Goal: Information Seeking & Learning: Find specific fact

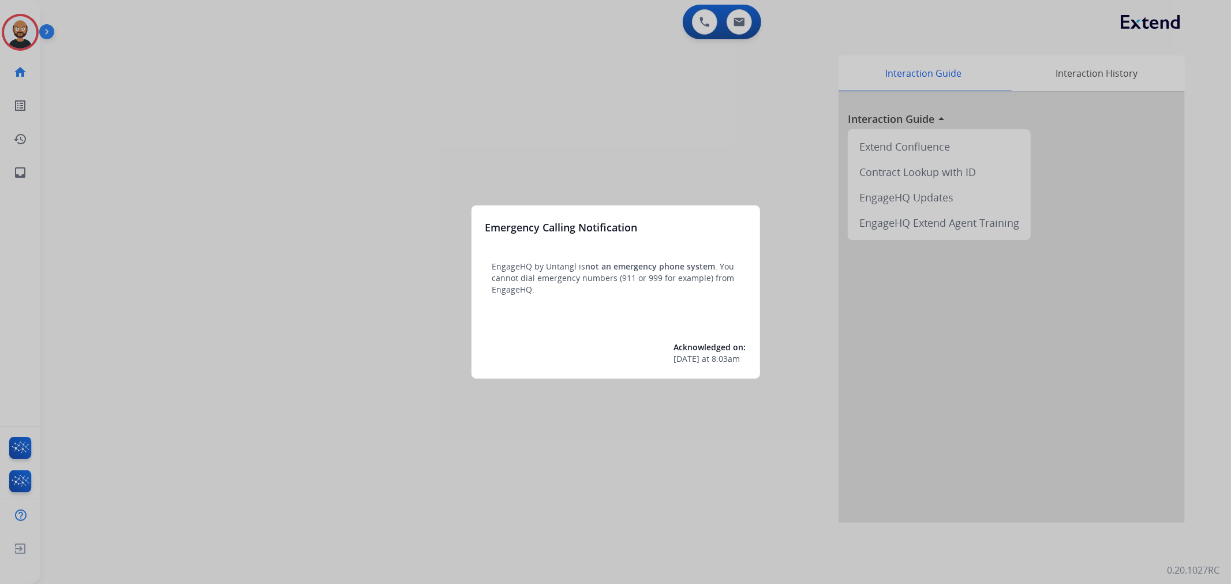
click at [522, 133] on div at bounding box center [615, 292] width 1231 height 584
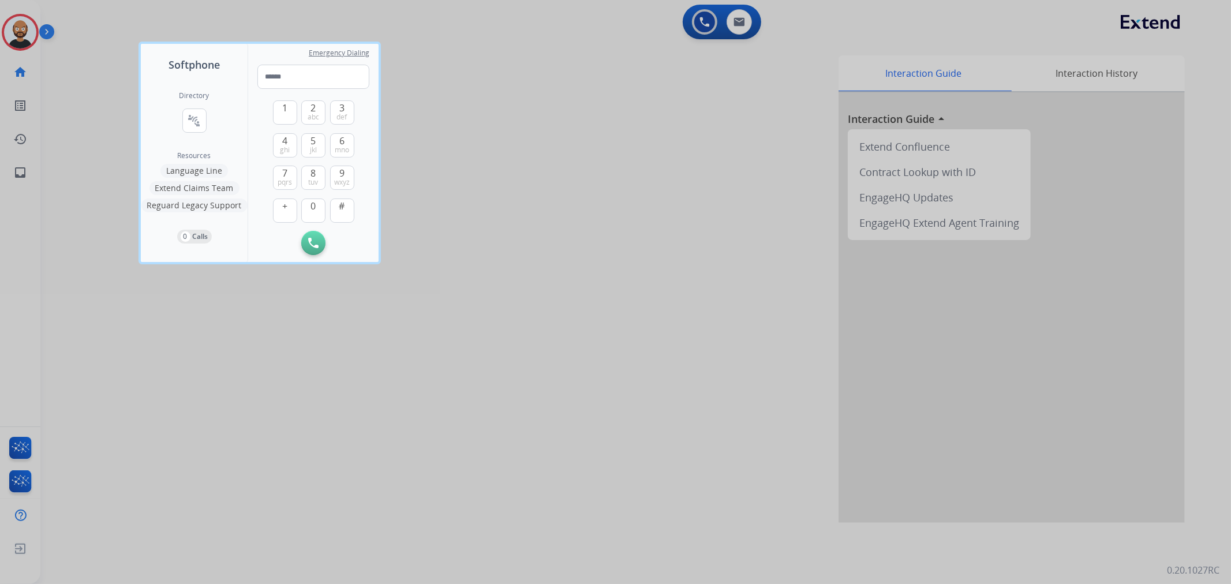
drag, startPoint x: 543, startPoint y: 268, endPoint x: 0, endPoint y: 47, distance: 586.0
click at [505, 257] on div at bounding box center [615, 292] width 1231 height 584
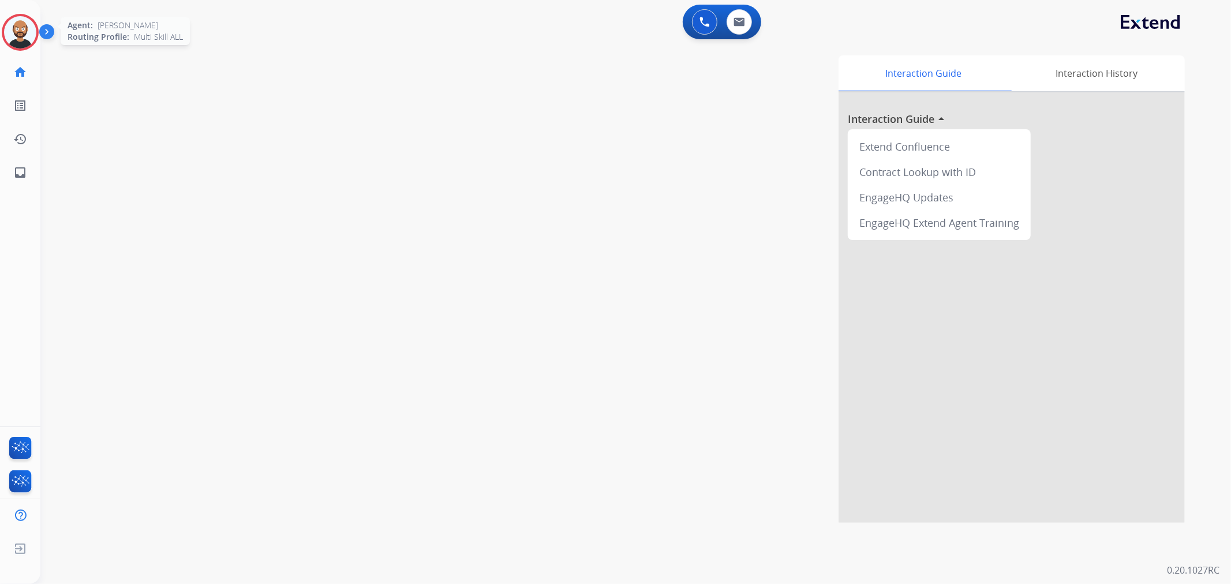
click at [17, 25] on img at bounding box center [20, 32] width 32 height 32
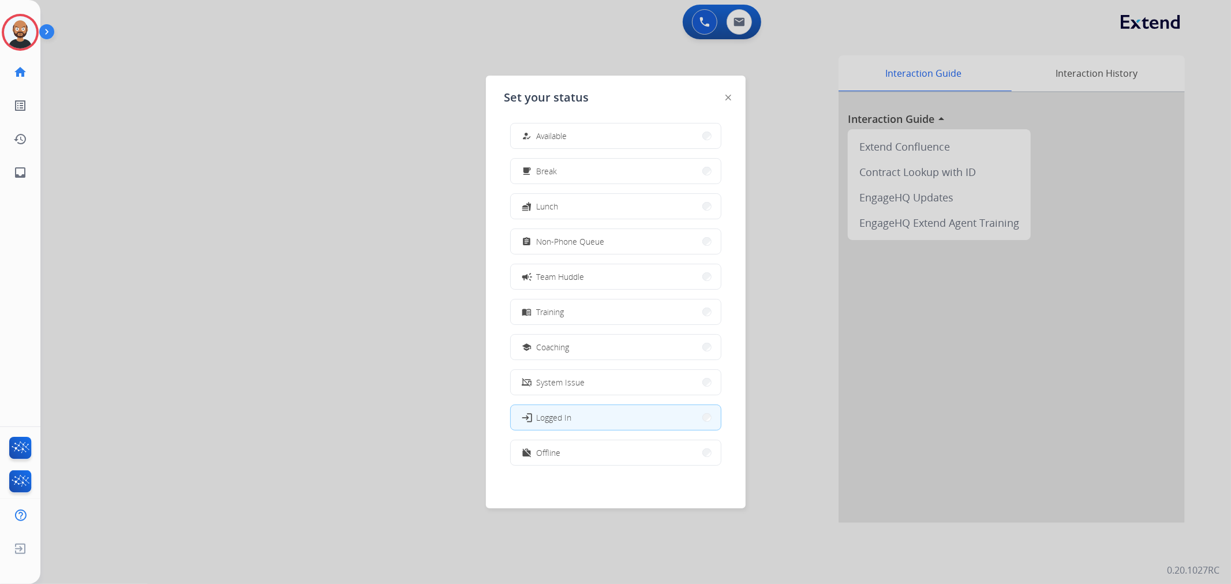
scroll to position [3, 0]
click at [583, 455] on button "work_off Offline" at bounding box center [616, 452] width 210 height 25
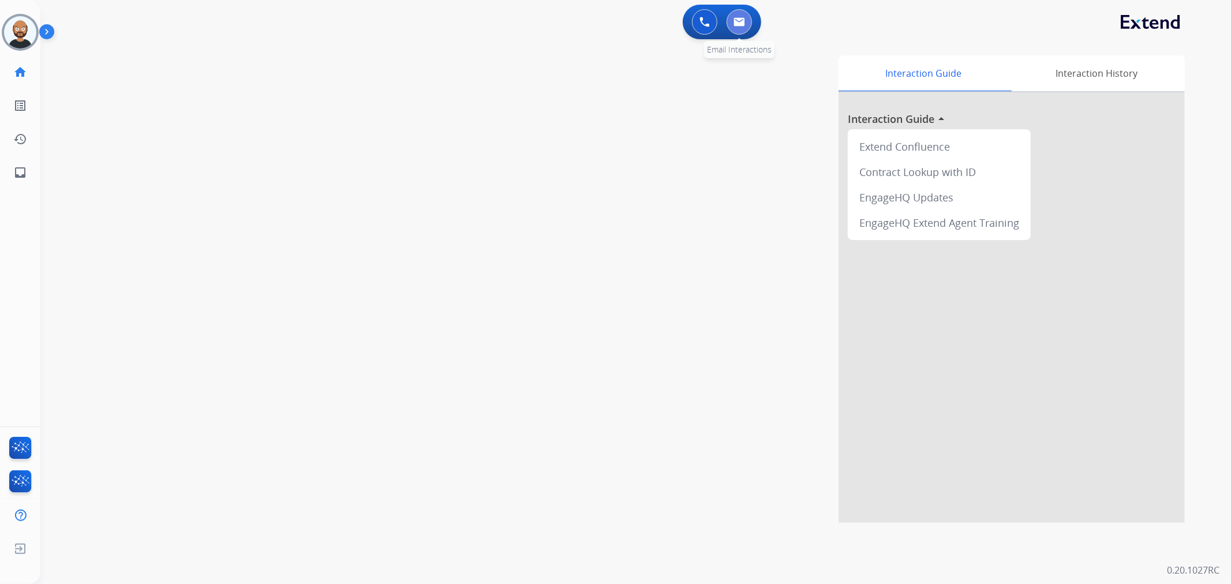
click at [736, 27] on button at bounding box center [739, 21] width 25 height 25
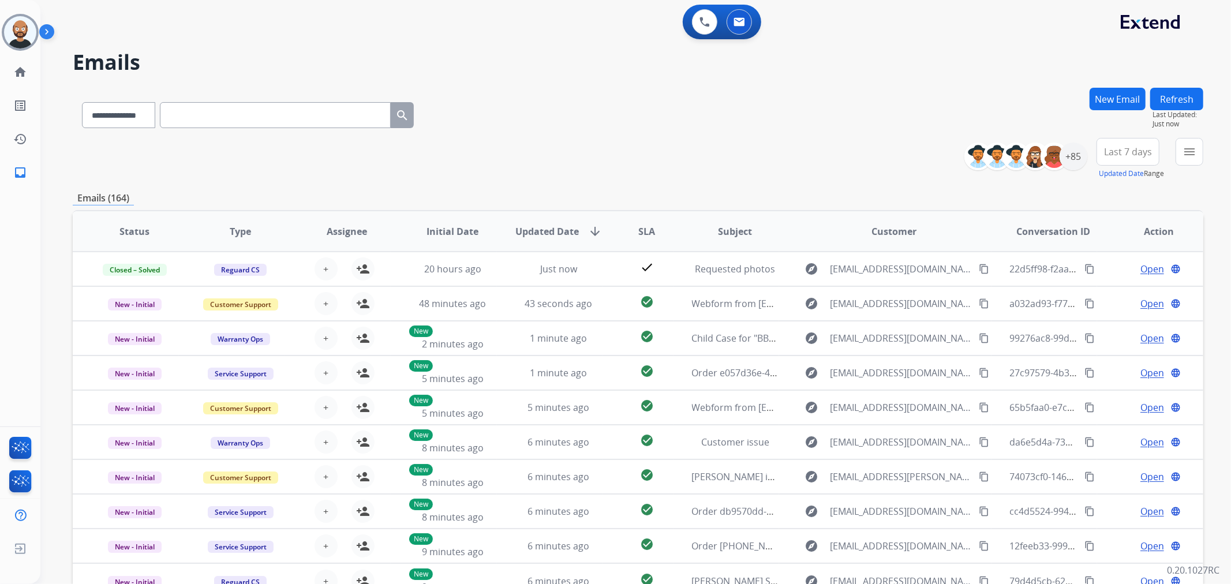
click at [1110, 154] on span "Last 7 days" at bounding box center [1128, 152] width 48 height 5
drag, startPoint x: 1128, startPoint y: 257, endPoint x: 879, endPoint y: 193, distance: 256.5
click at [879, 193] on div "Emails (164)" at bounding box center [638, 198] width 1131 height 14
click at [1107, 150] on span "Last 7 days" at bounding box center [1128, 152] width 48 height 5
click at [154, 111] on select "**********" at bounding box center [118, 115] width 72 height 26
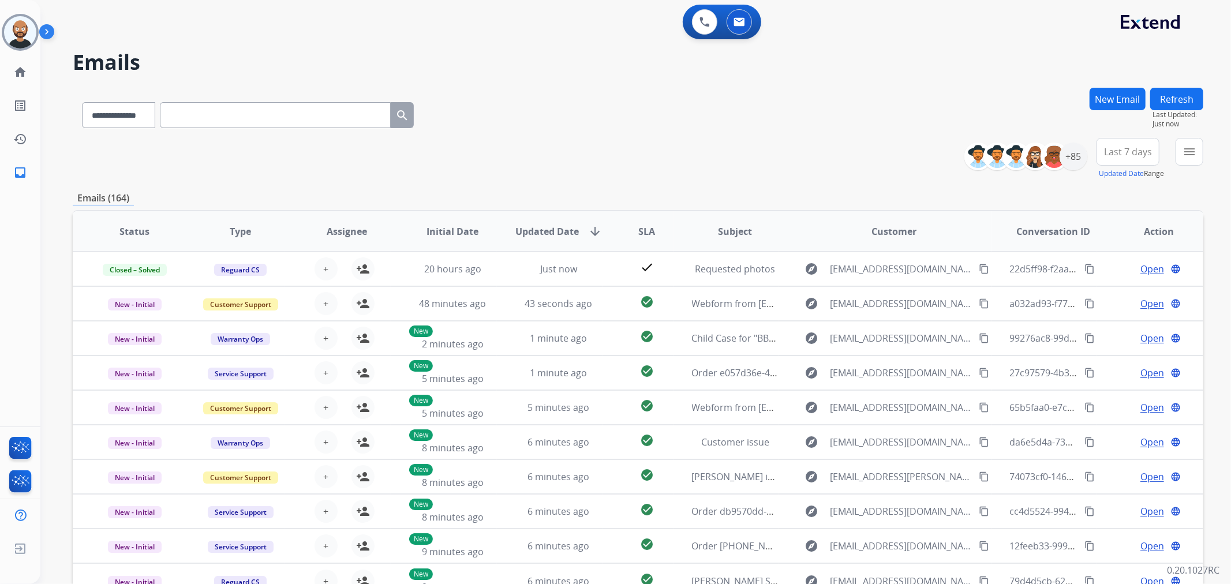
click at [251, 113] on input "text" at bounding box center [275, 115] width 231 height 26
paste input "**********"
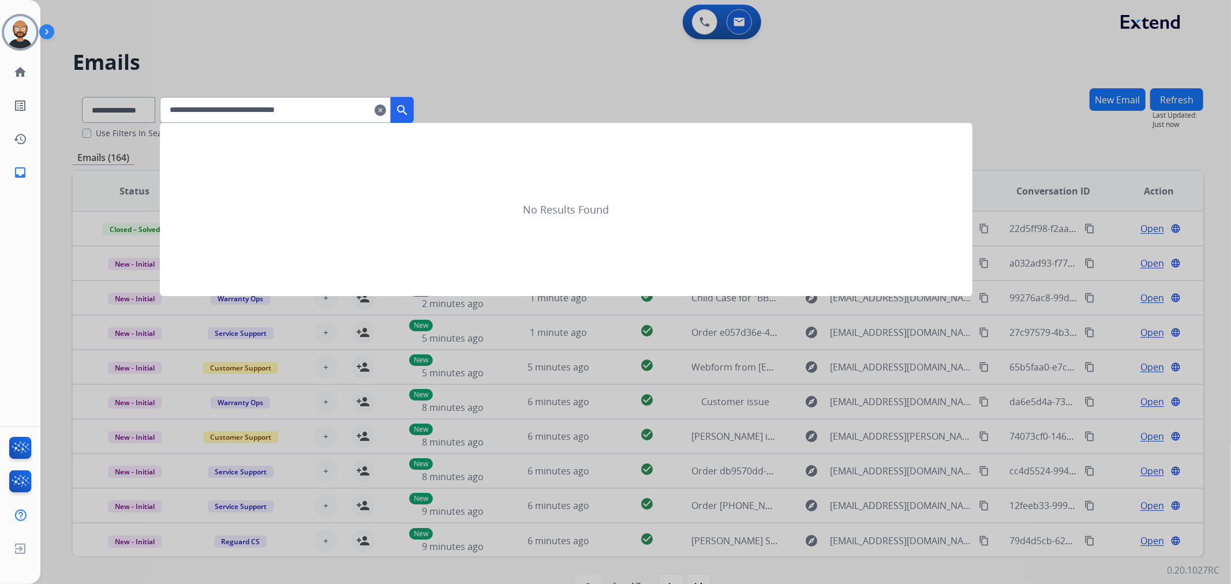
click at [409, 107] on mat-icon "search" at bounding box center [402, 110] width 14 height 14
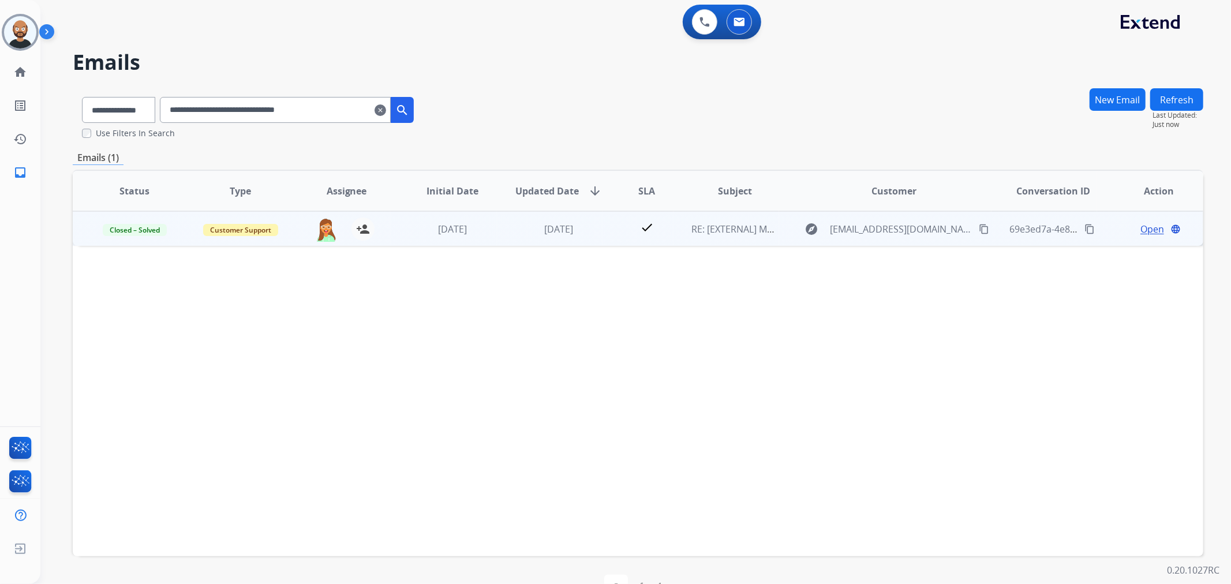
click at [1145, 227] on span "Open" at bounding box center [1153, 229] width 24 height 14
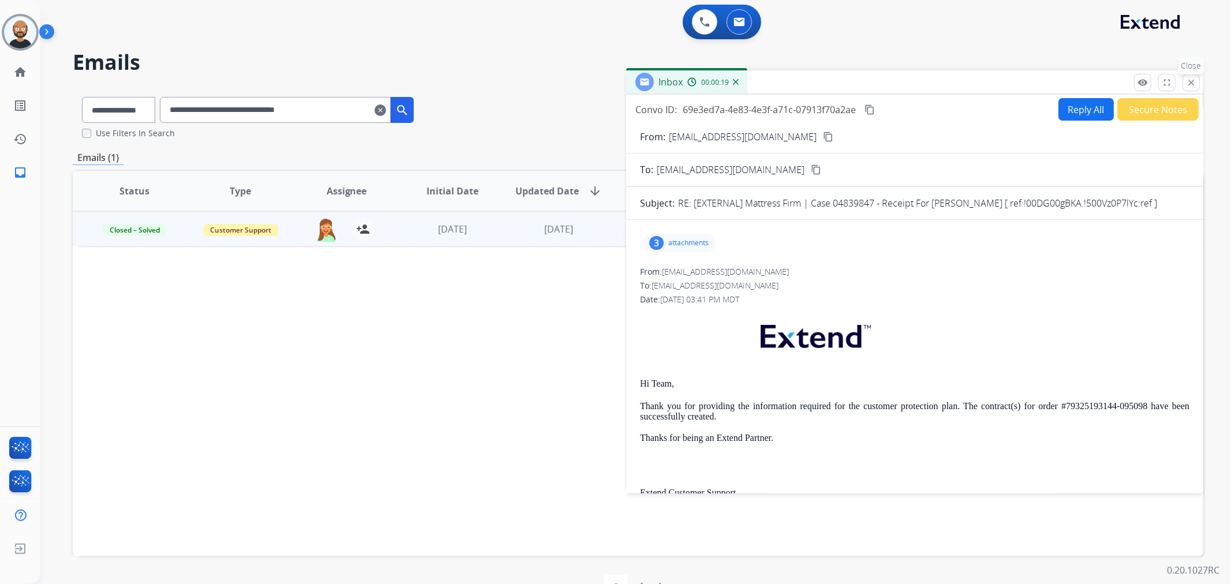
click at [1190, 84] on mat-icon "close" at bounding box center [1191, 82] width 10 height 10
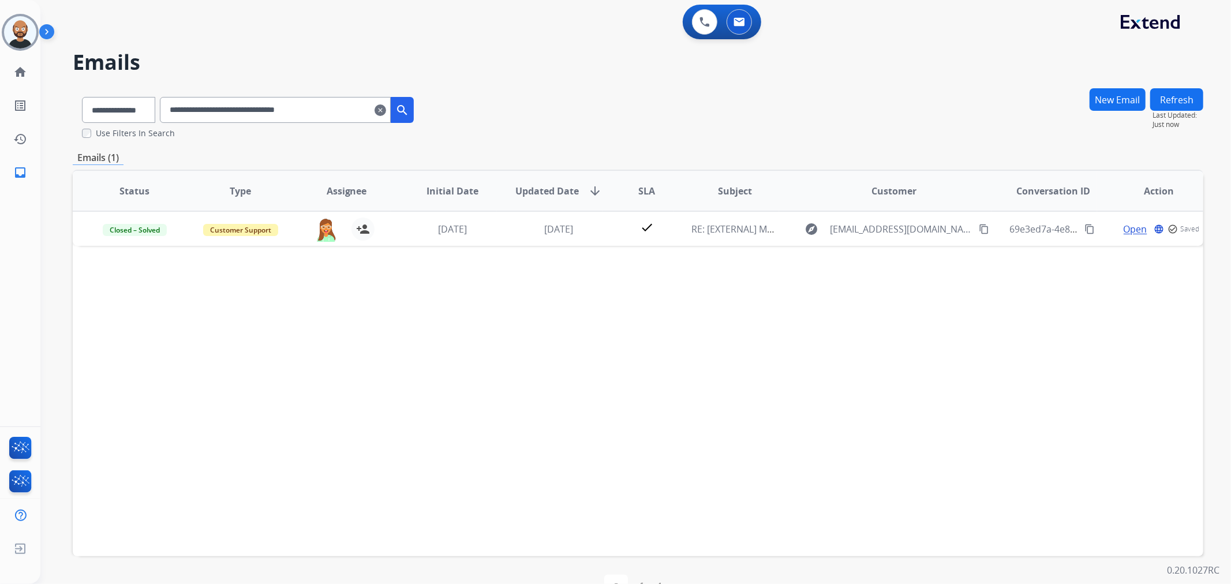
click at [293, 119] on input "**********" at bounding box center [275, 110] width 231 height 26
paste input "text"
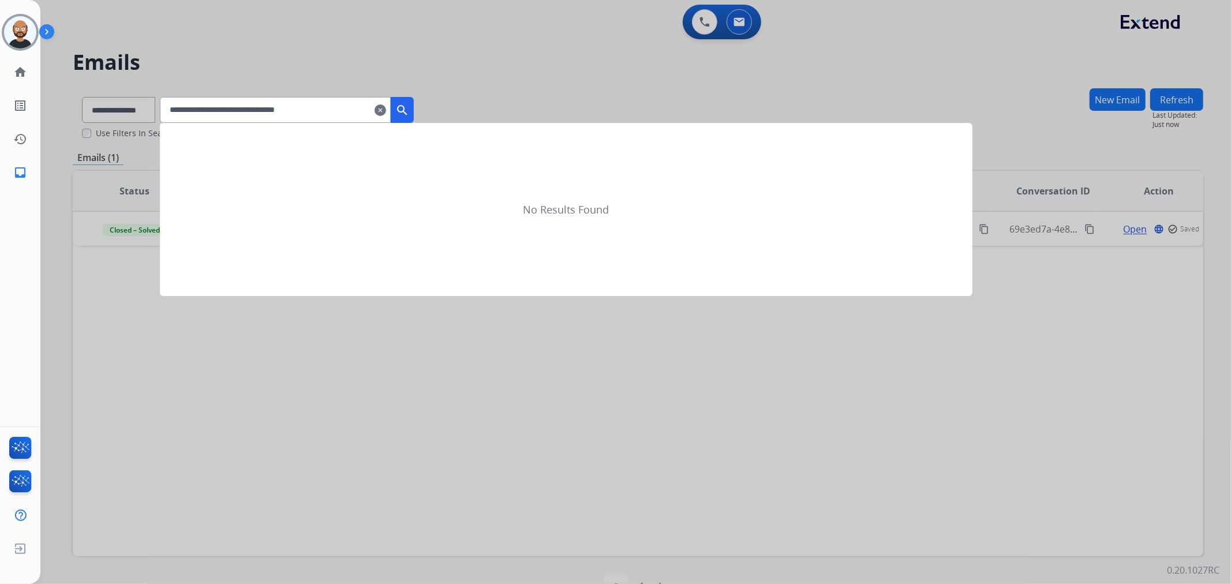
click at [409, 107] on mat-icon "search" at bounding box center [402, 110] width 14 height 14
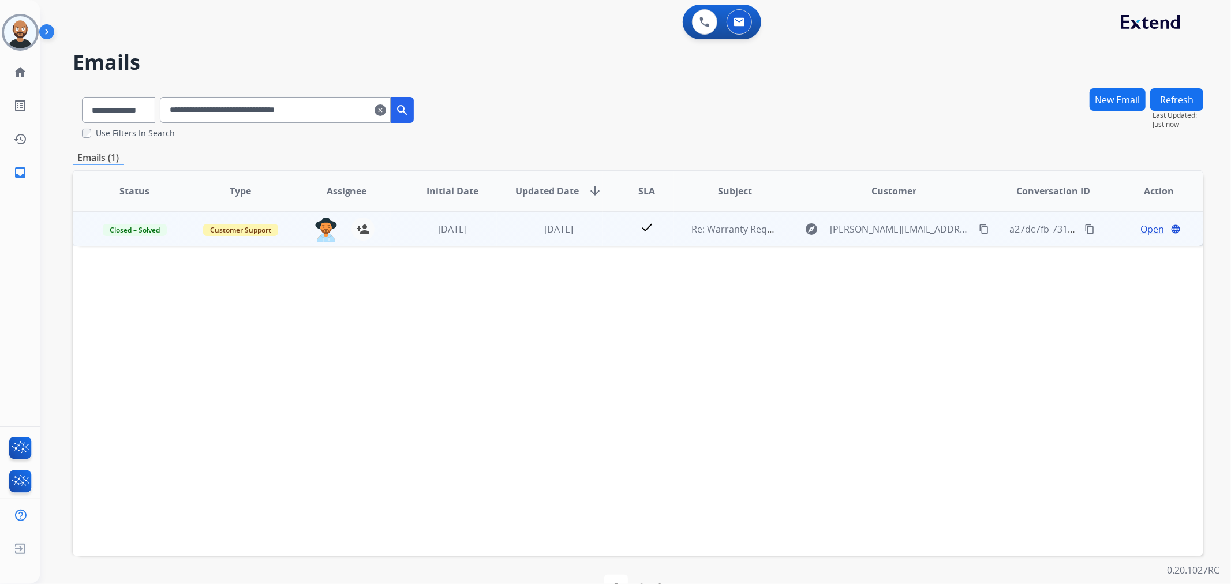
click at [1141, 231] on span "Open" at bounding box center [1153, 229] width 24 height 14
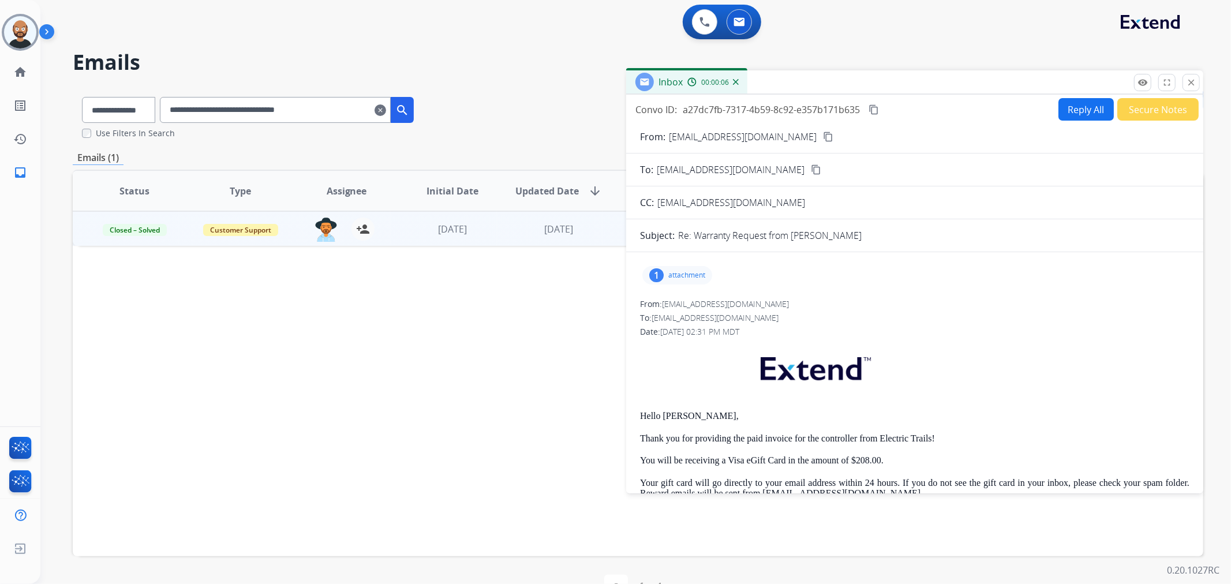
click at [1133, 108] on button "Secure Notes" at bounding box center [1158, 109] width 81 height 23
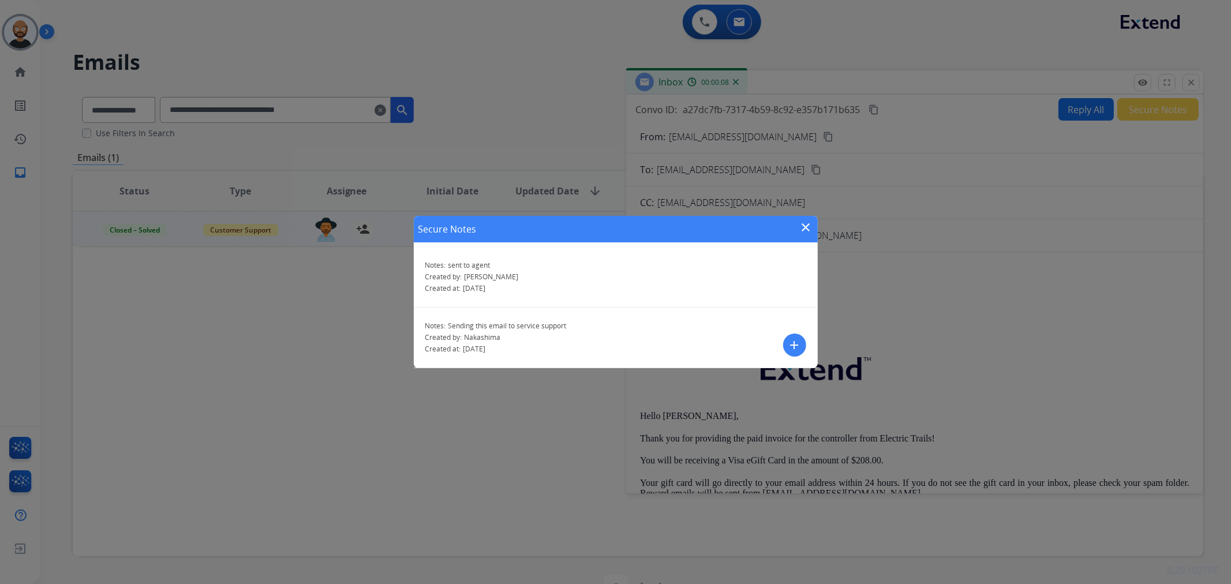
click at [807, 226] on mat-icon "close" at bounding box center [807, 228] width 14 height 14
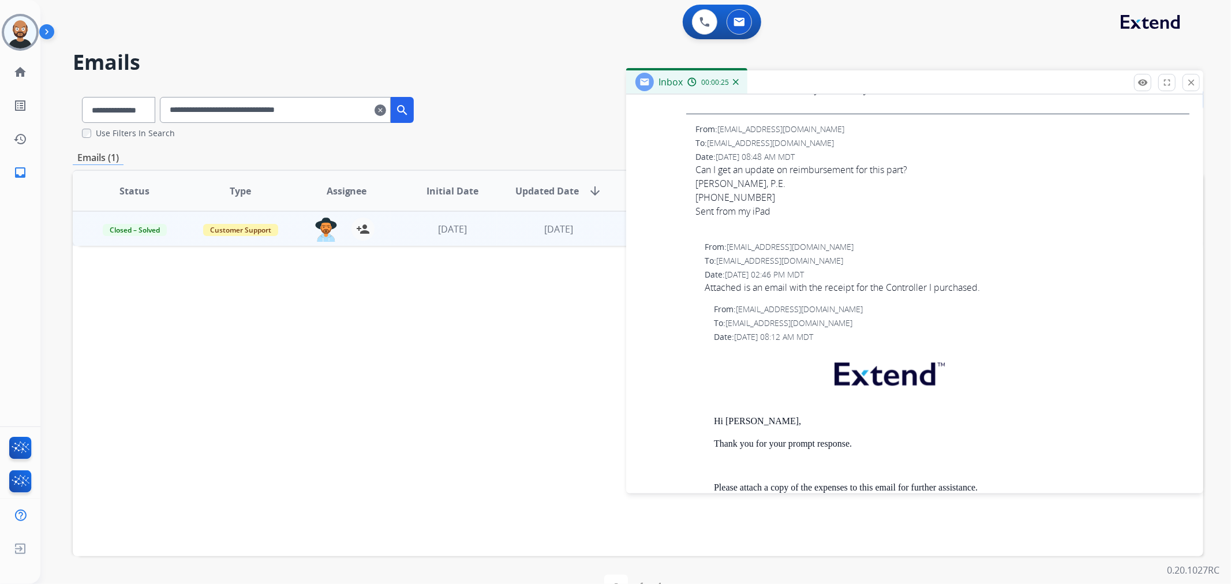
scroll to position [2309, 0]
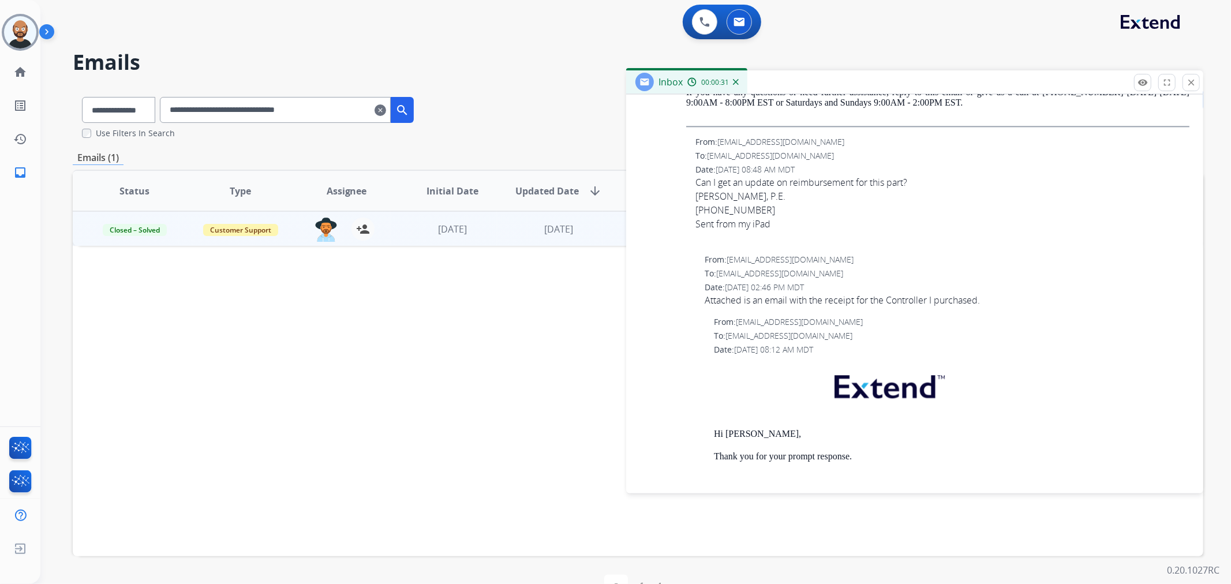
drag, startPoint x: 1190, startPoint y: 79, endPoint x: 1185, endPoint y: 82, distance: 6.5
click at [1190, 79] on mat-icon "close" at bounding box center [1191, 82] width 10 height 10
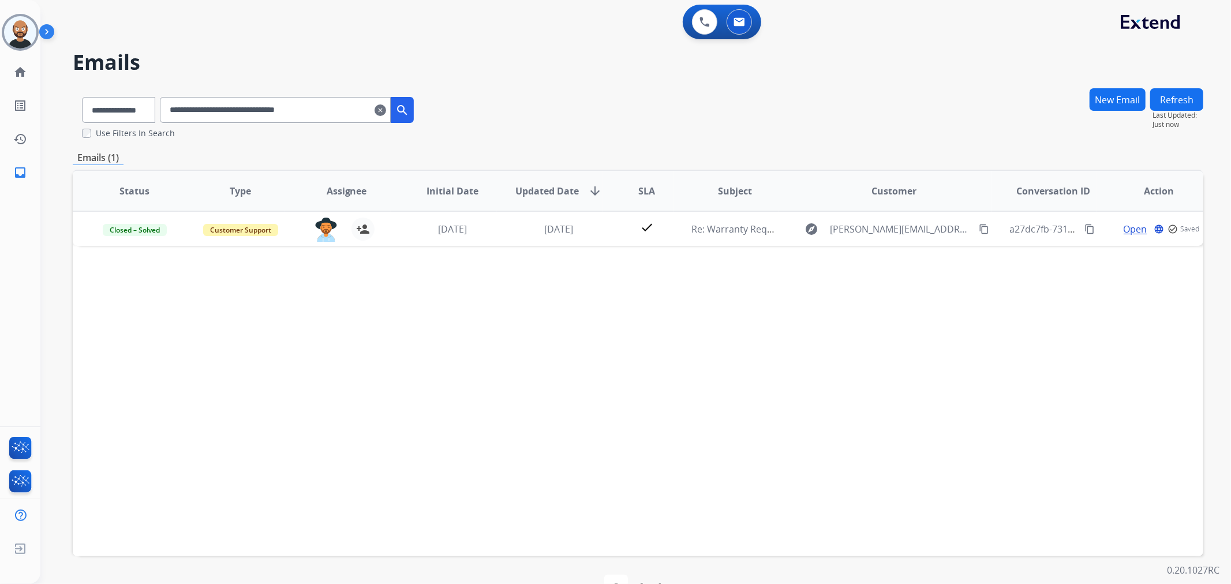
click at [307, 126] on div "**********" at bounding box center [248, 108] width 350 height 40
click at [304, 114] on input "**********" at bounding box center [275, 110] width 231 height 26
paste input "text"
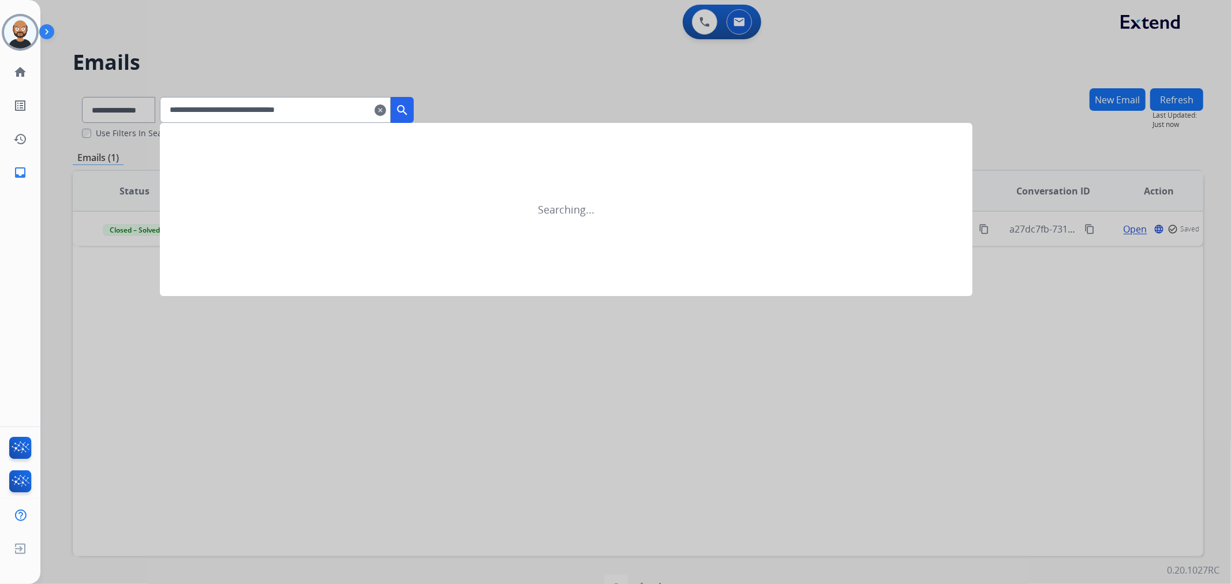
click at [409, 104] on mat-icon "search" at bounding box center [402, 110] width 14 height 14
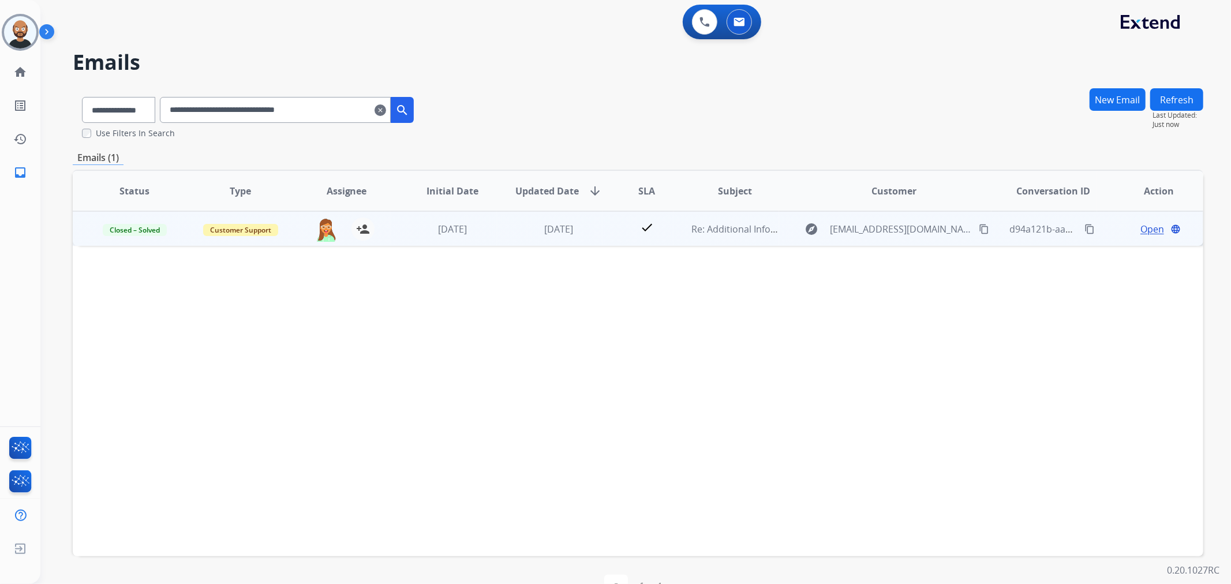
click at [1145, 228] on span "Open" at bounding box center [1153, 229] width 24 height 14
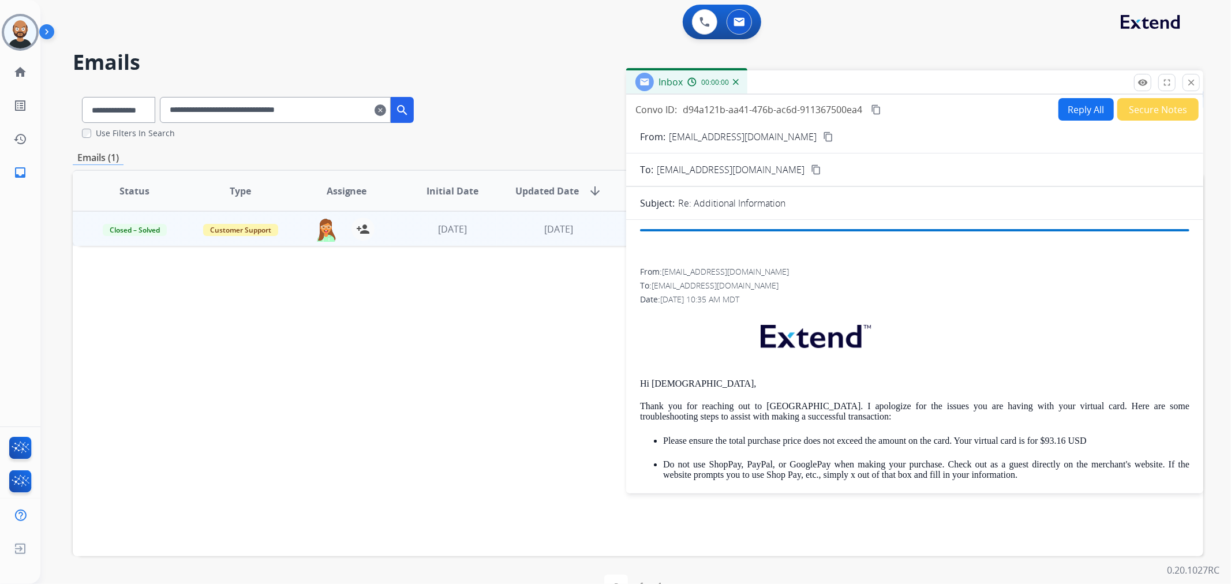
click at [1160, 106] on button "Secure Notes" at bounding box center [1158, 109] width 81 height 23
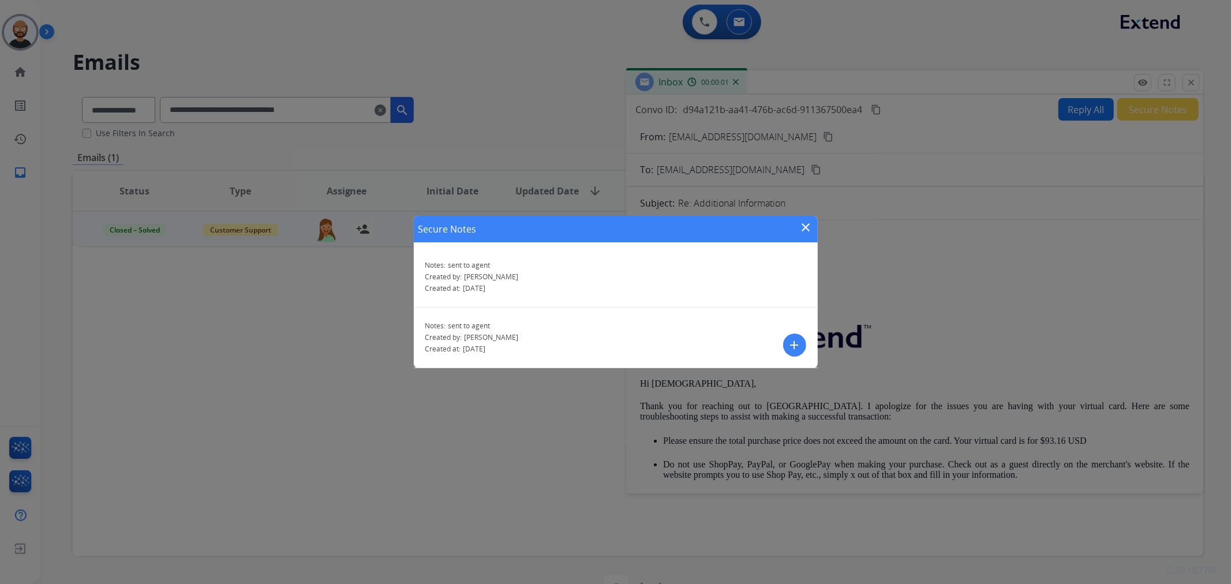
click at [806, 229] on mat-icon "close" at bounding box center [807, 228] width 14 height 14
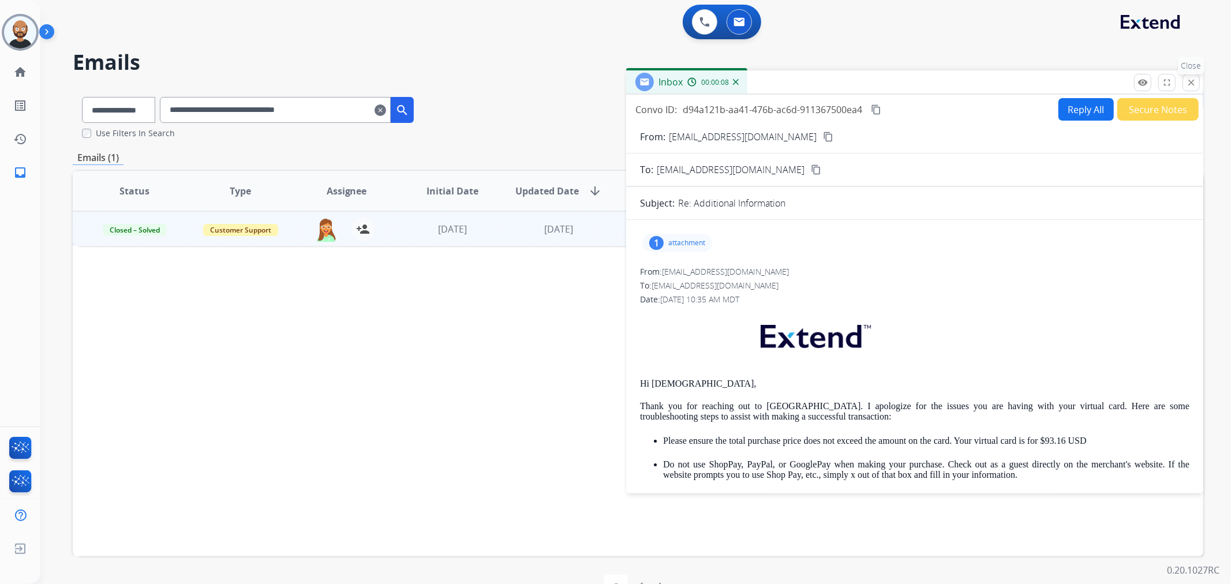
click at [1190, 79] on mat-icon "close" at bounding box center [1191, 82] width 10 height 10
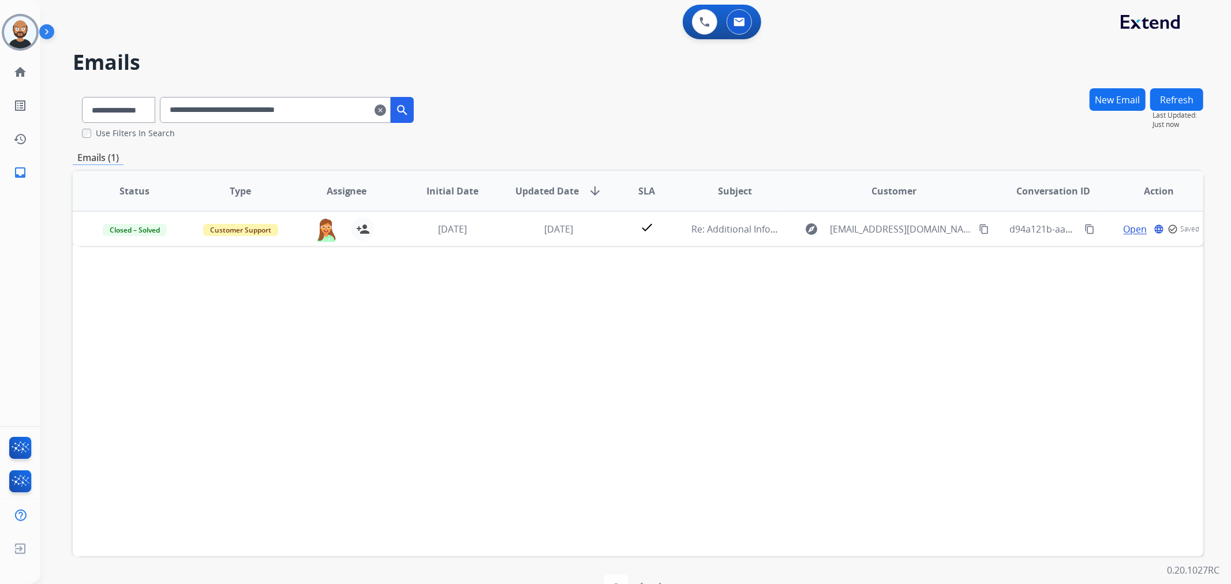
click at [328, 118] on input "**********" at bounding box center [275, 110] width 231 height 26
paste input "text"
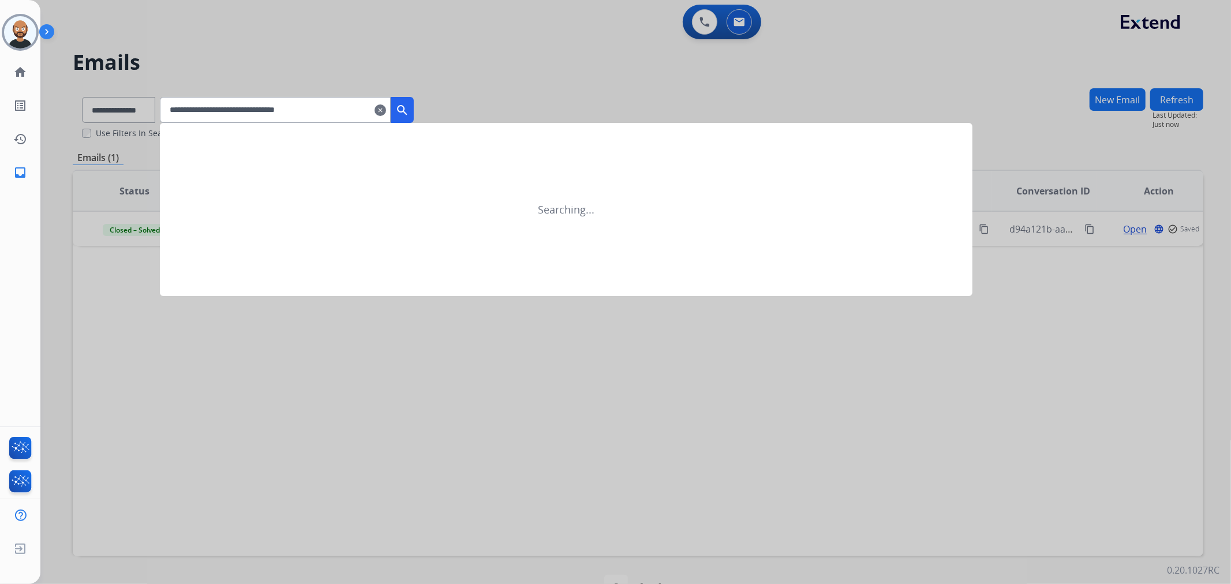
click at [409, 104] on mat-icon "search" at bounding box center [402, 110] width 14 height 14
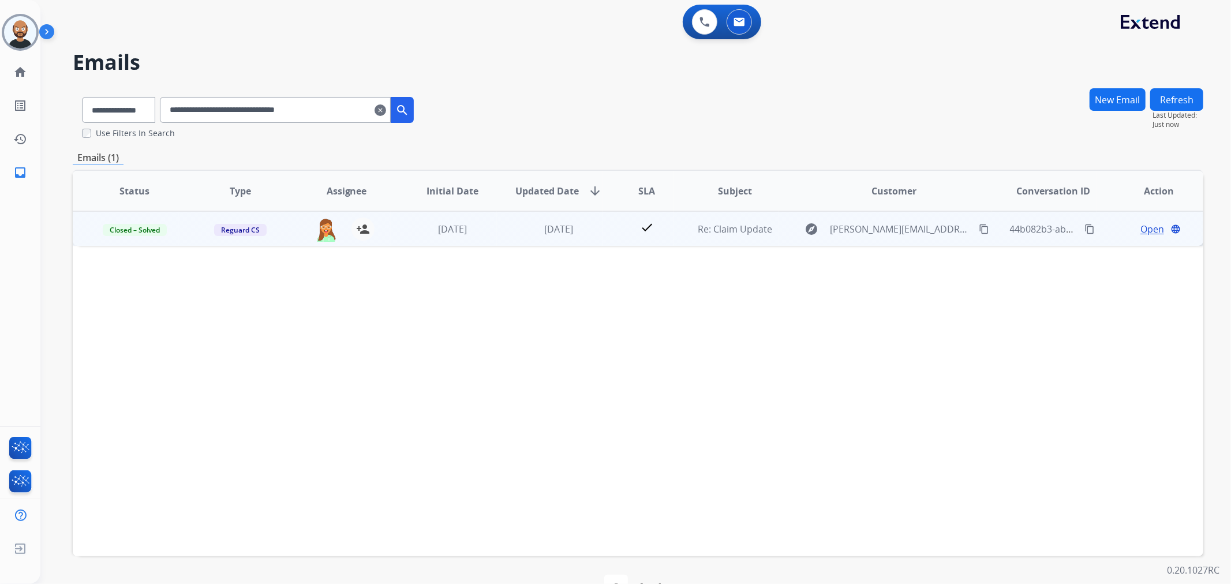
click at [1145, 229] on span "Open" at bounding box center [1153, 229] width 24 height 14
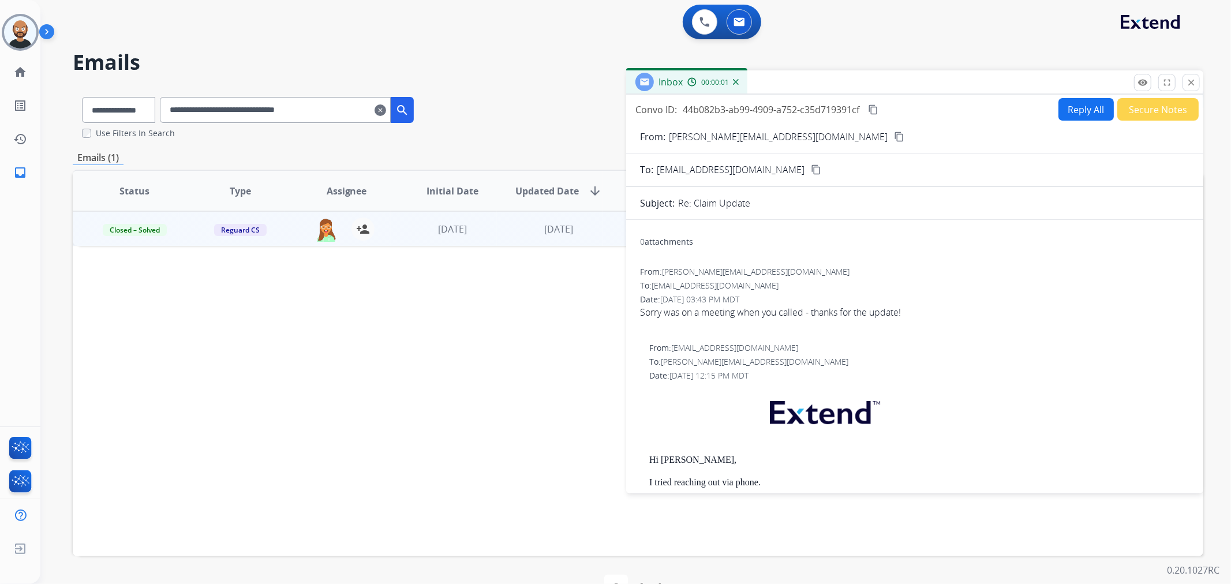
click at [1149, 101] on button "Secure Notes" at bounding box center [1158, 109] width 81 height 23
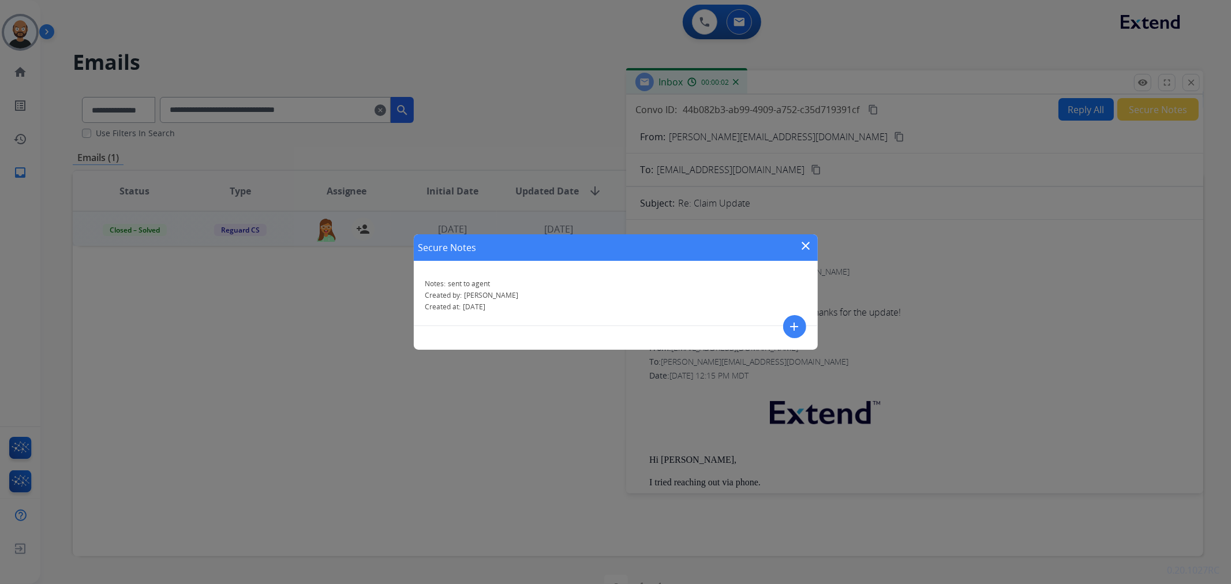
click at [807, 241] on mat-icon "close" at bounding box center [807, 246] width 14 height 14
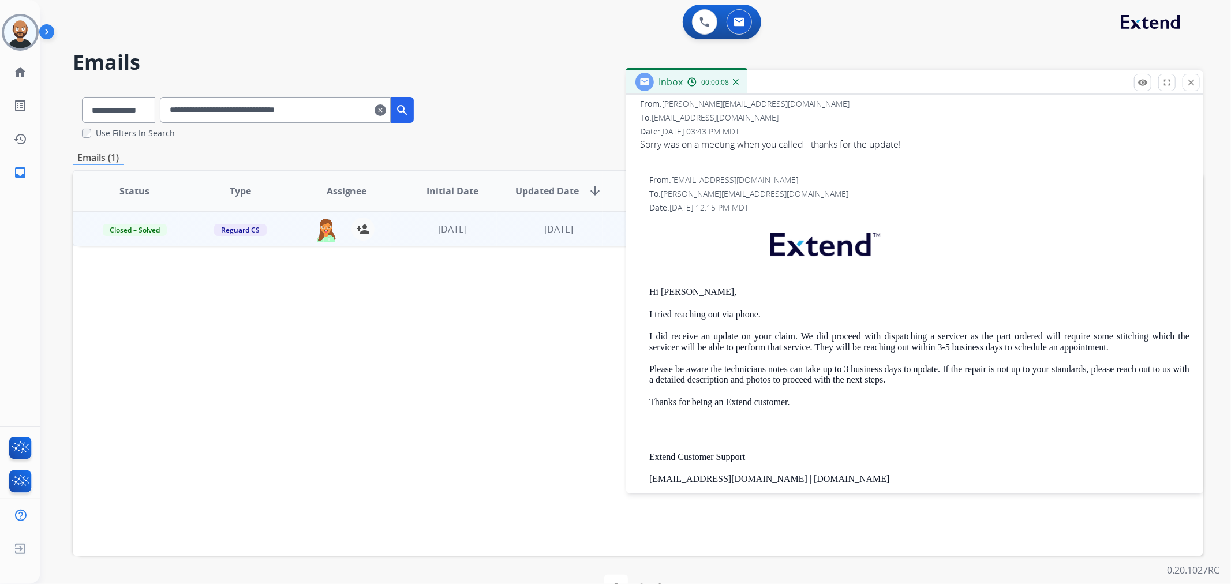
scroll to position [0, 0]
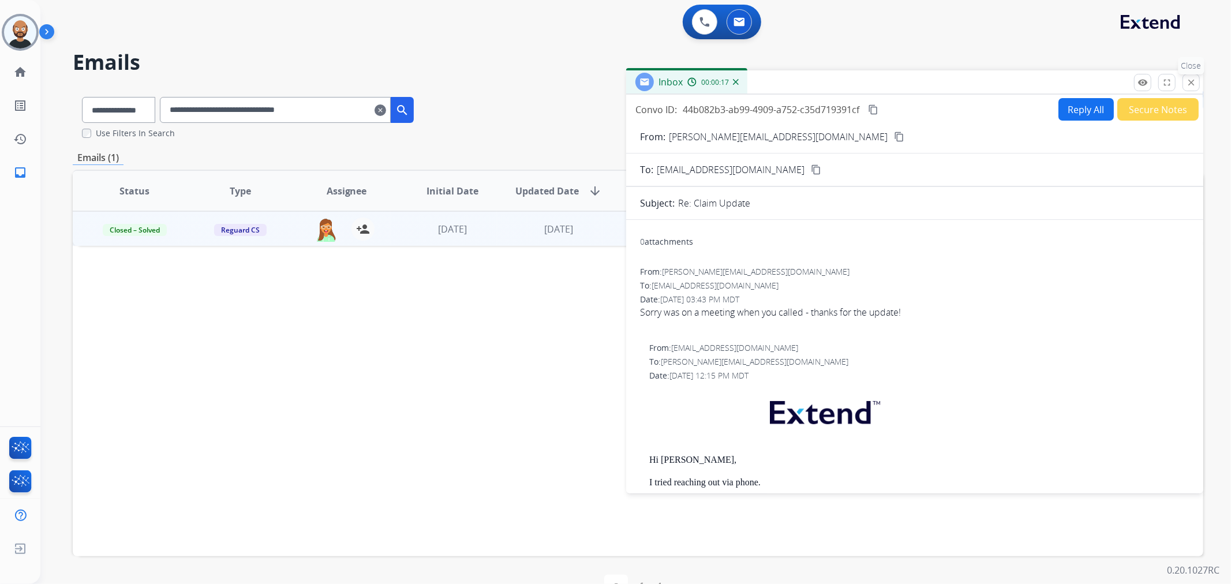
click at [1187, 81] on mat-icon "close" at bounding box center [1191, 82] width 10 height 10
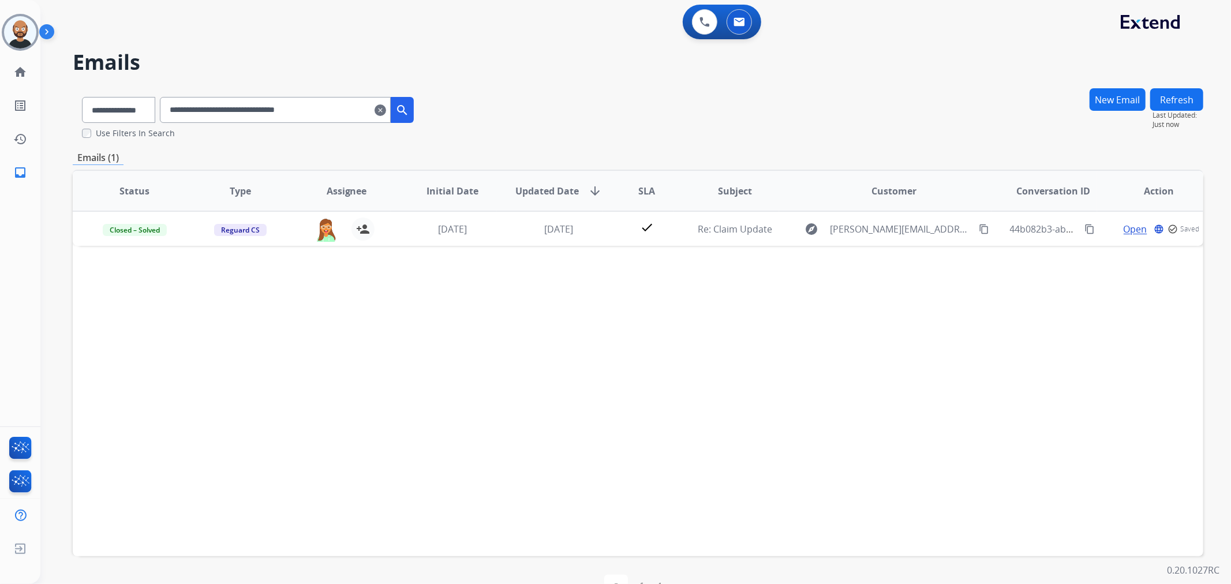
click at [323, 120] on input "**********" at bounding box center [275, 110] width 231 height 26
paste input "text"
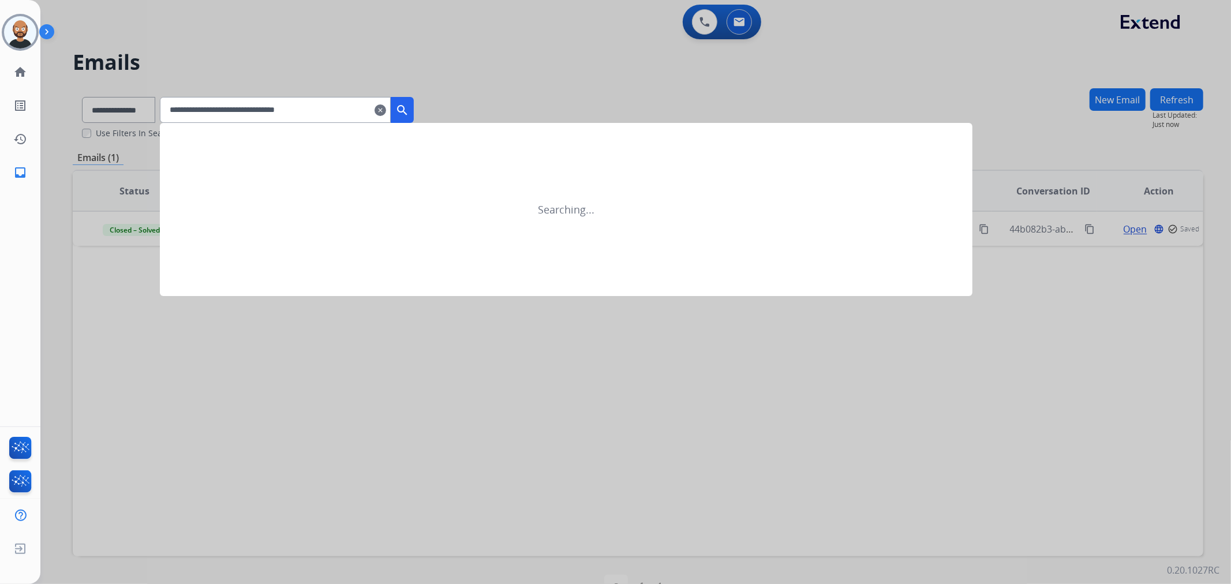
click at [414, 109] on button "search" at bounding box center [402, 110] width 23 height 26
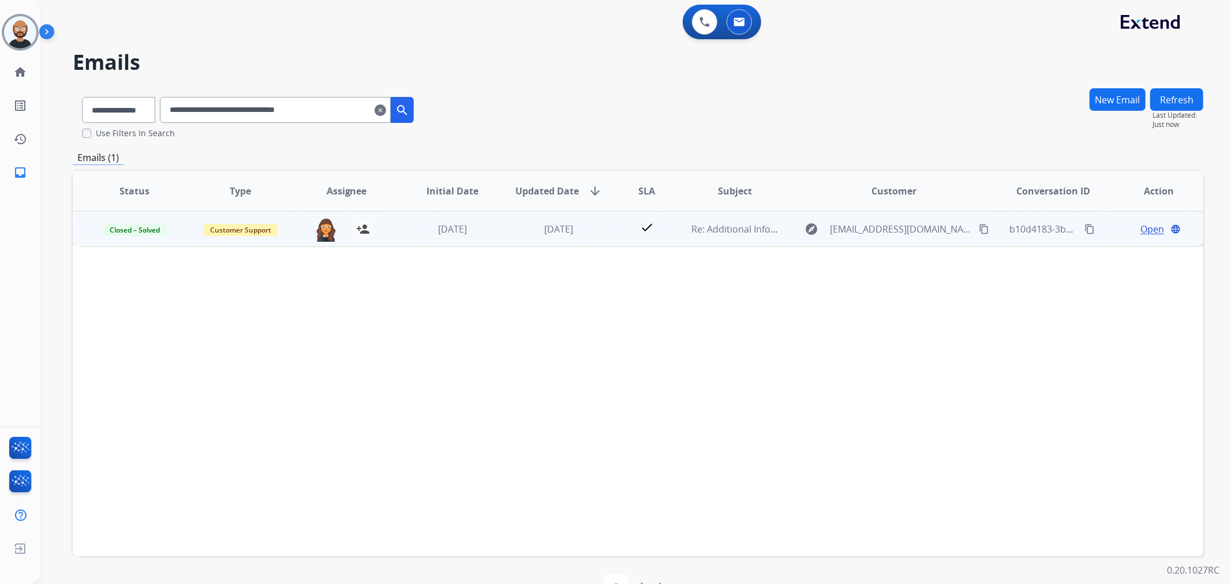
click at [1147, 227] on span "Open" at bounding box center [1153, 229] width 24 height 14
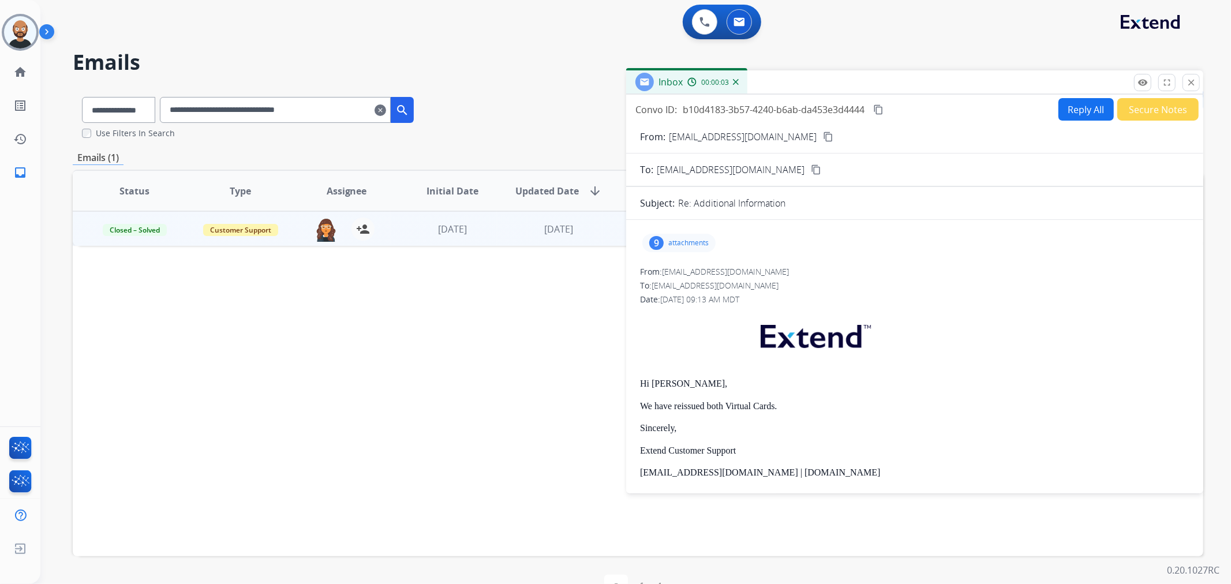
click at [1118, 104] on button "Secure Notes" at bounding box center [1158, 109] width 81 height 23
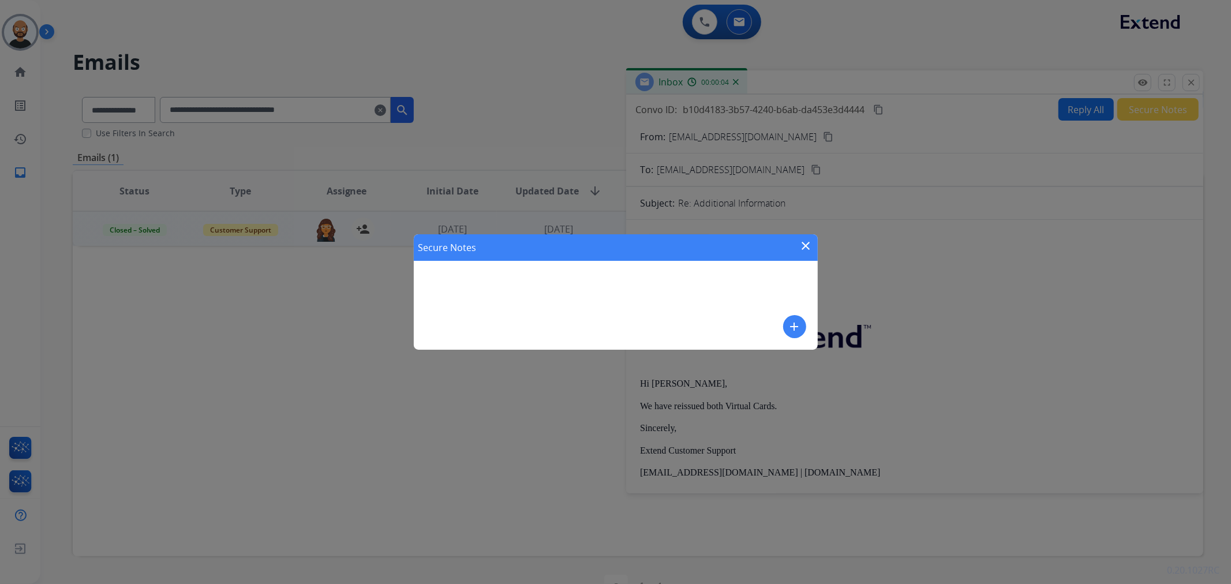
click at [803, 244] on mat-icon "close" at bounding box center [807, 246] width 14 height 14
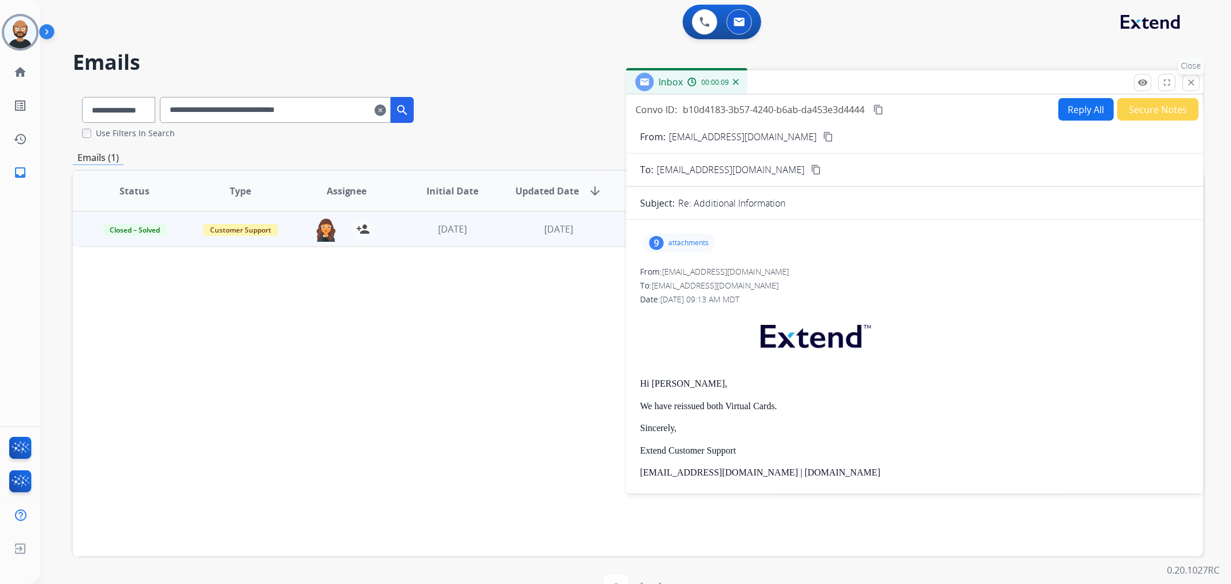
click at [1186, 87] on button "close Close" at bounding box center [1191, 82] width 17 height 17
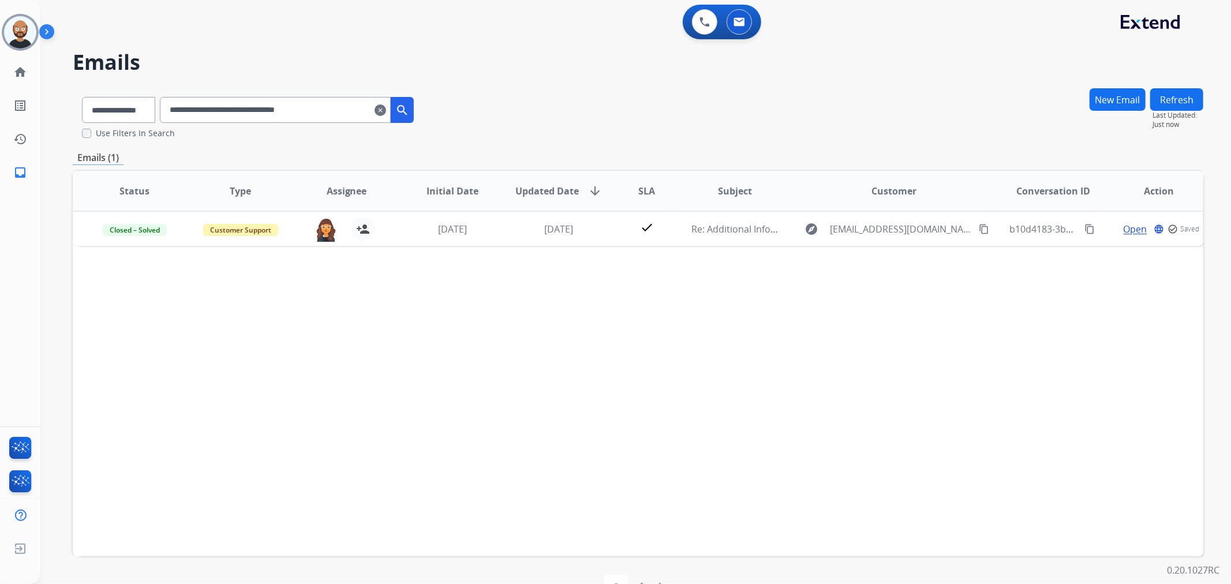
click at [326, 114] on input "**********" at bounding box center [275, 110] width 231 height 26
paste input "text"
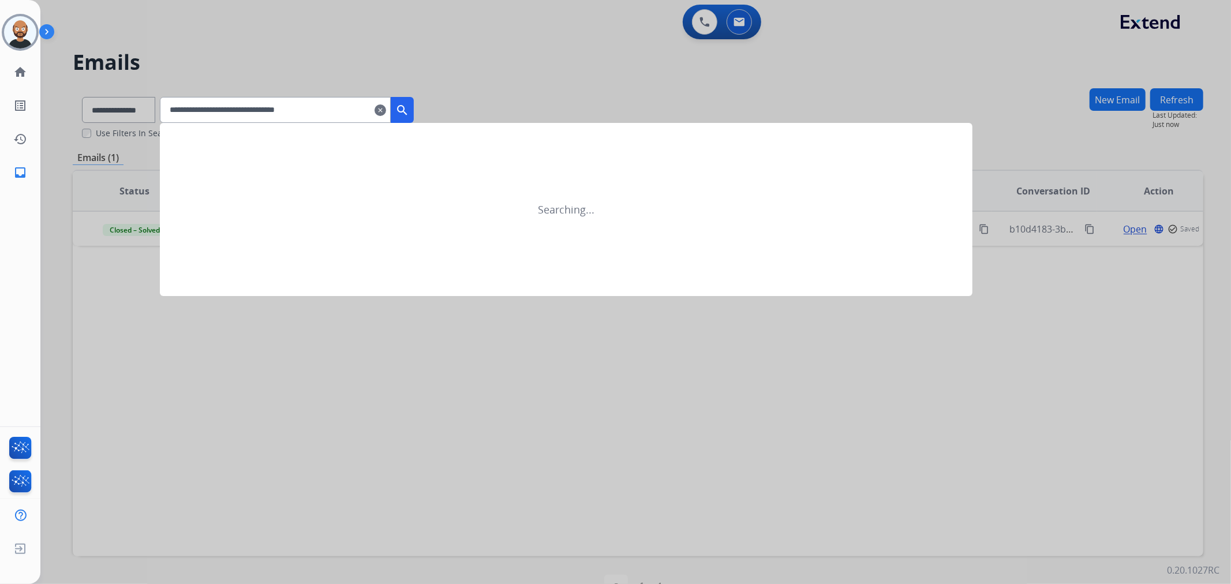
click at [409, 104] on mat-icon "search" at bounding box center [402, 110] width 14 height 14
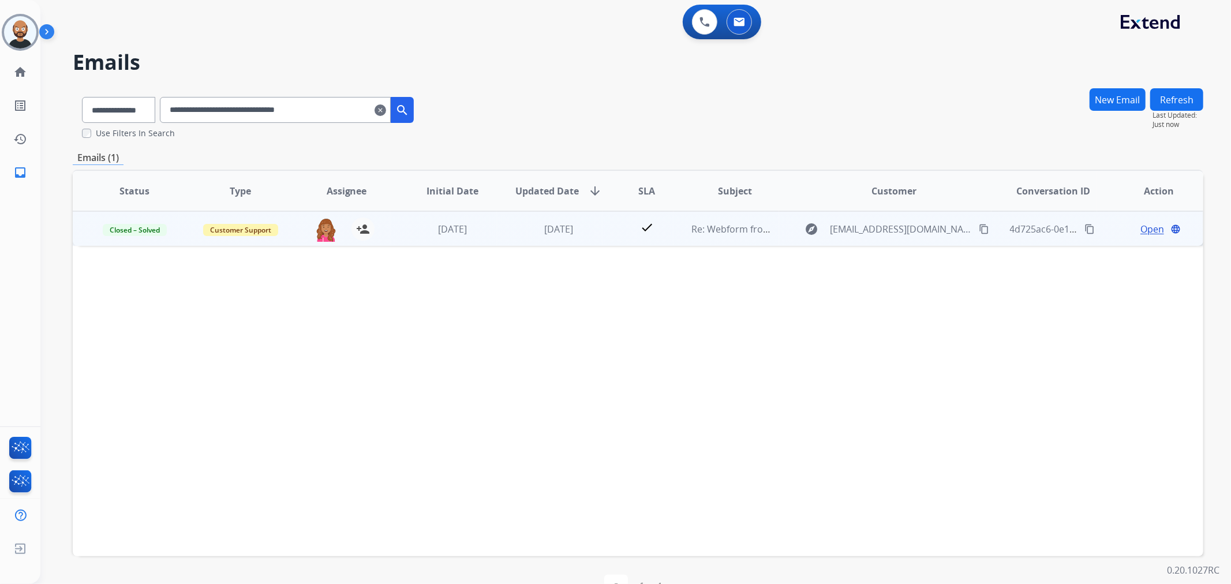
click at [1147, 230] on span "Open" at bounding box center [1153, 229] width 24 height 14
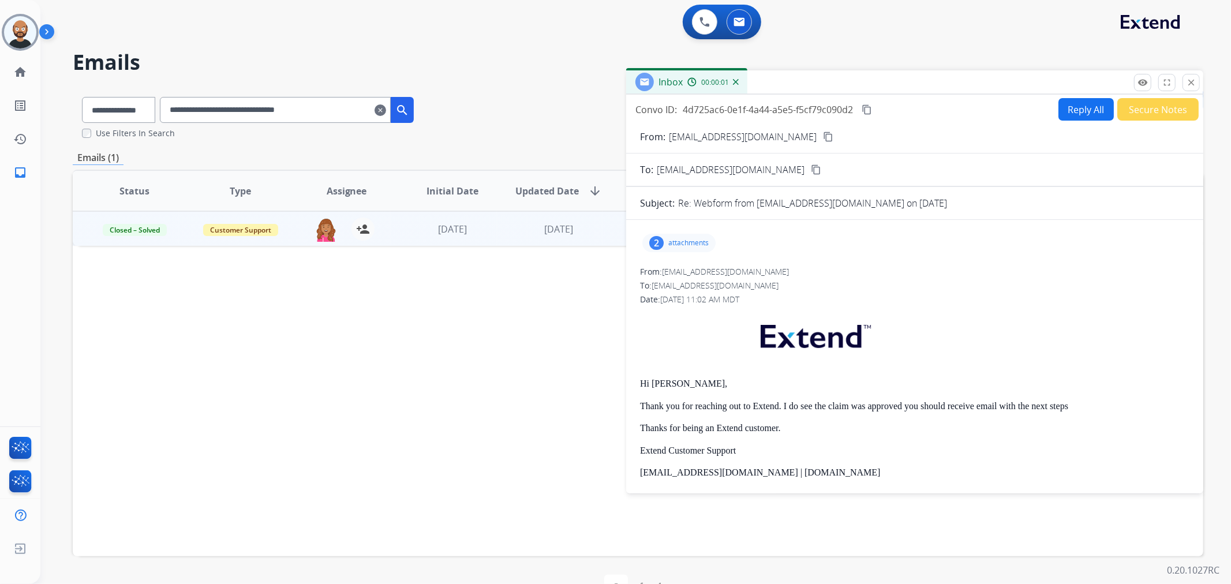
click at [1152, 102] on button "Secure Notes" at bounding box center [1158, 109] width 81 height 23
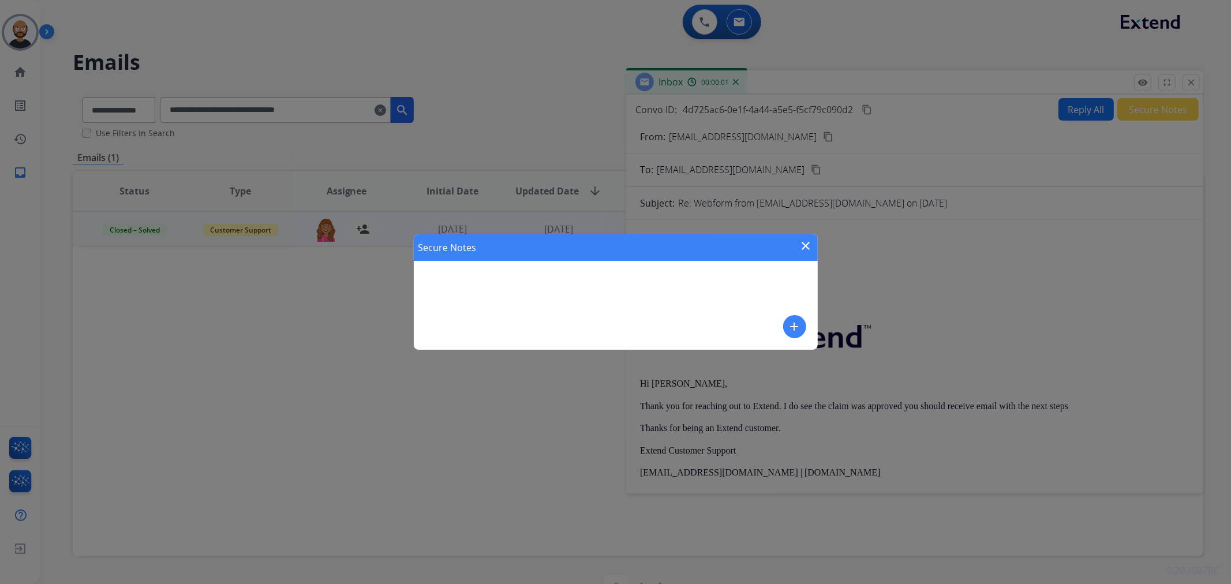
click at [813, 248] on div "Secure Notes close" at bounding box center [616, 247] width 404 height 27
click at [807, 245] on mat-icon "close" at bounding box center [807, 246] width 14 height 14
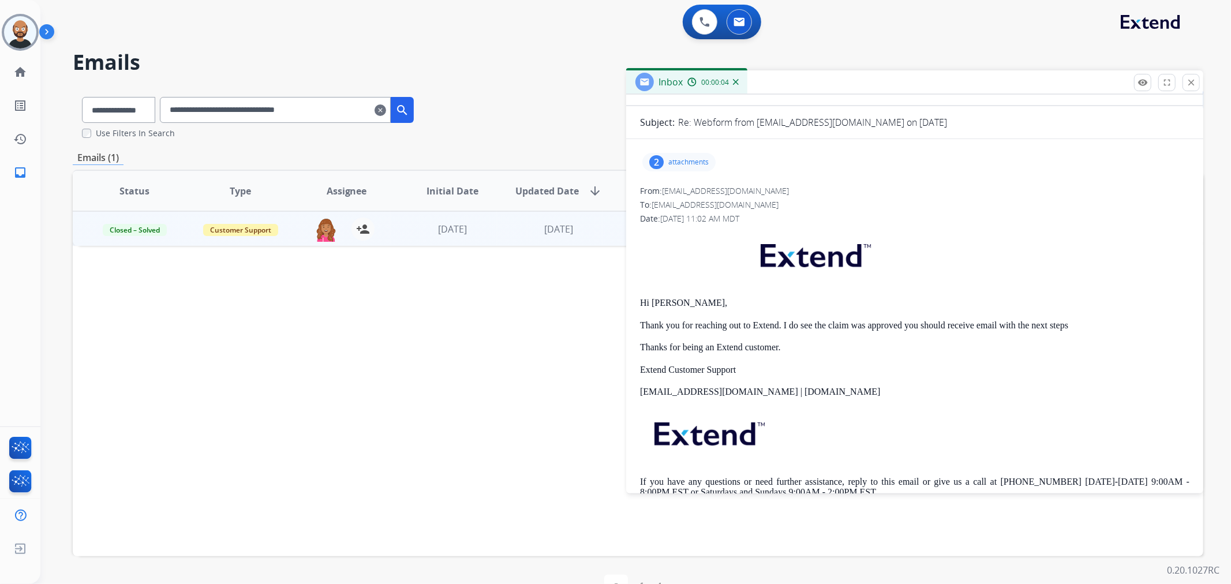
scroll to position [64, 0]
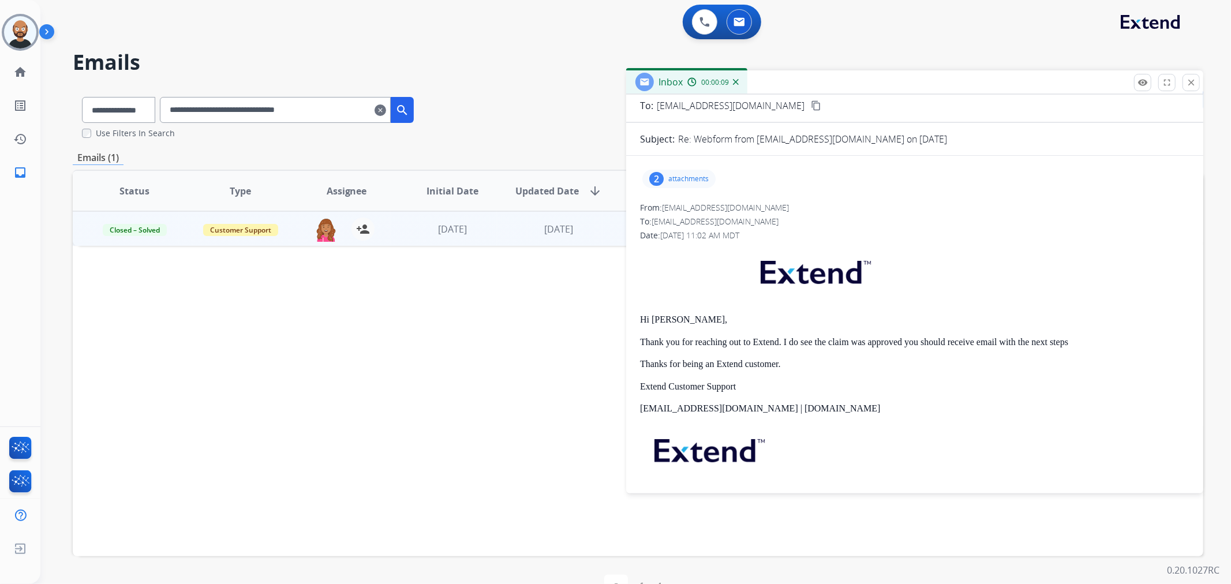
click at [1187, 87] on mat-icon "close" at bounding box center [1191, 82] width 10 height 10
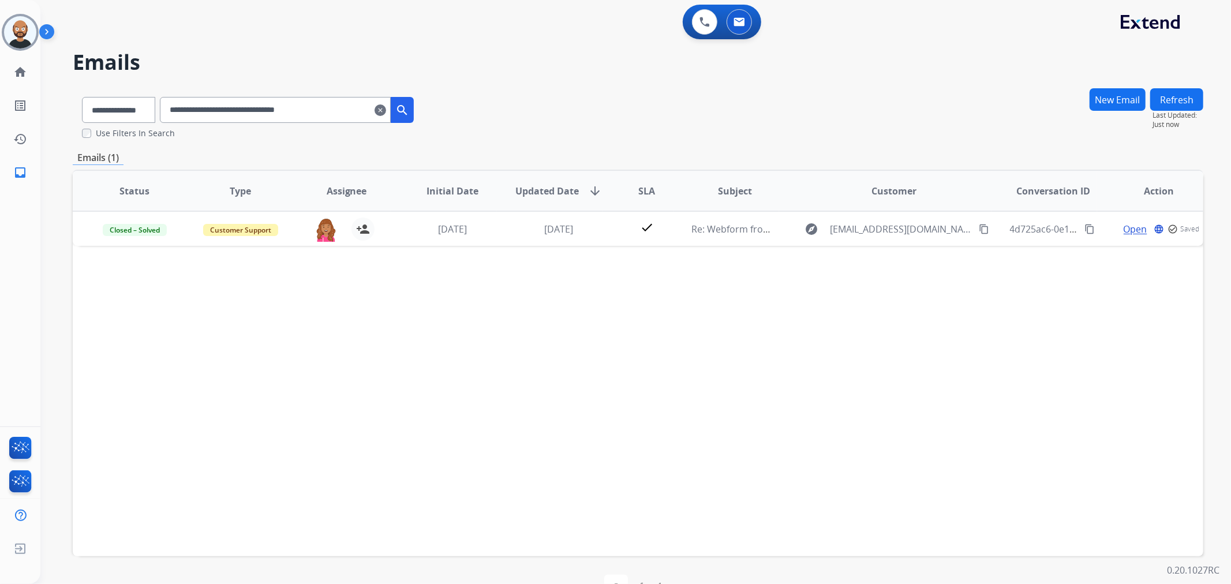
click at [307, 117] on input "**********" at bounding box center [275, 110] width 231 height 26
paste input "text"
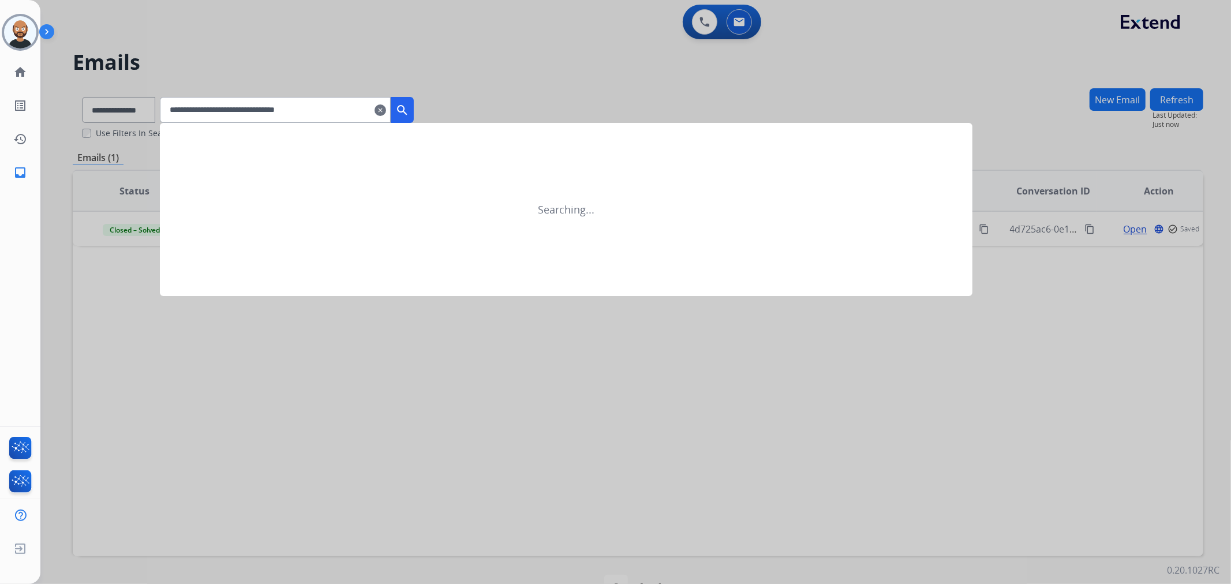
click at [409, 110] on mat-icon "search" at bounding box center [402, 110] width 14 height 14
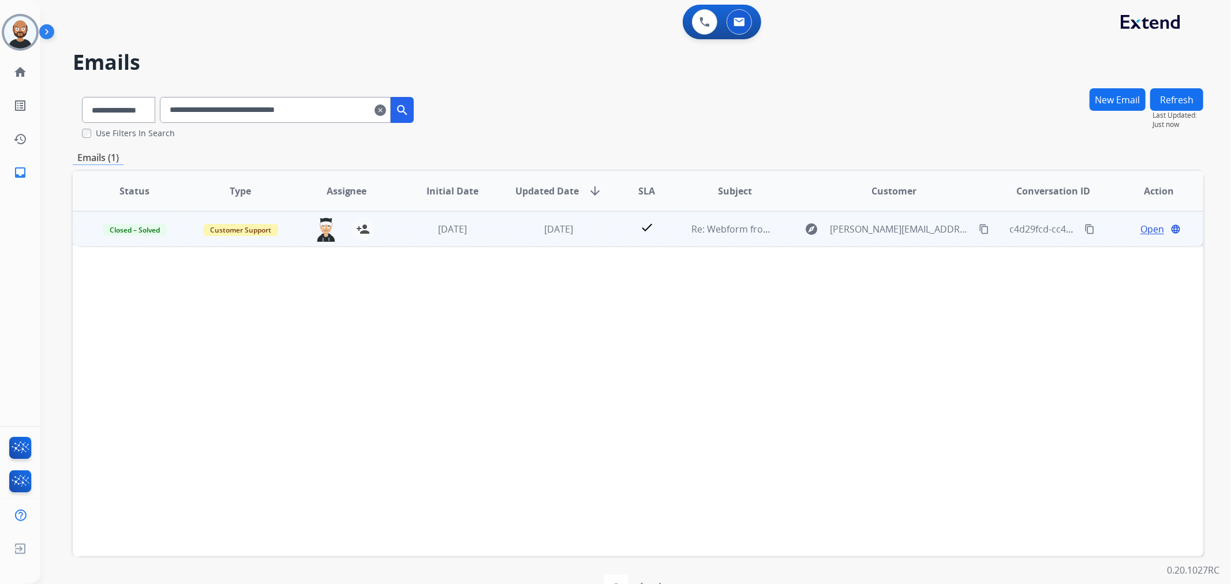
click at [1146, 223] on span "Open" at bounding box center [1153, 229] width 24 height 14
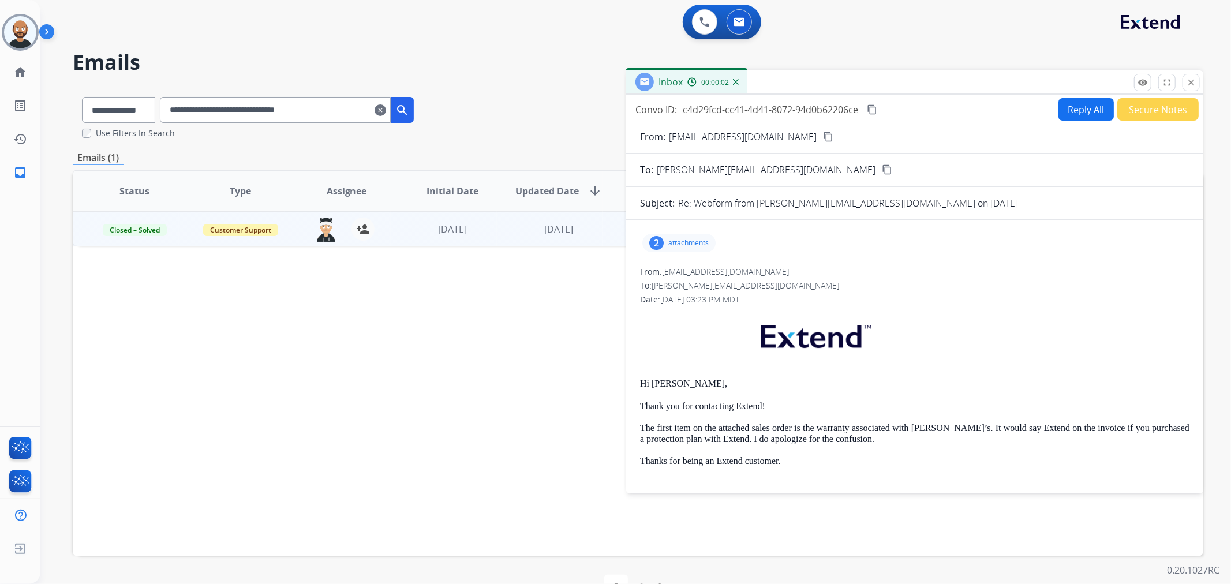
click at [1127, 115] on button "Secure Notes" at bounding box center [1158, 109] width 81 height 23
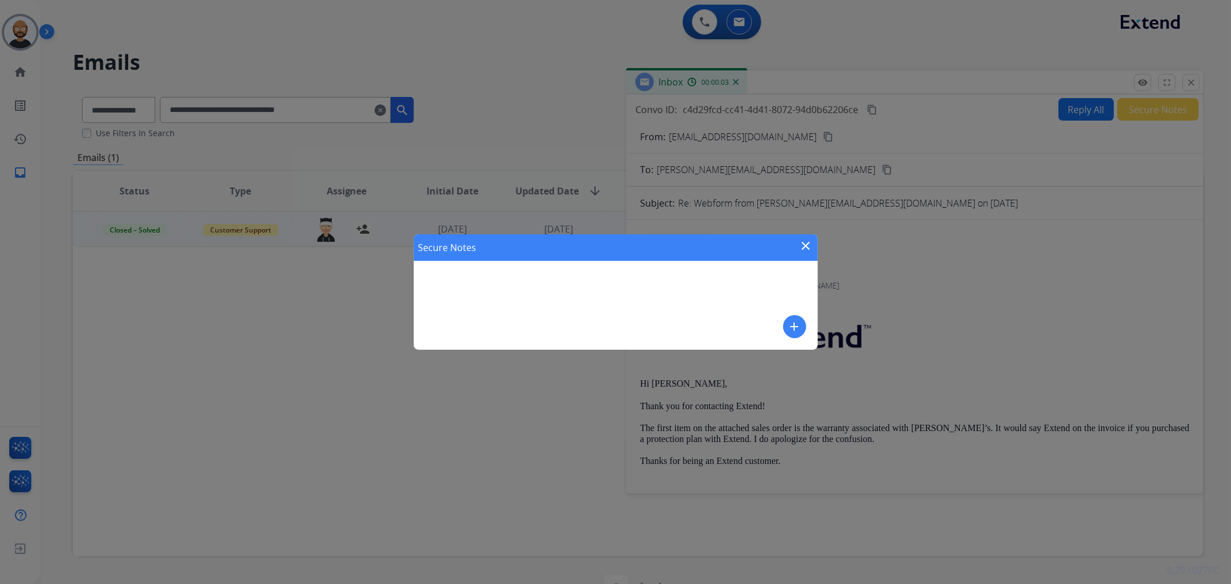
click at [809, 244] on mat-icon "close" at bounding box center [807, 246] width 14 height 14
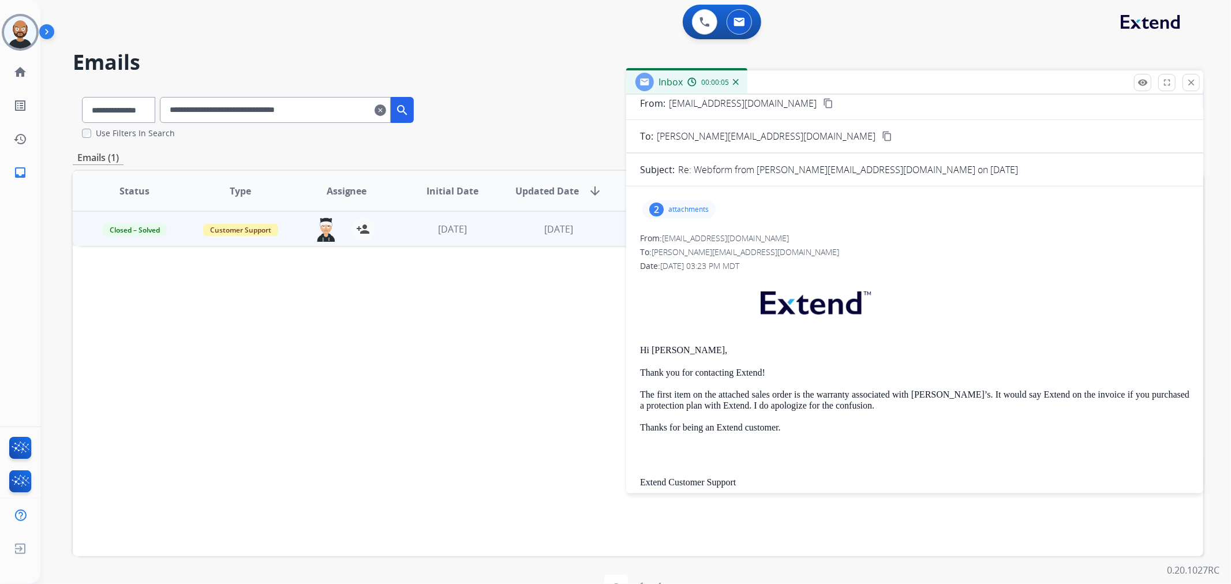
scroll to position [0, 0]
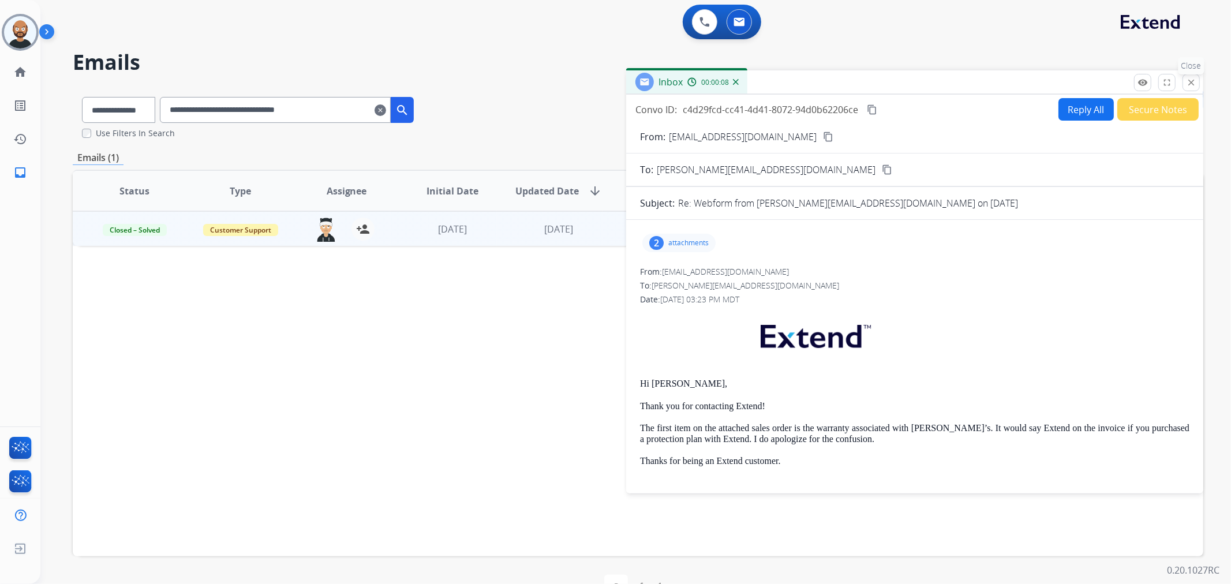
click at [1193, 79] on mat-icon "close" at bounding box center [1191, 82] width 10 height 10
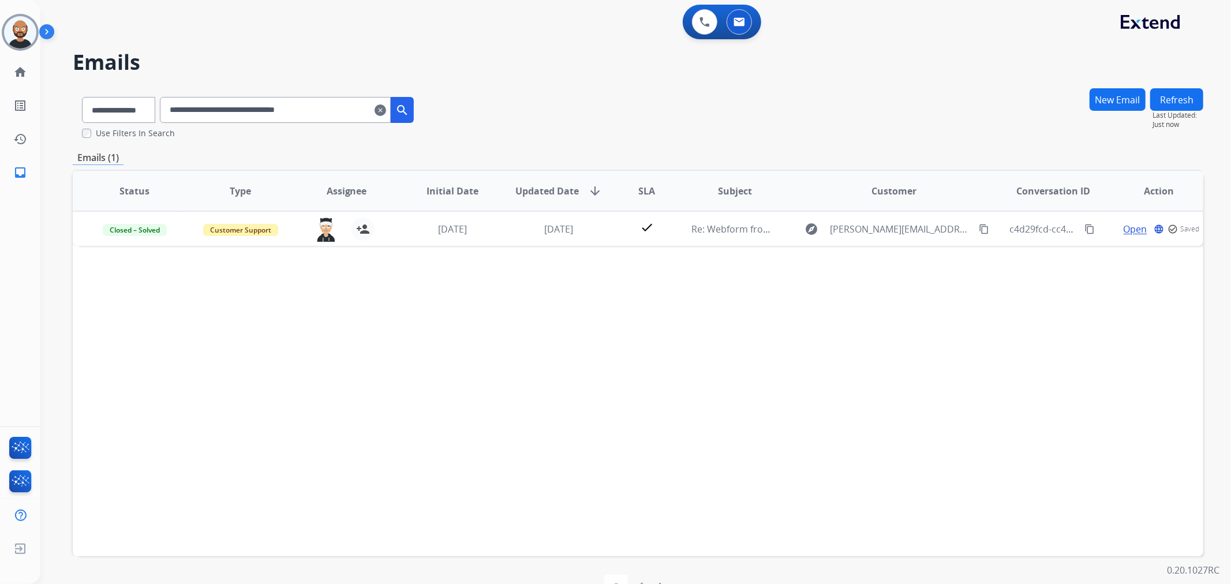
click at [312, 114] on input "**********" at bounding box center [275, 110] width 231 height 26
paste input "text"
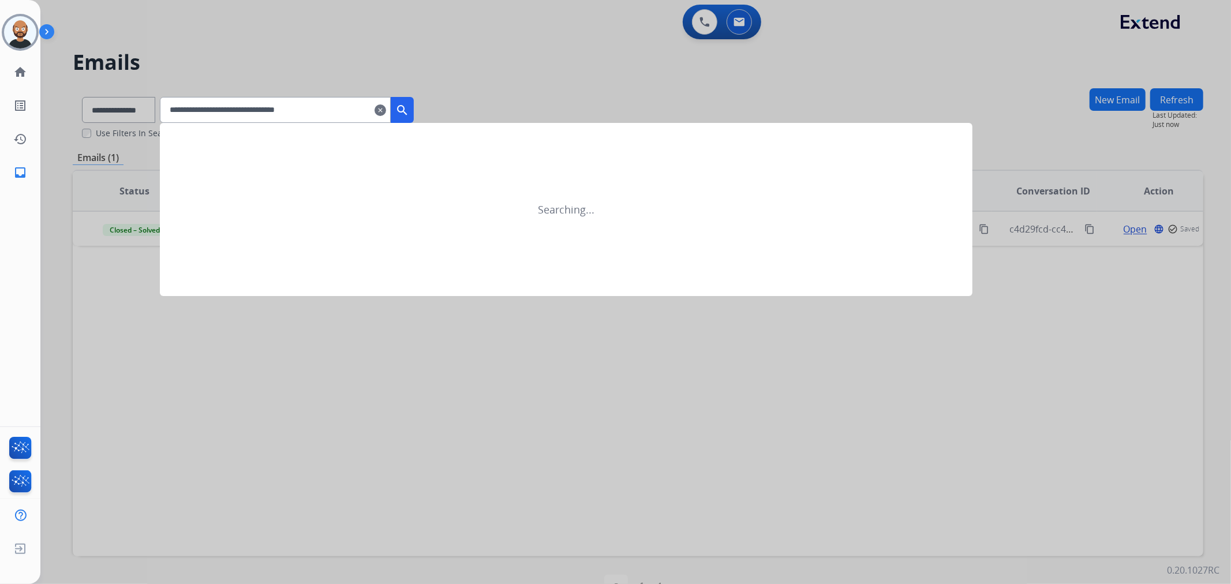
click at [409, 112] on mat-icon "search" at bounding box center [402, 110] width 14 height 14
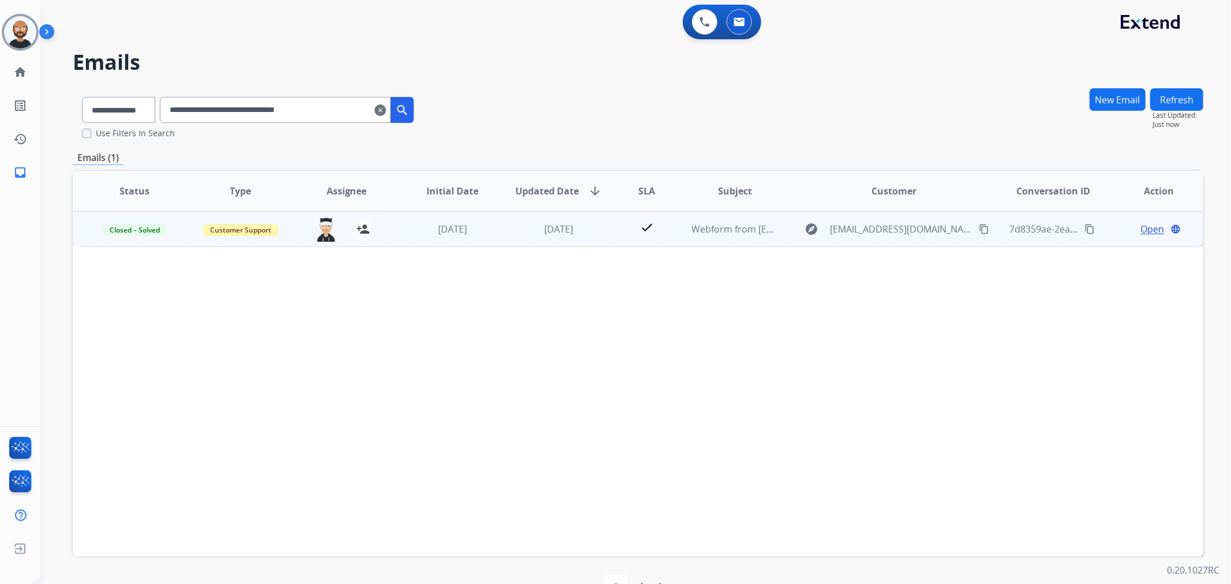
click at [1144, 229] on span "Open" at bounding box center [1153, 229] width 24 height 14
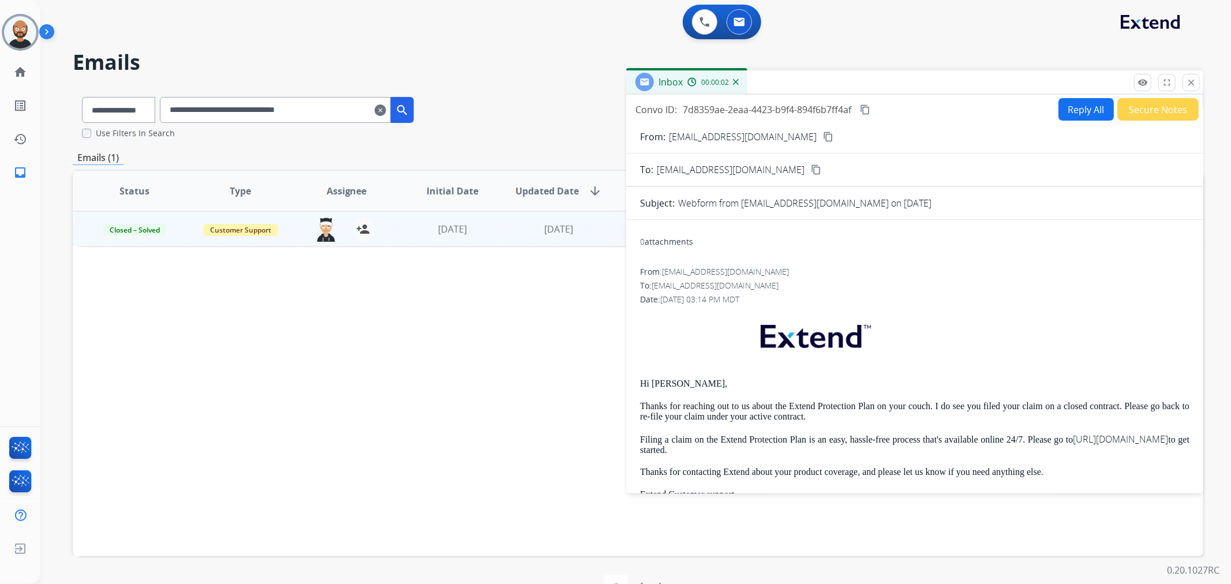
click at [1163, 111] on button "Secure Notes" at bounding box center [1158, 109] width 81 height 23
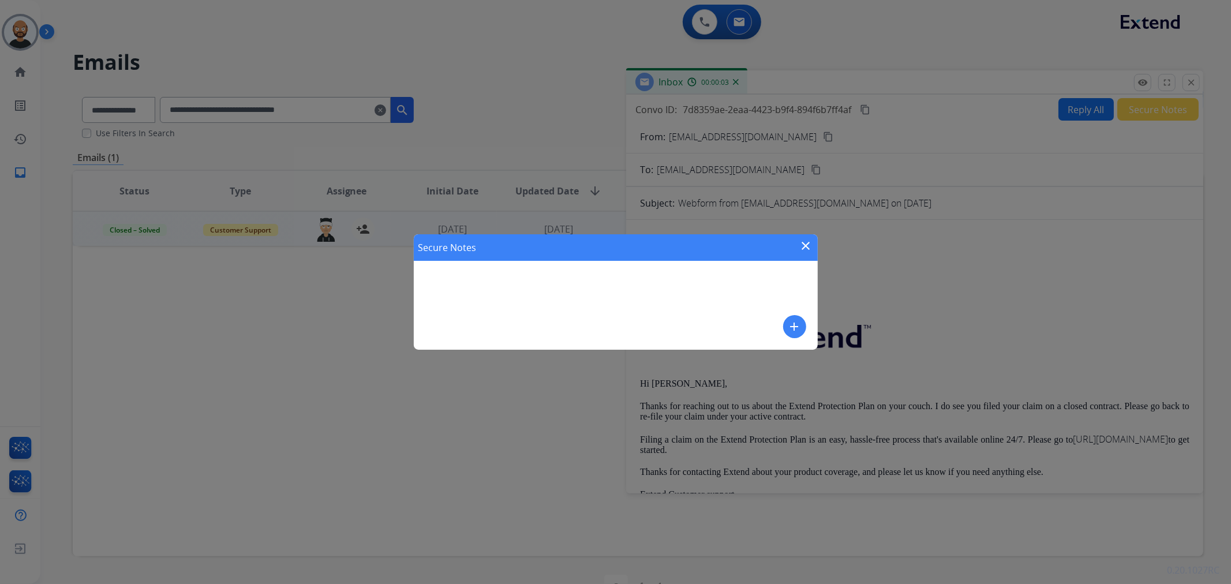
click at [797, 244] on div "Secure Notes close" at bounding box center [616, 247] width 404 height 27
click at [801, 244] on mat-icon "close" at bounding box center [807, 246] width 14 height 14
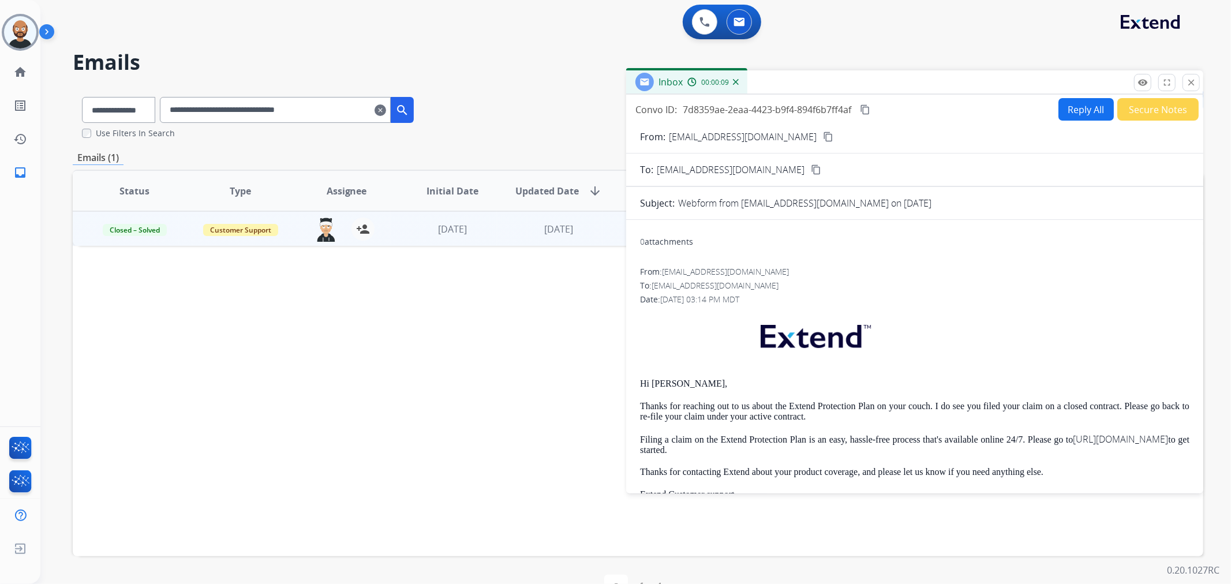
drag, startPoint x: 1196, startPoint y: 85, endPoint x: 1048, endPoint y: 120, distance: 151.8
click at [1196, 85] on mat-icon "close" at bounding box center [1191, 82] width 10 height 10
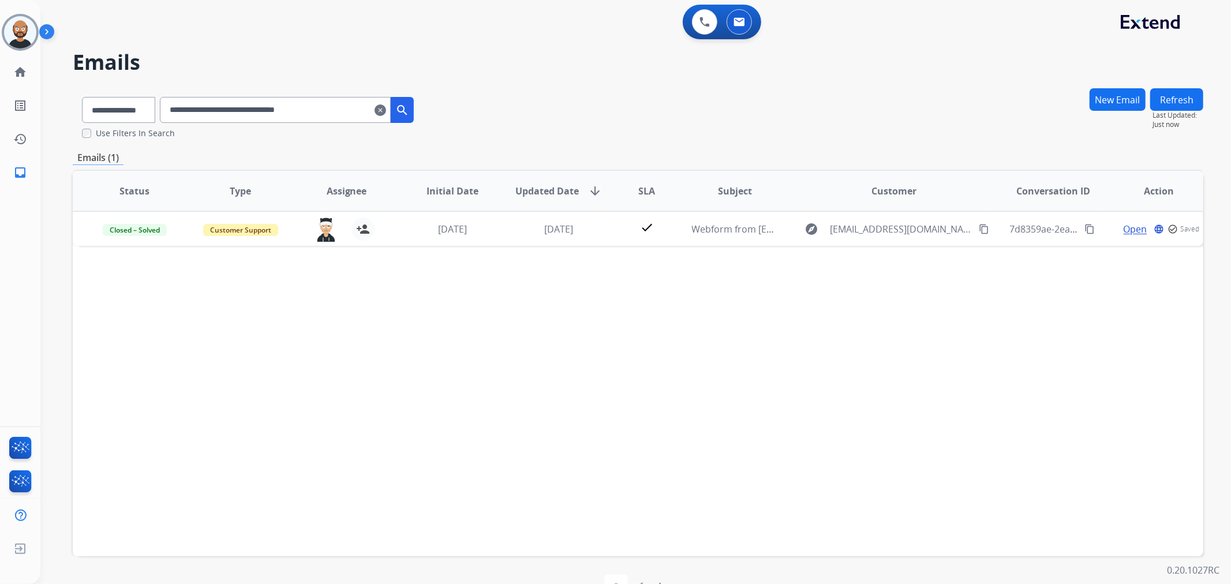
click at [323, 108] on input "**********" at bounding box center [275, 110] width 231 height 26
paste input "text"
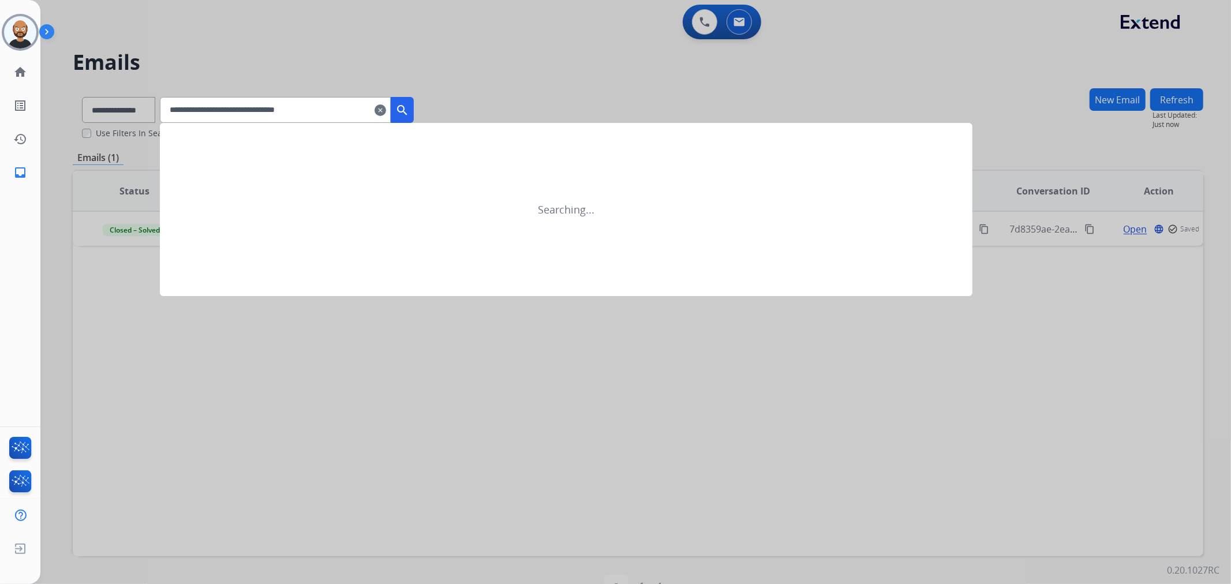
click at [409, 106] on mat-icon "search" at bounding box center [402, 110] width 14 height 14
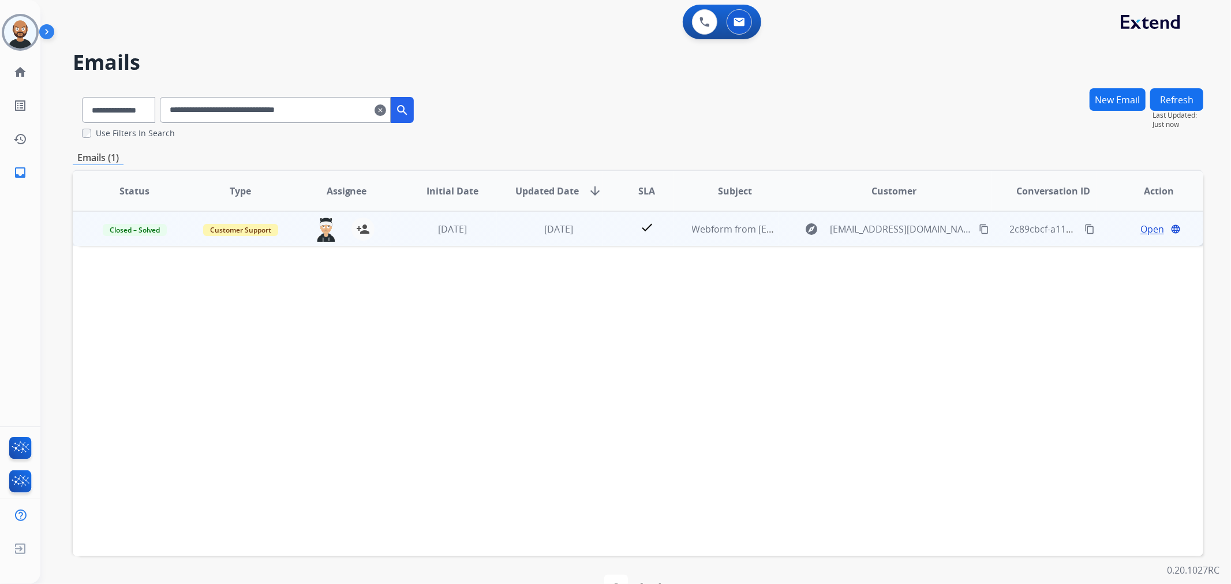
click at [1145, 227] on span "Open" at bounding box center [1153, 229] width 24 height 14
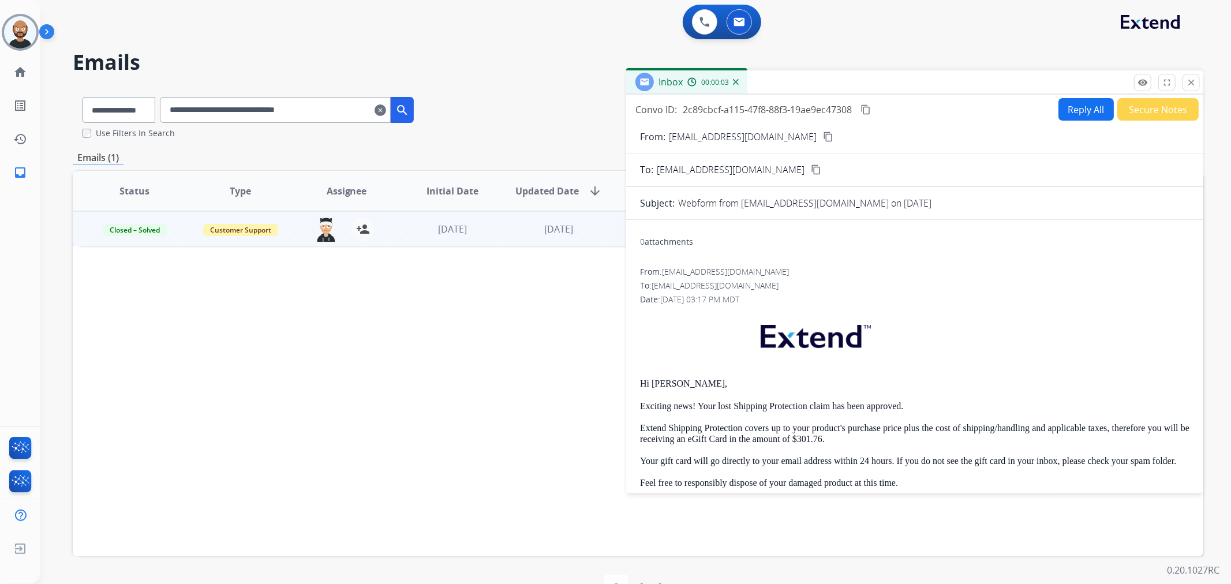
click at [1170, 113] on button "Secure Notes" at bounding box center [1158, 109] width 81 height 23
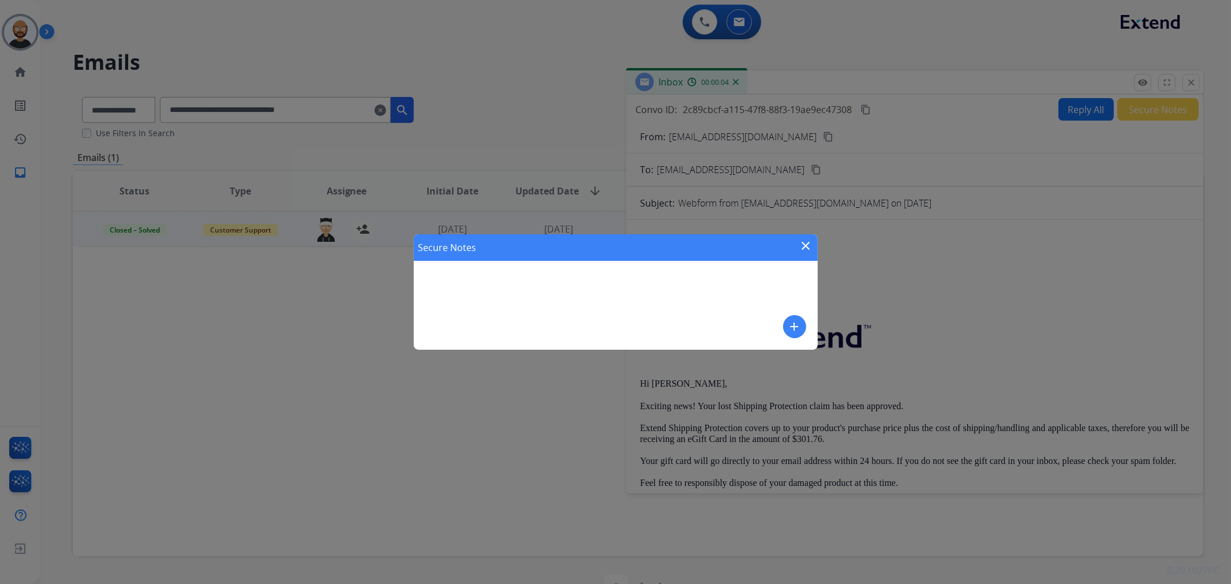
click at [803, 247] on mat-icon "close" at bounding box center [807, 246] width 14 height 14
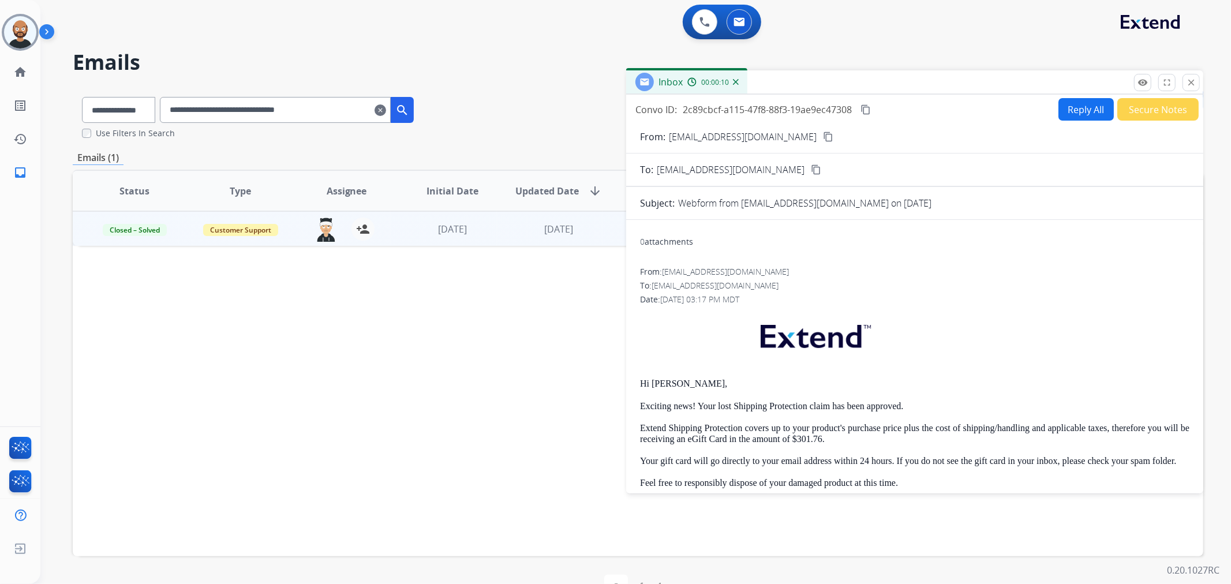
drag, startPoint x: 1186, startPoint y: 84, endPoint x: 1137, endPoint y: 99, distance: 51.3
click at [1186, 84] on mat-icon "close" at bounding box center [1191, 82] width 10 height 10
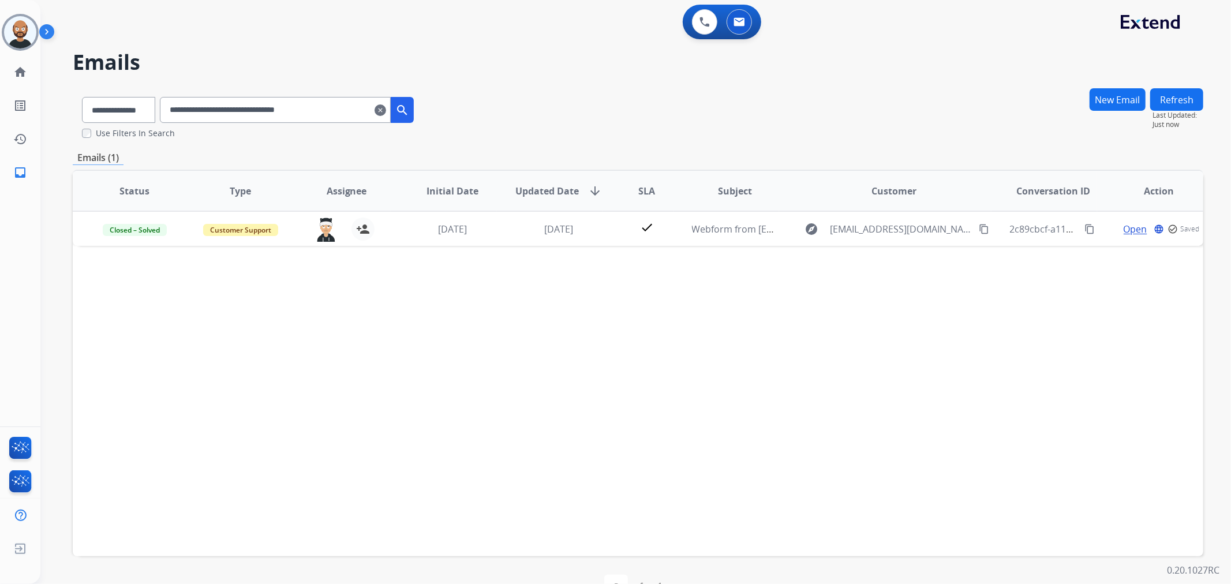
click at [322, 114] on input "**********" at bounding box center [275, 110] width 231 height 26
paste input "text"
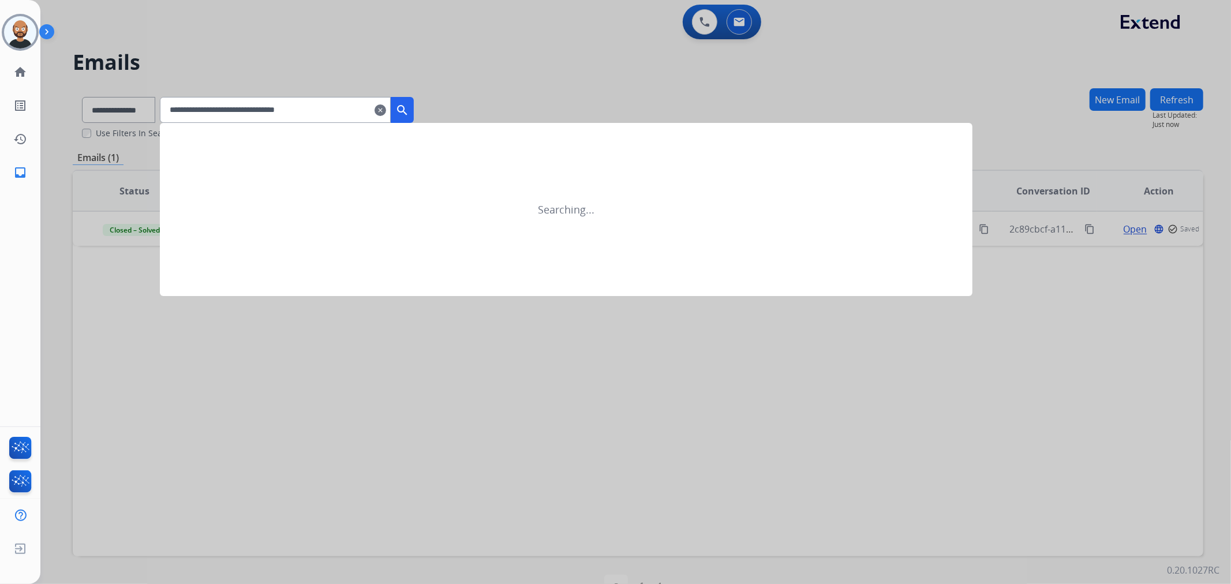
click at [409, 111] on mat-icon "search" at bounding box center [402, 110] width 14 height 14
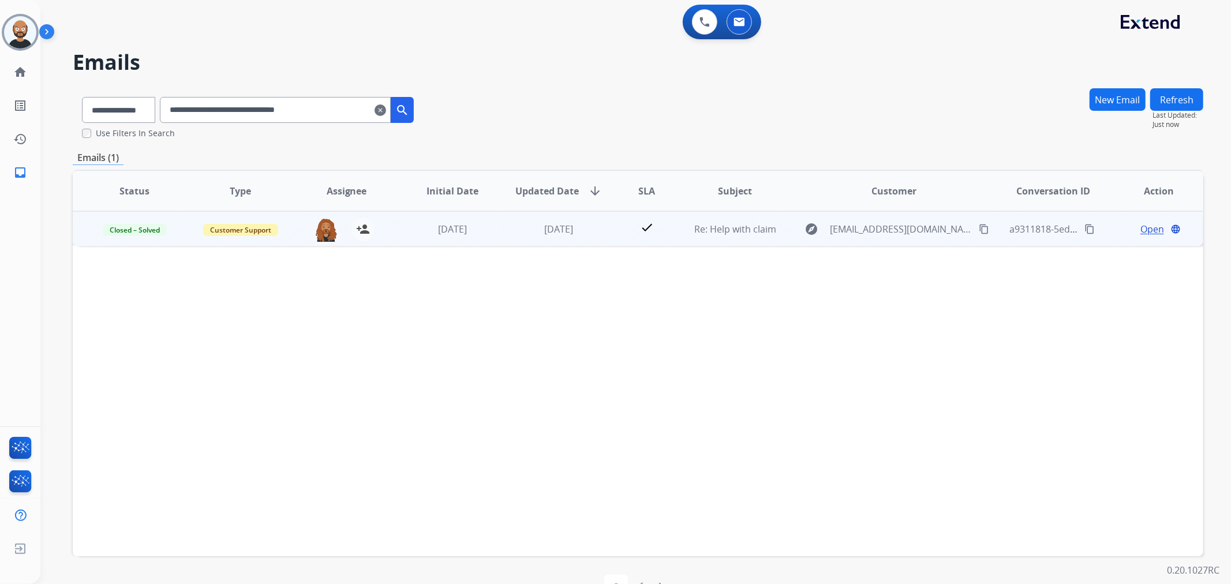
click at [1142, 229] on span "Open" at bounding box center [1153, 229] width 24 height 14
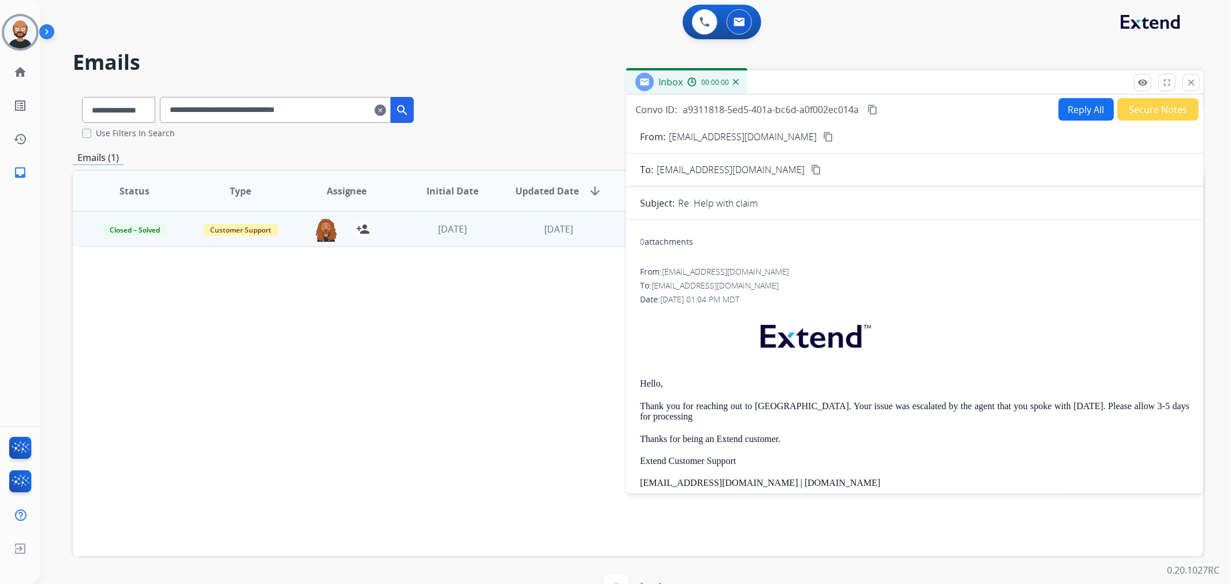
click at [1142, 113] on button "Secure Notes" at bounding box center [1158, 109] width 81 height 23
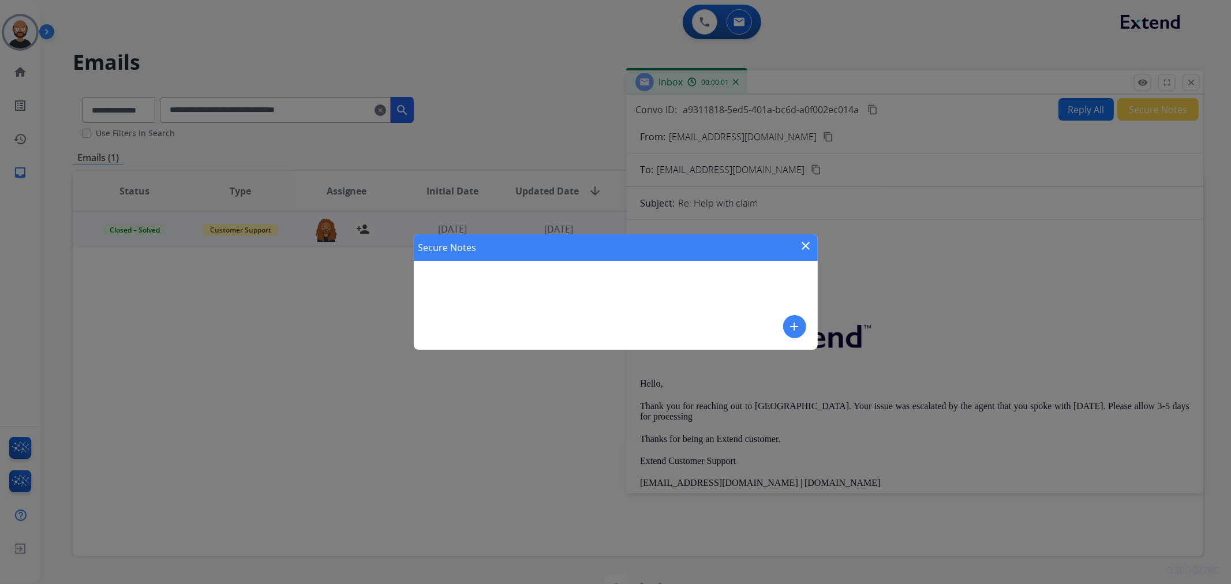
click at [804, 248] on mat-icon "close" at bounding box center [807, 246] width 14 height 14
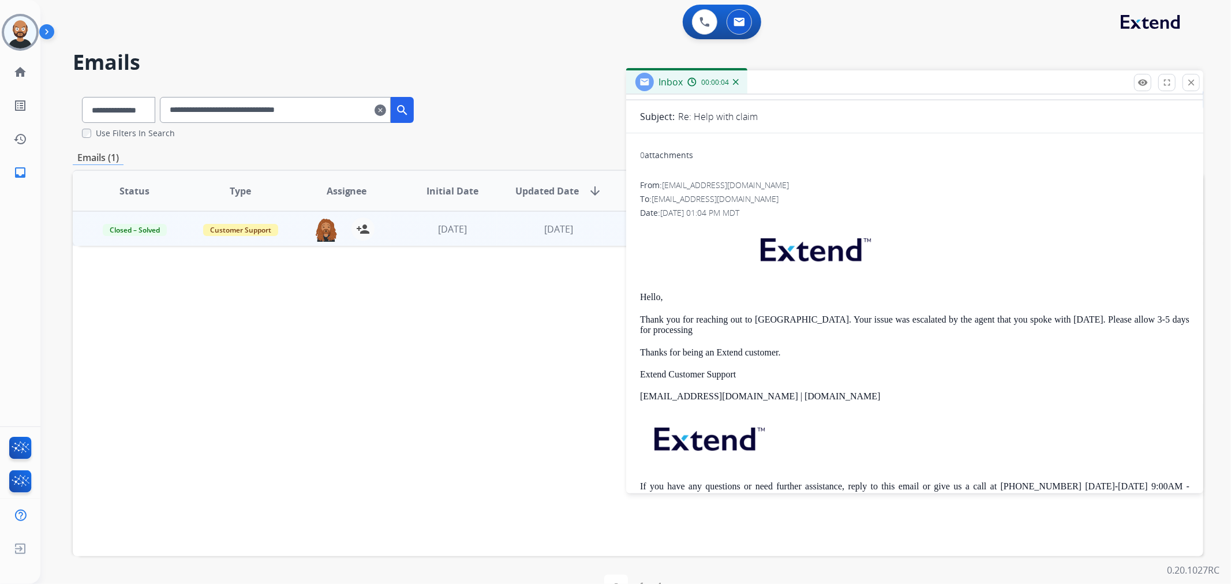
scroll to position [64, 0]
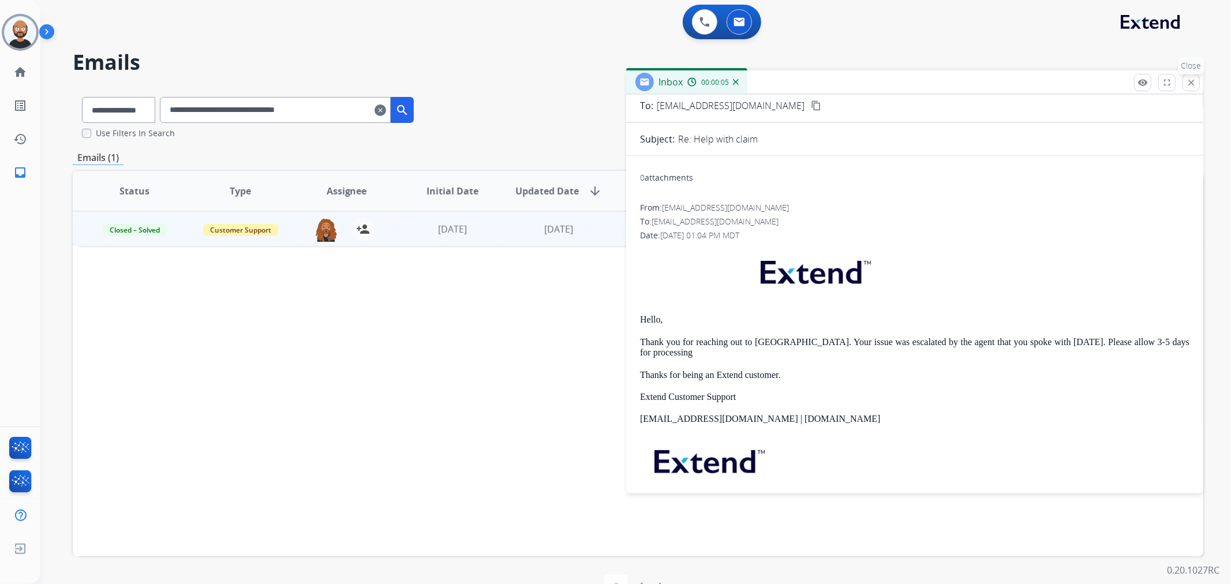
click at [1190, 88] on button "close Close" at bounding box center [1191, 82] width 17 height 17
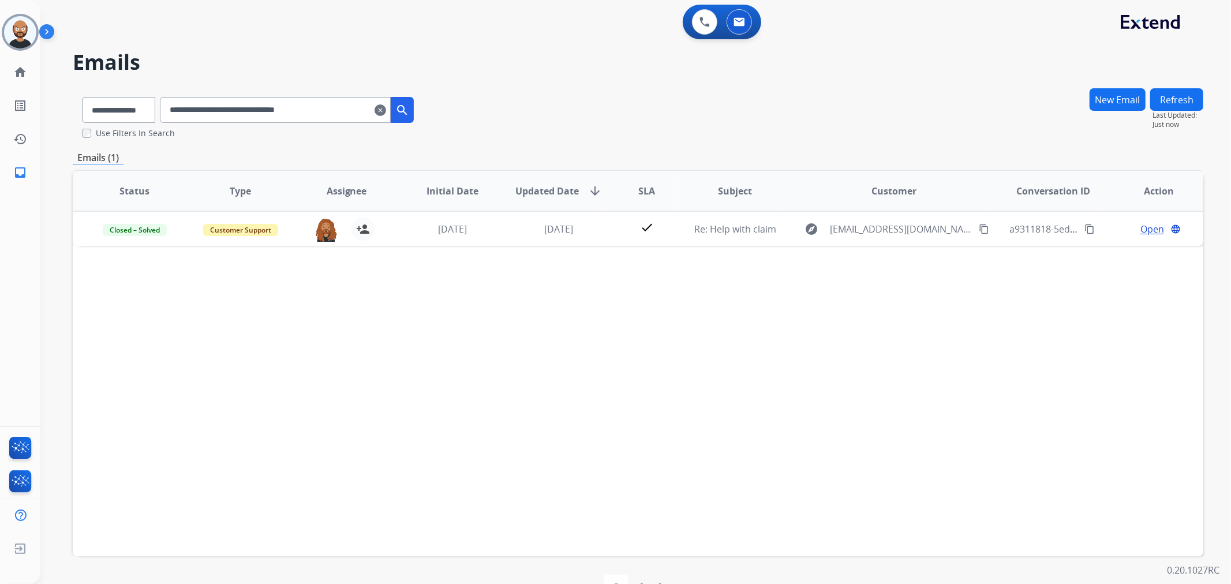
click at [291, 91] on div "**********" at bounding box center [248, 108] width 350 height 40
click at [291, 106] on input "**********" at bounding box center [275, 110] width 231 height 26
paste input "text"
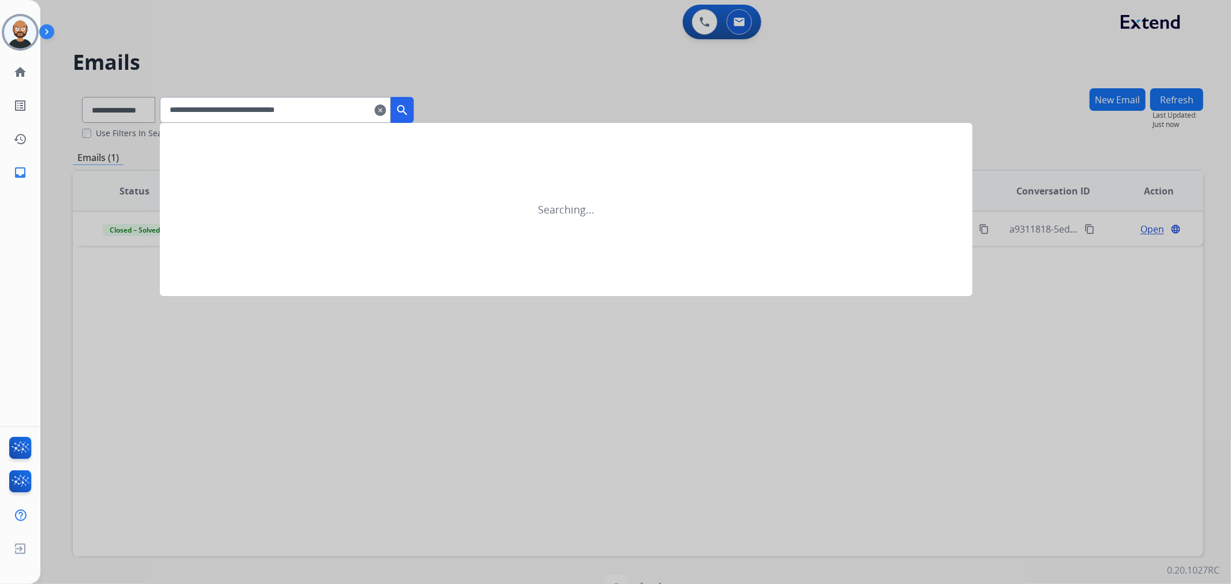
click at [409, 111] on mat-icon "search" at bounding box center [402, 110] width 14 height 14
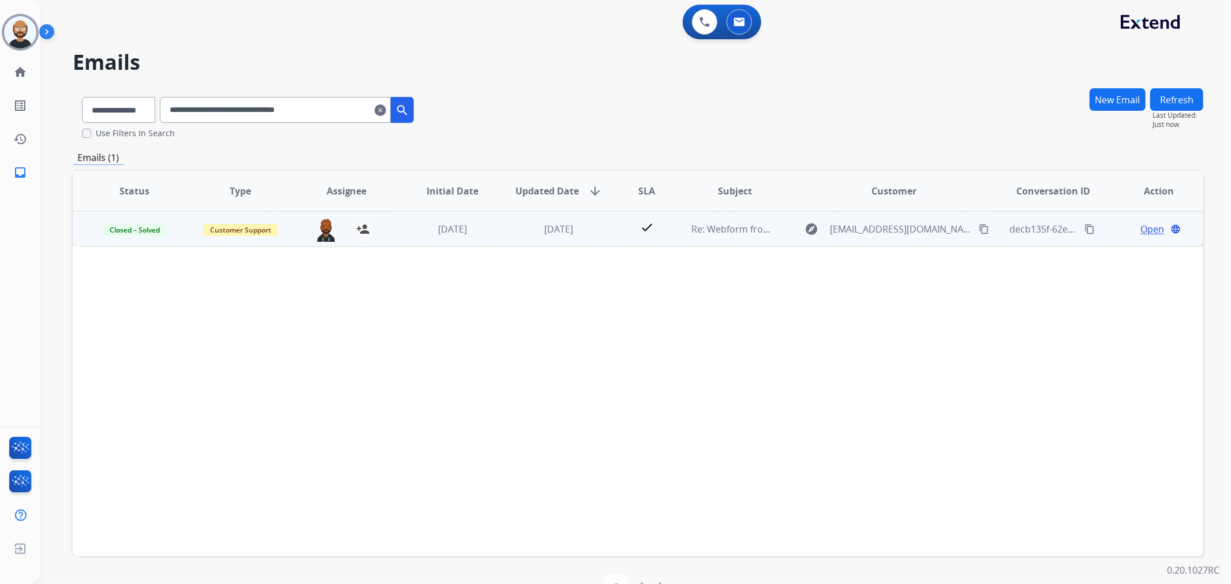
click at [1145, 227] on span "Open" at bounding box center [1153, 229] width 24 height 14
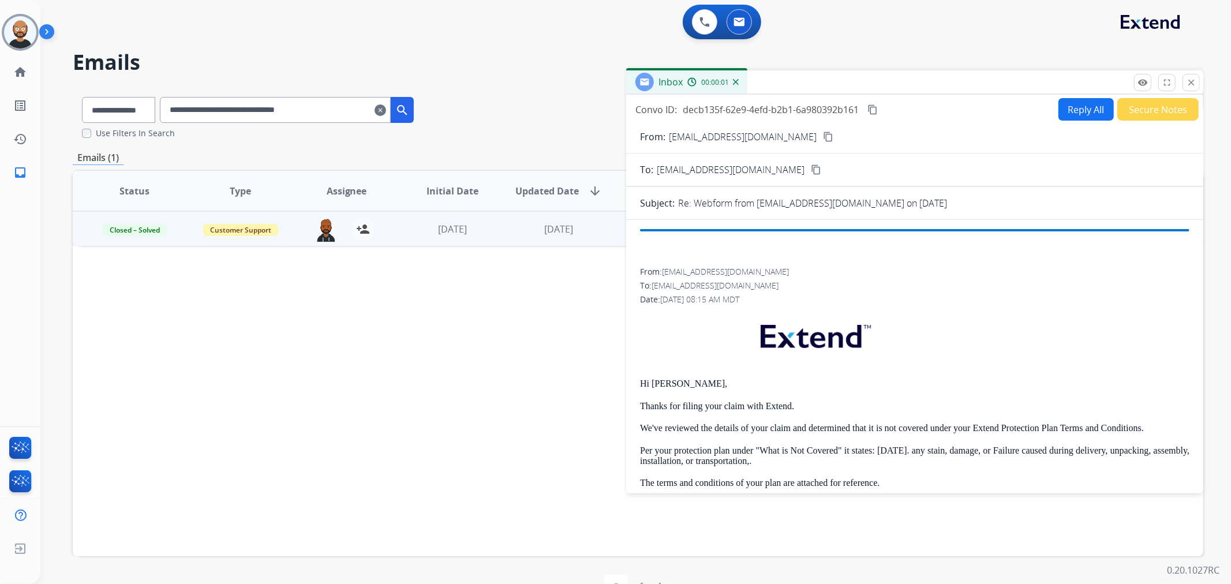
click at [1154, 111] on button "Secure Notes" at bounding box center [1158, 109] width 81 height 23
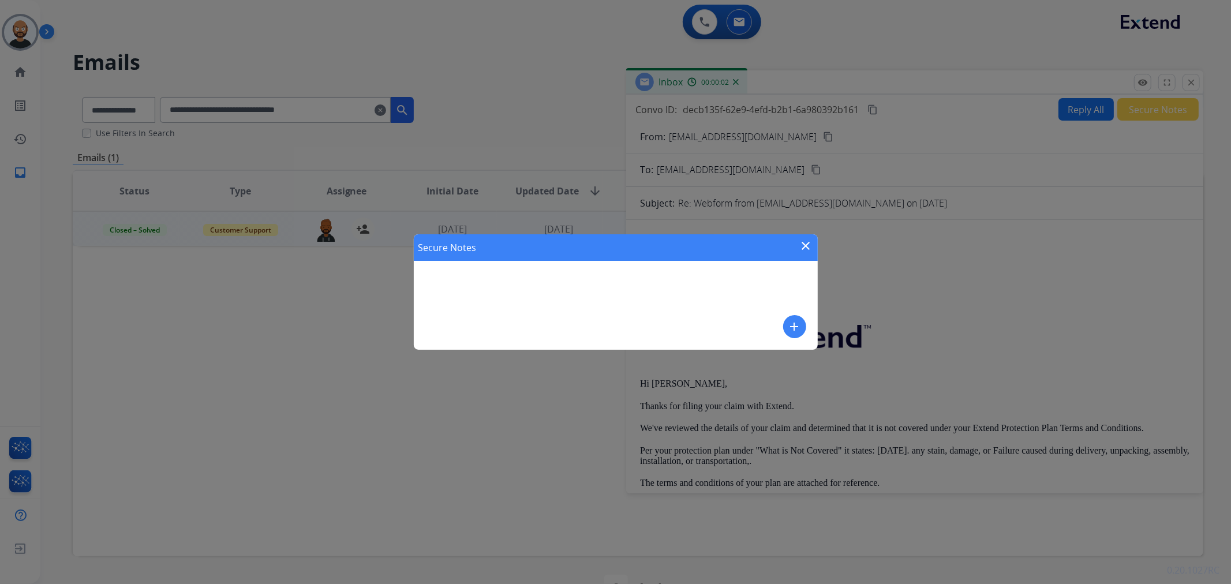
click at [803, 246] on mat-icon "close" at bounding box center [807, 246] width 14 height 14
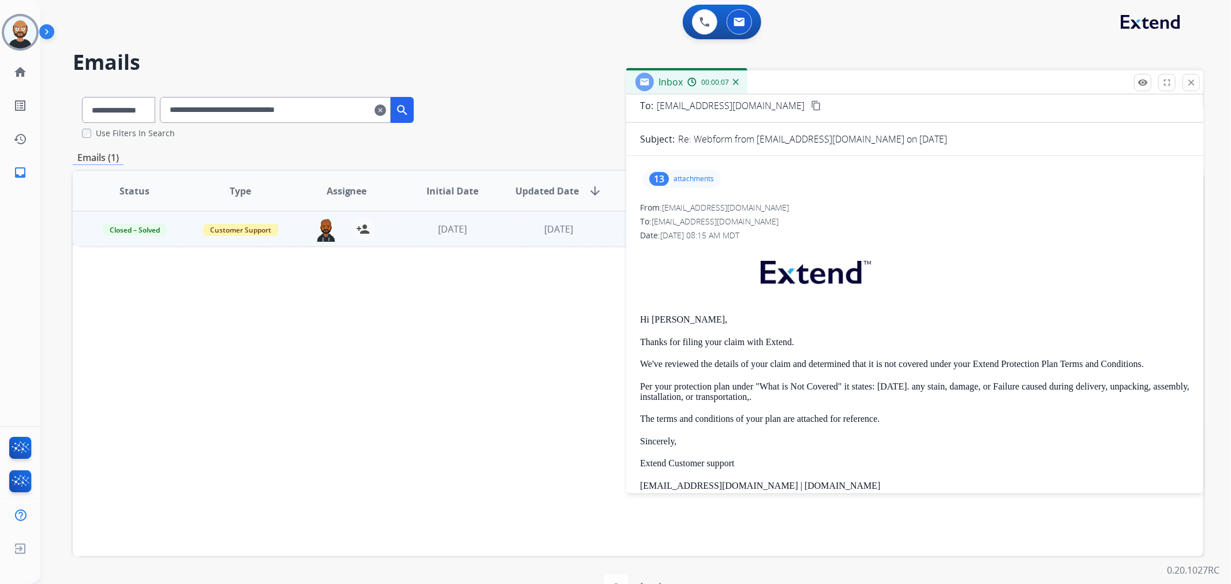
drag, startPoint x: 1189, startPoint y: 79, endPoint x: 805, endPoint y: 156, distance: 391.5
click at [1189, 79] on mat-icon "close" at bounding box center [1191, 82] width 10 height 10
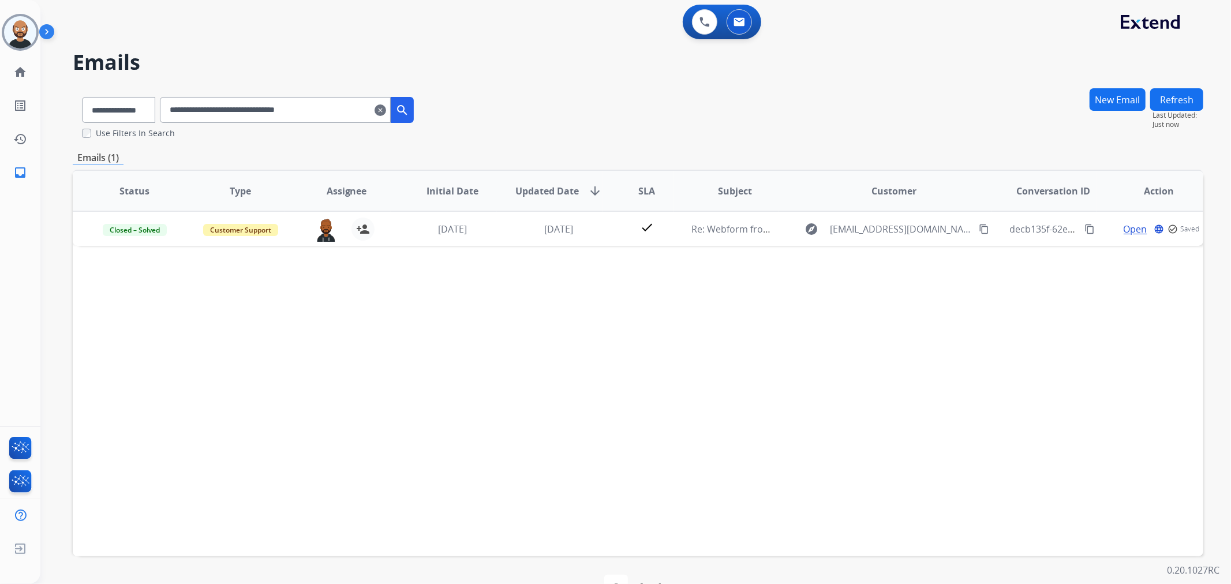
click at [320, 122] on input "**********" at bounding box center [275, 110] width 231 height 26
click at [320, 121] on input "**********" at bounding box center [275, 110] width 231 height 26
paste input "text"
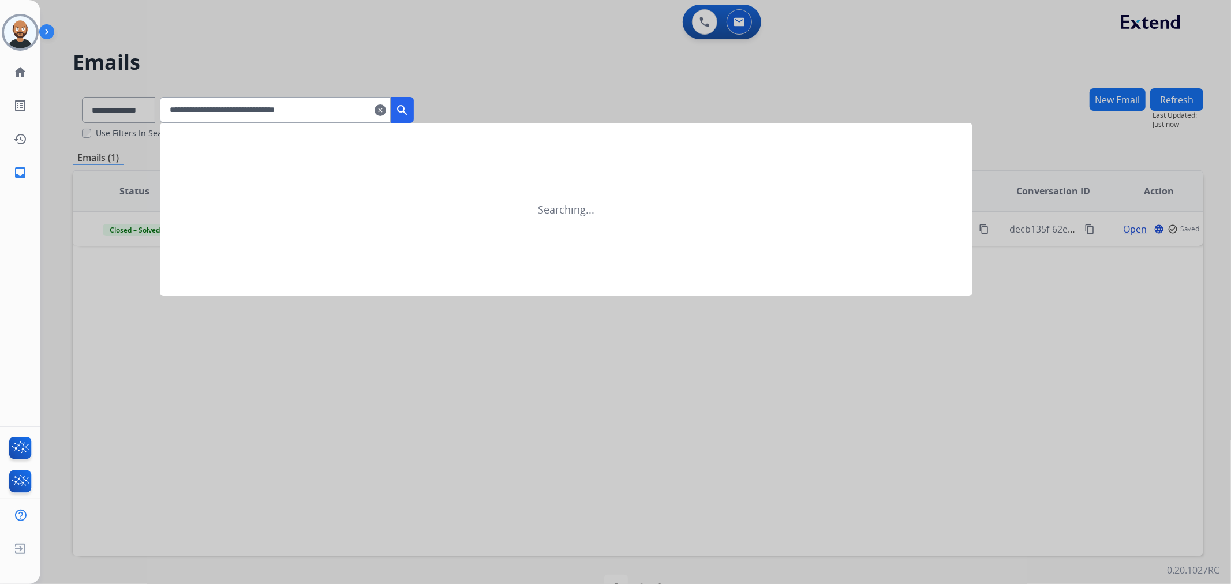
click at [409, 110] on mat-icon "search" at bounding box center [402, 110] width 14 height 14
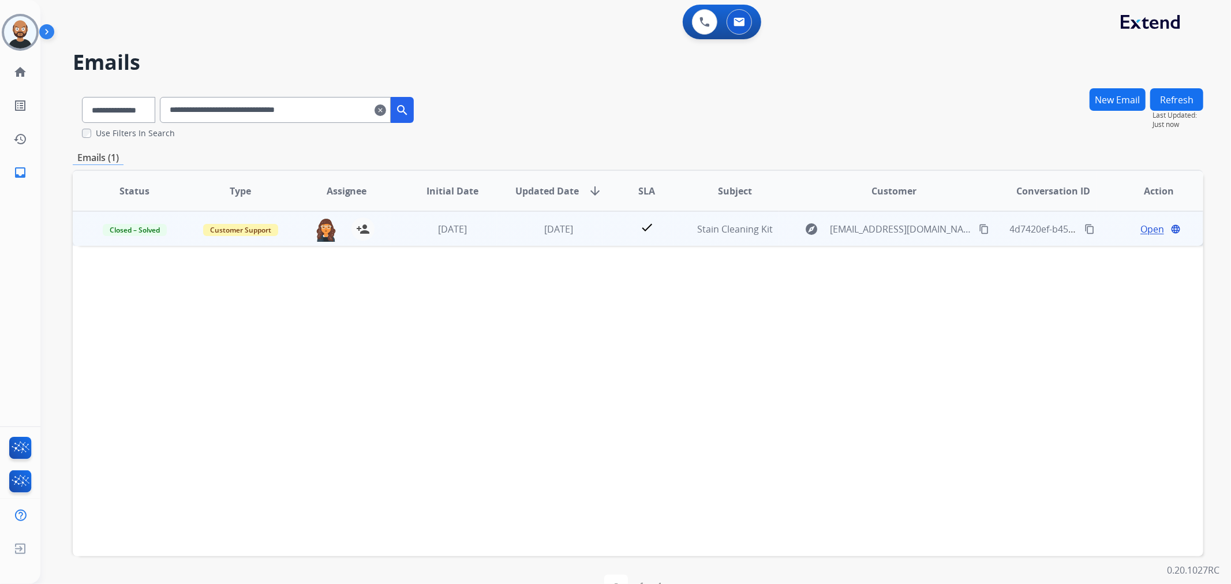
click at [1141, 229] on span "Open" at bounding box center [1153, 229] width 24 height 14
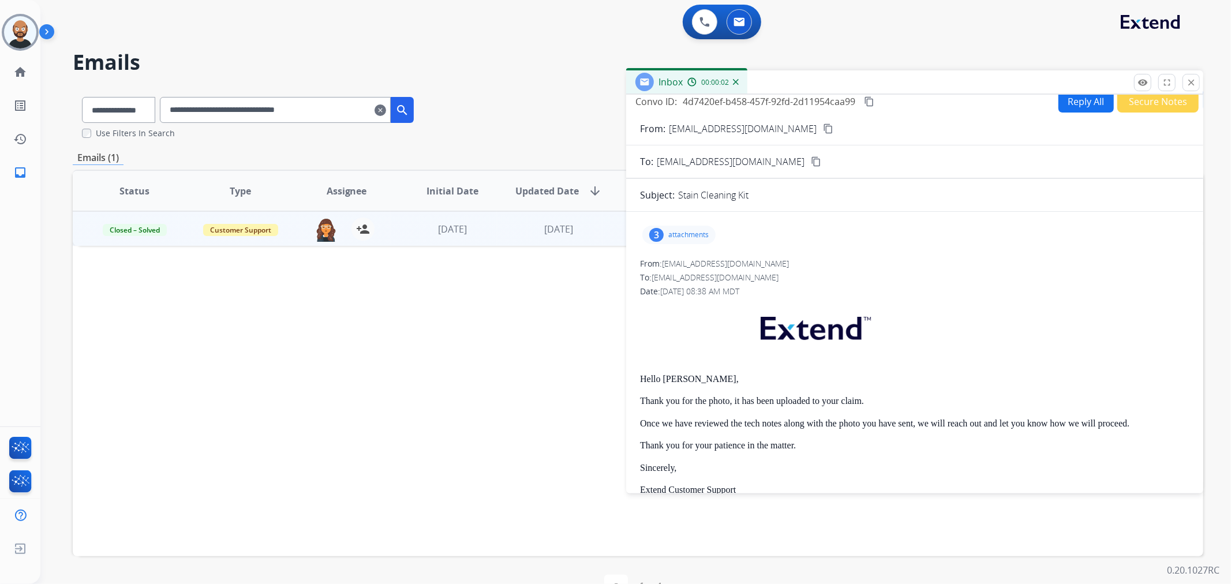
scroll to position [0, 0]
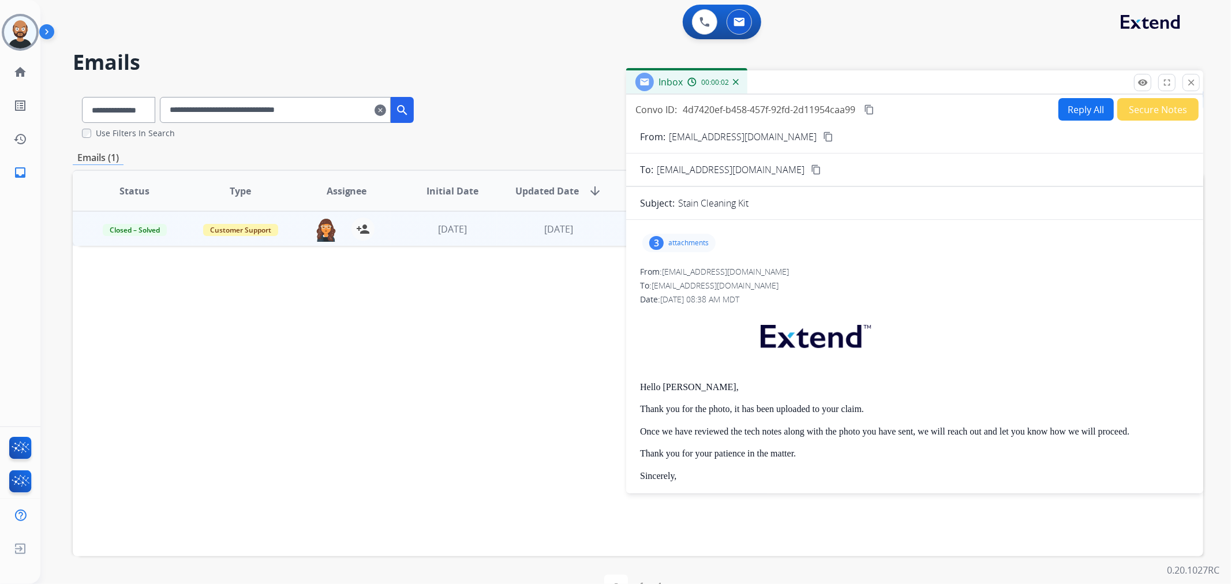
click at [1146, 111] on button "Secure Notes" at bounding box center [1158, 109] width 81 height 23
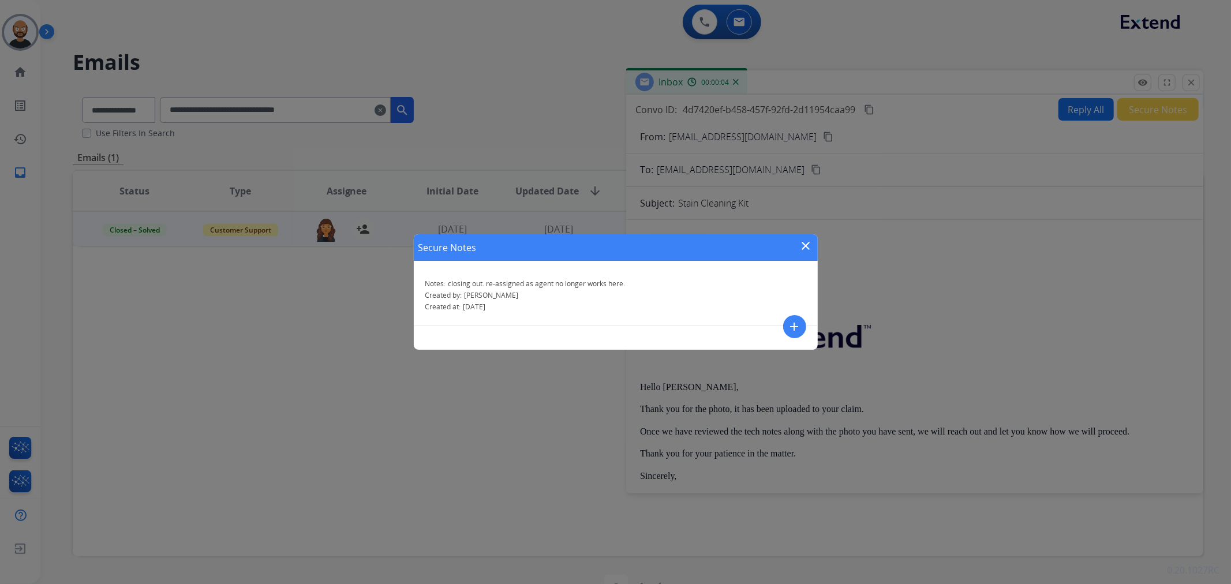
click at [807, 241] on mat-icon "close" at bounding box center [807, 246] width 14 height 14
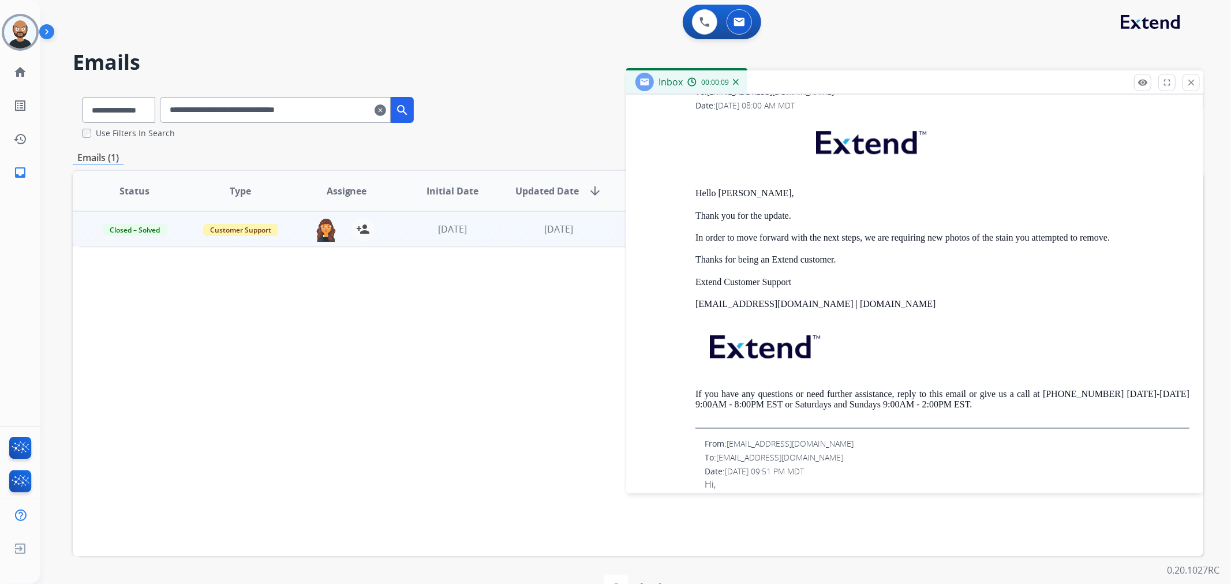
scroll to position [2951, 0]
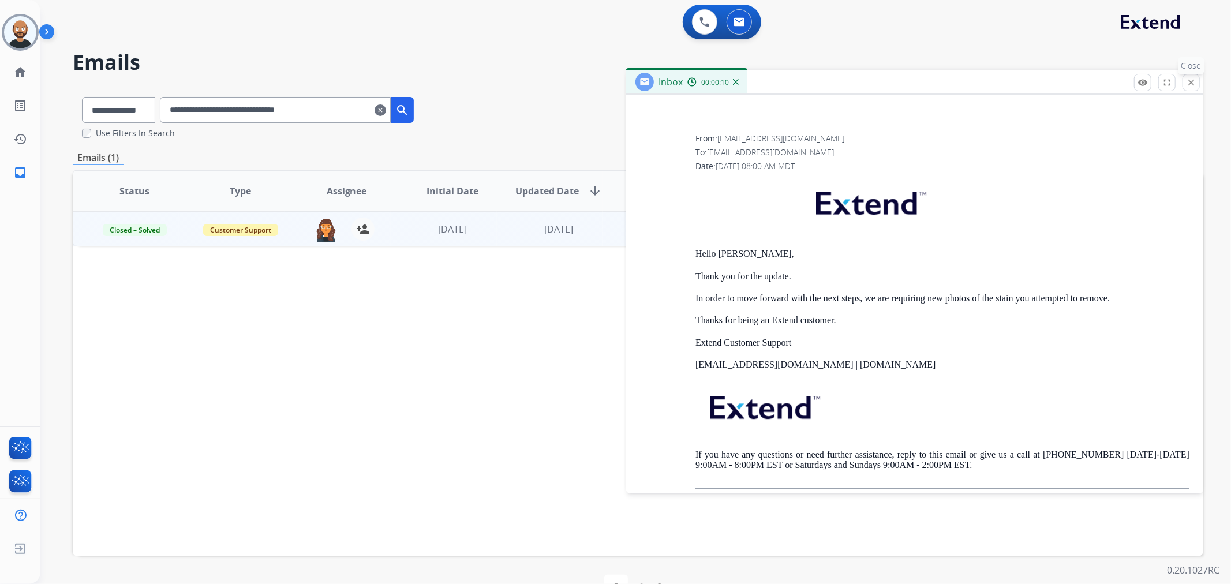
click at [1186, 79] on button "close Close" at bounding box center [1191, 82] width 17 height 17
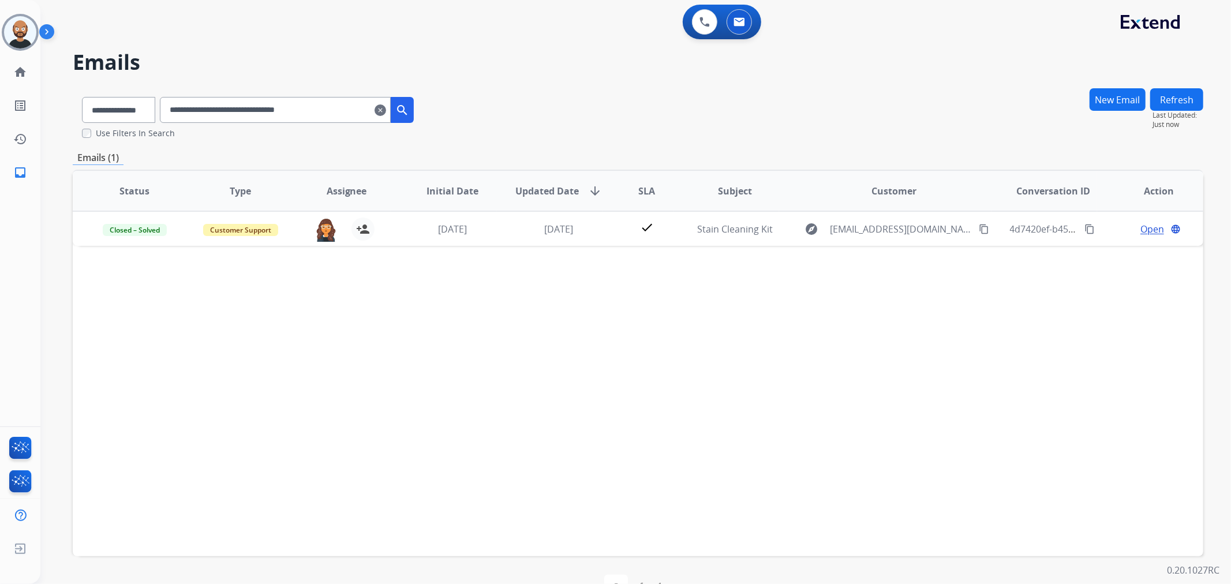
click at [271, 106] on input "**********" at bounding box center [275, 110] width 231 height 26
paste input "text"
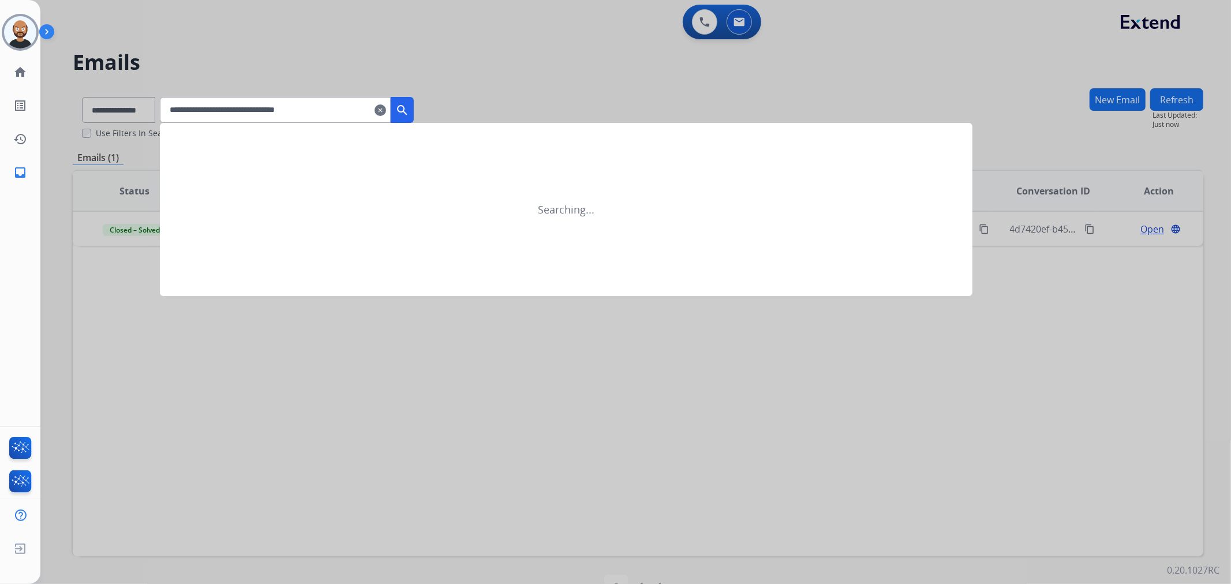
click at [409, 105] on mat-icon "search" at bounding box center [402, 110] width 14 height 14
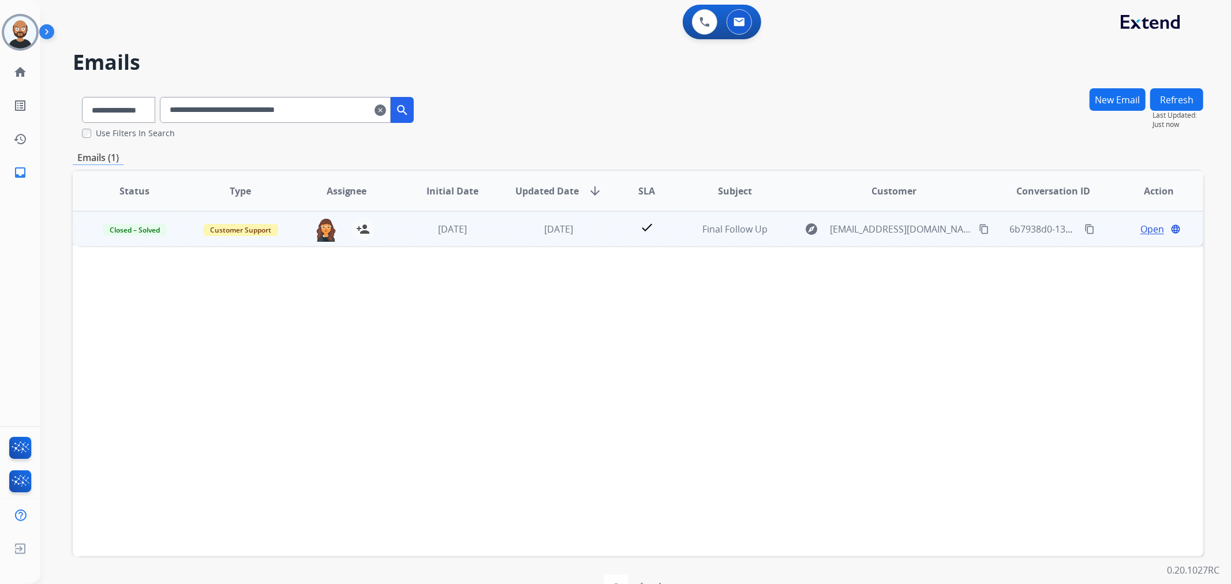
click at [1141, 228] on span "Open" at bounding box center [1153, 229] width 24 height 14
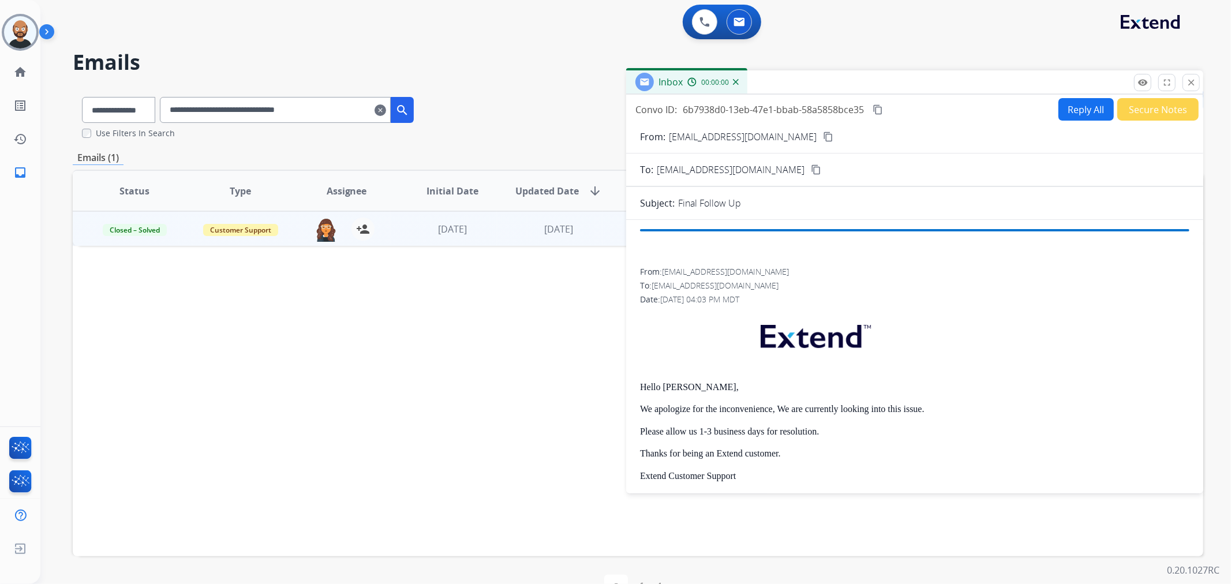
drag, startPoint x: 1156, startPoint y: 120, endPoint x: 1149, endPoint y: 122, distance: 7.0
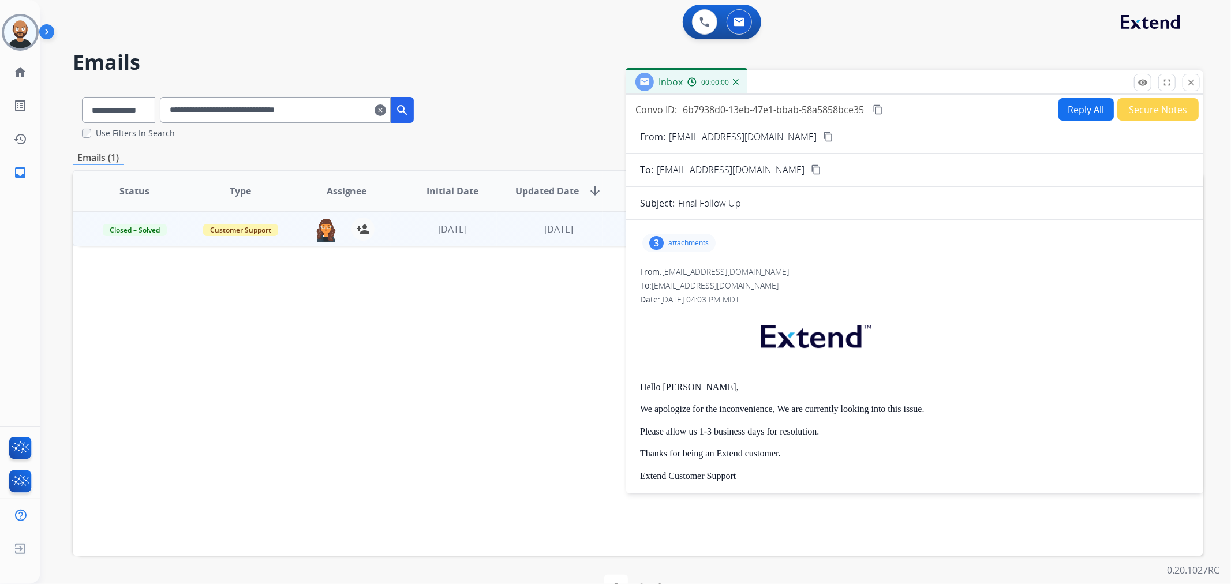
click at [1133, 111] on button "Secure Notes" at bounding box center [1158, 109] width 81 height 23
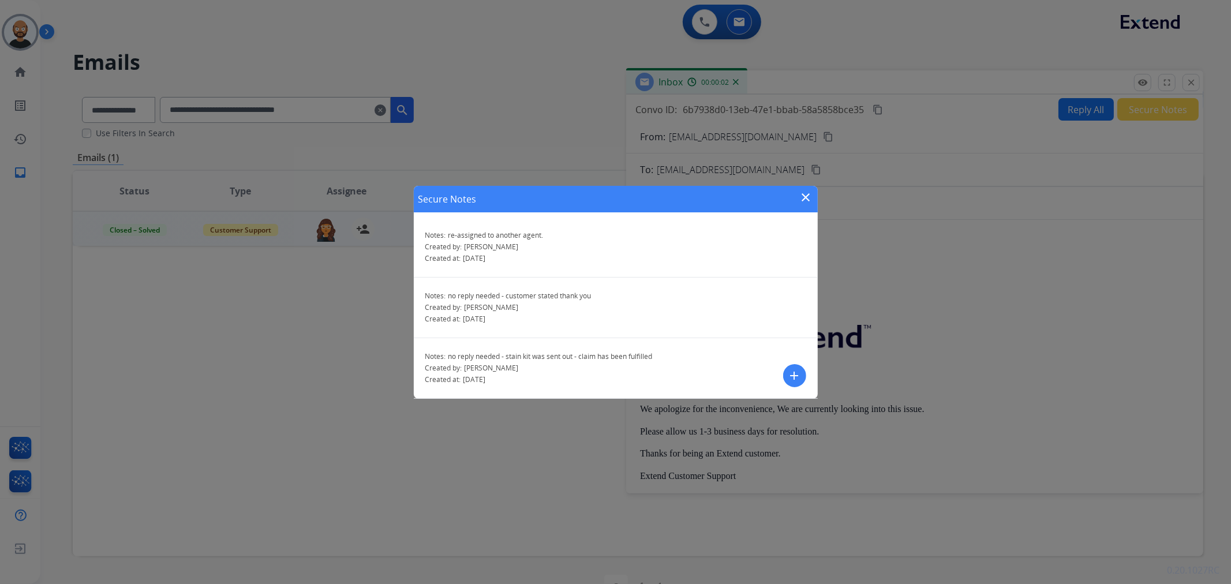
click at [810, 192] on mat-icon "close" at bounding box center [807, 198] width 14 height 14
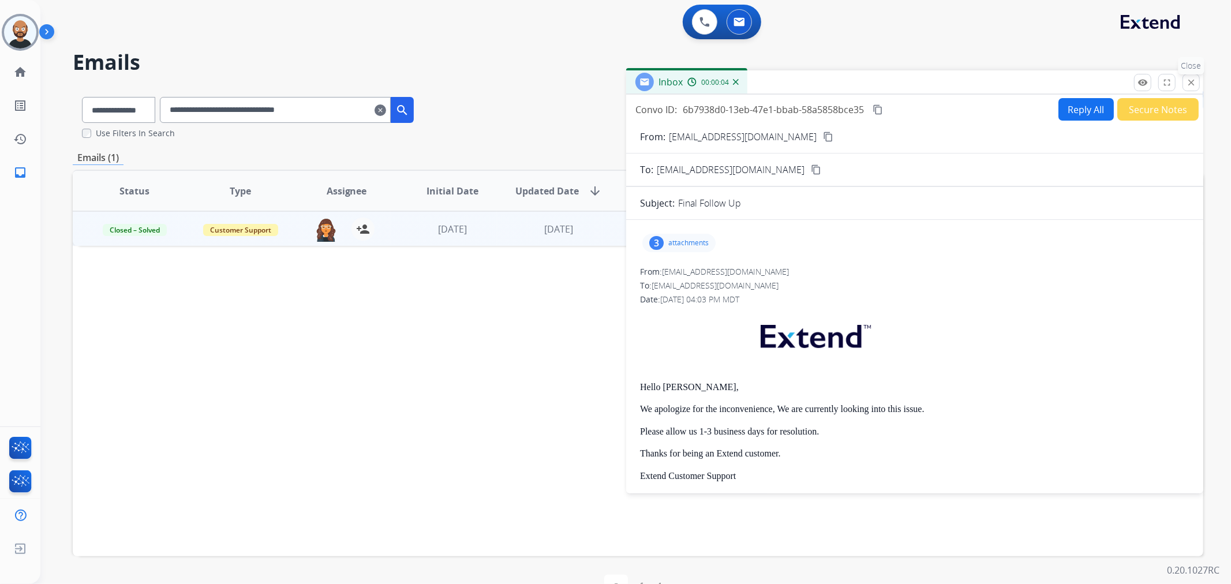
click at [1193, 82] on mat-icon "close" at bounding box center [1191, 82] width 10 height 10
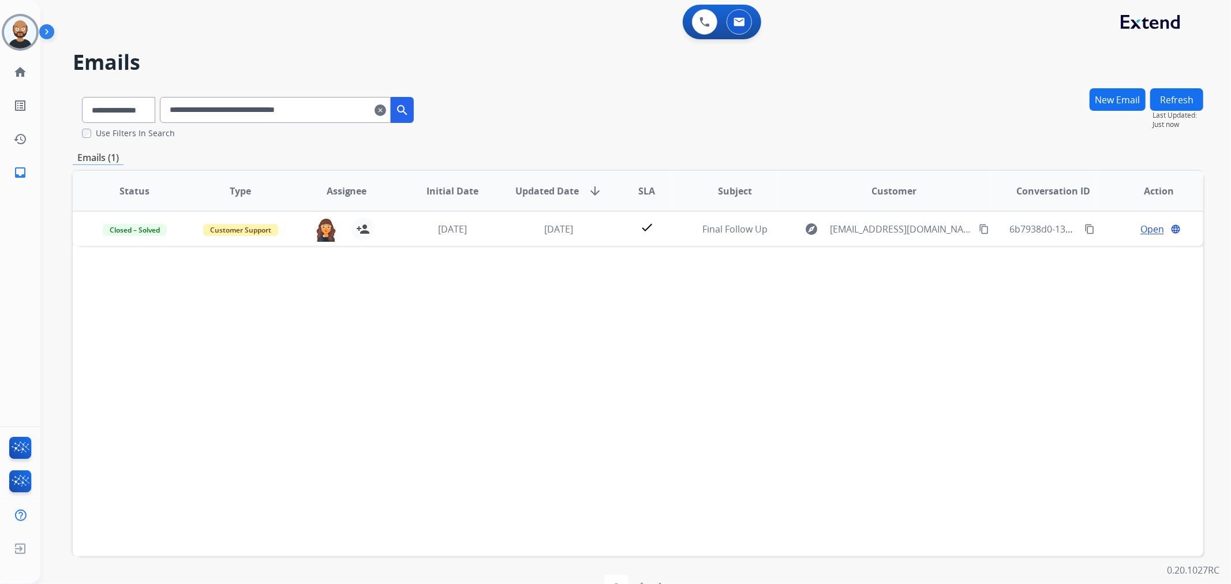
click at [262, 106] on input "**********" at bounding box center [275, 110] width 231 height 26
paste input "text"
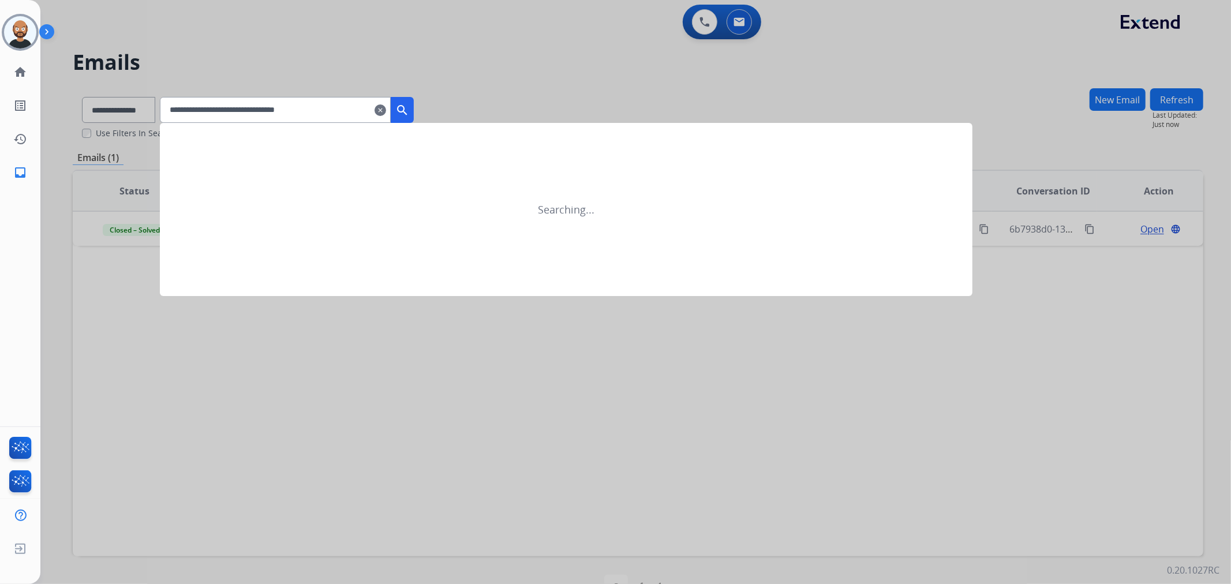
click at [409, 106] on mat-icon "search" at bounding box center [402, 110] width 14 height 14
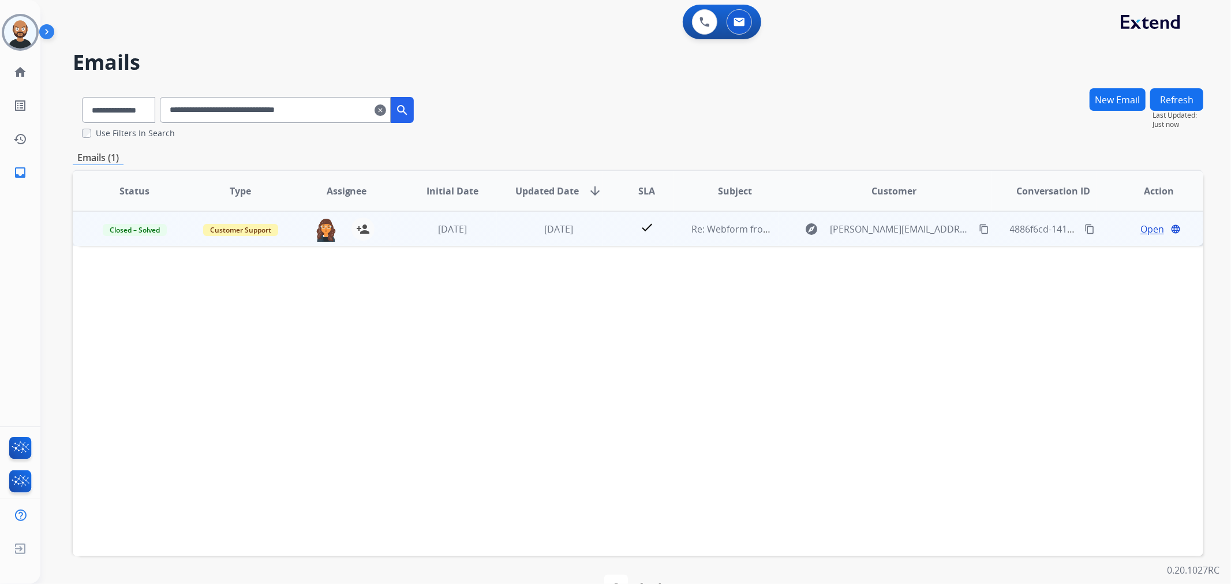
click at [1141, 227] on span "Open" at bounding box center [1153, 229] width 24 height 14
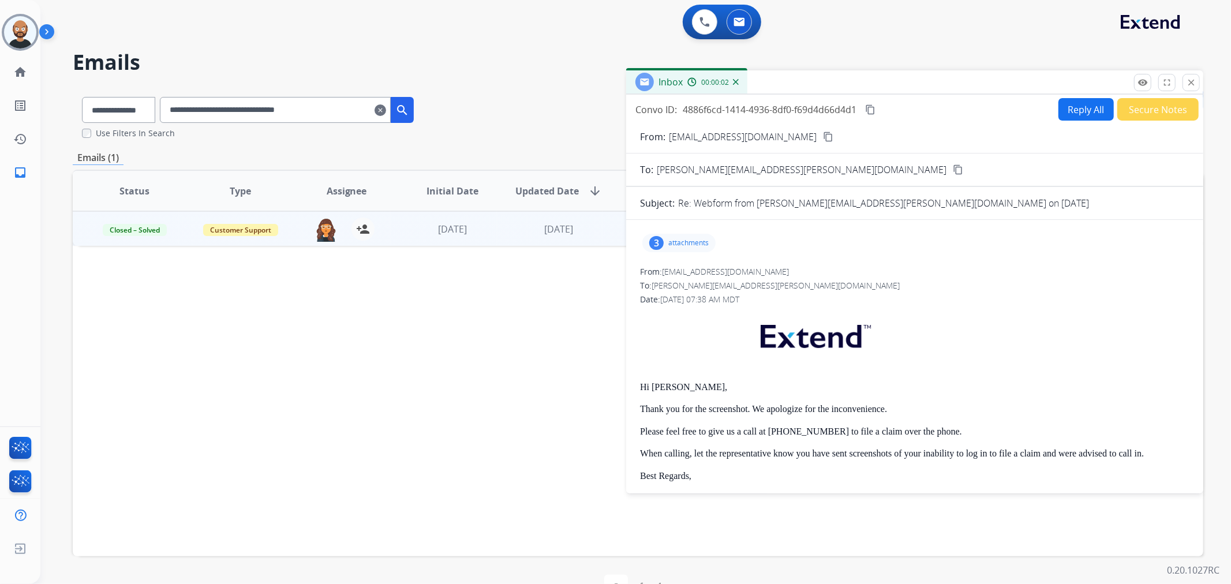
click at [1170, 113] on button "Secure Notes" at bounding box center [1158, 109] width 81 height 23
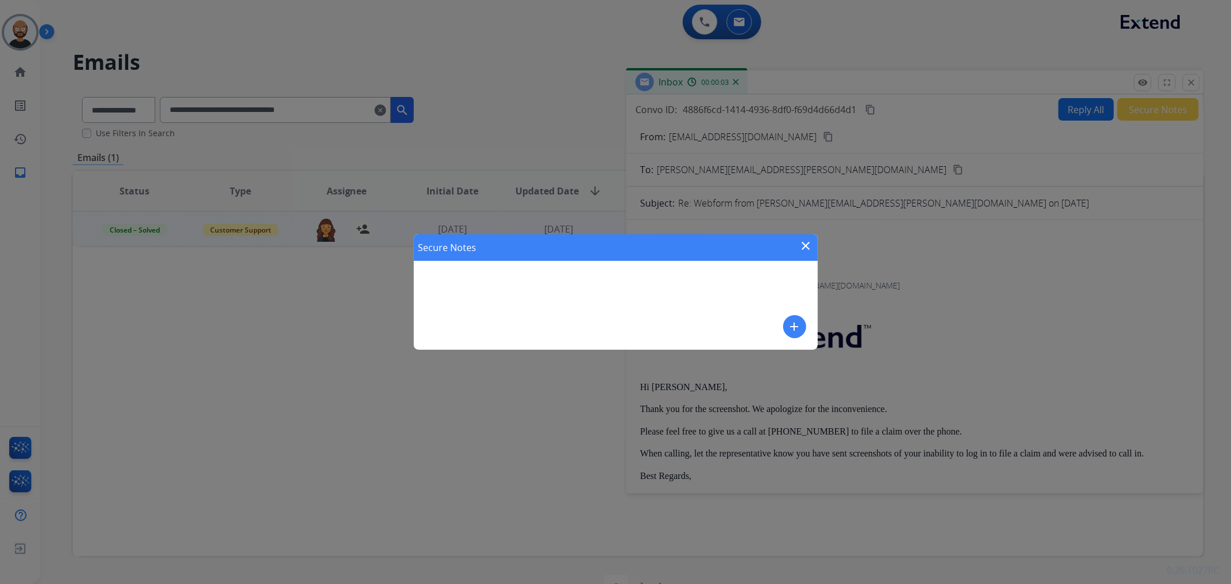
click at [807, 252] on mat-icon "close" at bounding box center [807, 246] width 14 height 14
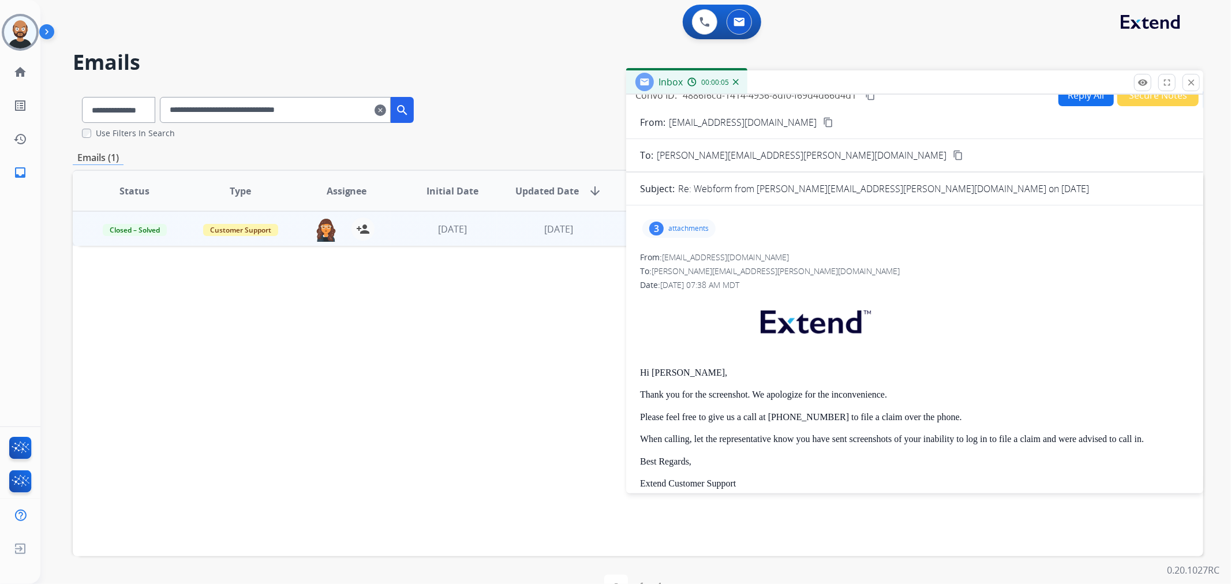
scroll to position [0, 0]
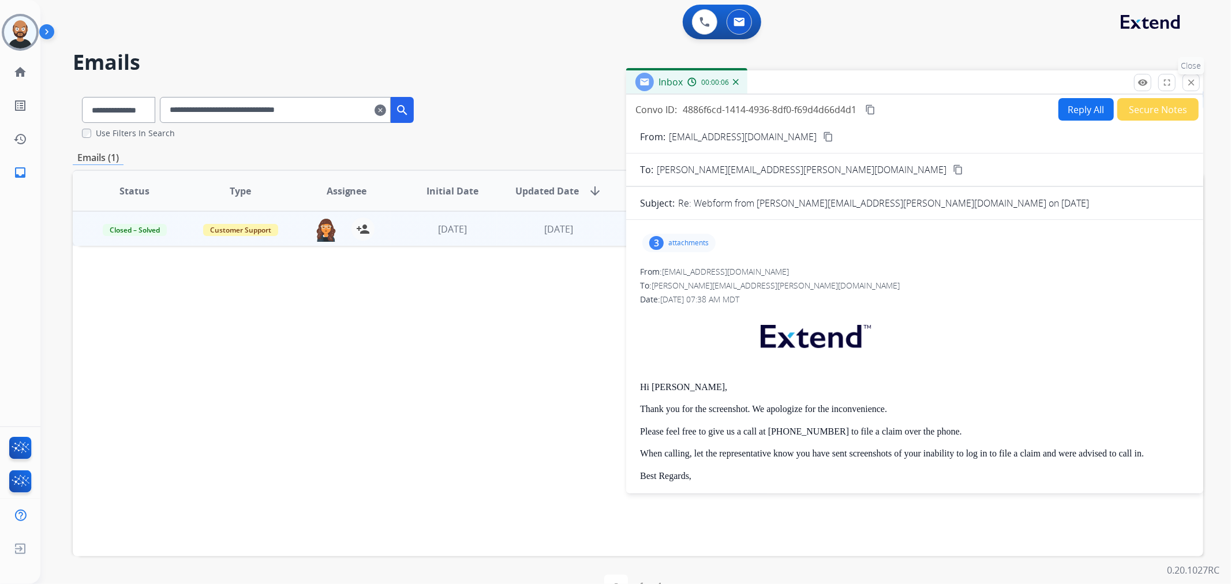
click at [1195, 88] on button "close Close" at bounding box center [1191, 82] width 17 height 17
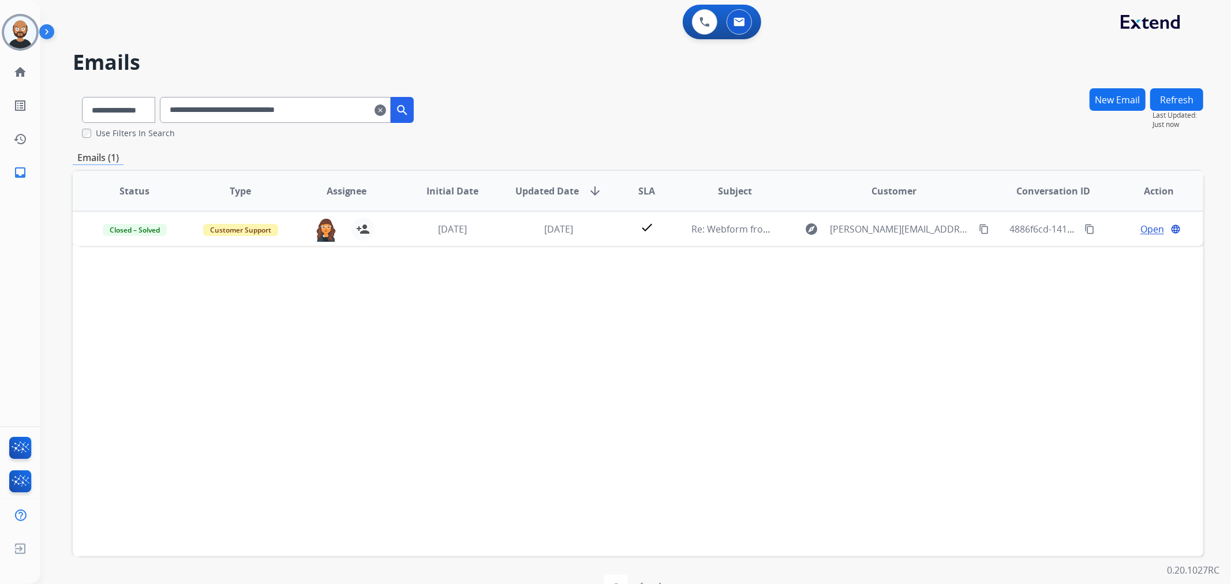
click at [333, 115] on input "**********" at bounding box center [275, 110] width 231 height 26
paste input "text"
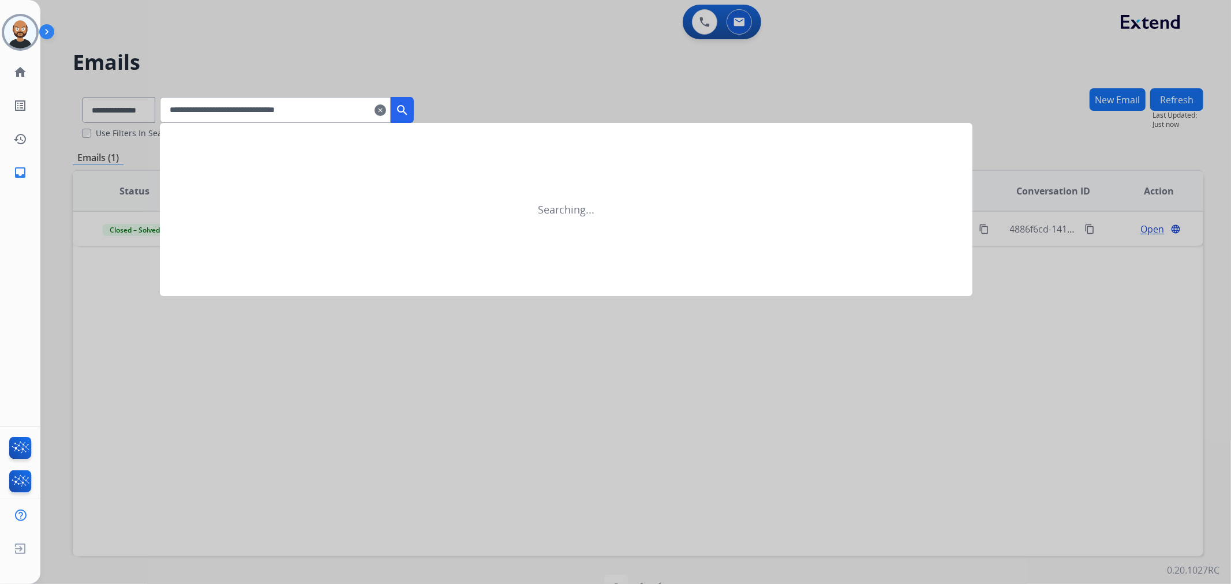
click at [409, 109] on mat-icon "search" at bounding box center [402, 110] width 14 height 14
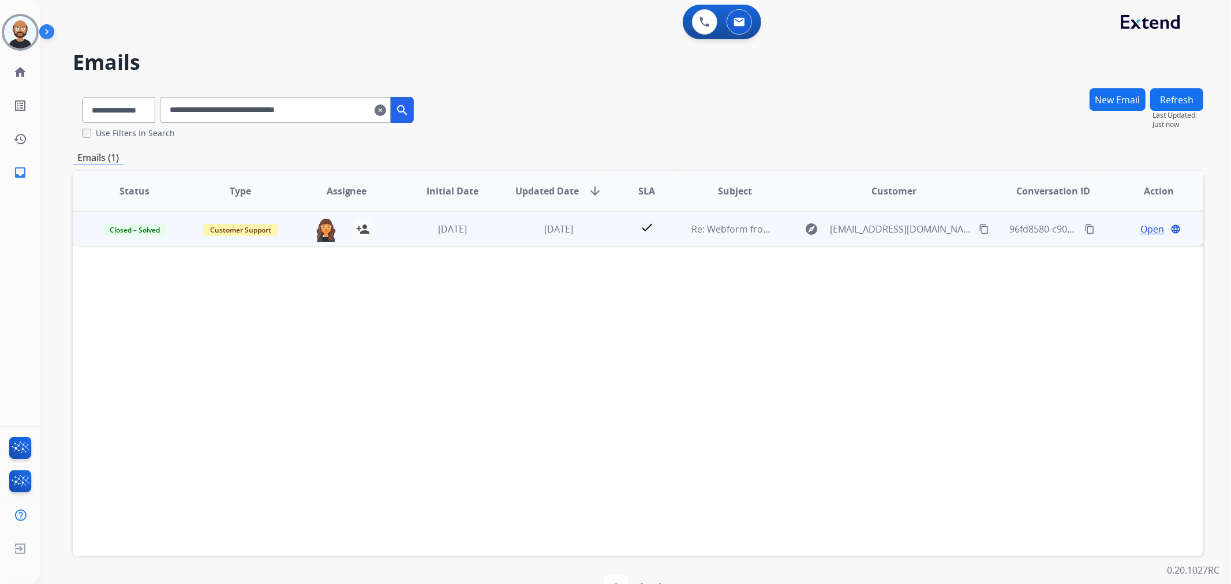
click at [1142, 229] on span "Open" at bounding box center [1153, 229] width 24 height 14
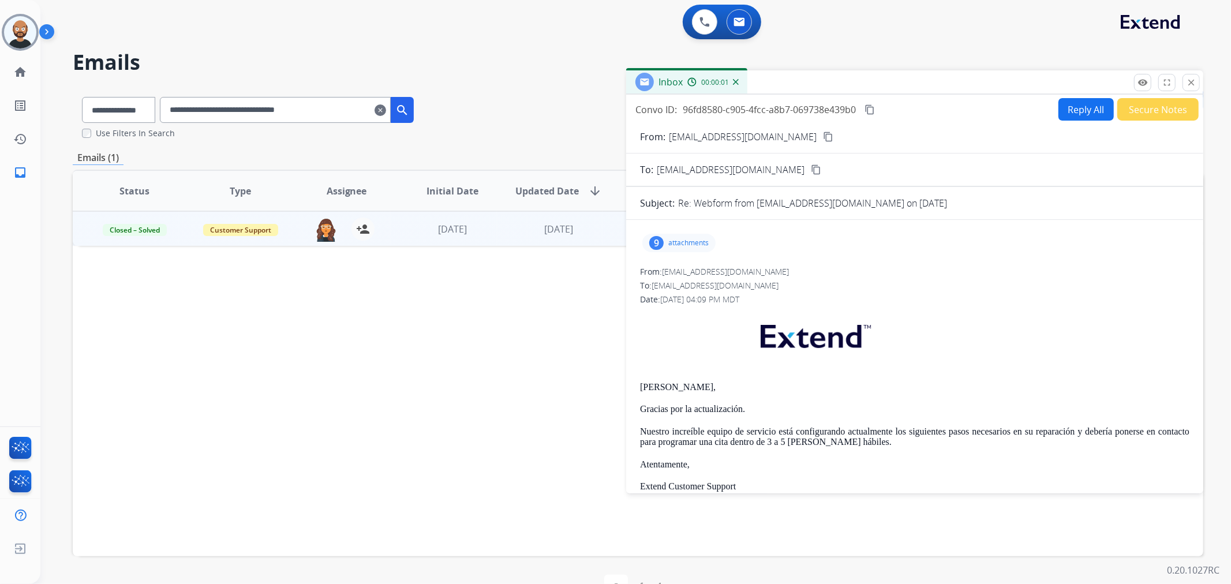
click at [1137, 105] on button "Secure Notes" at bounding box center [1158, 109] width 81 height 23
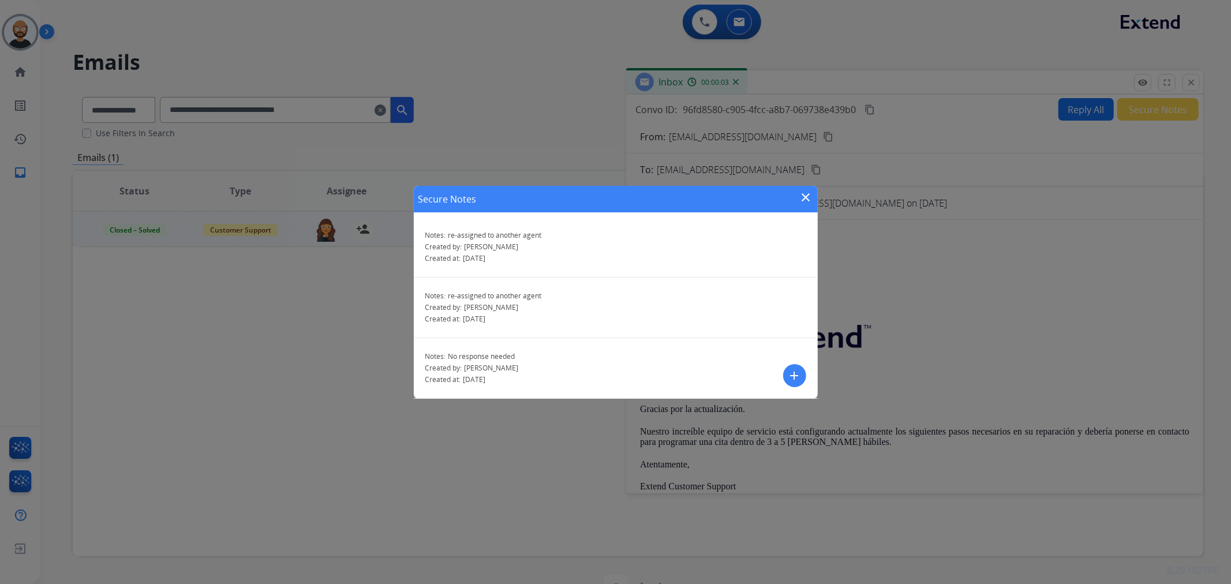
click at [815, 195] on div "Secure Notes close" at bounding box center [616, 199] width 404 height 27
click at [806, 193] on mat-icon "close" at bounding box center [807, 198] width 14 height 14
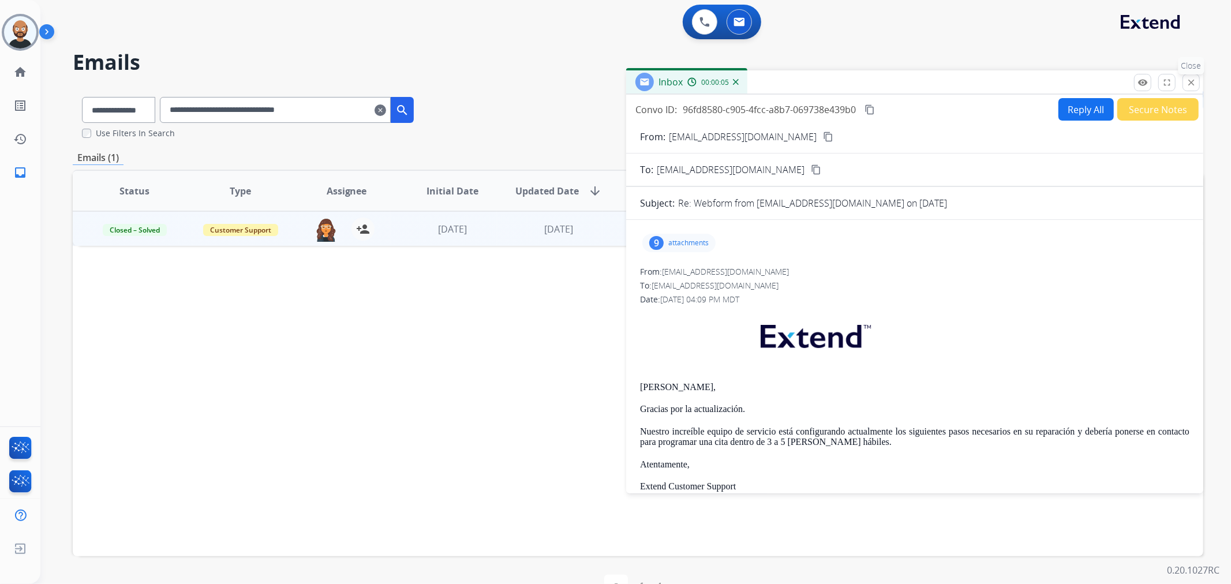
click at [1196, 81] on mat-icon "close" at bounding box center [1191, 82] width 10 height 10
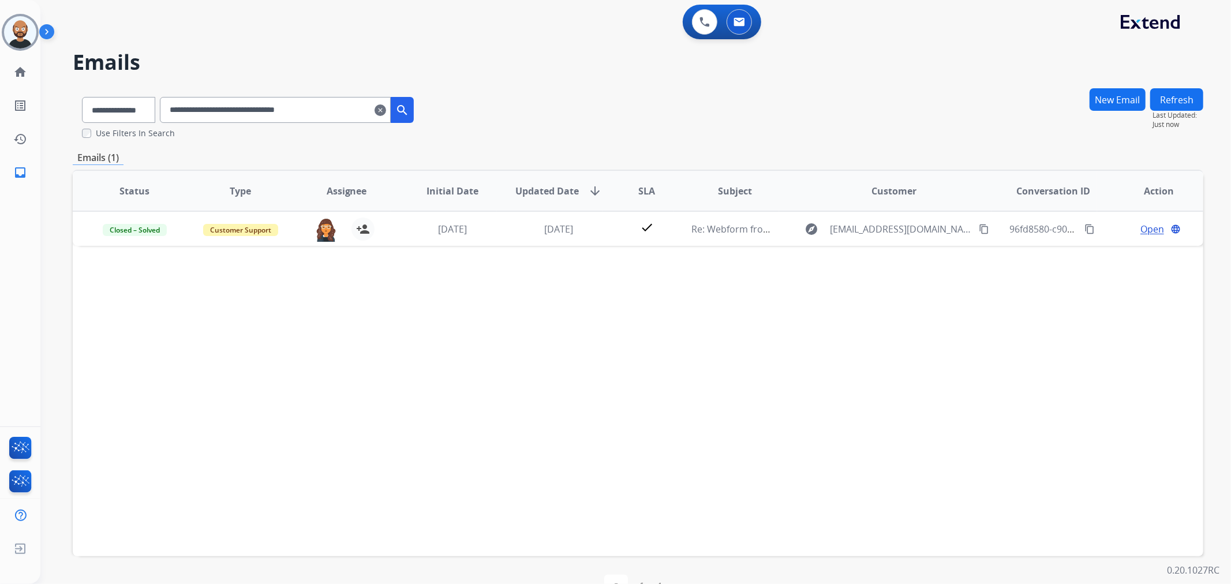
click at [292, 106] on input "**********" at bounding box center [275, 110] width 231 height 26
paste input "text"
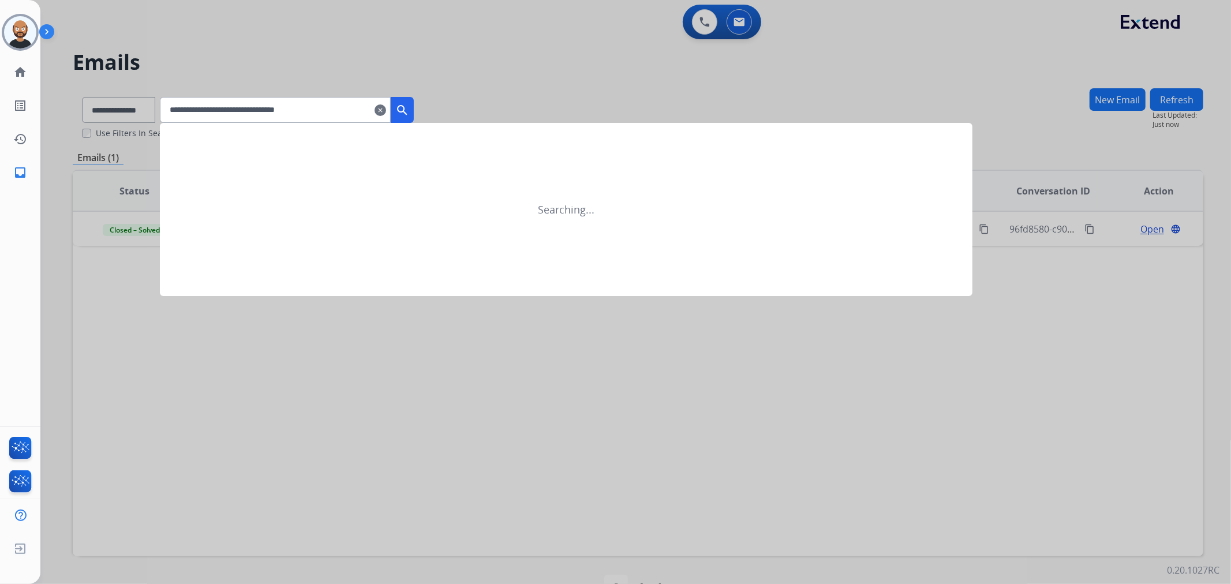
click at [414, 113] on button "search" at bounding box center [402, 110] width 23 height 26
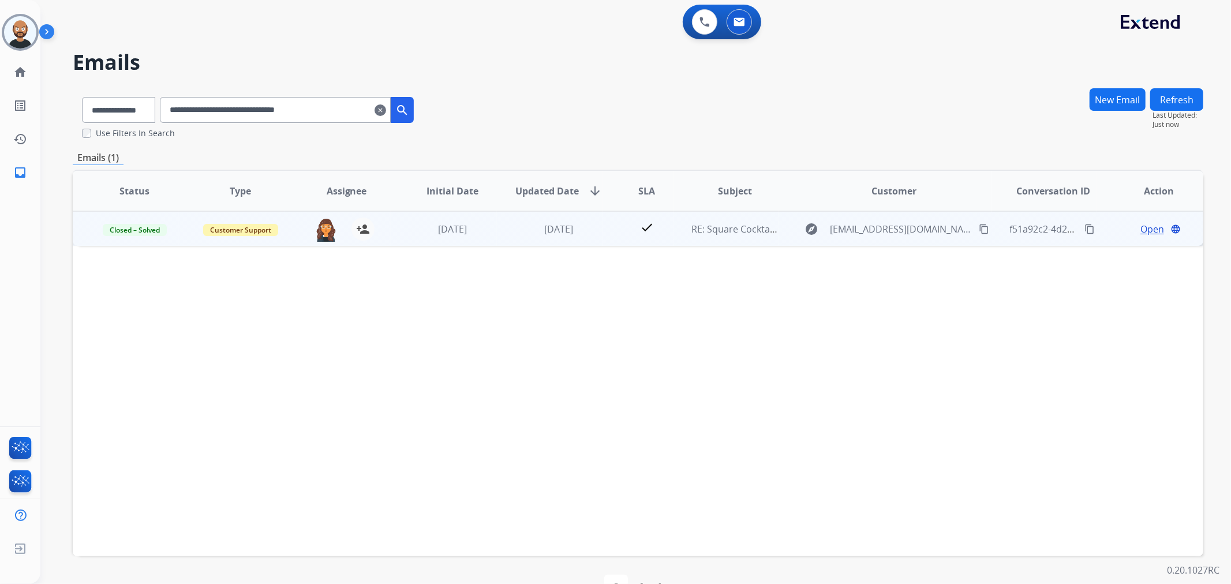
click at [1141, 226] on span "Open" at bounding box center [1153, 229] width 24 height 14
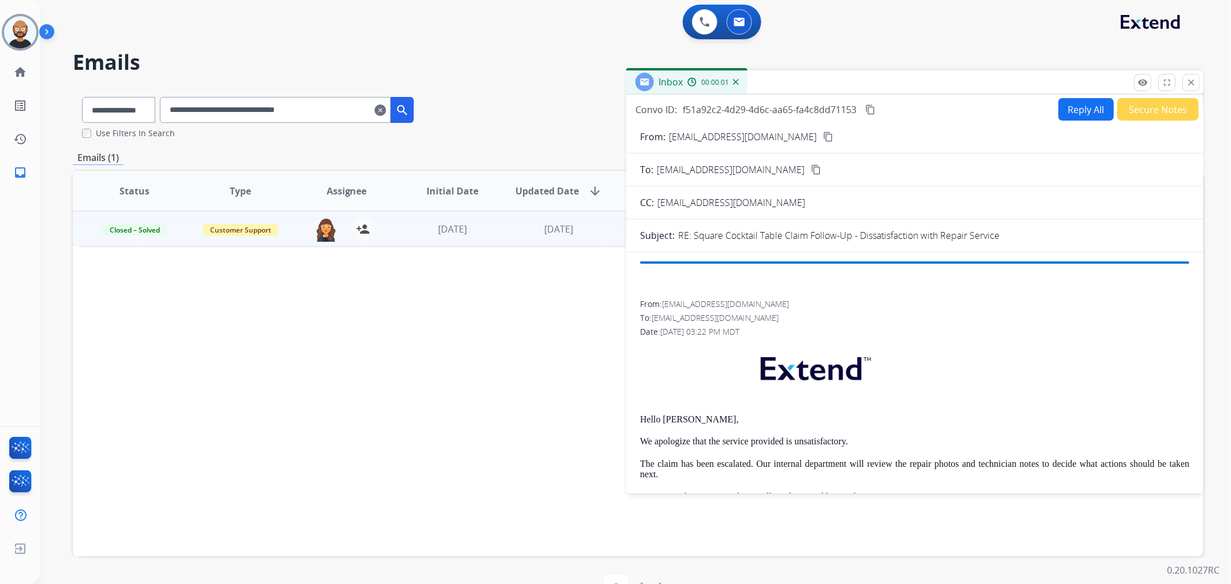
click at [1154, 111] on button "Secure Notes" at bounding box center [1158, 109] width 81 height 23
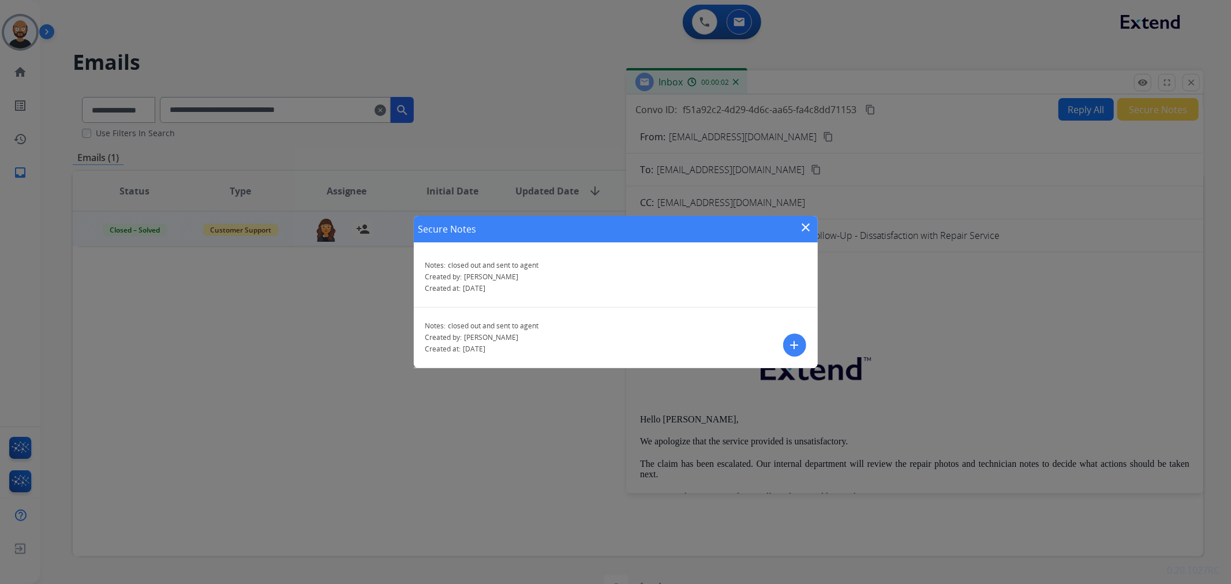
click at [803, 226] on mat-icon "close" at bounding box center [807, 228] width 14 height 14
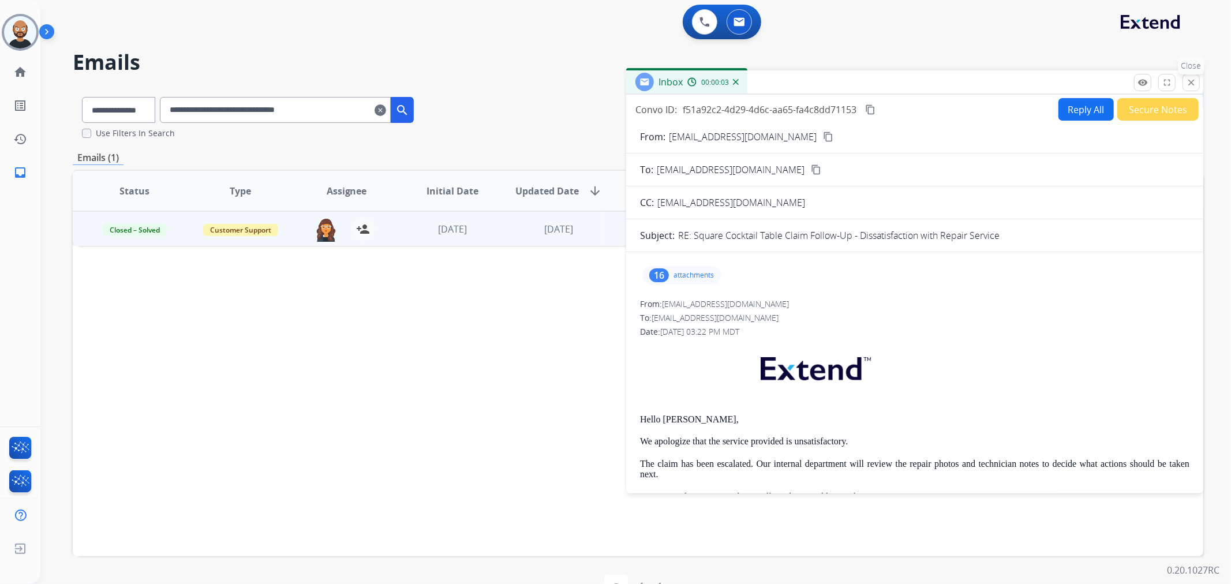
click at [1186, 83] on mat-icon "close" at bounding box center [1191, 82] width 10 height 10
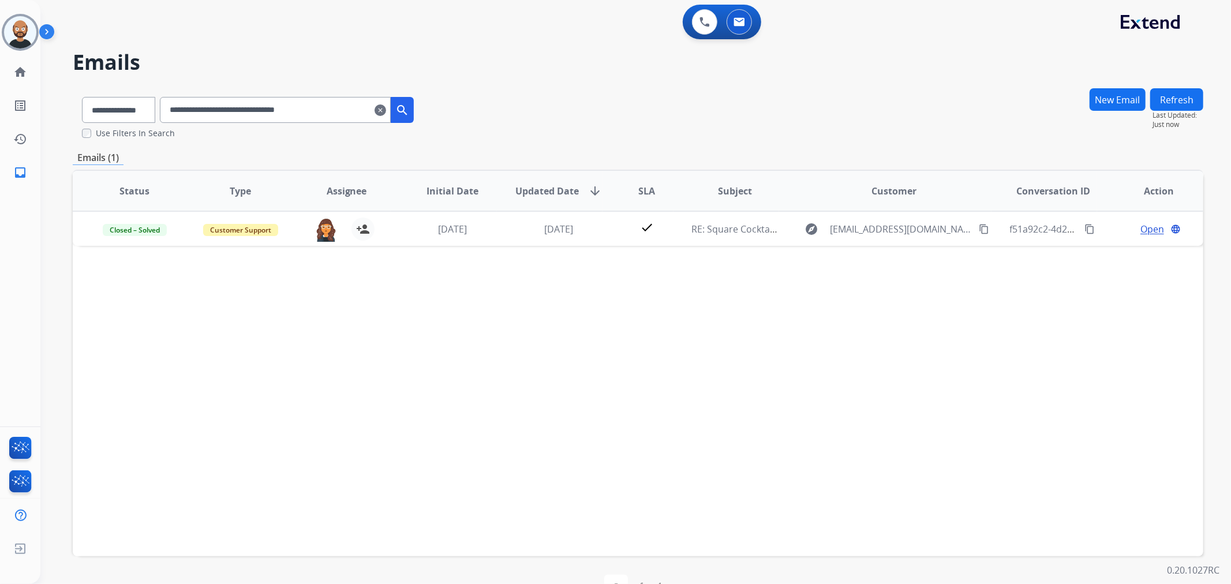
click at [331, 108] on input "**********" at bounding box center [275, 110] width 231 height 26
paste input "text"
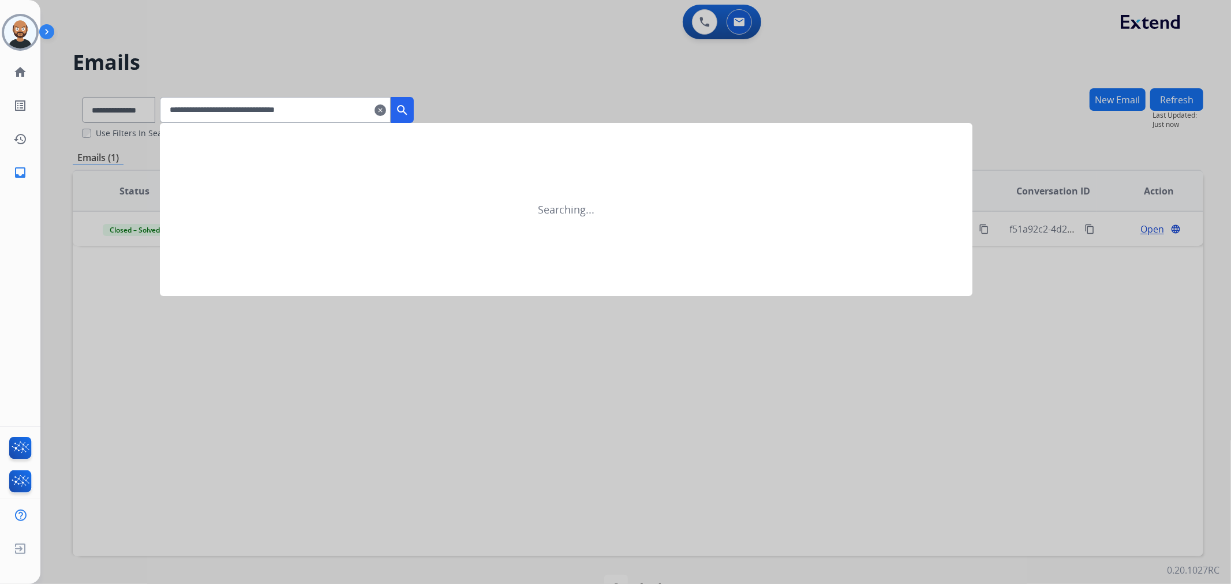
click at [409, 105] on mat-icon "search" at bounding box center [402, 110] width 14 height 14
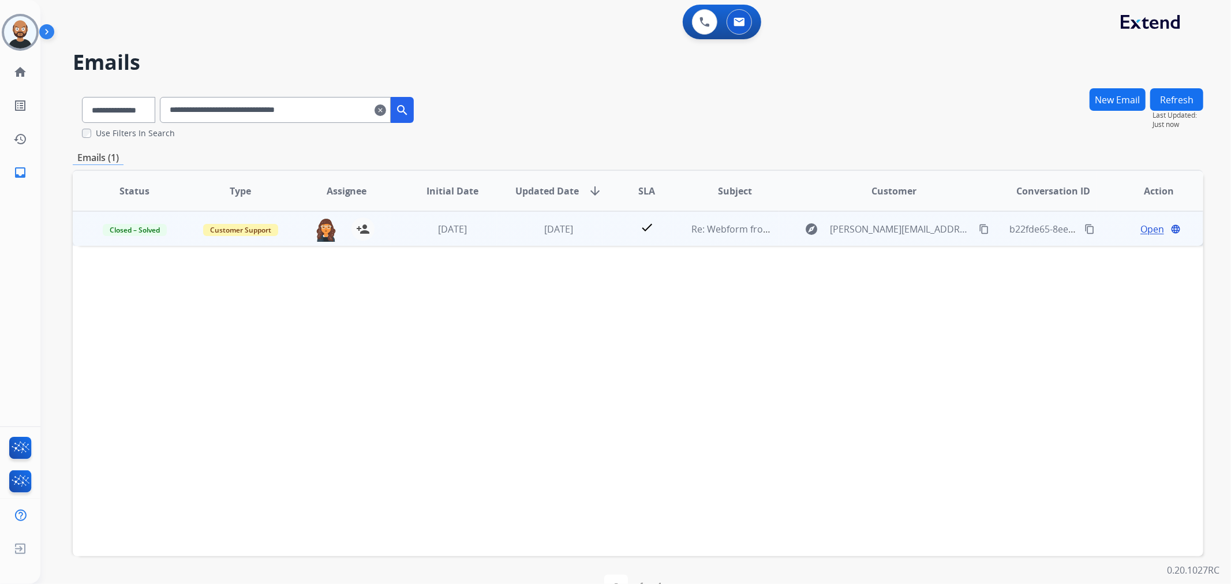
click at [1147, 227] on span "Open" at bounding box center [1153, 229] width 24 height 14
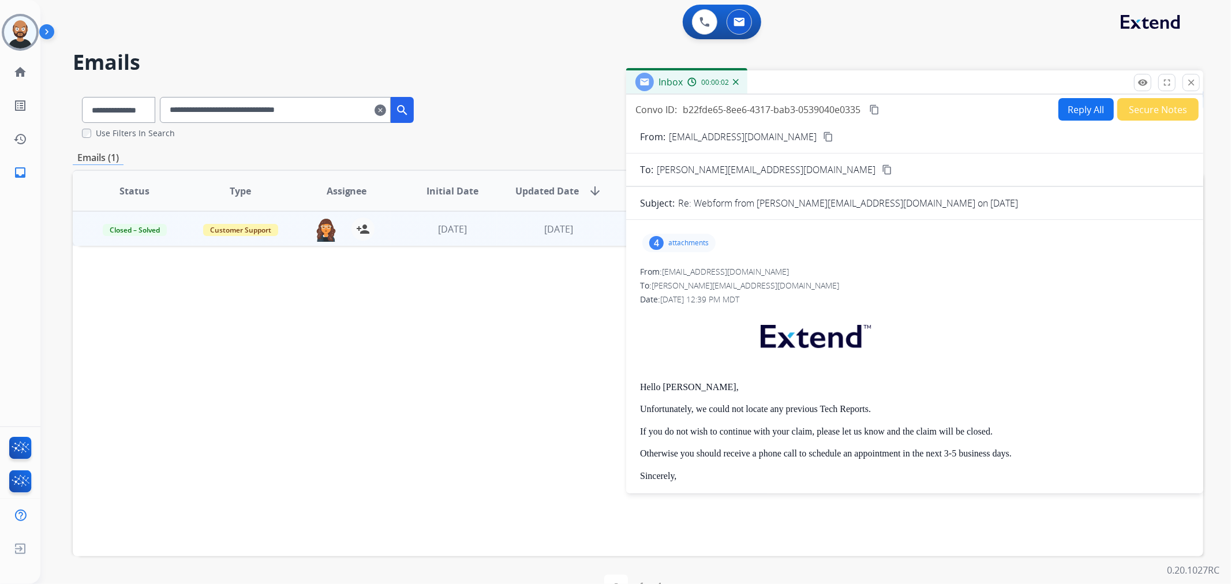
click at [1145, 115] on button "Secure Notes" at bounding box center [1158, 109] width 81 height 23
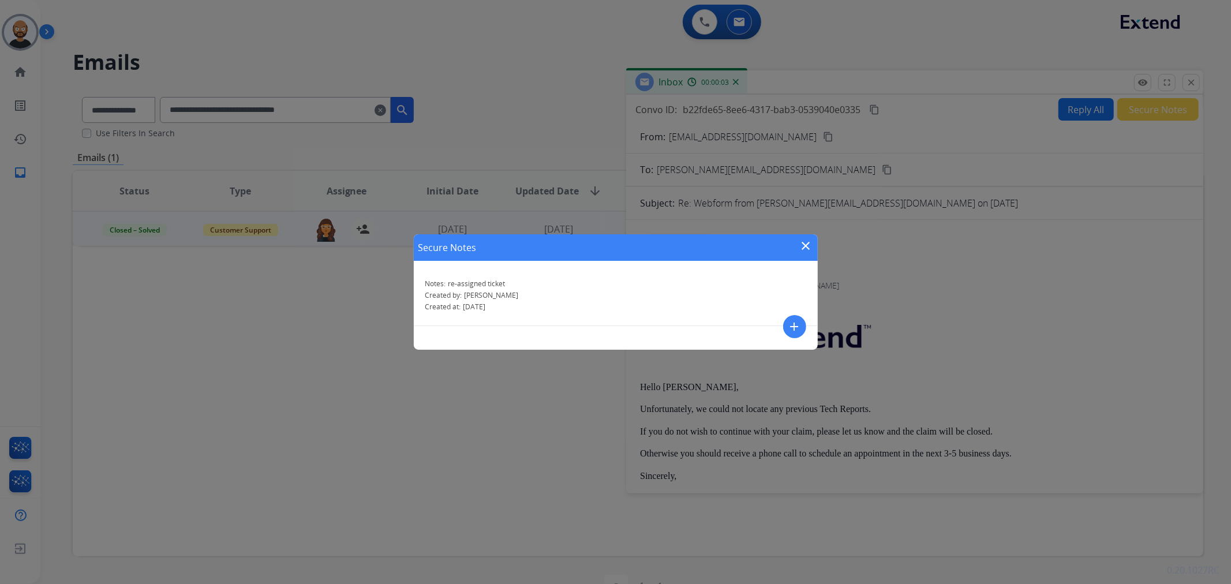
click at [808, 245] on mat-icon "close" at bounding box center [807, 246] width 14 height 14
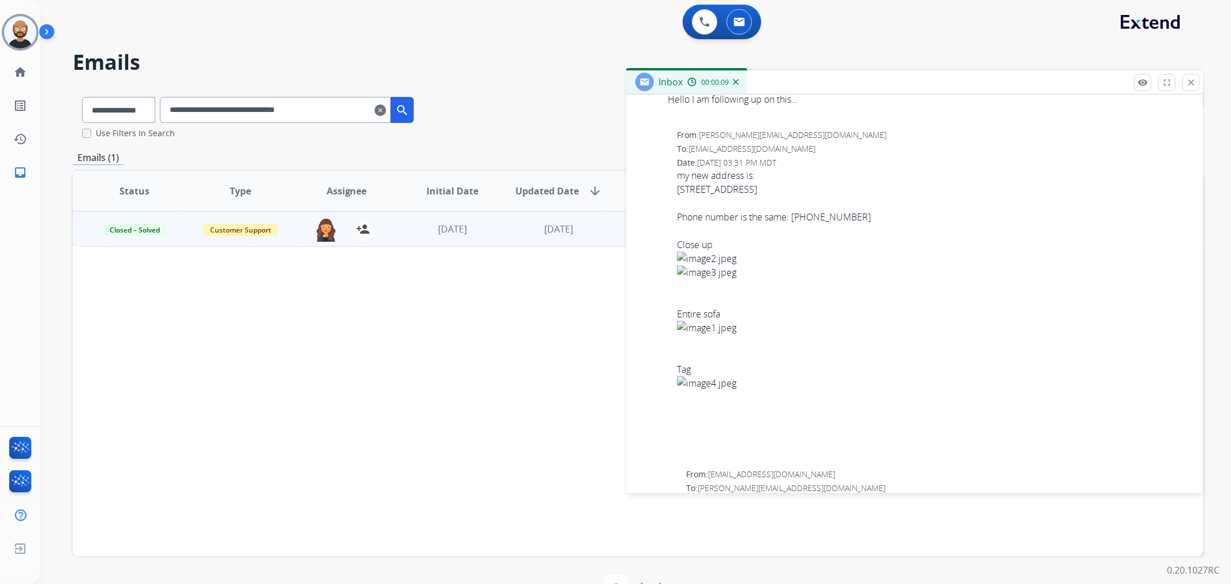
scroll to position [1090, 0]
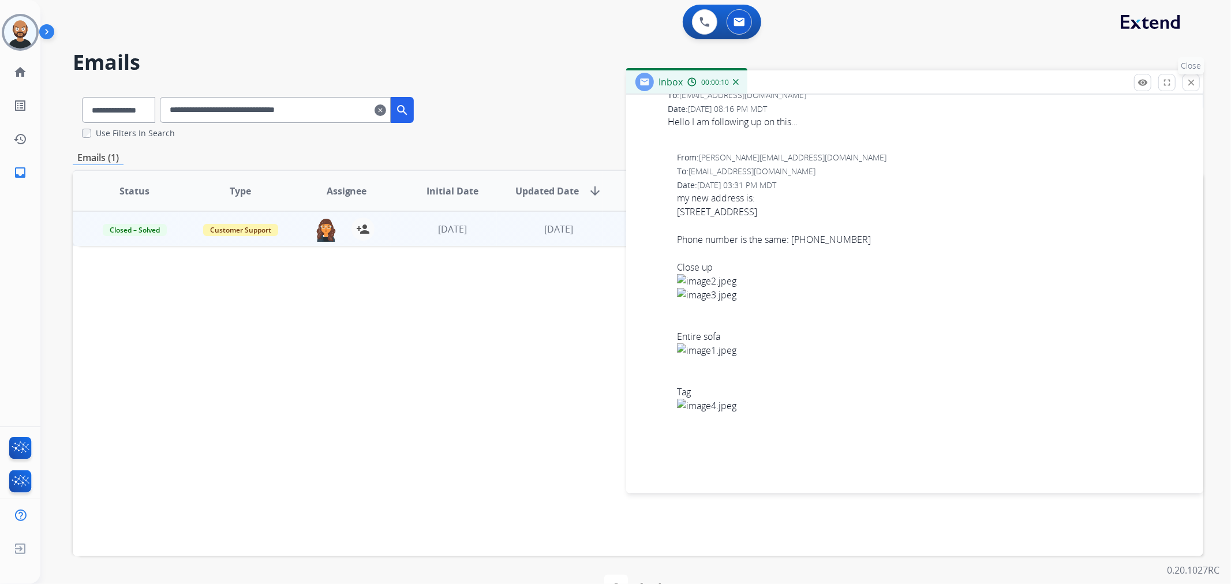
click at [1186, 87] on mat-icon "close" at bounding box center [1191, 82] width 10 height 10
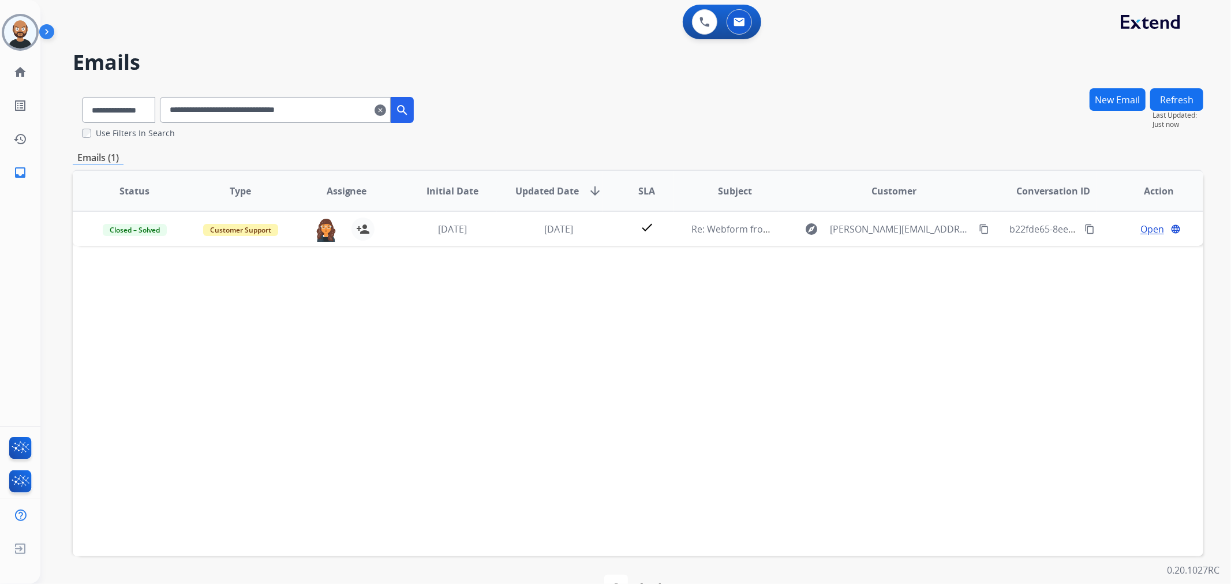
click at [297, 108] on input "**********" at bounding box center [275, 110] width 231 height 26
paste input "text"
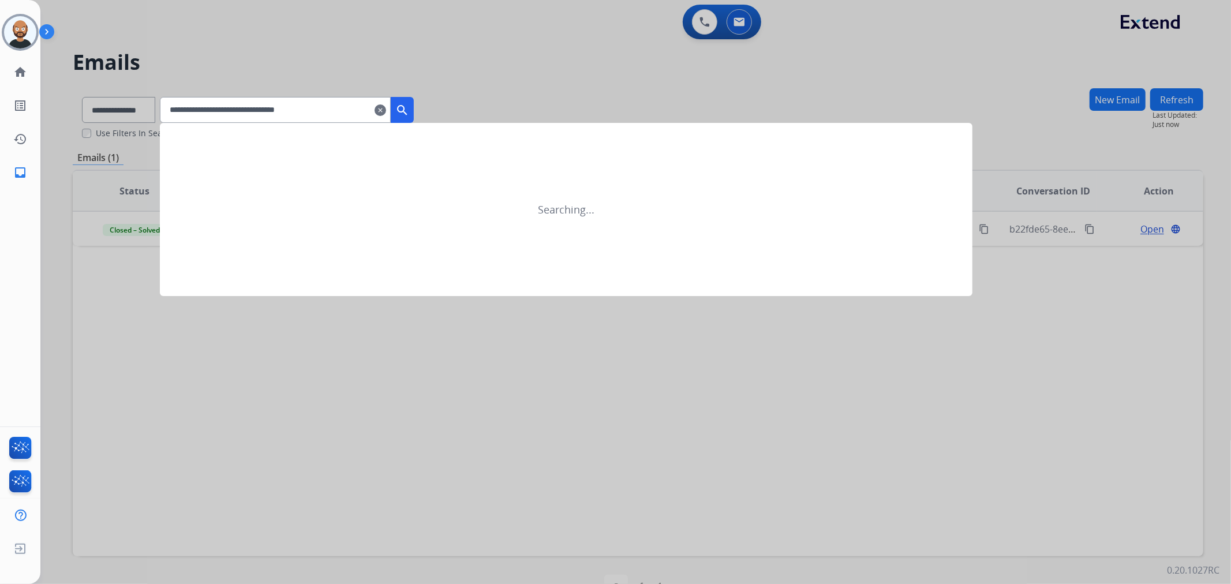
click at [409, 110] on mat-icon "search" at bounding box center [402, 110] width 14 height 14
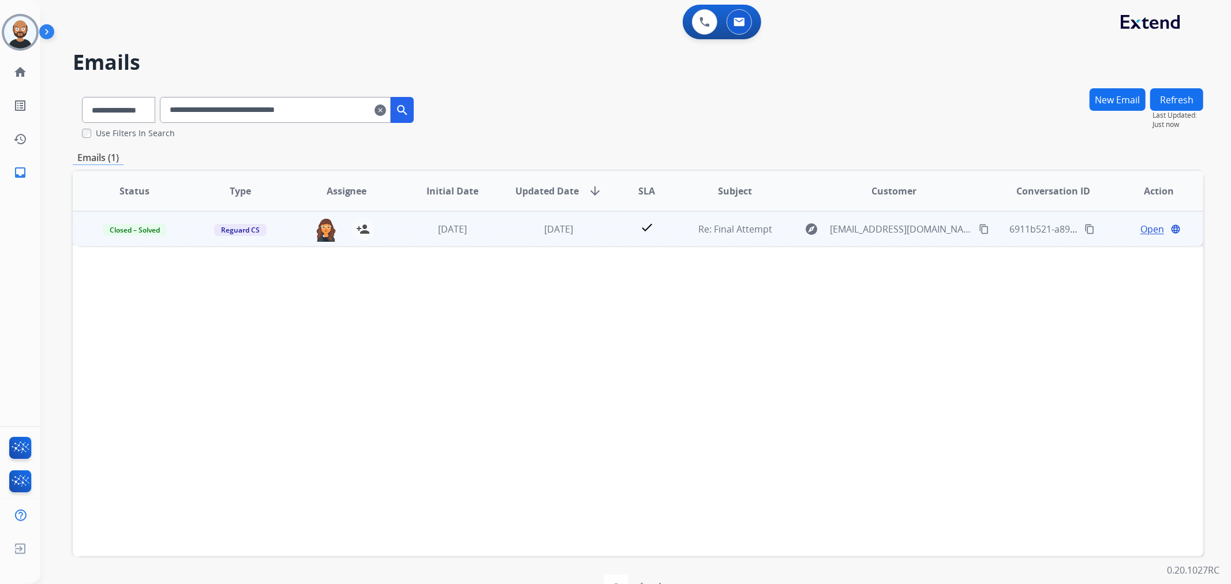
click at [1144, 231] on span "Open" at bounding box center [1153, 229] width 24 height 14
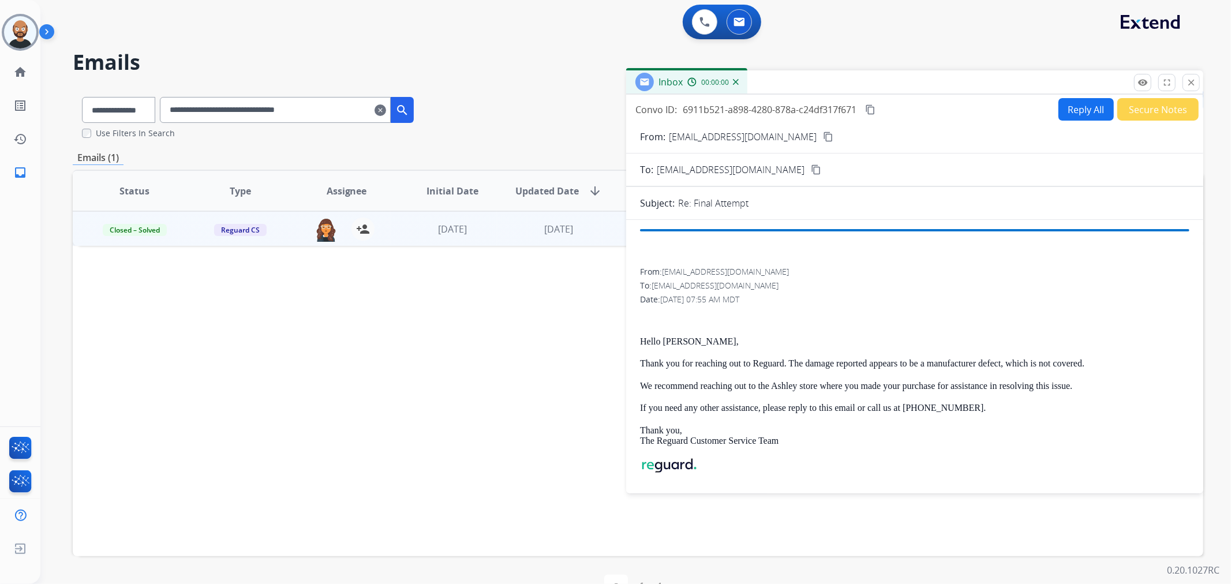
click at [1147, 114] on button "Secure Notes" at bounding box center [1158, 109] width 81 height 23
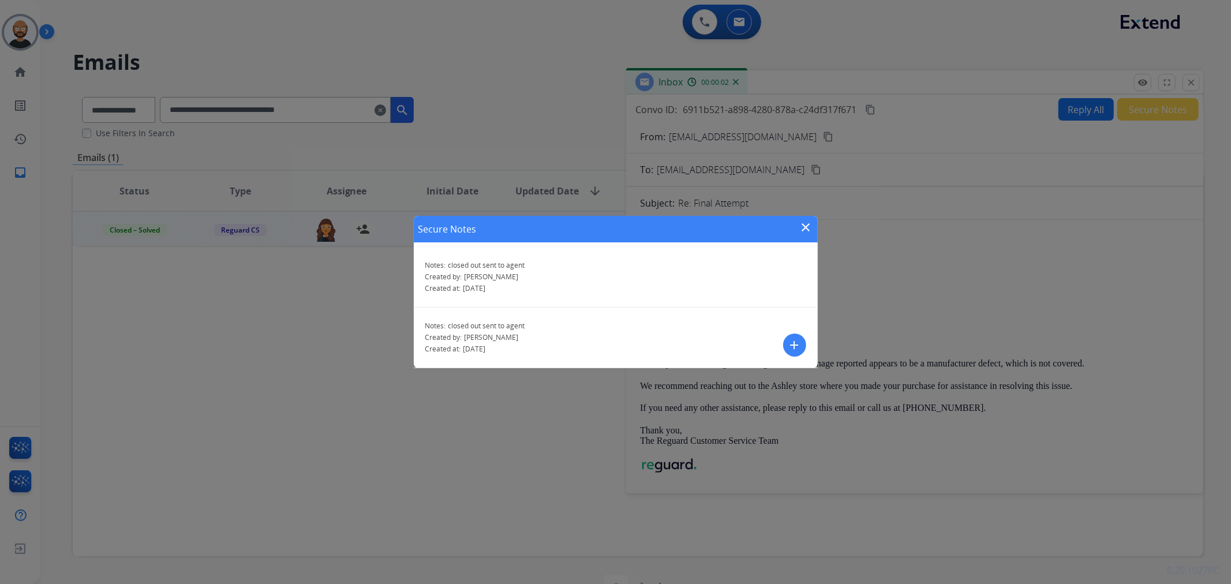
click at [801, 229] on mat-icon "close" at bounding box center [807, 228] width 14 height 14
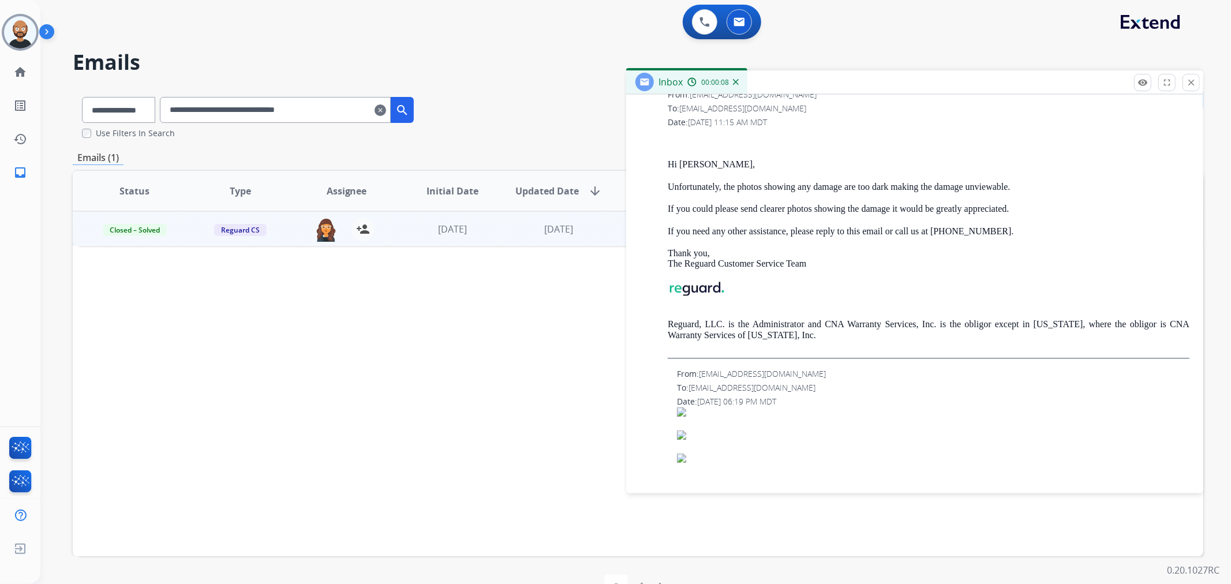
scroll to position [898, 0]
click at [1185, 83] on button "close Close" at bounding box center [1191, 82] width 17 height 17
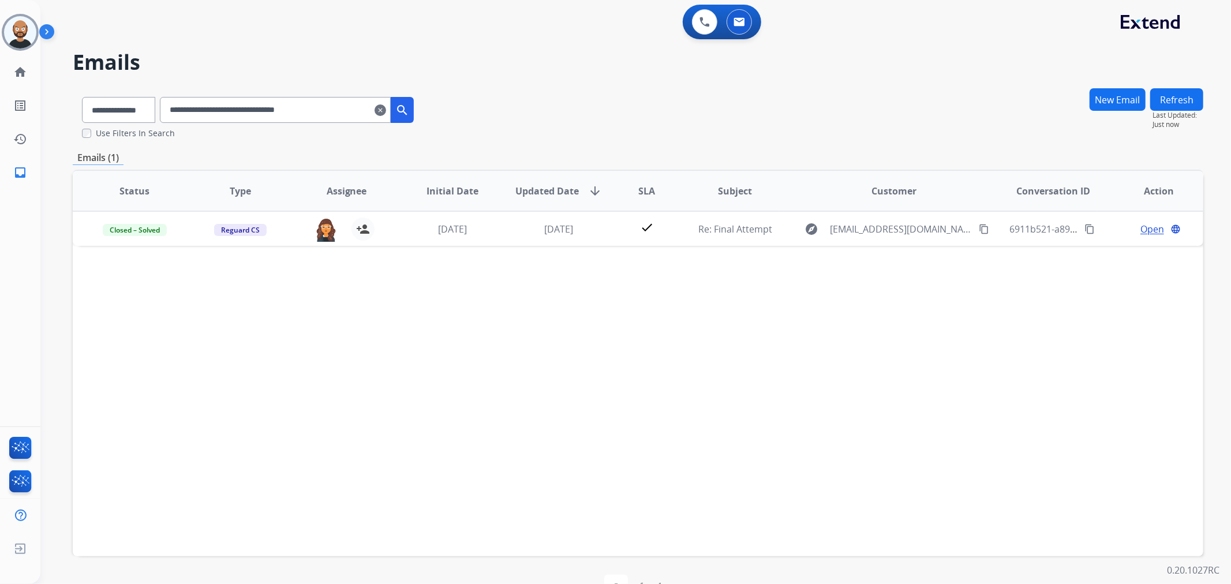
click at [320, 101] on input "**********" at bounding box center [275, 110] width 231 height 26
paste input "text"
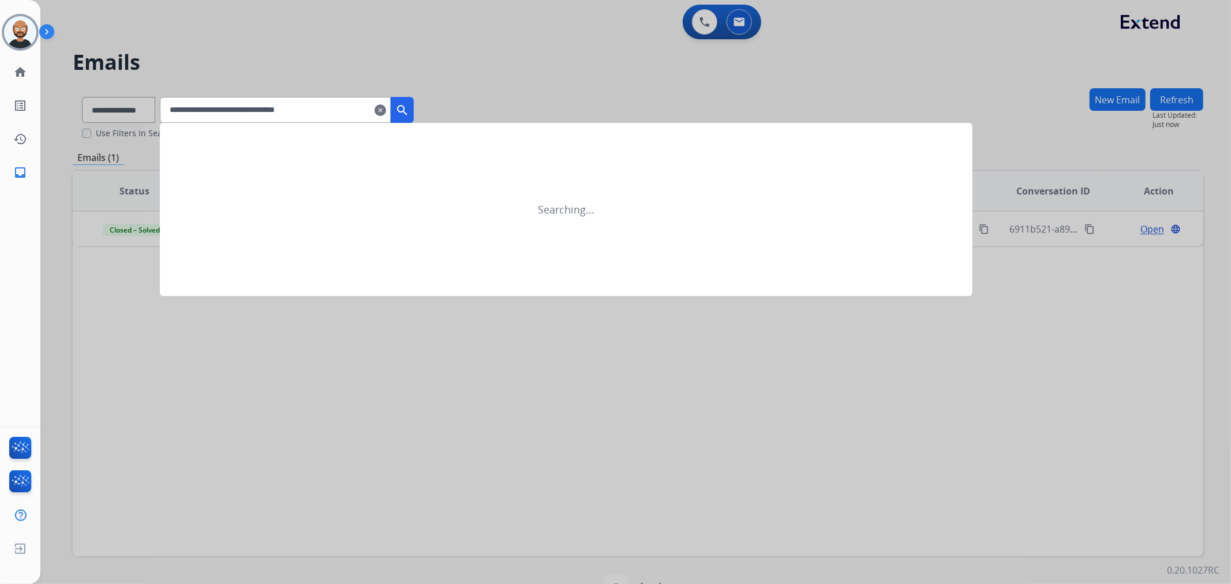
click at [409, 104] on mat-icon "search" at bounding box center [402, 110] width 14 height 14
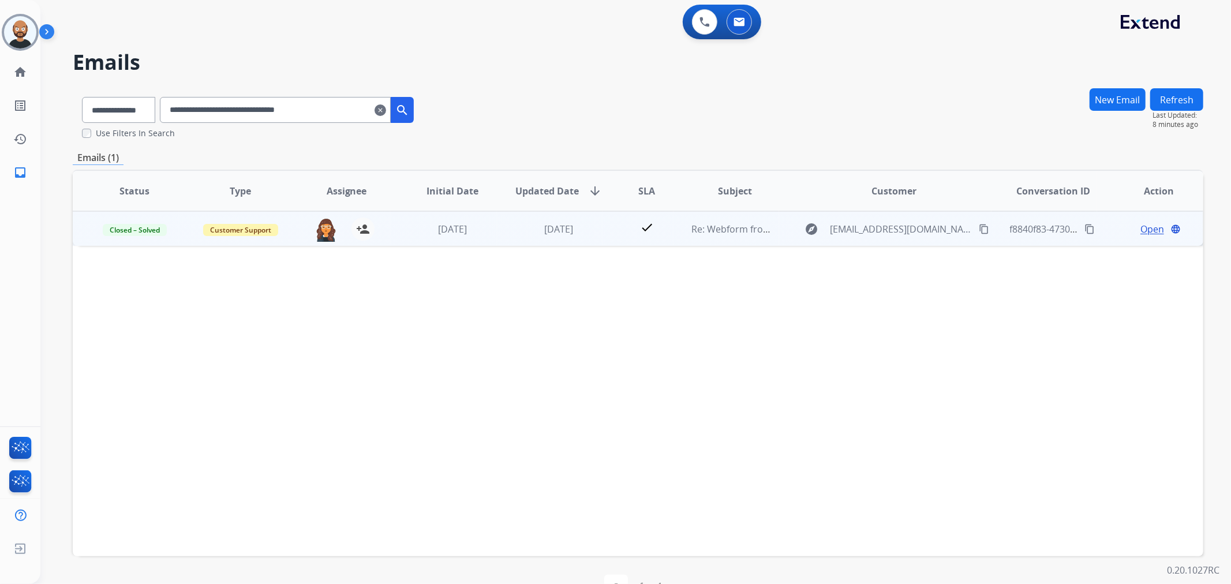
click at [1147, 228] on span "Open" at bounding box center [1153, 229] width 24 height 14
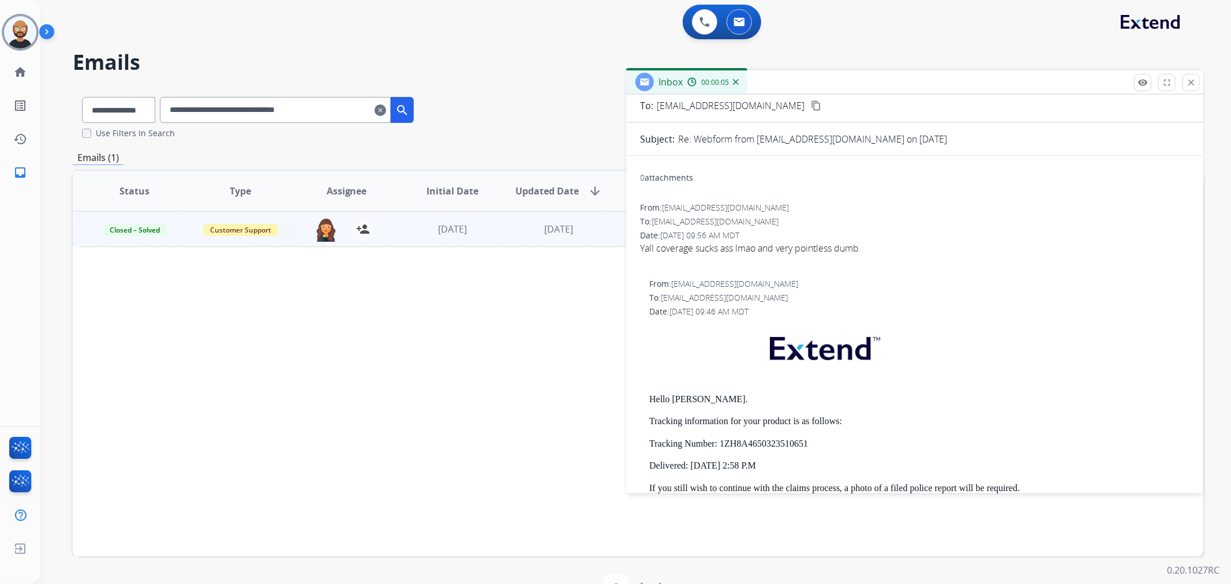
scroll to position [0, 0]
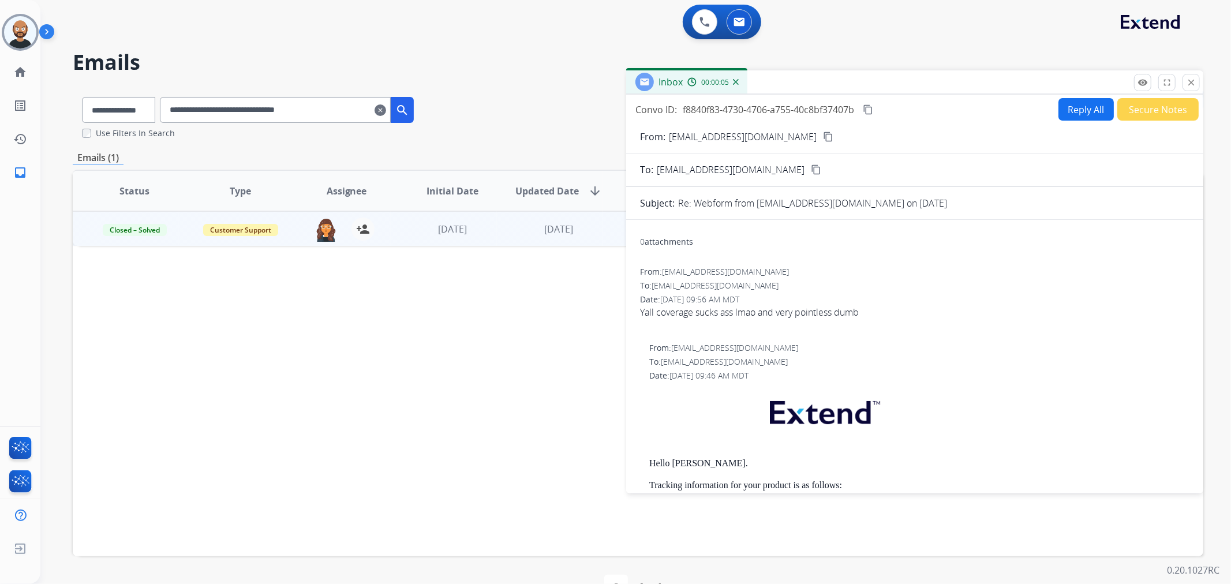
click at [1159, 118] on button "Secure Notes" at bounding box center [1158, 109] width 81 height 23
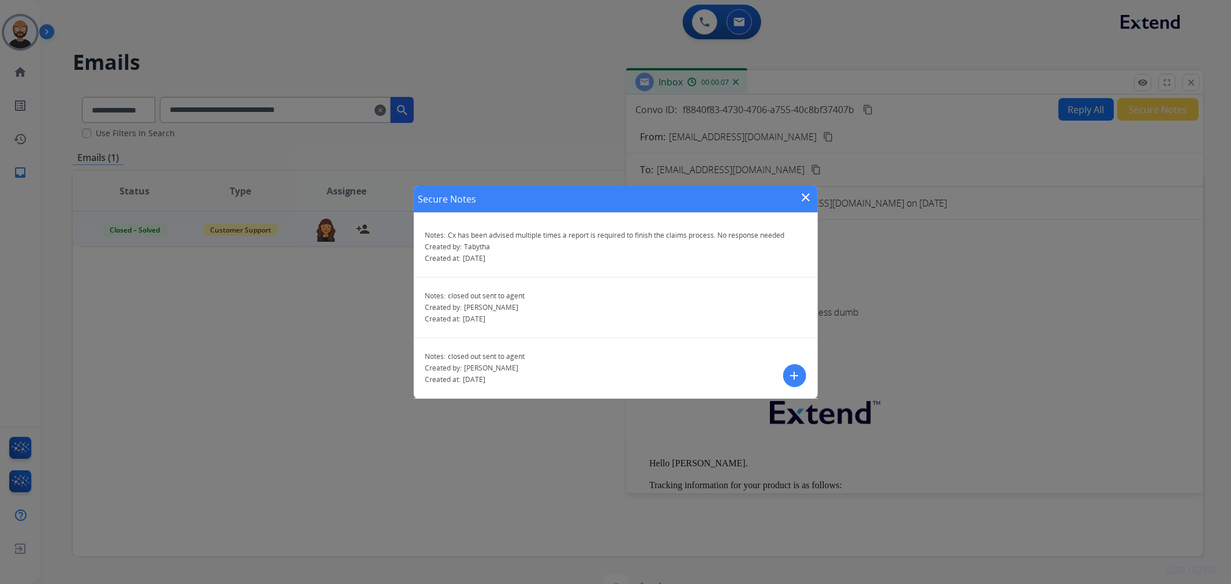
click at [807, 194] on mat-icon "close" at bounding box center [807, 198] width 14 height 14
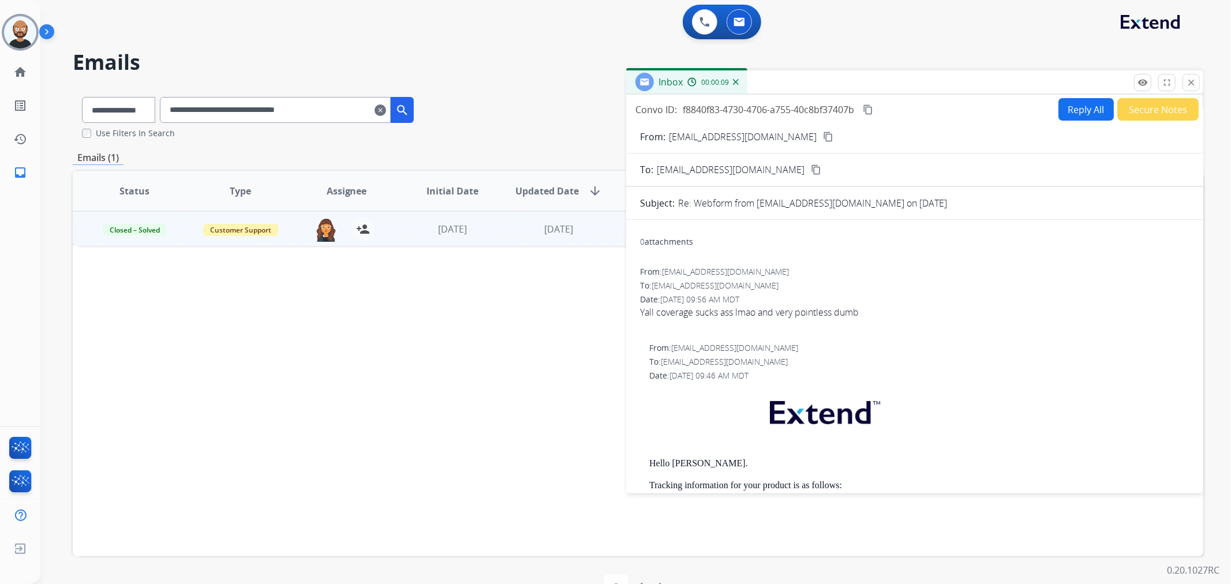
click at [1166, 117] on button "Secure Notes" at bounding box center [1158, 109] width 81 height 23
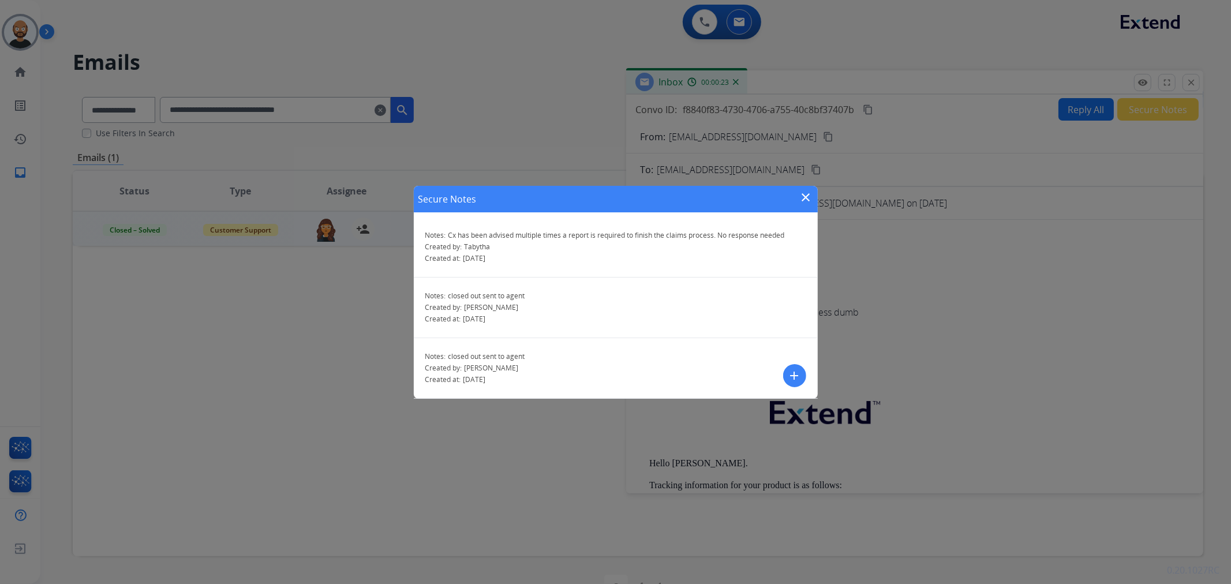
drag, startPoint x: 807, startPoint y: 197, endPoint x: 781, endPoint y: 203, distance: 26.5
click at [781, 203] on div "Secure Notes close" at bounding box center [616, 199] width 404 height 27
drag, startPoint x: 804, startPoint y: 195, endPoint x: 775, endPoint y: 194, distance: 28.3
click at [775, 194] on div "Secure Notes close" at bounding box center [616, 199] width 404 height 27
click at [809, 195] on mat-icon "close" at bounding box center [807, 198] width 14 height 14
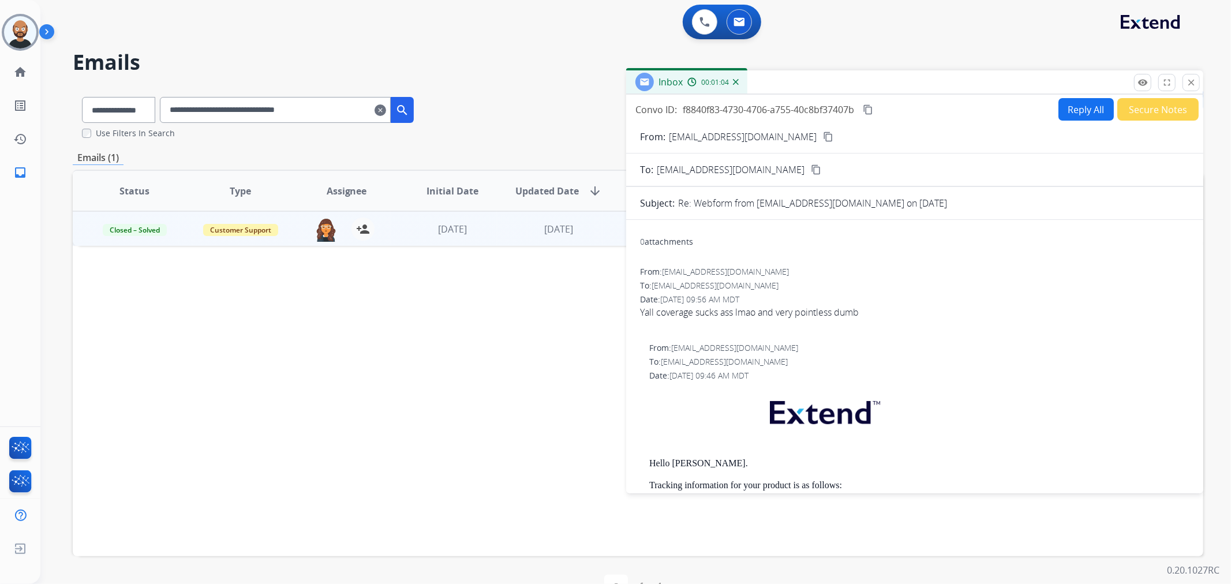
drag, startPoint x: 1188, startPoint y: 84, endPoint x: 708, endPoint y: 165, distance: 487.1
click at [1187, 84] on mat-icon "close" at bounding box center [1191, 82] width 10 height 10
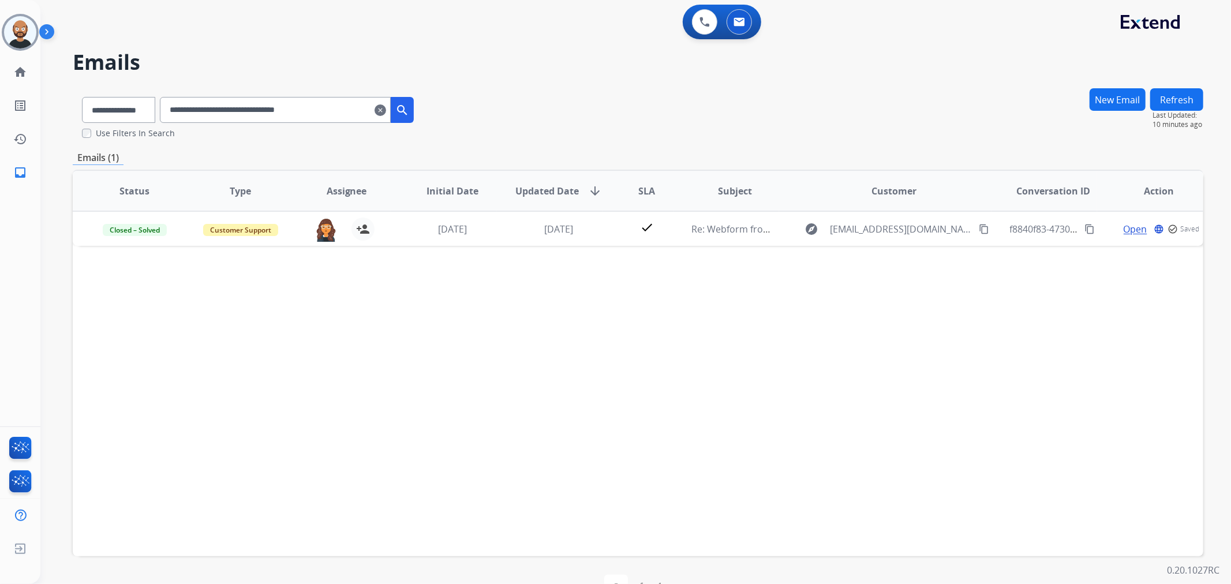
click at [319, 114] on input "**********" at bounding box center [275, 110] width 231 height 26
paste input "text"
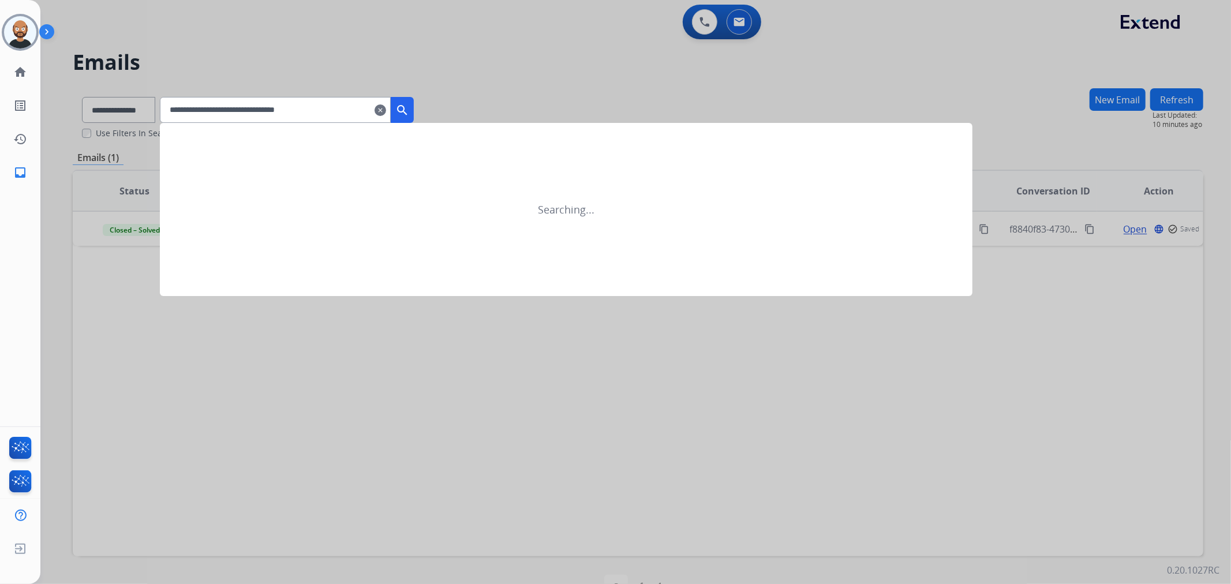
click at [409, 107] on mat-icon "search" at bounding box center [402, 110] width 14 height 14
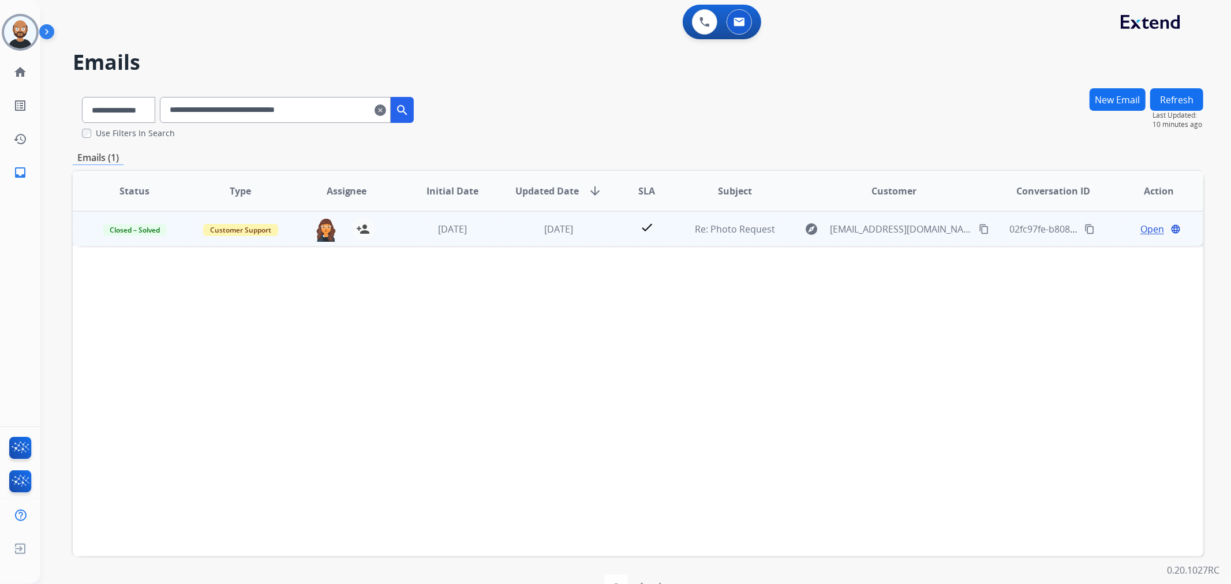
click at [1141, 229] on span "Open" at bounding box center [1153, 229] width 24 height 14
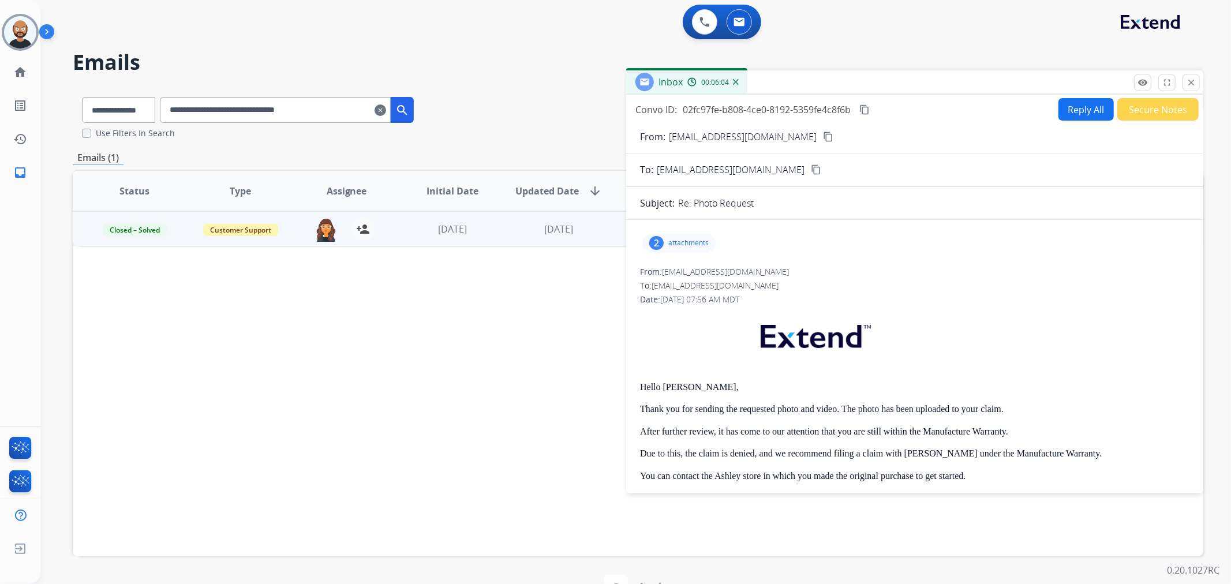
click at [1136, 104] on button "Secure Notes" at bounding box center [1158, 109] width 81 height 23
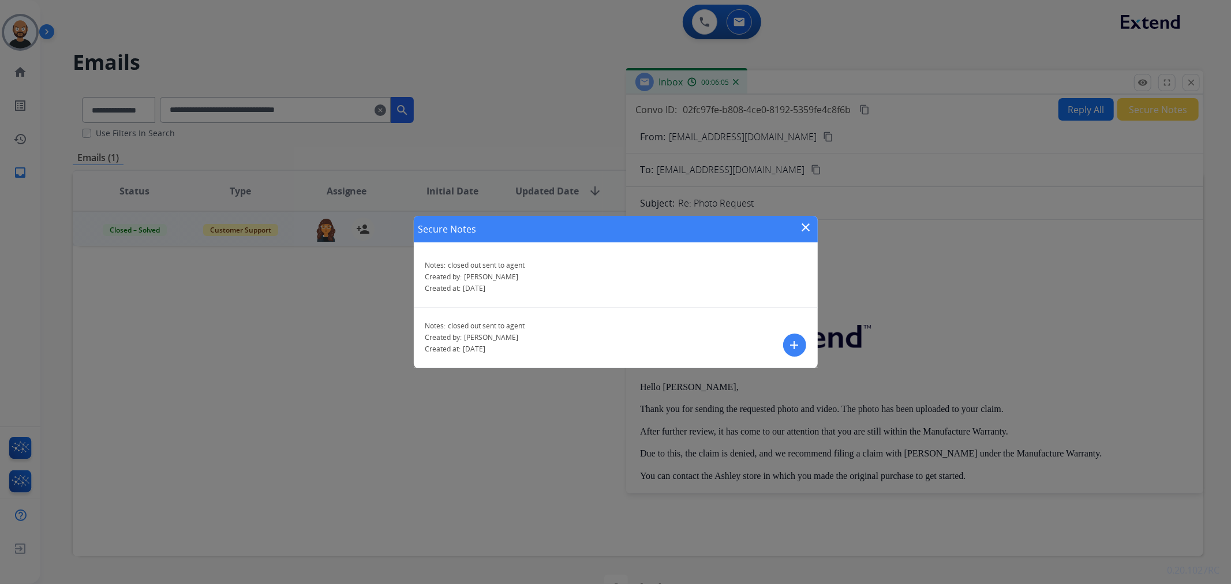
click at [800, 226] on mat-icon "close" at bounding box center [807, 228] width 14 height 14
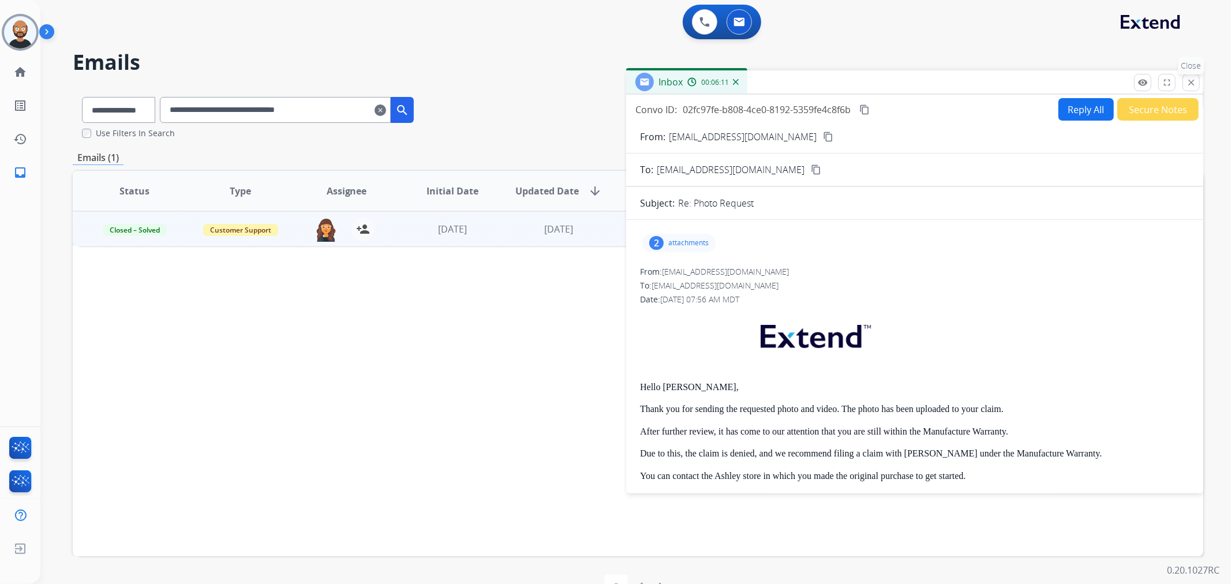
click at [1193, 77] on mat-icon "close" at bounding box center [1191, 82] width 10 height 10
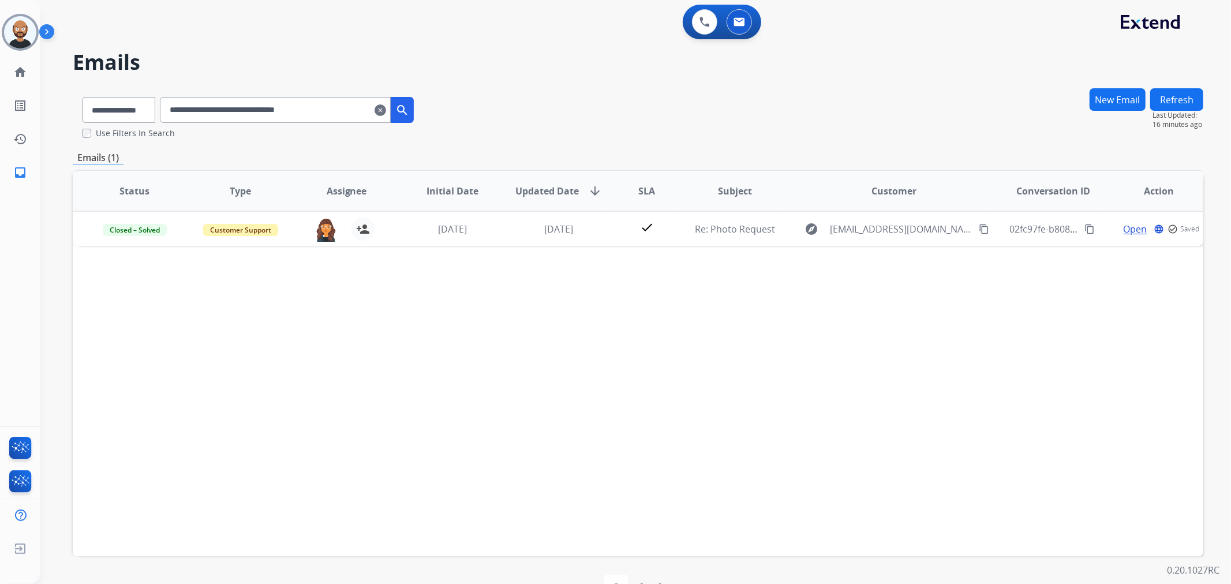
click at [271, 125] on div "**********" at bounding box center [248, 108] width 350 height 40
click at [273, 113] on input "**********" at bounding box center [275, 110] width 231 height 26
paste input "text"
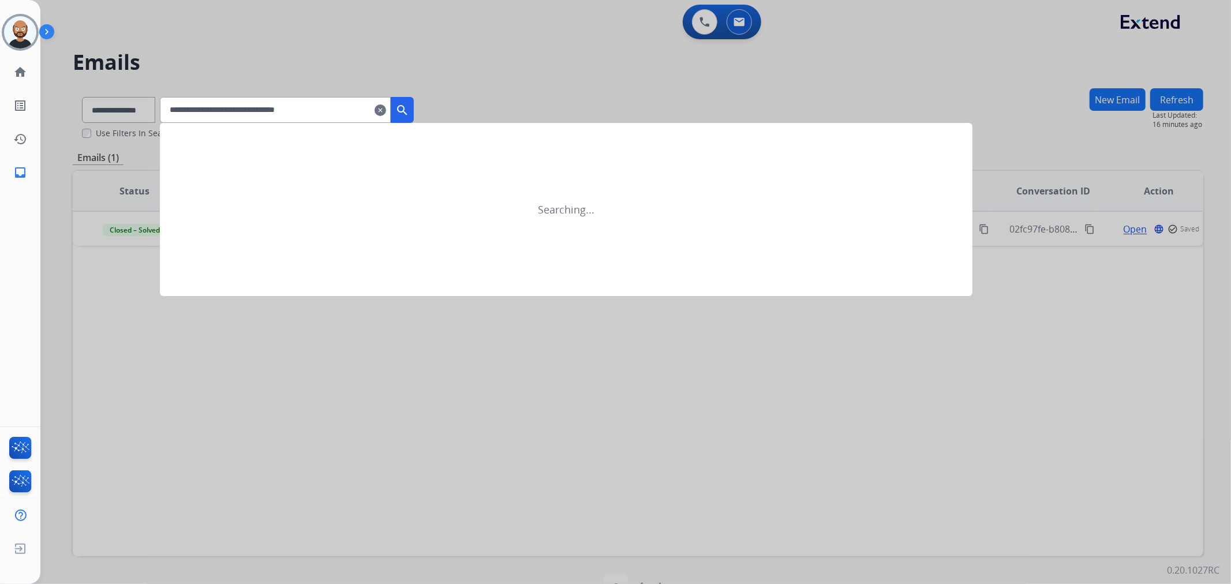
click at [409, 113] on mat-icon "search" at bounding box center [402, 110] width 14 height 14
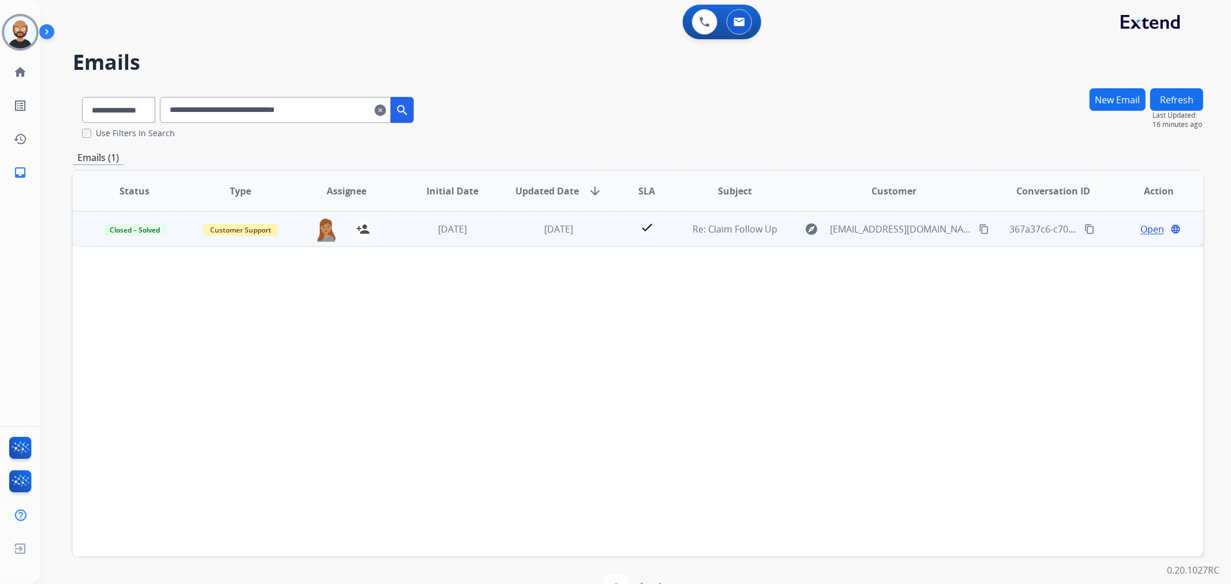
click at [1147, 230] on span "Open" at bounding box center [1153, 229] width 24 height 14
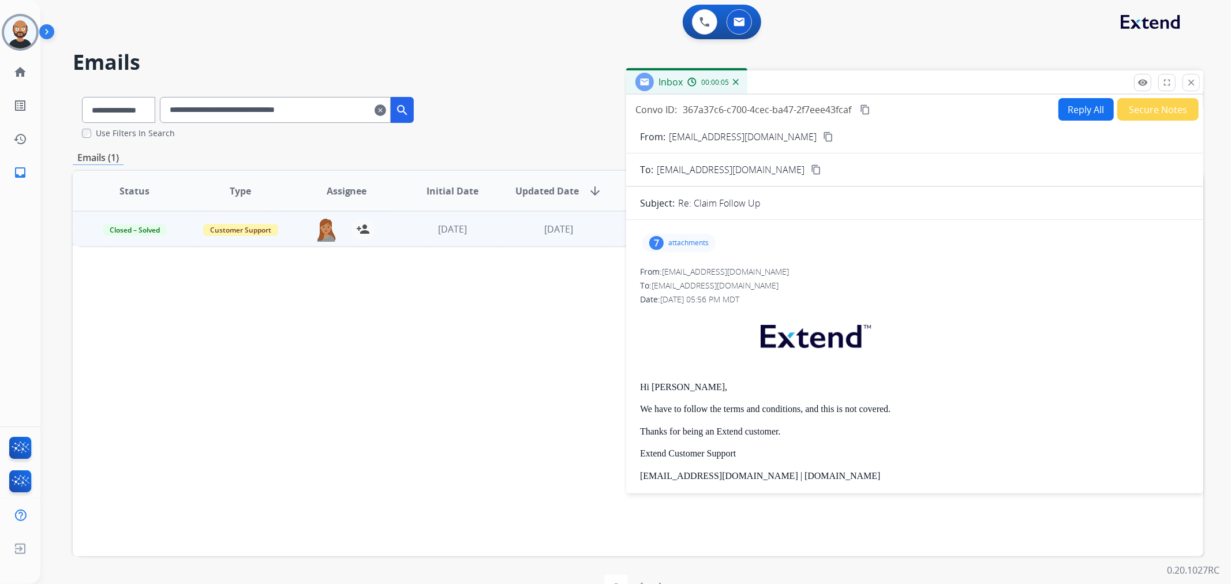
click at [1127, 114] on button "Secure Notes" at bounding box center [1158, 109] width 81 height 23
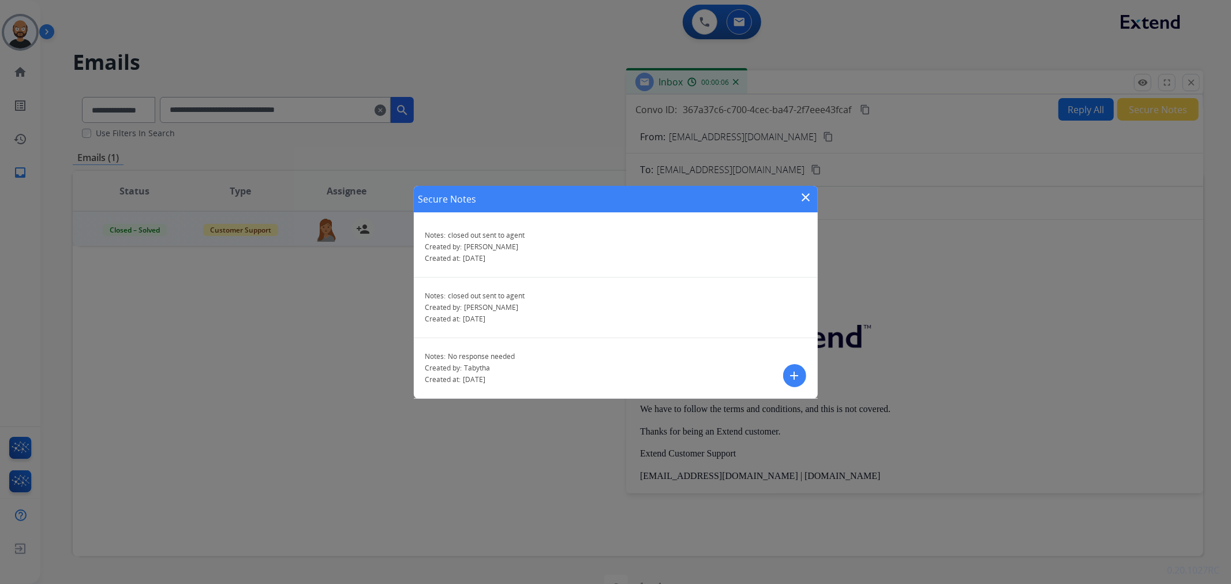
click at [803, 202] on mat-icon "close" at bounding box center [807, 198] width 14 height 14
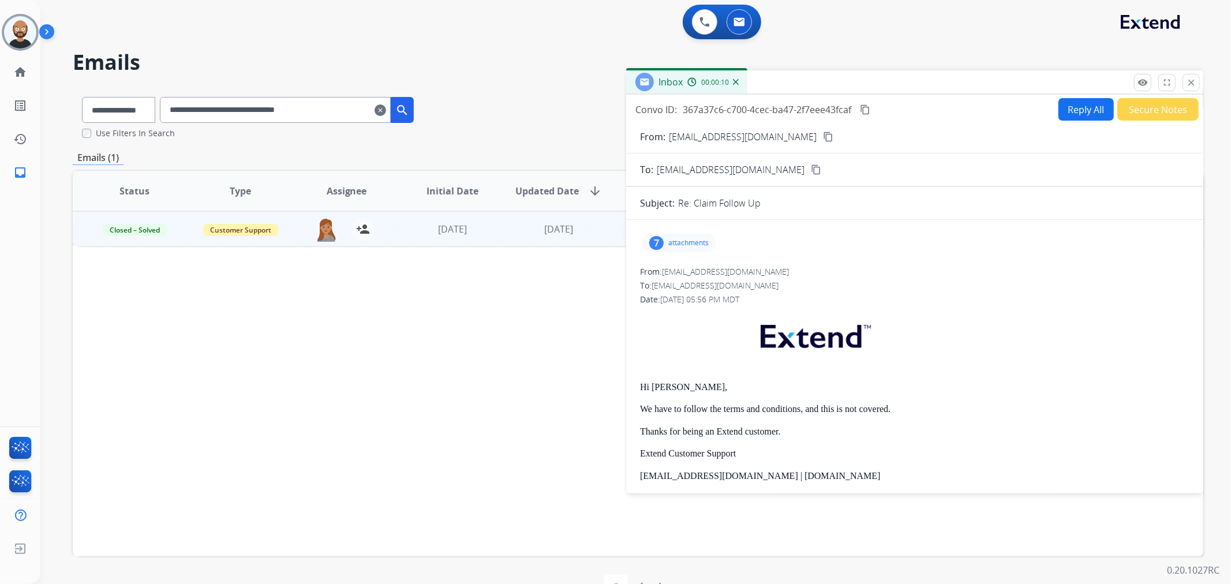
click at [1188, 81] on mat-icon "close" at bounding box center [1191, 82] width 10 height 10
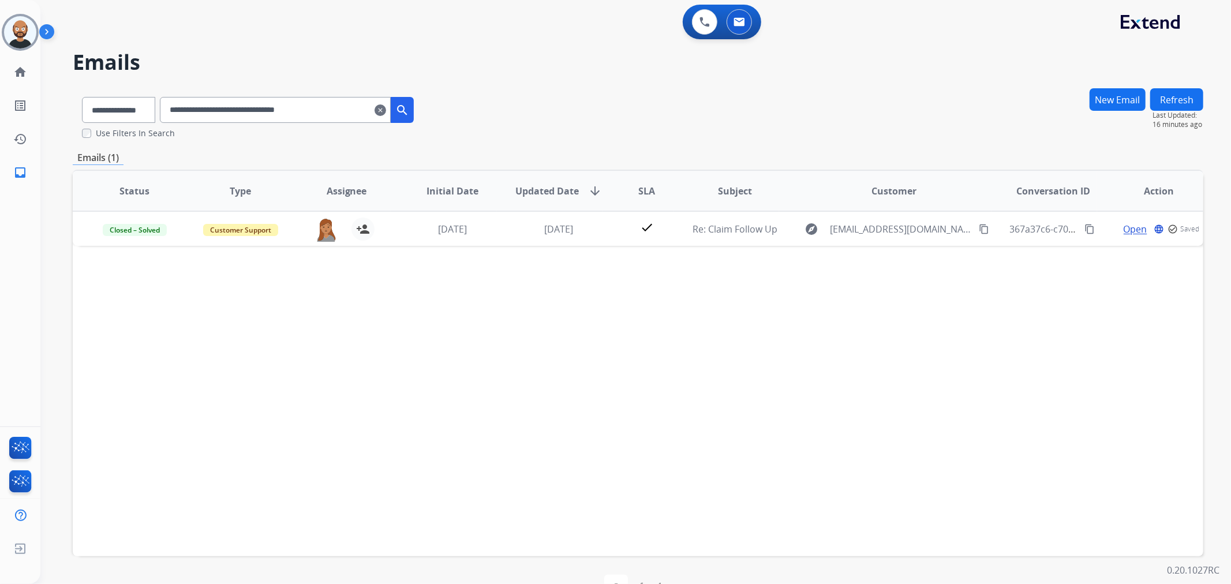
click at [312, 117] on input "**********" at bounding box center [275, 110] width 231 height 26
paste input "text"
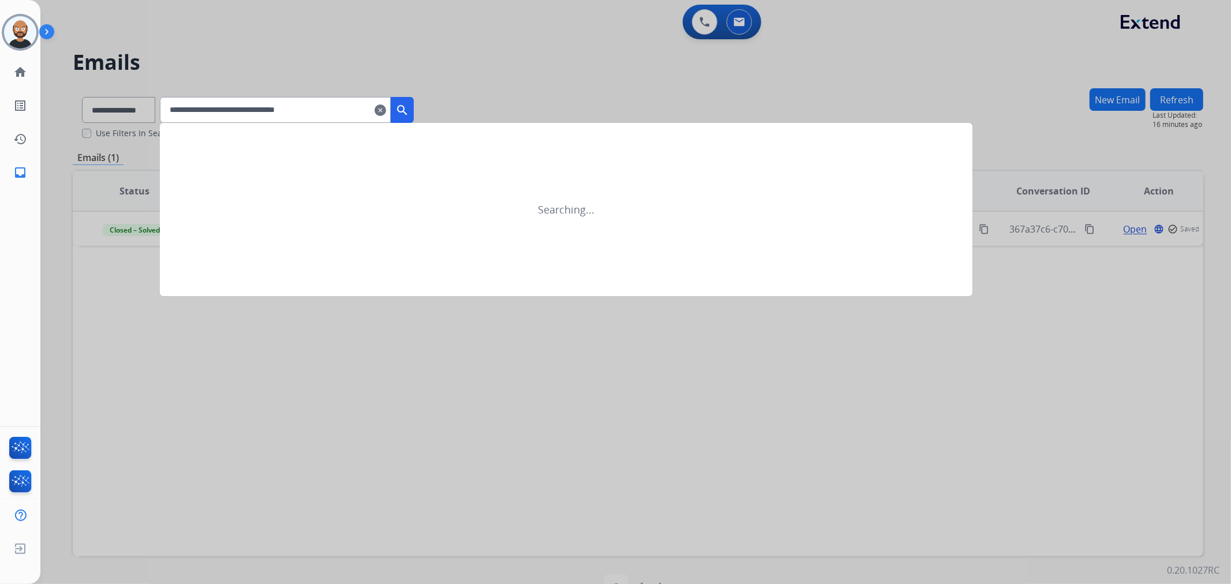
click at [409, 106] on mat-icon "search" at bounding box center [402, 110] width 14 height 14
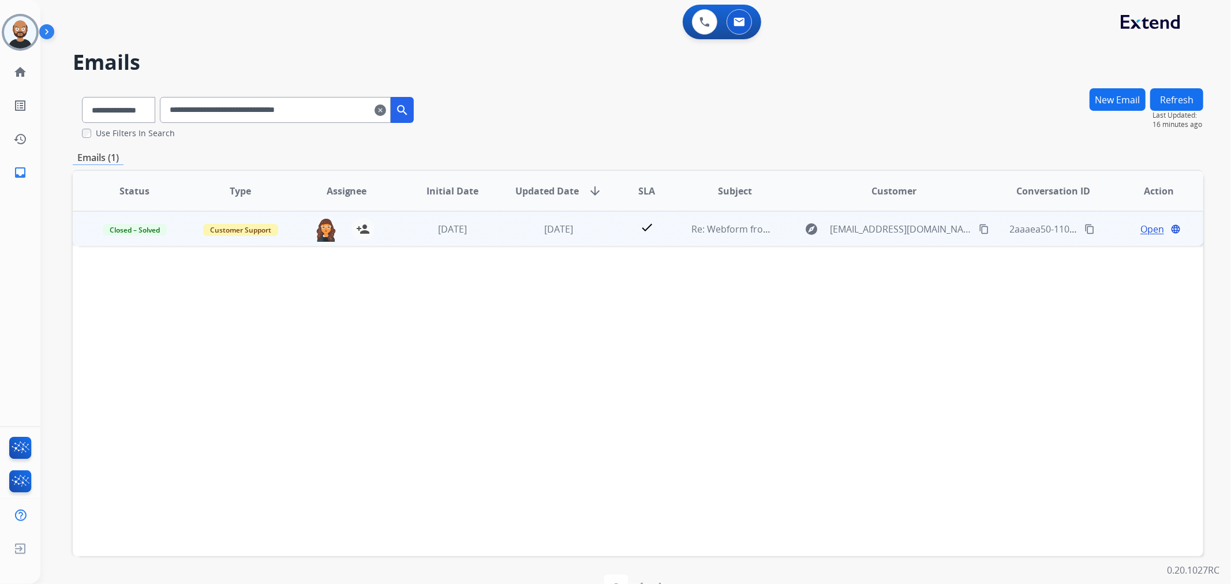
click at [1132, 229] on div "Open language" at bounding box center [1159, 229] width 87 height 14
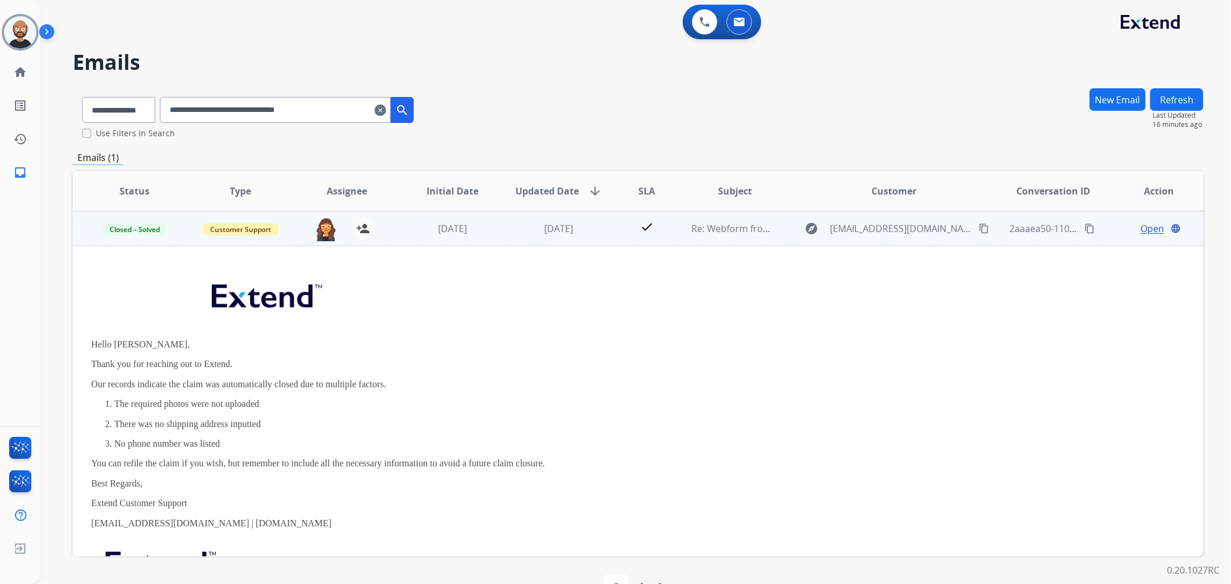
click at [1141, 226] on span "Open" at bounding box center [1153, 229] width 24 height 14
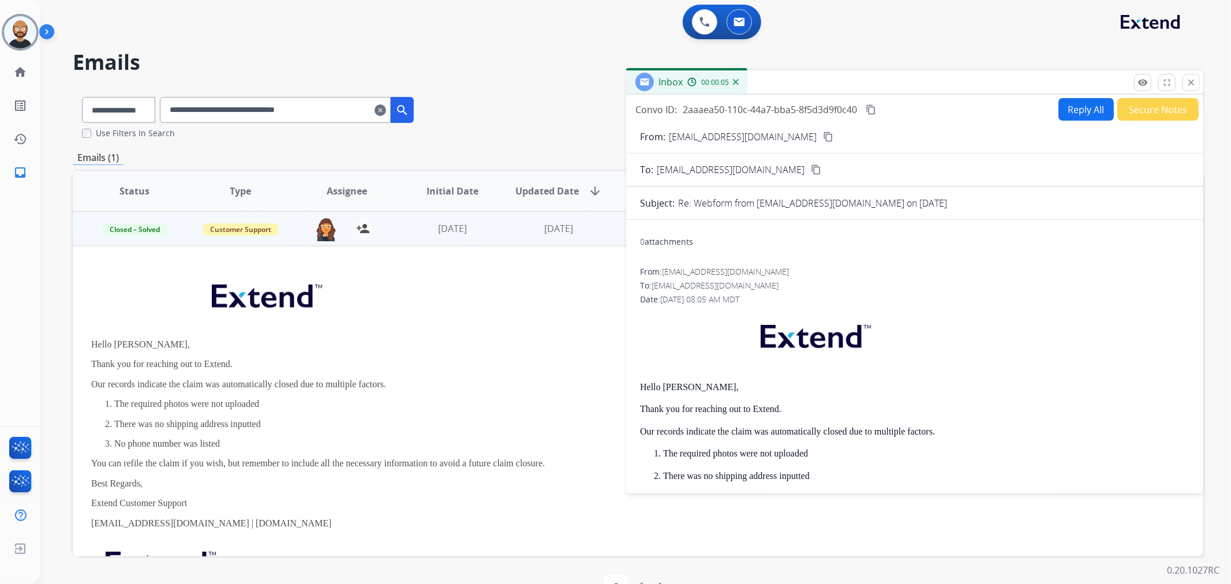
click at [1145, 114] on button "Secure Notes" at bounding box center [1158, 109] width 81 height 23
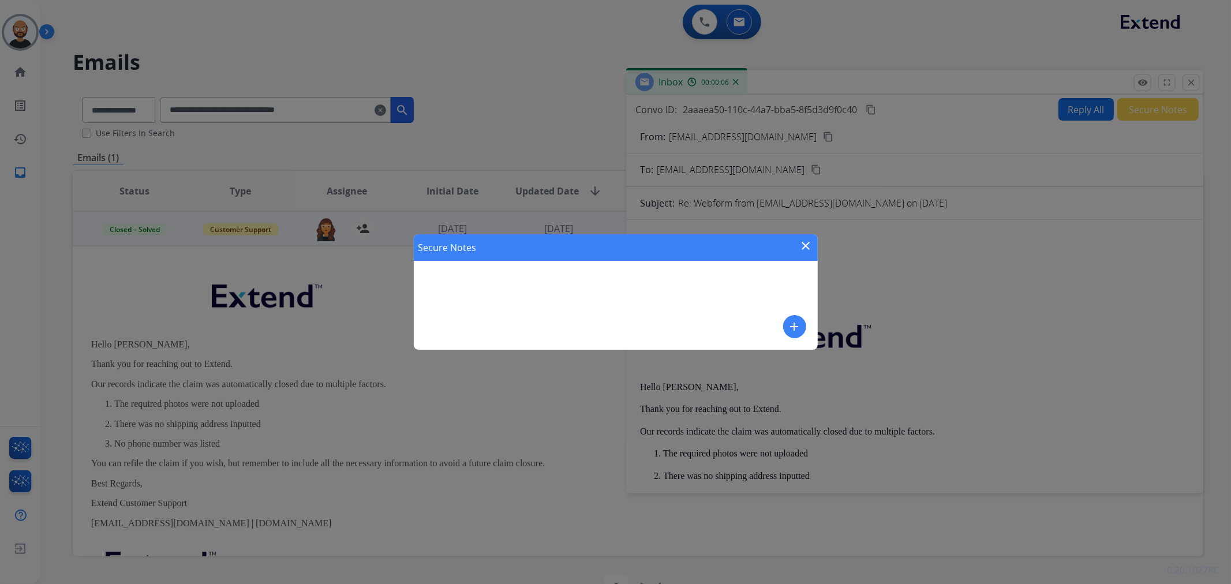
click at [798, 252] on div "Secure Notes close" at bounding box center [616, 247] width 404 height 27
click at [801, 250] on mat-icon "close" at bounding box center [807, 246] width 14 height 14
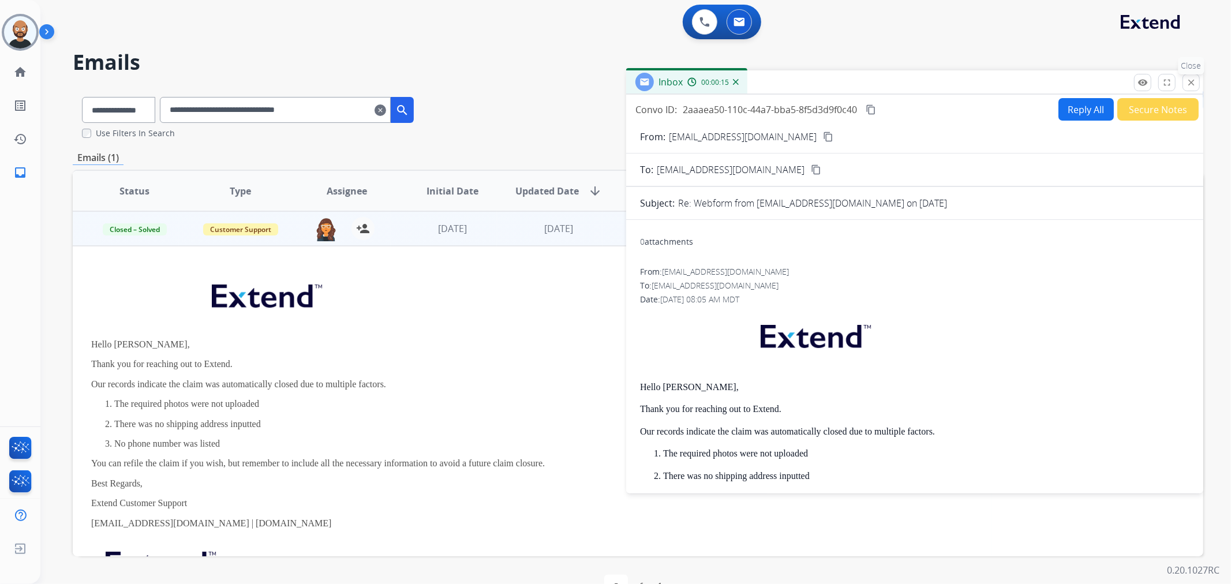
click at [1187, 83] on mat-icon "close" at bounding box center [1191, 82] width 10 height 10
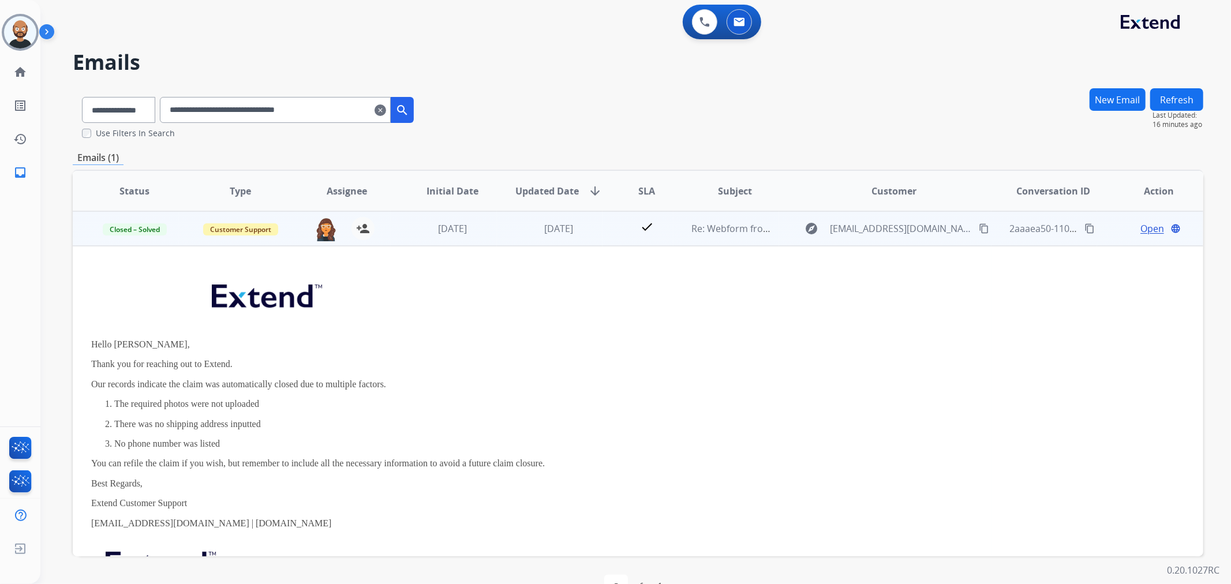
drag, startPoint x: 512, startPoint y: 220, endPoint x: 494, endPoint y: 211, distance: 20.4
click at [512, 220] on td "[DATE]" at bounding box center [550, 228] width 106 height 35
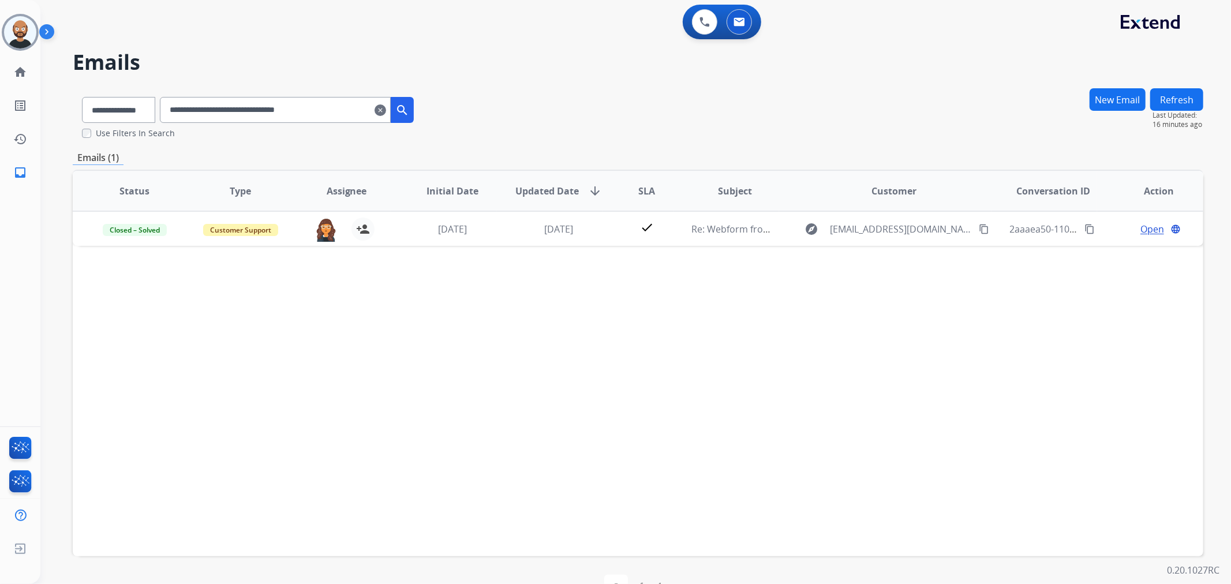
click at [348, 105] on input "**********" at bounding box center [275, 110] width 231 height 26
paste input "text"
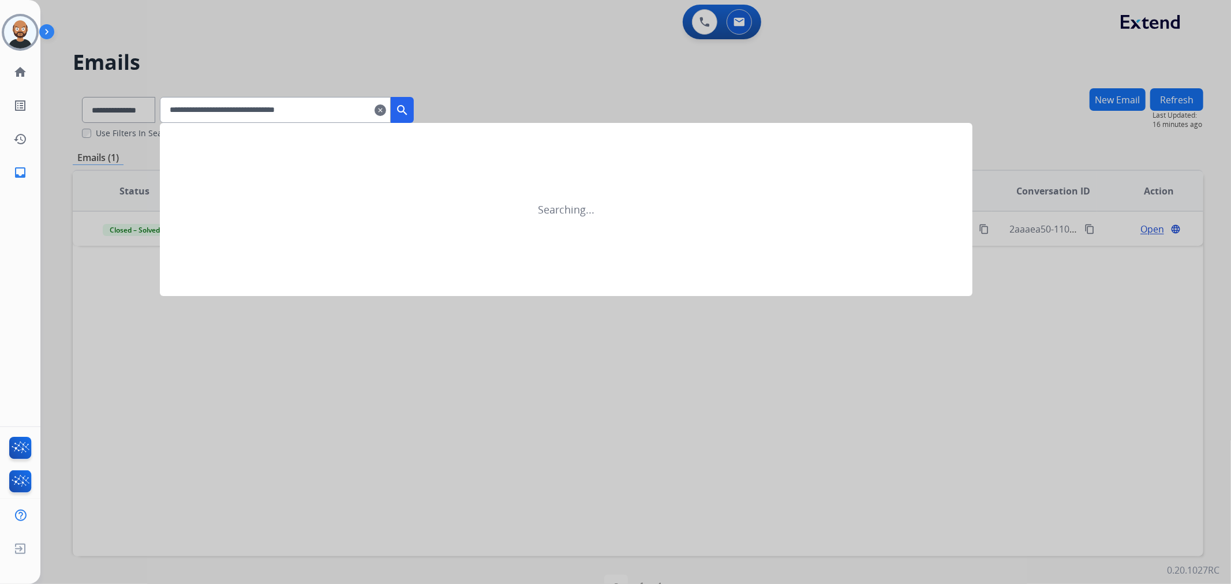
click at [409, 110] on mat-icon "search" at bounding box center [402, 110] width 14 height 14
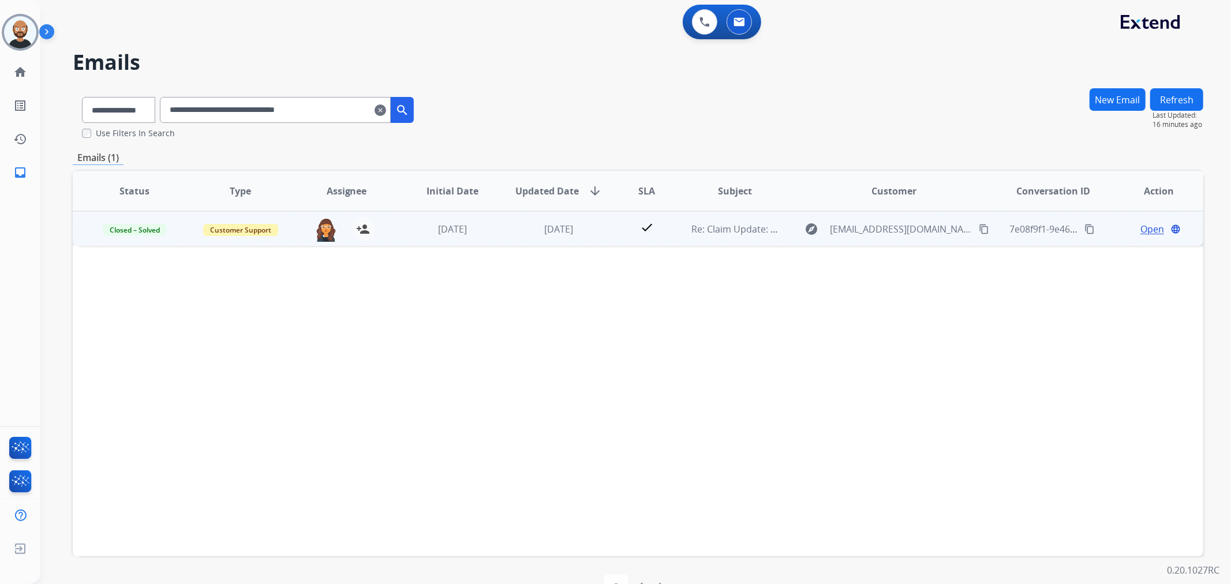
click at [1141, 235] on td "Open language" at bounding box center [1151, 228] width 106 height 35
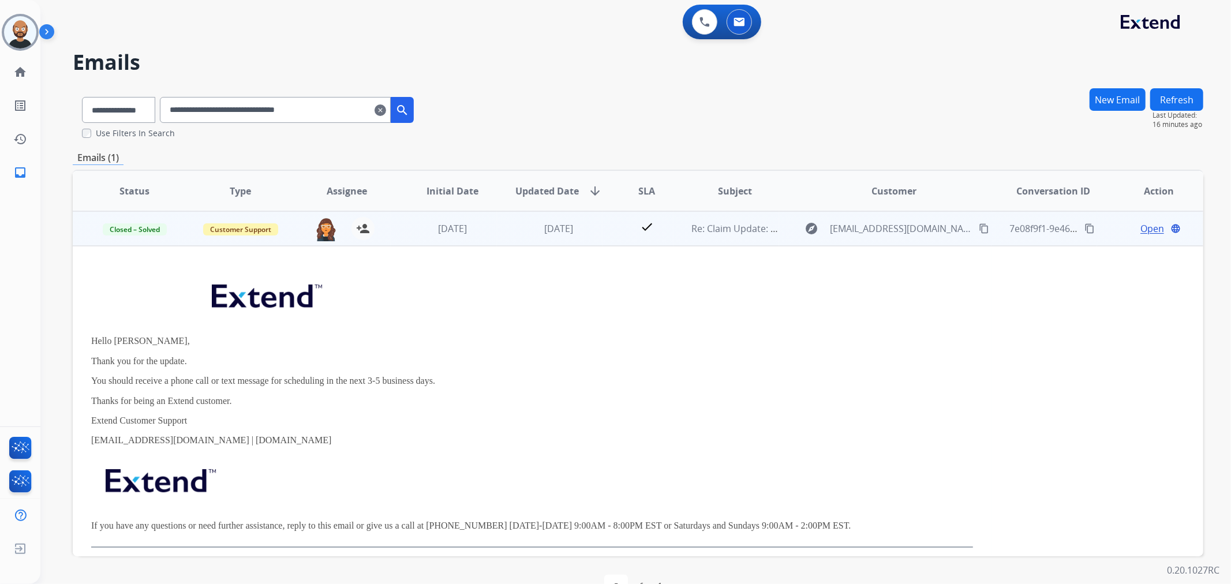
click at [1141, 228] on span "Open" at bounding box center [1153, 229] width 24 height 14
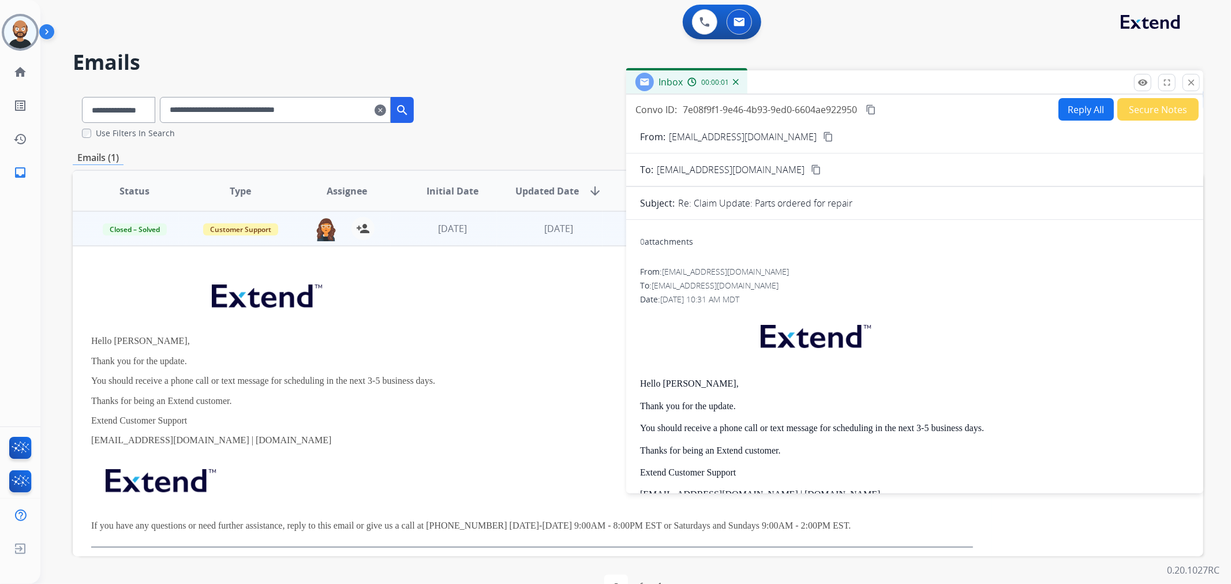
click at [1147, 111] on button "Secure Notes" at bounding box center [1158, 109] width 81 height 23
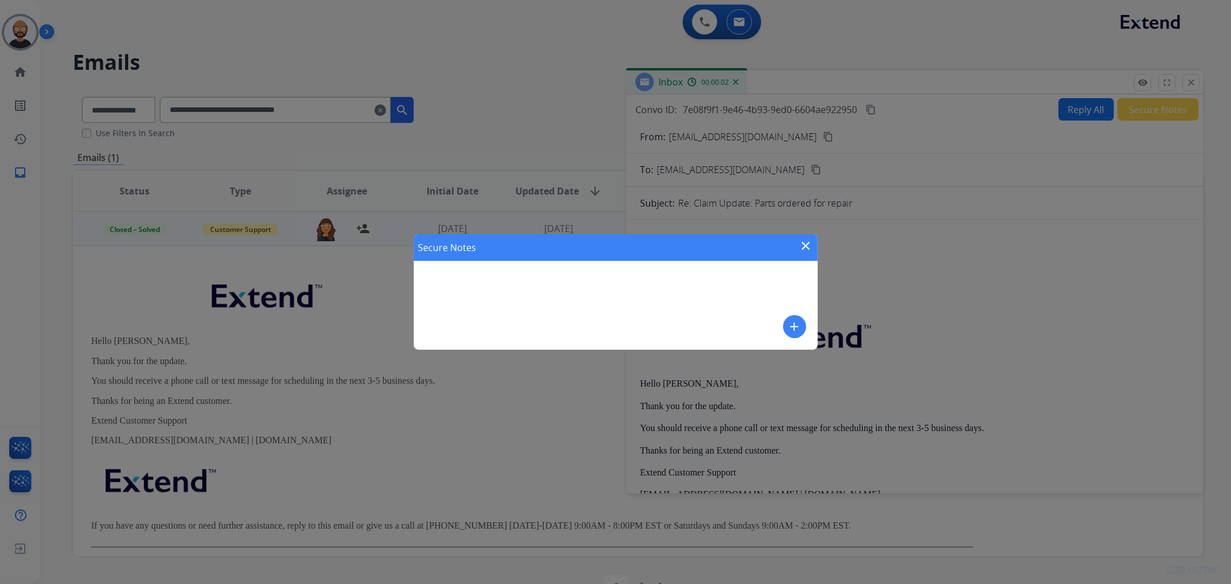
click at [809, 241] on mat-icon "close" at bounding box center [807, 246] width 14 height 14
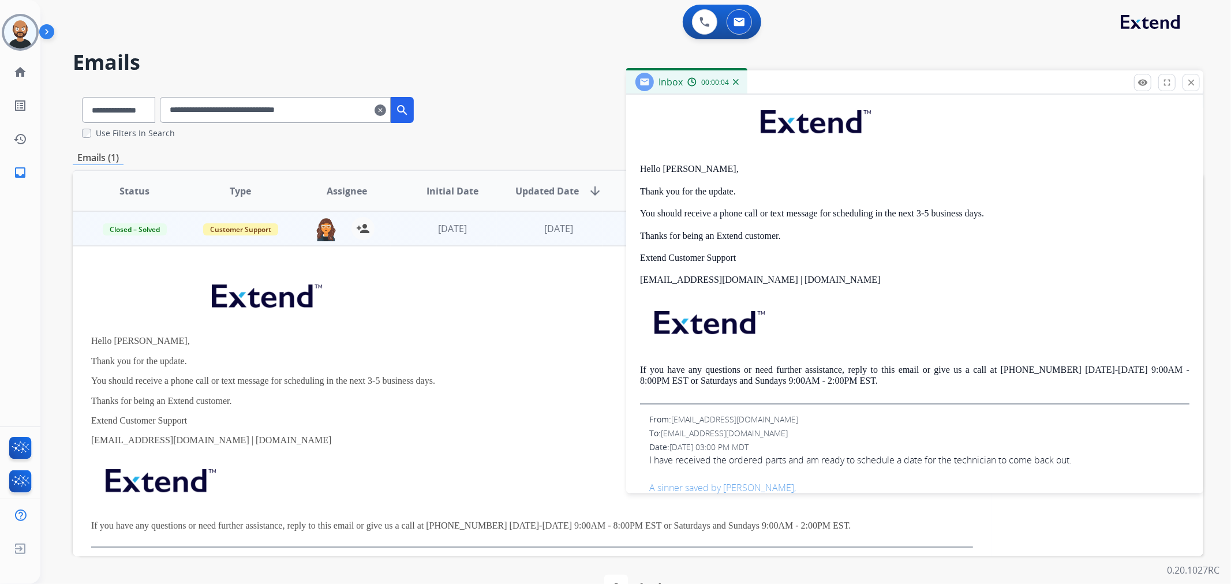
scroll to position [128, 0]
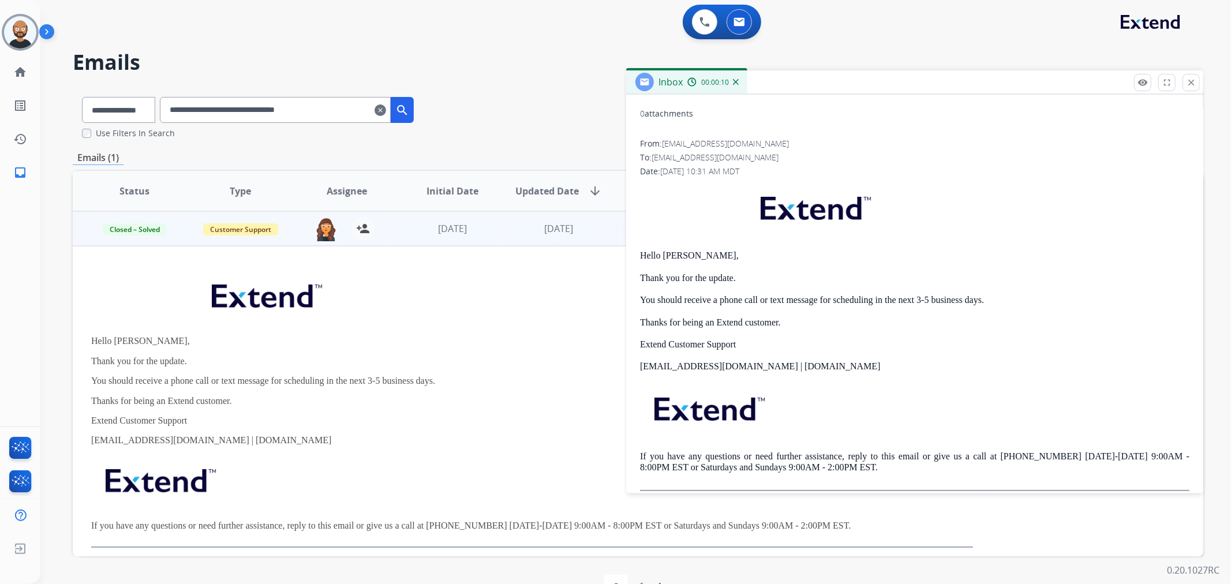
click at [1180, 83] on div "remove_red_eye Logs fullscreen Expand close Close" at bounding box center [1167, 82] width 66 height 17
click at [1185, 81] on button "close Close" at bounding box center [1191, 82] width 17 height 17
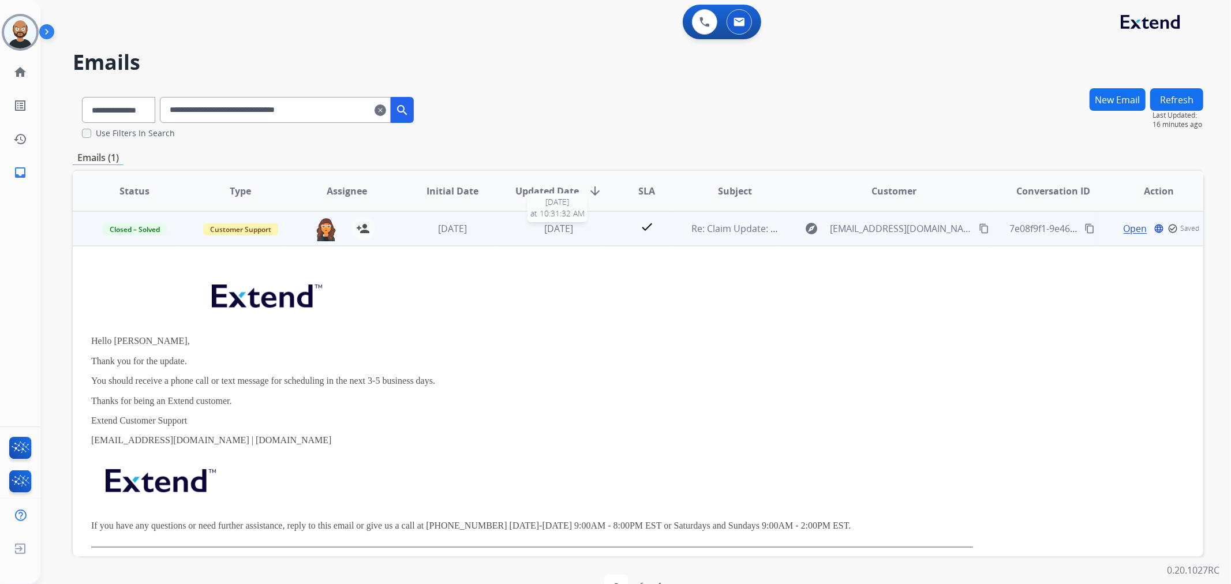
click at [585, 227] on div "[DATE]" at bounding box center [559, 229] width 87 height 14
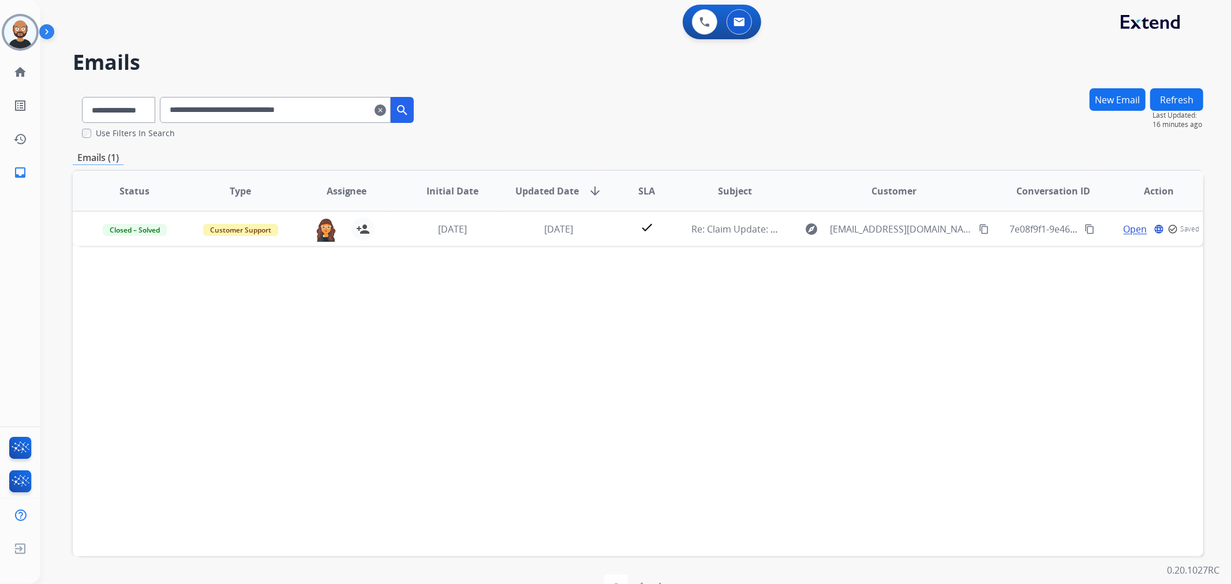
click at [331, 110] on input "**********" at bounding box center [275, 110] width 231 height 26
paste input "text"
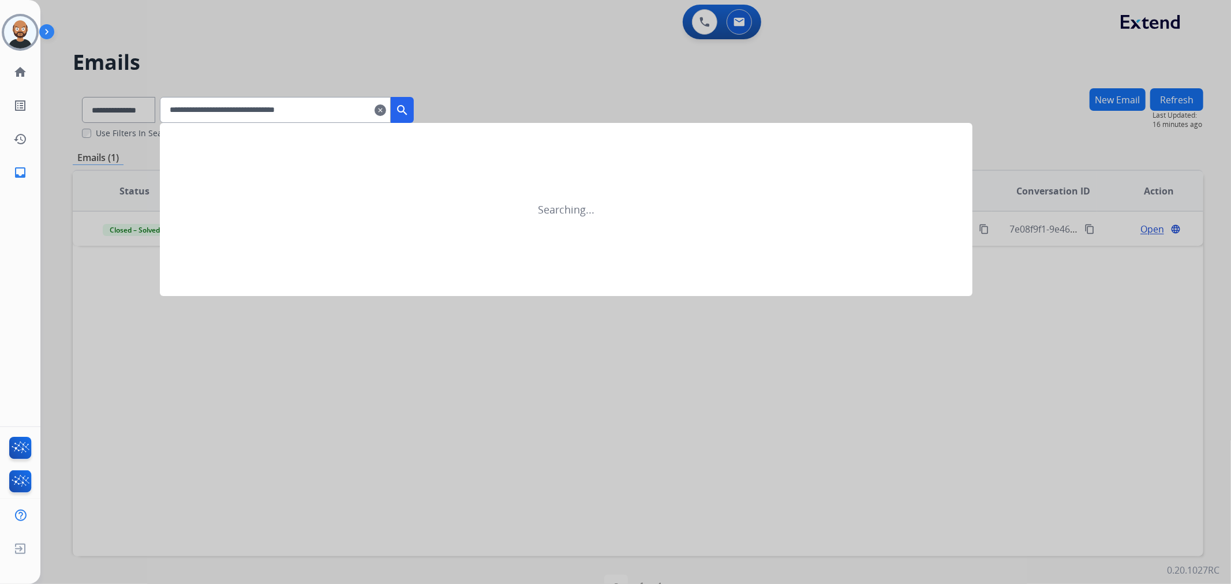
click at [409, 110] on mat-icon "search" at bounding box center [402, 110] width 14 height 14
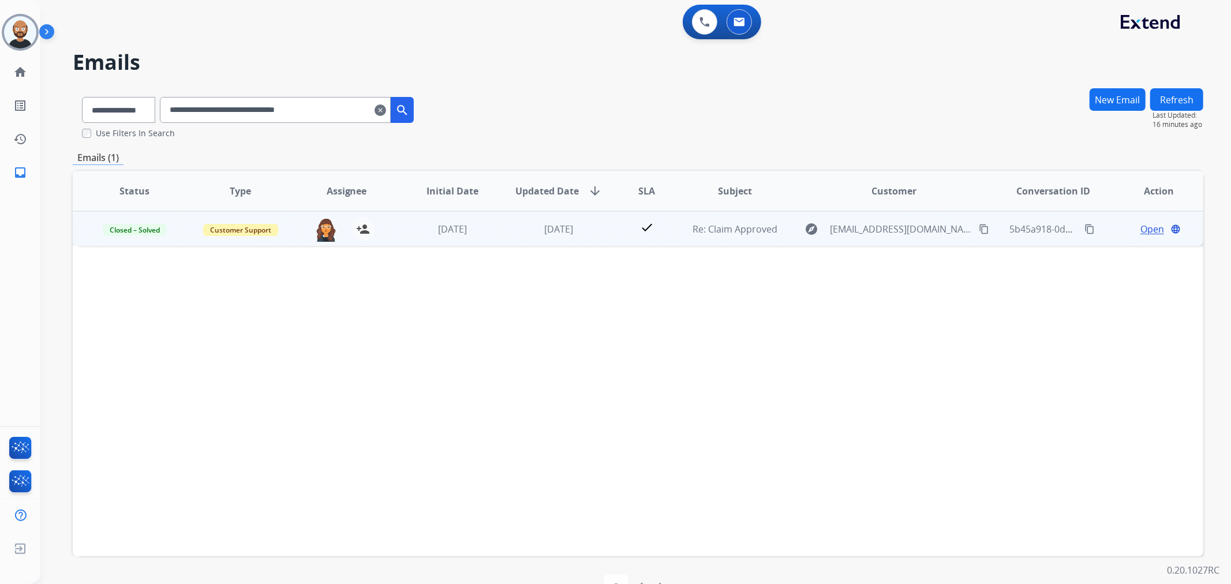
click at [1141, 229] on span "Open" at bounding box center [1153, 229] width 24 height 14
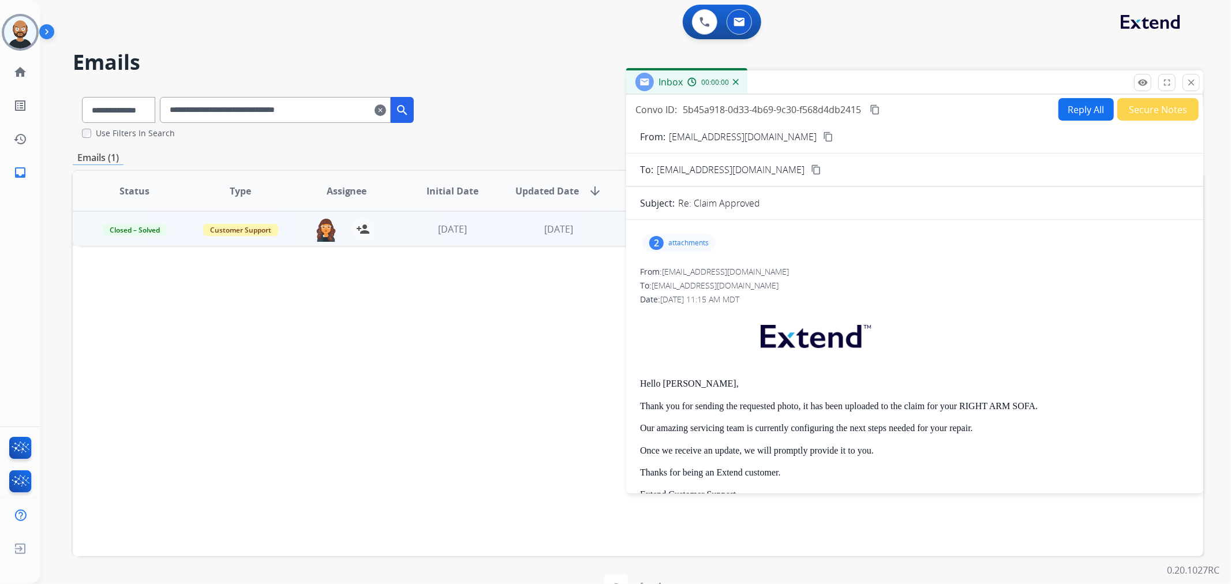
click at [1132, 104] on button "Secure Notes" at bounding box center [1158, 109] width 81 height 23
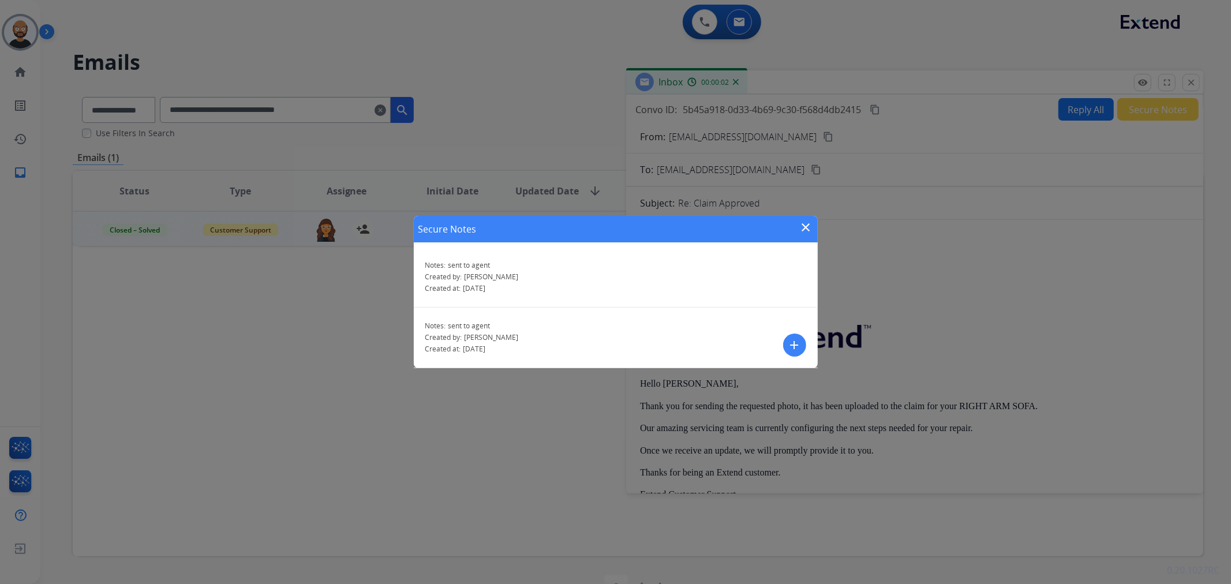
click at [800, 223] on mat-icon "close" at bounding box center [807, 228] width 14 height 14
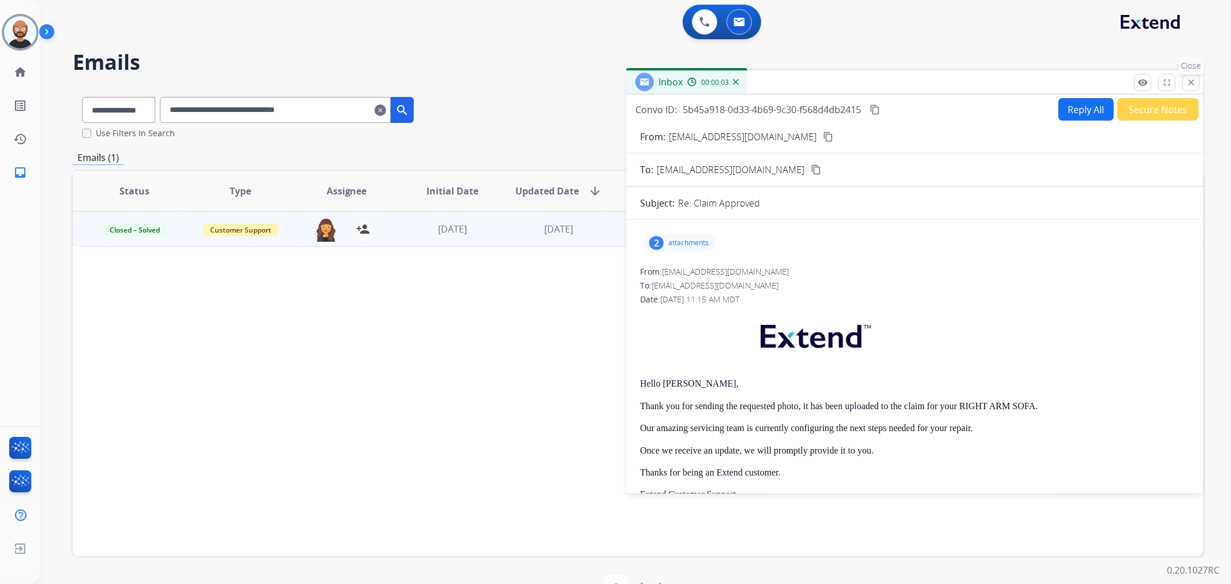
click at [1191, 79] on mat-icon "close" at bounding box center [1191, 82] width 10 height 10
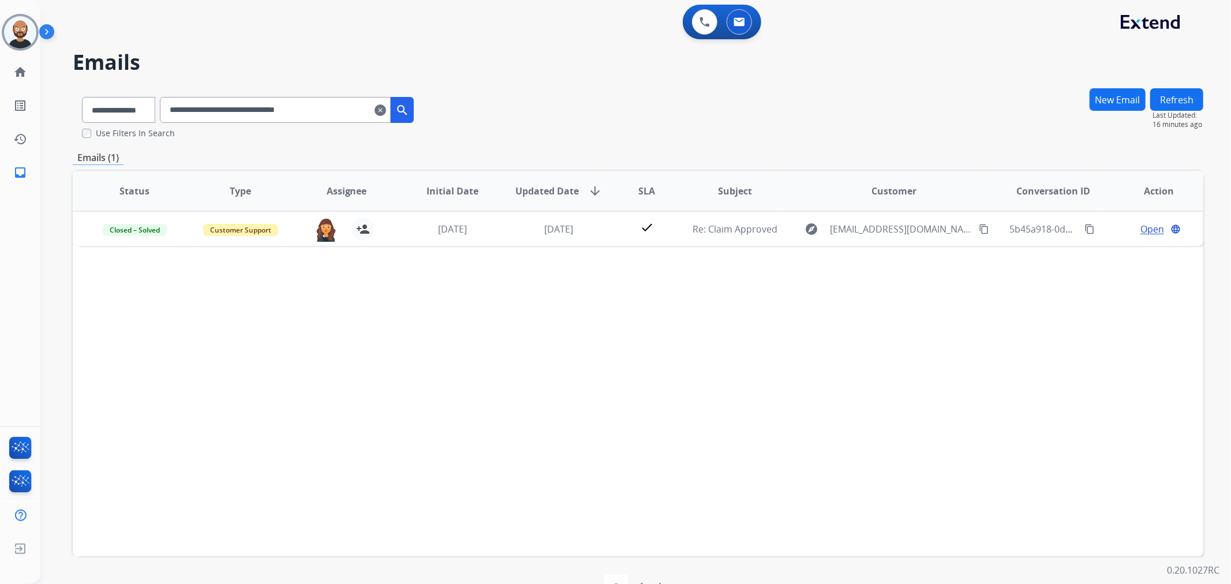
click at [313, 117] on input "**********" at bounding box center [275, 110] width 231 height 26
paste input "text"
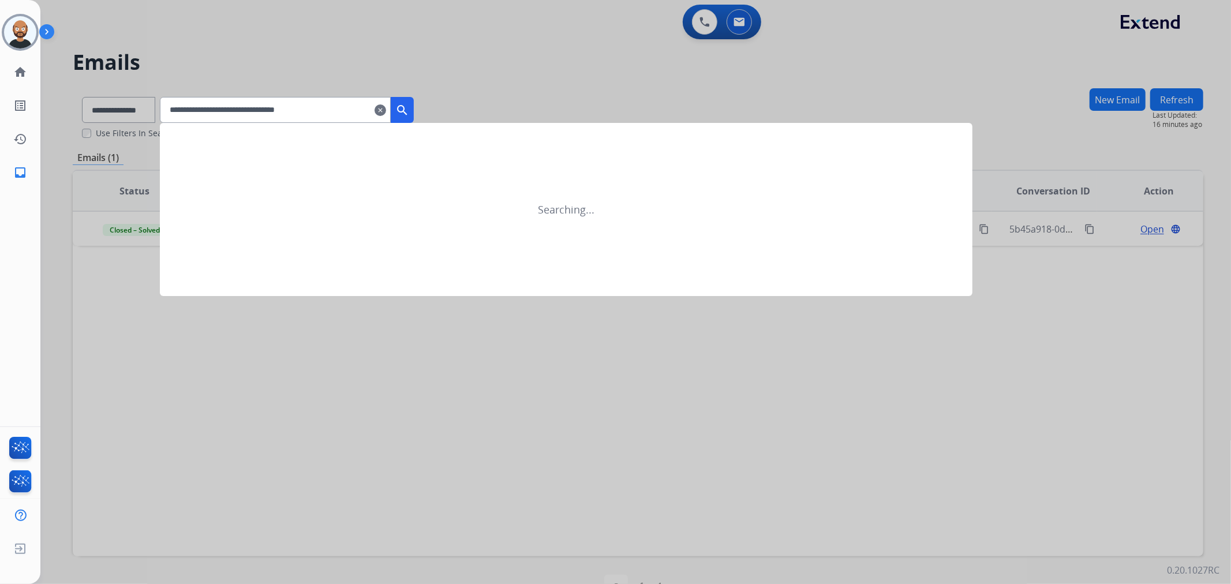
click at [409, 113] on mat-icon "search" at bounding box center [402, 110] width 14 height 14
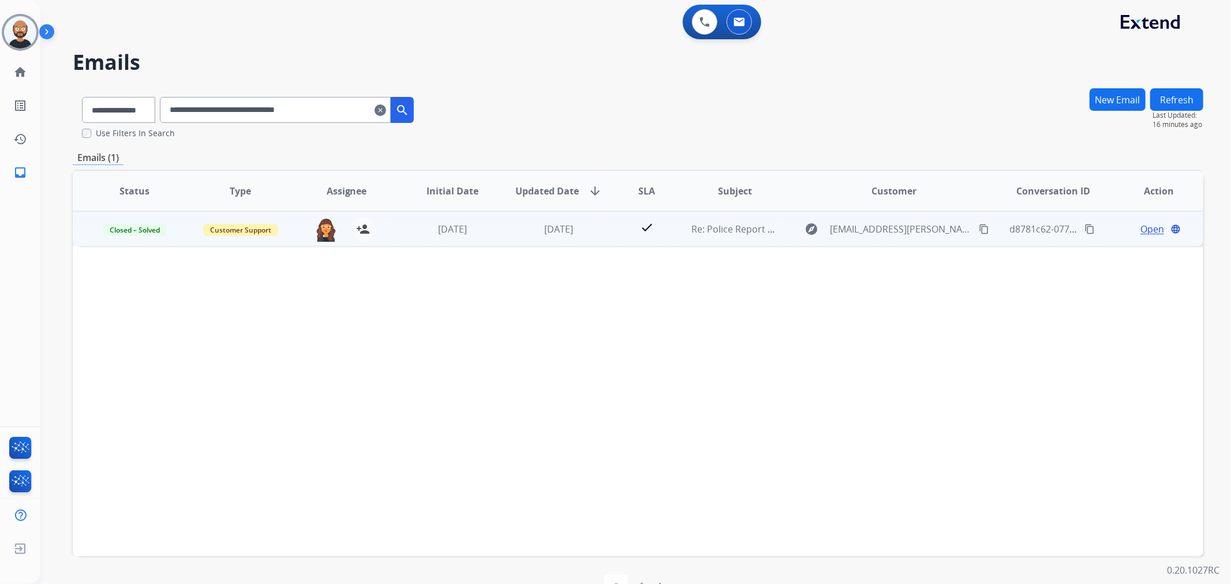
click at [1141, 227] on span "Open" at bounding box center [1153, 229] width 24 height 14
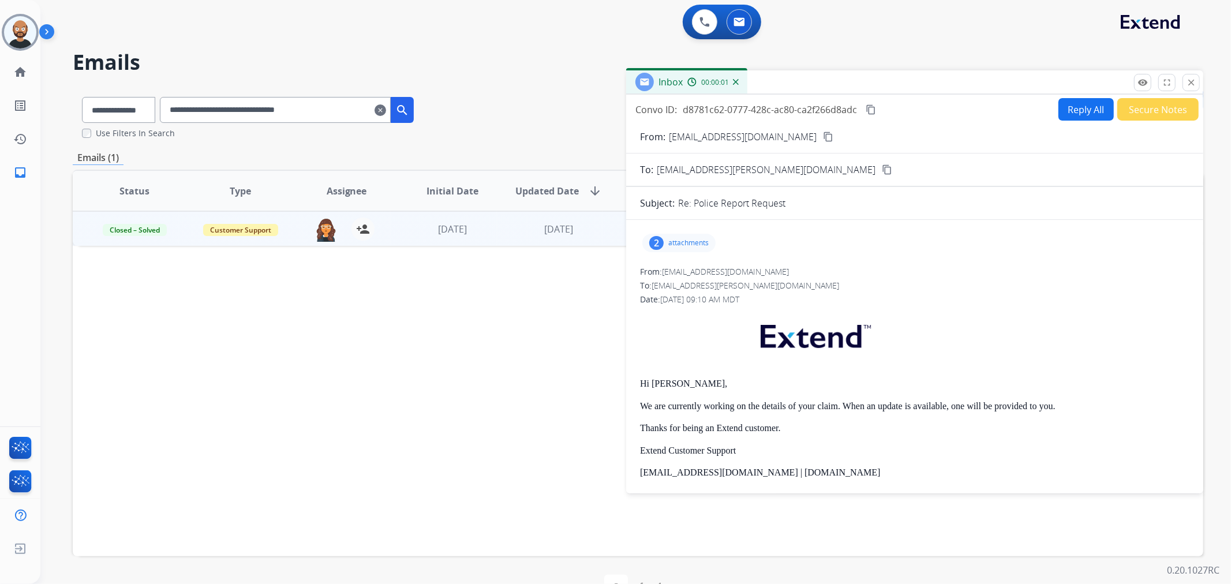
click at [1167, 107] on button "Secure Notes" at bounding box center [1158, 109] width 81 height 23
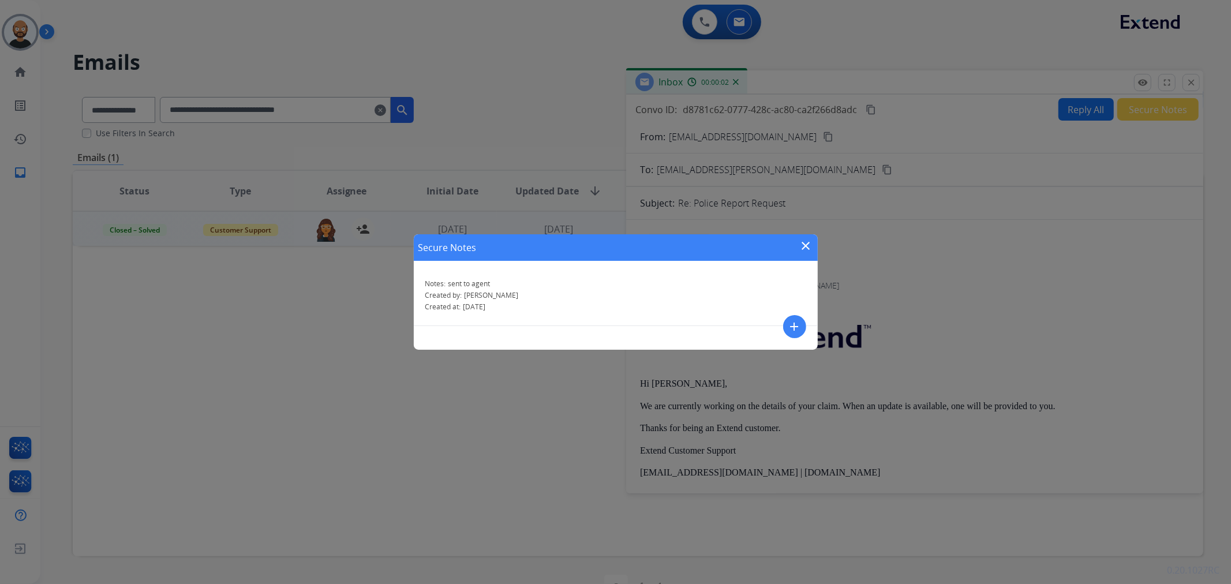
click at [810, 237] on div "Secure Notes close" at bounding box center [616, 247] width 404 height 27
click at [809, 243] on mat-icon "close" at bounding box center [807, 246] width 14 height 14
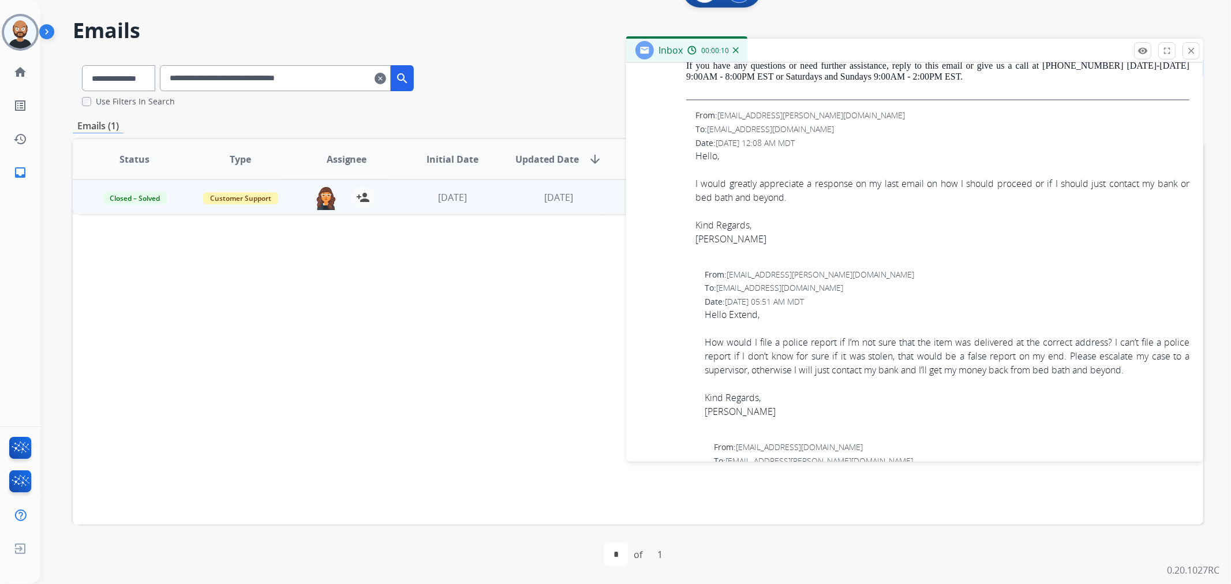
scroll to position [1602, 0]
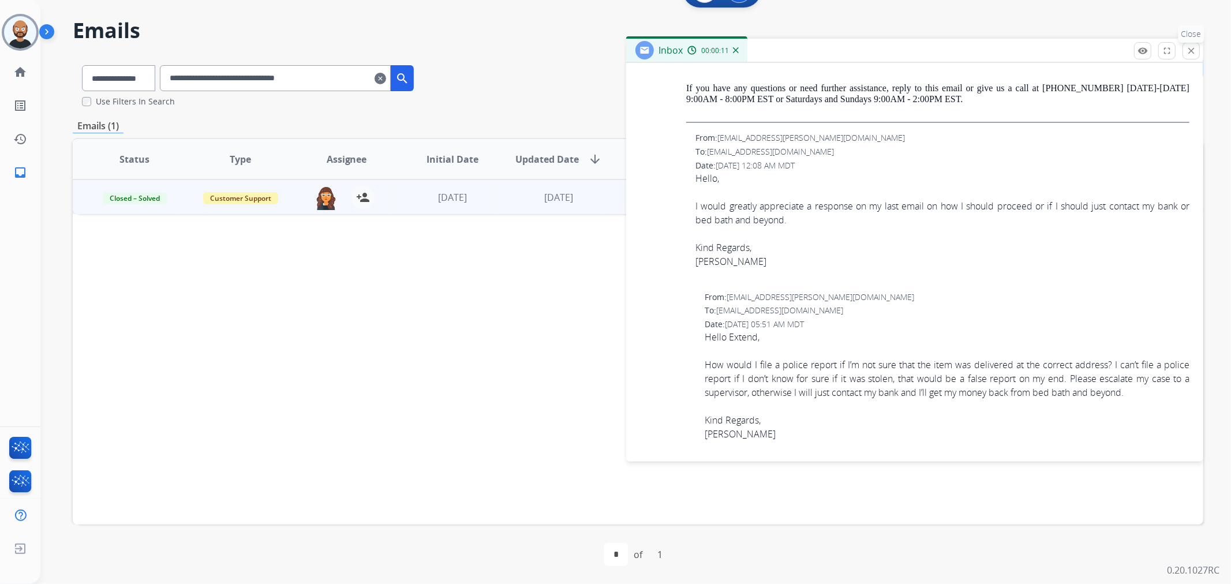
click at [1192, 58] on button "close Close" at bounding box center [1191, 50] width 17 height 17
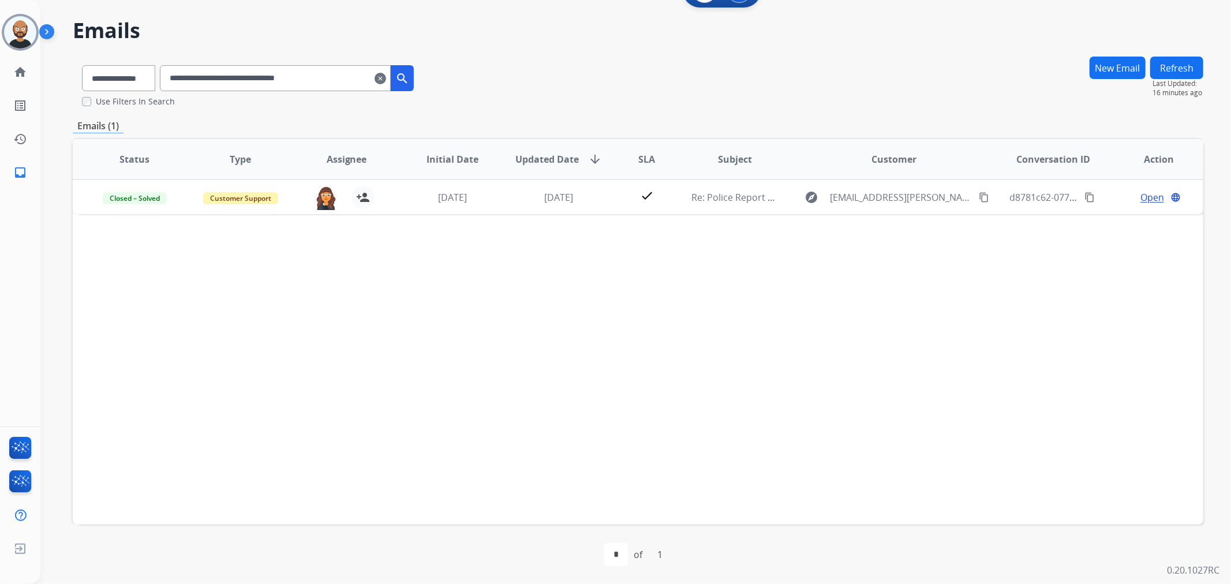
click at [312, 69] on input "**********" at bounding box center [275, 78] width 231 height 26
paste input "text"
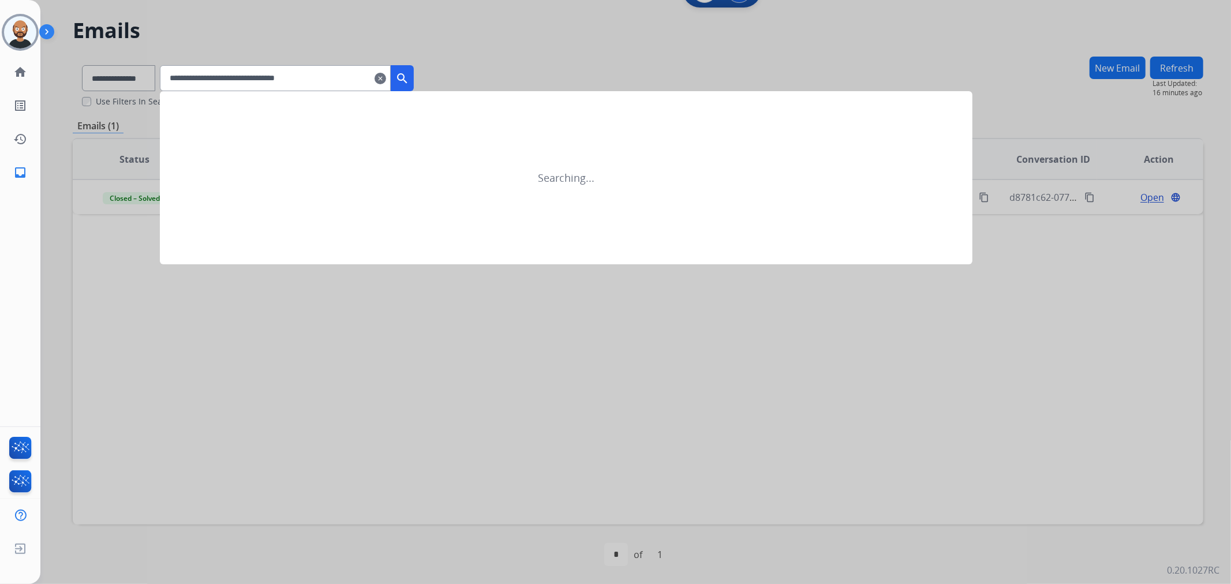
click at [409, 75] on mat-icon "search" at bounding box center [402, 79] width 14 height 14
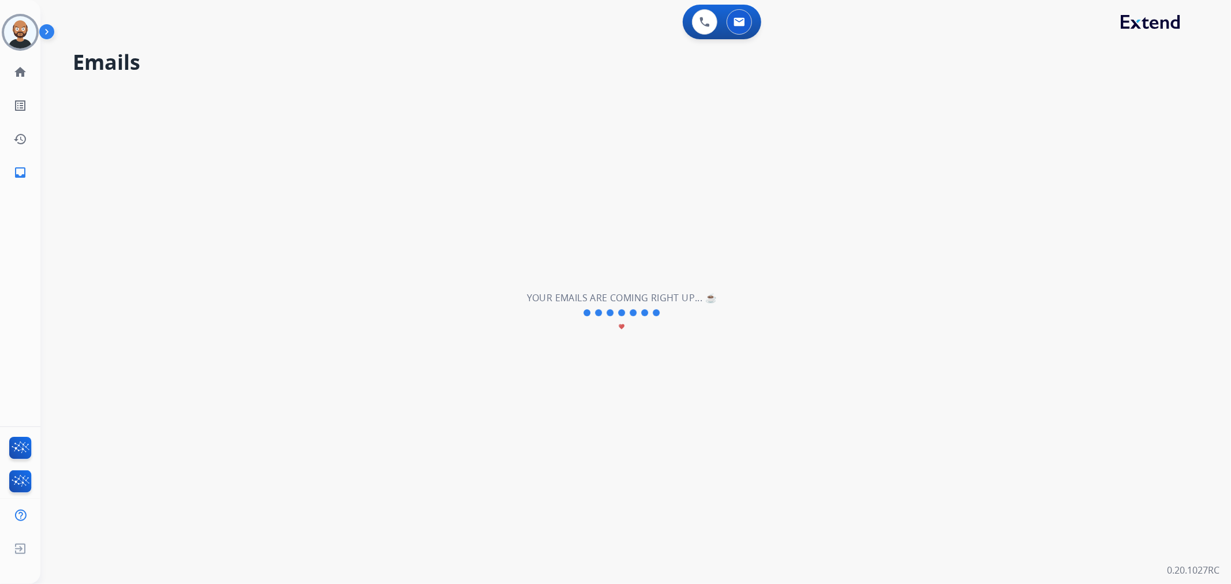
scroll to position [0, 0]
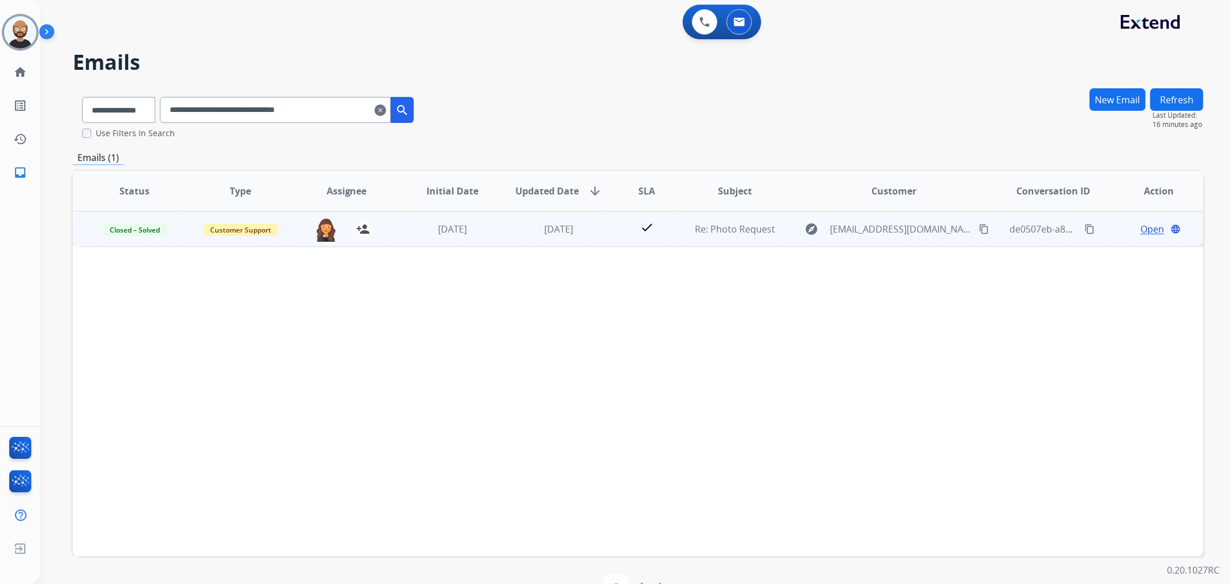
click at [1141, 226] on span "Open" at bounding box center [1153, 229] width 24 height 14
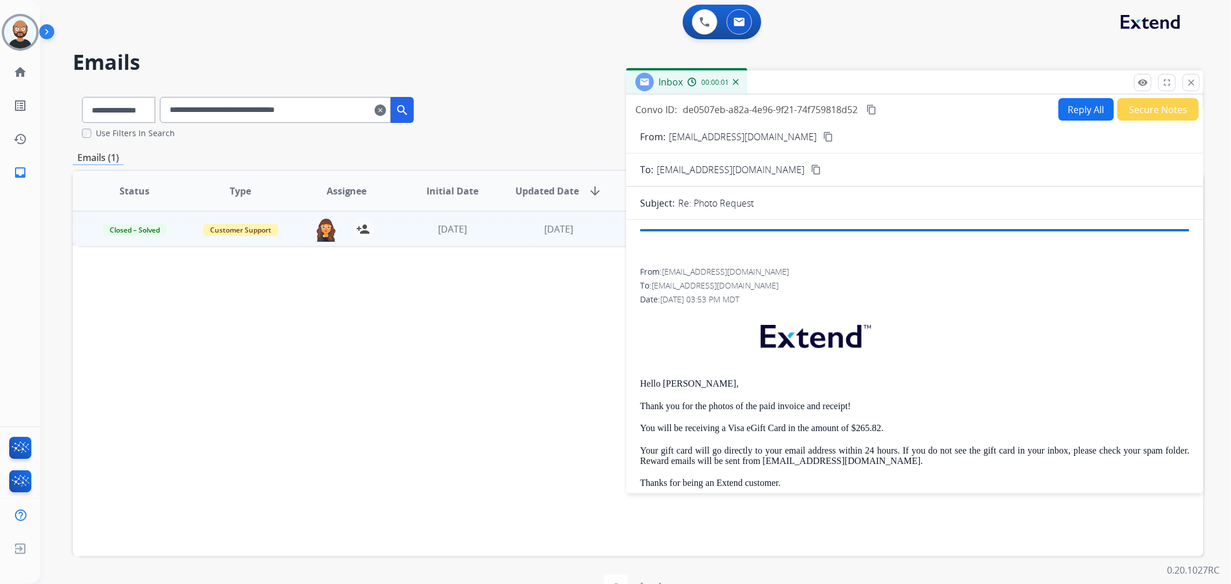
click at [1156, 115] on button "Secure Notes" at bounding box center [1158, 109] width 81 height 23
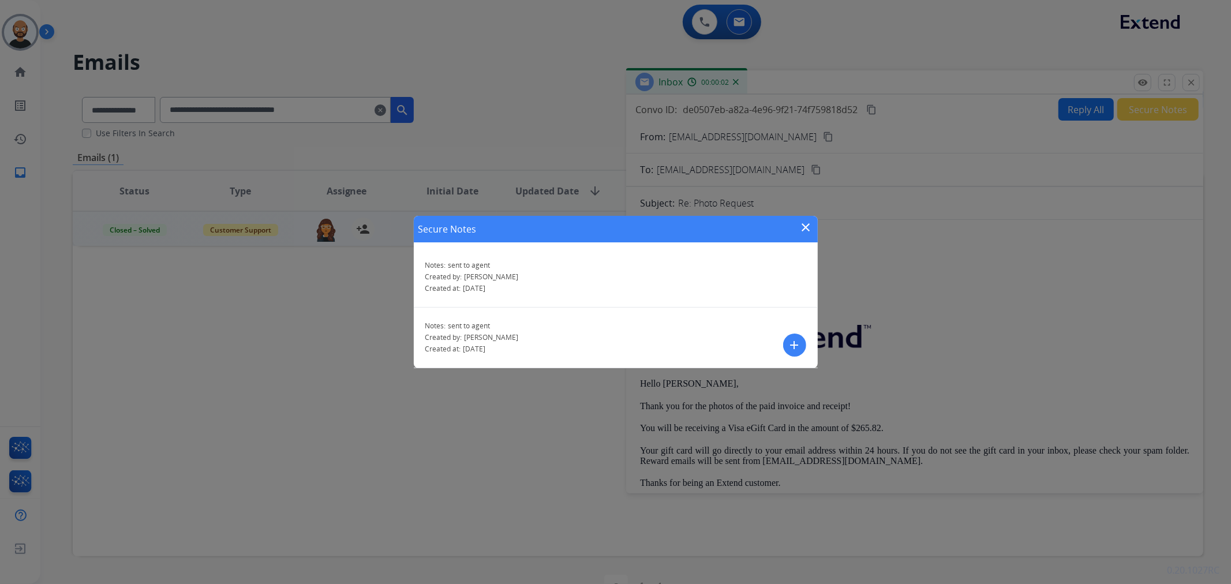
click at [807, 222] on mat-icon "close" at bounding box center [807, 228] width 14 height 14
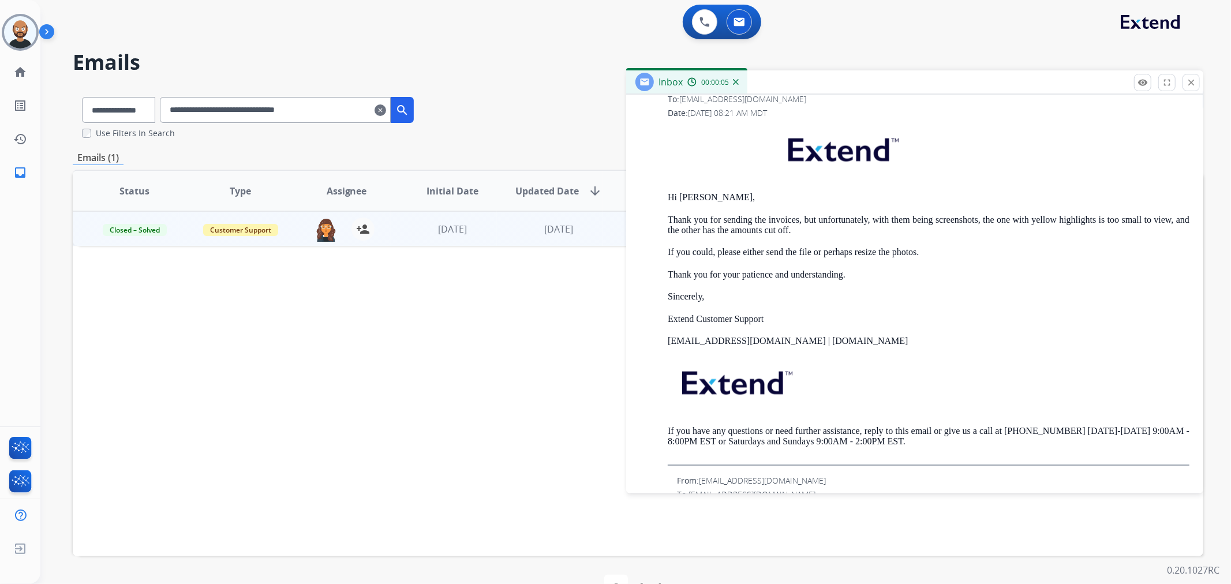
scroll to position [1155, 0]
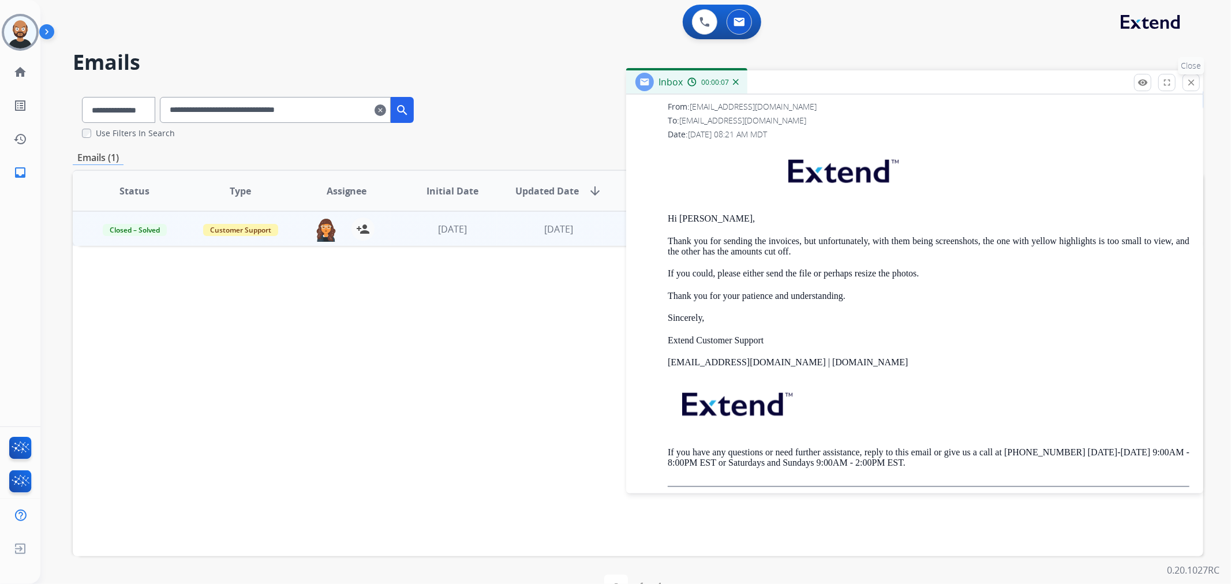
click at [1186, 83] on button "close Close" at bounding box center [1191, 82] width 17 height 17
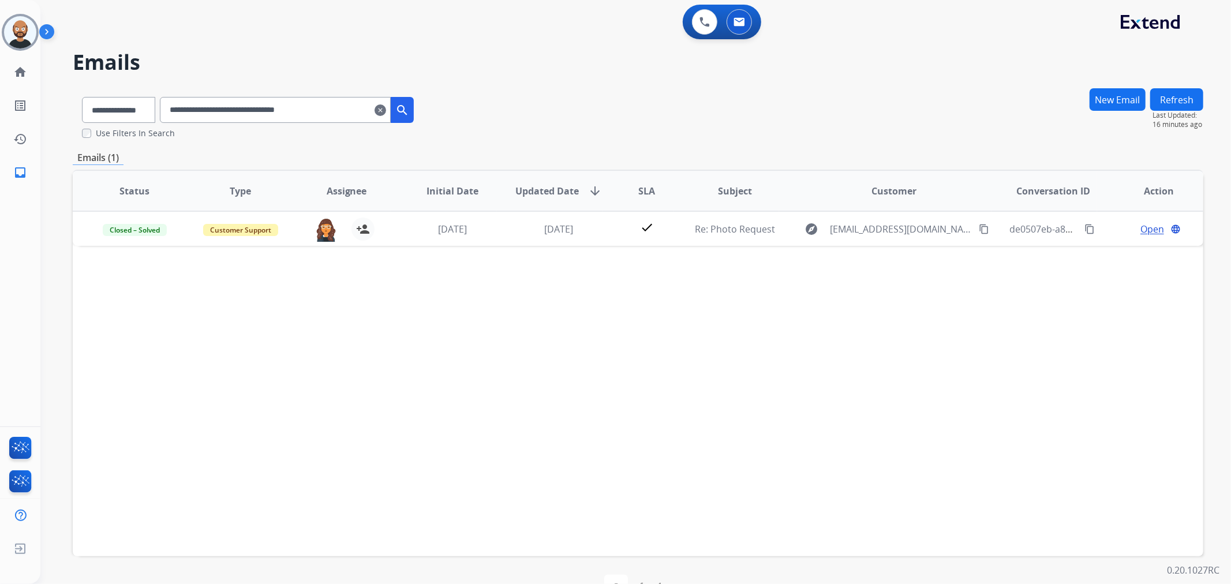
click at [313, 109] on input "**********" at bounding box center [275, 110] width 231 height 26
paste input "text"
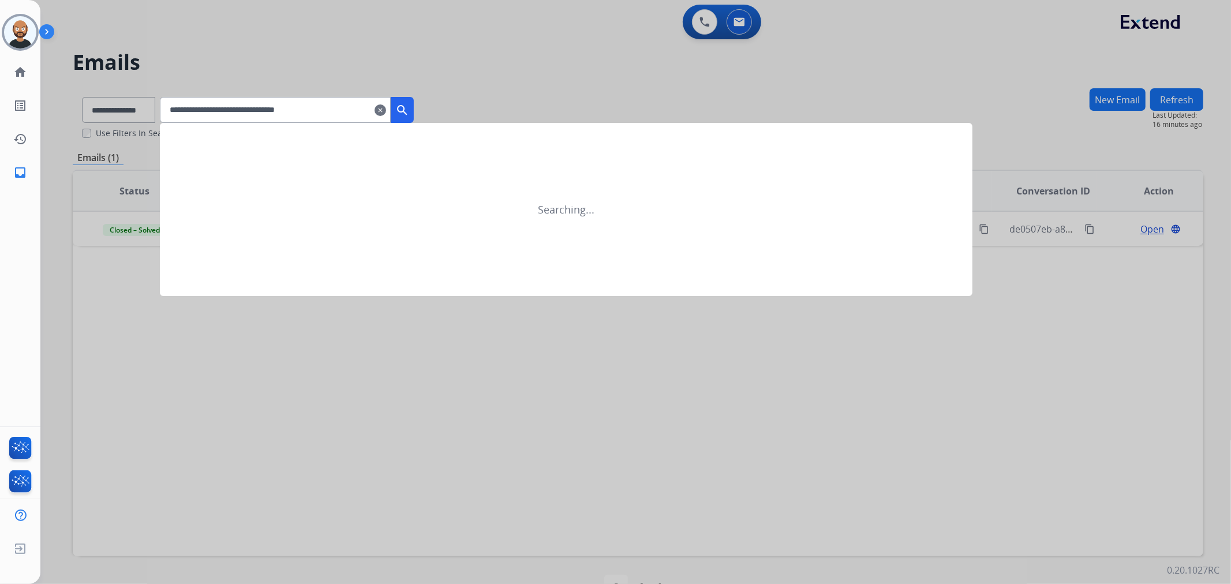
click at [409, 106] on mat-icon "search" at bounding box center [402, 110] width 14 height 14
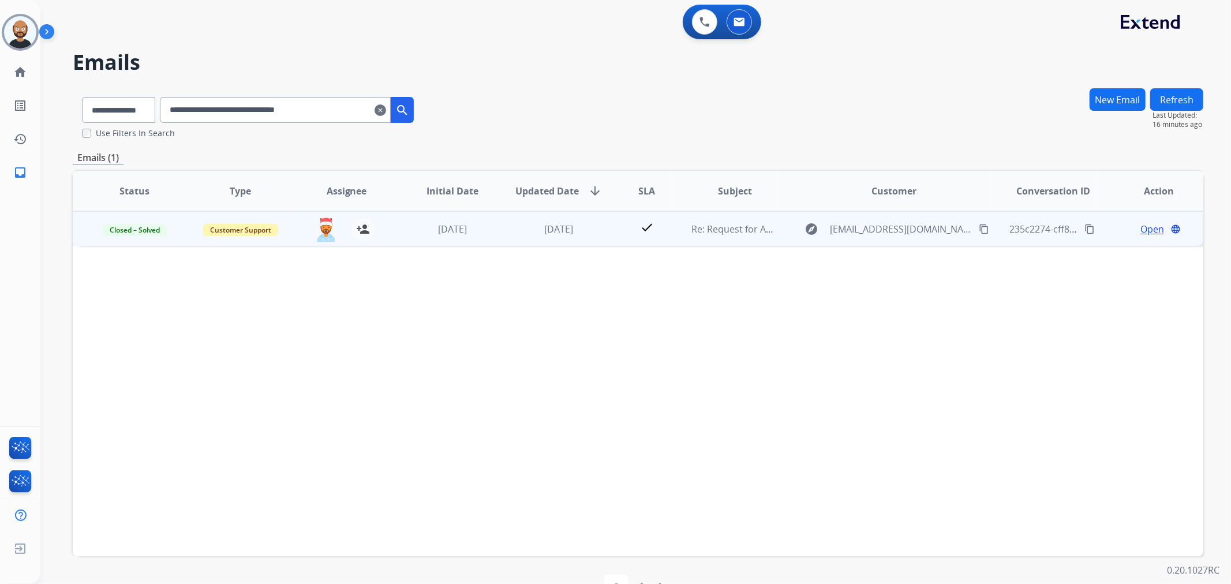
click at [1149, 229] on span "Open" at bounding box center [1153, 229] width 24 height 14
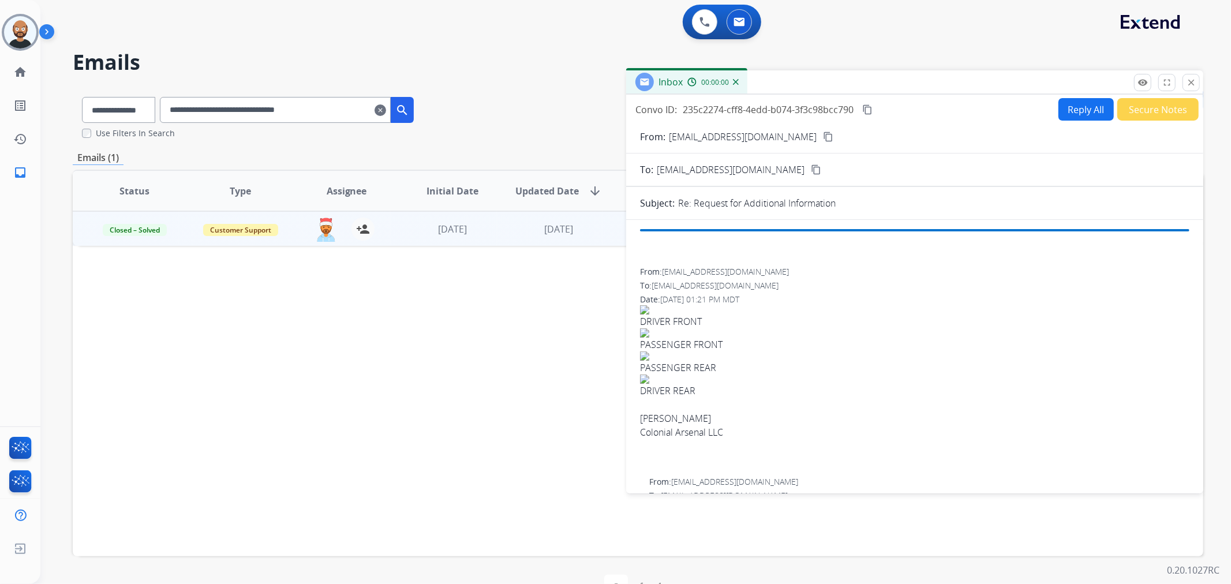
click at [1144, 116] on button "Secure Notes" at bounding box center [1158, 109] width 81 height 23
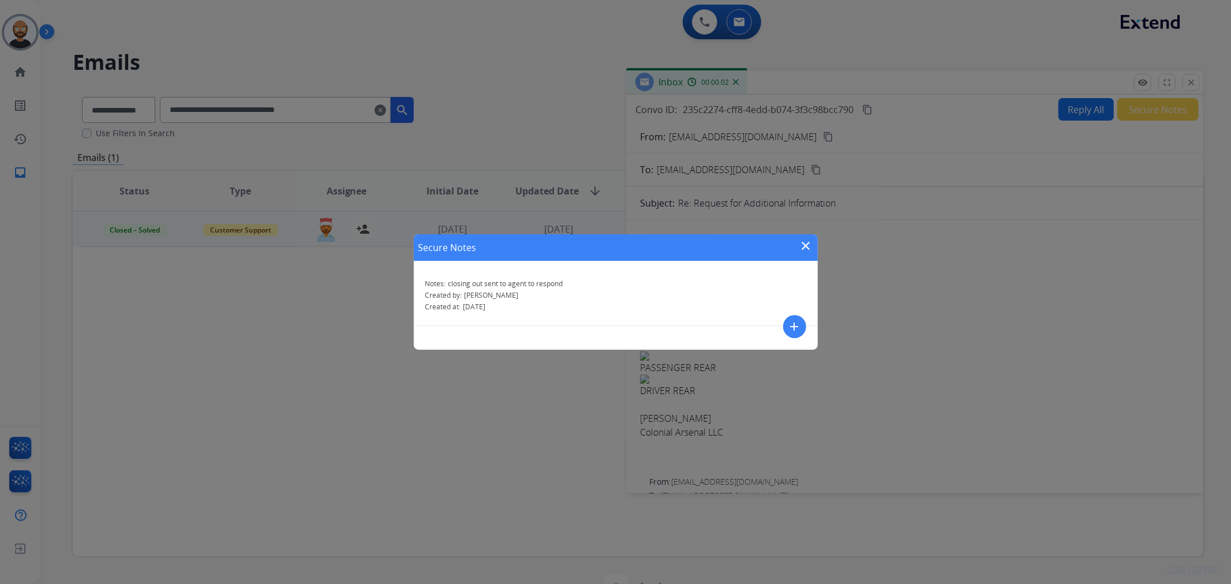
click at [808, 244] on mat-icon "close" at bounding box center [807, 246] width 14 height 14
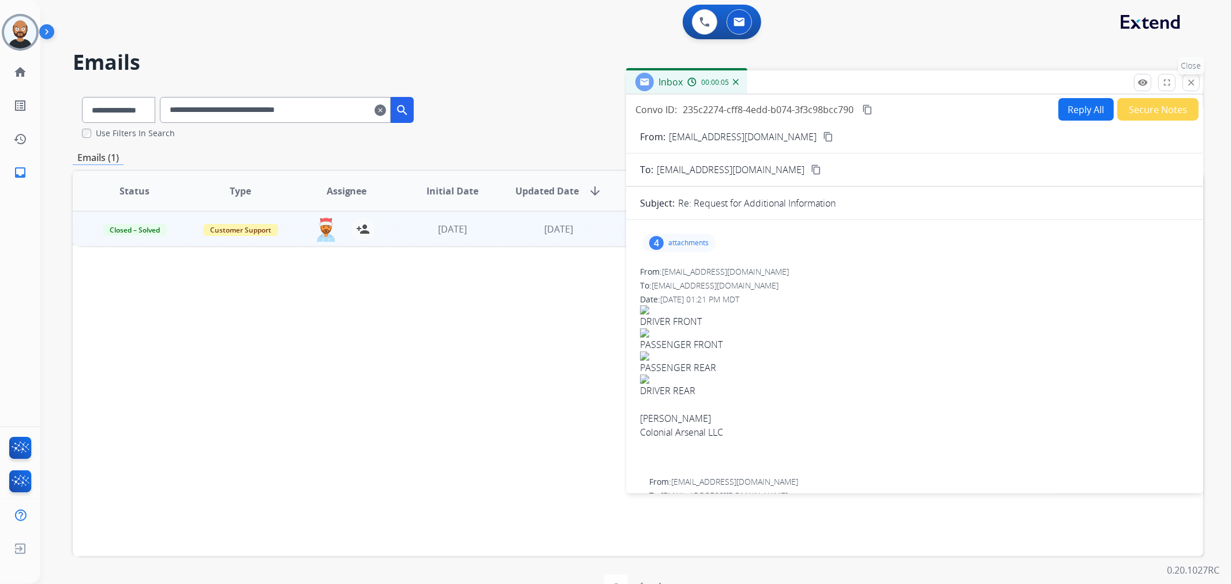
click at [1190, 82] on mat-icon "close" at bounding box center [1191, 82] width 10 height 10
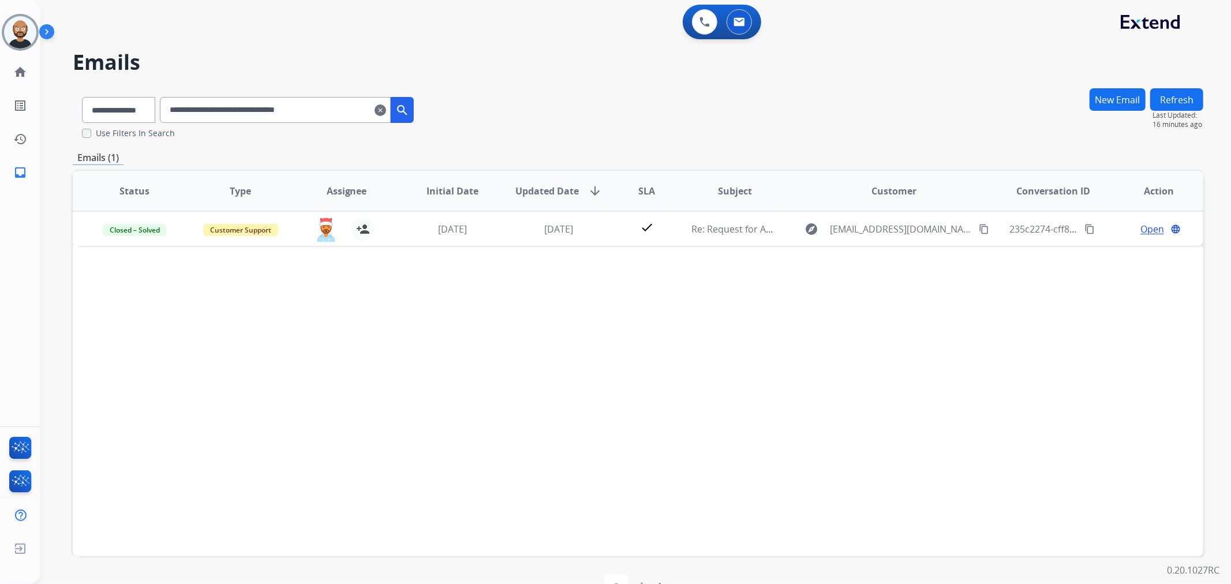
click at [302, 120] on input "**********" at bounding box center [275, 110] width 231 height 26
paste input "text"
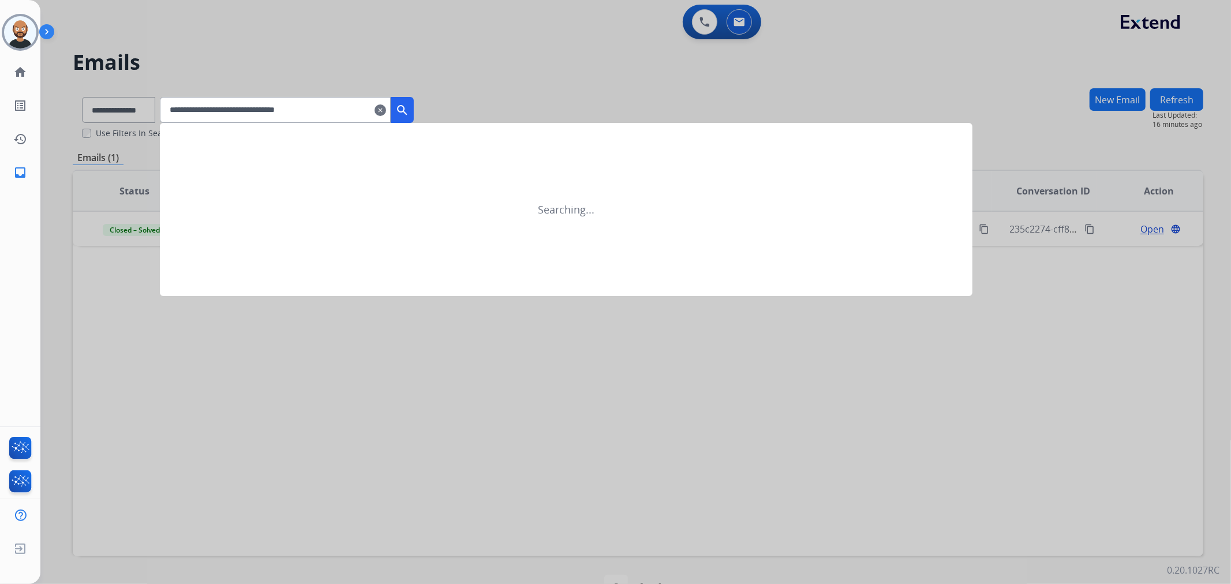
click at [409, 111] on mat-icon "search" at bounding box center [402, 110] width 14 height 14
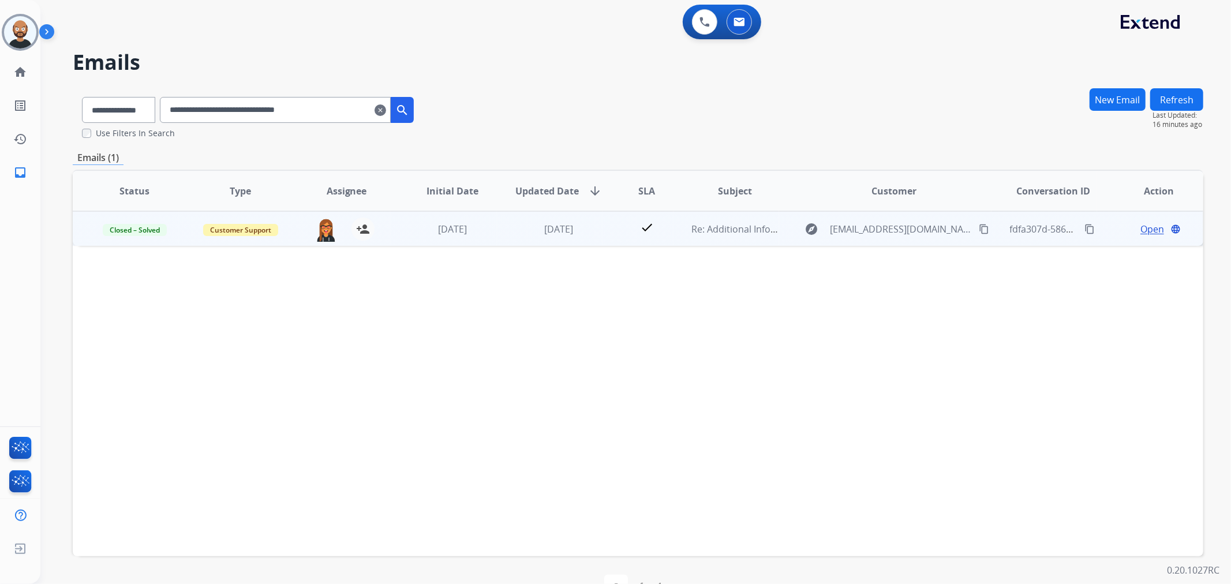
click at [1147, 228] on span "Open" at bounding box center [1153, 229] width 24 height 14
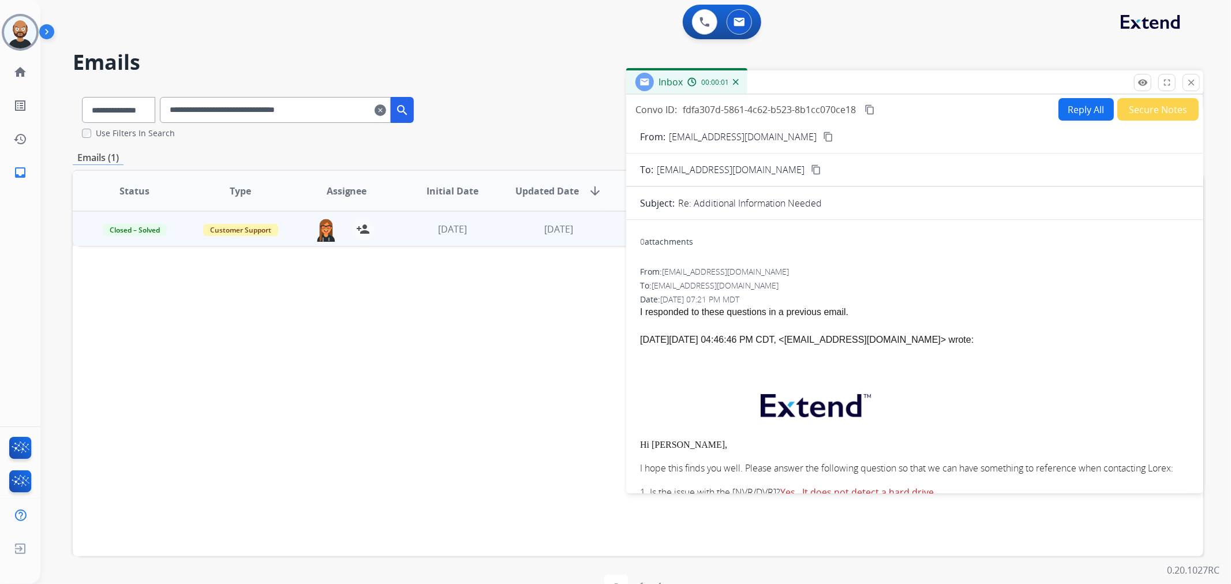
click at [1134, 104] on button "Secure Notes" at bounding box center [1158, 109] width 81 height 23
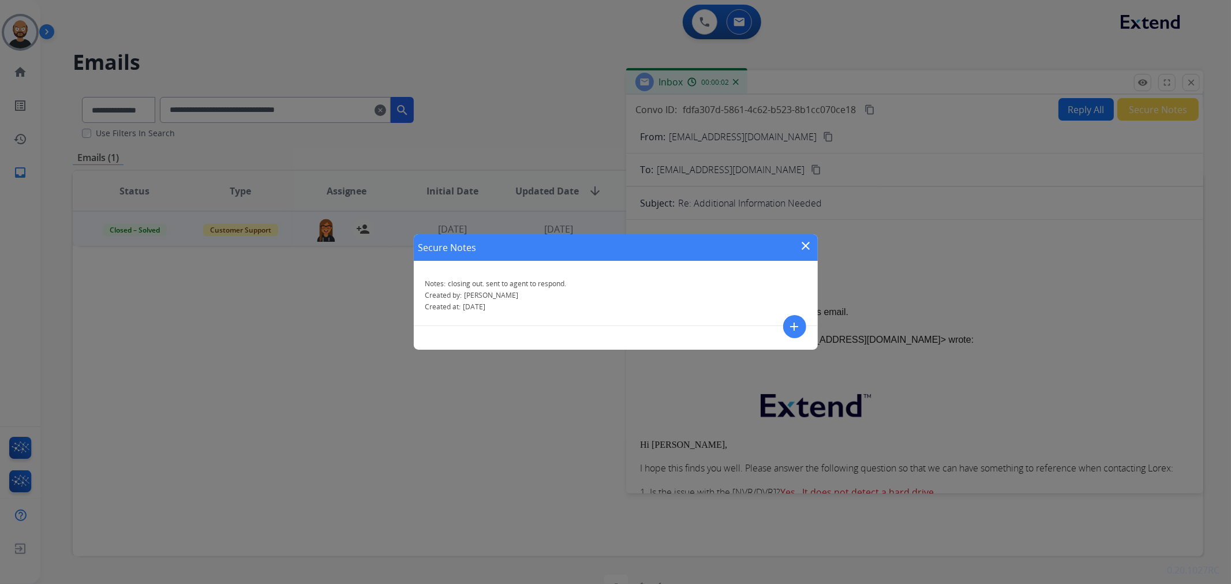
click at [812, 245] on mat-icon "close" at bounding box center [807, 246] width 14 height 14
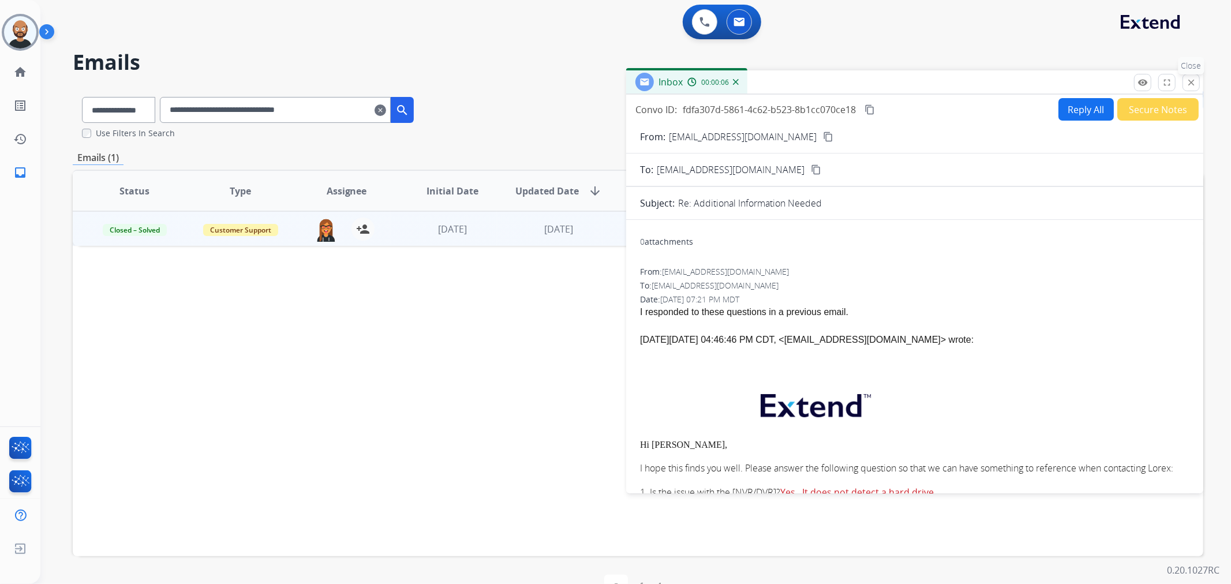
click at [1187, 85] on mat-icon "close" at bounding box center [1191, 82] width 10 height 10
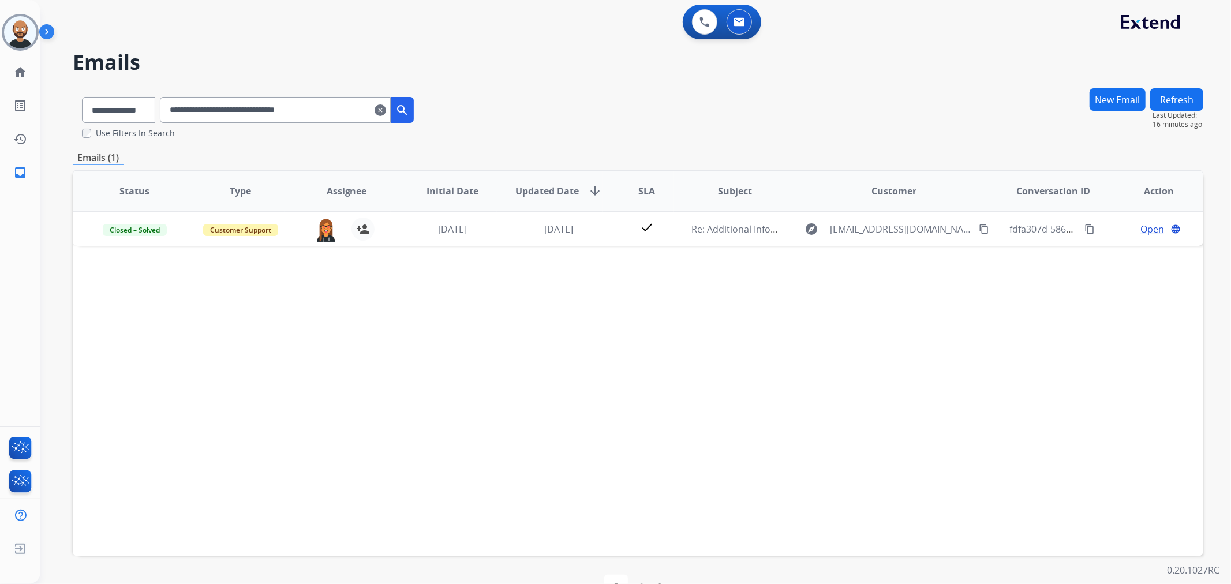
click at [330, 127] on div "**********" at bounding box center [248, 108] width 350 height 40
click at [327, 120] on input "**********" at bounding box center [275, 110] width 231 height 26
paste input "text"
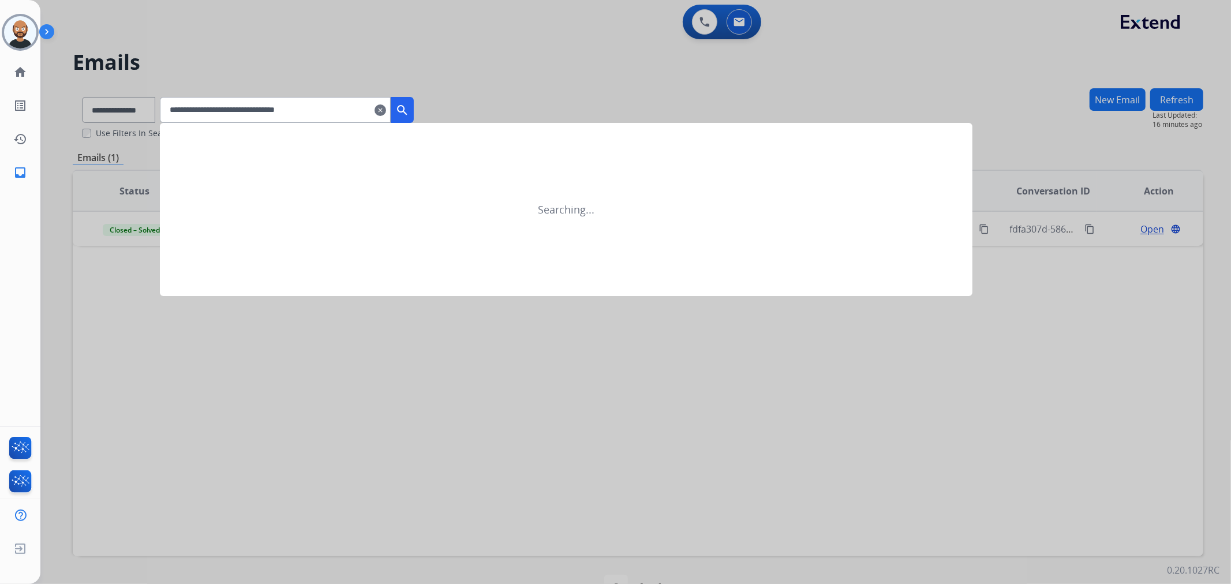
click at [409, 110] on mat-icon "search" at bounding box center [402, 110] width 14 height 14
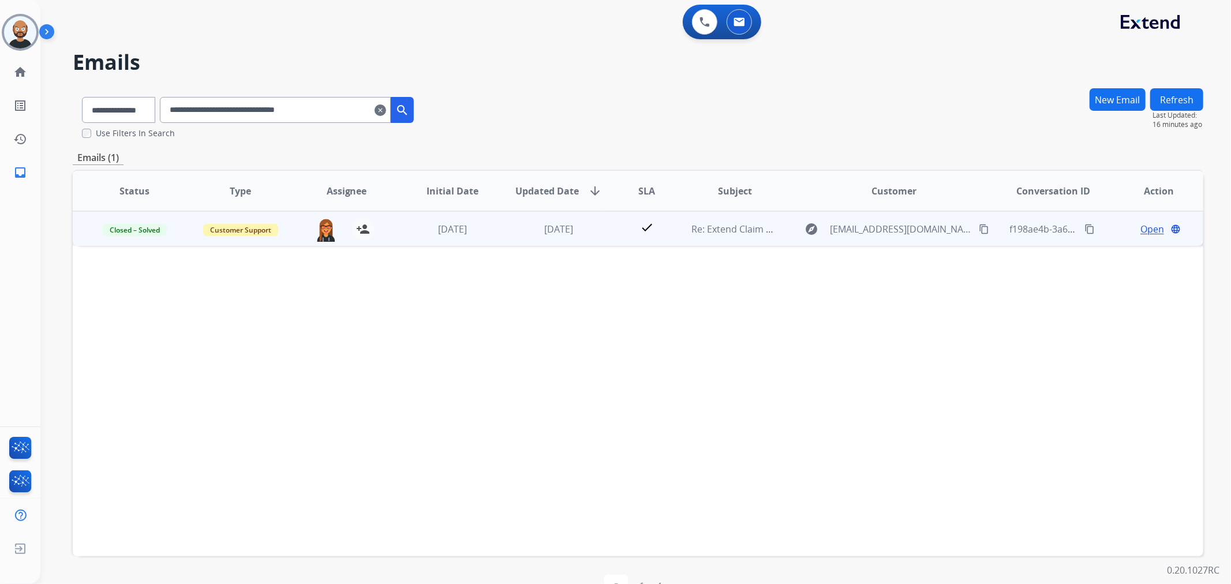
click at [1145, 223] on span "Open" at bounding box center [1153, 229] width 24 height 14
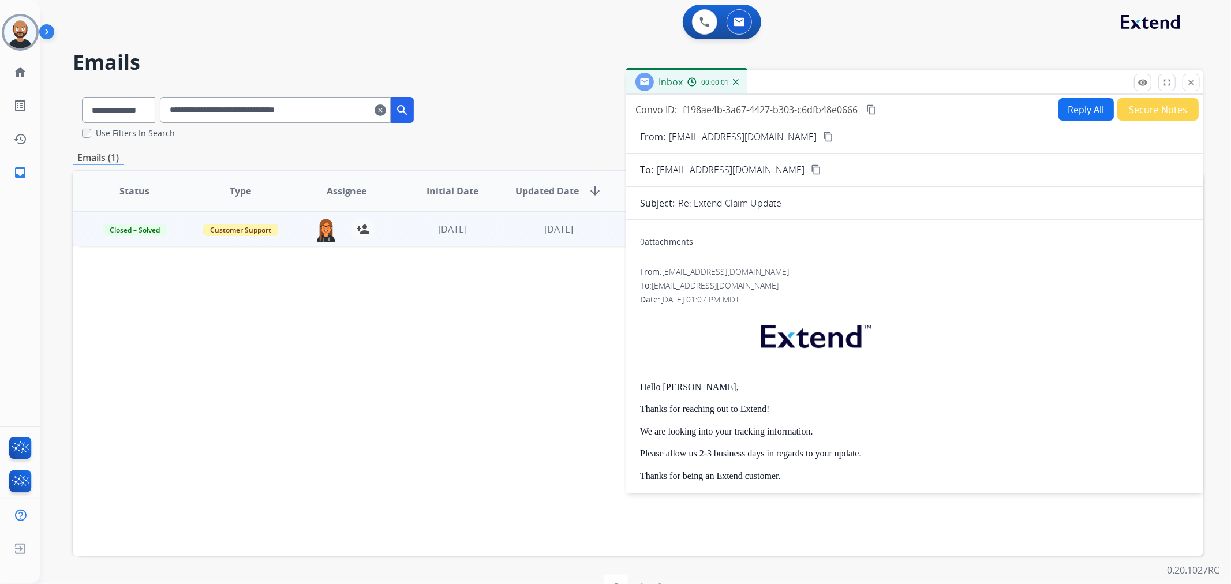
click at [1145, 111] on button "Secure Notes" at bounding box center [1158, 109] width 81 height 23
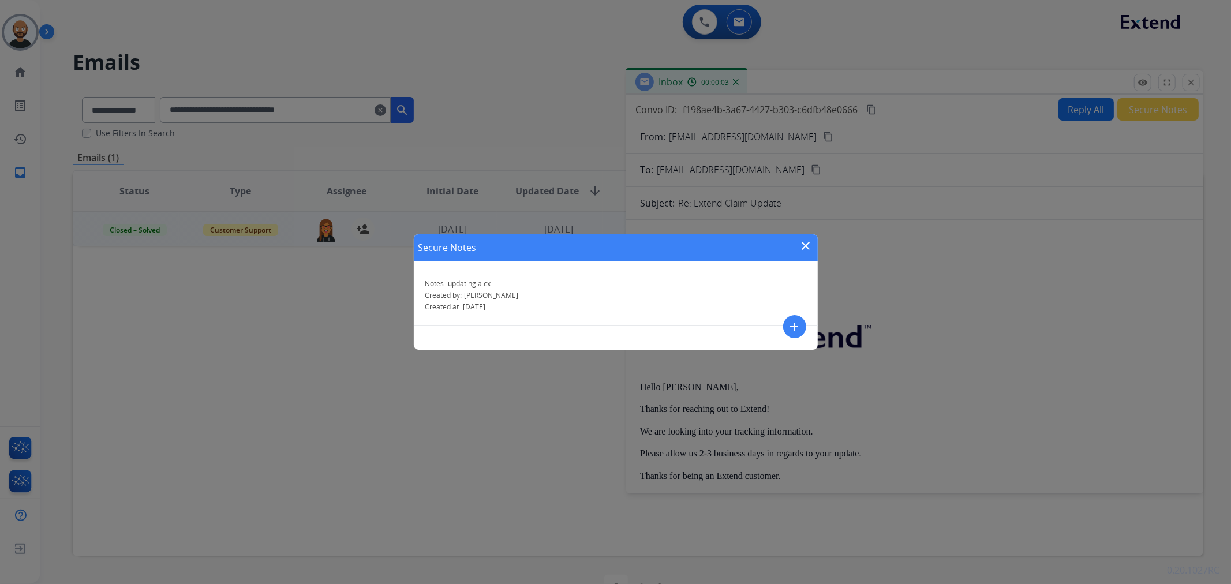
click at [809, 244] on mat-icon "close" at bounding box center [807, 246] width 14 height 14
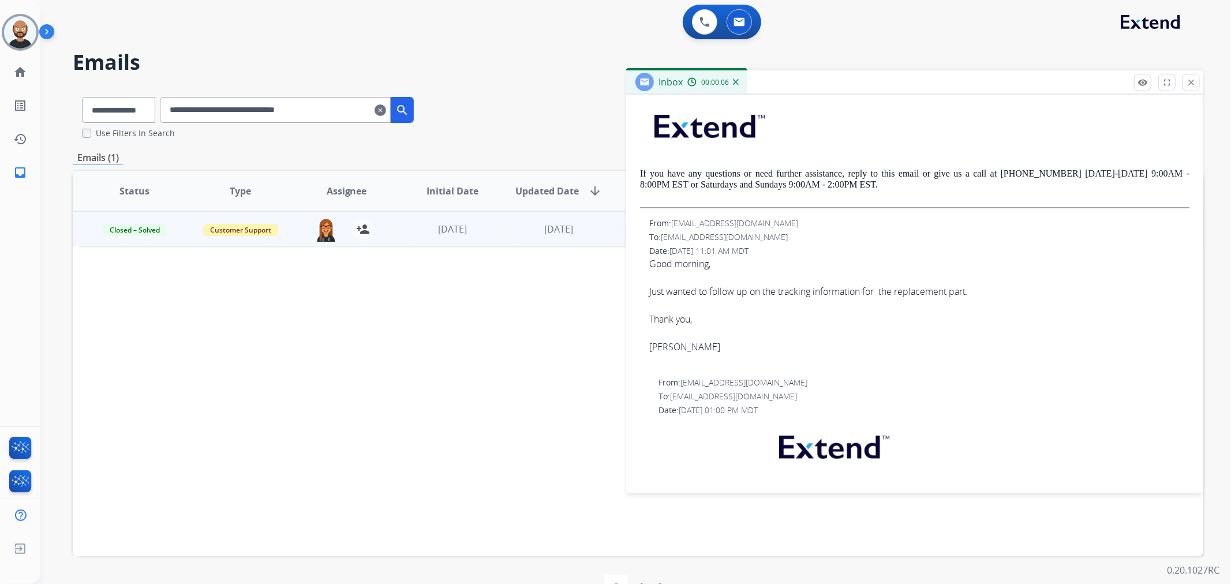
scroll to position [385, 0]
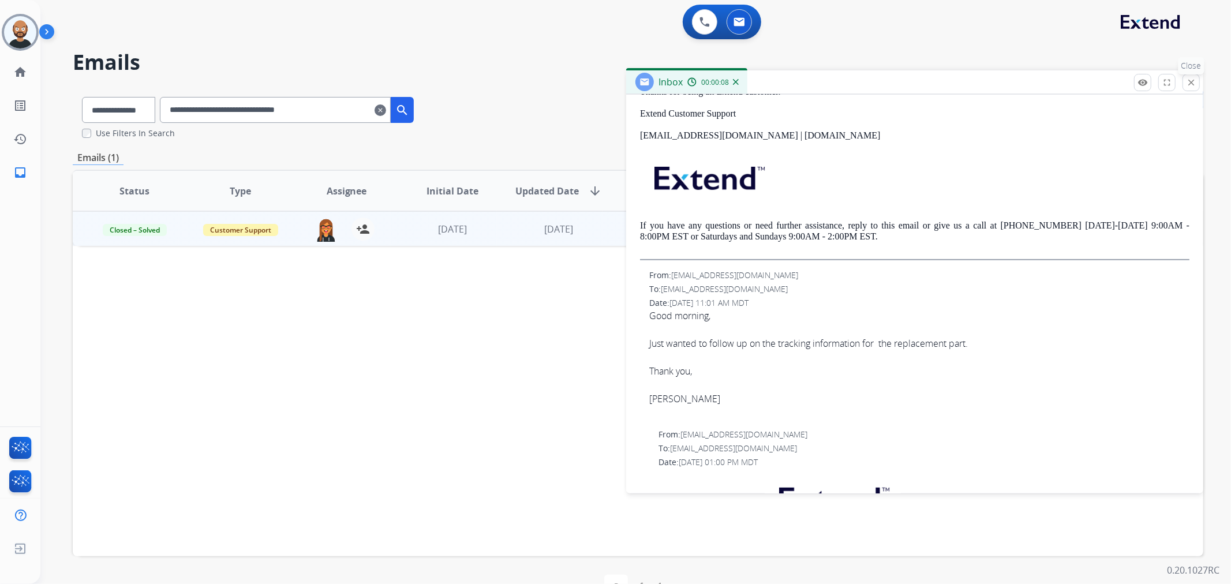
click at [1191, 83] on mat-icon "close" at bounding box center [1191, 82] width 10 height 10
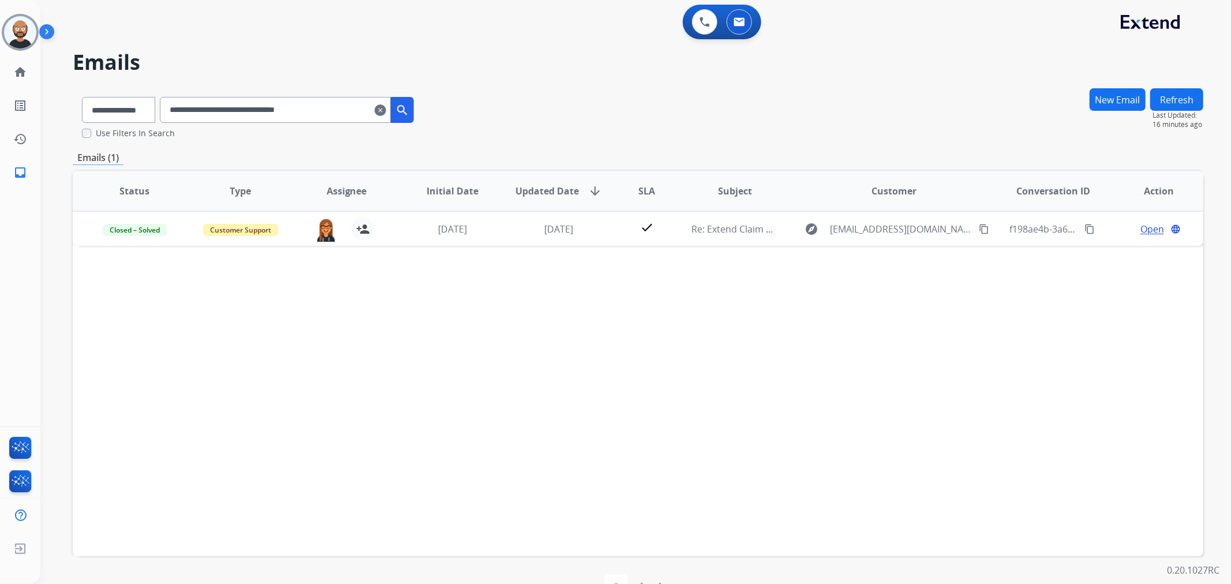
click at [314, 107] on input "**********" at bounding box center [275, 110] width 231 height 26
paste input "text"
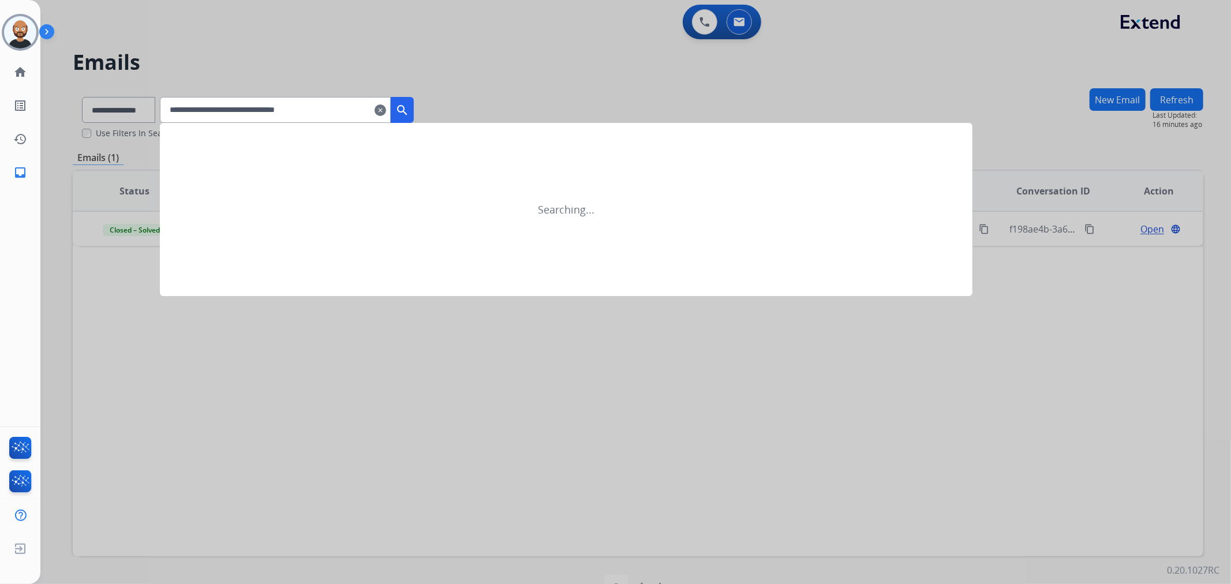
click at [409, 112] on mat-icon "search" at bounding box center [402, 110] width 14 height 14
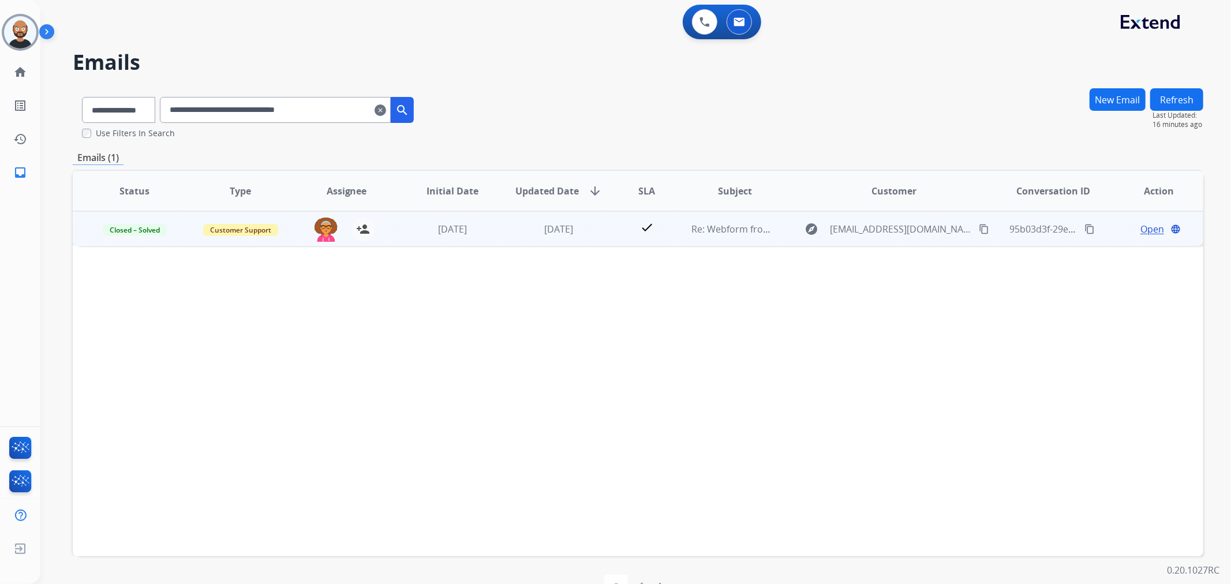
click at [1141, 228] on span "Open" at bounding box center [1153, 229] width 24 height 14
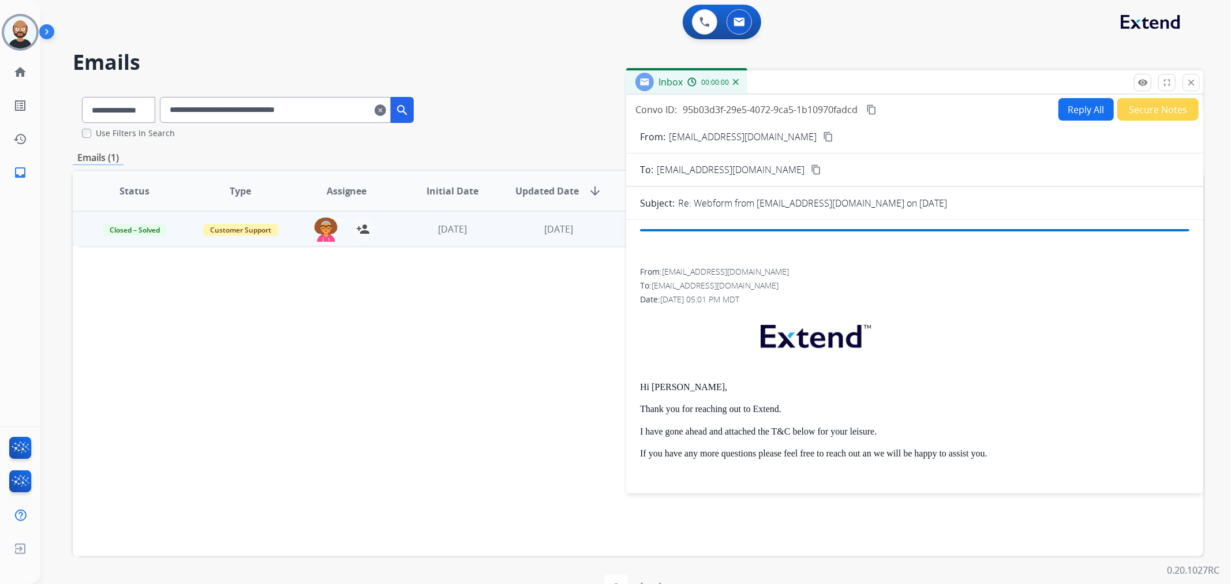
click at [1147, 113] on button "Secure Notes" at bounding box center [1158, 109] width 81 height 23
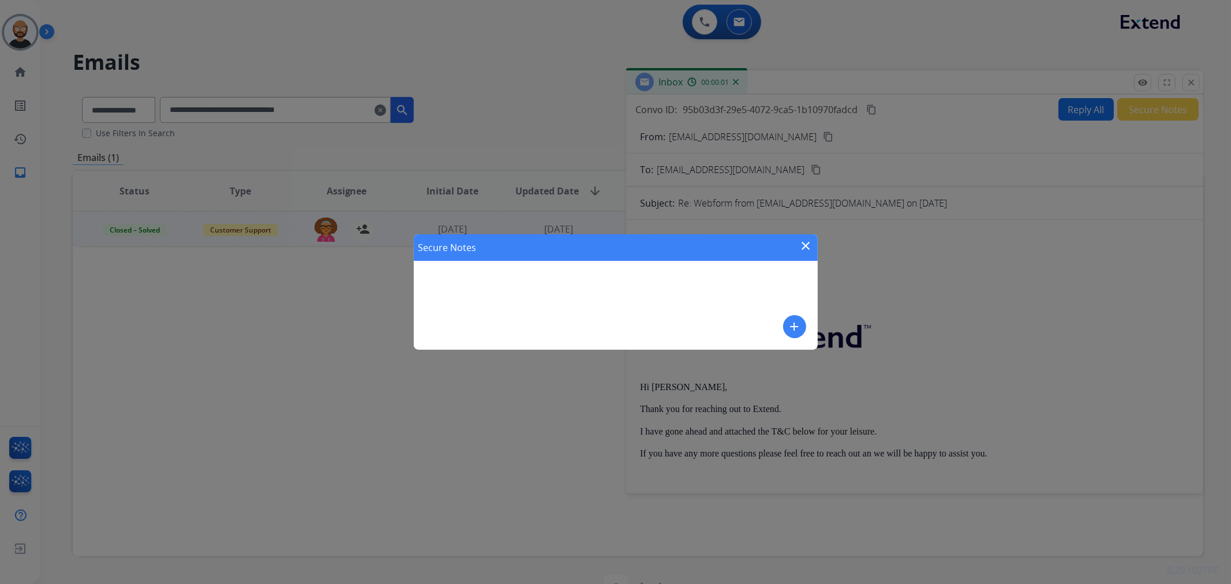
click at [806, 244] on mat-icon "close" at bounding box center [807, 246] width 14 height 14
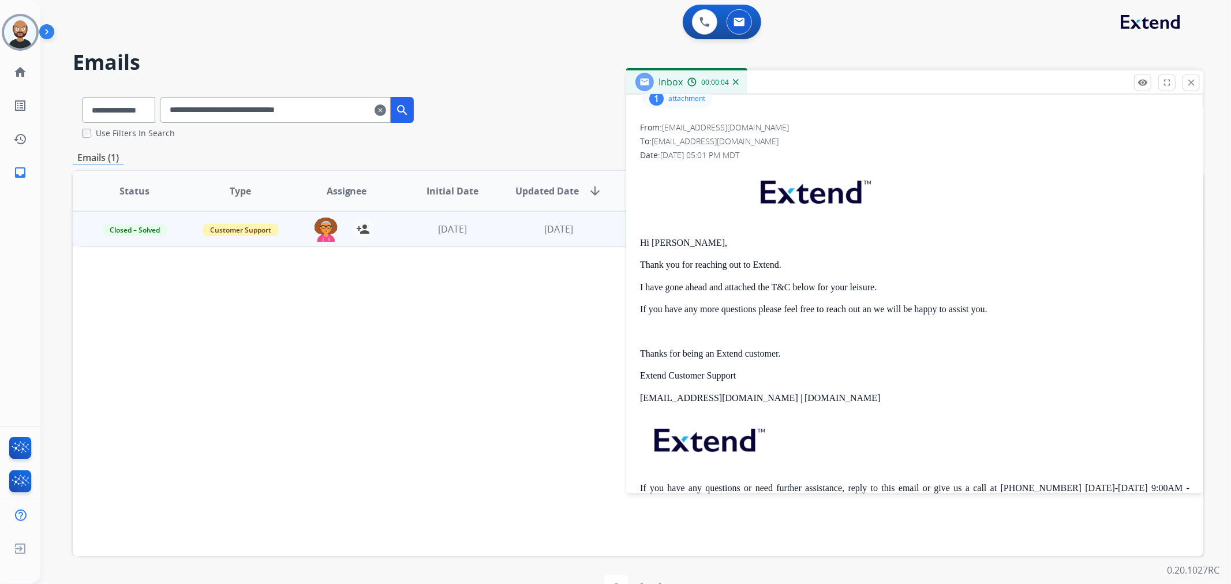
scroll to position [128, 0]
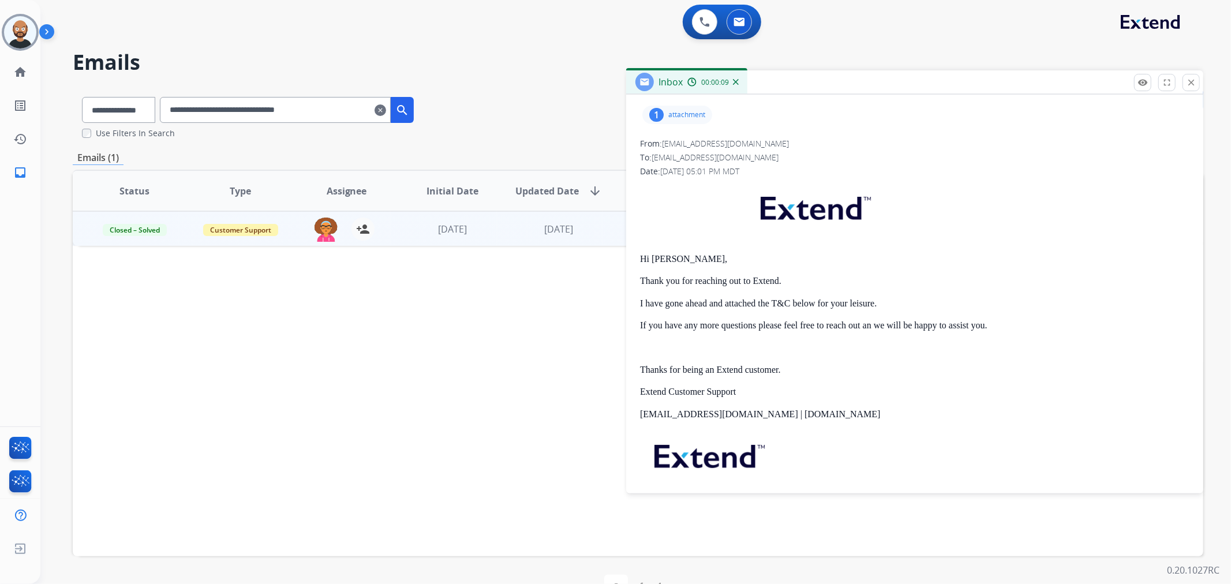
drag, startPoint x: 1190, startPoint y: 87, endPoint x: 766, endPoint y: 169, distance: 432.7
click at [1190, 87] on mat-icon "close" at bounding box center [1191, 82] width 10 height 10
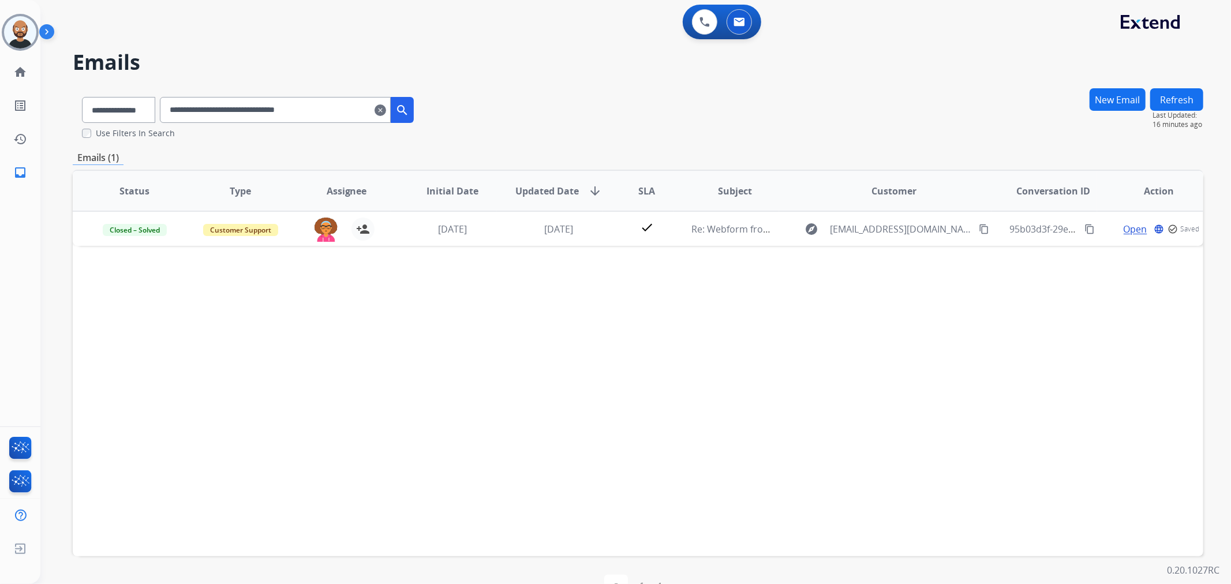
click at [339, 120] on input "**********" at bounding box center [275, 110] width 231 height 26
paste input "text"
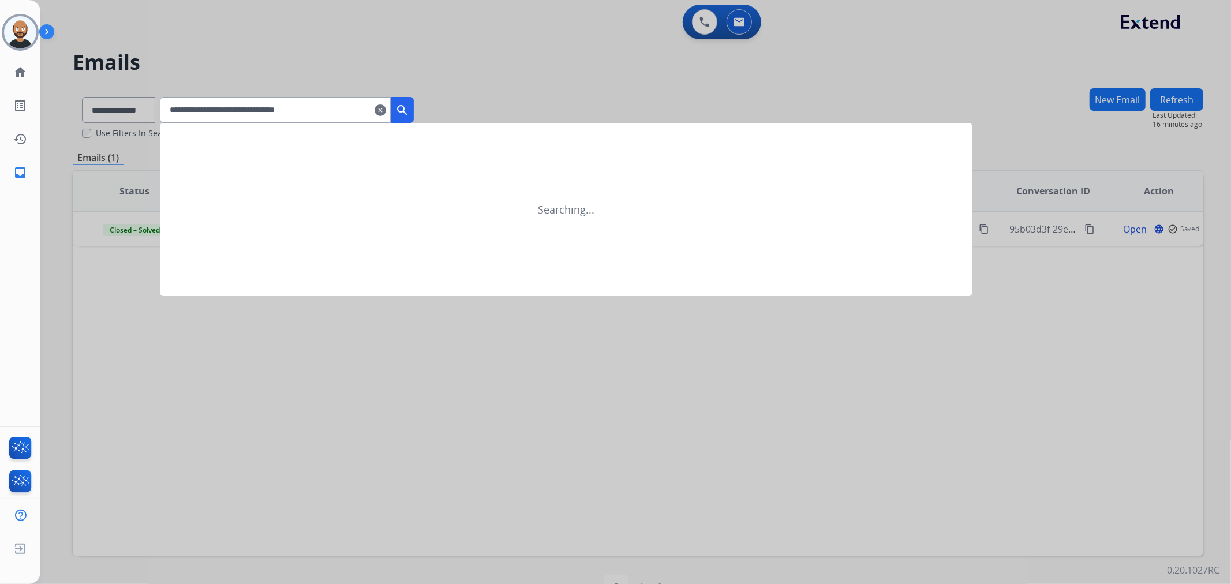
click at [409, 106] on mat-icon "search" at bounding box center [402, 110] width 14 height 14
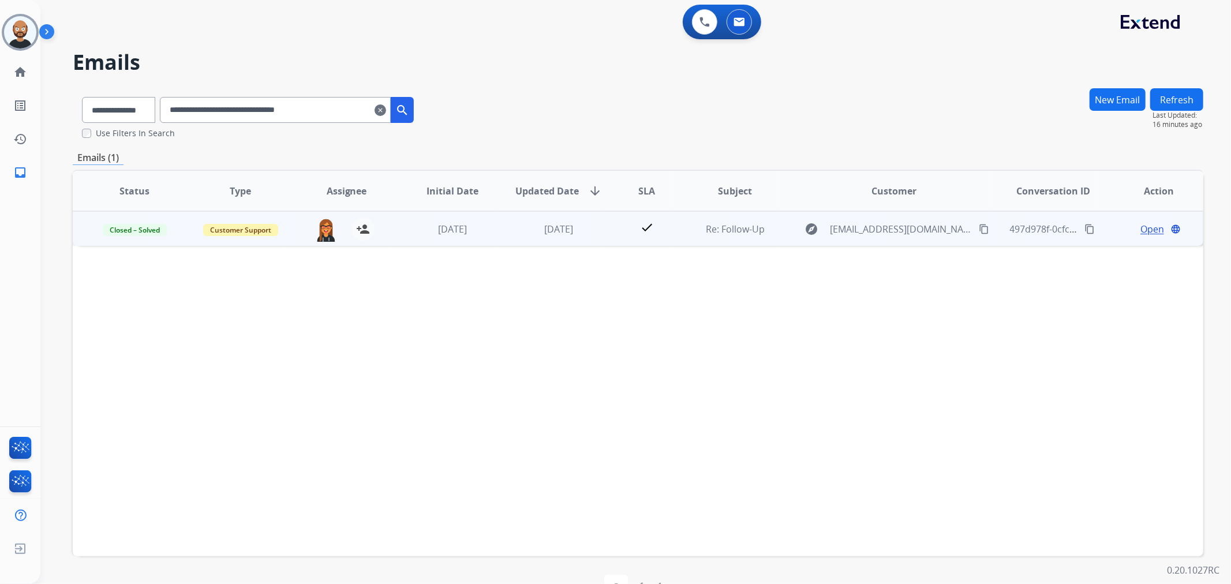
click at [1141, 226] on span "Open" at bounding box center [1153, 229] width 24 height 14
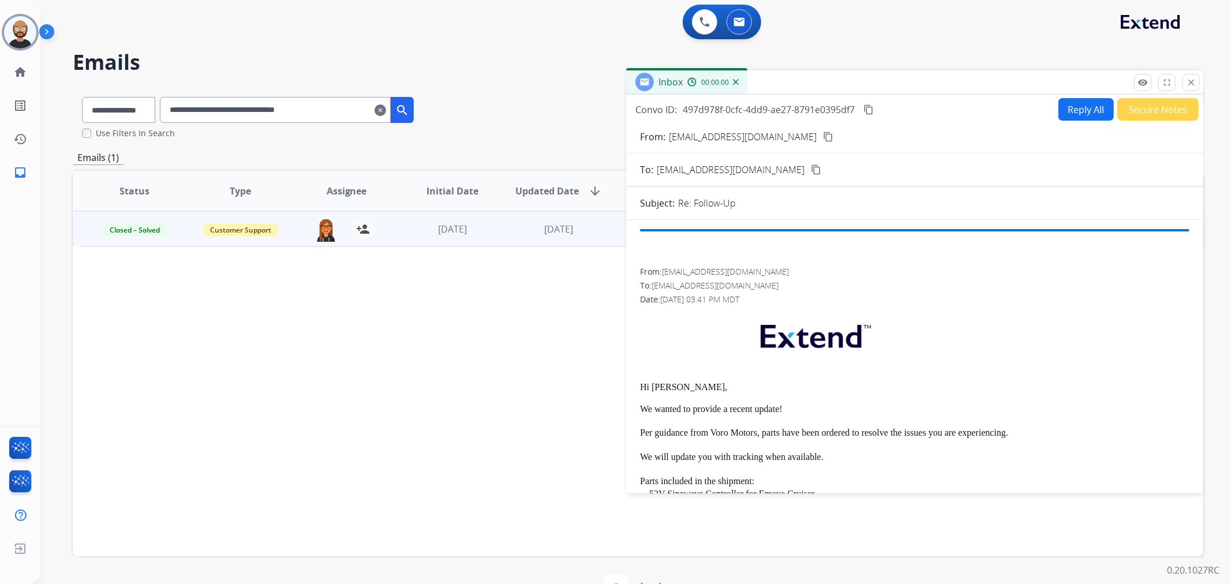
click at [1140, 110] on button "Secure Notes" at bounding box center [1158, 109] width 81 height 23
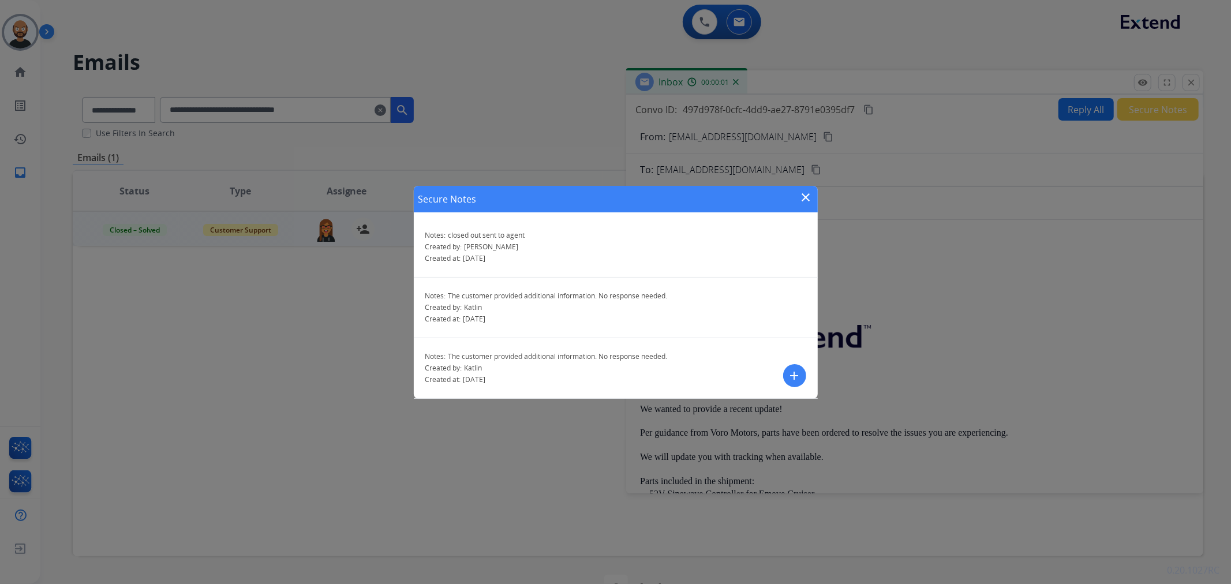
click at [804, 193] on mat-icon "close" at bounding box center [807, 198] width 14 height 14
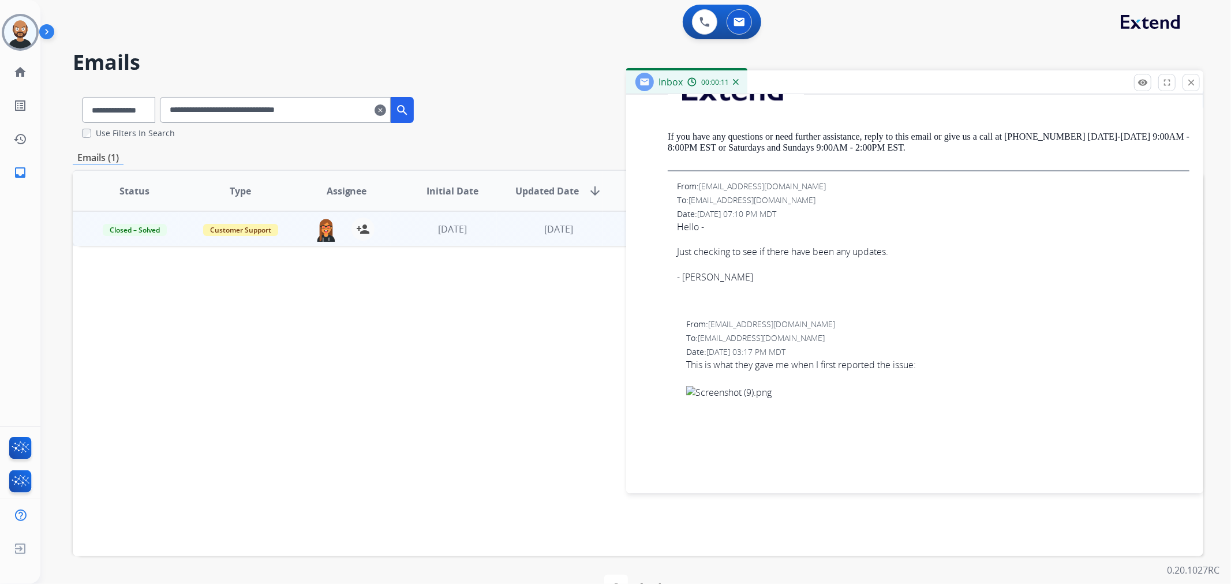
scroll to position [1667, 0]
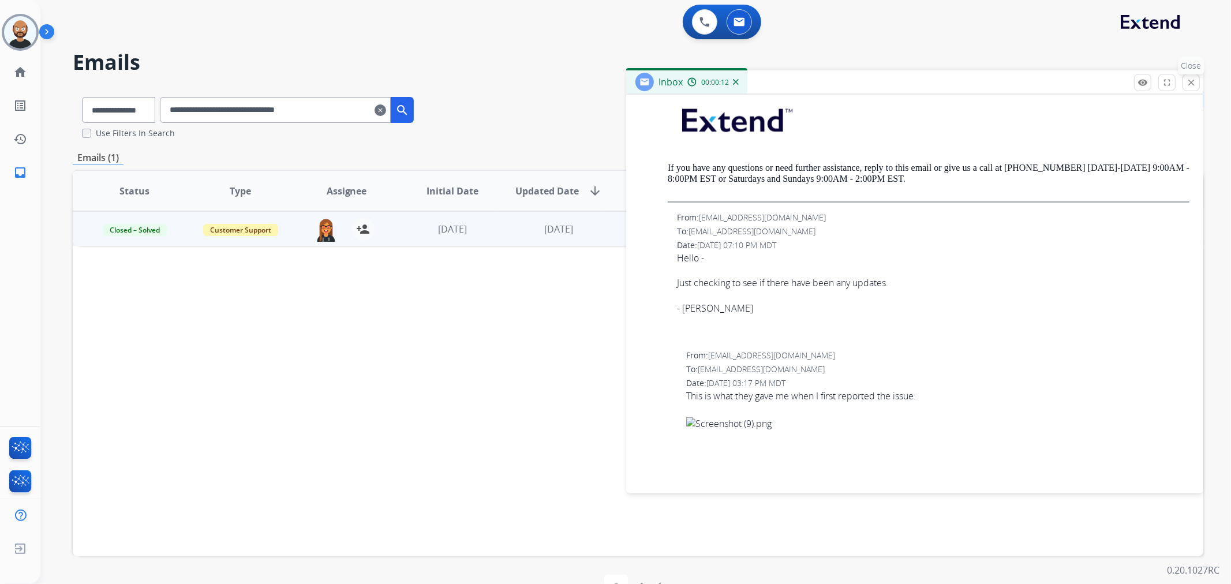
click at [1187, 77] on mat-icon "close" at bounding box center [1191, 82] width 10 height 10
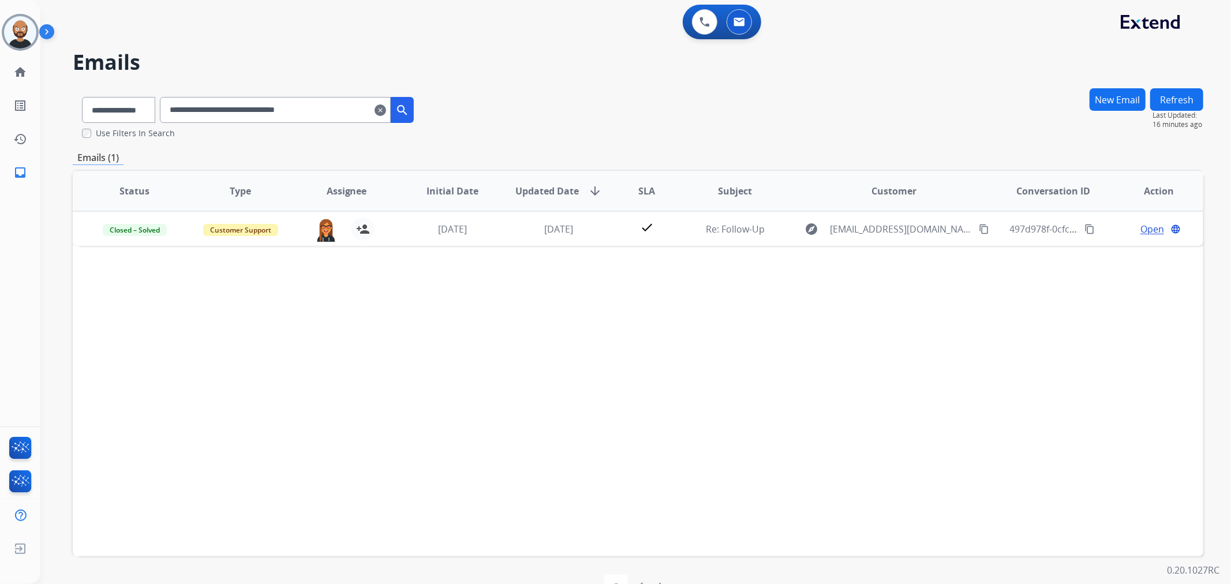
click at [270, 107] on input "**********" at bounding box center [275, 110] width 231 height 26
paste input "text"
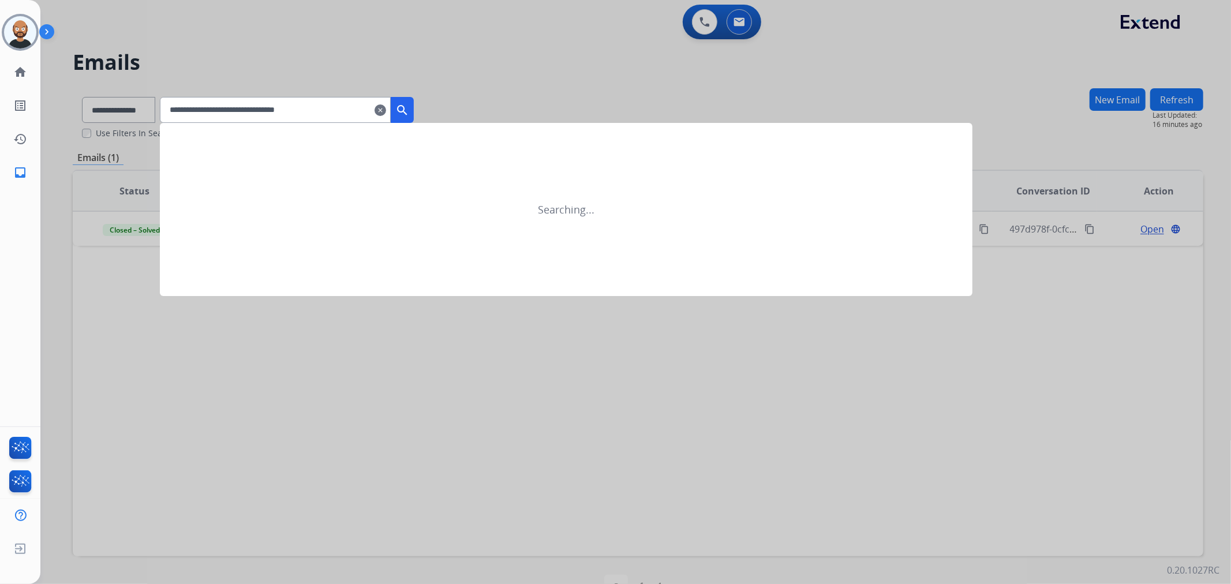
click at [409, 107] on mat-icon "search" at bounding box center [402, 110] width 14 height 14
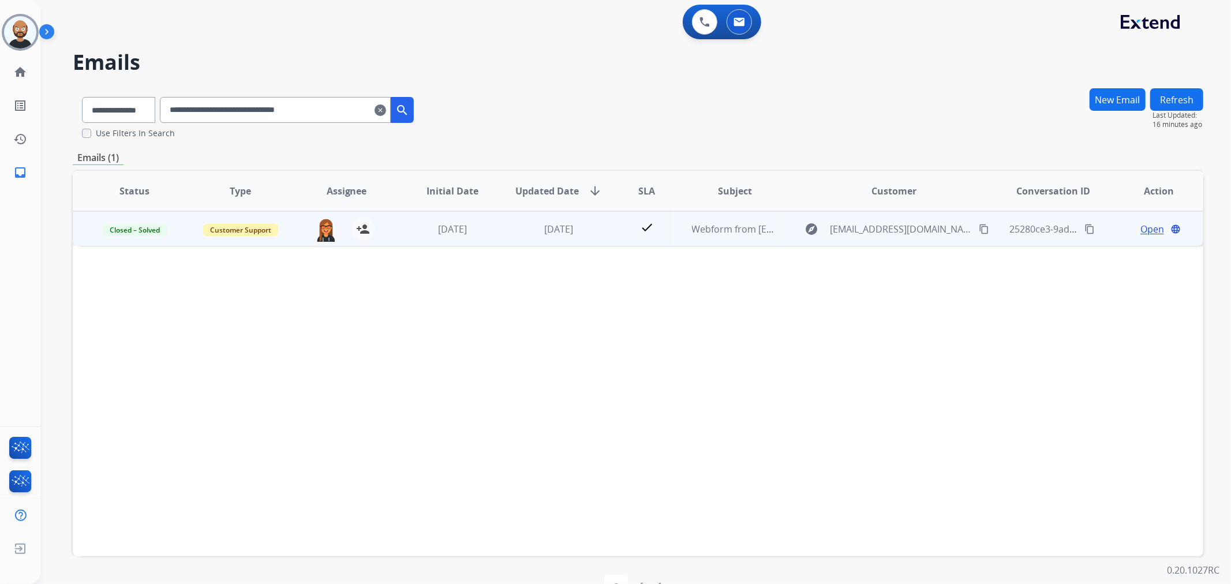
click at [1141, 232] on span "Open" at bounding box center [1153, 229] width 24 height 14
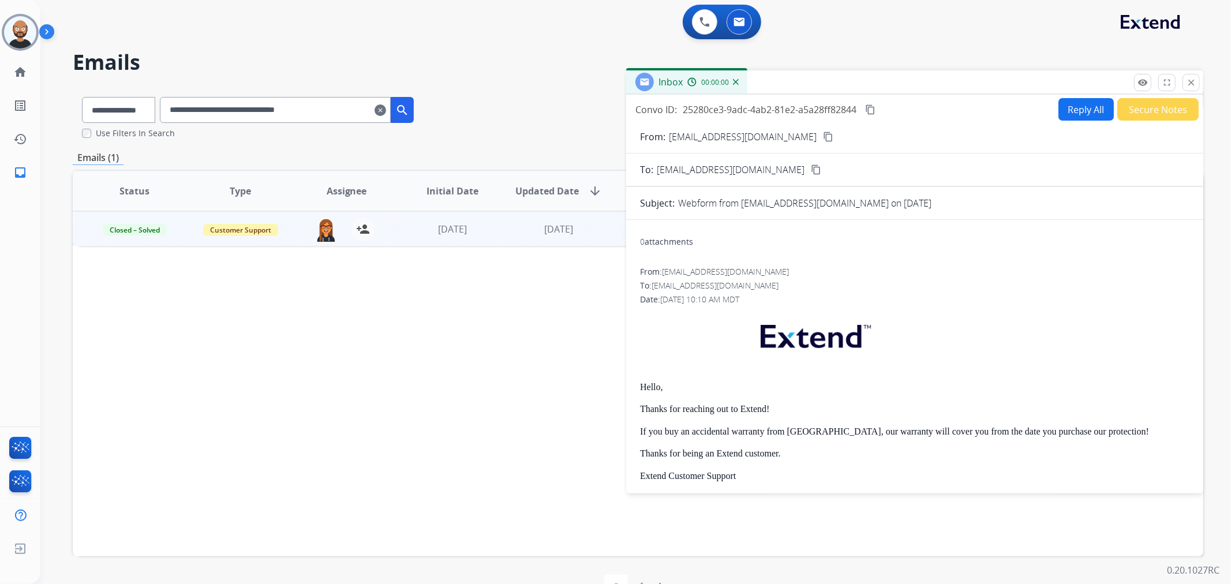
click at [1139, 114] on button "Secure Notes" at bounding box center [1158, 109] width 81 height 23
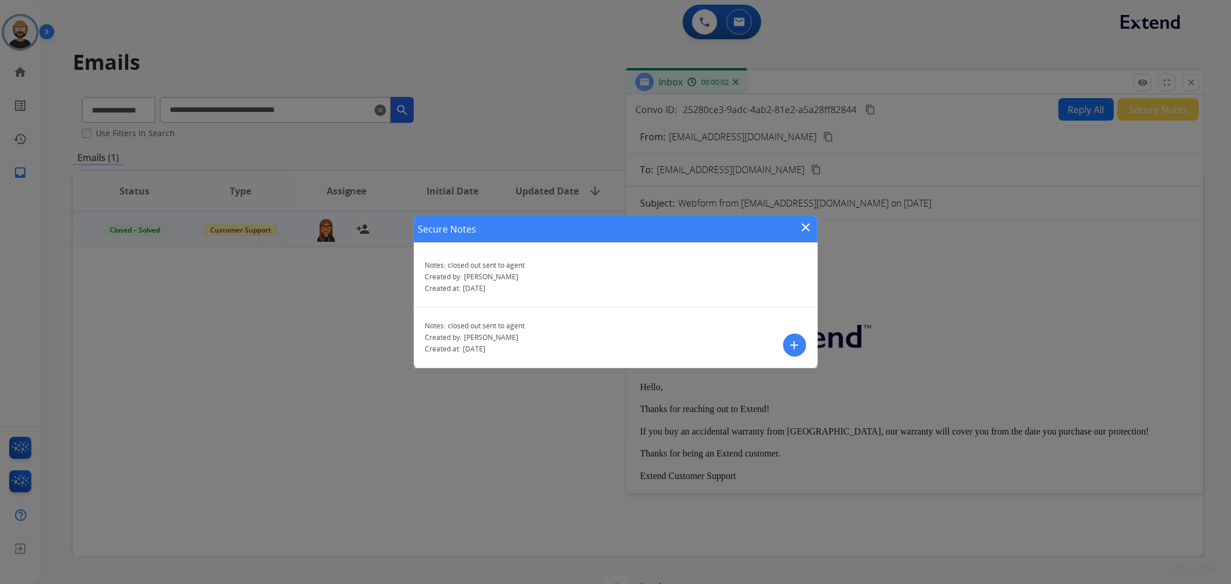
click at [809, 232] on mat-icon "close" at bounding box center [807, 228] width 14 height 14
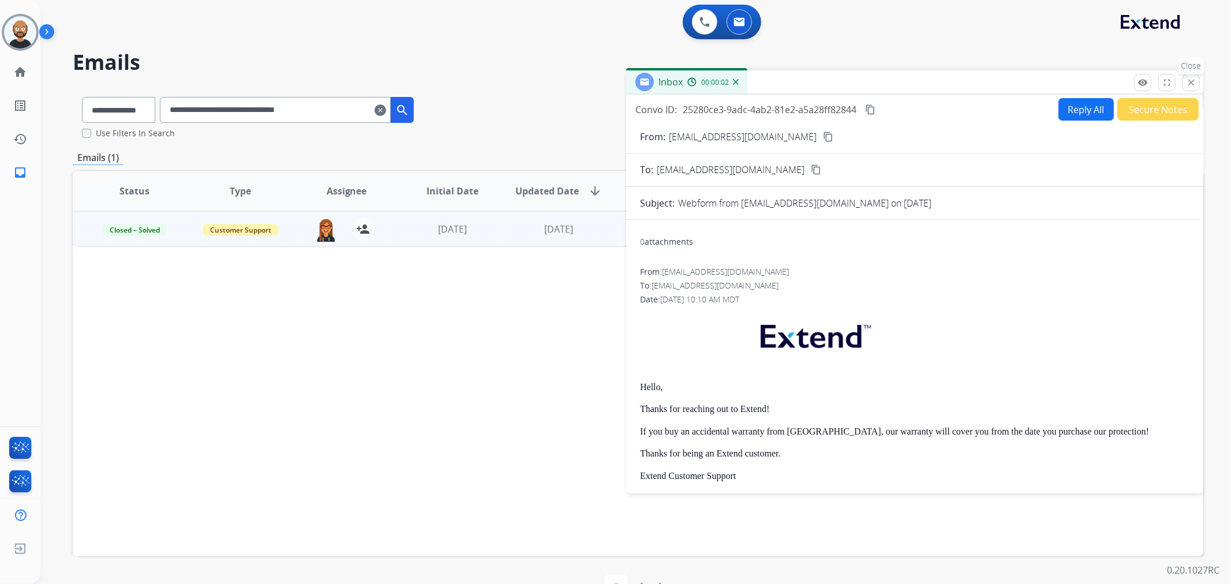
click at [1185, 87] on button "close Close" at bounding box center [1191, 82] width 17 height 17
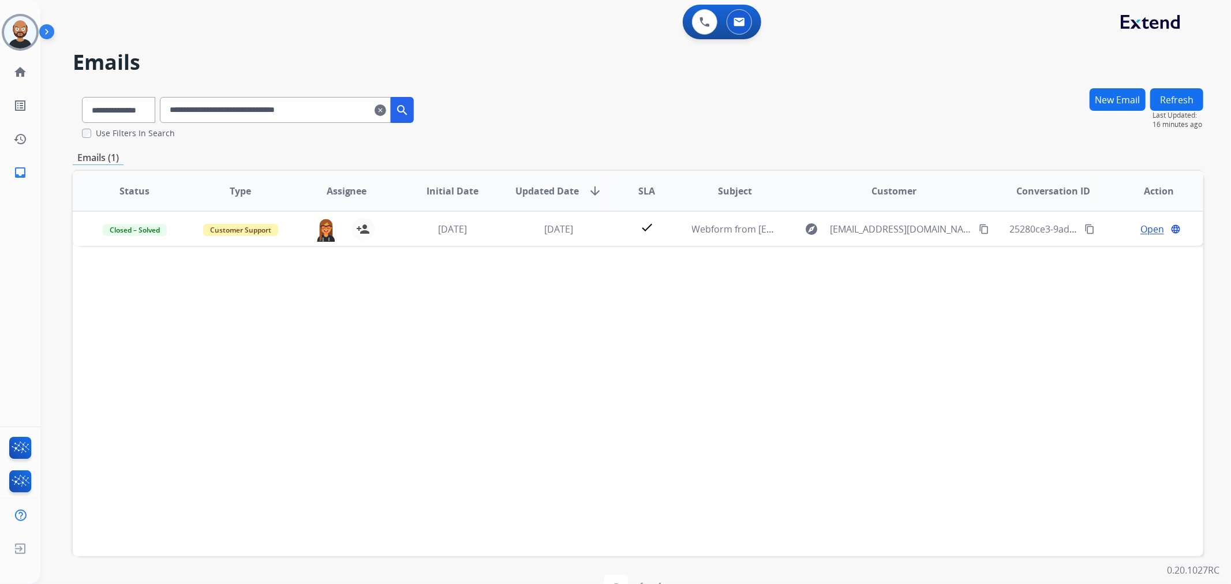
click at [250, 112] on input "**********" at bounding box center [275, 110] width 231 height 26
paste input "text"
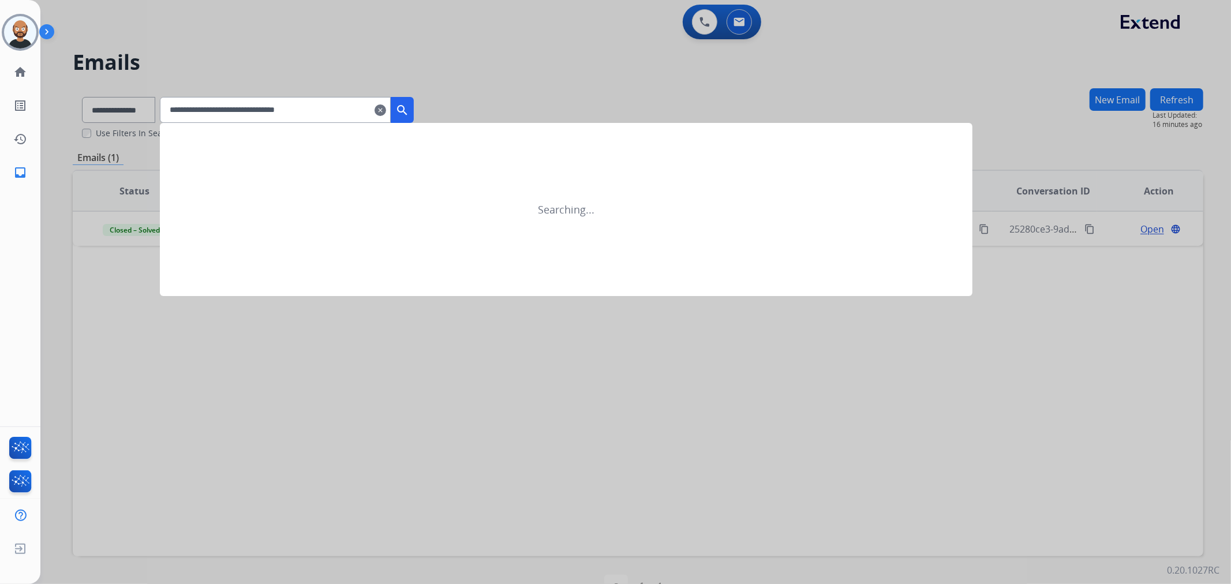
click at [409, 108] on mat-icon "search" at bounding box center [402, 110] width 14 height 14
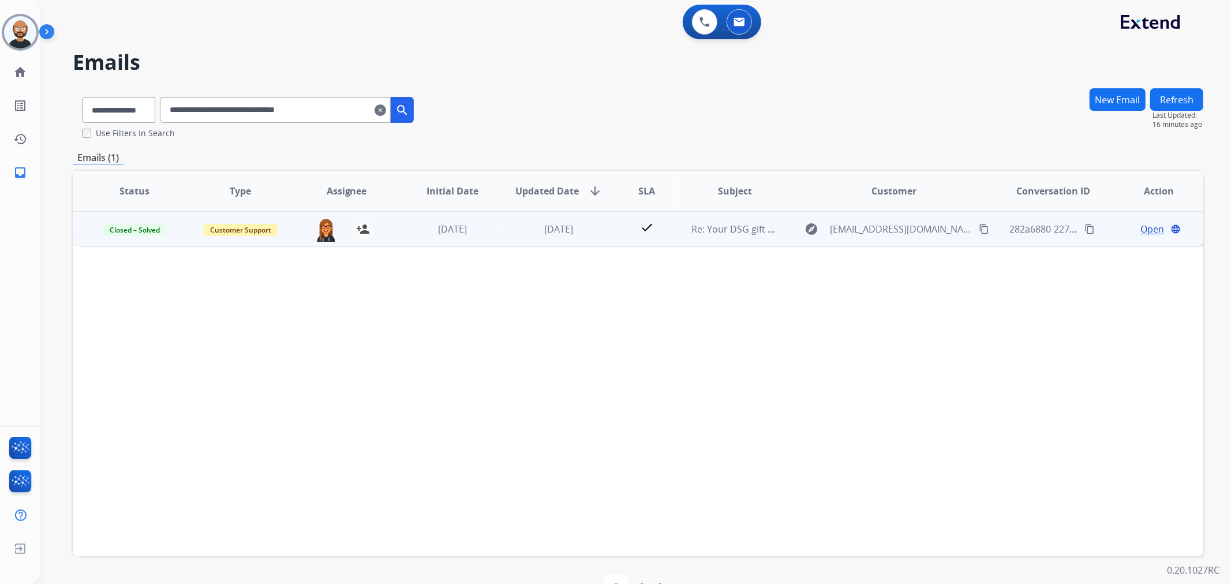
click at [1141, 228] on span "Open" at bounding box center [1153, 229] width 24 height 14
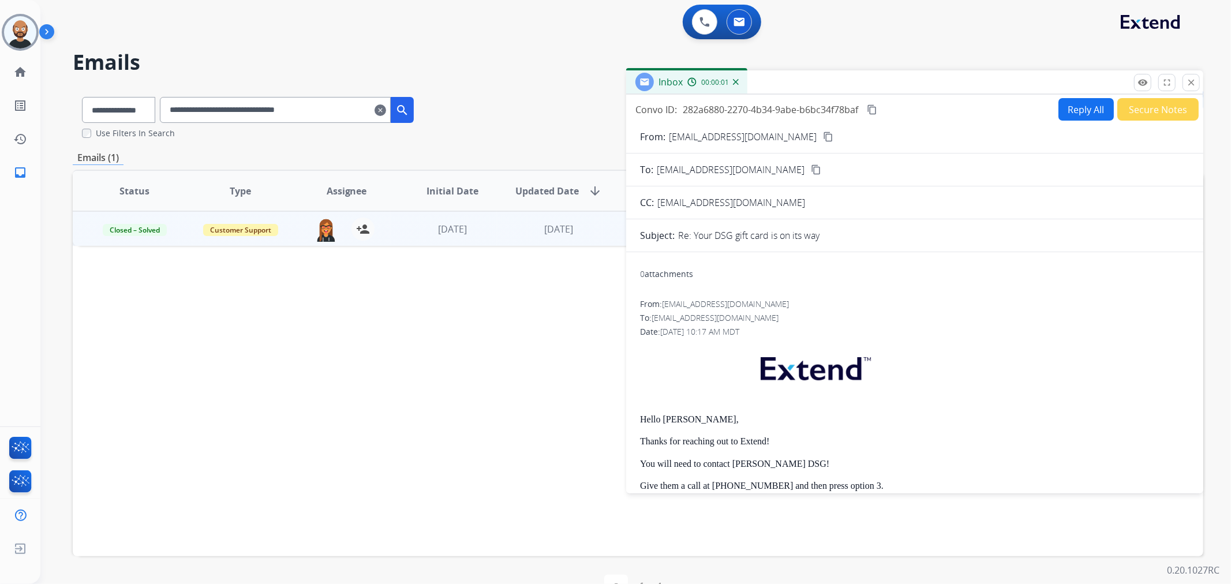
click at [1152, 108] on button "Secure Notes" at bounding box center [1158, 109] width 81 height 23
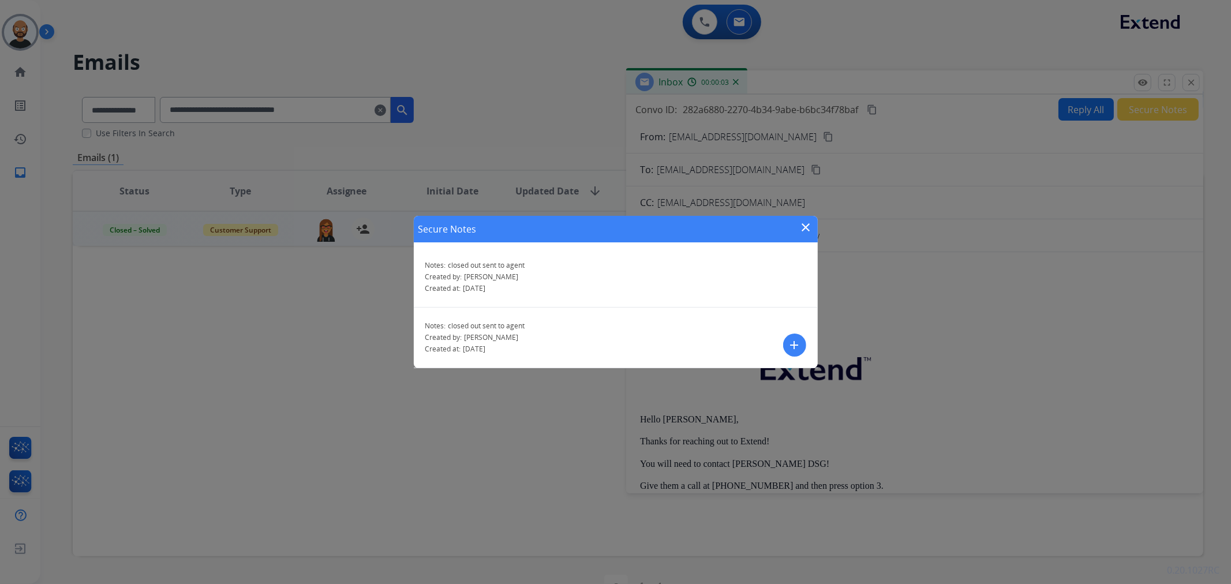
click at [807, 230] on mat-icon "close" at bounding box center [807, 228] width 14 height 14
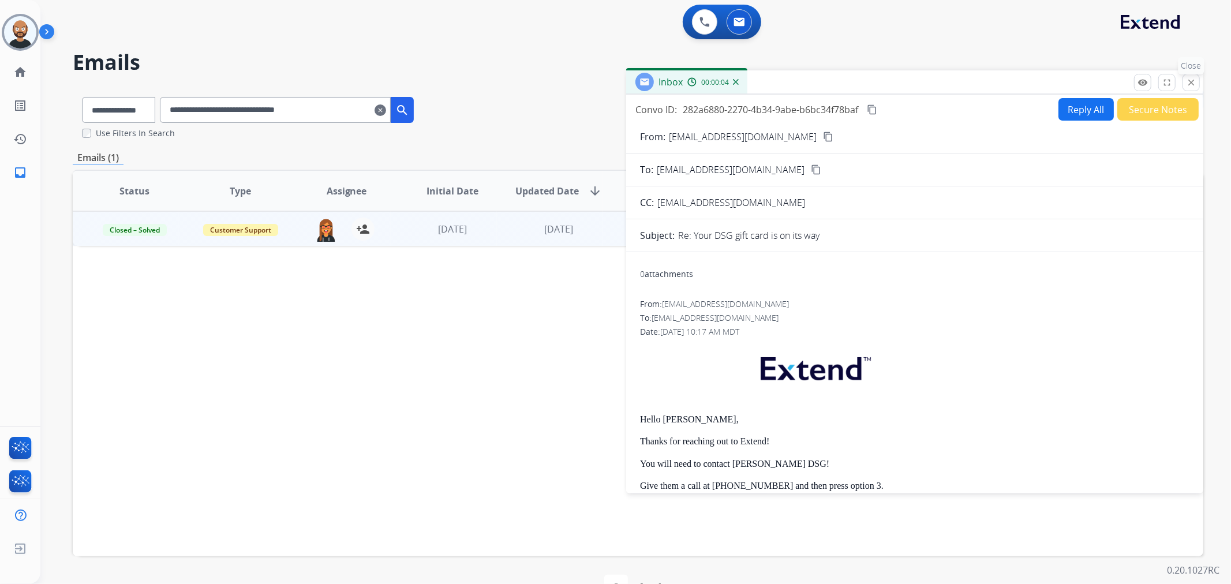
click at [1196, 83] on mat-icon "close" at bounding box center [1191, 82] width 10 height 10
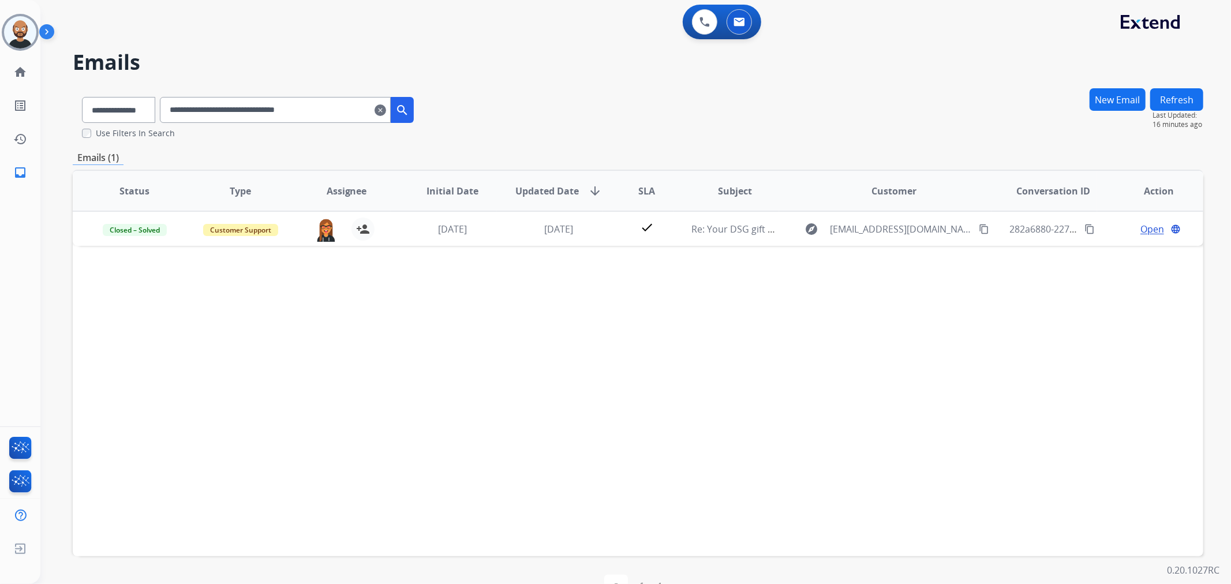
click at [285, 114] on input "**********" at bounding box center [275, 110] width 231 height 26
paste input "text"
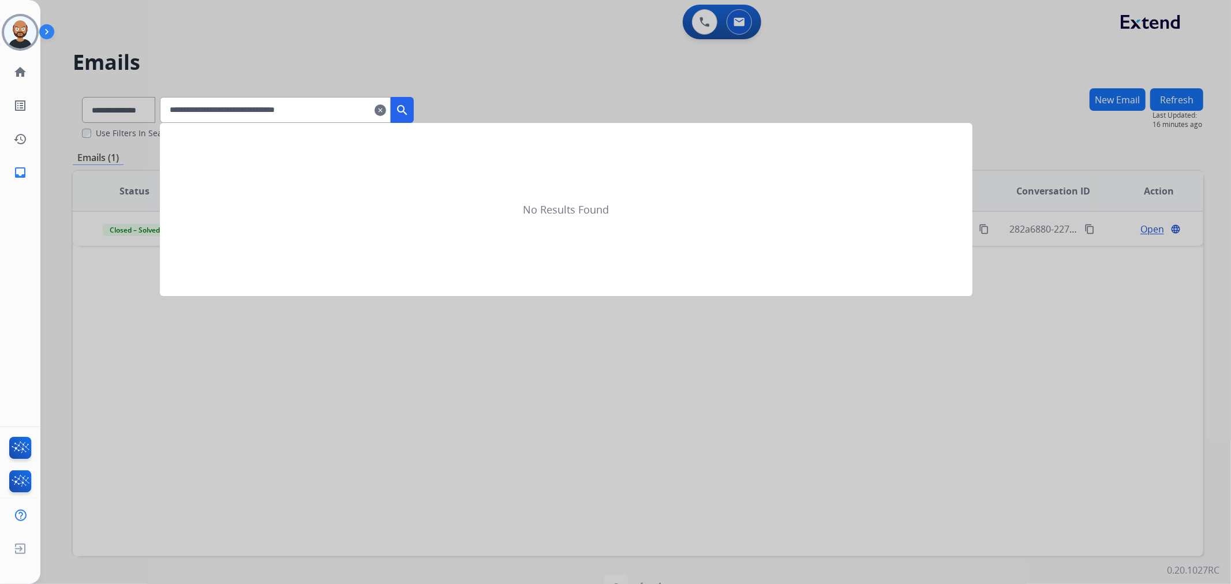
click at [409, 104] on mat-icon "search" at bounding box center [402, 110] width 14 height 14
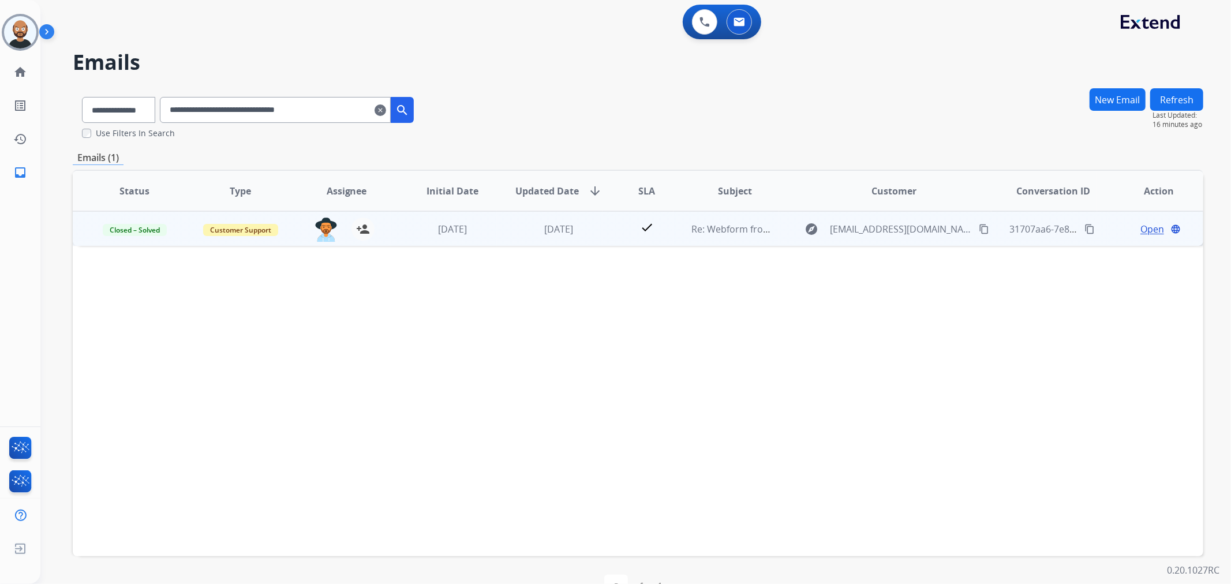
click at [1141, 229] on span "Open" at bounding box center [1153, 229] width 24 height 14
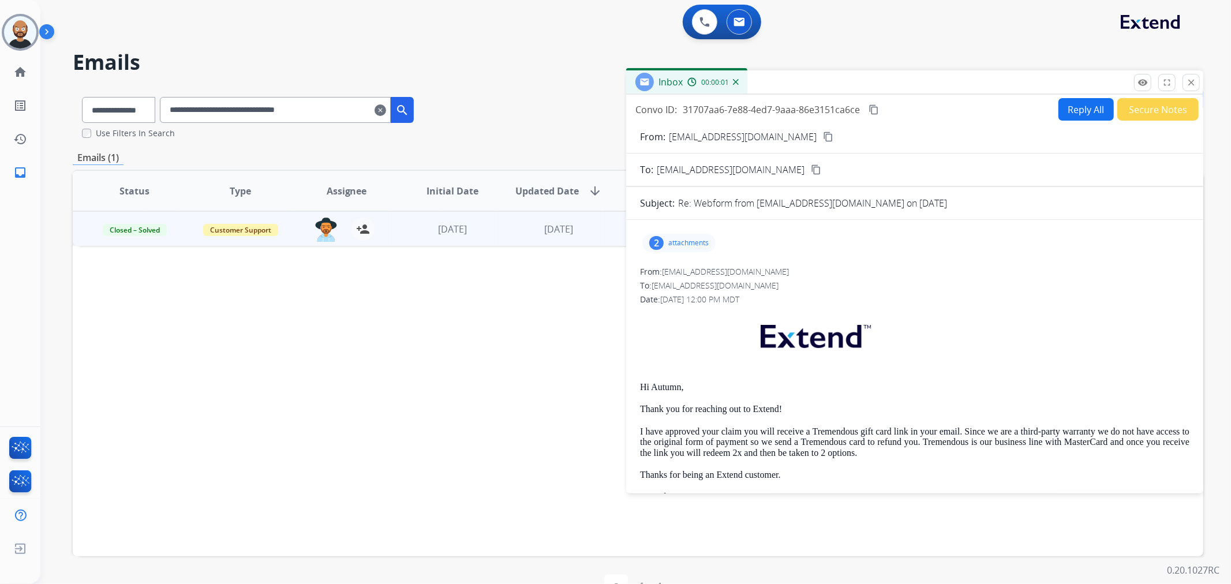
click at [1148, 110] on button "Secure Notes" at bounding box center [1158, 109] width 81 height 23
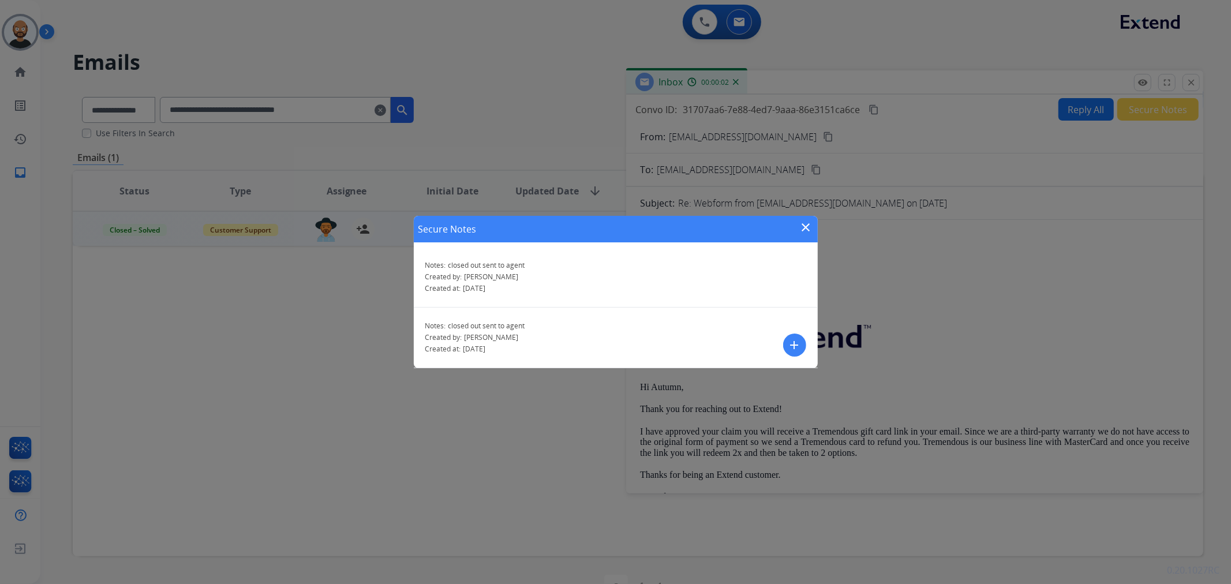
click at [805, 221] on mat-icon "close" at bounding box center [807, 228] width 14 height 14
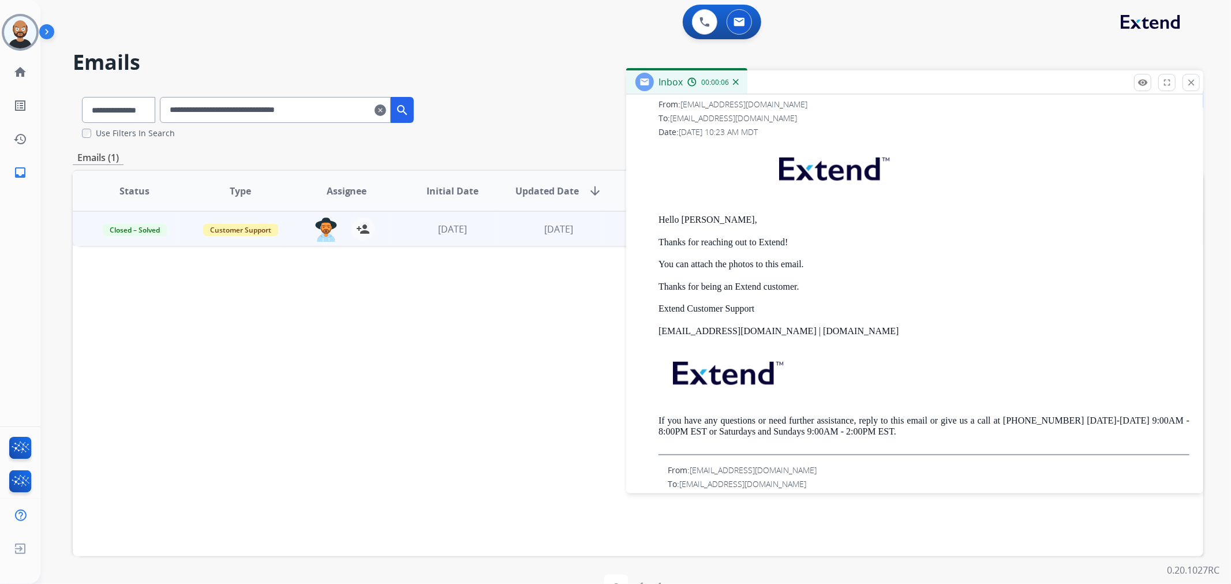
scroll to position [513, 0]
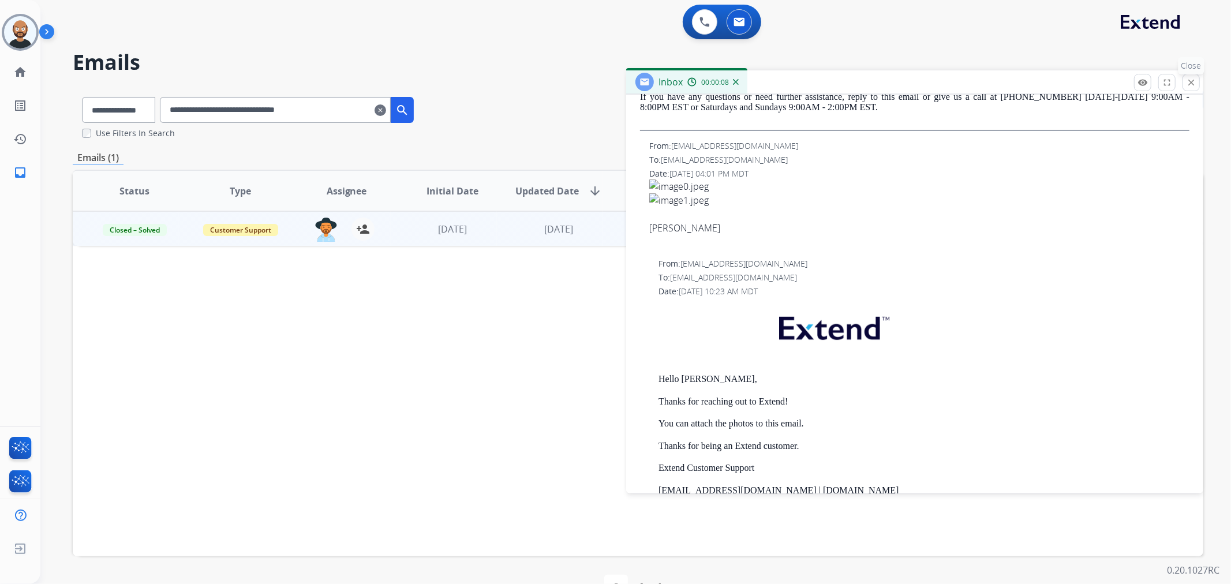
click at [1188, 83] on mat-icon "close" at bounding box center [1191, 82] width 10 height 10
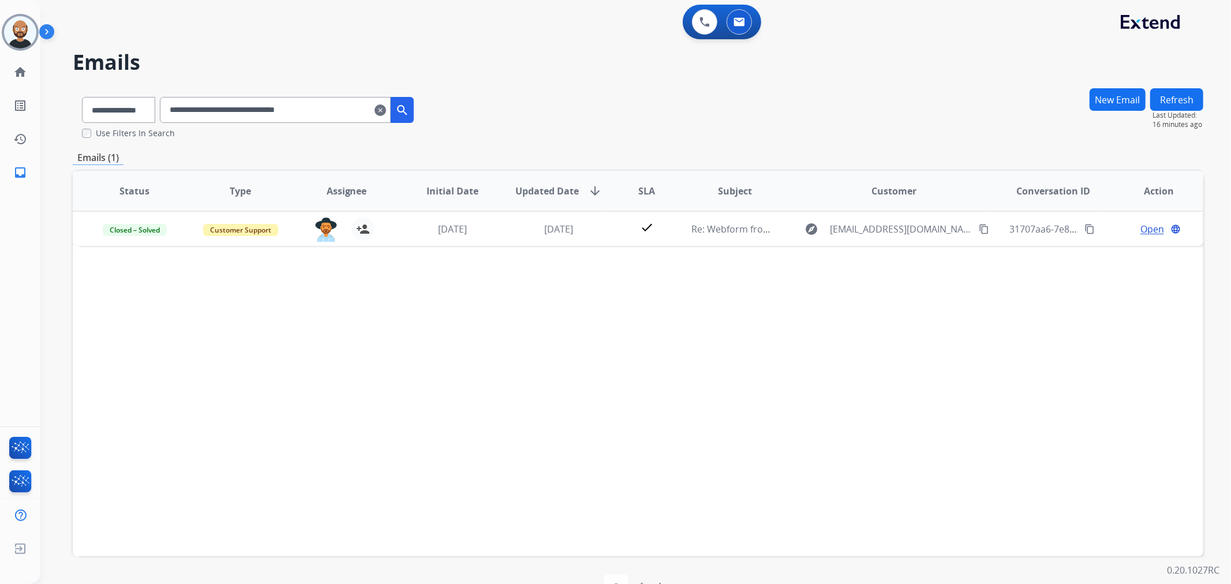
click at [269, 117] on input "**********" at bounding box center [275, 110] width 231 height 26
click at [268, 117] on input "**********" at bounding box center [275, 110] width 231 height 26
paste input "text"
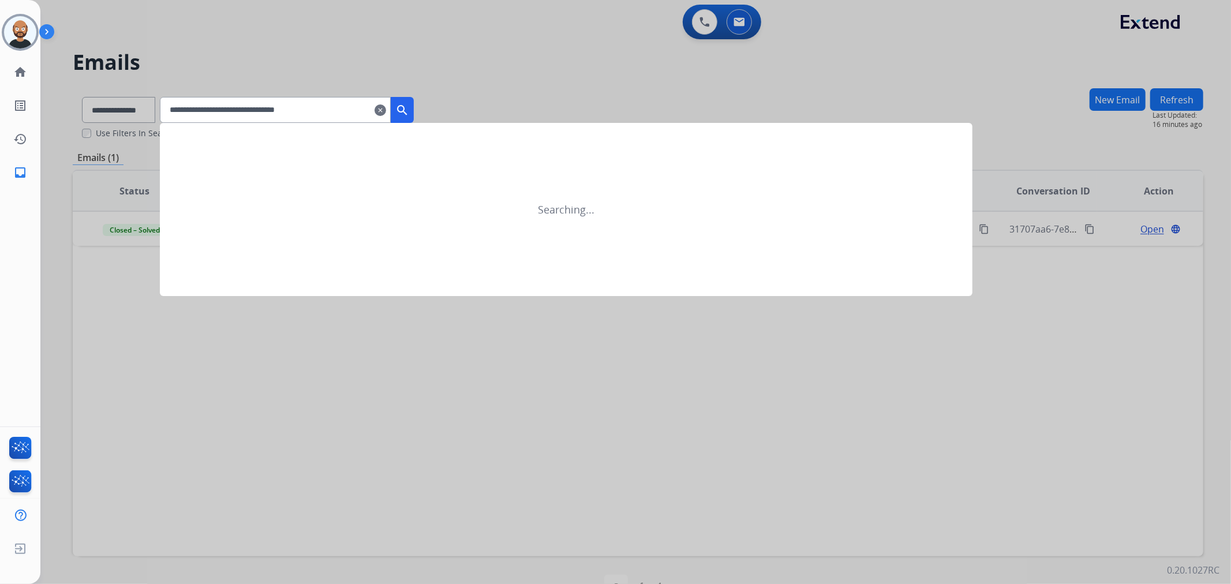
click at [409, 107] on mat-icon "search" at bounding box center [402, 110] width 14 height 14
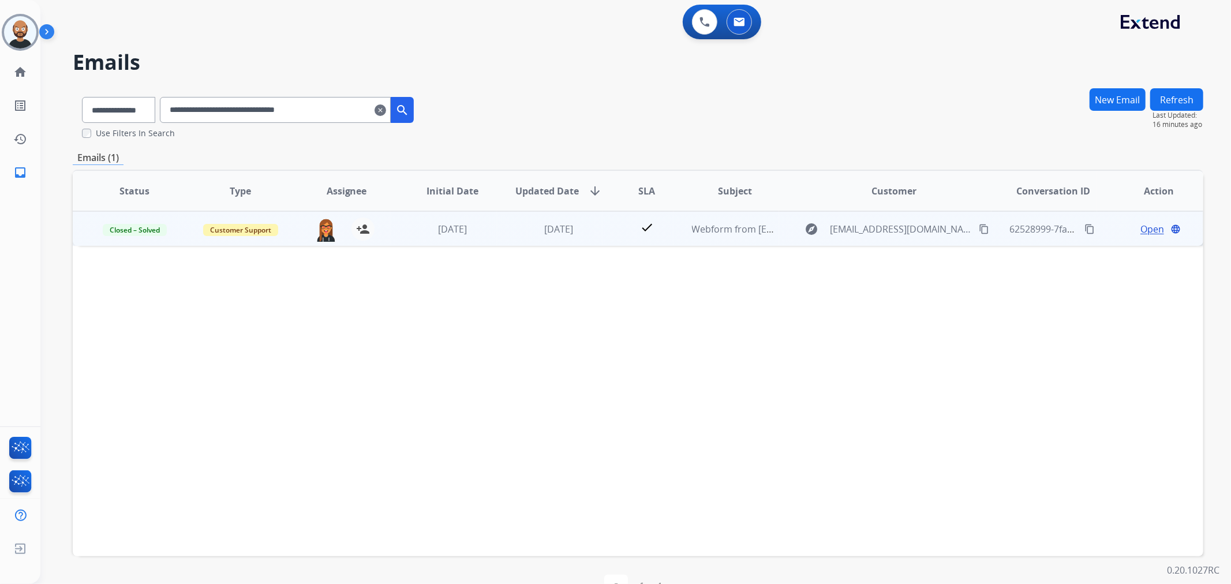
click at [1141, 226] on span "Open" at bounding box center [1153, 229] width 24 height 14
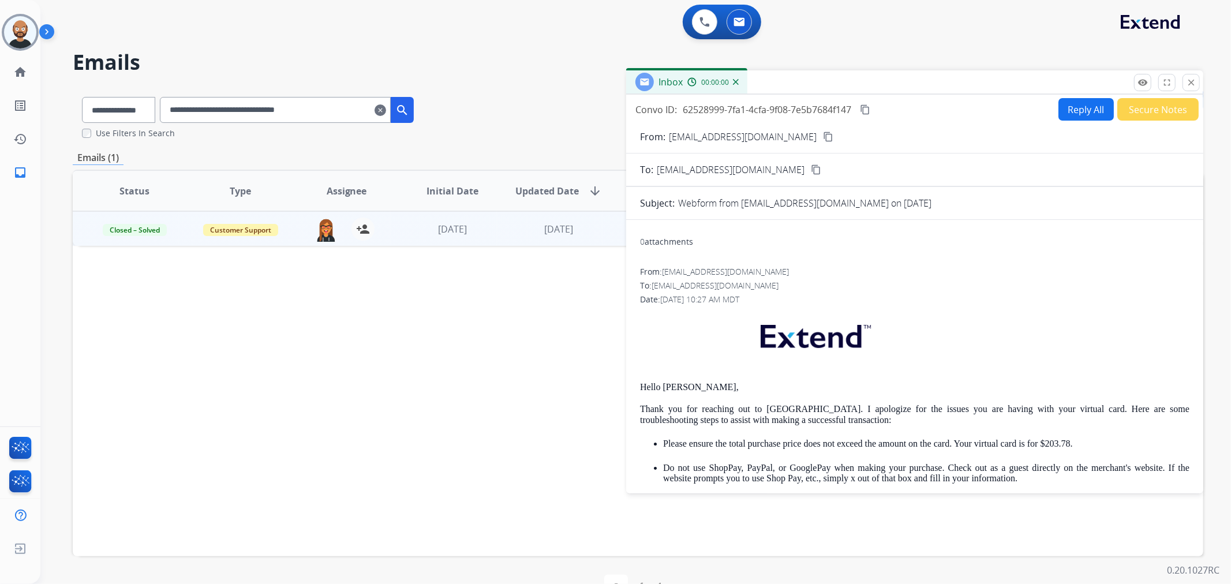
click at [1153, 112] on button "Secure Notes" at bounding box center [1158, 109] width 81 height 23
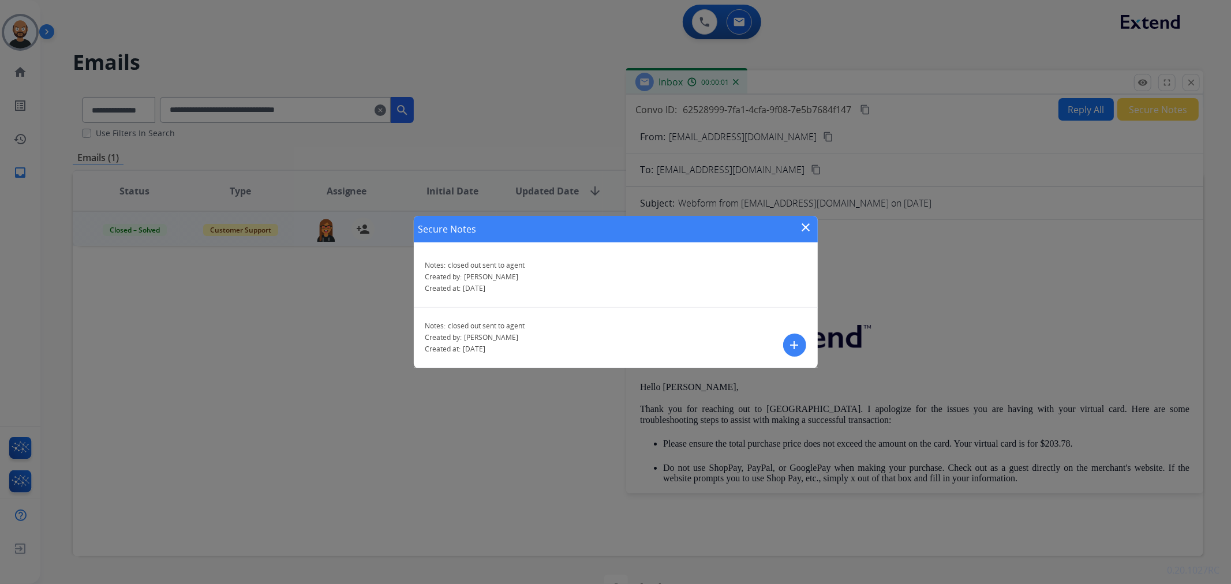
click at [803, 229] on mat-icon "close" at bounding box center [807, 228] width 14 height 14
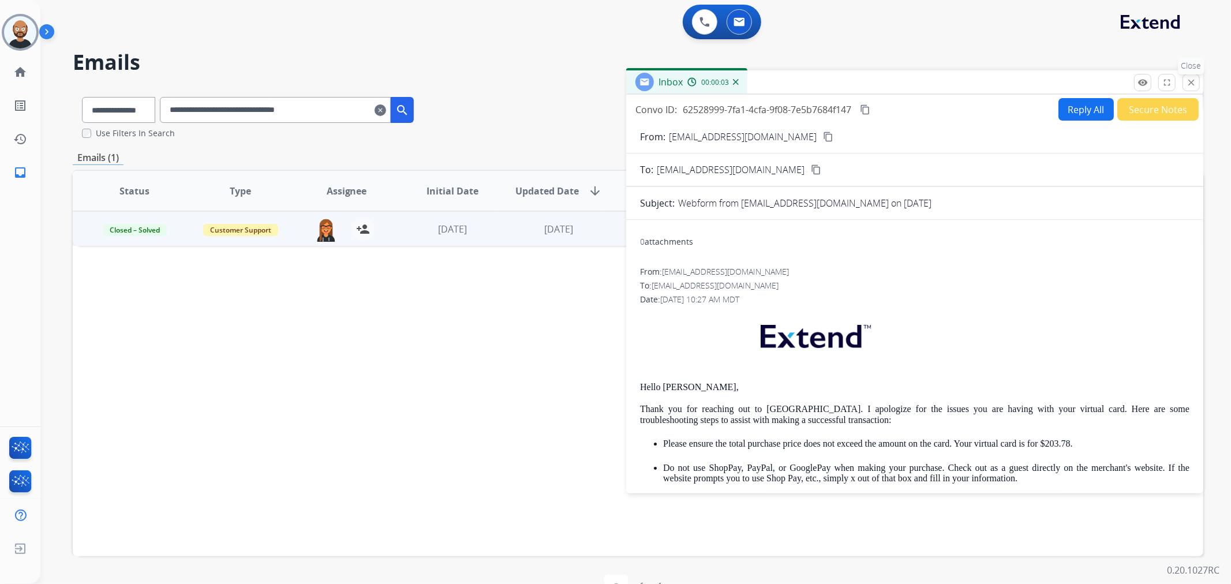
click at [1190, 80] on mat-icon "close" at bounding box center [1191, 82] width 10 height 10
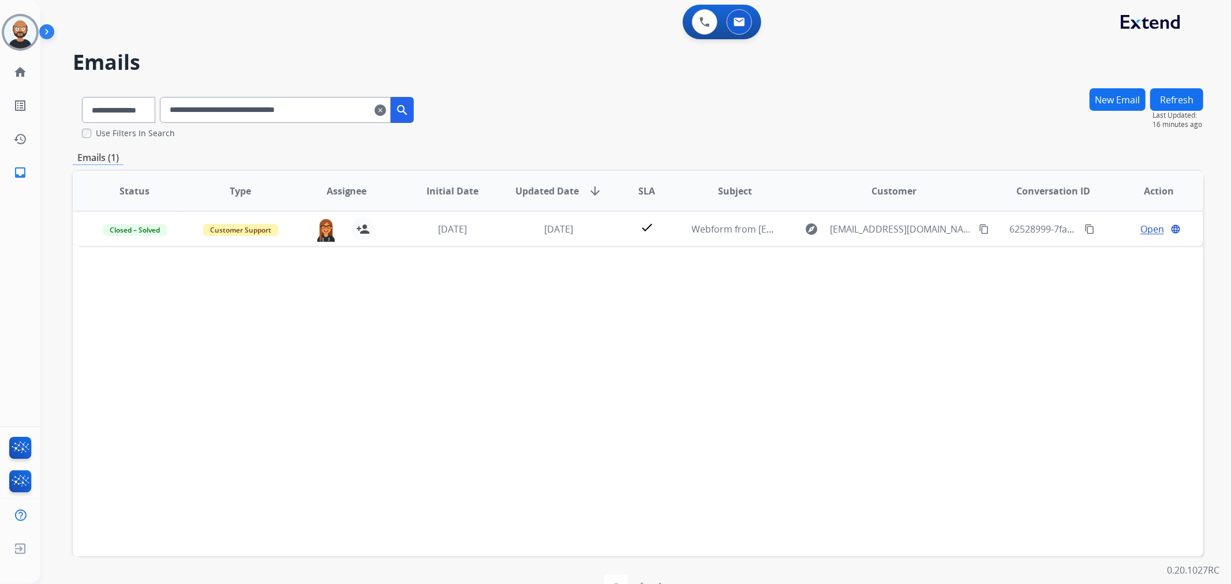
click at [323, 114] on input "**********" at bounding box center [275, 110] width 231 height 26
paste input "text"
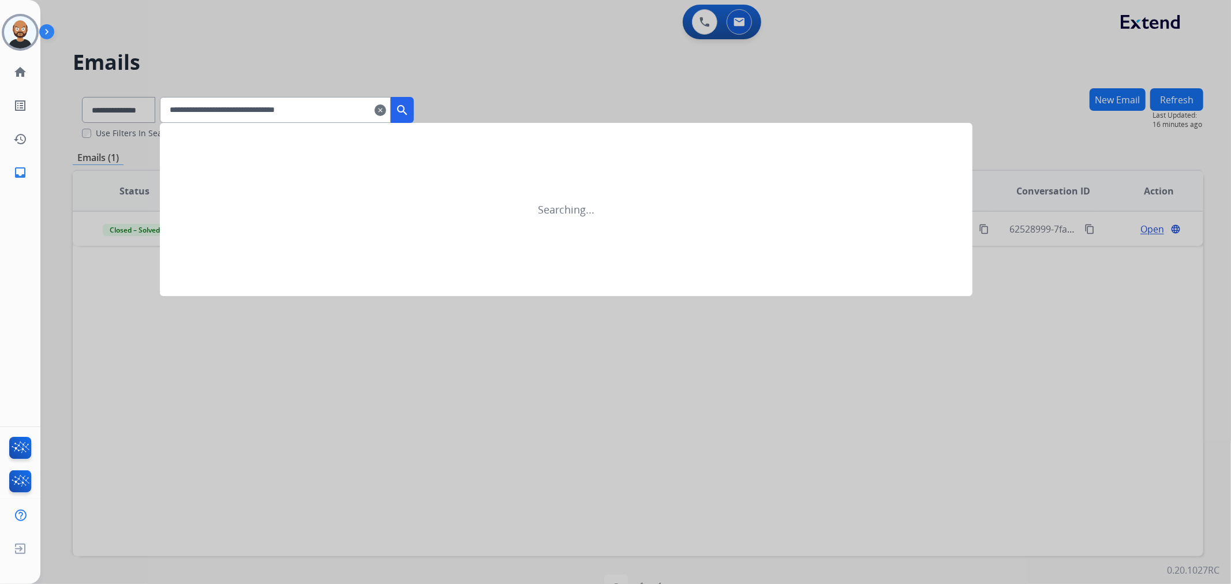
click at [409, 108] on mat-icon "search" at bounding box center [402, 110] width 14 height 14
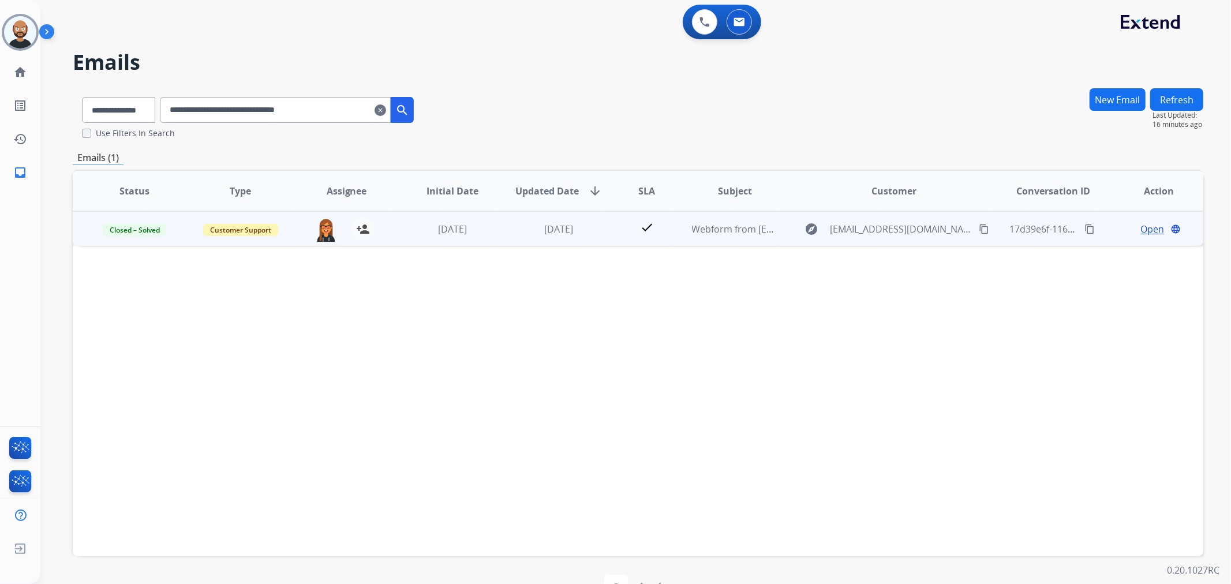
click at [1145, 229] on span "Open" at bounding box center [1153, 229] width 24 height 14
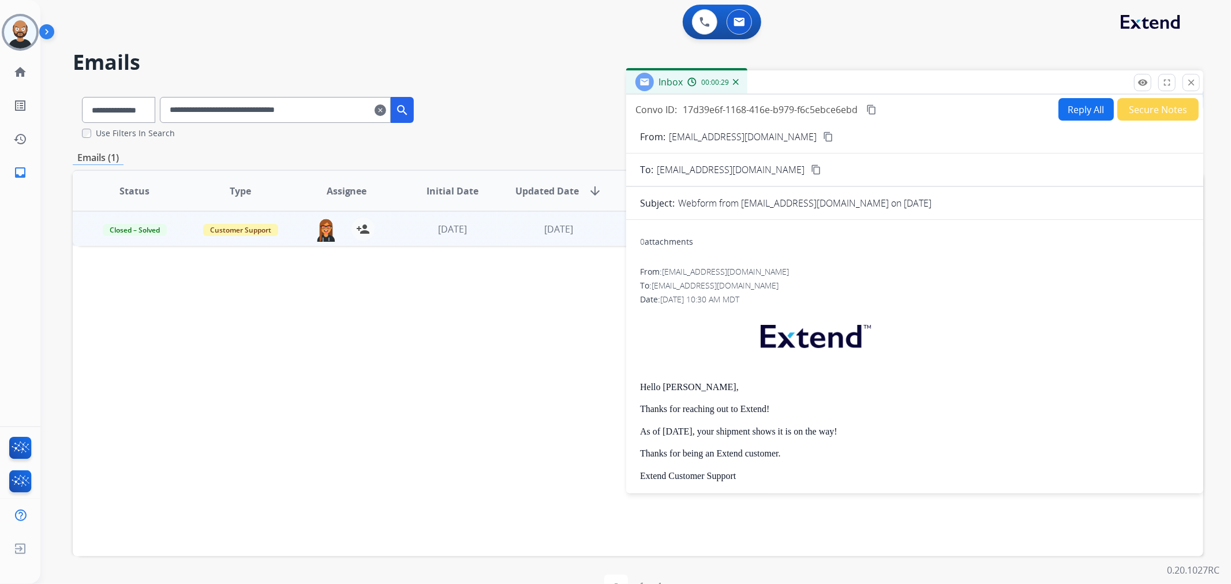
click at [1128, 107] on button "Secure Notes" at bounding box center [1158, 109] width 81 height 23
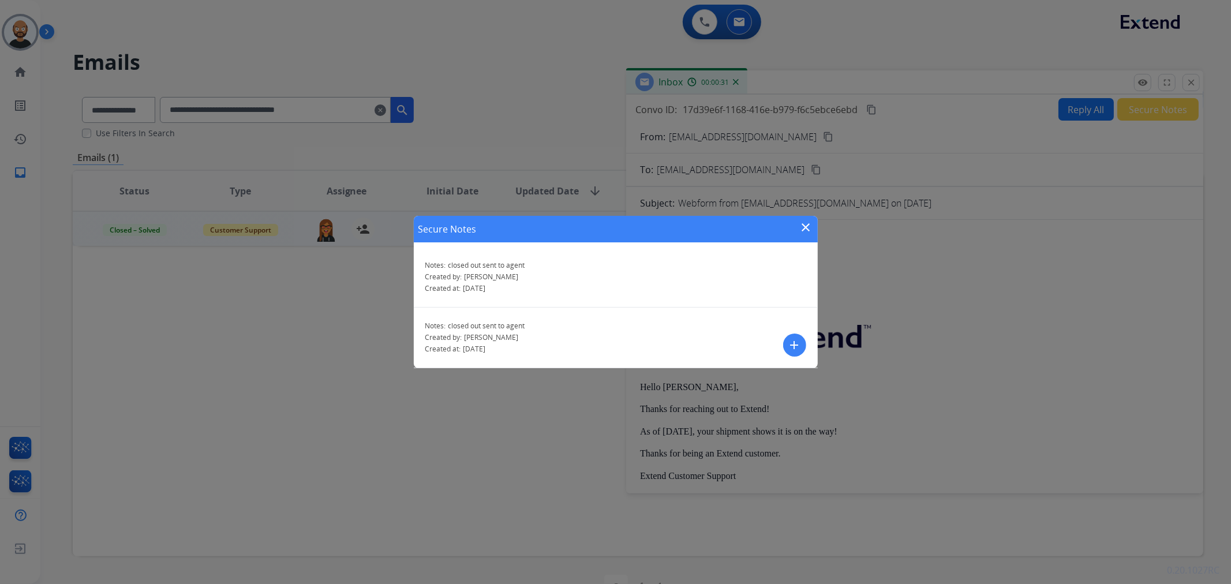
click at [808, 229] on mat-icon "close" at bounding box center [807, 228] width 14 height 14
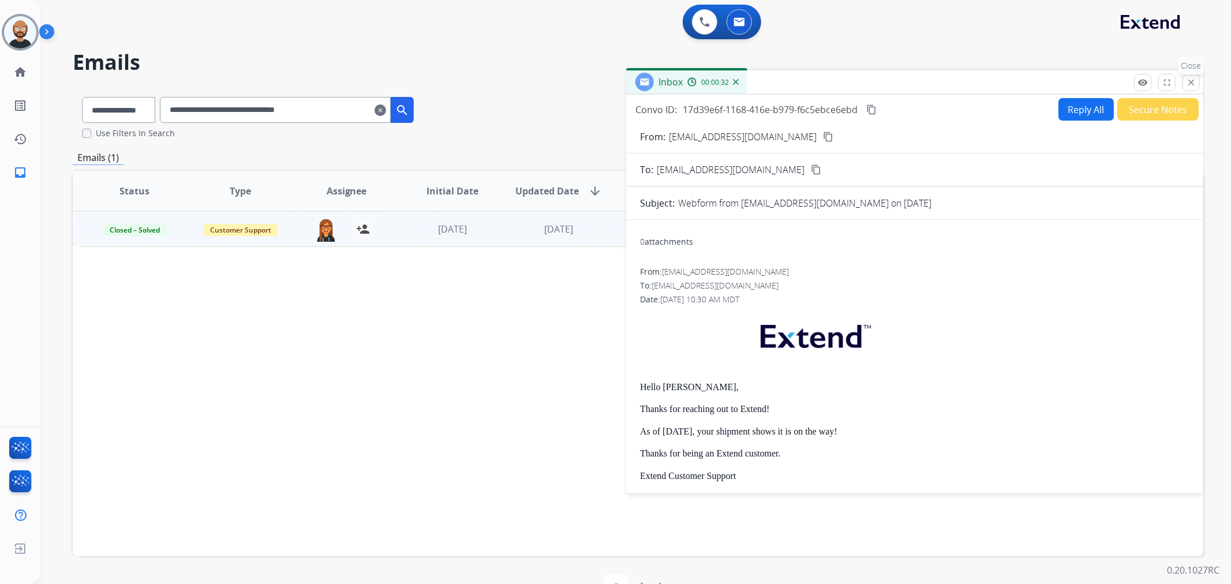
click at [1188, 89] on button "close Close" at bounding box center [1191, 82] width 17 height 17
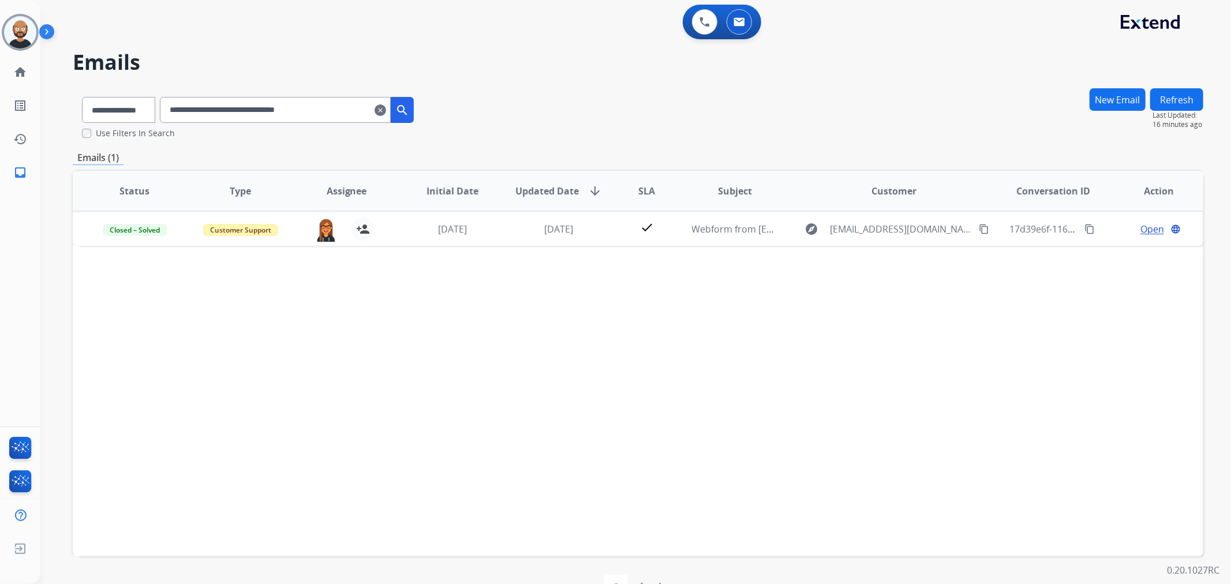
click at [274, 113] on input "**********" at bounding box center [275, 110] width 231 height 26
paste input "text"
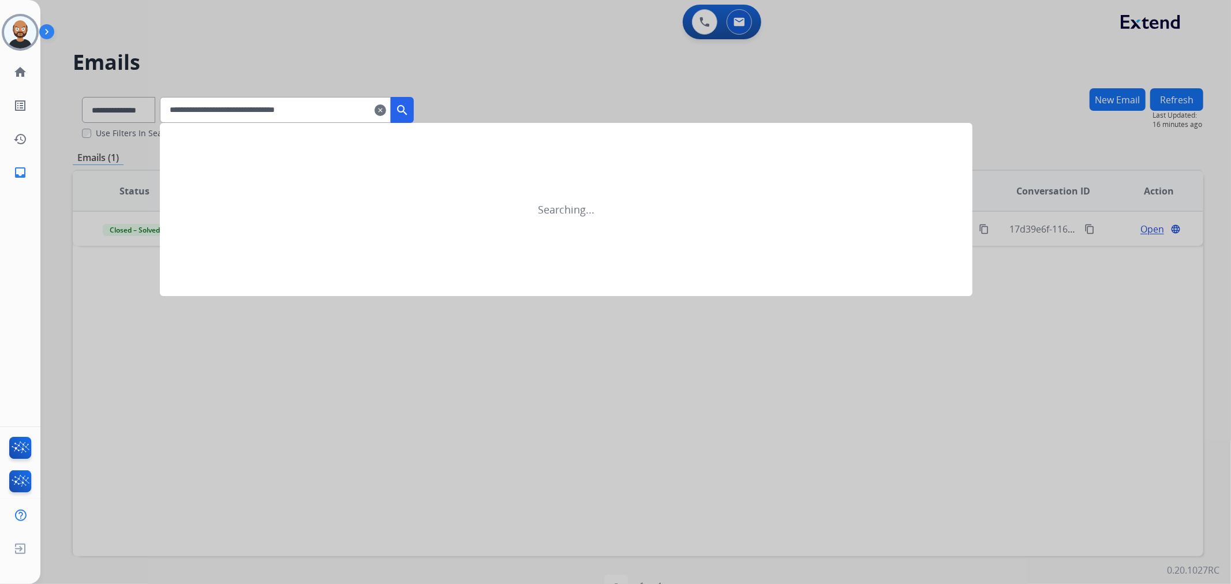
click at [409, 107] on mat-icon "search" at bounding box center [402, 110] width 14 height 14
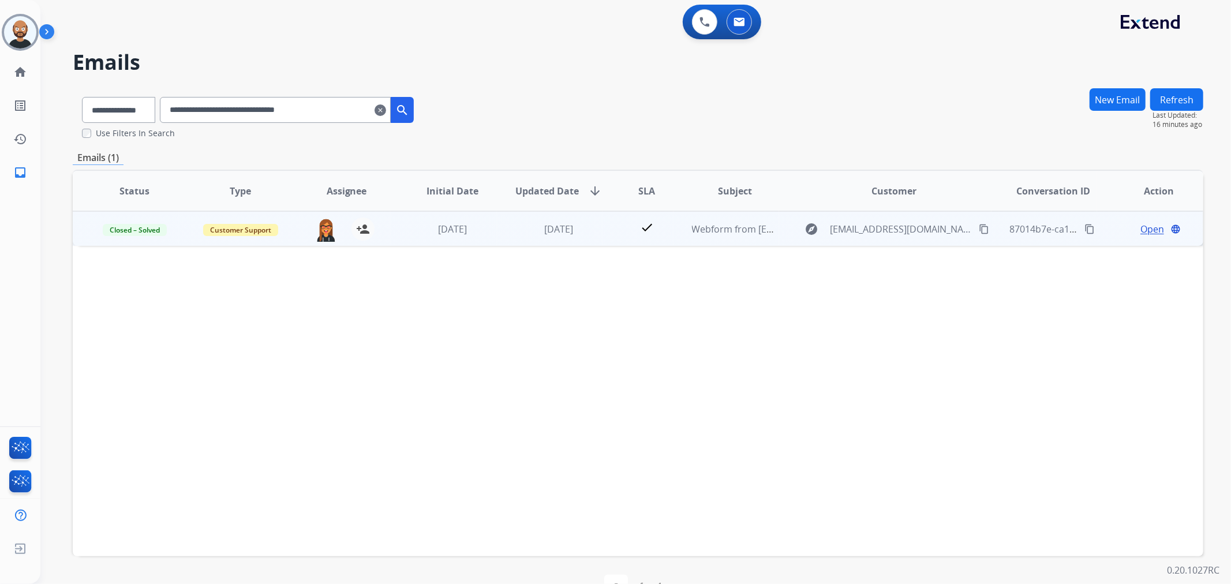
click at [1149, 227] on span "Open" at bounding box center [1153, 229] width 24 height 14
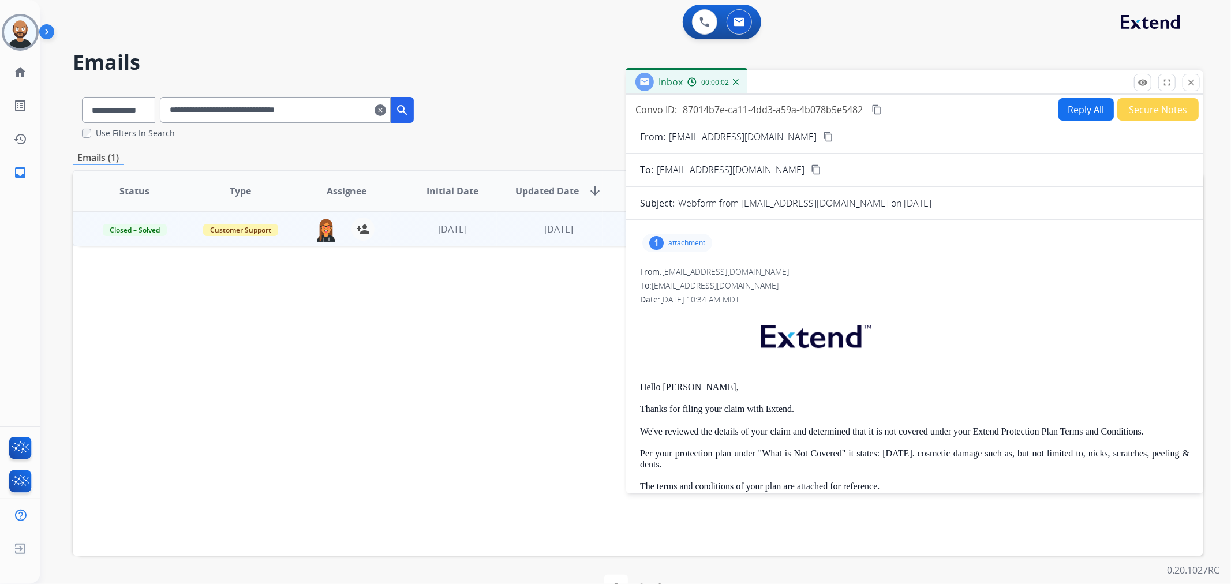
click at [1176, 103] on button "Secure Notes" at bounding box center [1158, 109] width 81 height 23
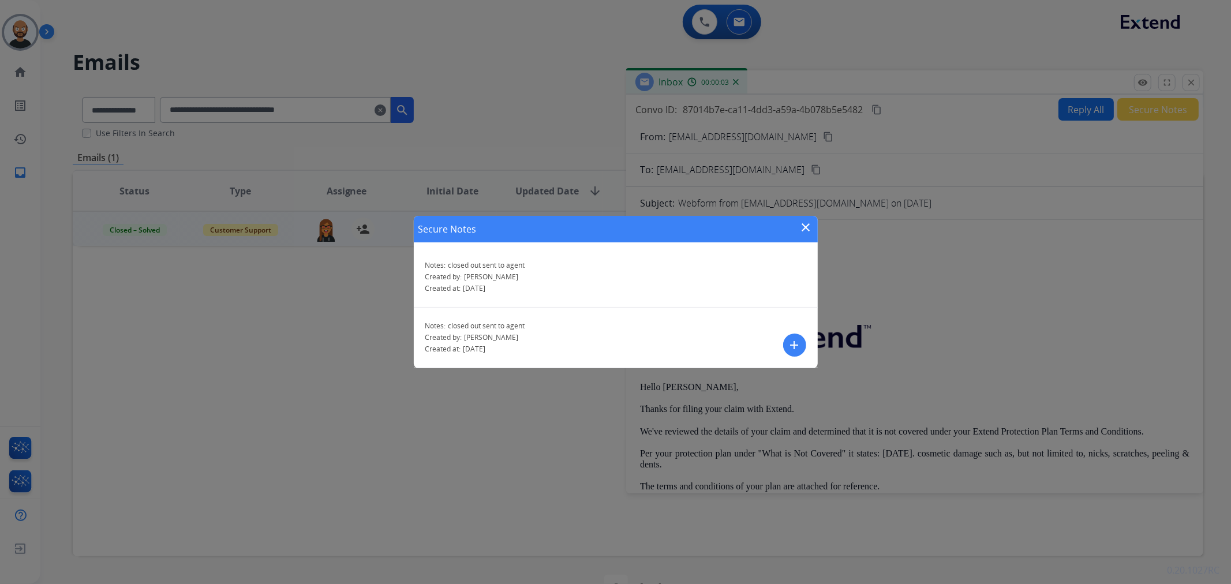
click at [808, 222] on mat-icon "close" at bounding box center [807, 228] width 14 height 14
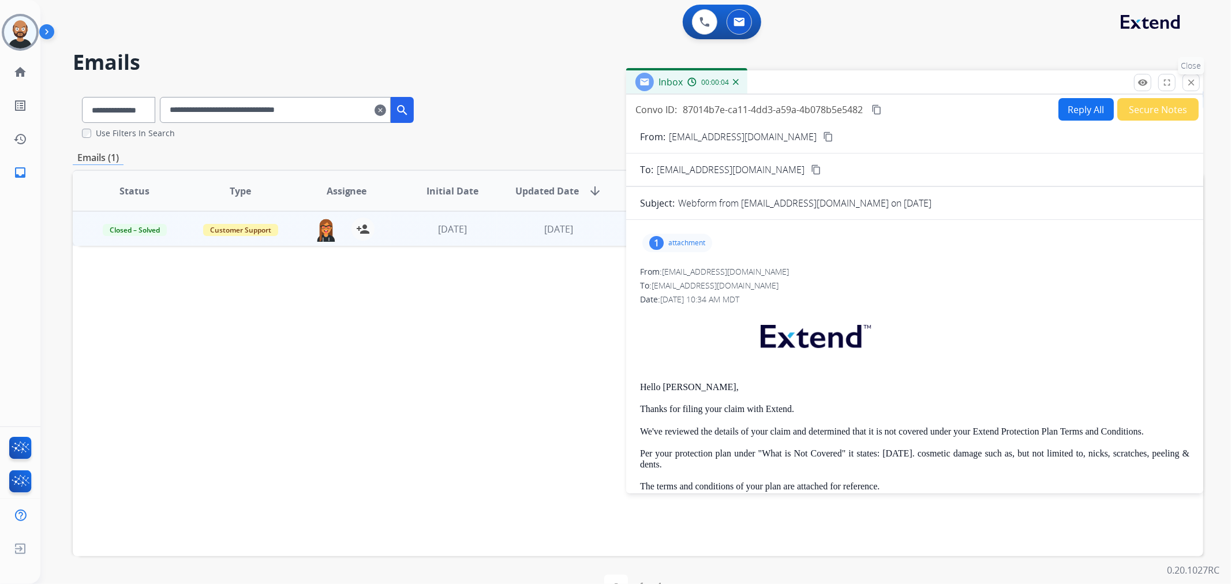
click at [1190, 82] on mat-icon "close" at bounding box center [1191, 82] width 10 height 10
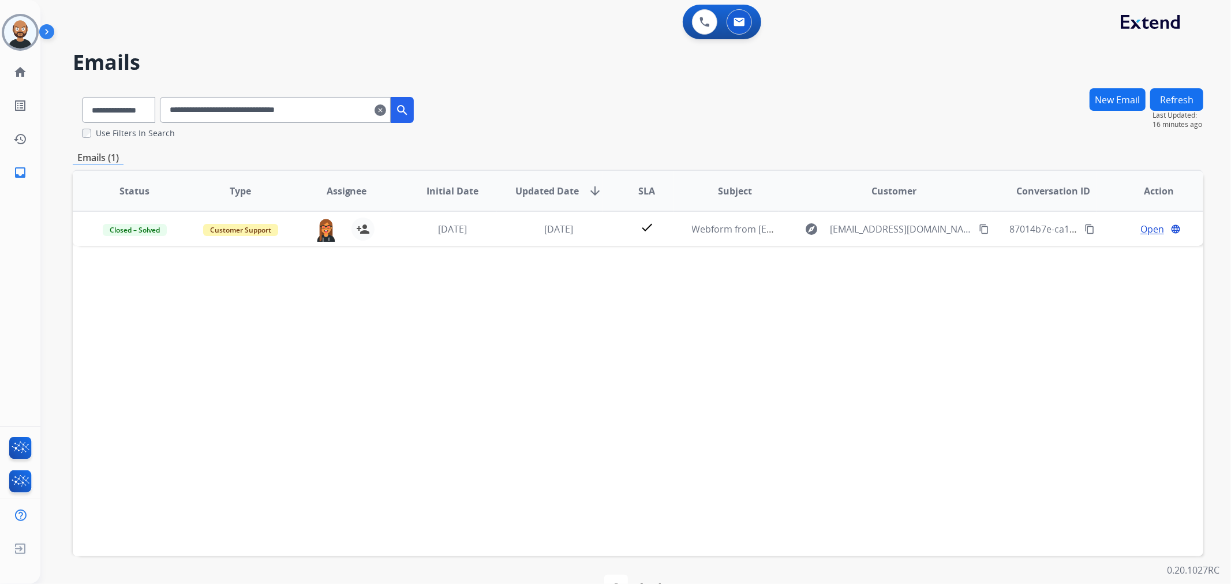
click at [277, 111] on input "**********" at bounding box center [275, 110] width 231 height 26
paste input "text"
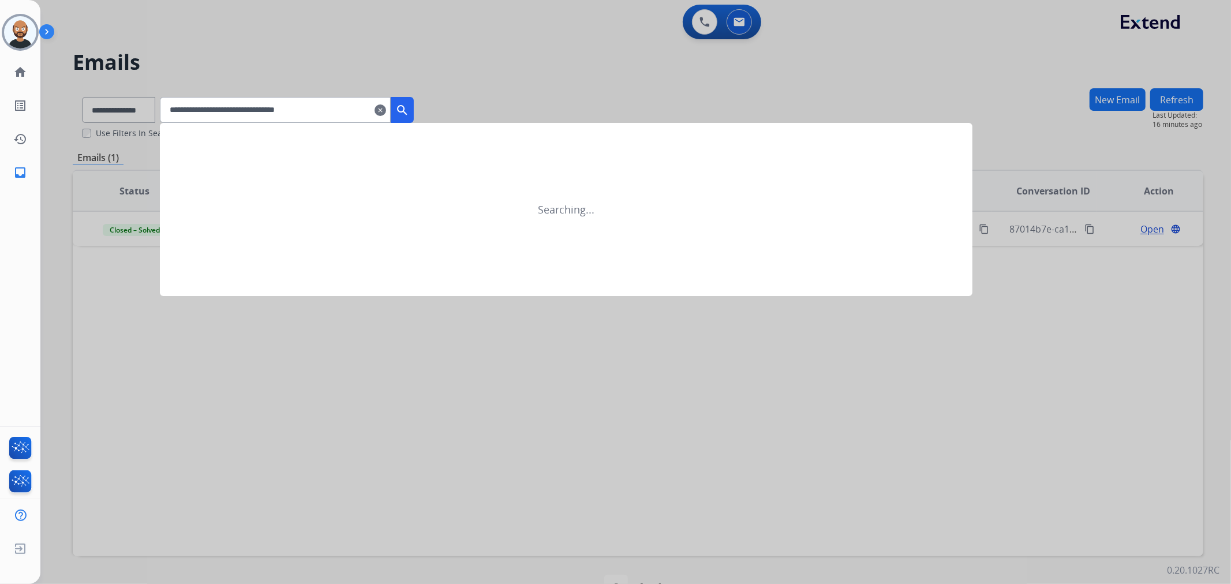
click at [409, 107] on mat-icon "search" at bounding box center [402, 110] width 14 height 14
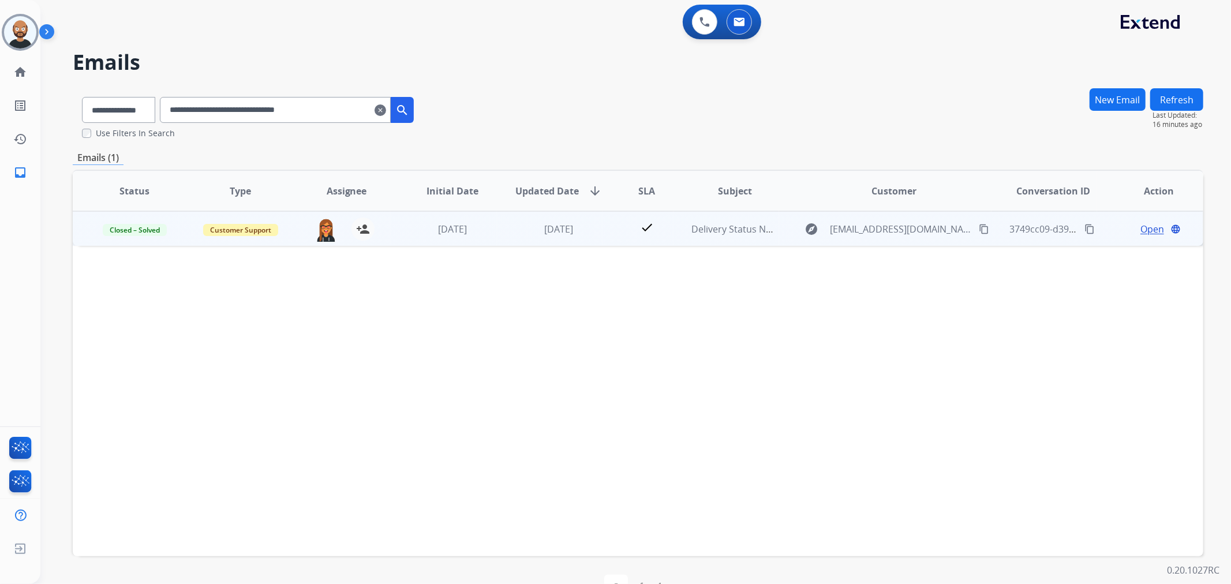
click at [1143, 230] on span "Open" at bounding box center [1153, 229] width 24 height 14
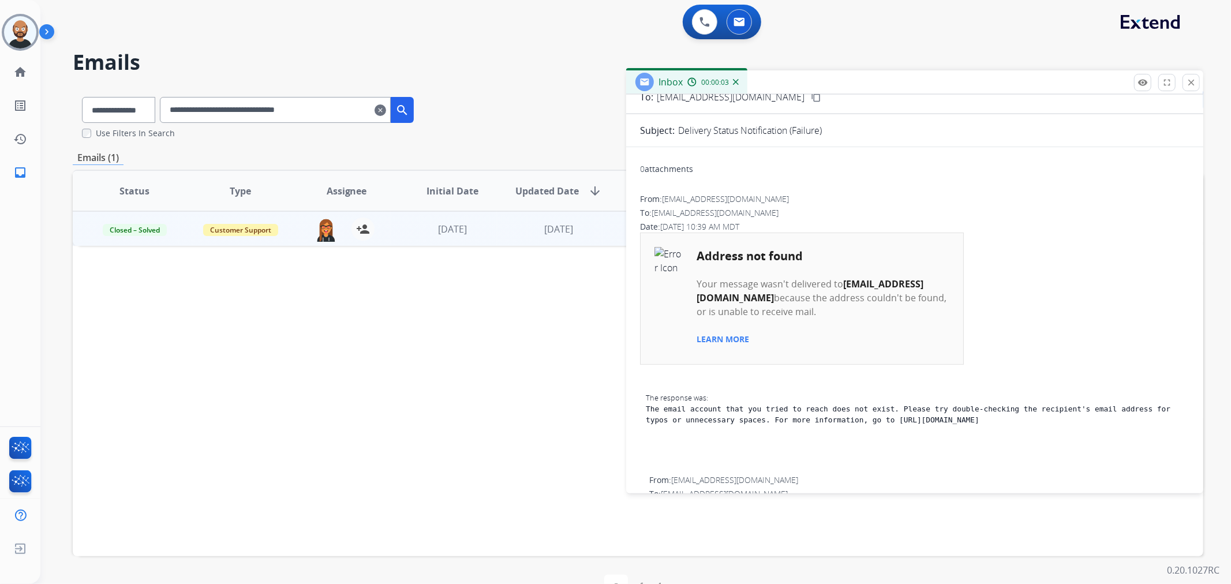
scroll to position [0, 0]
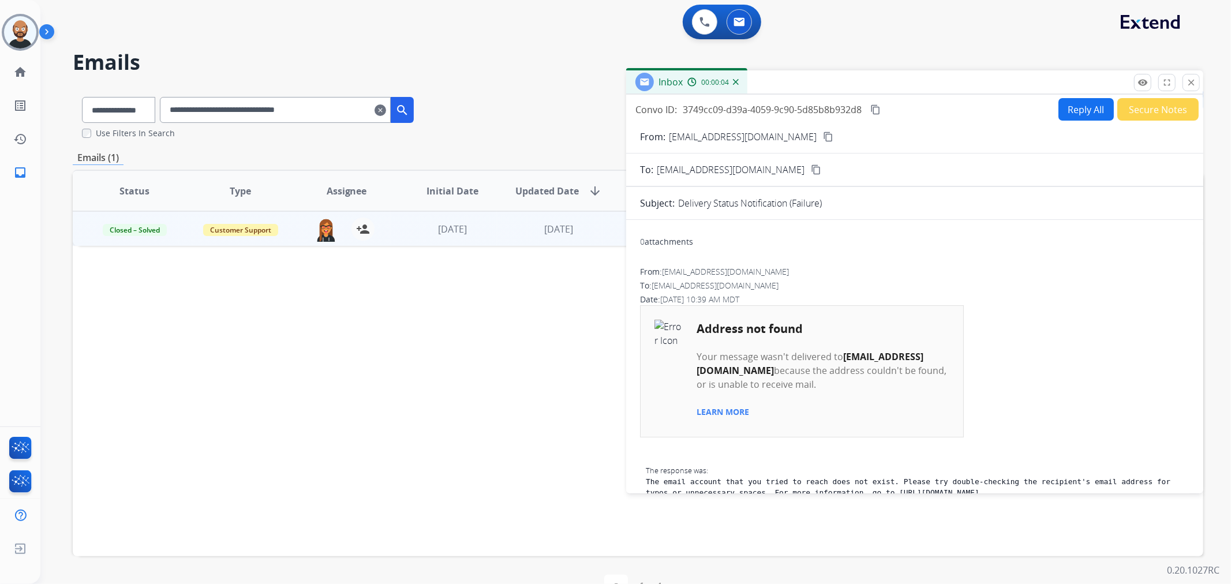
click at [1136, 113] on button "Secure Notes" at bounding box center [1158, 109] width 81 height 23
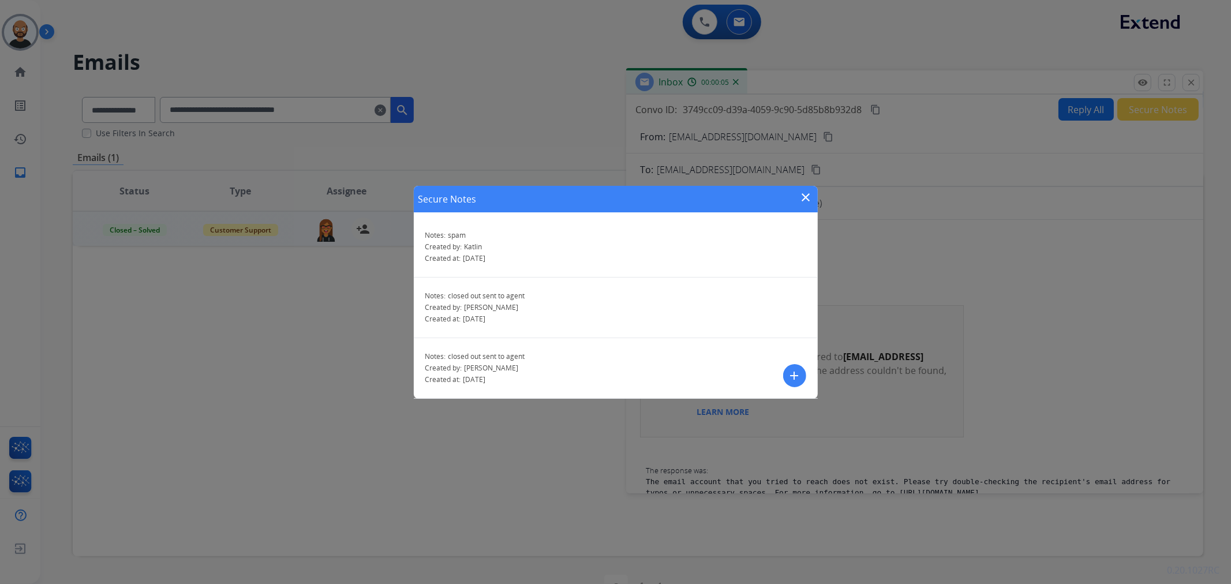
click at [798, 196] on div "Secure Notes close" at bounding box center [616, 199] width 404 height 27
click at [809, 197] on mat-icon "close" at bounding box center [807, 198] width 14 height 14
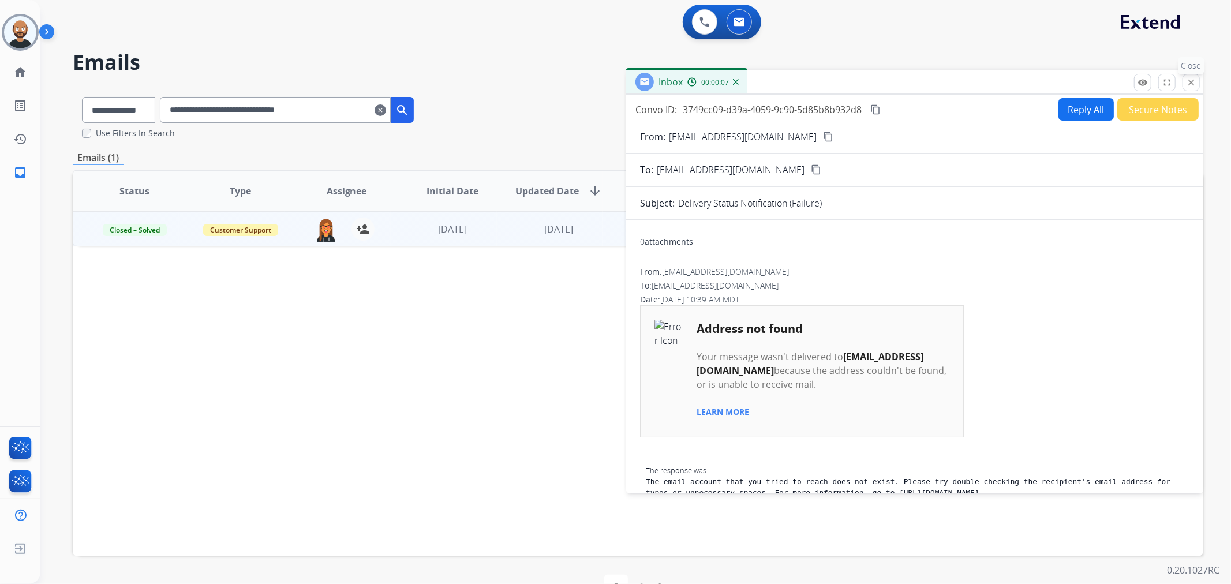
click at [1193, 83] on mat-icon "close" at bounding box center [1191, 82] width 10 height 10
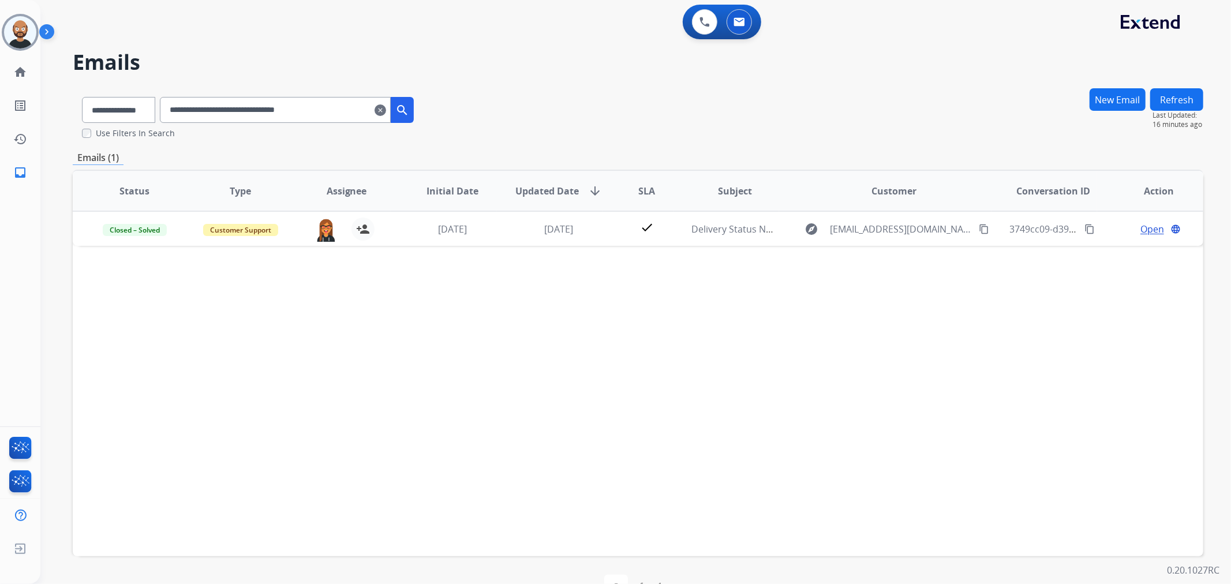
click at [327, 105] on input "**********" at bounding box center [275, 110] width 231 height 26
paste input "text"
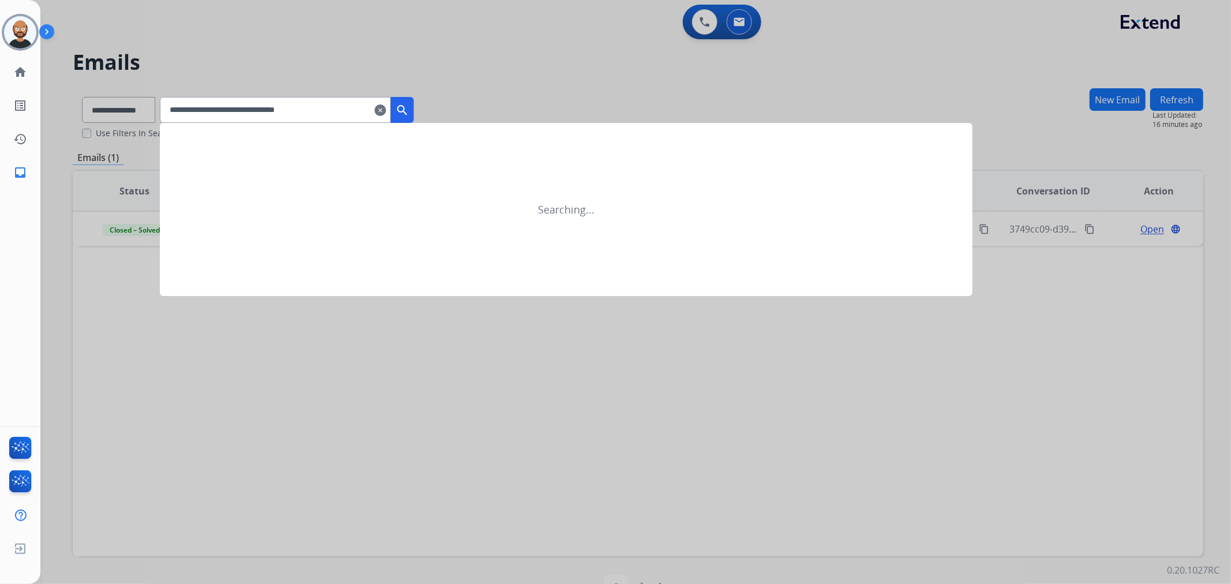
click at [409, 109] on mat-icon "search" at bounding box center [402, 110] width 14 height 14
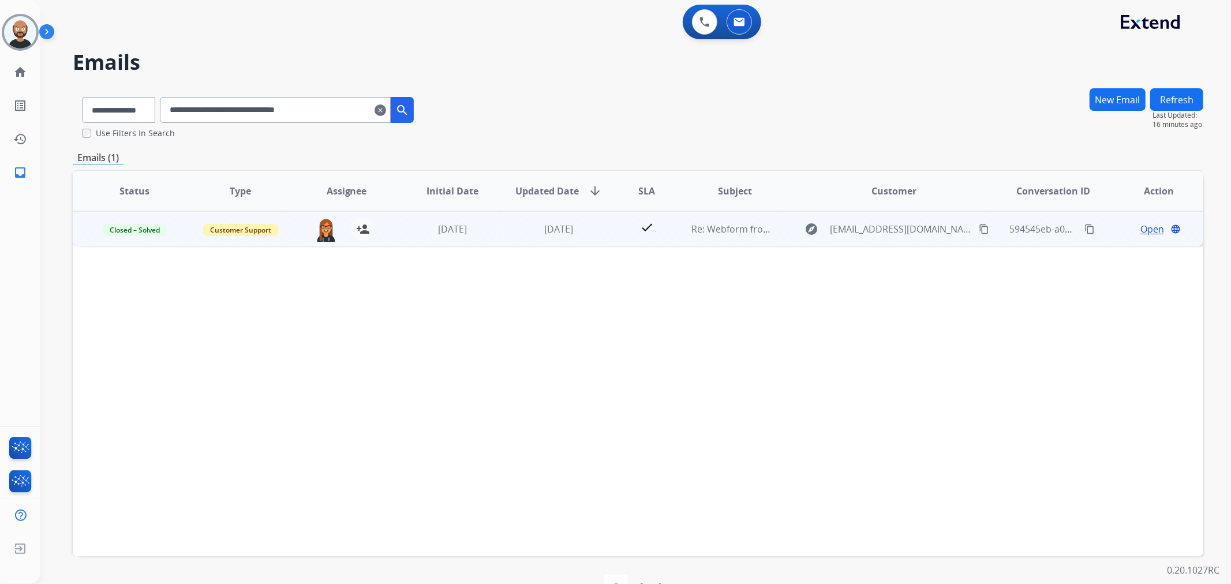
click at [1141, 227] on span "Open" at bounding box center [1153, 229] width 24 height 14
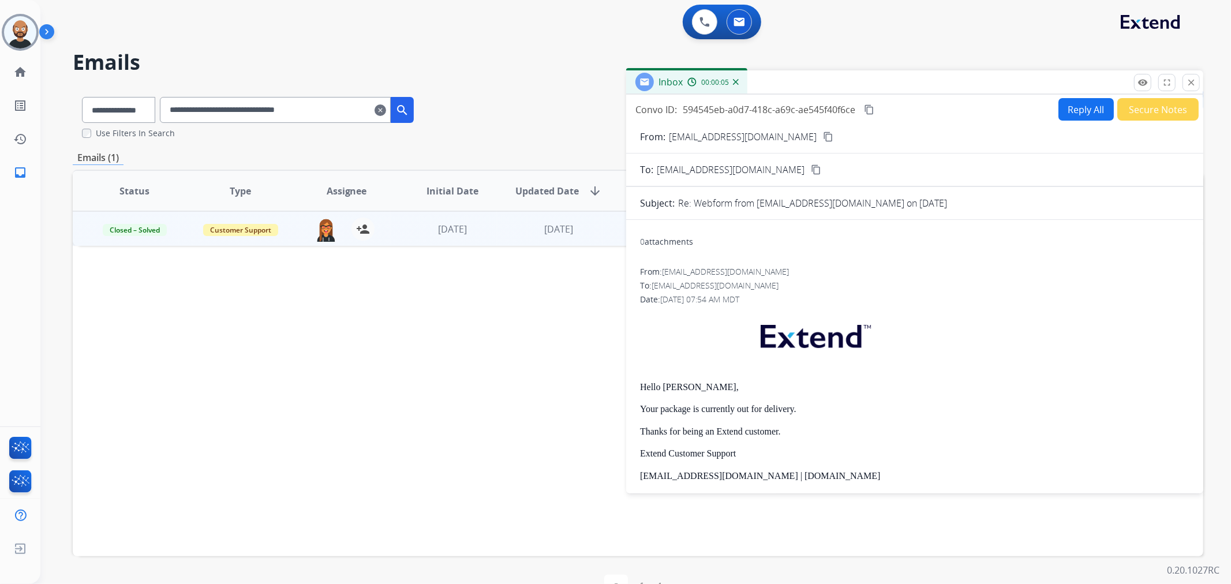
click at [1140, 110] on button "Secure Notes" at bounding box center [1158, 109] width 81 height 23
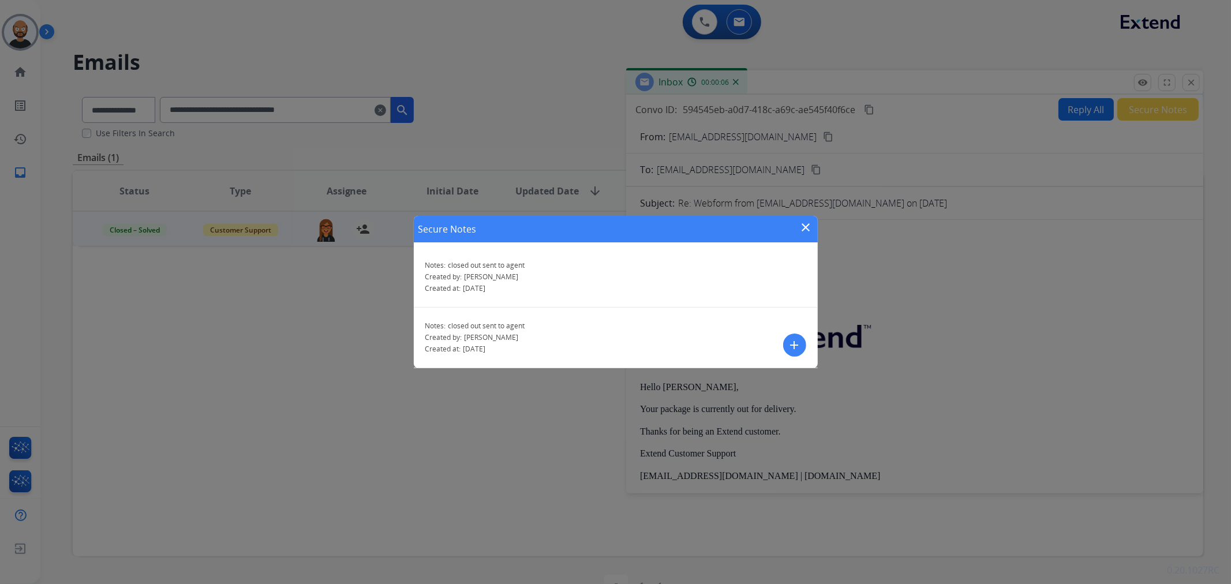
click at [811, 226] on mat-icon "close" at bounding box center [807, 228] width 14 height 14
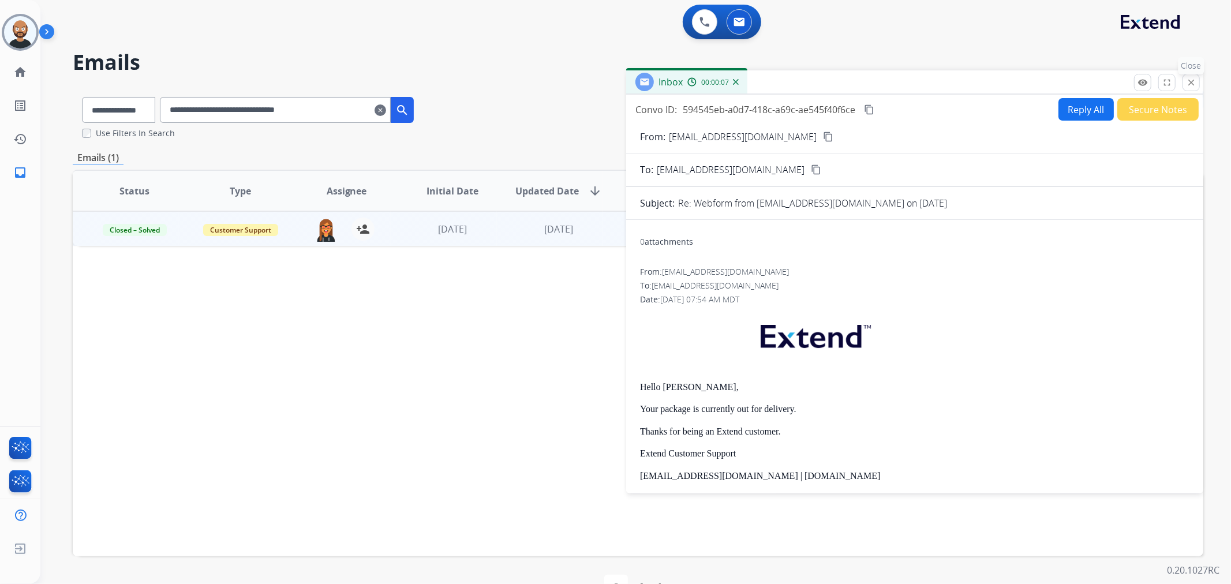
click at [1186, 81] on mat-icon "close" at bounding box center [1191, 82] width 10 height 10
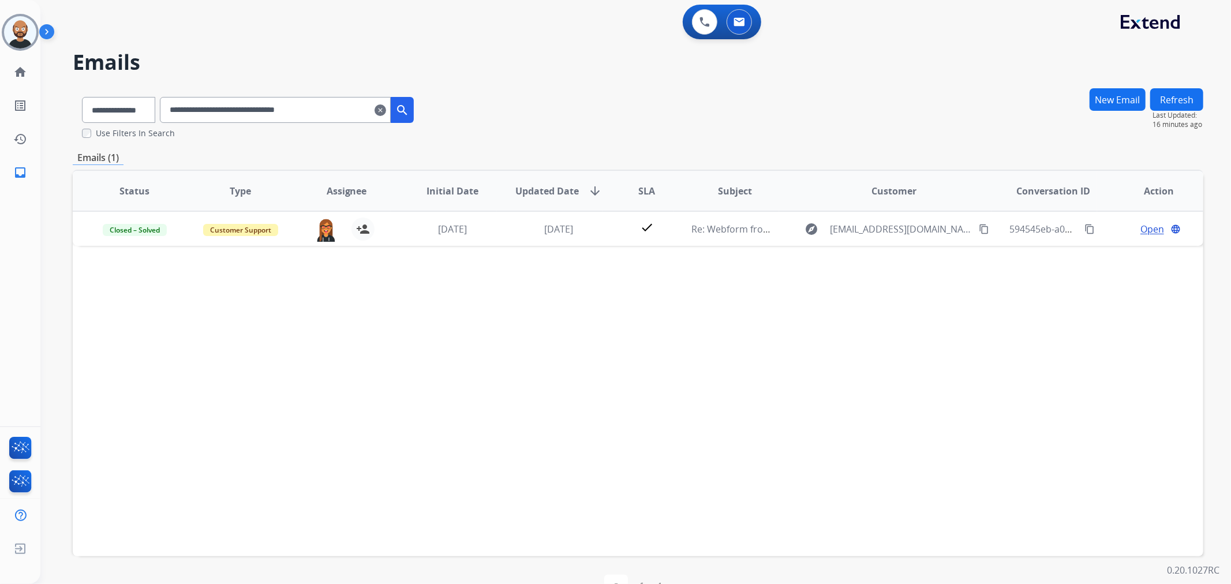
click at [329, 108] on input "**********" at bounding box center [275, 110] width 231 height 26
paste input "text"
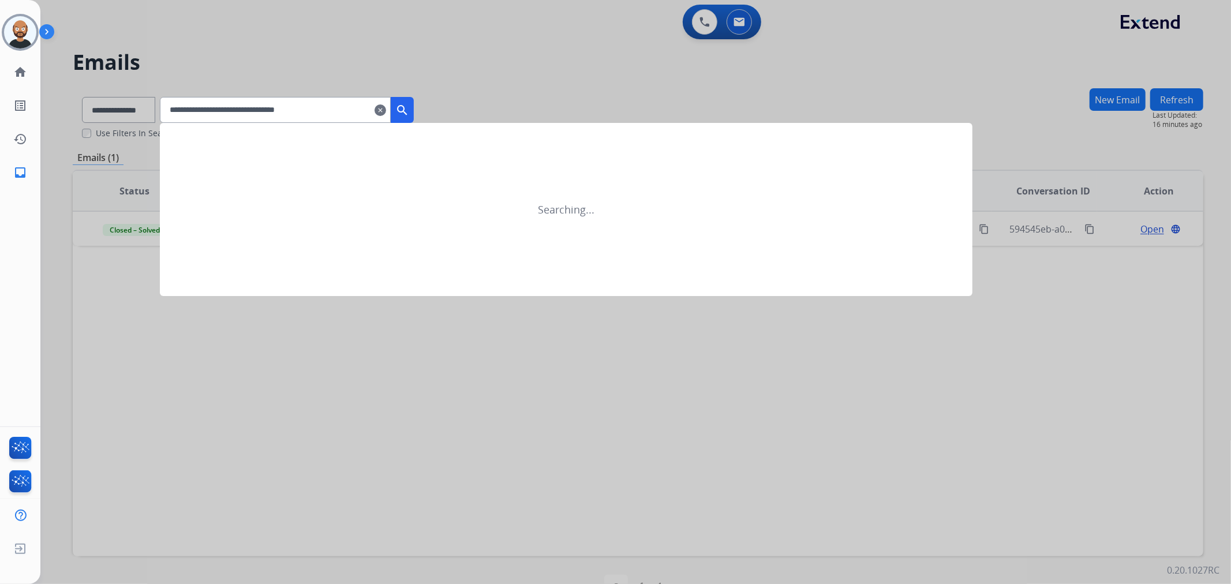
click at [409, 112] on mat-icon "search" at bounding box center [402, 110] width 14 height 14
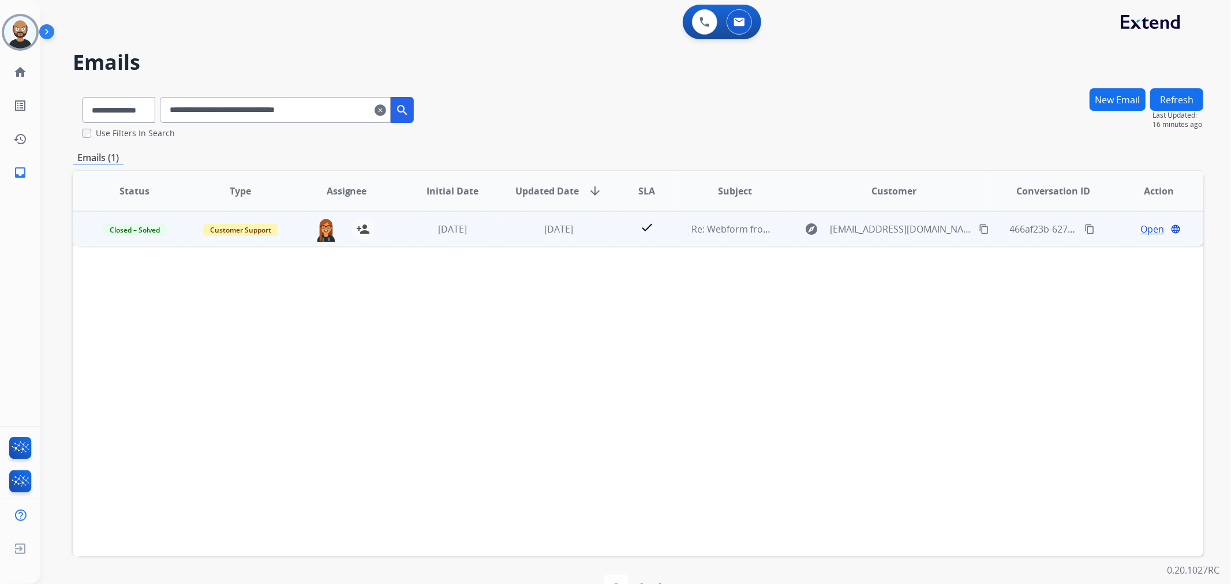
click at [1141, 227] on span "Open" at bounding box center [1153, 229] width 24 height 14
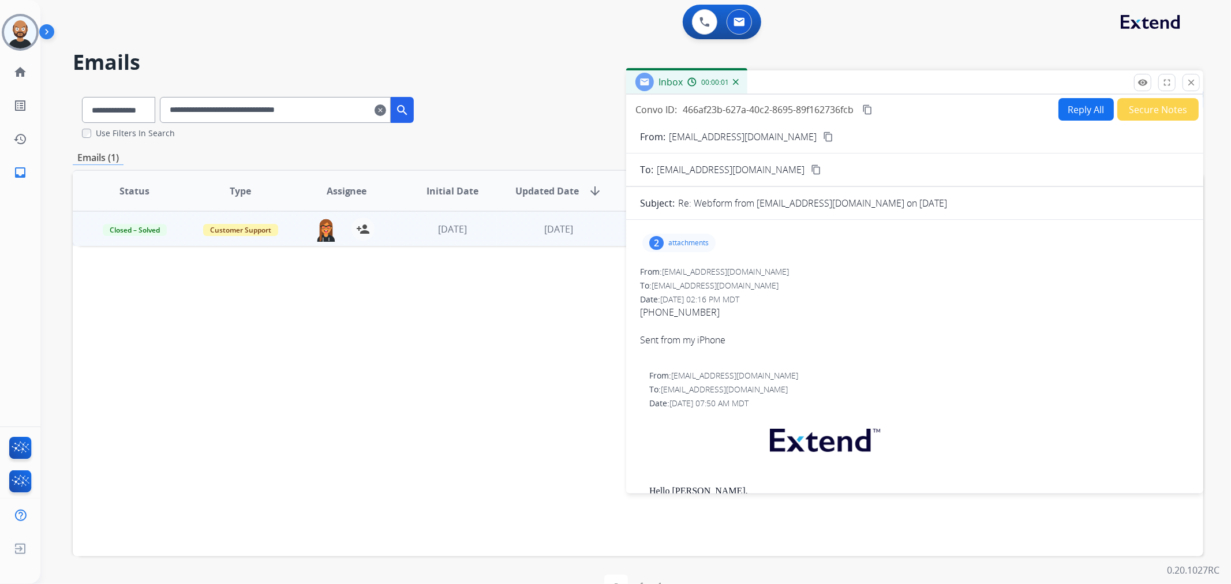
click at [1136, 111] on button "Secure Notes" at bounding box center [1158, 109] width 81 height 23
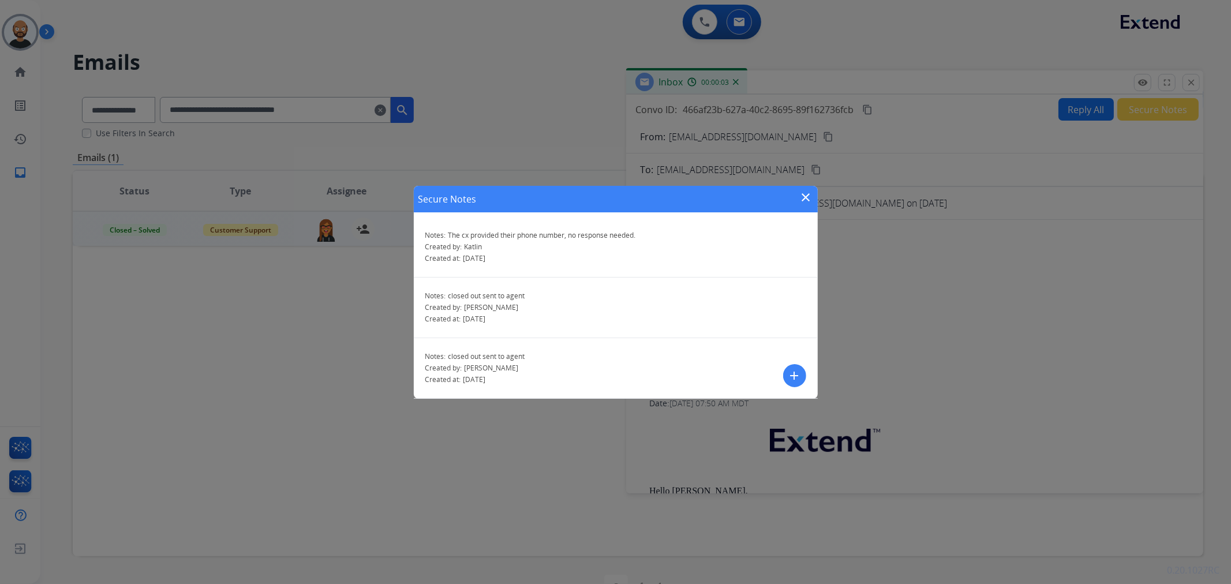
click at [807, 198] on mat-icon "close" at bounding box center [807, 198] width 14 height 14
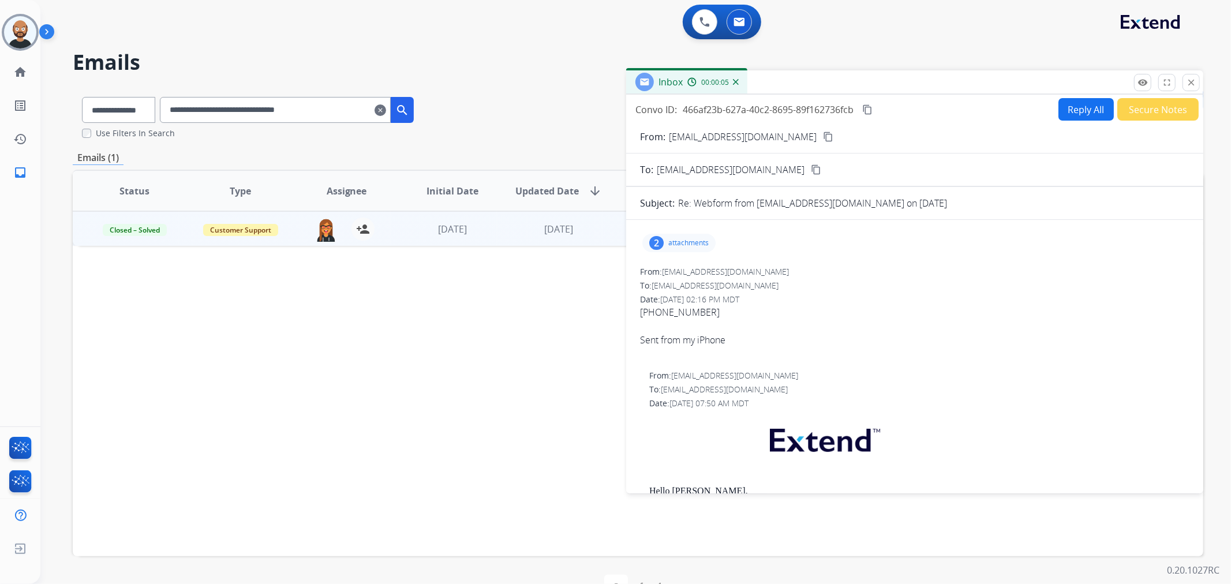
click at [1154, 111] on button "Secure Notes" at bounding box center [1158, 109] width 81 height 23
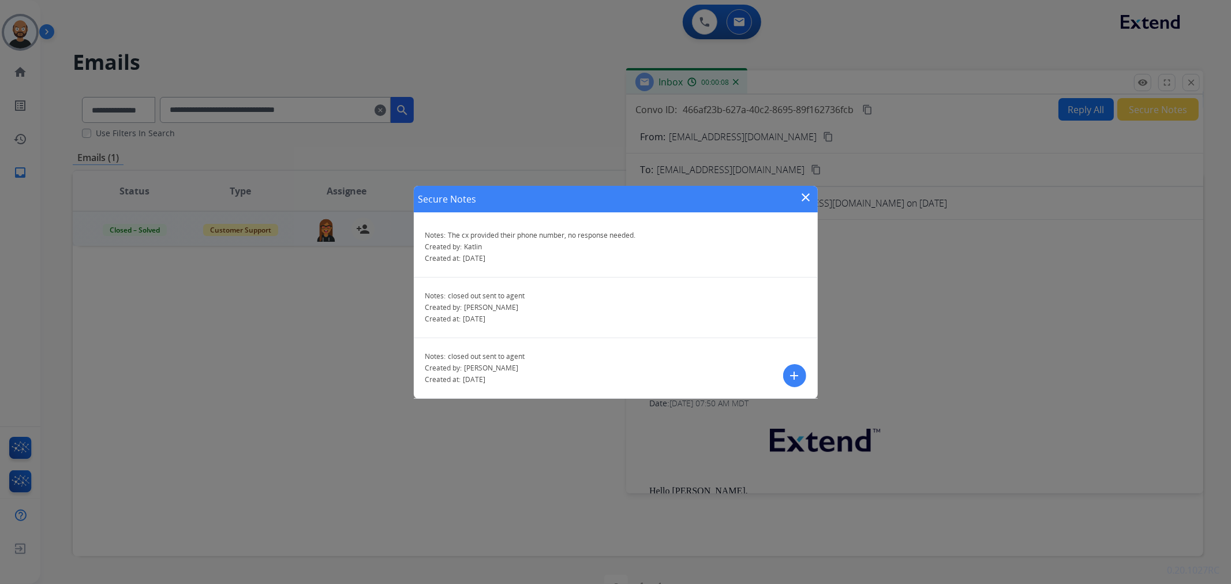
click at [804, 196] on mat-icon "close" at bounding box center [807, 198] width 14 height 14
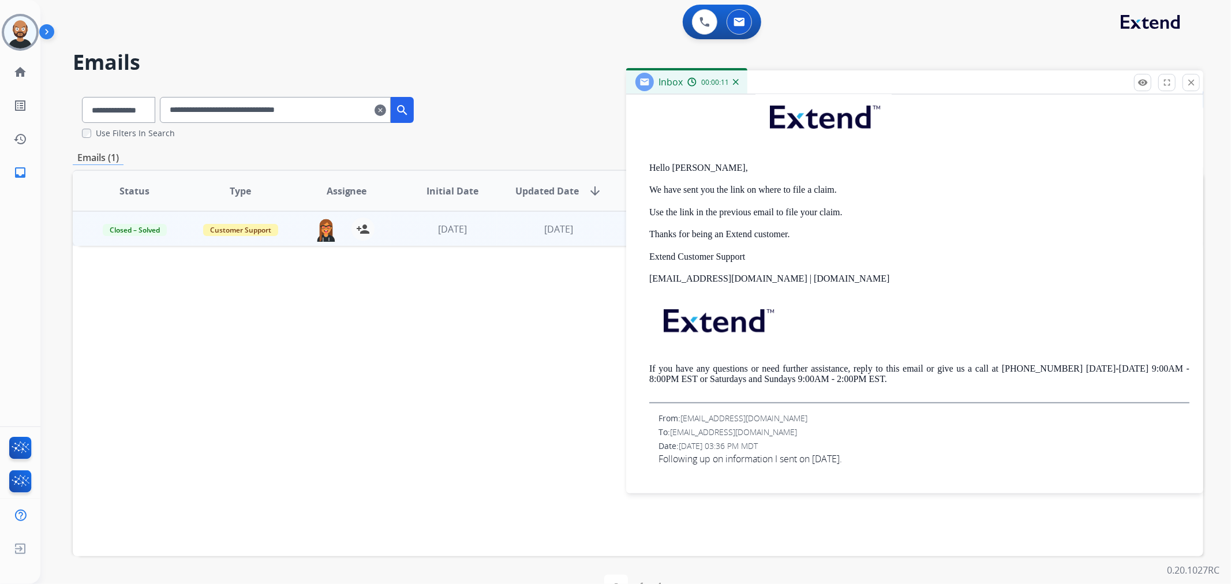
scroll to position [320, 0]
click at [1192, 77] on mat-icon "close" at bounding box center [1191, 82] width 10 height 10
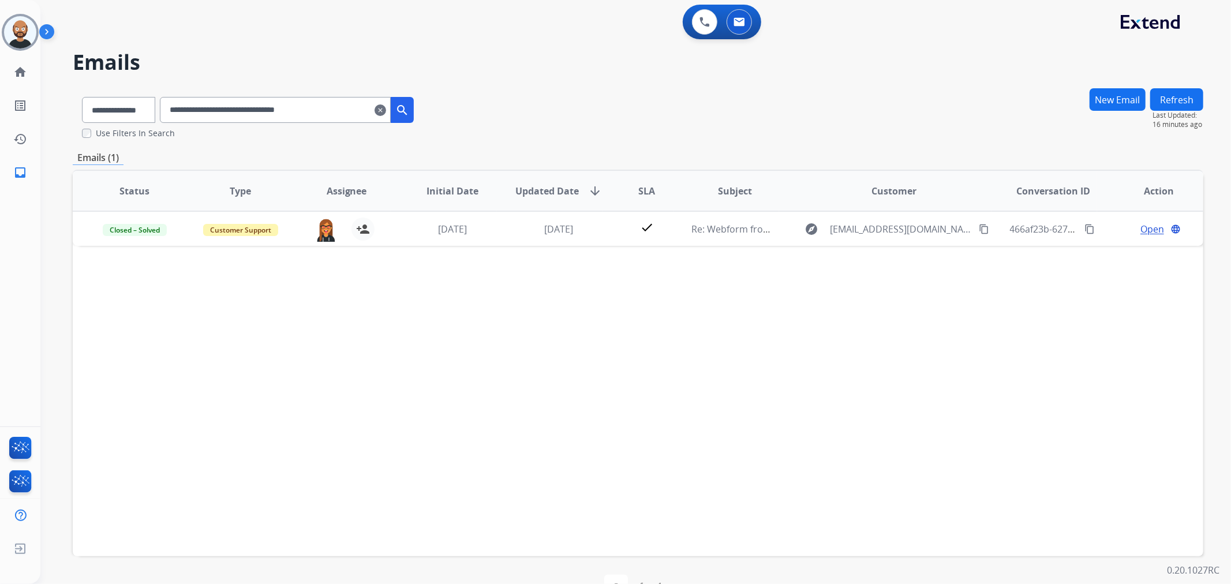
click at [305, 111] on input "**********" at bounding box center [275, 110] width 231 height 26
click at [304, 111] on input "**********" at bounding box center [275, 110] width 231 height 26
paste input "text"
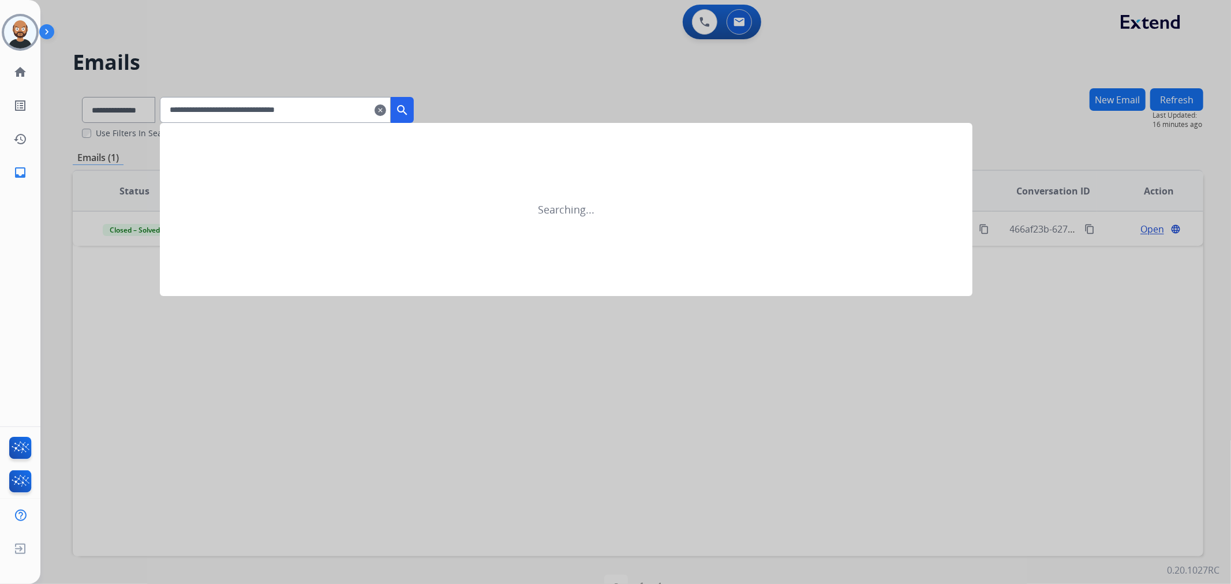
click at [409, 114] on mat-icon "search" at bounding box center [402, 110] width 14 height 14
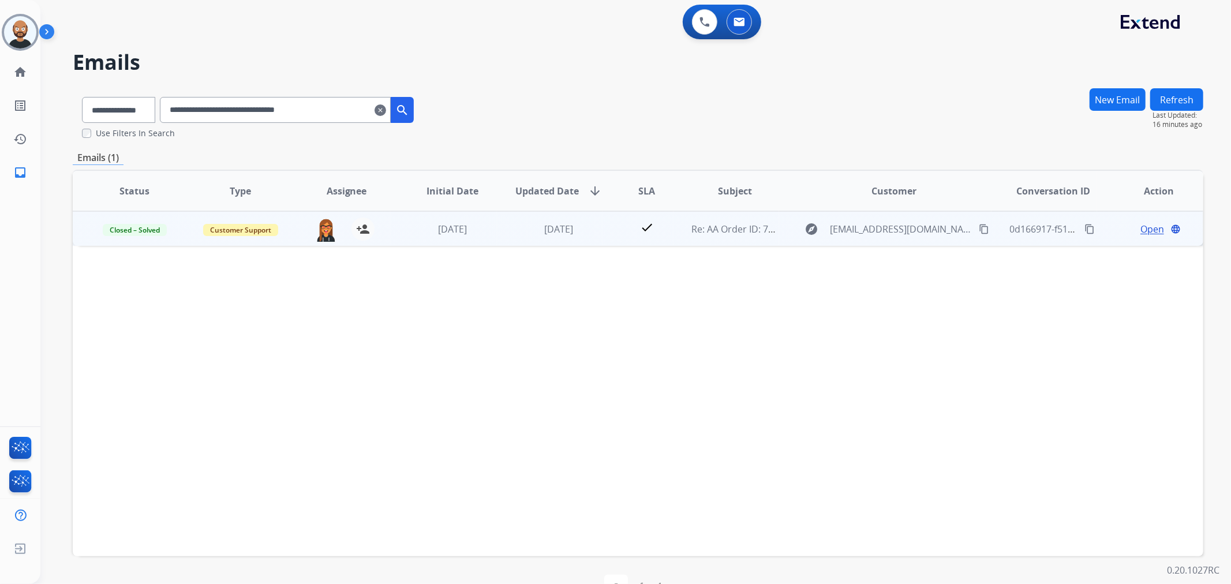
click at [1149, 227] on span "Open" at bounding box center [1153, 229] width 24 height 14
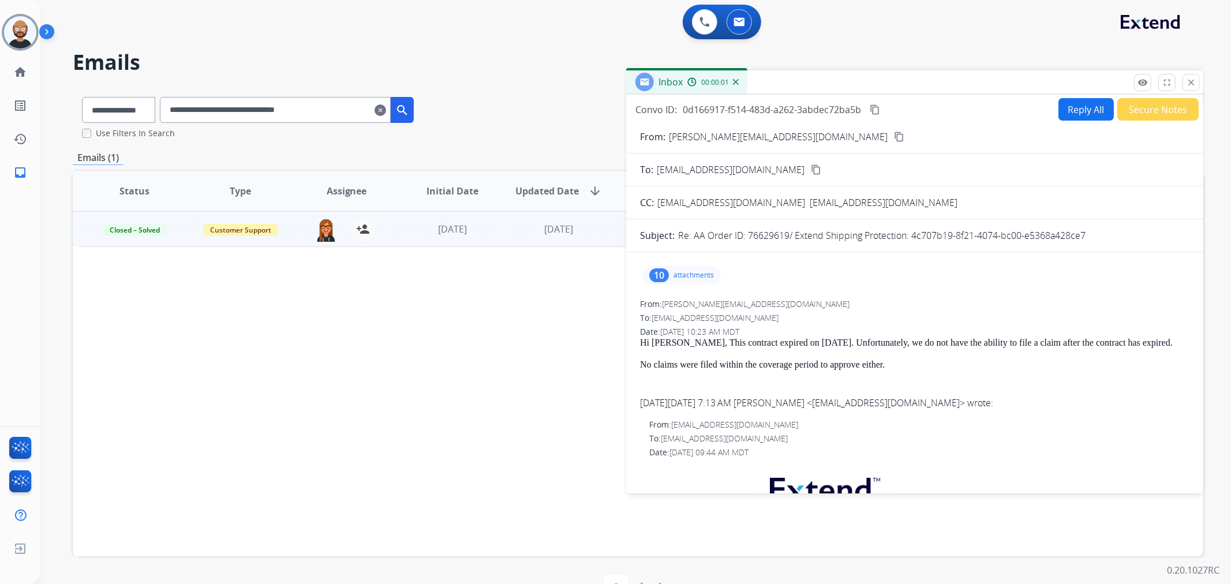
click at [1126, 112] on button "Secure Notes" at bounding box center [1158, 109] width 81 height 23
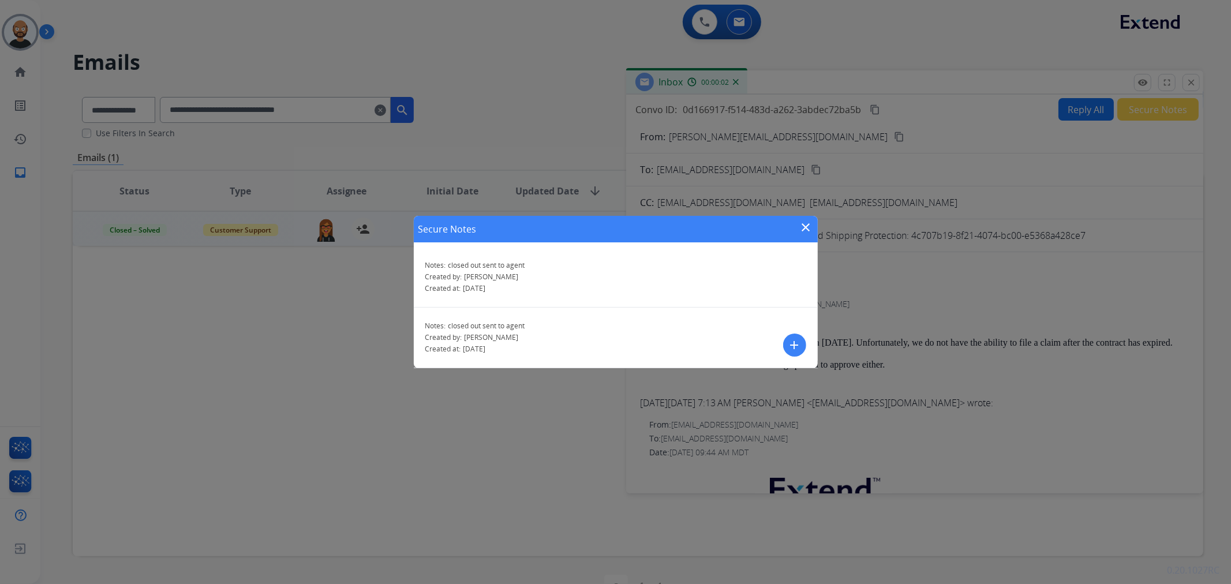
click at [809, 229] on mat-icon "close" at bounding box center [807, 228] width 14 height 14
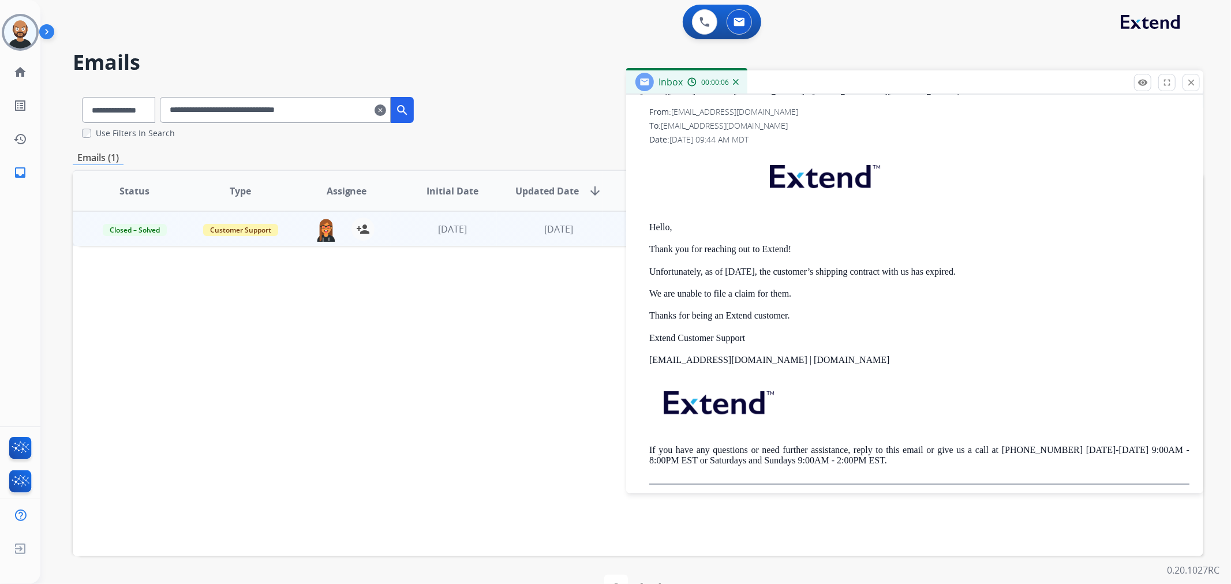
scroll to position [256, 0]
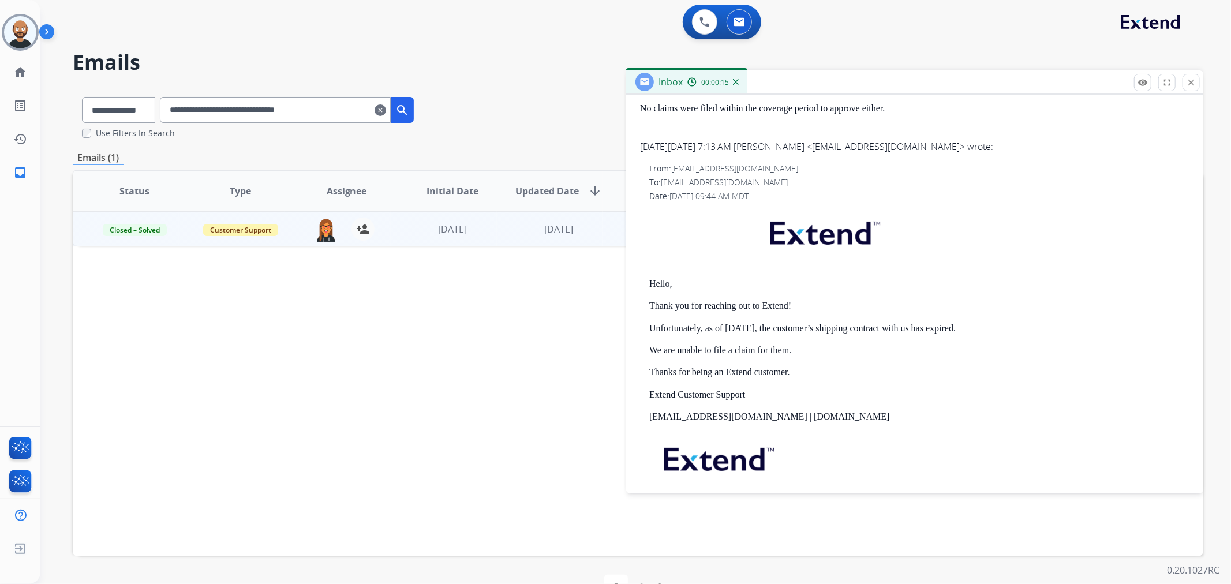
drag, startPoint x: 1192, startPoint y: 81, endPoint x: 1156, endPoint y: 93, distance: 37.1
click at [1192, 81] on mat-icon "close" at bounding box center [1191, 82] width 10 height 10
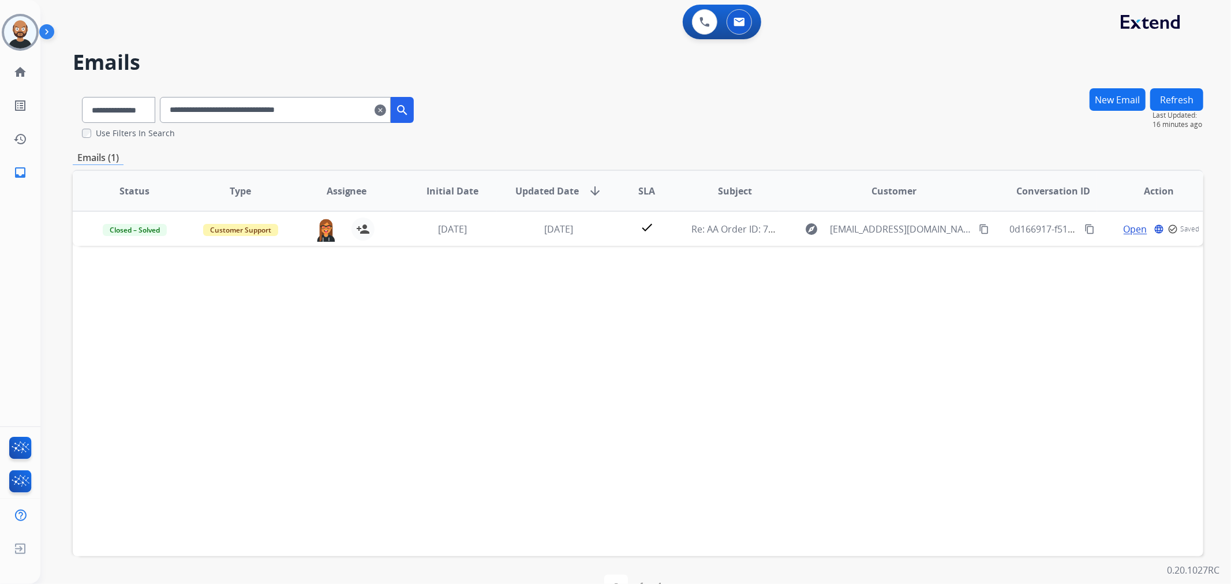
click at [226, 110] on input "**********" at bounding box center [275, 110] width 231 height 26
paste input "text"
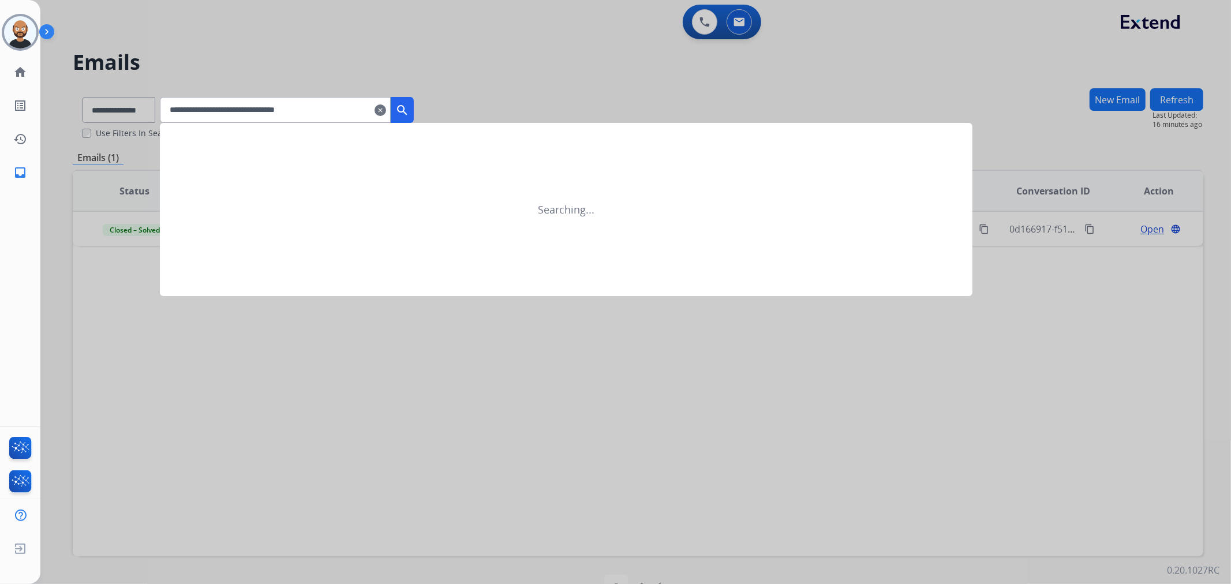
click at [414, 105] on button "search" at bounding box center [402, 110] width 23 height 26
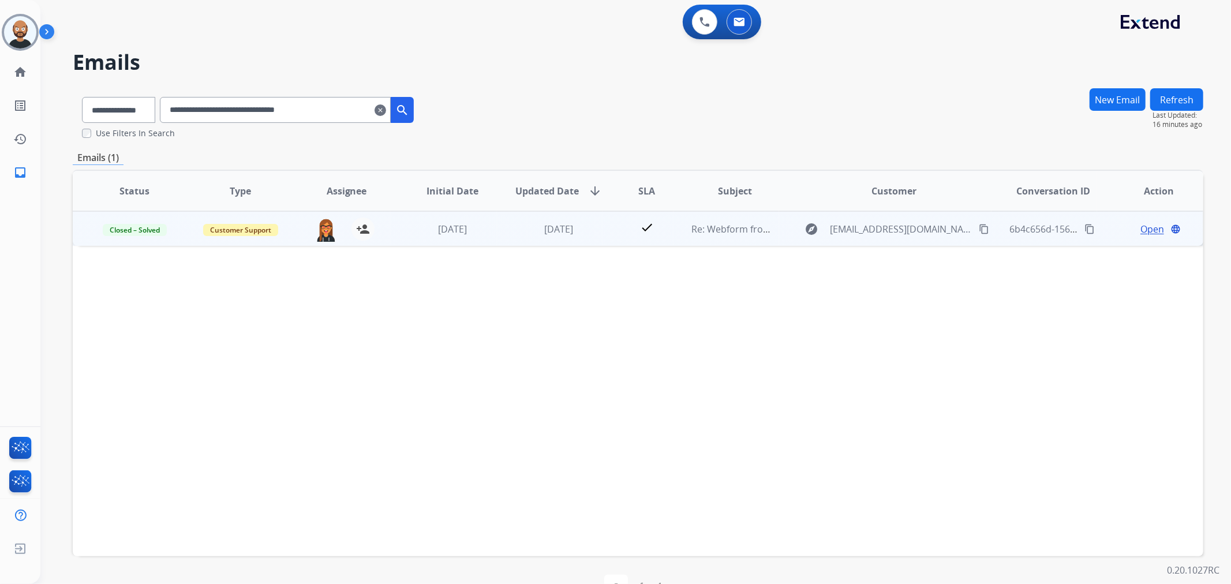
click at [1148, 227] on span "Open" at bounding box center [1153, 229] width 24 height 14
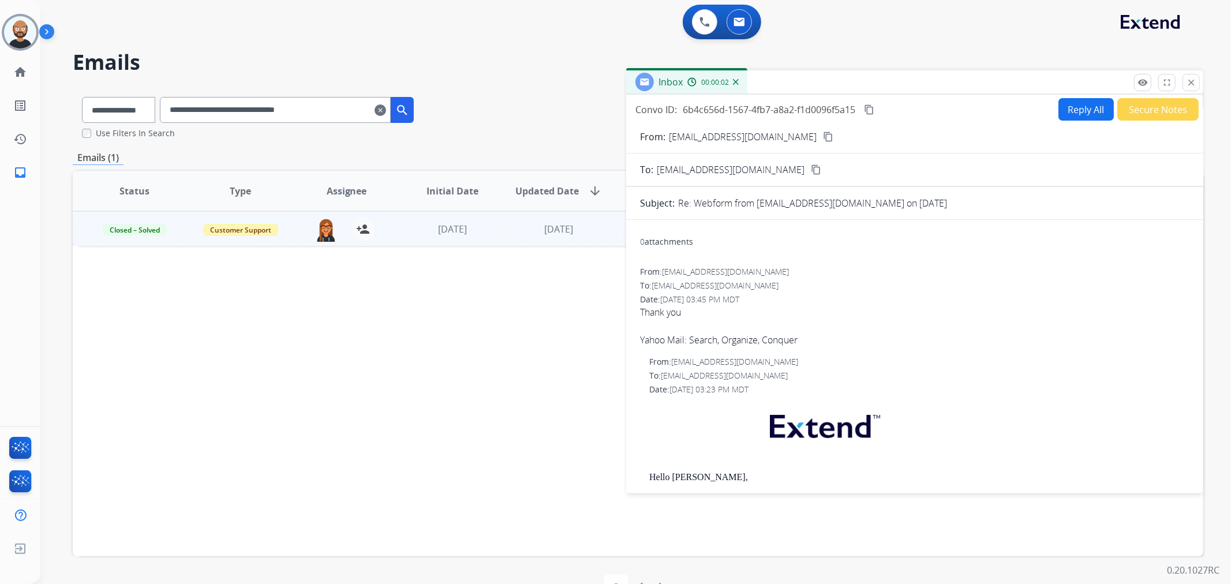
click at [1132, 117] on button "Secure Notes" at bounding box center [1158, 109] width 81 height 23
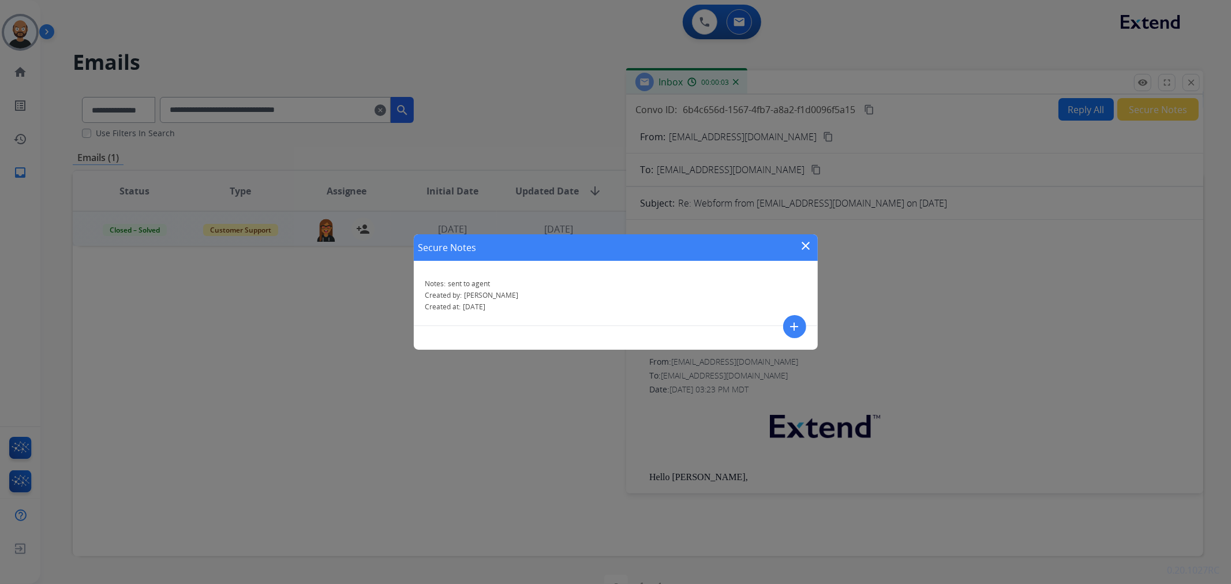
click at [803, 245] on mat-icon "close" at bounding box center [807, 246] width 14 height 14
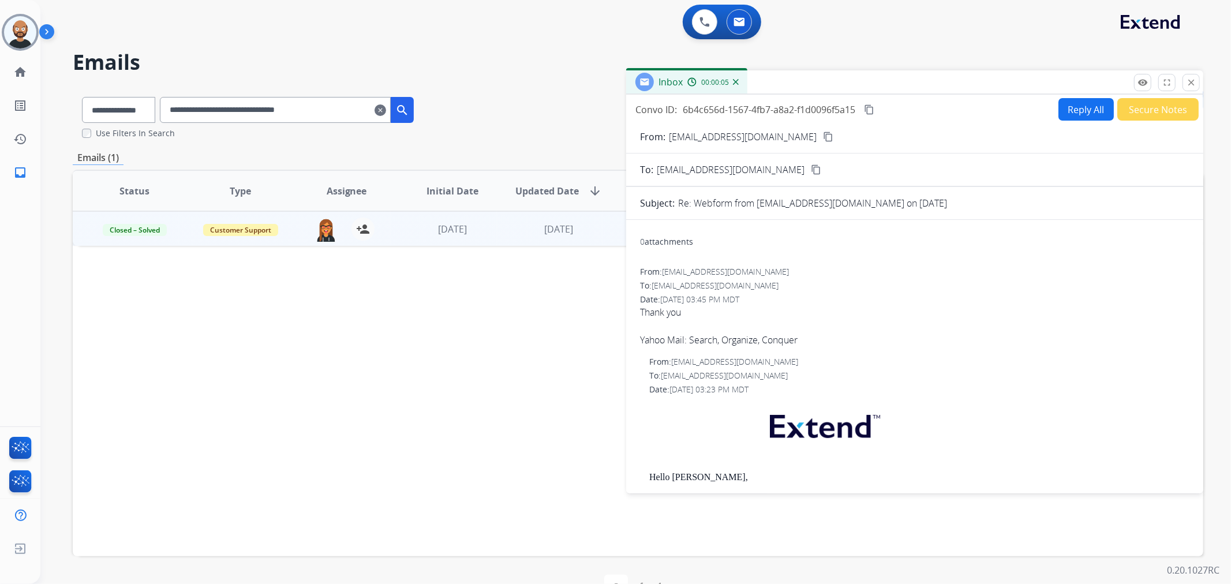
drag, startPoint x: 755, startPoint y: 324, endPoint x: 751, endPoint y: 330, distance: 6.7
drag, startPoint x: 751, startPoint y: 330, endPoint x: 740, endPoint y: 338, distance: 13.8
drag, startPoint x: 740, startPoint y: 338, endPoint x: 707, endPoint y: 315, distance: 40.2
click at [707, 315] on span "Thank you Yahoo Mail: Search, Organize, Conquer" at bounding box center [915, 326] width 550 height 42
click at [1125, 111] on button "Secure Notes" at bounding box center [1158, 109] width 81 height 23
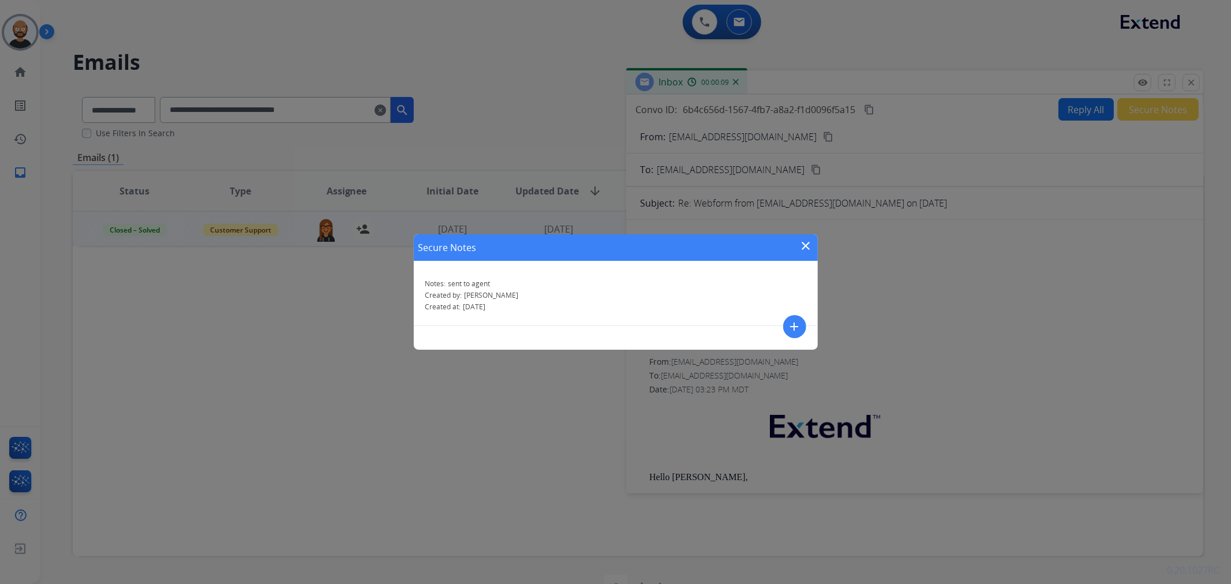
click at [805, 249] on mat-icon "close" at bounding box center [807, 246] width 14 height 14
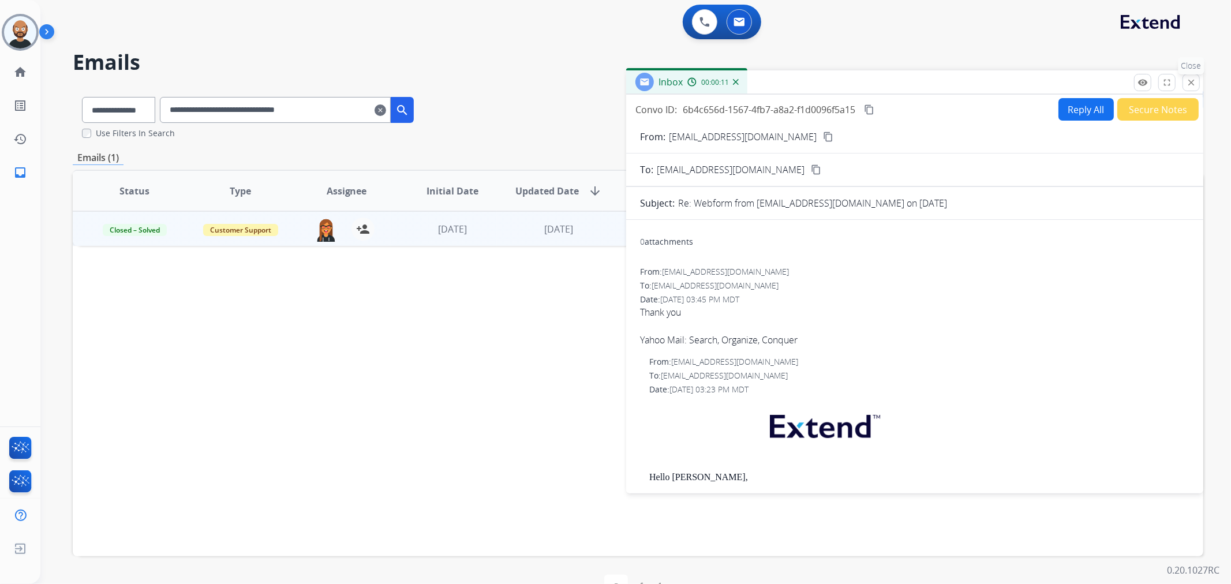
click at [1196, 83] on mat-icon "close" at bounding box center [1191, 82] width 10 height 10
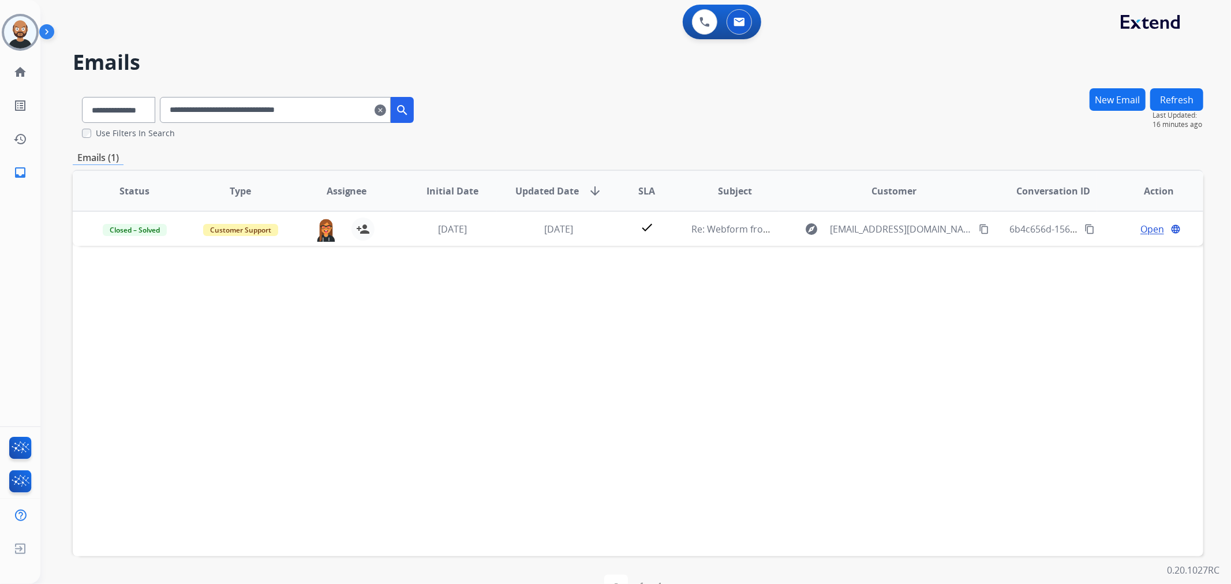
click at [289, 101] on input "**********" at bounding box center [275, 110] width 231 height 26
paste input "text"
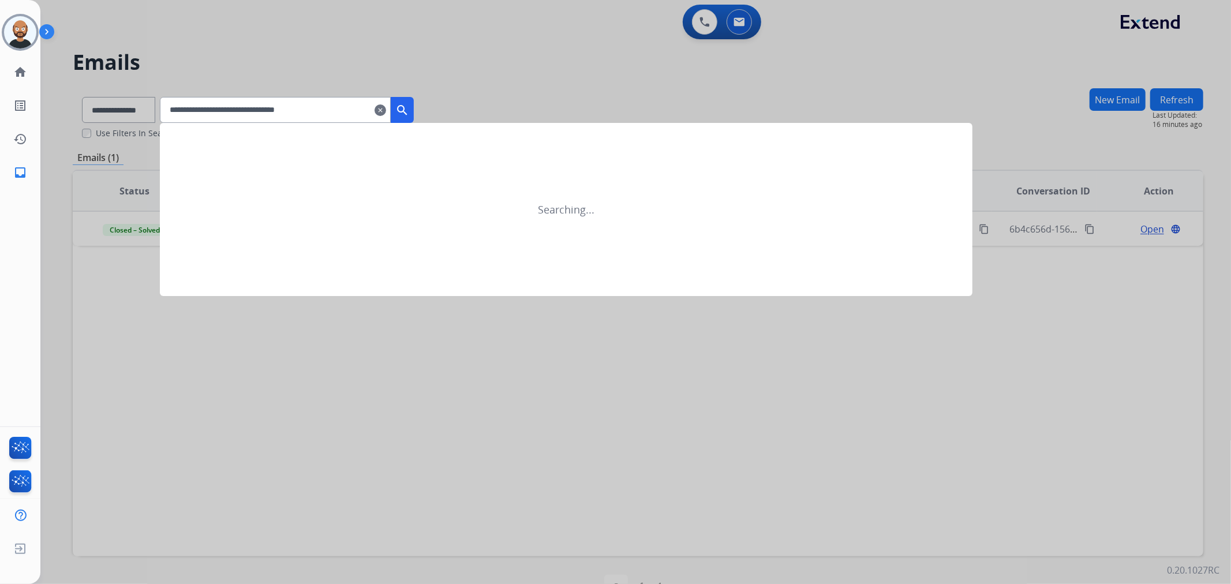
click at [409, 110] on mat-icon "search" at bounding box center [402, 110] width 14 height 14
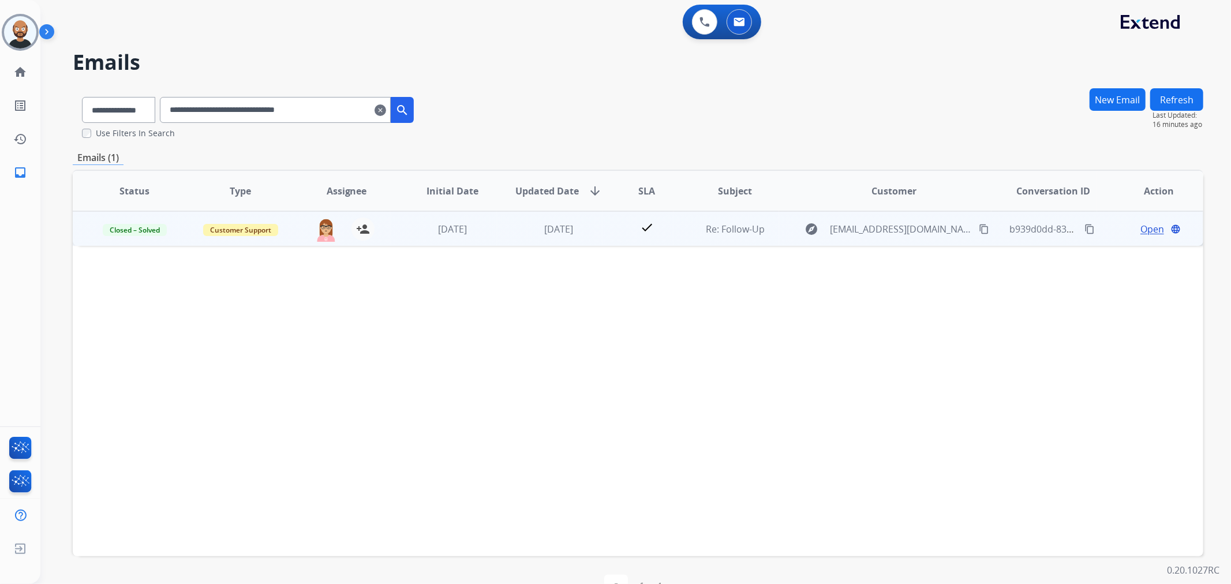
click at [1142, 229] on span "Open" at bounding box center [1153, 229] width 24 height 14
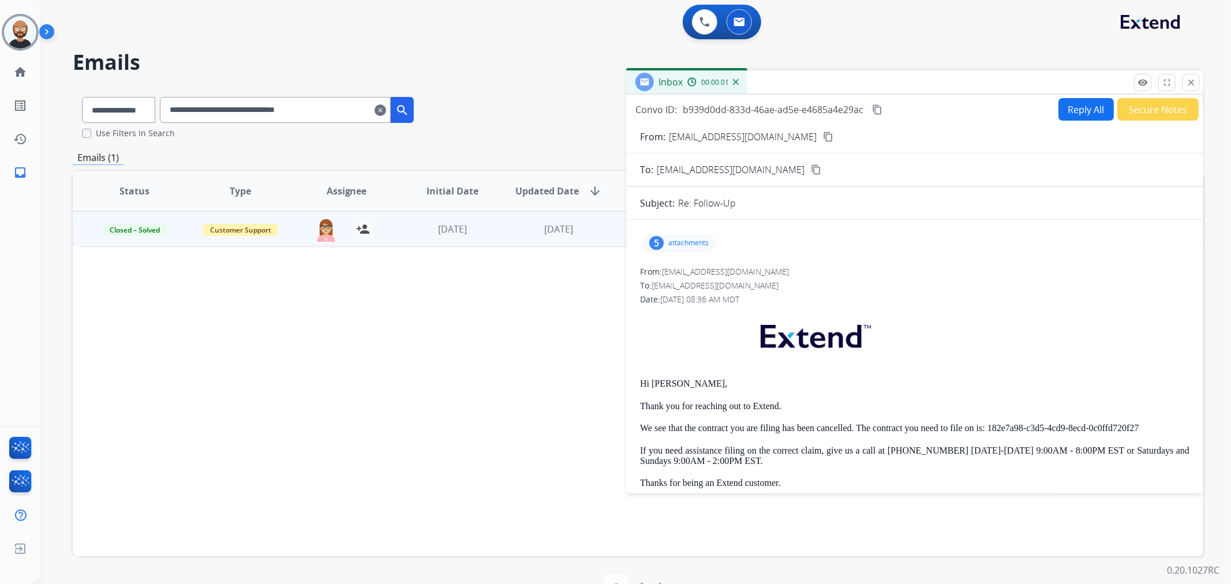
click at [1151, 114] on button "Secure Notes" at bounding box center [1158, 109] width 81 height 23
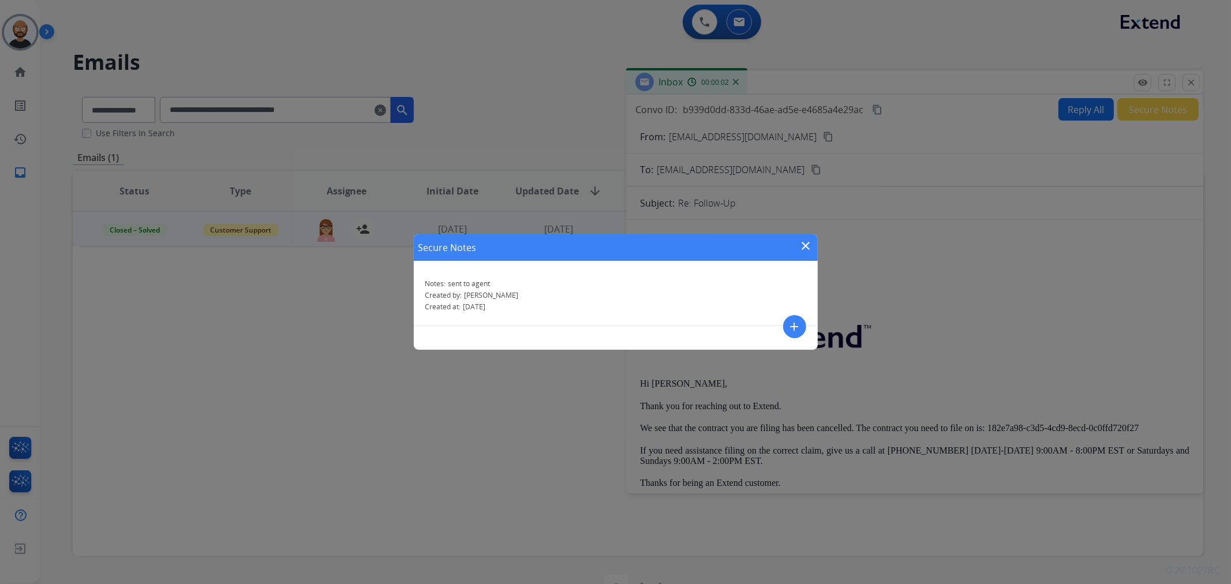
click at [812, 239] on mat-icon "close" at bounding box center [807, 246] width 14 height 14
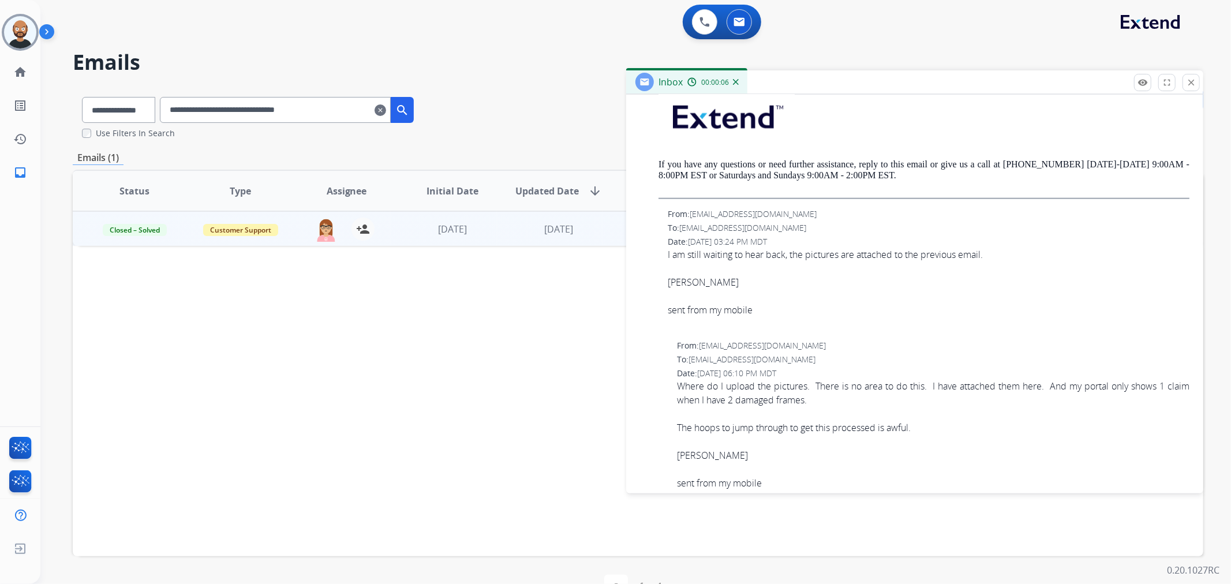
scroll to position [962, 0]
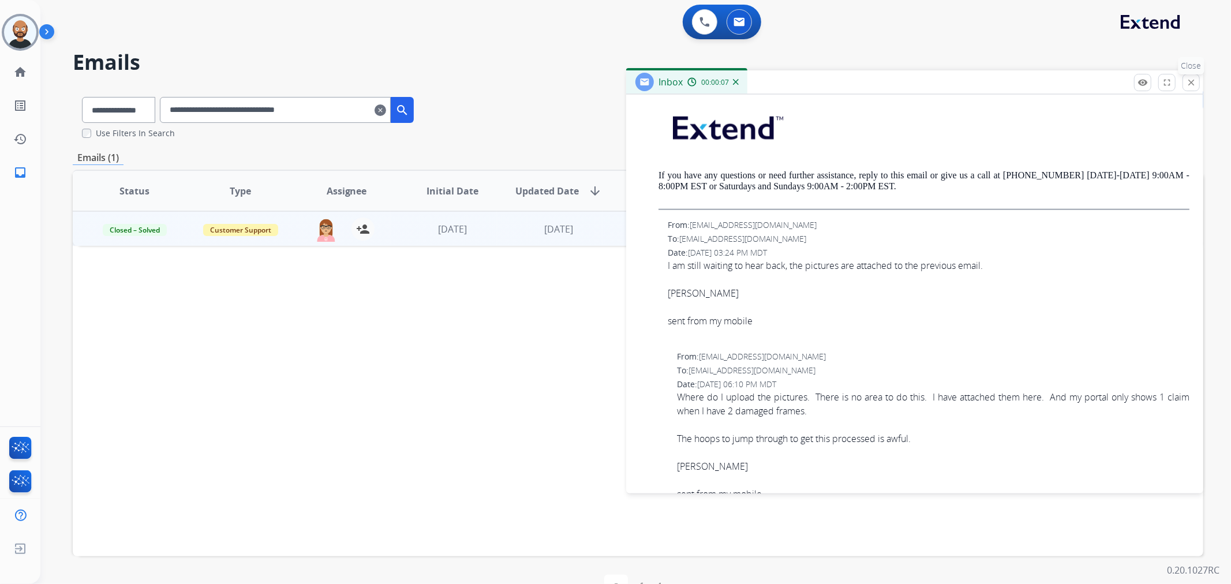
click at [1192, 88] on button "close Close" at bounding box center [1191, 82] width 17 height 17
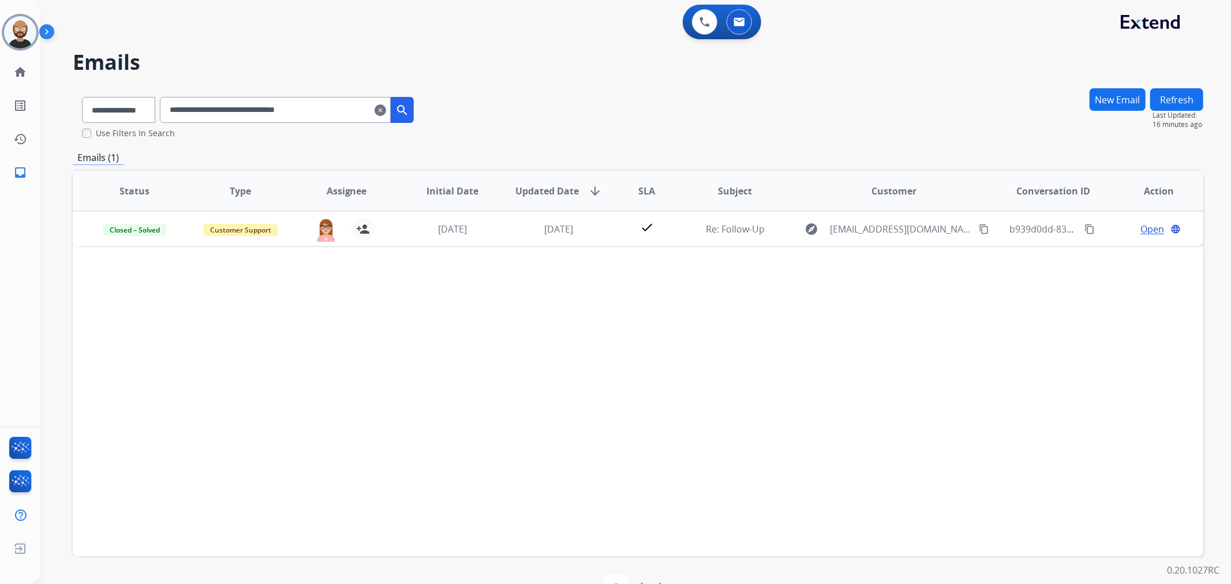
click at [335, 108] on input "**********" at bounding box center [275, 110] width 231 height 26
paste input "text"
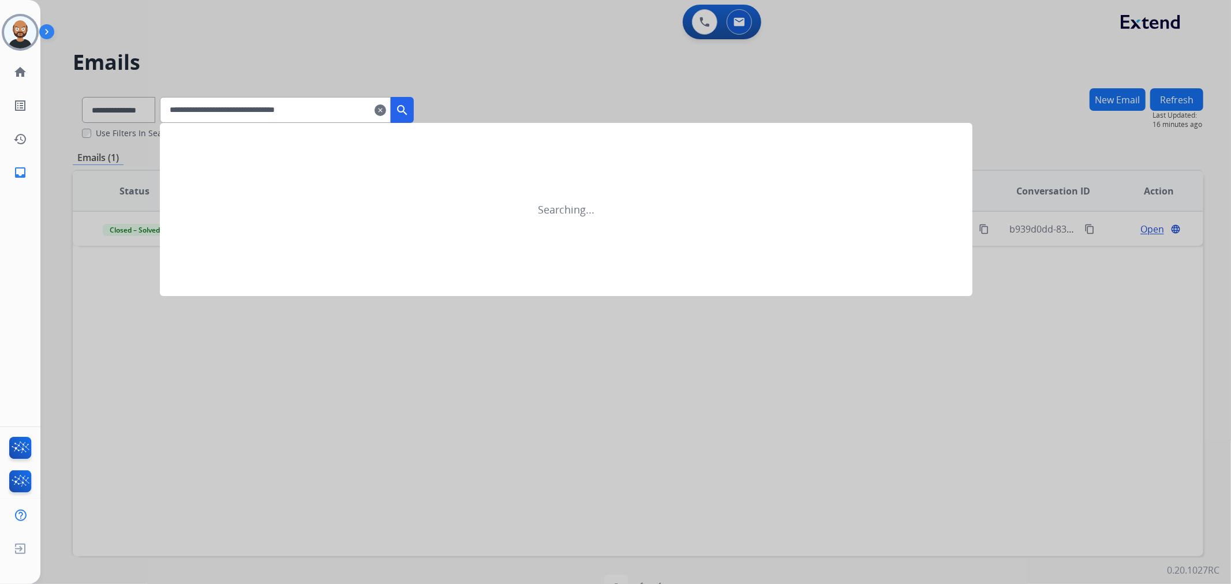
click at [409, 109] on mat-icon "search" at bounding box center [402, 110] width 14 height 14
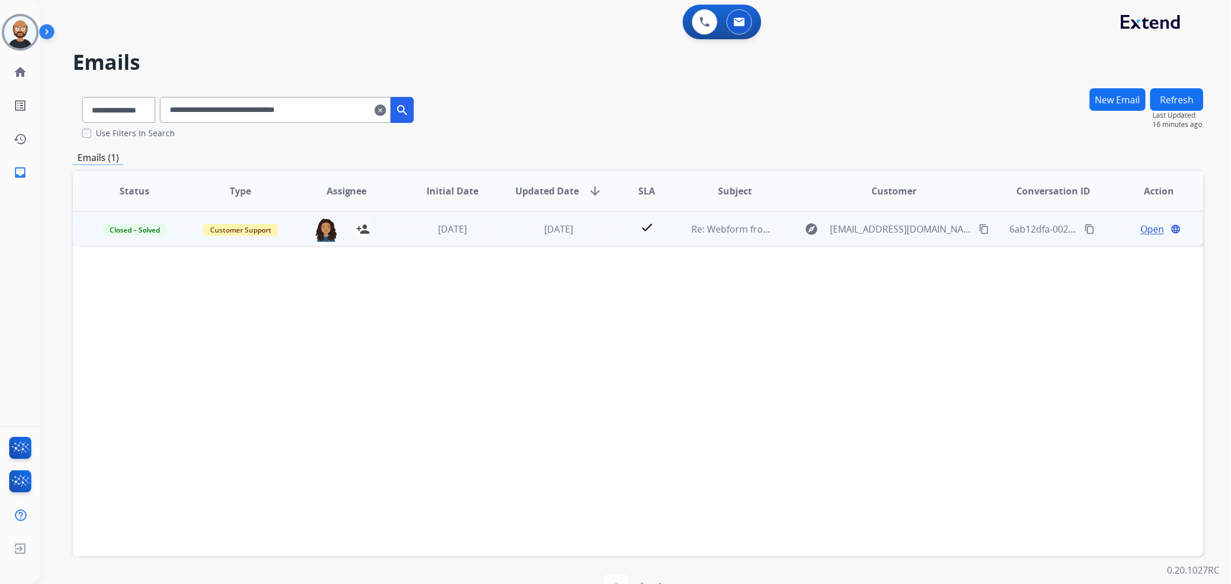
click at [1149, 230] on span "Open" at bounding box center [1153, 229] width 24 height 14
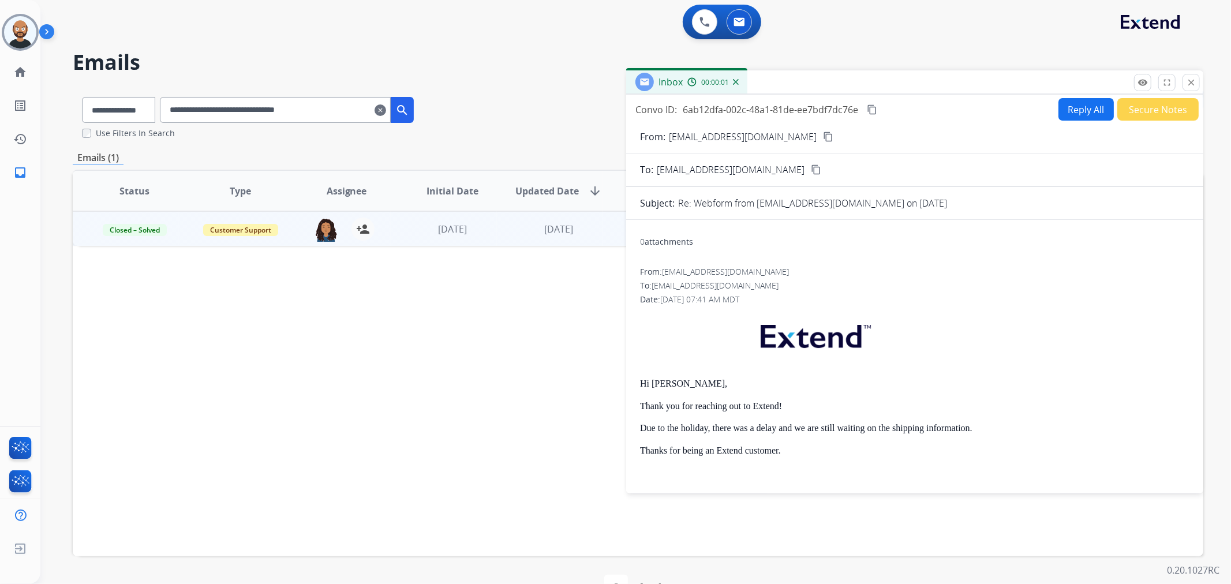
click at [1136, 118] on button "Secure Notes" at bounding box center [1158, 109] width 81 height 23
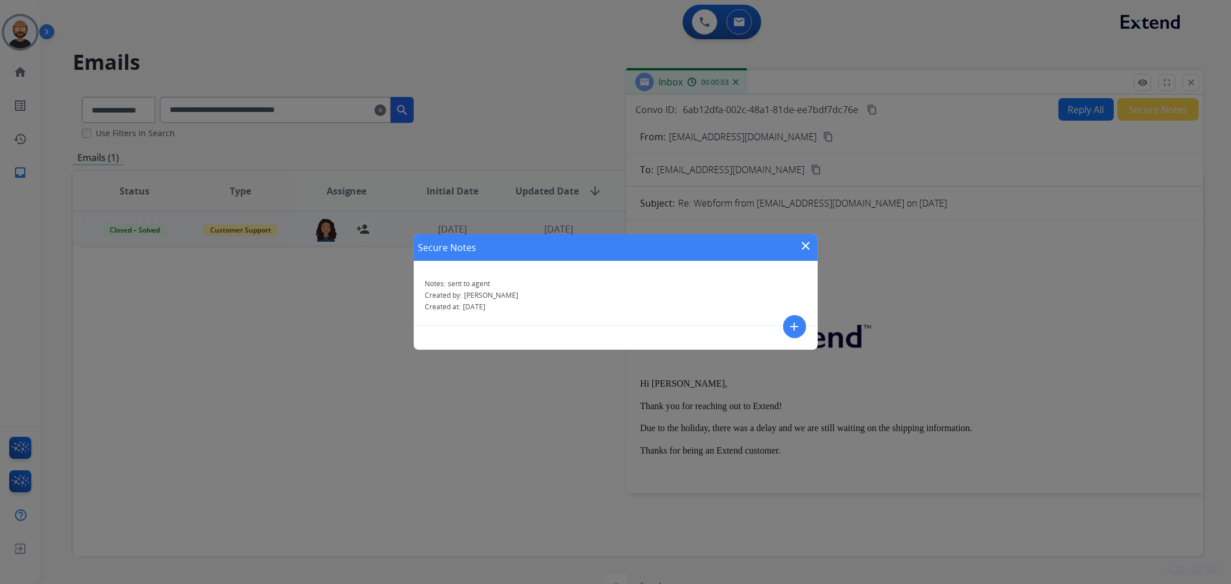
click at [812, 241] on mat-icon "close" at bounding box center [807, 246] width 14 height 14
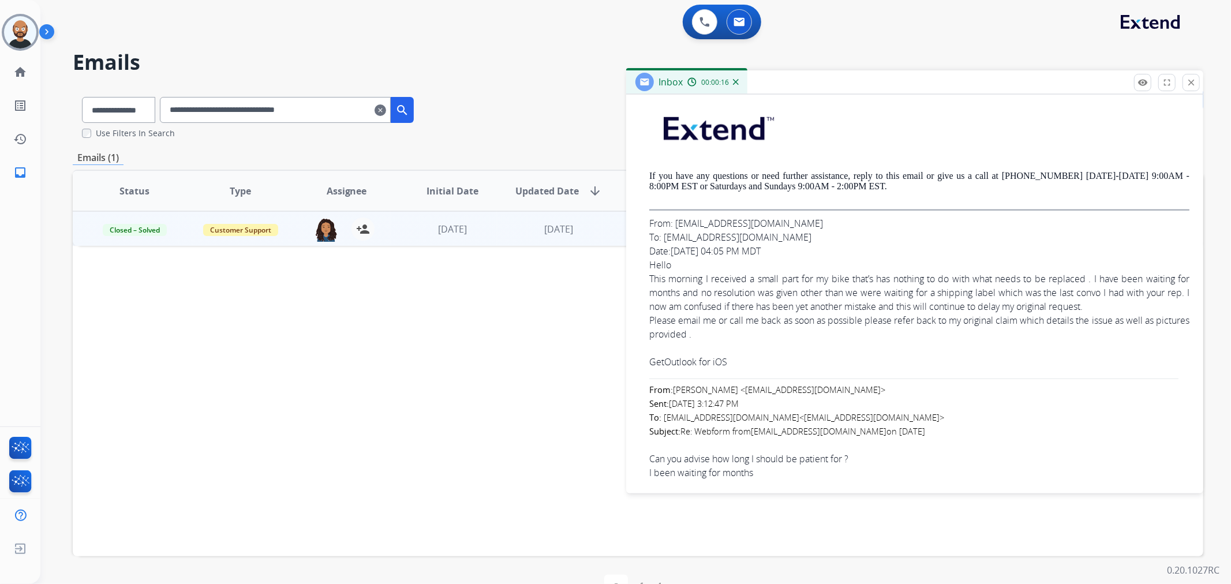
click at [1191, 83] on mat-icon "close" at bounding box center [1191, 82] width 10 height 10
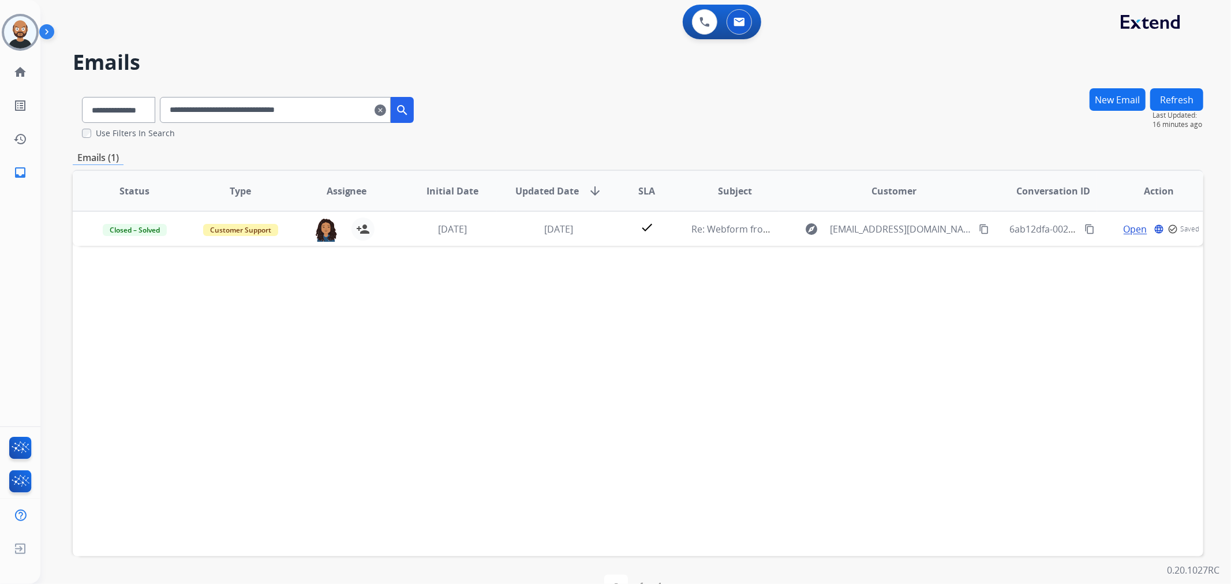
click at [348, 106] on input "**********" at bounding box center [275, 110] width 231 height 26
paste input "text"
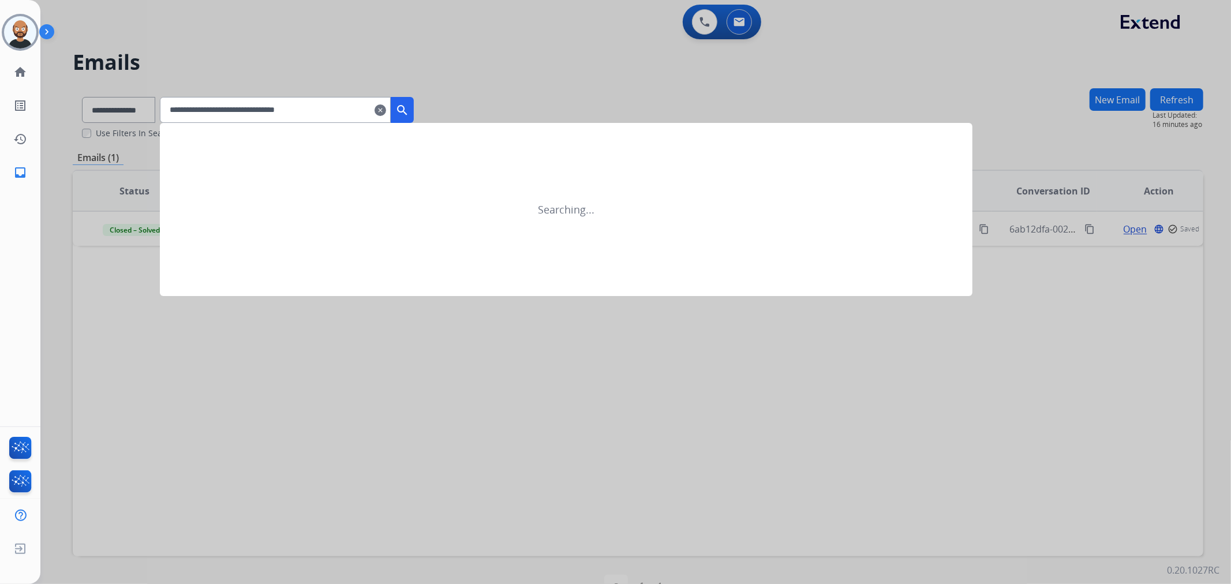
drag, startPoint x: 418, startPoint y: 106, endPoint x: 420, endPoint y: 113, distance: 7.1
click at [409, 113] on mat-icon "search" at bounding box center [402, 110] width 14 height 14
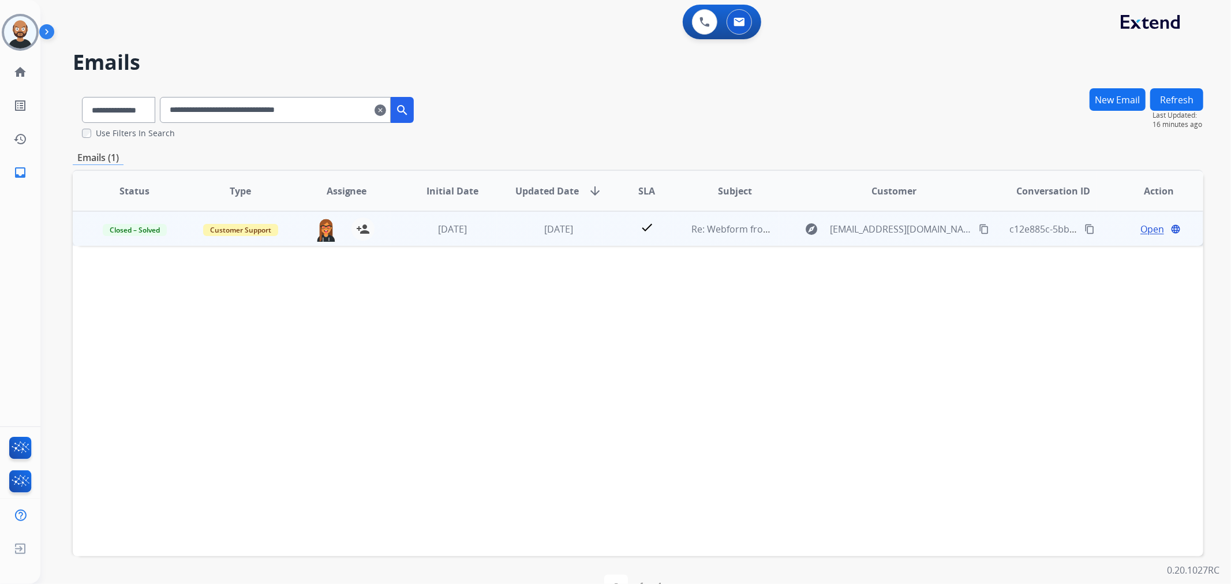
click at [1145, 231] on span "Open" at bounding box center [1153, 229] width 24 height 14
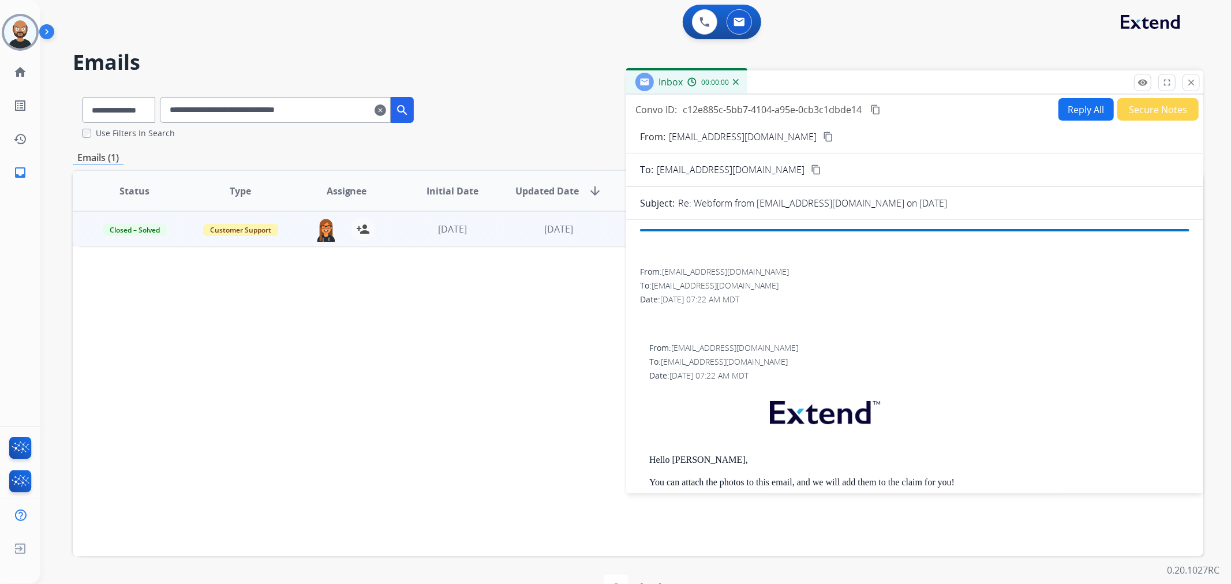
click at [1143, 107] on button "Secure Notes" at bounding box center [1158, 109] width 81 height 23
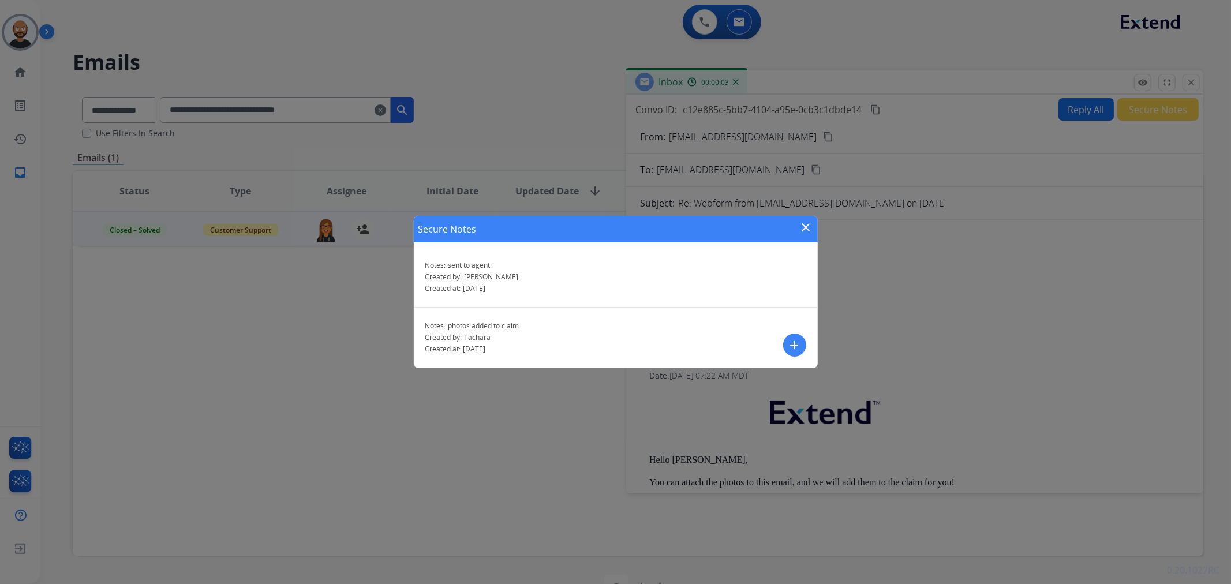
click at [809, 223] on mat-icon "close" at bounding box center [807, 228] width 14 height 14
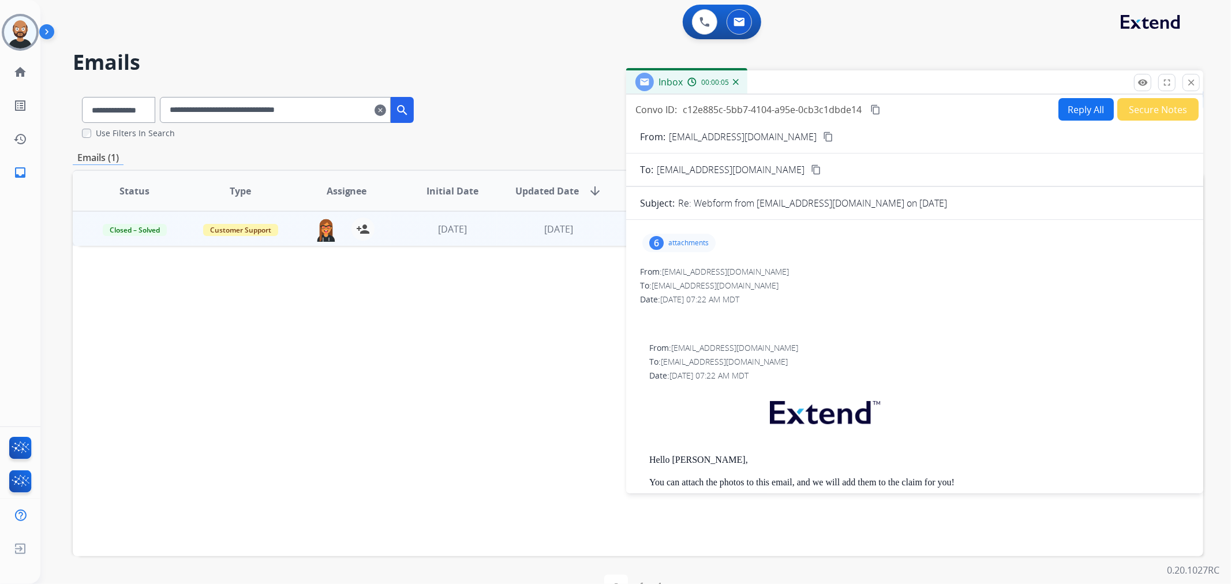
click at [1137, 107] on button "Secure Notes" at bounding box center [1158, 109] width 81 height 23
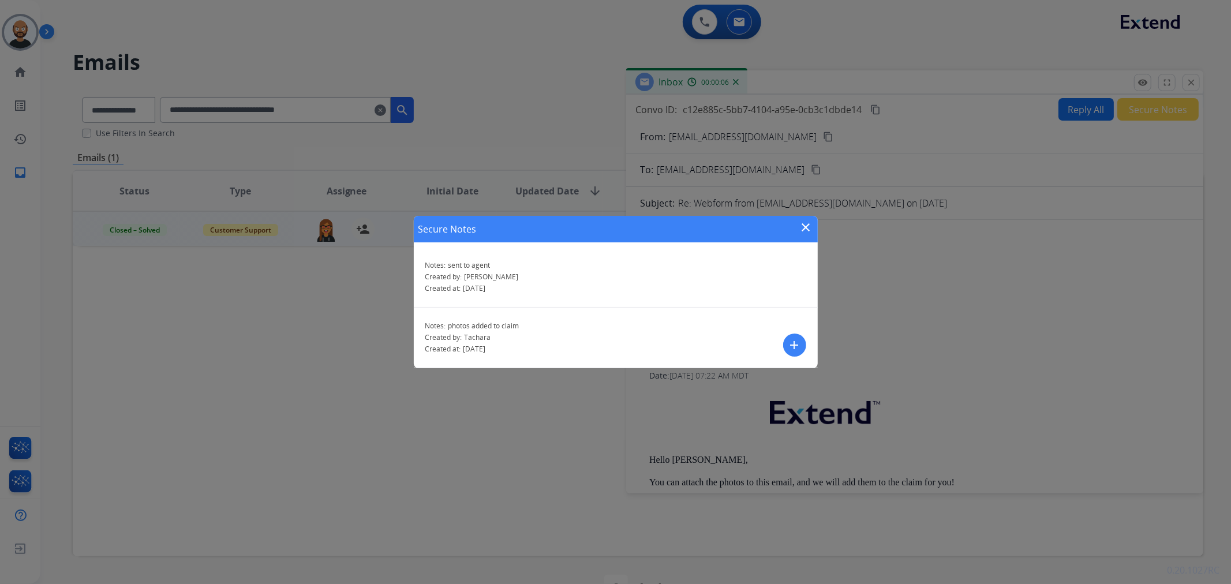
click at [812, 231] on mat-icon "close" at bounding box center [807, 228] width 14 height 14
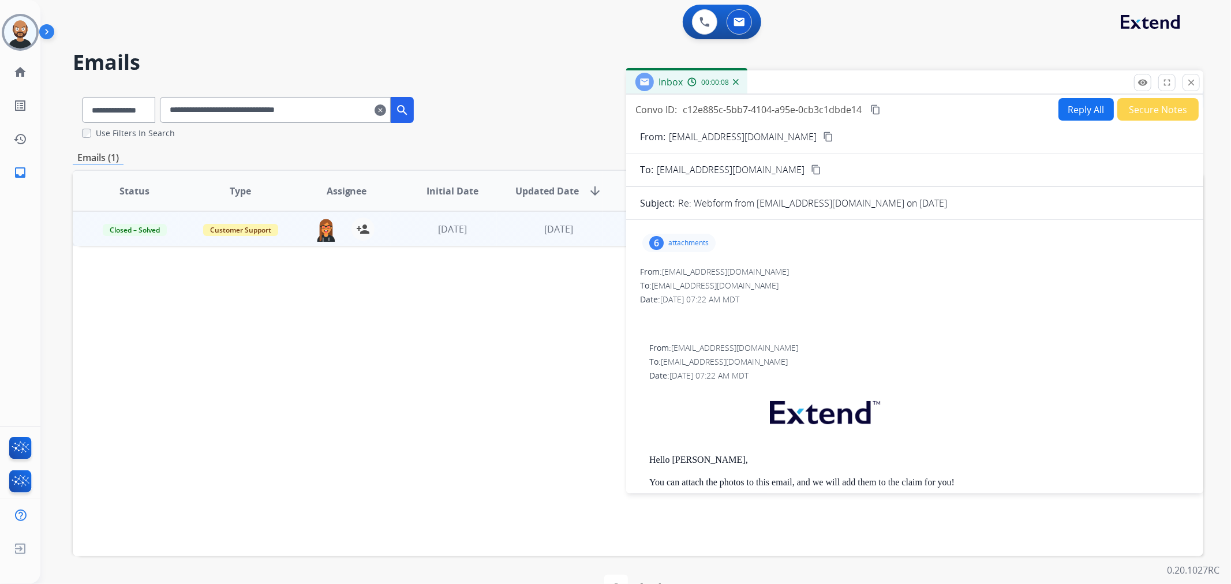
click at [1176, 109] on button "Secure Notes" at bounding box center [1158, 109] width 81 height 23
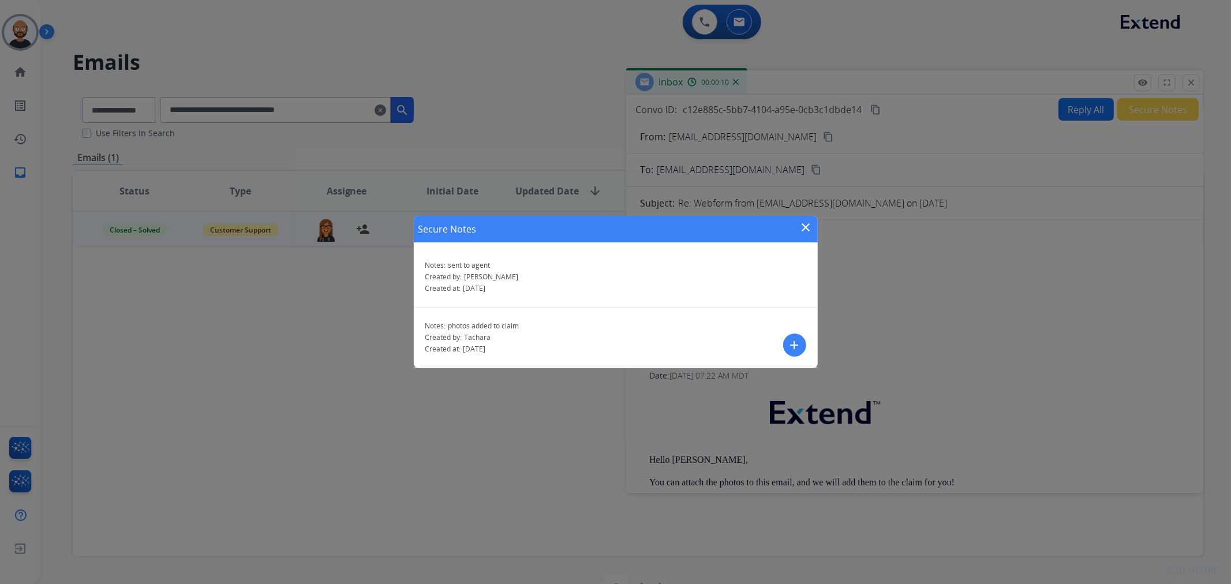
click at [806, 225] on mat-icon "close" at bounding box center [807, 228] width 14 height 14
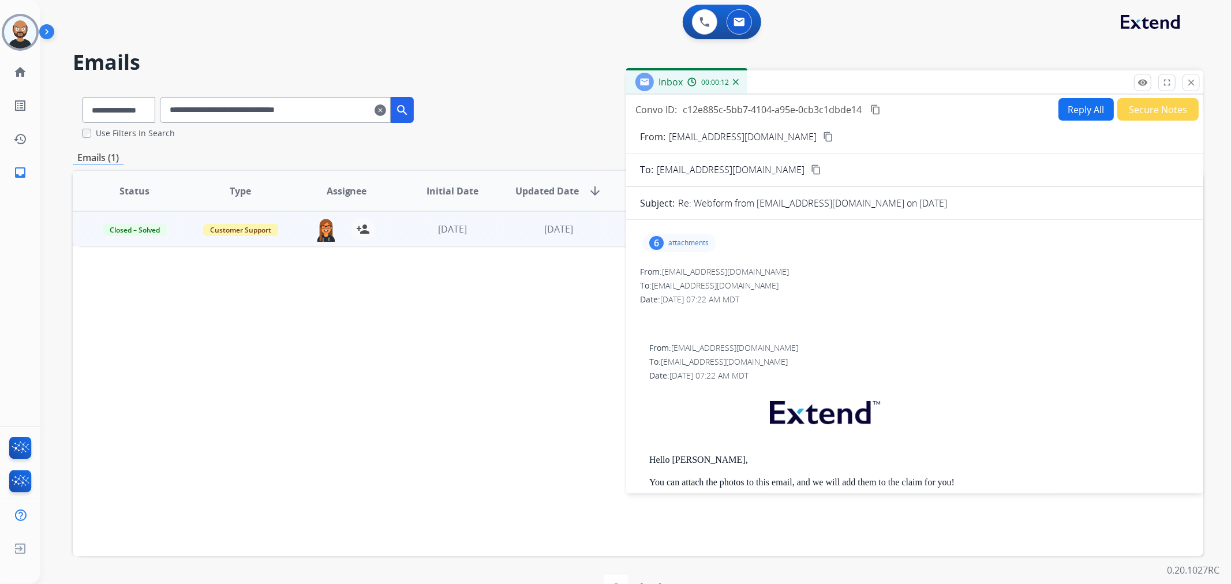
click at [1149, 130] on div "From: [EMAIL_ADDRESS][DOMAIN_NAME] content_copy" at bounding box center [914, 137] width 577 height 14
click at [1137, 114] on button "Secure Notes" at bounding box center [1158, 109] width 81 height 23
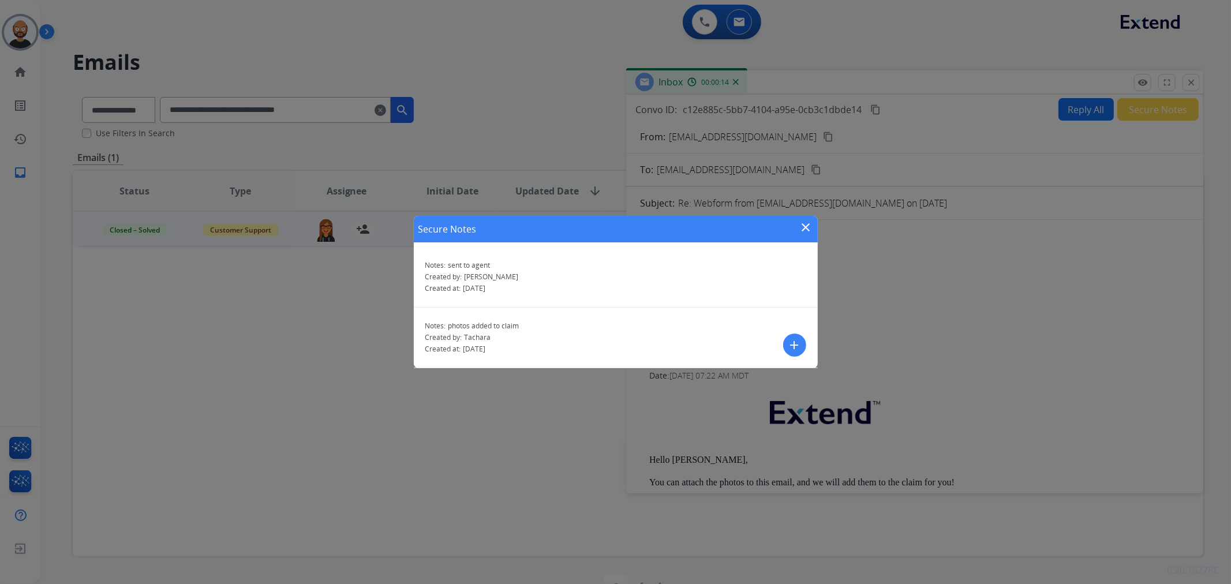
click at [810, 223] on mat-icon "close" at bounding box center [807, 228] width 14 height 14
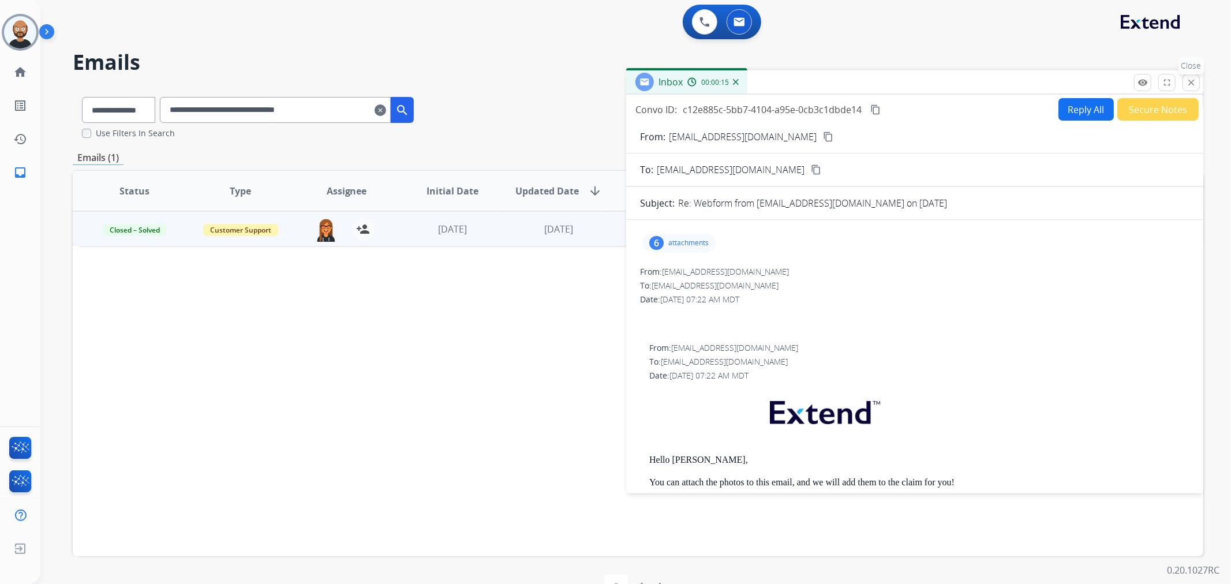
click at [1197, 84] on button "close Close" at bounding box center [1191, 82] width 17 height 17
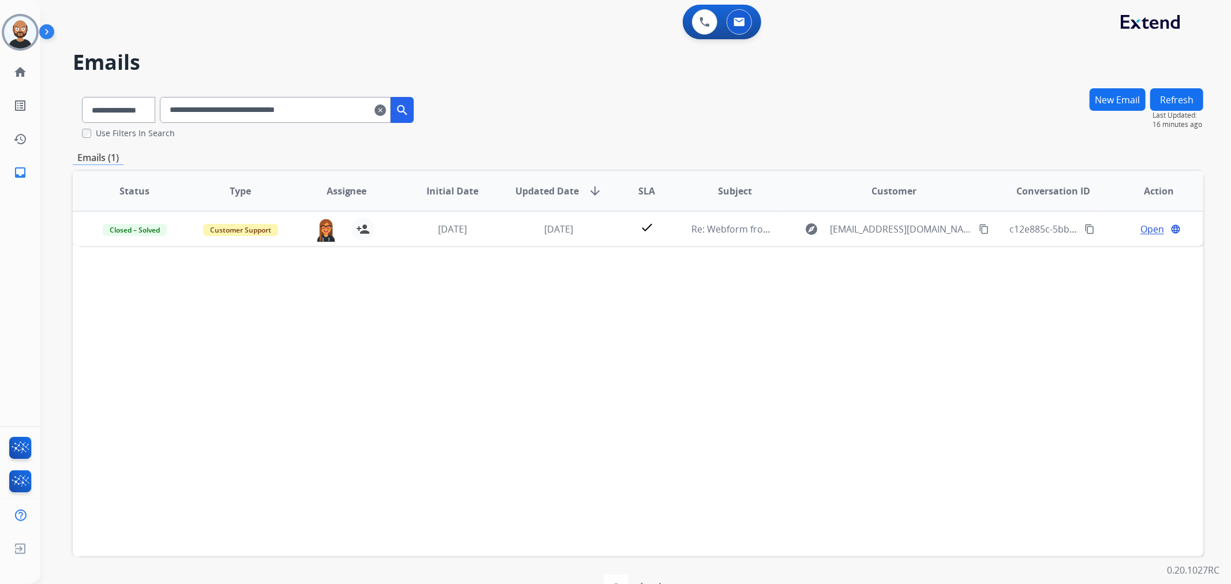
click at [284, 102] on input "**********" at bounding box center [275, 110] width 231 height 26
paste input "text"
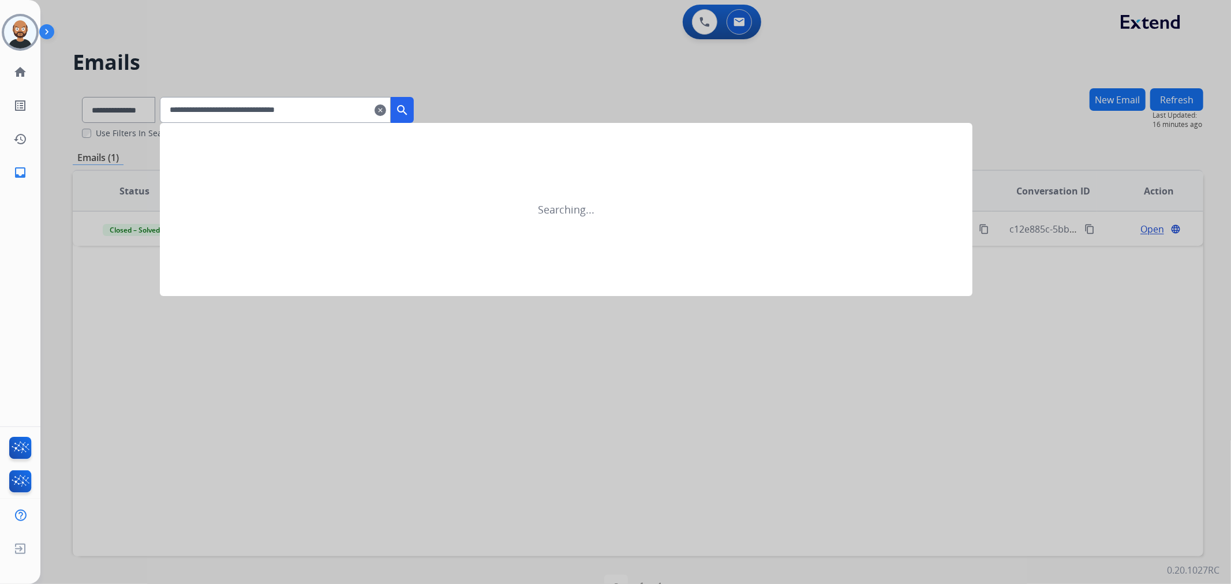
click at [409, 103] on mat-icon "search" at bounding box center [402, 110] width 14 height 14
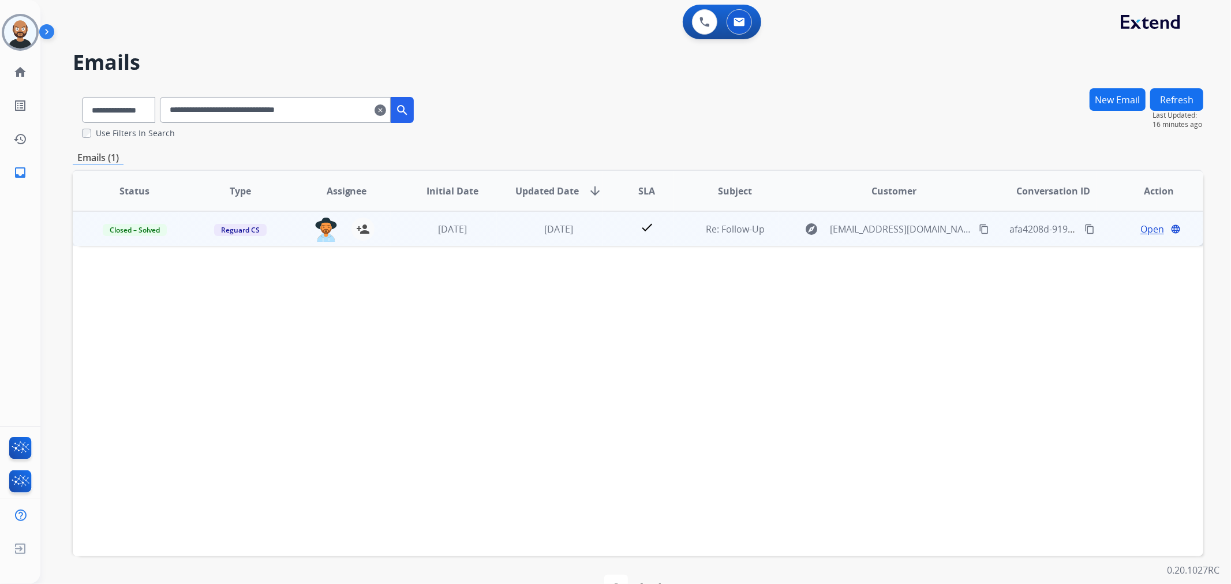
click at [1141, 231] on span "Open" at bounding box center [1153, 229] width 24 height 14
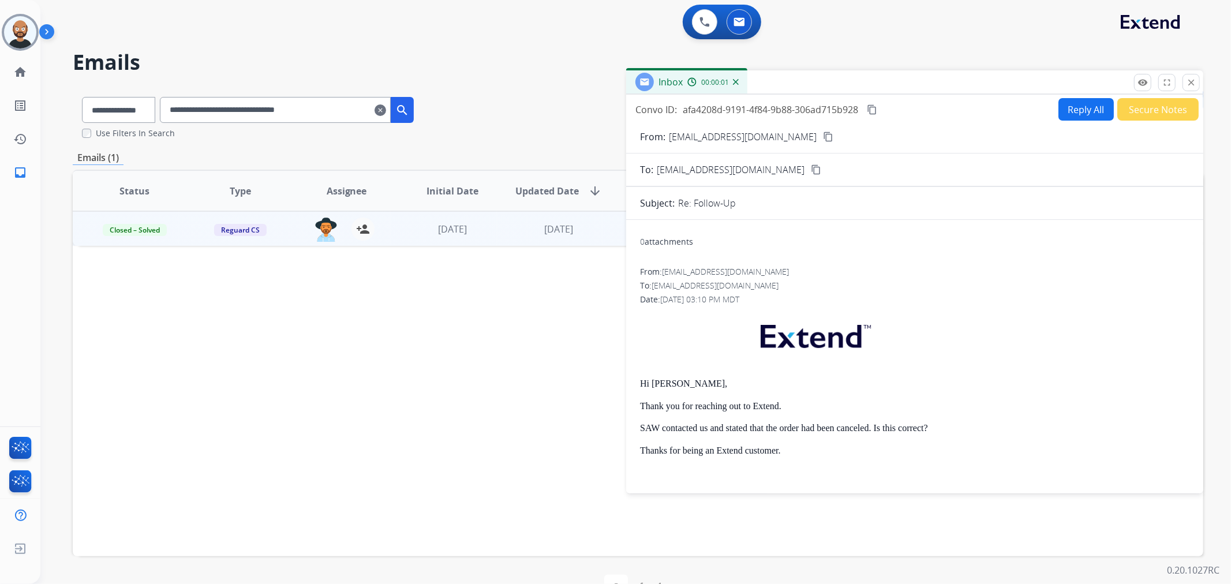
click at [1144, 113] on button "Secure Notes" at bounding box center [1158, 109] width 81 height 23
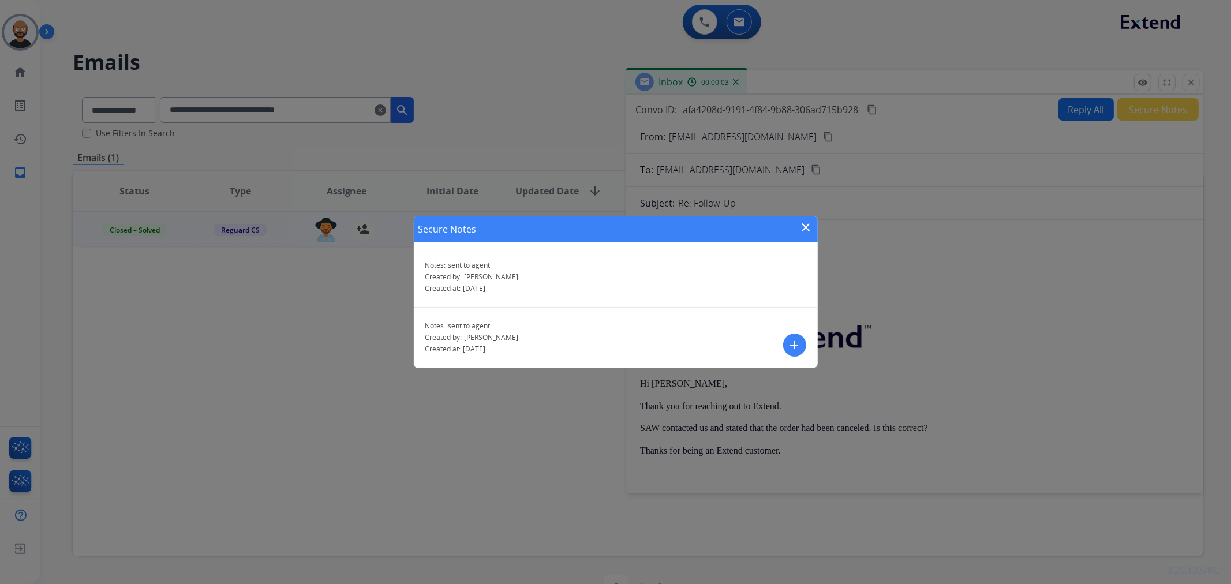
click at [811, 222] on mat-icon "close" at bounding box center [807, 228] width 14 height 14
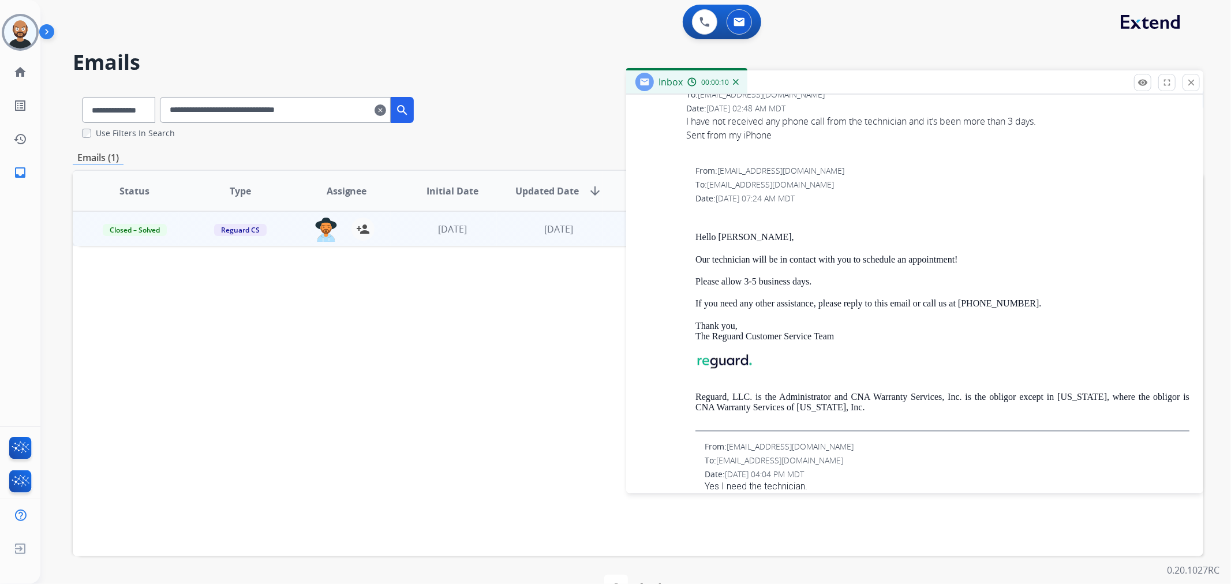
scroll to position [1411, 0]
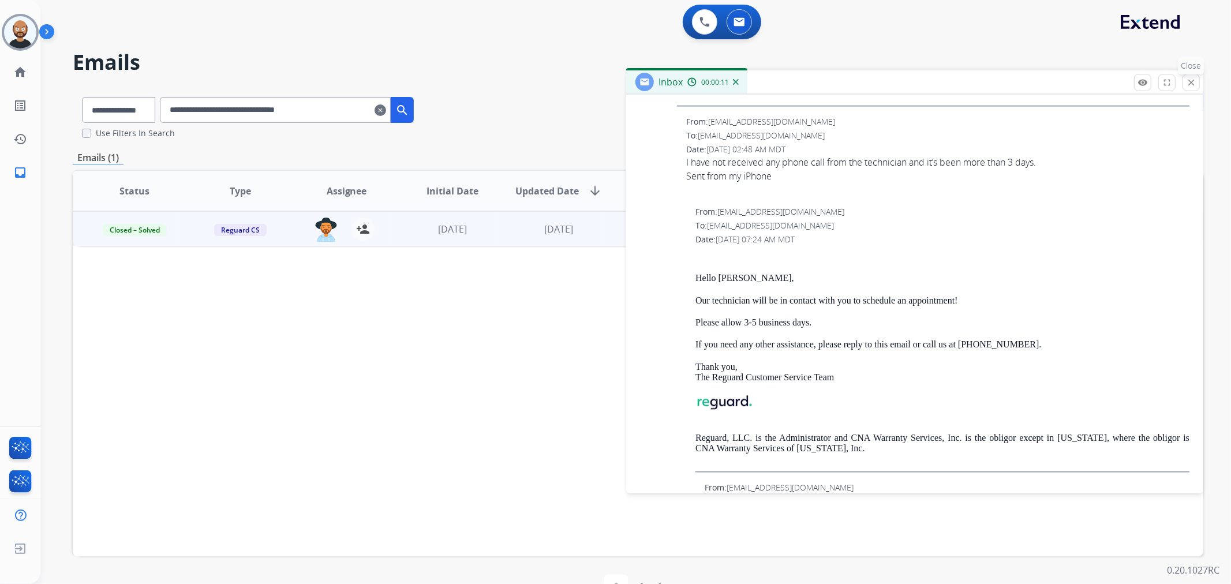
click at [1193, 83] on mat-icon "close" at bounding box center [1191, 82] width 10 height 10
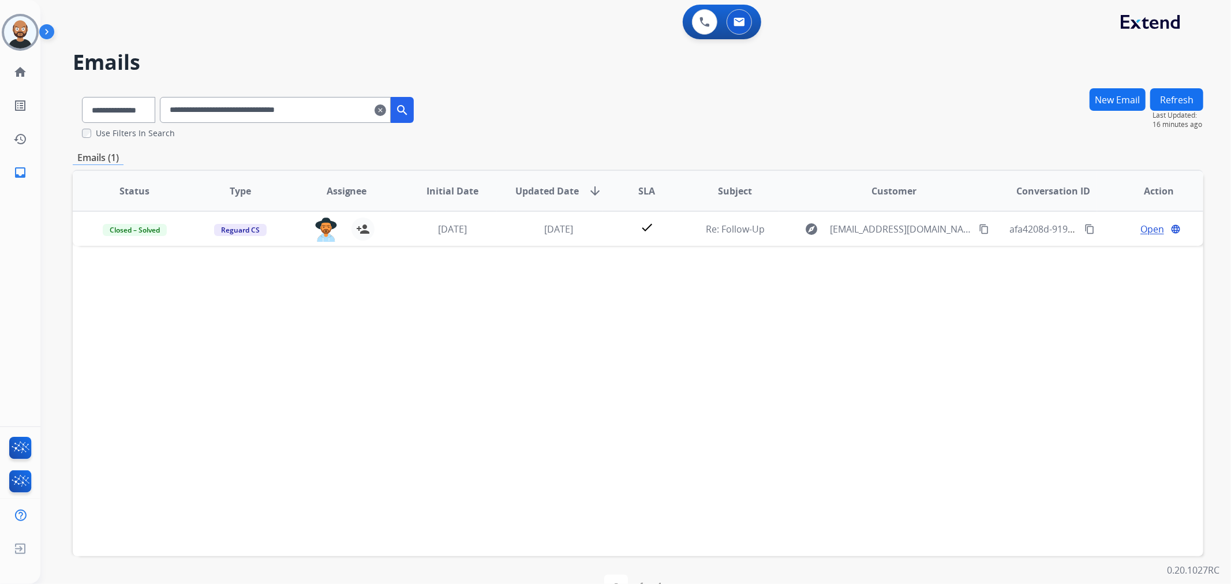
click at [281, 110] on input "**********" at bounding box center [275, 110] width 231 height 26
paste input "text"
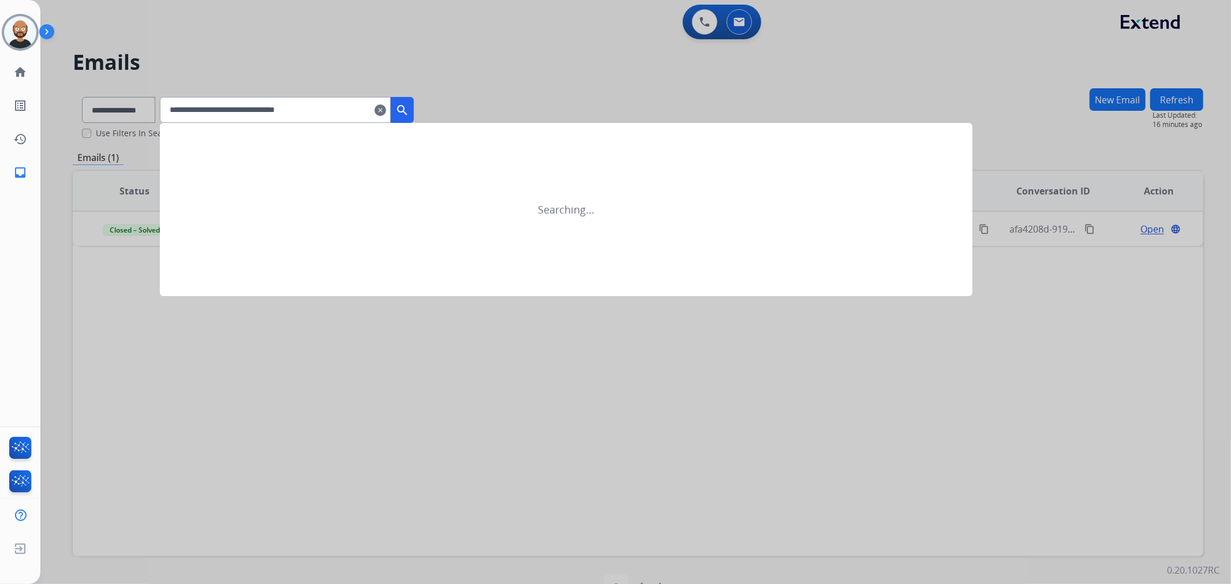
click at [409, 104] on mat-icon "search" at bounding box center [402, 110] width 14 height 14
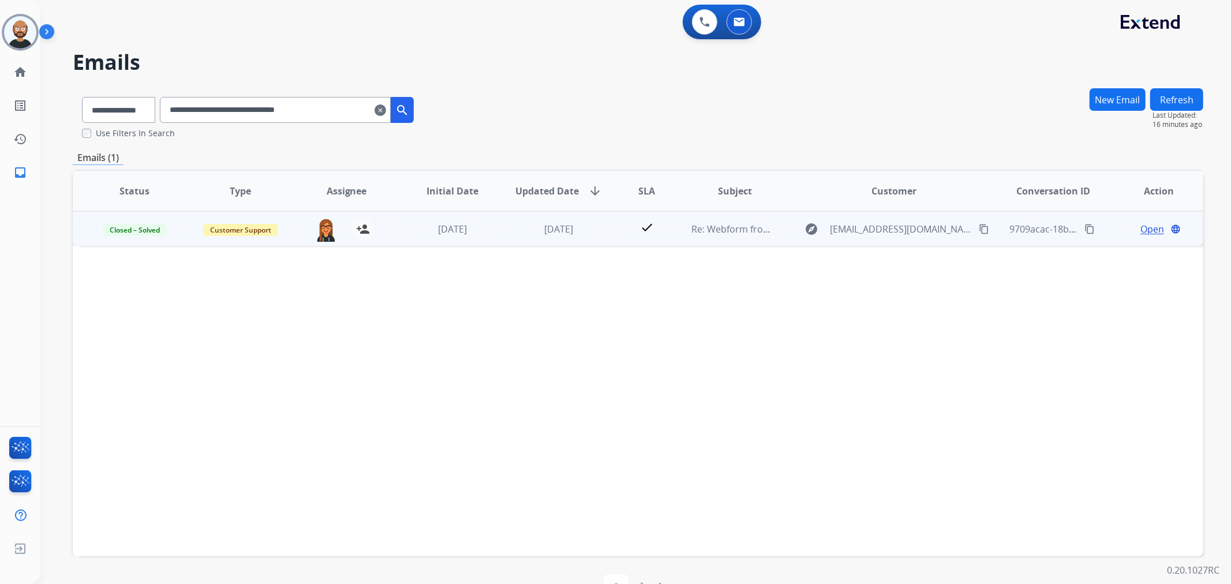
click at [1141, 227] on span "Open" at bounding box center [1153, 229] width 24 height 14
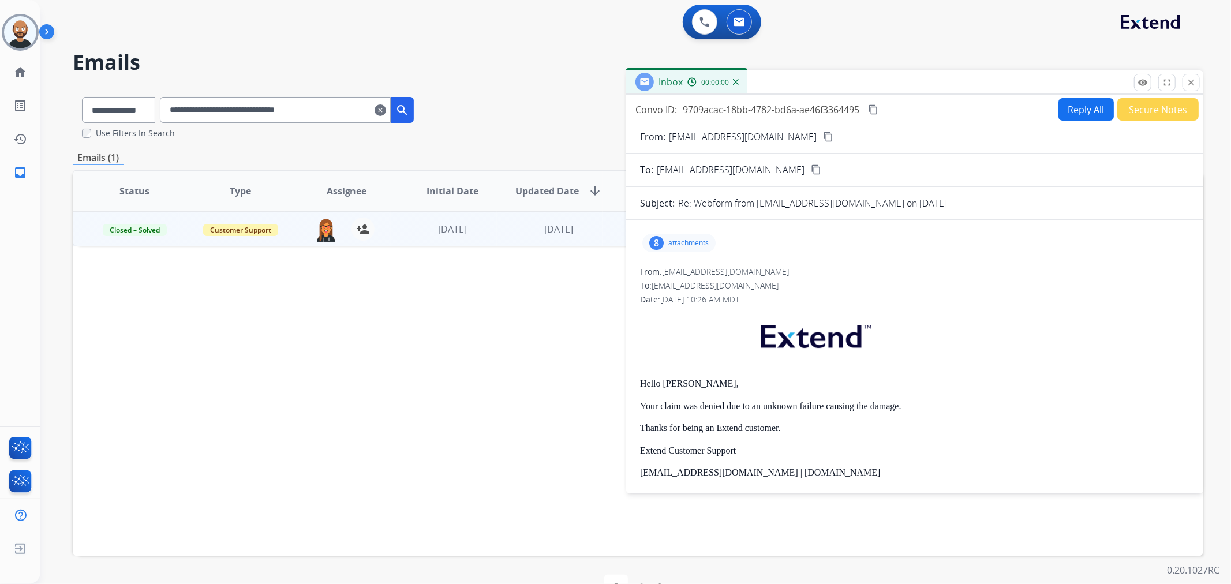
click at [1146, 110] on button "Secure Notes" at bounding box center [1158, 109] width 81 height 23
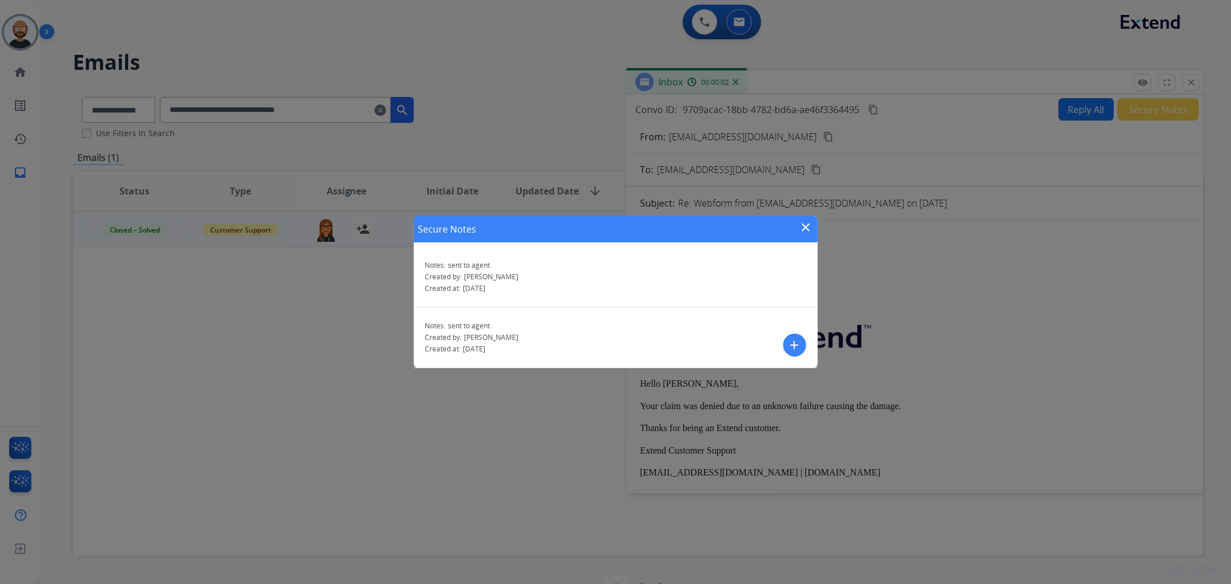
click at [805, 225] on mat-icon "close" at bounding box center [807, 228] width 14 height 14
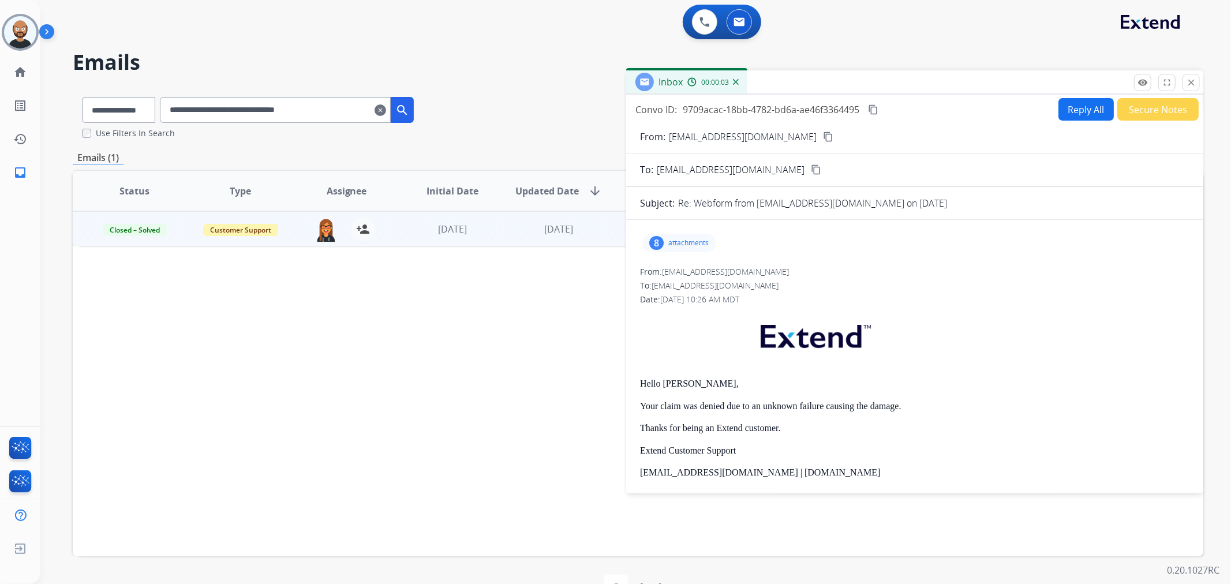
click at [1136, 110] on button "Secure Notes" at bounding box center [1158, 109] width 81 height 23
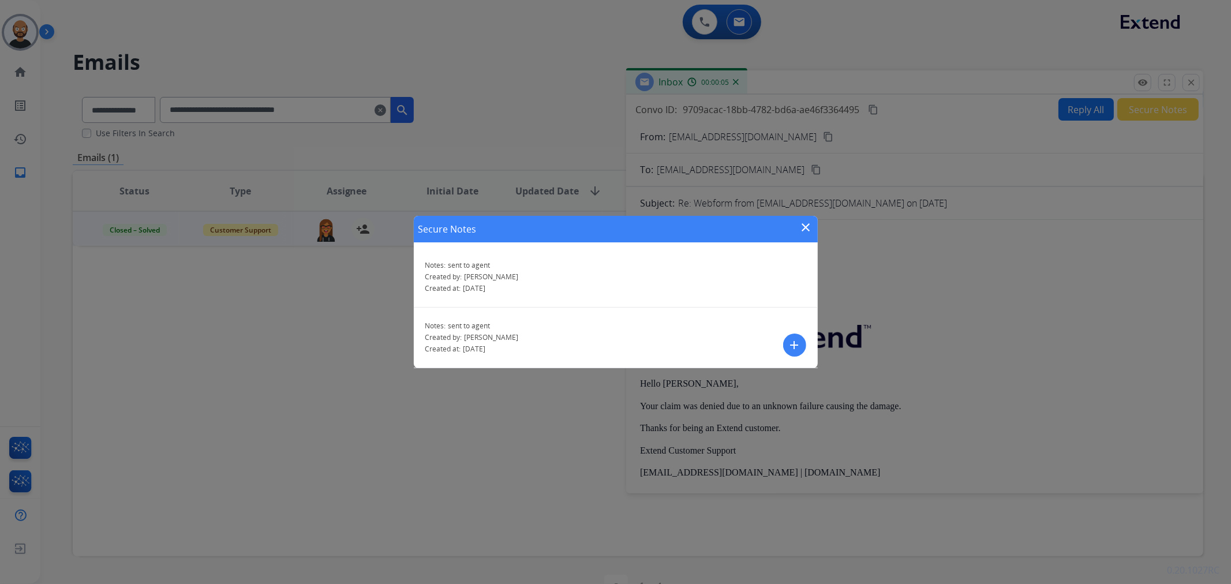
click at [804, 222] on mat-icon "close" at bounding box center [807, 228] width 14 height 14
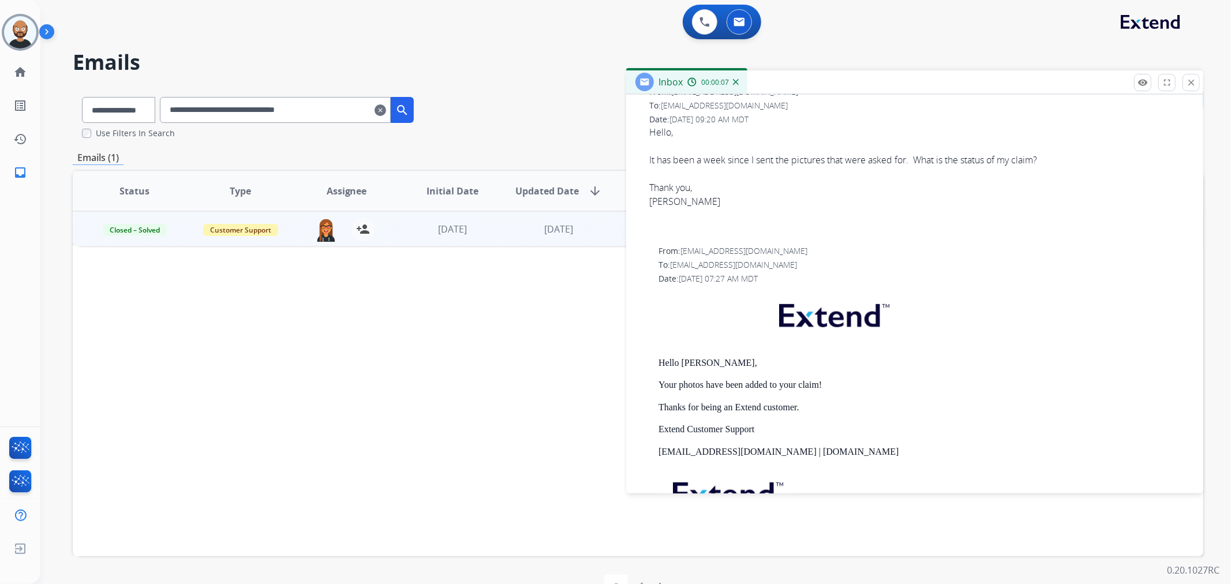
scroll to position [513, 0]
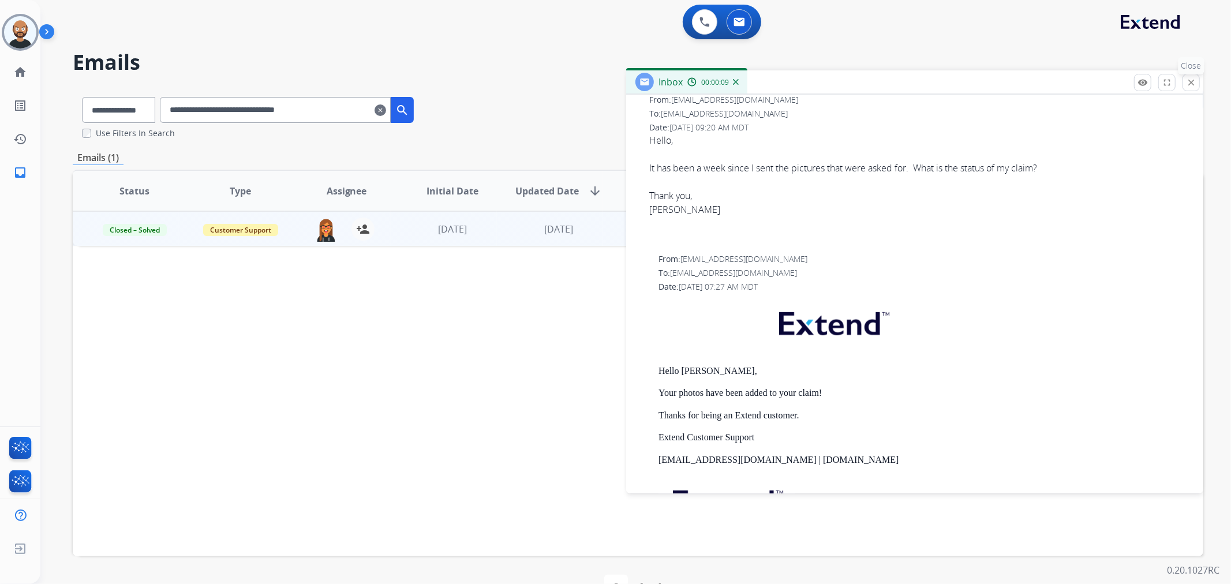
click at [1185, 82] on button "close Close" at bounding box center [1191, 82] width 17 height 17
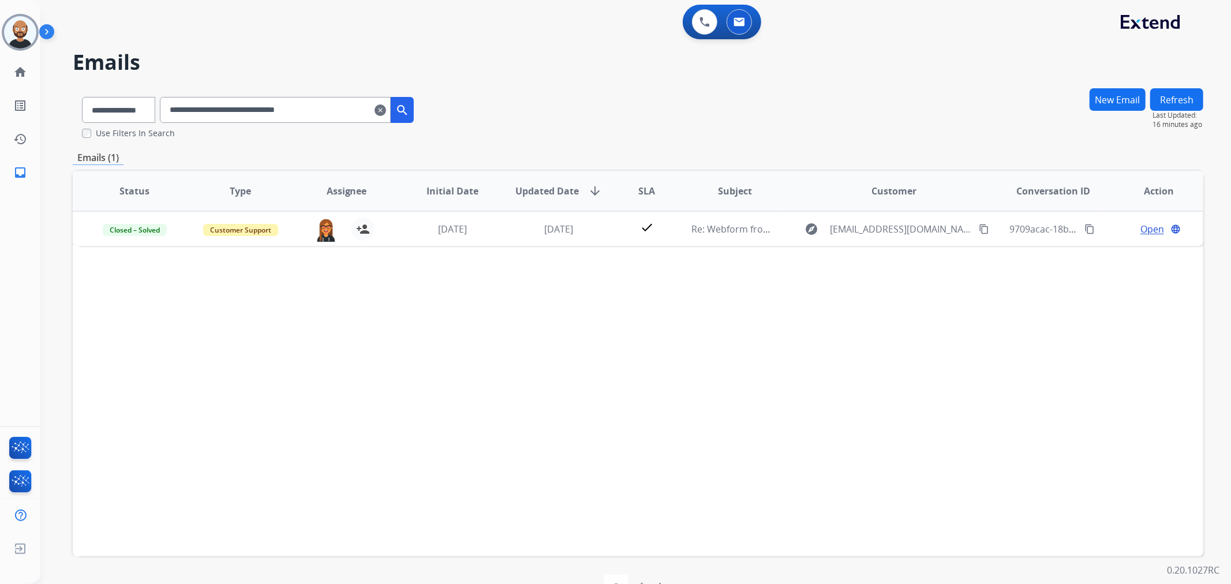
click at [320, 111] on input "**********" at bounding box center [275, 110] width 231 height 26
drag, startPoint x: 320, startPoint y: 111, endPoint x: 350, endPoint y: 116, distance: 30.4
click at [320, 113] on input "**********" at bounding box center [275, 110] width 231 height 26
paste input "text"
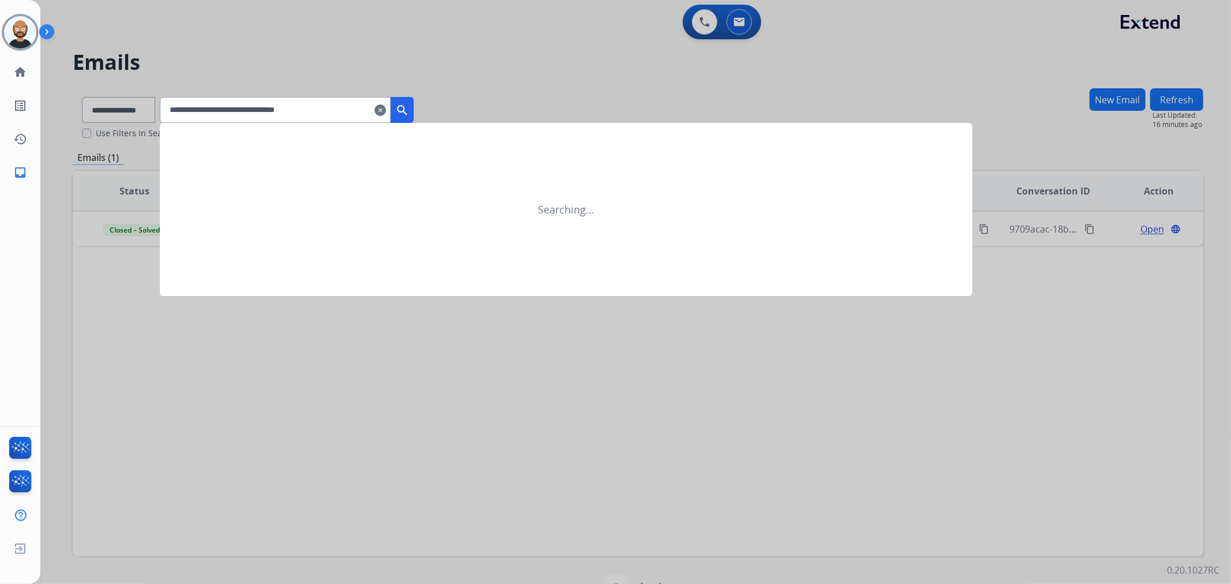
click at [409, 111] on mat-icon "search" at bounding box center [402, 110] width 14 height 14
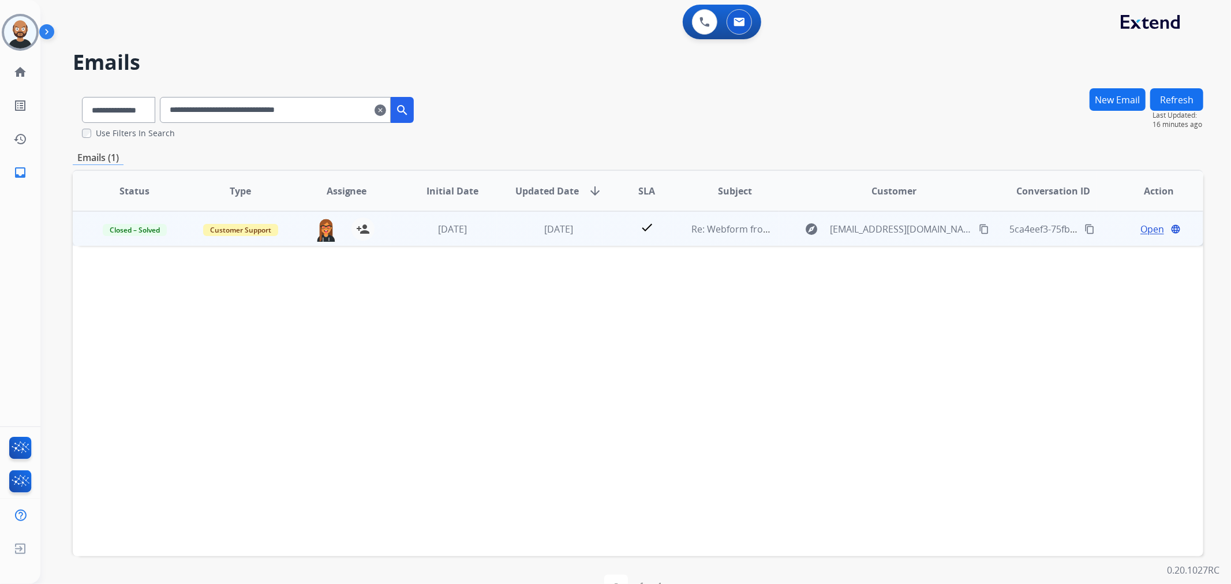
click at [1145, 224] on span "Open" at bounding box center [1153, 229] width 24 height 14
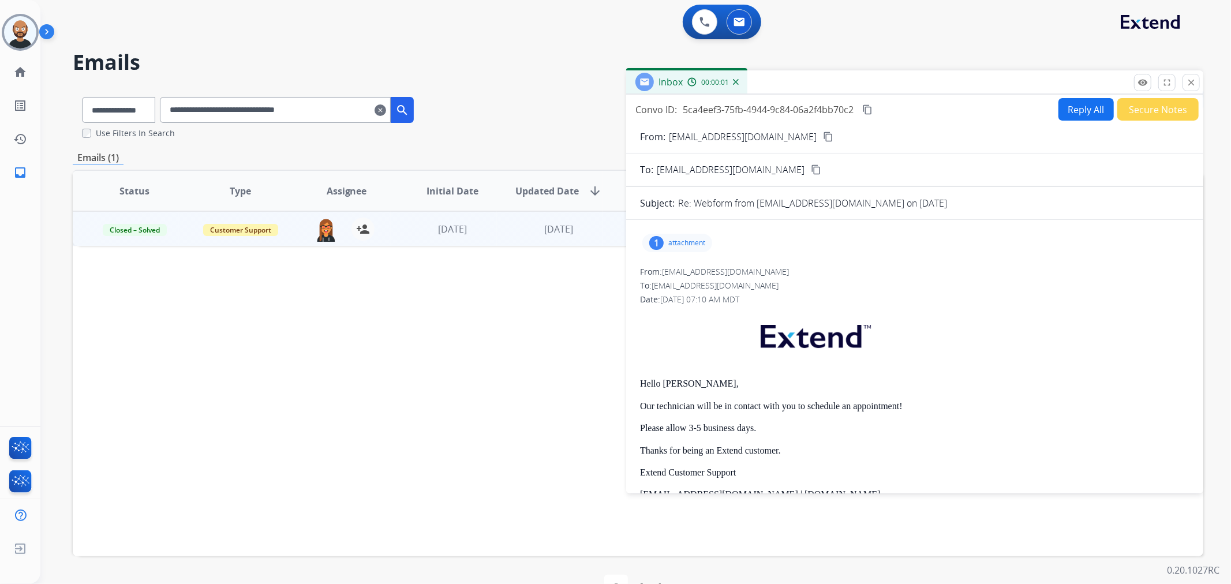
click at [1136, 109] on button "Secure Notes" at bounding box center [1158, 109] width 81 height 23
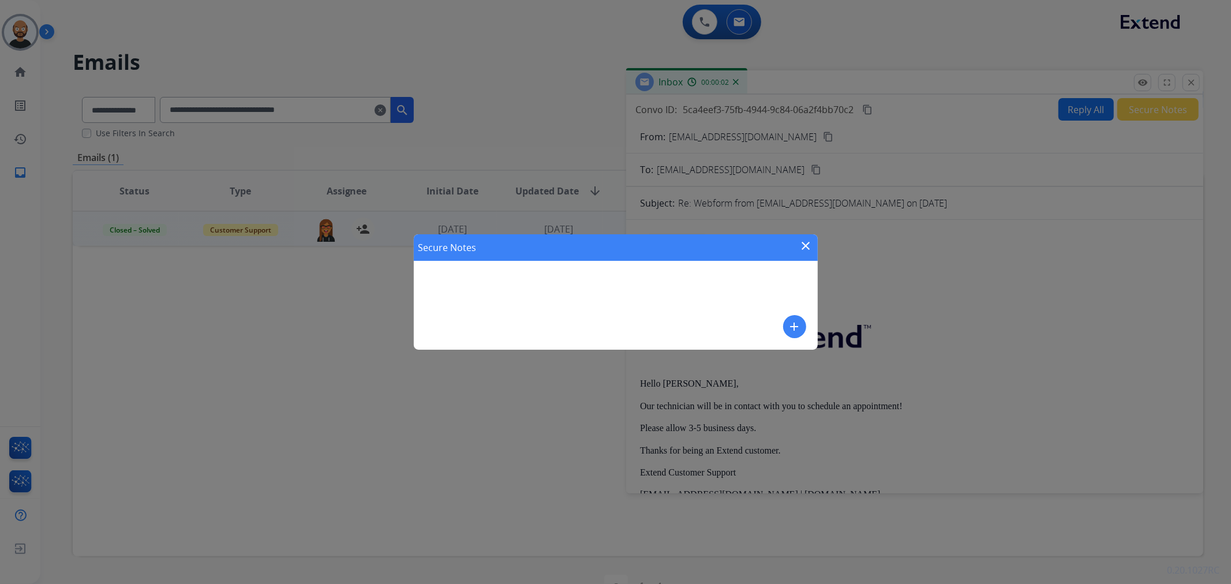
click at [804, 249] on mat-icon "close" at bounding box center [807, 246] width 14 height 14
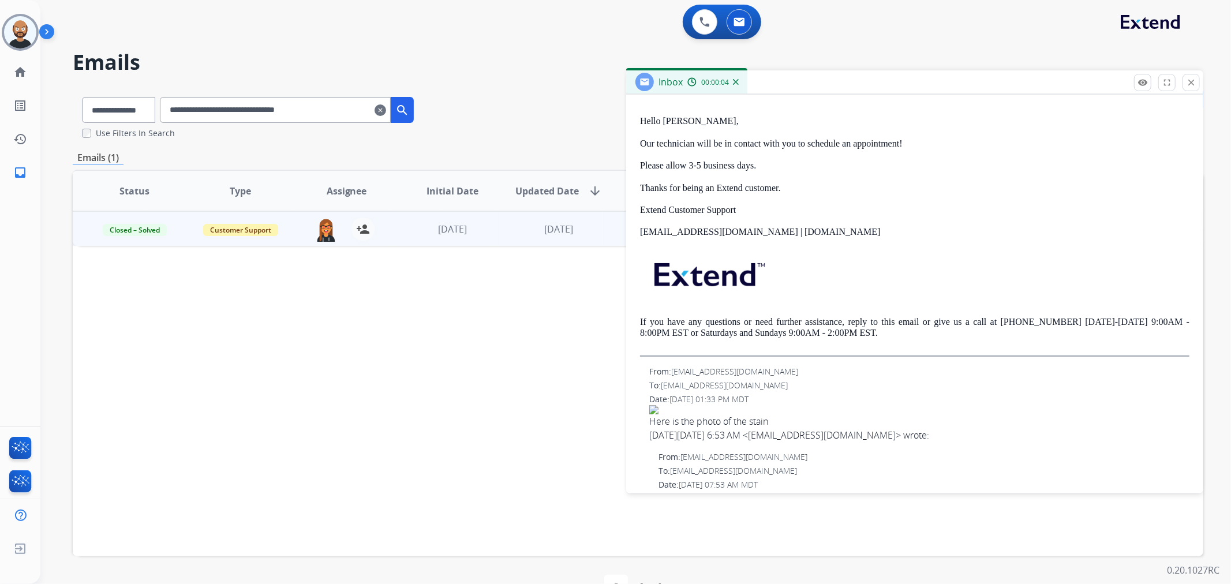
scroll to position [128, 0]
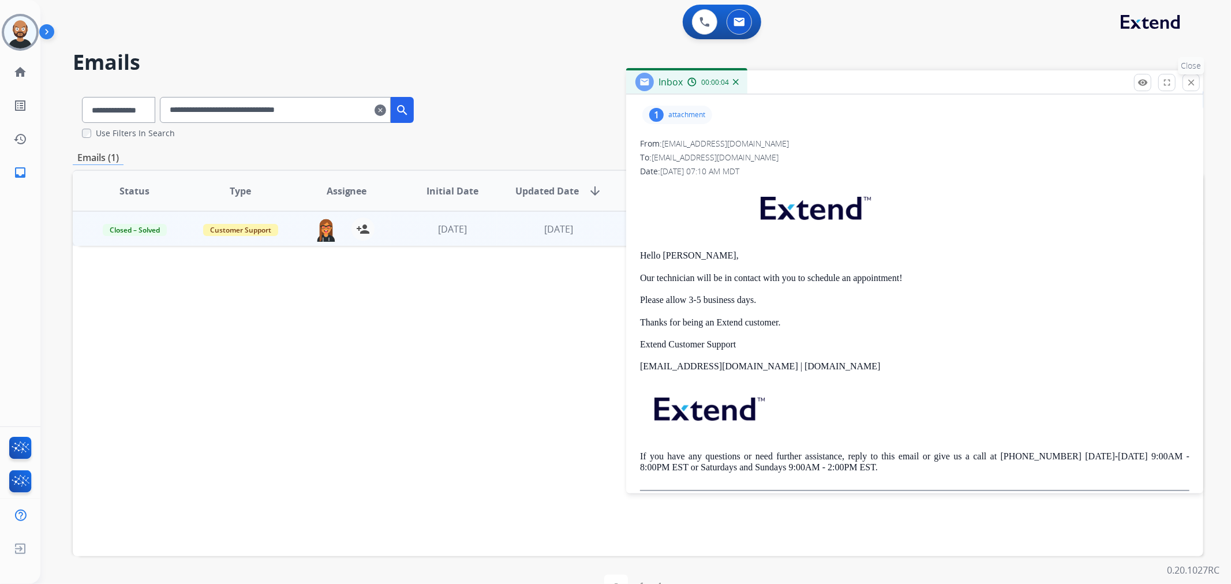
click at [1184, 79] on button "close Close" at bounding box center [1191, 82] width 17 height 17
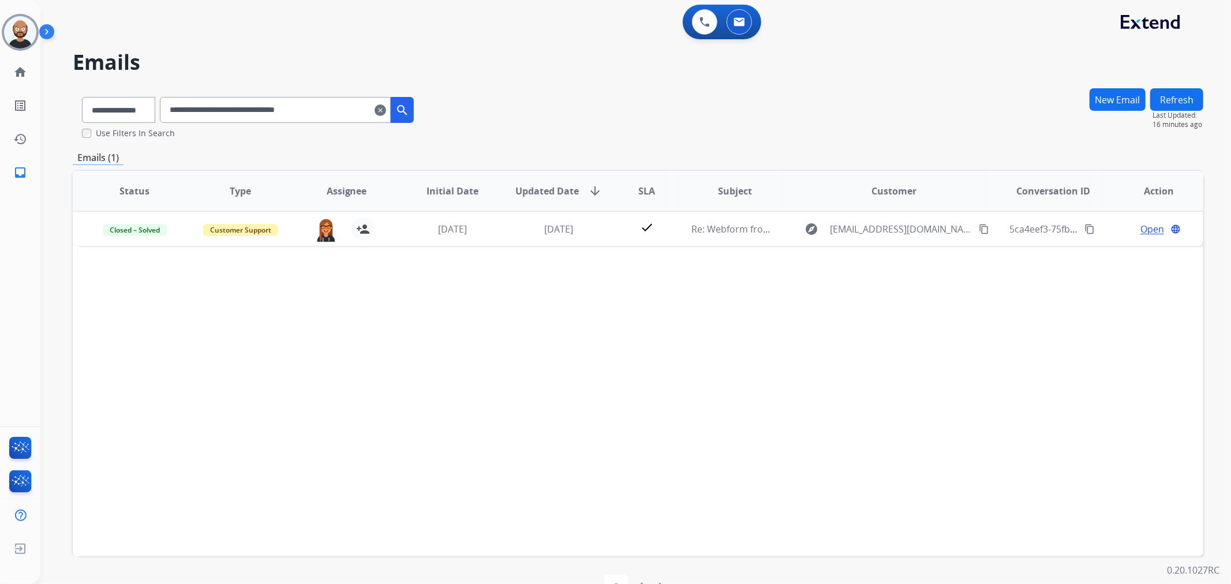
click at [276, 122] on input "**********" at bounding box center [275, 110] width 231 height 26
paste input "text"
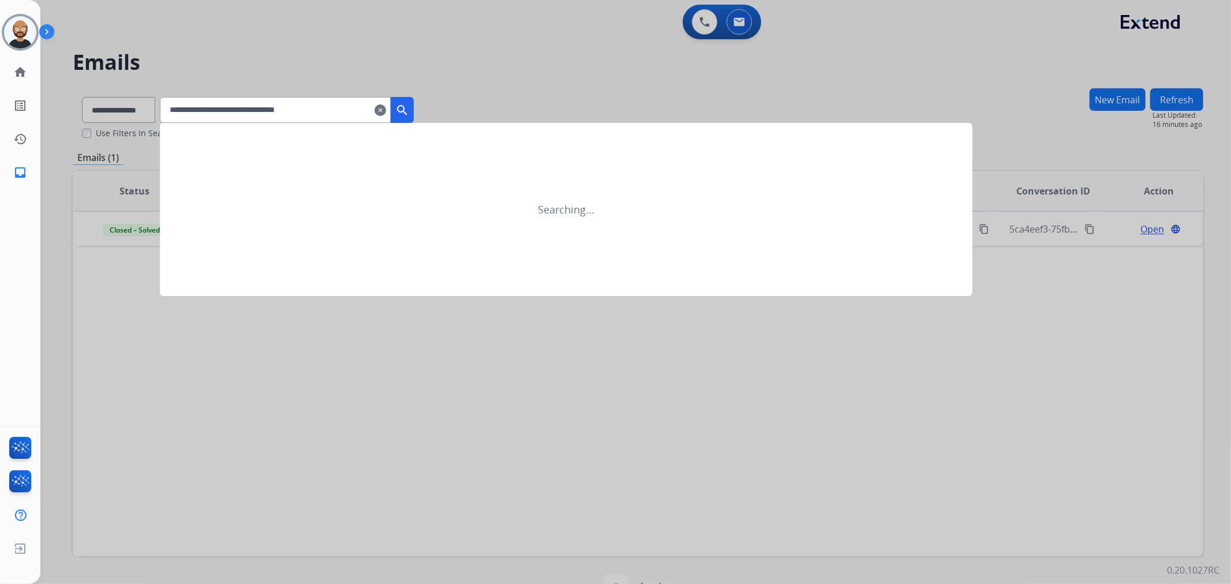
click at [409, 103] on mat-icon "search" at bounding box center [402, 110] width 14 height 14
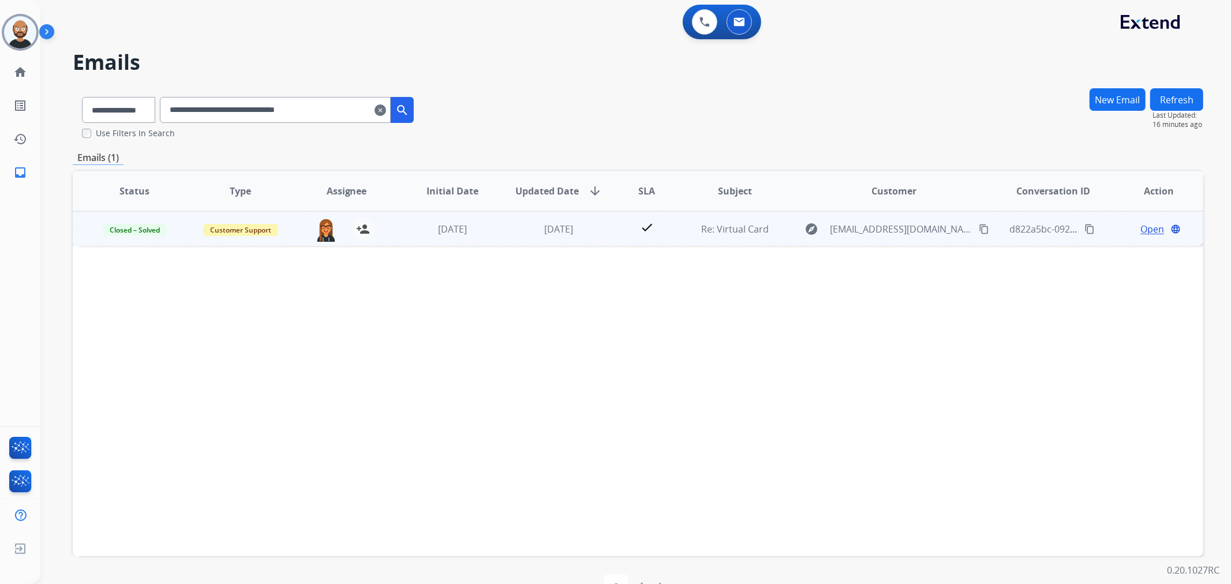
click at [1141, 223] on span "Open" at bounding box center [1153, 229] width 24 height 14
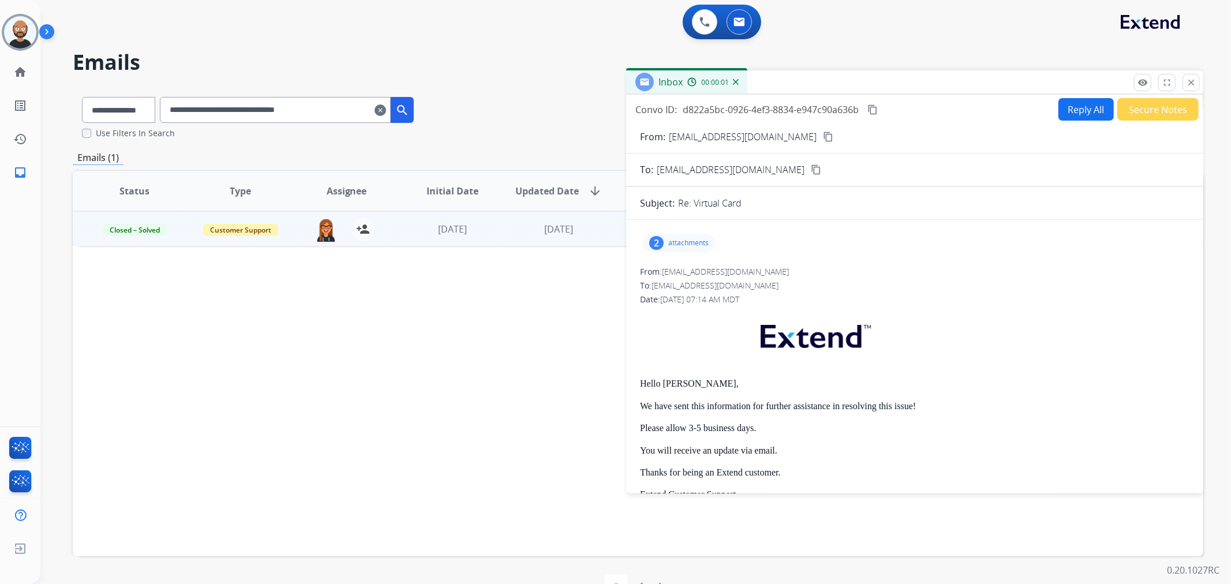
click at [1130, 113] on button "Secure Notes" at bounding box center [1158, 109] width 81 height 23
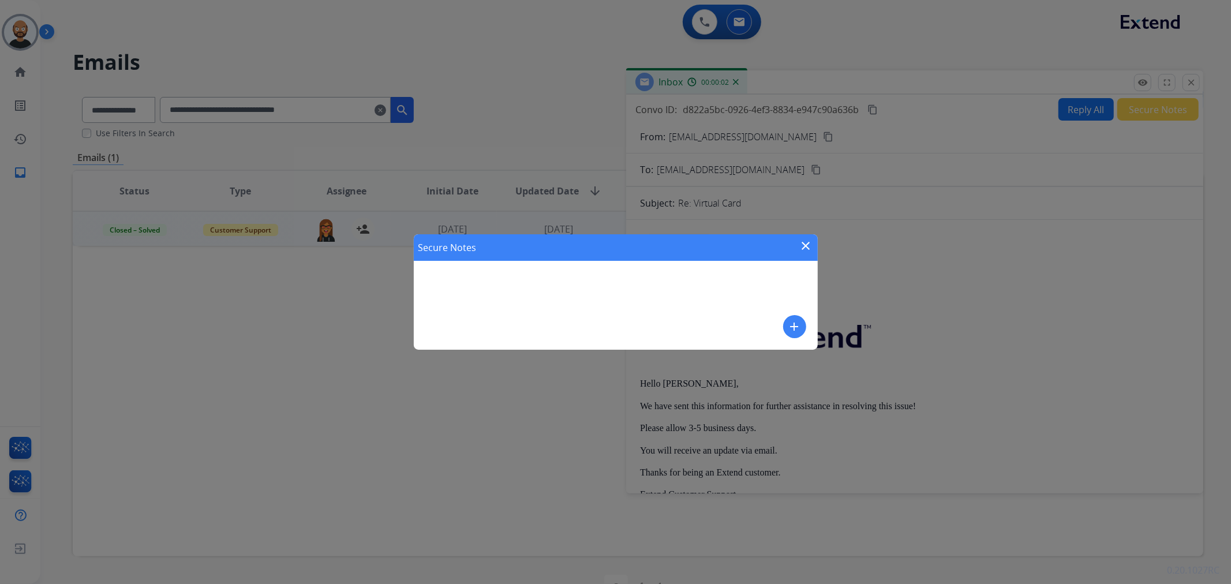
click at [804, 249] on mat-icon "close" at bounding box center [807, 246] width 14 height 14
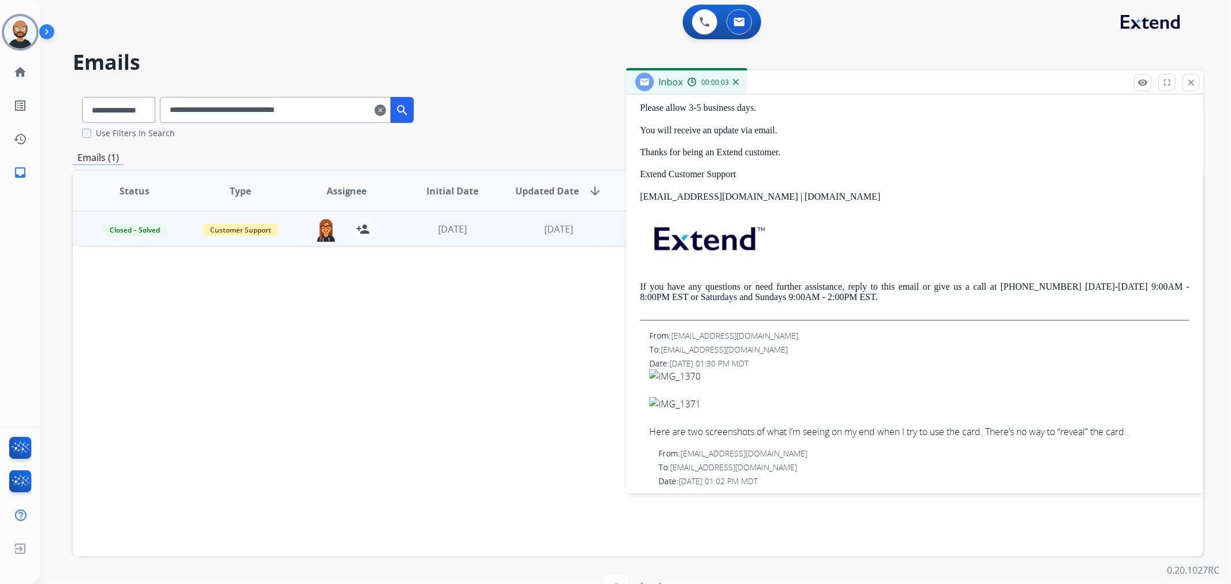
scroll to position [0, 0]
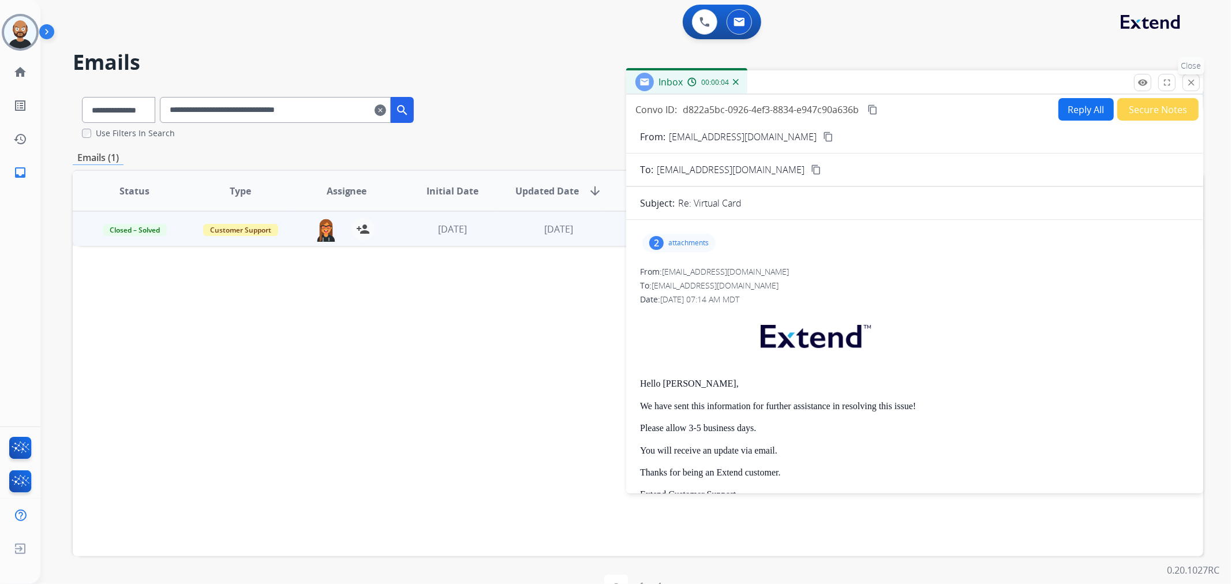
click at [1196, 84] on mat-icon "close" at bounding box center [1191, 82] width 10 height 10
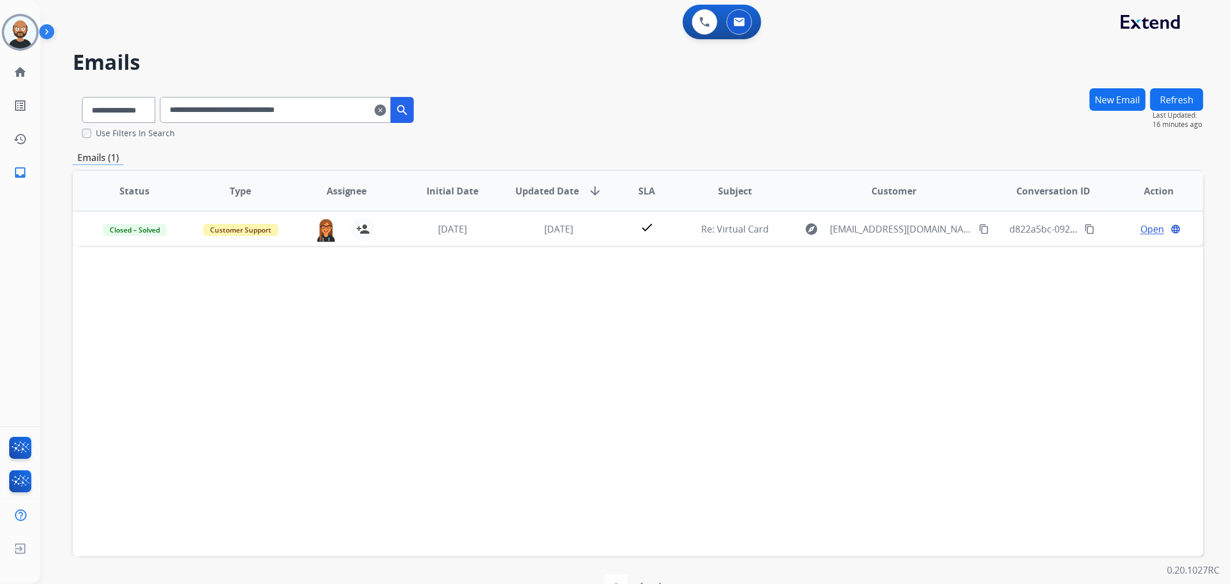
click at [270, 110] on input "**********" at bounding box center [275, 110] width 231 height 26
paste input "text"
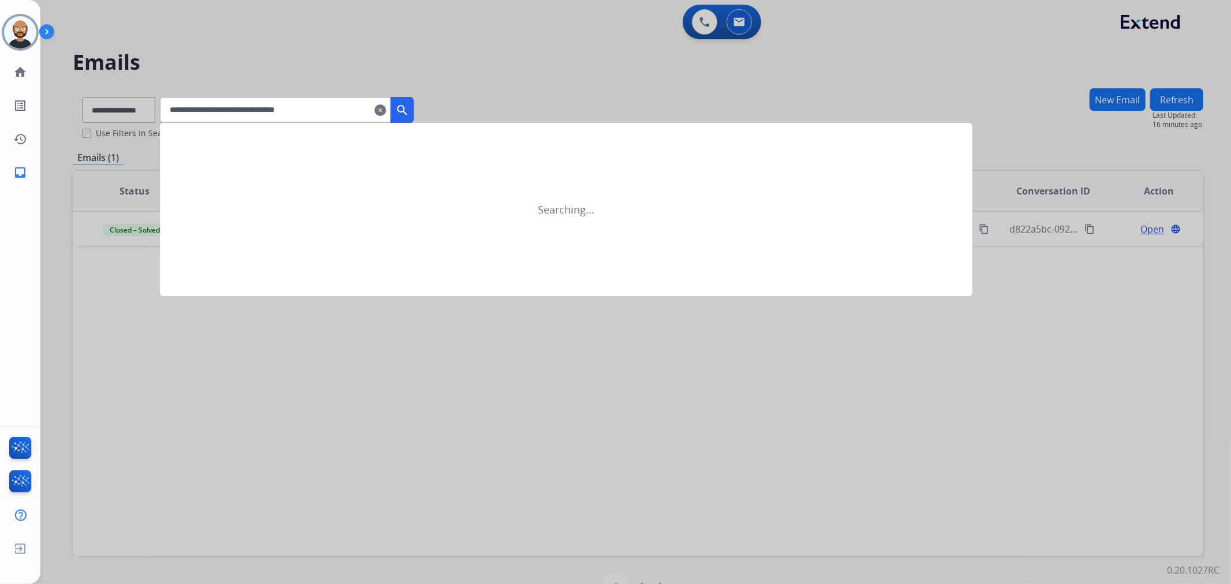
click at [409, 111] on mat-icon "search" at bounding box center [402, 110] width 14 height 14
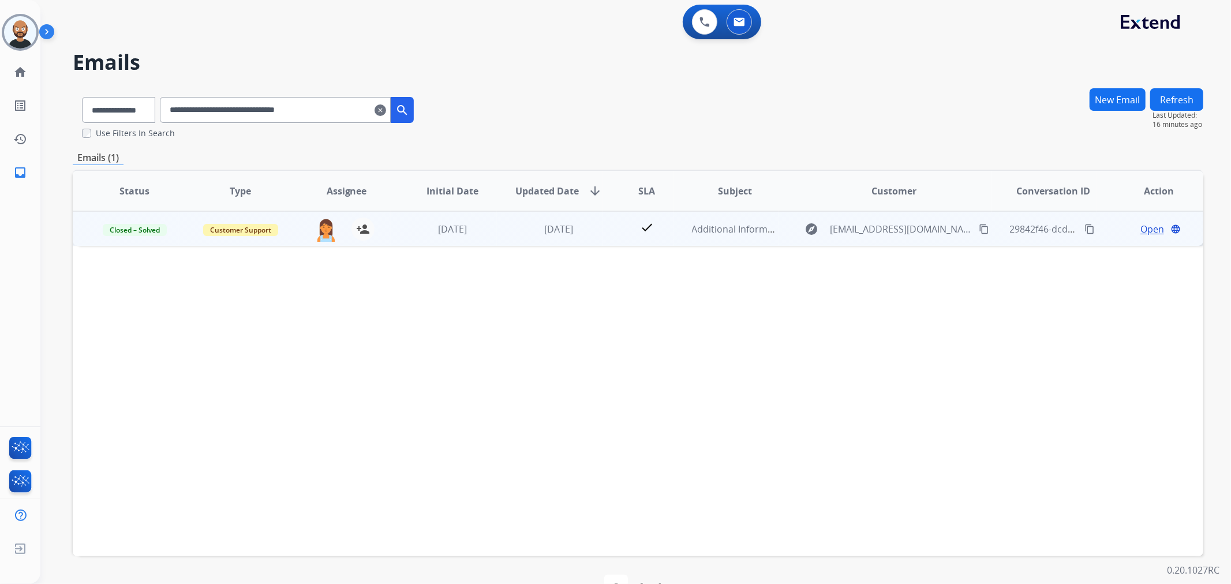
click at [1141, 227] on span "Open" at bounding box center [1153, 229] width 24 height 14
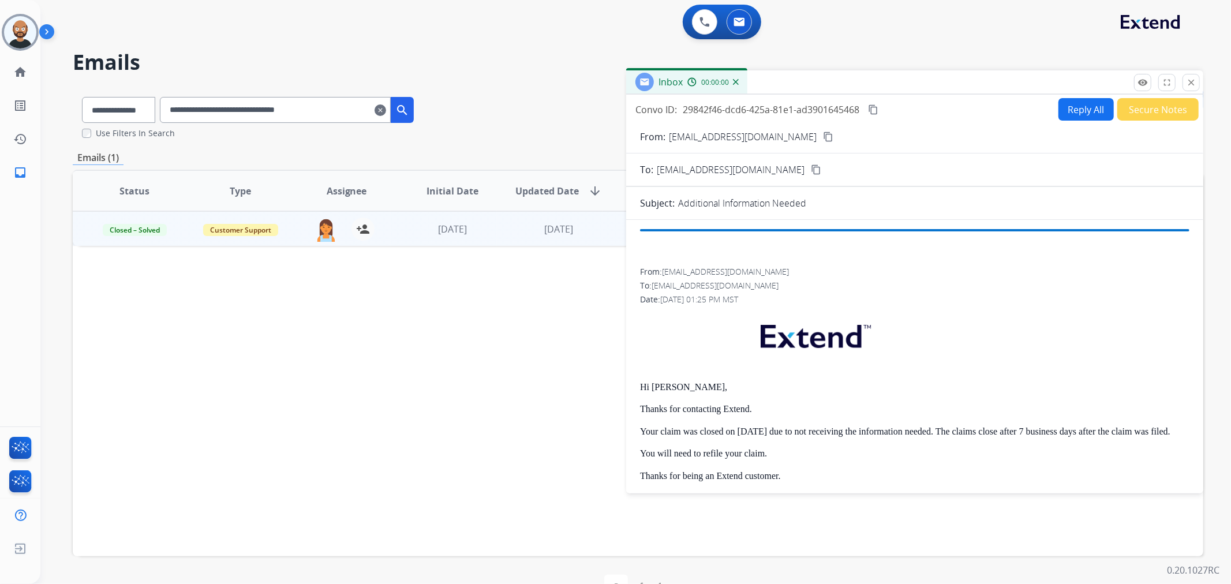
click at [1121, 111] on button "Secure Notes" at bounding box center [1158, 109] width 81 height 23
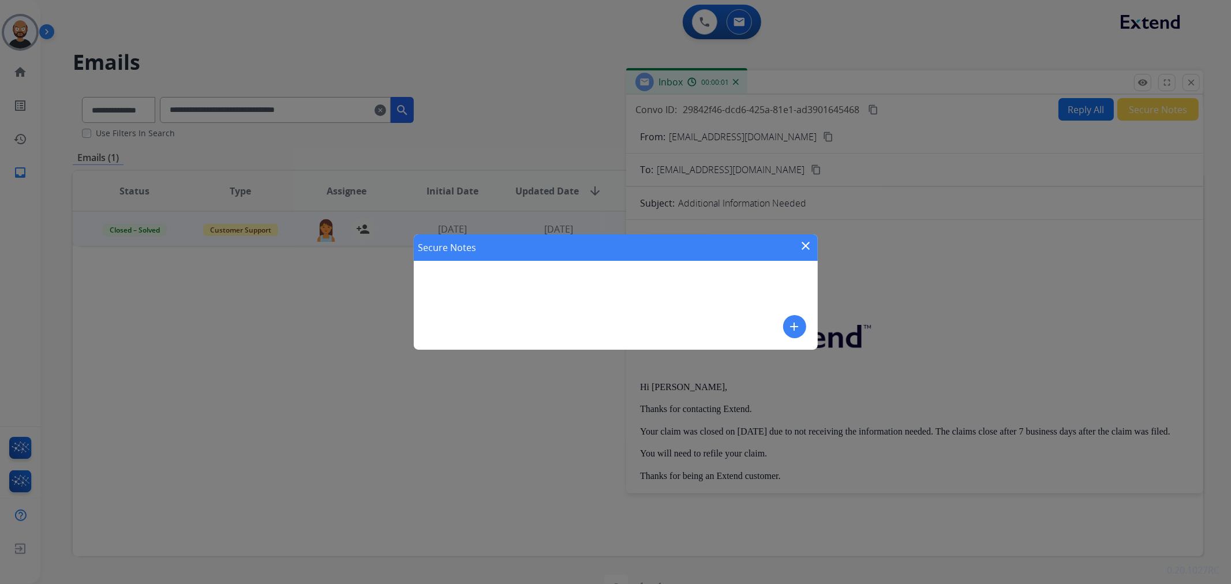
click at [809, 248] on mat-icon "close" at bounding box center [807, 246] width 14 height 14
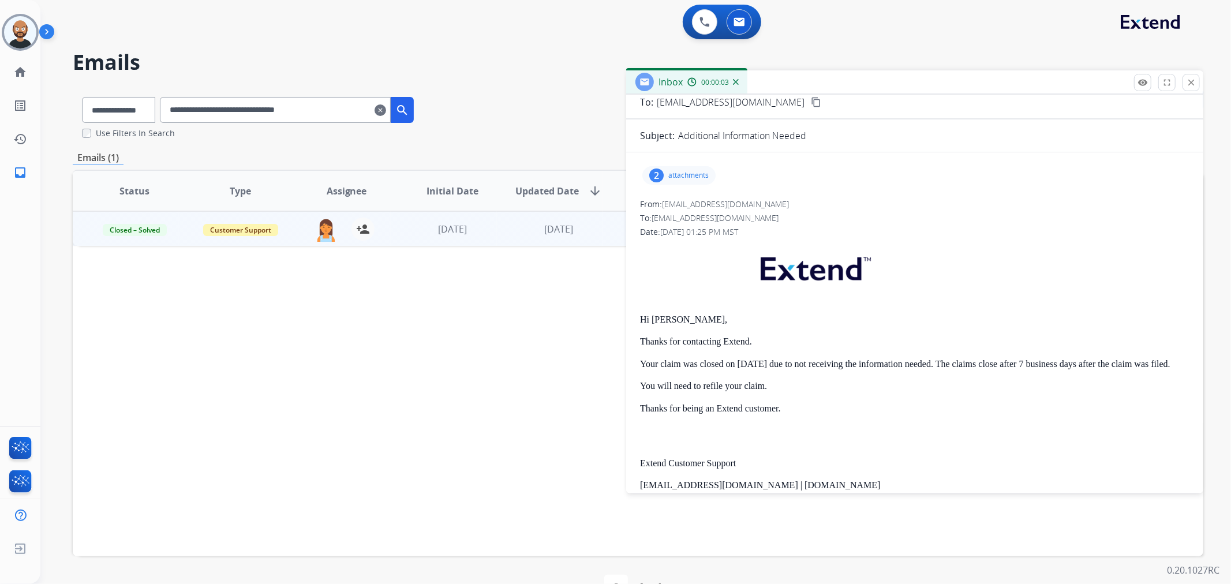
scroll to position [64, 0]
click at [1196, 84] on mat-icon "close" at bounding box center [1191, 82] width 10 height 10
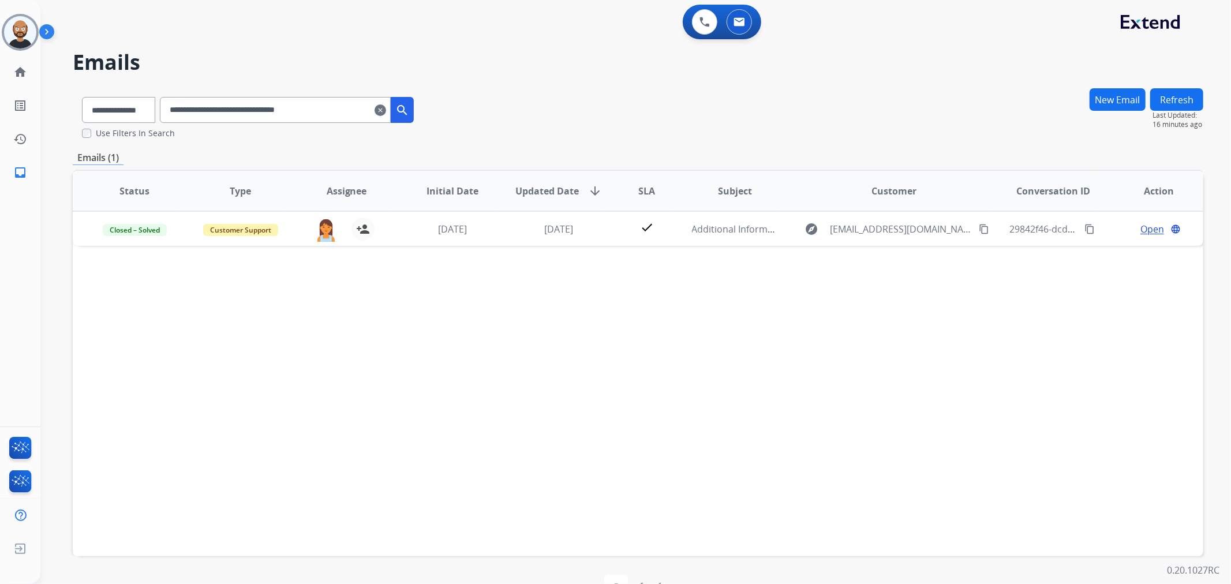
click at [309, 120] on input "**********" at bounding box center [275, 110] width 231 height 26
paste input "text"
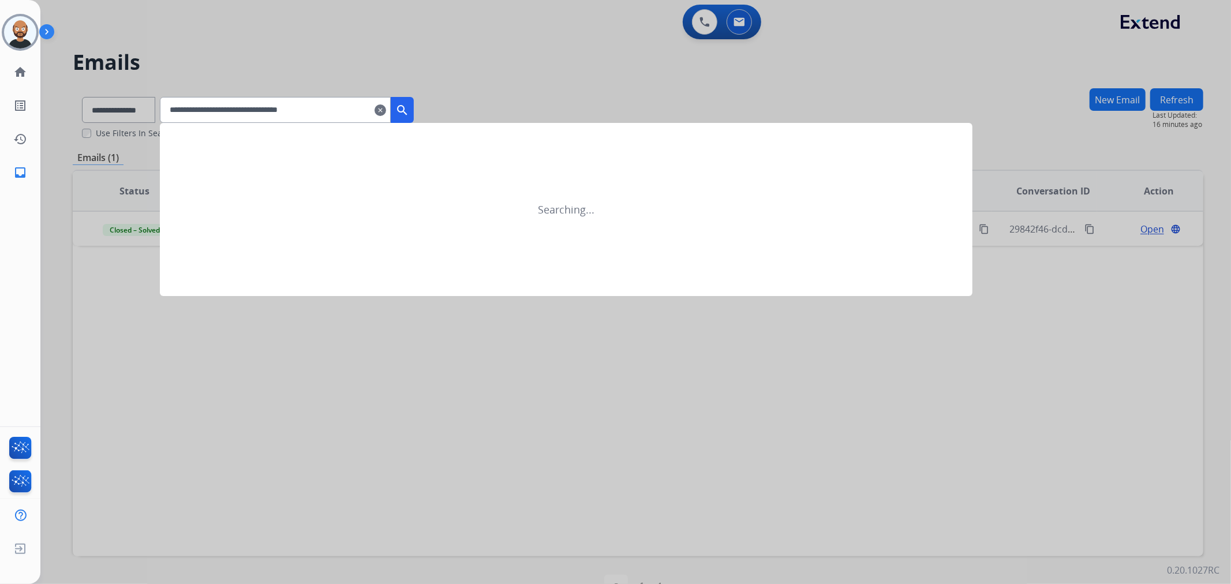
click at [409, 112] on mat-icon "search" at bounding box center [402, 110] width 14 height 14
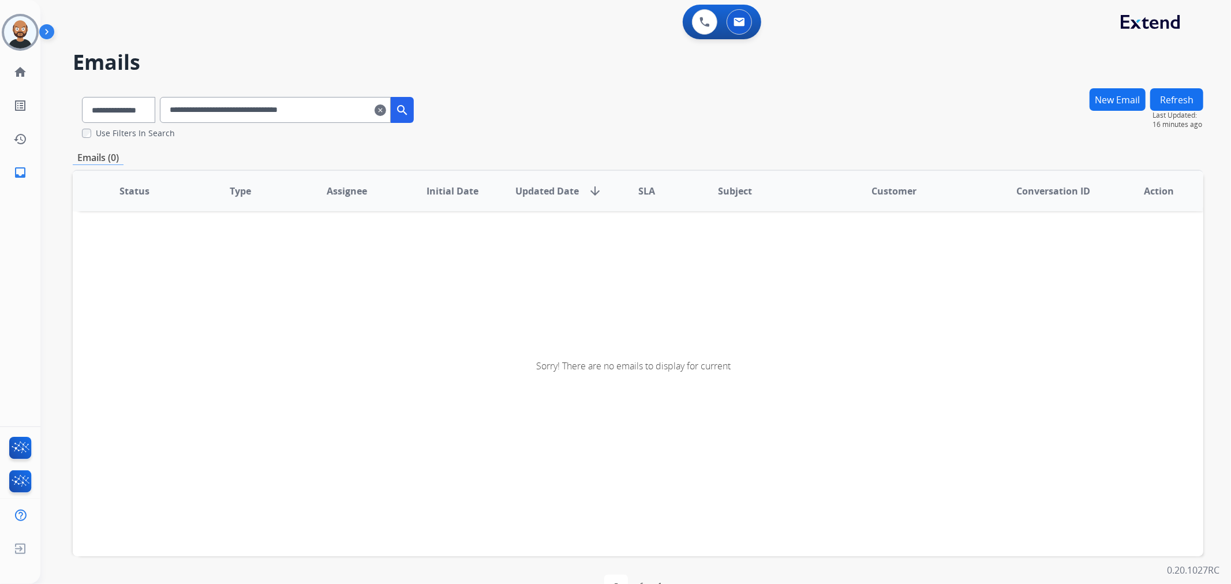
click at [309, 102] on input "**********" at bounding box center [275, 110] width 231 height 26
click at [361, 109] on input "**********" at bounding box center [275, 110] width 231 height 26
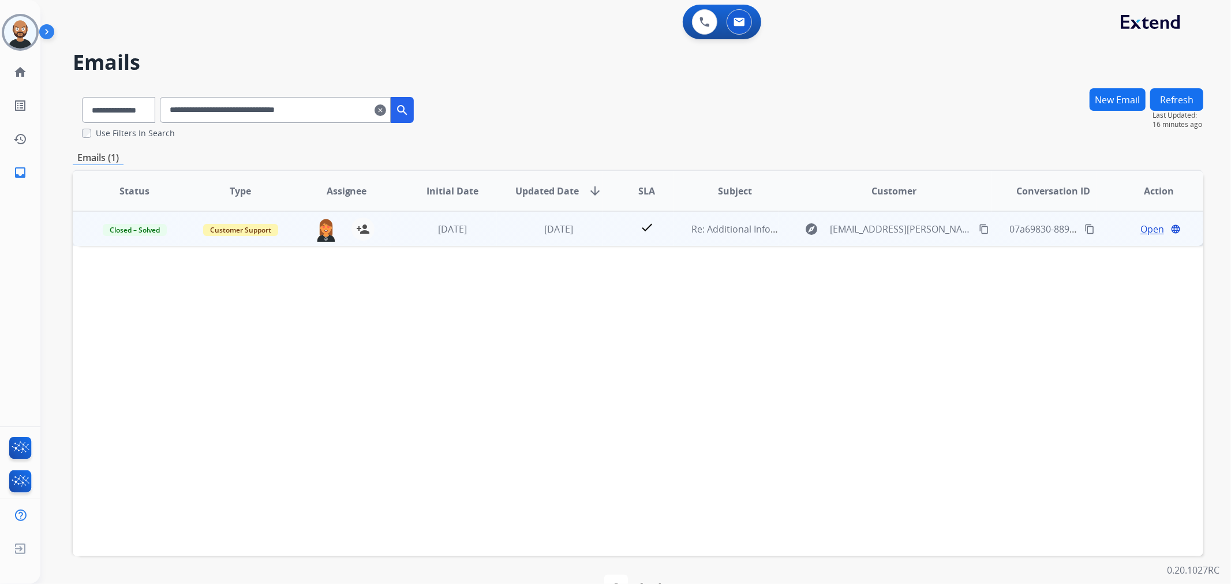
click at [1141, 226] on span "Open" at bounding box center [1153, 229] width 24 height 14
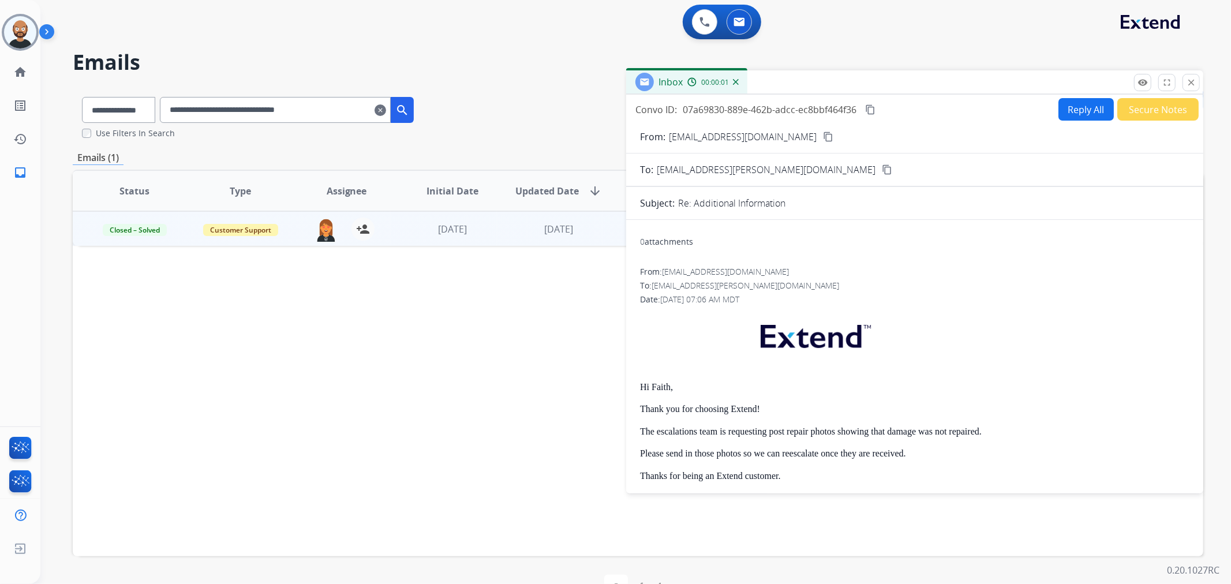
click at [1149, 108] on button "Secure Notes" at bounding box center [1158, 109] width 81 height 23
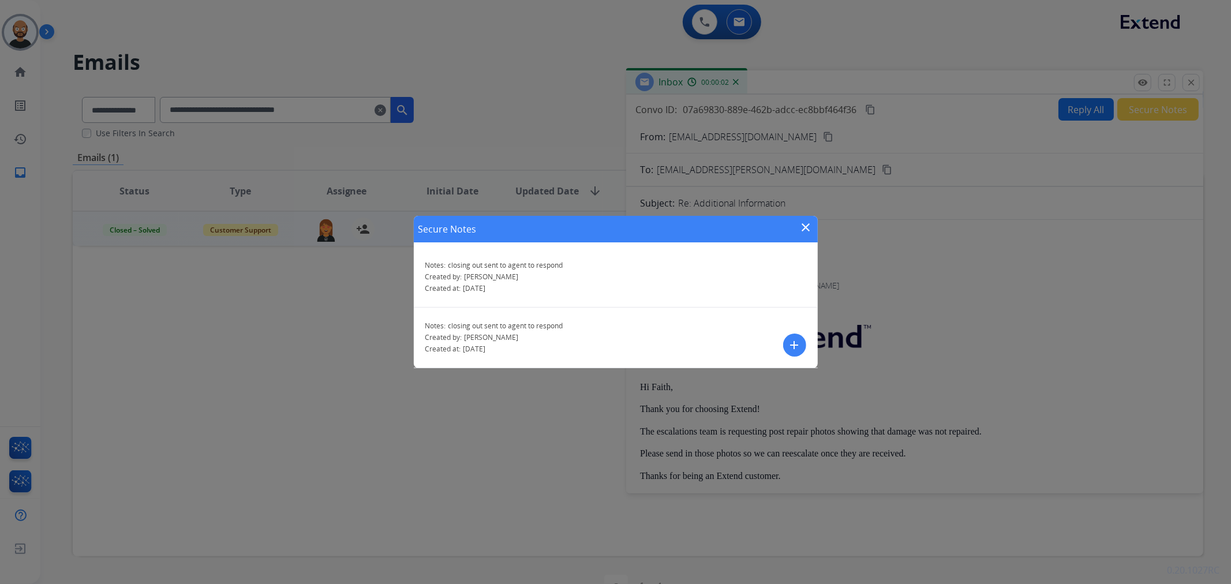
drag, startPoint x: 789, startPoint y: 224, endPoint x: 798, endPoint y: 226, distance: 9.5
click at [795, 226] on div "Secure Notes close" at bounding box center [616, 229] width 404 height 27
click at [800, 226] on mat-icon "close" at bounding box center [807, 228] width 14 height 14
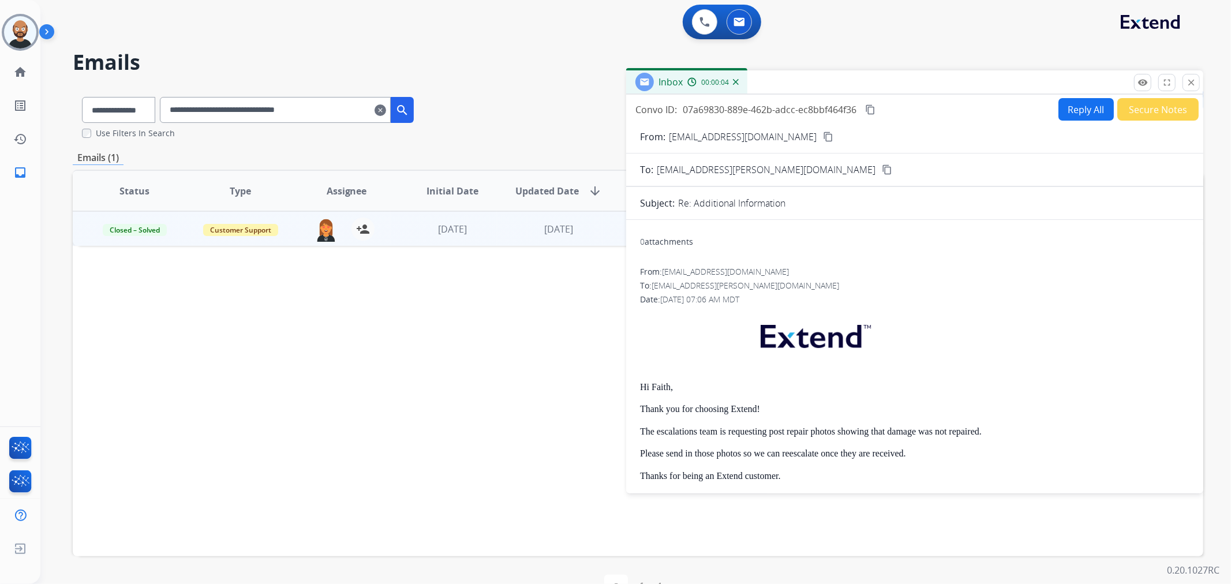
click at [1144, 113] on button "Secure Notes" at bounding box center [1158, 109] width 81 height 23
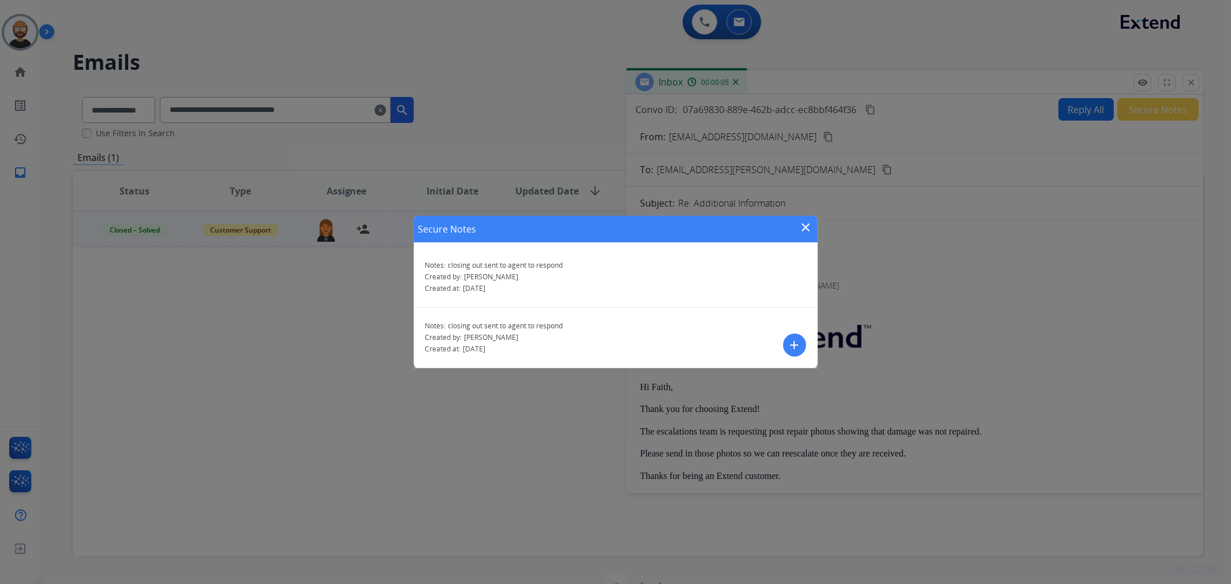
click at [804, 225] on mat-icon "close" at bounding box center [807, 228] width 14 height 14
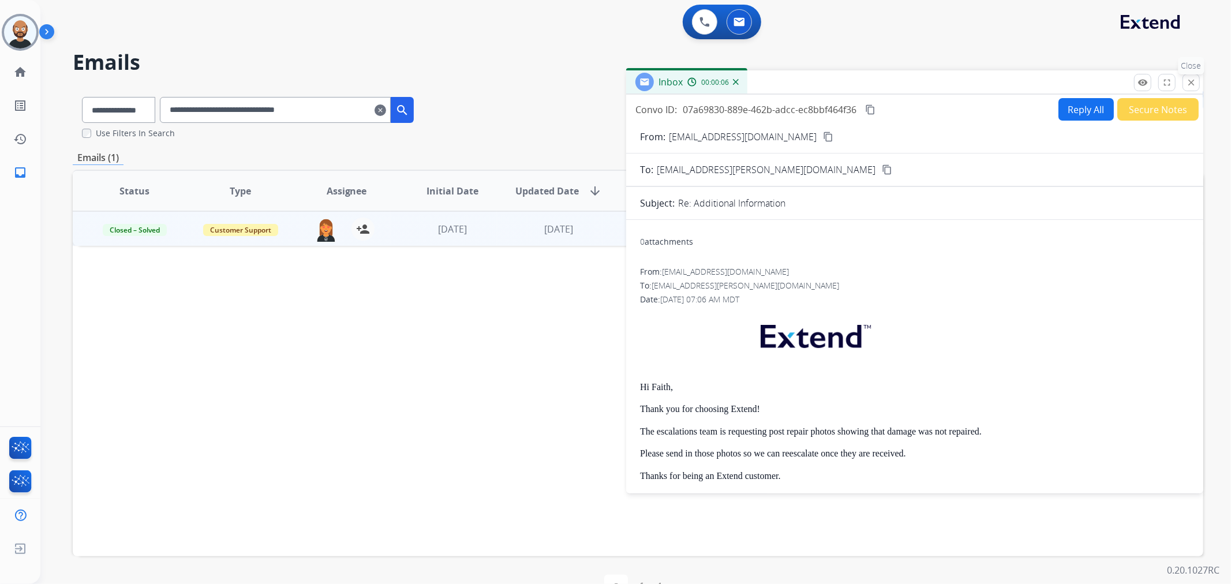
click at [1199, 82] on button "close Close" at bounding box center [1191, 82] width 17 height 17
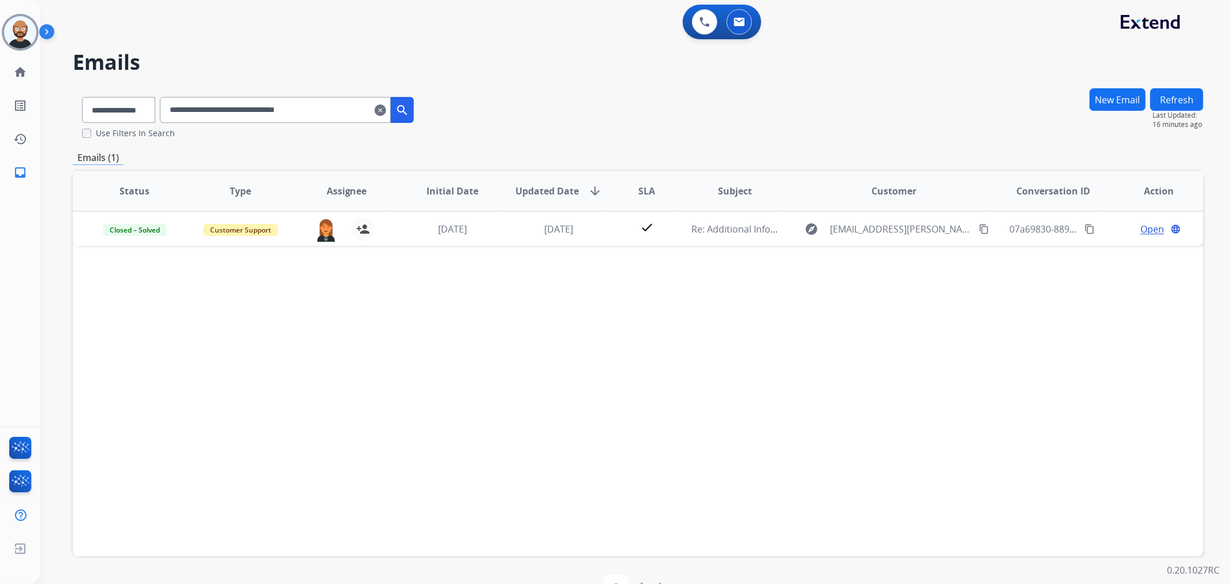
click at [335, 117] on input "**********" at bounding box center [275, 110] width 231 height 26
paste input "text"
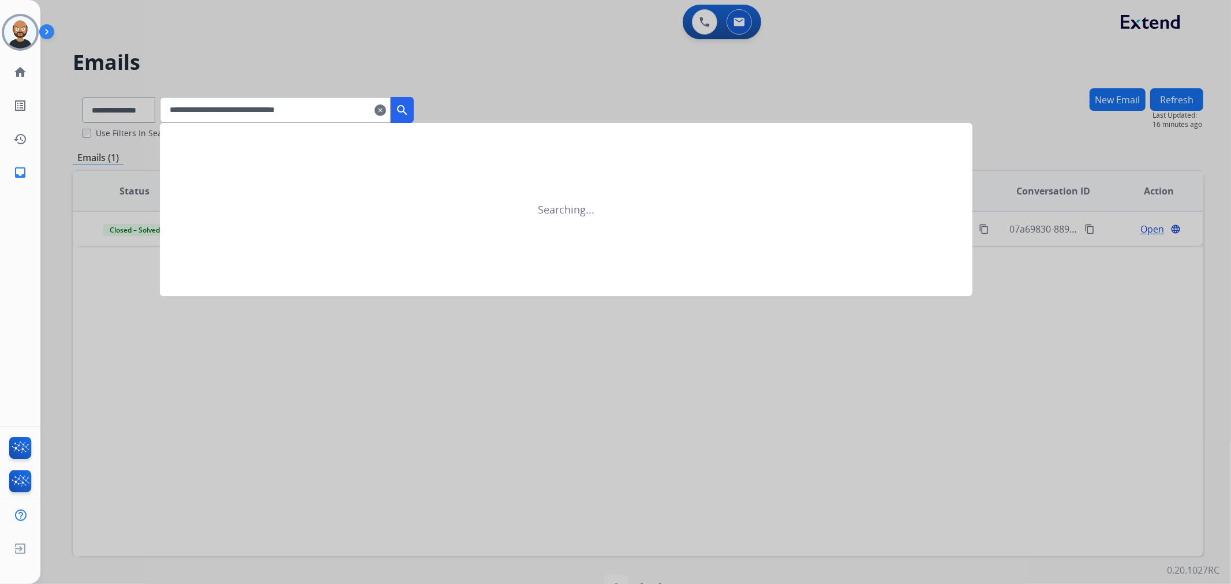
click at [409, 106] on mat-icon "search" at bounding box center [402, 110] width 14 height 14
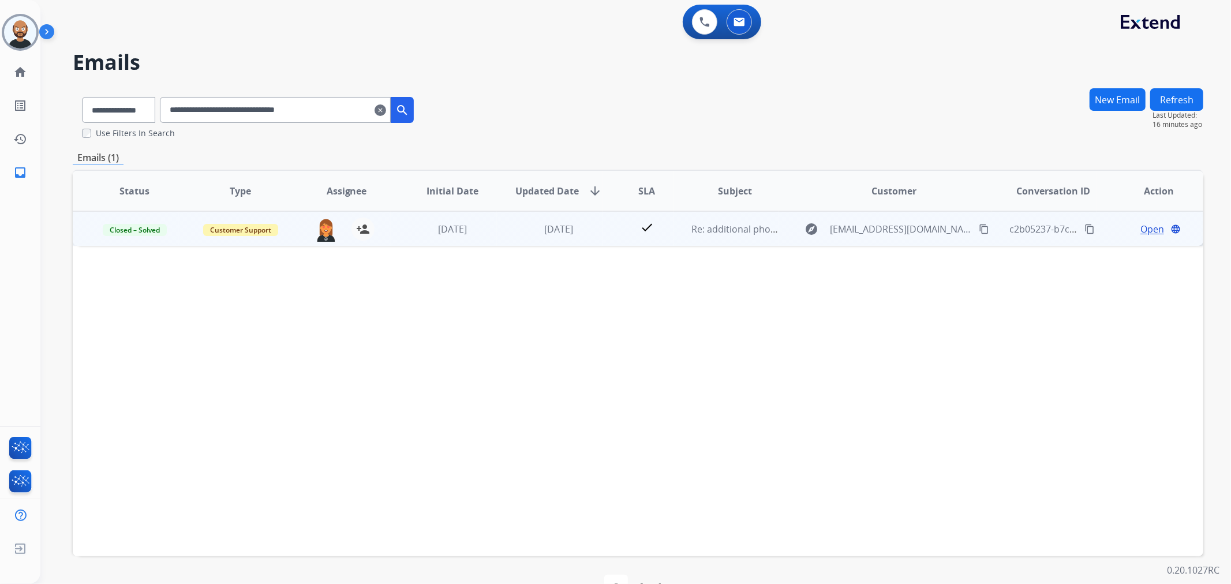
click at [1147, 229] on span "Open" at bounding box center [1153, 229] width 24 height 14
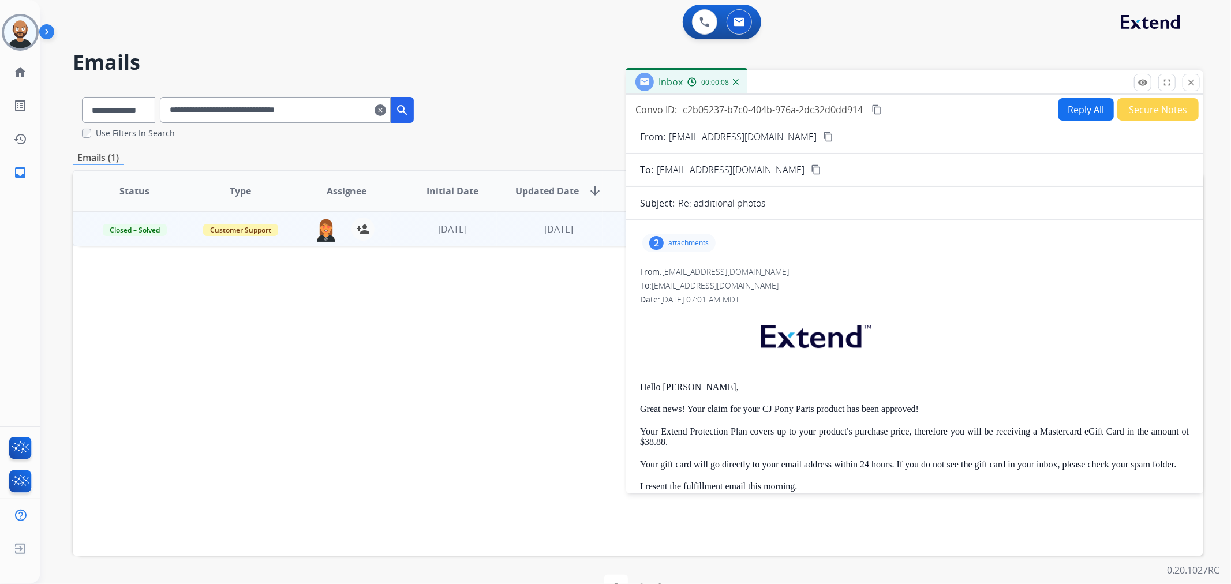
click at [1141, 103] on button "Secure Notes" at bounding box center [1158, 109] width 81 height 23
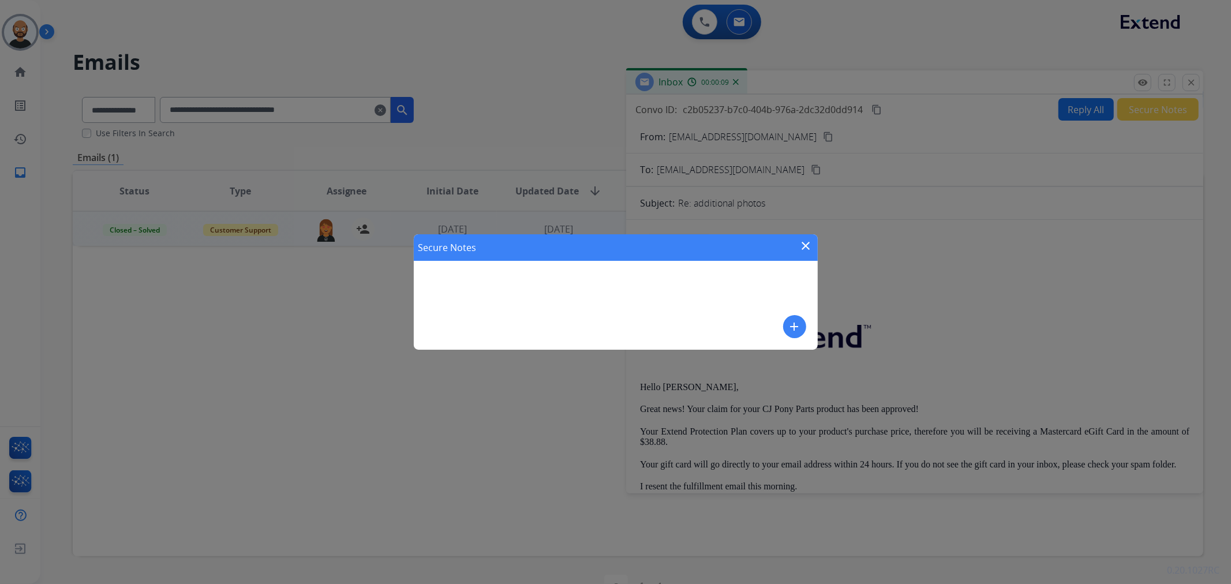
click at [803, 249] on mat-icon "close" at bounding box center [807, 246] width 14 height 14
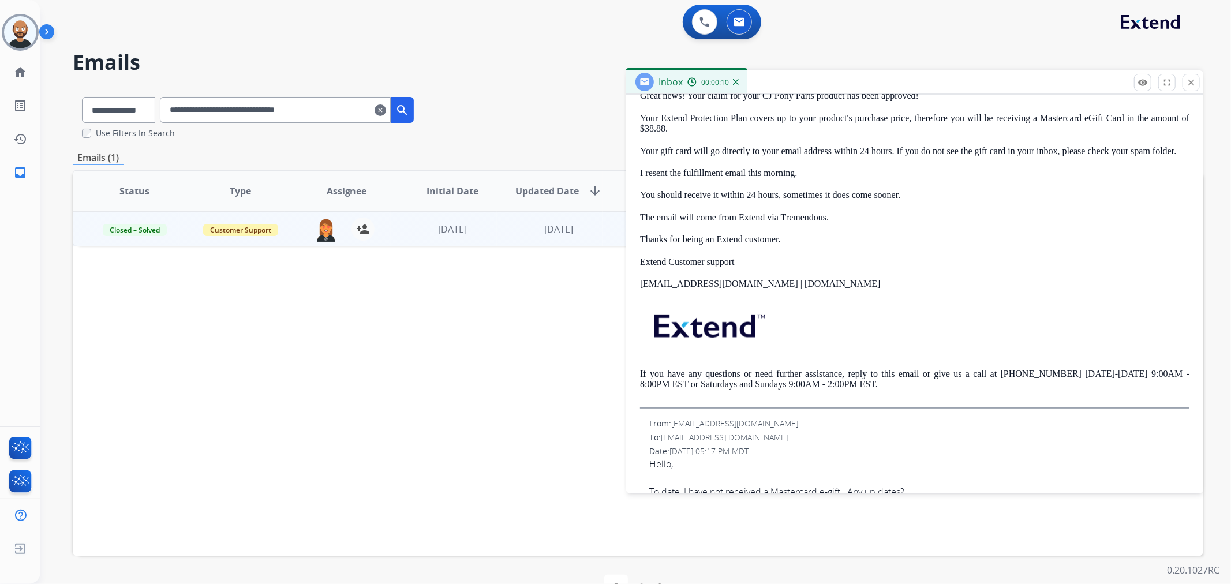
scroll to position [385, 0]
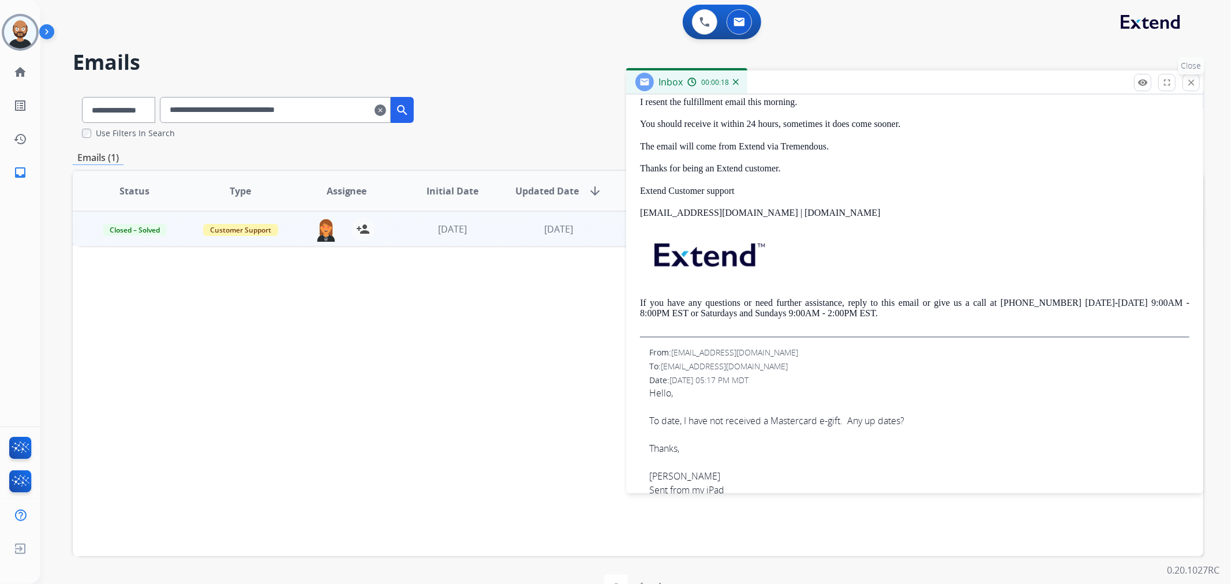
click at [1193, 78] on mat-icon "close" at bounding box center [1191, 82] width 10 height 10
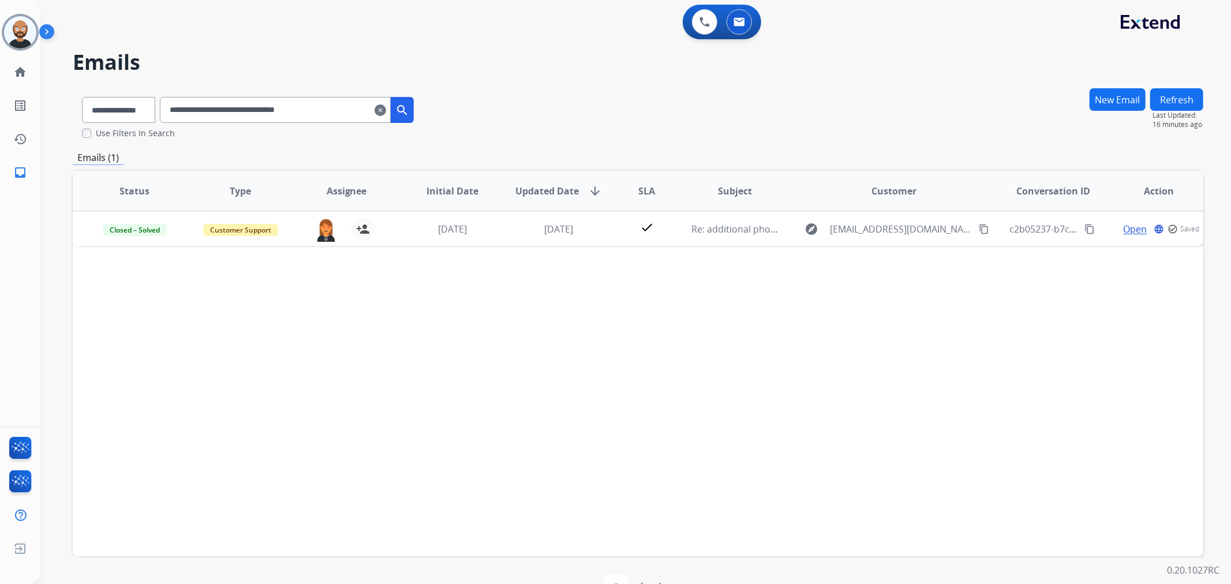
click at [324, 114] on input "**********" at bounding box center [275, 110] width 231 height 26
paste input "text"
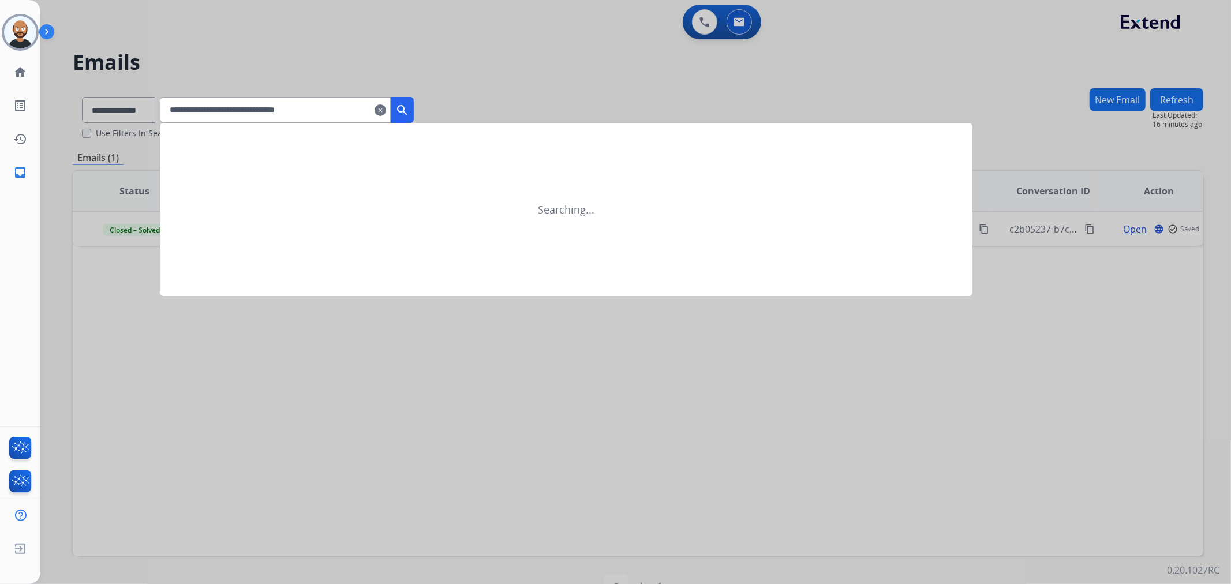
click at [409, 103] on mat-icon "search" at bounding box center [402, 110] width 14 height 14
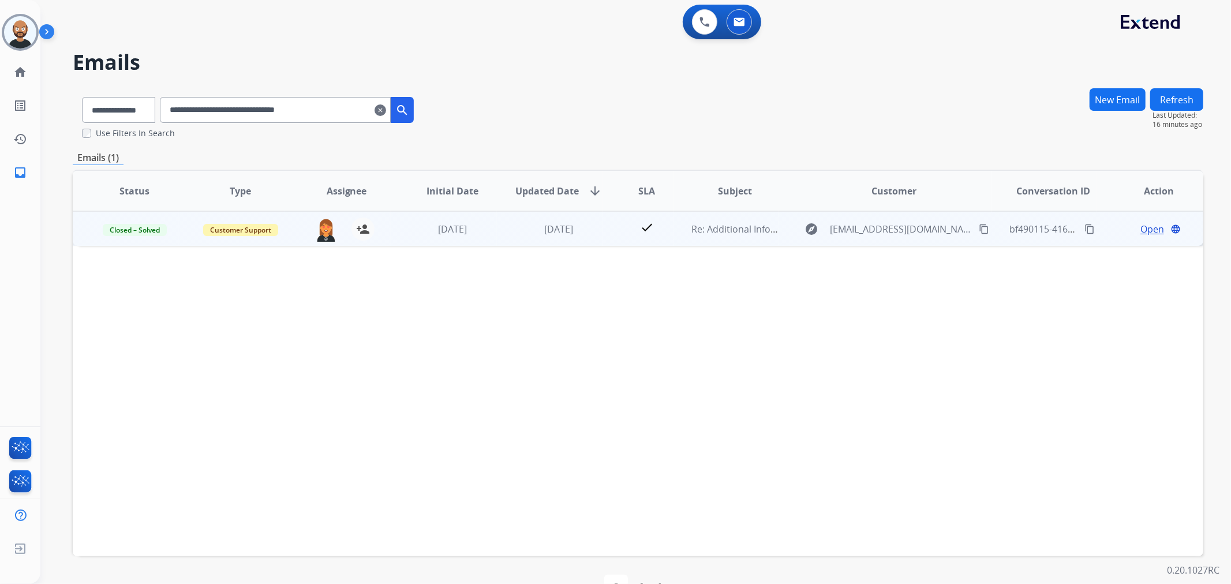
click at [1147, 228] on span "Open" at bounding box center [1153, 229] width 24 height 14
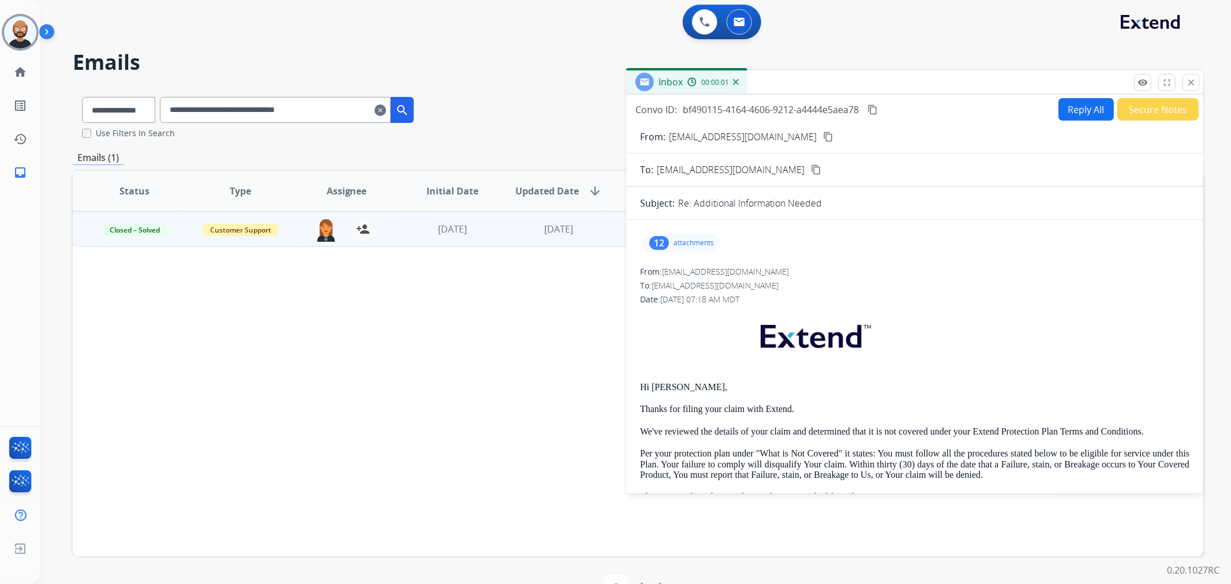
click at [1127, 111] on button "Secure Notes" at bounding box center [1158, 109] width 81 height 23
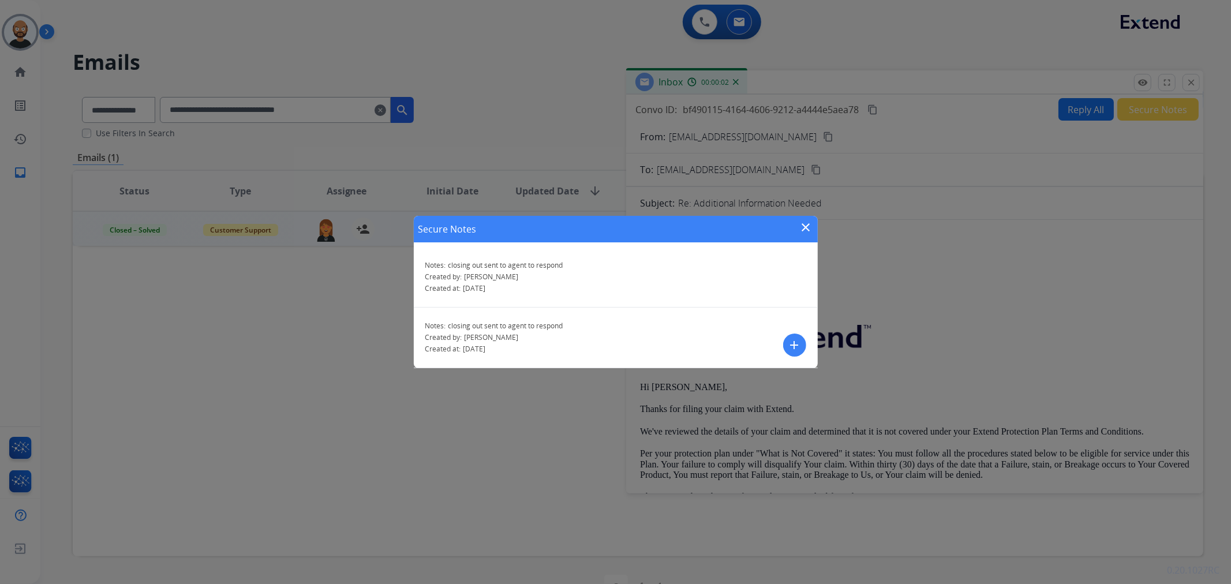
click at [801, 231] on mat-icon "close" at bounding box center [807, 228] width 14 height 14
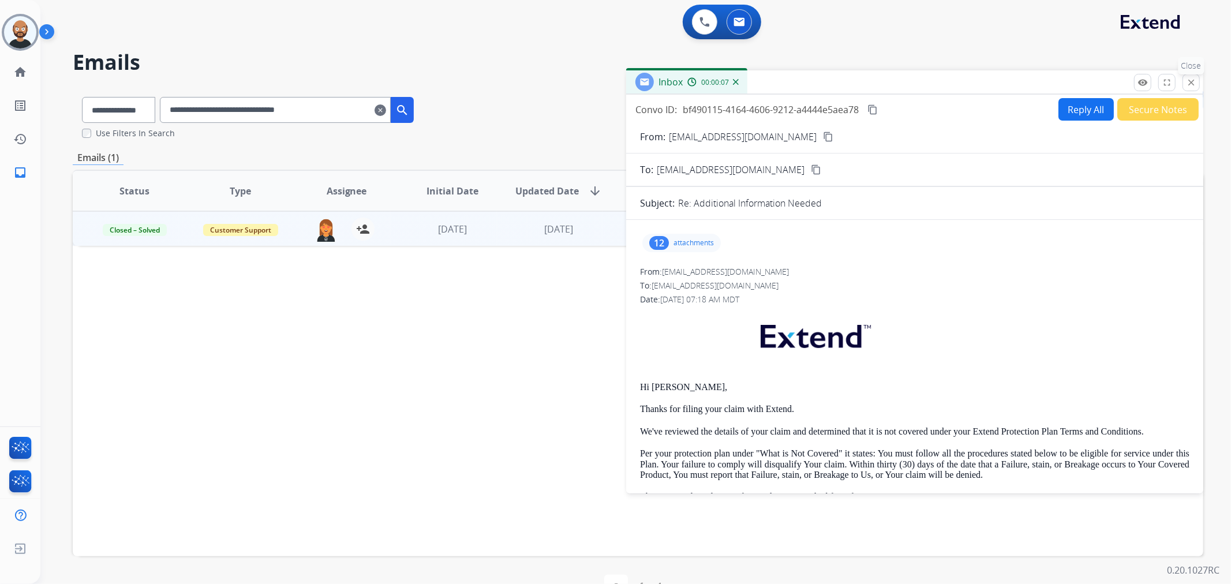
click at [1186, 82] on button "close Close" at bounding box center [1191, 82] width 17 height 17
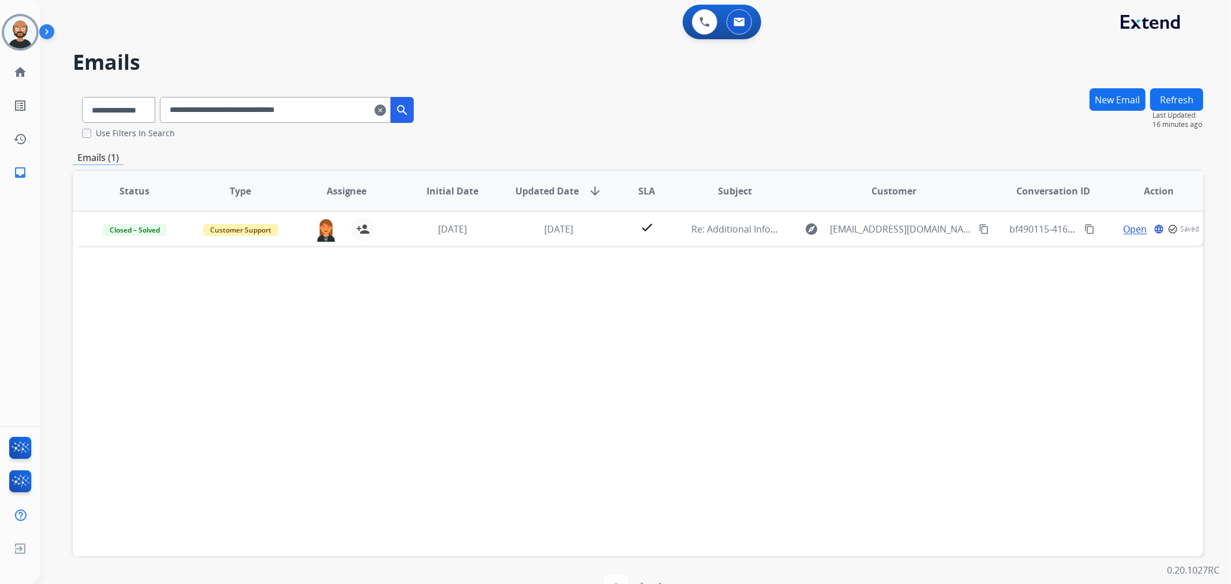
click at [335, 107] on input "**********" at bounding box center [275, 110] width 231 height 26
click at [335, 106] on input "**********" at bounding box center [275, 110] width 231 height 26
paste input "text"
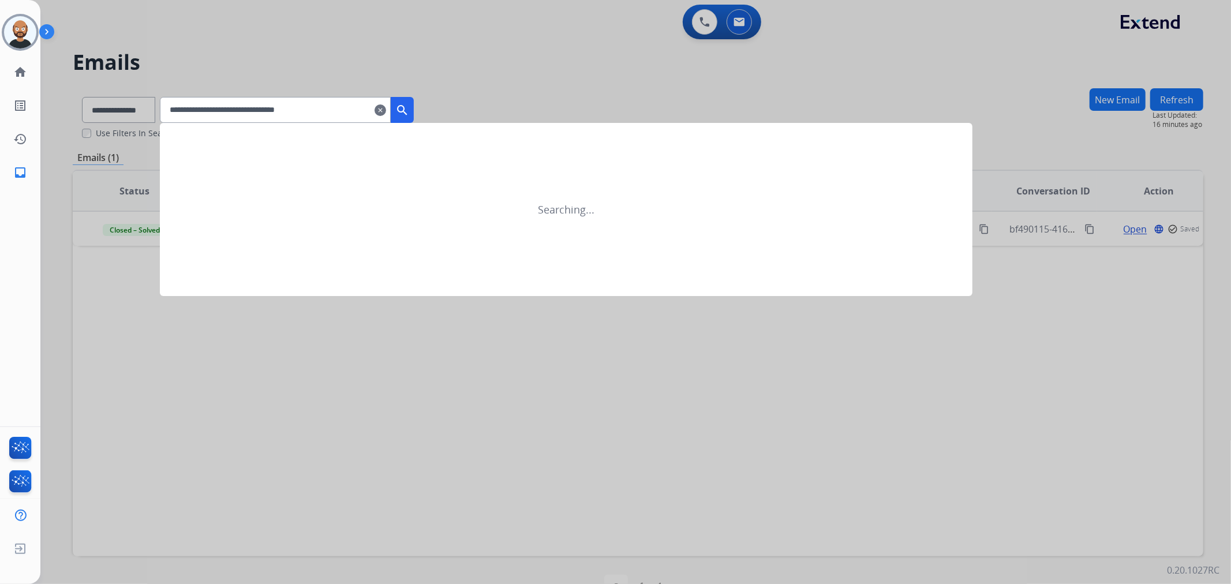
click at [409, 108] on mat-icon "search" at bounding box center [402, 110] width 14 height 14
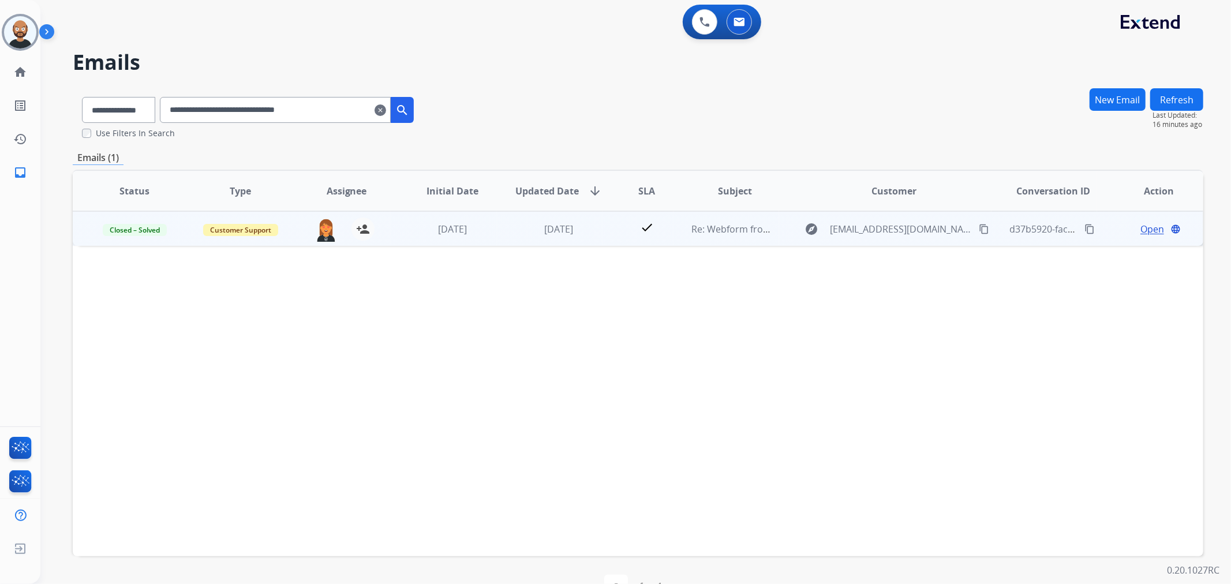
click at [1141, 227] on span "Open" at bounding box center [1153, 229] width 24 height 14
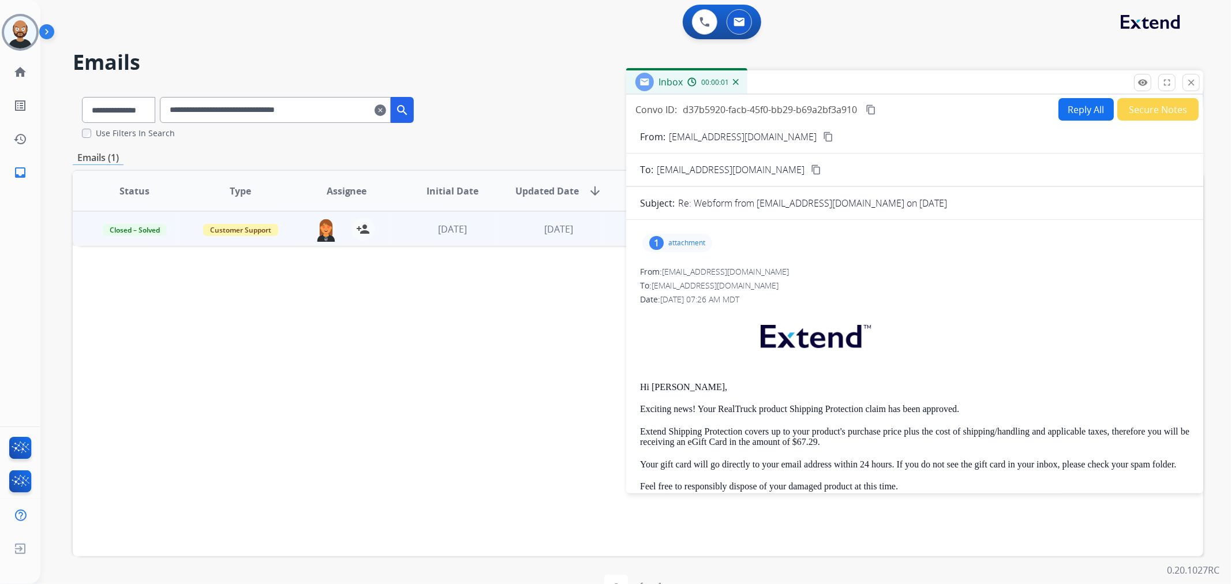
click at [1144, 111] on button "Secure Notes" at bounding box center [1158, 109] width 81 height 23
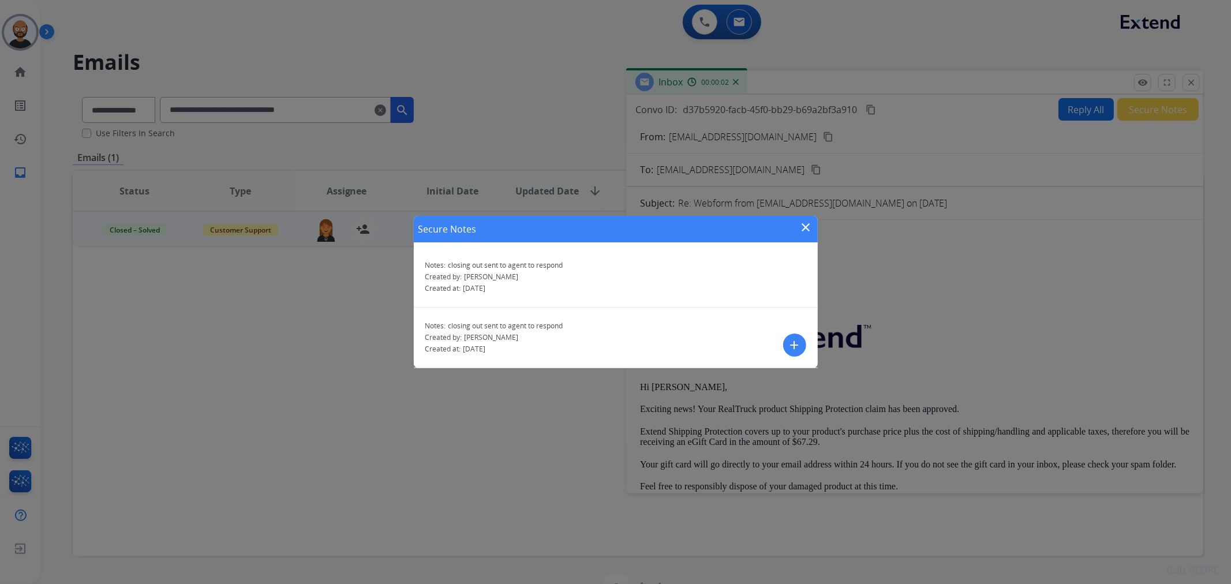
click at [803, 224] on mat-icon "close" at bounding box center [807, 228] width 14 height 14
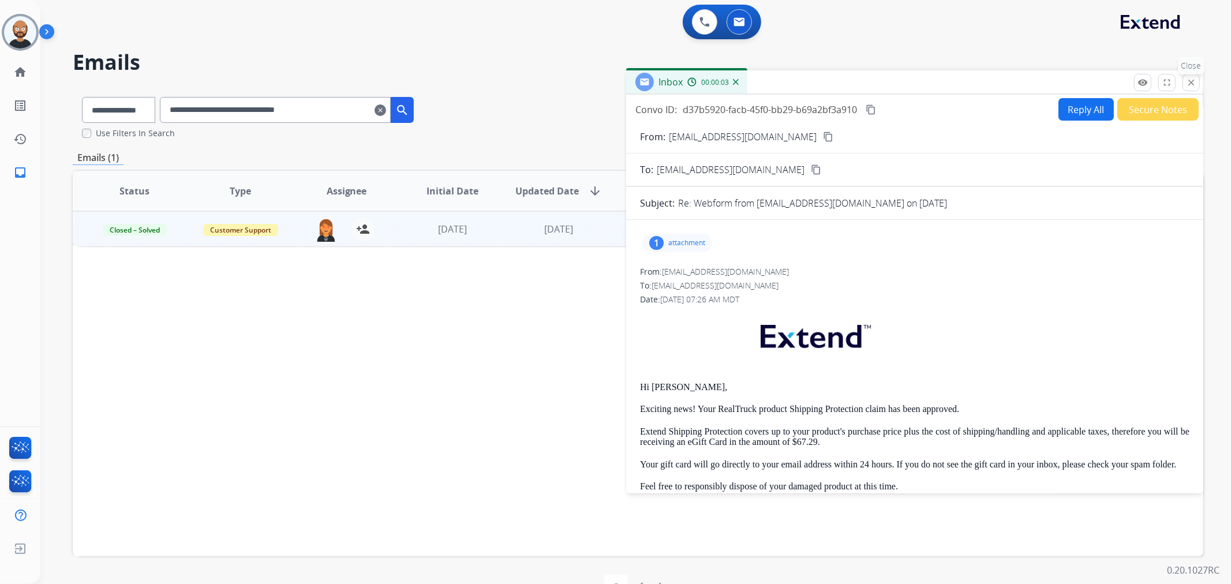
click at [1190, 79] on mat-icon "close" at bounding box center [1191, 82] width 10 height 10
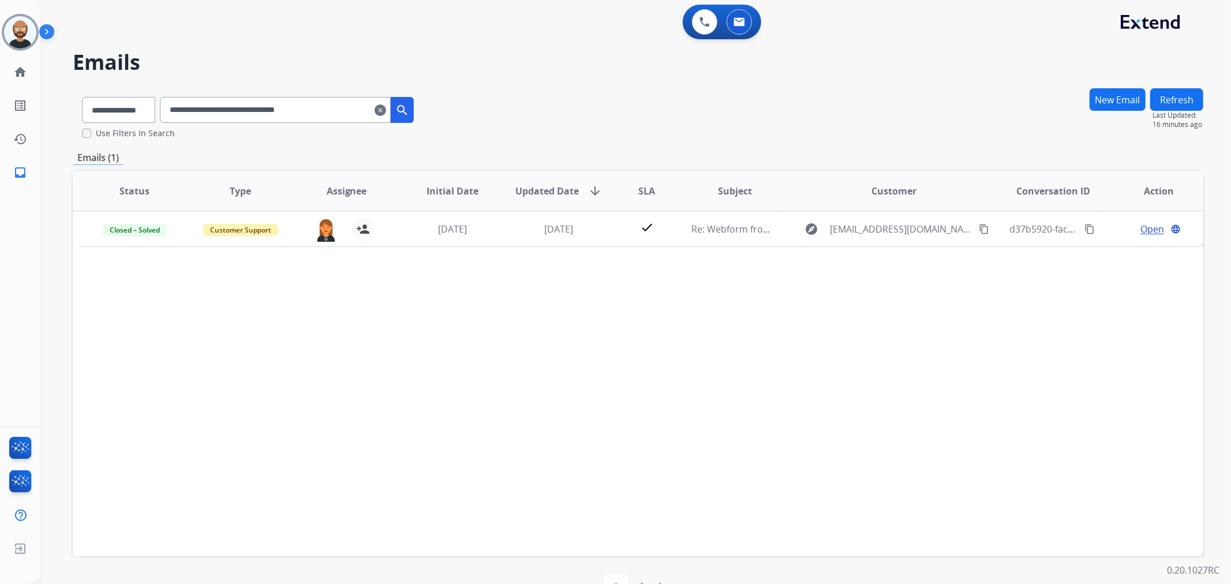
click at [304, 113] on input "**********" at bounding box center [275, 110] width 231 height 26
paste input "text"
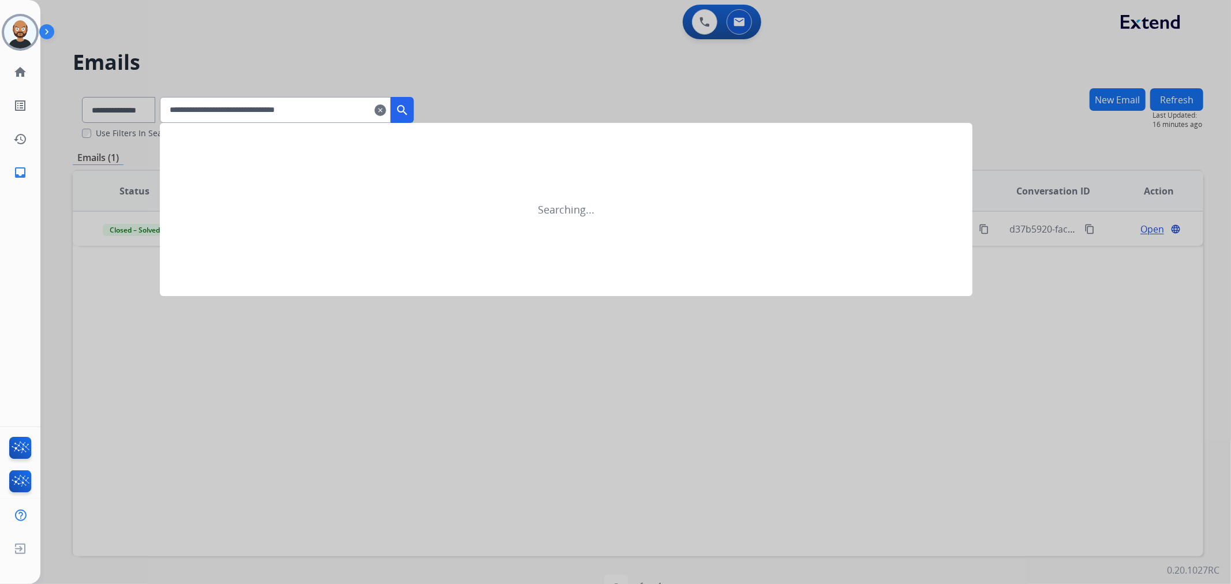
click at [409, 105] on mat-icon "search" at bounding box center [402, 110] width 14 height 14
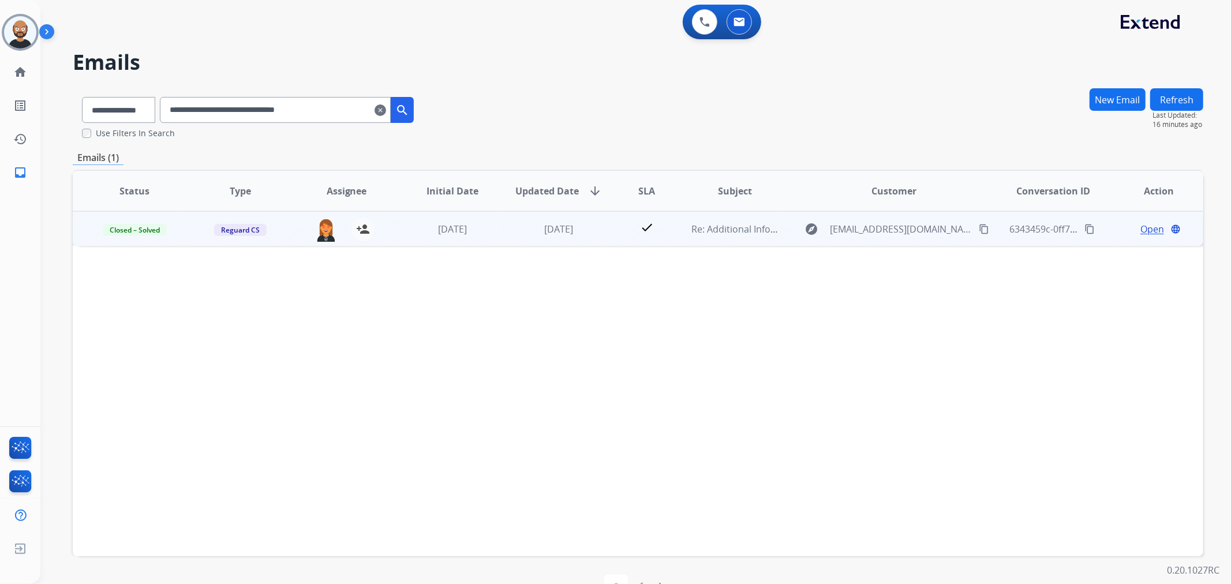
click at [1143, 229] on span "Open" at bounding box center [1153, 229] width 24 height 14
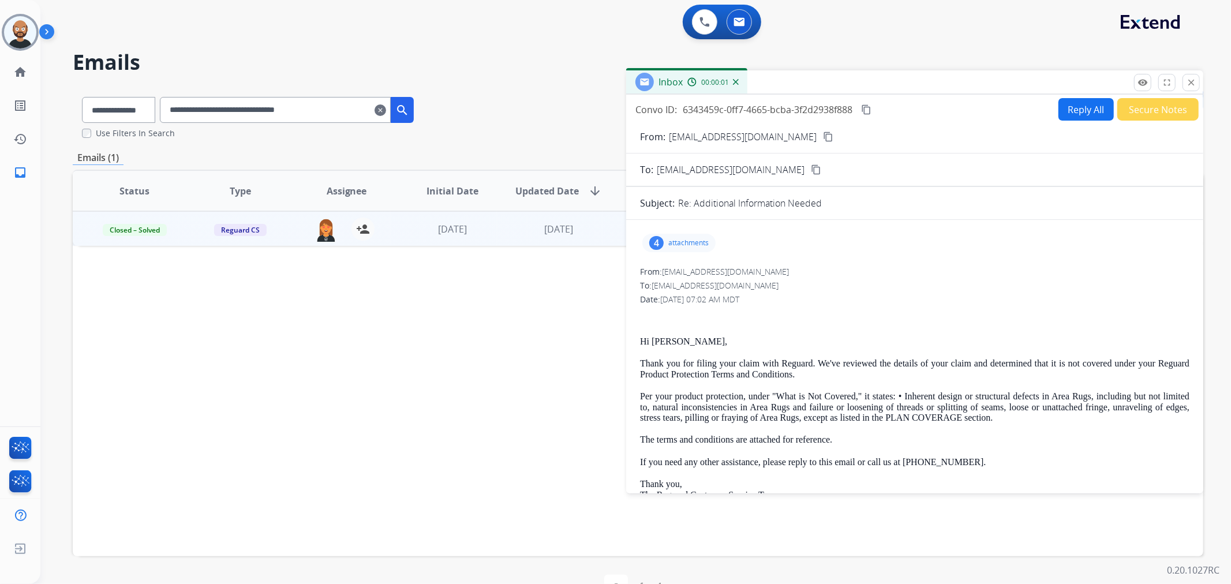
click at [1126, 114] on button "Secure Notes" at bounding box center [1158, 109] width 81 height 23
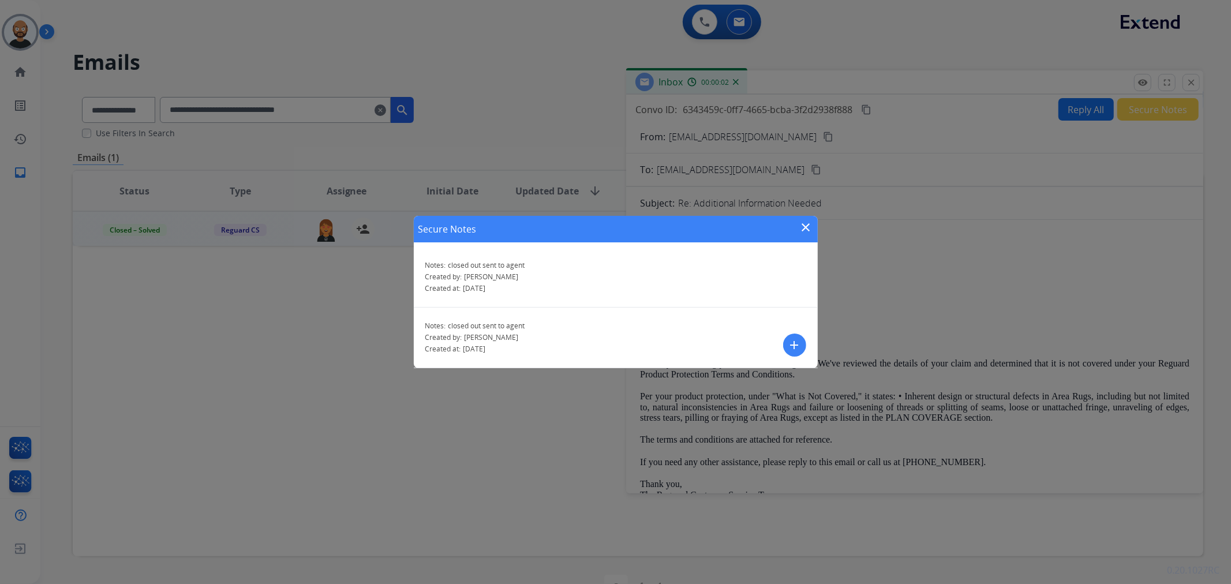
click at [809, 225] on mat-icon "close" at bounding box center [807, 228] width 14 height 14
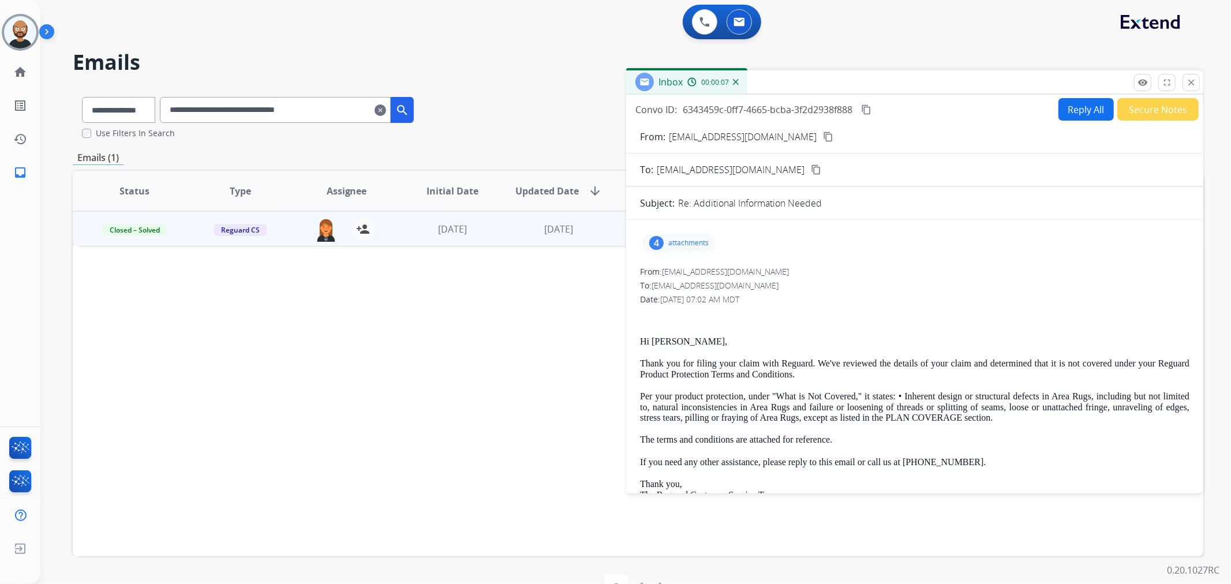
click at [1141, 113] on button "Secure Notes" at bounding box center [1158, 109] width 81 height 23
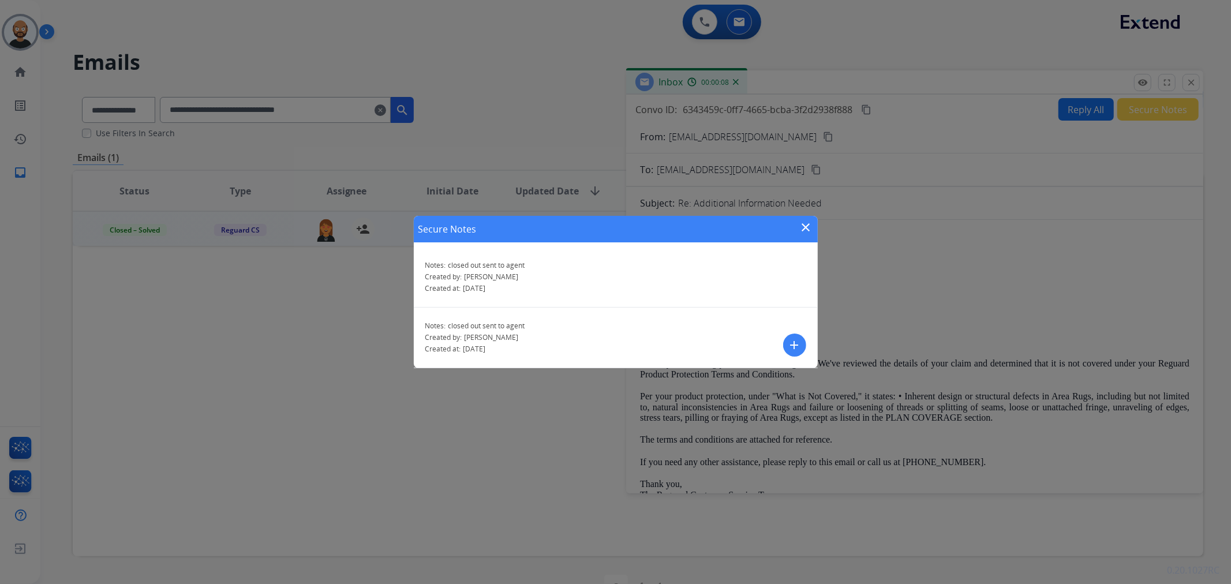
click at [805, 226] on mat-icon "close" at bounding box center [807, 228] width 14 height 14
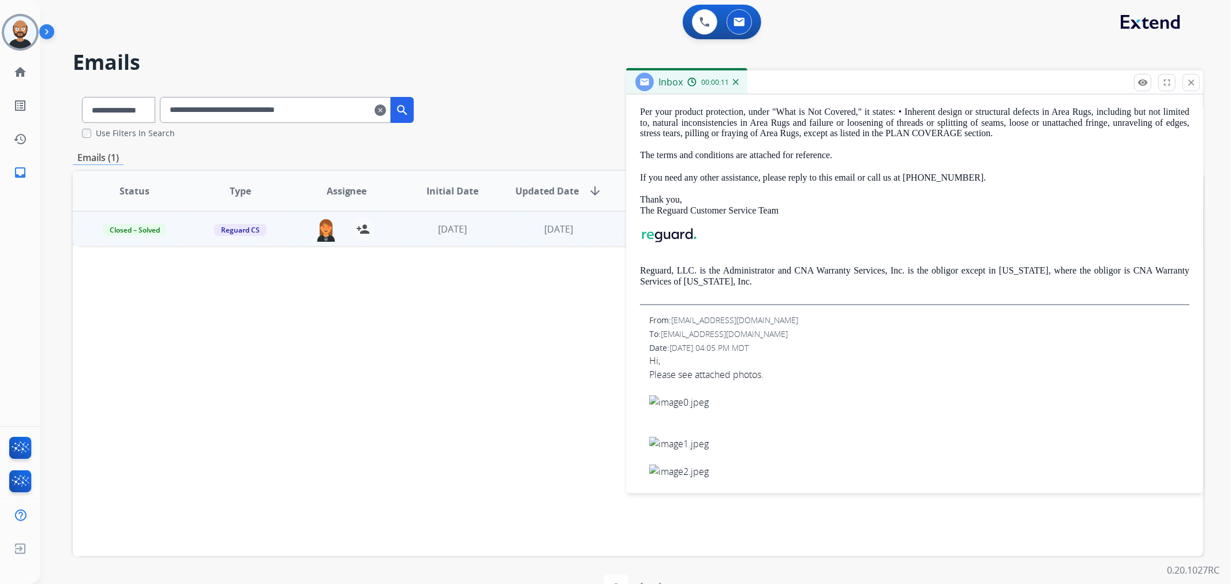
scroll to position [0, 0]
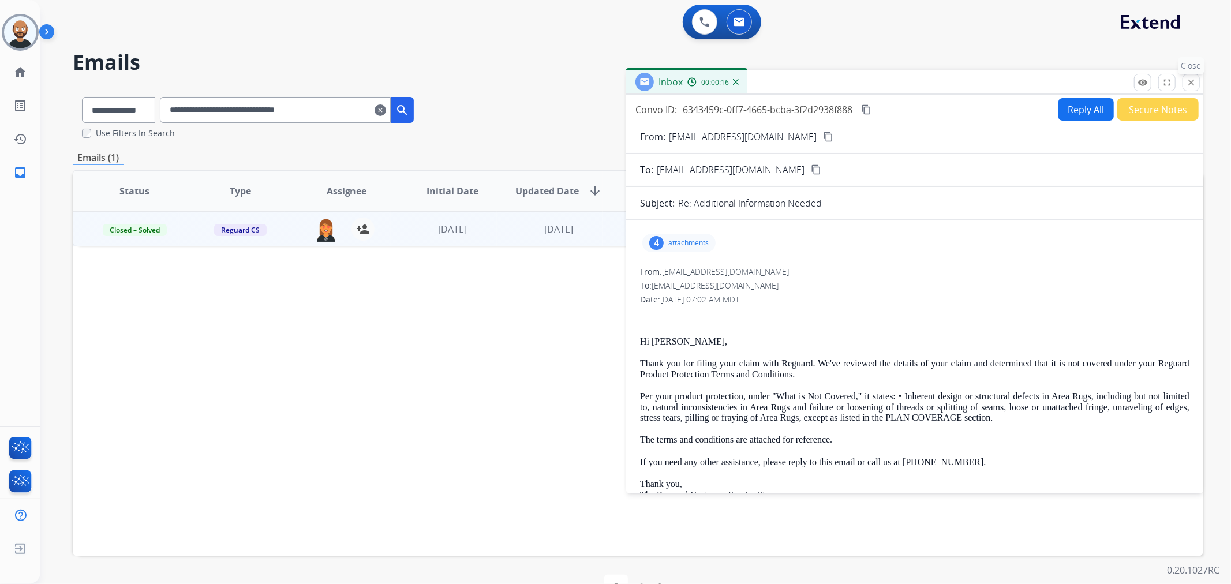
click at [1187, 82] on mat-icon "close" at bounding box center [1191, 82] width 10 height 10
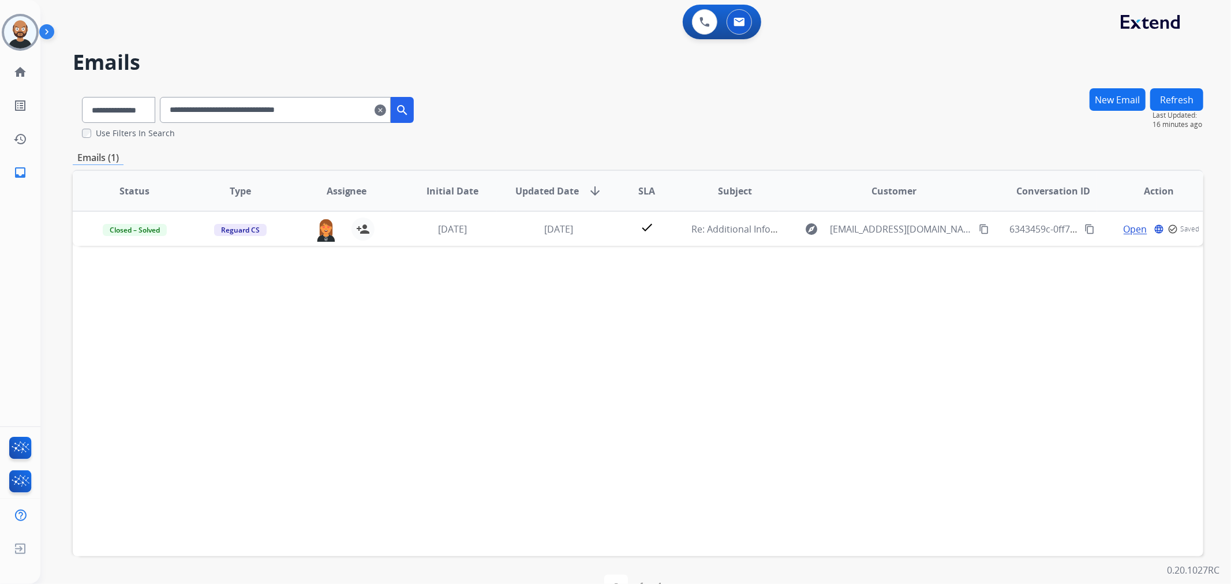
click at [324, 107] on input "**********" at bounding box center [275, 110] width 231 height 26
paste input "text"
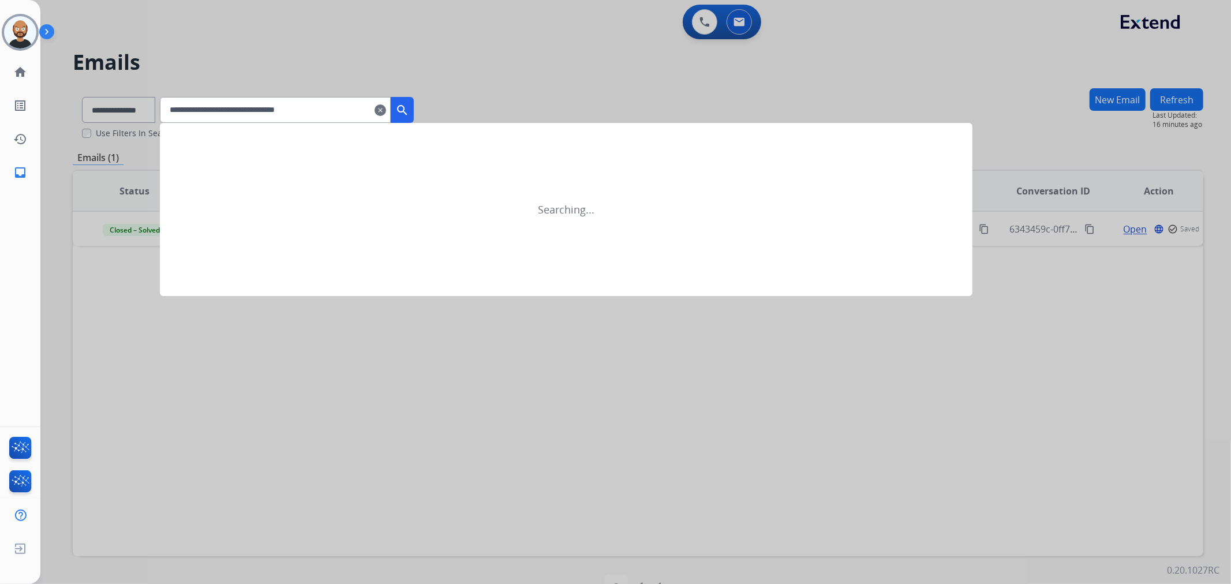
click at [409, 111] on mat-icon "search" at bounding box center [402, 110] width 14 height 14
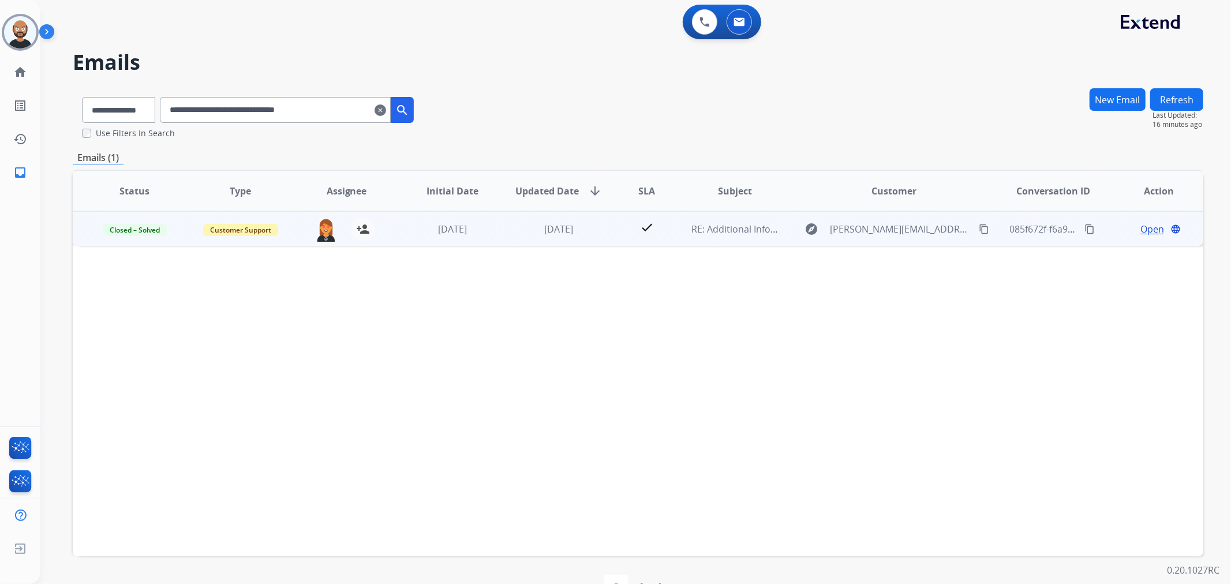
click at [1142, 227] on span "Open" at bounding box center [1153, 229] width 24 height 14
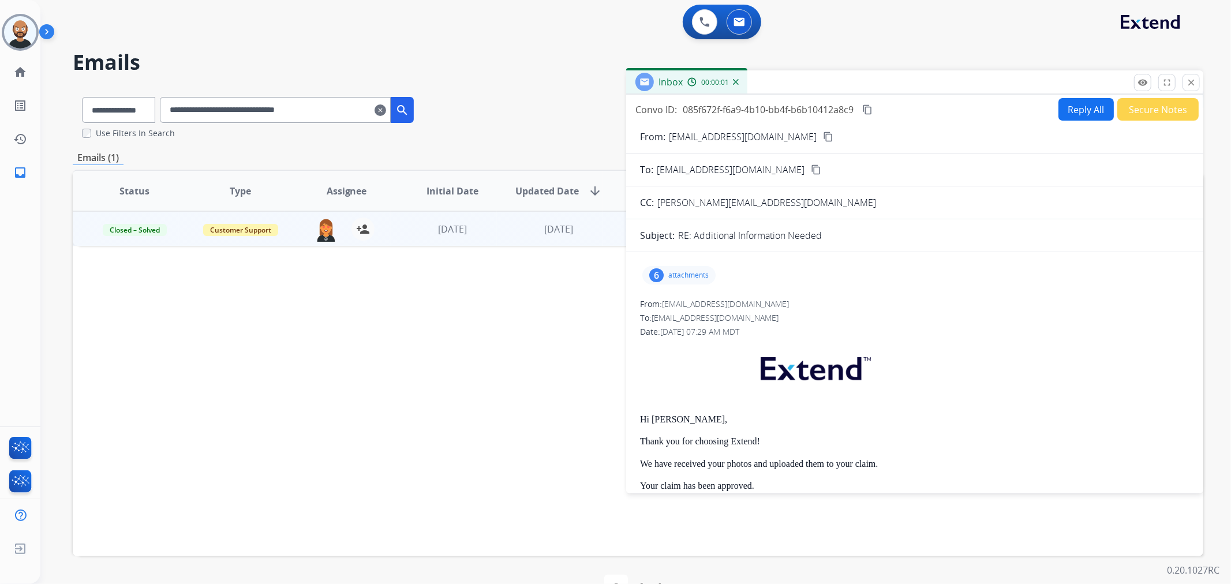
click at [1145, 110] on button "Secure Notes" at bounding box center [1158, 109] width 81 height 23
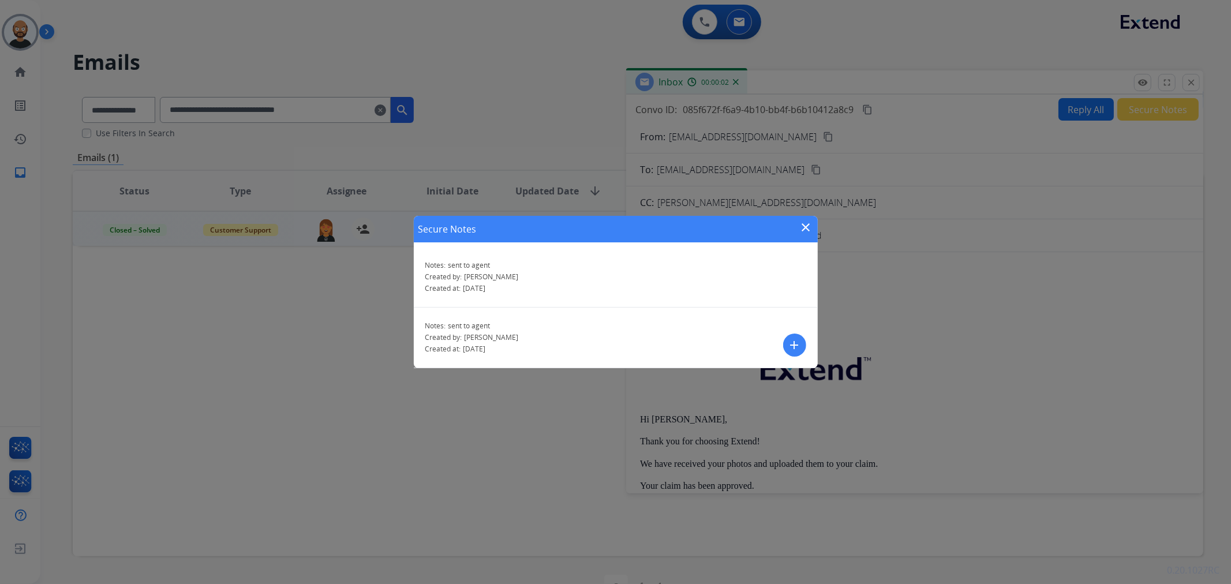
click at [811, 226] on mat-icon "close" at bounding box center [807, 228] width 14 height 14
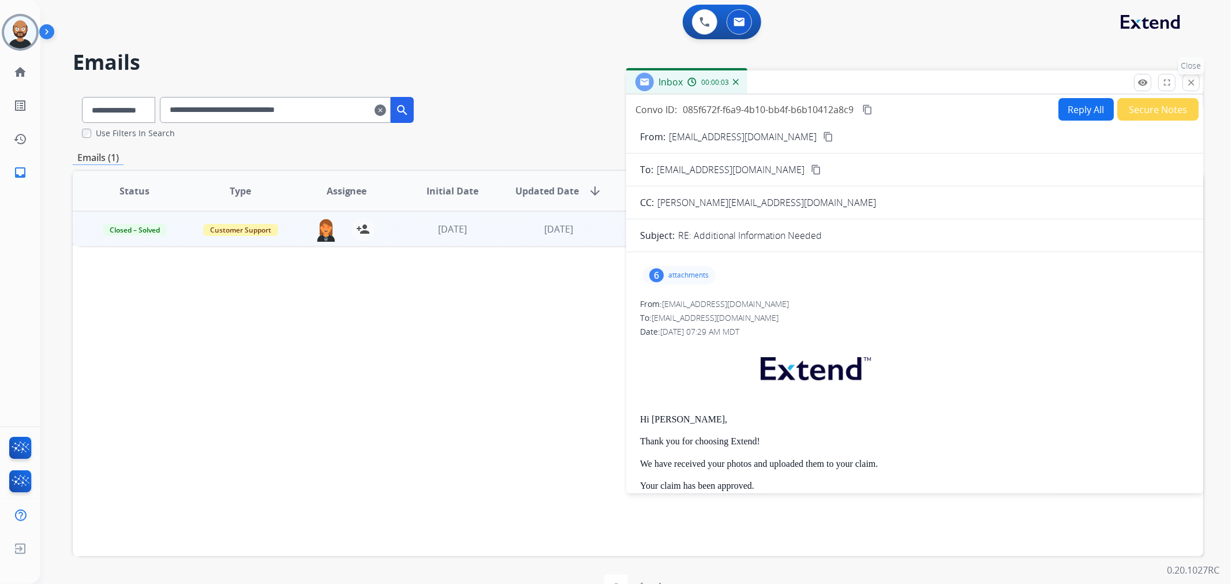
click at [1187, 84] on mat-icon "close" at bounding box center [1191, 82] width 10 height 10
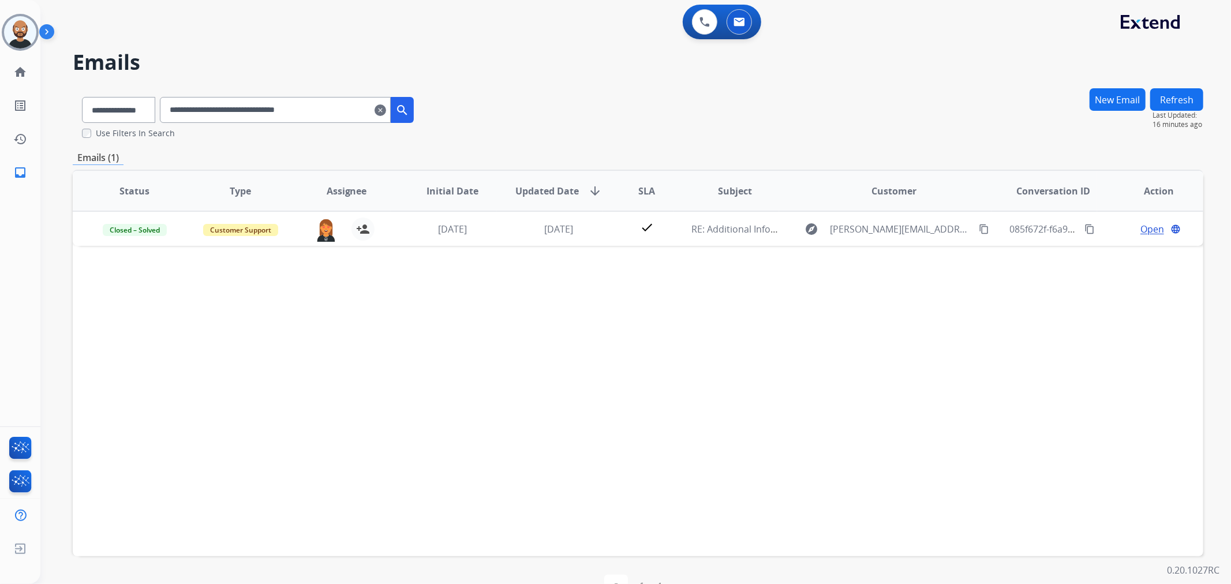
click at [318, 114] on input "**********" at bounding box center [275, 110] width 231 height 26
paste input "text"
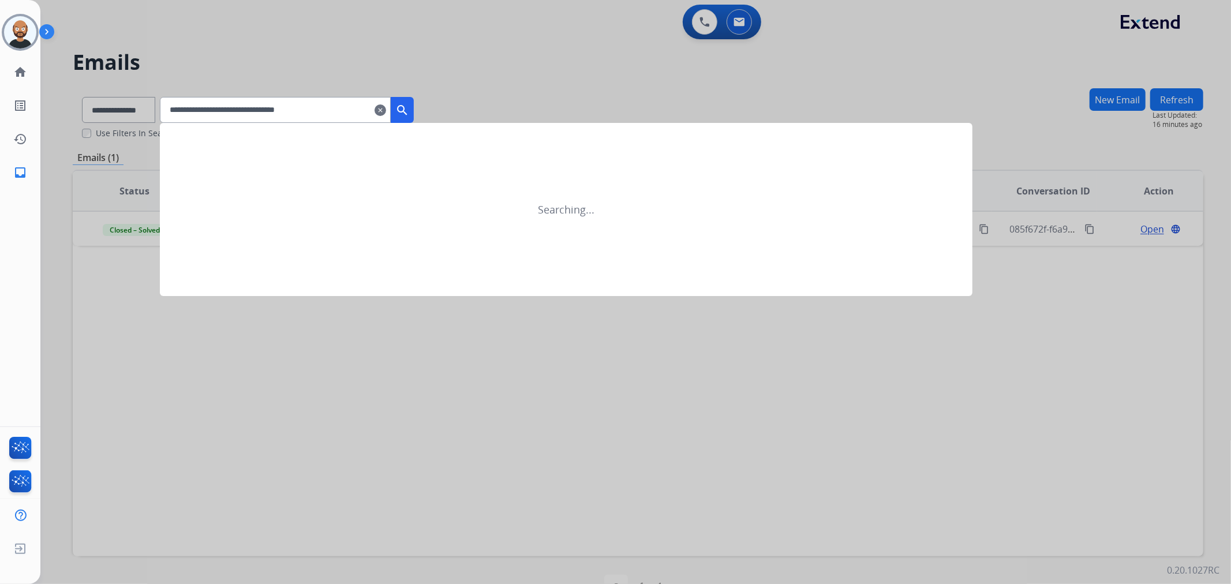
click at [391, 108] on input "**********" at bounding box center [275, 110] width 231 height 26
click at [409, 106] on mat-icon "search" at bounding box center [402, 110] width 14 height 14
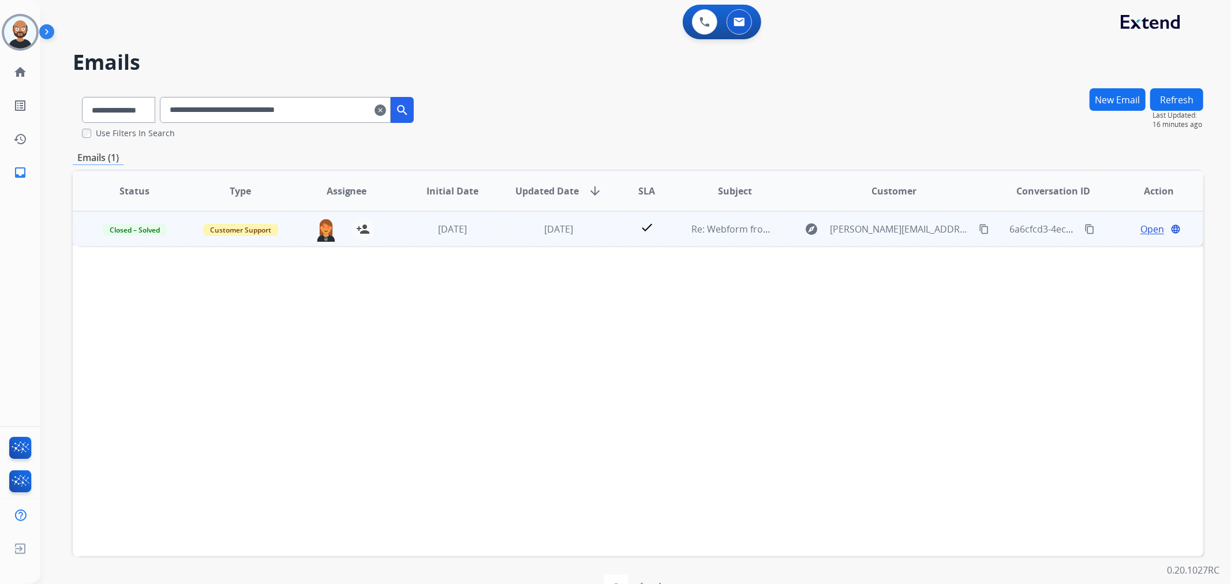
click at [1141, 228] on span "Open" at bounding box center [1153, 229] width 24 height 14
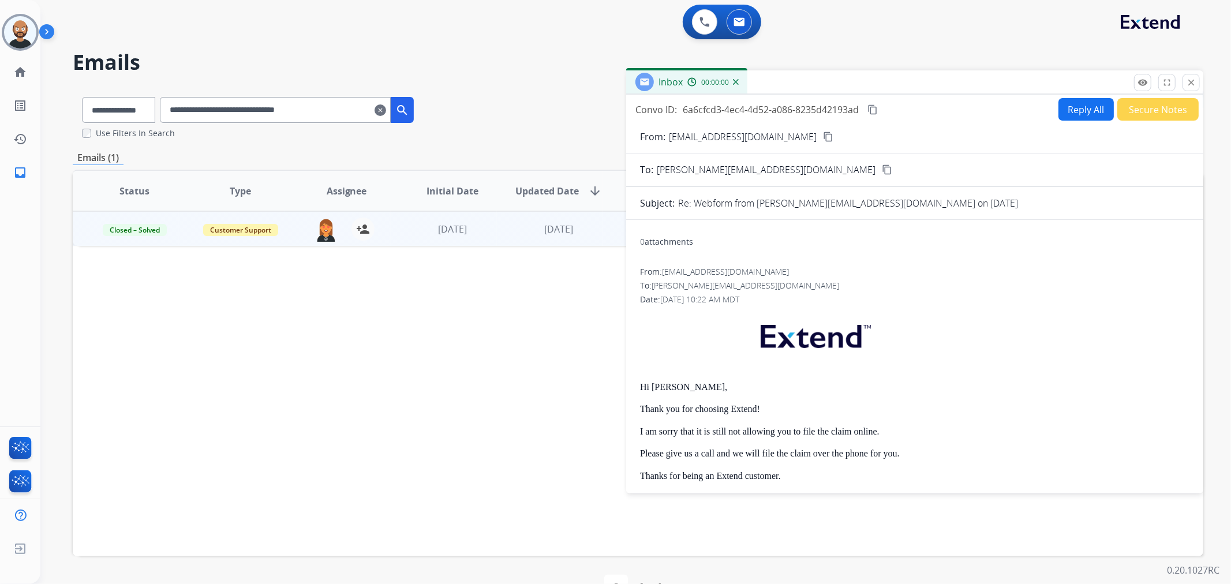
click at [1139, 113] on button "Secure Notes" at bounding box center [1158, 109] width 81 height 23
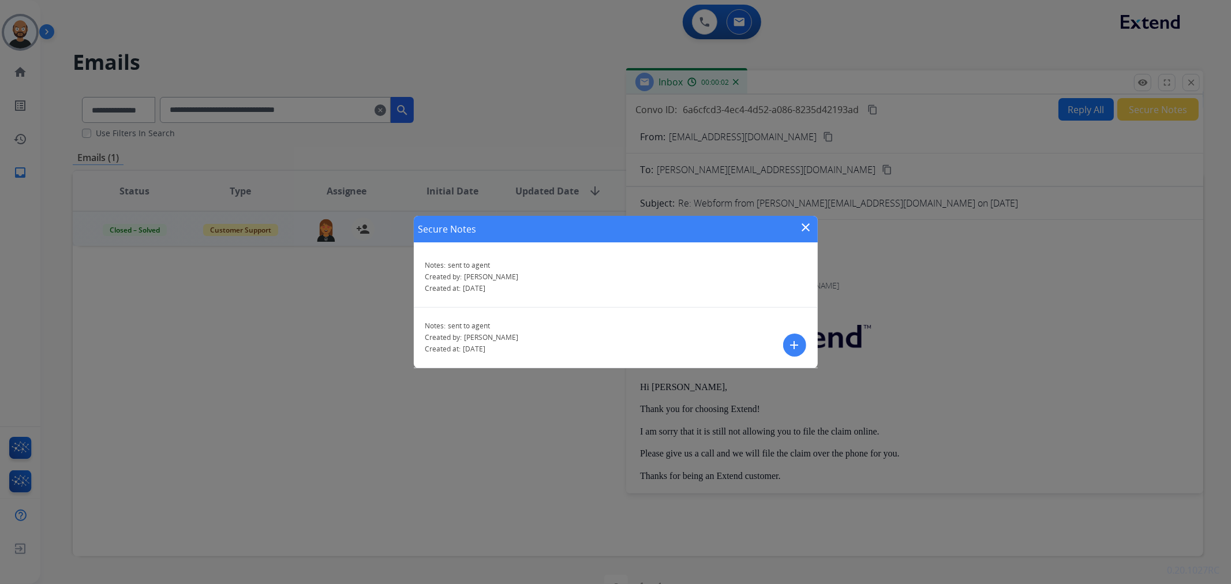
click at [804, 227] on mat-icon "close" at bounding box center [807, 228] width 14 height 14
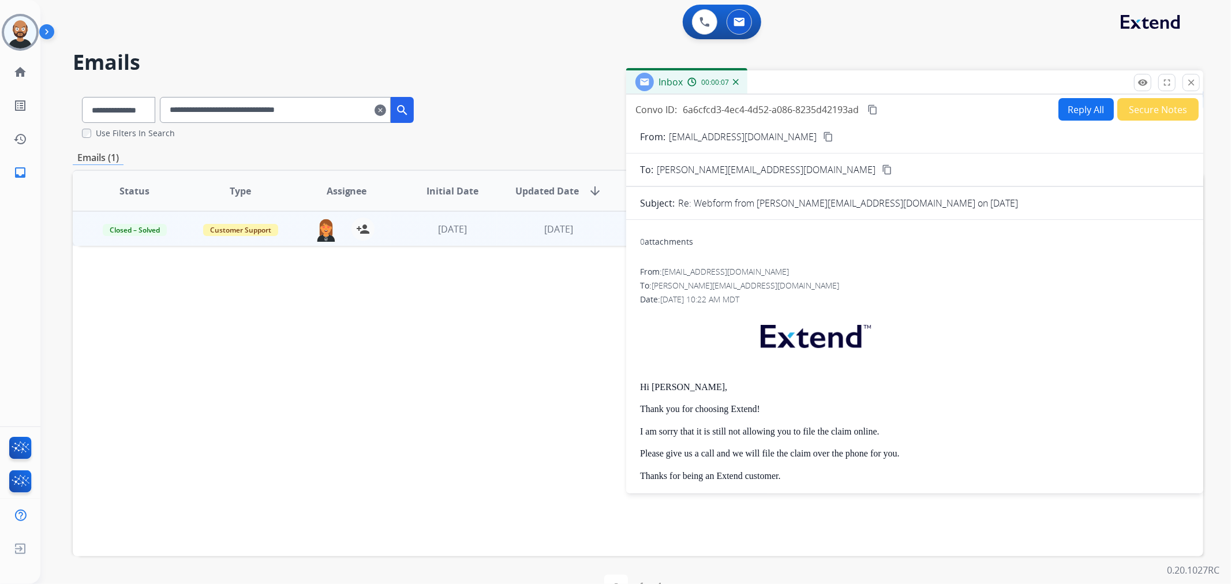
click at [1157, 113] on button "Secure Notes" at bounding box center [1158, 109] width 81 height 23
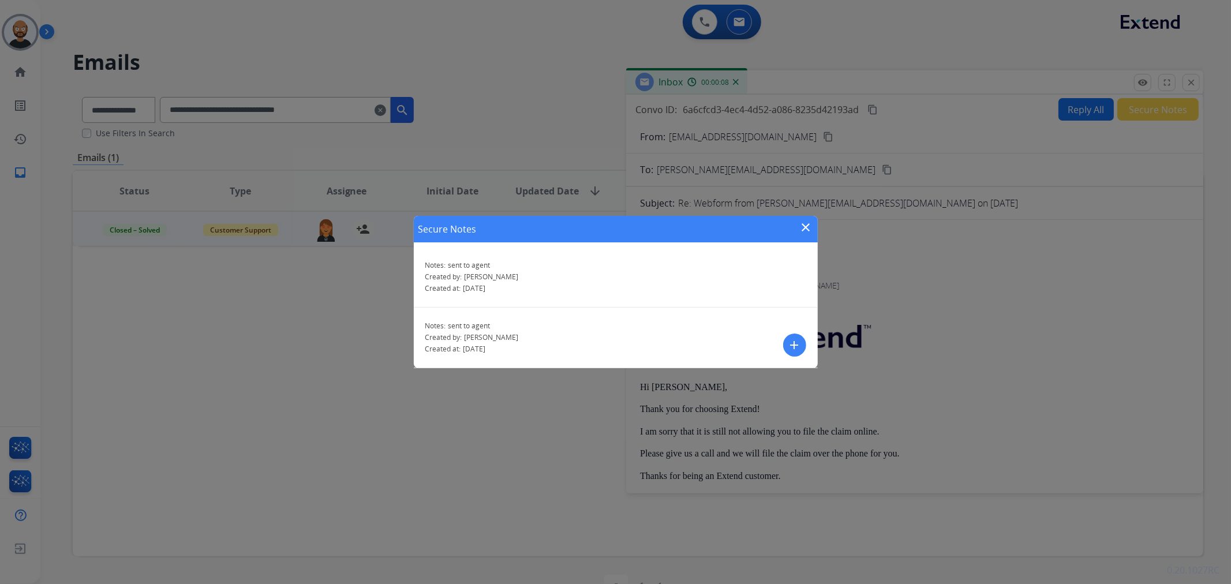
click at [809, 223] on mat-icon "close" at bounding box center [807, 228] width 14 height 14
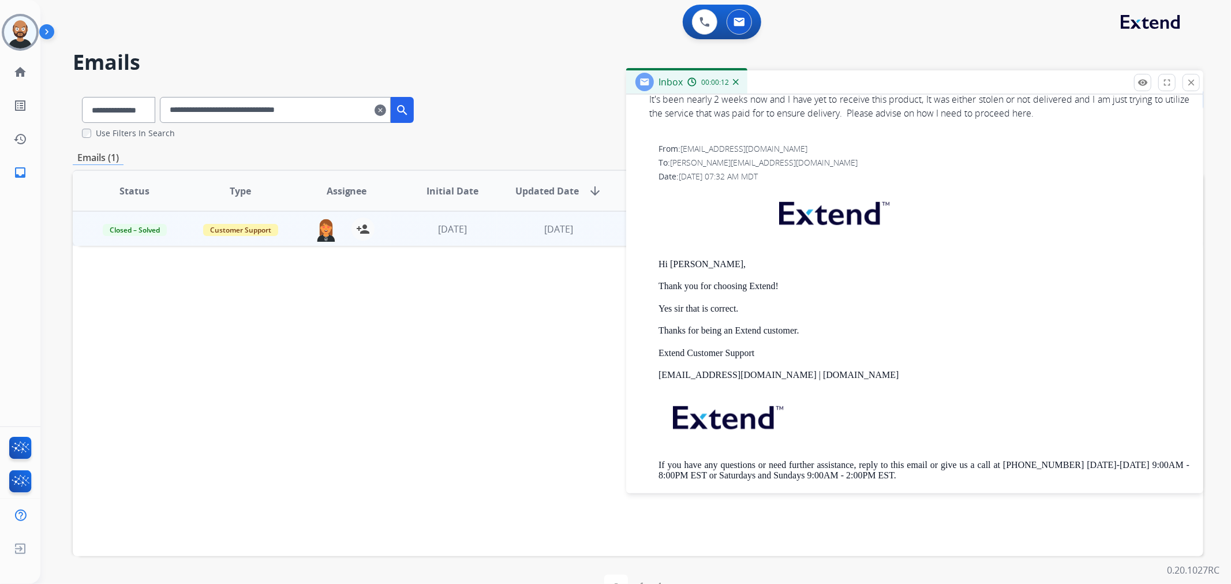
scroll to position [641, 0]
click at [1190, 87] on mat-icon "close" at bounding box center [1191, 82] width 10 height 10
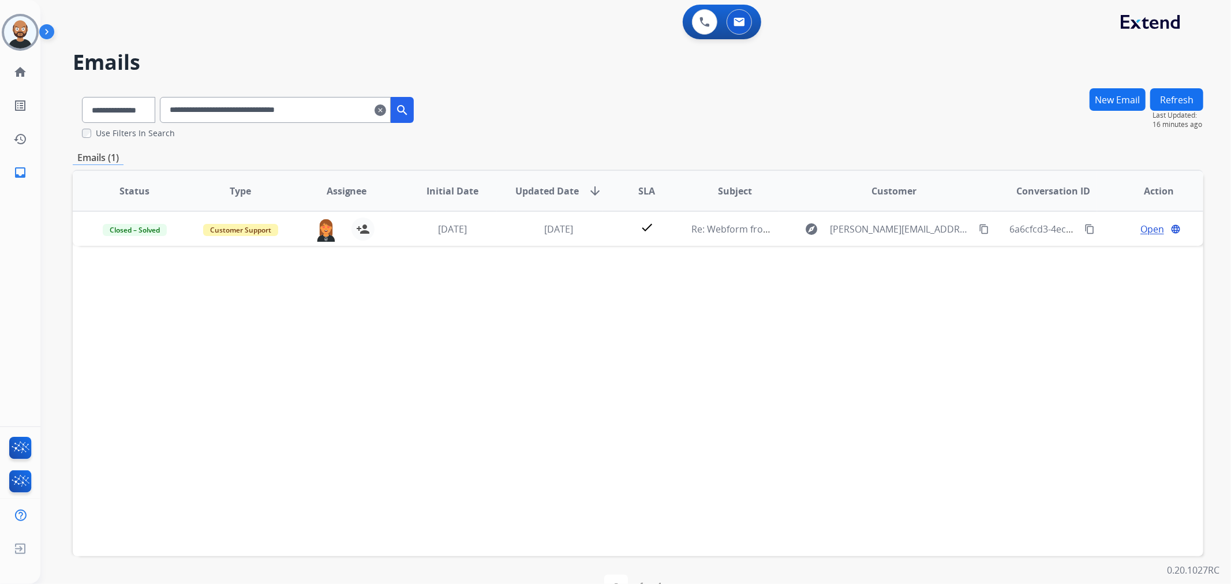
click at [329, 116] on input "**********" at bounding box center [275, 110] width 231 height 26
paste input "text"
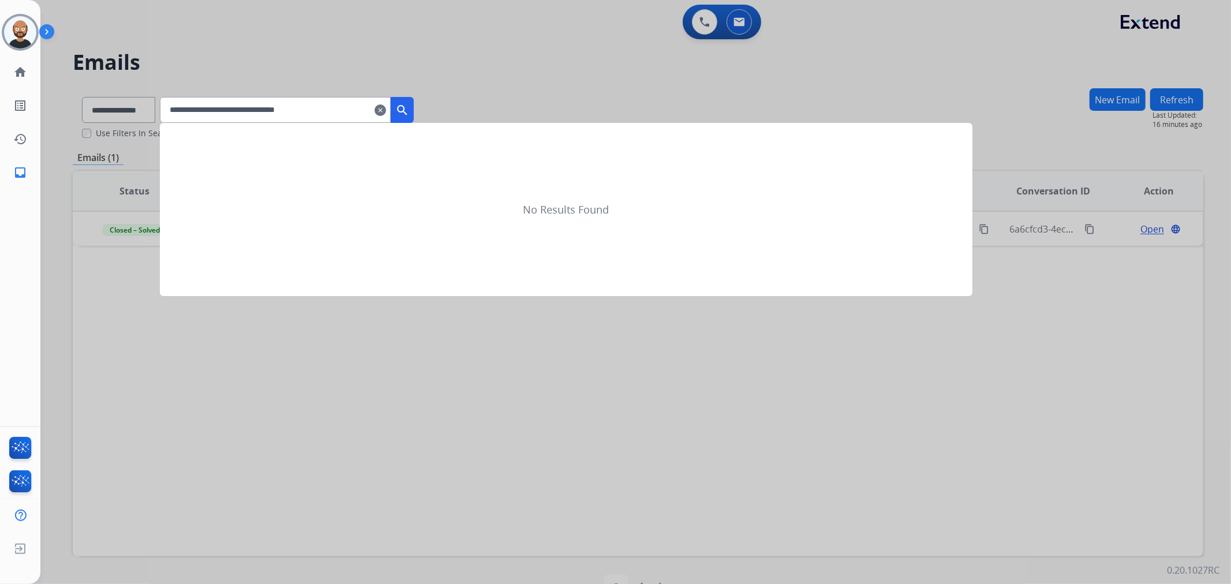
click at [407, 113] on button "search" at bounding box center [402, 110] width 23 height 26
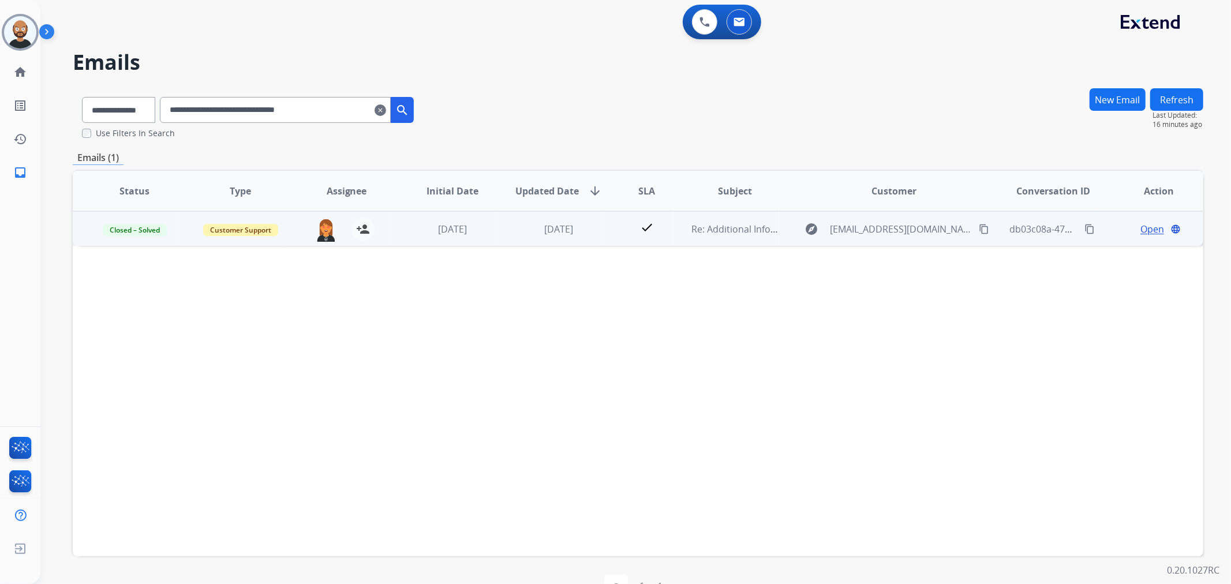
click at [1147, 233] on span "Open" at bounding box center [1153, 229] width 24 height 14
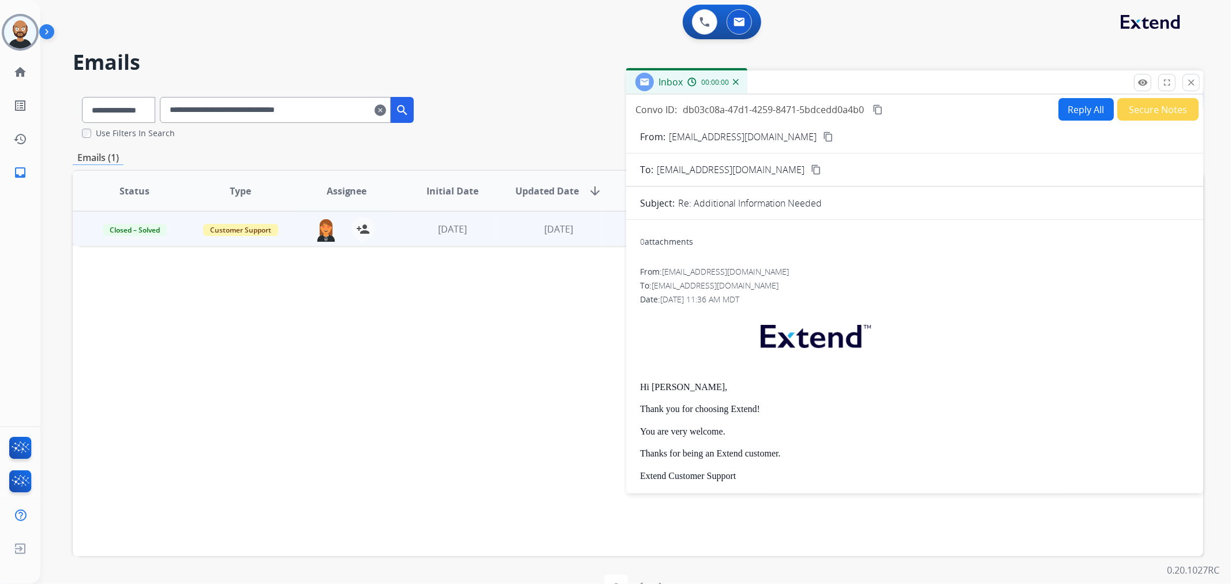
click at [1140, 109] on button "Secure Notes" at bounding box center [1158, 109] width 81 height 23
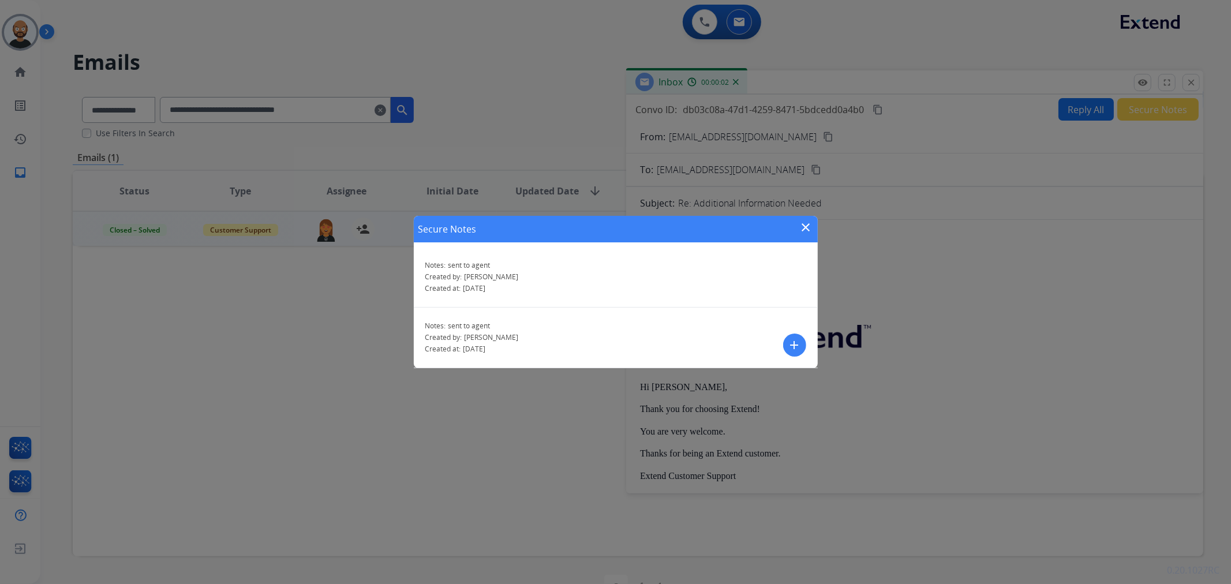
click at [803, 226] on mat-icon "close" at bounding box center [807, 228] width 14 height 14
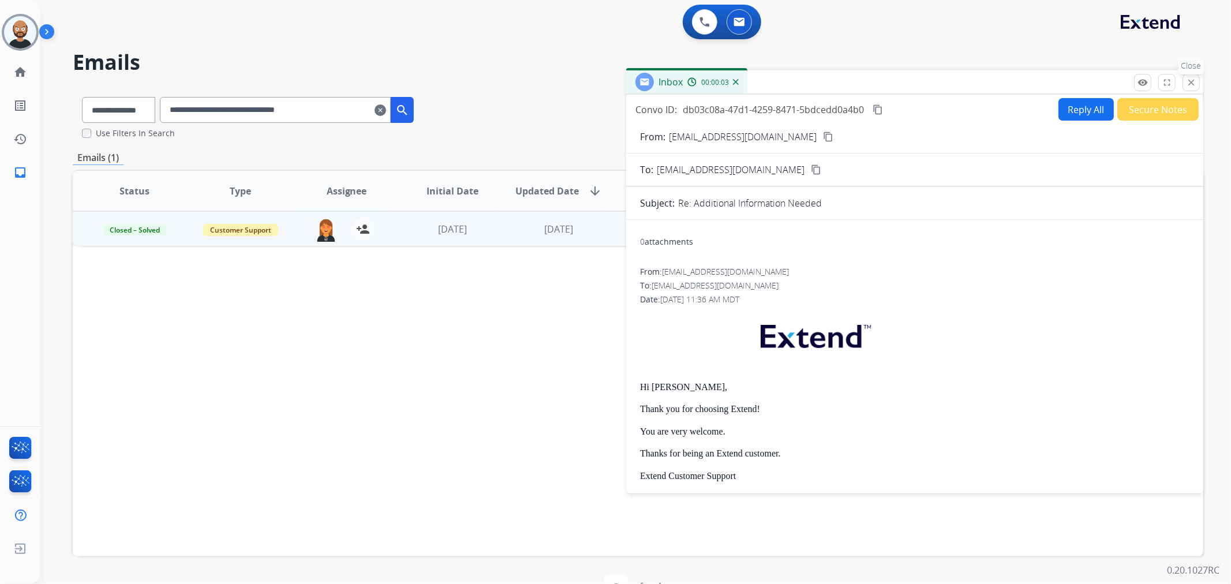
click at [1189, 83] on mat-icon "close" at bounding box center [1191, 82] width 10 height 10
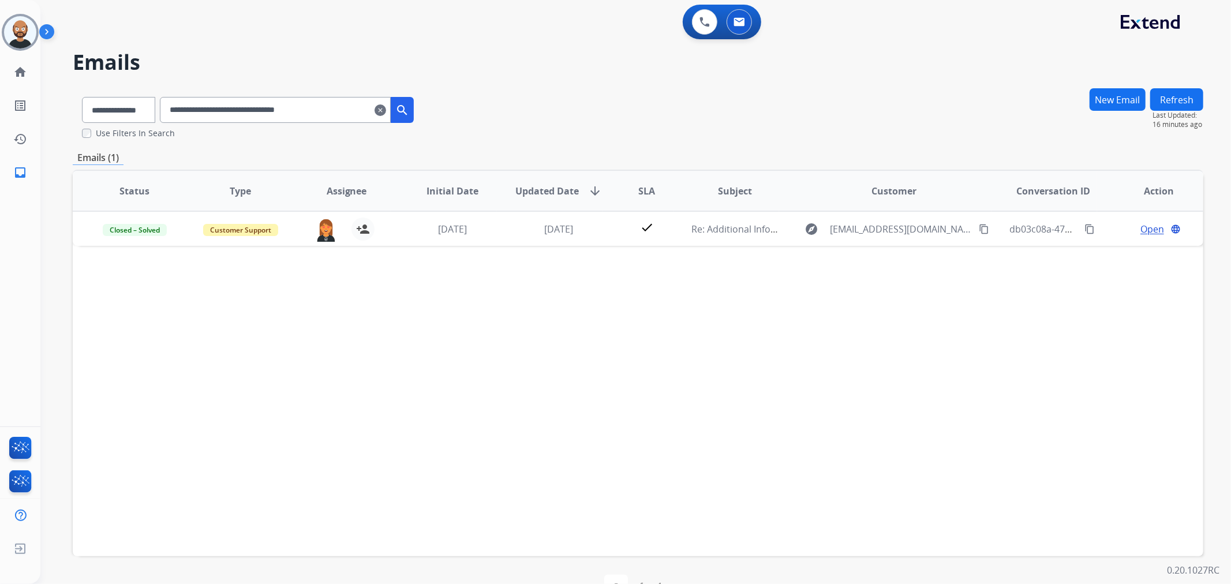
click at [322, 119] on input "**********" at bounding box center [275, 110] width 231 height 26
paste input "text"
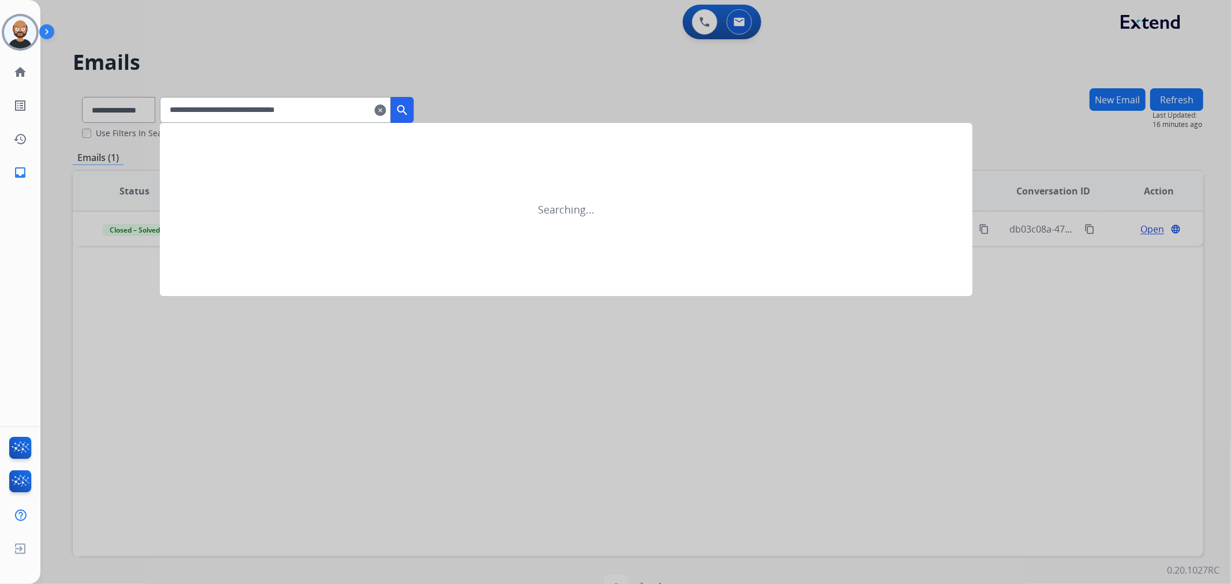
click at [413, 118] on button "search" at bounding box center [402, 110] width 23 height 26
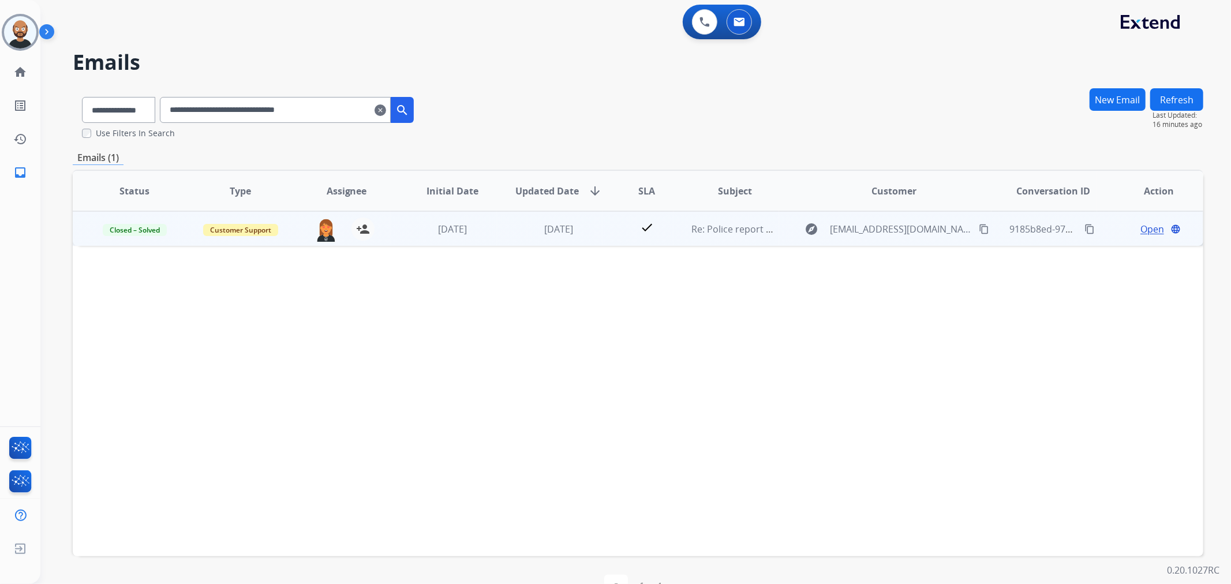
click at [1141, 226] on span "Open" at bounding box center [1153, 229] width 24 height 14
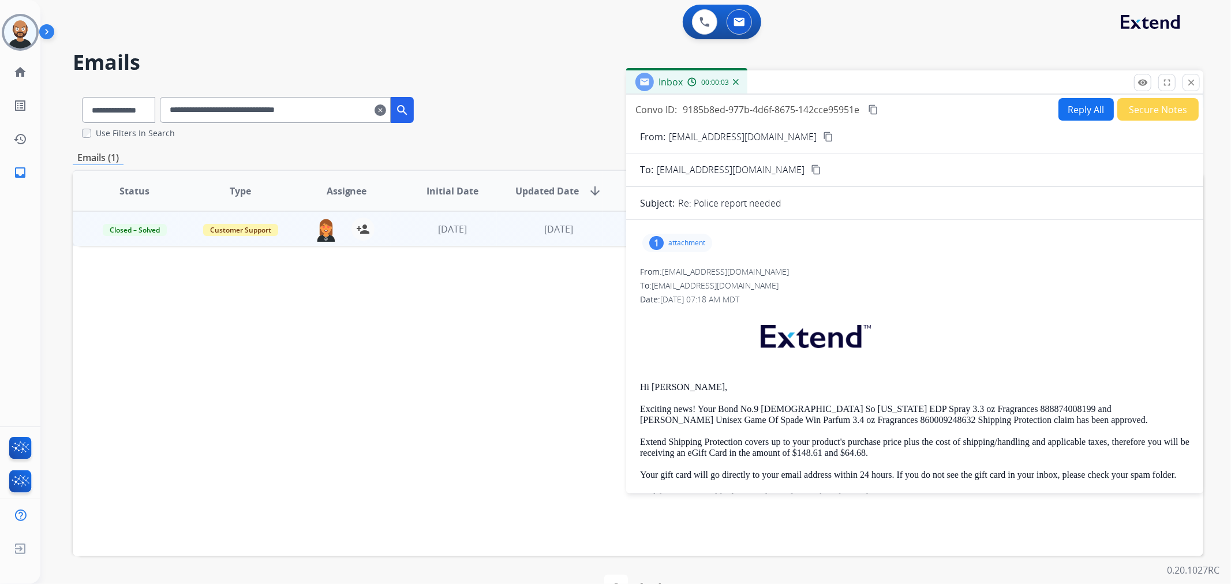
click at [1133, 106] on button "Secure Notes" at bounding box center [1158, 109] width 81 height 23
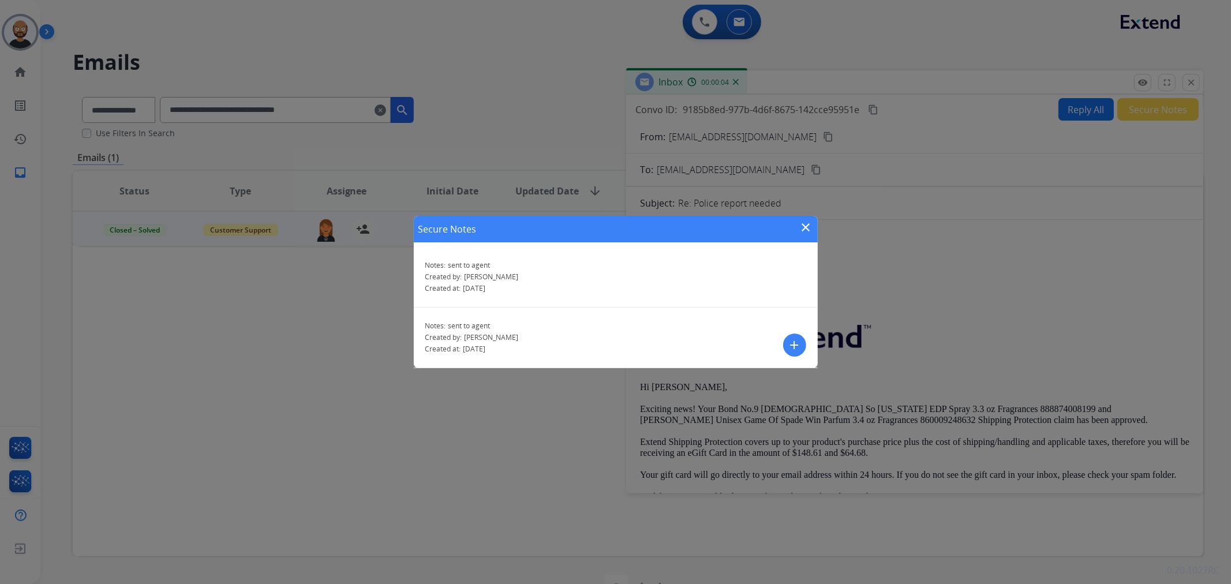
click at [806, 225] on mat-icon "close" at bounding box center [807, 228] width 14 height 14
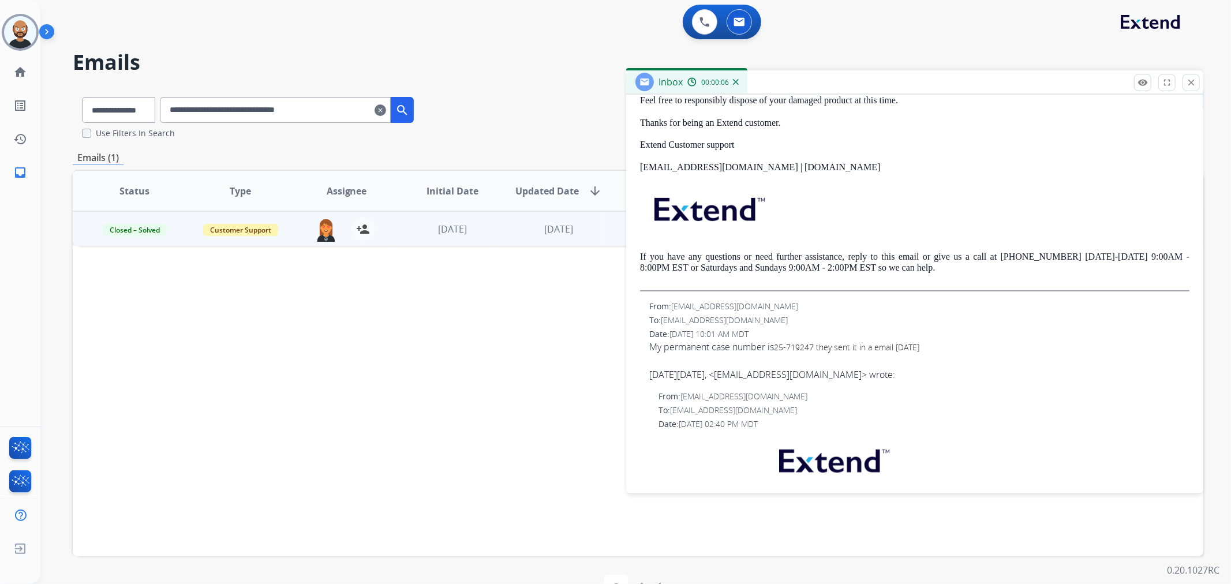
scroll to position [449, 0]
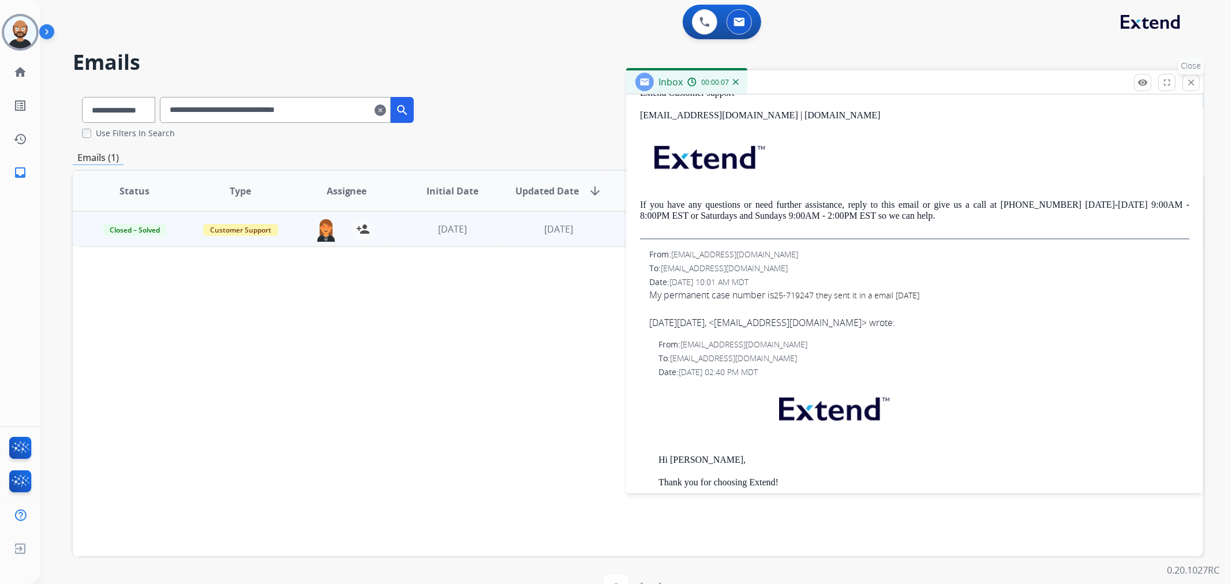
click at [1188, 83] on mat-icon "close" at bounding box center [1191, 82] width 10 height 10
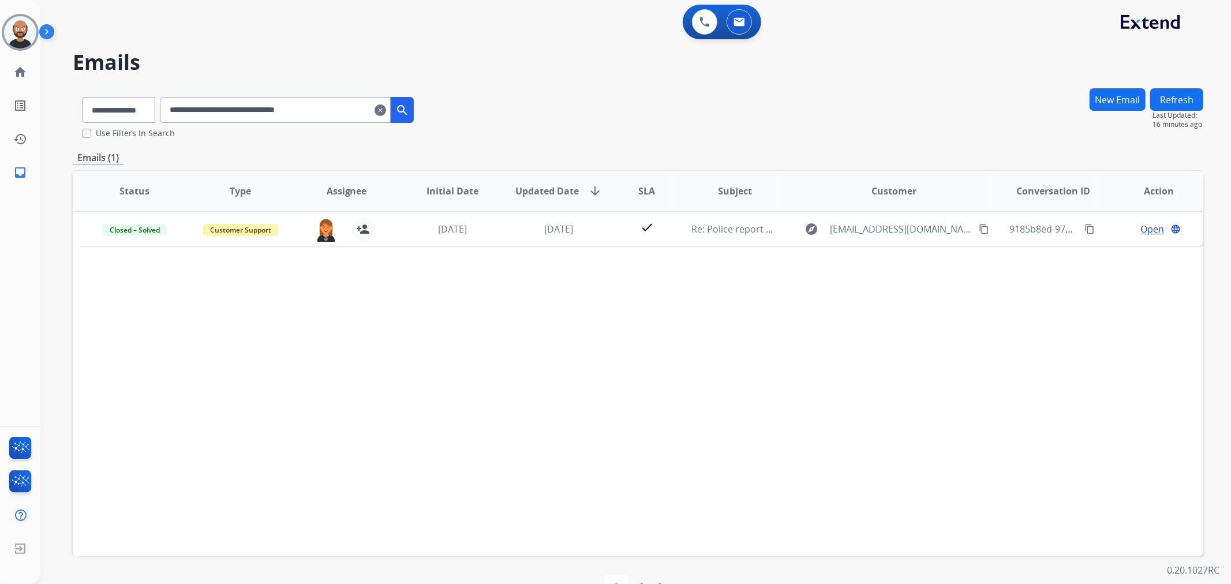
click at [338, 108] on input "**********" at bounding box center [275, 110] width 231 height 26
paste input "text"
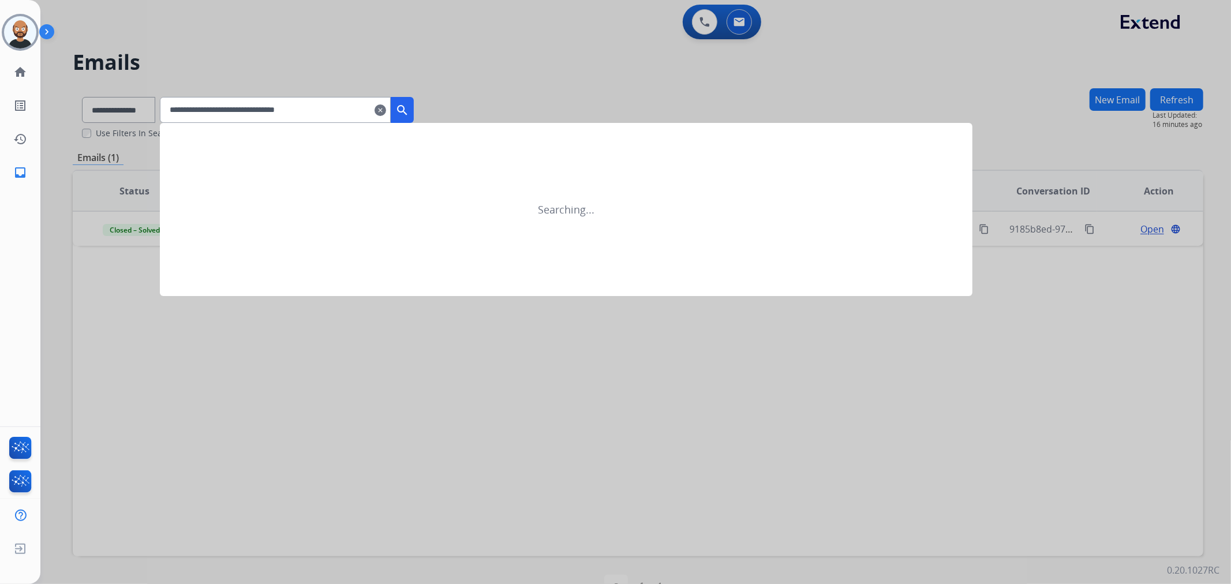
click at [409, 108] on mat-icon "search" at bounding box center [402, 110] width 14 height 14
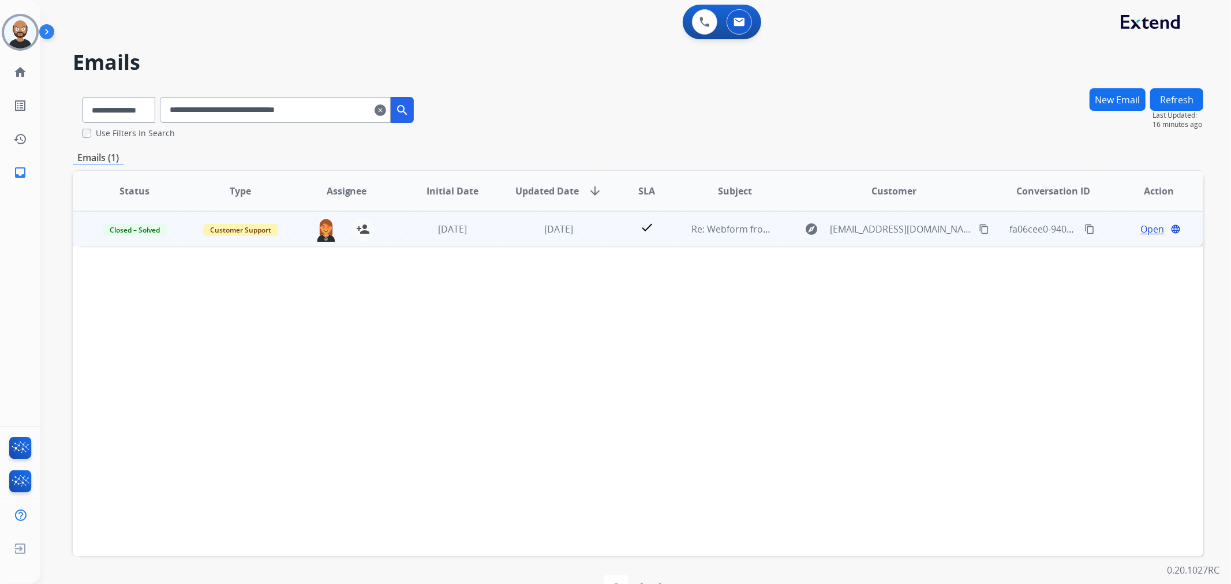
click at [1143, 230] on span "Open" at bounding box center [1153, 229] width 24 height 14
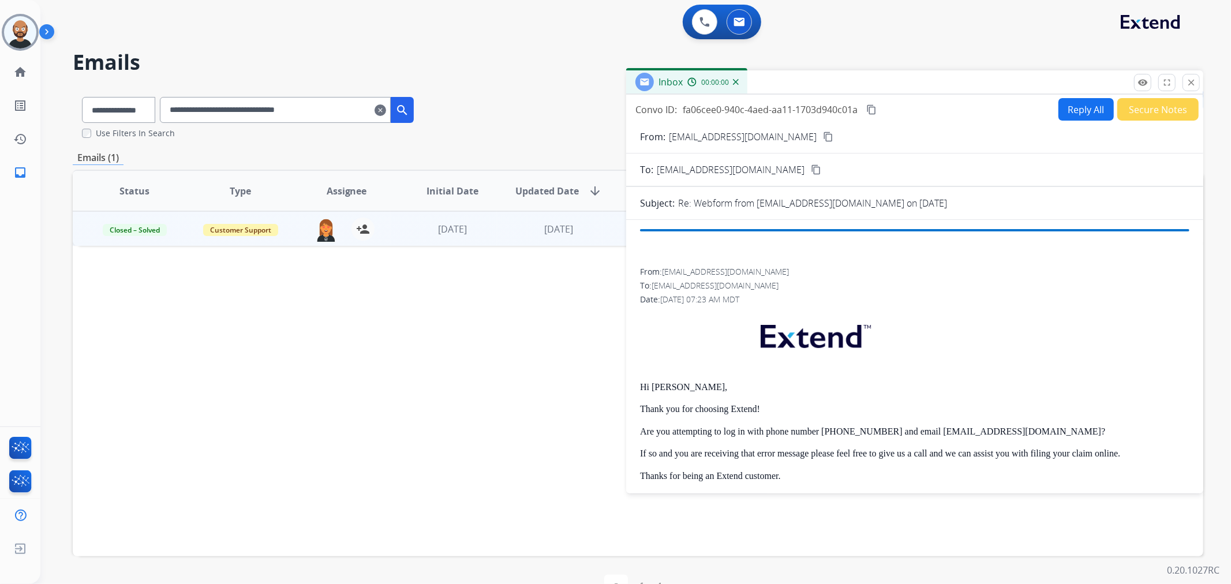
click at [1152, 110] on button "Secure Notes" at bounding box center [1158, 109] width 81 height 23
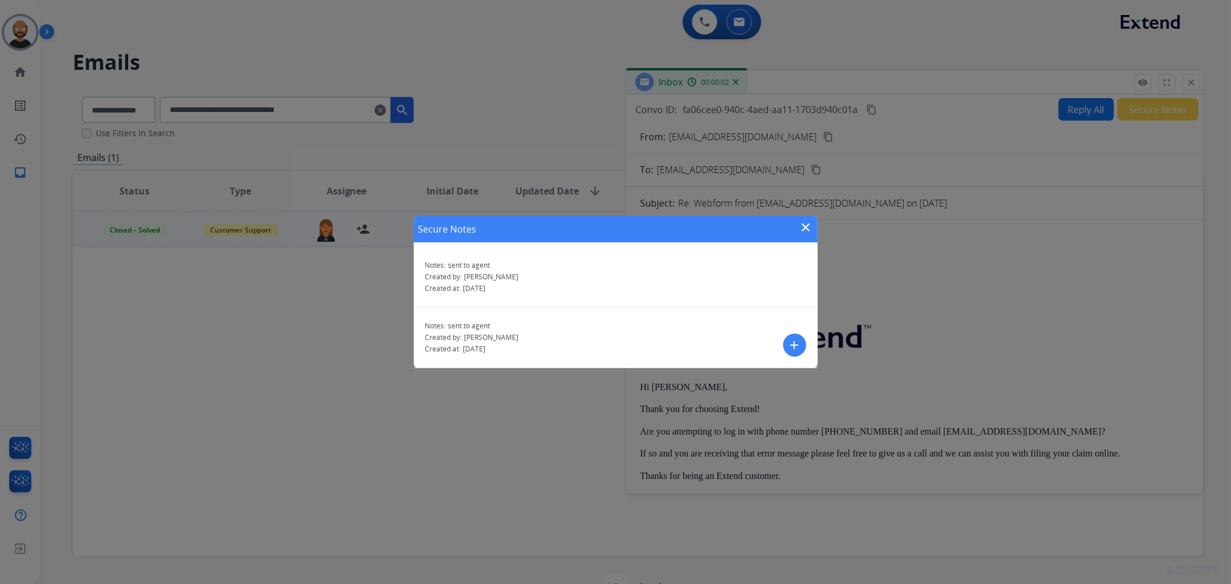
click at [804, 226] on mat-icon "close" at bounding box center [807, 228] width 14 height 14
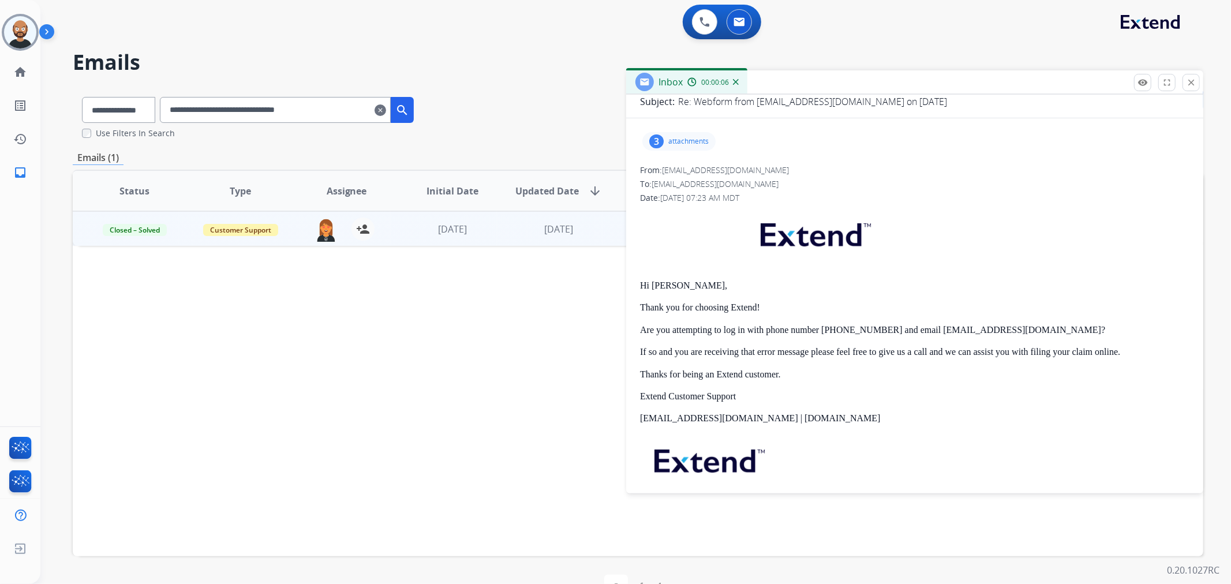
scroll to position [0, 0]
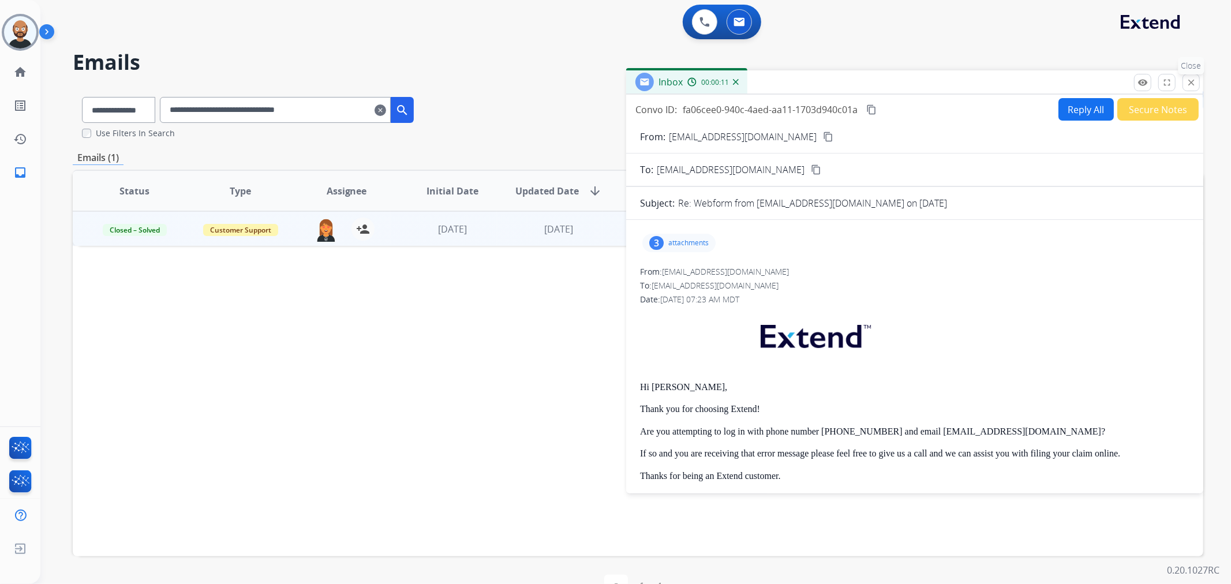
click at [1192, 82] on mat-icon "close" at bounding box center [1191, 82] width 10 height 10
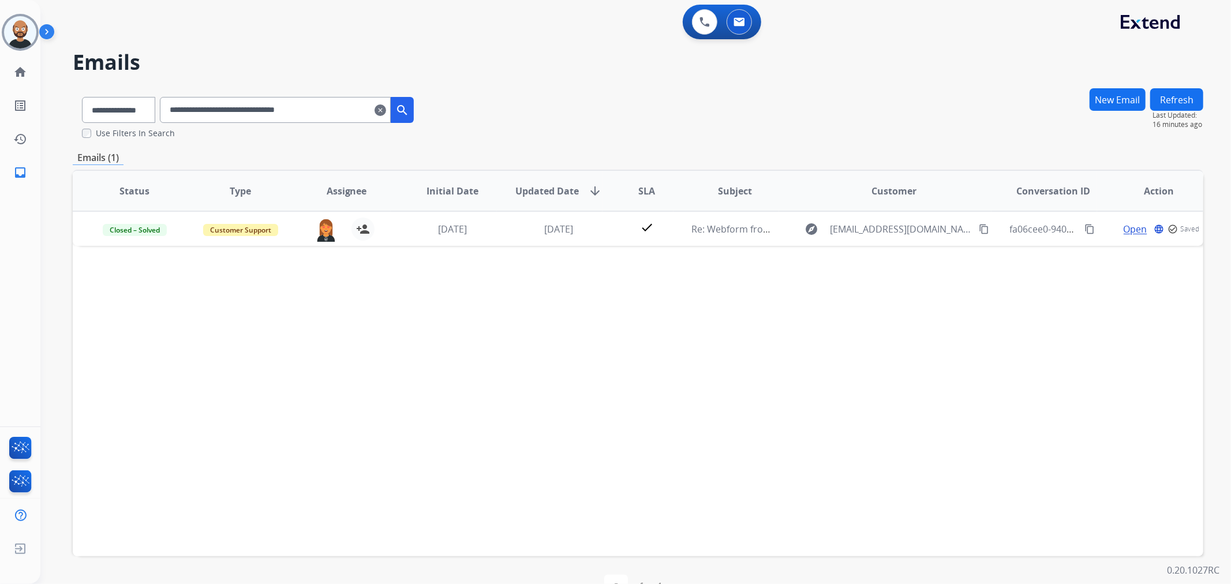
click at [322, 110] on input "**********" at bounding box center [275, 110] width 231 height 26
paste input "text"
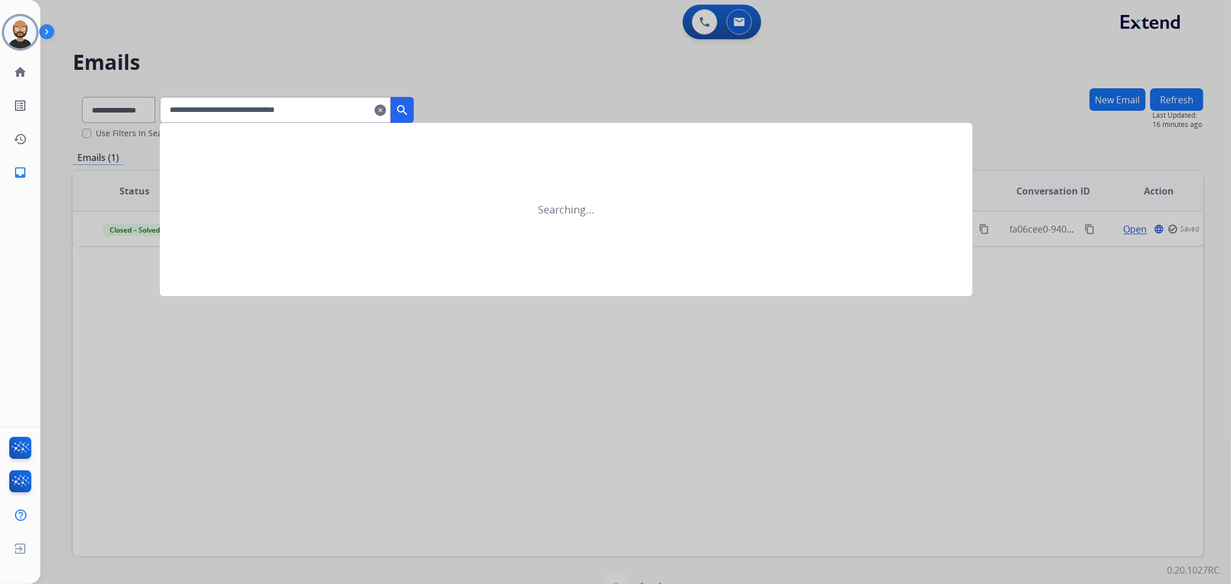
click at [414, 112] on button "search" at bounding box center [402, 110] width 23 height 26
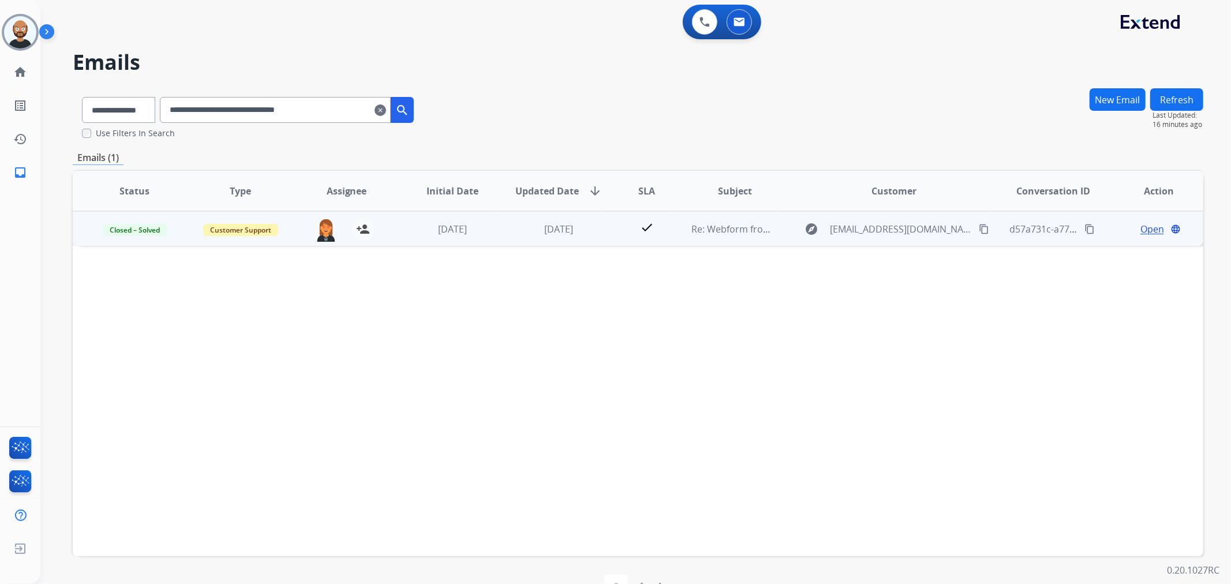
click at [1141, 226] on span "Open" at bounding box center [1153, 229] width 24 height 14
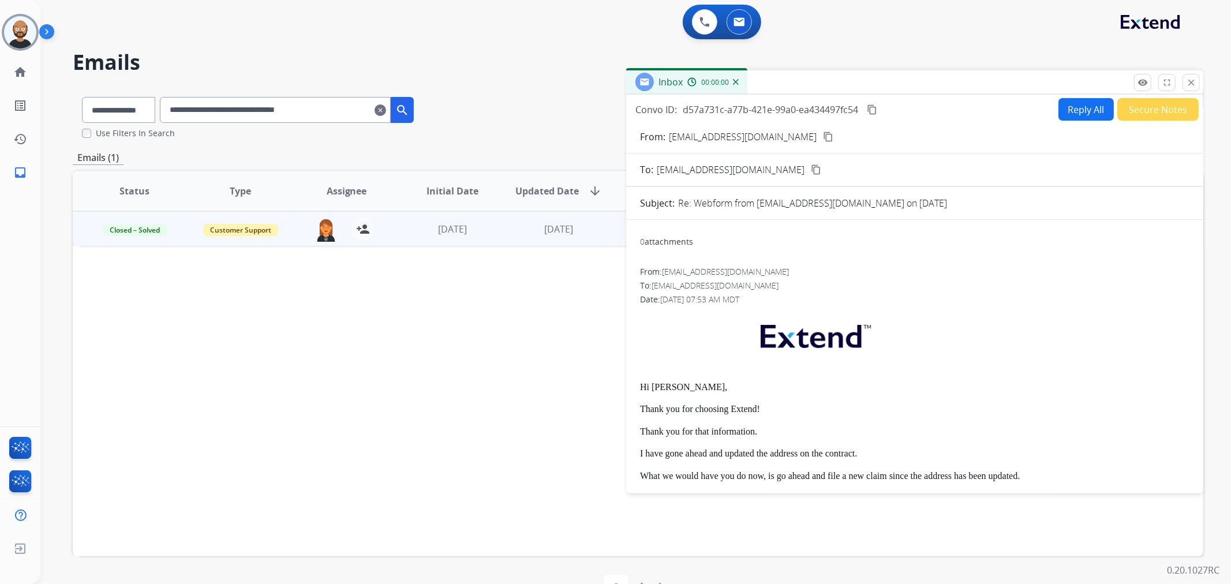
click at [1147, 107] on button "Secure Notes" at bounding box center [1158, 109] width 81 height 23
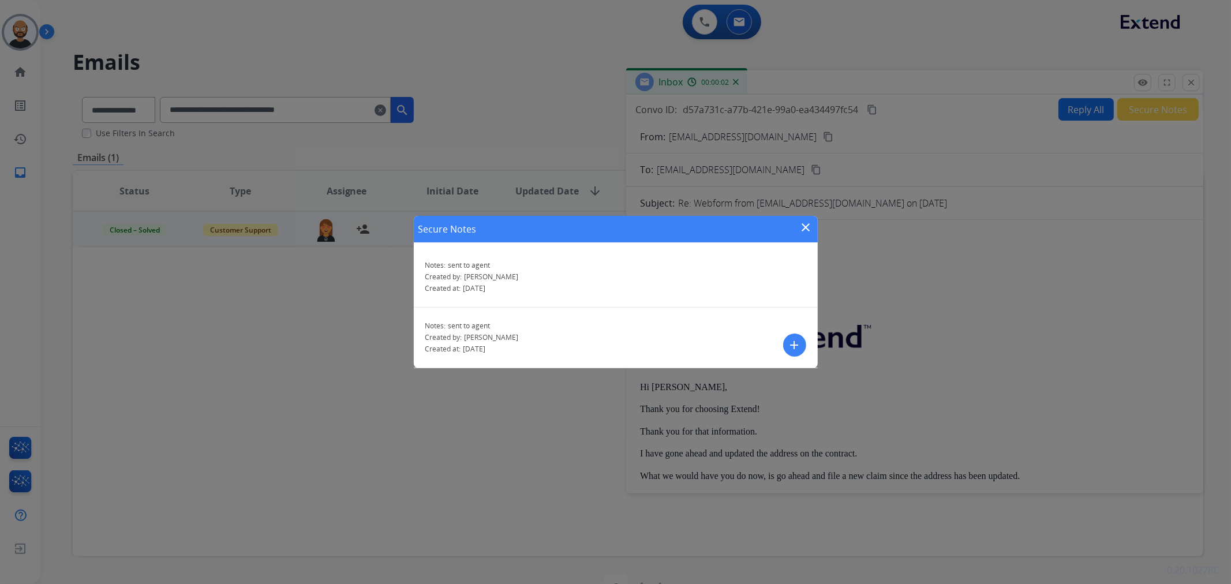
click at [815, 227] on div "Secure Notes close" at bounding box center [616, 229] width 404 height 27
click at [811, 223] on mat-icon "close" at bounding box center [807, 228] width 14 height 14
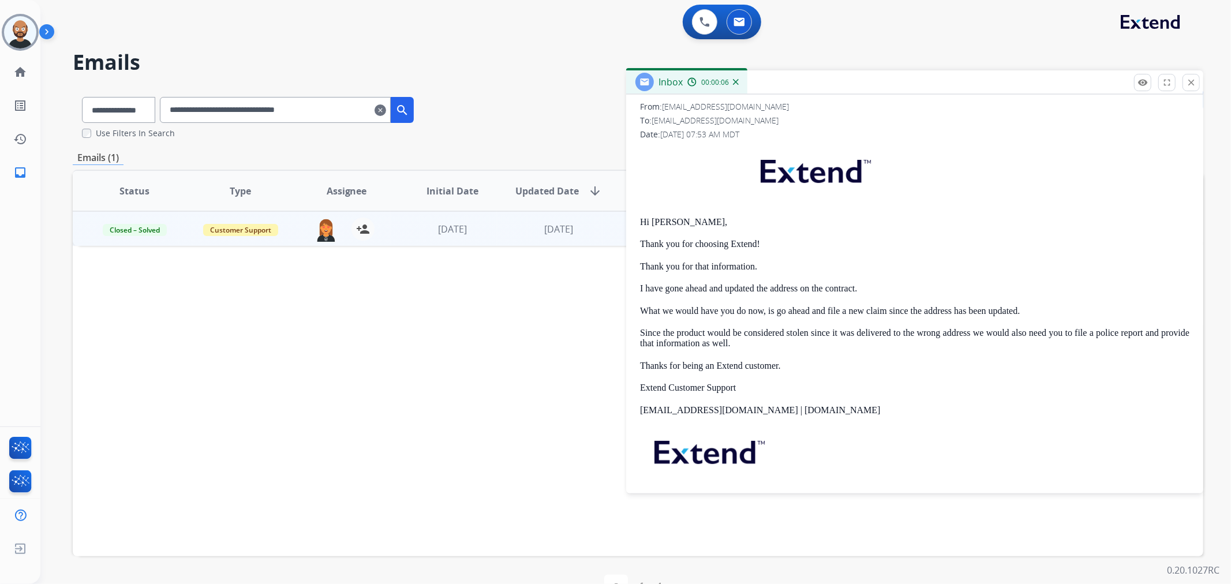
scroll to position [128, 0]
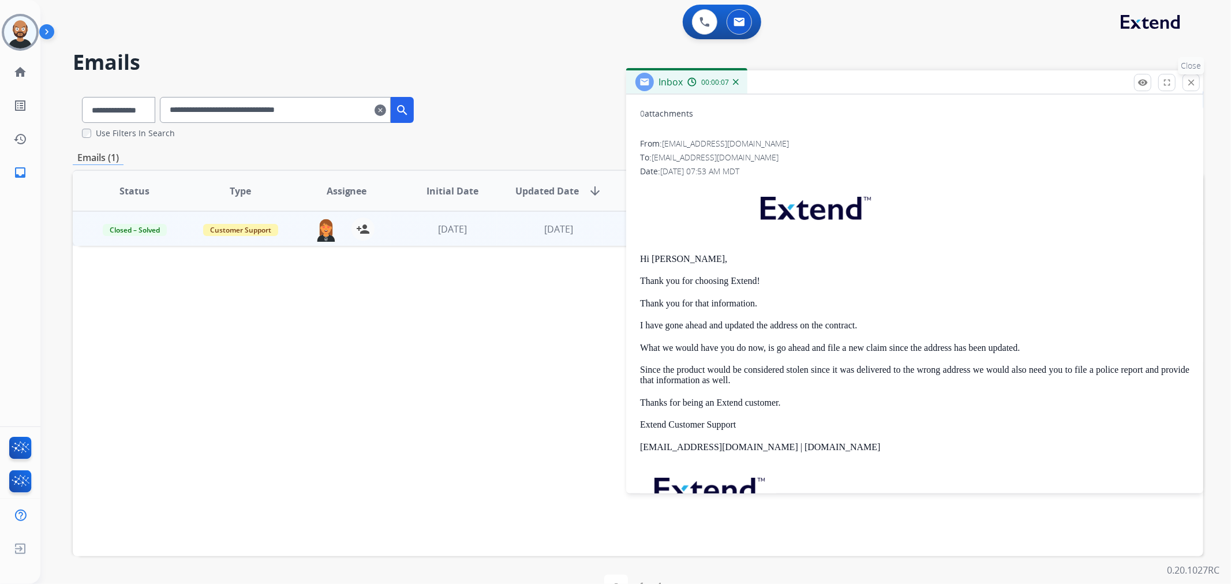
click at [1190, 84] on mat-icon "close" at bounding box center [1191, 82] width 10 height 10
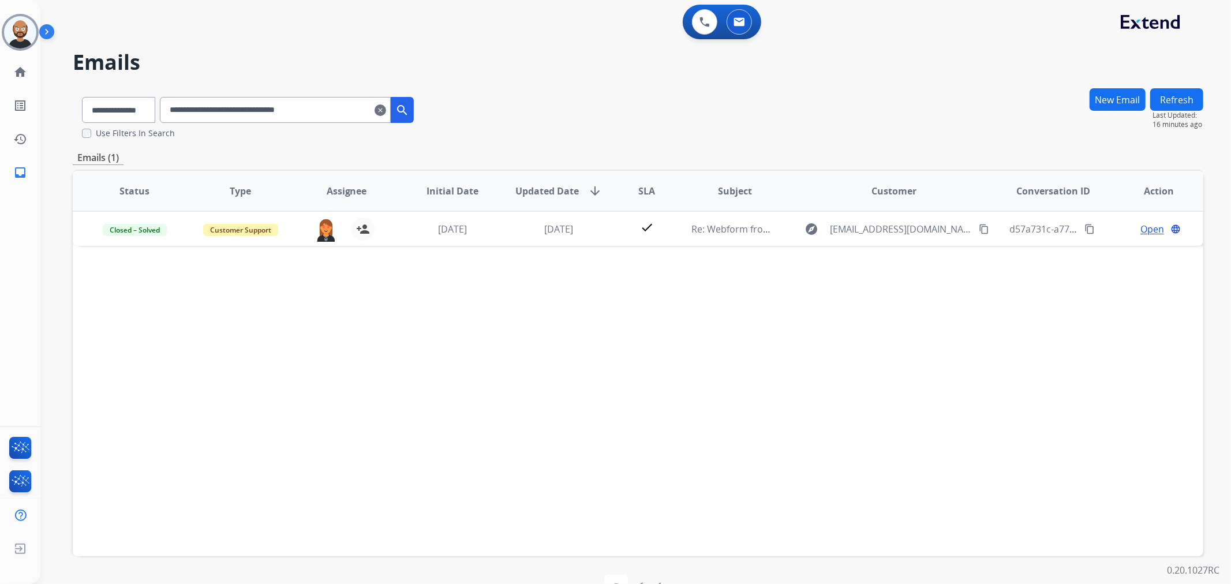
click at [292, 107] on input "**********" at bounding box center [275, 110] width 231 height 26
paste input "text"
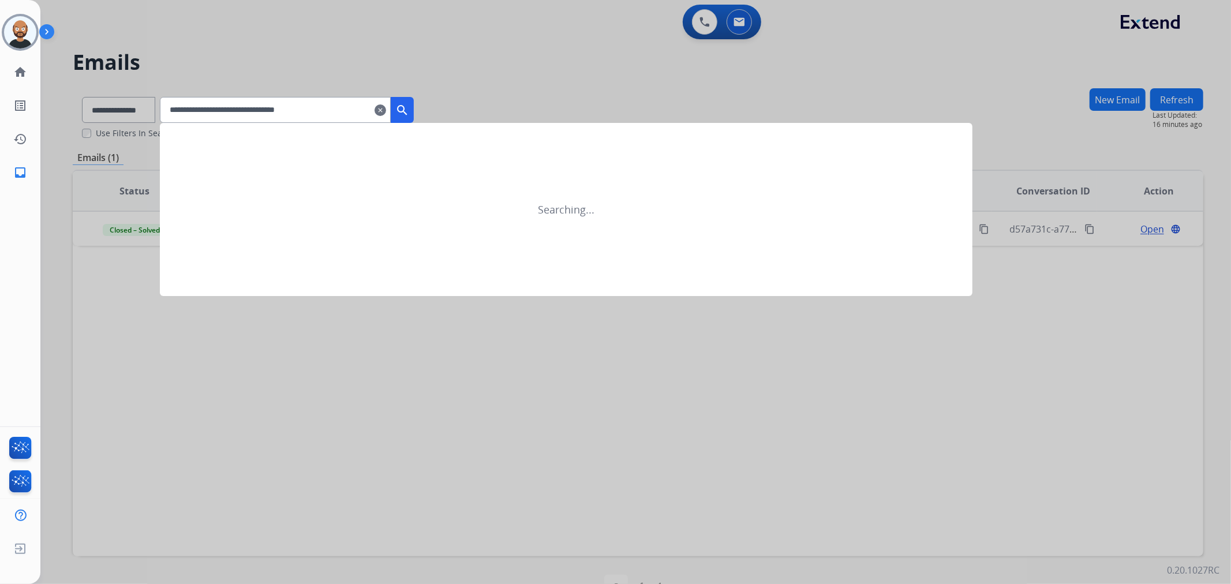
click at [409, 106] on mat-icon "search" at bounding box center [402, 110] width 14 height 14
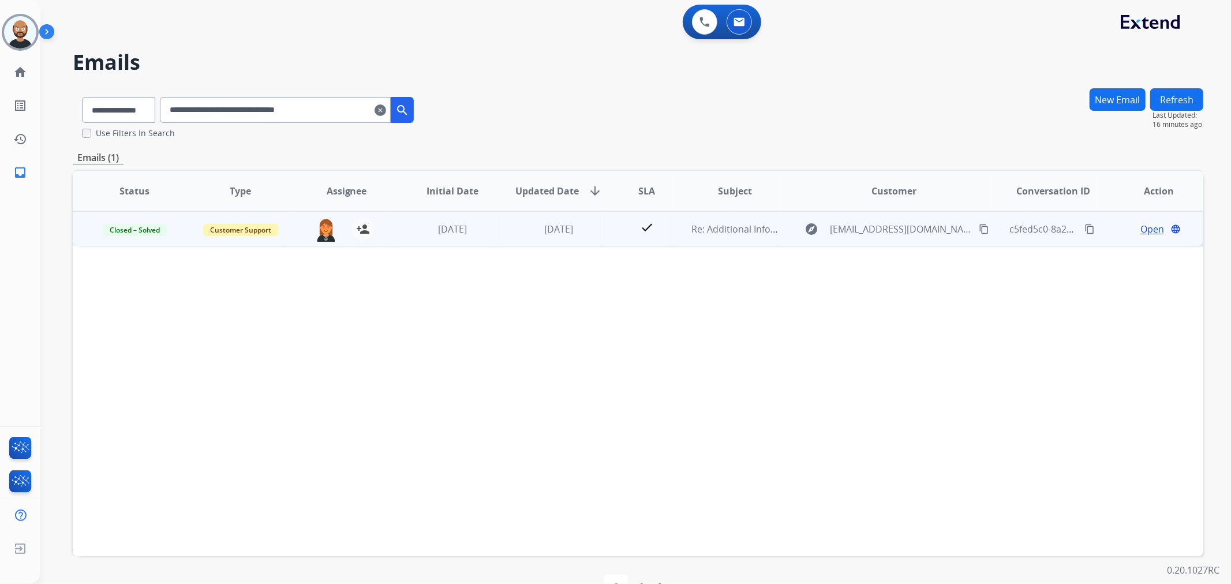
click at [1141, 230] on span "Open" at bounding box center [1153, 229] width 24 height 14
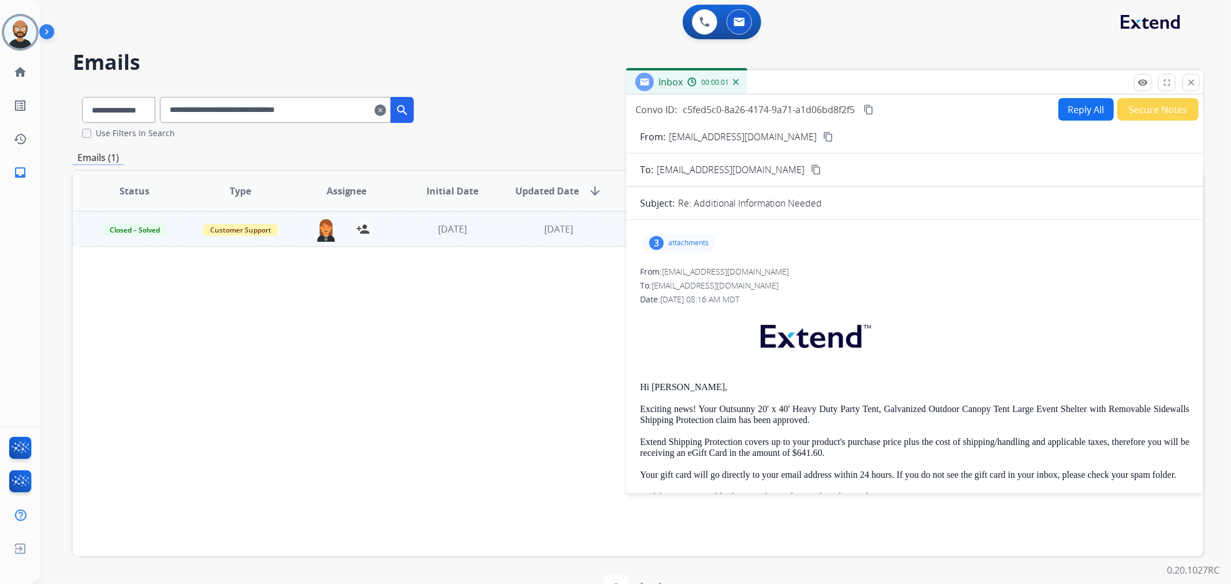
click at [1144, 111] on button "Secure Notes" at bounding box center [1158, 109] width 81 height 23
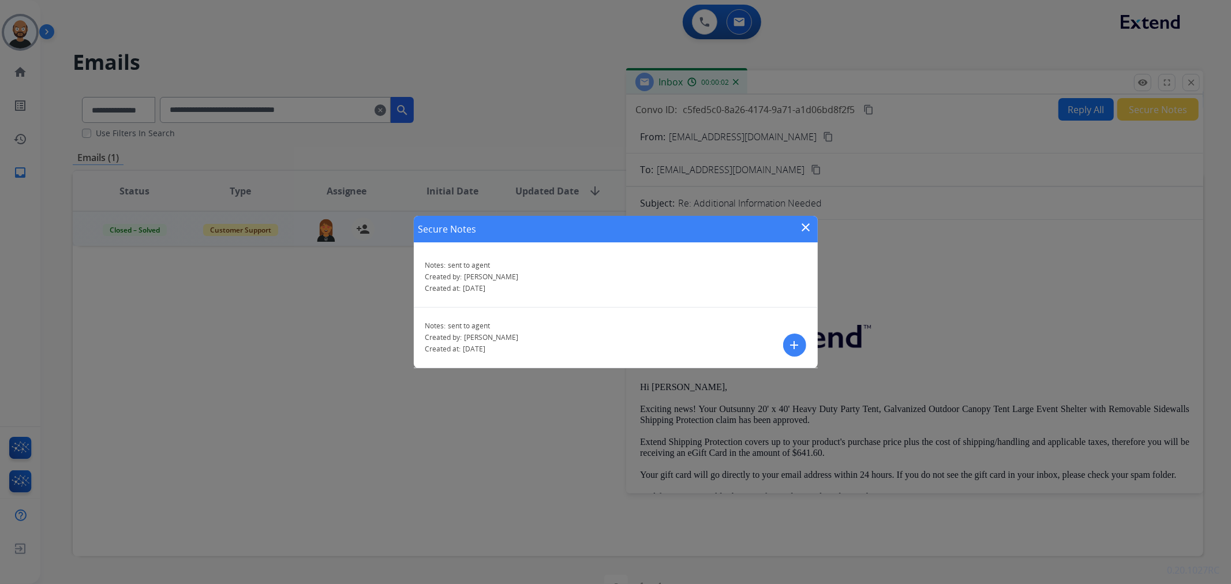
click at [809, 227] on mat-icon "close" at bounding box center [807, 228] width 14 height 14
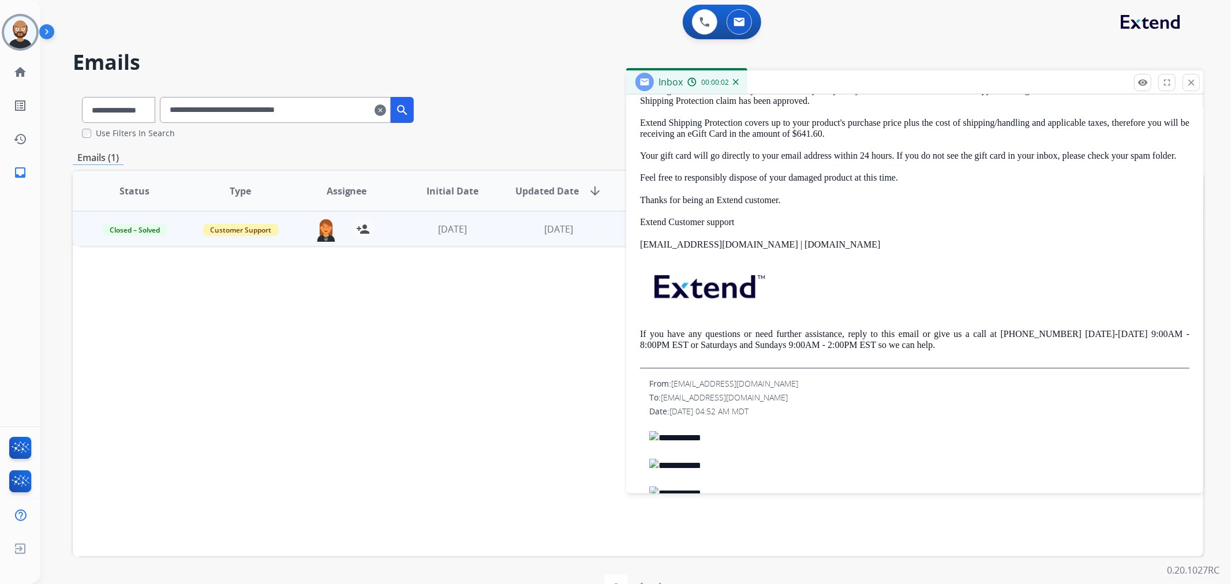
scroll to position [320, 0]
click at [1189, 82] on mat-icon "close" at bounding box center [1191, 82] width 10 height 10
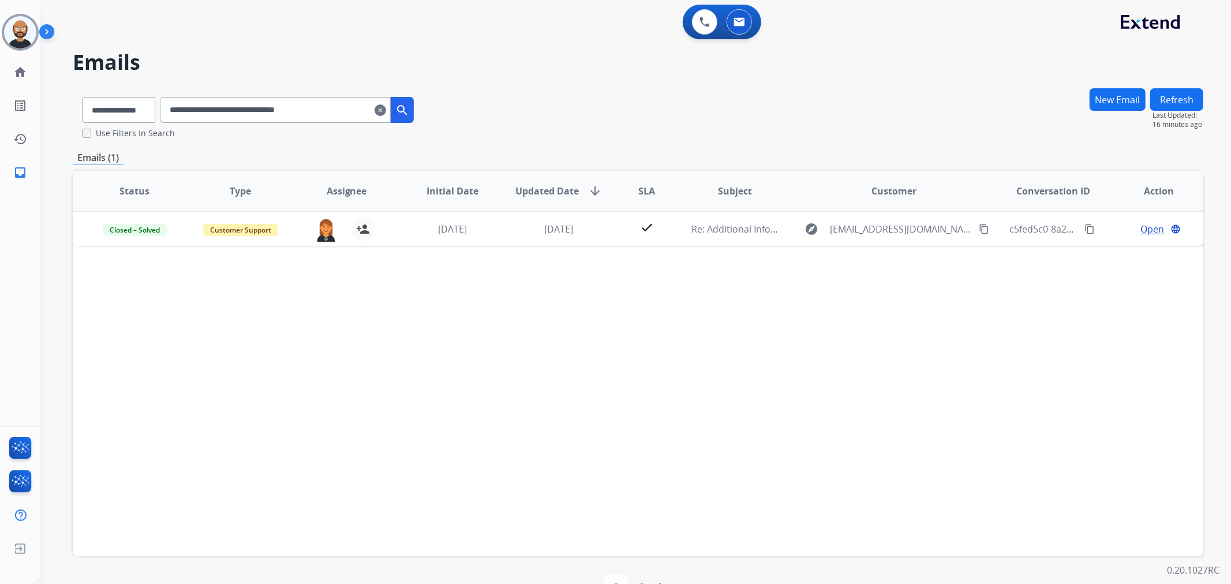
click at [326, 111] on input "**********" at bounding box center [275, 110] width 231 height 26
paste input "text"
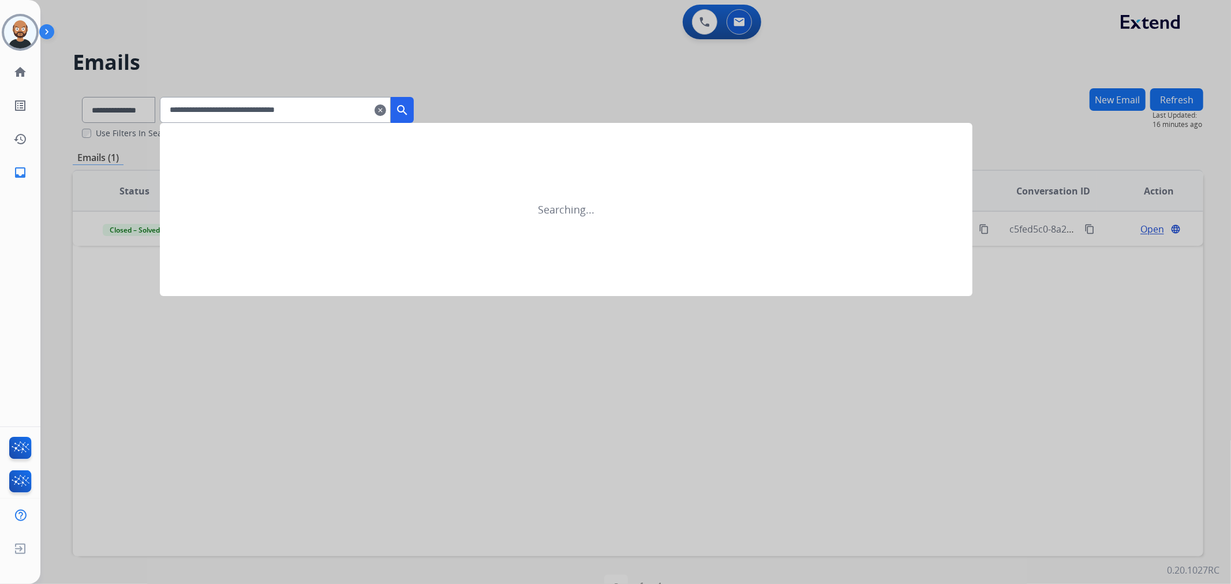
click at [409, 110] on mat-icon "search" at bounding box center [402, 110] width 14 height 14
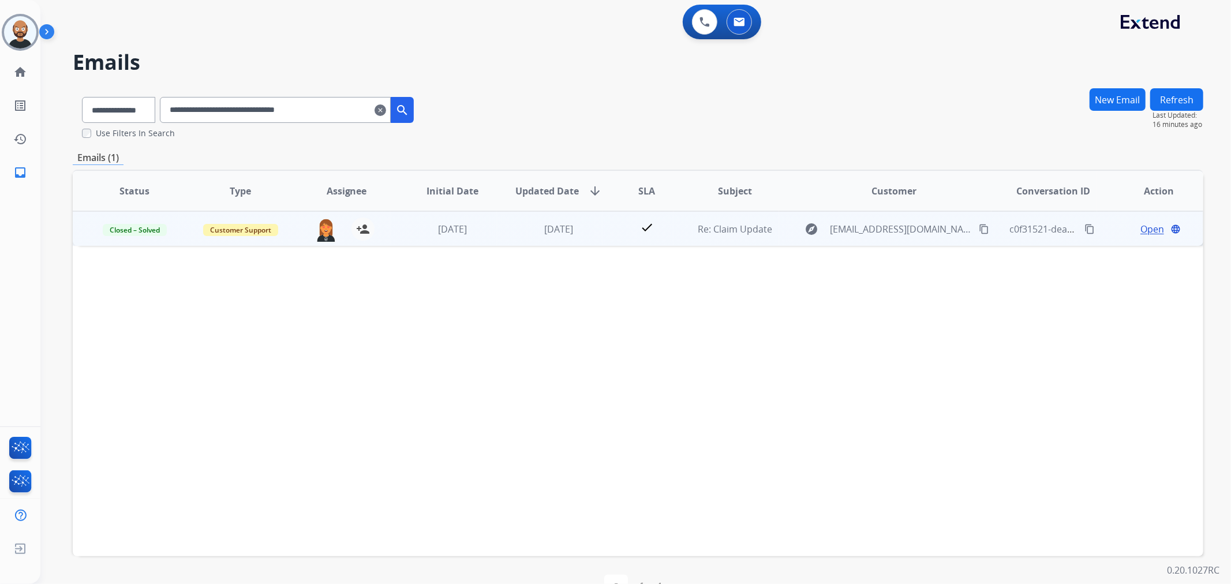
click at [1144, 226] on span "Open" at bounding box center [1153, 229] width 24 height 14
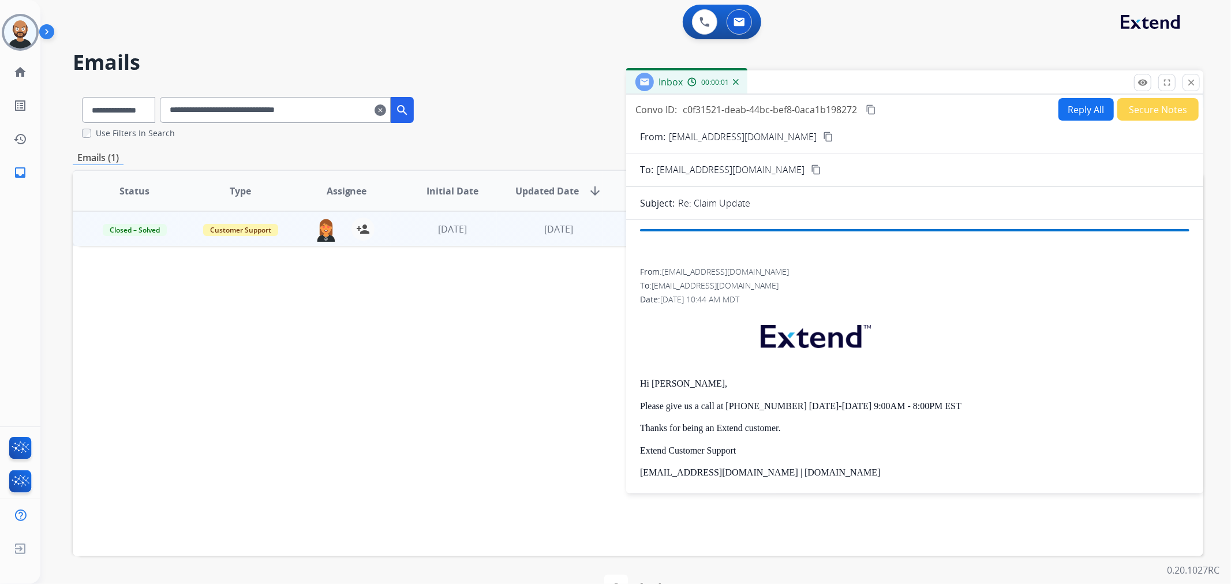
click at [1140, 115] on button "Secure Notes" at bounding box center [1158, 109] width 81 height 23
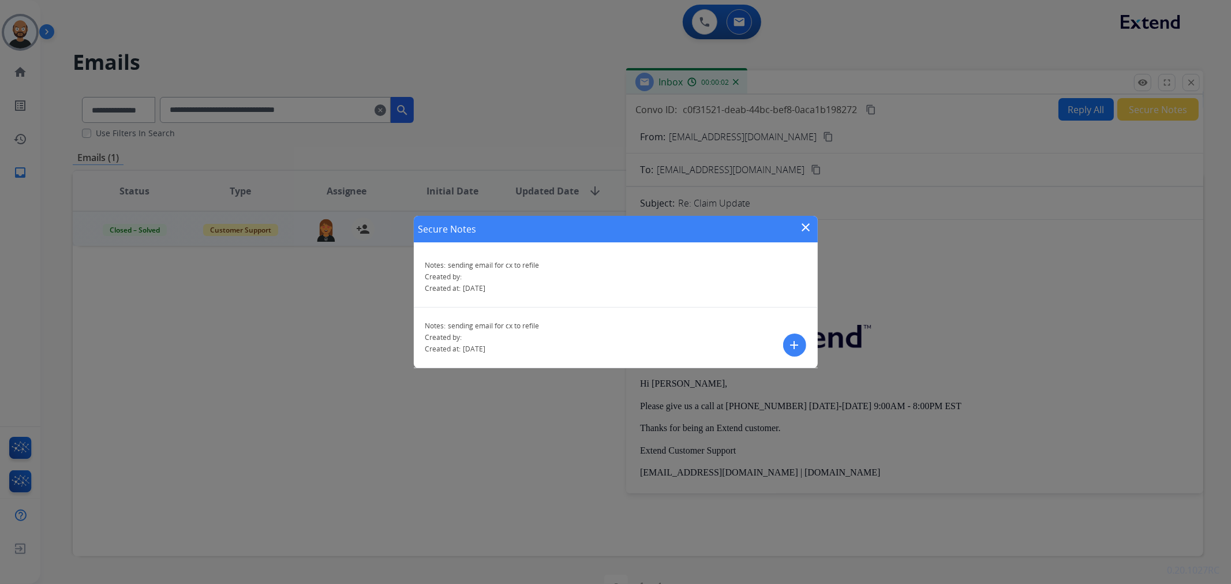
click at [812, 226] on mat-icon "close" at bounding box center [807, 228] width 14 height 14
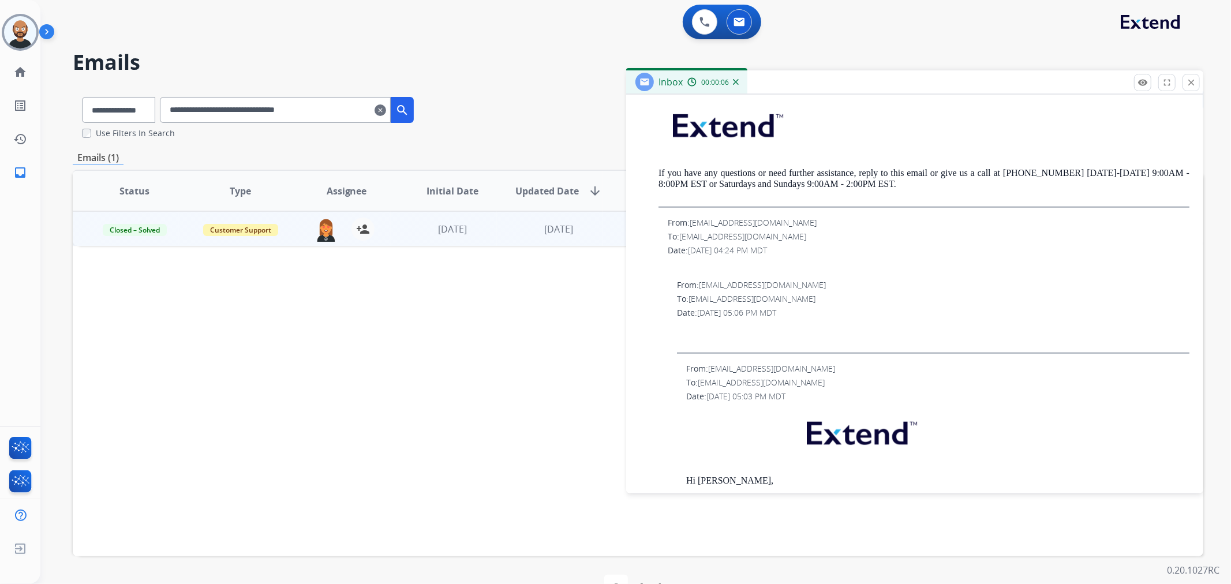
scroll to position [898, 0]
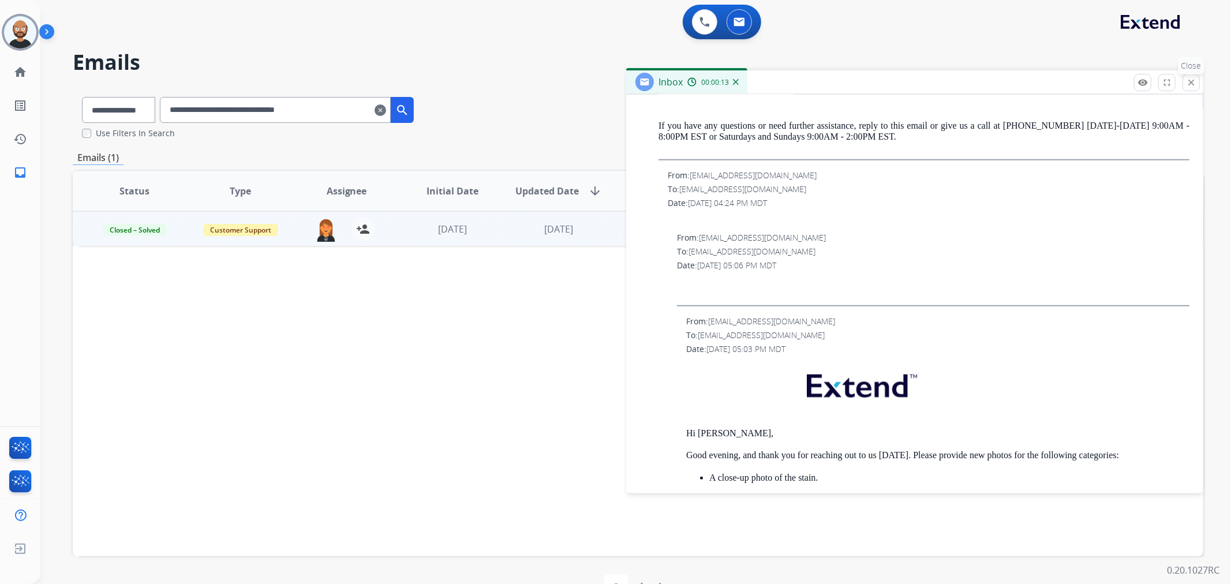
click at [1186, 84] on mat-icon "close" at bounding box center [1191, 82] width 10 height 10
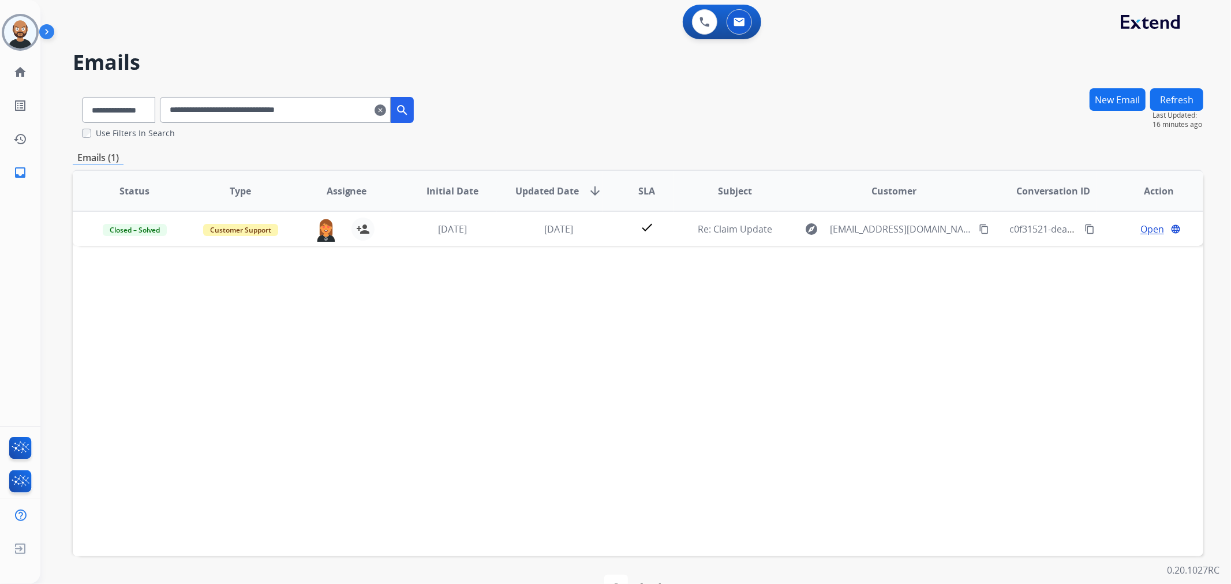
click at [281, 118] on input "**********" at bounding box center [275, 110] width 231 height 26
click at [289, 117] on input "**********" at bounding box center [275, 110] width 231 height 26
drag, startPoint x: 289, startPoint y: 117, endPoint x: 318, endPoint y: 112, distance: 28.8
click at [291, 115] on input "**********" at bounding box center [275, 110] width 231 height 26
click at [332, 104] on input "**********" at bounding box center [275, 110] width 231 height 26
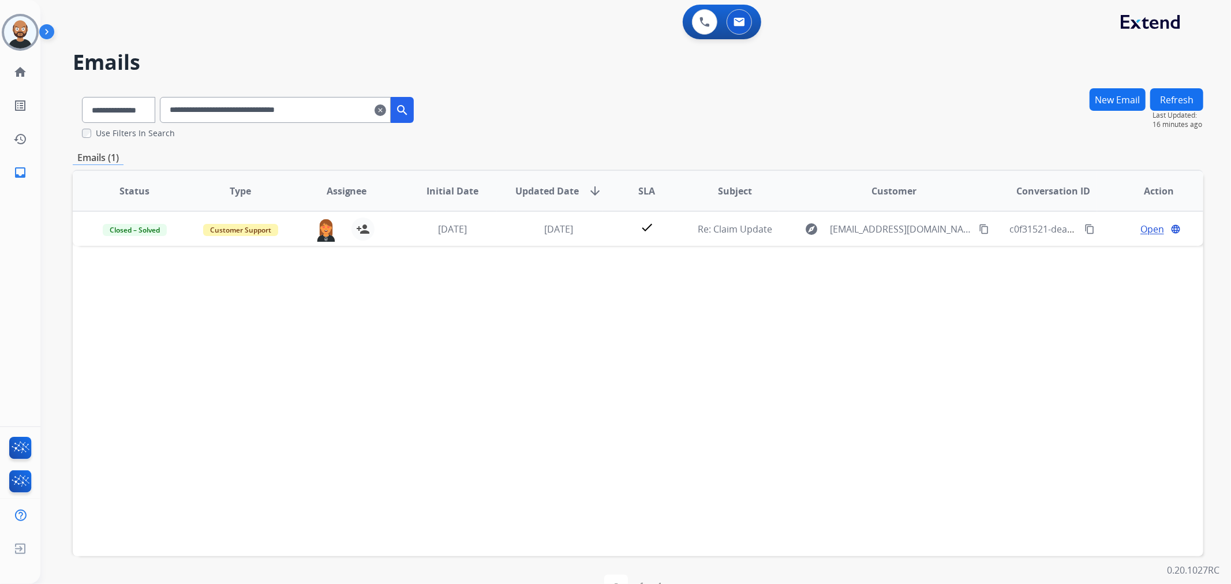
click at [331, 104] on input "**********" at bounding box center [275, 110] width 231 height 26
paste input "text"
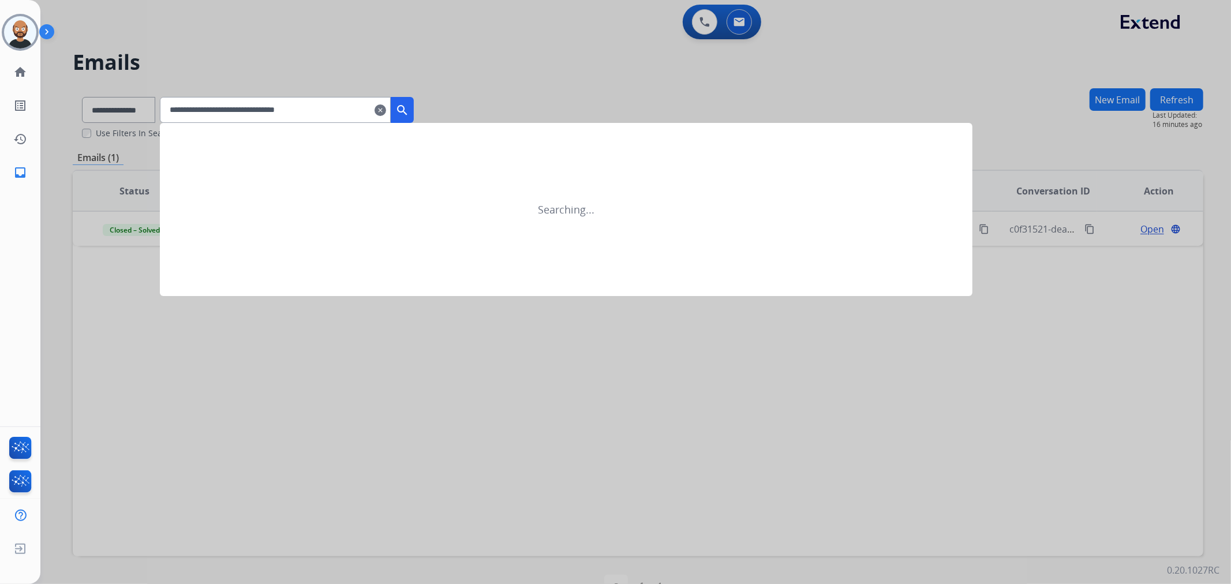
click at [409, 107] on mat-icon "search" at bounding box center [402, 110] width 14 height 14
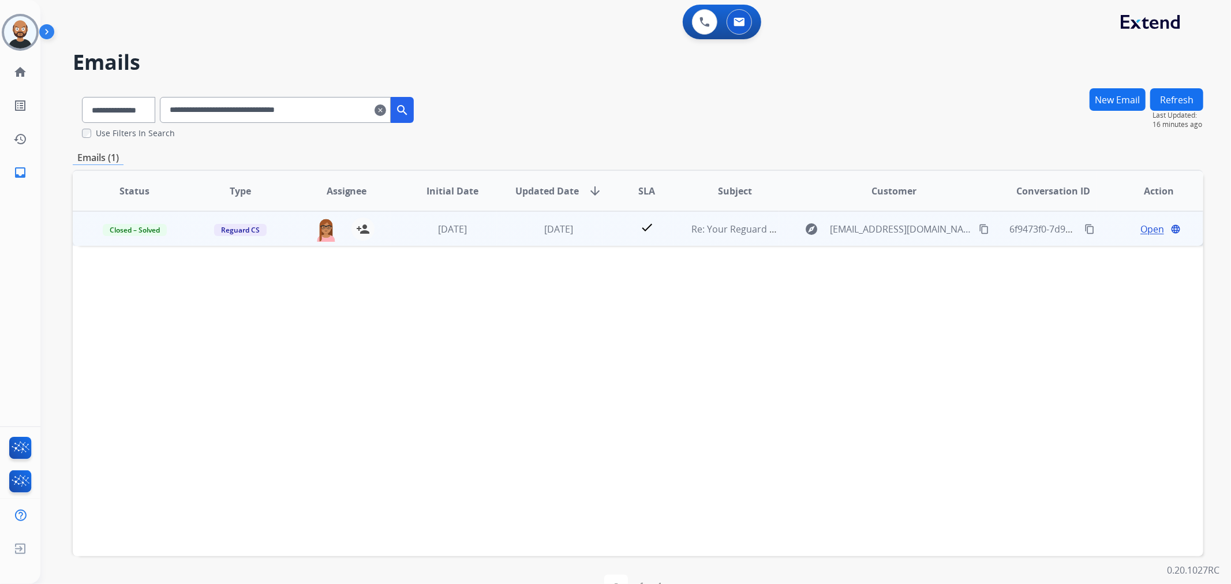
click at [1141, 228] on span "Open" at bounding box center [1153, 229] width 24 height 14
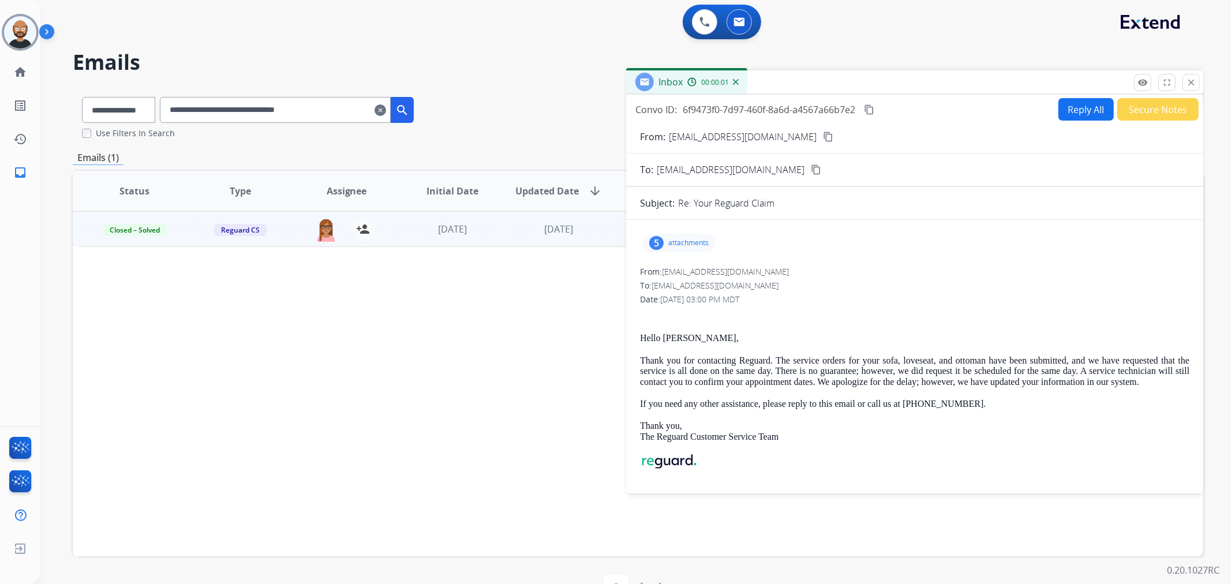
click at [1158, 111] on button "Secure Notes" at bounding box center [1158, 109] width 81 height 23
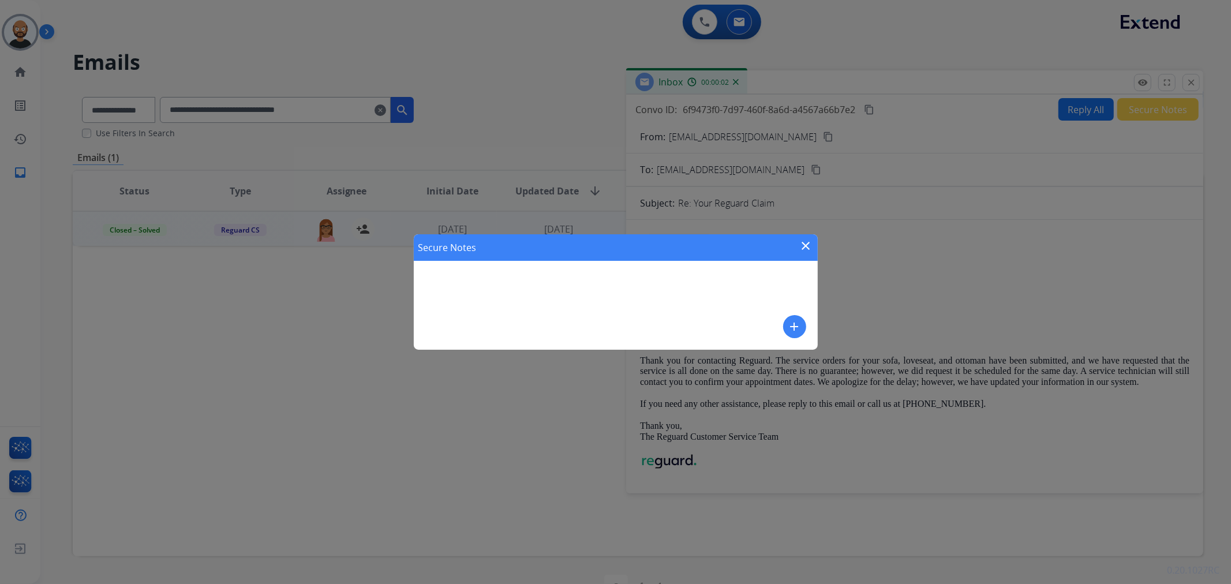
click at [805, 243] on mat-icon "close" at bounding box center [807, 246] width 14 height 14
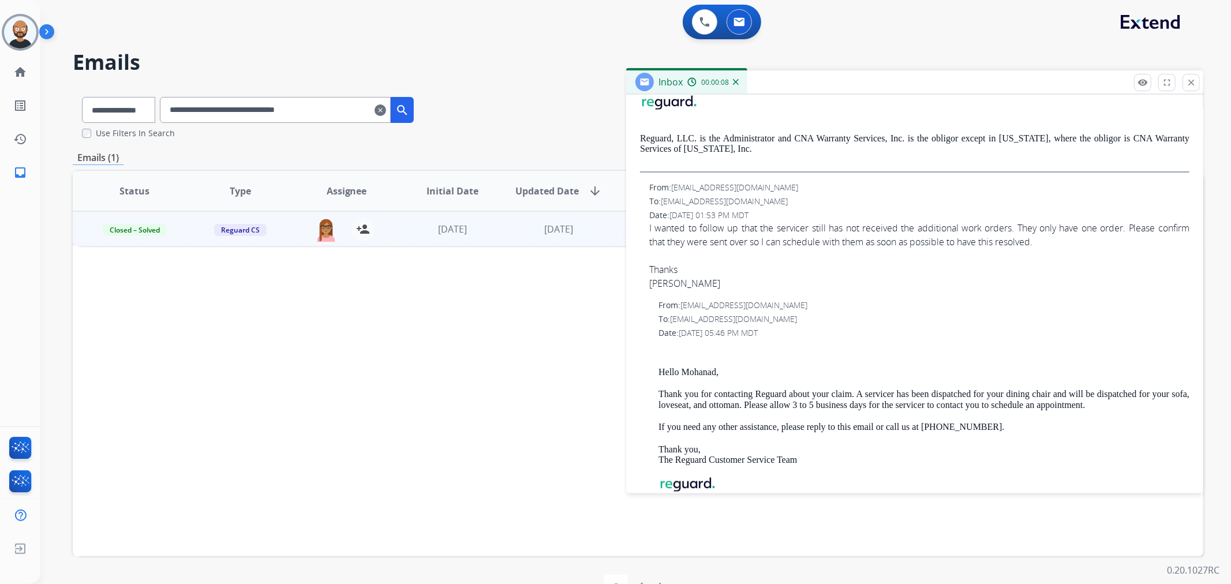
scroll to position [385, 0]
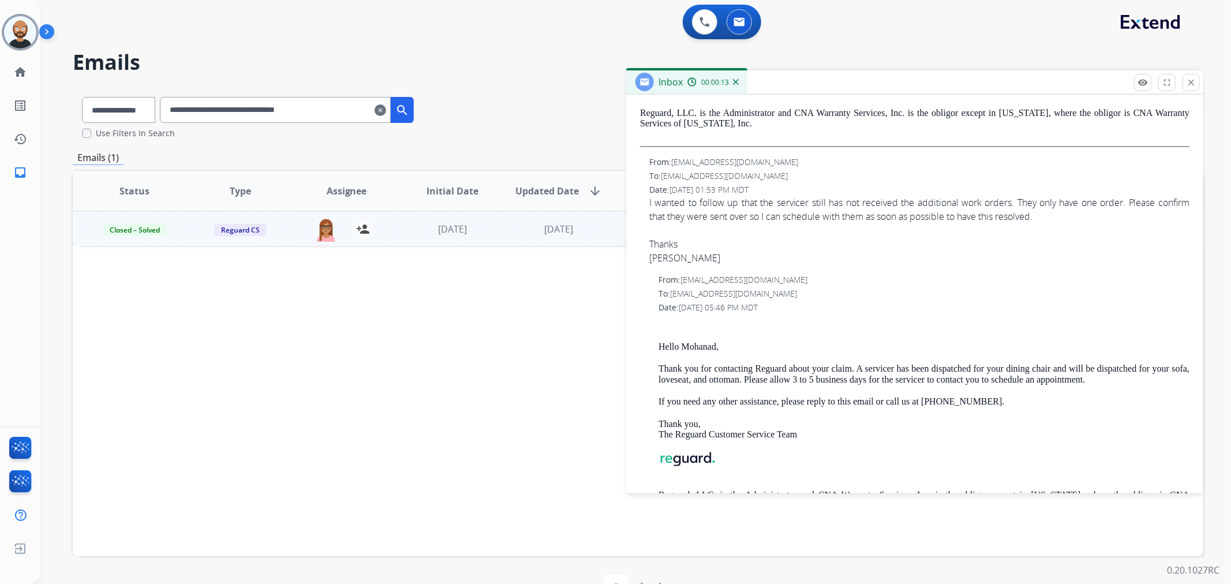
drag, startPoint x: 1189, startPoint y: 83, endPoint x: 1070, endPoint y: 108, distance: 121.5
click at [1189, 83] on mat-icon "close" at bounding box center [1191, 82] width 10 height 10
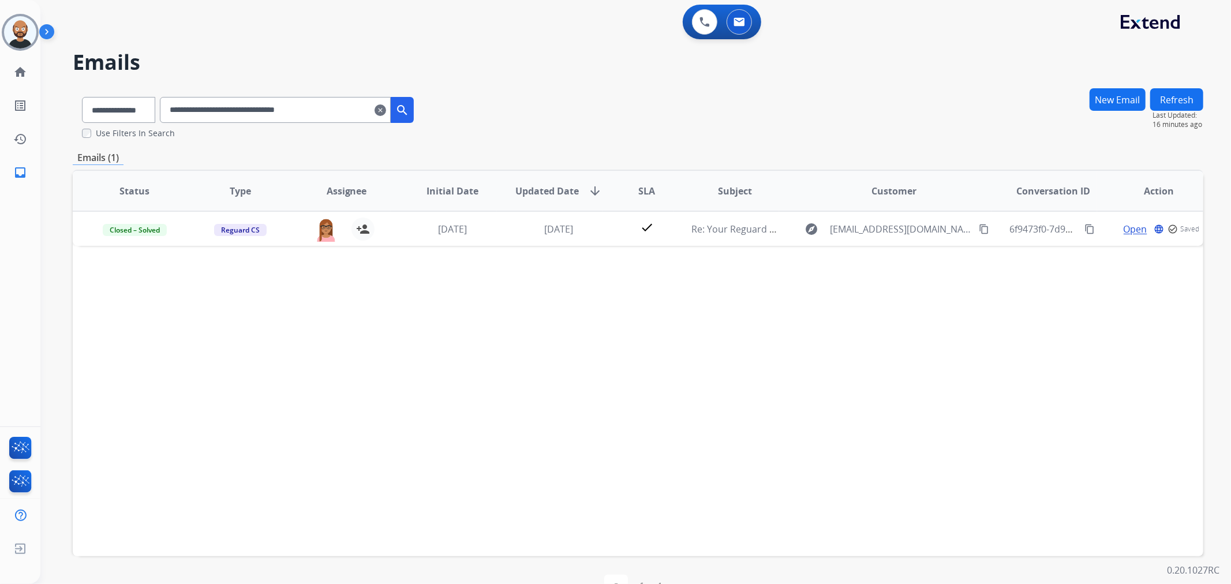
click at [341, 104] on input "**********" at bounding box center [275, 110] width 231 height 26
click at [339, 103] on input "**********" at bounding box center [275, 110] width 231 height 26
paste input "text"
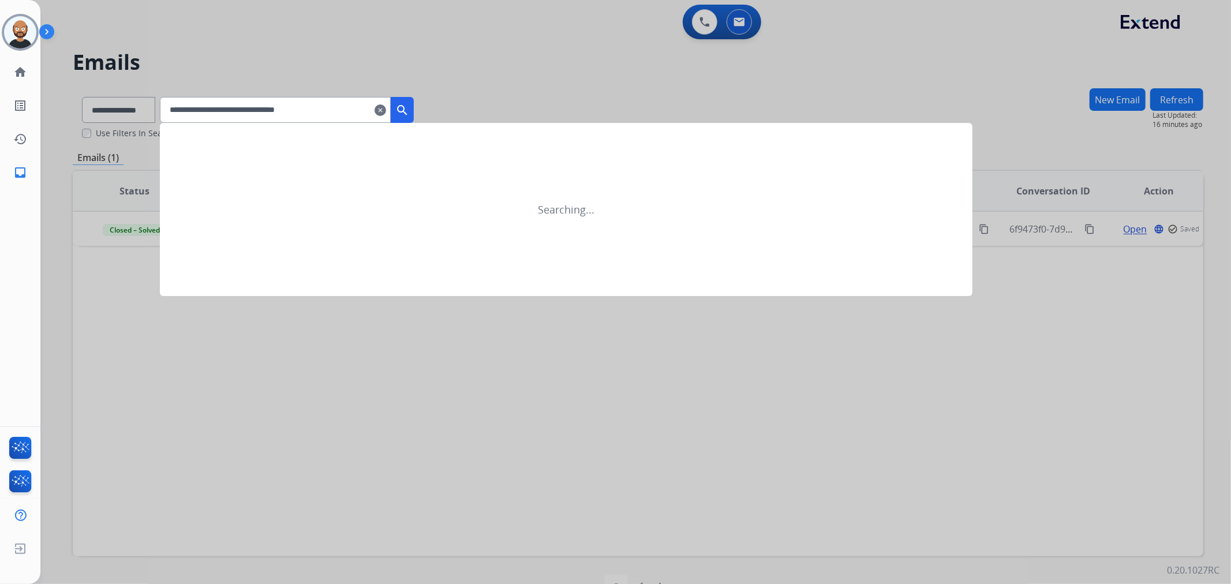
click at [409, 105] on mat-icon "search" at bounding box center [402, 110] width 14 height 14
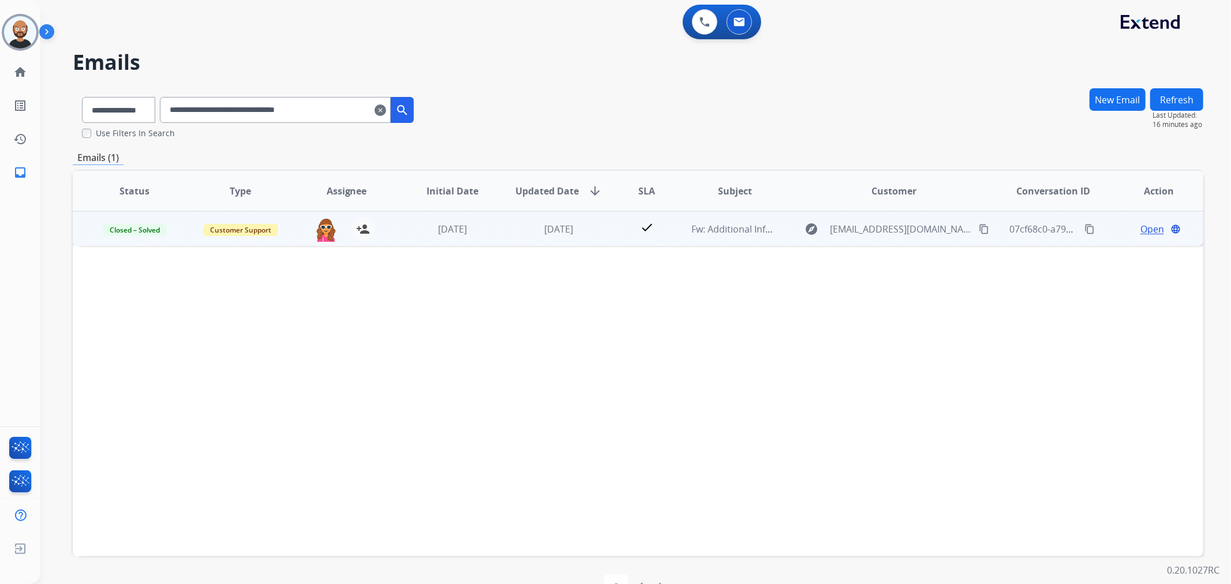
click at [1149, 227] on span "Open" at bounding box center [1153, 229] width 24 height 14
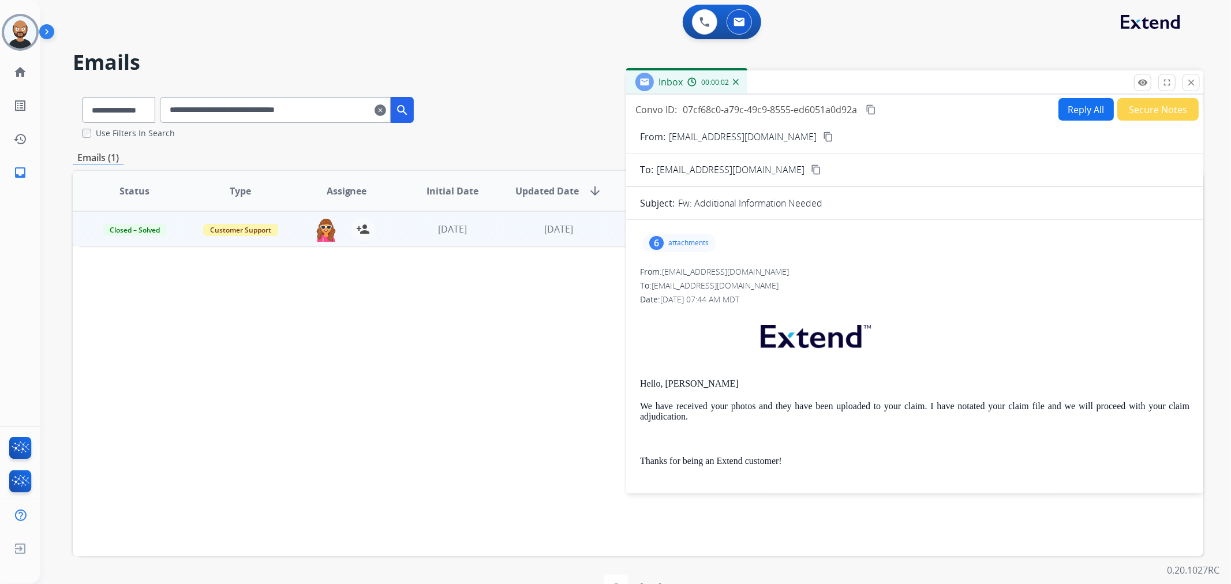
click at [1152, 112] on button "Secure Notes" at bounding box center [1158, 109] width 81 height 23
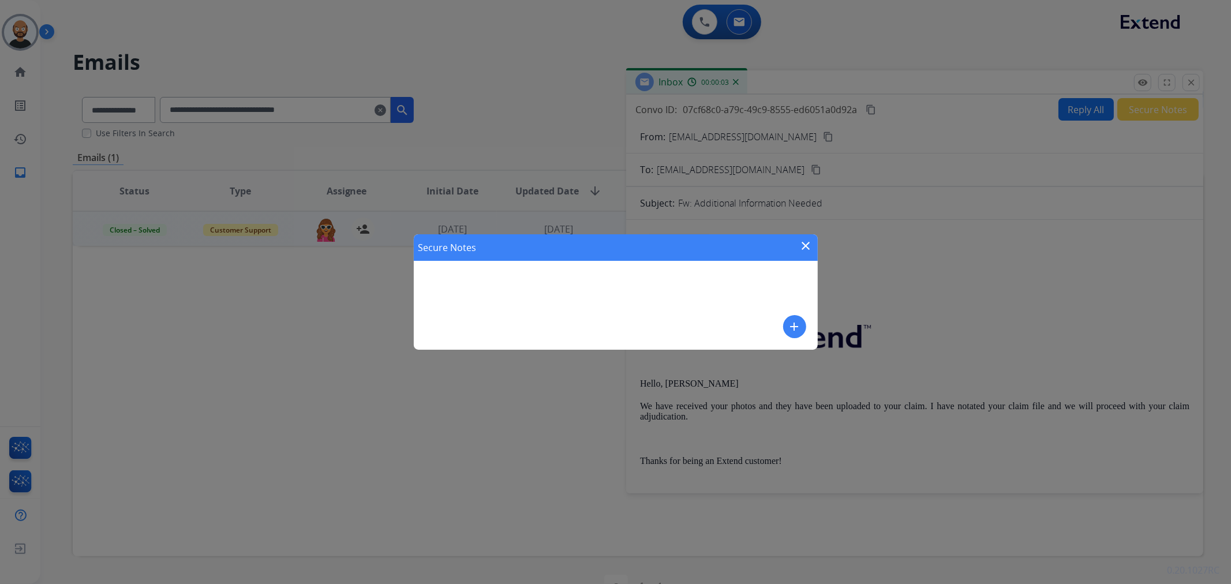
click at [807, 245] on mat-icon "close" at bounding box center [807, 246] width 14 height 14
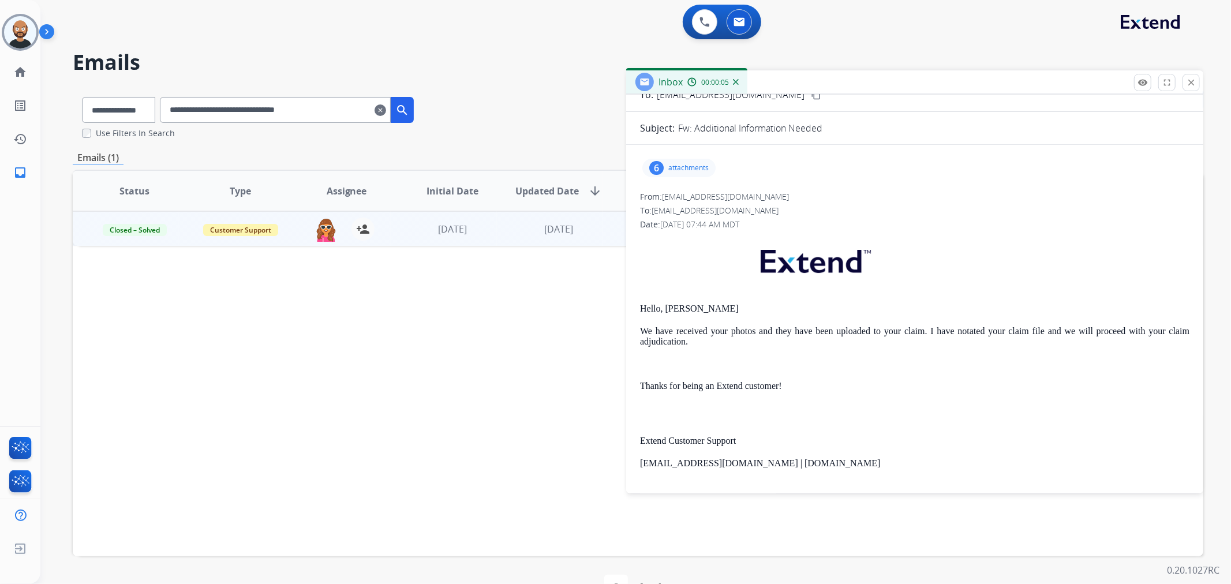
scroll to position [64, 0]
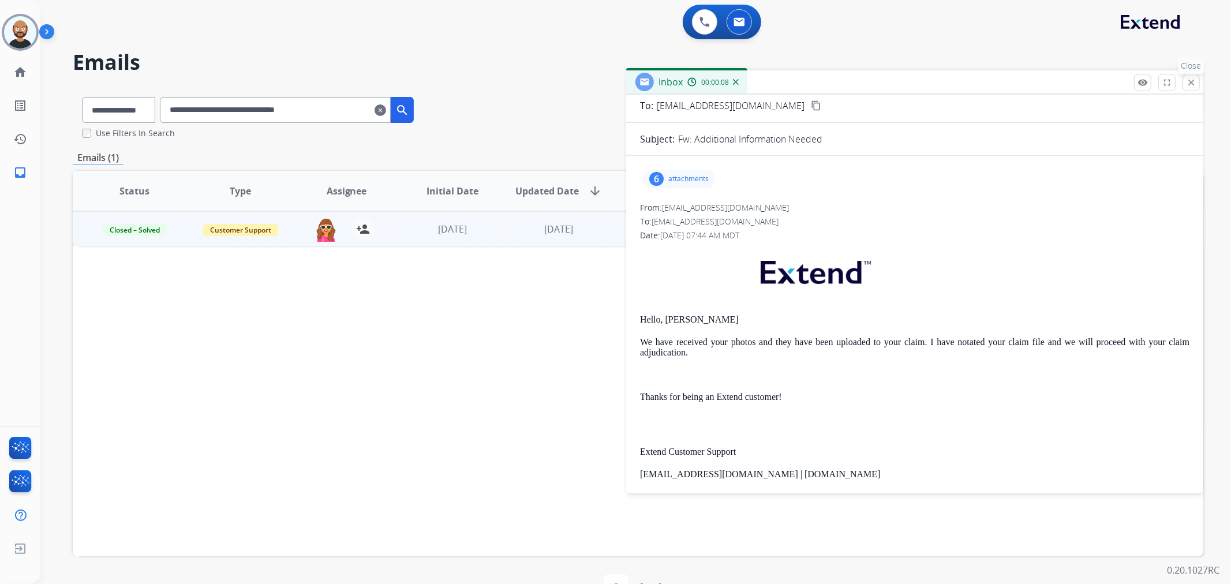
click at [1188, 87] on mat-icon "close" at bounding box center [1191, 82] width 10 height 10
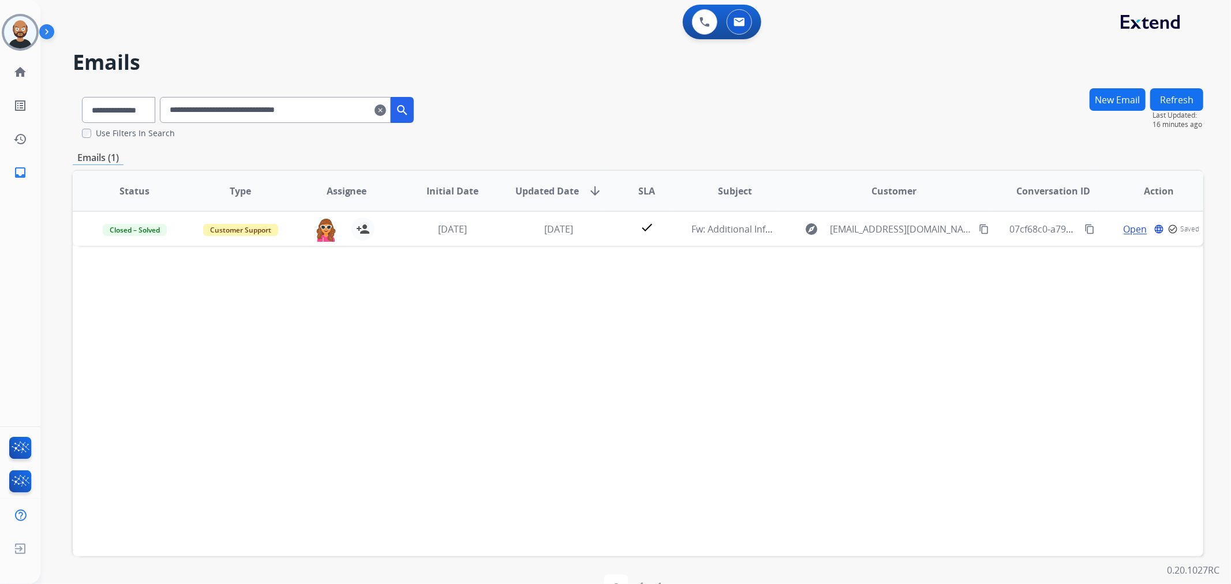
click at [342, 106] on input "**********" at bounding box center [275, 110] width 231 height 26
paste input "text"
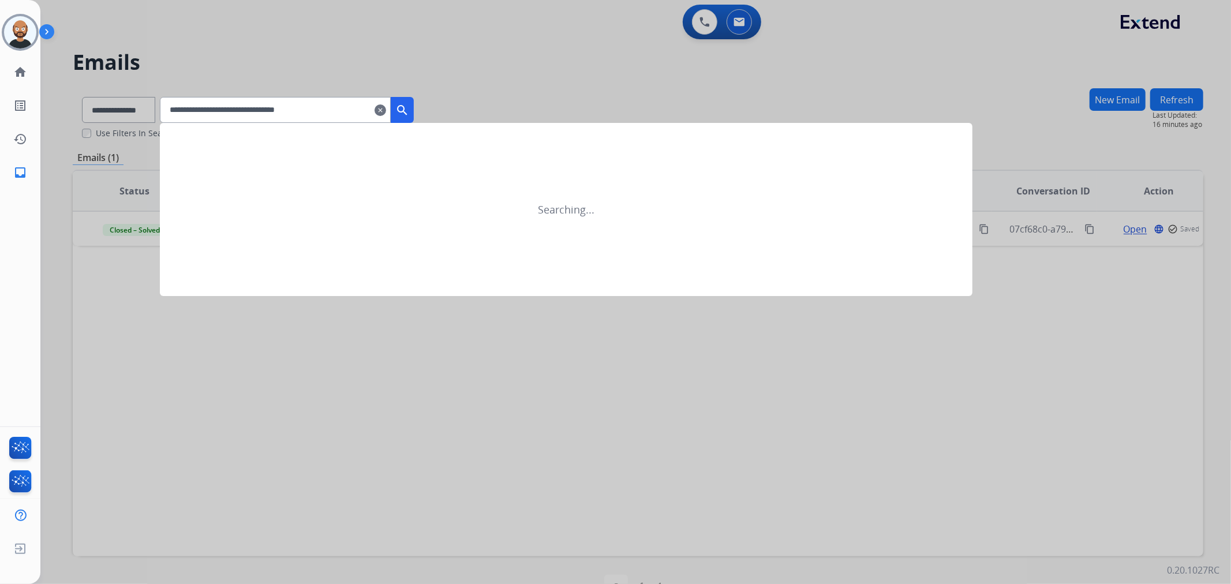
click at [409, 111] on mat-icon "search" at bounding box center [402, 110] width 14 height 14
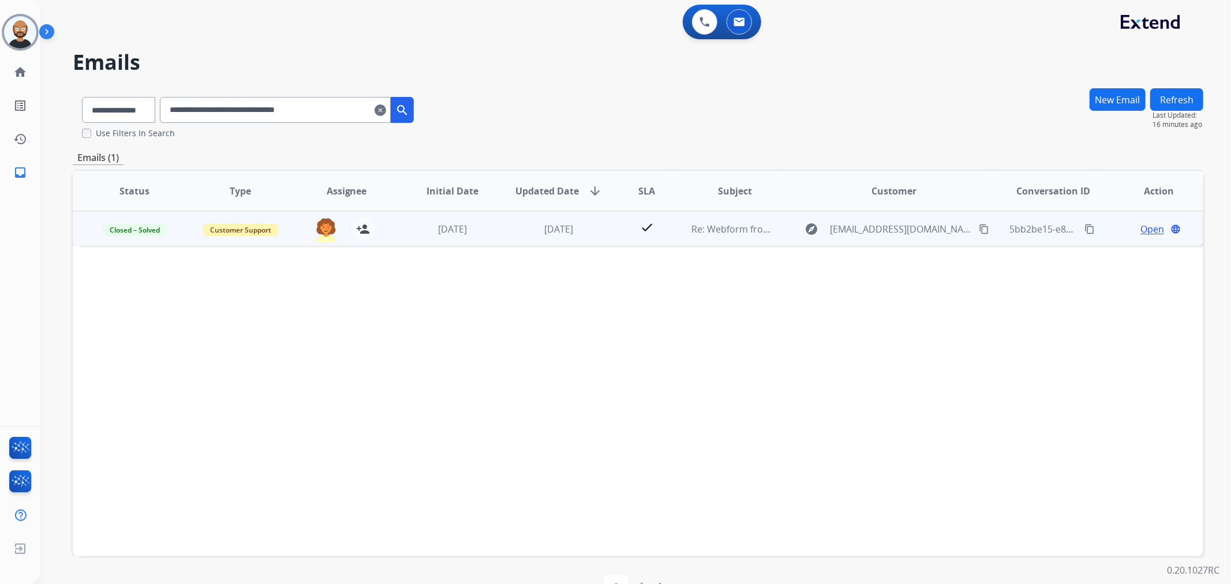
click at [1144, 227] on span "Open" at bounding box center [1153, 229] width 24 height 14
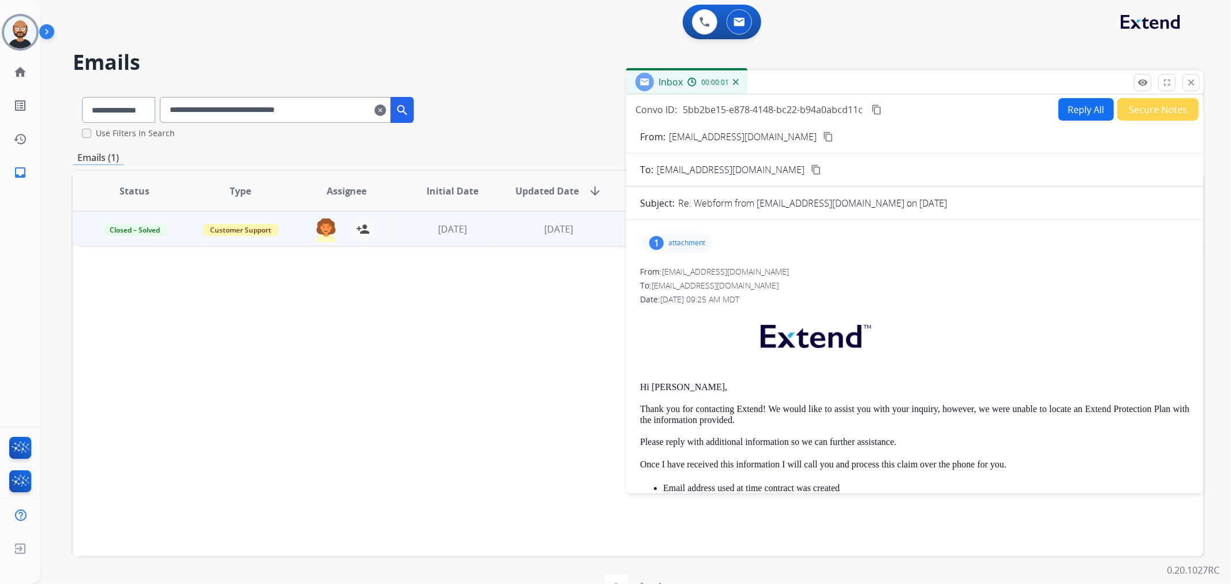
click at [1142, 111] on button "Secure Notes" at bounding box center [1158, 109] width 81 height 23
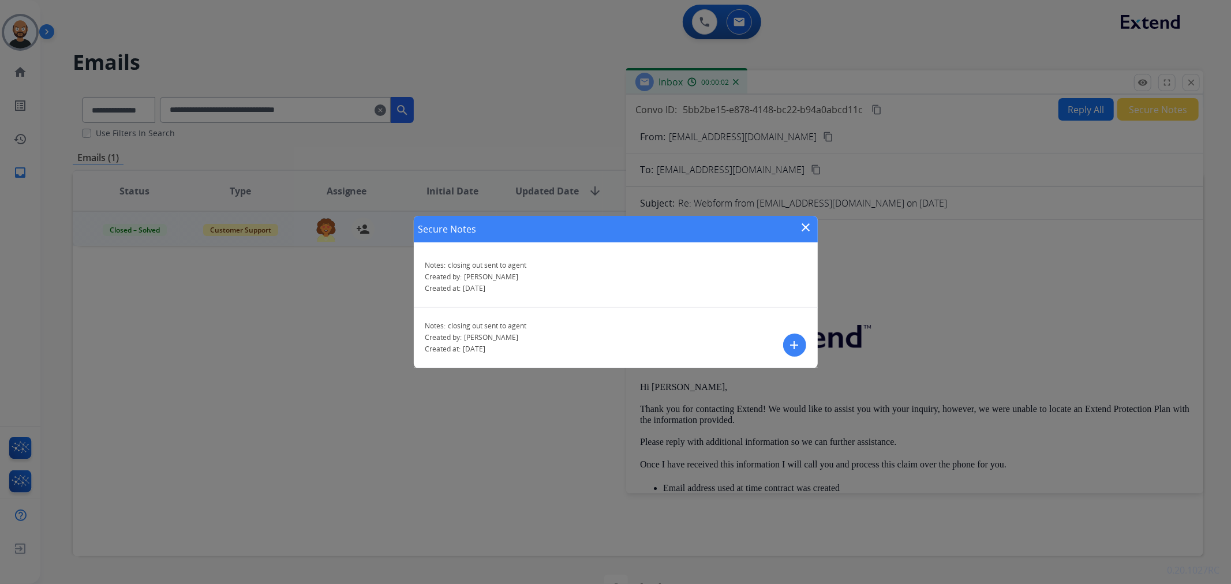
click at [805, 227] on mat-icon "close" at bounding box center [807, 228] width 14 height 14
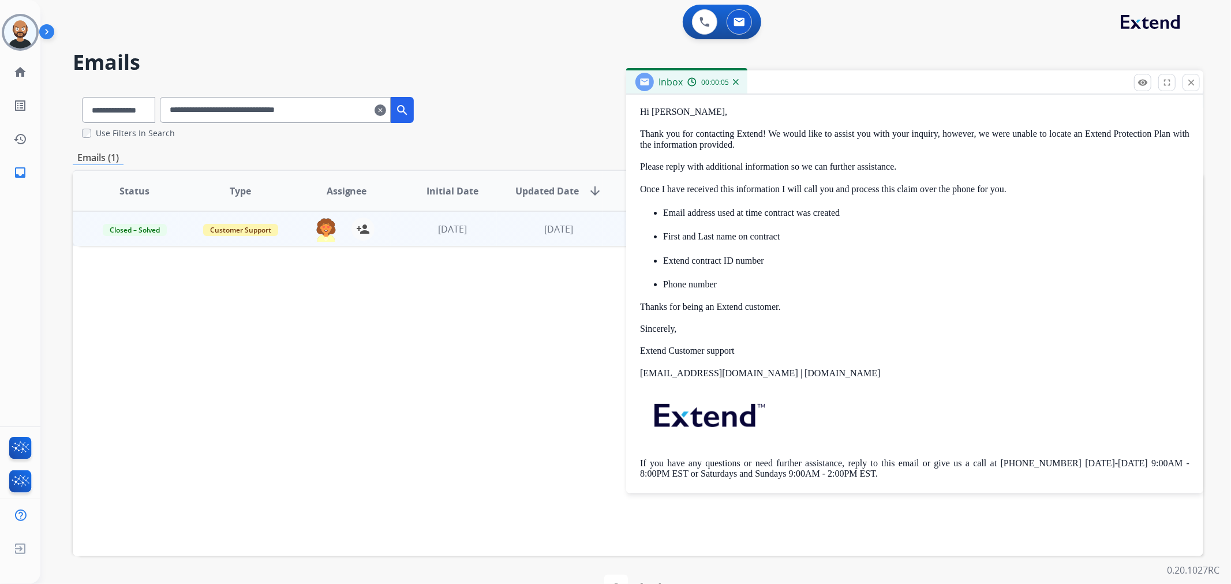
scroll to position [256, 0]
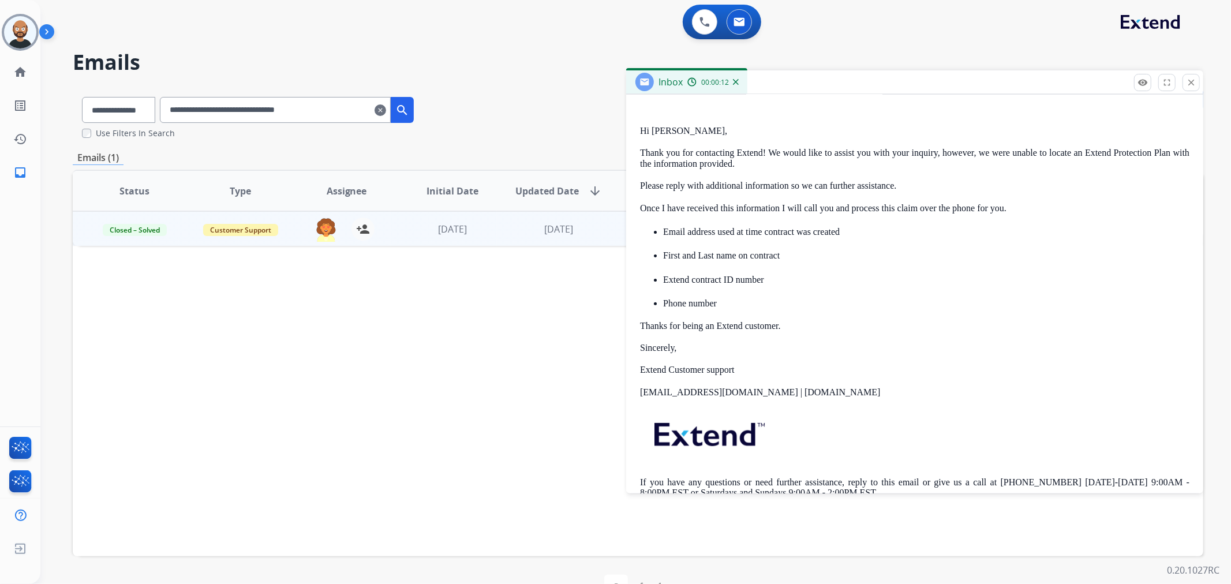
drag, startPoint x: 1188, startPoint y: 83, endPoint x: 1016, endPoint y: 128, distance: 177.3
click at [1188, 83] on mat-icon "close" at bounding box center [1191, 82] width 10 height 10
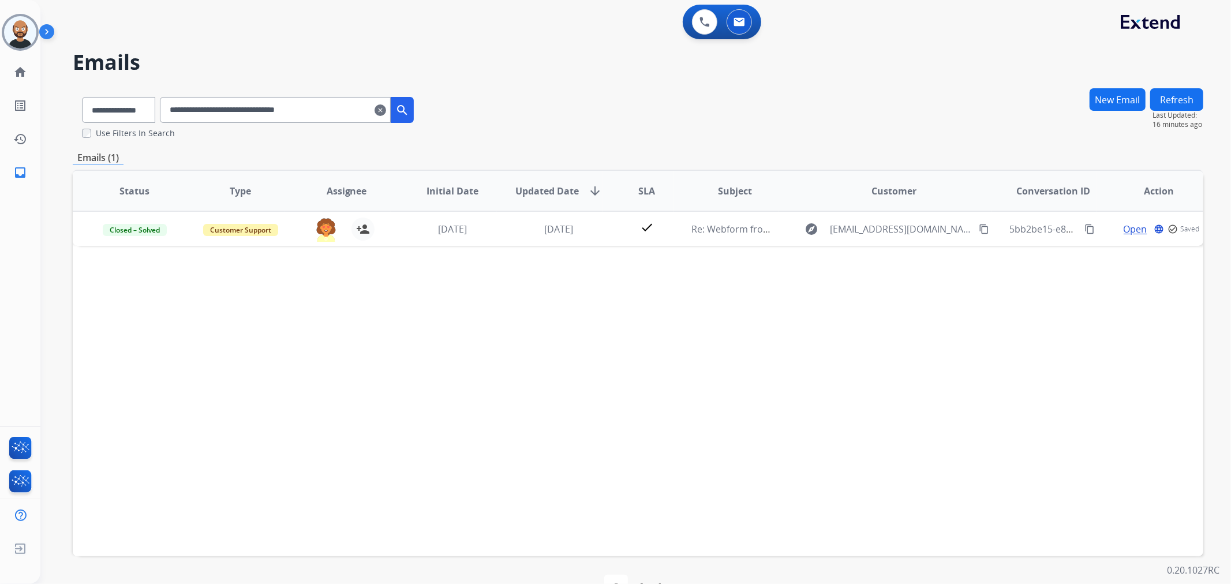
click at [319, 103] on input "**********" at bounding box center [275, 110] width 231 height 26
paste input "text"
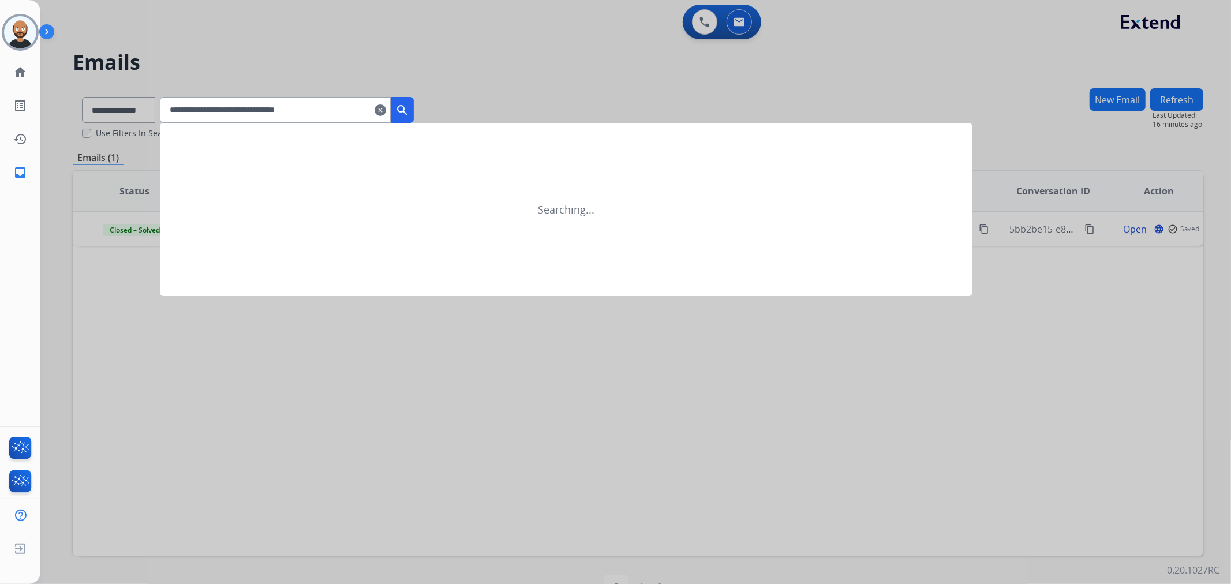
click at [409, 106] on mat-icon "search" at bounding box center [402, 110] width 14 height 14
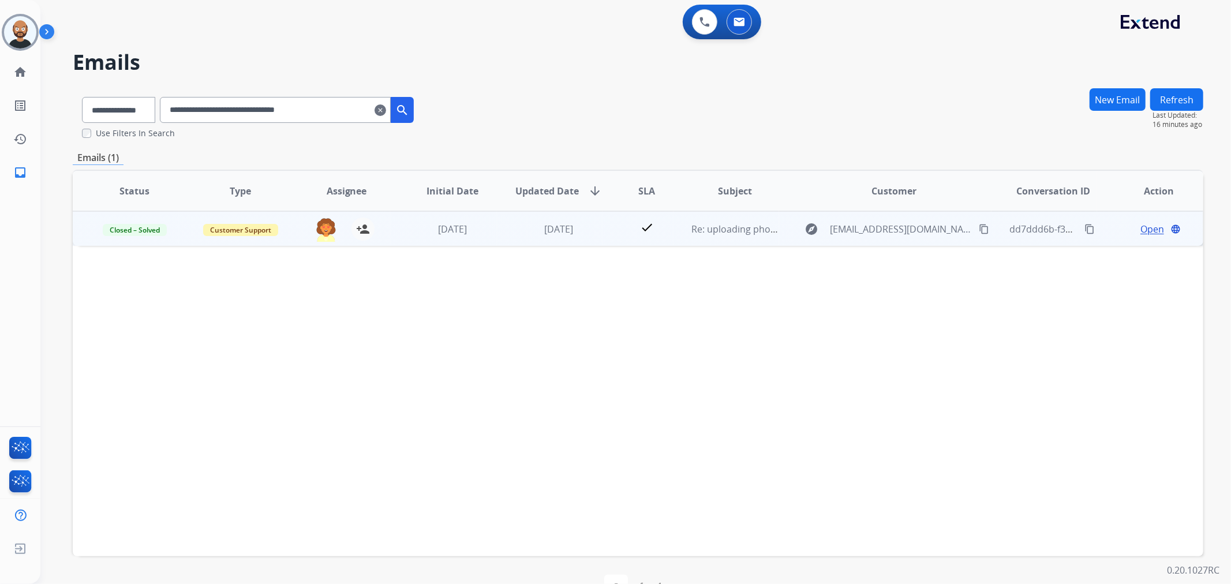
click at [1147, 227] on span "Open" at bounding box center [1153, 229] width 24 height 14
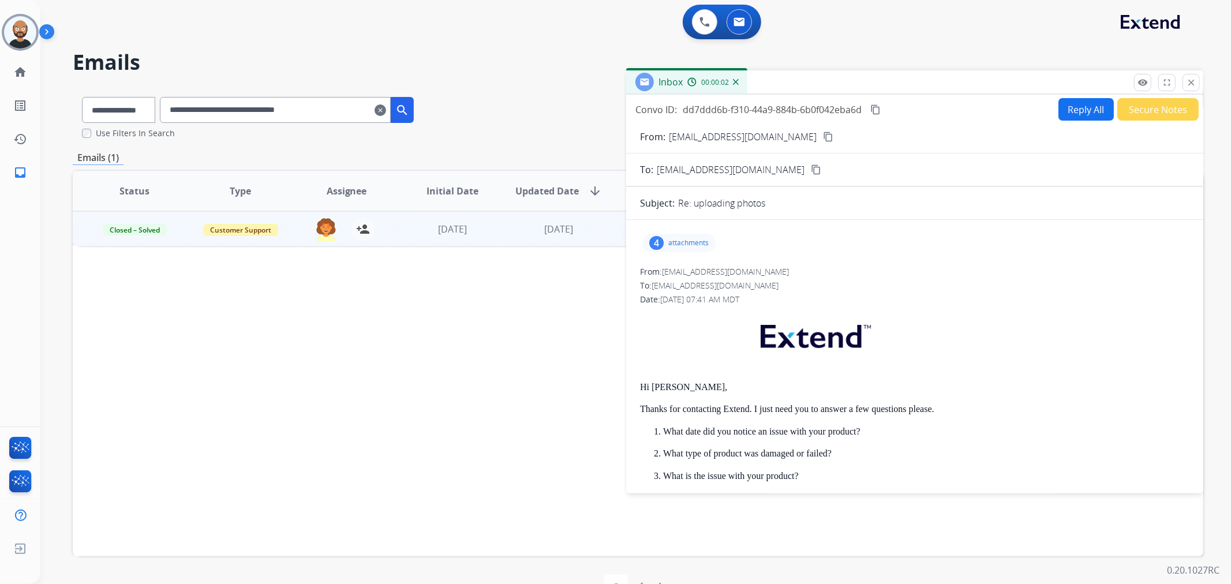
click at [1130, 113] on button "Secure Notes" at bounding box center [1158, 109] width 81 height 23
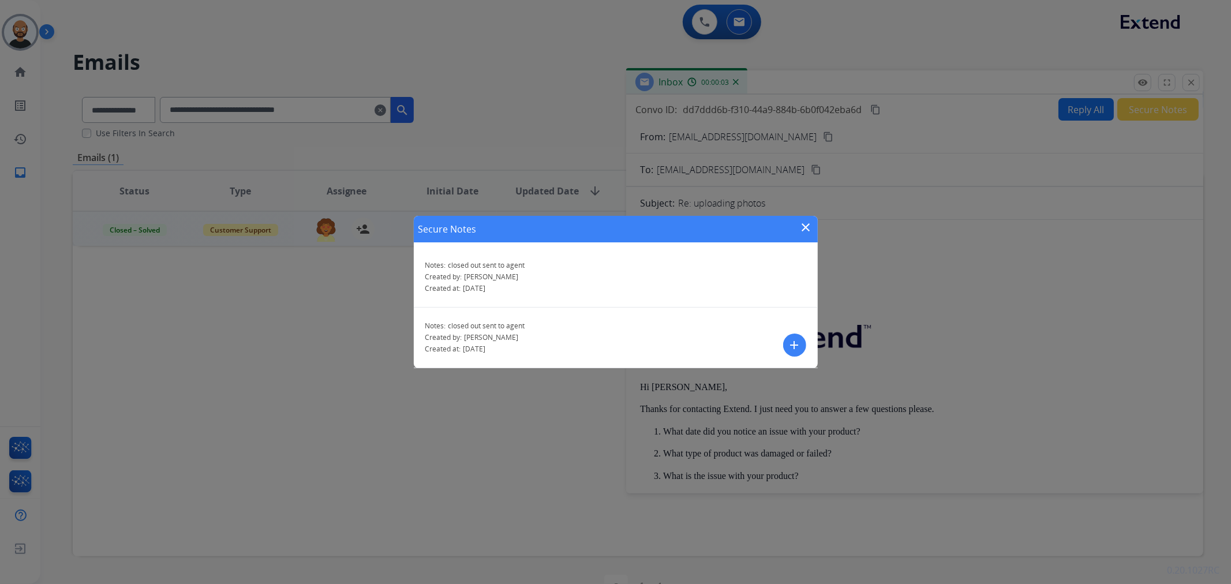
click at [805, 227] on mat-icon "close" at bounding box center [807, 228] width 14 height 14
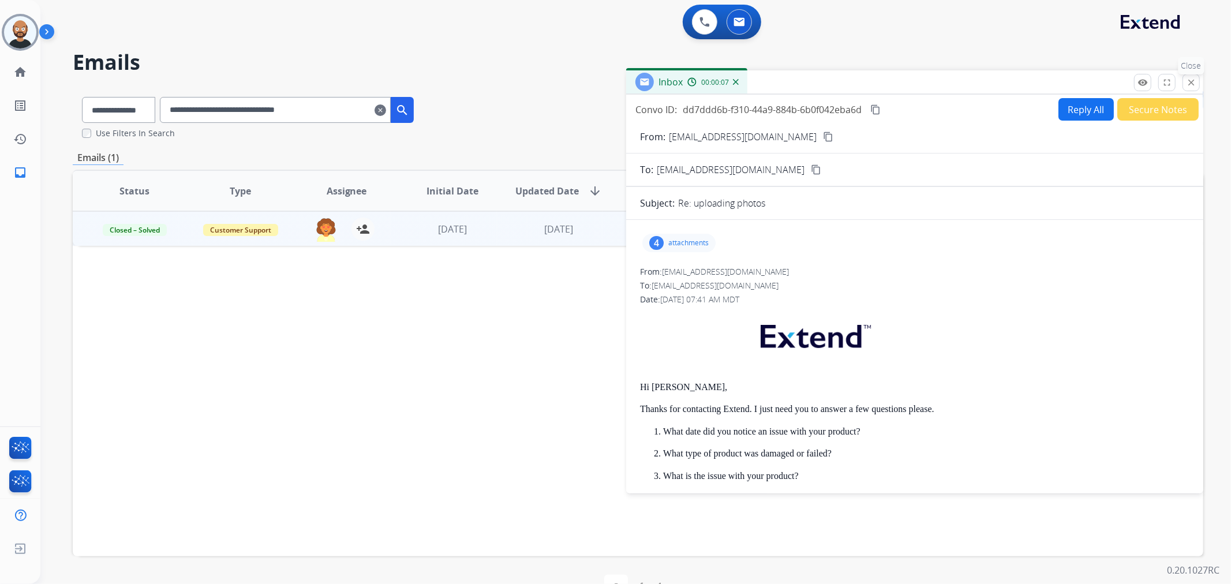
click at [1188, 81] on mat-icon "close" at bounding box center [1191, 82] width 10 height 10
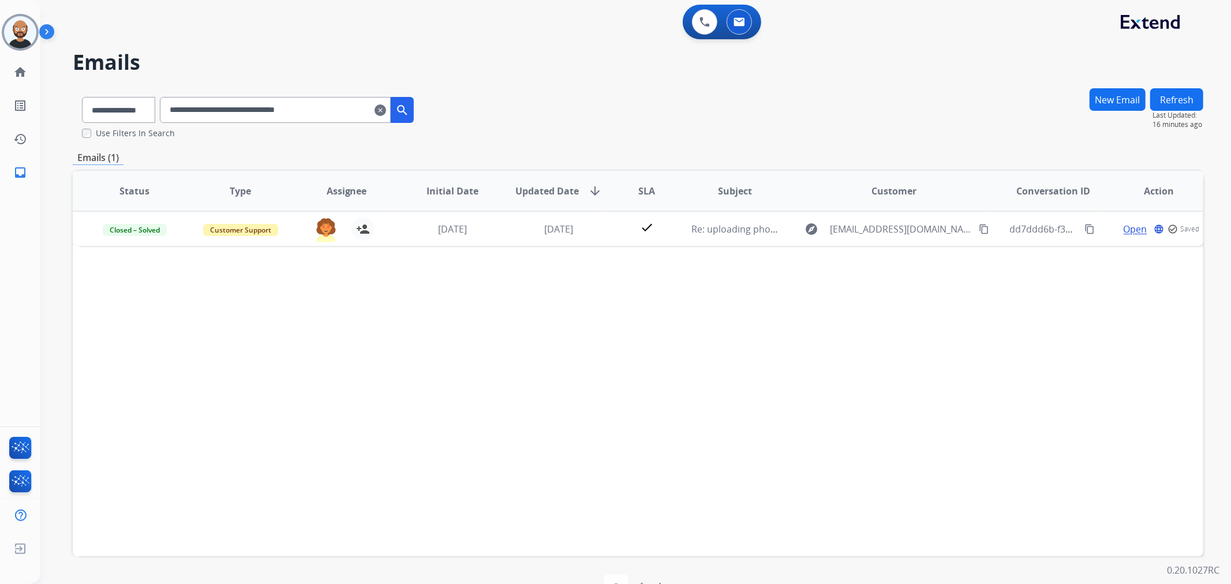
click at [338, 112] on input "**********" at bounding box center [275, 110] width 231 height 26
paste input "text"
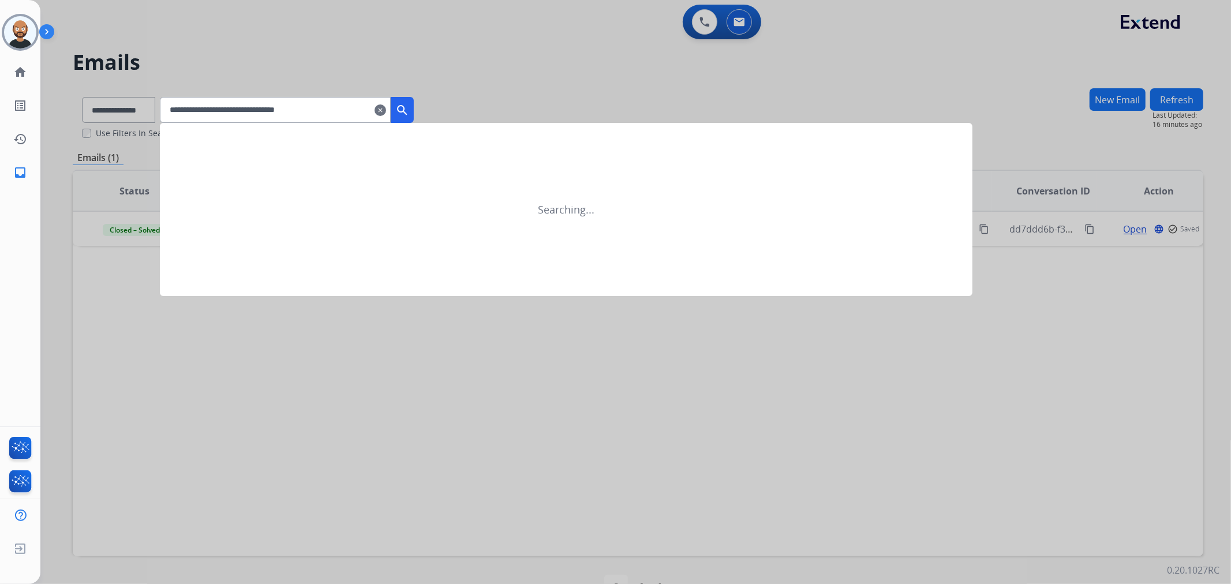
click at [409, 106] on mat-icon "search" at bounding box center [402, 110] width 14 height 14
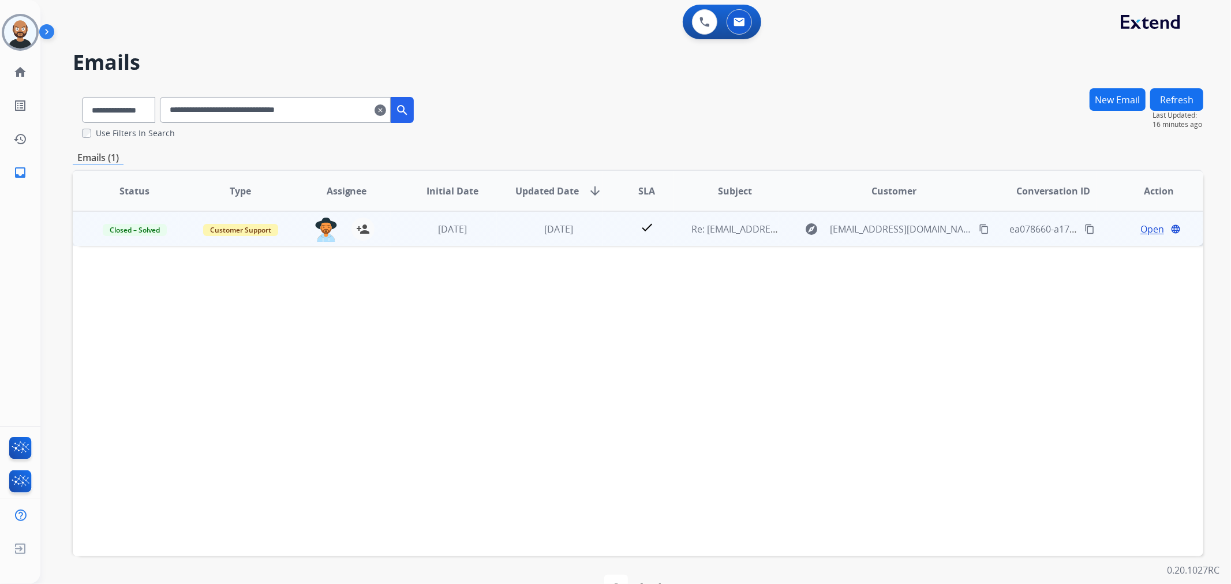
click at [1147, 227] on span "Open" at bounding box center [1153, 229] width 24 height 14
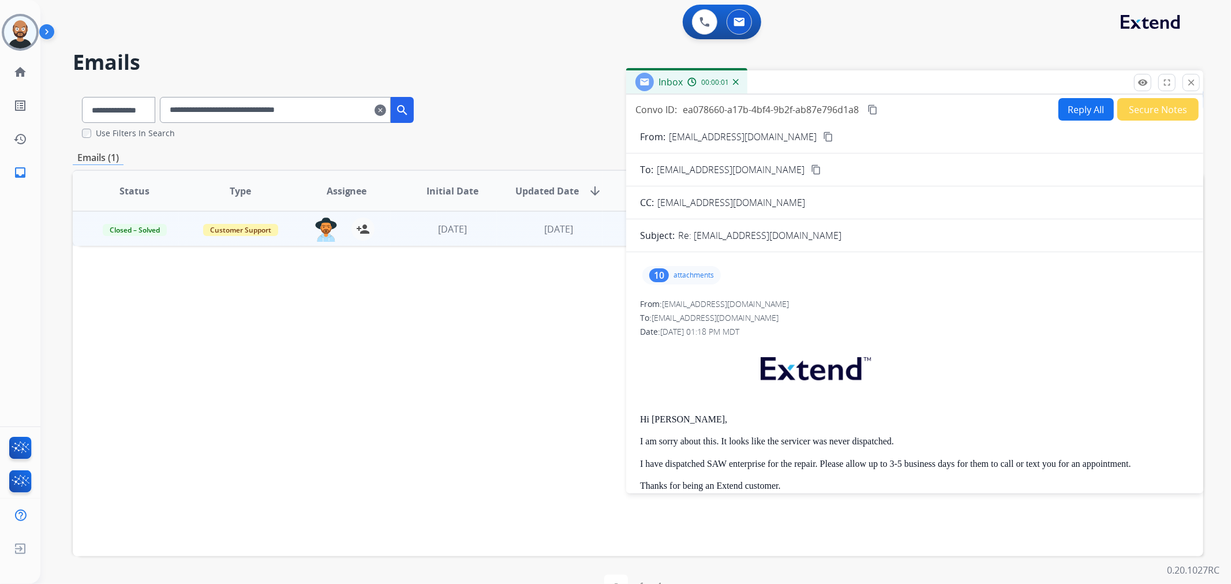
click at [1134, 113] on button "Secure Notes" at bounding box center [1158, 109] width 81 height 23
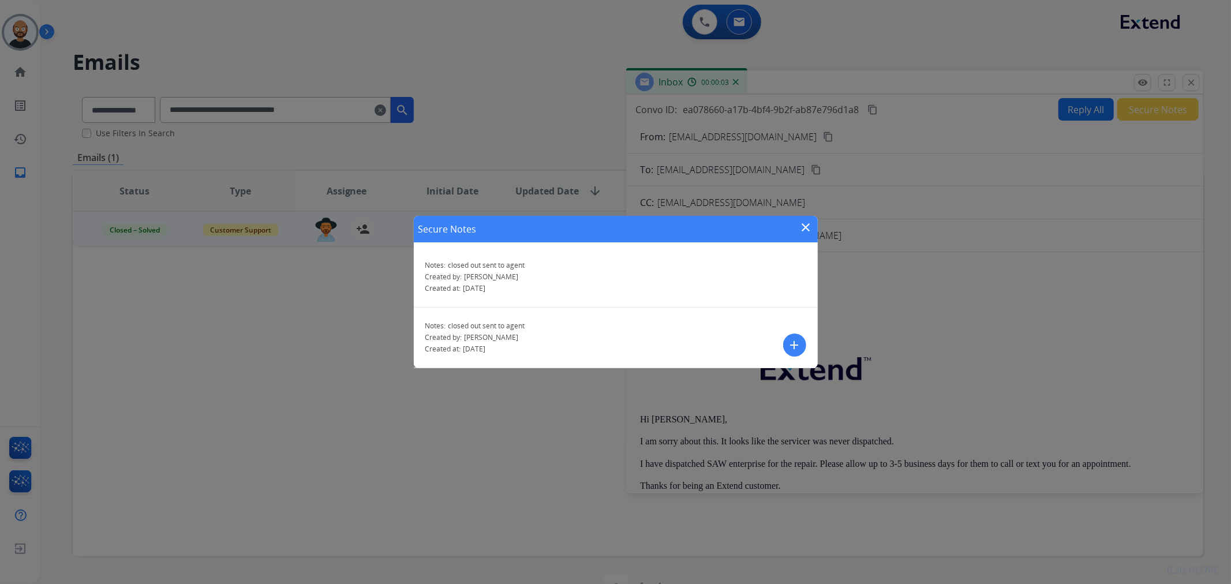
click at [806, 231] on mat-icon "close" at bounding box center [807, 228] width 14 height 14
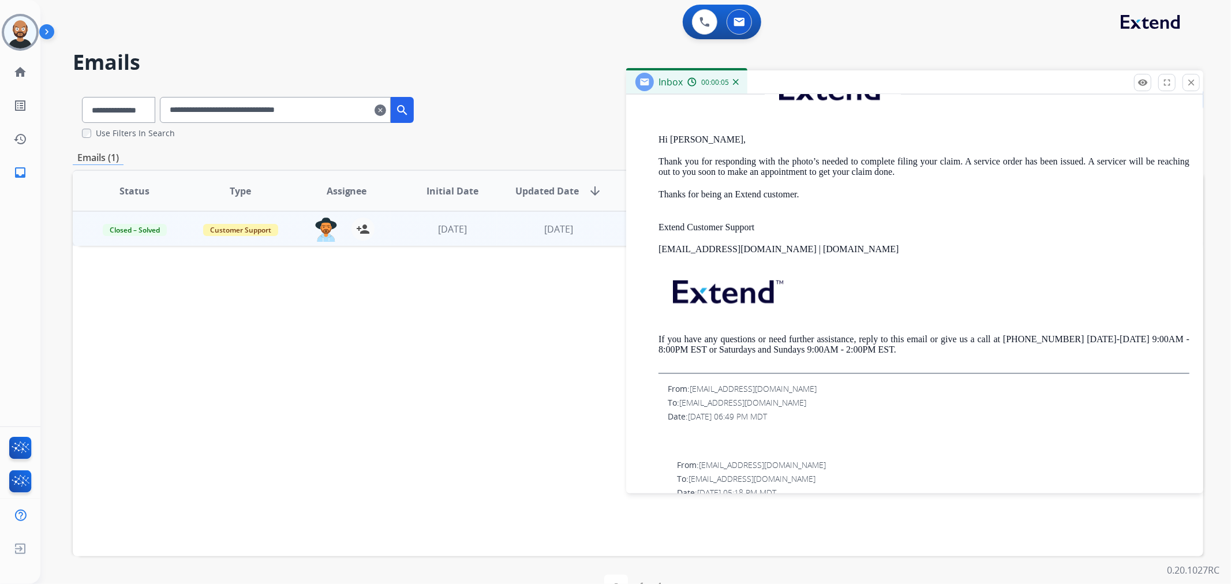
scroll to position [706, 0]
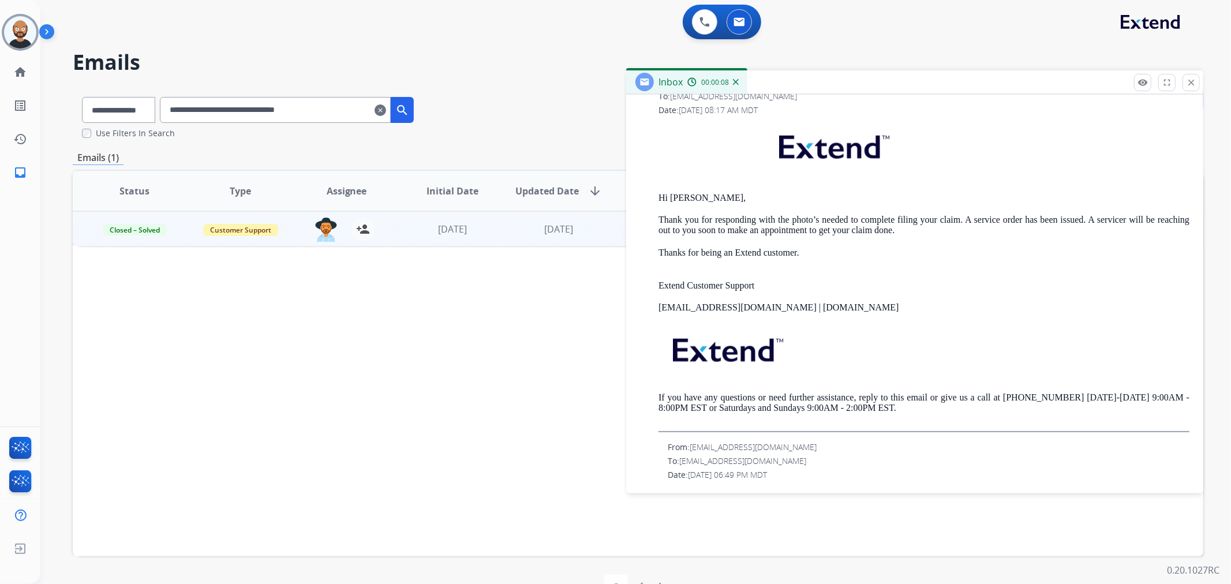
drag, startPoint x: 1184, startPoint y: 83, endPoint x: 1085, endPoint y: 108, distance: 101.4
click at [1184, 83] on button "close Close" at bounding box center [1191, 82] width 17 height 17
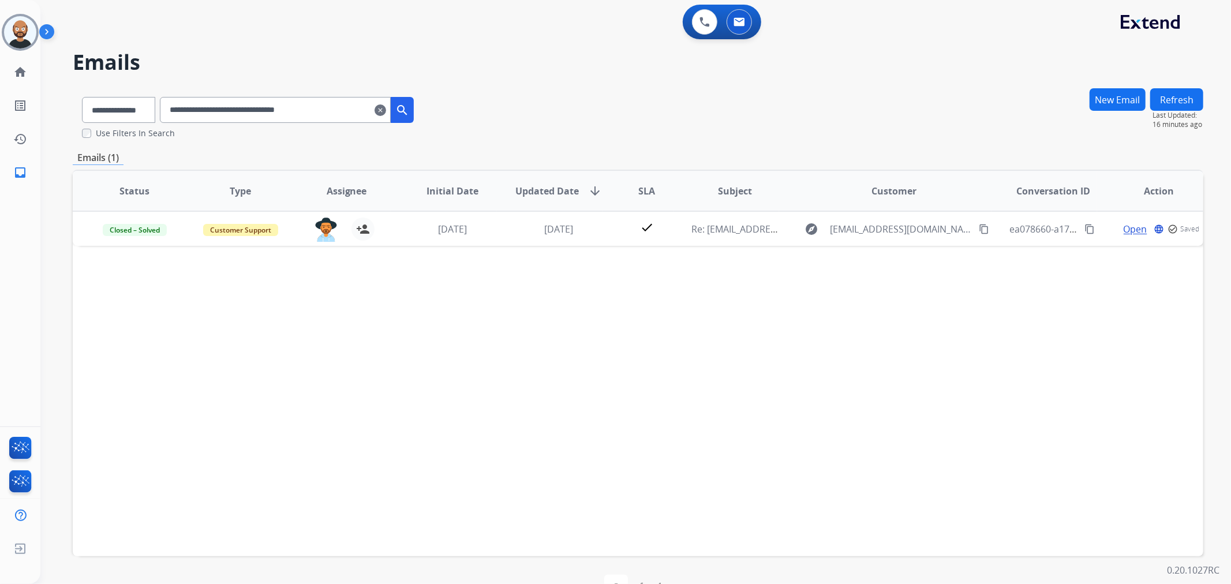
click at [353, 113] on input "**********" at bounding box center [275, 110] width 231 height 26
paste input "text"
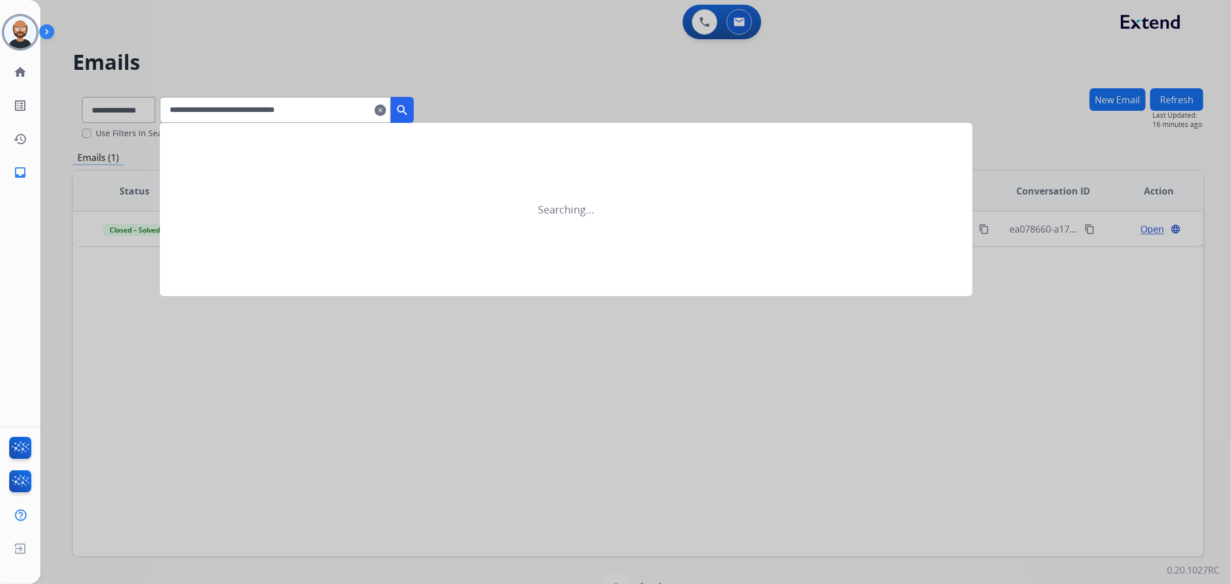
click at [409, 111] on mat-icon "search" at bounding box center [402, 110] width 14 height 14
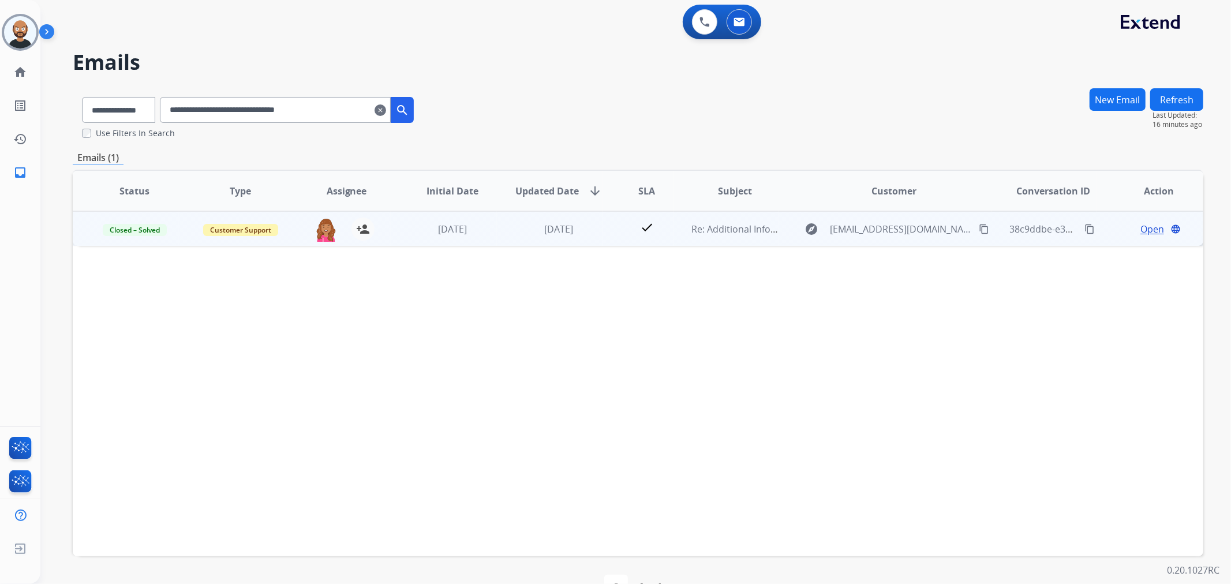
click at [1146, 226] on span "Open" at bounding box center [1153, 229] width 24 height 14
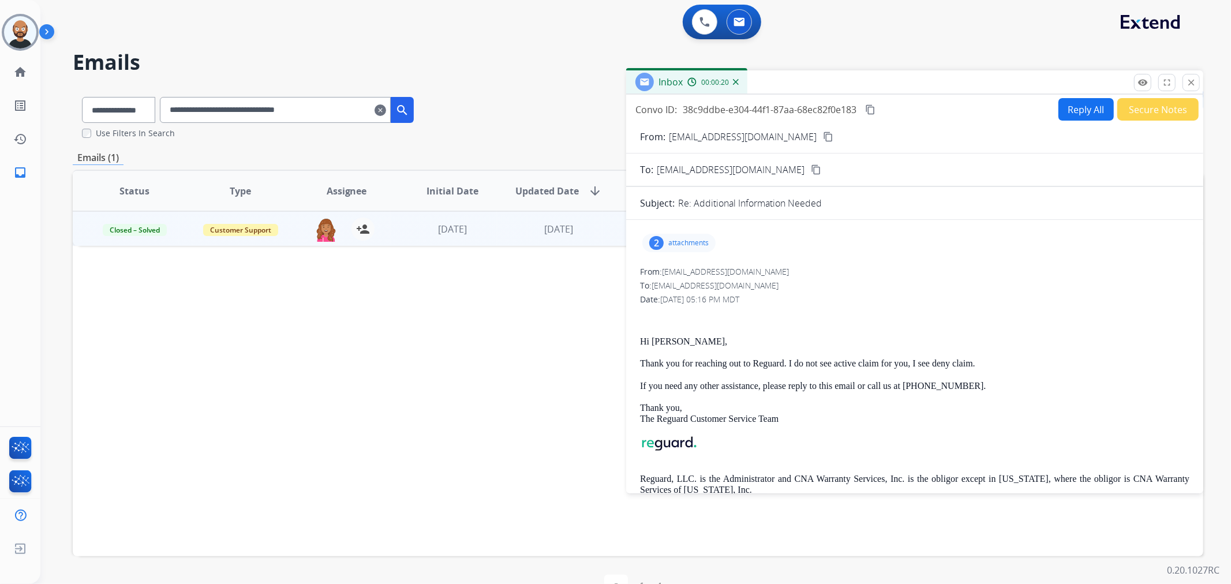
click at [1128, 106] on button "Secure Notes" at bounding box center [1158, 109] width 81 height 23
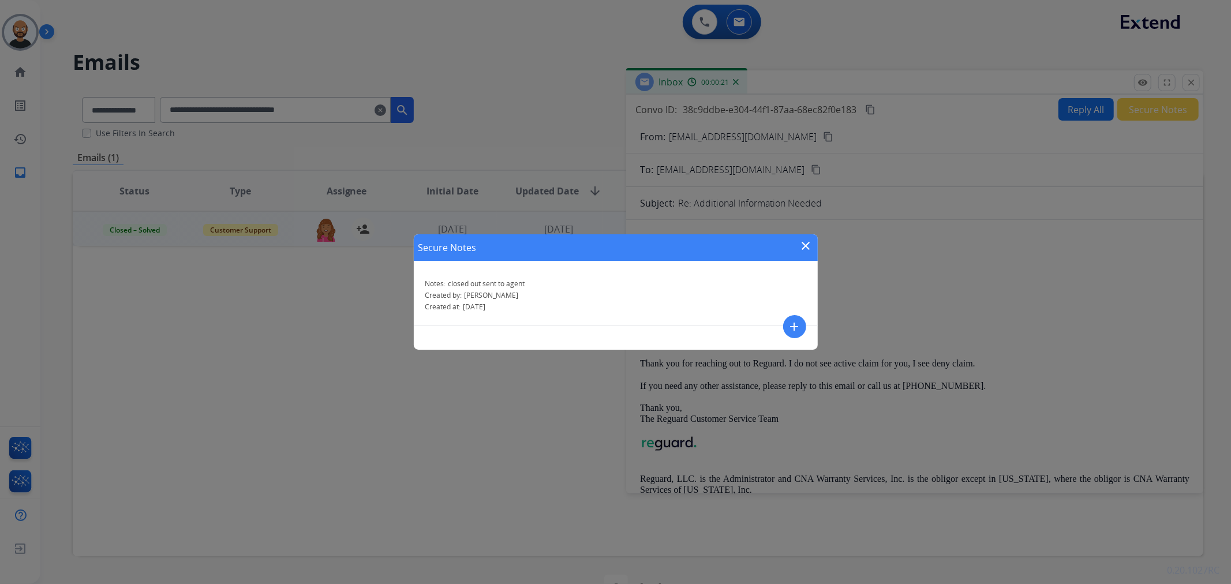
click at [804, 244] on mat-icon "close" at bounding box center [807, 246] width 14 height 14
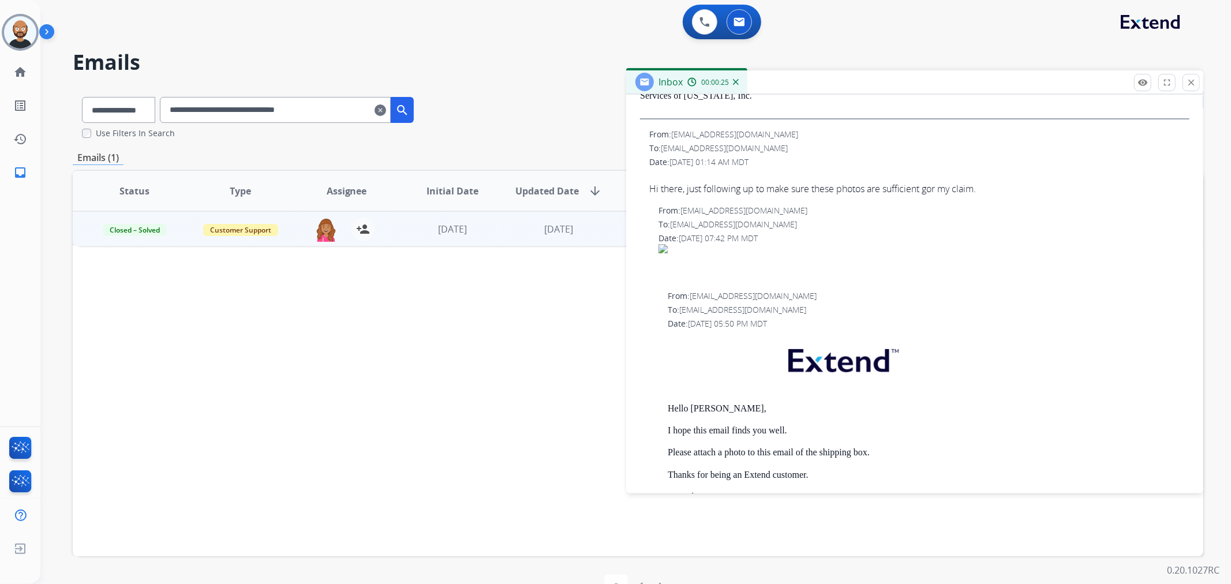
scroll to position [371, 0]
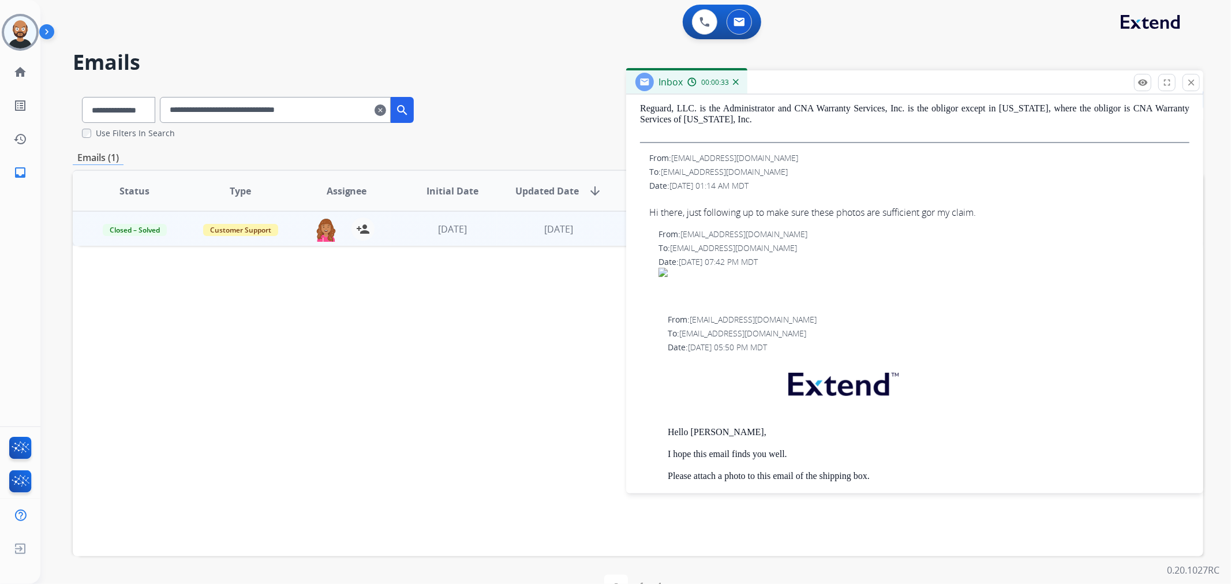
drag, startPoint x: 1188, startPoint y: 81, endPoint x: 859, endPoint y: 150, distance: 336.7
click at [1188, 81] on mat-icon "close" at bounding box center [1191, 82] width 10 height 10
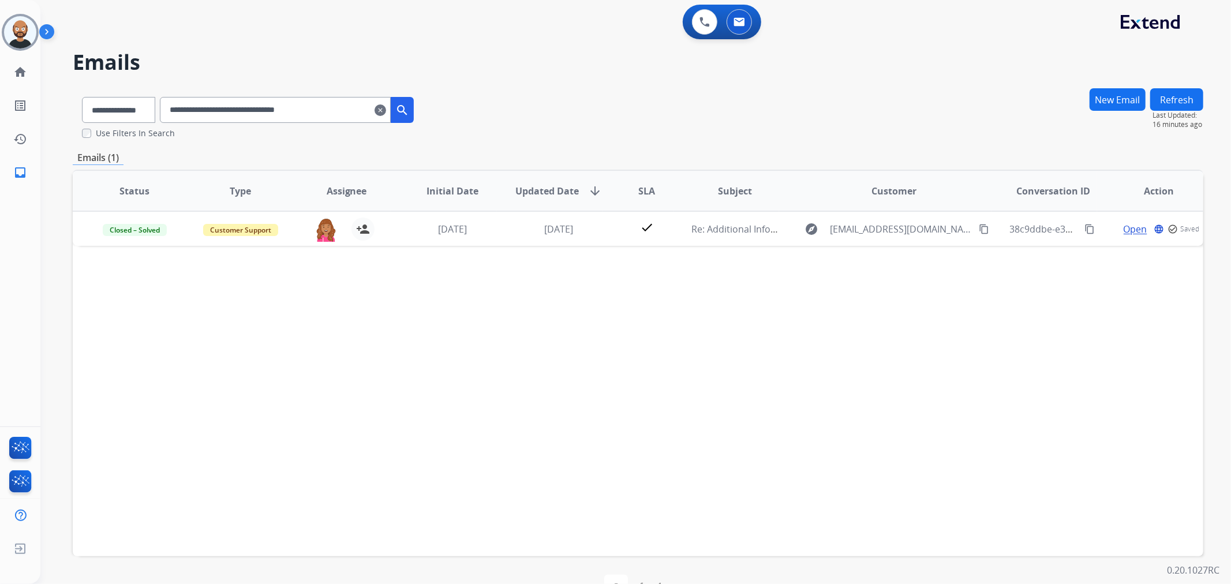
click at [296, 106] on input "**********" at bounding box center [275, 110] width 231 height 26
paste input "text"
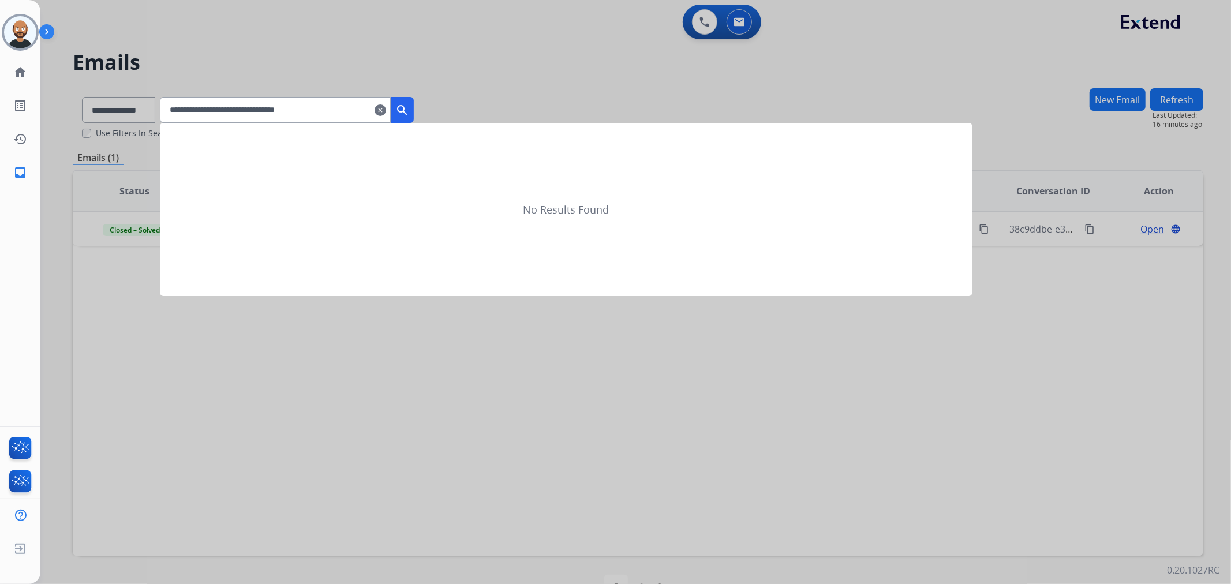
click at [409, 111] on mat-icon "search" at bounding box center [402, 110] width 14 height 14
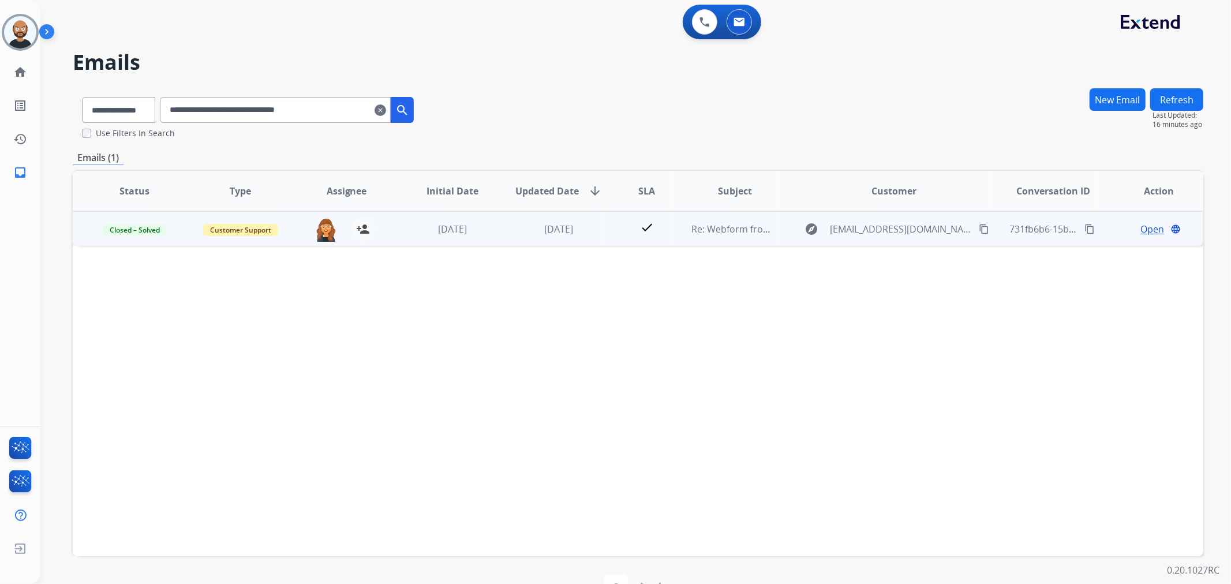
click at [1146, 226] on span "Open" at bounding box center [1153, 229] width 24 height 14
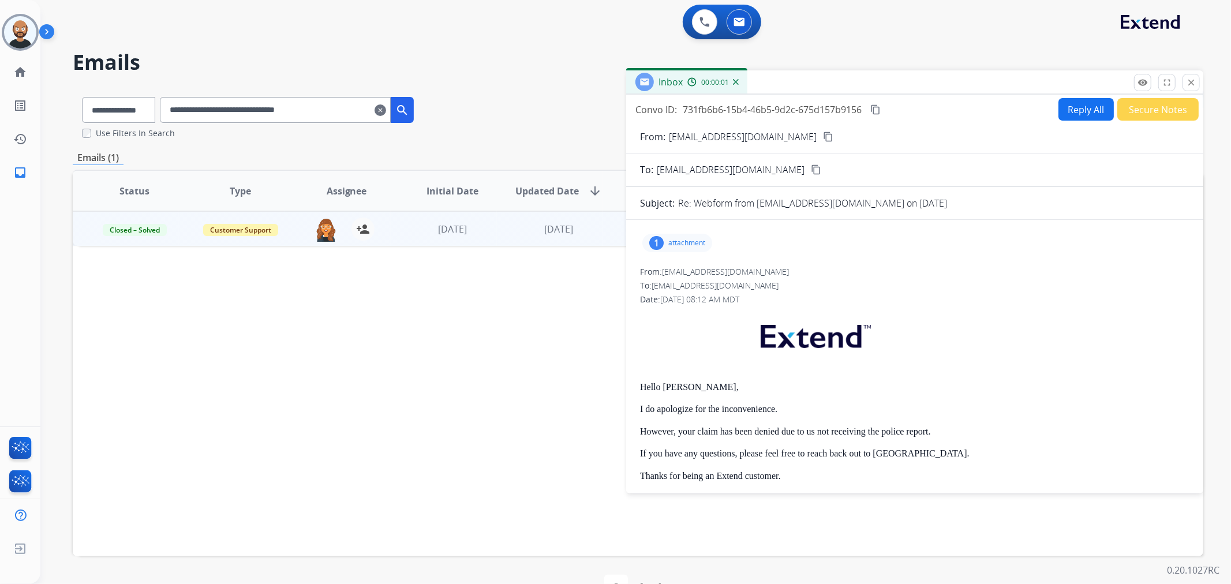
click at [1135, 117] on button "Secure Notes" at bounding box center [1158, 109] width 81 height 23
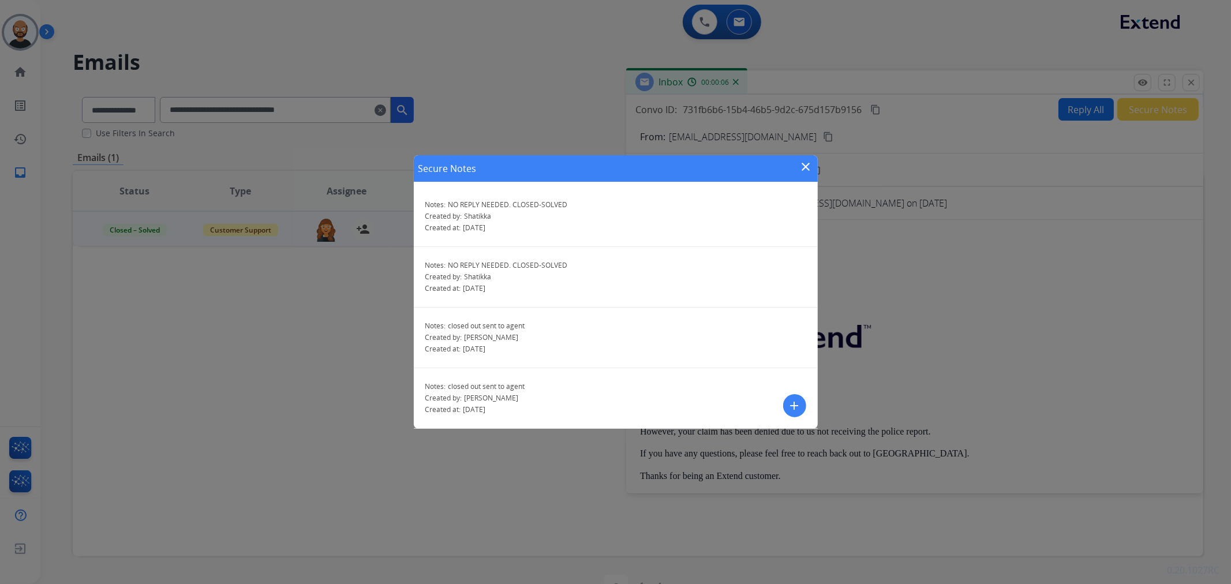
click at [809, 165] on mat-icon "close" at bounding box center [807, 167] width 14 height 14
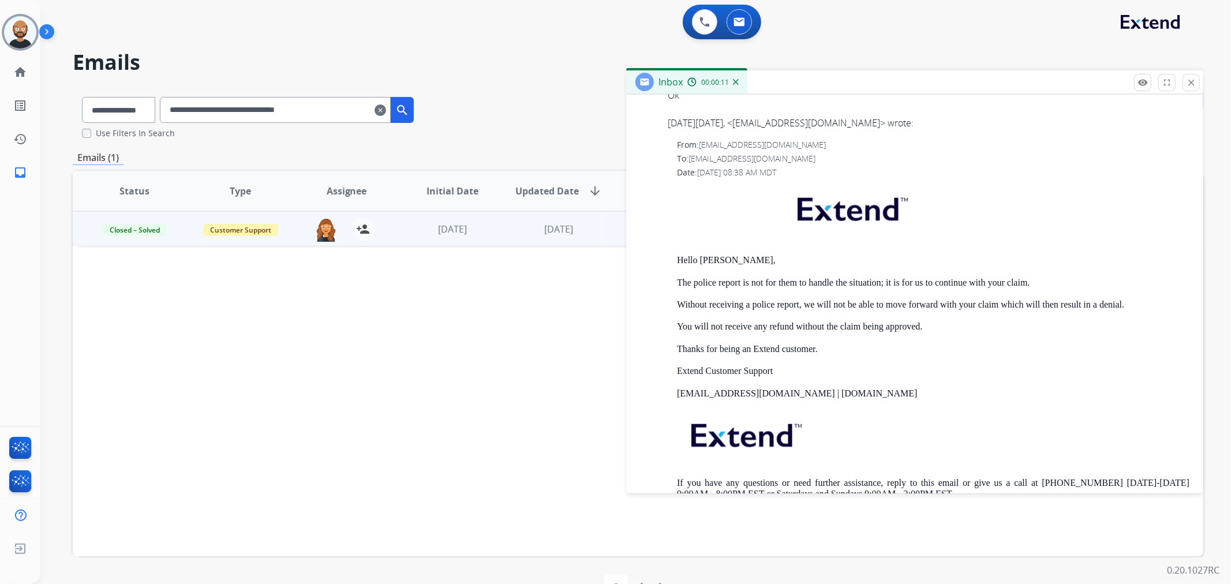
scroll to position [1090, 0]
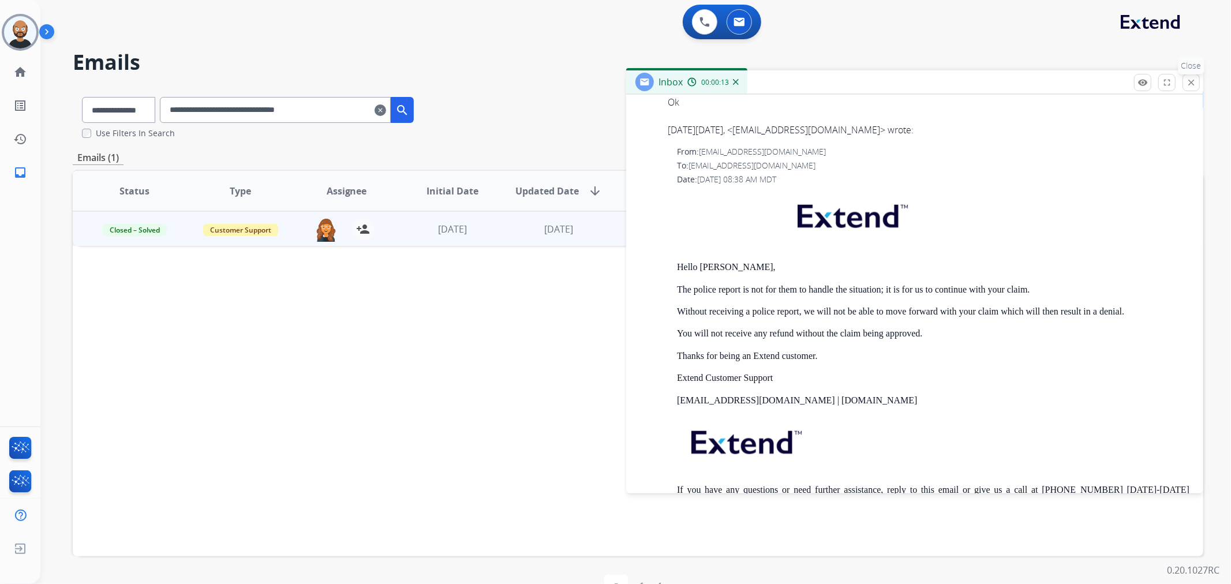
click at [1193, 82] on mat-icon "close" at bounding box center [1191, 82] width 10 height 10
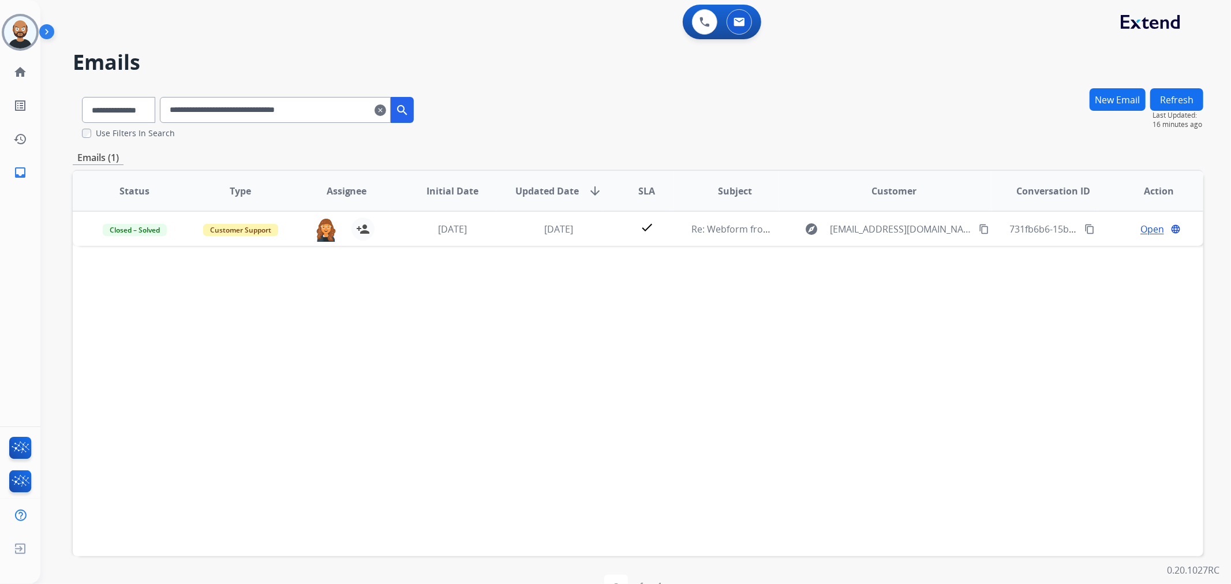
click at [313, 118] on input "**********" at bounding box center [275, 110] width 231 height 26
paste input "text"
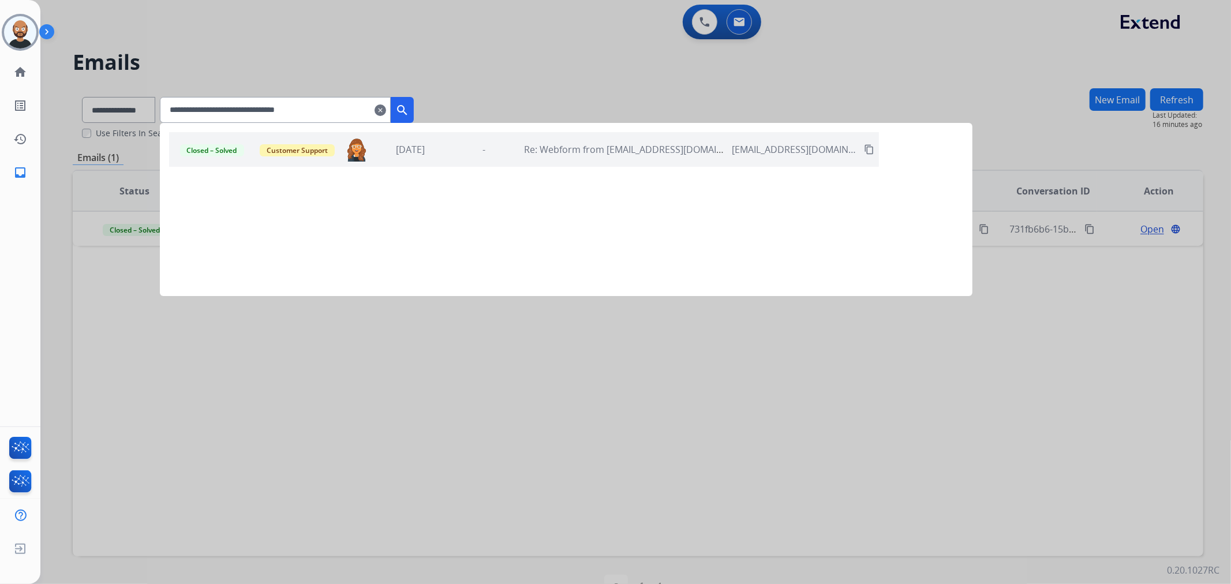
click at [409, 107] on mat-icon "search" at bounding box center [402, 110] width 14 height 14
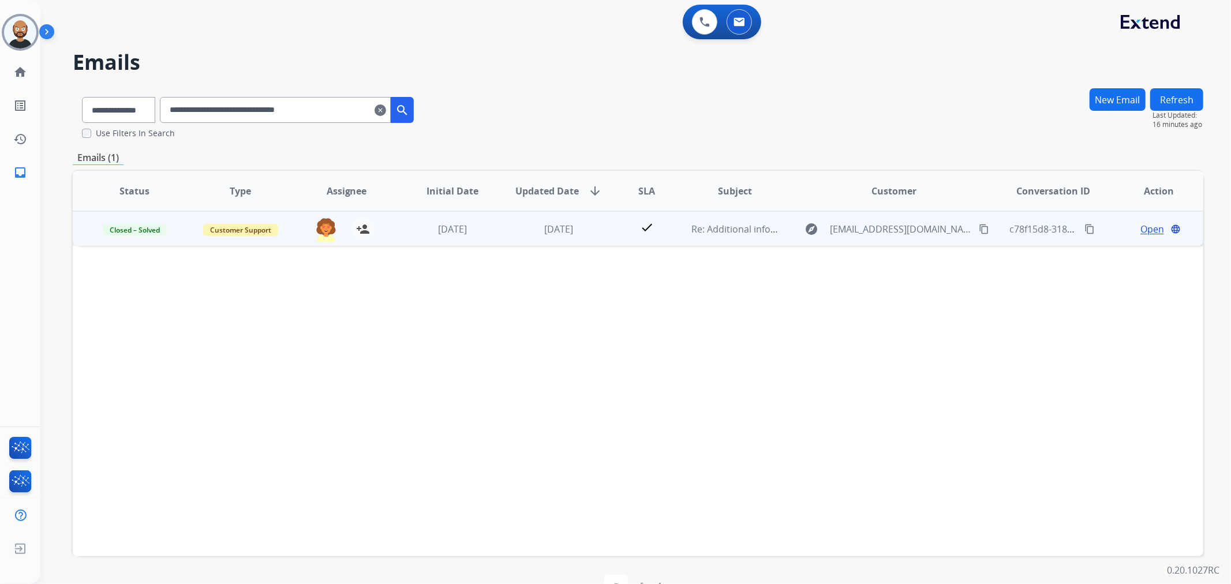
click at [1141, 226] on span "Open" at bounding box center [1153, 229] width 24 height 14
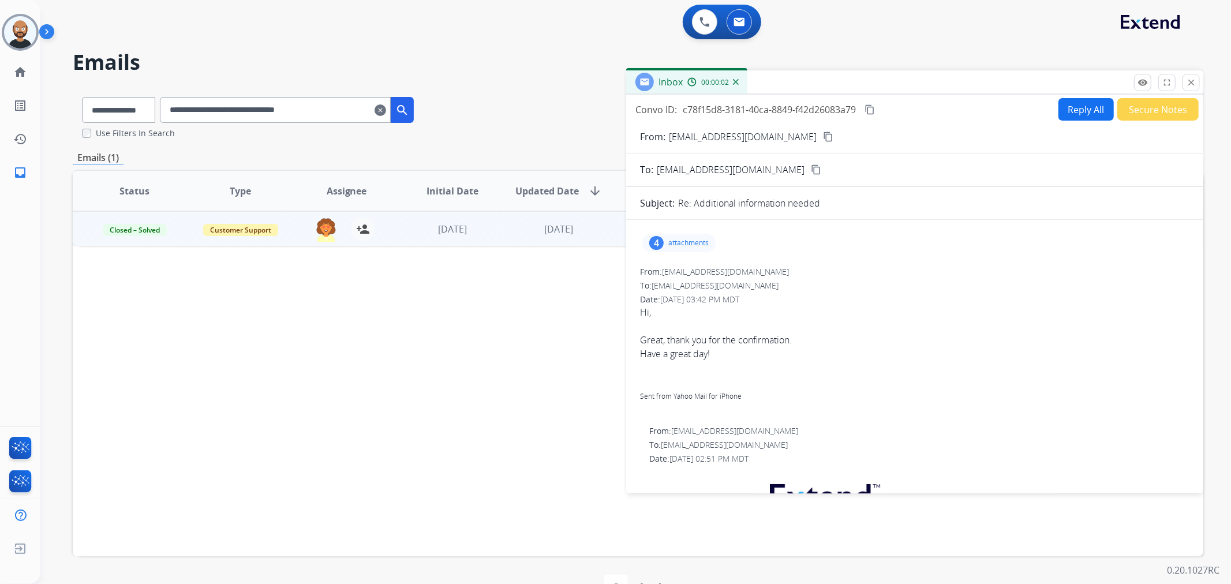
click at [1162, 108] on button "Secure Notes" at bounding box center [1158, 109] width 81 height 23
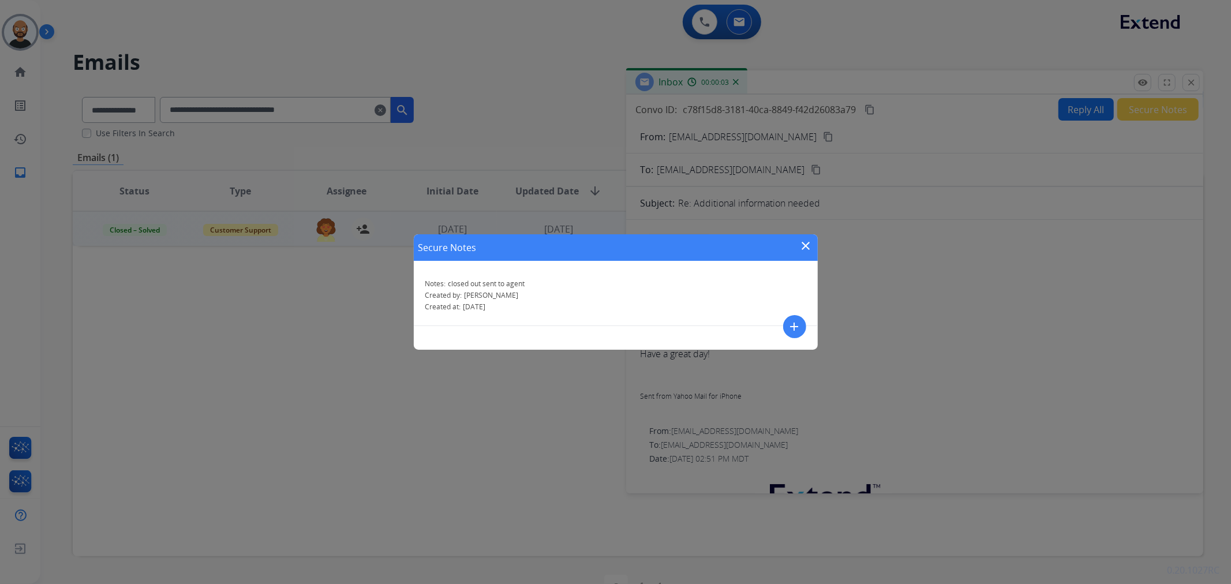
click at [807, 244] on mat-icon "close" at bounding box center [807, 246] width 14 height 14
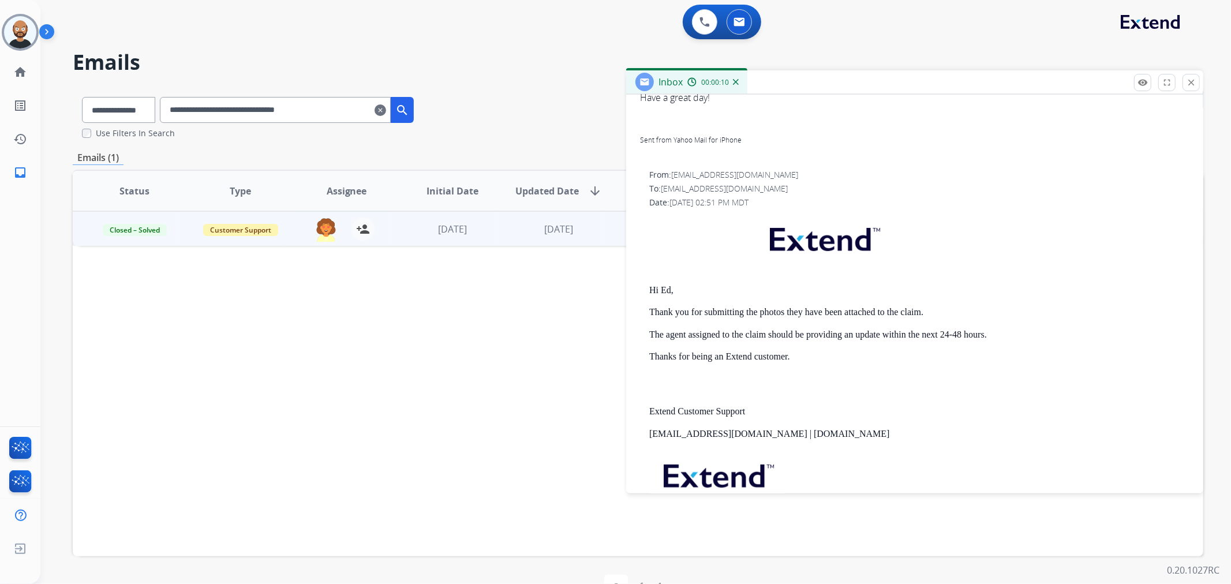
scroll to position [0, 0]
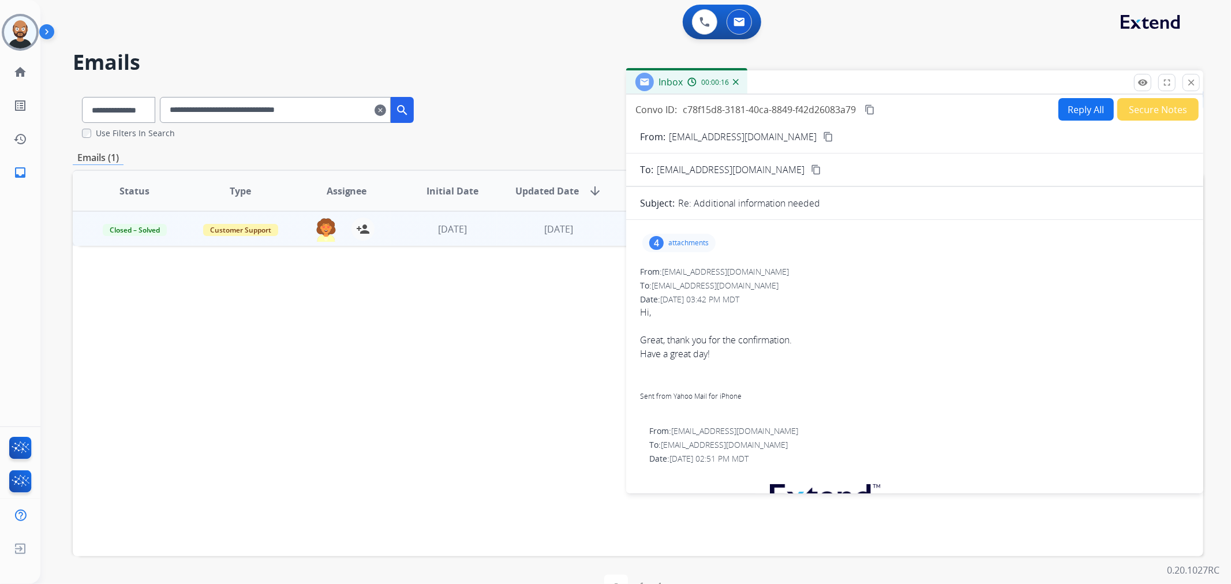
drag, startPoint x: 1192, startPoint y: 82, endPoint x: 1167, endPoint y: 93, distance: 27.1
click at [1190, 83] on mat-icon "close" at bounding box center [1191, 82] width 10 height 10
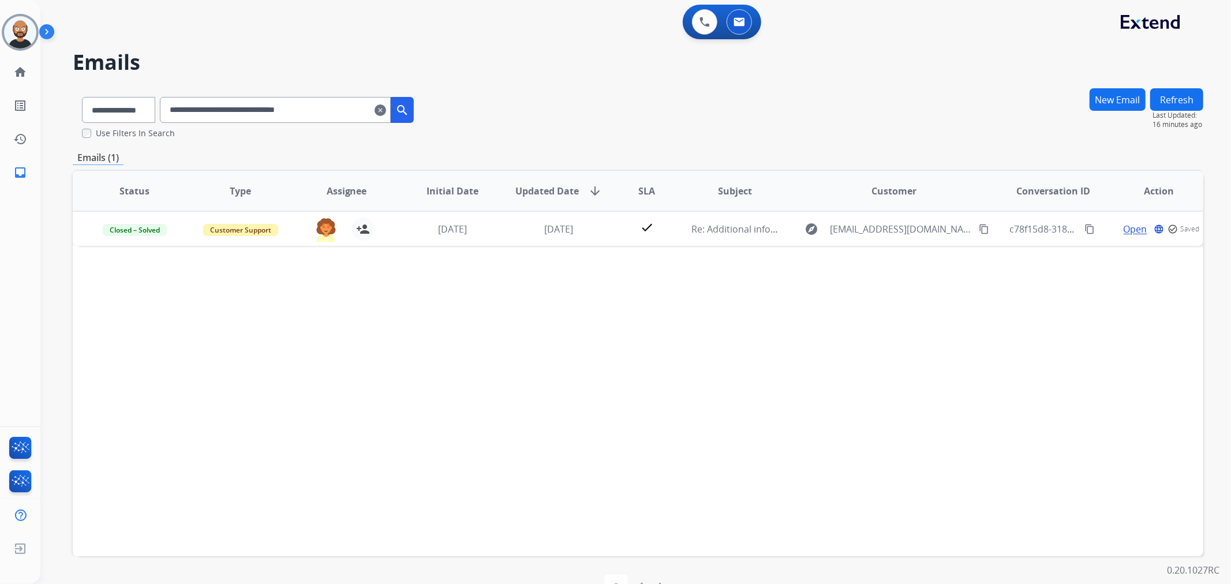
click at [308, 97] on input "**********" at bounding box center [275, 110] width 231 height 26
paste input "text"
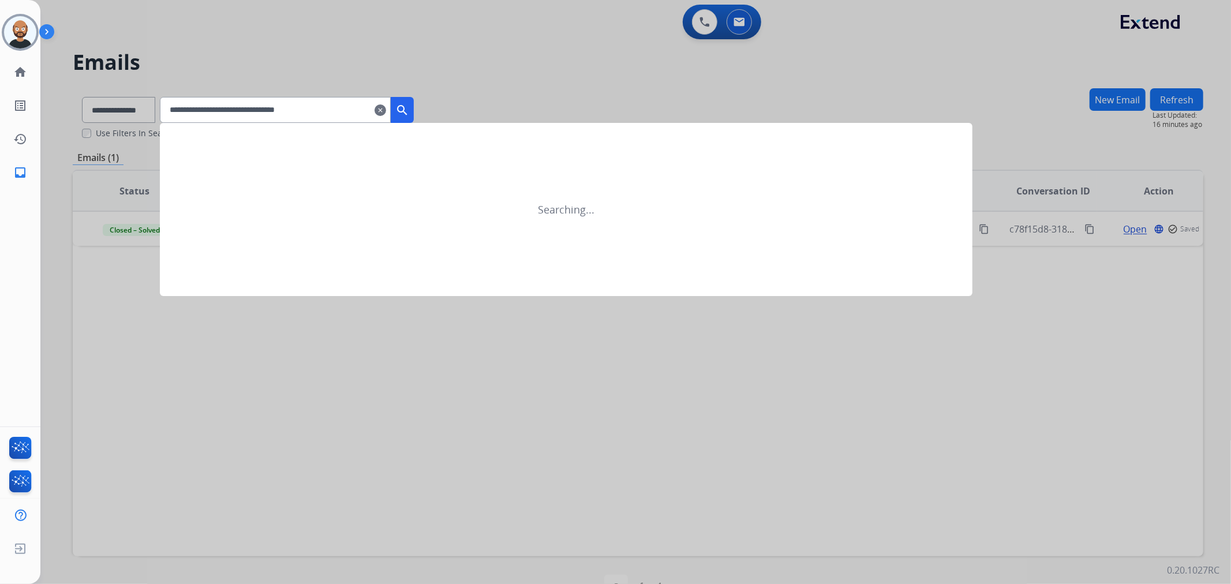
click at [409, 106] on mat-icon "search" at bounding box center [402, 110] width 14 height 14
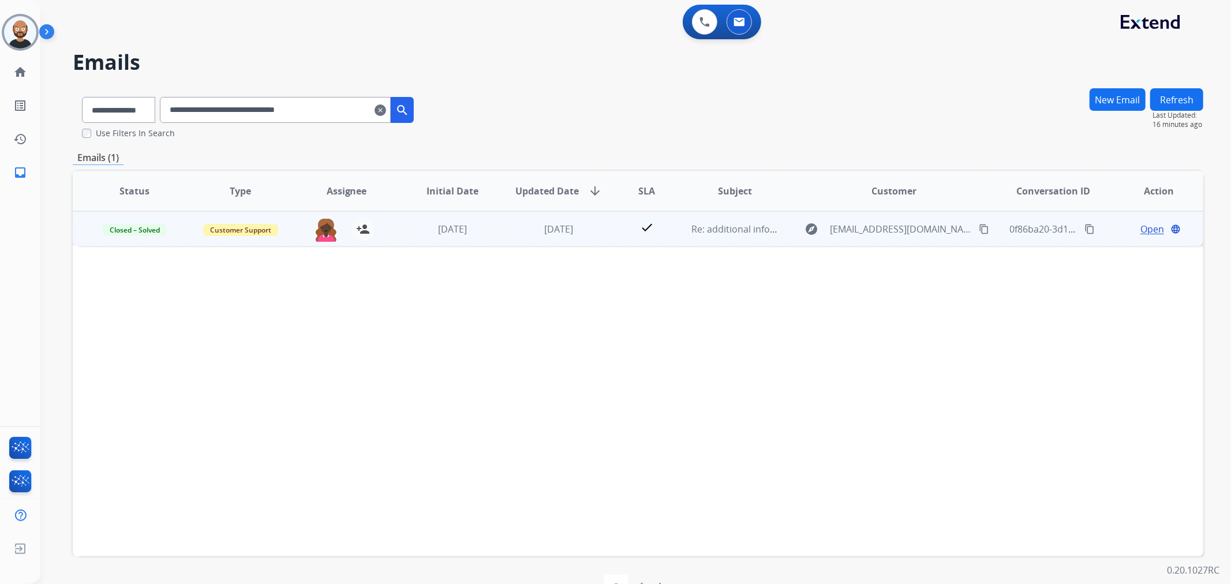
click at [1144, 230] on span "Open" at bounding box center [1153, 229] width 24 height 14
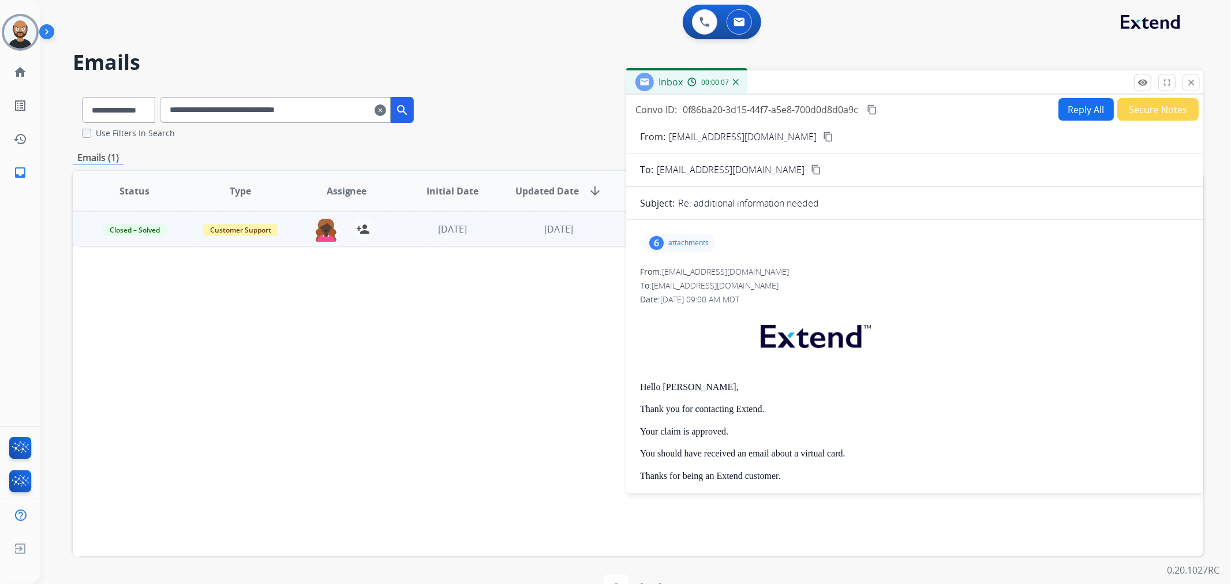
click at [1152, 109] on button "Secure Notes" at bounding box center [1158, 109] width 81 height 23
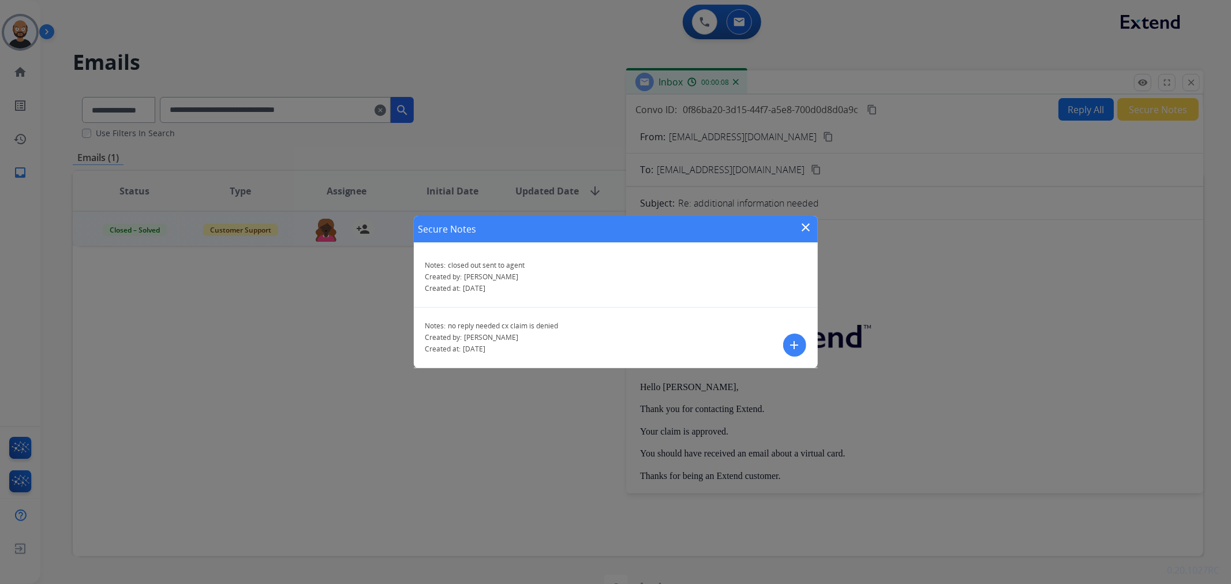
click at [803, 222] on mat-icon "close" at bounding box center [807, 228] width 14 height 14
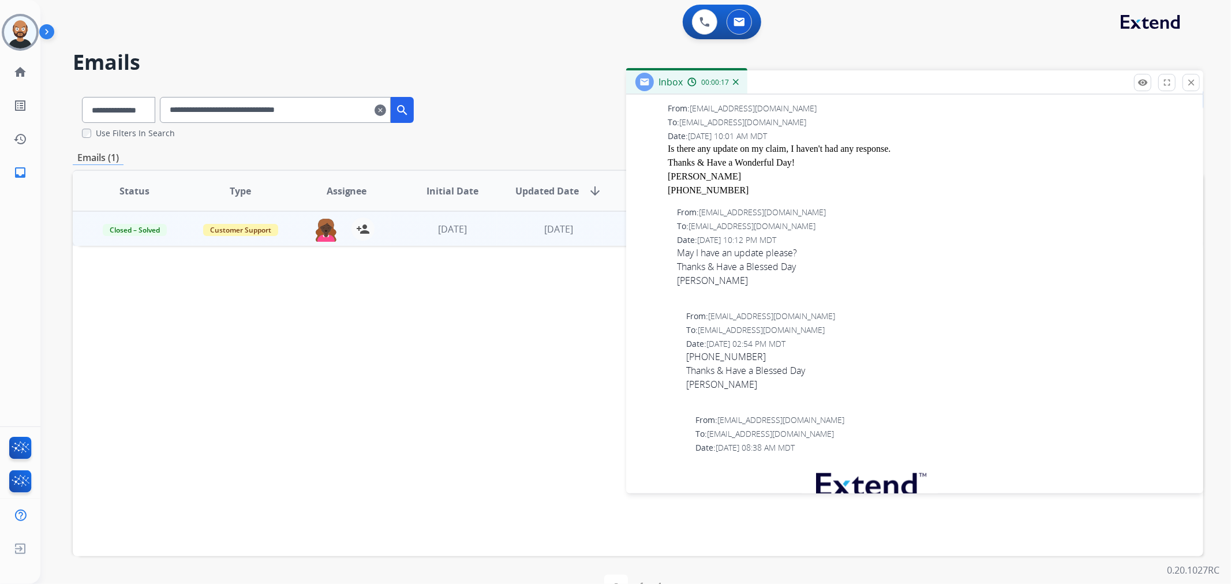
scroll to position [962, 0]
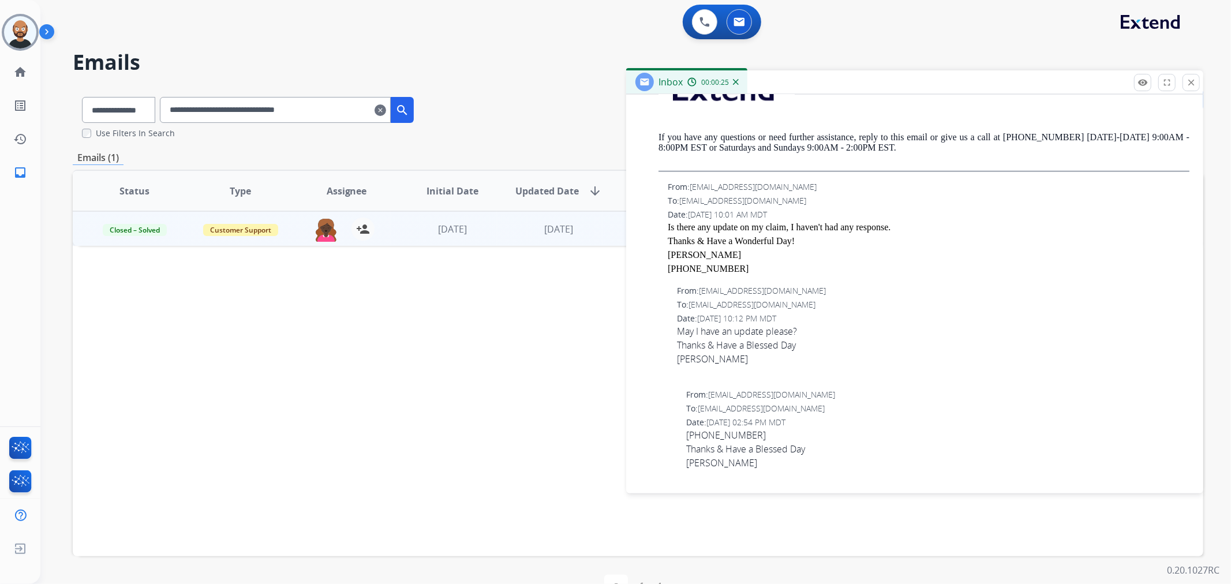
drag, startPoint x: 1193, startPoint y: 87, endPoint x: 1145, endPoint y: 88, distance: 47.9
click at [1193, 87] on mat-icon "close" at bounding box center [1191, 82] width 10 height 10
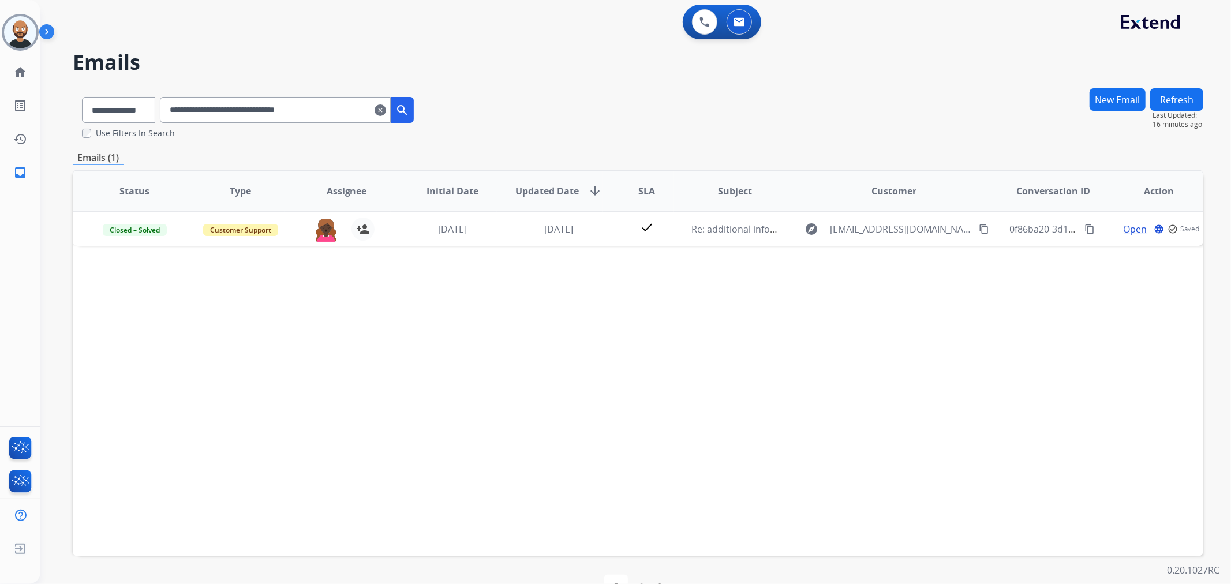
click at [323, 111] on input "**********" at bounding box center [275, 110] width 231 height 26
paste input "text"
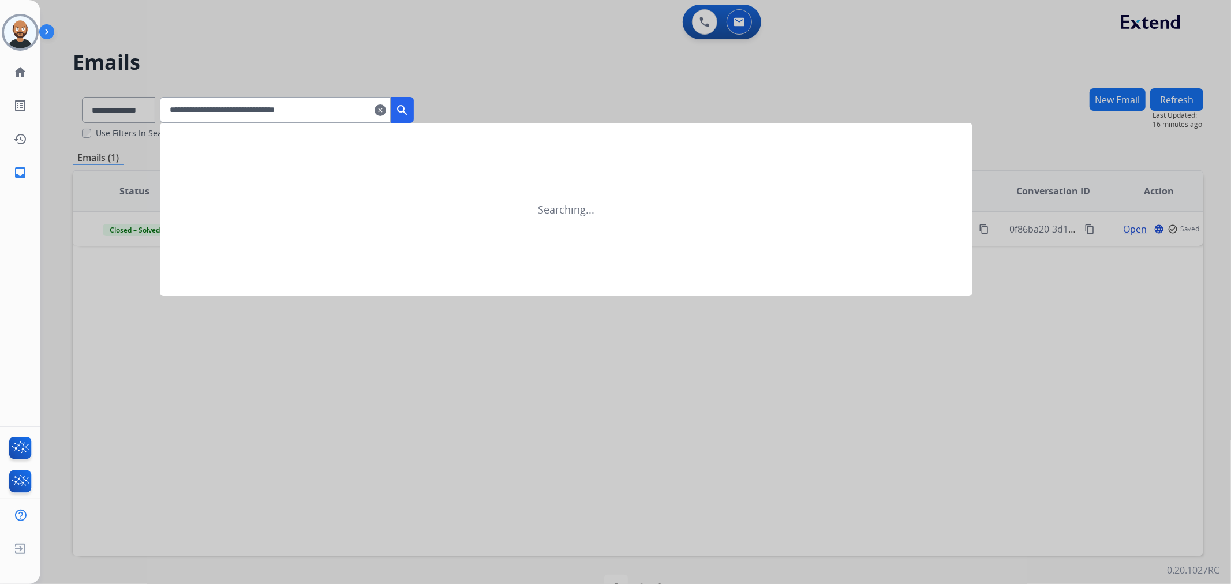
click at [409, 113] on mat-icon "search" at bounding box center [402, 110] width 14 height 14
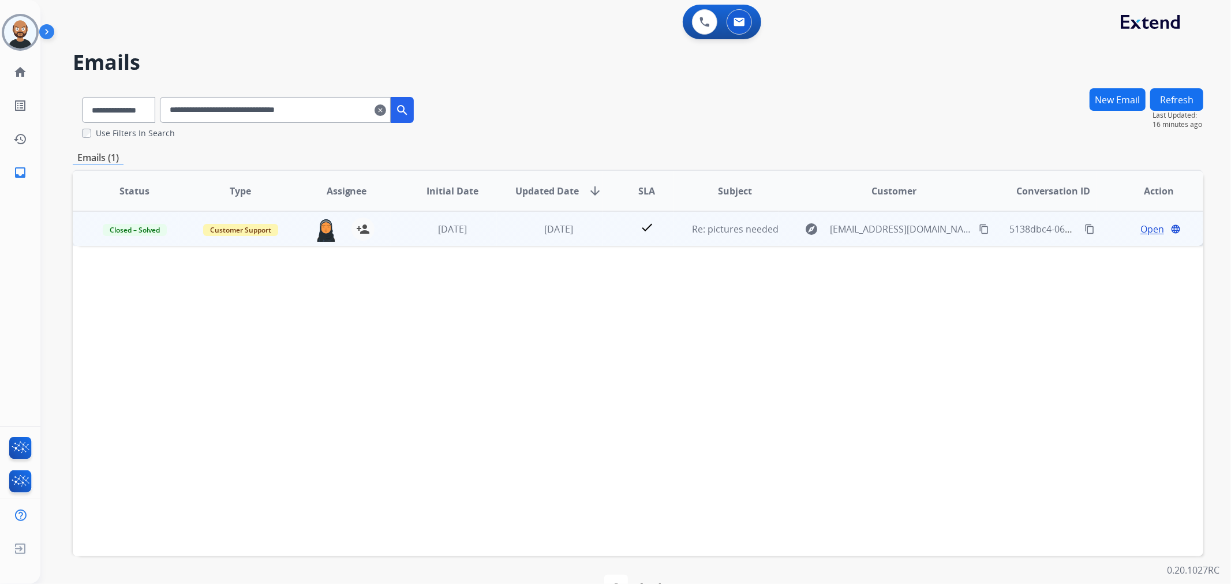
click at [1141, 230] on span "Open" at bounding box center [1153, 229] width 24 height 14
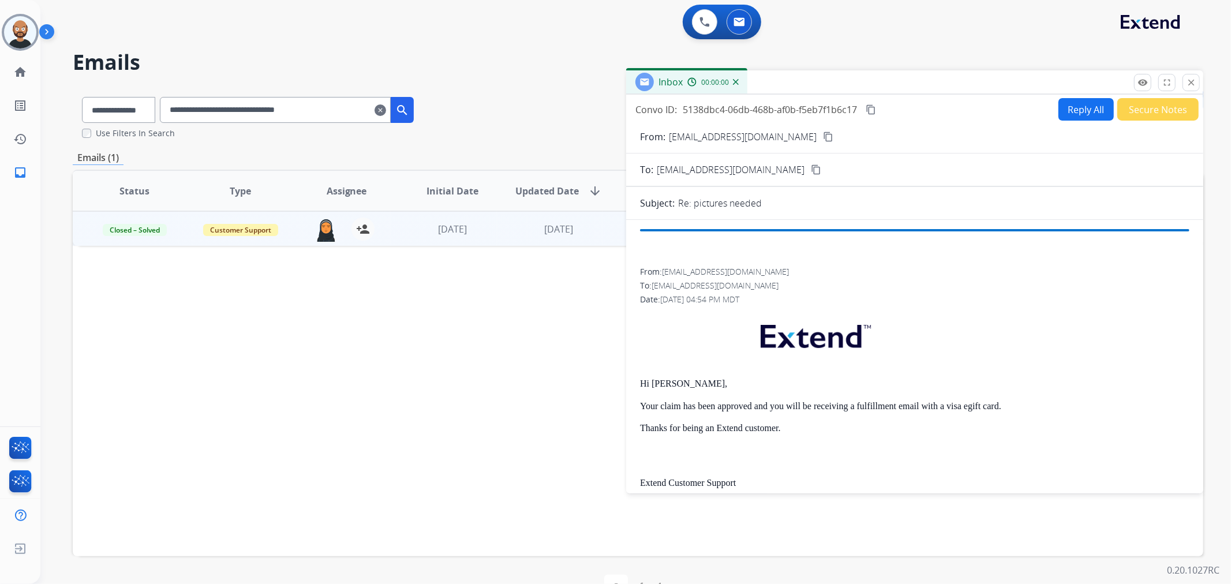
click at [1128, 106] on button "Secure Notes" at bounding box center [1158, 109] width 81 height 23
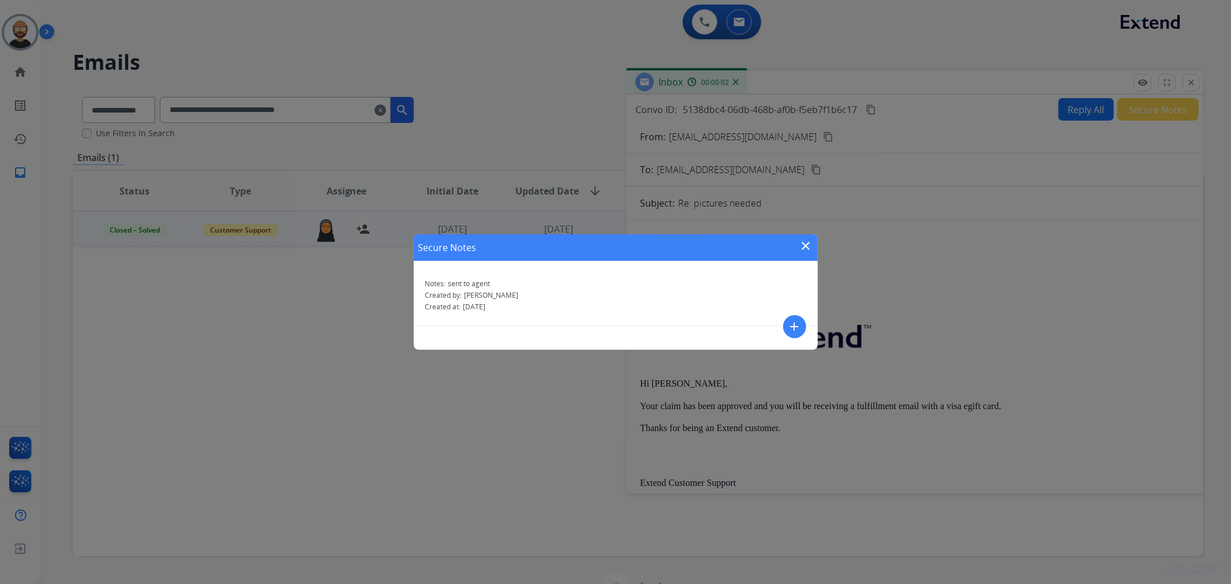
click at [804, 241] on mat-icon "close" at bounding box center [807, 246] width 14 height 14
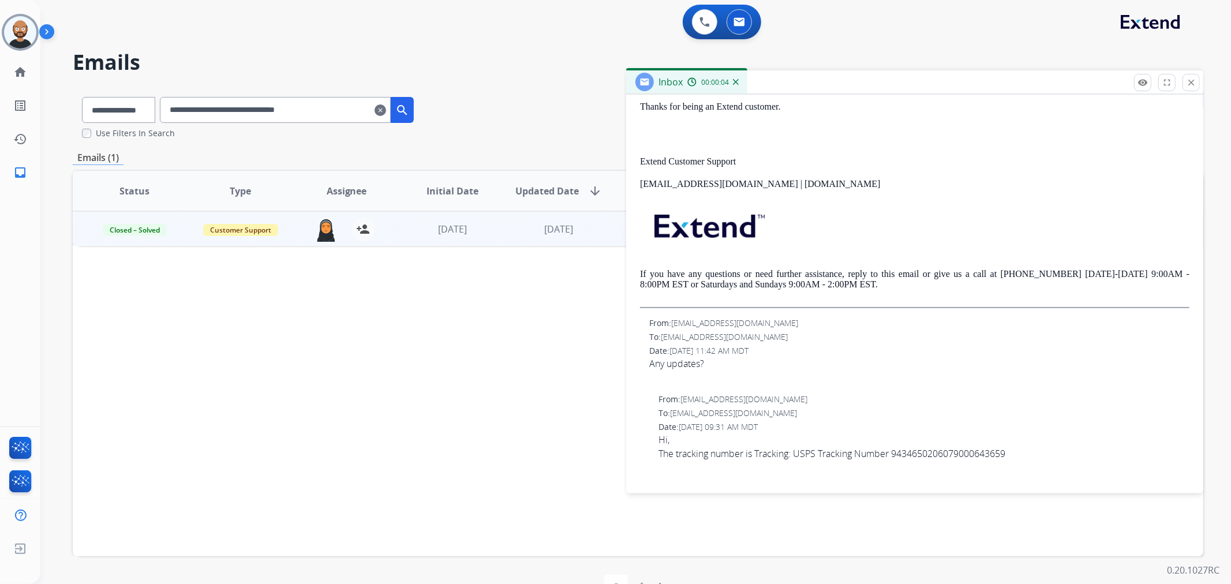
scroll to position [385, 0]
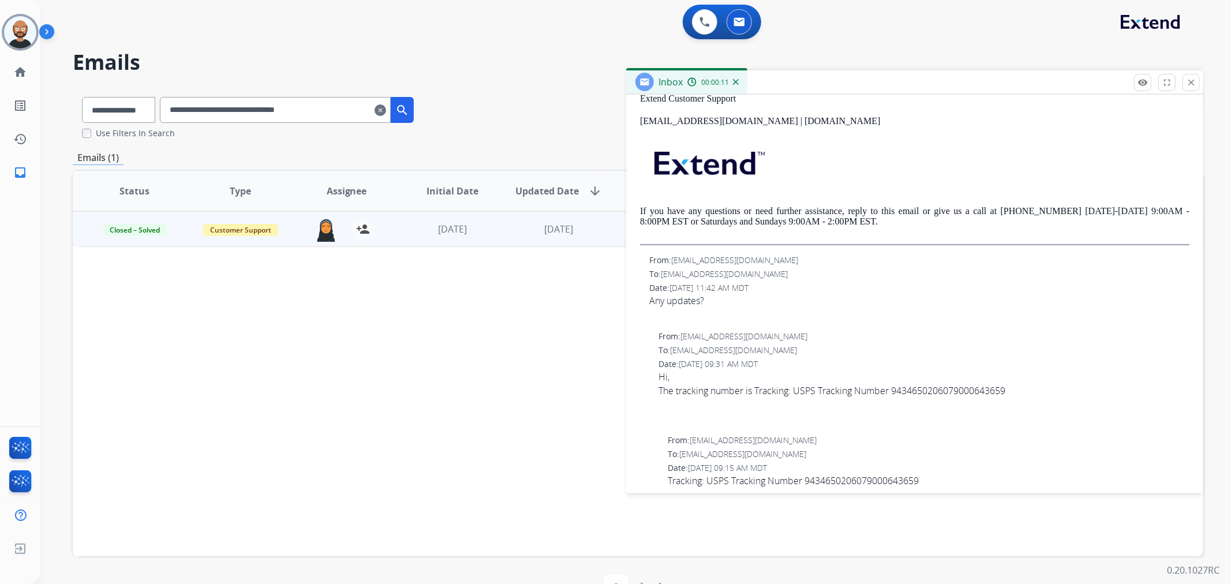
drag, startPoint x: 1186, startPoint y: 80, endPoint x: 1173, endPoint y: 84, distance: 14.4
click at [1186, 80] on mat-icon "close" at bounding box center [1191, 82] width 10 height 10
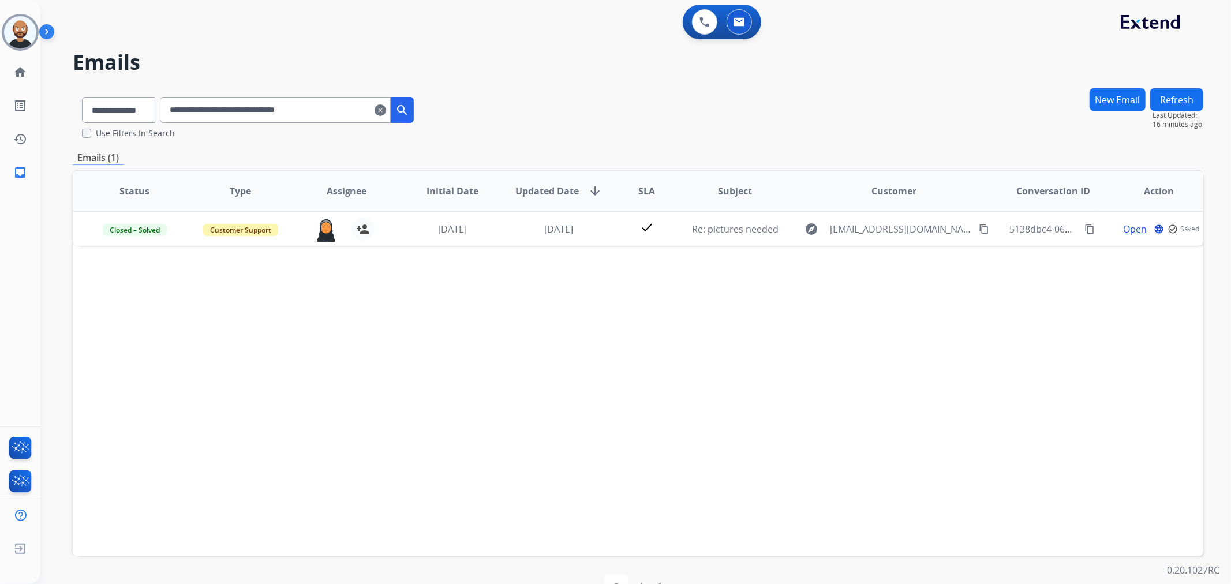
click at [293, 113] on input "**********" at bounding box center [275, 110] width 231 height 26
paste input "text"
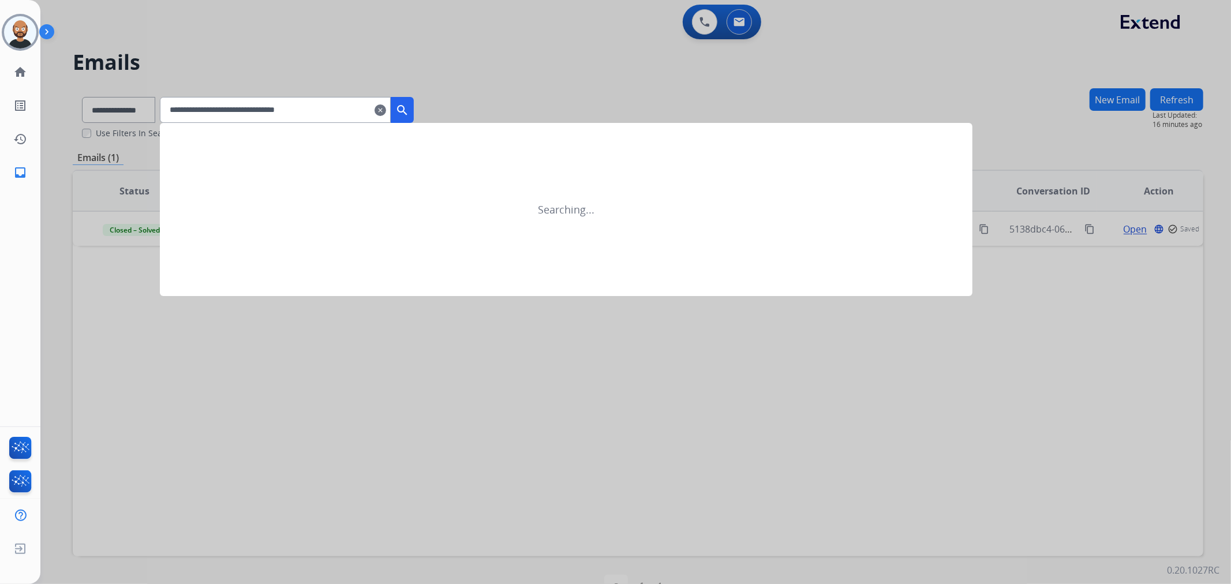
click at [414, 101] on button "search" at bounding box center [402, 110] width 23 height 26
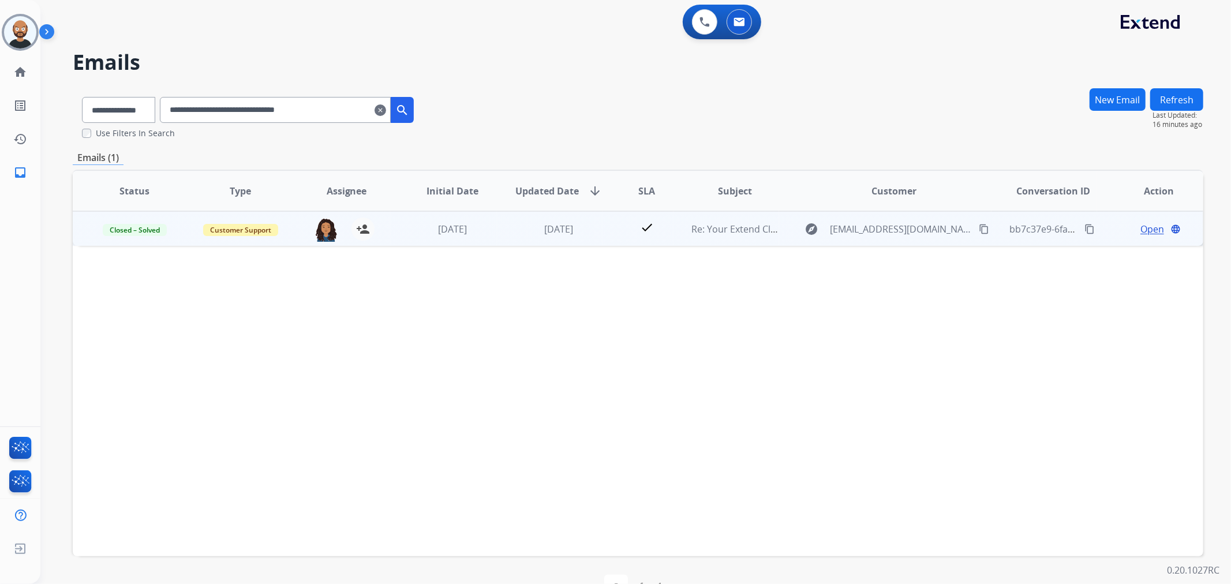
click at [1144, 227] on span "Open" at bounding box center [1153, 229] width 24 height 14
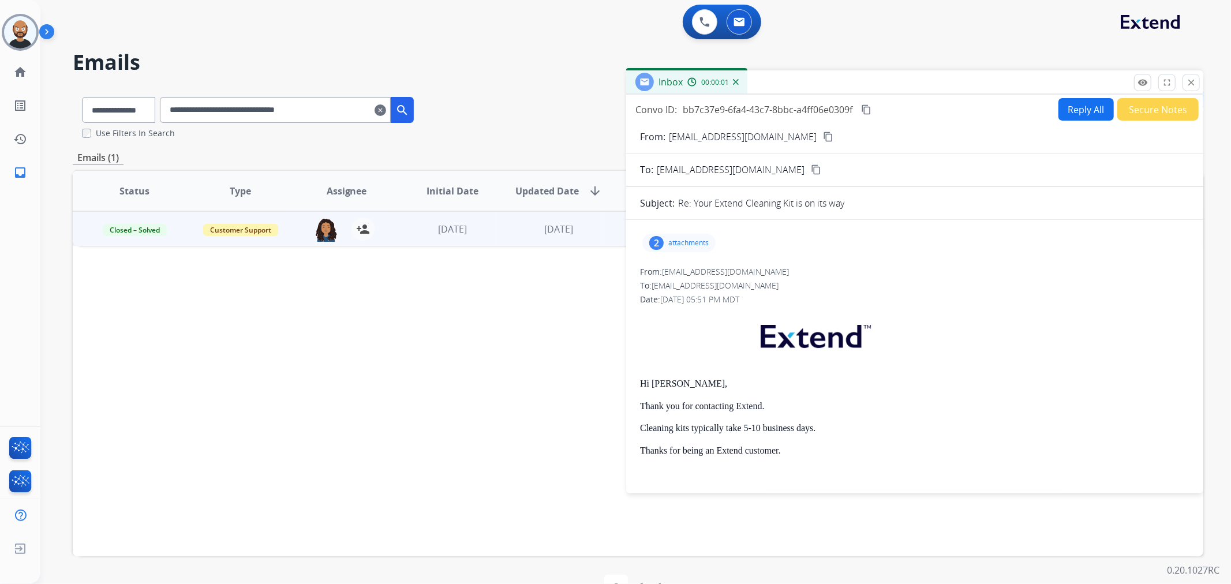
click at [1142, 110] on button "Secure Notes" at bounding box center [1158, 109] width 81 height 23
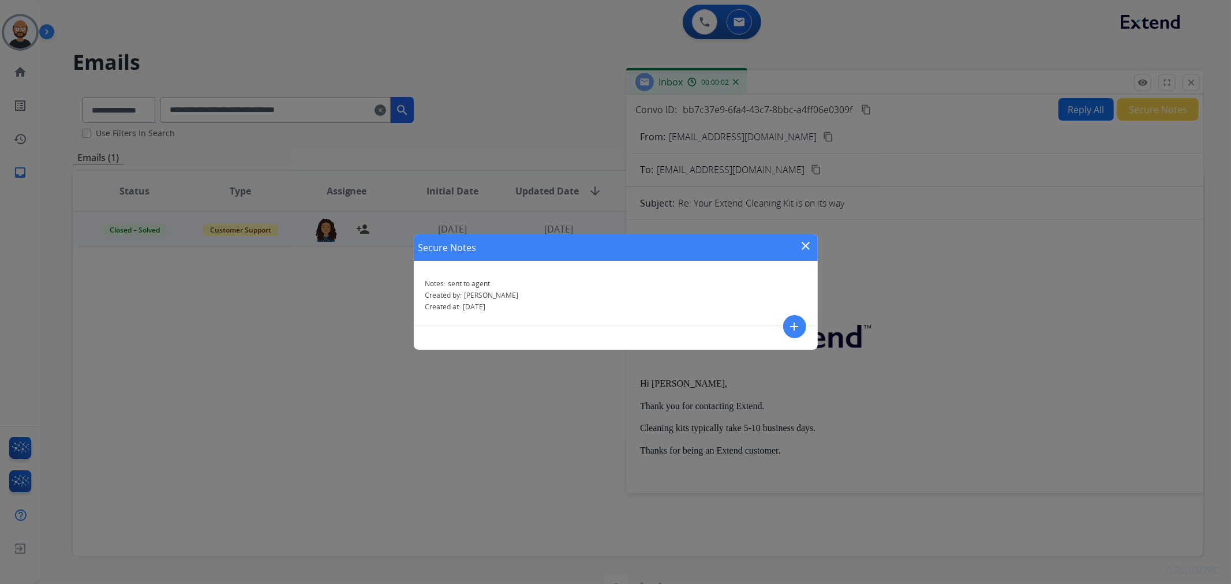
click at [805, 245] on mat-icon "close" at bounding box center [807, 246] width 14 height 14
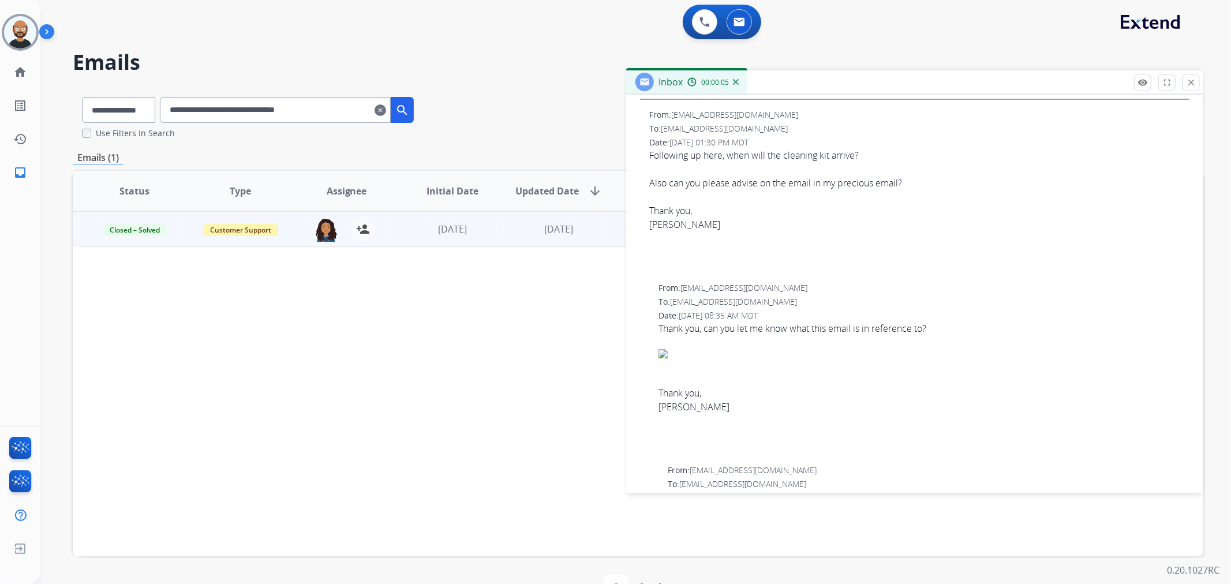
scroll to position [513, 0]
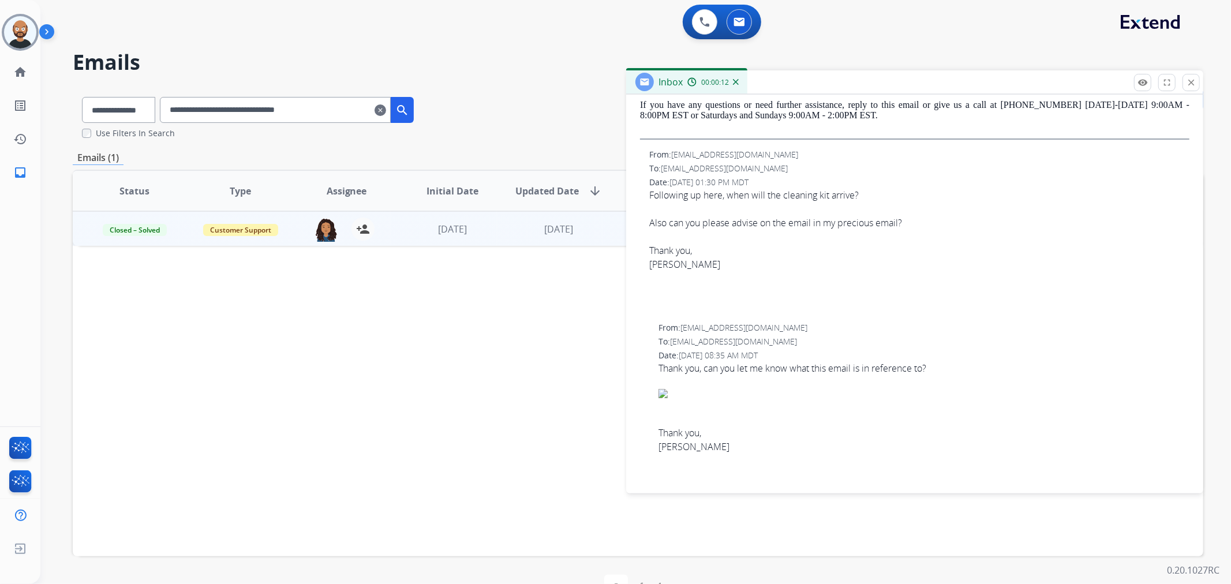
drag, startPoint x: 1185, startPoint y: 79, endPoint x: 951, endPoint y: 139, distance: 241.3
click at [1185, 79] on button "close Close" at bounding box center [1191, 82] width 17 height 17
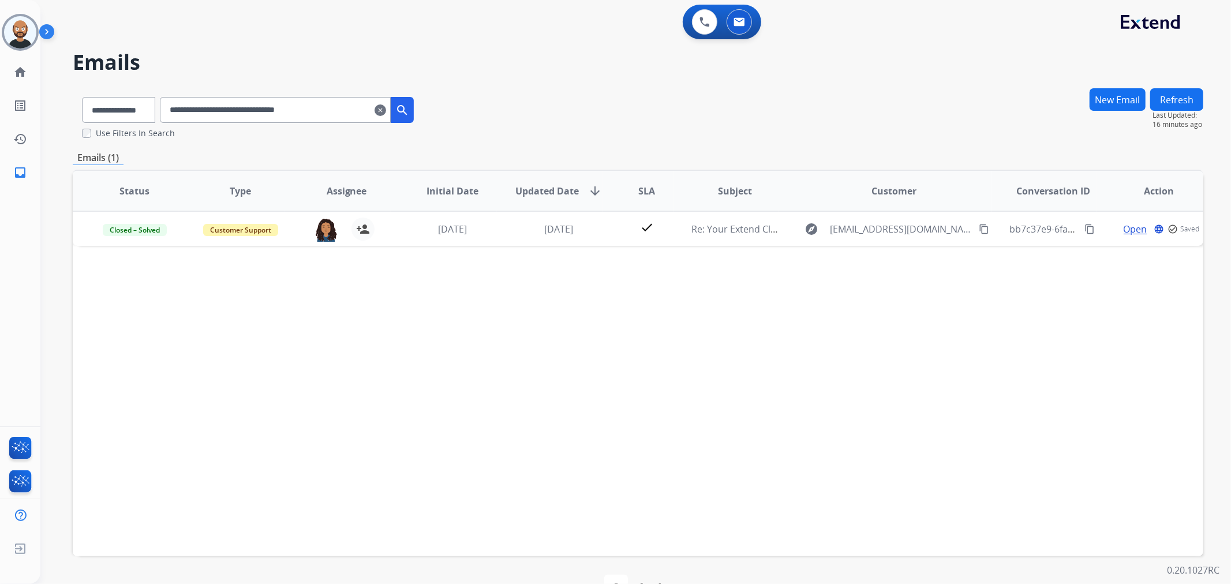
click at [324, 113] on input "**********" at bounding box center [275, 110] width 231 height 26
click at [327, 113] on input "**********" at bounding box center [275, 110] width 231 height 26
paste input "text"
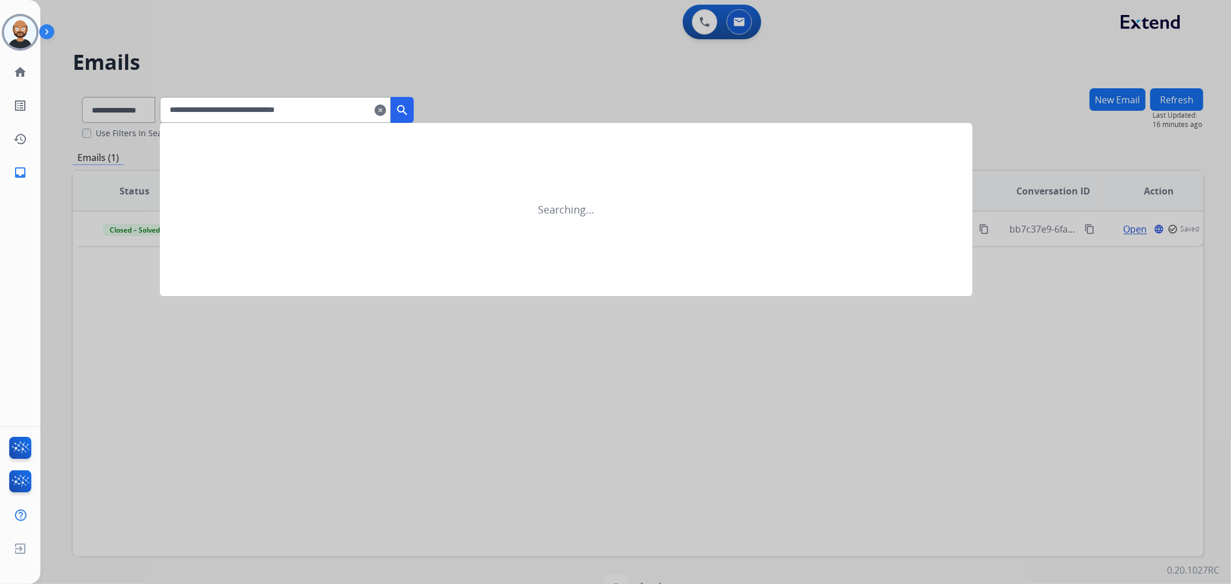
click at [391, 118] on input "**********" at bounding box center [275, 110] width 231 height 26
click at [414, 107] on button "search" at bounding box center [402, 110] width 23 height 26
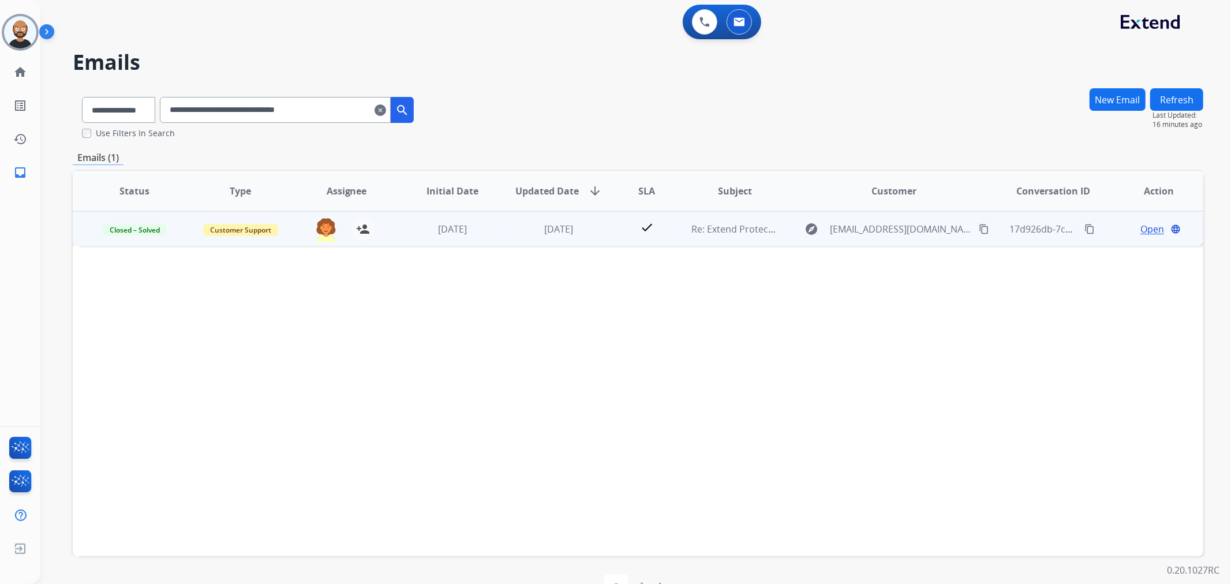
click at [1144, 234] on span "Open" at bounding box center [1153, 229] width 24 height 14
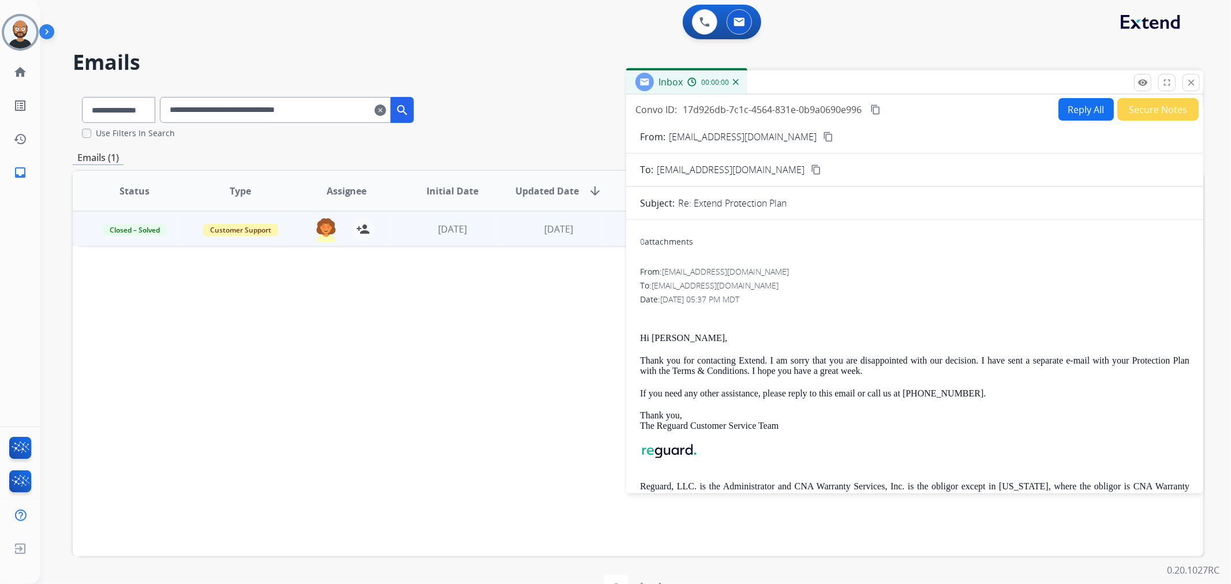
click at [1144, 111] on button "Secure Notes" at bounding box center [1158, 109] width 81 height 23
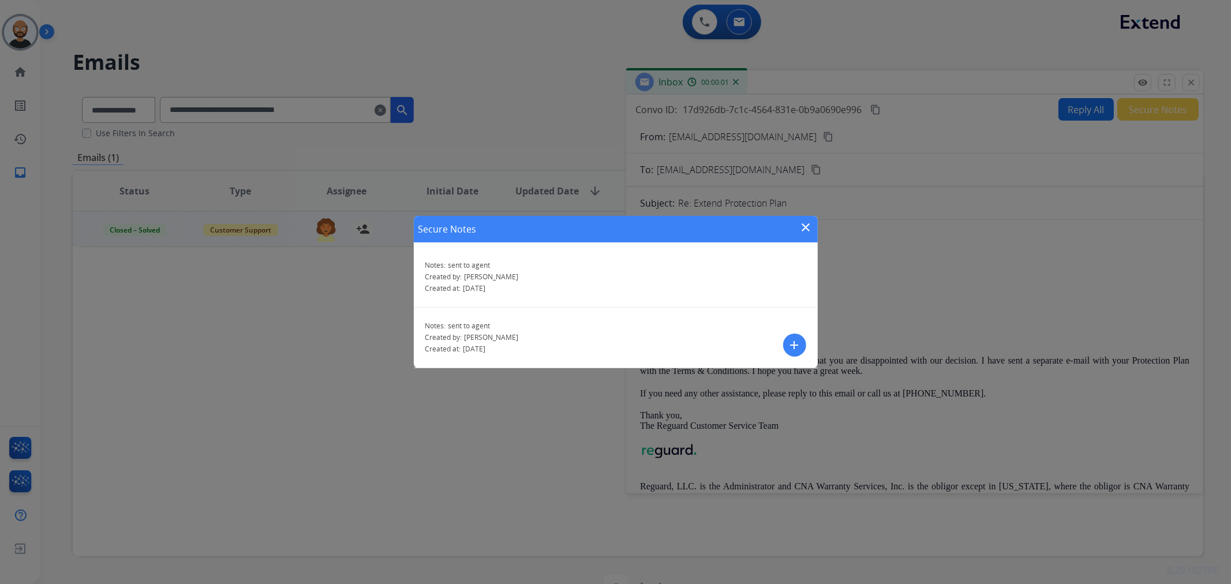
click at [804, 224] on mat-icon "close" at bounding box center [807, 228] width 14 height 14
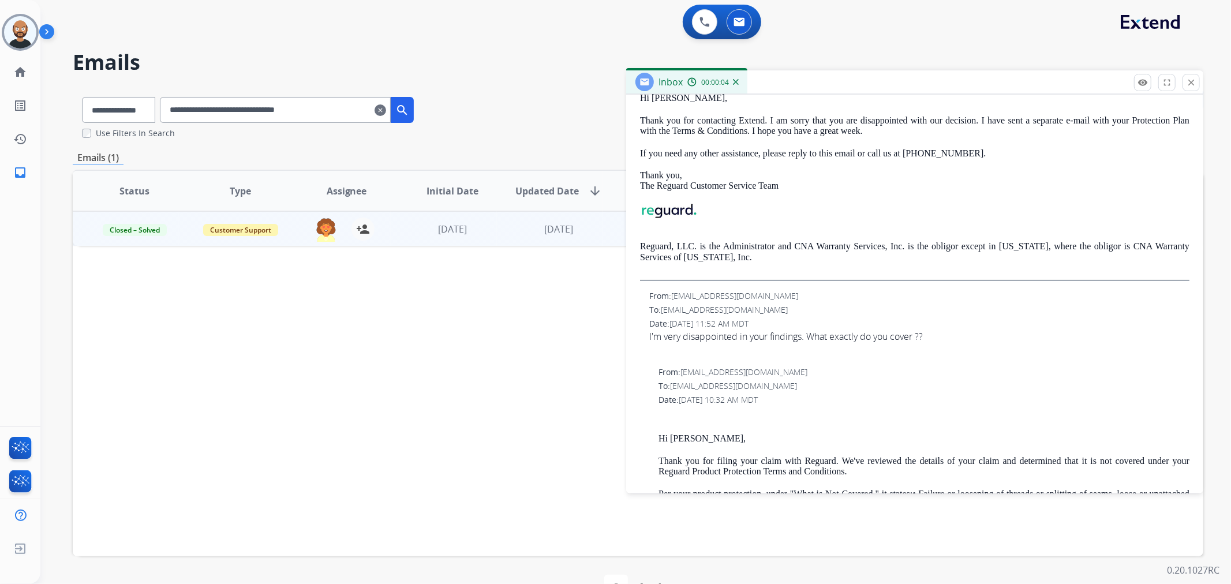
scroll to position [0, 0]
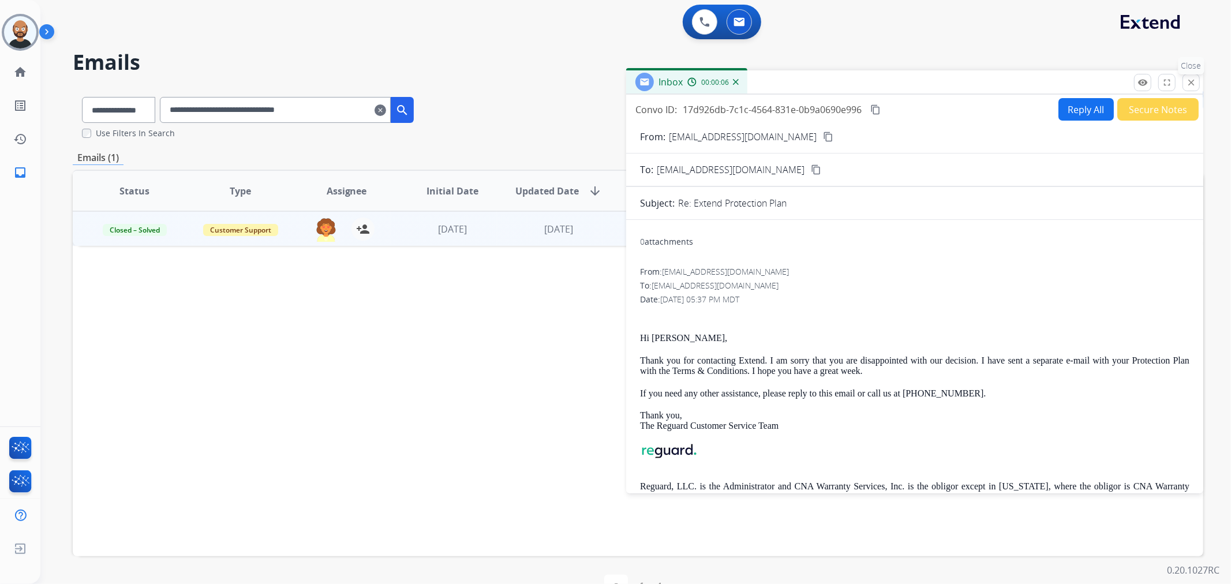
click at [1188, 78] on mat-icon "close" at bounding box center [1191, 82] width 10 height 10
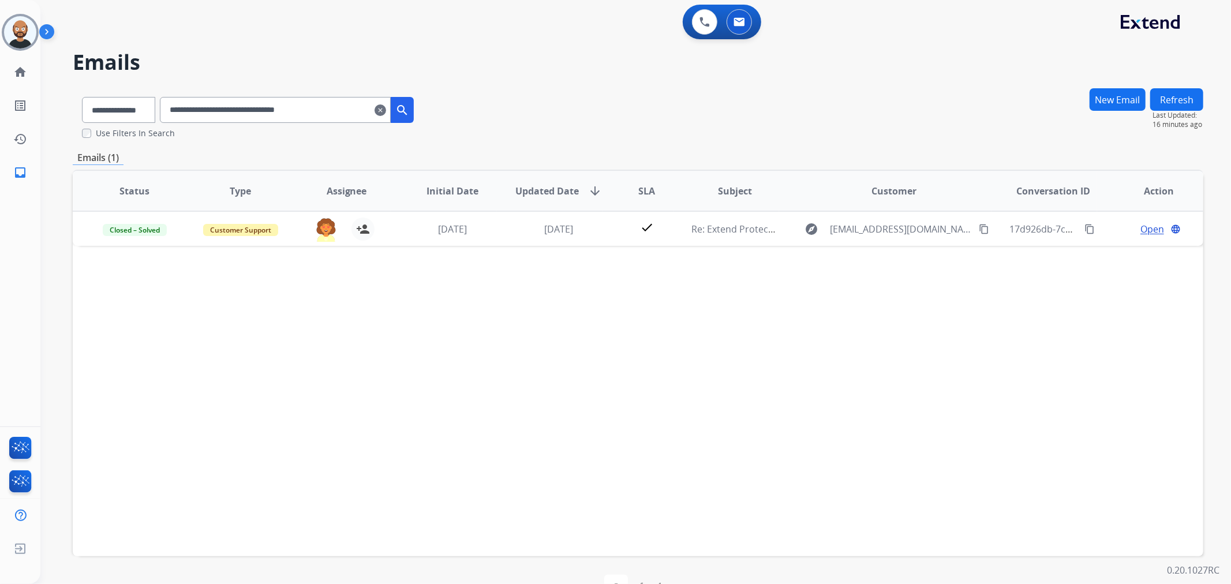
click at [288, 116] on input "**********" at bounding box center [275, 110] width 231 height 26
paste input "text"
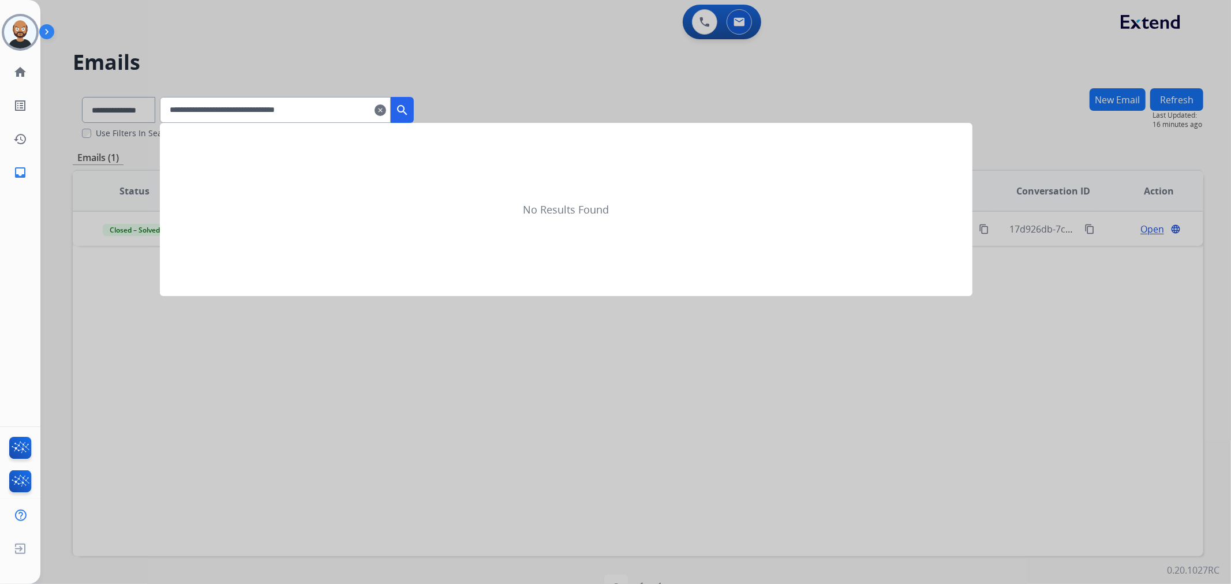
click at [409, 106] on mat-icon "search" at bounding box center [402, 110] width 14 height 14
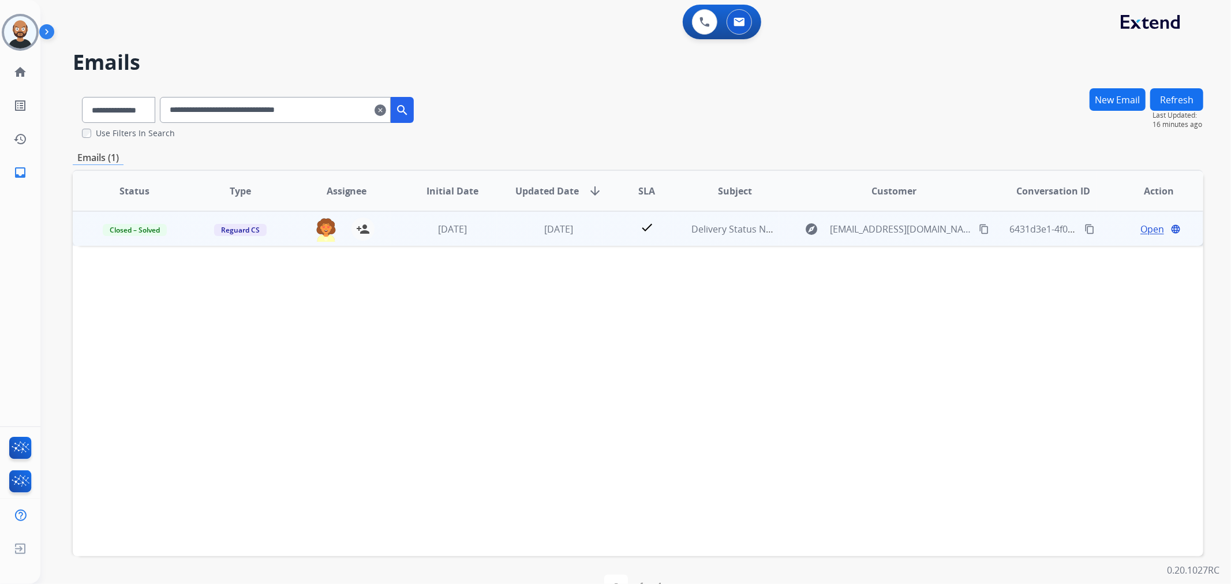
click at [1147, 226] on span "Open" at bounding box center [1153, 229] width 24 height 14
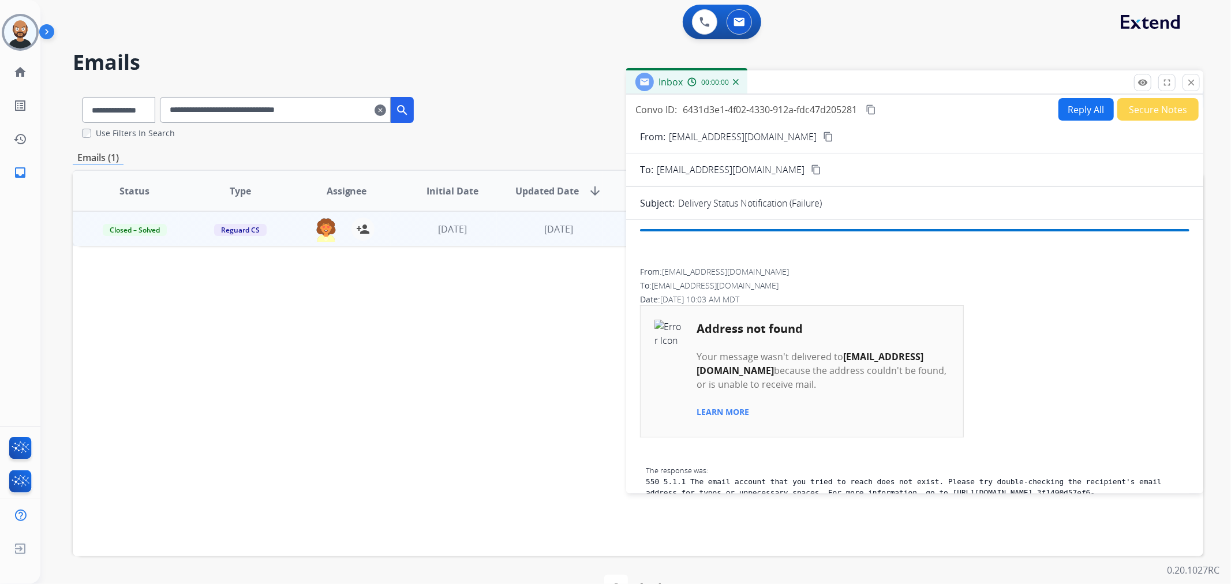
click at [1151, 110] on button "Secure Notes" at bounding box center [1158, 109] width 81 height 23
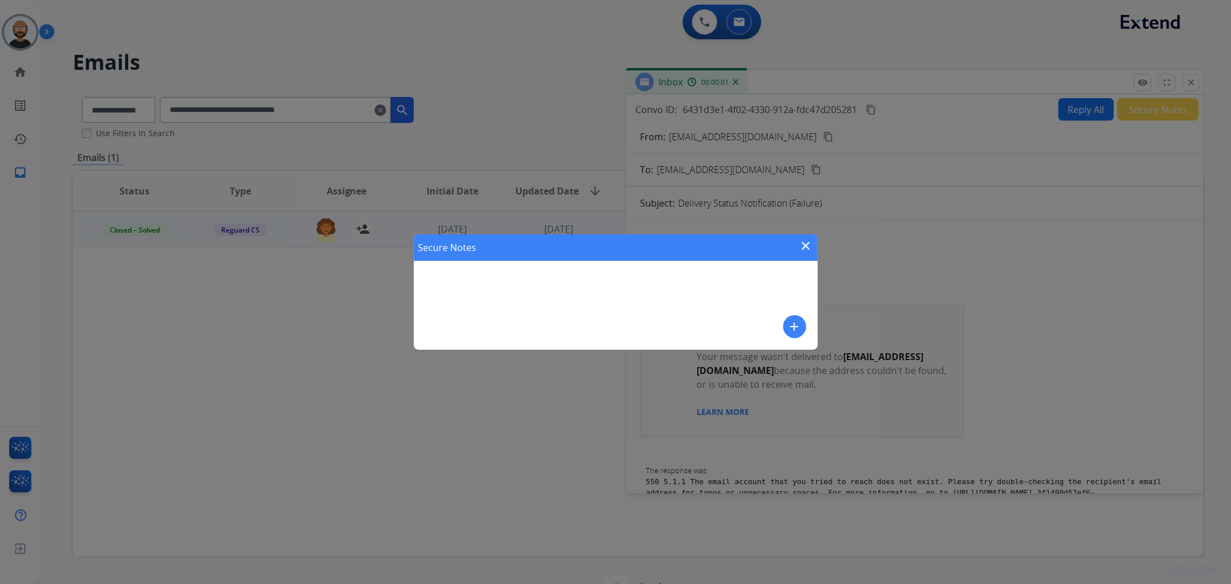
click at [809, 245] on mat-icon "close" at bounding box center [807, 246] width 14 height 14
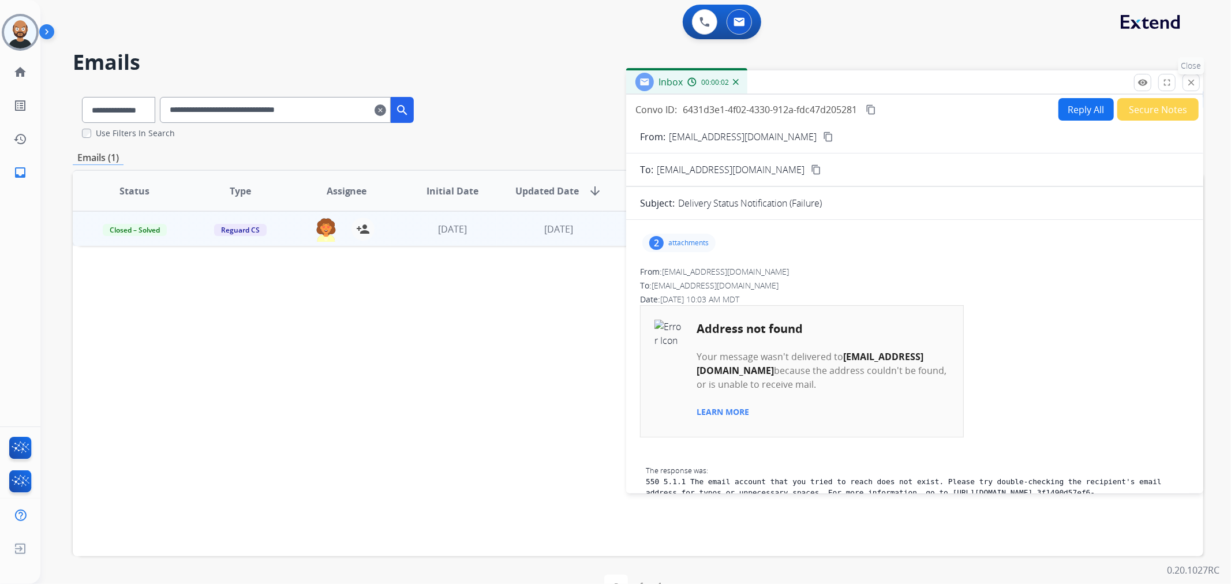
click at [1190, 85] on mat-icon "close" at bounding box center [1191, 82] width 10 height 10
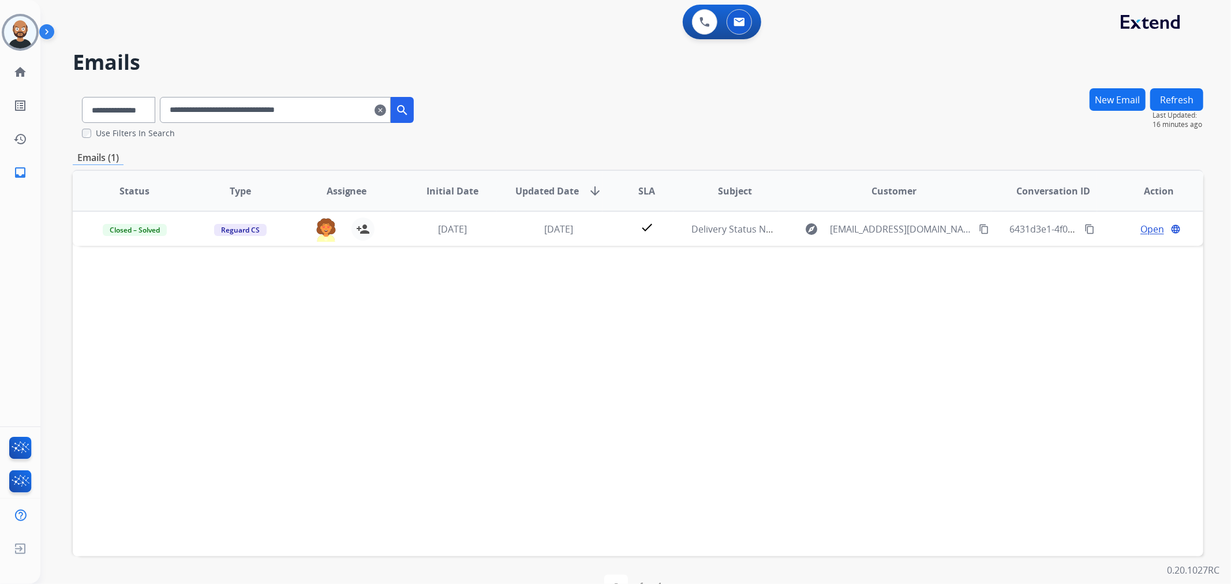
click at [294, 111] on input "**********" at bounding box center [275, 110] width 231 height 26
paste input "text"
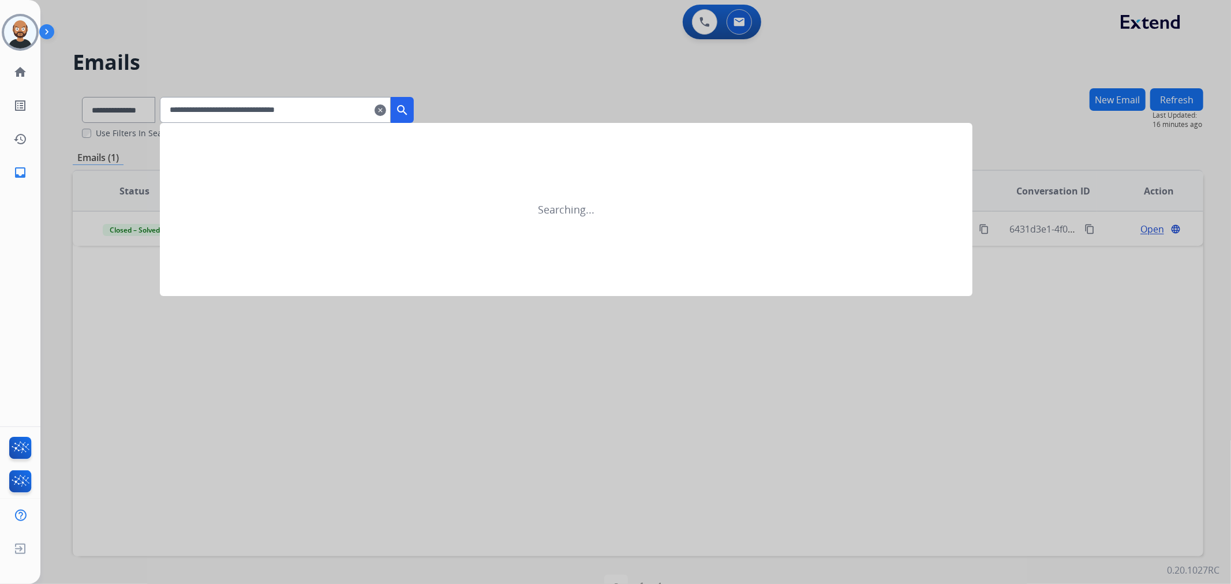
click at [409, 106] on mat-icon "search" at bounding box center [402, 110] width 14 height 14
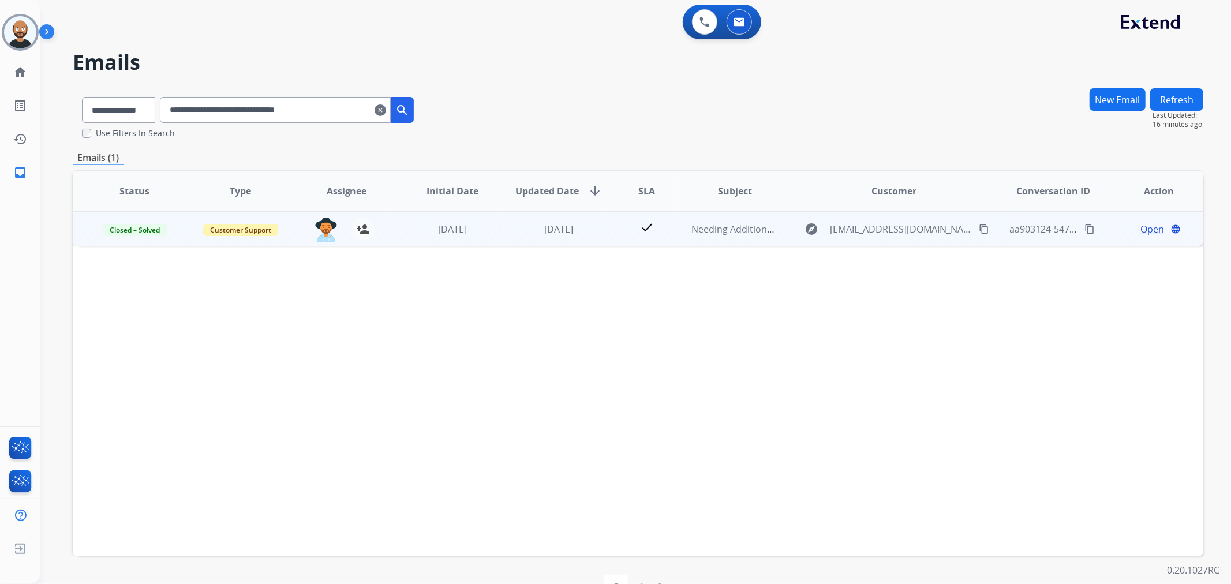
click at [1143, 225] on span "Open" at bounding box center [1153, 229] width 24 height 14
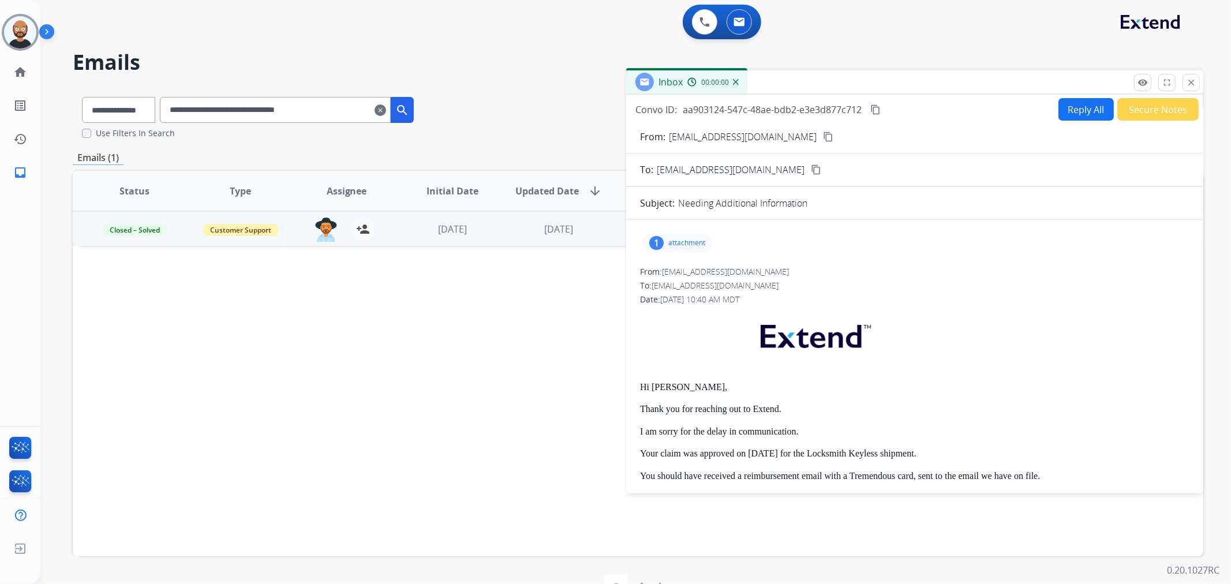
click at [1151, 108] on button "Secure Notes" at bounding box center [1158, 109] width 81 height 23
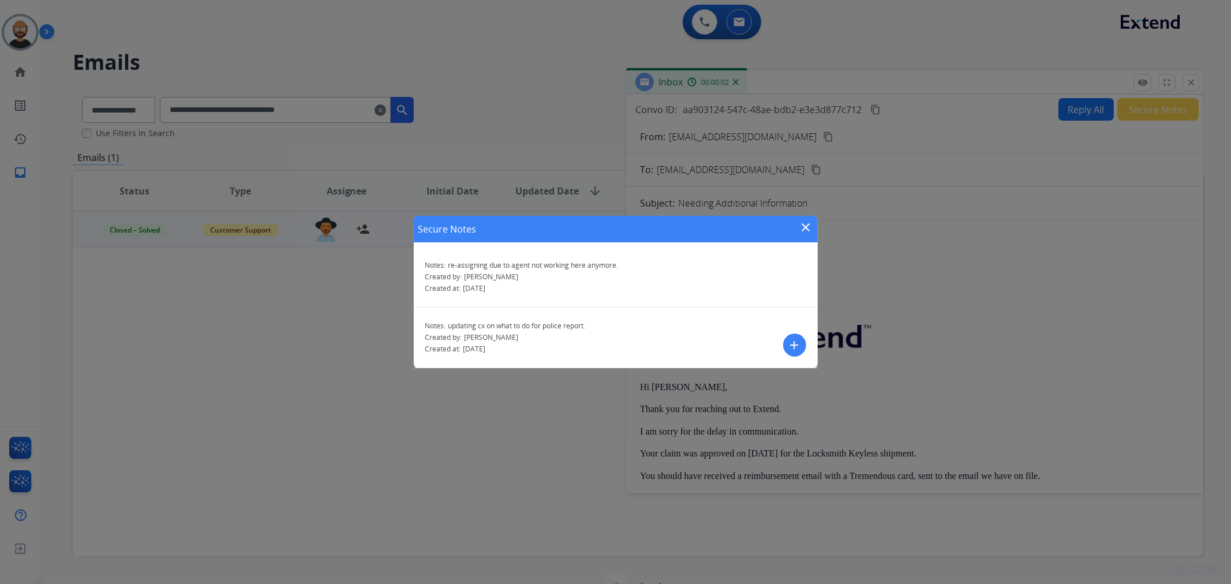
click at [801, 218] on div "Secure Notes close" at bounding box center [616, 229] width 404 height 27
click at [805, 222] on mat-icon "close" at bounding box center [807, 228] width 14 height 14
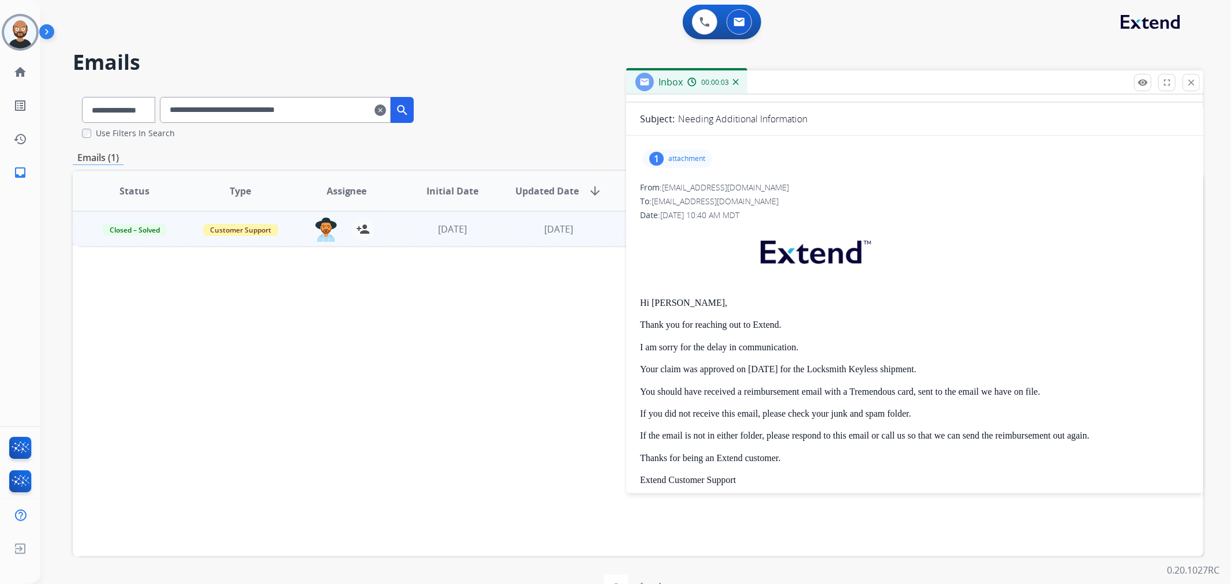
scroll to position [320, 0]
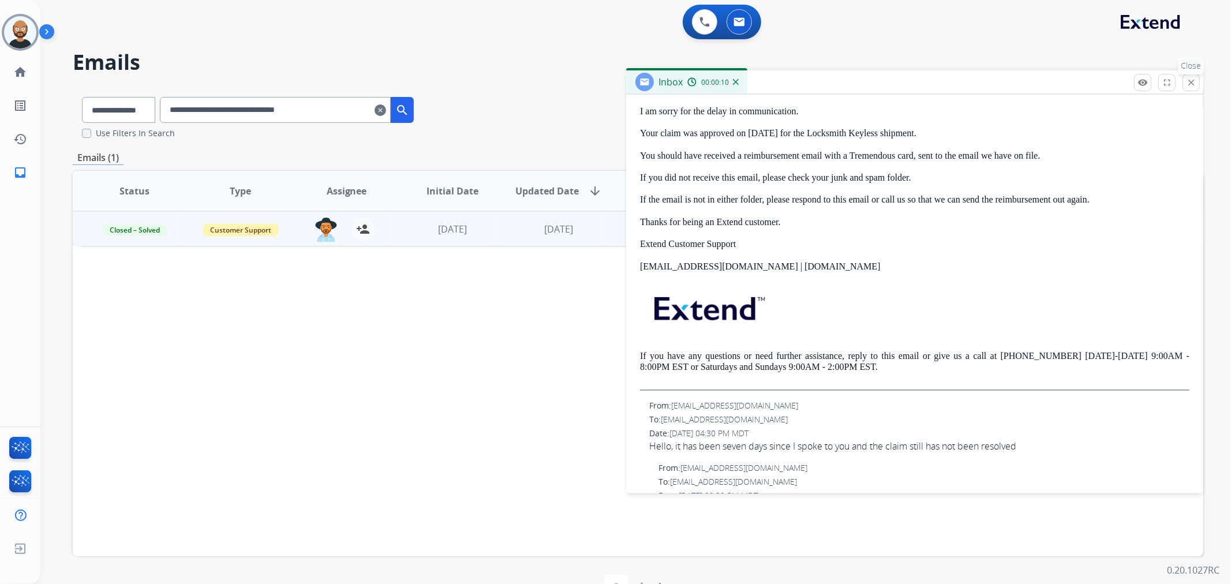
click at [1192, 82] on mat-icon "close" at bounding box center [1191, 82] width 10 height 10
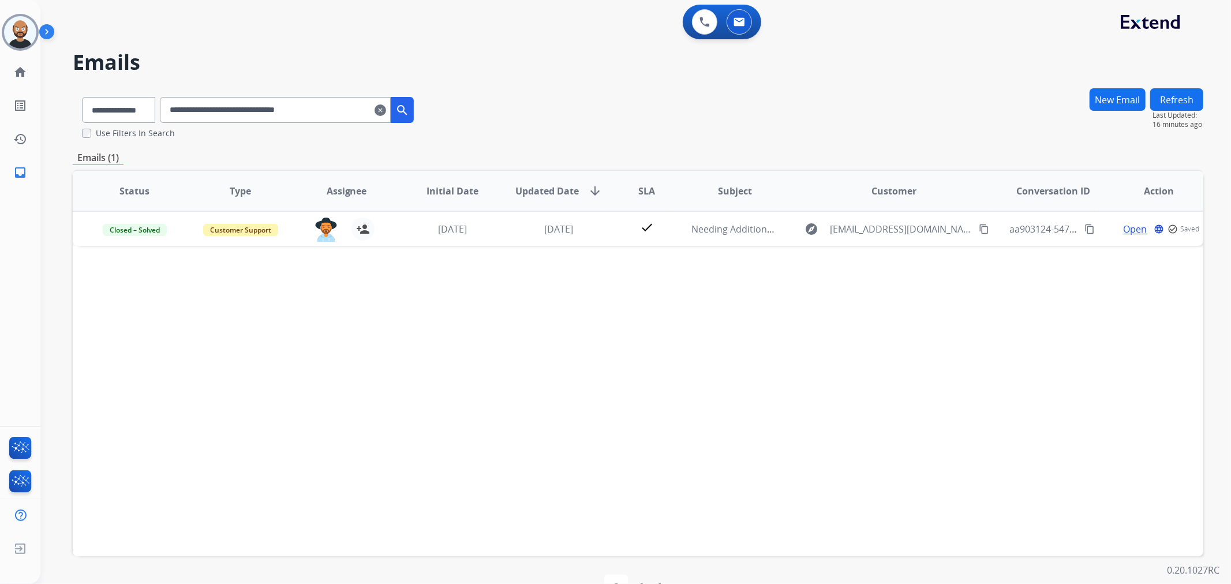
click at [346, 116] on input "**********" at bounding box center [275, 110] width 231 height 26
click at [348, 114] on input "**********" at bounding box center [275, 110] width 231 height 26
paste input "text"
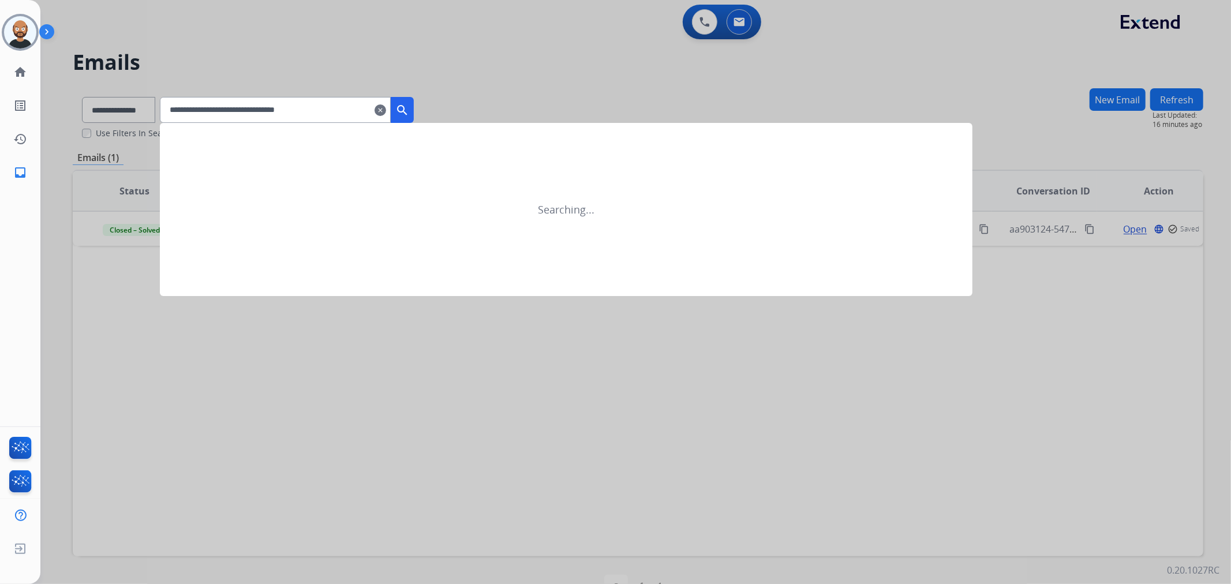
click at [409, 111] on mat-icon "search" at bounding box center [402, 110] width 14 height 14
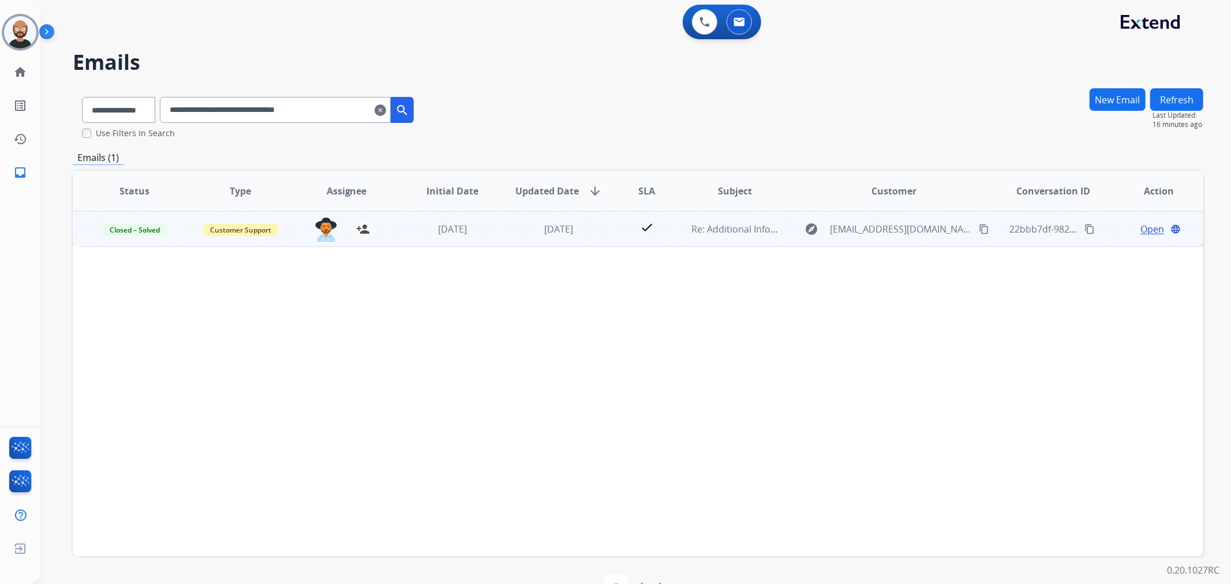
click at [1144, 234] on span "Open" at bounding box center [1153, 229] width 24 height 14
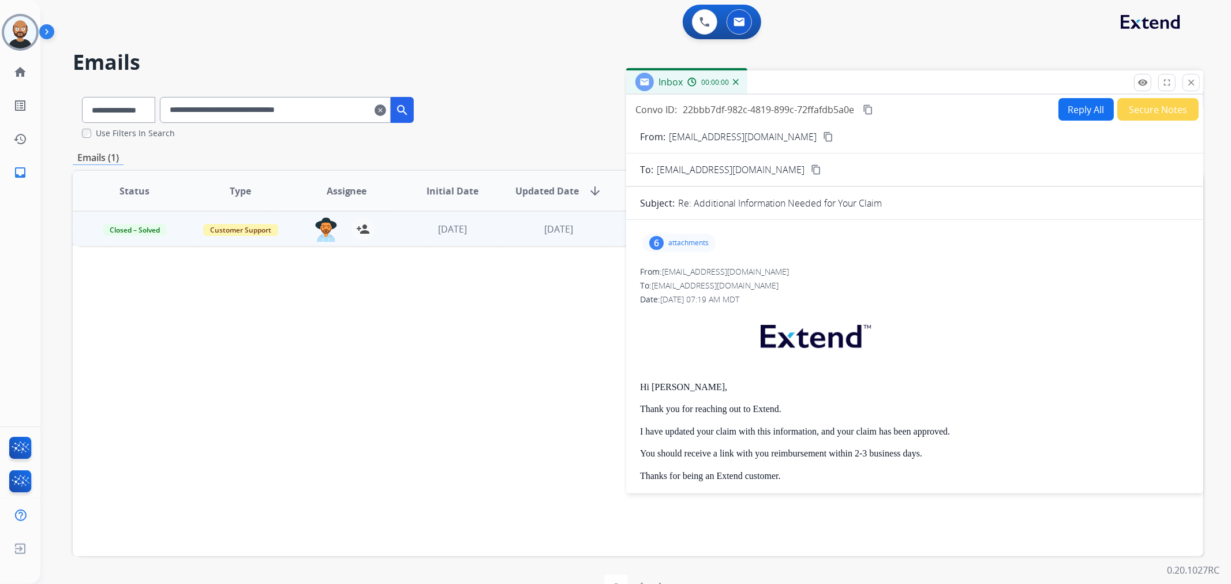
click at [1155, 111] on button "Secure Notes" at bounding box center [1158, 109] width 81 height 23
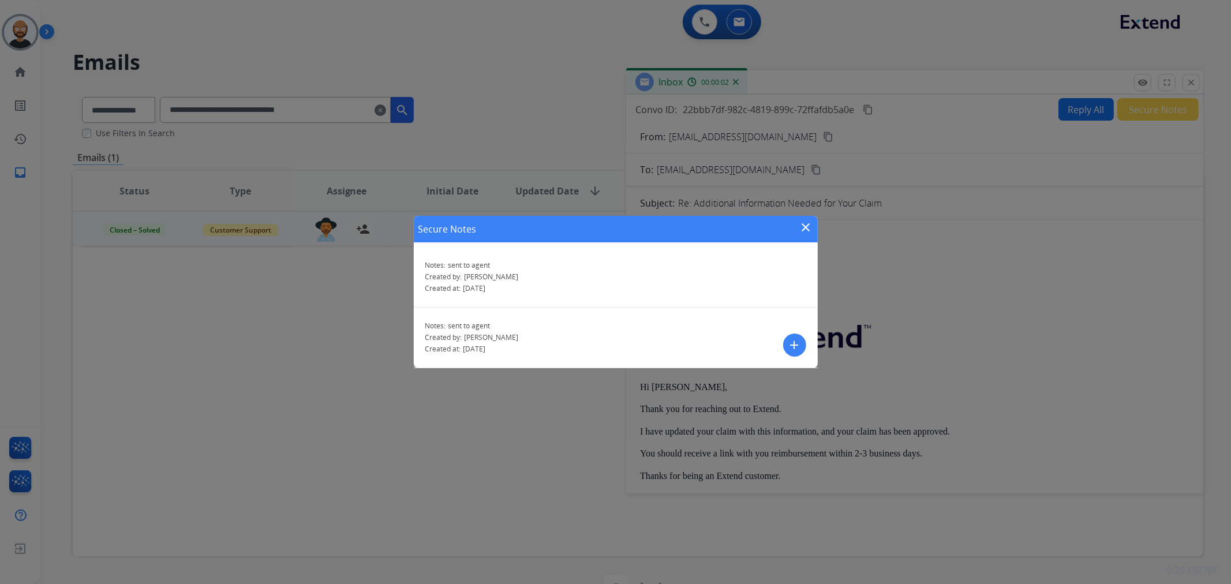
click at [806, 224] on mat-icon "close" at bounding box center [807, 228] width 14 height 14
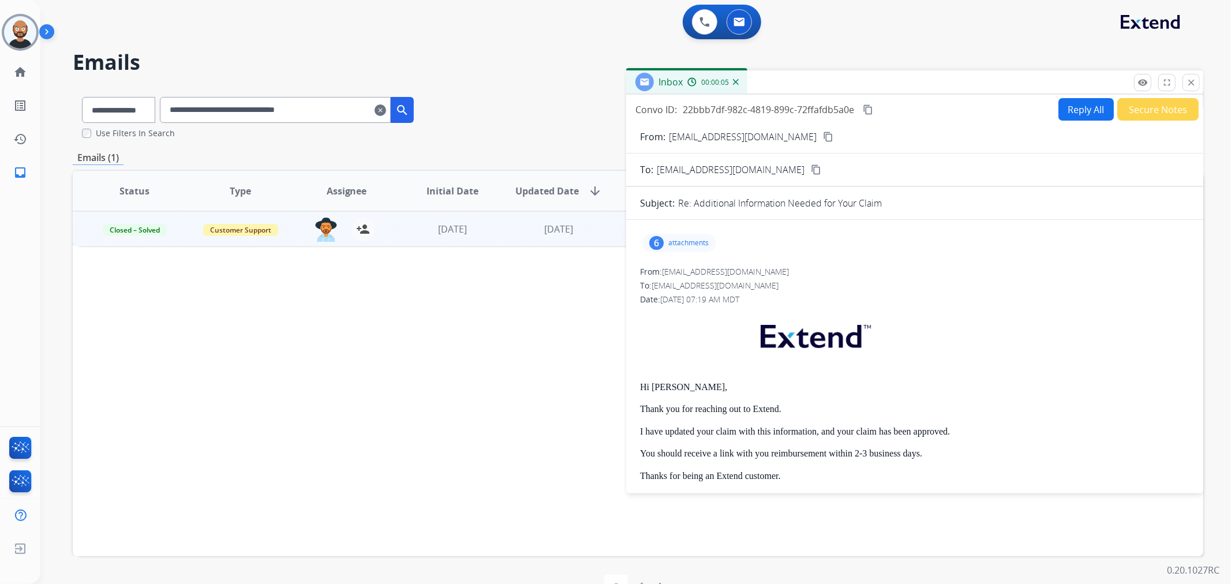
drag, startPoint x: 1191, startPoint y: 83, endPoint x: 956, endPoint y: 133, distance: 240.9
click at [1190, 83] on mat-icon "close" at bounding box center [1191, 82] width 10 height 10
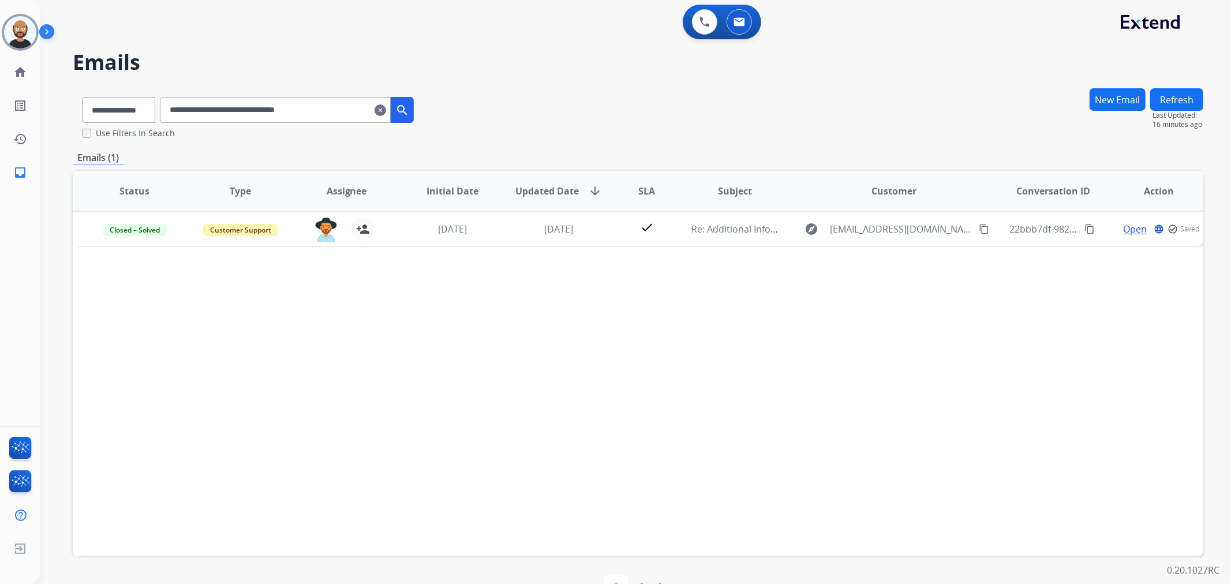
click at [345, 110] on input "**********" at bounding box center [275, 110] width 231 height 26
paste input "text"
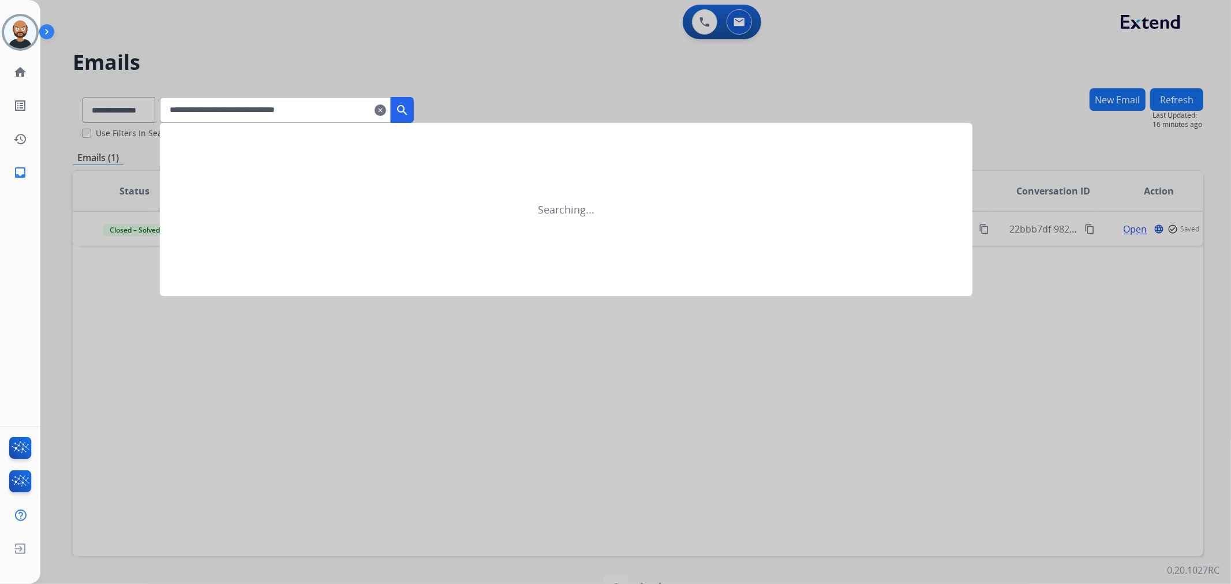
click at [409, 110] on mat-icon "search" at bounding box center [402, 110] width 14 height 14
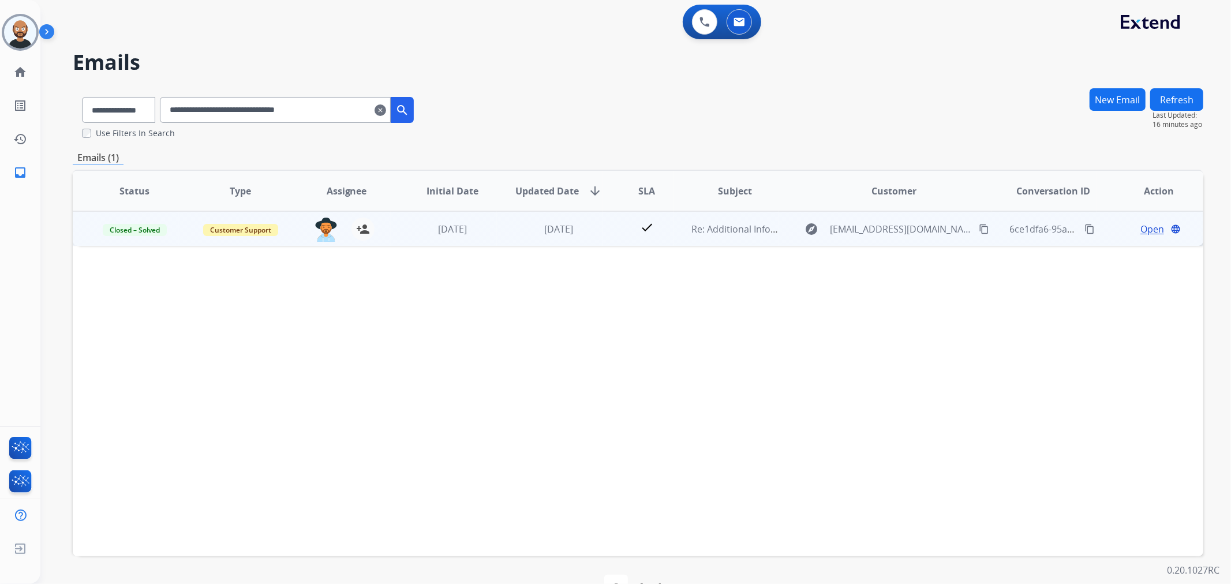
click at [1145, 225] on span "Open" at bounding box center [1153, 229] width 24 height 14
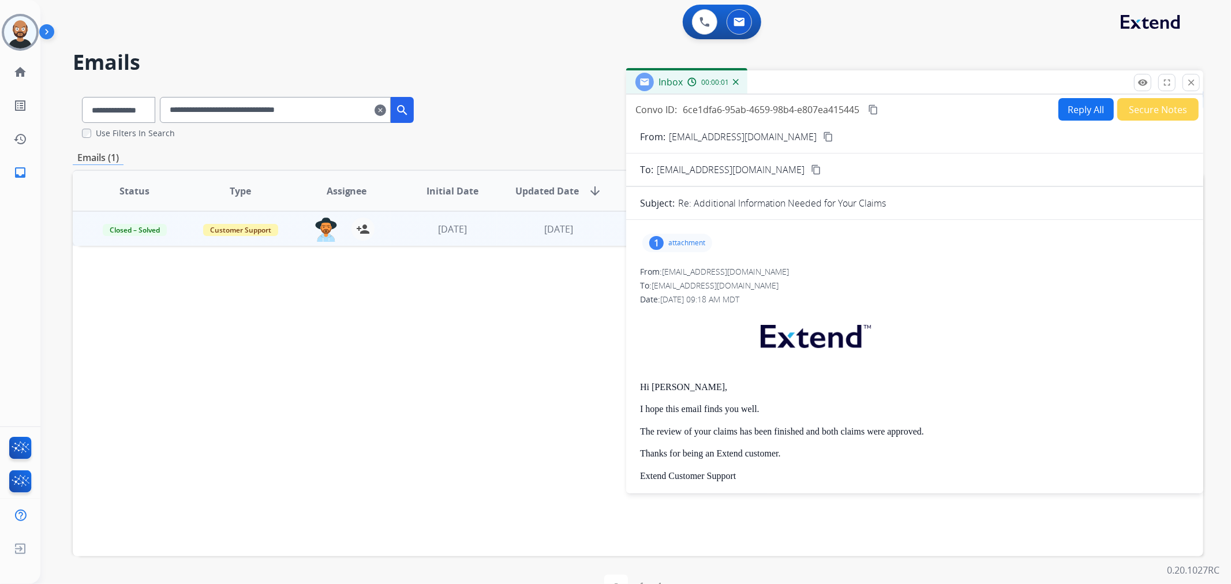
click at [1145, 102] on button "Secure Notes" at bounding box center [1158, 109] width 81 height 23
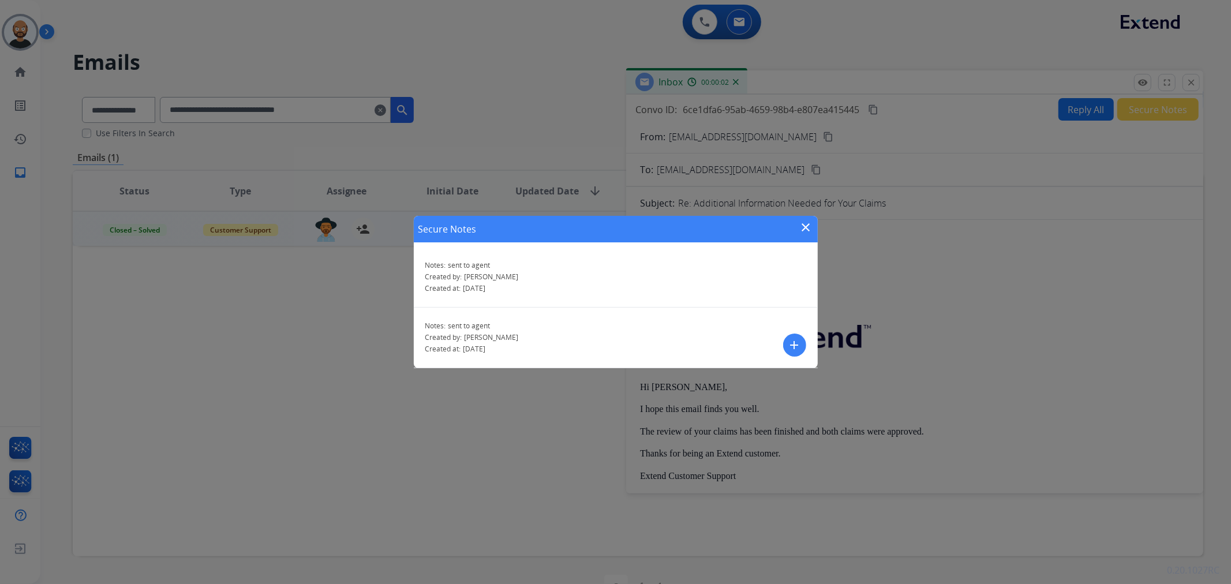
click at [810, 227] on mat-icon "close" at bounding box center [807, 228] width 14 height 14
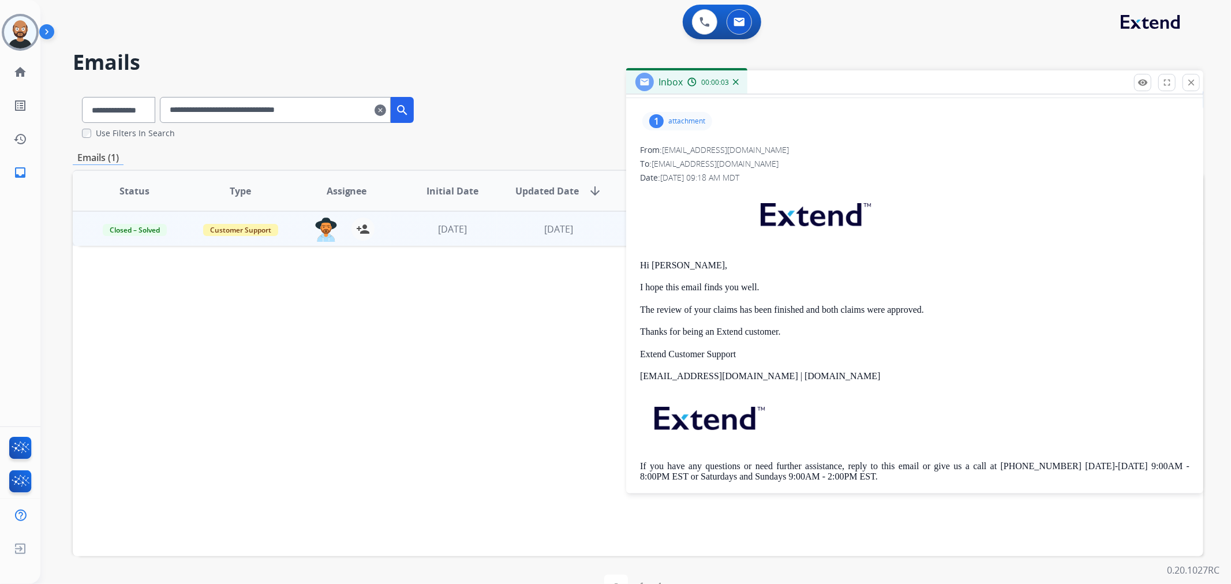
scroll to position [0, 0]
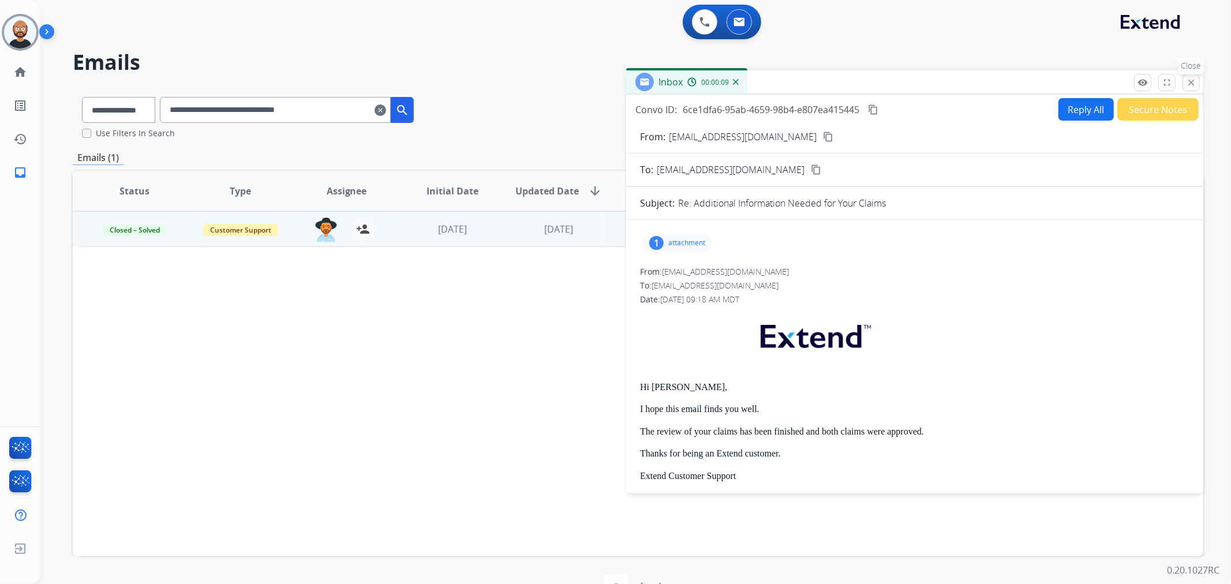
click at [1194, 81] on mat-icon "close" at bounding box center [1191, 82] width 10 height 10
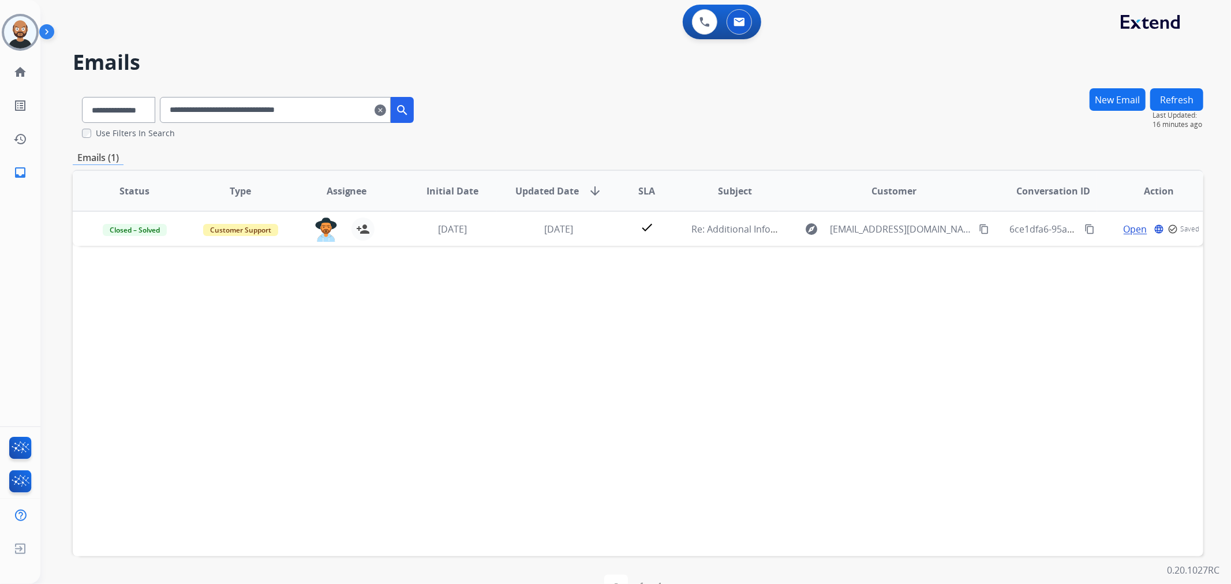
click at [335, 104] on input "**********" at bounding box center [275, 110] width 231 height 26
paste input "text"
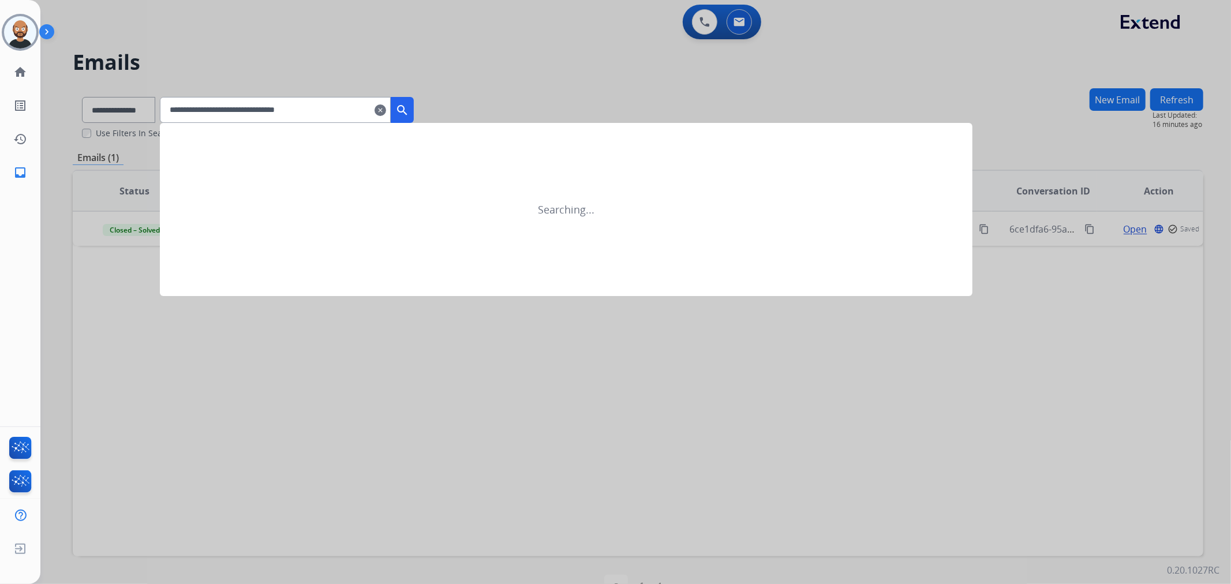
click at [409, 104] on mat-icon "search" at bounding box center [402, 110] width 14 height 14
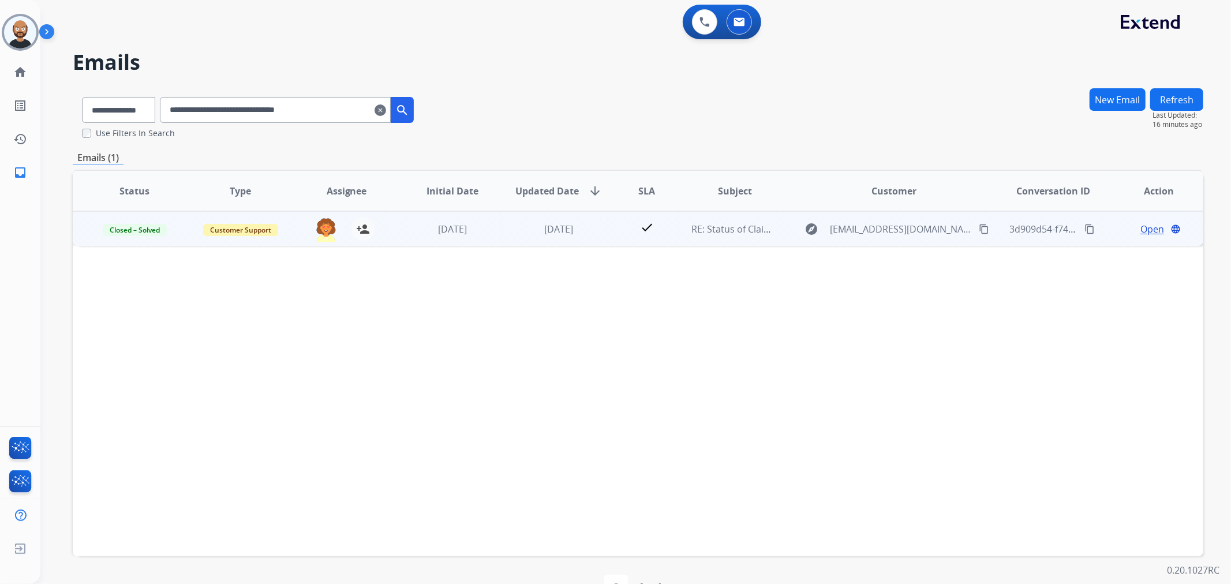
click at [1141, 228] on span "Open" at bounding box center [1153, 229] width 24 height 14
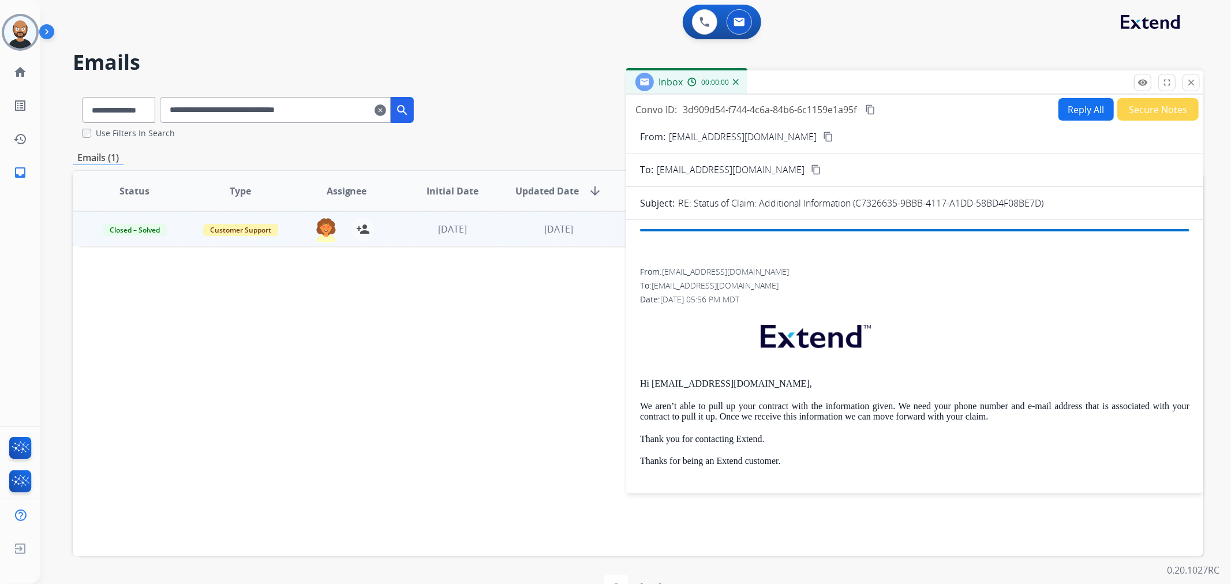
click at [1148, 111] on button "Secure Notes" at bounding box center [1158, 109] width 81 height 23
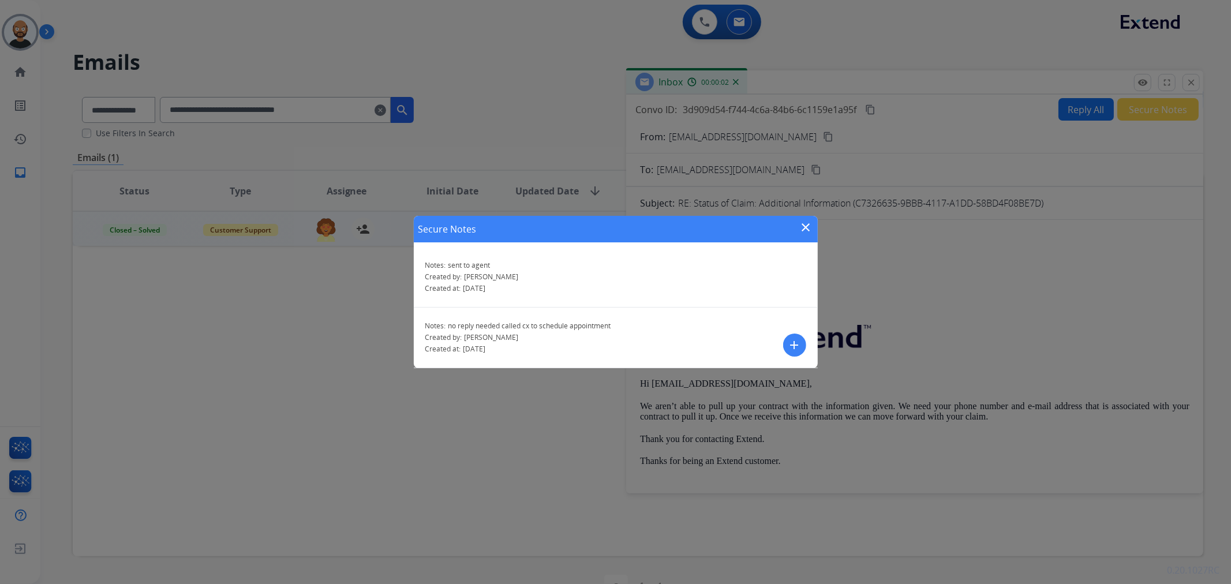
click at [807, 226] on mat-icon "close" at bounding box center [807, 228] width 14 height 14
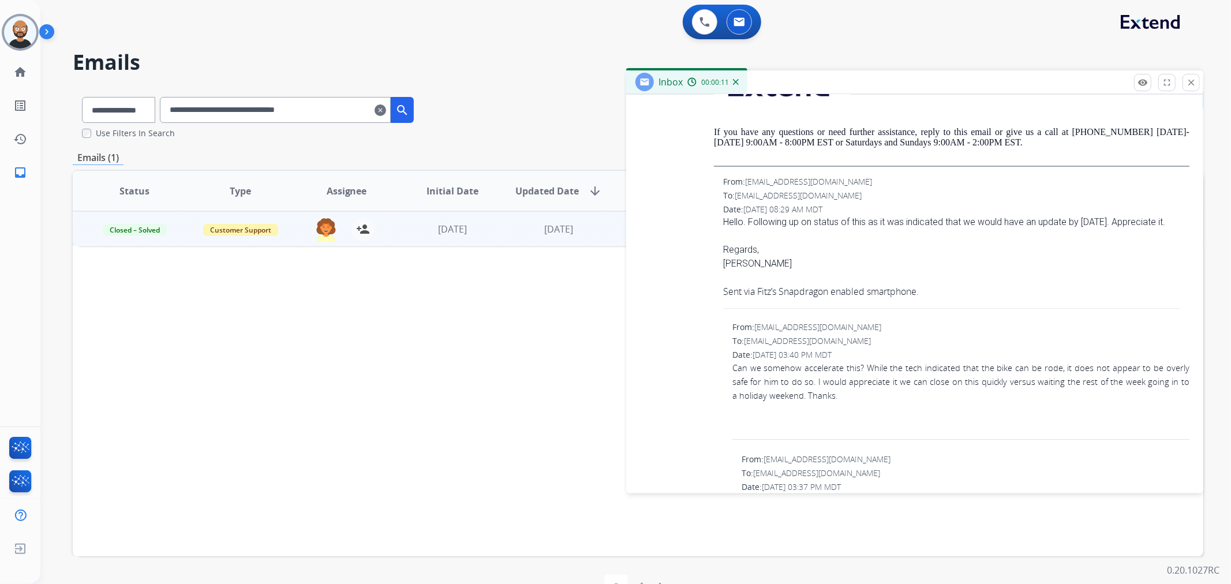
scroll to position [3271, 0]
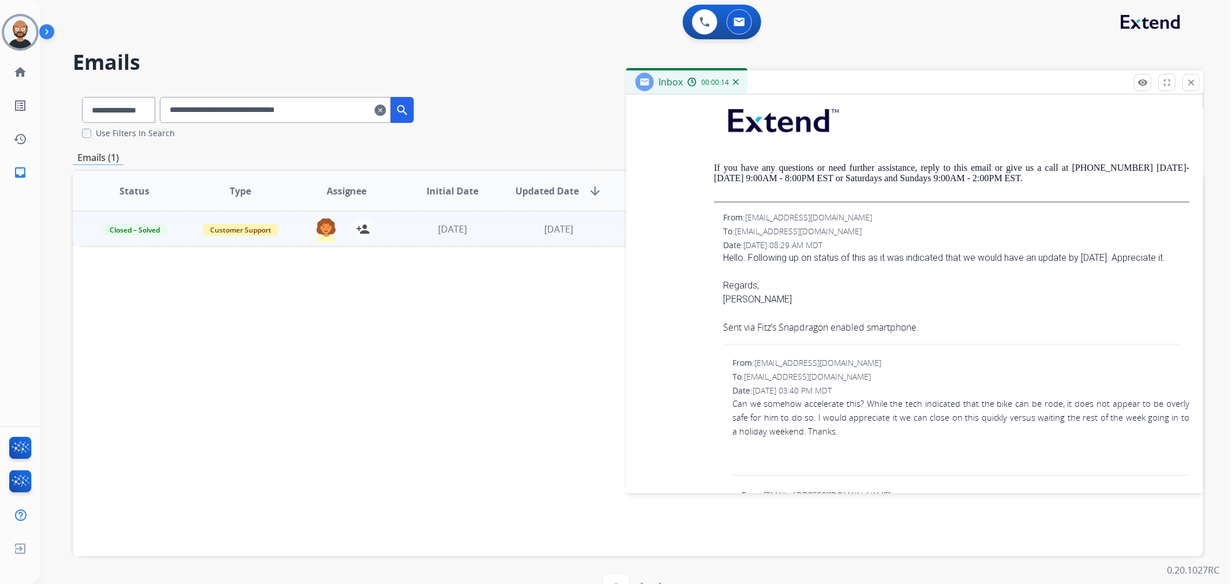
click at [1193, 79] on mat-icon "close" at bounding box center [1191, 82] width 10 height 10
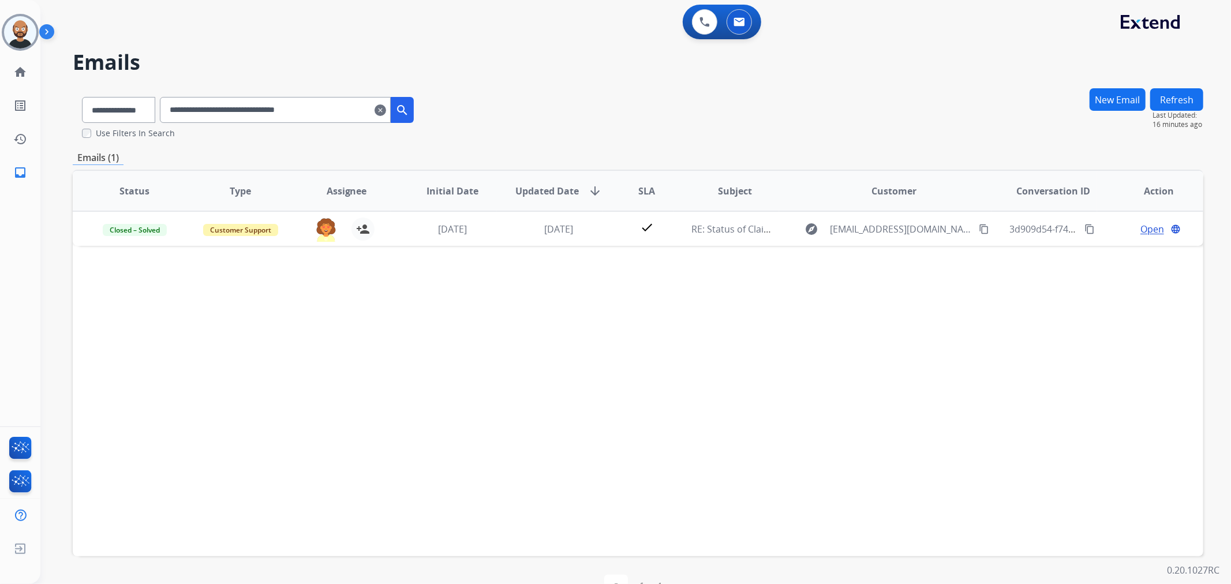
click at [307, 111] on input "**********" at bounding box center [275, 110] width 231 height 26
paste input "text"
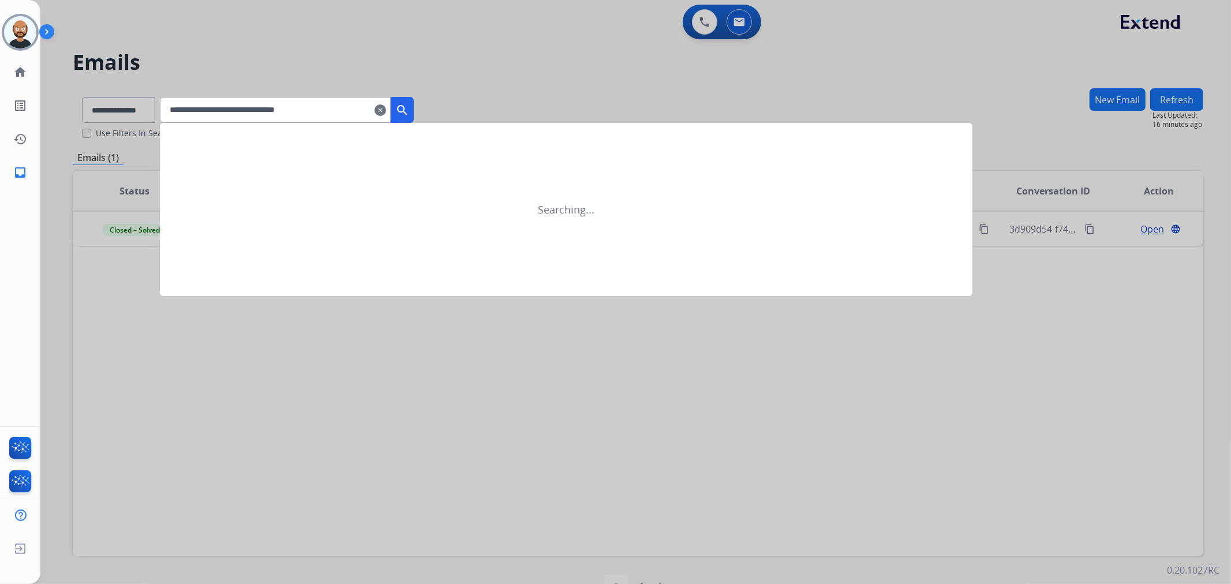
click at [409, 104] on mat-icon "search" at bounding box center [402, 110] width 14 height 14
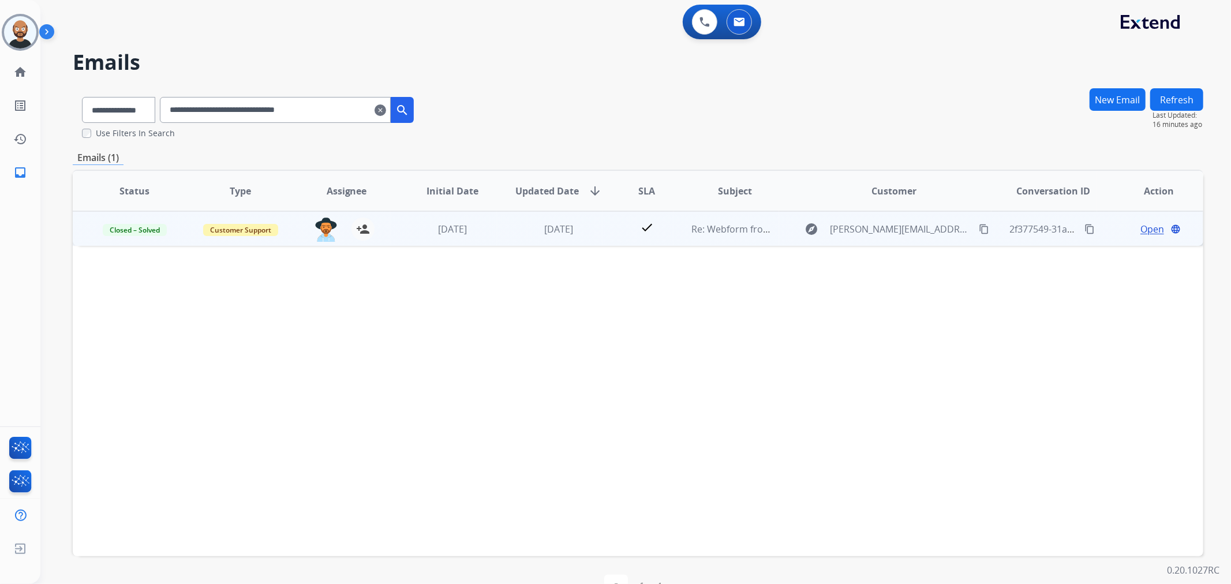
click at [1141, 226] on span "Open" at bounding box center [1153, 229] width 24 height 14
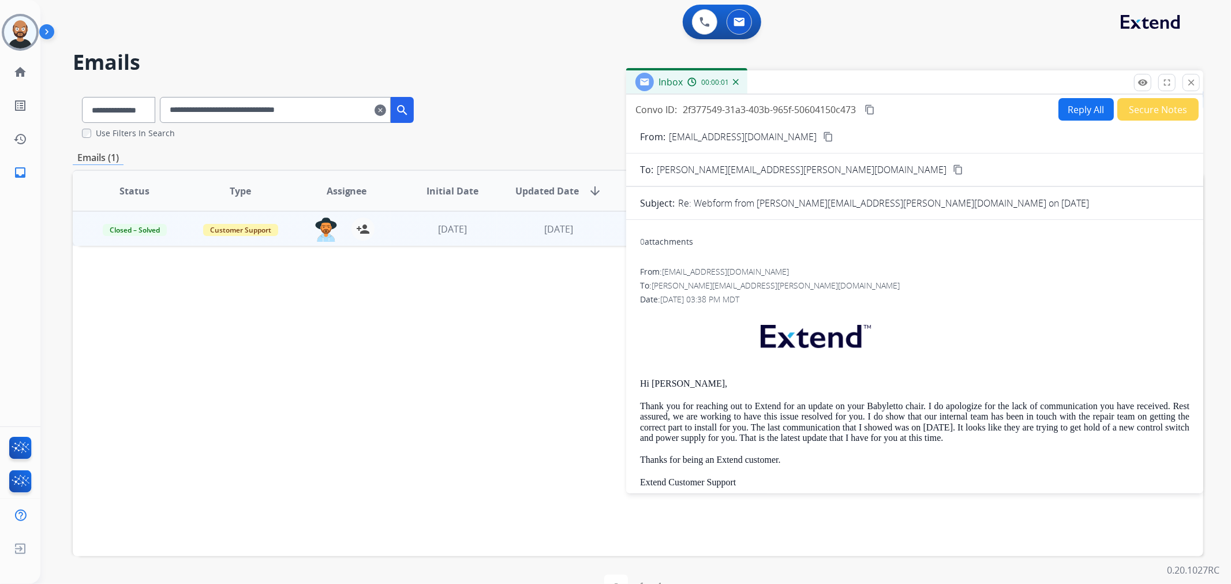
click at [1144, 108] on button "Secure Notes" at bounding box center [1158, 109] width 81 height 23
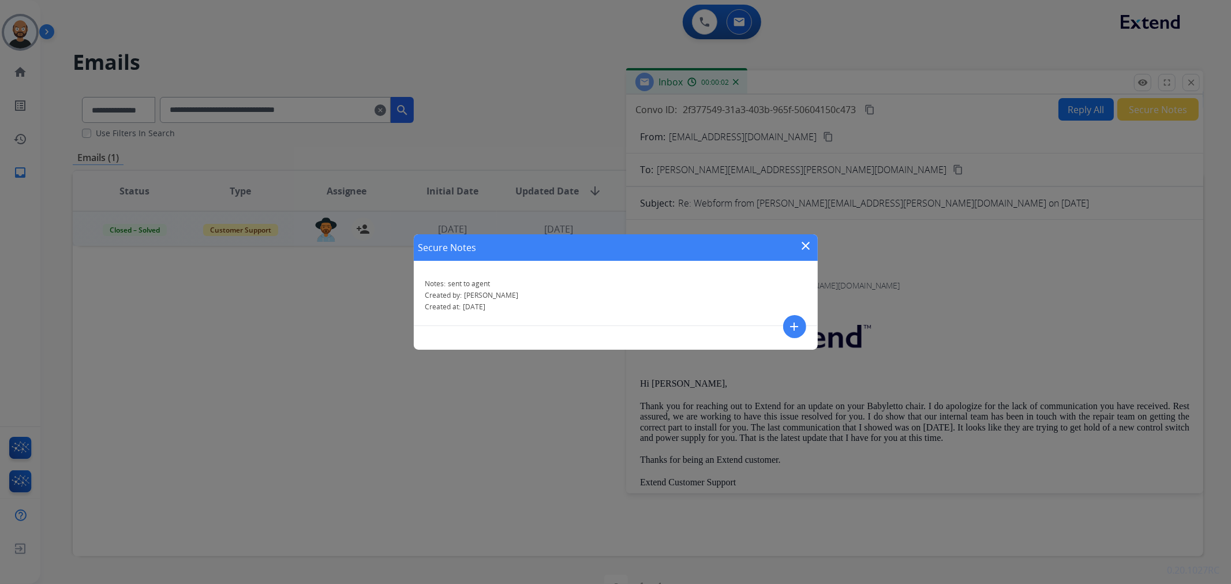
click at [804, 244] on mat-icon "close" at bounding box center [807, 246] width 14 height 14
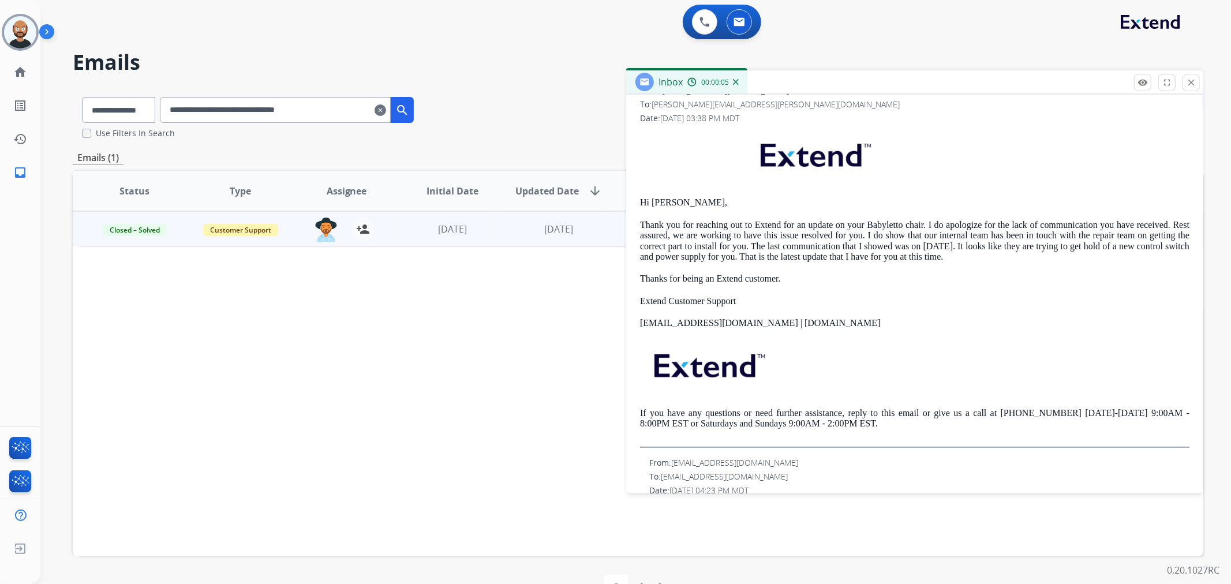
scroll to position [128, 0]
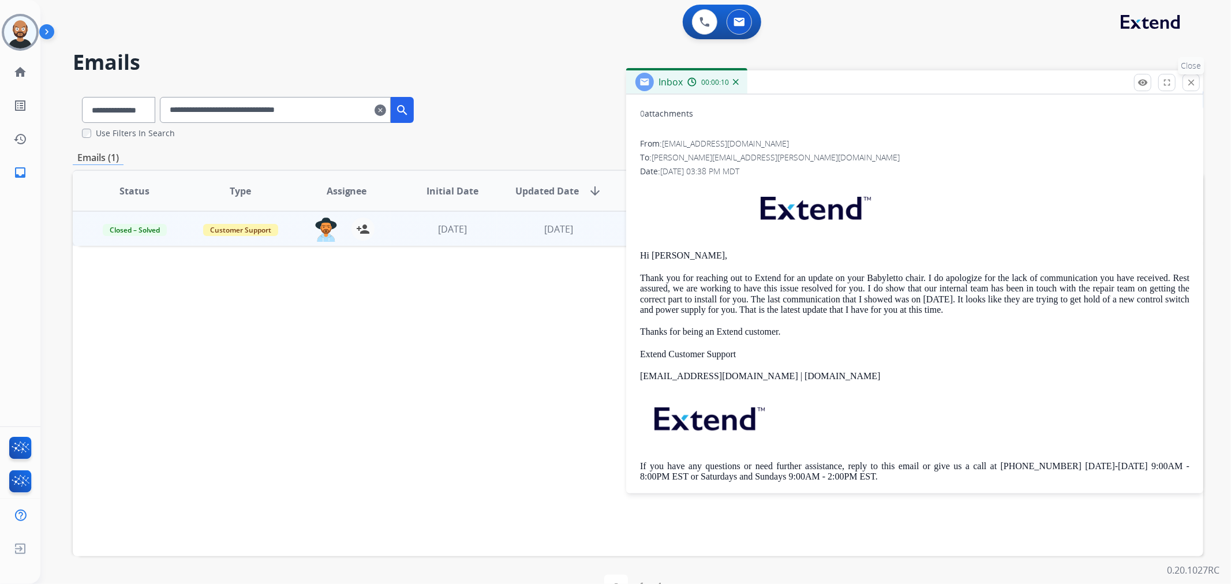
click at [1192, 79] on mat-icon "close" at bounding box center [1191, 82] width 10 height 10
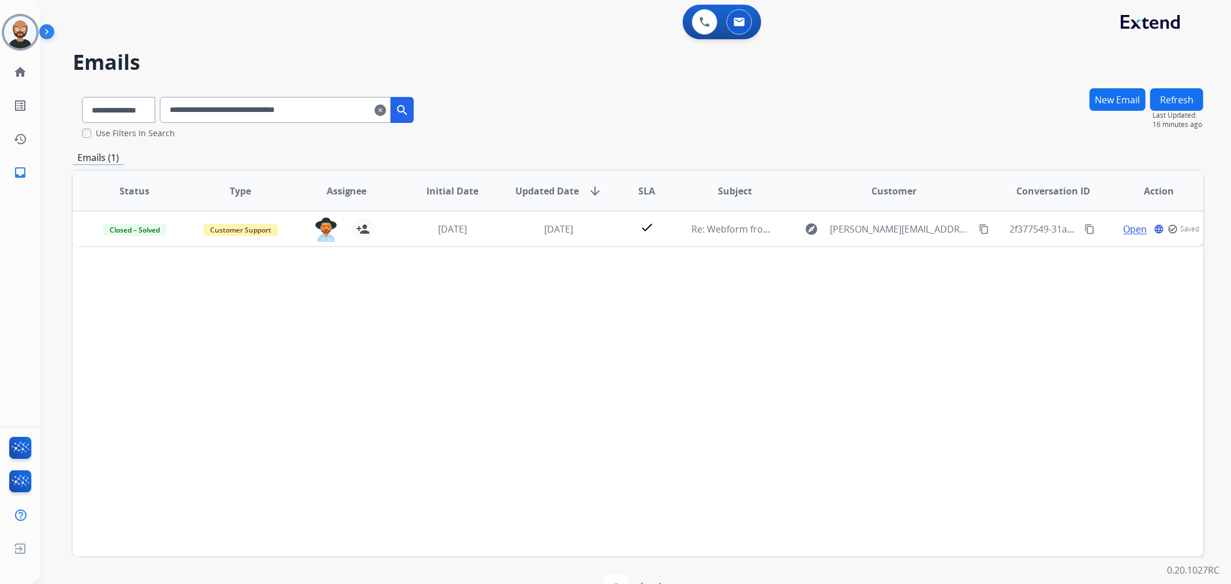
click at [322, 113] on input "**********" at bounding box center [275, 110] width 231 height 26
paste input "text"
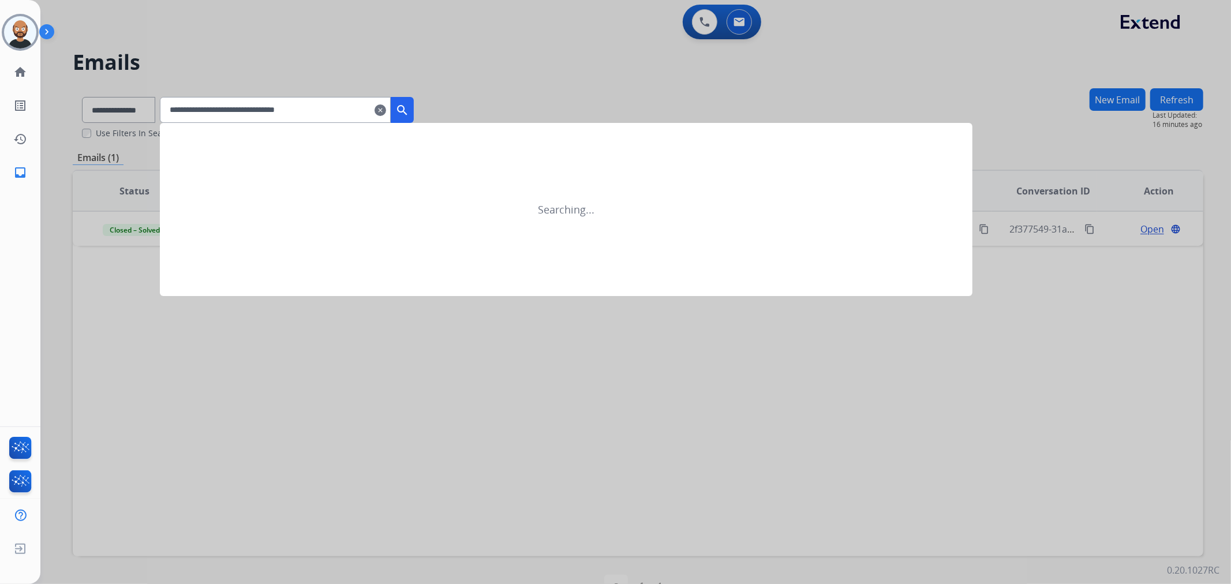
click at [409, 112] on mat-icon "search" at bounding box center [402, 110] width 14 height 14
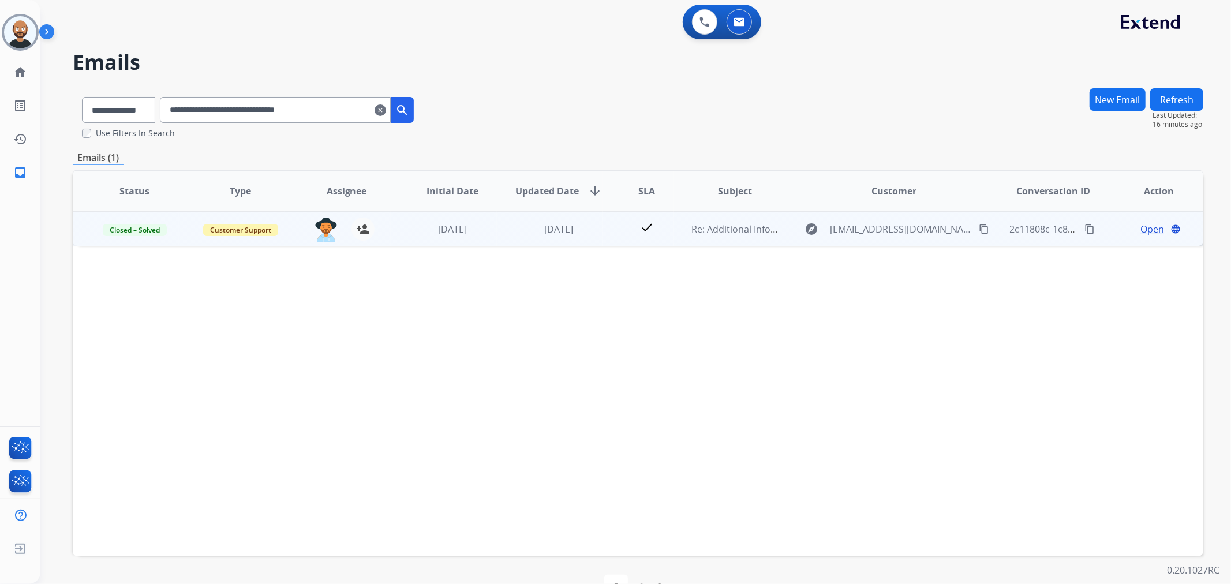
click at [1145, 226] on span "Open" at bounding box center [1153, 229] width 24 height 14
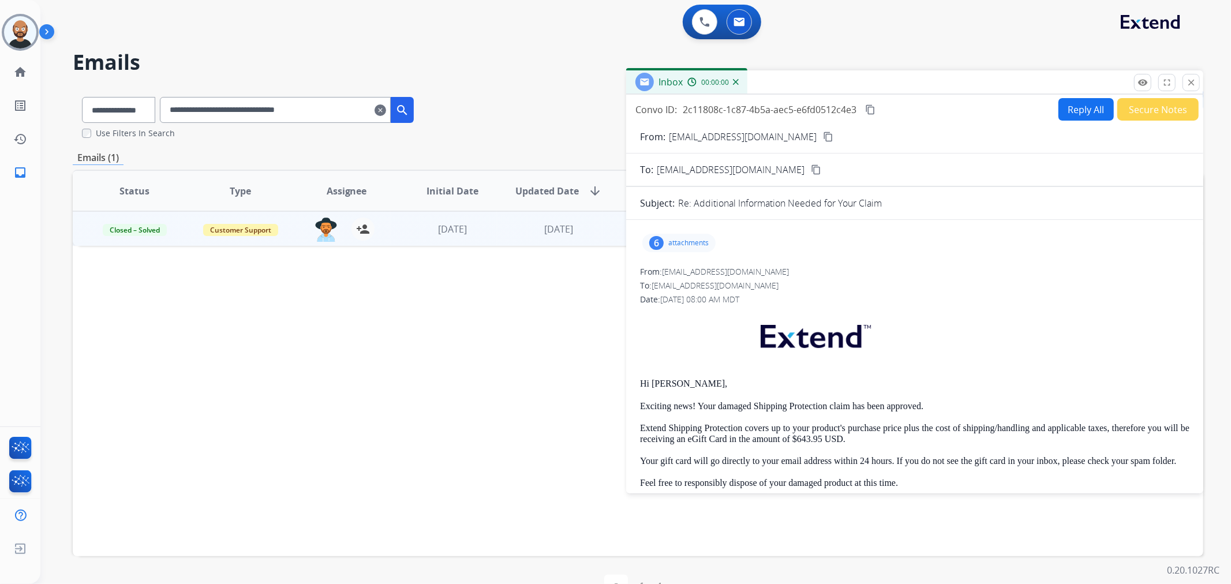
click at [1141, 104] on button "Secure Notes" at bounding box center [1158, 109] width 81 height 23
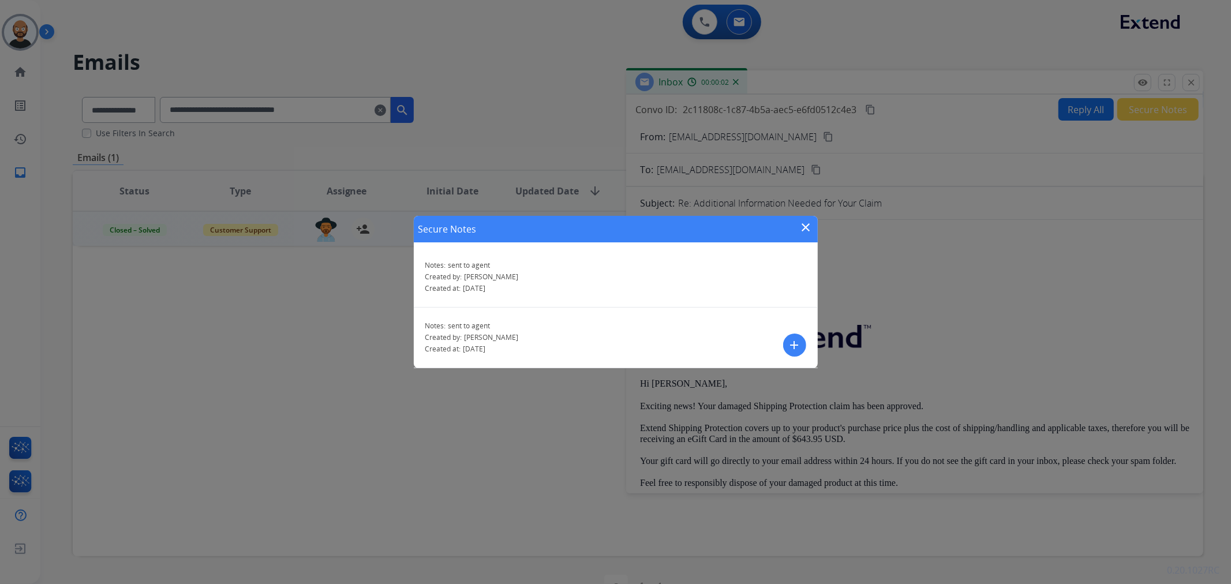
click at [806, 225] on mat-icon "close" at bounding box center [807, 228] width 14 height 14
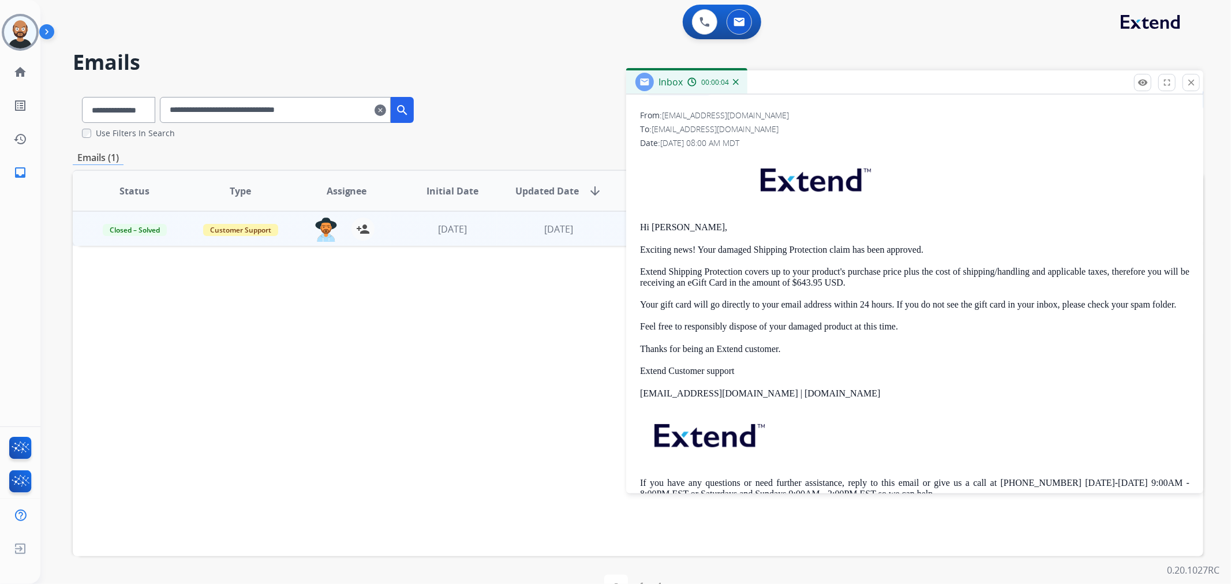
scroll to position [192, 0]
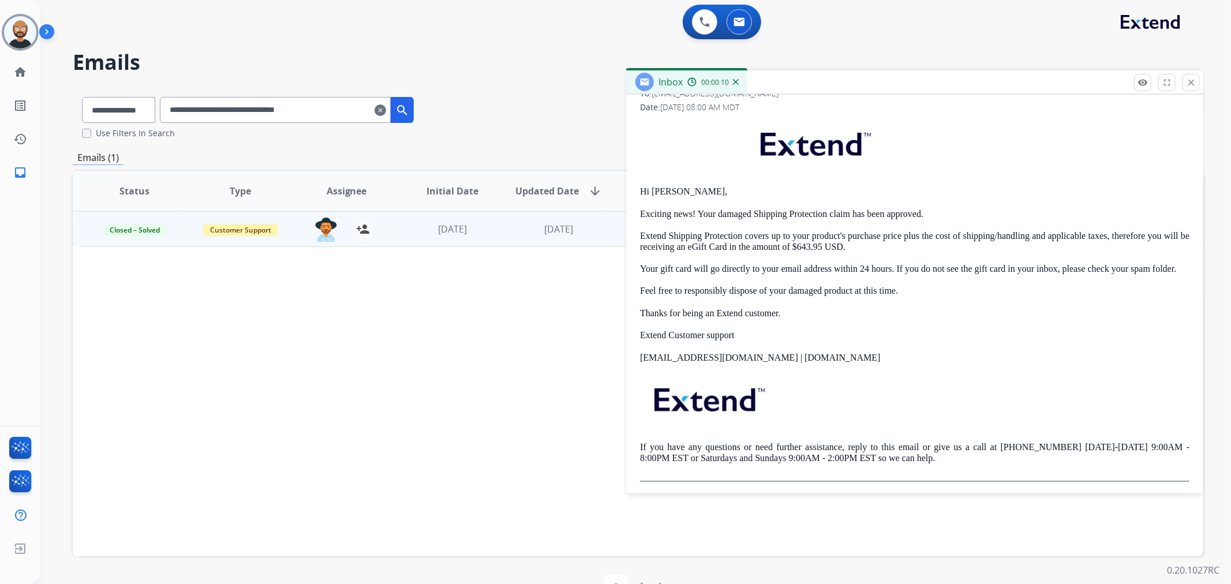
drag, startPoint x: 1188, startPoint y: 81, endPoint x: 752, endPoint y: 155, distance: 441.5
click at [1188, 81] on mat-icon "close" at bounding box center [1191, 82] width 10 height 10
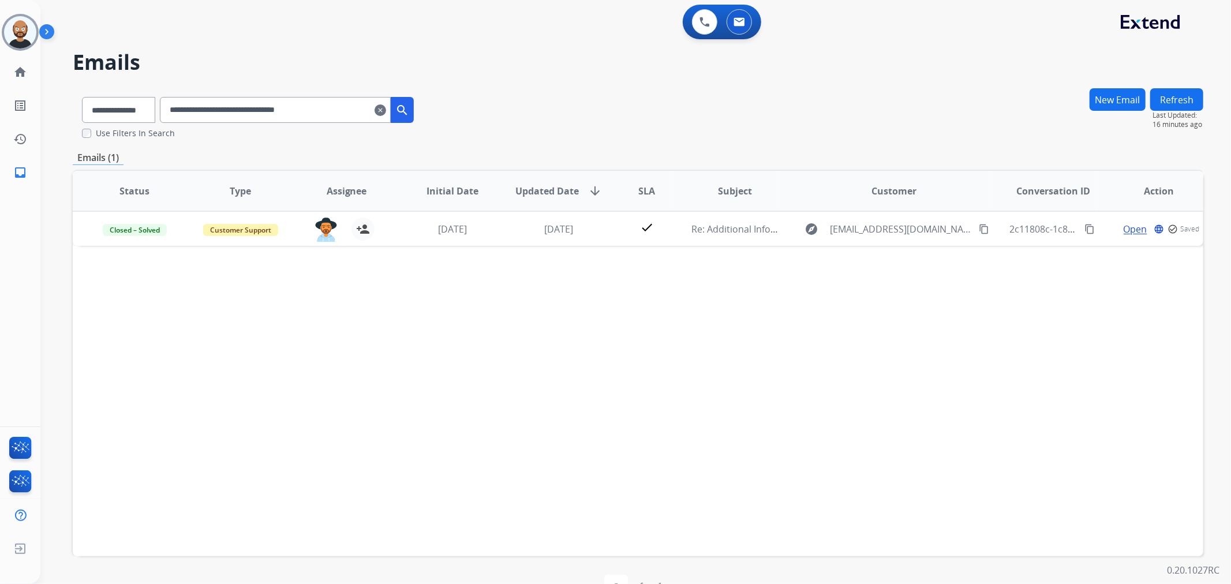
click at [309, 116] on input "**********" at bounding box center [275, 110] width 231 height 26
paste input "text"
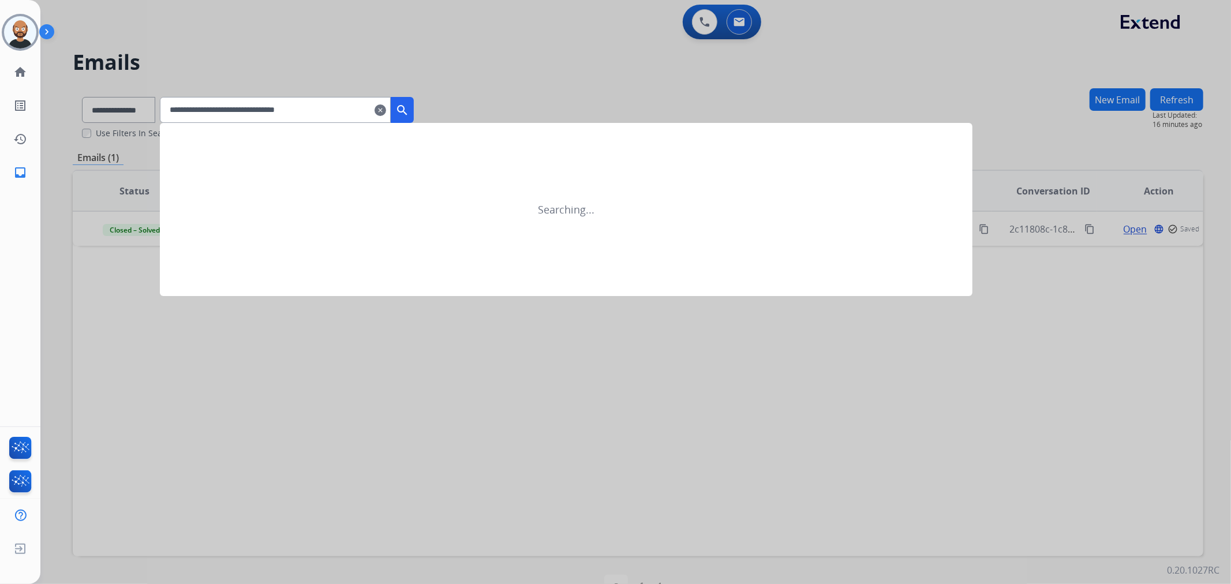
click at [409, 107] on mat-icon "search" at bounding box center [402, 110] width 14 height 14
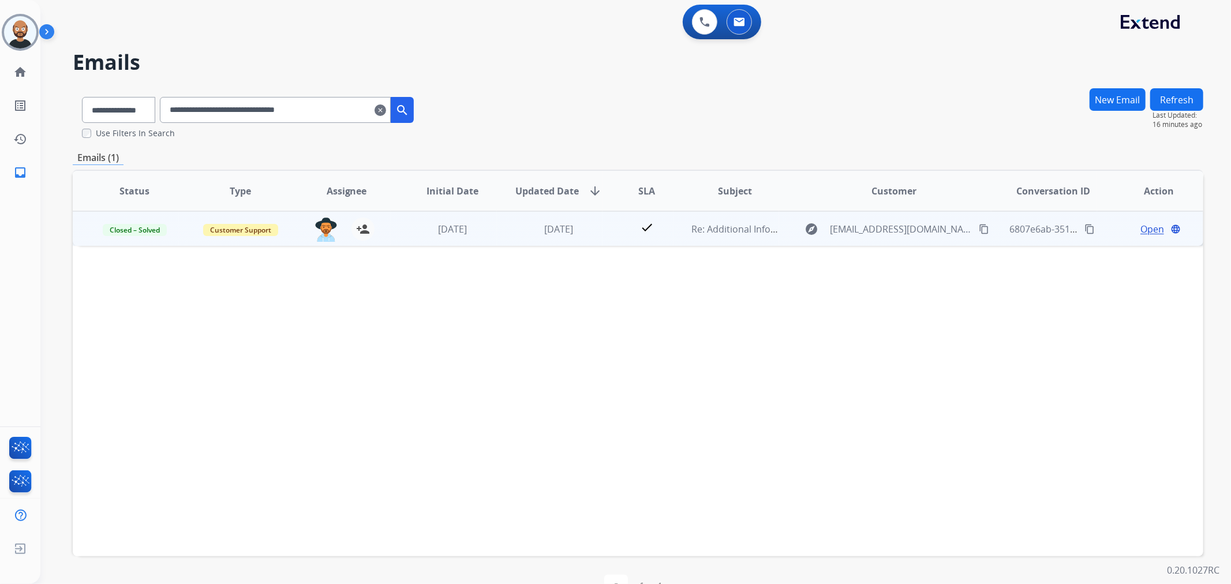
click at [1149, 228] on span "Open" at bounding box center [1153, 229] width 24 height 14
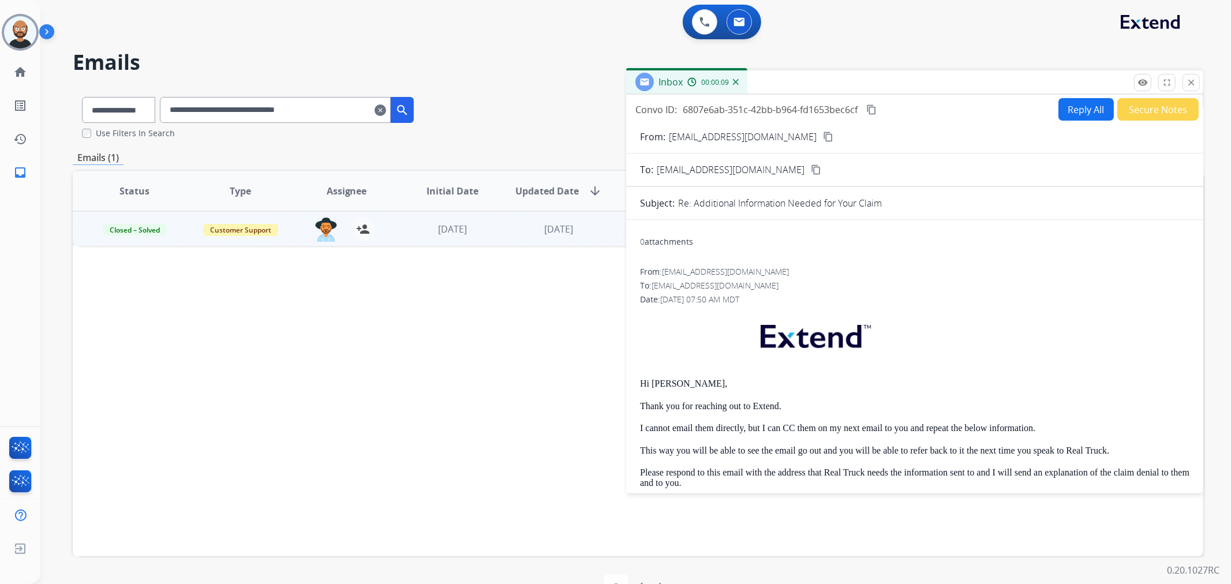
click at [1147, 114] on button "Secure Notes" at bounding box center [1158, 109] width 81 height 23
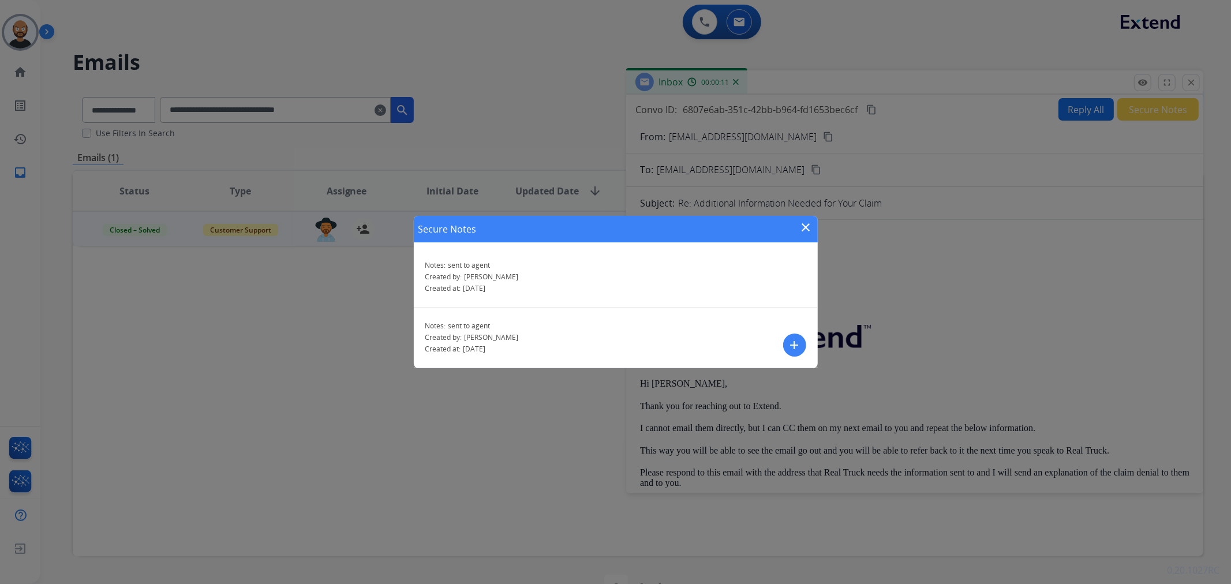
click at [809, 232] on mat-icon "close" at bounding box center [807, 228] width 14 height 14
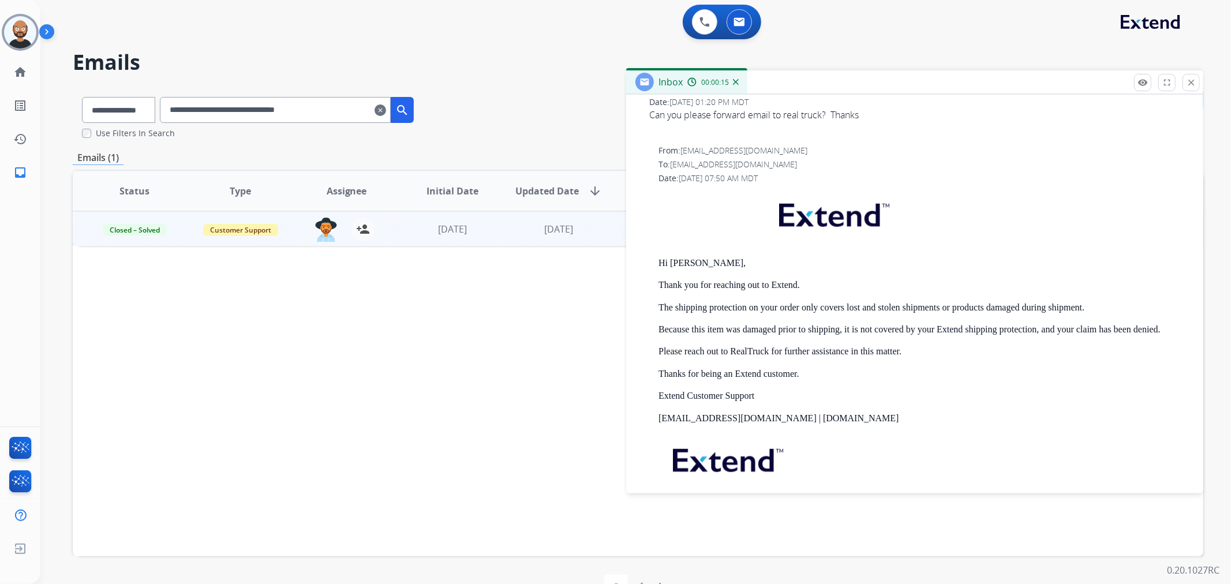
scroll to position [577, 0]
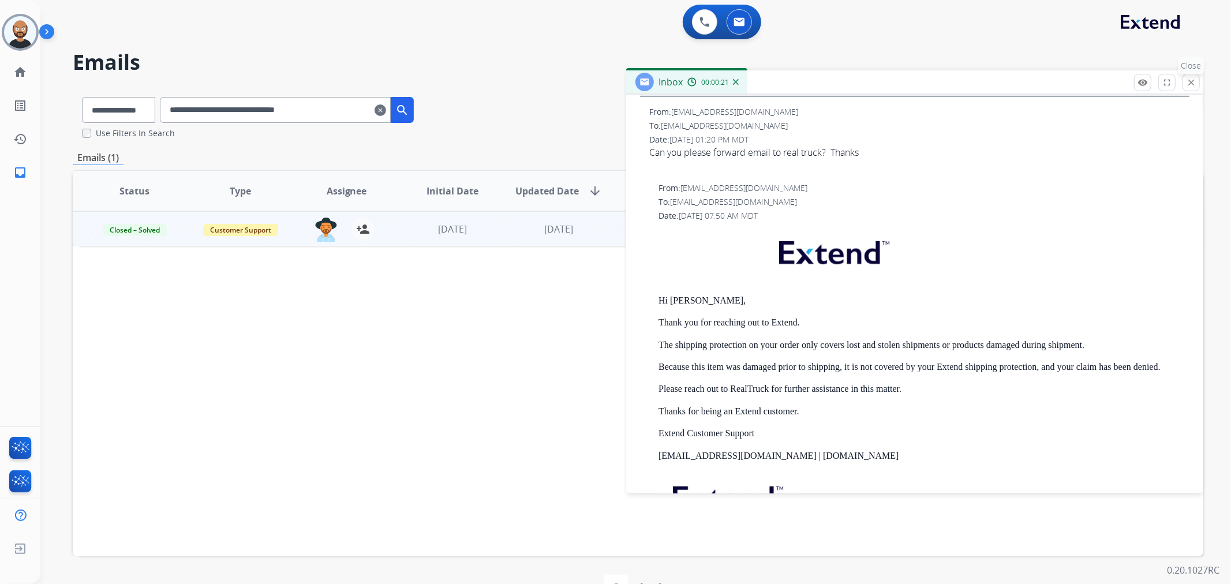
click at [1192, 80] on mat-icon "close" at bounding box center [1191, 82] width 10 height 10
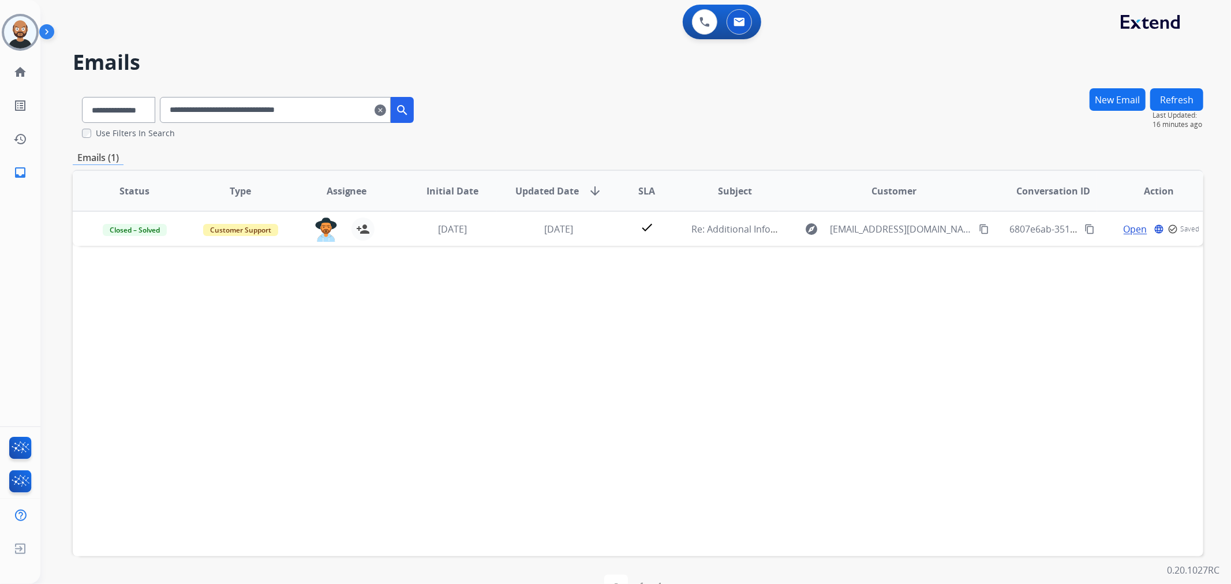
click at [327, 97] on input "**********" at bounding box center [275, 110] width 231 height 26
paste input "text"
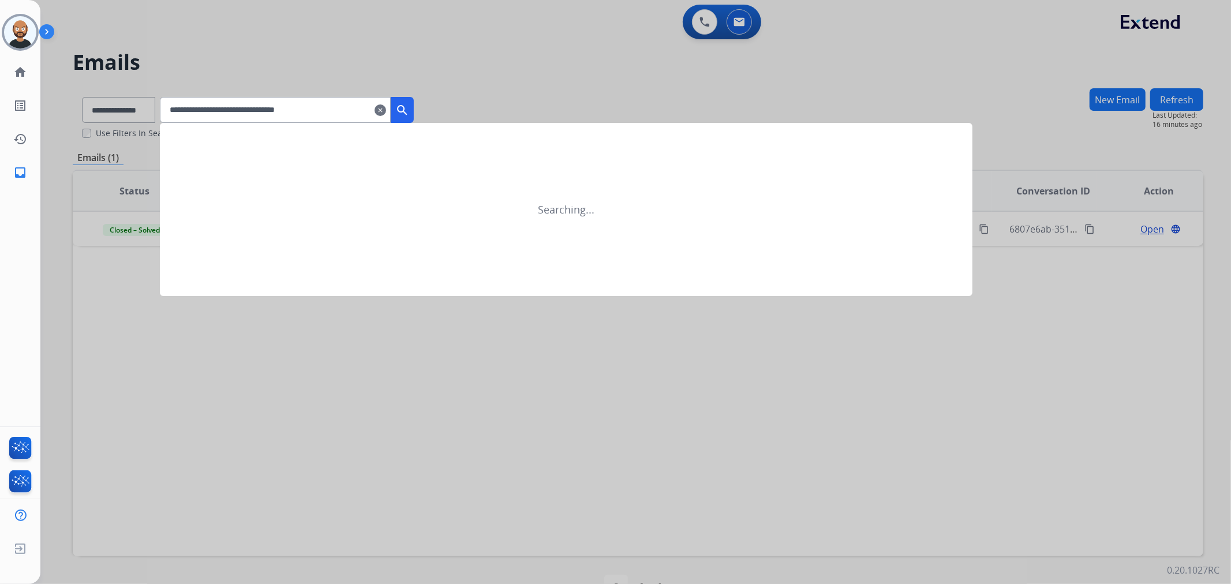
click at [409, 105] on mat-icon "search" at bounding box center [402, 110] width 14 height 14
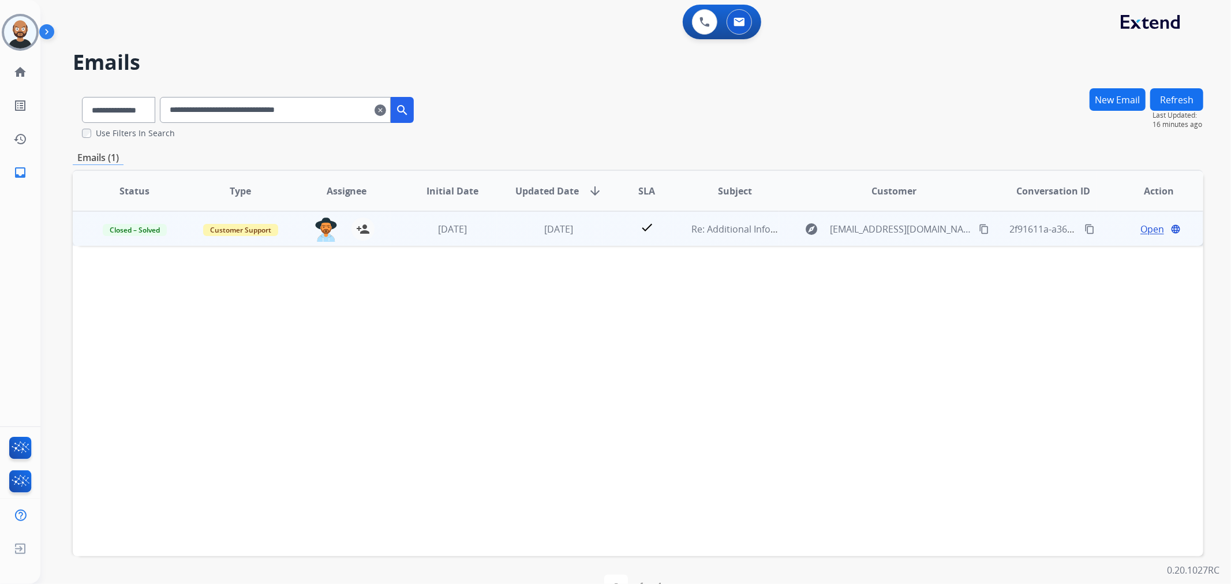
click at [1143, 227] on span "Open" at bounding box center [1153, 229] width 24 height 14
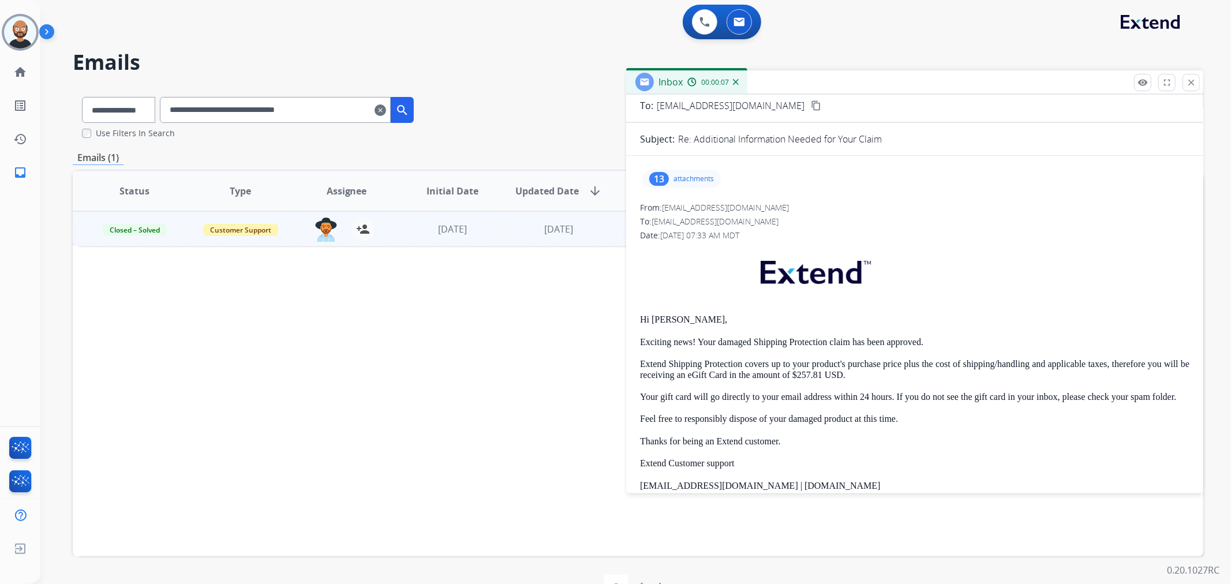
scroll to position [0, 0]
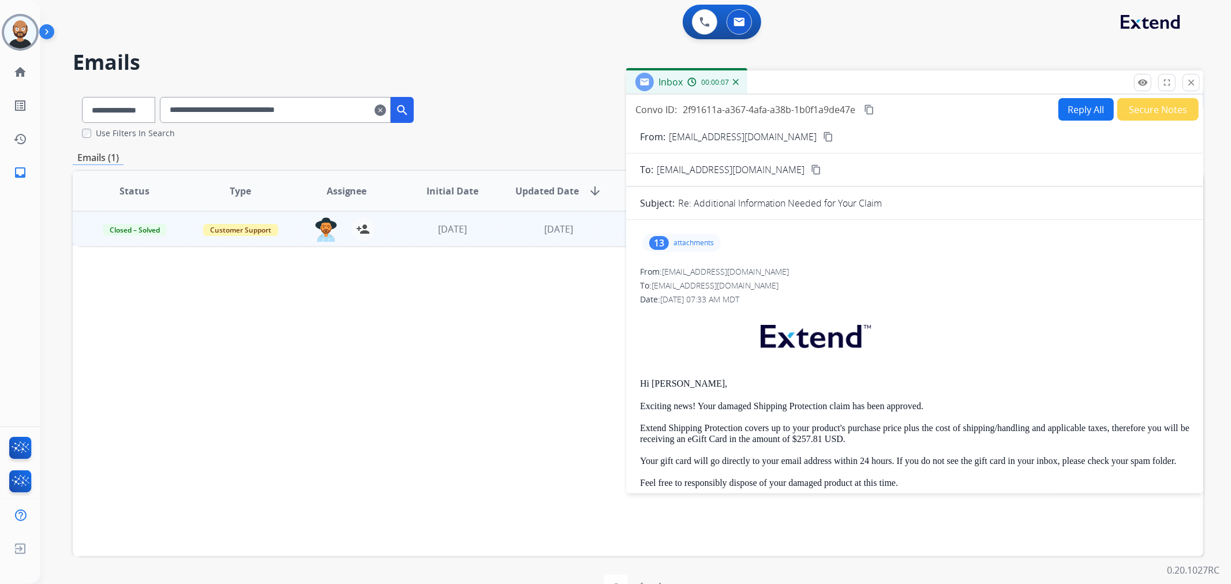
click at [1143, 98] on button "Secure Notes" at bounding box center [1158, 109] width 81 height 23
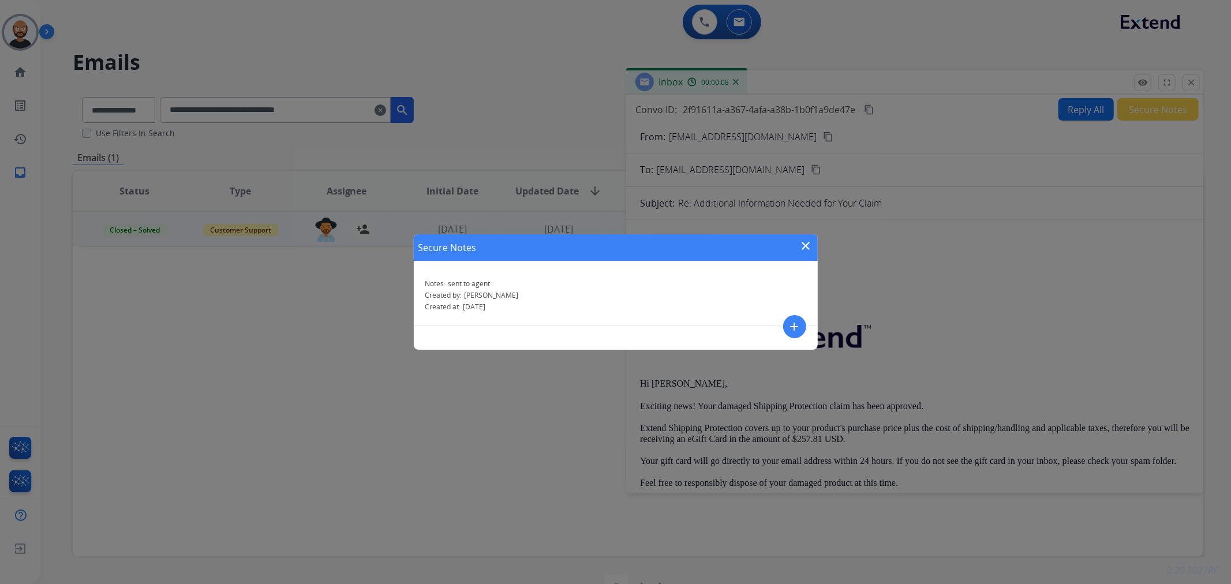
click at [808, 251] on mat-icon "close" at bounding box center [807, 246] width 14 height 14
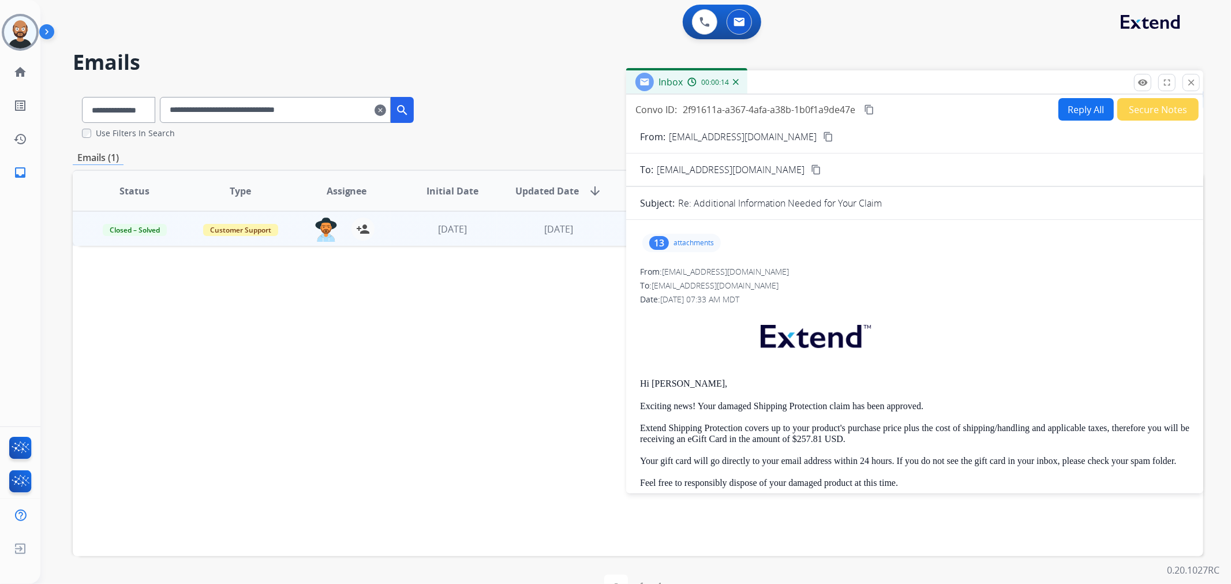
drag, startPoint x: 679, startPoint y: 242, endPoint x: 671, endPoint y: 245, distance: 8.4
drag, startPoint x: 694, startPoint y: 246, endPoint x: 674, endPoint y: 232, distance: 24.4
click at [674, 232] on div "13 attachments" at bounding box center [915, 243] width 550 height 28
click at [832, 266] on div "From: [EMAIL_ADDRESS][DOMAIN_NAME] No specific user match" at bounding box center [915, 272] width 550 height 12
click at [1192, 83] on mat-icon "close" at bounding box center [1191, 82] width 10 height 10
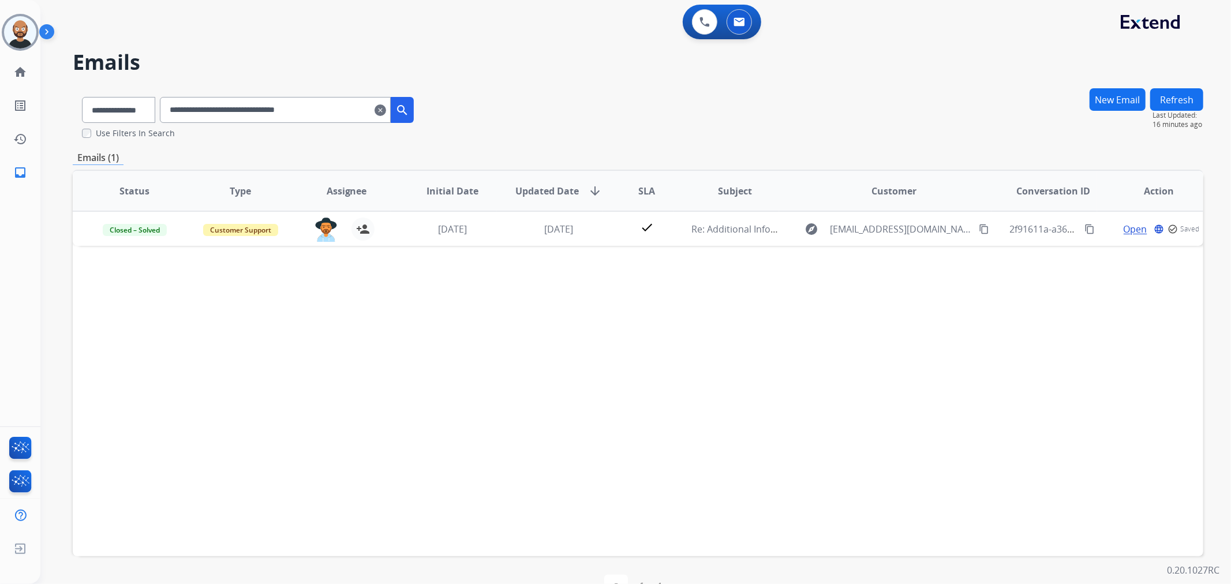
click at [291, 121] on input "**********" at bounding box center [275, 110] width 231 height 26
paste input "text"
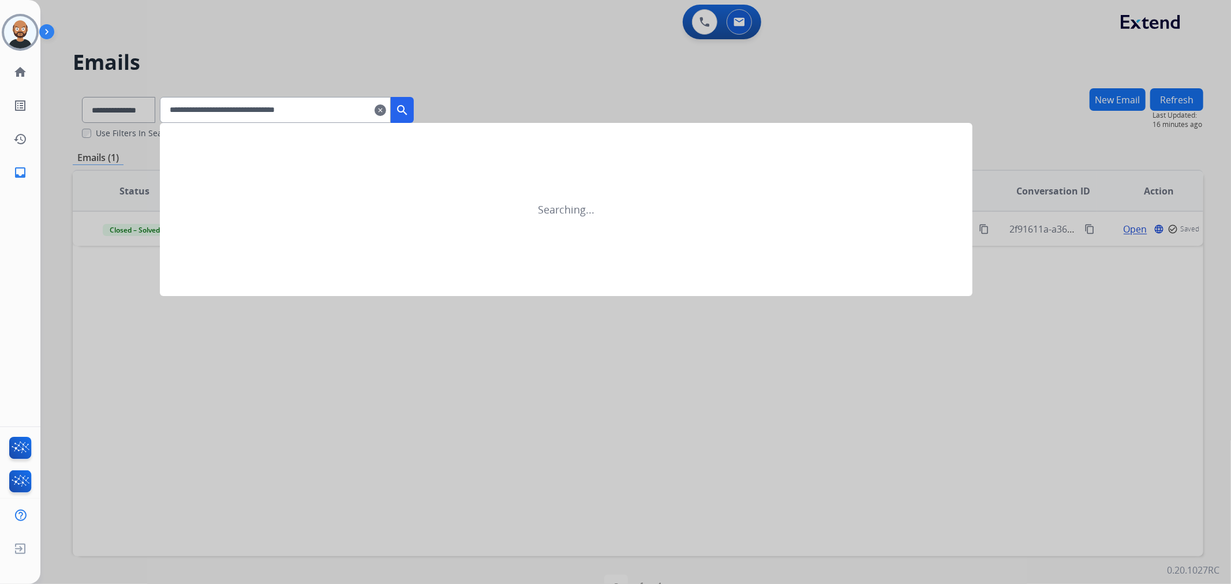
click at [409, 107] on mat-icon "search" at bounding box center [402, 110] width 14 height 14
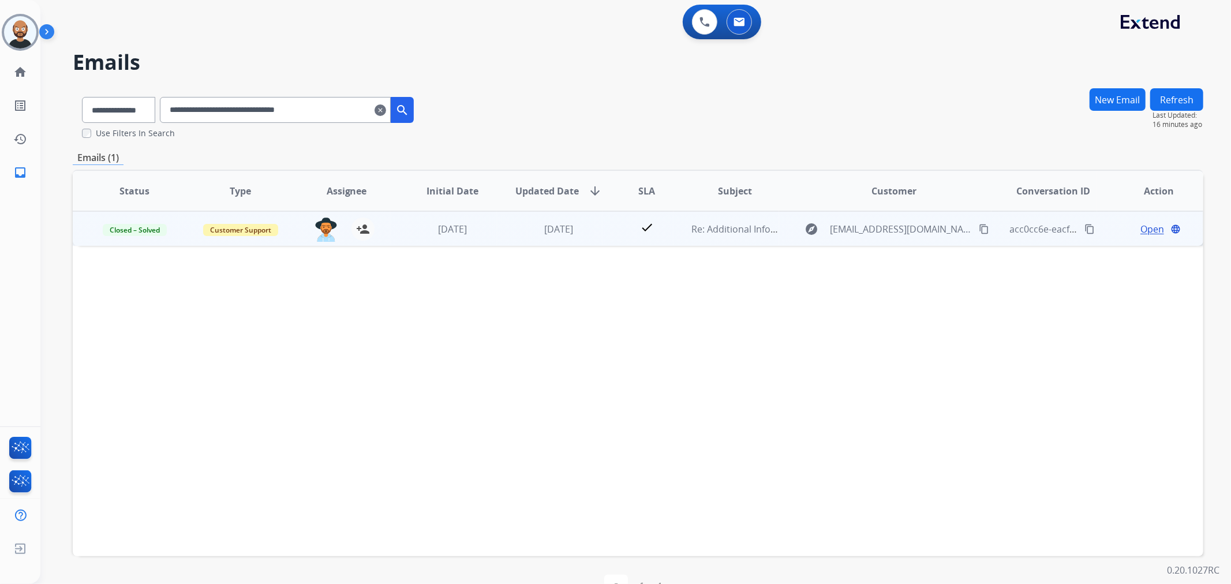
click at [1132, 228] on div "Open language" at bounding box center [1159, 229] width 87 height 14
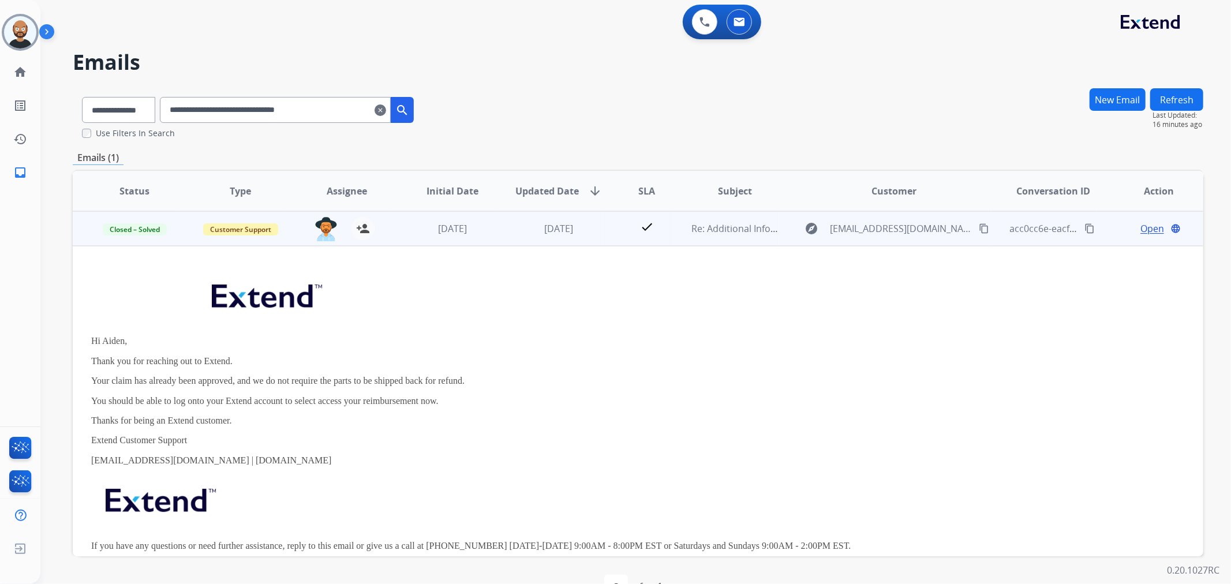
click at [789, 226] on td "explore [EMAIL_ADDRESS][DOMAIN_NAME] content_copy" at bounding box center [885, 228] width 212 height 35
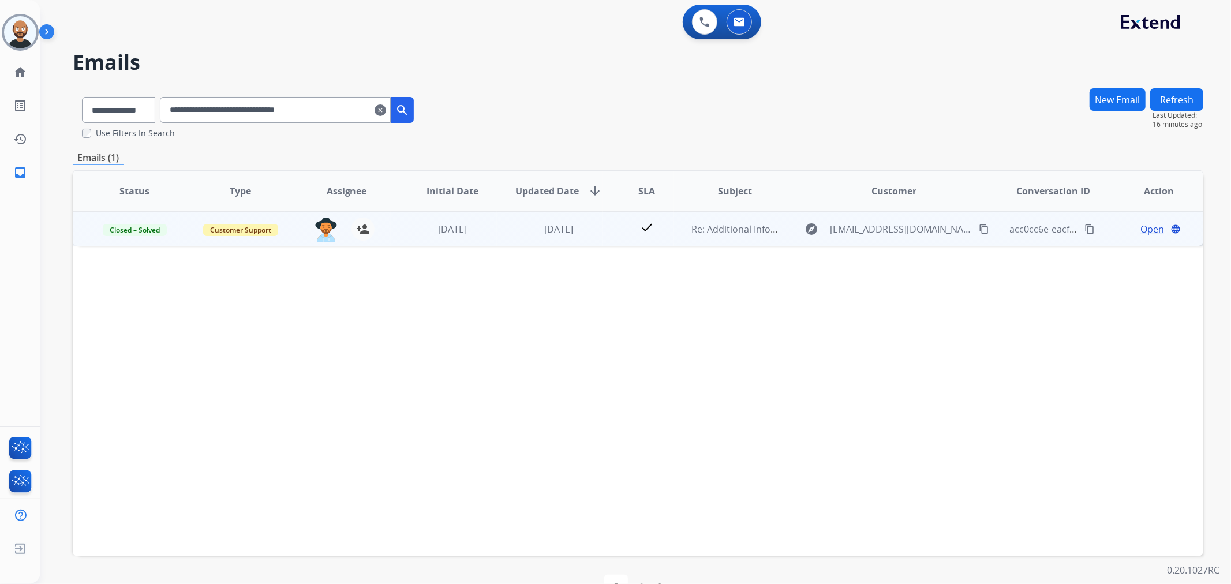
click at [1141, 228] on span "Open" at bounding box center [1153, 229] width 24 height 14
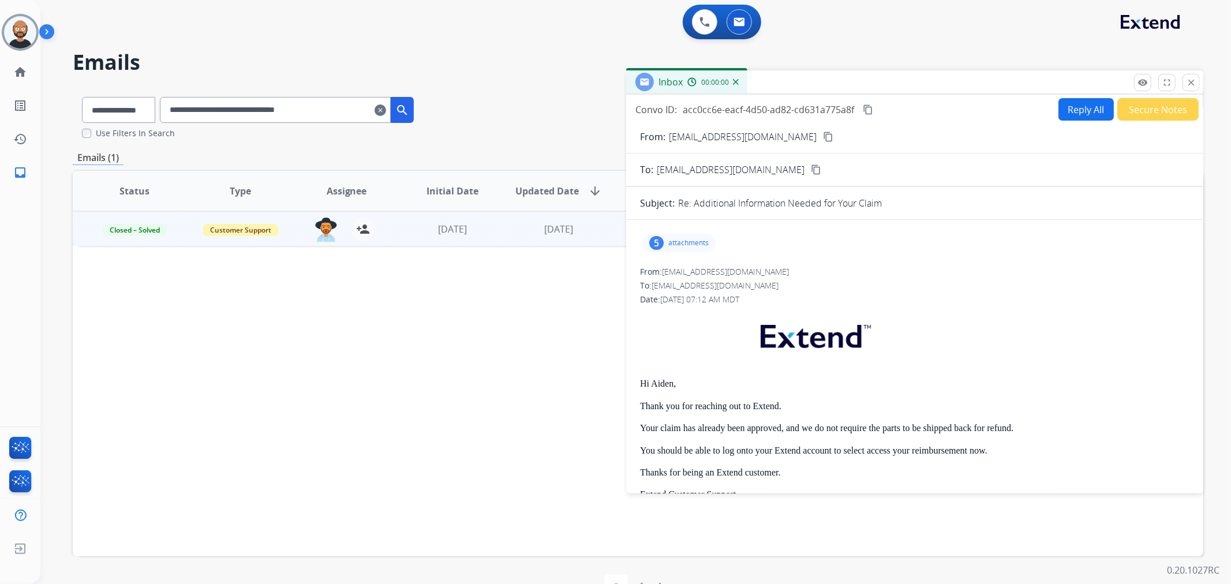
click at [1142, 113] on button "Secure Notes" at bounding box center [1158, 109] width 81 height 23
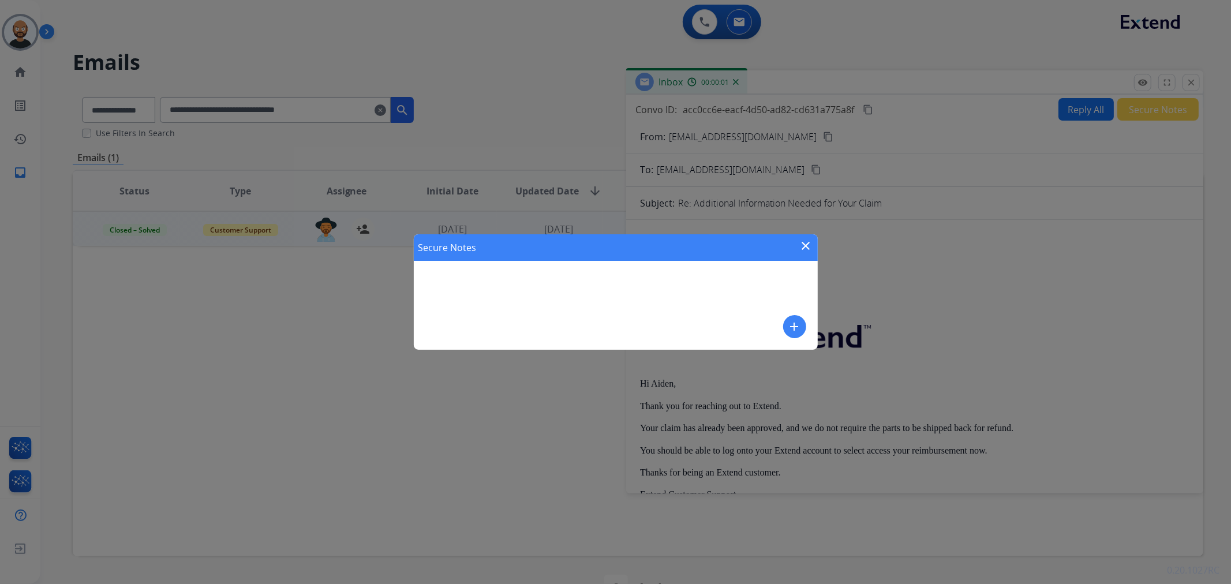
click at [805, 249] on mat-icon "close" at bounding box center [807, 246] width 14 height 14
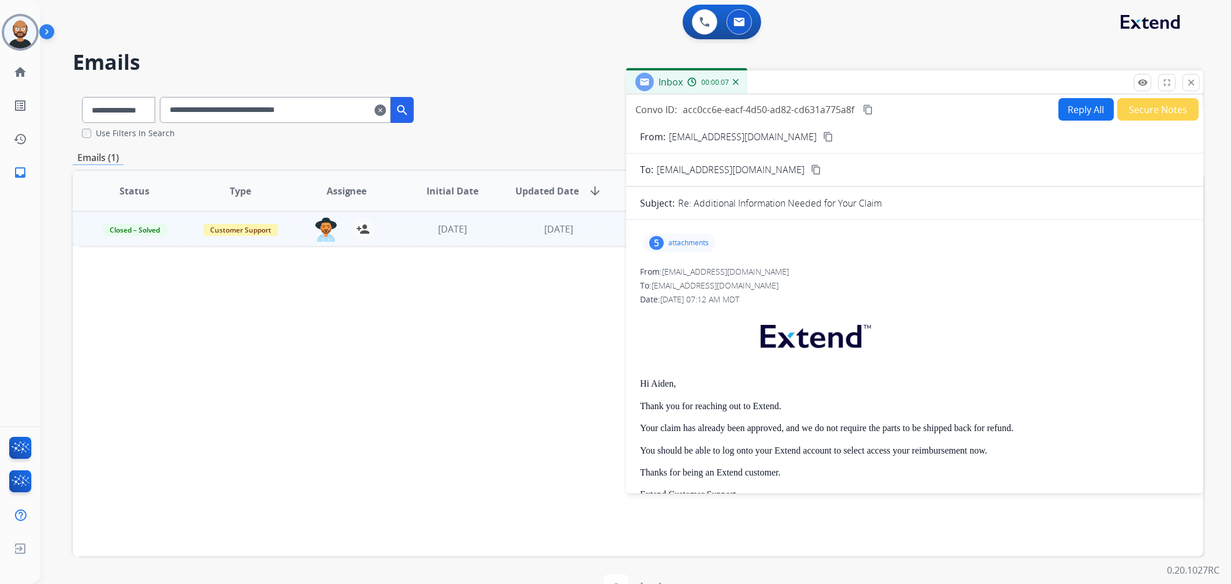
drag, startPoint x: 1186, startPoint y: 85, endPoint x: 1123, endPoint y: 96, distance: 63.9
click at [1186, 85] on button "close Close" at bounding box center [1191, 82] width 17 height 17
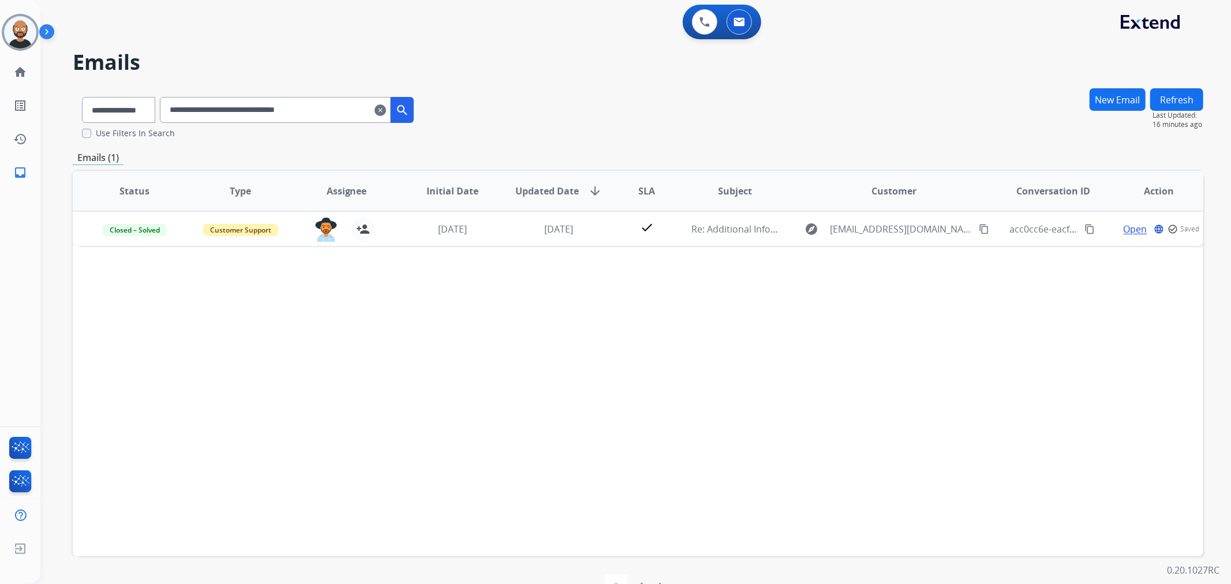
drag, startPoint x: 339, startPoint y: 128, endPoint x: 338, endPoint y: 118, distance: 9.9
click at [339, 124] on div "**********" at bounding box center [248, 113] width 350 height 51
click at [334, 110] on input "**********" at bounding box center [275, 110] width 231 height 26
click at [333, 110] on input "**********" at bounding box center [275, 110] width 231 height 26
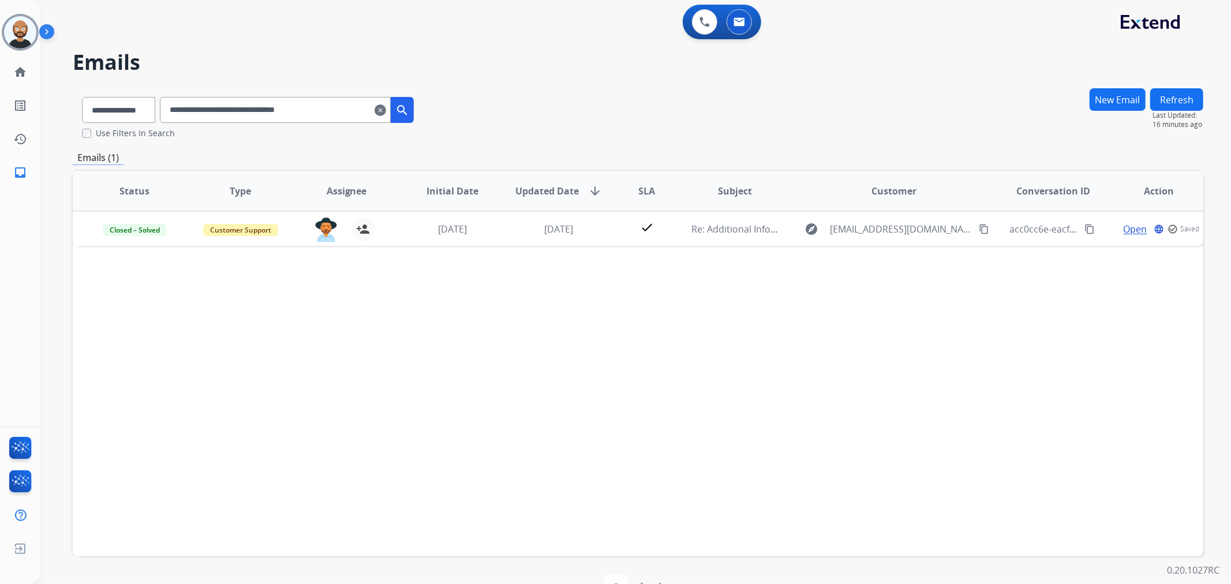
paste input "text"
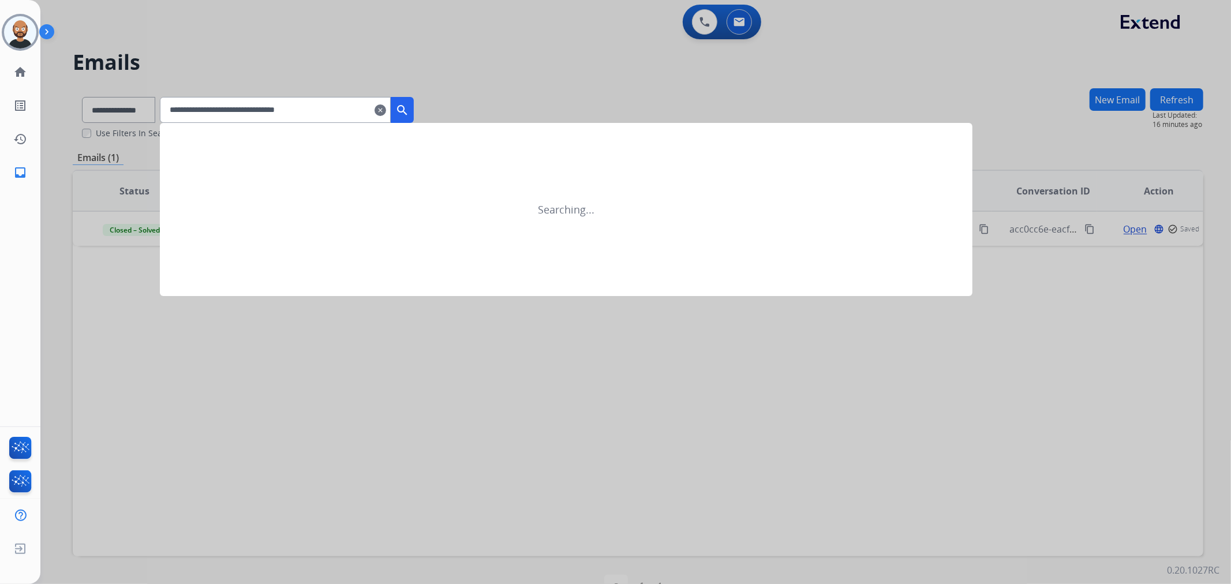
click at [409, 107] on mat-icon "search" at bounding box center [402, 110] width 14 height 14
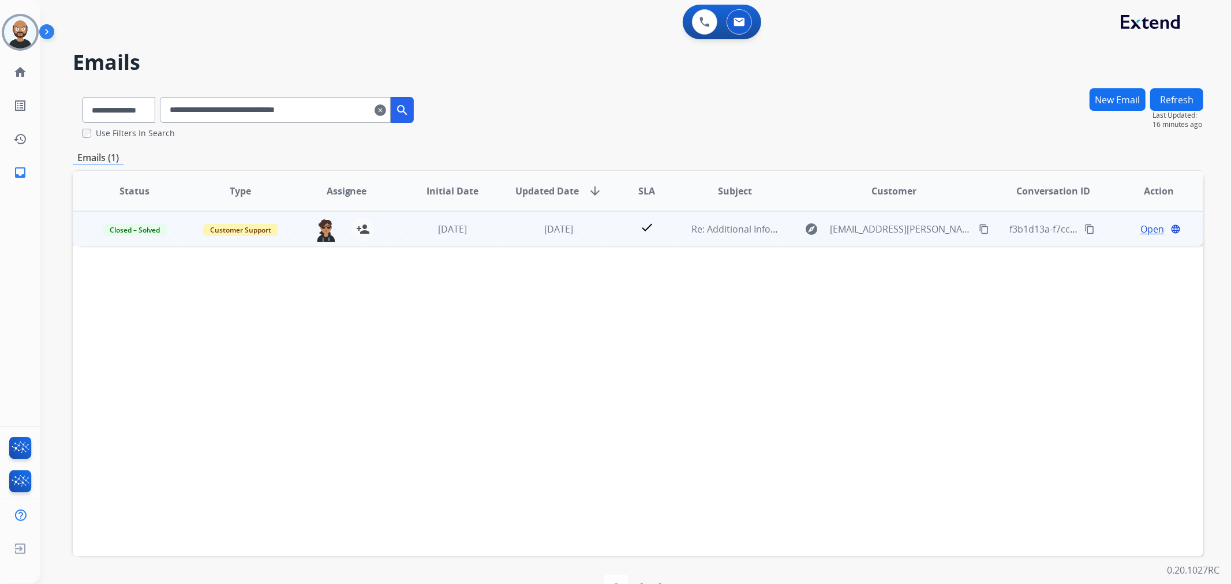
click at [1145, 224] on span "Open" at bounding box center [1153, 229] width 24 height 14
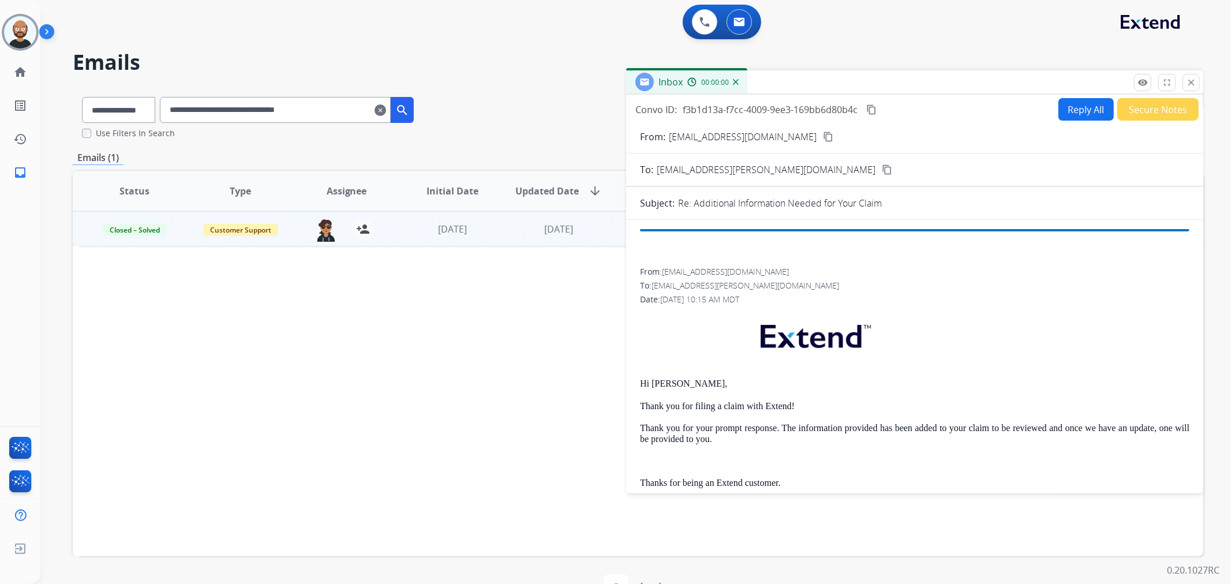
click at [1140, 110] on button "Secure Notes" at bounding box center [1158, 109] width 81 height 23
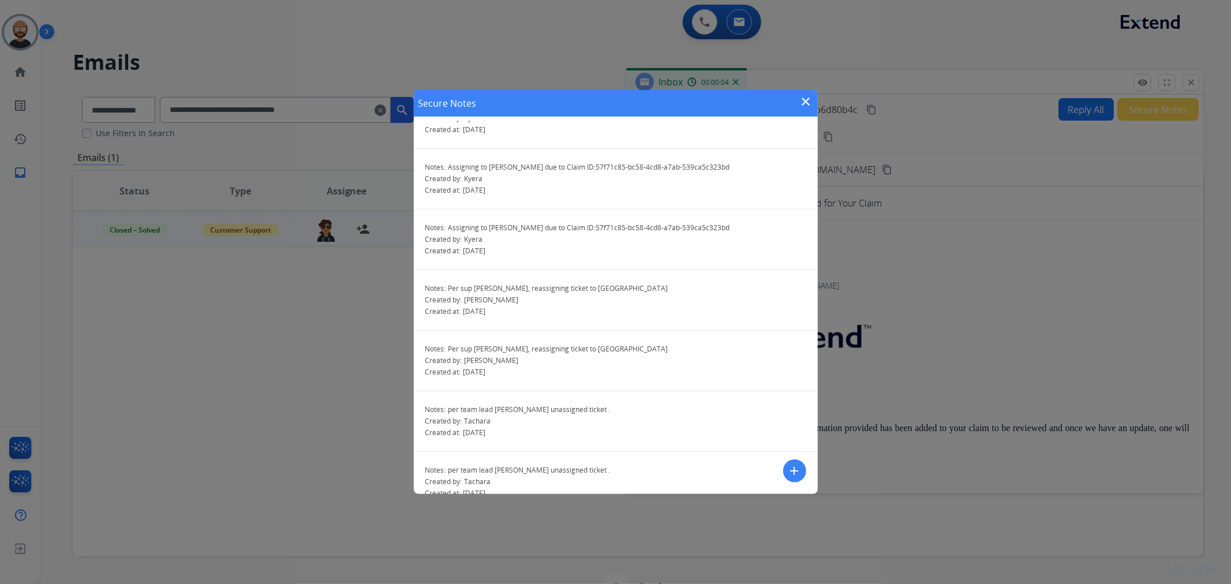
scroll to position [51, 0]
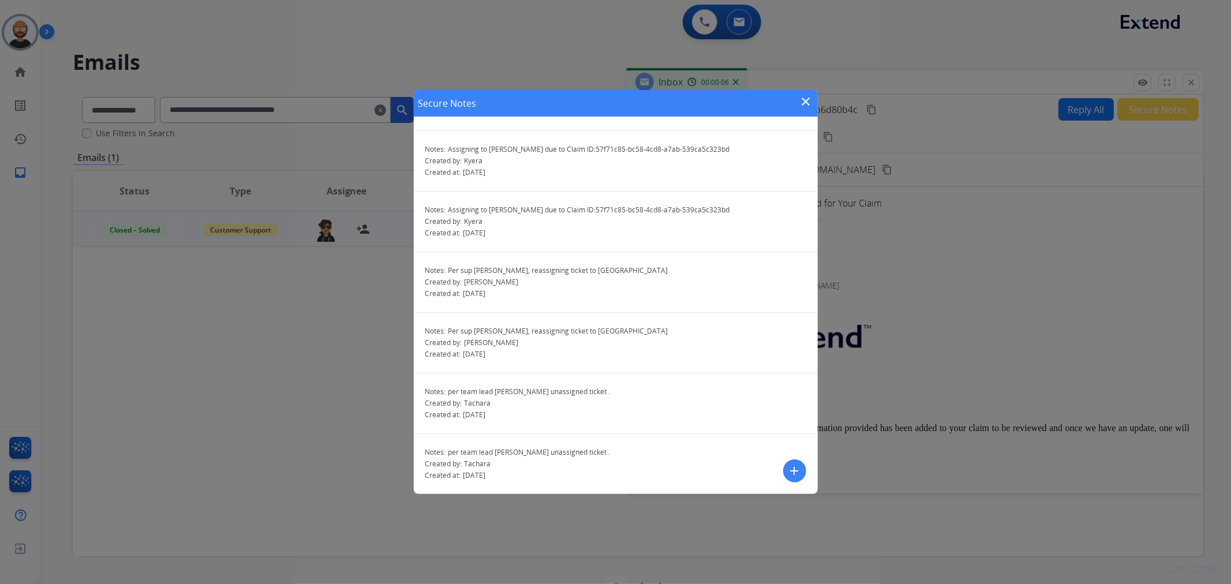
click at [805, 101] on mat-icon "close" at bounding box center [807, 102] width 14 height 14
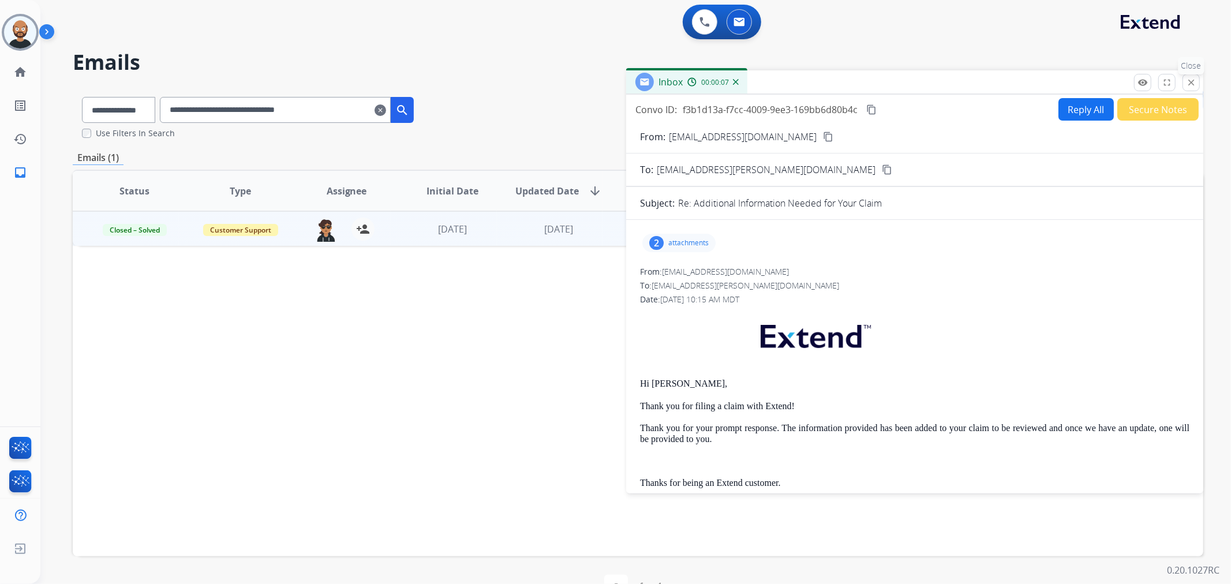
click at [1194, 80] on mat-icon "close" at bounding box center [1191, 82] width 10 height 10
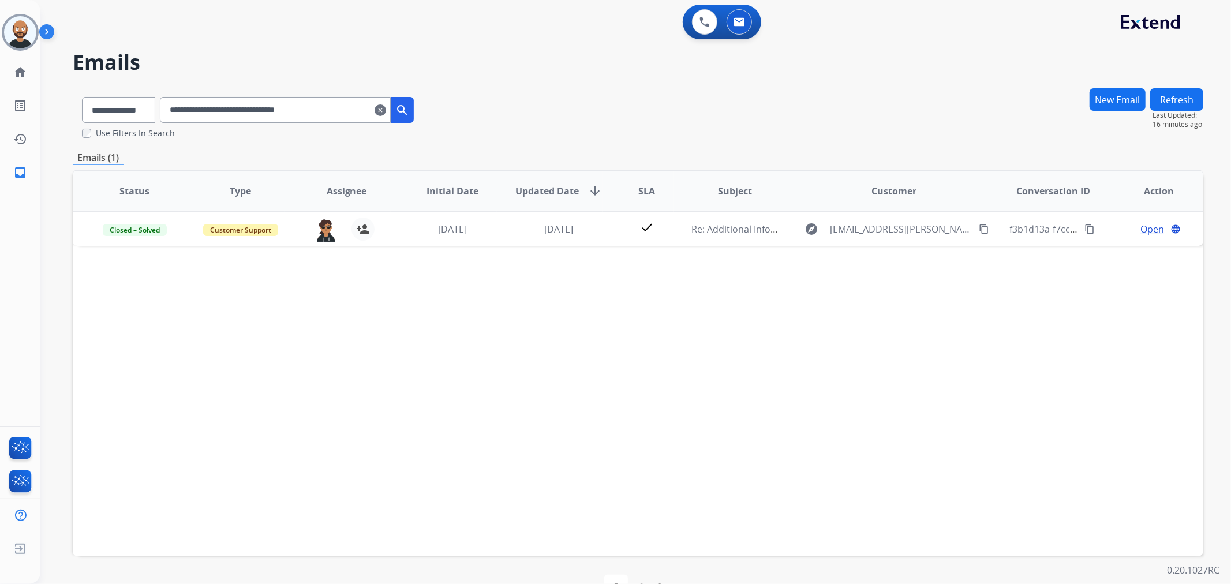
click at [328, 107] on input "**********" at bounding box center [275, 110] width 231 height 26
click at [329, 107] on input "**********" at bounding box center [275, 110] width 231 height 26
click at [333, 104] on input "**********" at bounding box center [275, 110] width 231 height 26
click at [344, 107] on input "**********" at bounding box center [275, 110] width 231 height 26
click at [343, 107] on input "**********" at bounding box center [275, 110] width 231 height 26
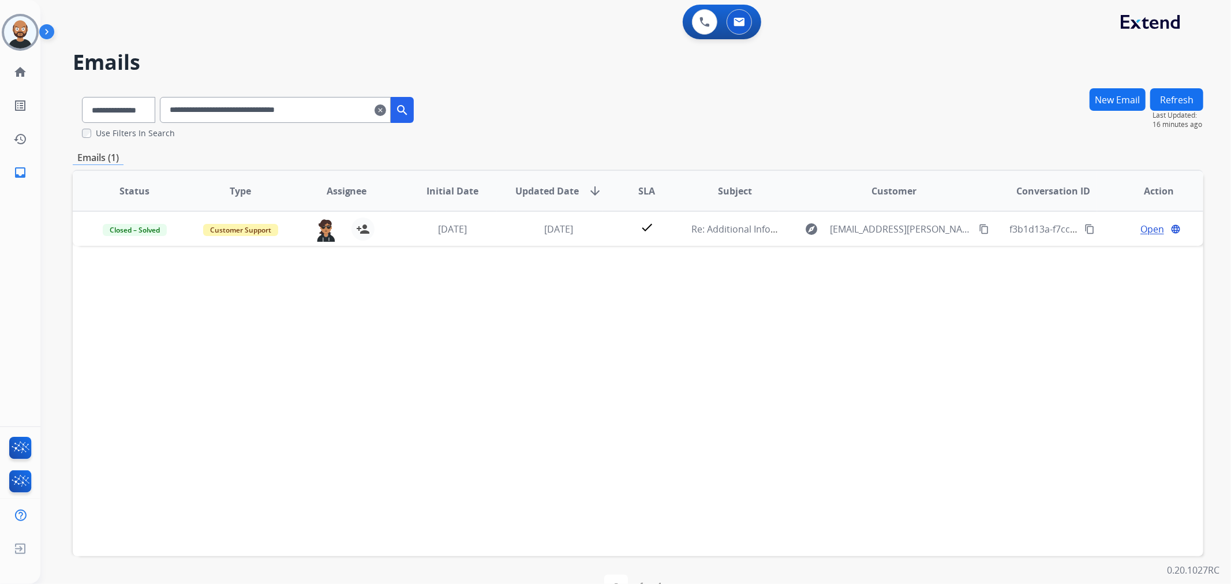
click at [343, 109] on input "**********" at bounding box center [275, 110] width 231 height 26
paste input "text"
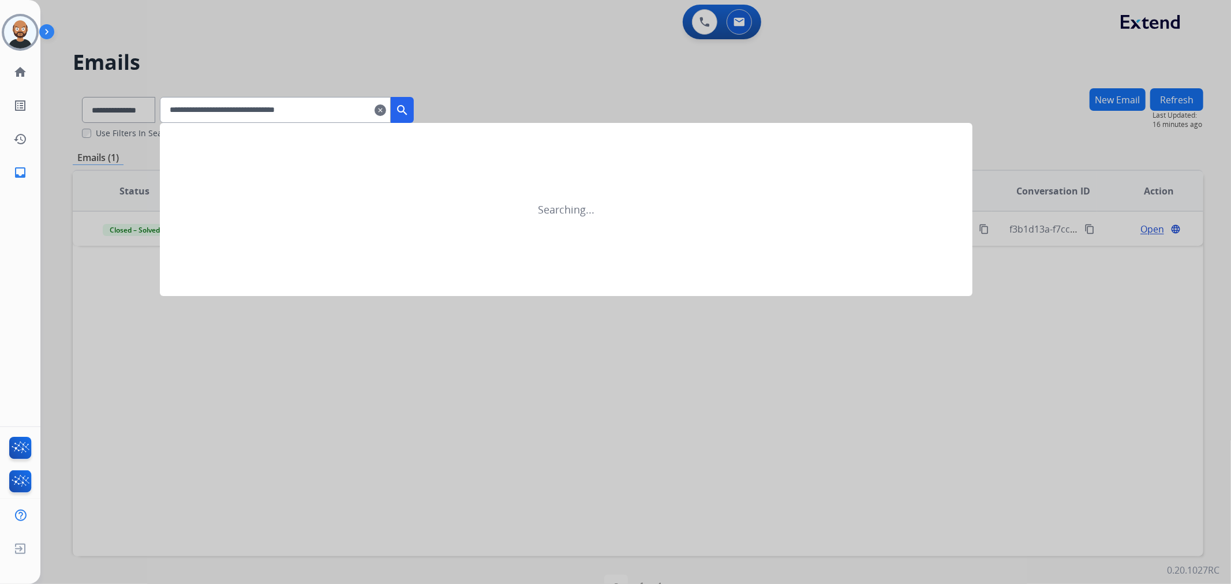
click at [409, 106] on mat-icon "search" at bounding box center [402, 110] width 14 height 14
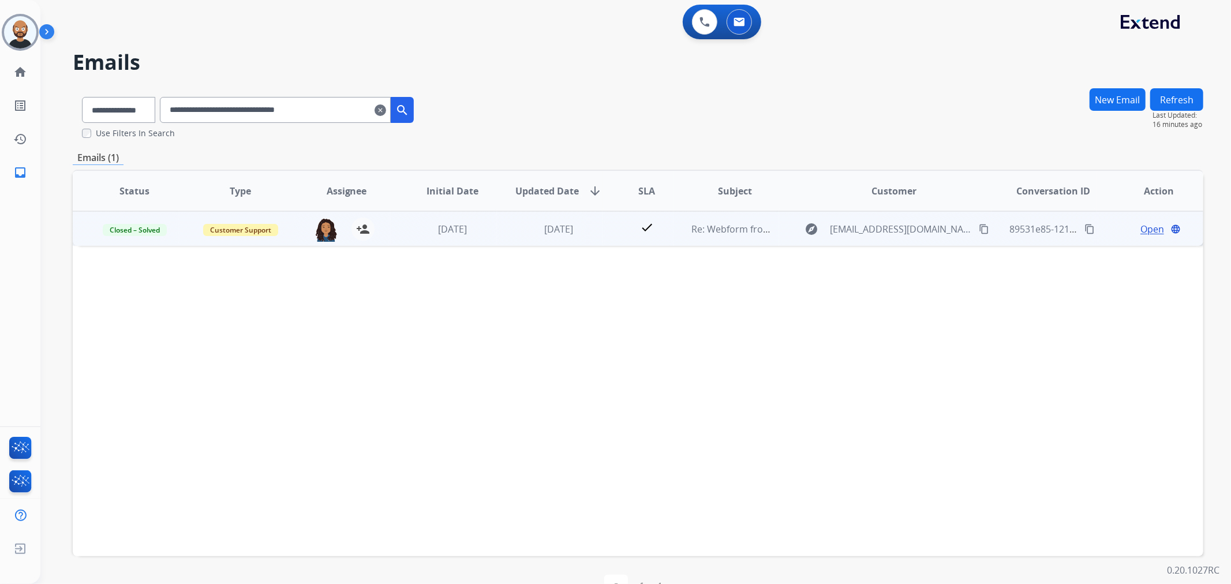
click at [1143, 223] on span "Open" at bounding box center [1153, 229] width 24 height 14
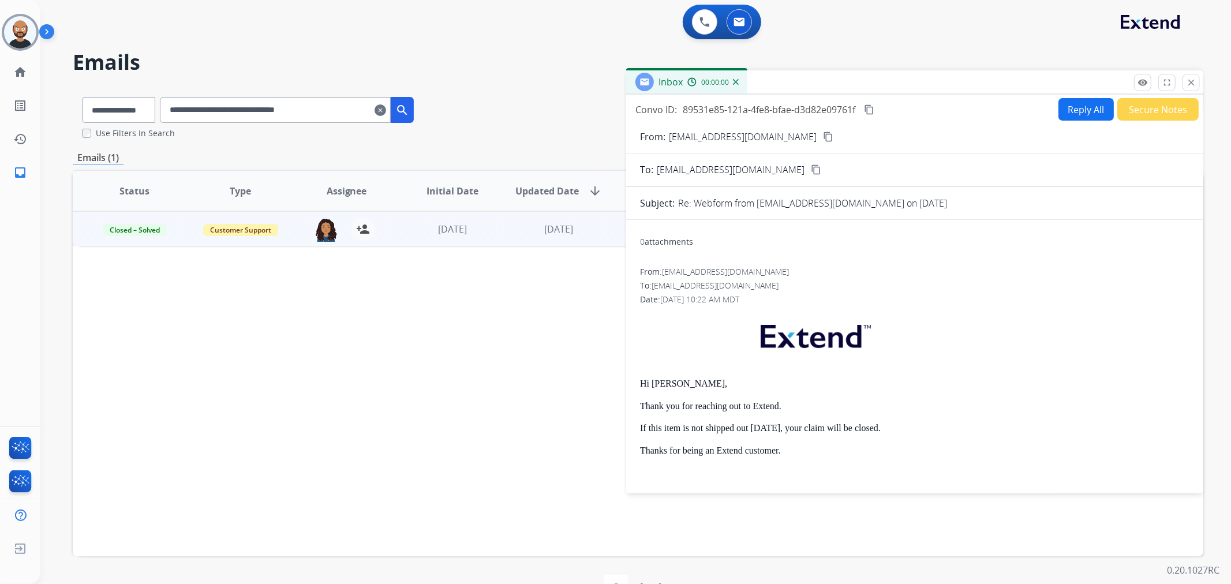
click at [1139, 113] on button "Secure Notes" at bounding box center [1158, 109] width 81 height 23
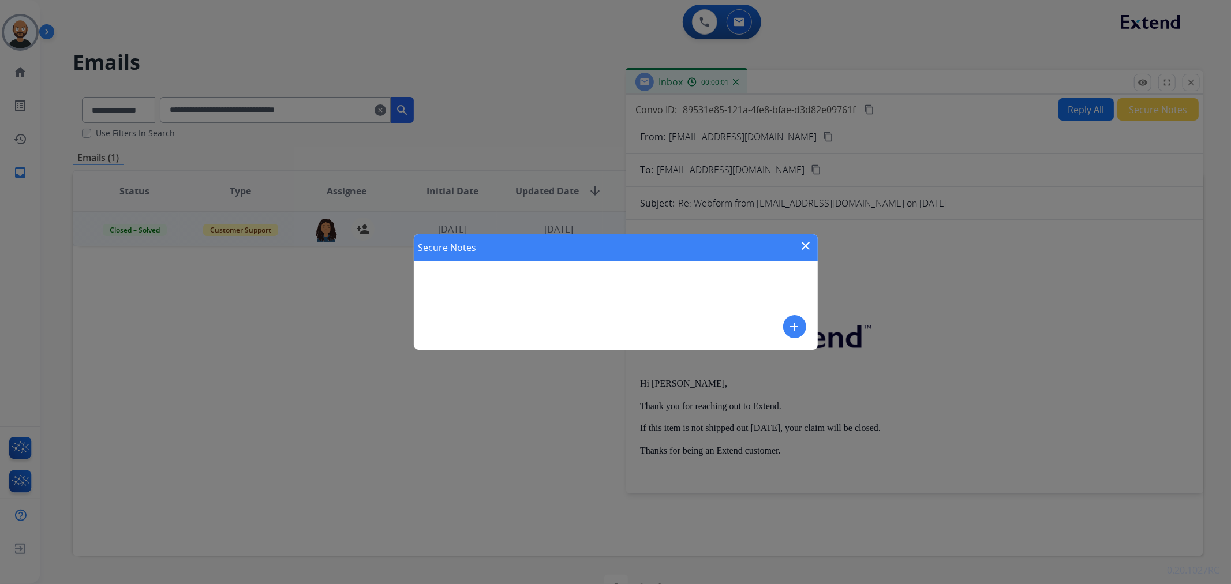
click at [810, 246] on mat-icon "close" at bounding box center [807, 246] width 14 height 14
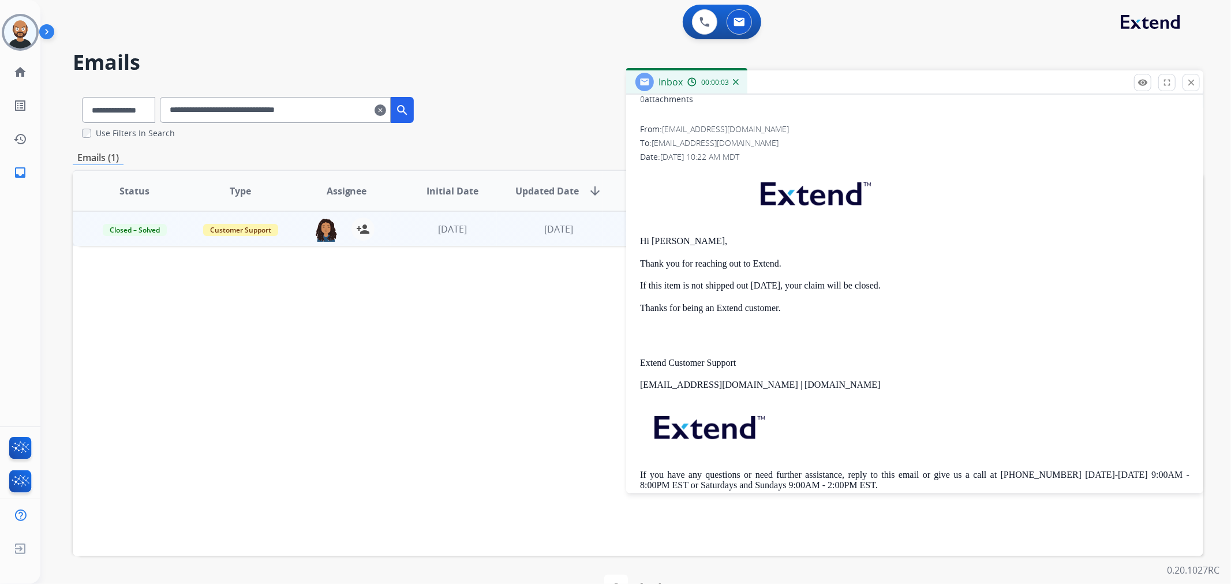
scroll to position [0, 0]
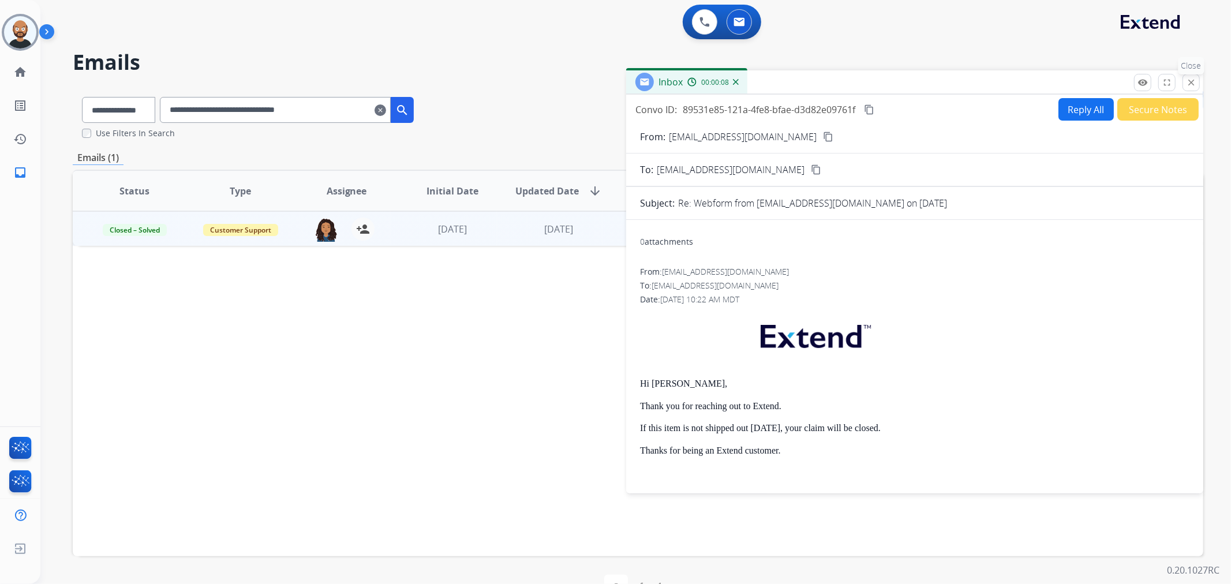
click at [1192, 83] on mat-icon "close" at bounding box center [1191, 82] width 10 height 10
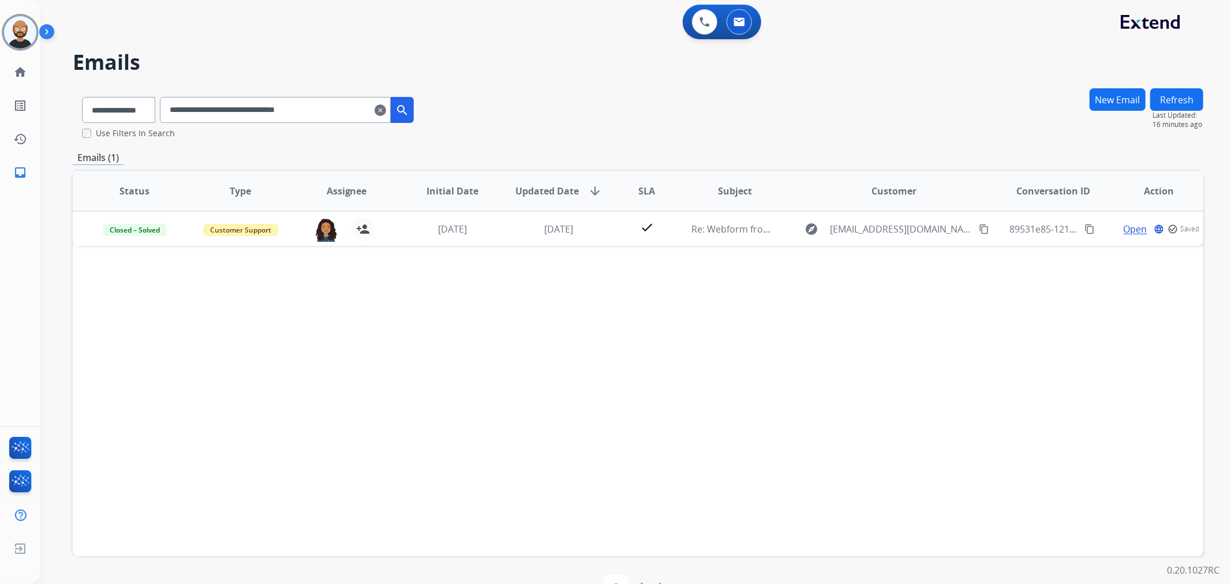
click at [259, 110] on input "**********" at bounding box center [275, 110] width 231 height 26
paste input "text"
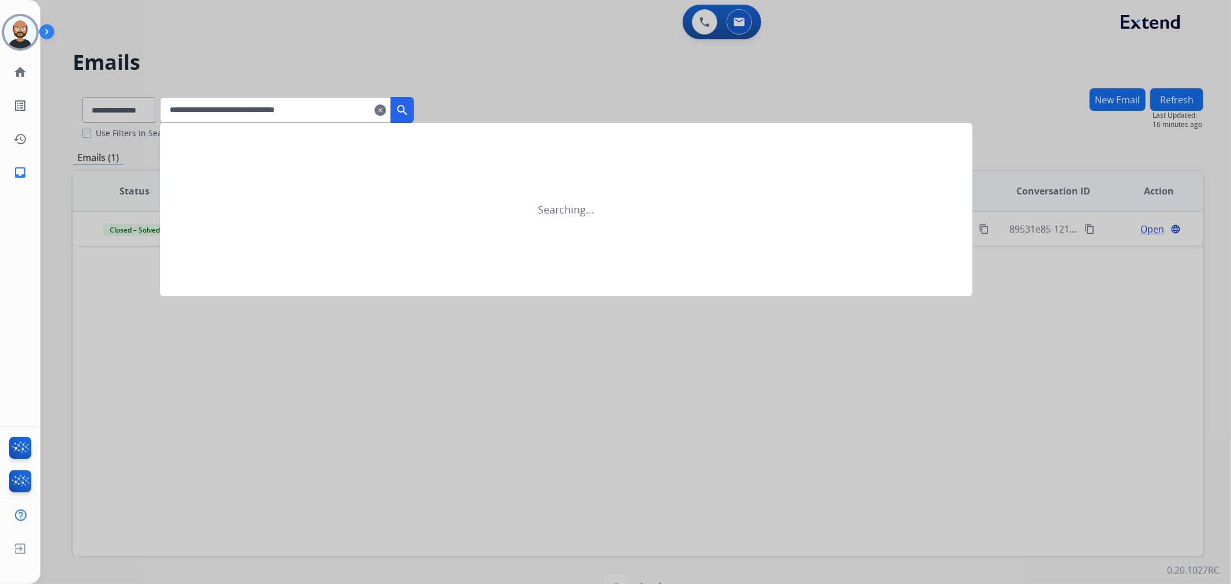
click at [409, 110] on mat-icon "search" at bounding box center [402, 110] width 14 height 14
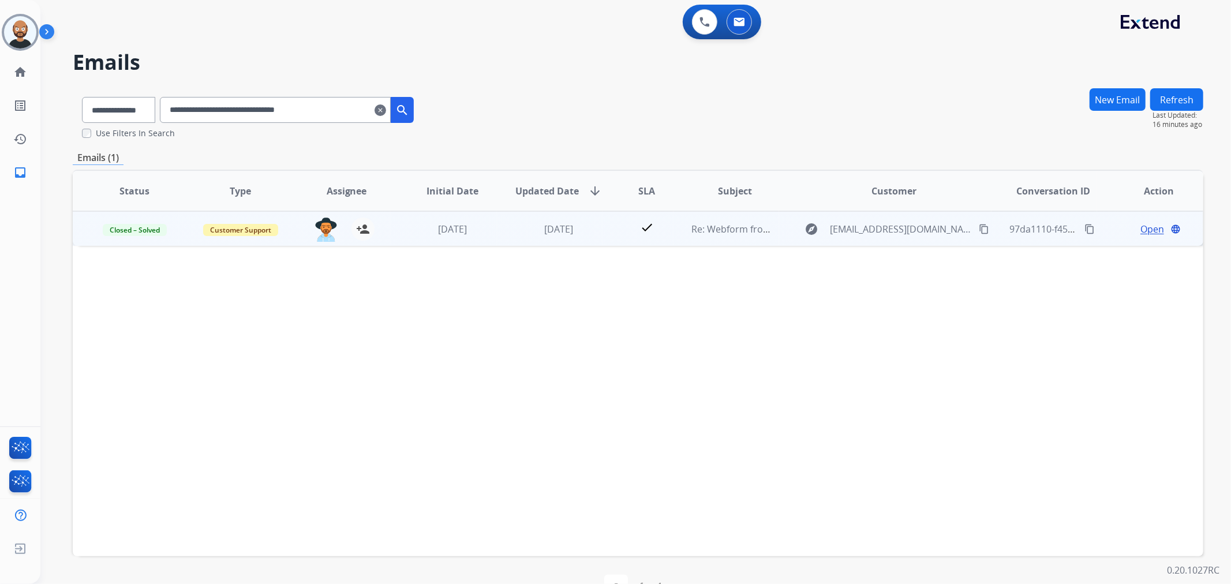
click at [1141, 229] on span "Open" at bounding box center [1153, 229] width 24 height 14
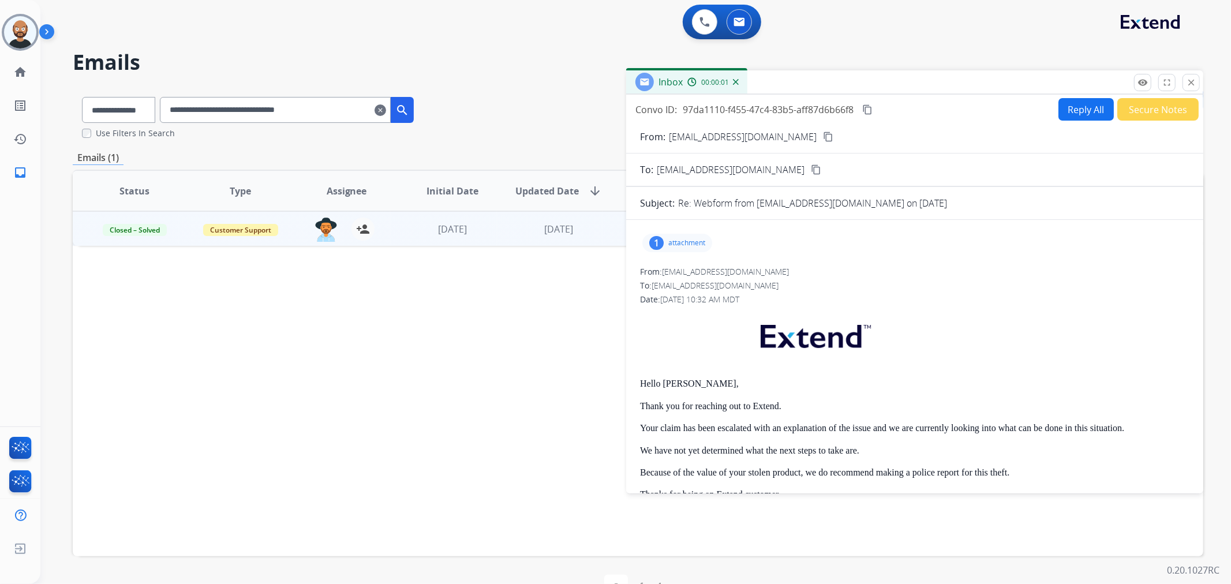
click at [1145, 112] on button "Secure Notes" at bounding box center [1158, 109] width 81 height 23
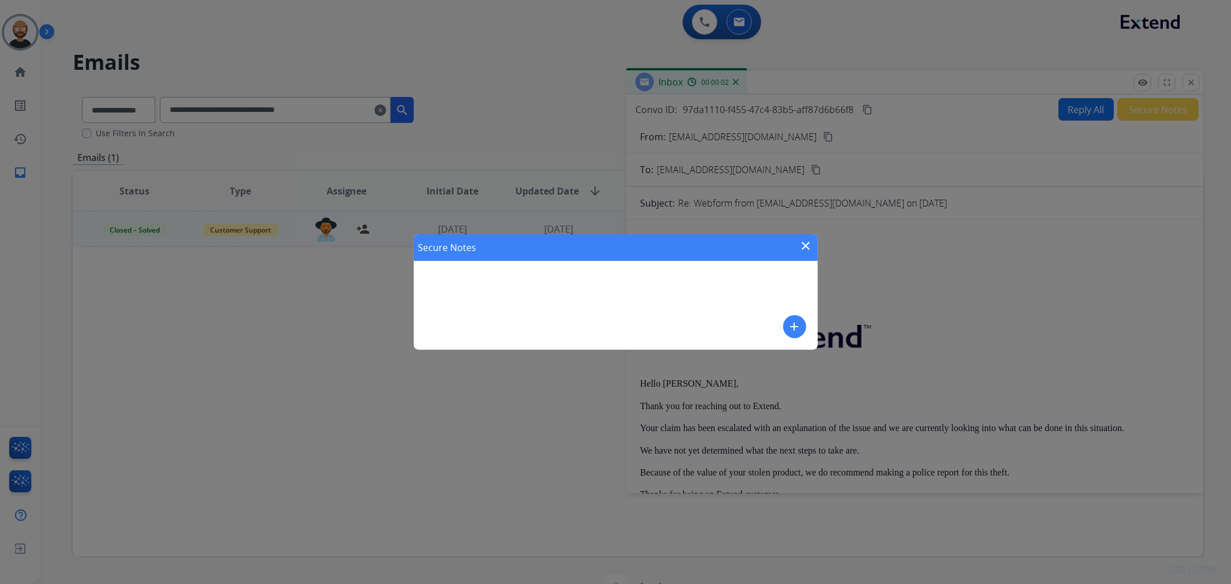
click at [809, 244] on mat-icon "close" at bounding box center [807, 246] width 14 height 14
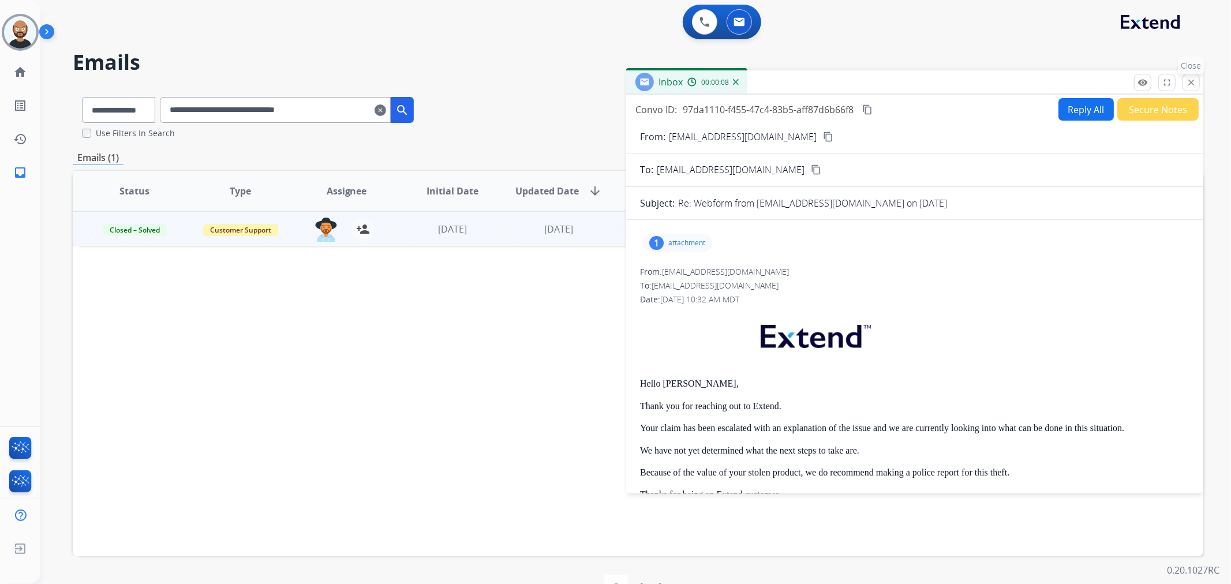
click at [1192, 83] on mat-icon "close" at bounding box center [1191, 82] width 10 height 10
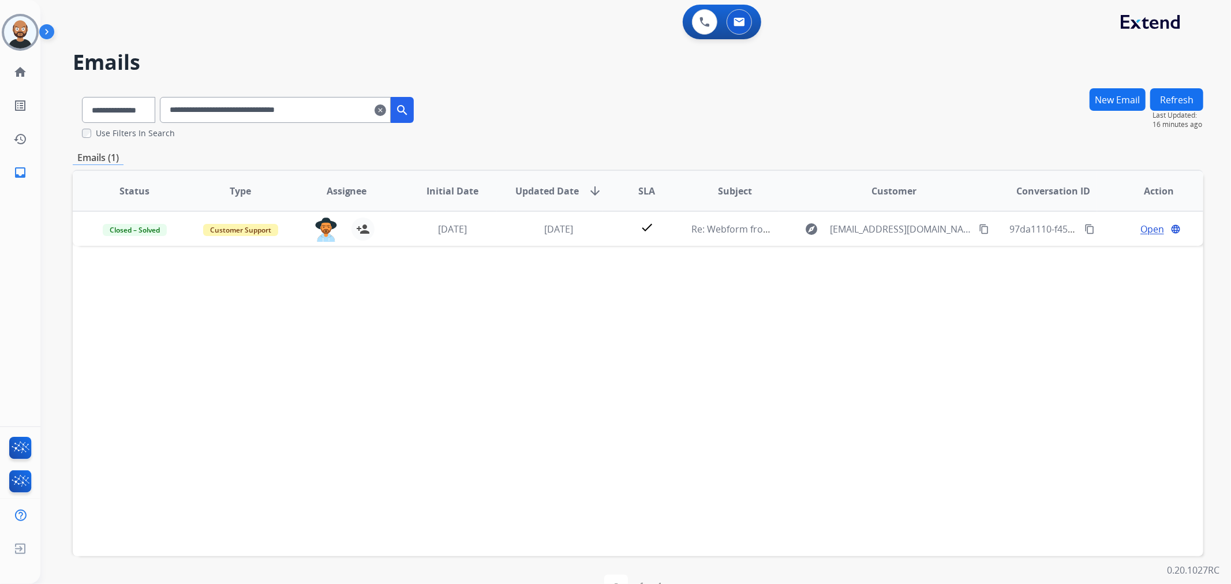
click at [308, 117] on input "**********" at bounding box center [275, 110] width 231 height 26
paste input "text"
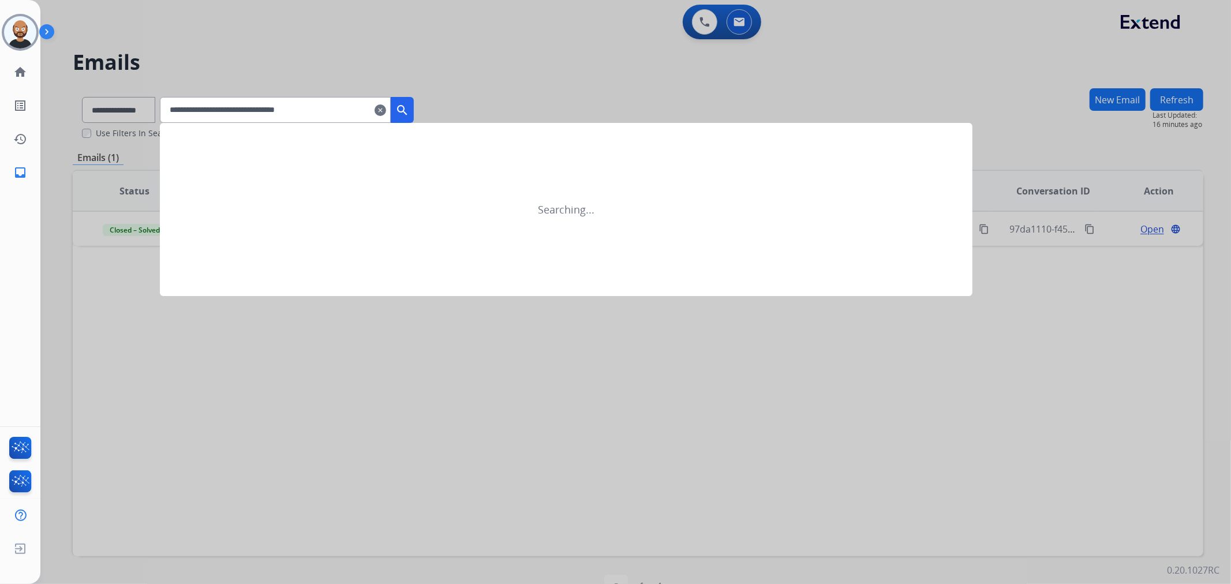
click at [409, 110] on mat-icon "search" at bounding box center [402, 110] width 14 height 14
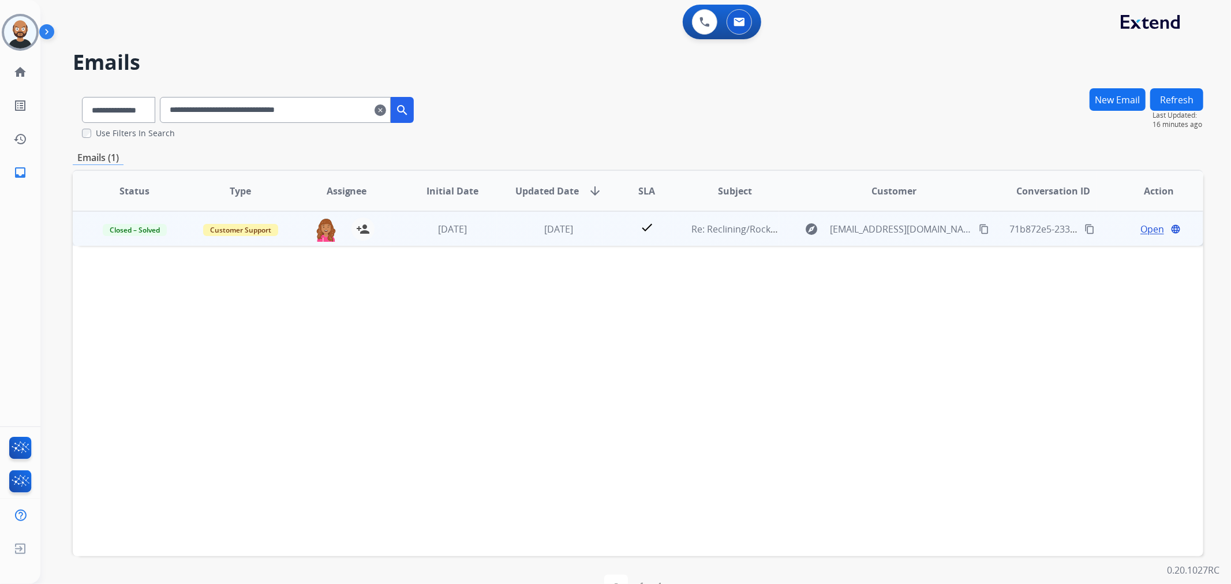
click at [1148, 228] on span "Open" at bounding box center [1153, 229] width 24 height 14
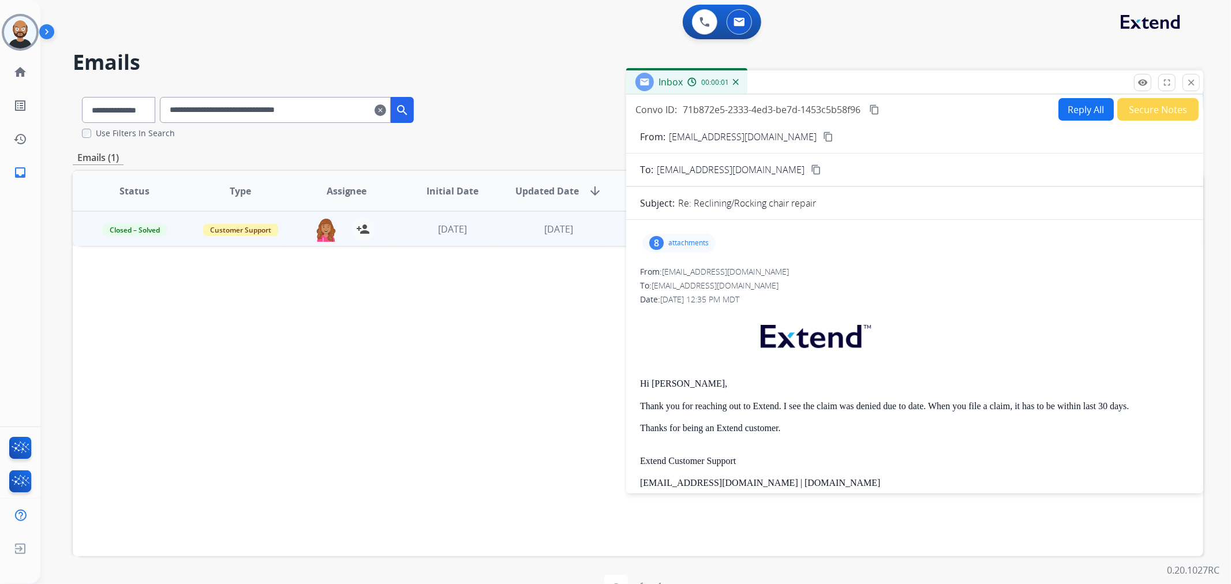
click at [1156, 114] on button "Secure Notes" at bounding box center [1158, 109] width 81 height 23
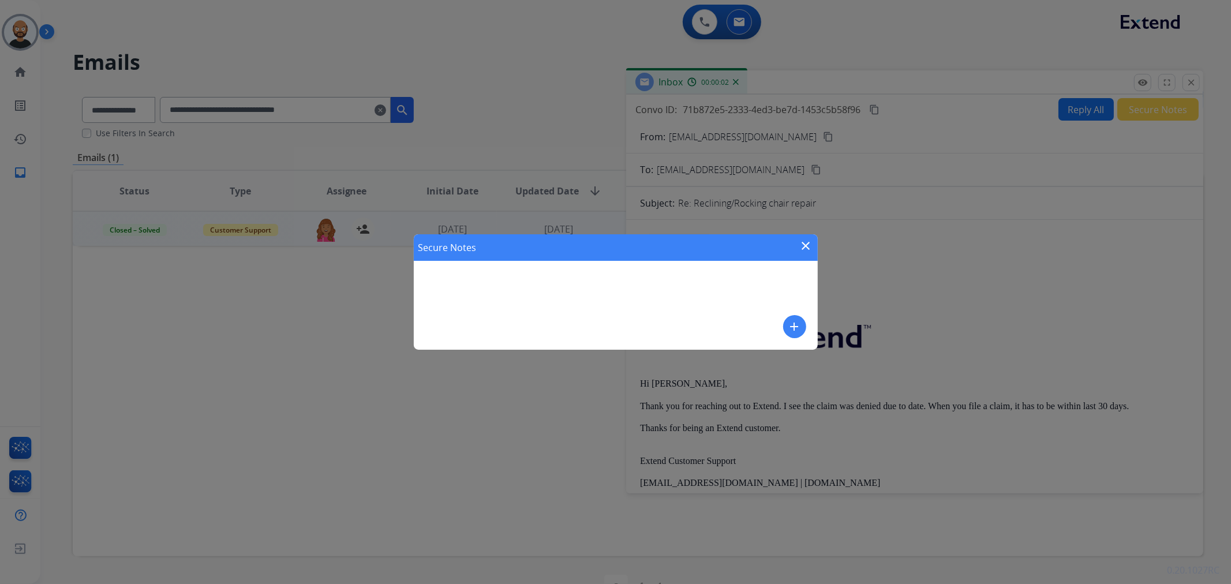
click at [805, 246] on mat-icon "close" at bounding box center [807, 246] width 14 height 14
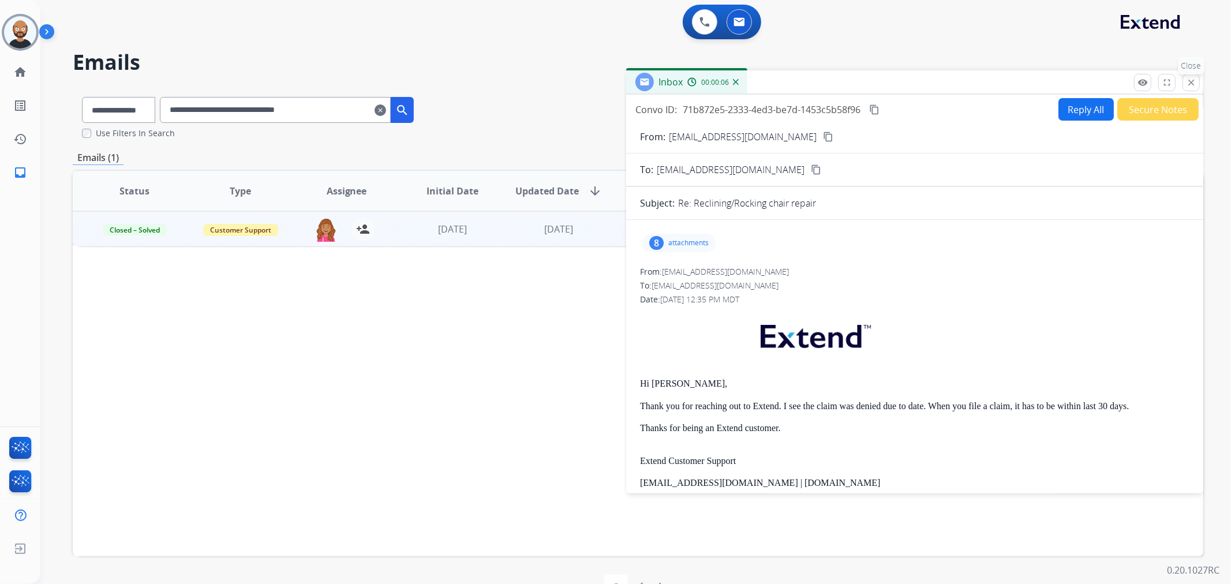
click at [1197, 83] on button "close Close" at bounding box center [1191, 82] width 17 height 17
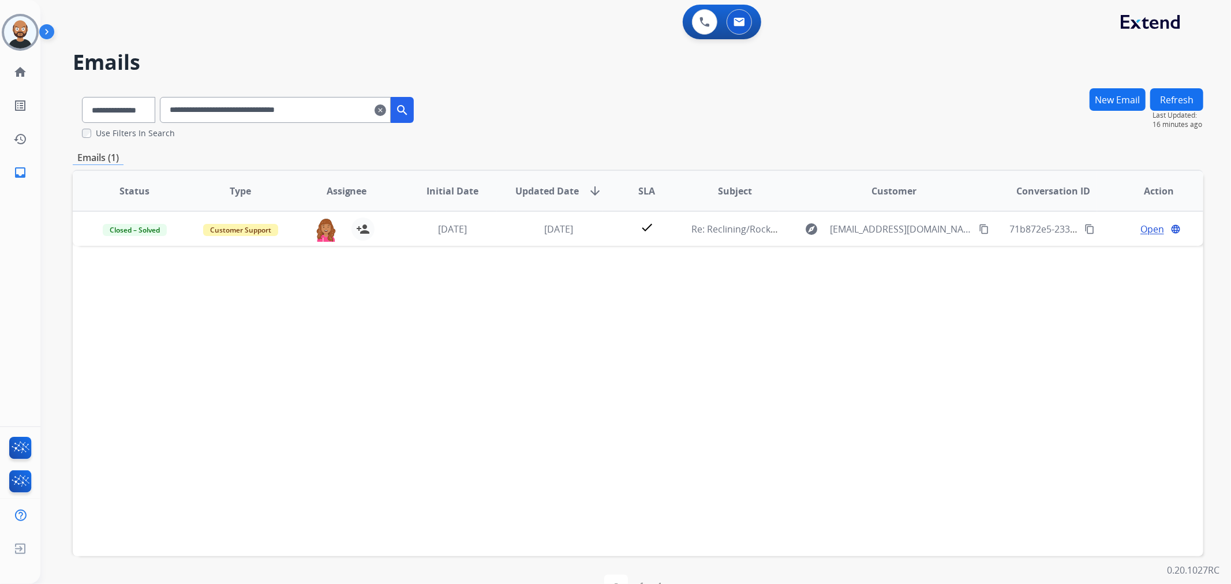
click at [297, 118] on input "**********" at bounding box center [275, 110] width 231 height 26
paste input "text"
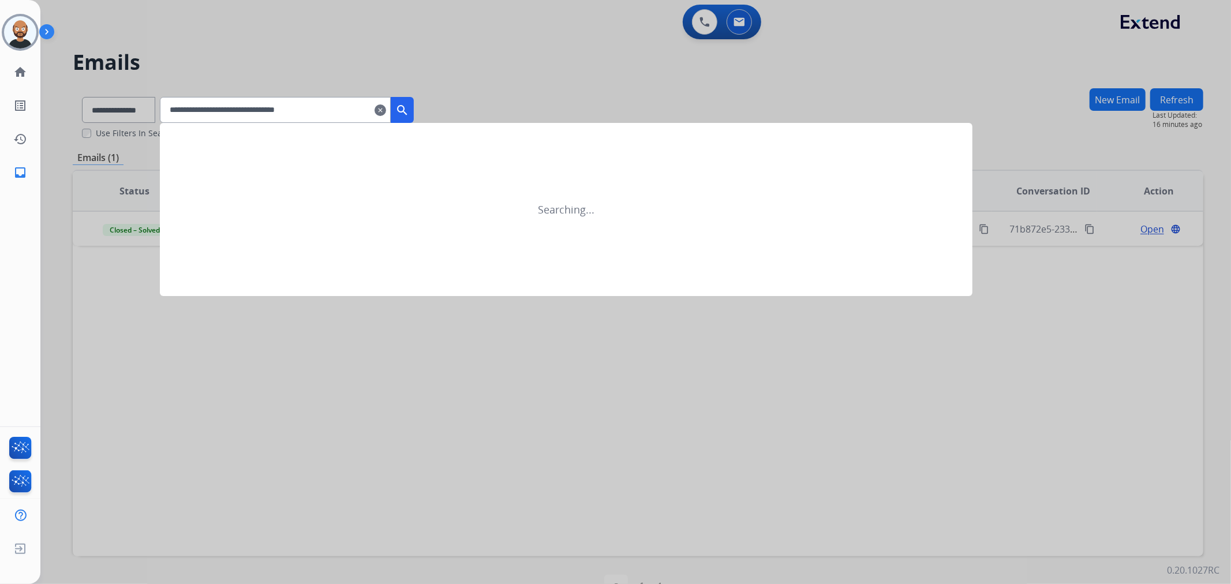
click at [409, 106] on mat-icon "search" at bounding box center [402, 110] width 14 height 14
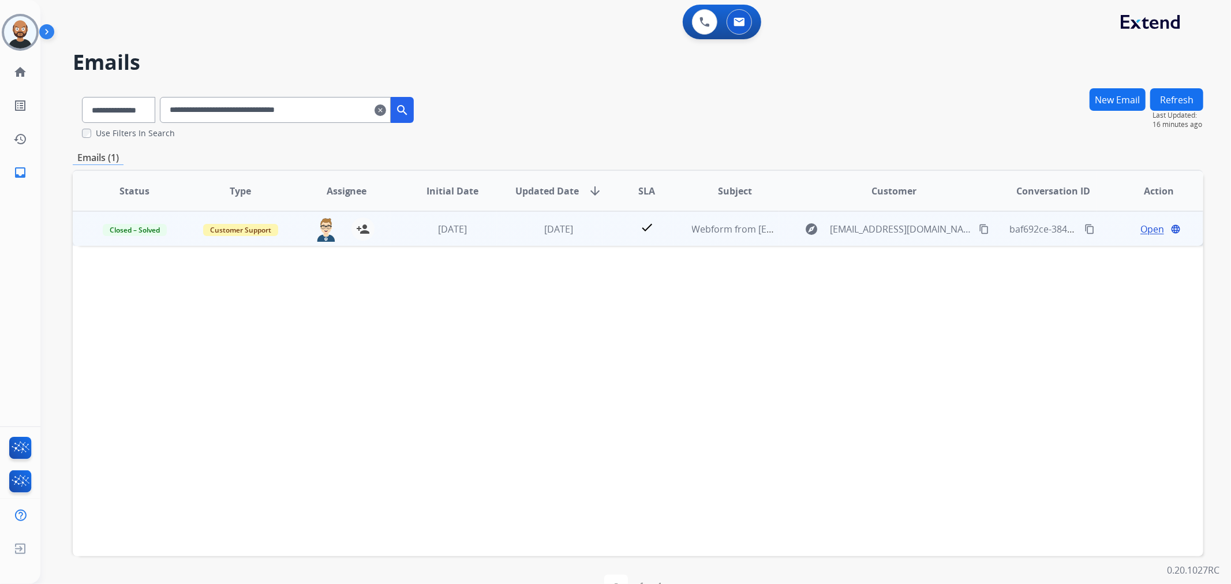
click at [1141, 229] on span "Open" at bounding box center [1153, 229] width 24 height 14
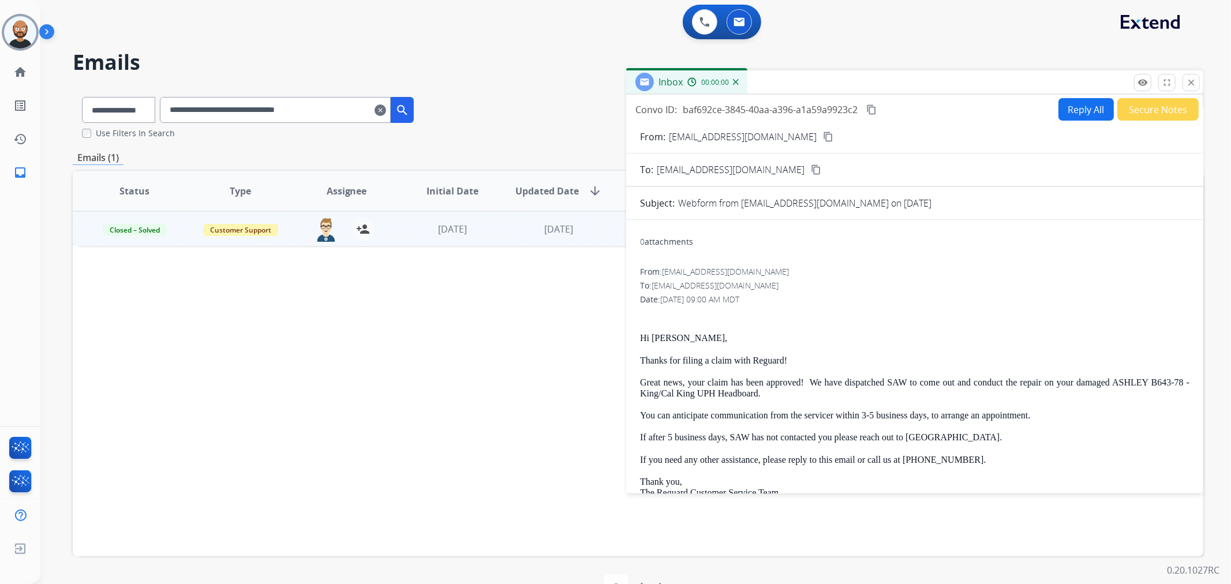
click at [1140, 114] on button "Secure Notes" at bounding box center [1158, 109] width 81 height 23
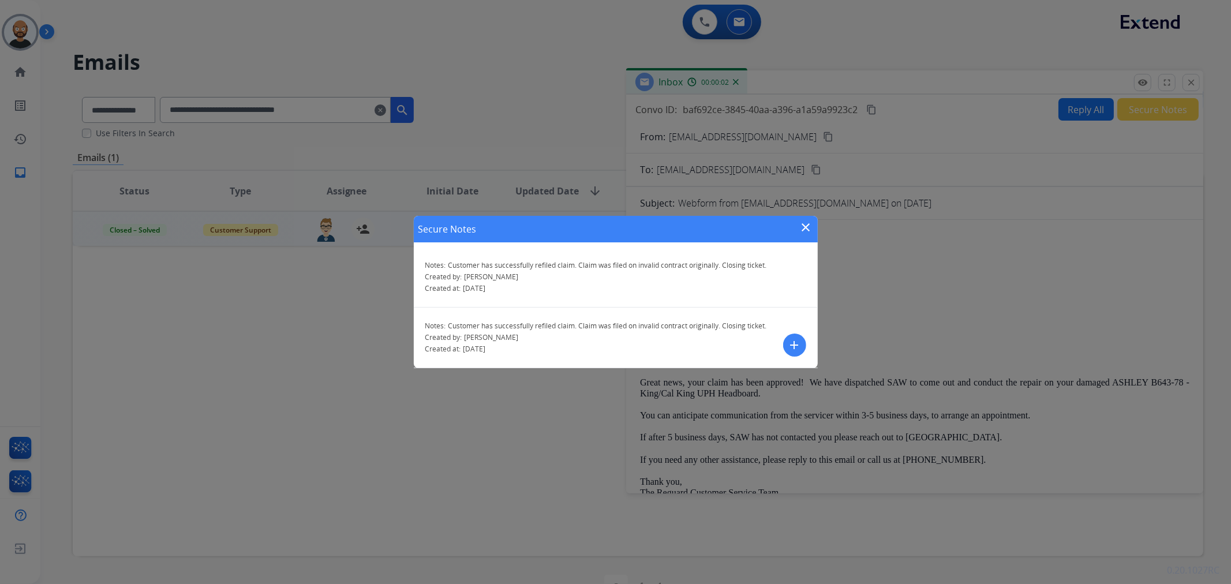
click at [805, 227] on mat-icon "close" at bounding box center [807, 228] width 14 height 14
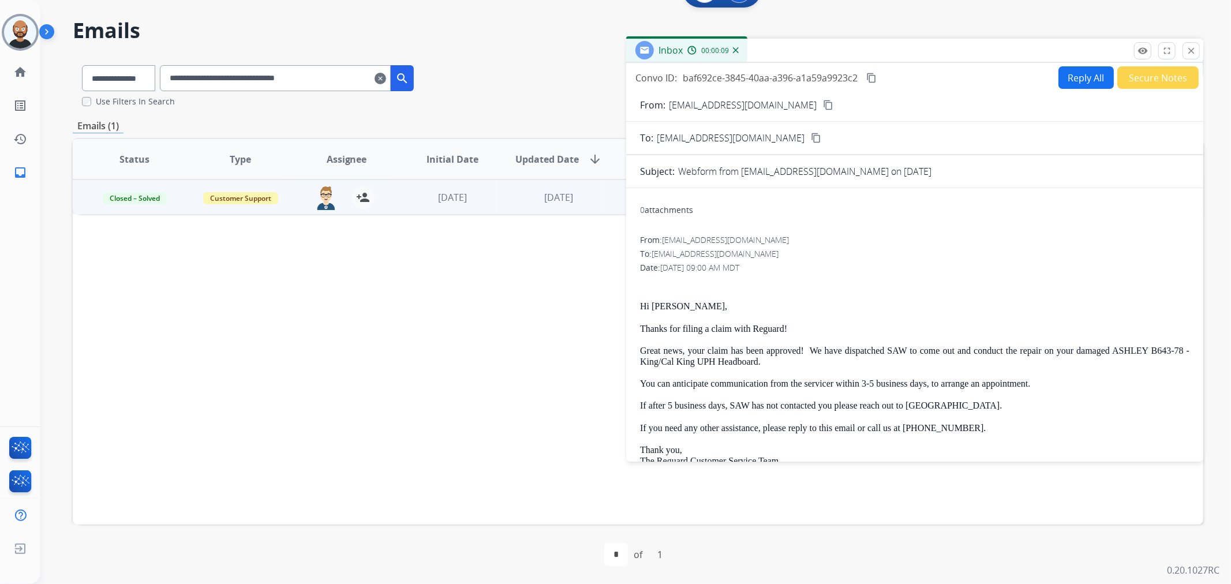
click at [1133, 81] on button "Secure Notes" at bounding box center [1158, 77] width 81 height 23
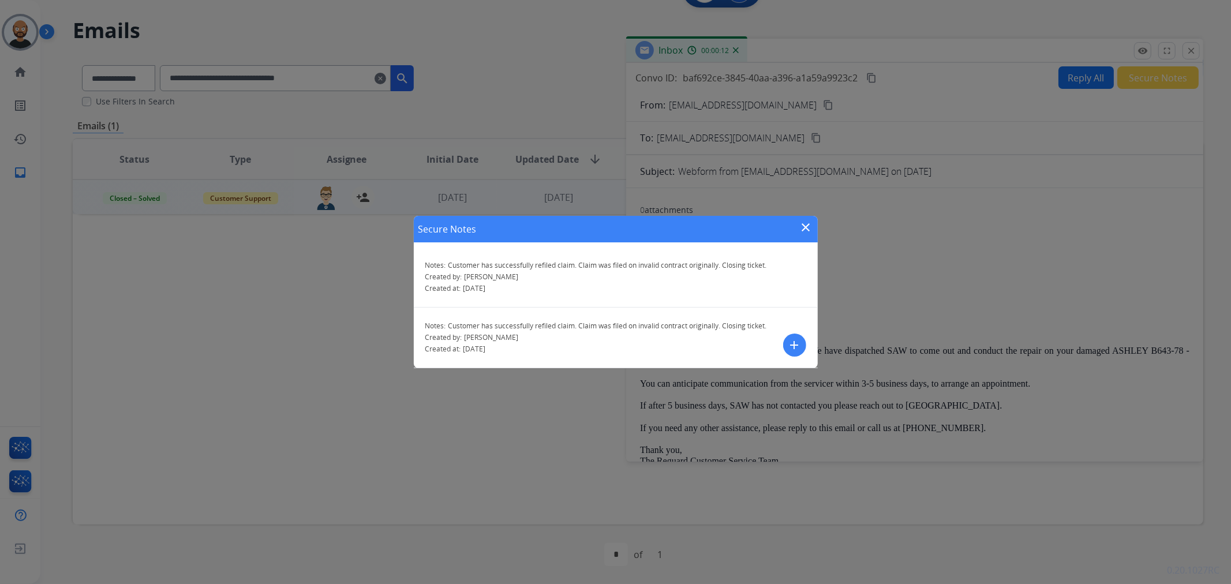
click at [807, 225] on mat-icon "close" at bounding box center [807, 228] width 14 height 14
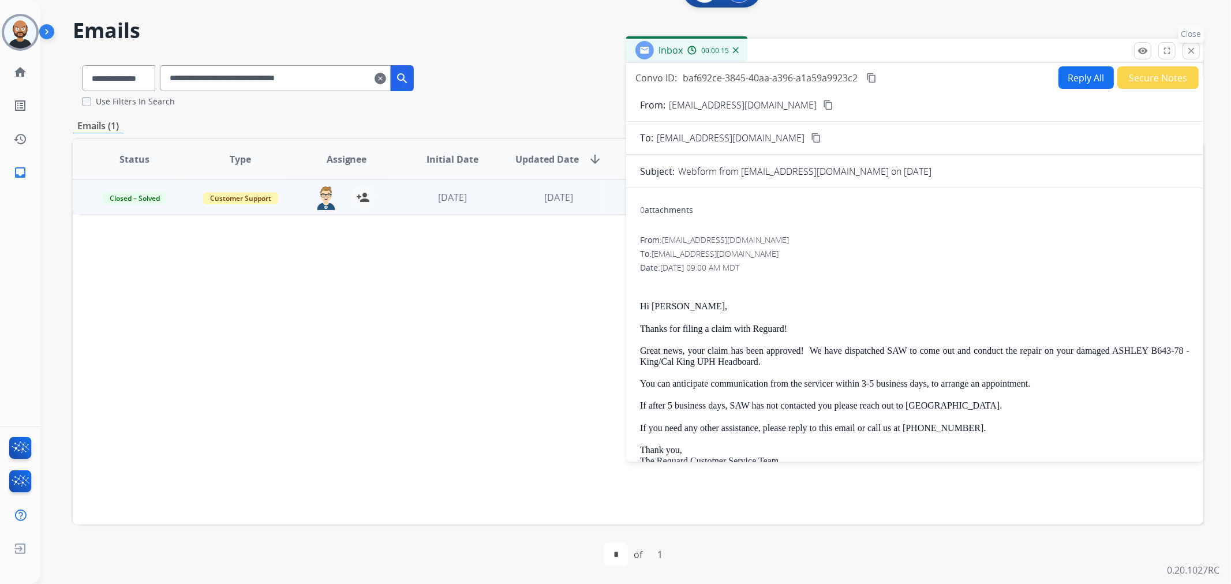
click at [1193, 47] on mat-icon "close" at bounding box center [1191, 51] width 10 height 10
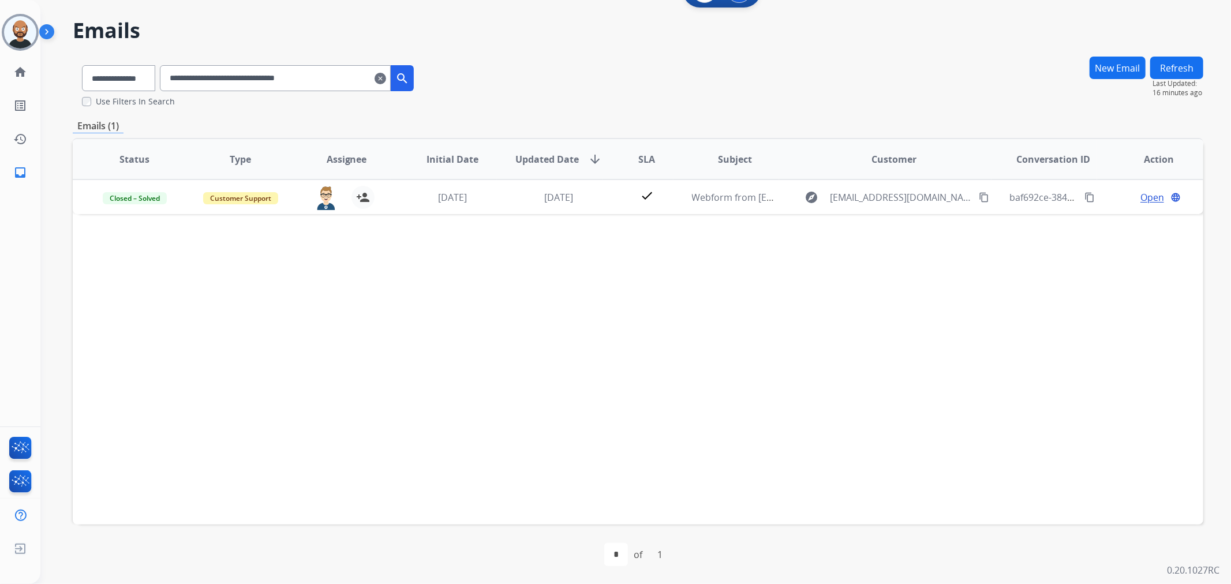
click at [297, 95] on div "**********" at bounding box center [248, 76] width 350 height 40
click at [298, 83] on input "**********" at bounding box center [275, 78] width 231 height 26
paste input "text"
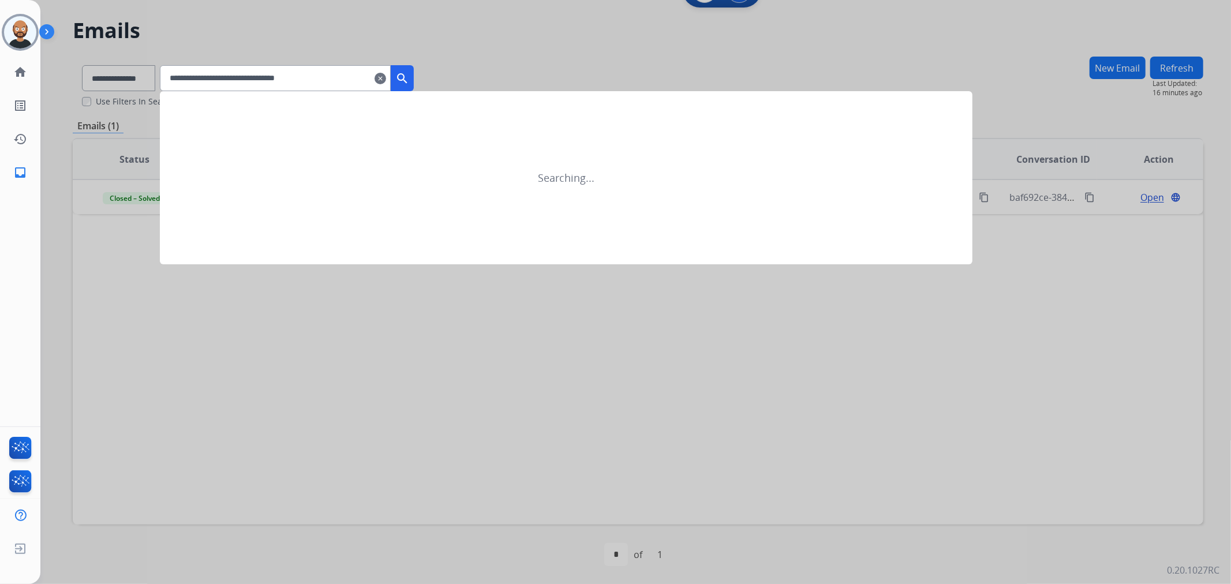
click at [409, 78] on mat-icon "search" at bounding box center [402, 79] width 14 height 14
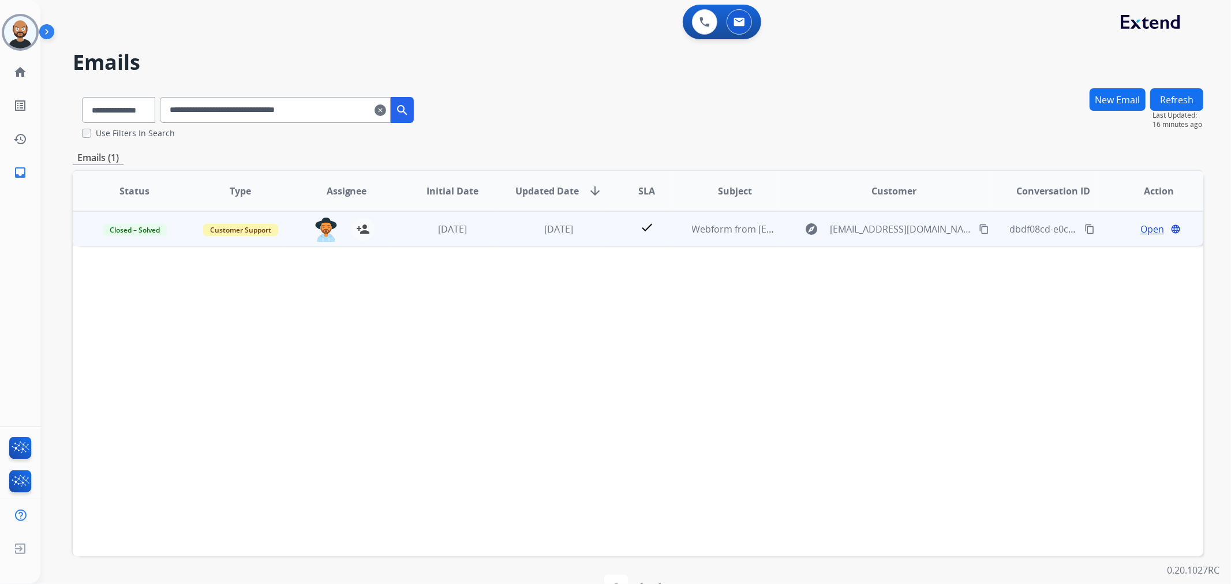
click at [1145, 227] on span "Open" at bounding box center [1153, 229] width 24 height 14
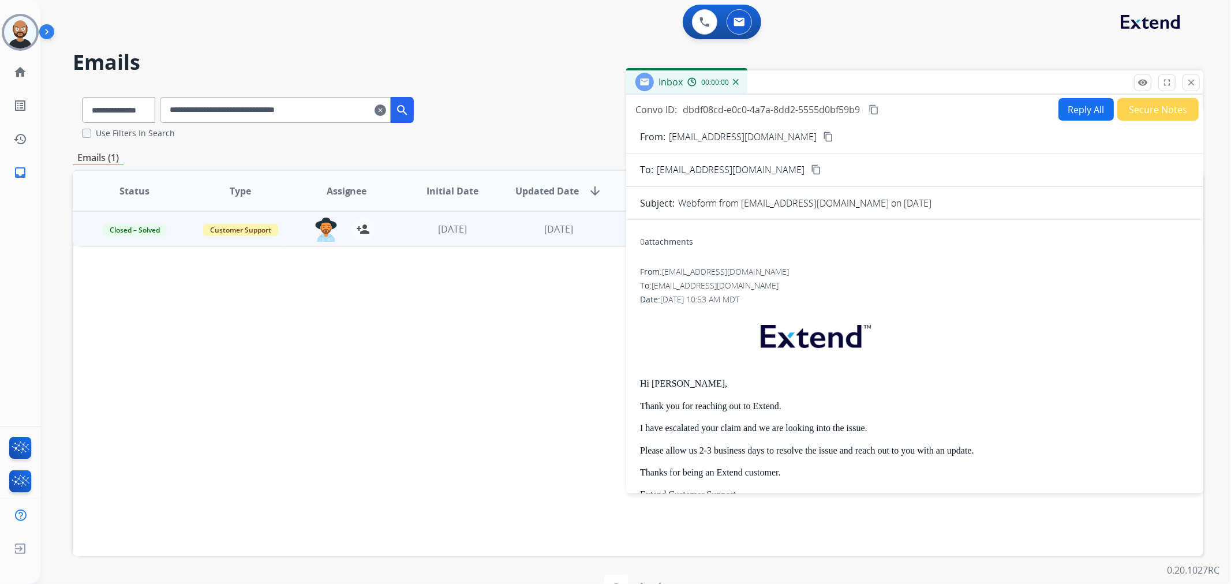
click at [1129, 106] on button "Secure Notes" at bounding box center [1158, 109] width 81 height 23
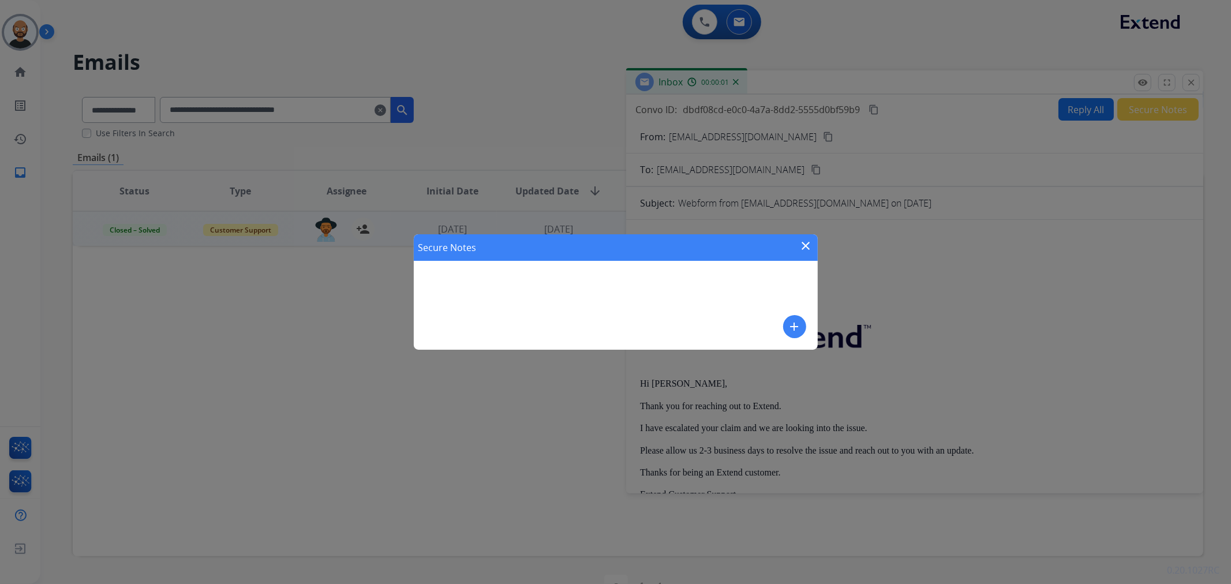
click at [809, 240] on mat-icon "close" at bounding box center [807, 246] width 14 height 14
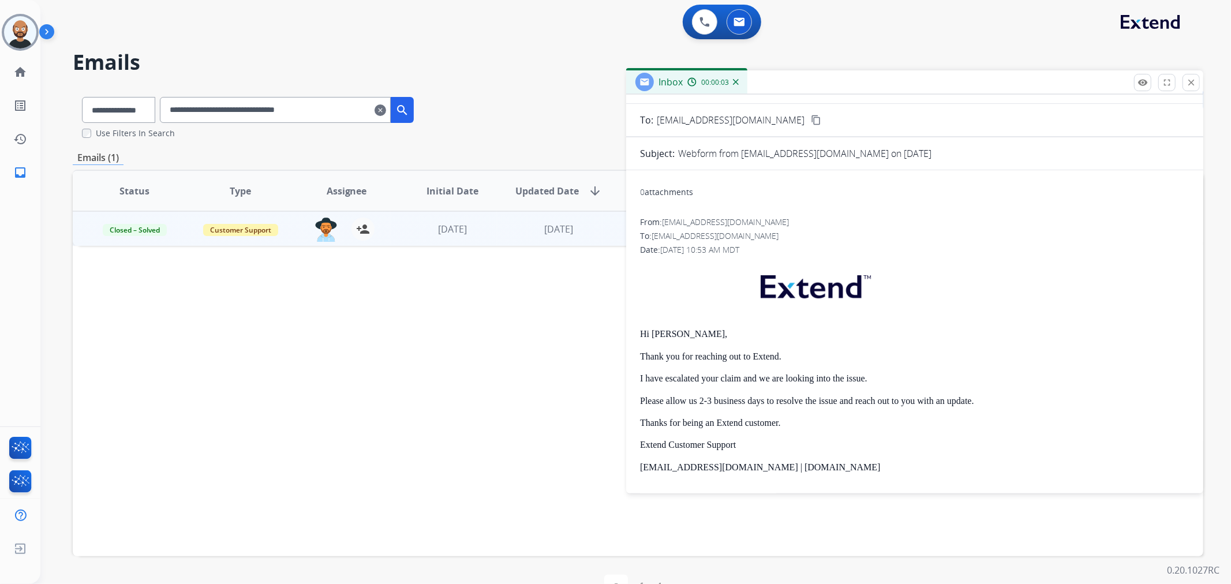
scroll to position [36, 0]
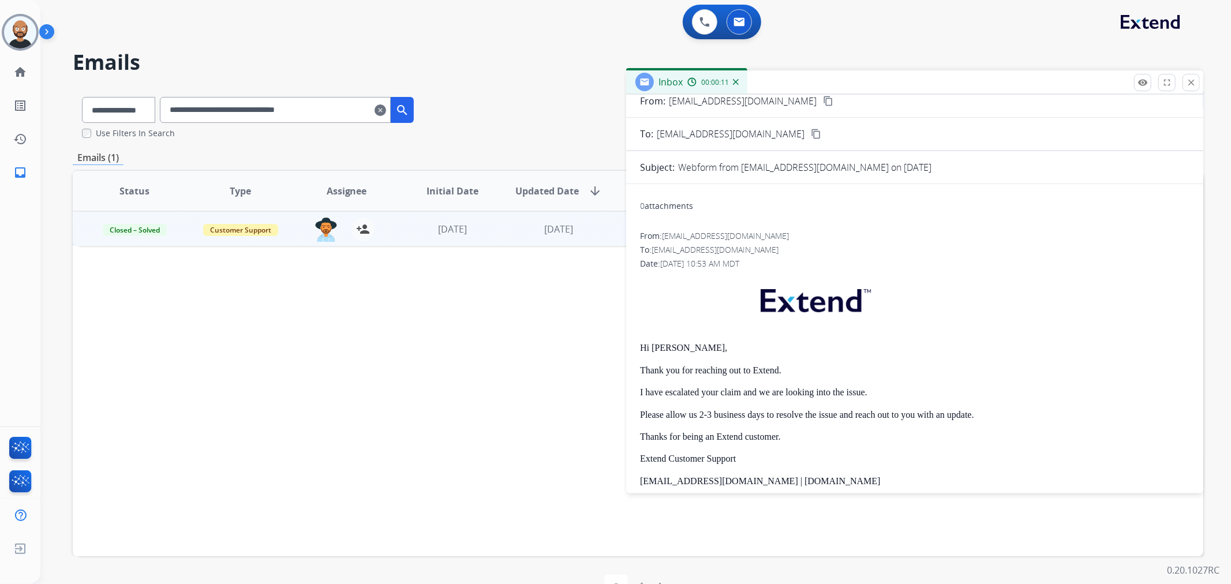
drag, startPoint x: 1197, startPoint y: 84, endPoint x: 1170, endPoint y: 91, distance: 27.9
click at [1196, 84] on button "close Close" at bounding box center [1191, 82] width 17 height 17
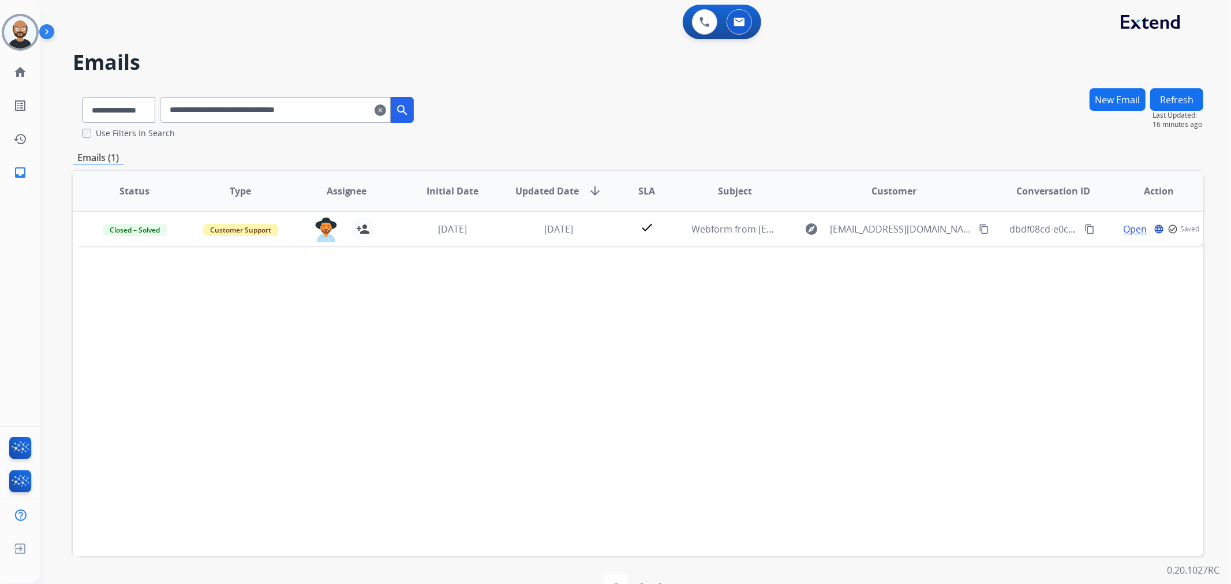
click at [308, 118] on input "**********" at bounding box center [275, 110] width 231 height 26
paste input "text"
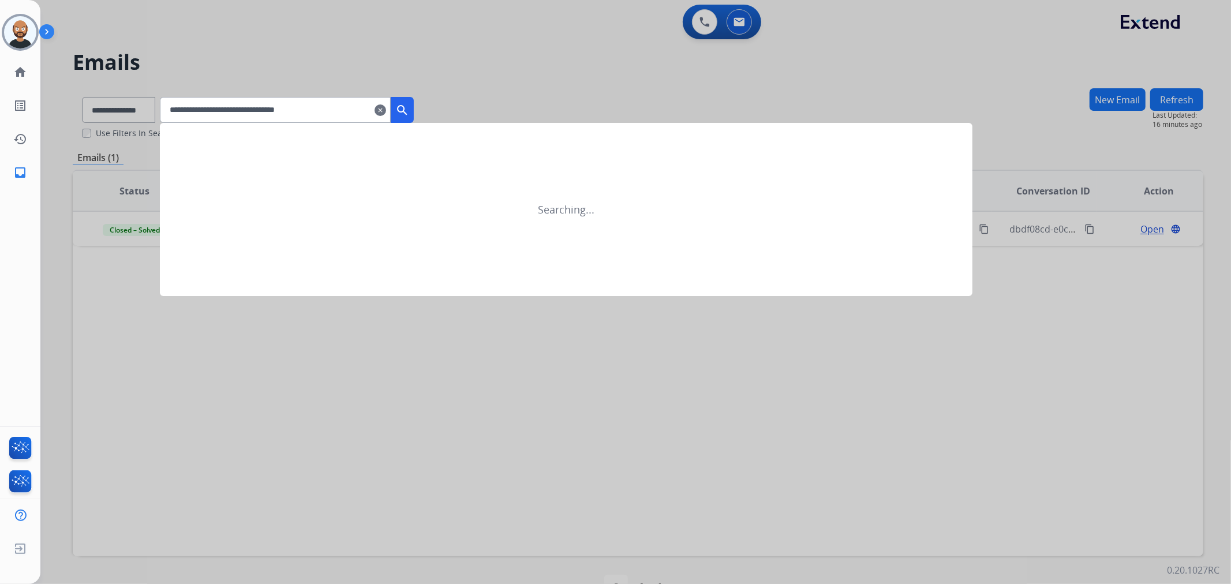
click at [409, 107] on mat-icon "search" at bounding box center [402, 110] width 14 height 14
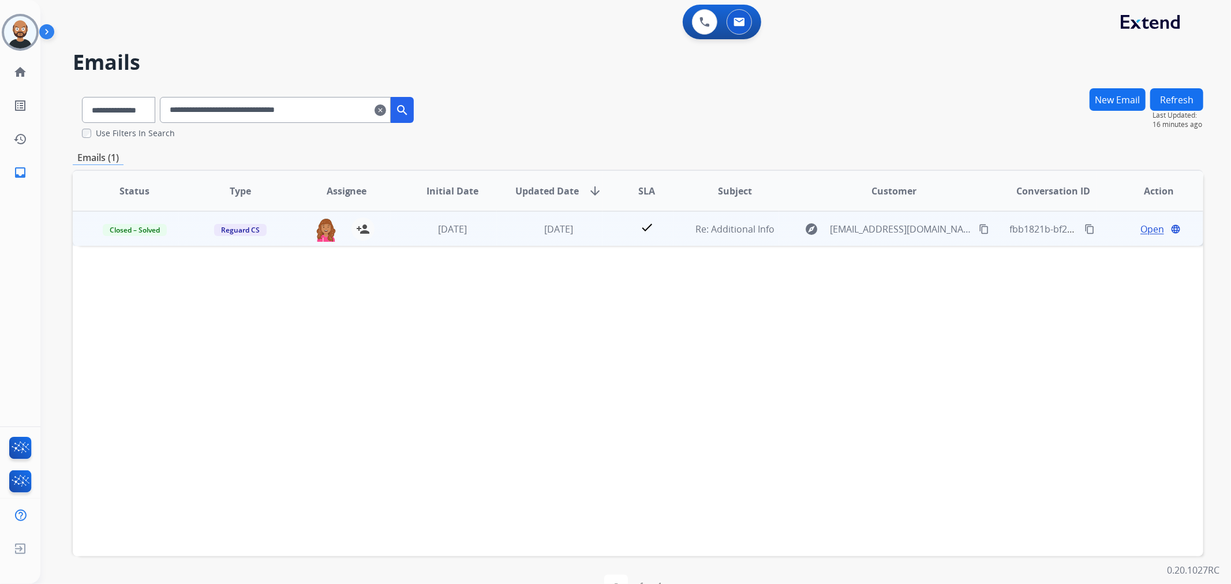
click at [1141, 233] on span "Open" at bounding box center [1153, 229] width 24 height 14
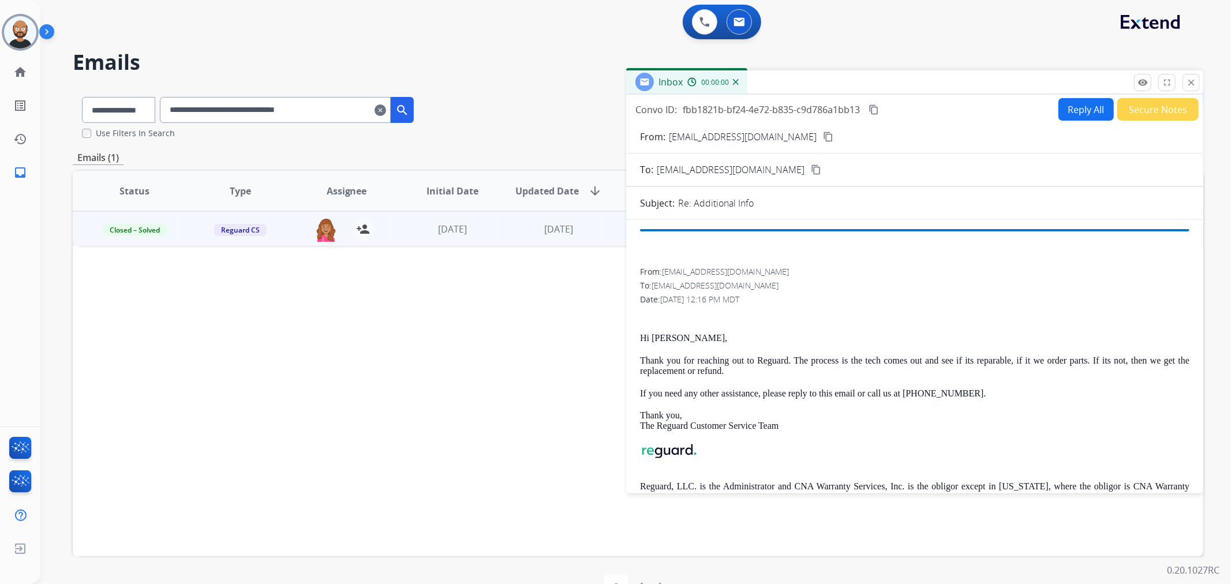
click at [1135, 114] on button "Secure Notes" at bounding box center [1158, 109] width 81 height 23
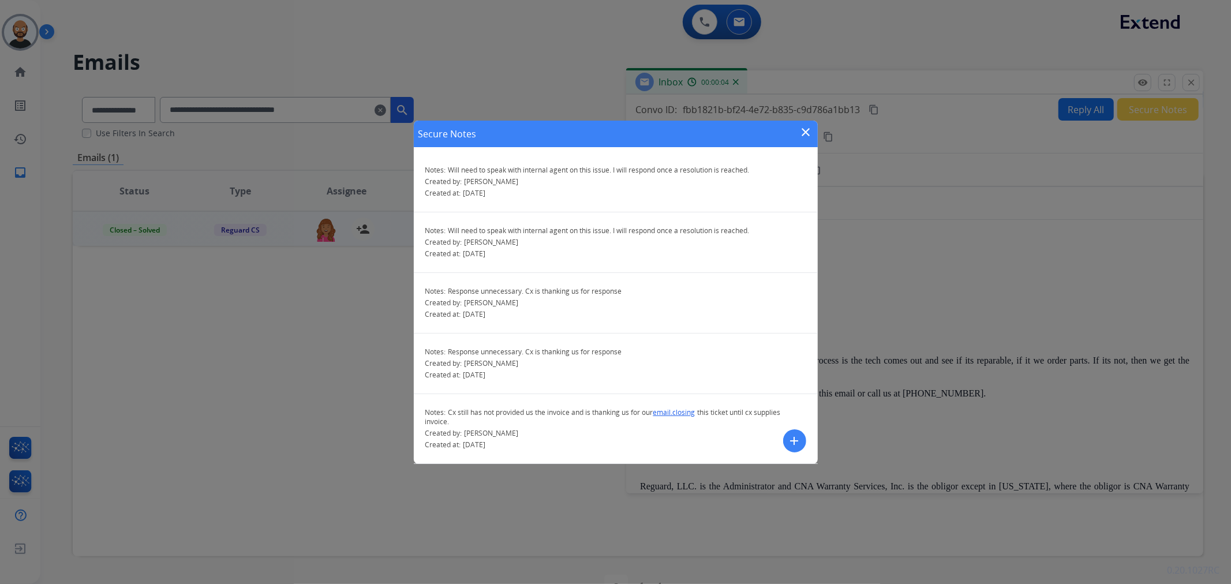
click at [807, 130] on mat-icon "close" at bounding box center [807, 132] width 14 height 14
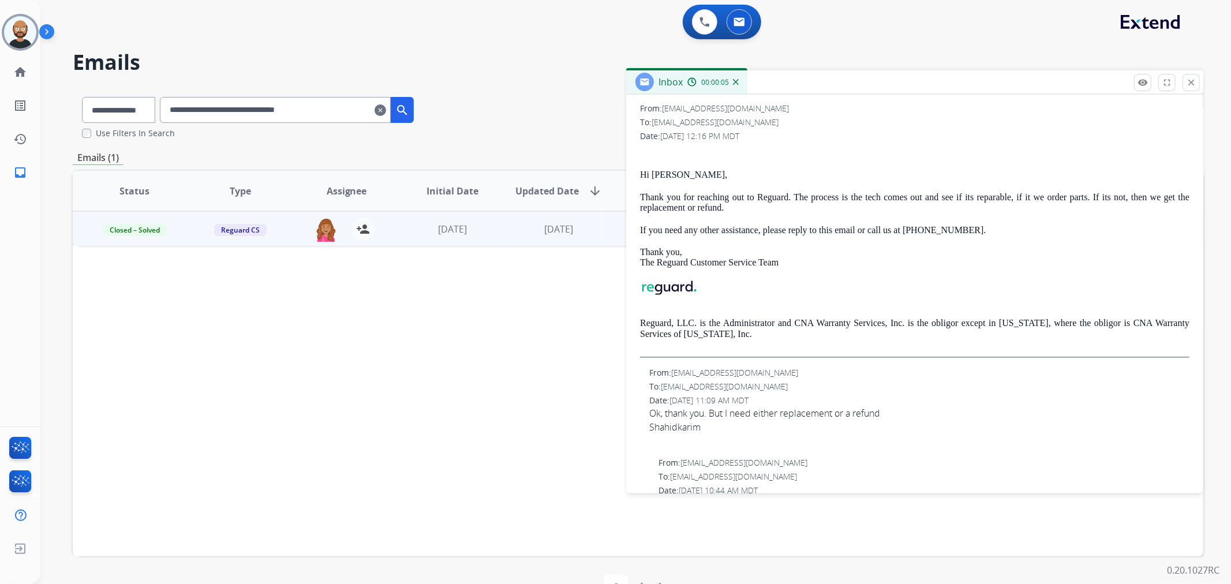
scroll to position [128, 0]
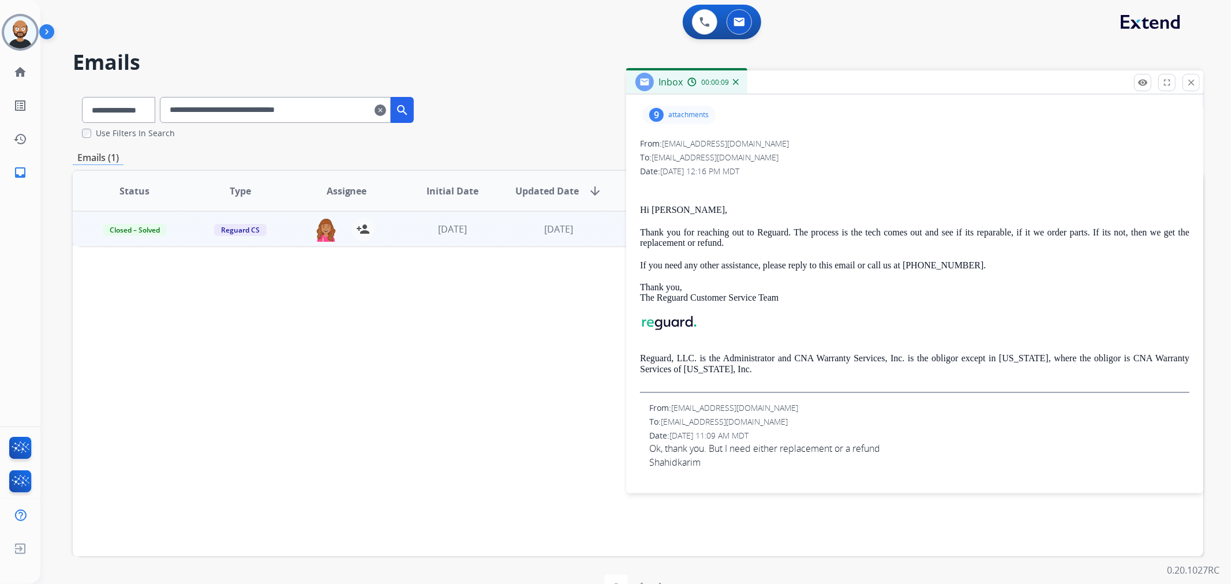
drag, startPoint x: 1186, startPoint y: 84, endPoint x: 1173, endPoint y: 89, distance: 13.7
click at [1186, 84] on button "close Close" at bounding box center [1191, 82] width 17 height 17
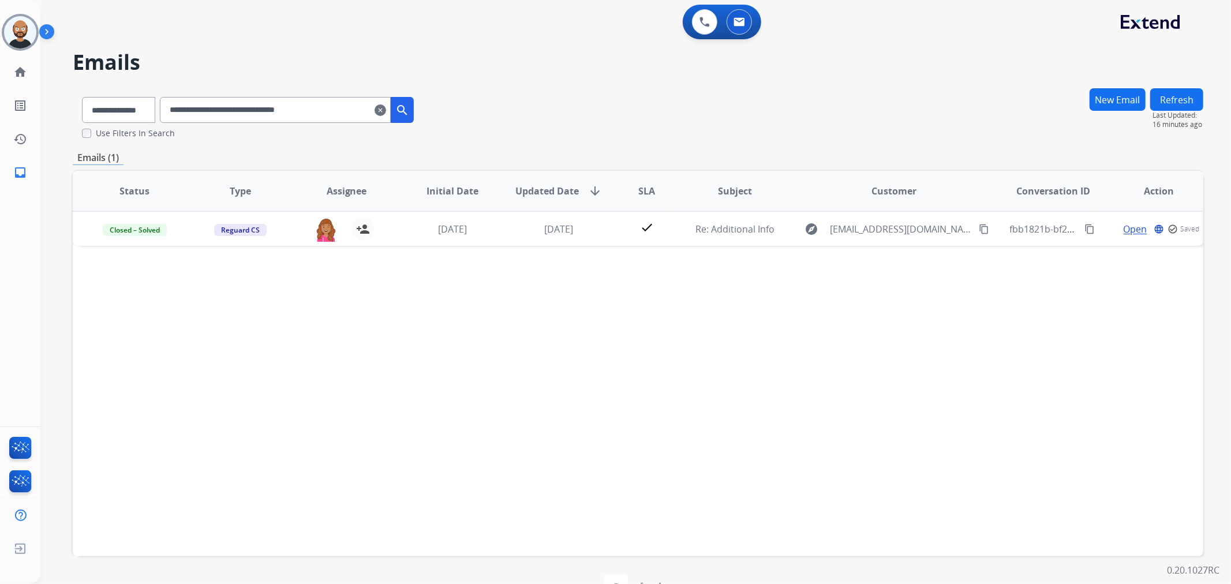
click at [333, 109] on input "**********" at bounding box center [275, 110] width 231 height 26
paste input "text"
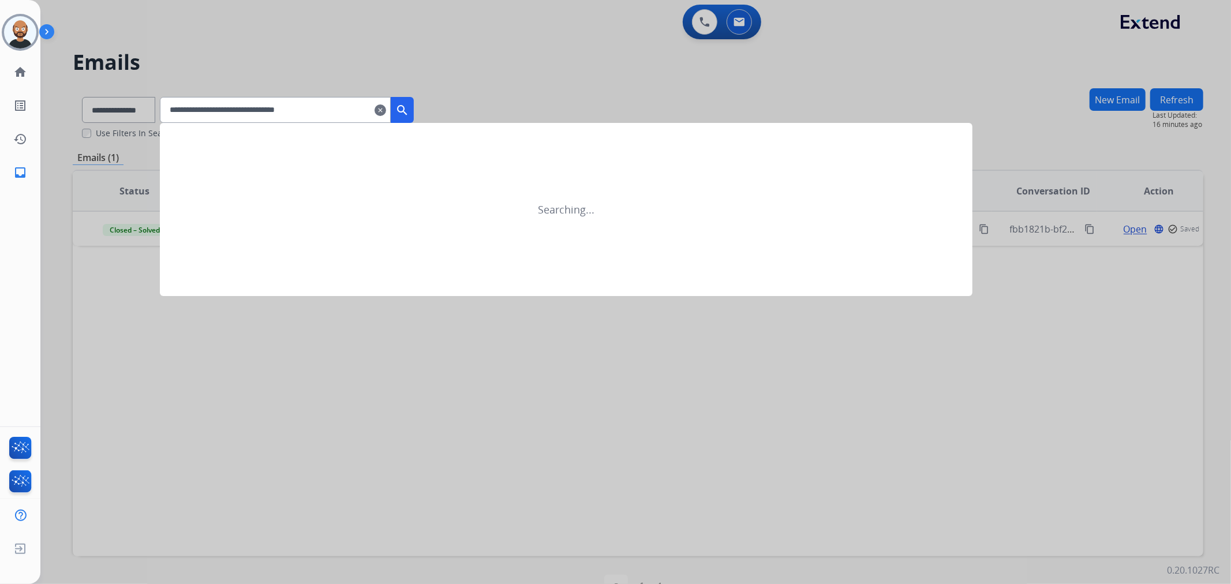
click at [409, 108] on mat-icon "search" at bounding box center [402, 110] width 14 height 14
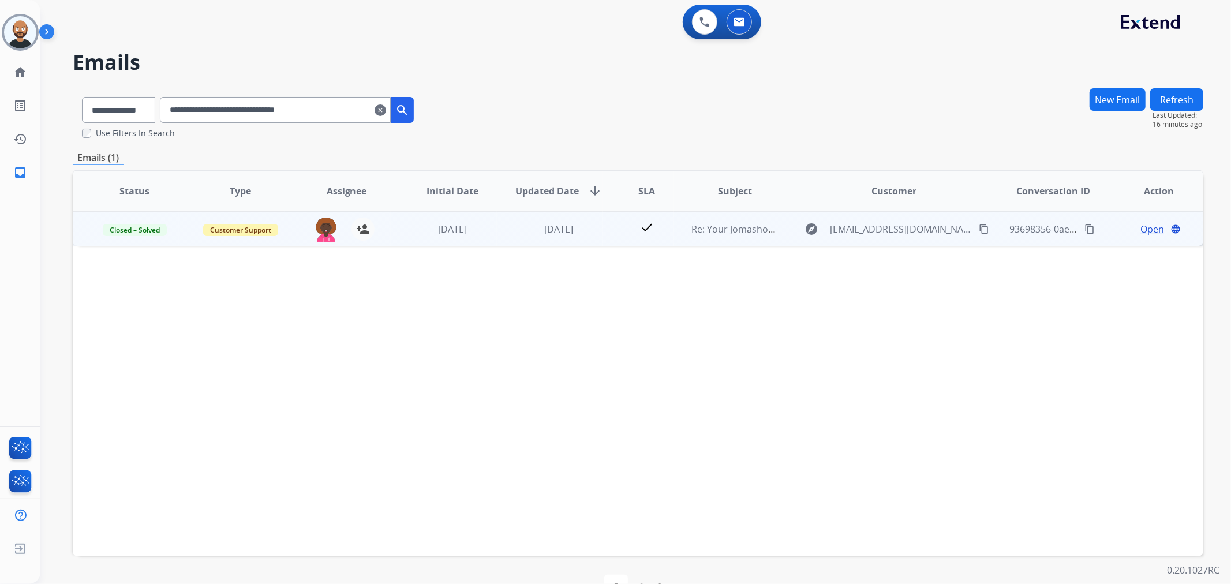
click at [1144, 230] on span "Open" at bounding box center [1153, 229] width 24 height 14
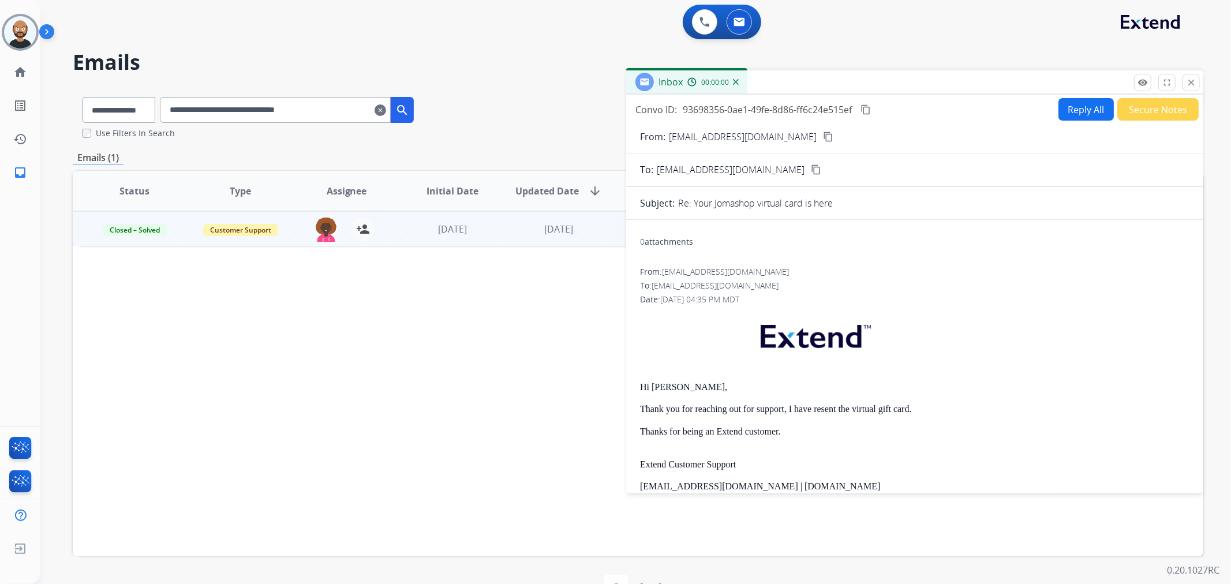
click at [1136, 110] on button "Secure Notes" at bounding box center [1158, 109] width 81 height 23
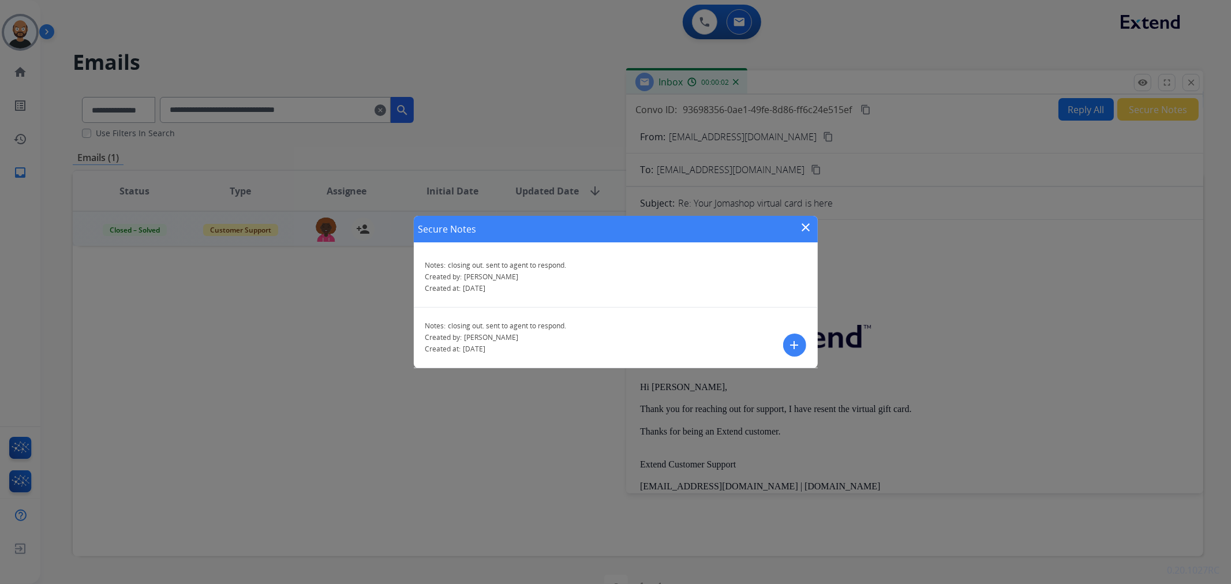
click at [804, 231] on mat-icon "close" at bounding box center [807, 228] width 14 height 14
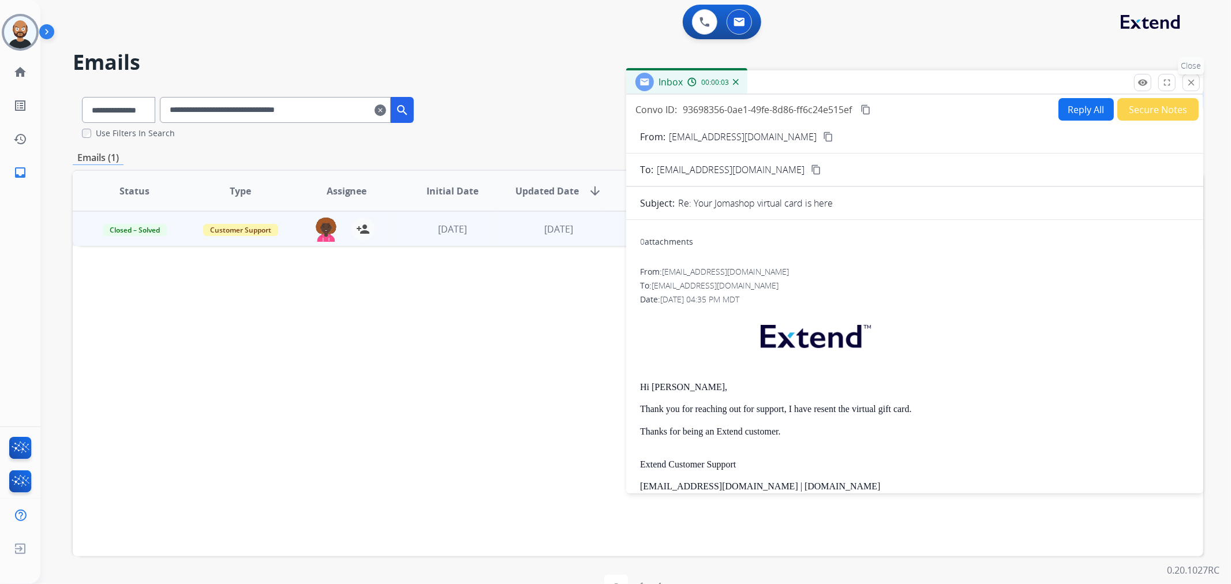
click at [1187, 83] on button "close Close" at bounding box center [1191, 82] width 17 height 17
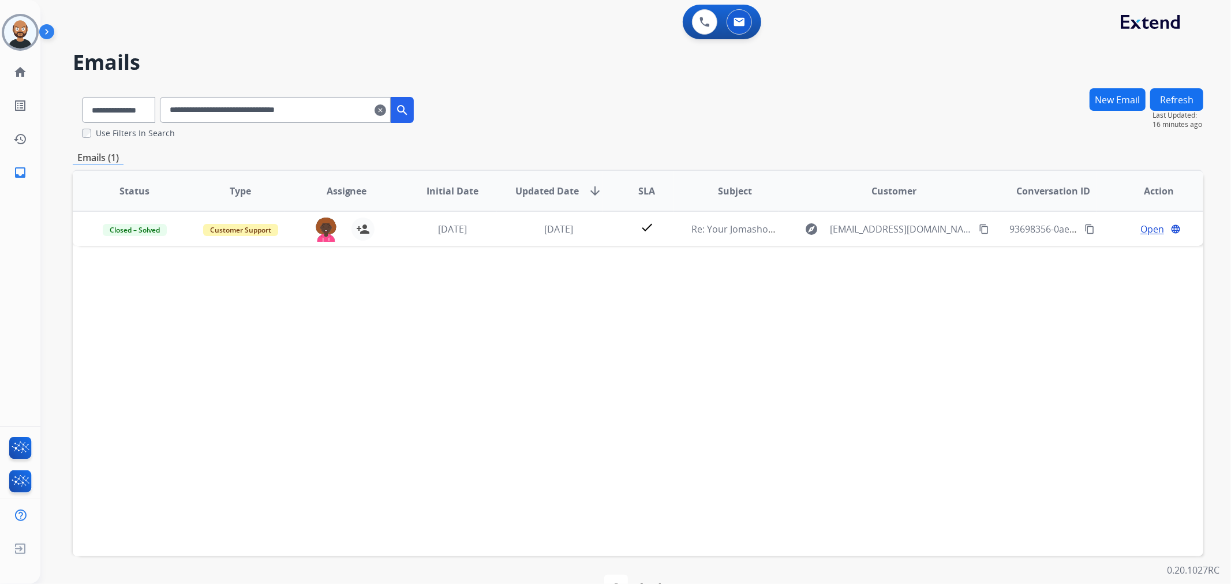
click at [335, 110] on input "**********" at bounding box center [275, 110] width 231 height 26
paste input "text"
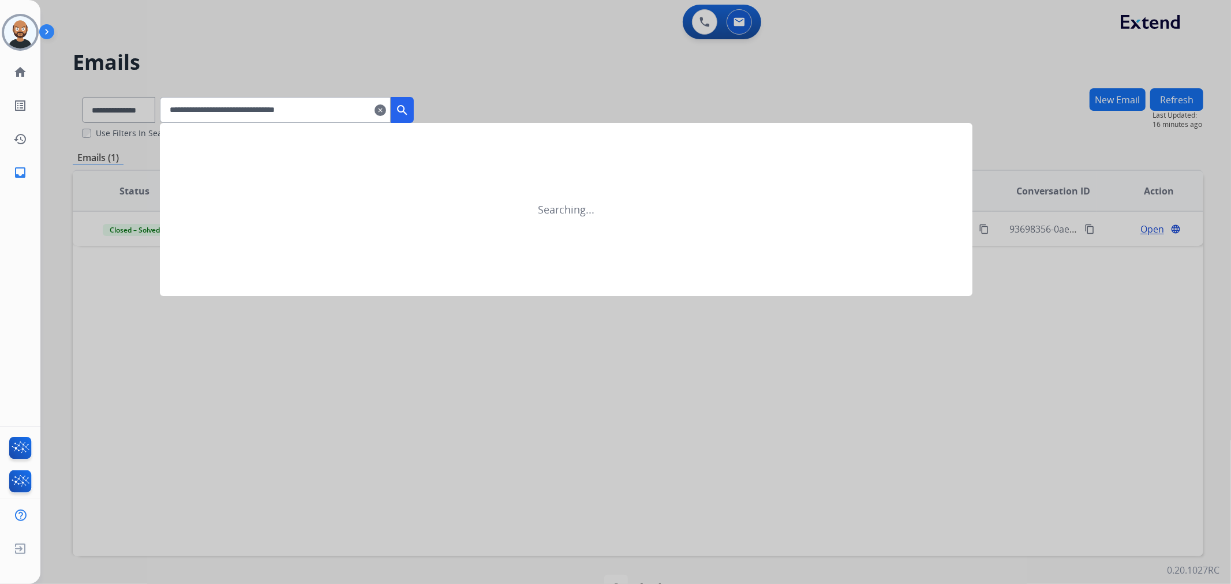
click at [409, 110] on mat-icon "search" at bounding box center [402, 110] width 14 height 14
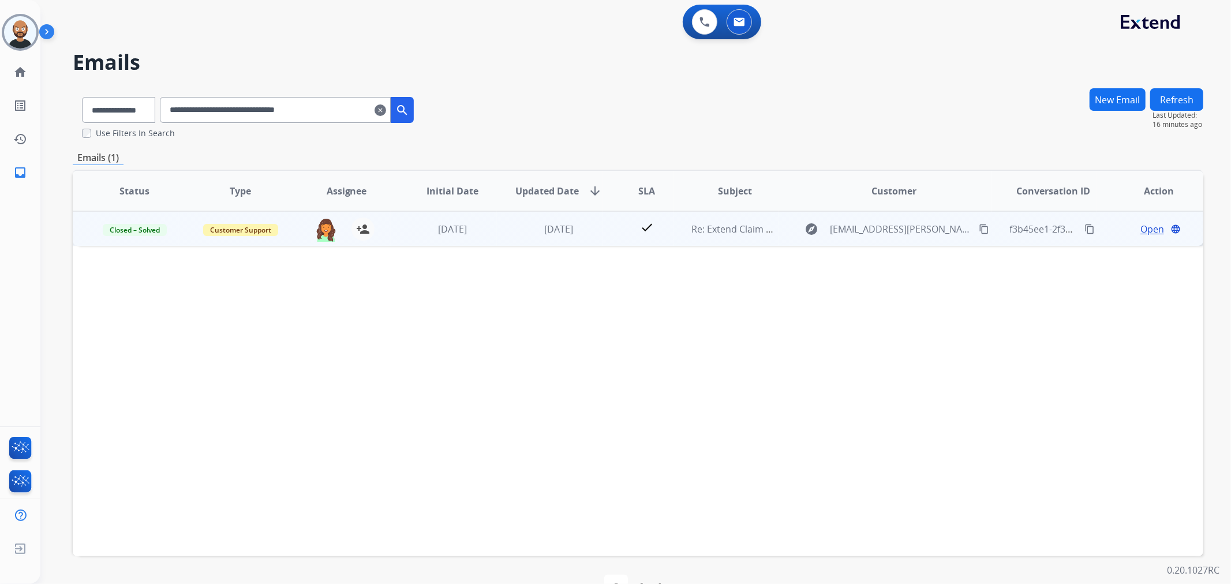
click at [1145, 229] on span "Open" at bounding box center [1153, 229] width 24 height 14
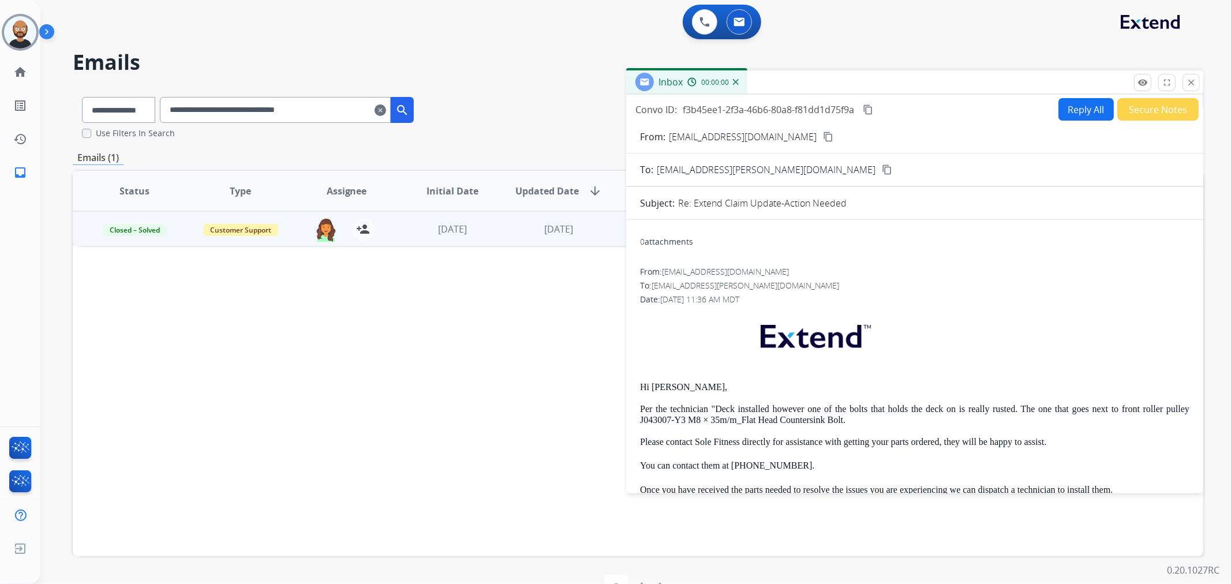
click at [1151, 109] on button "Secure Notes" at bounding box center [1158, 109] width 81 height 23
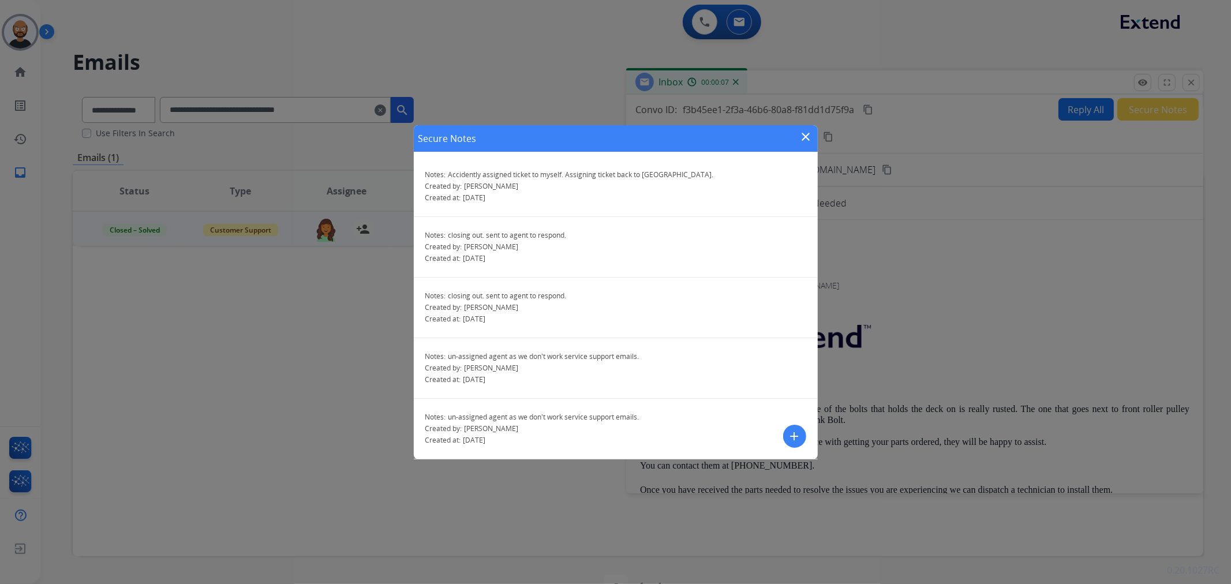
click at [806, 139] on mat-icon "close" at bounding box center [807, 137] width 14 height 14
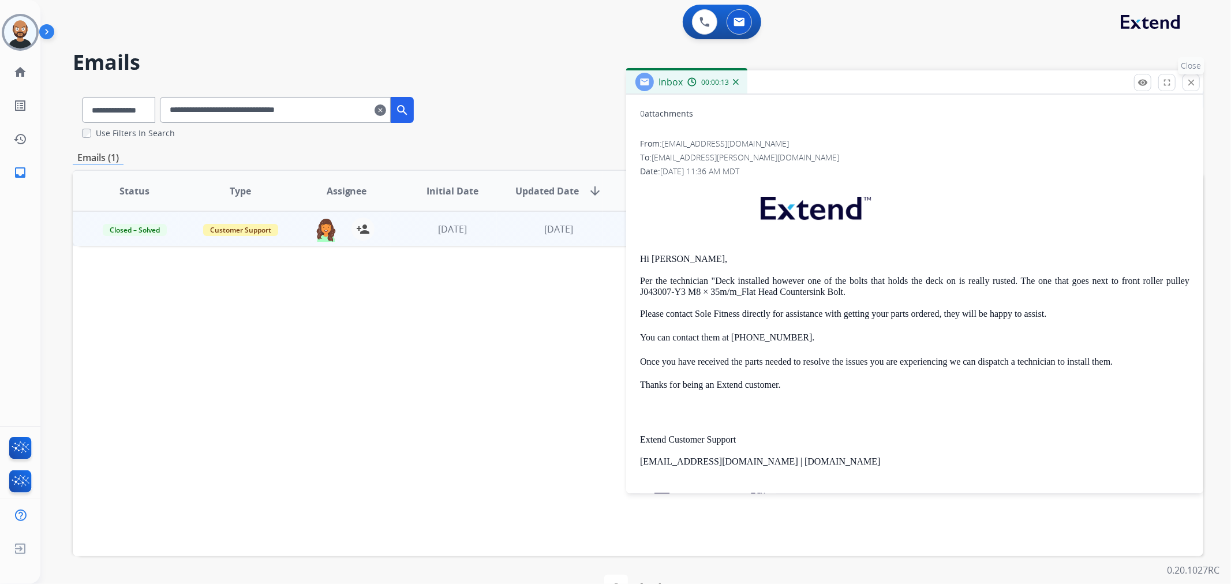
click at [1191, 82] on mat-icon "close" at bounding box center [1191, 82] width 10 height 10
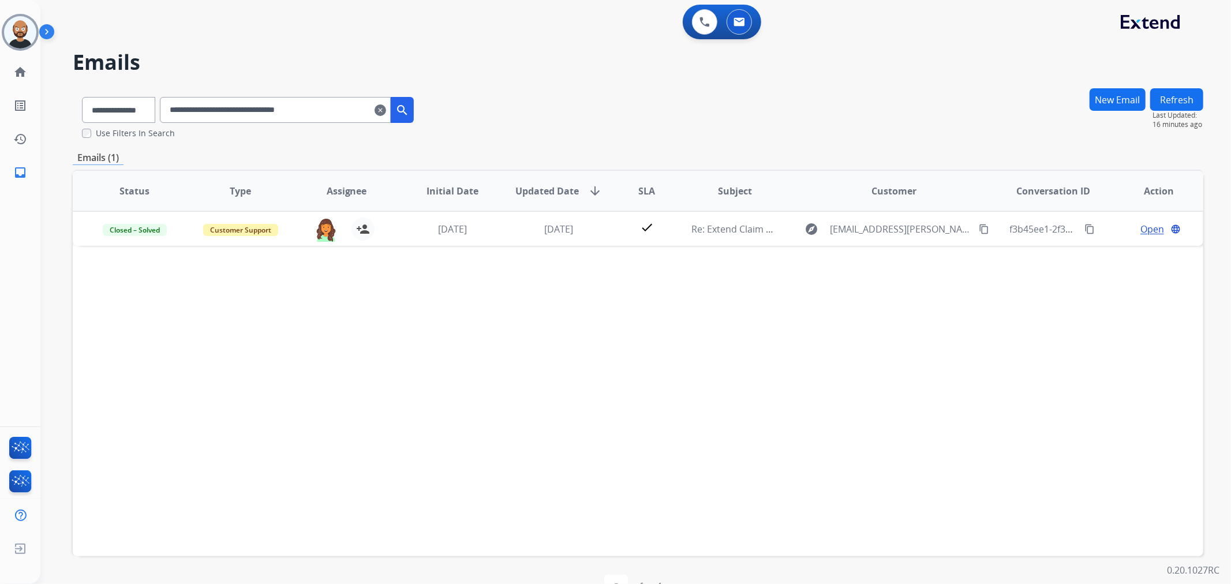
click at [331, 117] on input "**********" at bounding box center [275, 110] width 231 height 26
click at [331, 116] on input "**********" at bounding box center [275, 110] width 231 height 26
paste input "text"
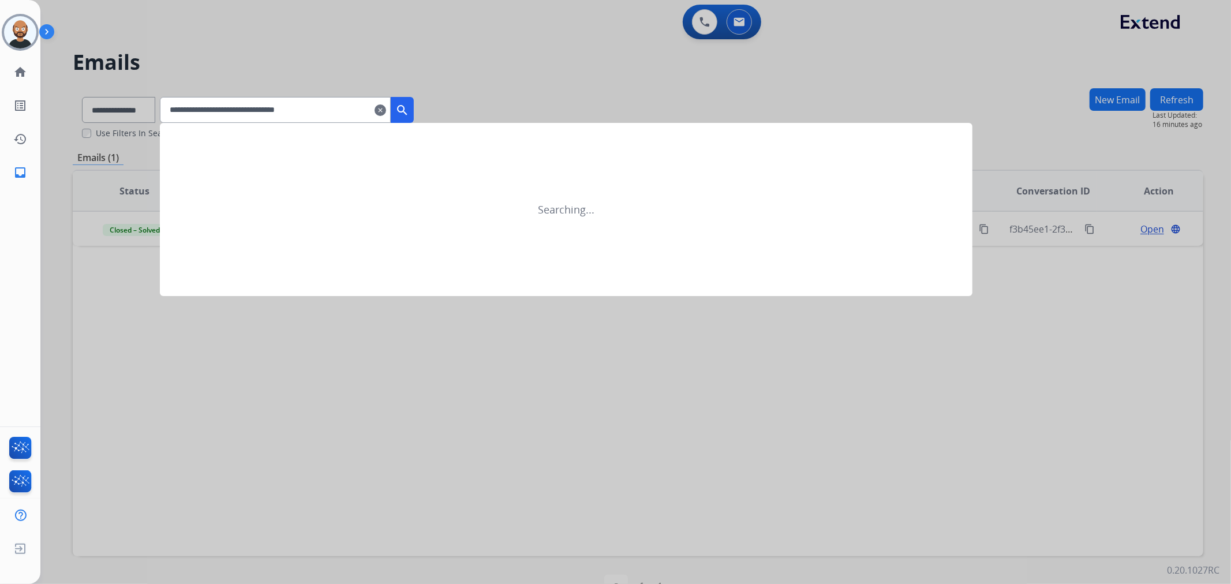
click at [409, 109] on mat-icon "search" at bounding box center [402, 110] width 14 height 14
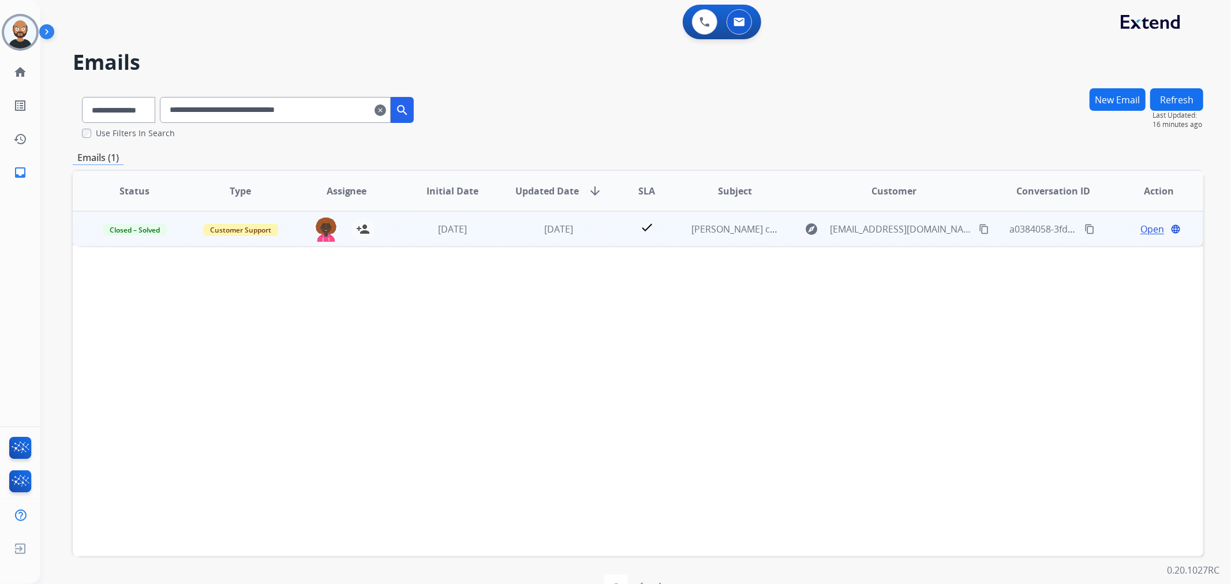
click at [1144, 226] on span "Open" at bounding box center [1153, 229] width 24 height 14
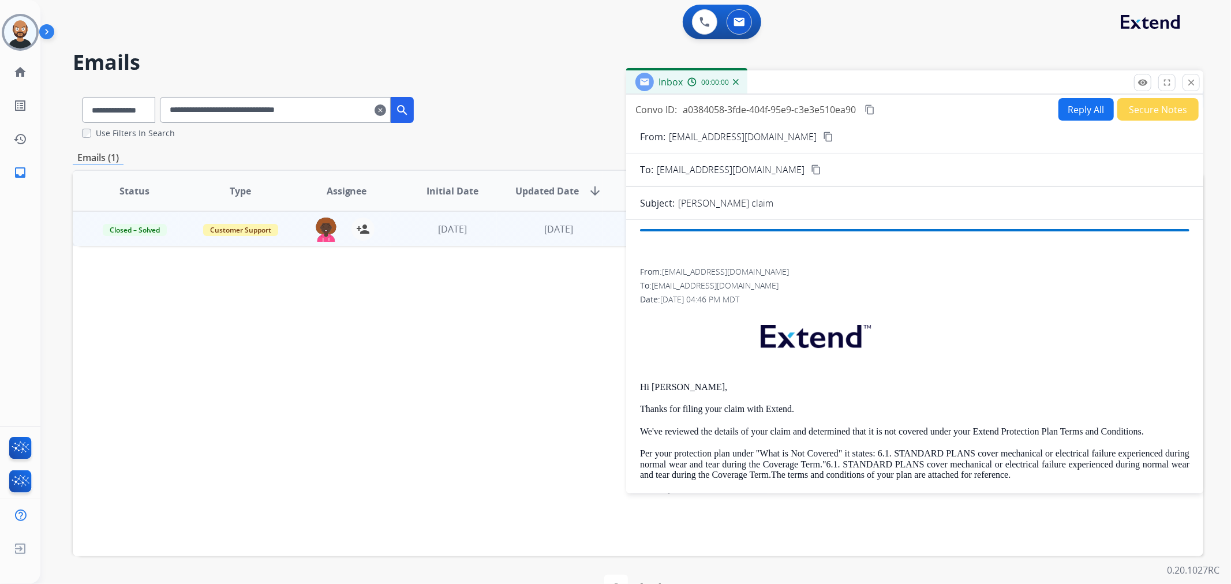
click at [1129, 107] on button "Secure Notes" at bounding box center [1158, 109] width 81 height 23
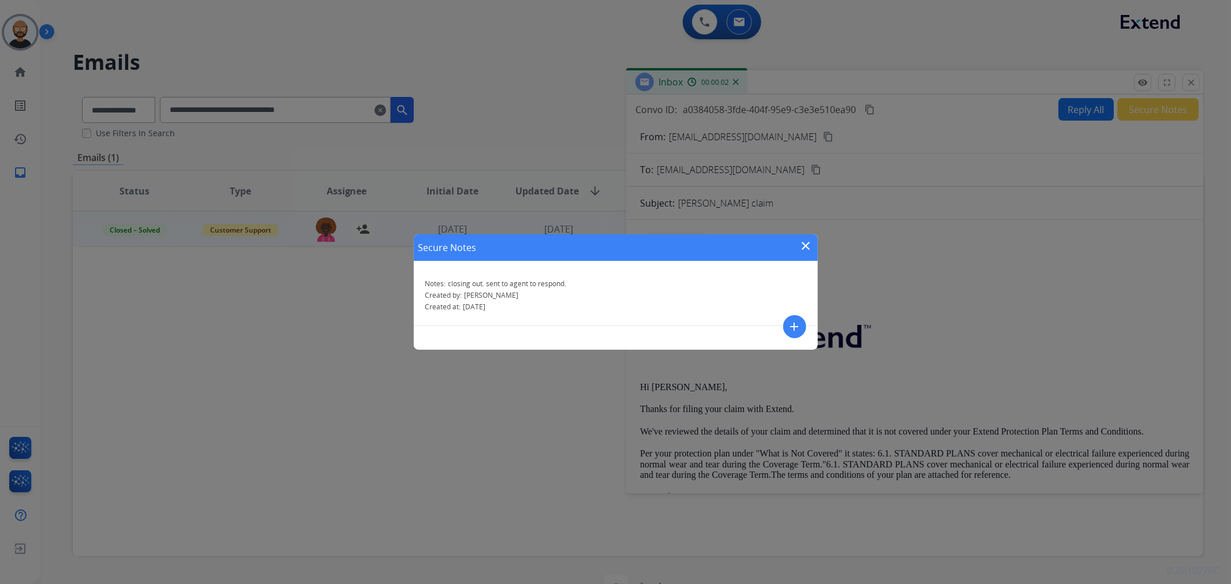
click at [805, 241] on mat-icon "close" at bounding box center [807, 246] width 14 height 14
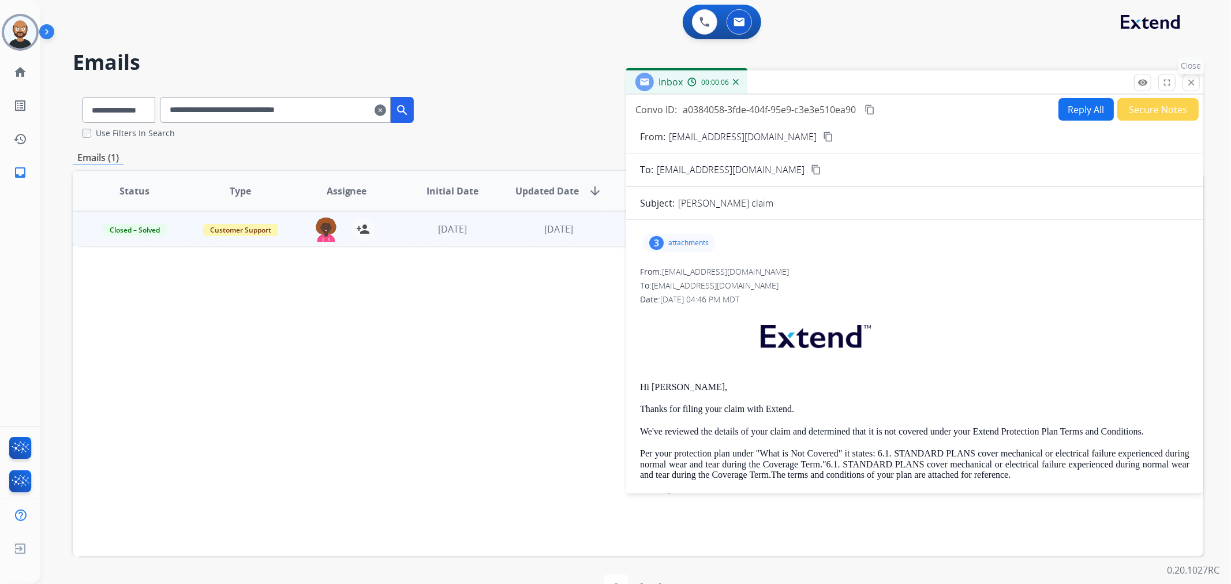
click at [1189, 82] on mat-icon "close" at bounding box center [1191, 82] width 10 height 10
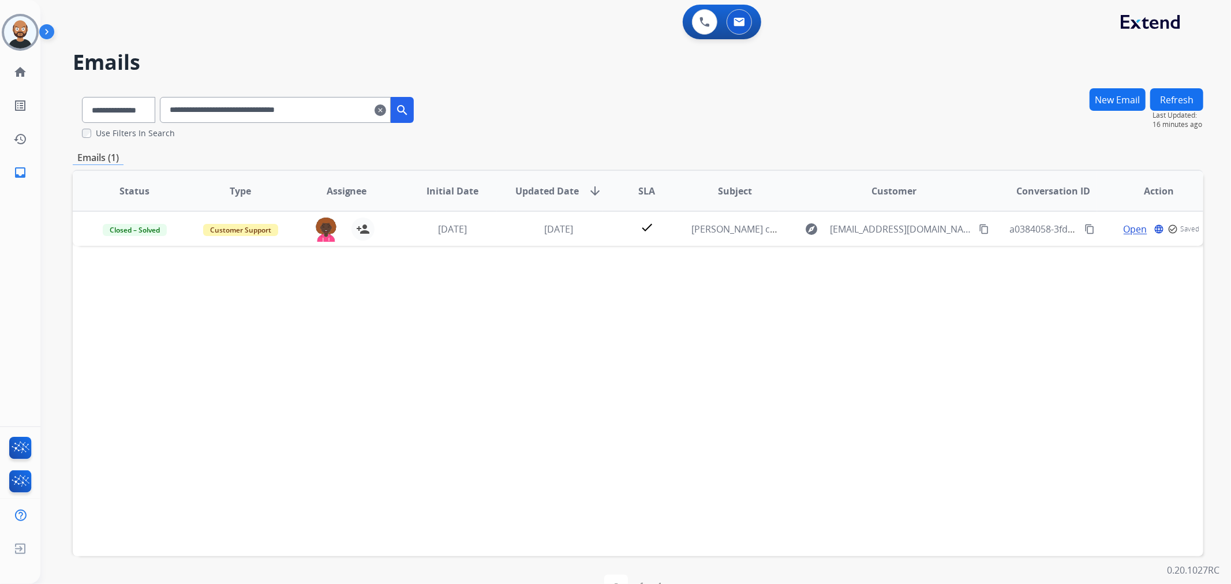
click at [345, 97] on input "**********" at bounding box center [275, 110] width 231 height 26
paste input "text"
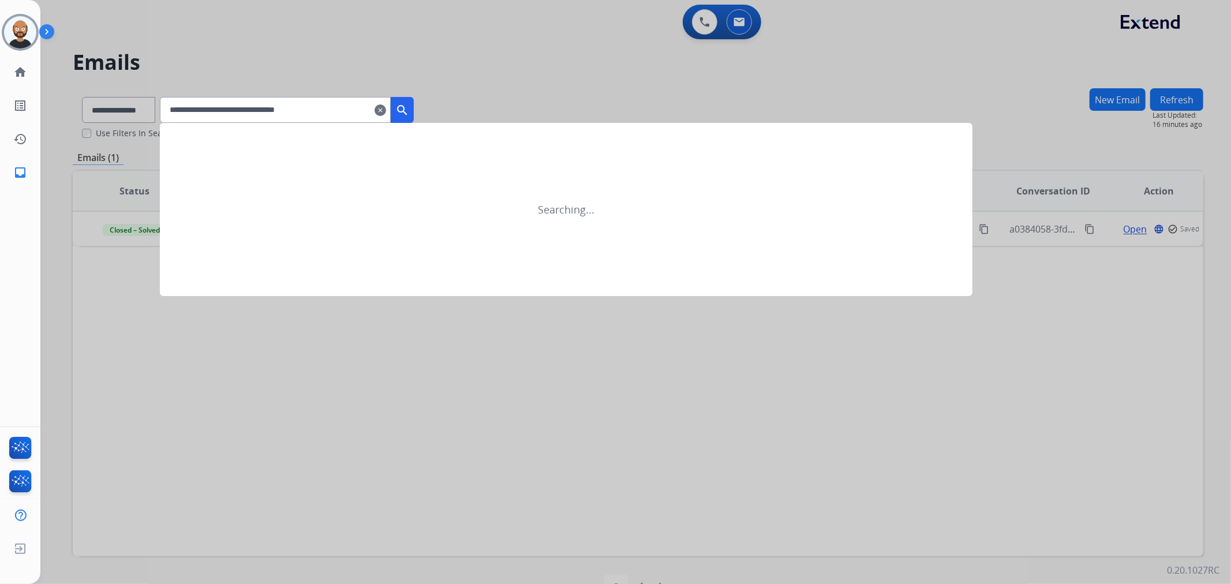
click at [409, 109] on mat-icon "search" at bounding box center [402, 110] width 14 height 14
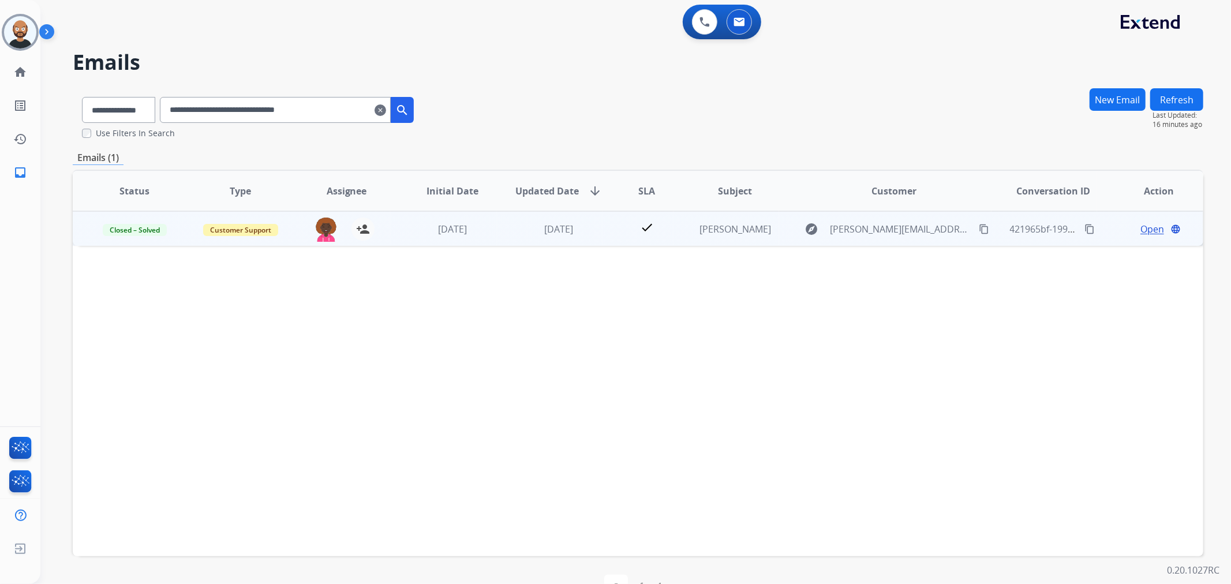
click at [1141, 227] on span "Open" at bounding box center [1153, 229] width 24 height 14
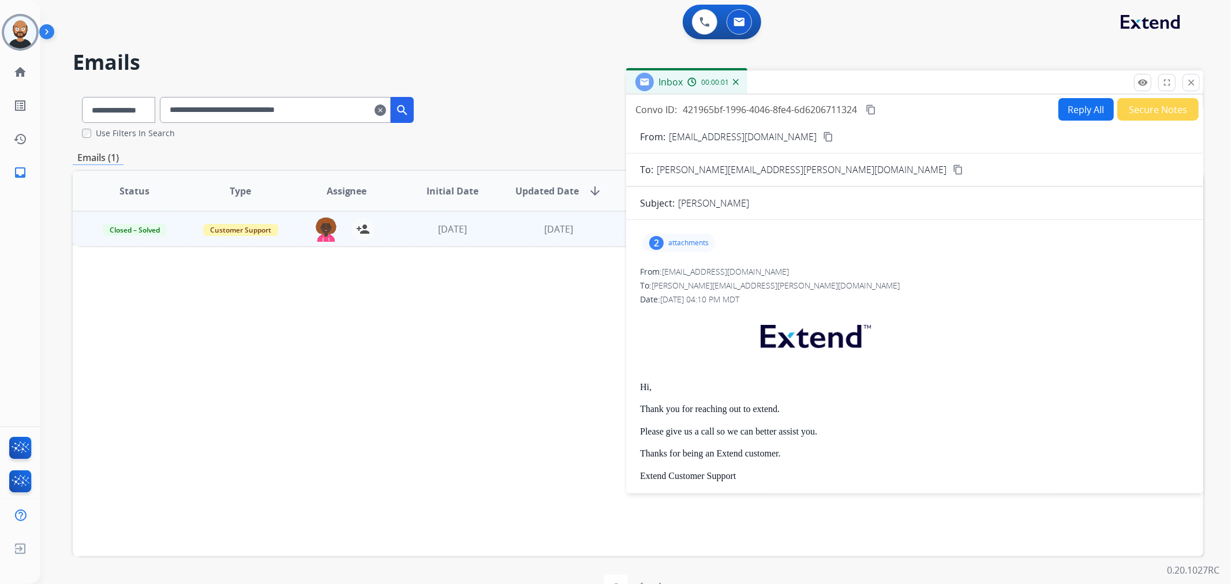
click at [1149, 107] on button "Secure Notes" at bounding box center [1158, 109] width 81 height 23
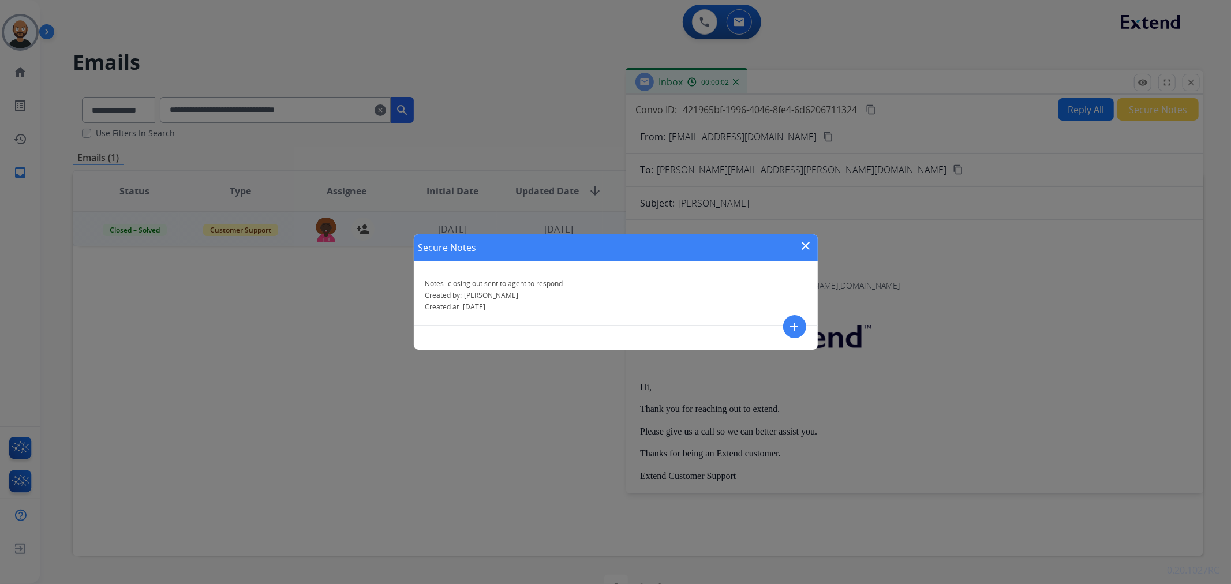
drag, startPoint x: 810, startPoint y: 242, endPoint x: 1060, endPoint y: 96, distance: 289.8
click at [811, 242] on mat-icon "close" at bounding box center [807, 246] width 14 height 14
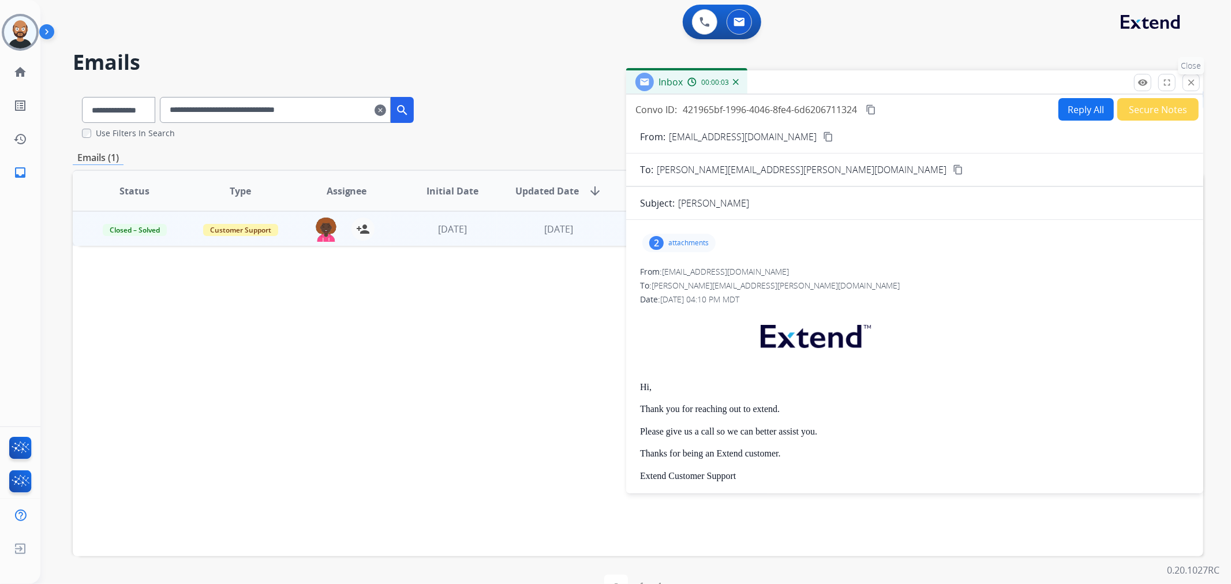
click at [1192, 83] on mat-icon "close" at bounding box center [1191, 82] width 10 height 10
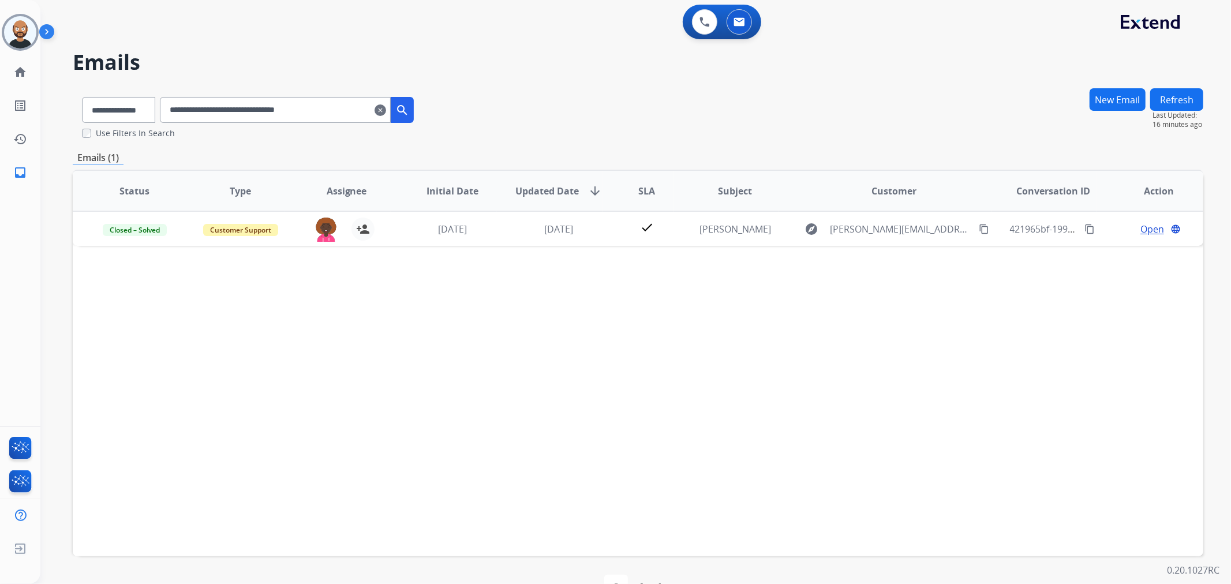
click at [293, 100] on input "**********" at bounding box center [275, 110] width 231 height 26
paste input "text"
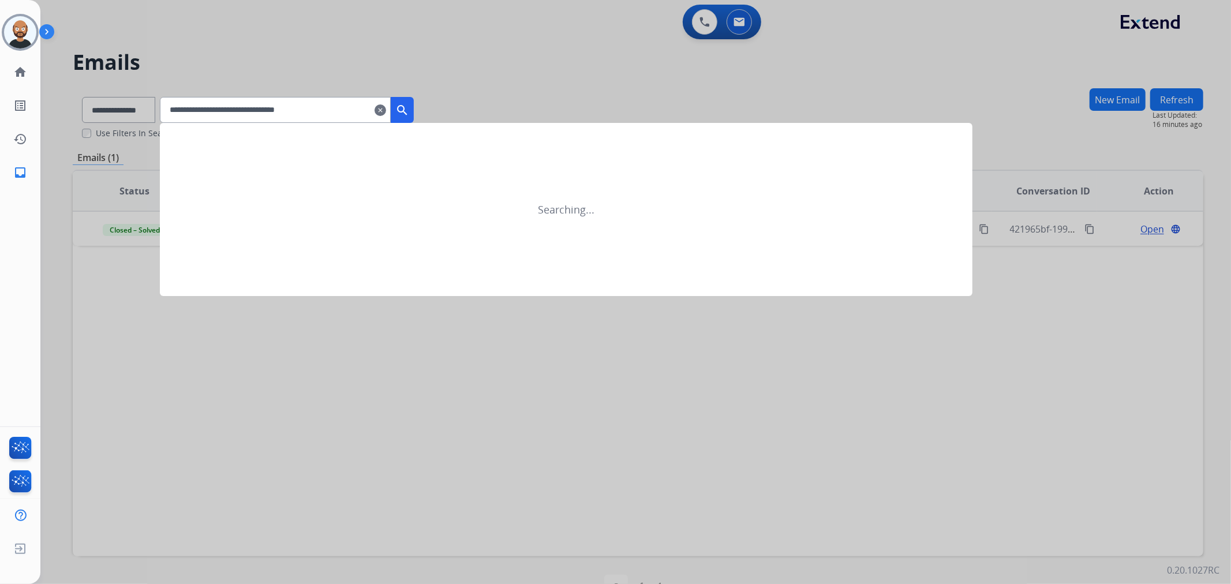
click at [409, 106] on mat-icon "search" at bounding box center [402, 110] width 14 height 14
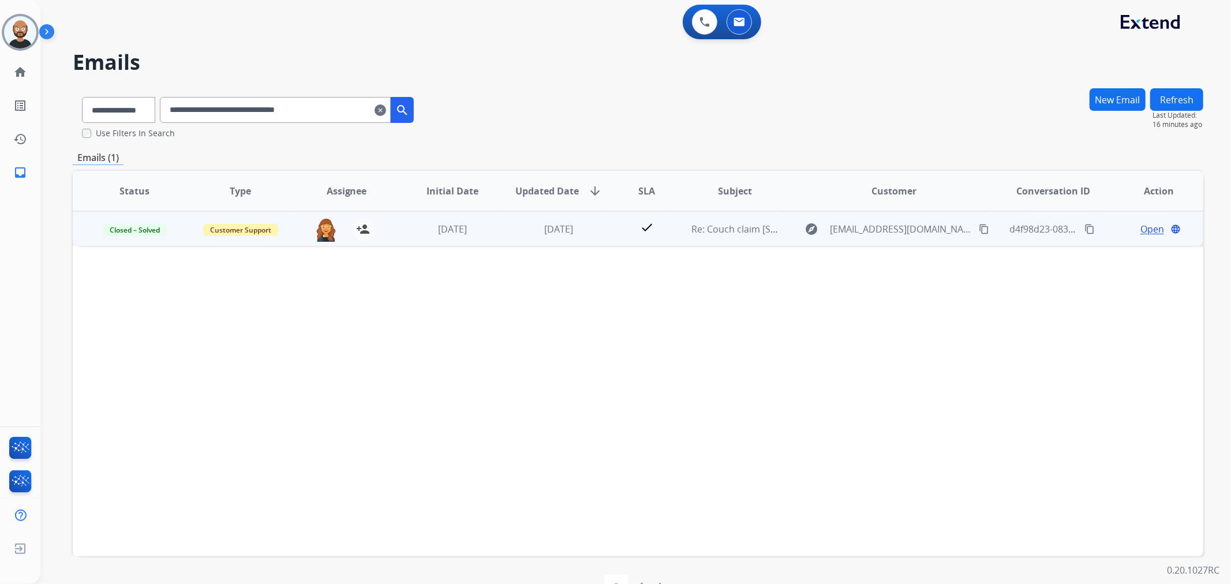
click at [1141, 225] on span "Open" at bounding box center [1153, 229] width 24 height 14
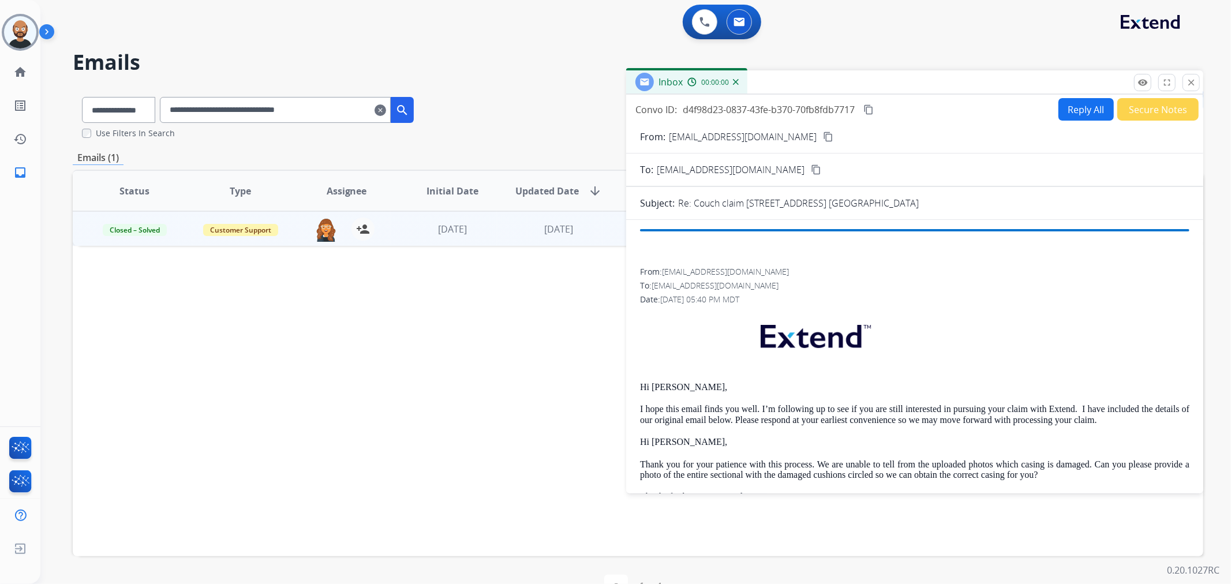
click at [1134, 114] on button "Secure Notes" at bounding box center [1158, 109] width 81 height 23
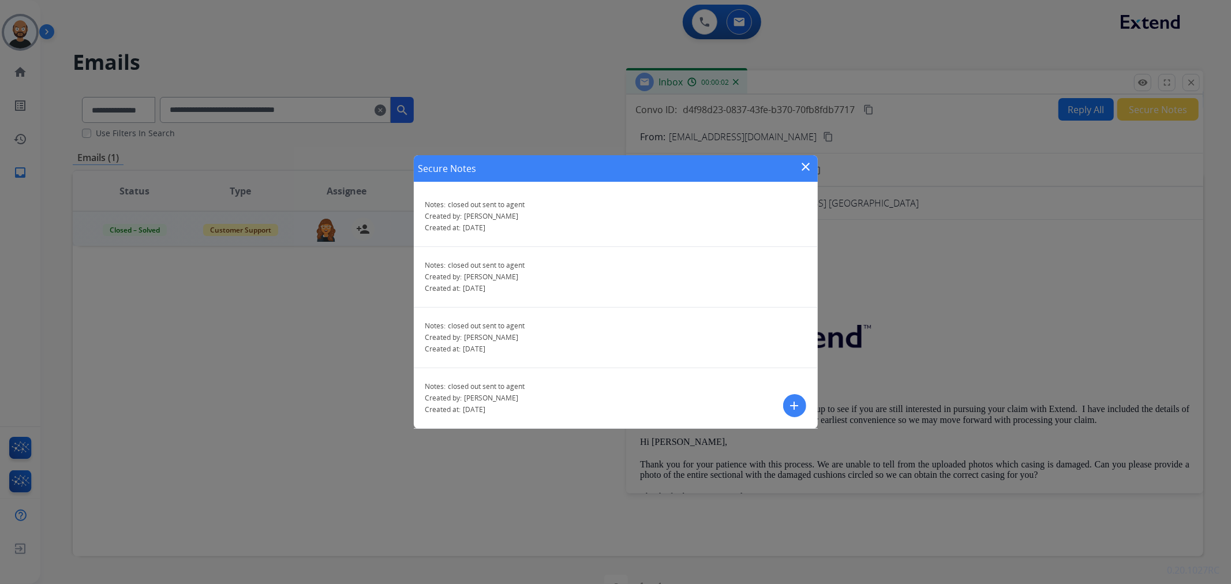
click at [806, 163] on mat-icon "close" at bounding box center [807, 167] width 14 height 14
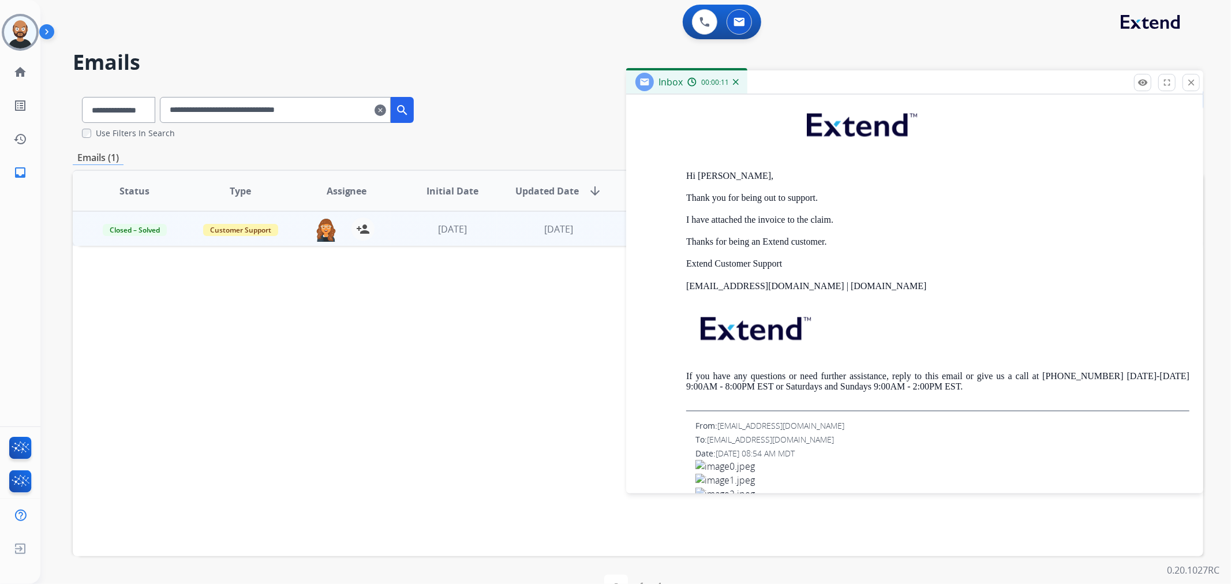
scroll to position [1667, 0]
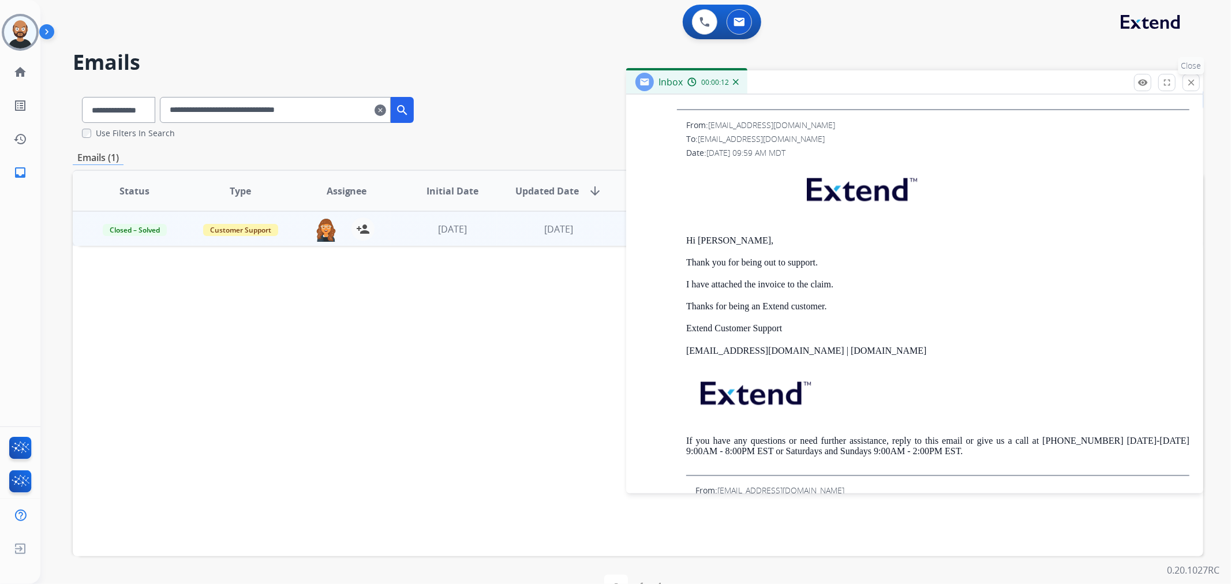
click at [1195, 85] on mat-icon "close" at bounding box center [1191, 82] width 10 height 10
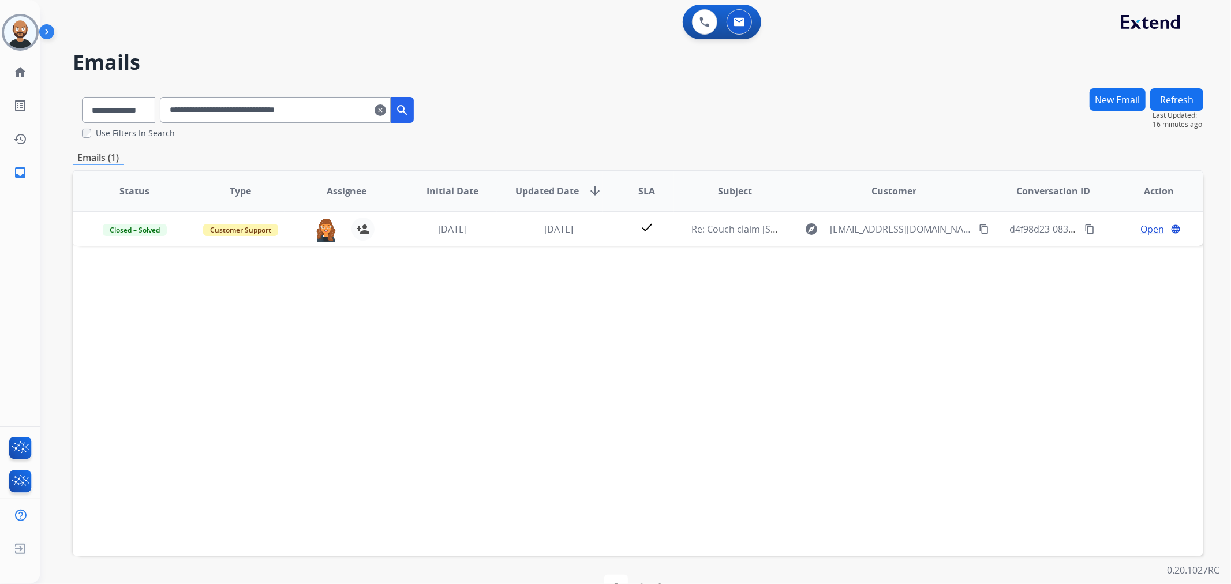
click at [258, 117] on input "**********" at bounding box center [275, 110] width 231 height 26
paste input "text"
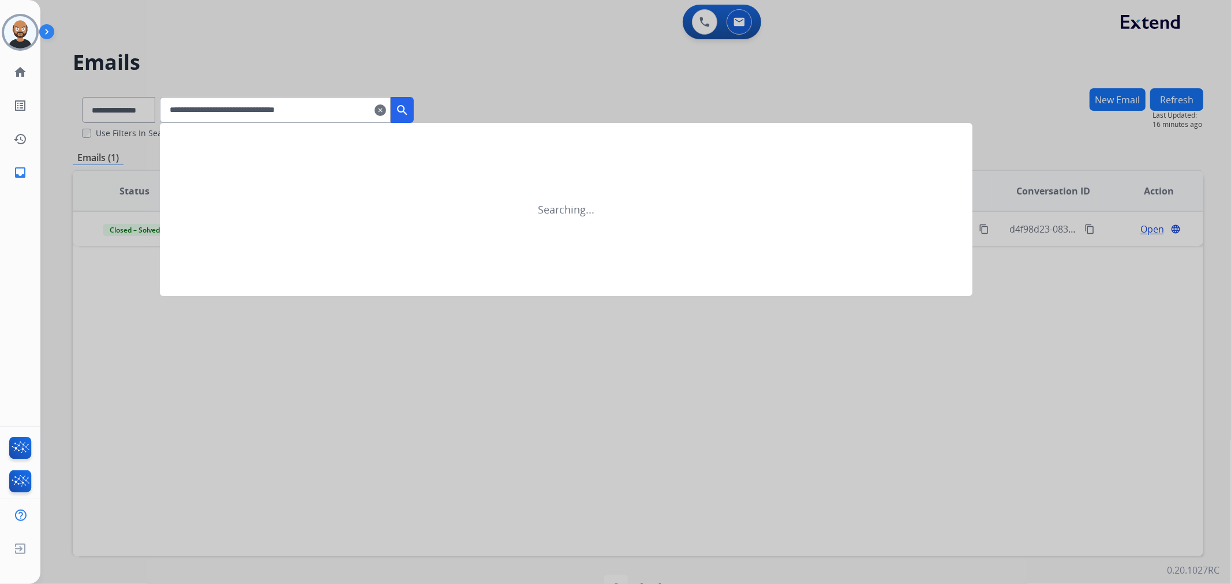
click at [409, 107] on mat-icon "search" at bounding box center [402, 110] width 14 height 14
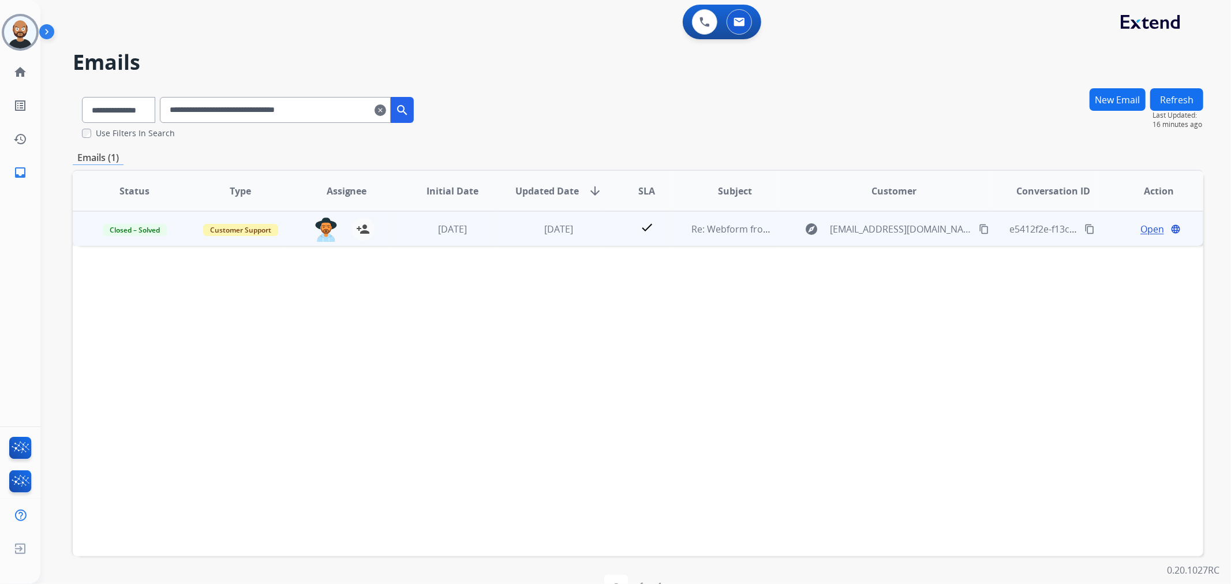
click at [1141, 227] on span "Open" at bounding box center [1153, 229] width 24 height 14
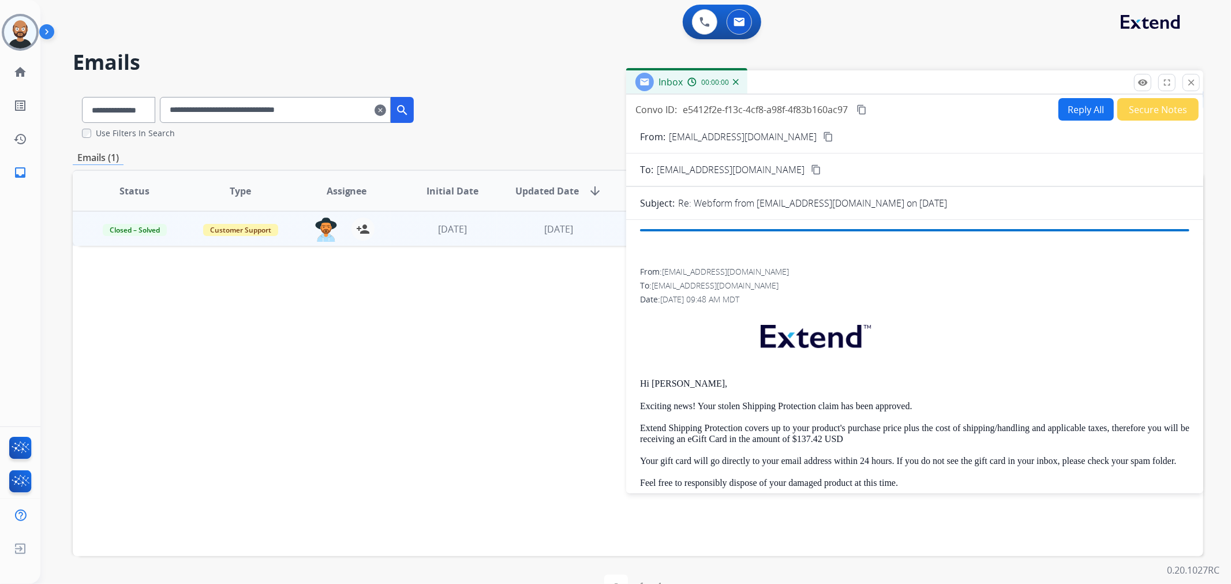
click at [1138, 107] on button "Secure Notes" at bounding box center [1158, 109] width 81 height 23
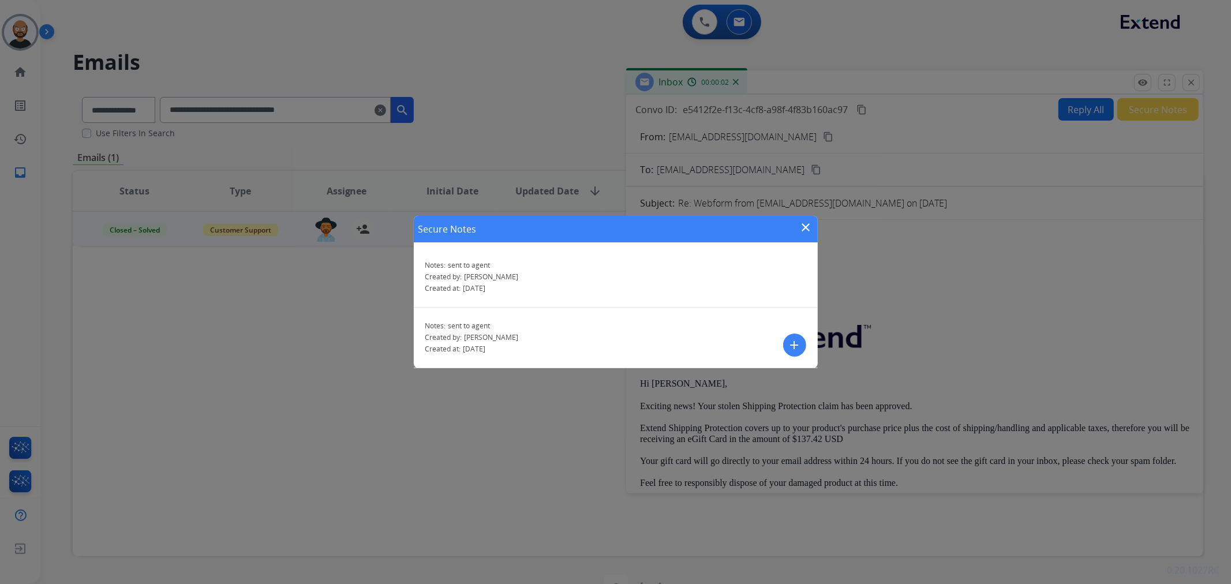
click at [811, 222] on mat-icon "close" at bounding box center [807, 228] width 14 height 14
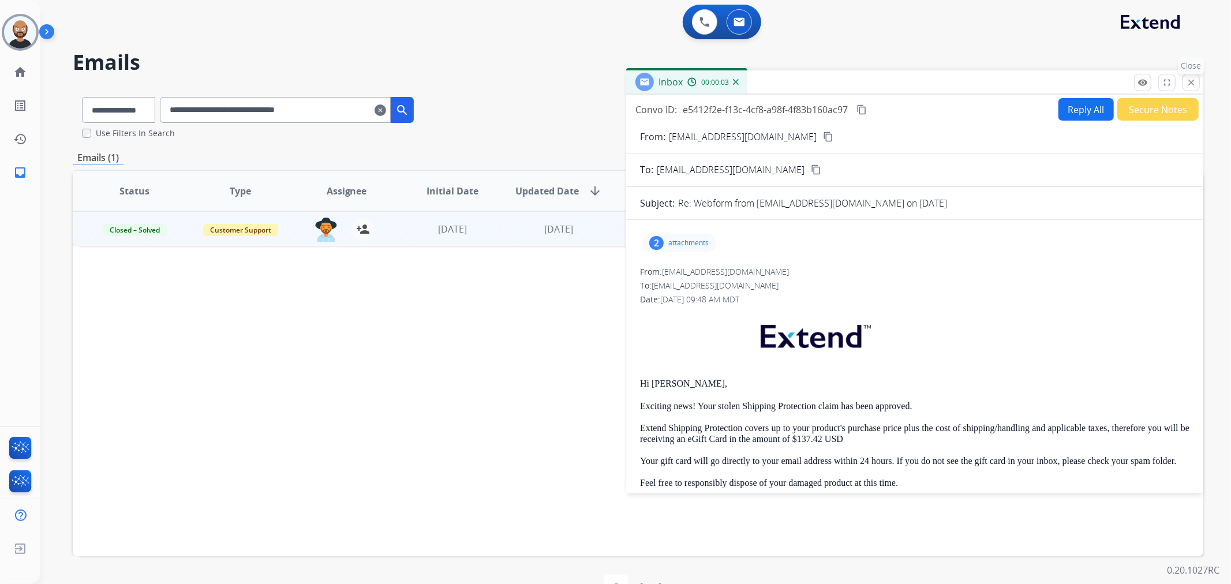
click at [1189, 81] on mat-icon "close" at bounding box center [1191, 82] width 10 height 10
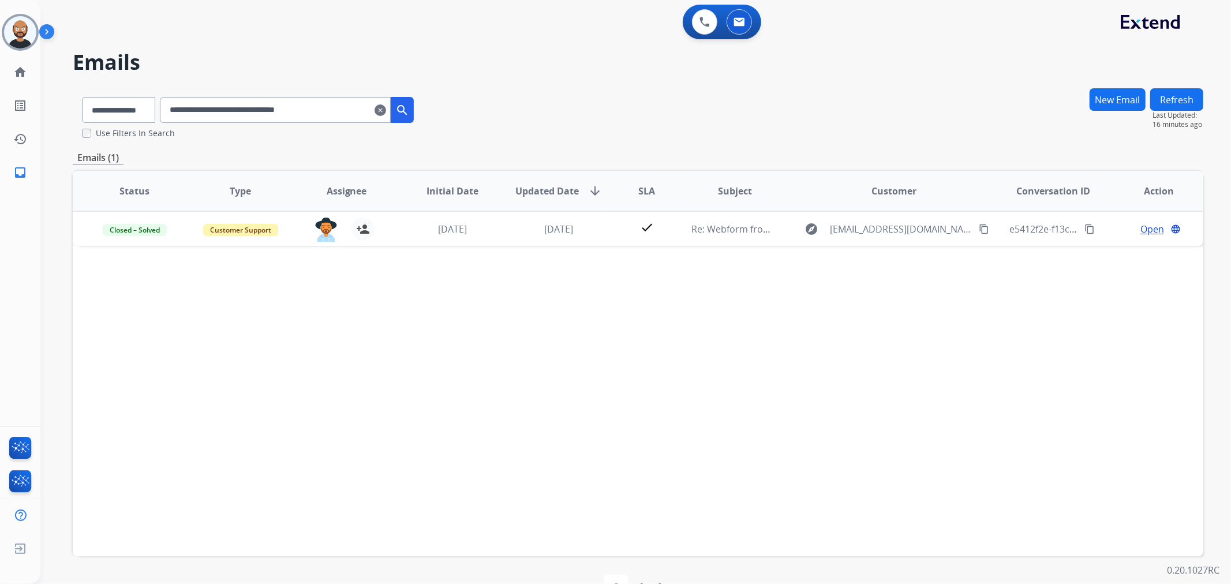
click at [306, 119] on input "**********" at bounding box center [275, 110] width 231 height 26
paste input "text"
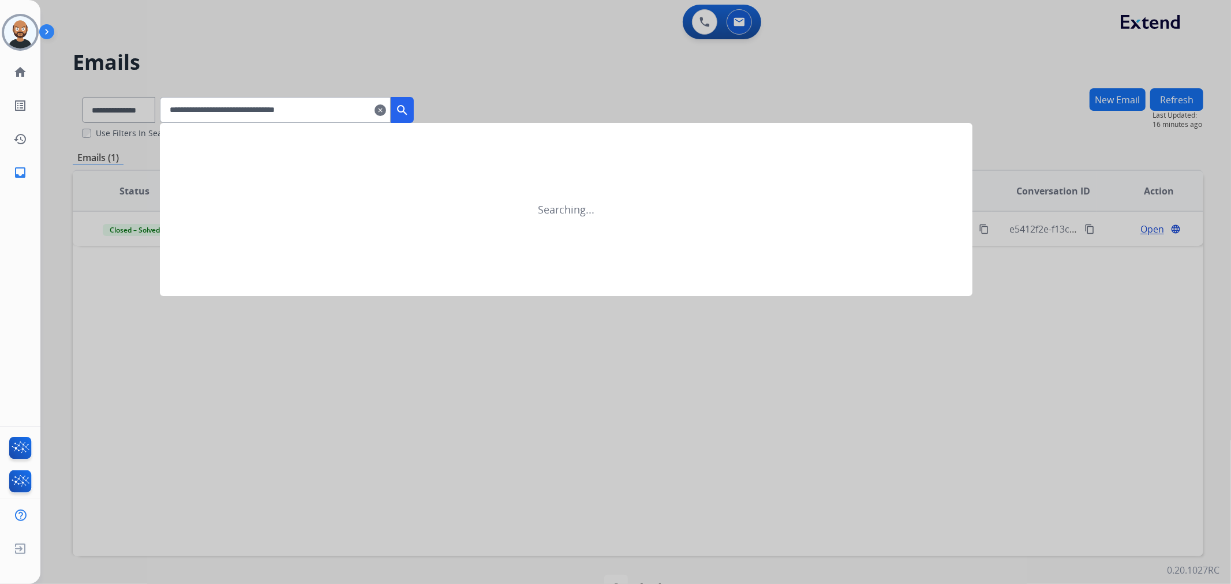
click at [414, 105] on button "search" at bounding box center [402, 110] width 23 height 26
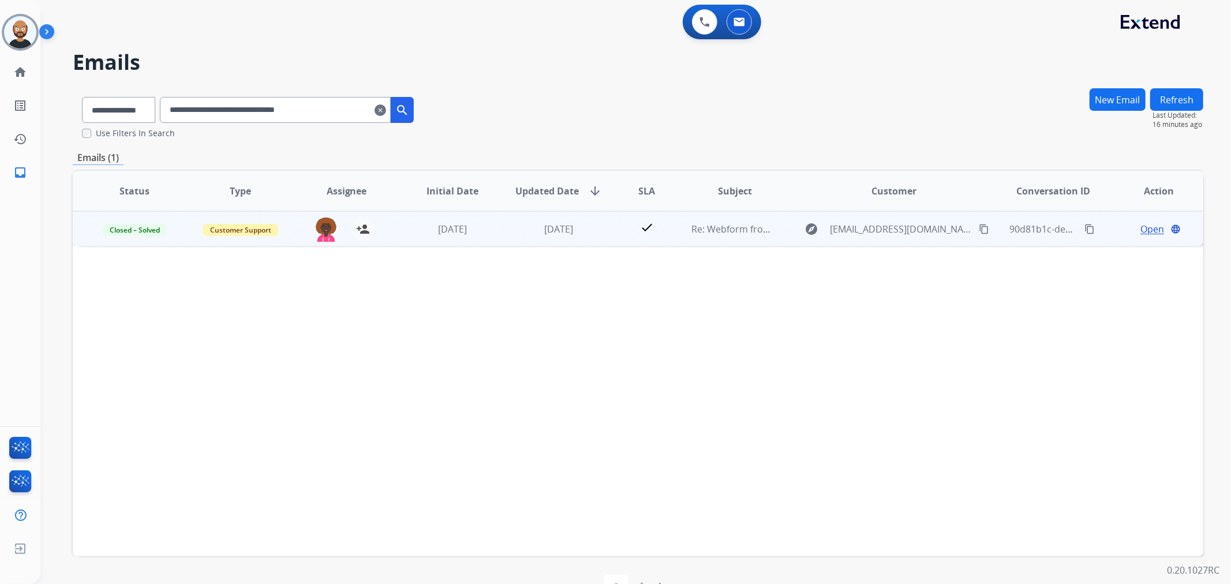
click at [1141, 227] on span "Open" at bounding box center [1153, 229] width 24 height 14
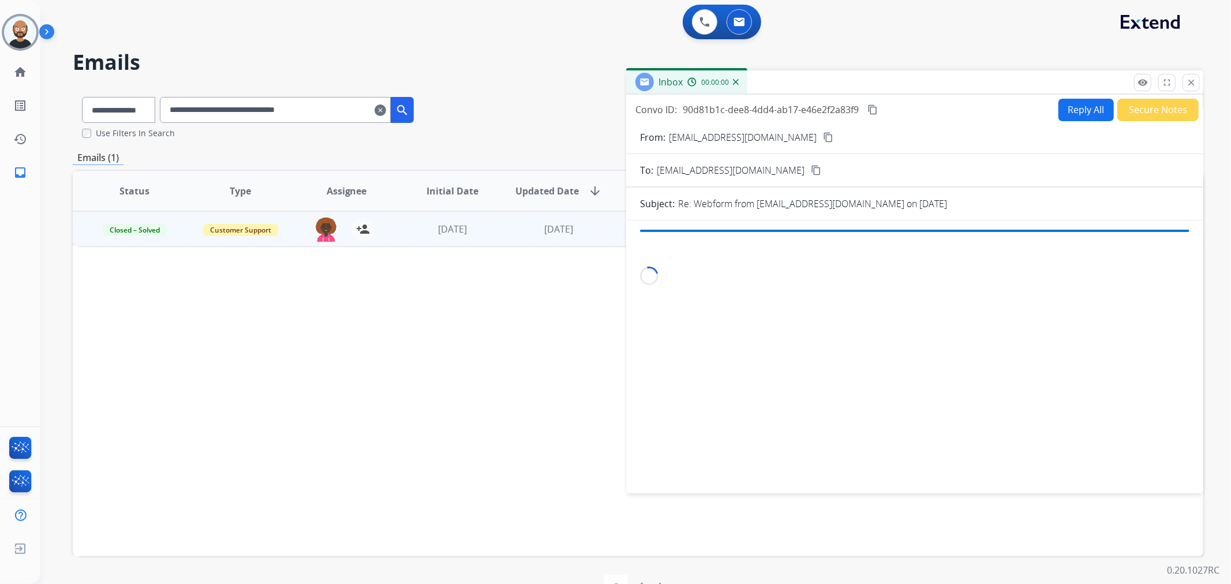
click at [1136, 111] on button "Secure Notes" at bounding box center [1158, 110] width 81 height 23
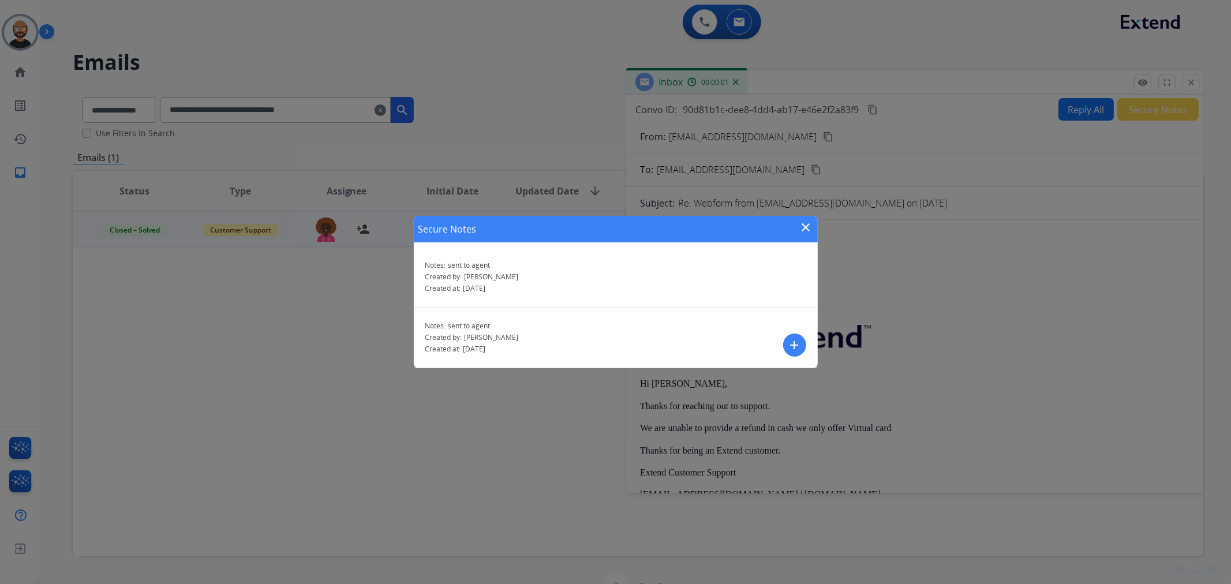
click at [805, 225] on mat-icon "close" at bounding box center [807, 228] width 14 height 14
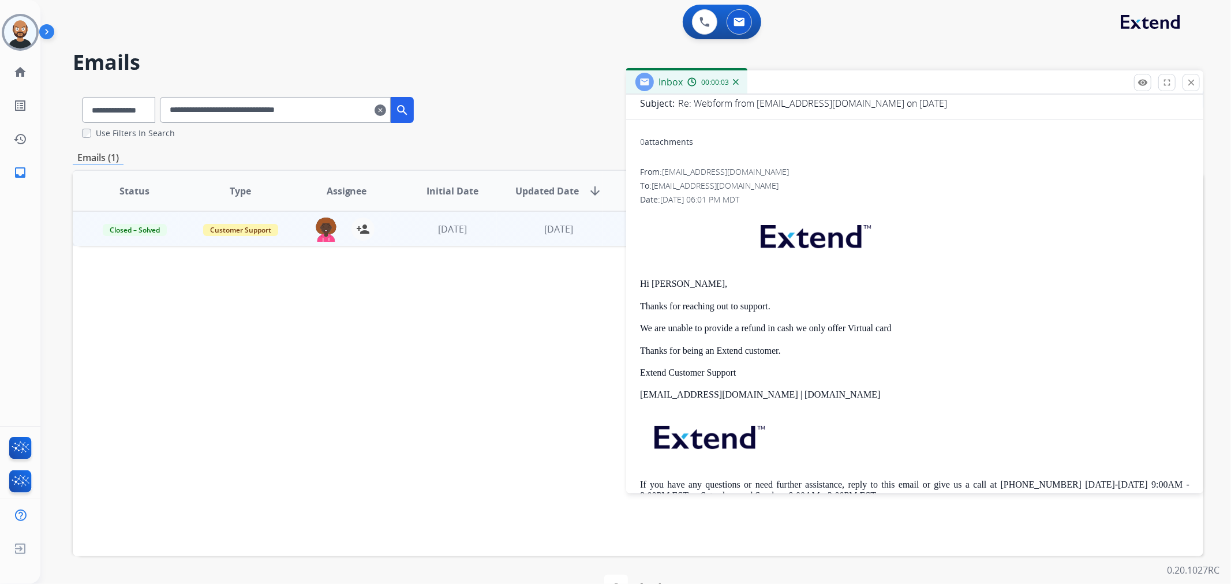
scroll to position [0, 0]
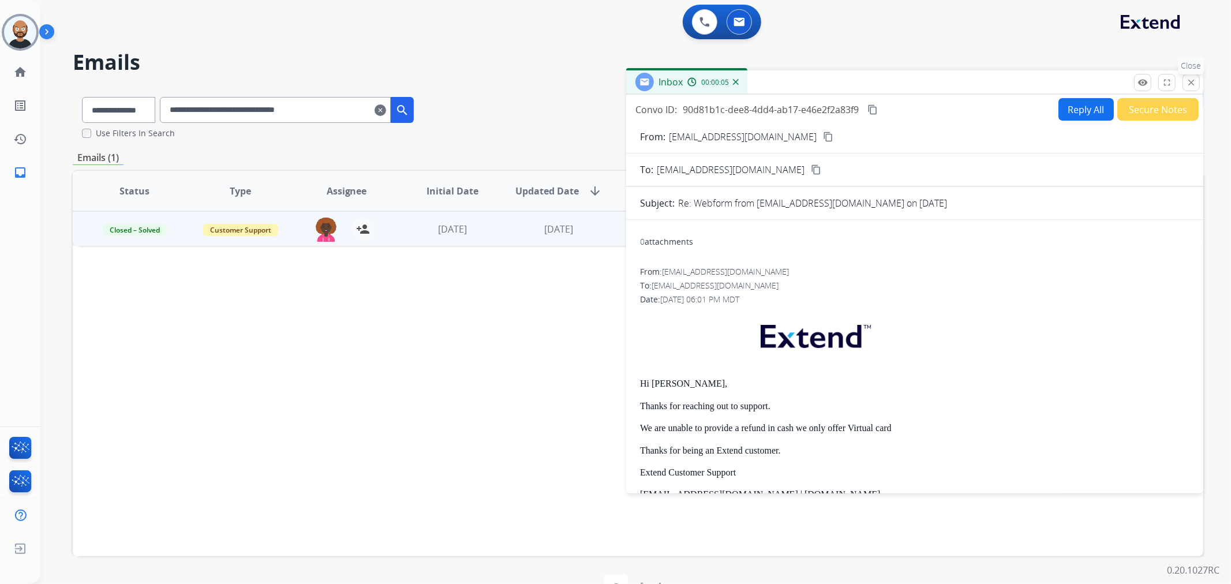
click at [1192, 85] on mat-icon "close" at bounding box center [1191, 82] width 10 height 10
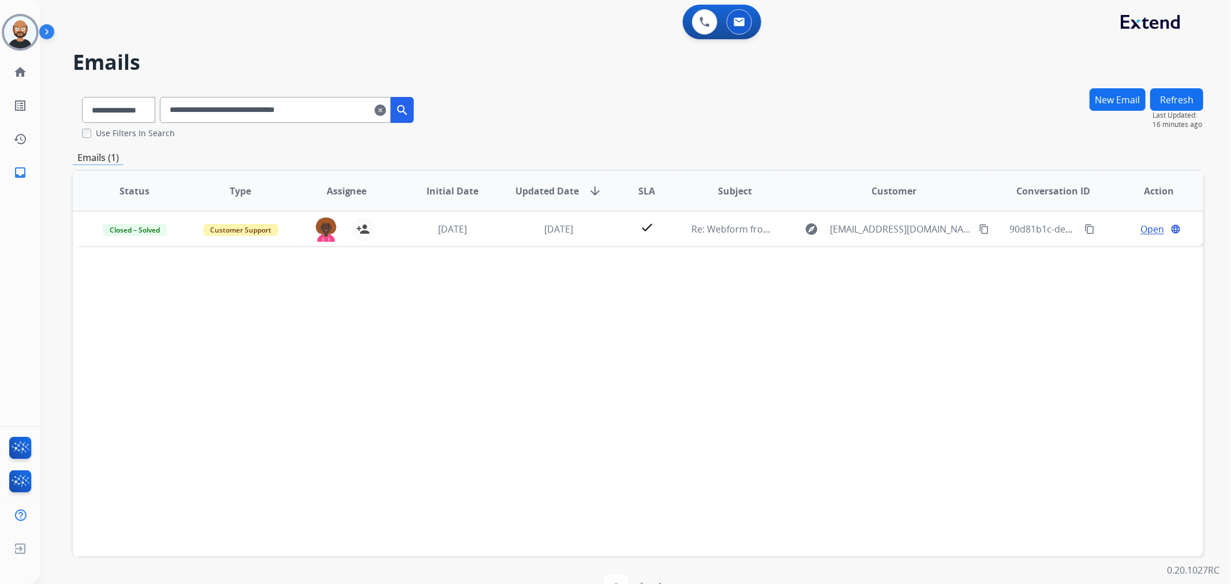
click at [325, 122] on input "**********" at bounding box center [275, 110] width 231 height 26
paste input "text"
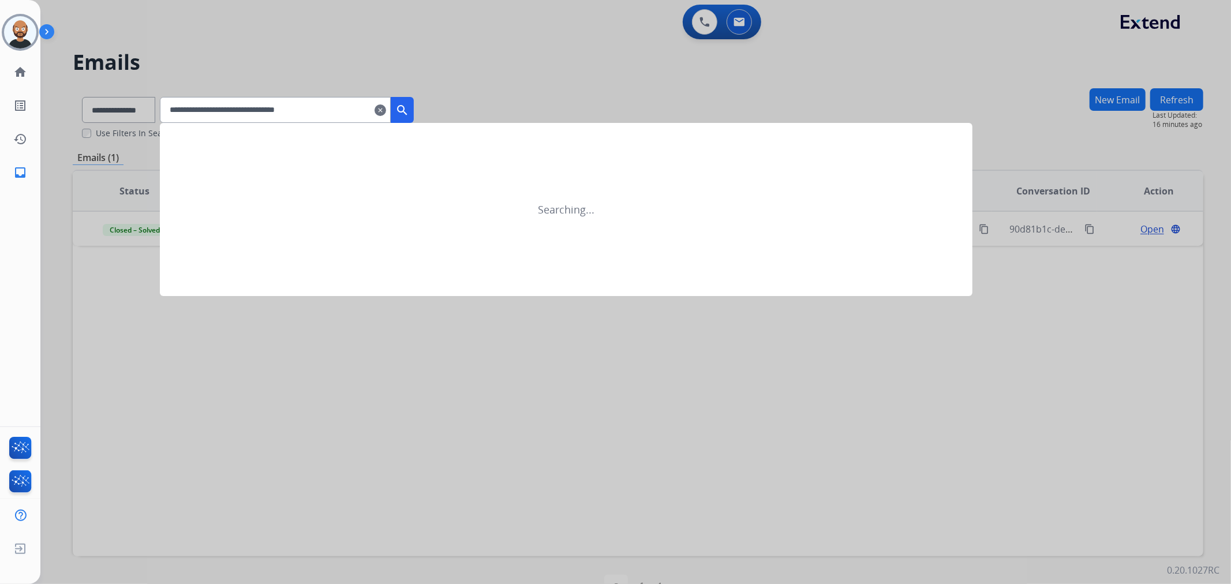
click at [414, 107] on button "search" at bounding box center [402, 110] width 23 height 26
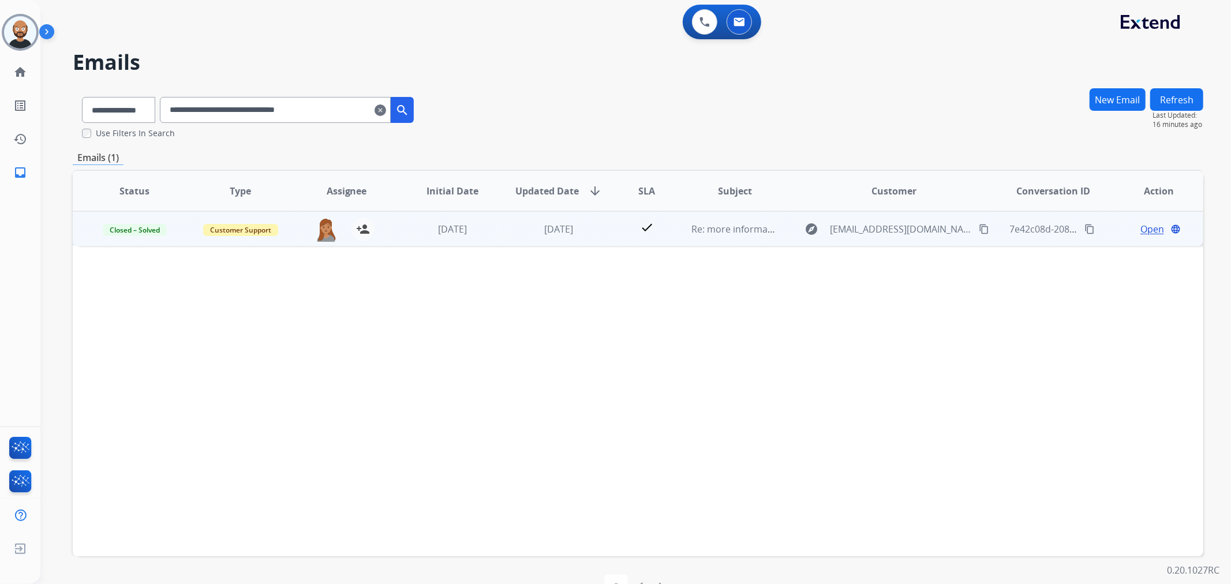
click at [1141, 226] on span "Open" at bounding box center [1153, 229] width 24 height 14
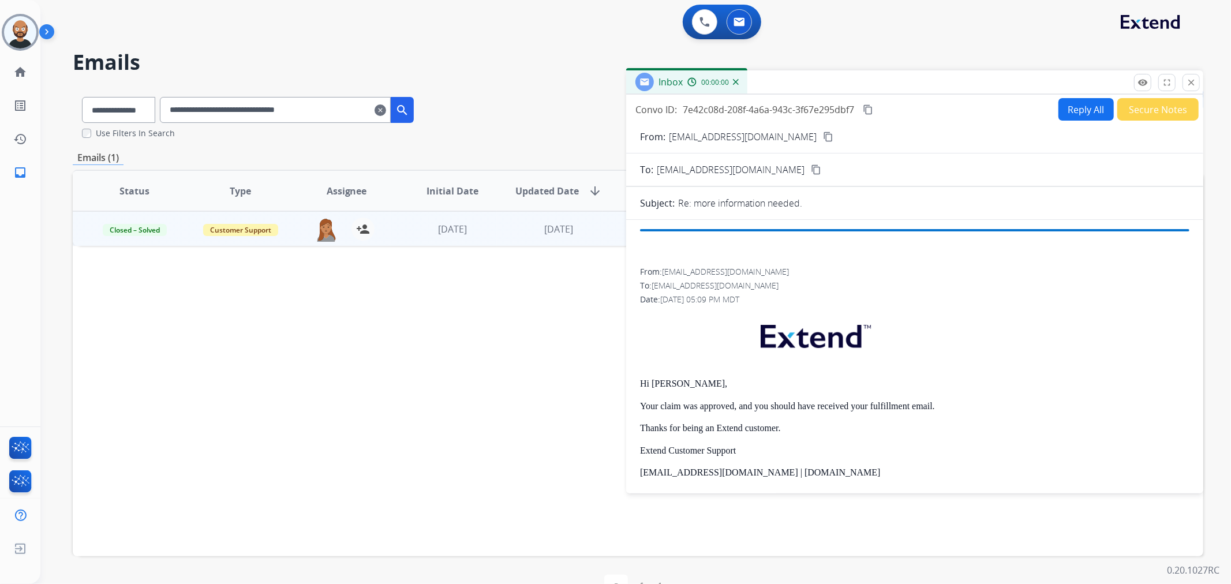
click at [1134, 108] on button "Secure Notes" at bounding box center [1158, 109] width 81 height 23
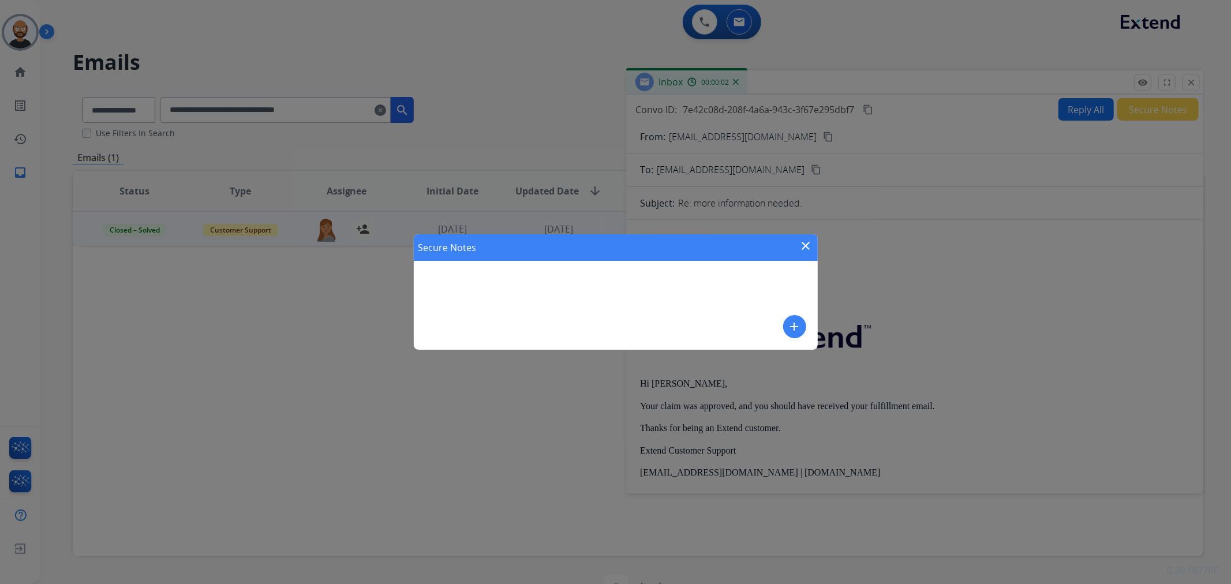
click at [809, 242] on mat-icon "close" at bounding box center [807, 246] width 14 height 14
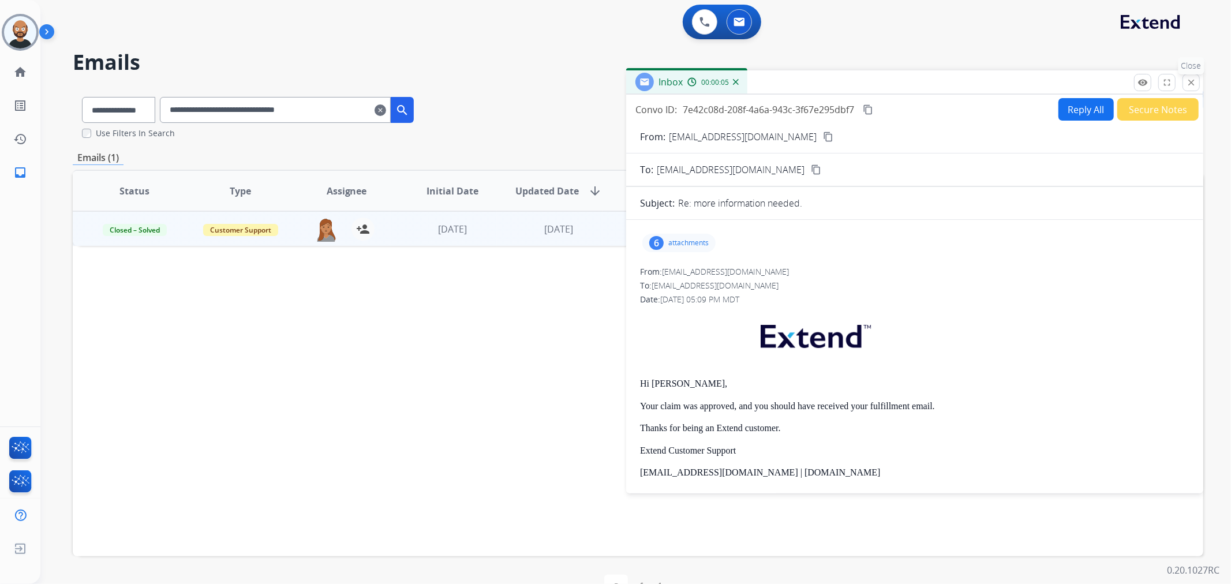
click at [1190, 77] on mat-icon "close" at bounding box center [1191, 82] width 10 height 10
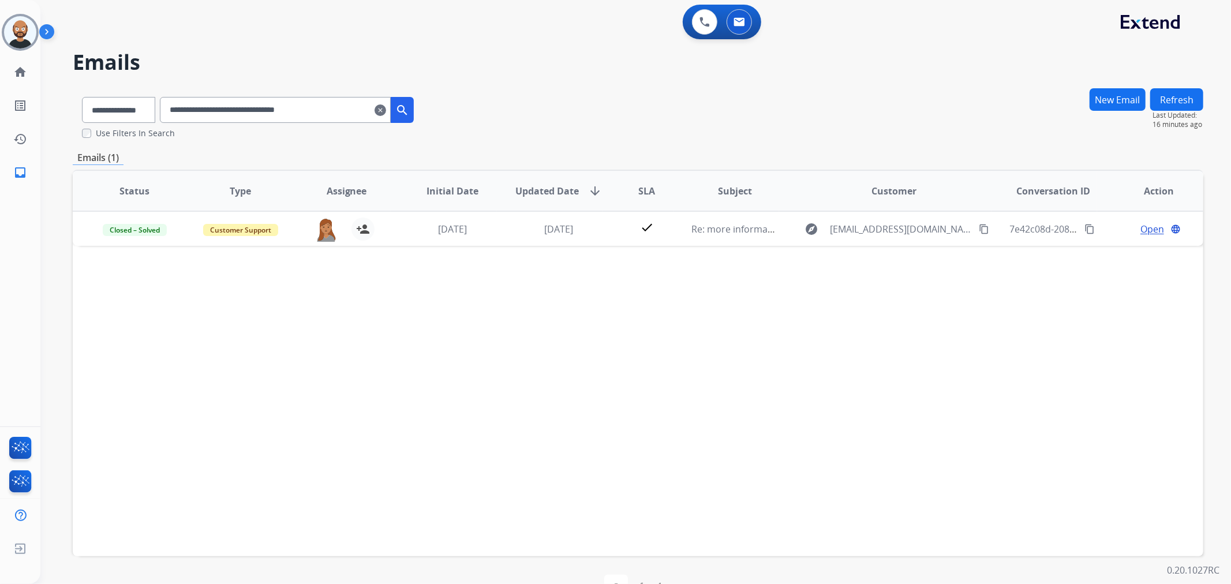
click at [313, 120] on input "**********" at bounding box center [275, 110] width 231 height 26
paste
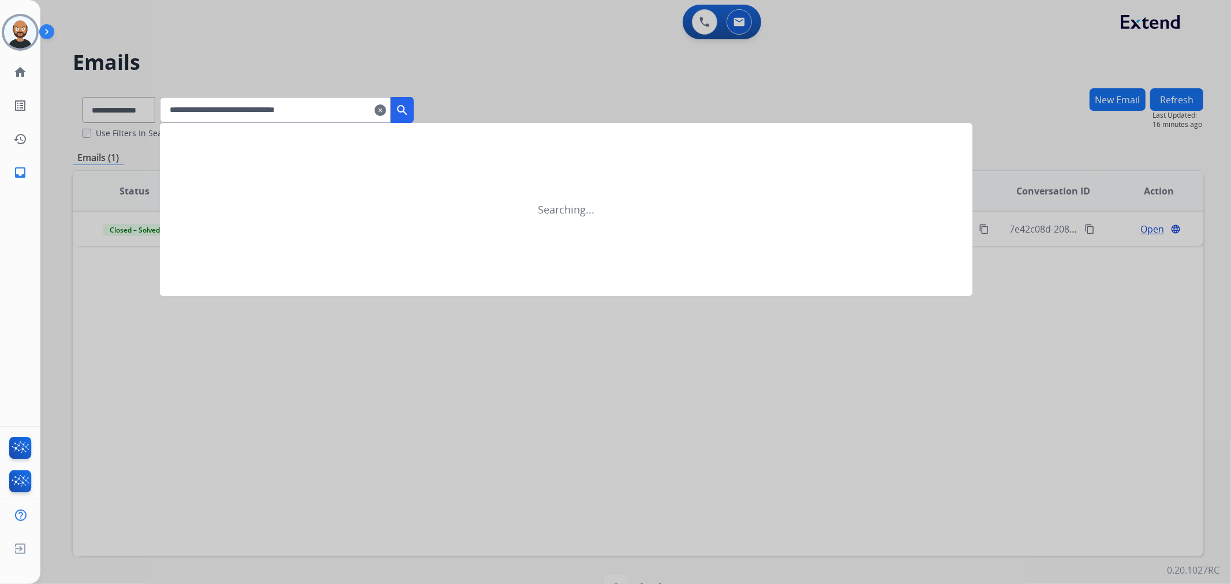
click at [409, 107] on mat-icon "search" at bounding box center [402, 110] width 14 height 14
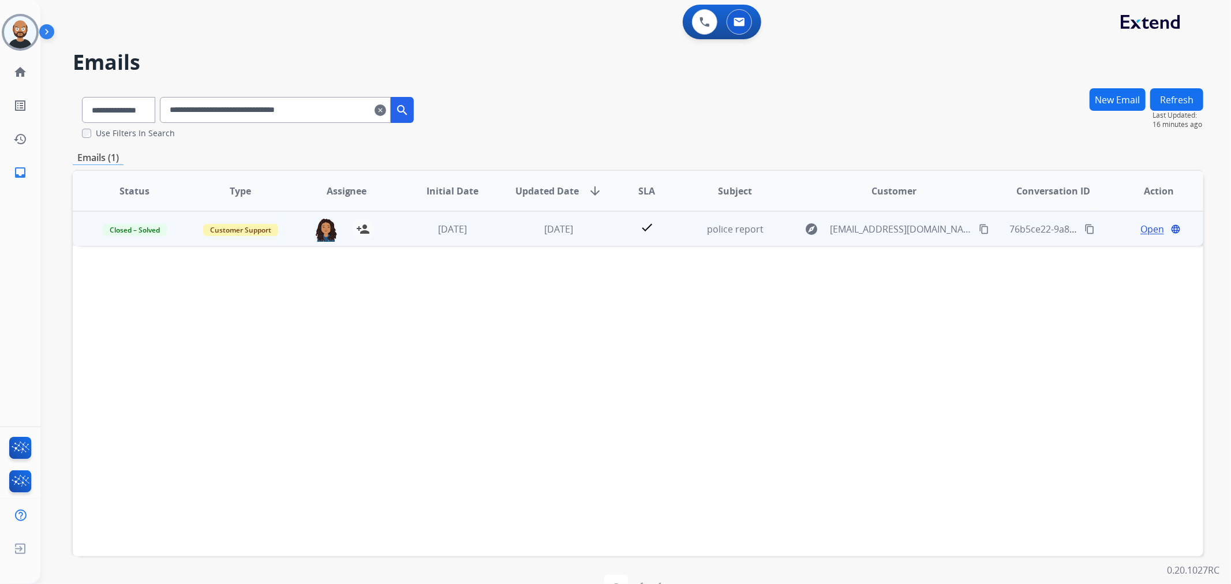
click at [1142, 225] on span "Open" at bounding box center [1153, 229] width 24 height 14
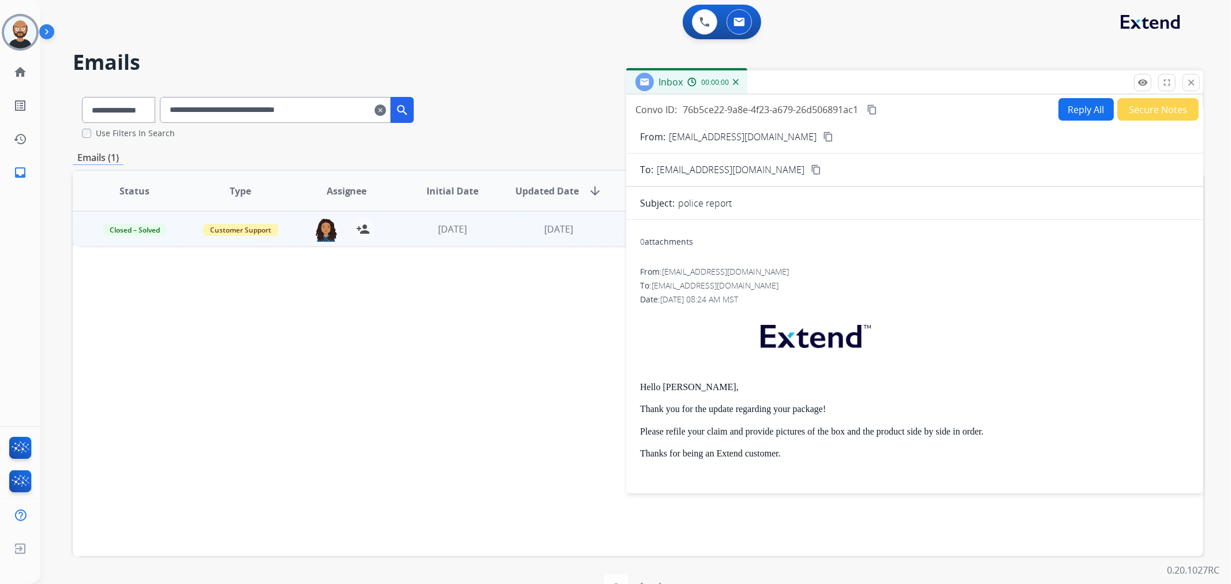
click at [1136, 111] on button "Secure Notes" at bounding box center [1158, 109] width 81 height 23
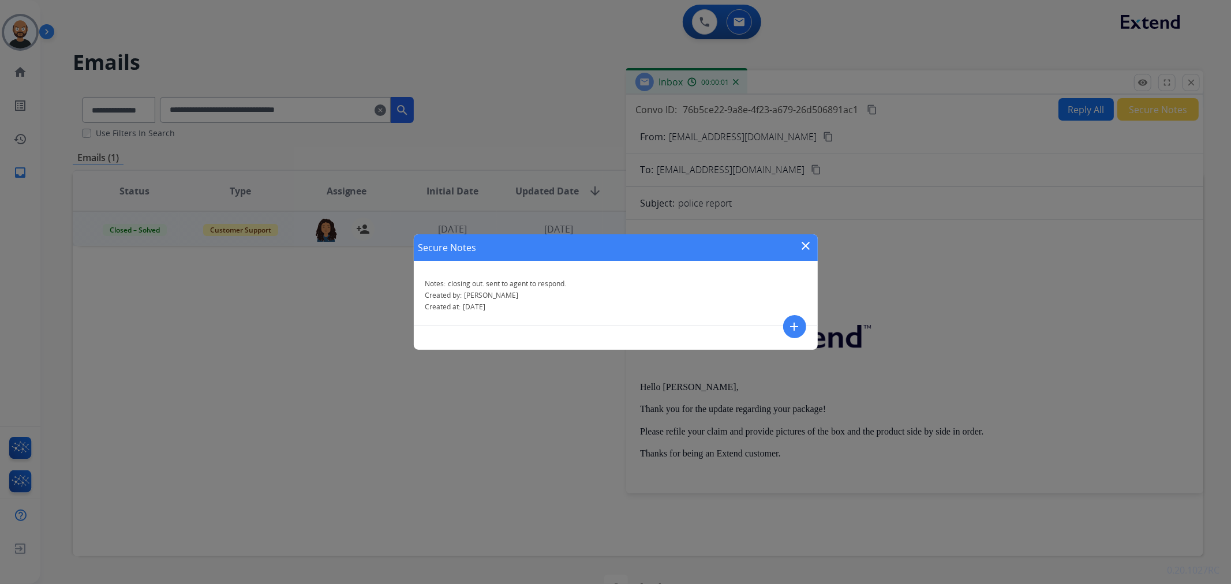
click at [806, 245] on mat-icon "close" at bounding box center [807, 246] width 14 height 14
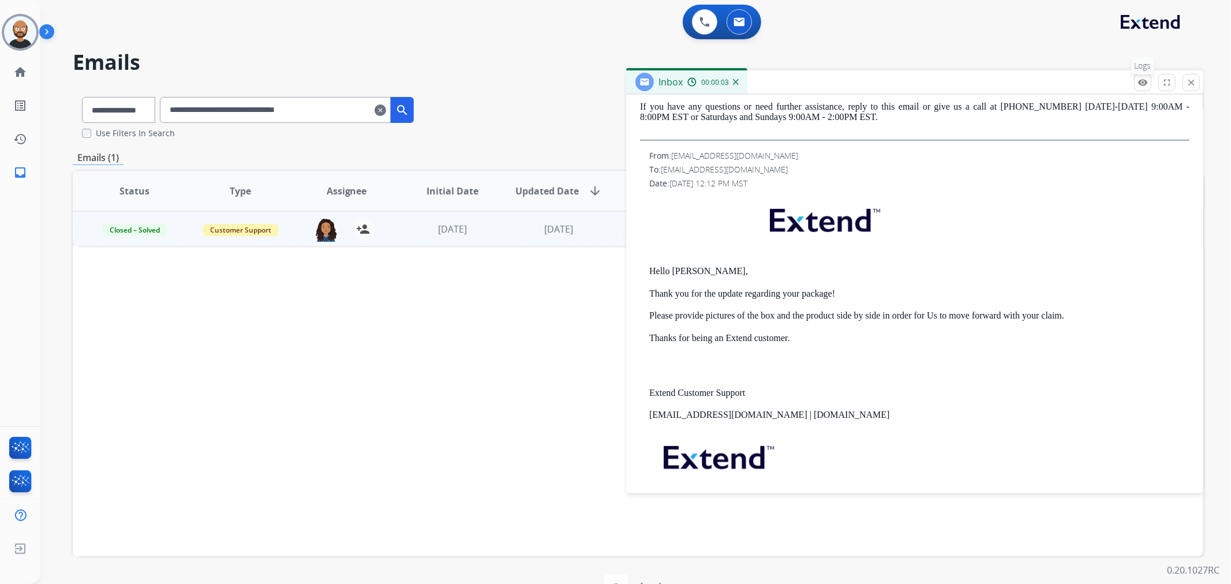
scroll to position [513, 0]
click at [1190, 82] on mat-icon "close" at bounding box center [1191, 82] width 10 height 10
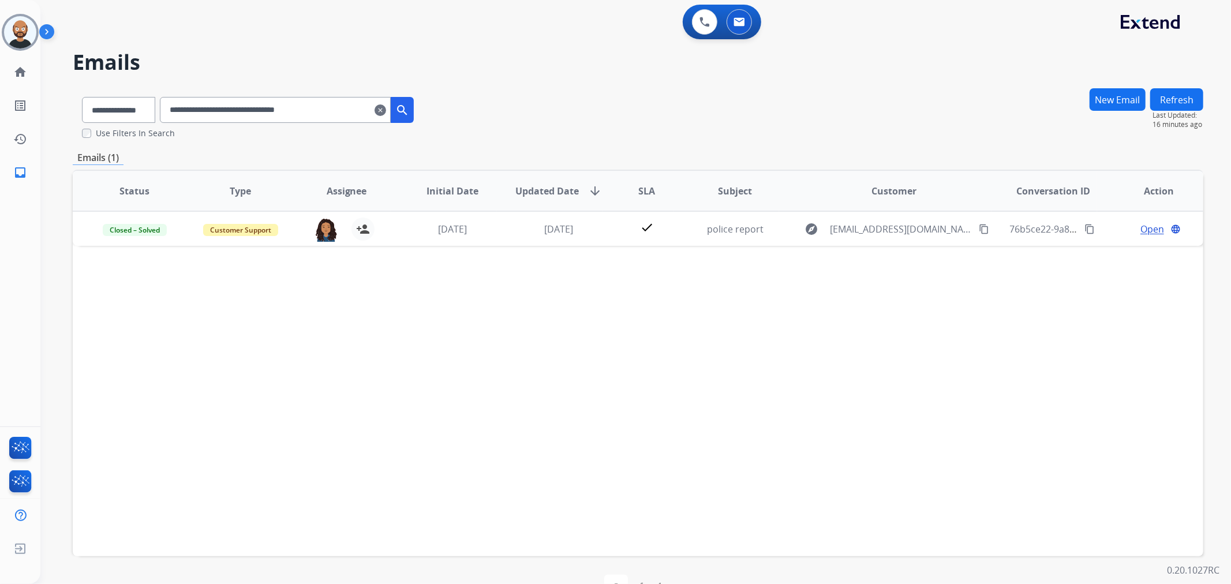
click at [303, 115] on input "**********" at bounding box center [275, 110] width 231 height 26
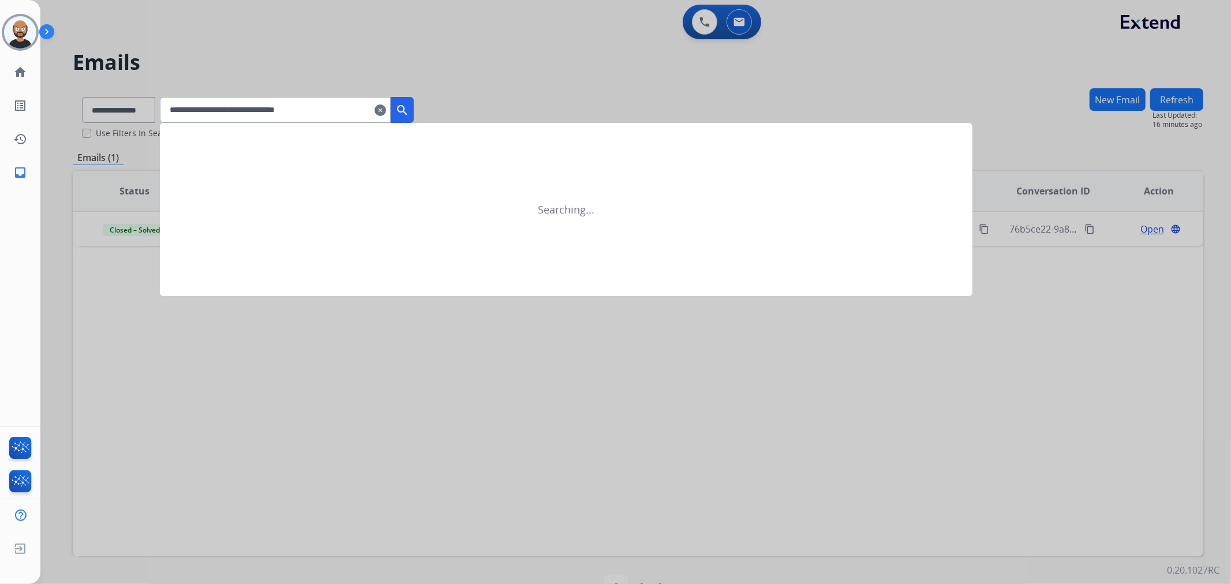
click at [409, 104] on mat-icon "search" at bounding box center [402, 110] width 14 height 14
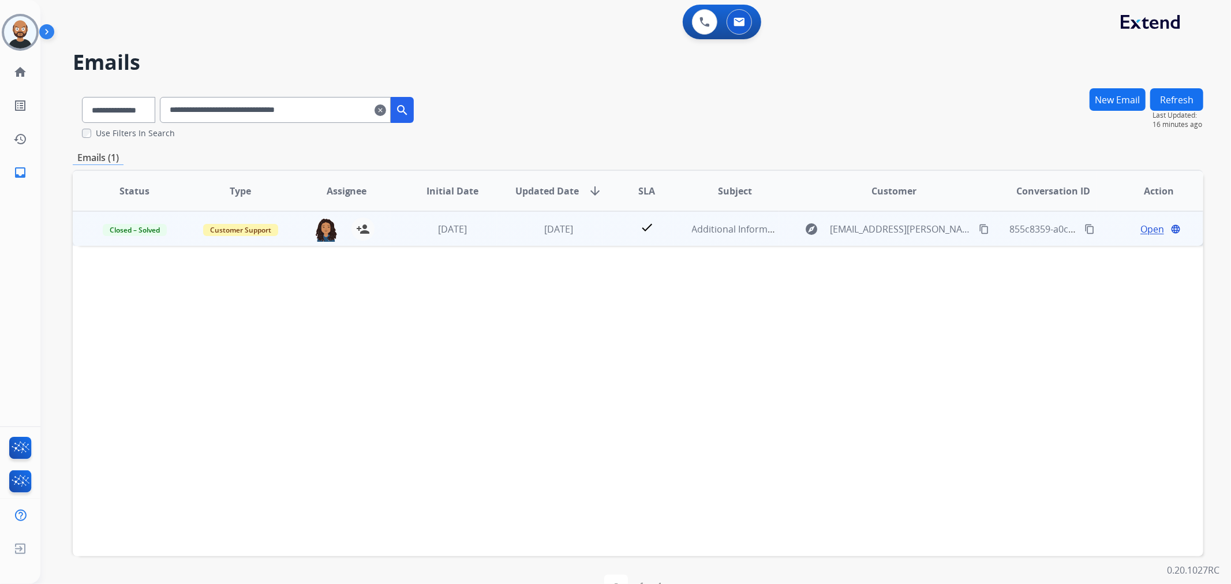
click at [1141, 226] on span "Open" at bounding box center [1153, 229] width 24 height 14
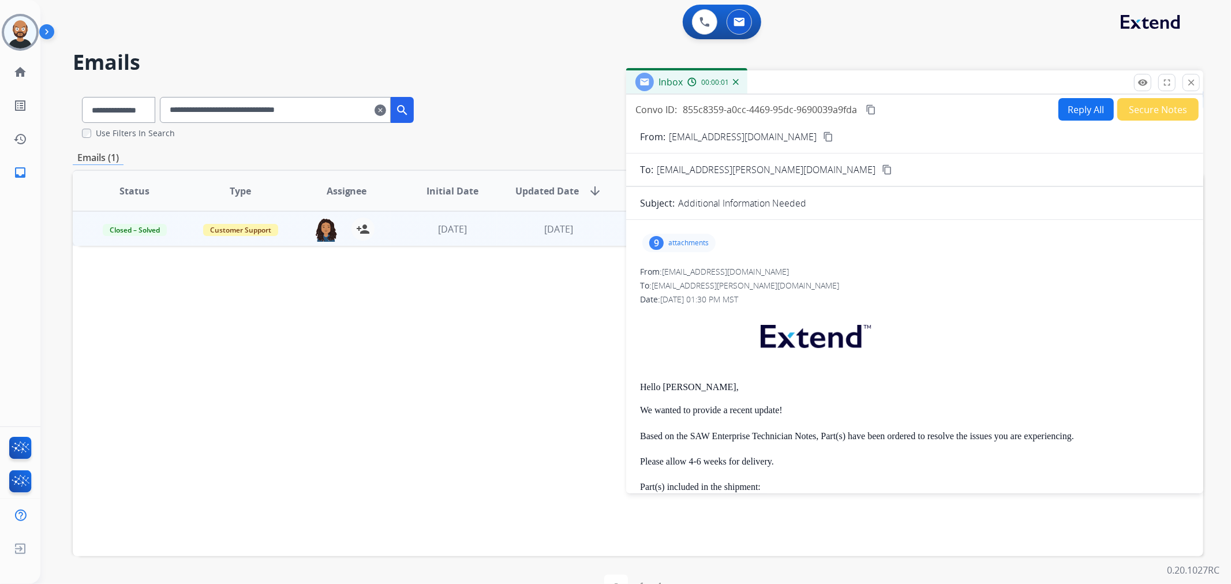
click at [1145, 110] on button "Secure Notes" at bounding box center [1158, 109] width 81 height 23
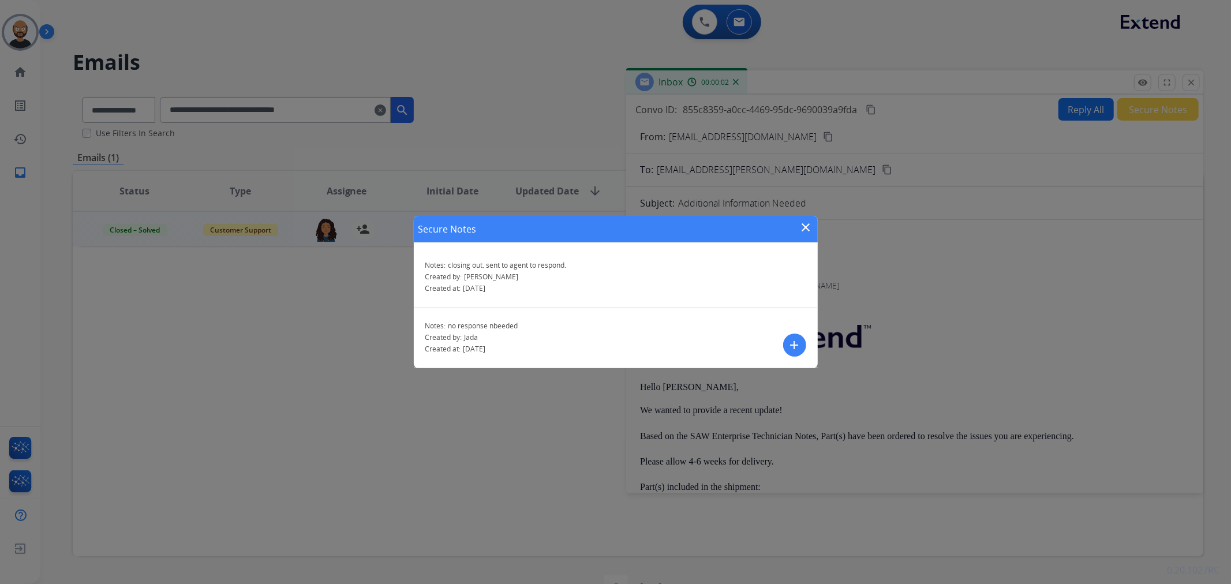
click at [809, 226] on mat-icon "close" at bounding box center [807, 228] width 14 height 14
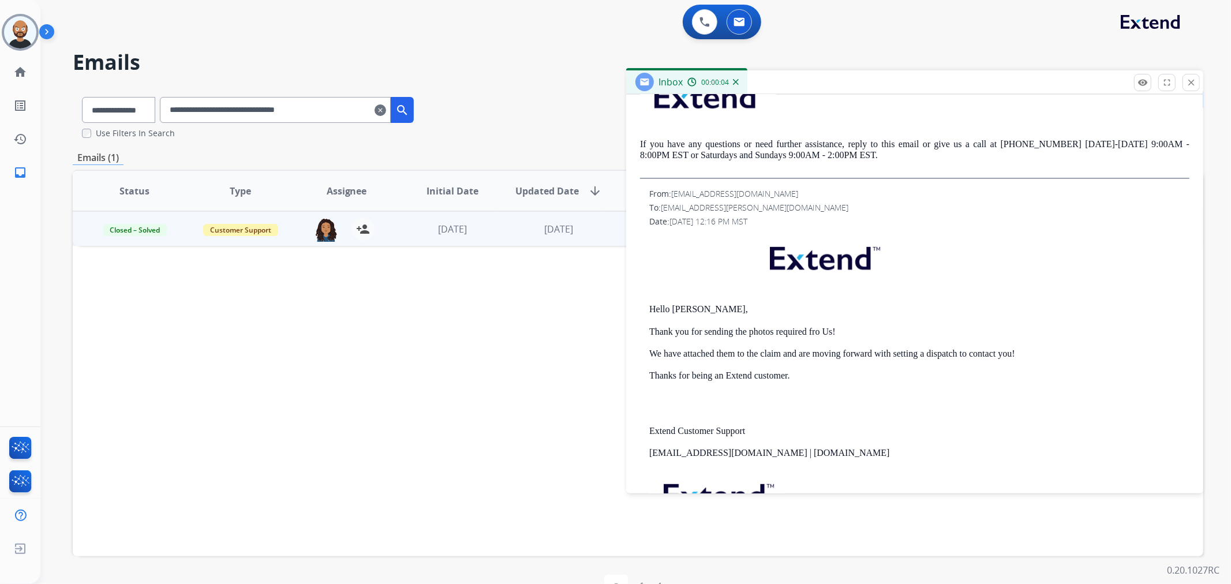
scroll to position [641, 0]
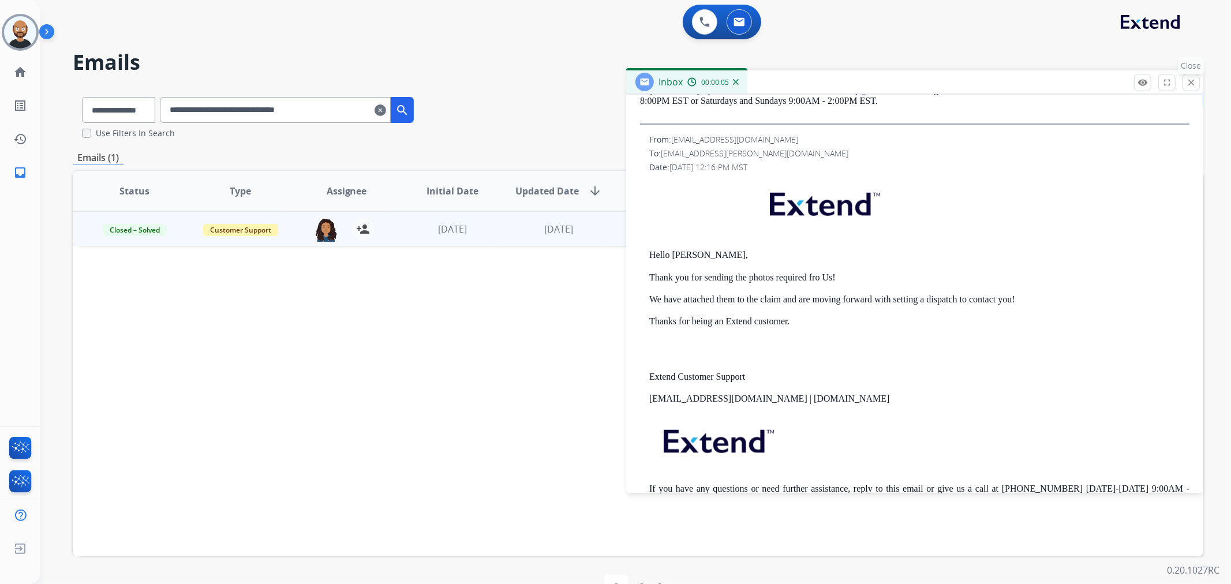
click at [1186, 83] on mat-icon "close" at bounding box center [1191, 82] width 10 height 10
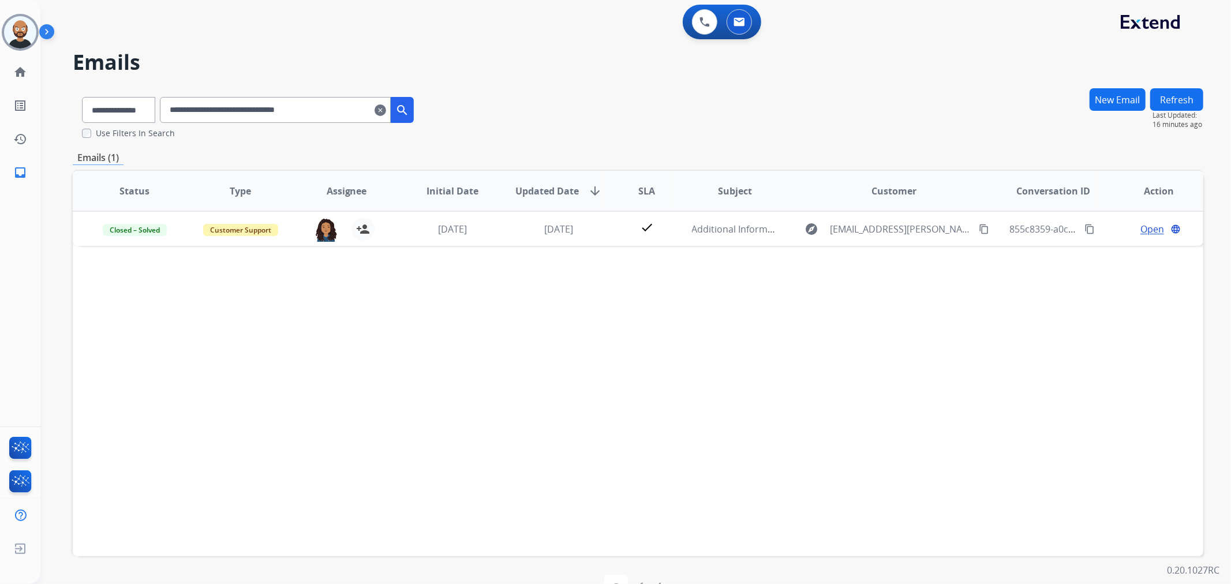
click at [325, 107] on input "**********" at bounding box center [275, 110] width 231 height 26
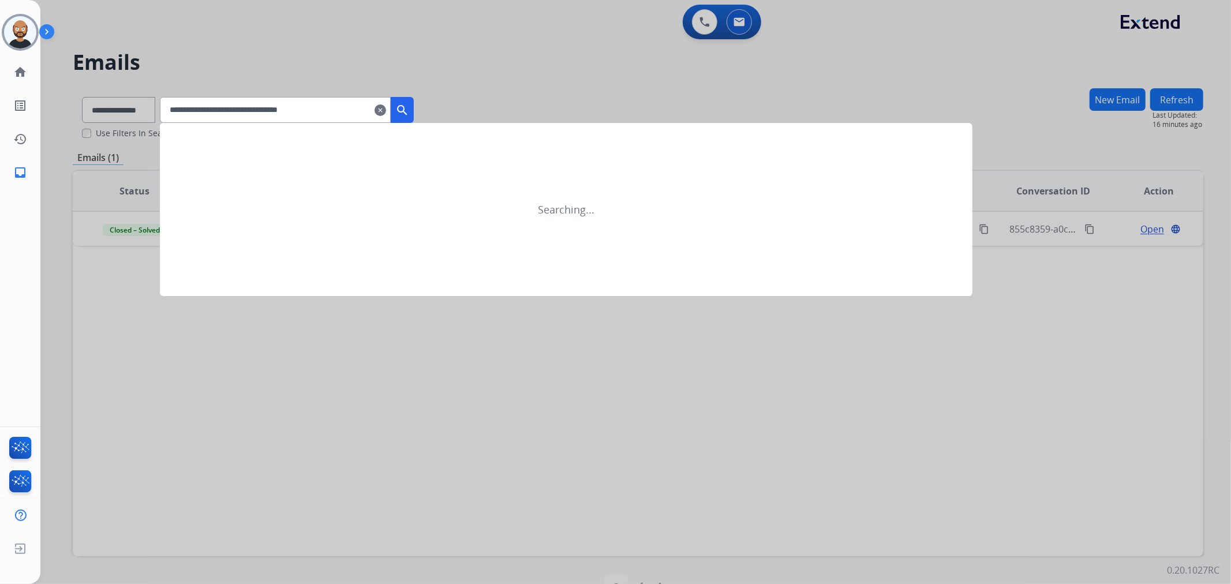
click at [409, 109] on button "search" at bounding box center [402, 110] width 23 height 26
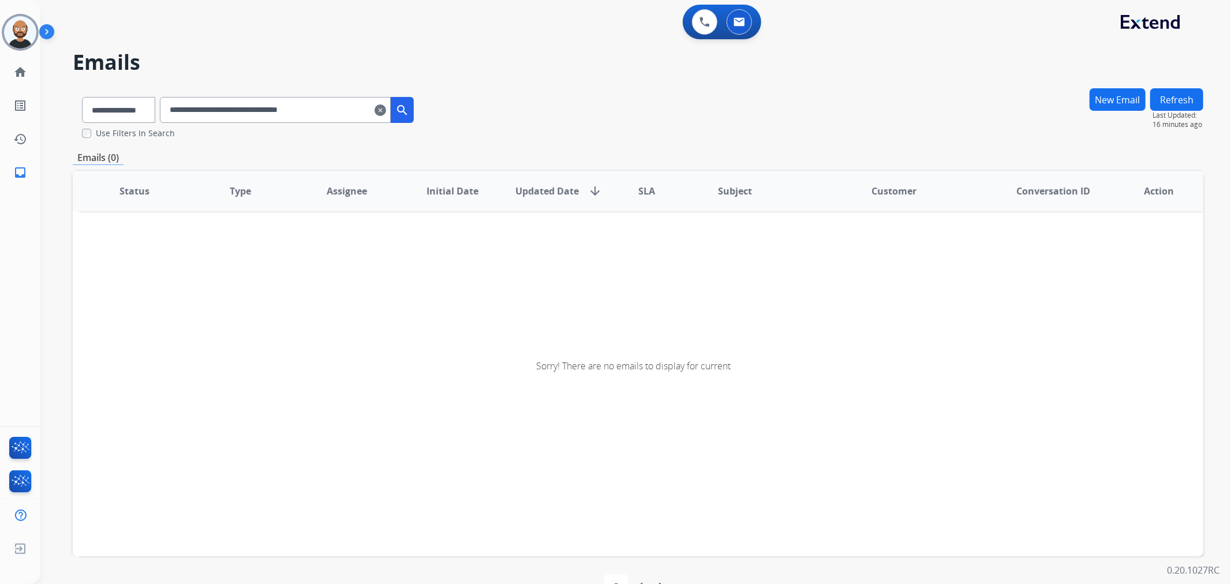
click at [351, 105] on input "**********" at bounding box center [275, 110] width 231 height 26
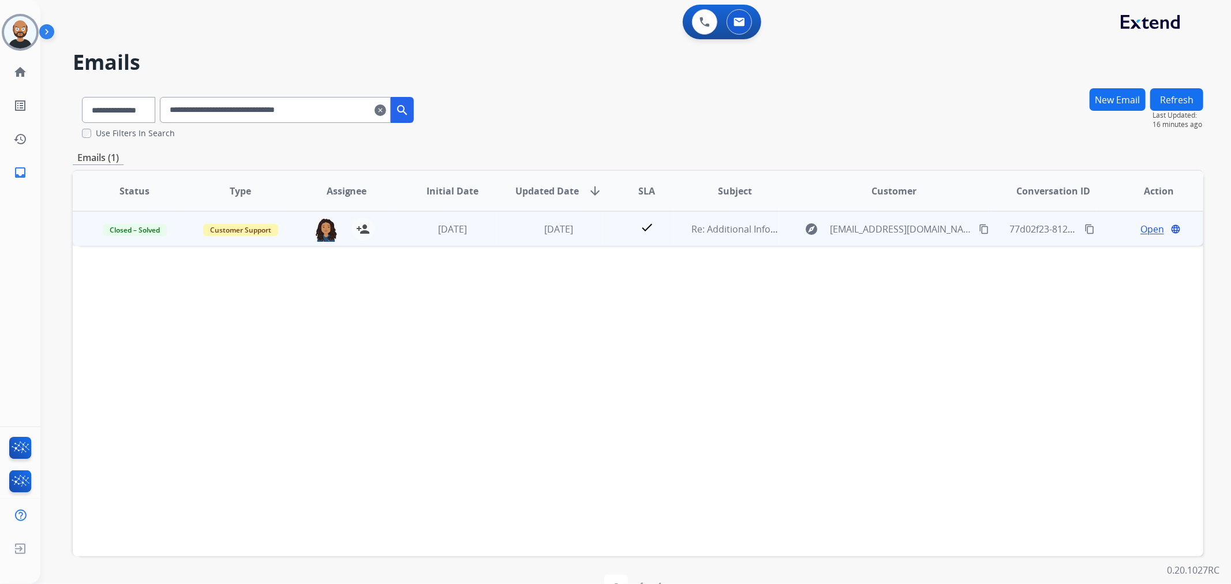
click at [1141, 230] on span "Open" at bounding box center [1153, 229] width 24 height 14
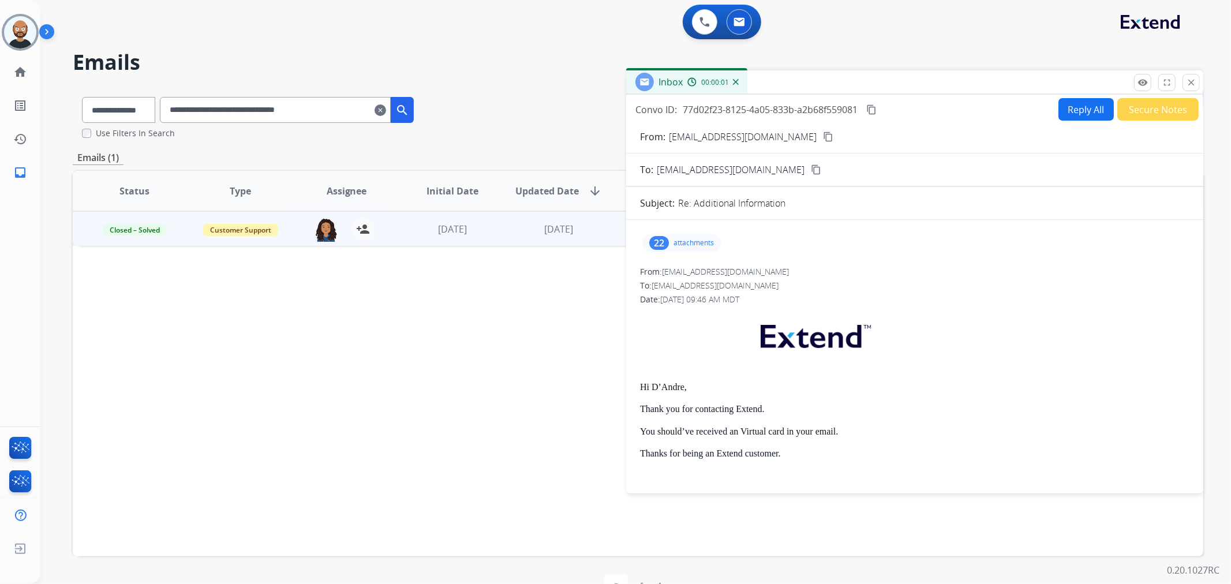
click at [1138, 113] on button "Secure Notes" at bounding box center [1158, 109] width 81 height 23
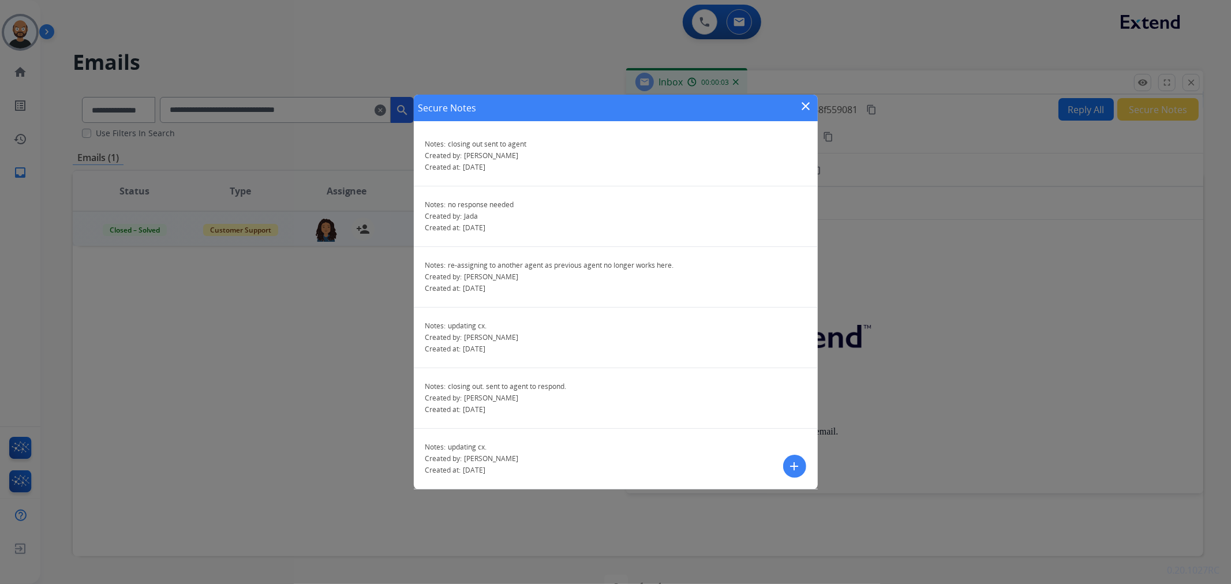
click at [800, 105] on mat-icon "close" at bounding box center [807, 106] width 14 height 14
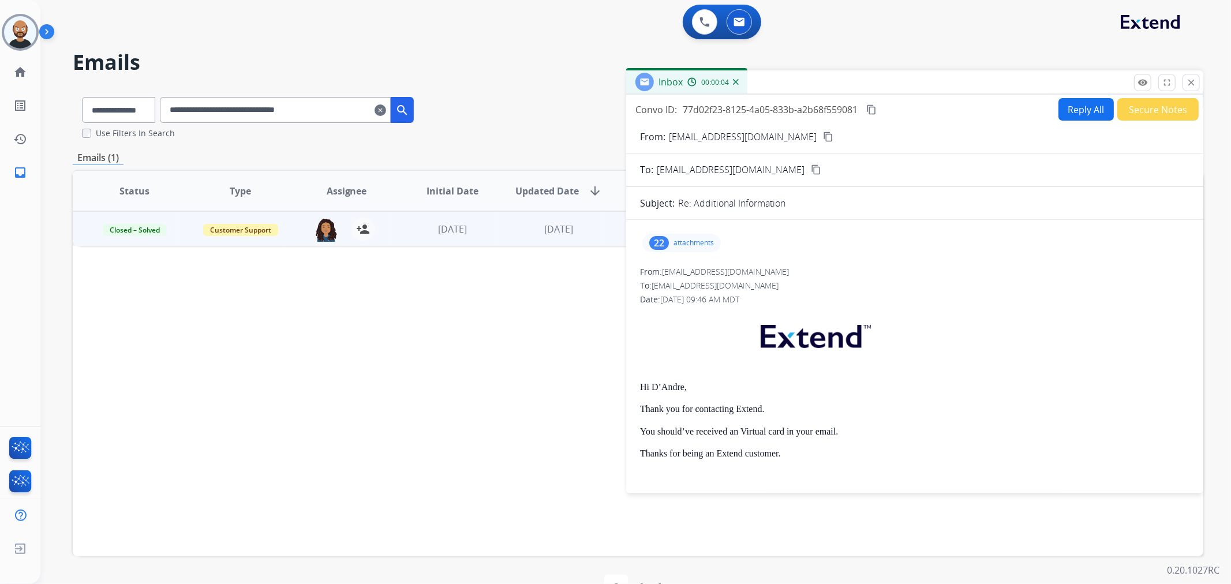
click at [1137, 113] on button "Secure Notes" at bounding box center [1158, 109] width 81 height 23
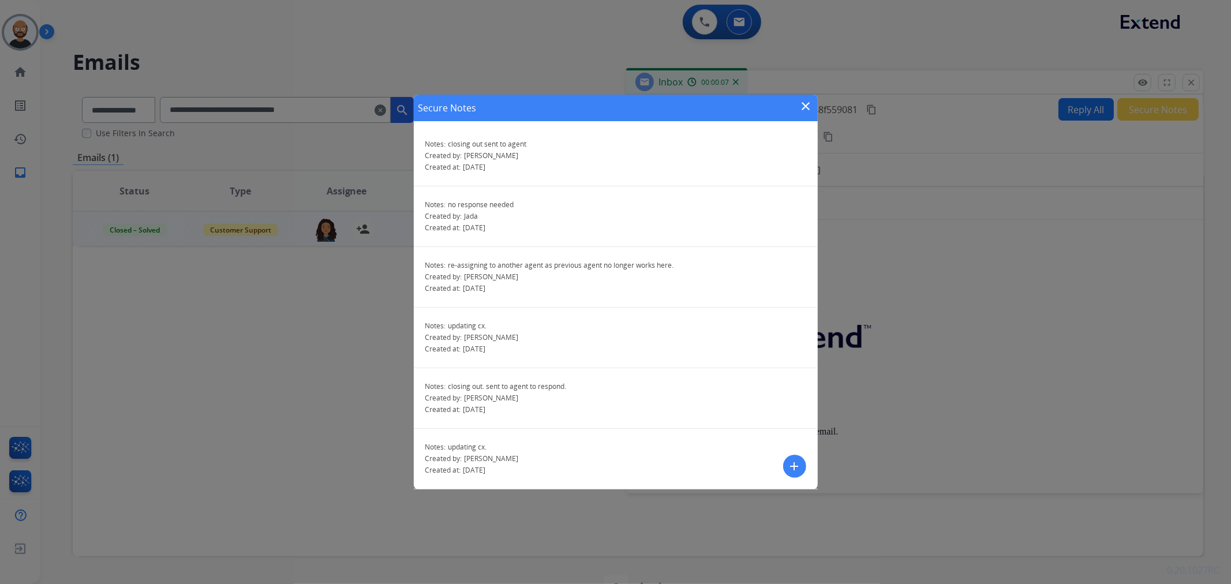
click at [804, 109] on mat-icon "close" at bounding box center [807, 106] width 14 height 14
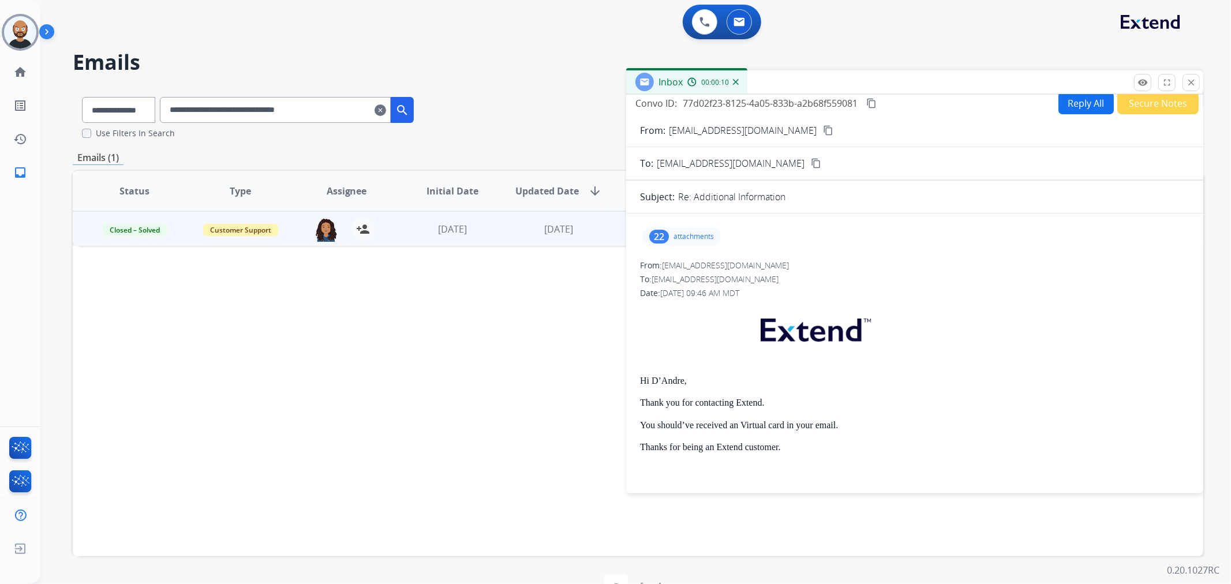
scroll to position [0, 0]
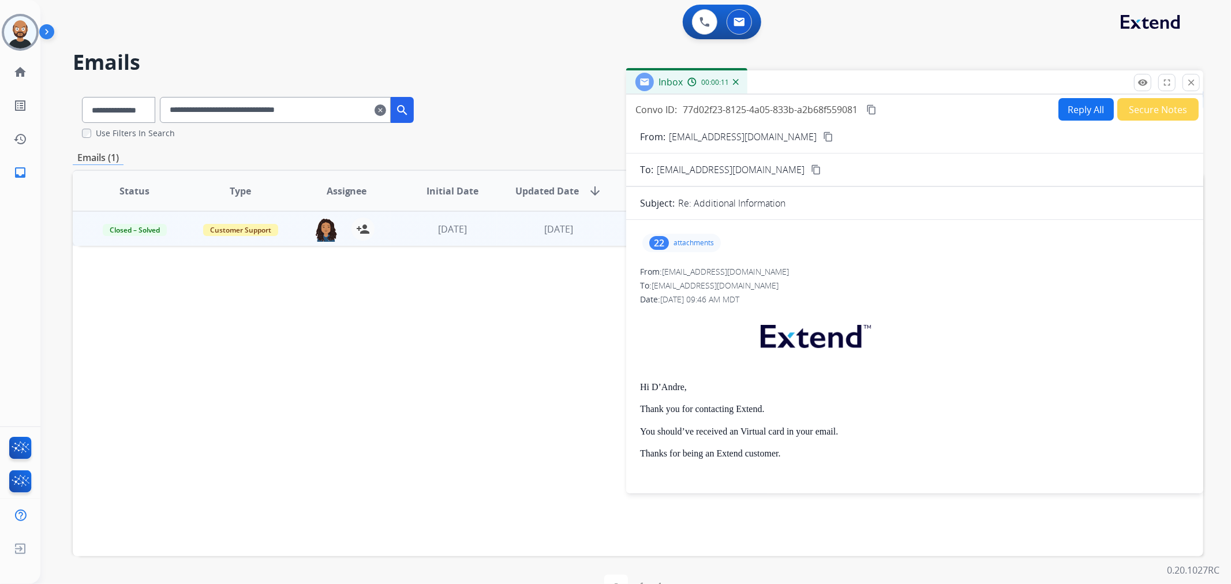
click at [1151, 112] on button "Secure Notes" at bounding box center [1158, 109] width 81 height 23
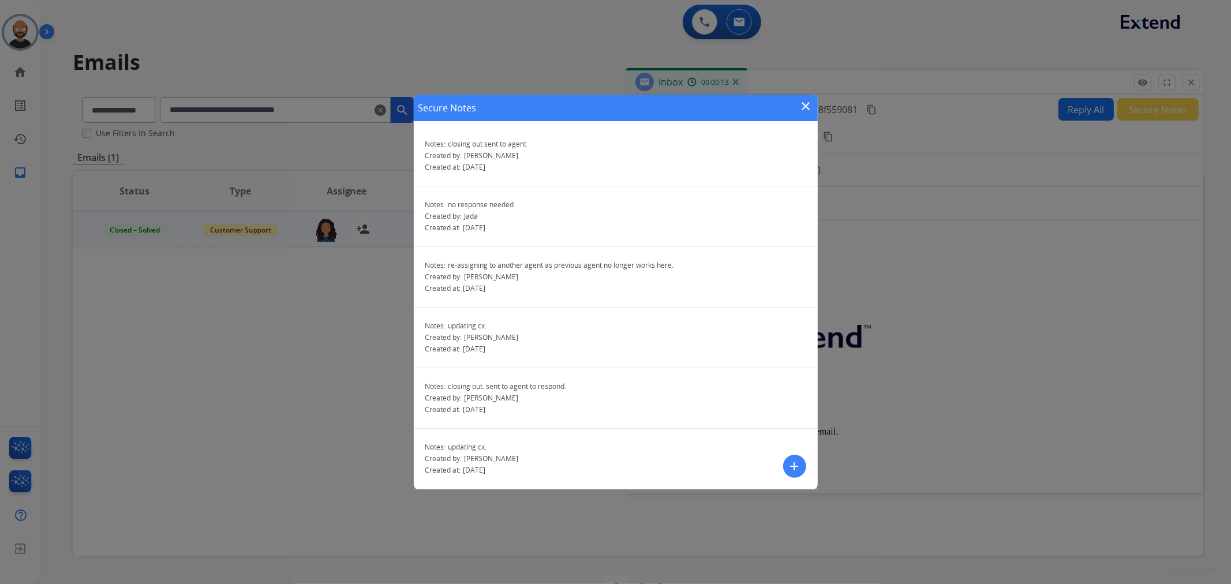
click at [809, 102] on mat-icon "close" at bounding box center [807, 106] width 14 height 14
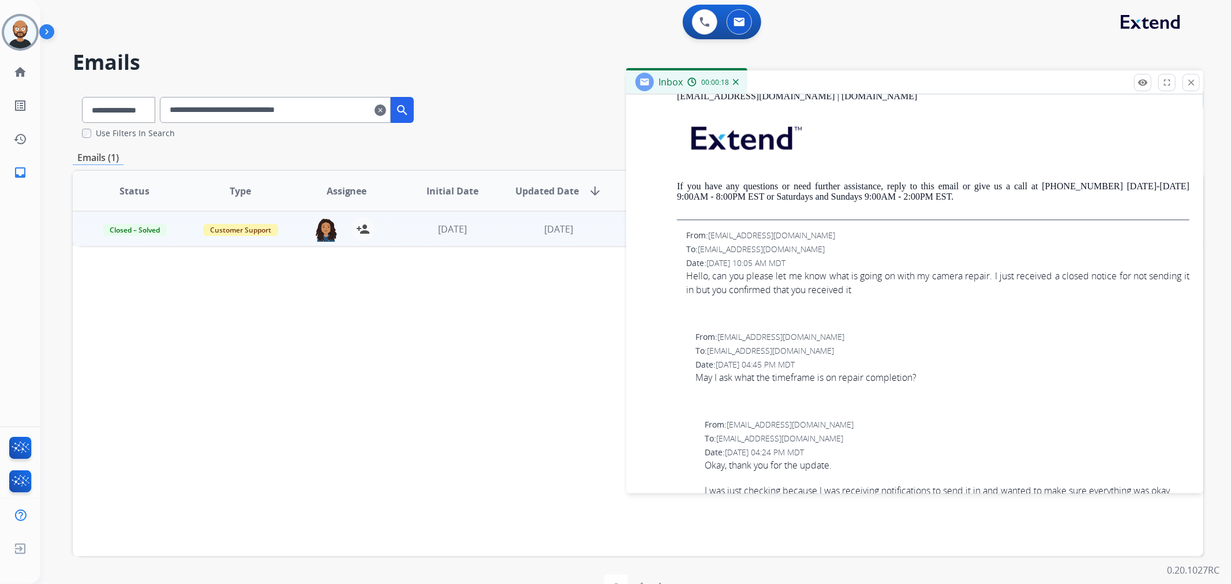
scroll to position [1411, 0]
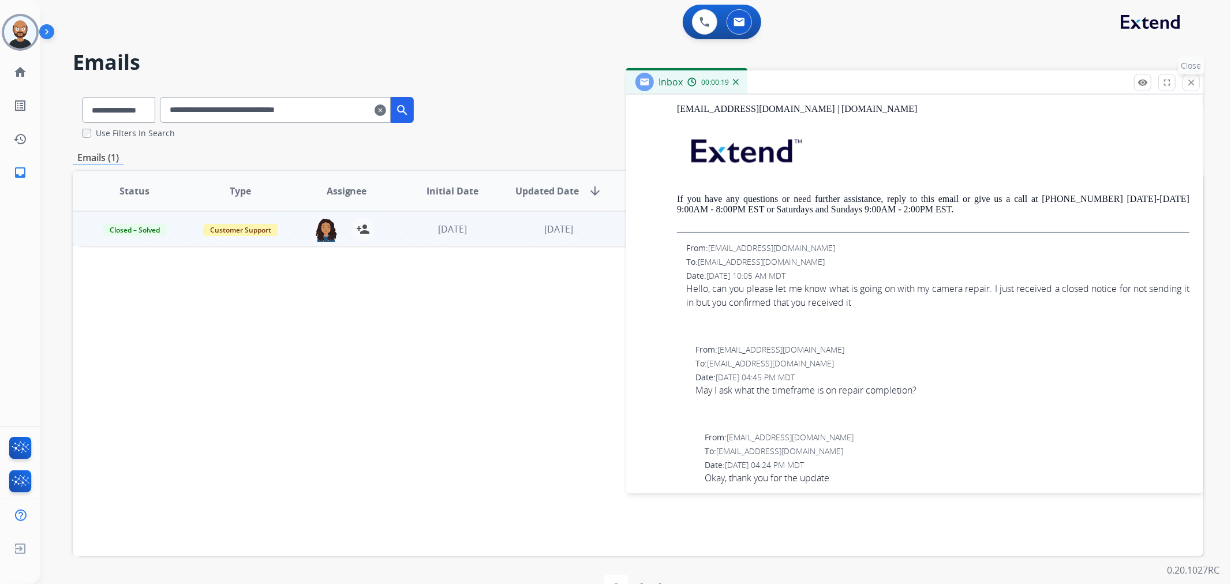
click at [1188, 77] on mat-icon "close" at bounding box center [1191, 82] width 10 height 10
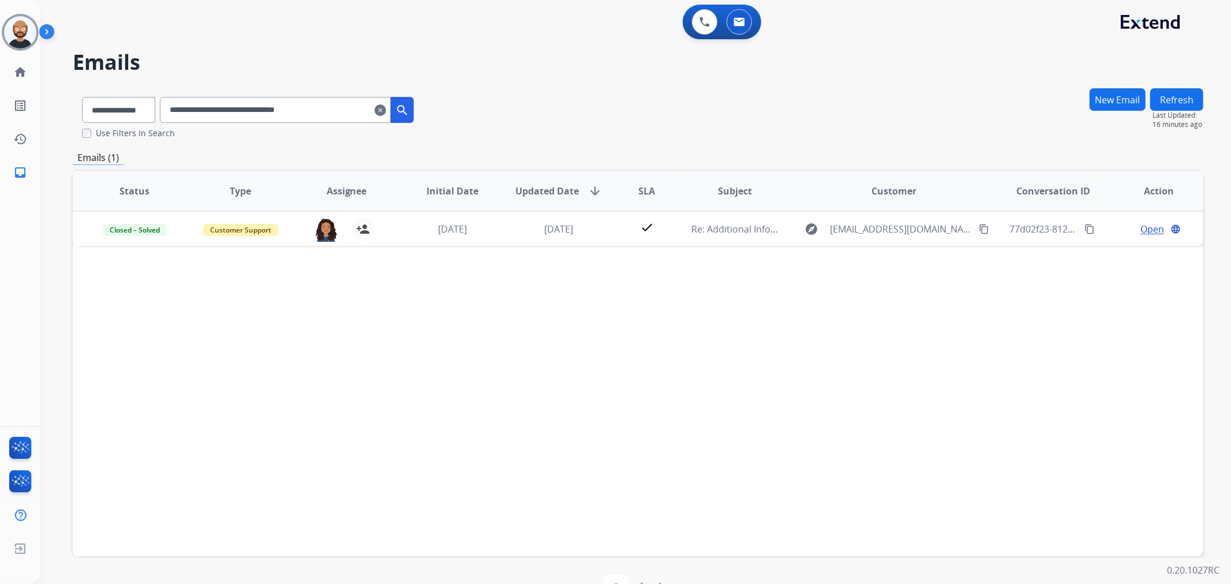
click at [312, 107] on input "**********" at bounding box center [275, 110] width 231 height 26
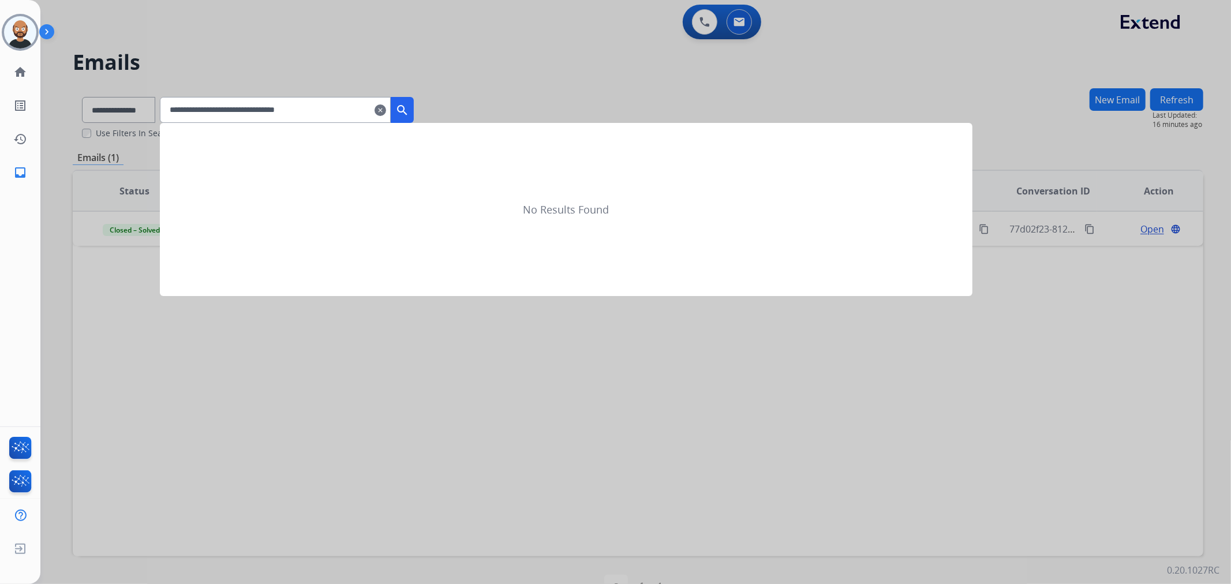
click at [409, 103] on mat-icon "search" at bounding box center [402, 110] width 14 height 14
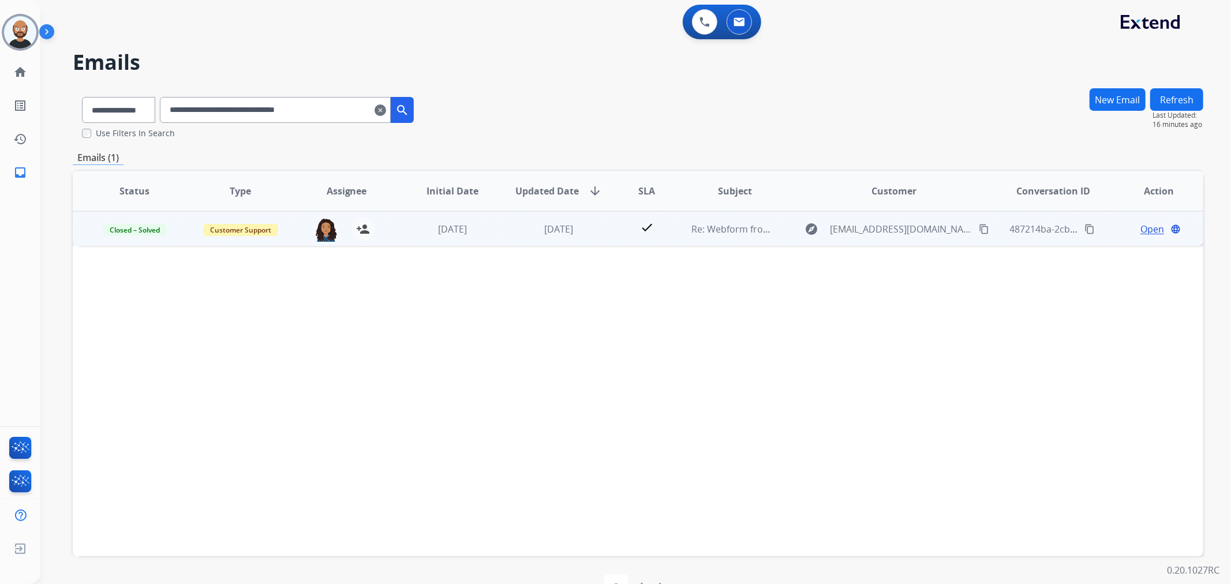
click at [1141, 226] on span "Open" at bounding box center [1153, 229] width 24 height 14
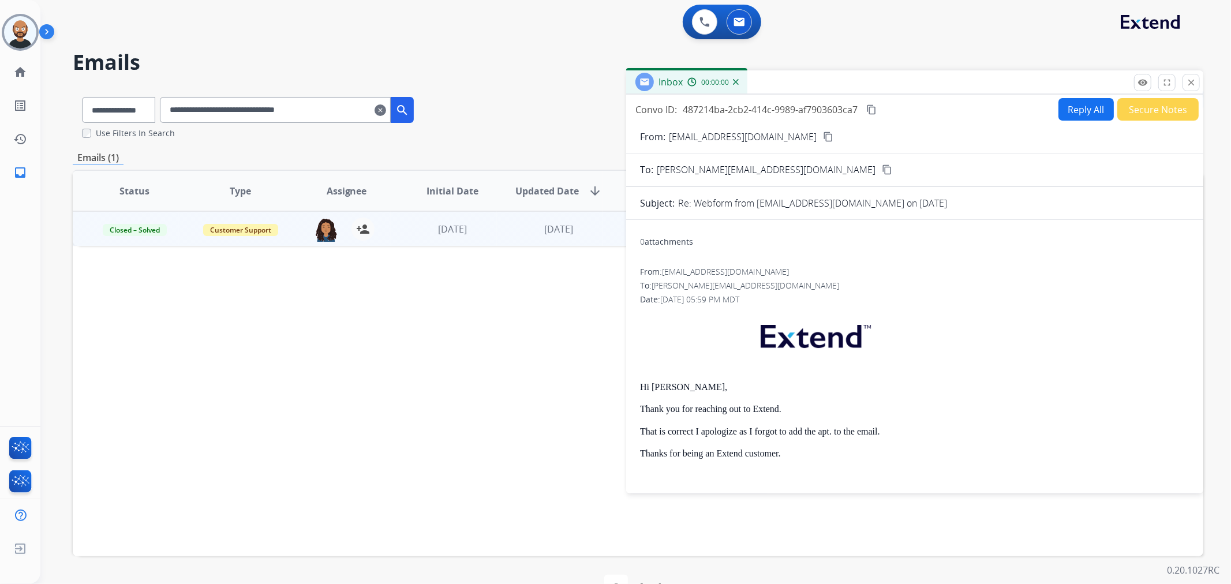
click at [1141, 104] on button "Secure Notes" at bounding box center [1158, 109] width 81 height 23
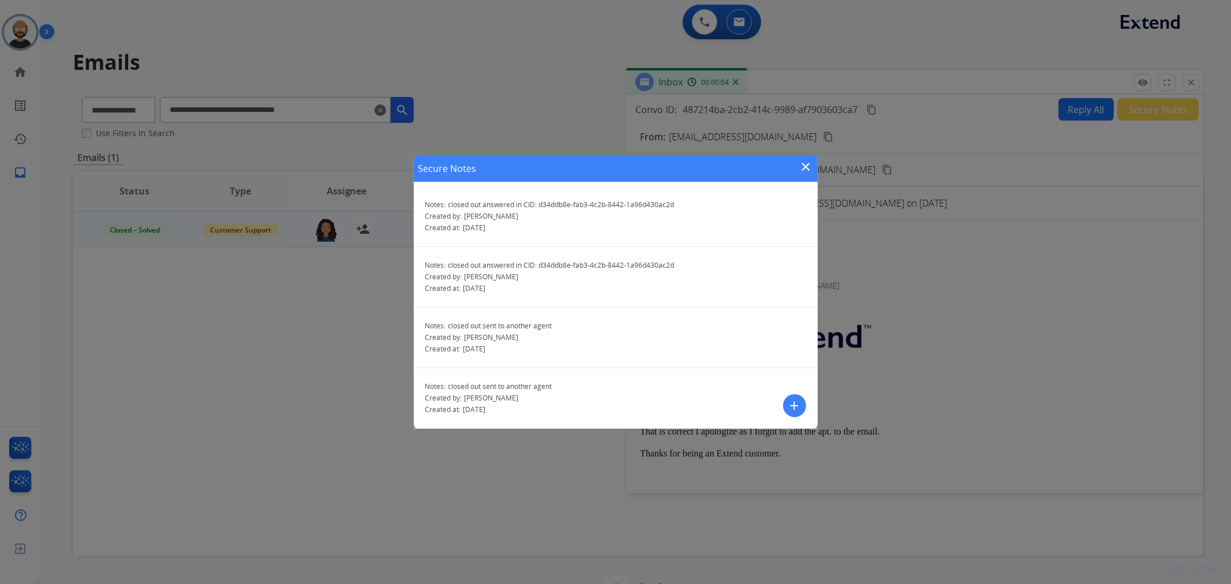
click at [807, 165] on mat-icon "close" at bounding box center [807, 167] width 14 height 14
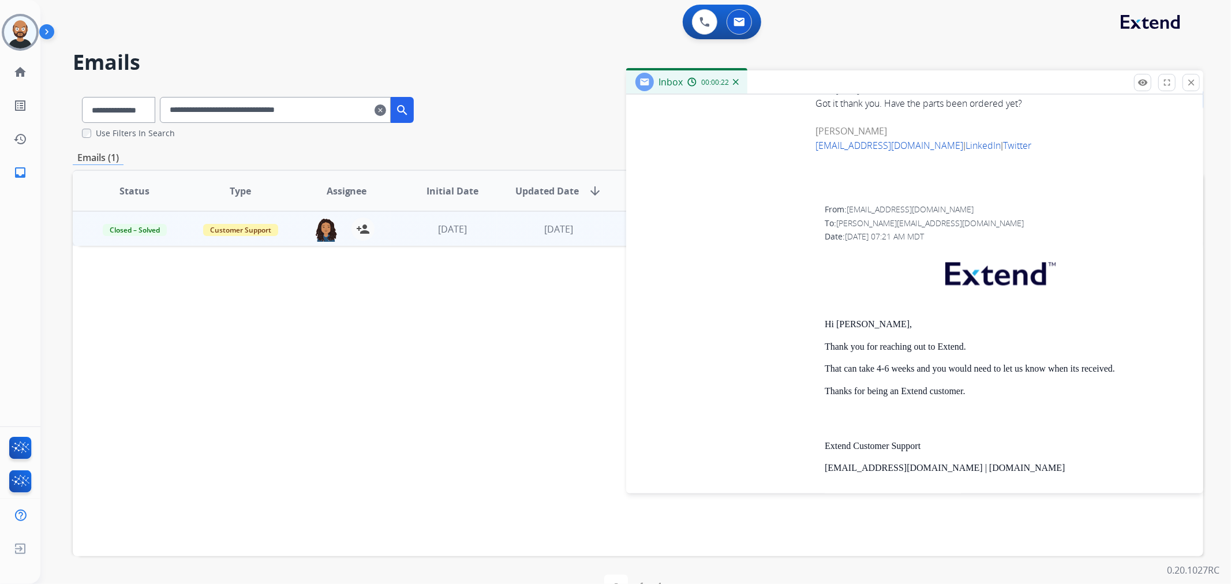
scroll to position [5388, 0]
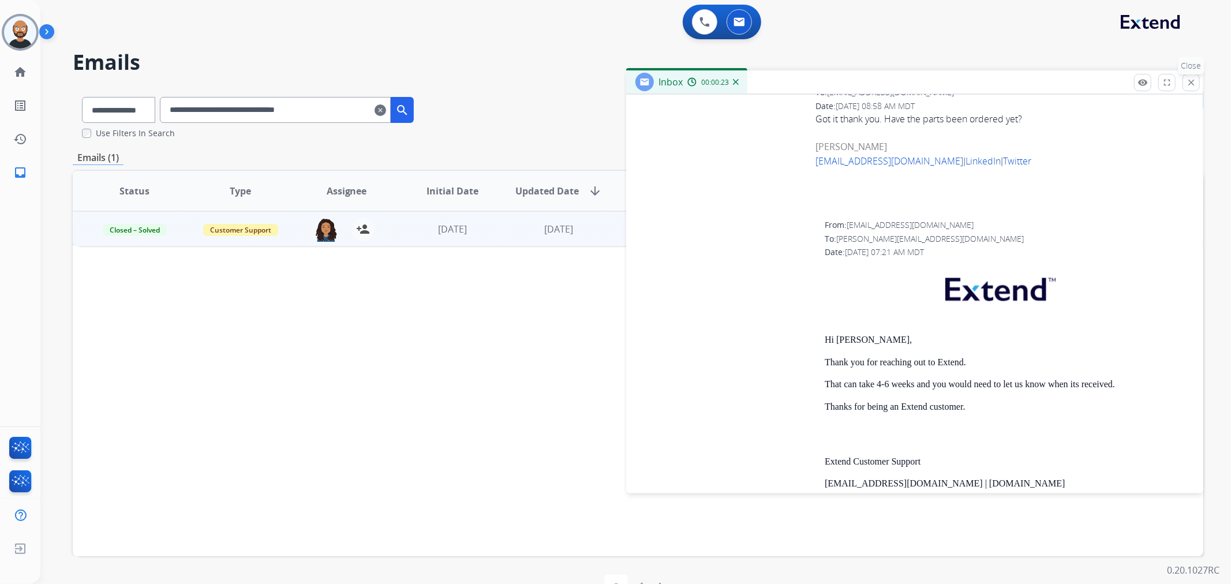
click at [1194, 80] on mat-icon "close" at bounding box center [1191, 82] width 10 height 10
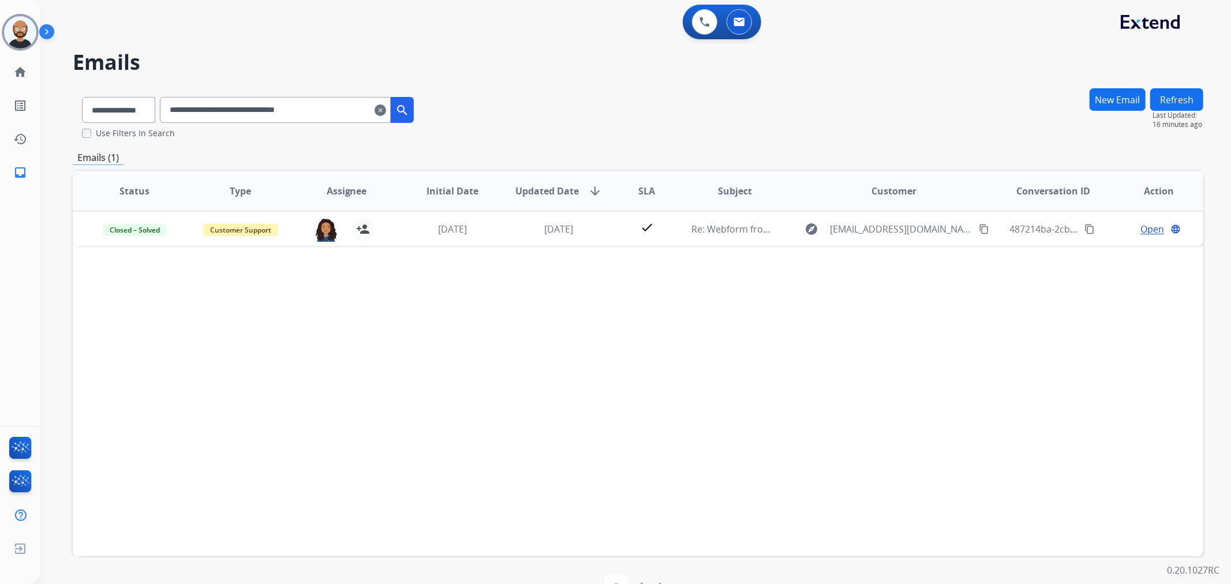
click at [298, 97] on input "**********" at bounding box center [275, 110] width 231 height 26
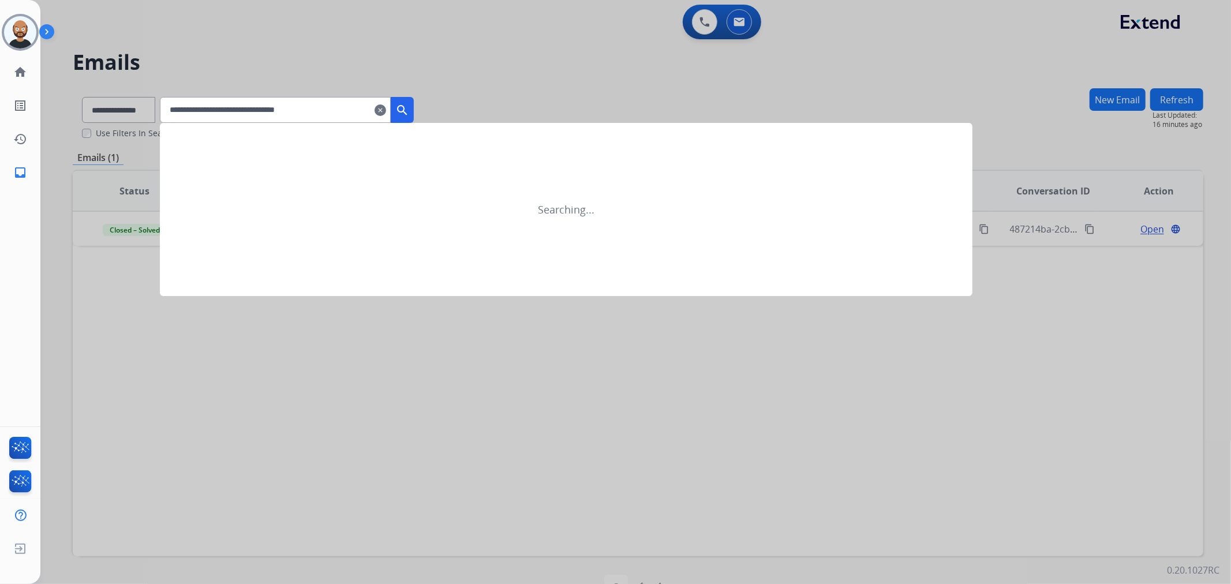
click at [409, 106] on mat-icon "search" at bounding box center [402, 110] width 14 height 14
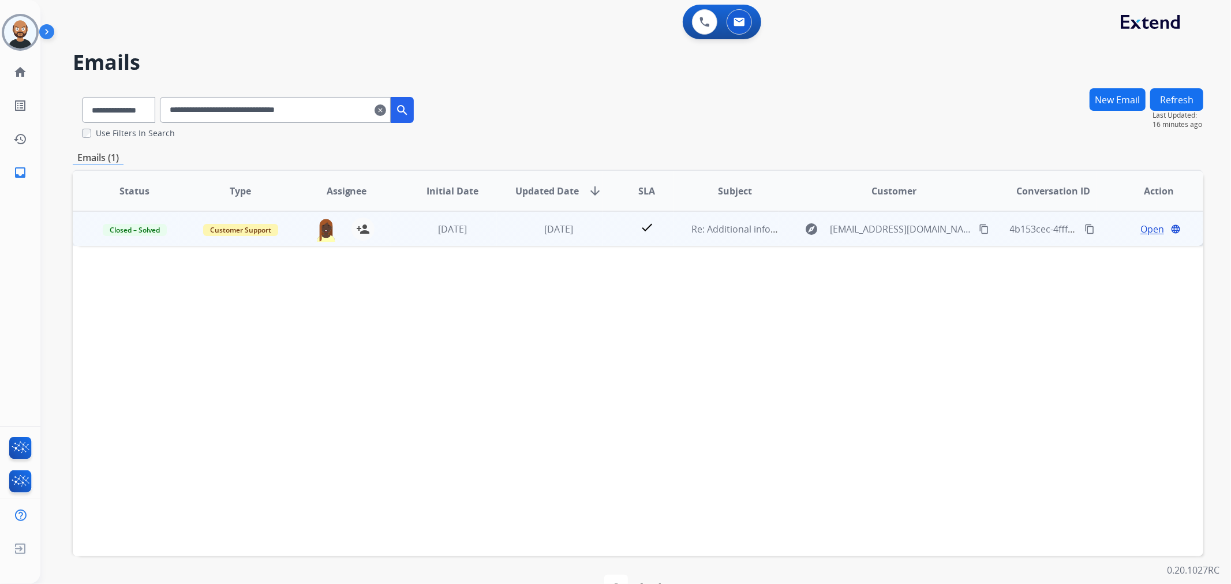
click at [1141, 227] on span "Open" at bounding box center [1153, 229] width 24 height 14
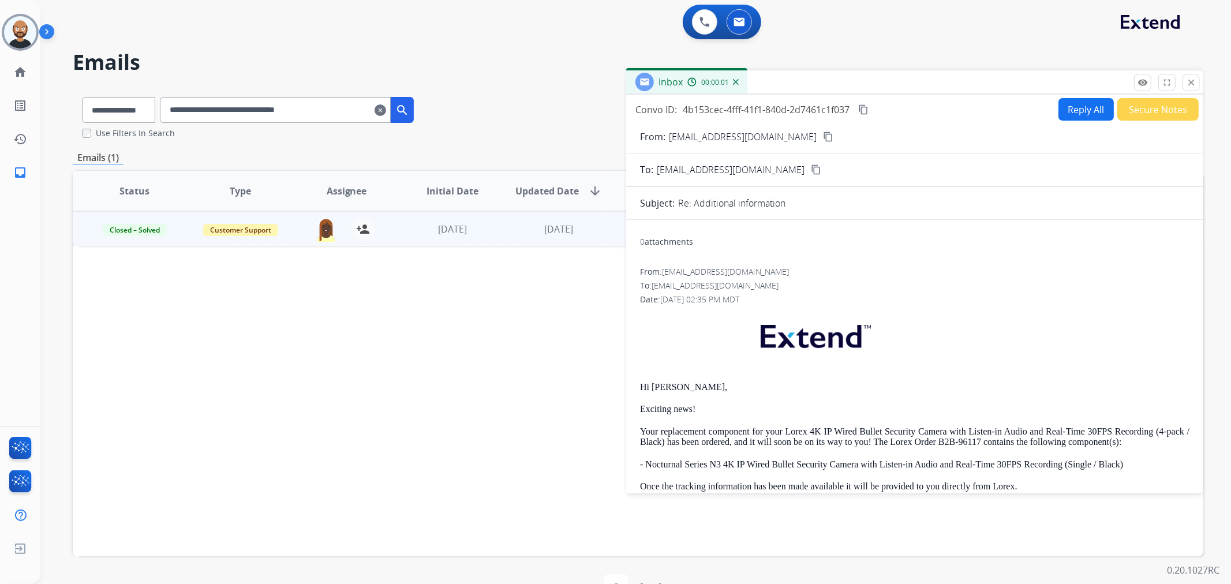
click at [1162, 110] on button "Secure Notes" at bounding box center [1158, 109] width 81 height 23
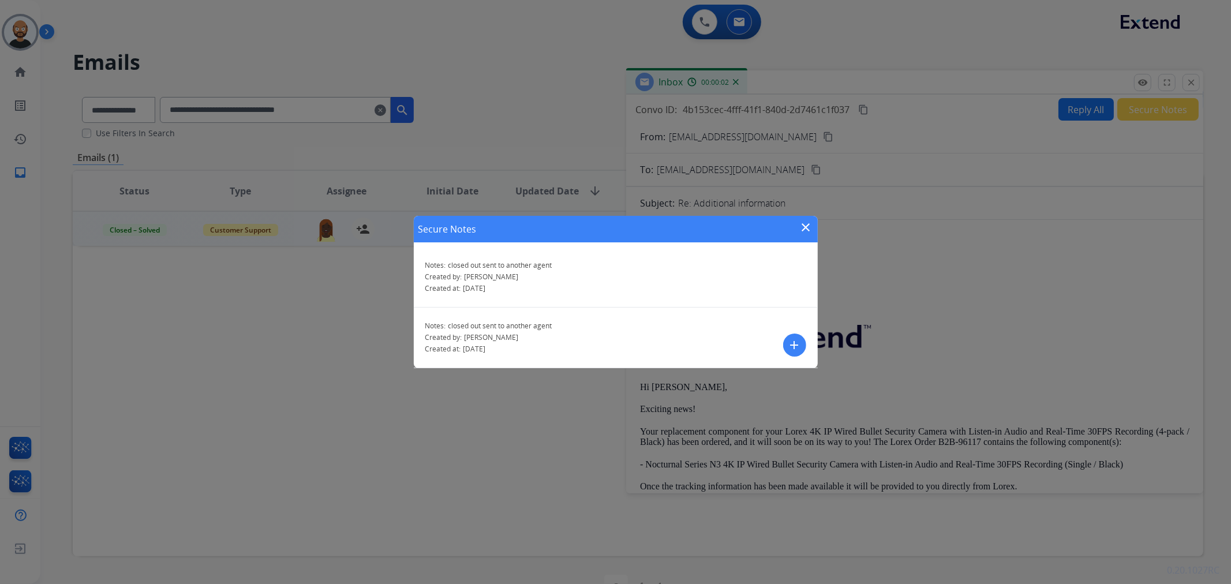
click at [804, 226] on mat-icon "close" at bounding box center [807, 228] width 14 height 14
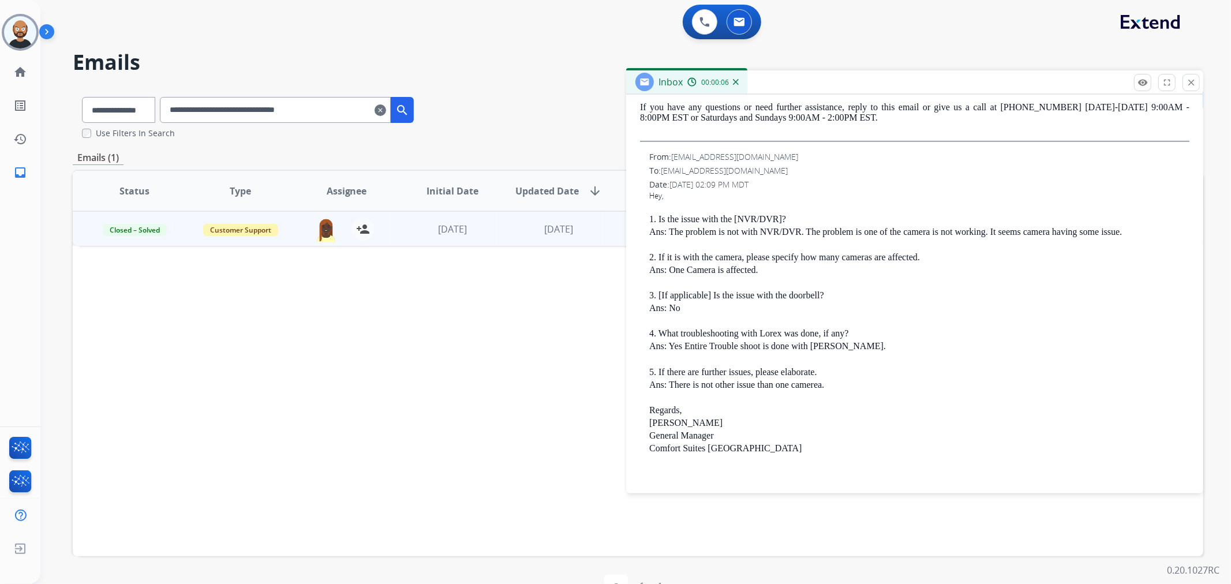
scroll to position [577, 0]
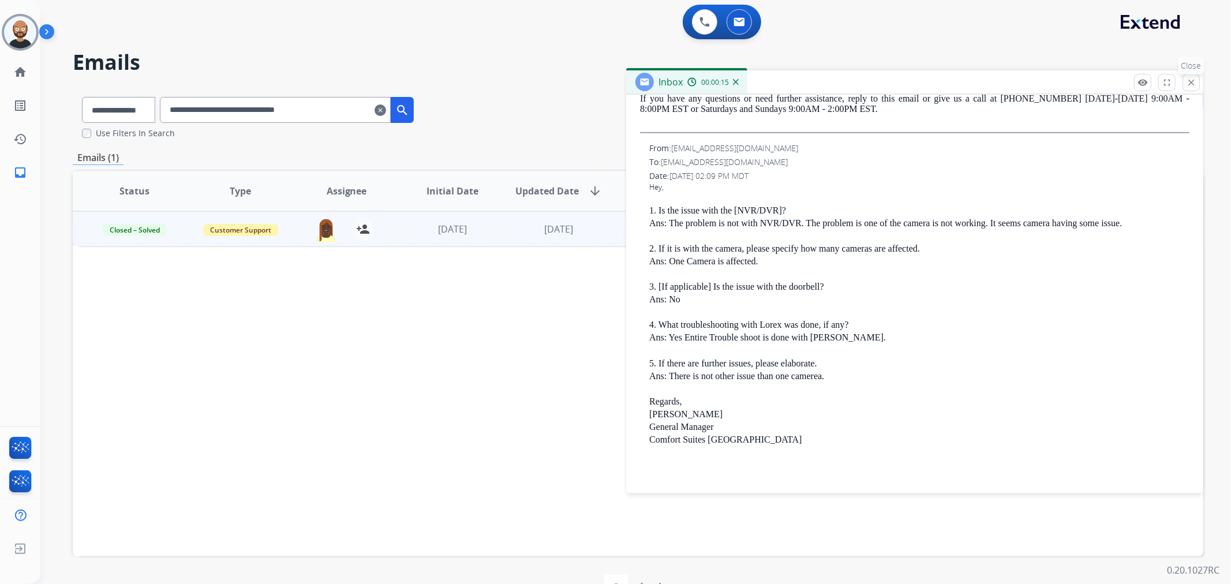
drag, startPoint x: 1188, startPoint y: 80, endPoint x: 562, endPoint y: 154, distance: 630.3
click at [1188, 81] on mat-icon "close" at bounding box center [1191, 82] width 10 height 10
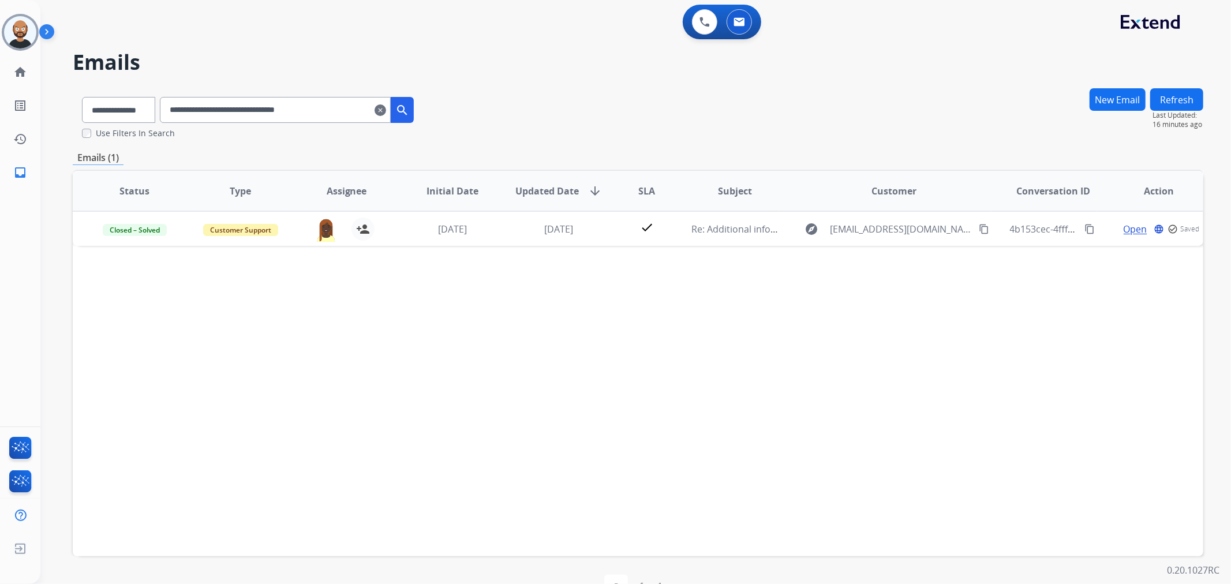
click at [342, 110] on input "**********" at bounding box center [275, 110] width 231 height 26
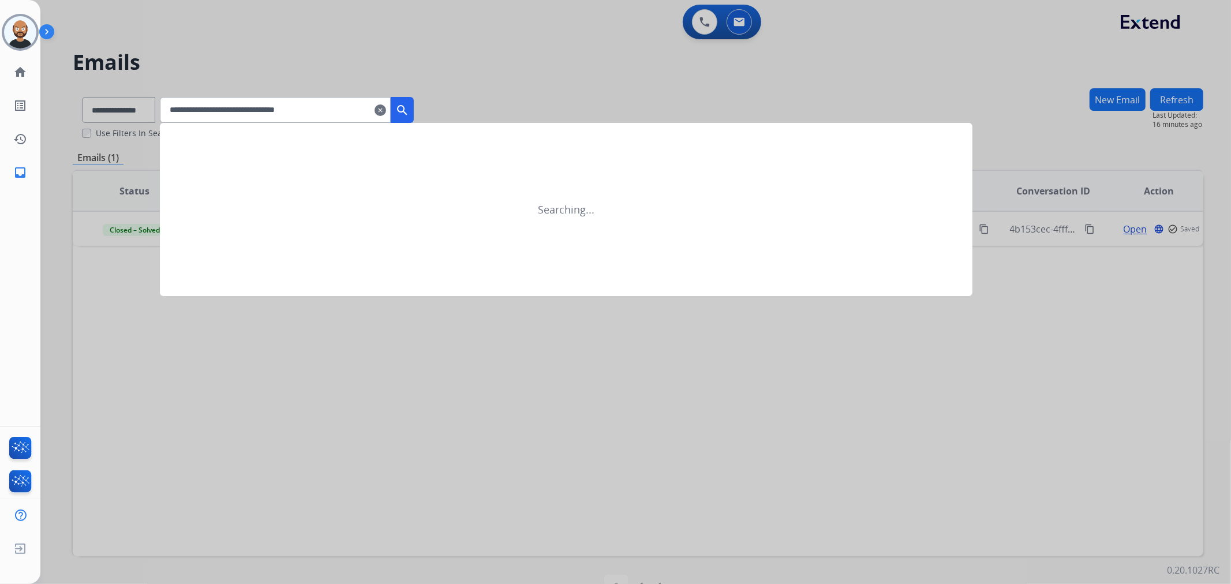
click at [409, 106] on mat-icon "search" at bounding box center [402, 110] width 14 height 14
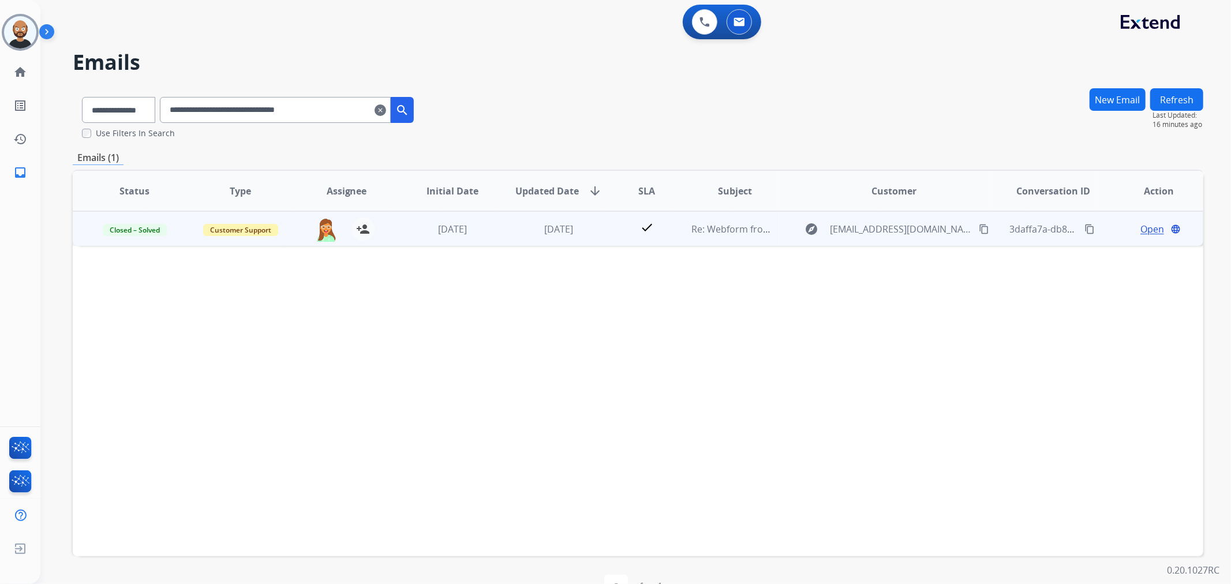
click at [1141, 228] on span "Open" at bounding box center [1153, 229] width 24 height 14
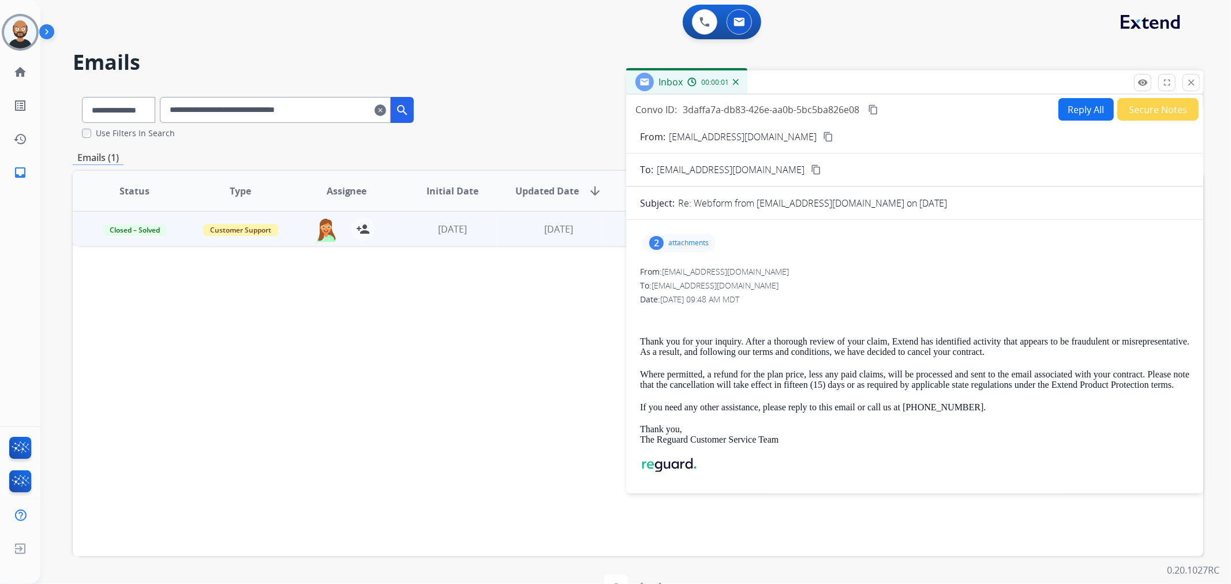
click at [1127, 111] on button "Secure Notes" at bounding box center [1158, 109] width 81 height 23
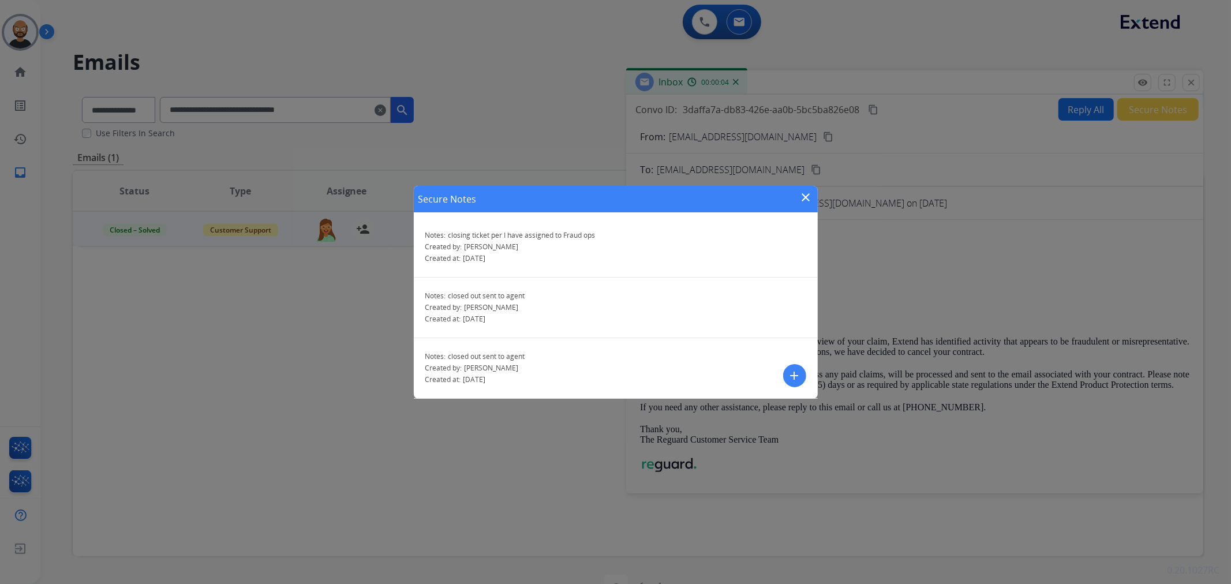
click at [809, 200] on mat-icon "close" at bounding box center [807, 198] width 14 height 14
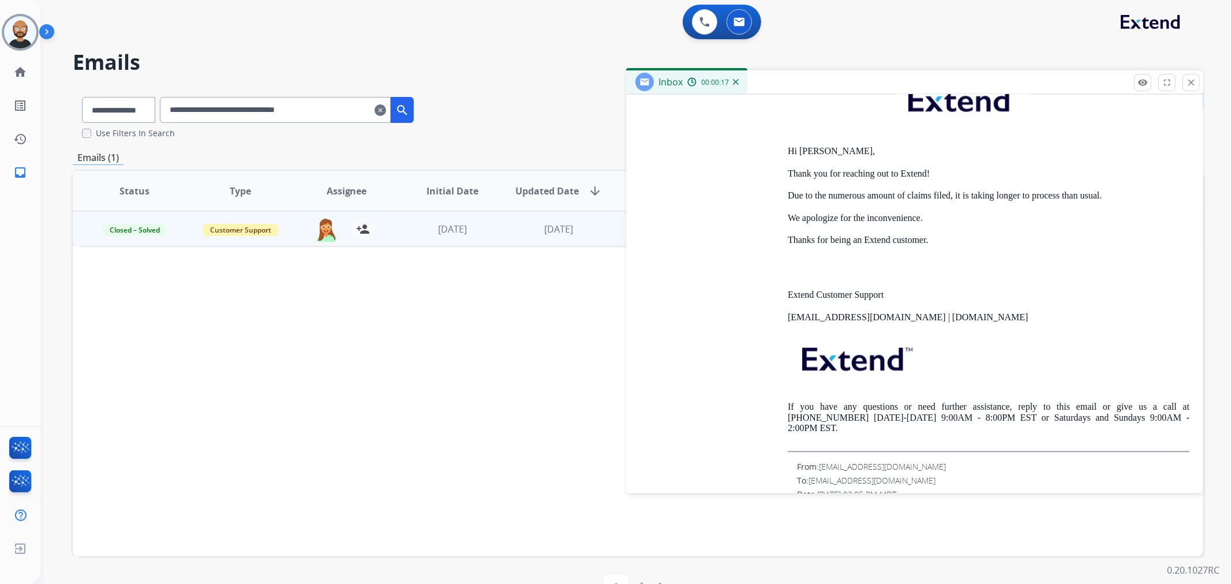
scroll to position [5131, 0]
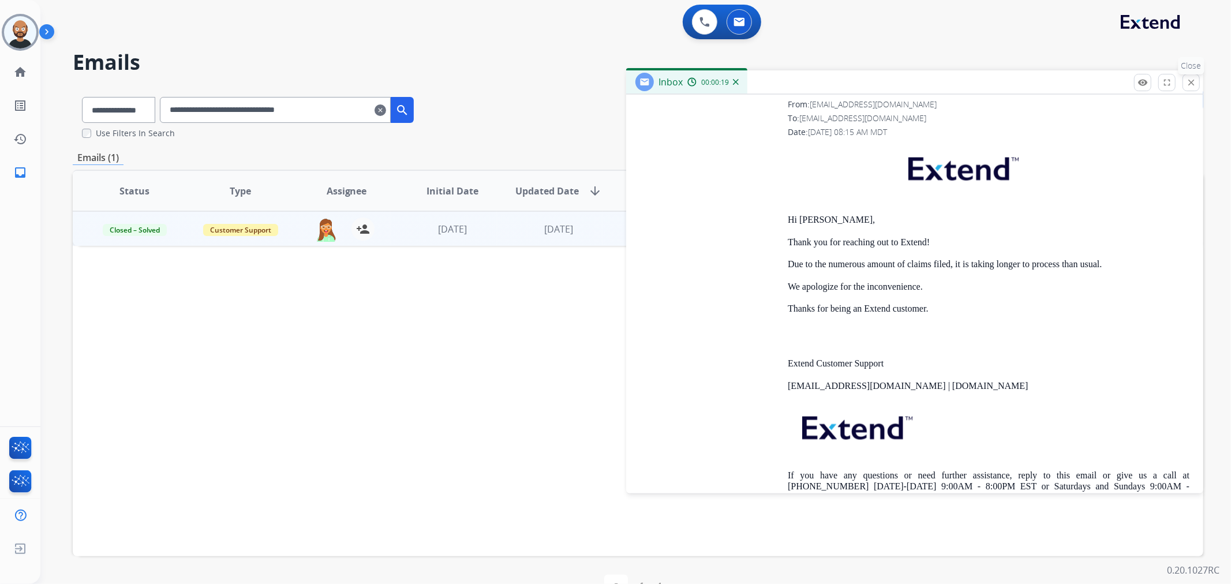
click at [1184, 87] on button "close Close" at bounding box center [1191, 82] width 17 height 17
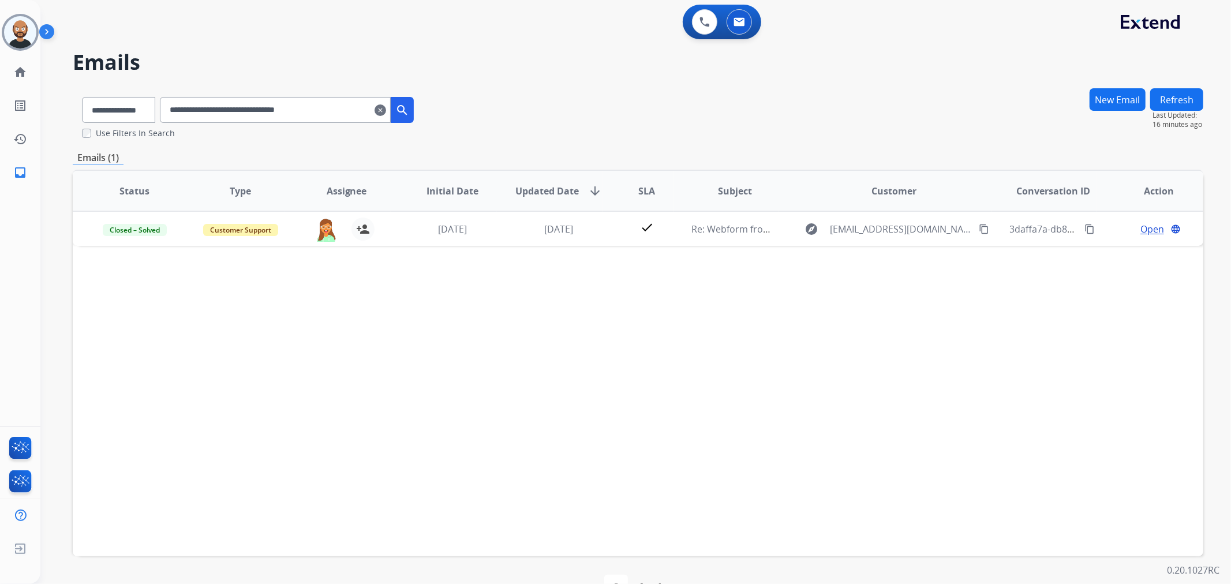
click at [286, 117] on input "**********" at bounding box center [275, 110] width 231 height 26
click
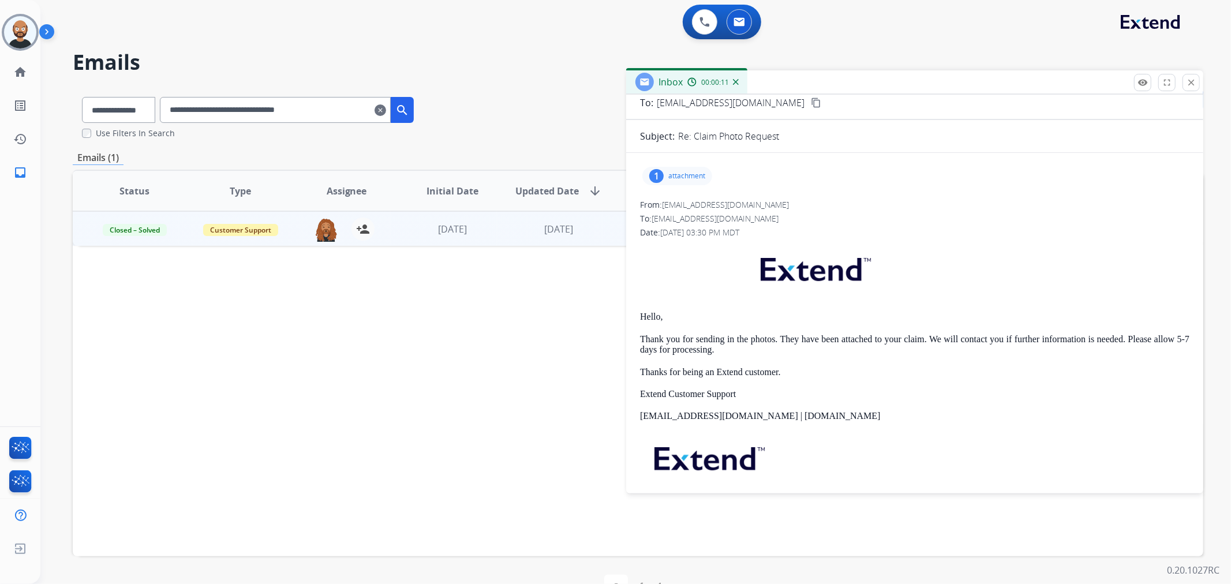
scroll to position [0, 0]
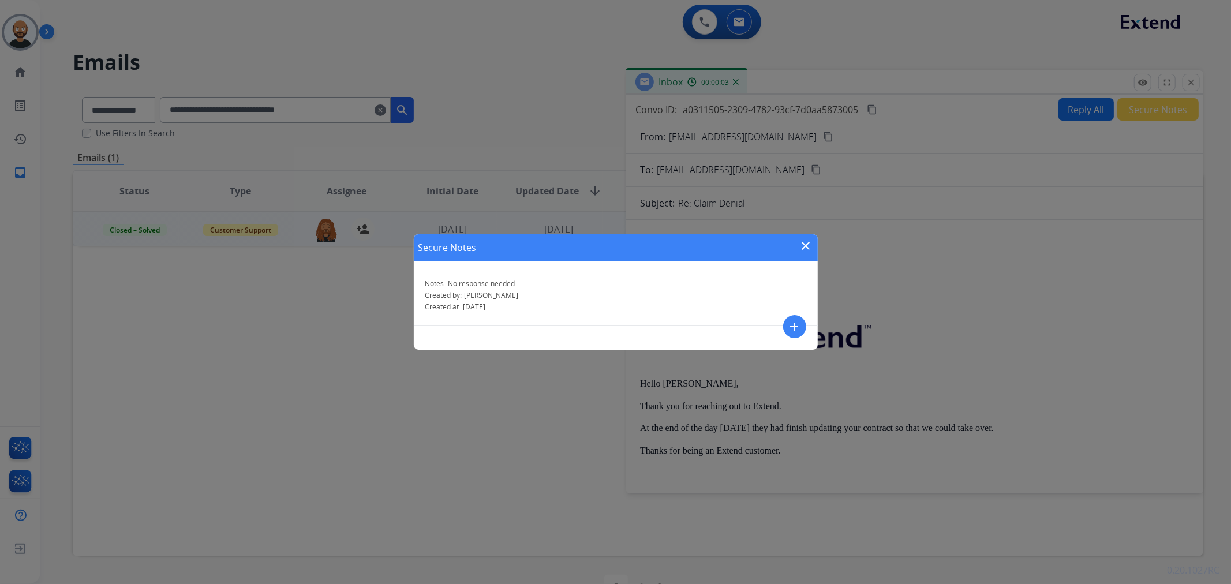
drag, startPoint x: 799, startPoint y: 245, endPoint x: 805, endPoint y: 245, distance: 5.8
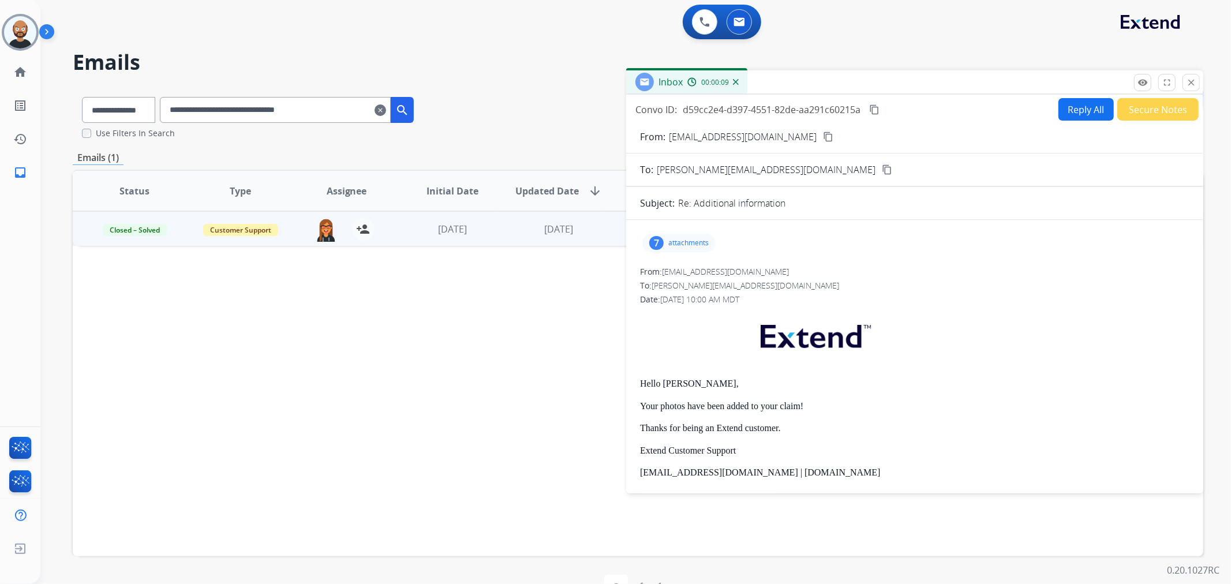
drag, startPoint x: 1192, startPoint y: 80, endPoint x: 1135, endPoint y: 97, distance: 59.7
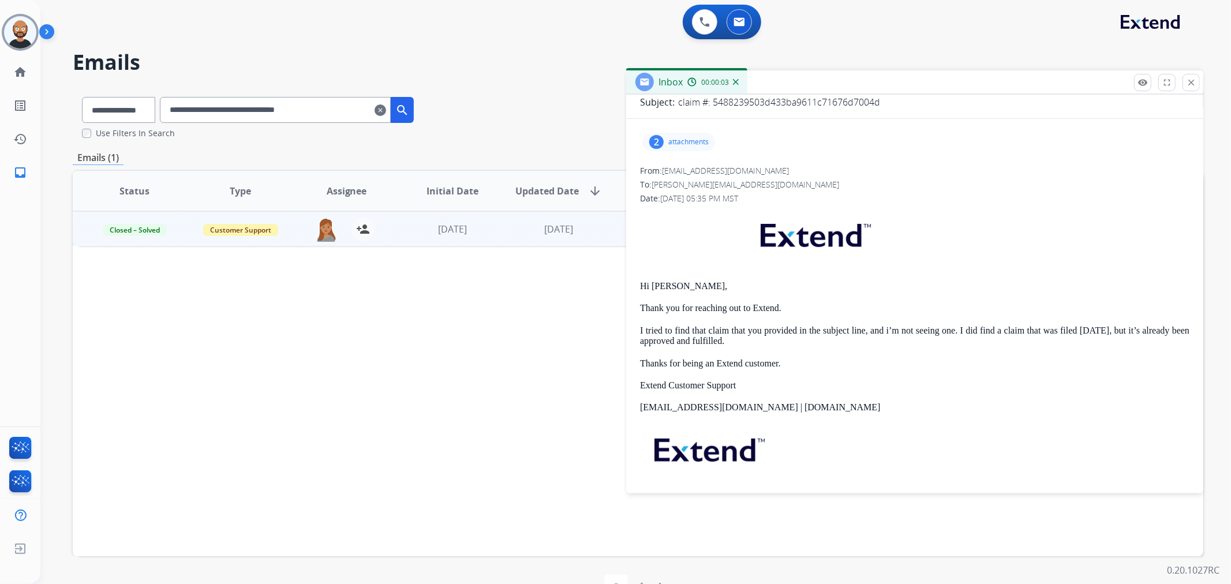
scroll to position [128, 0]
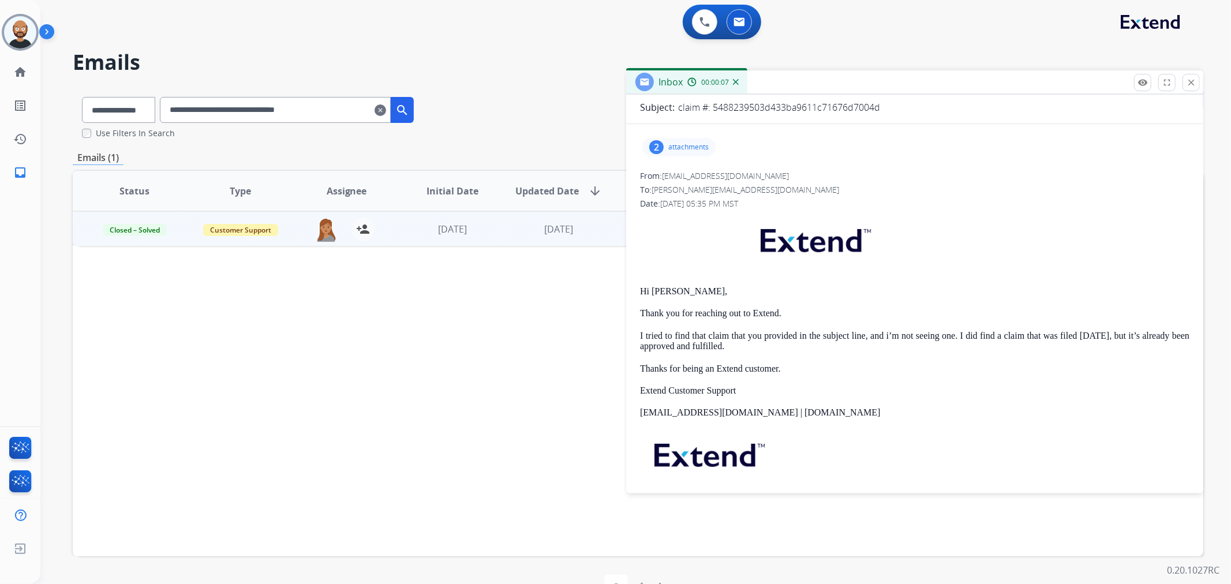
drag, startPoint x: 1193, startPoint y: 83, endPoint x: 789, endPoint y: 129, distance: 407.4
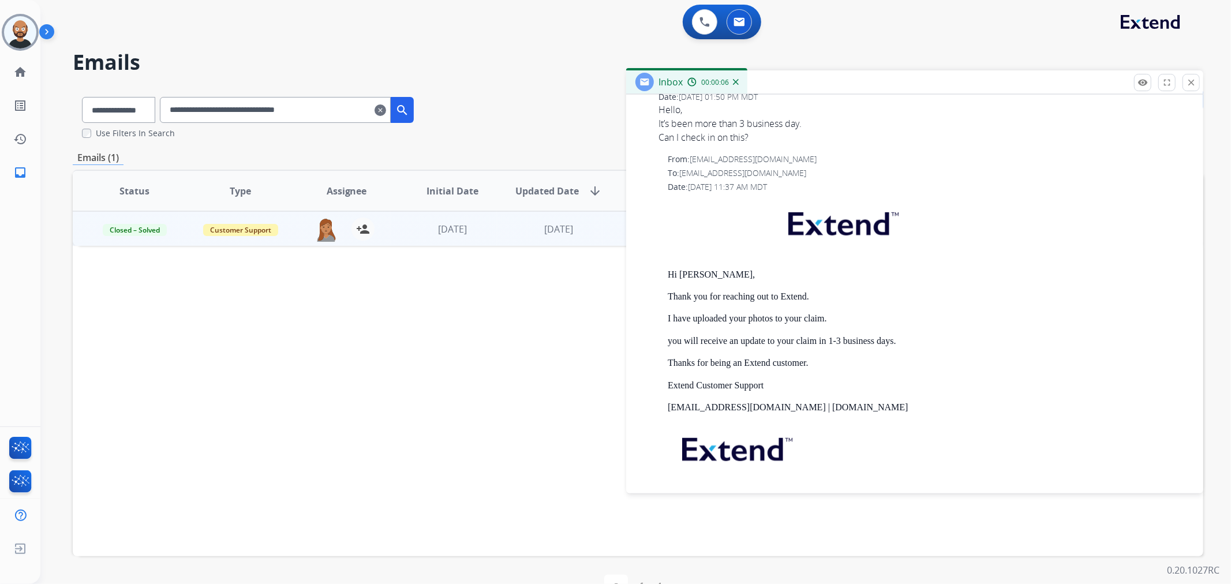
scroll to position [449, 0]
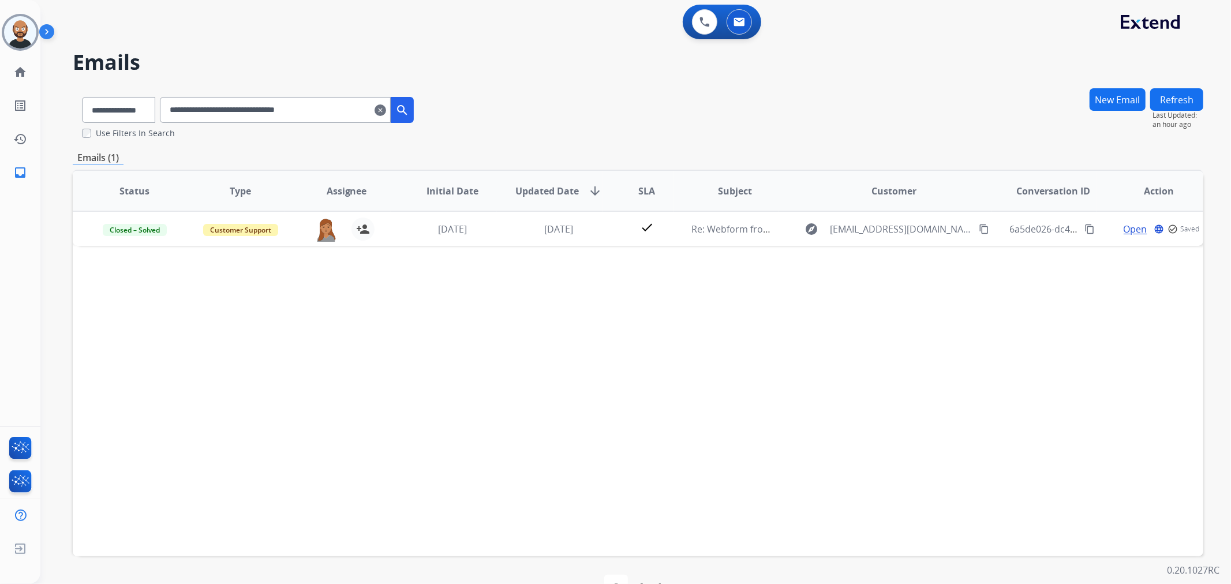
drag, startPoint x: 307, startPoint y: 108, endPoint x: 344, endPoint y: 109, distance: 37.0
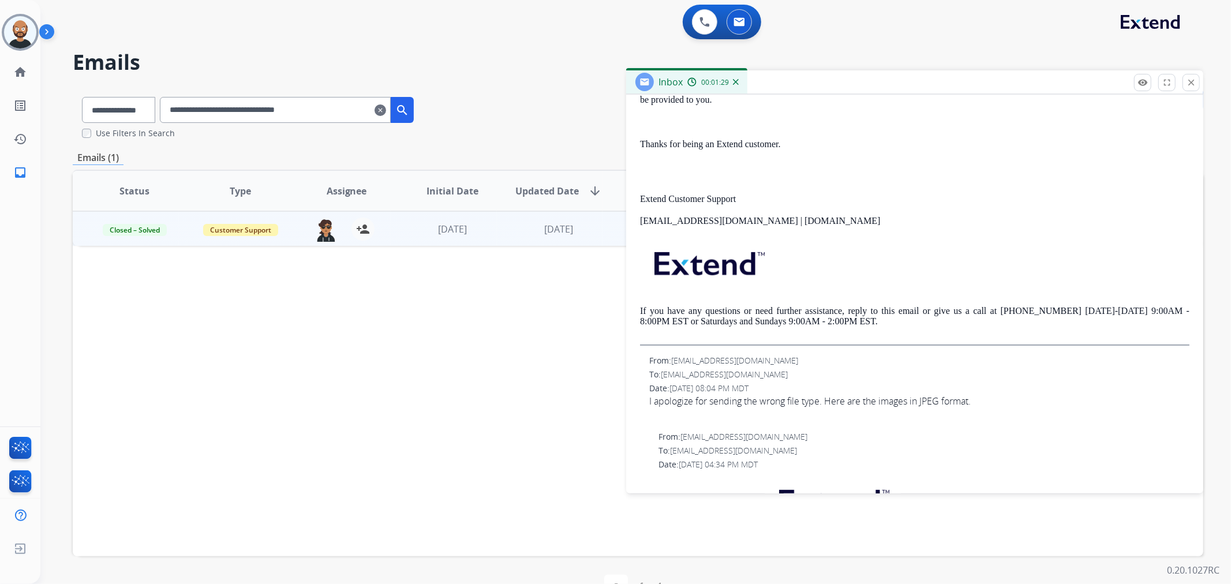
scroll to position [0, 0]
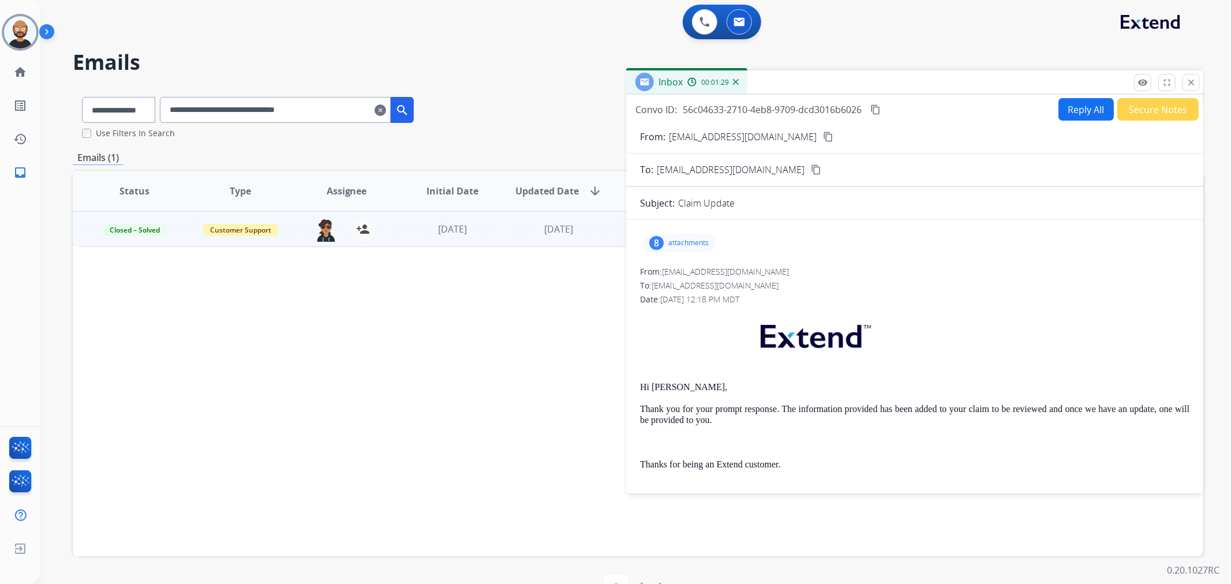
click at [1138, 118] on button "Secure Notes" at bounding box center [1158, 109] width 81 height 23
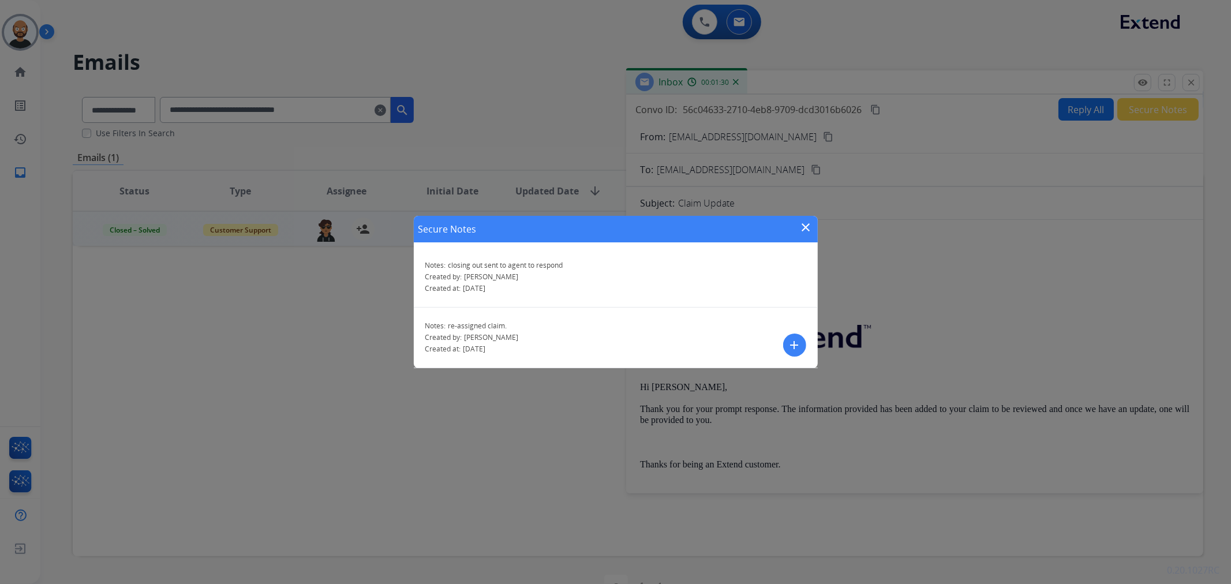
click at [804, 224] on mat-icon "close" at bounding box center [807, 228] width 14 height 14
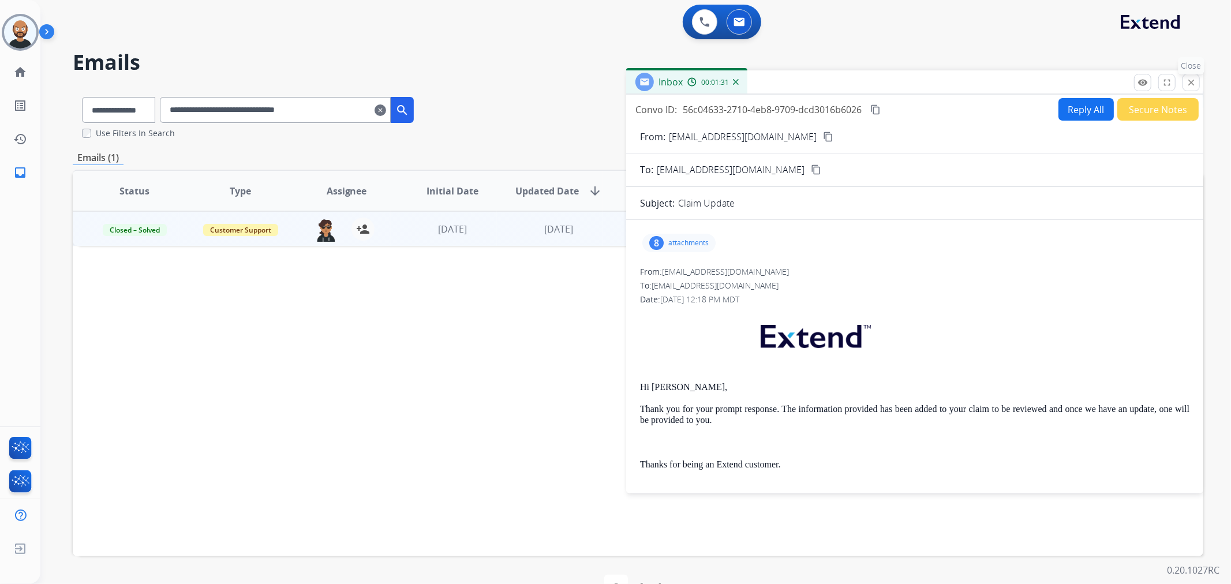
click at [1195, 83] on mat-icon "close" at bounding box center [1191, 82] width 10 height 10
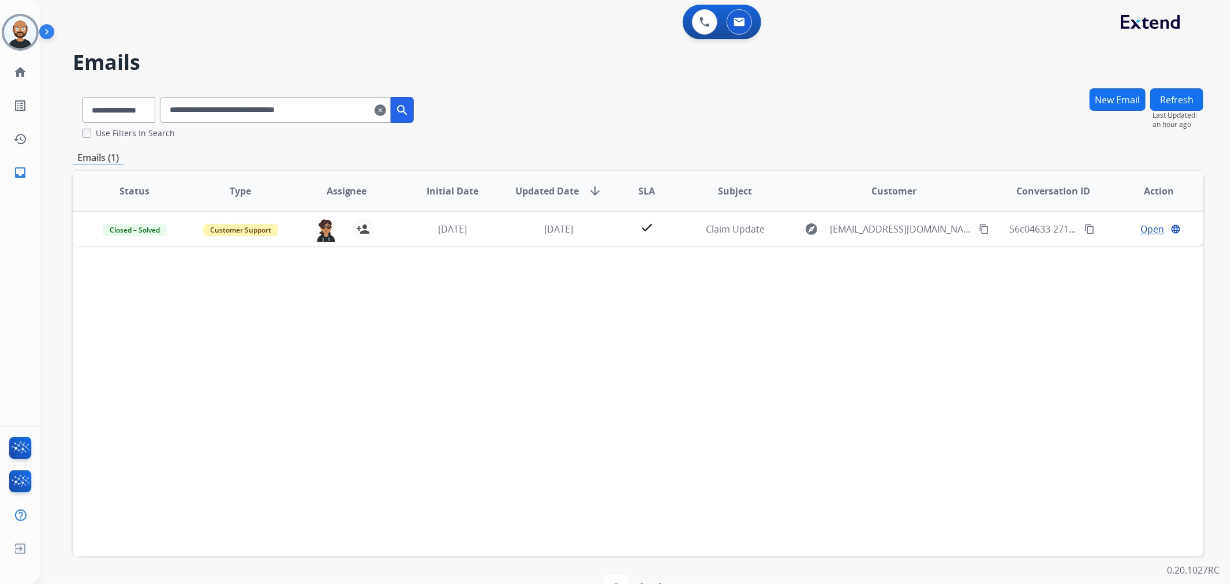
click at [356, 112] on input "**********" at bounding box center [275, 110] width 231 height 26
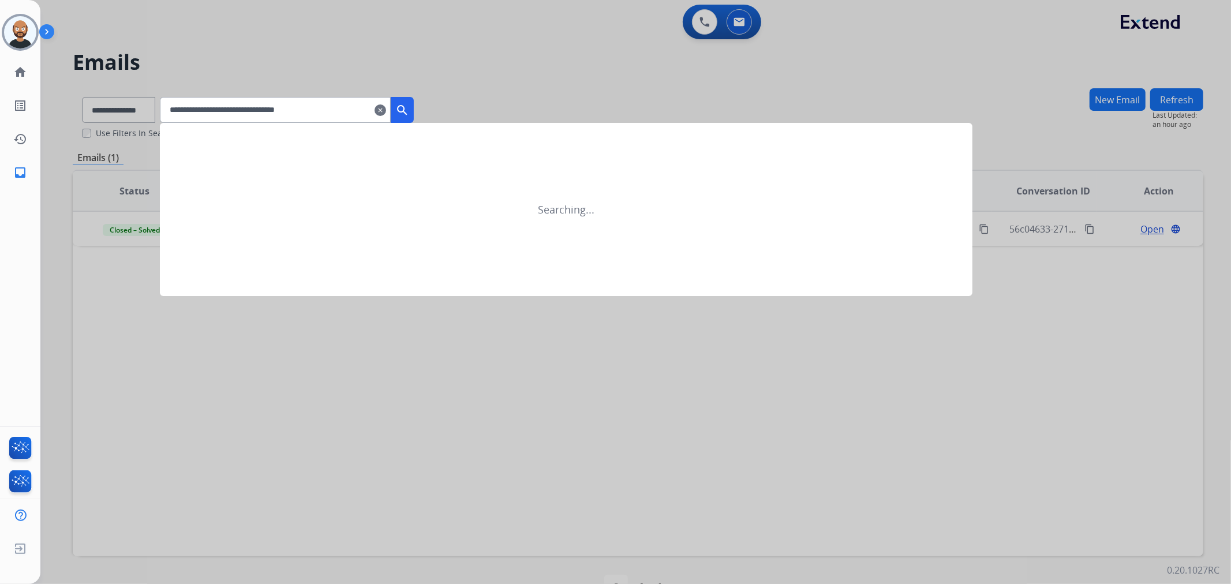
type input "**********"
click at [409, 115] on mat-icon "search" at bounding box center [402, 110] width 14 height 14
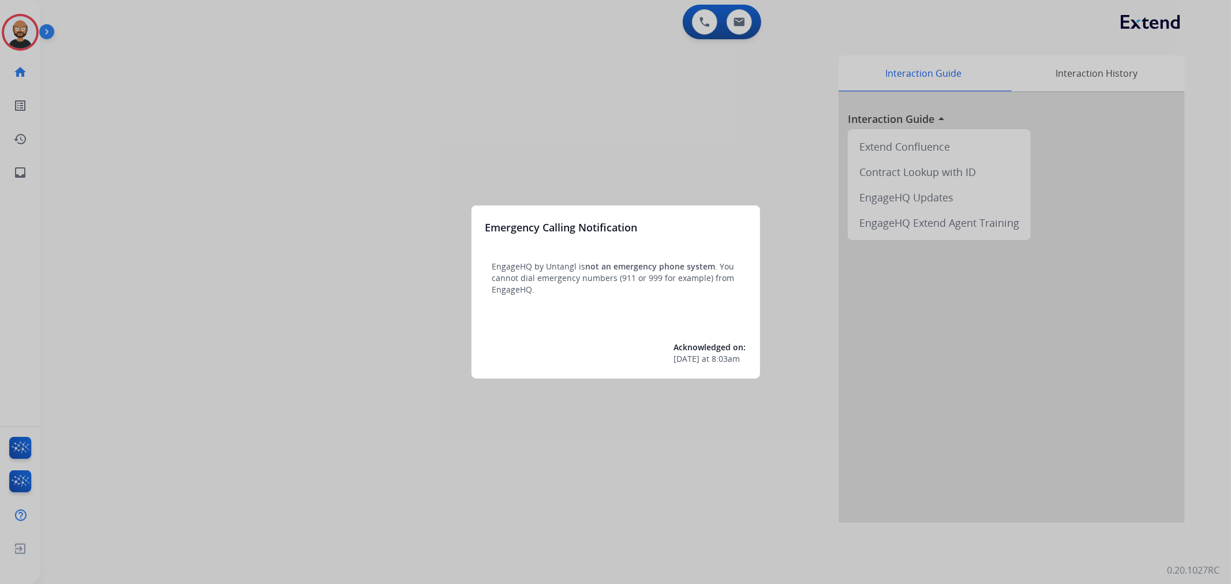
click at [457, 161] on div at bounding box center [615, 292] width 1231 height 584
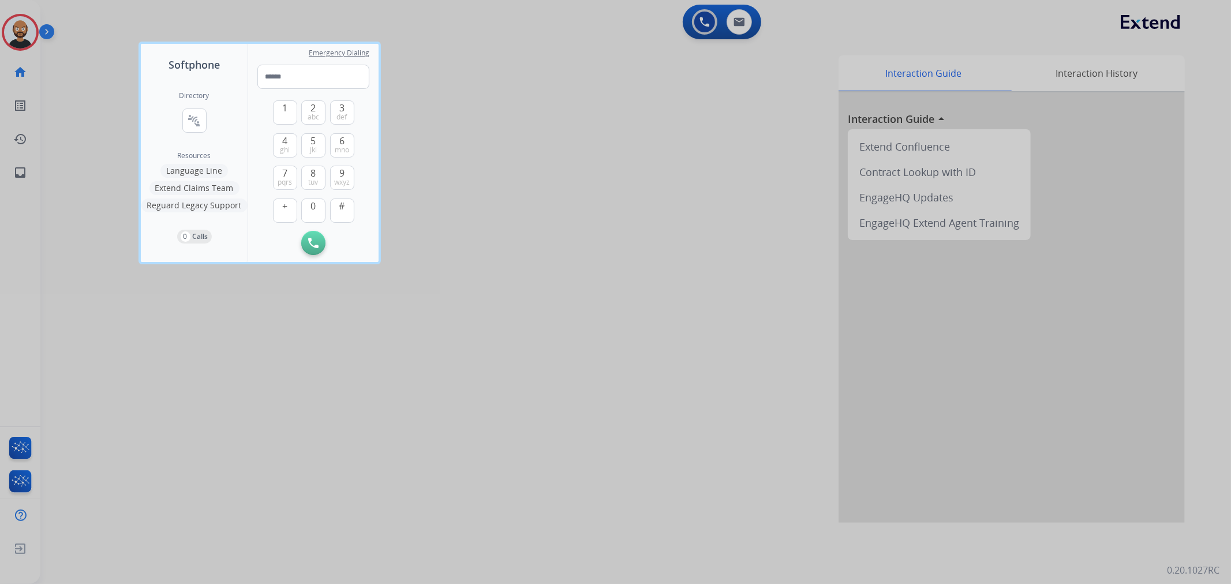
drag, startPoint x: 107, startPoint y: 89, endPoint x: 99, endPoint y: 87, distance: 8.3
click at [106, 89] on div at bounding box center [615, 292] width 1231 height 584
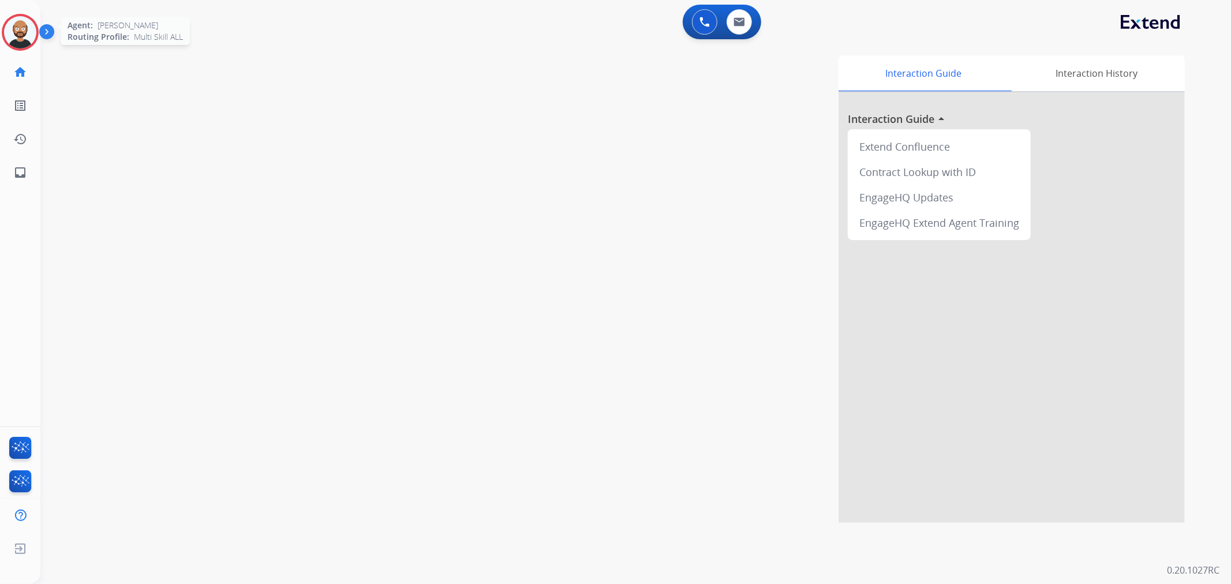
click at [6, 42] on img at bounding box center [20, 32] width 32 height 32
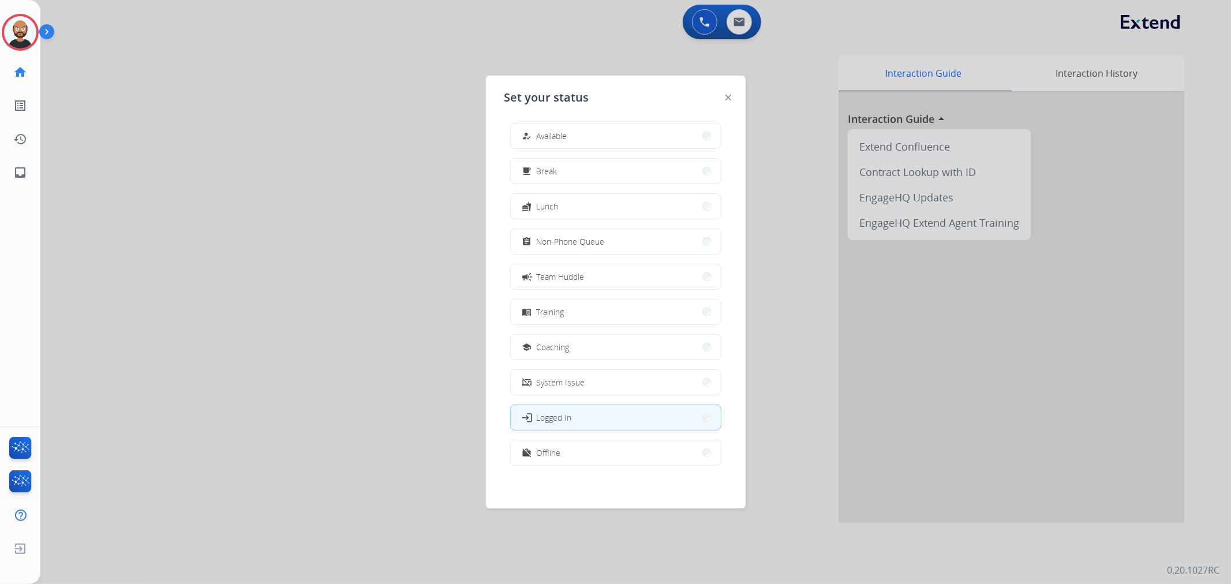
scroll to position [3, 0]
click at [610, 450] on button "work_off Offline" at bounding box center [616, 452] width 210 height 25
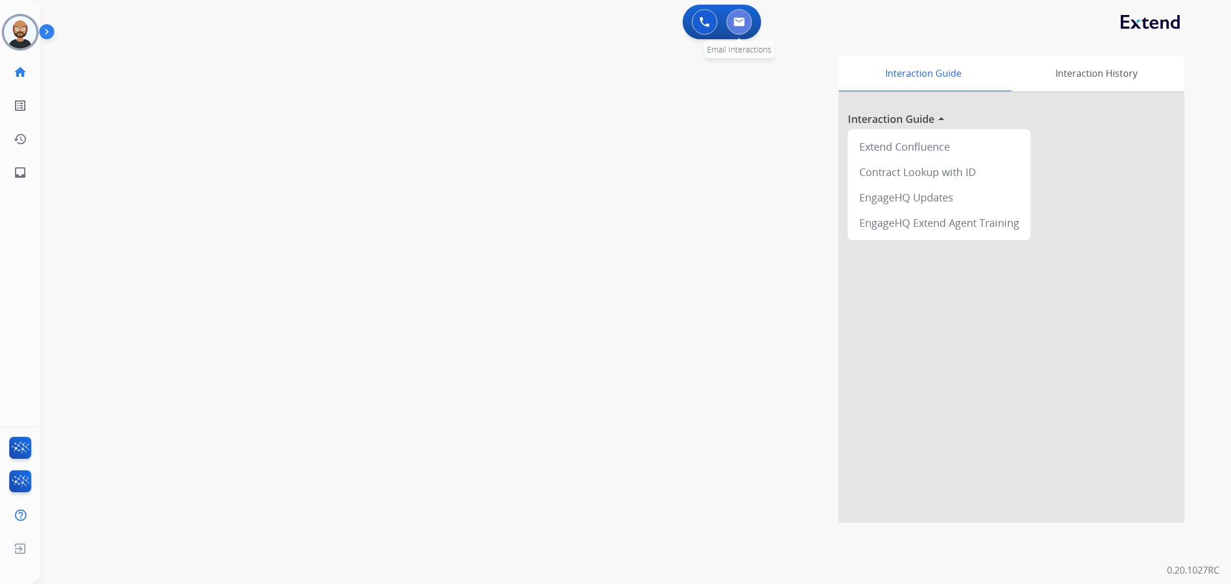
click at [740, 16] on button at bounding box center [739, 21] width 25 height 25
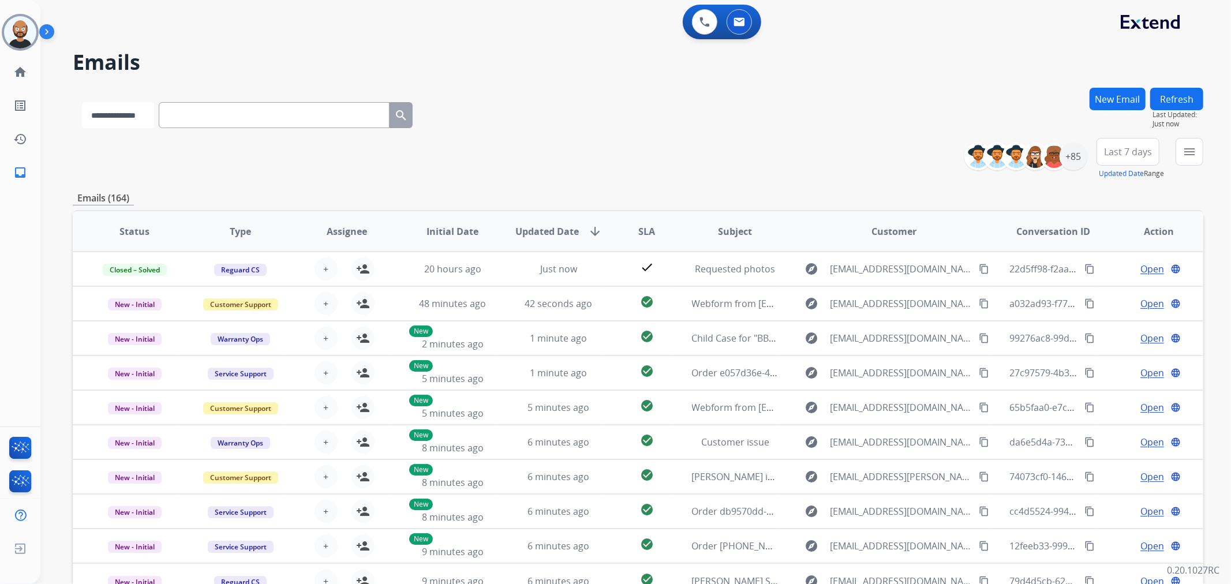
drag, startPoint x: 117, startPoint y: 113, endPoint x: 130, endPoint y: 126, distance: 18.4
click at [117, 113] on select "**********" at bounding box center [118, 115] width 72 height 26
select select "**********"
click at [82, 102] on select "**********" at bounding box center [118, 115] width 72 height 26
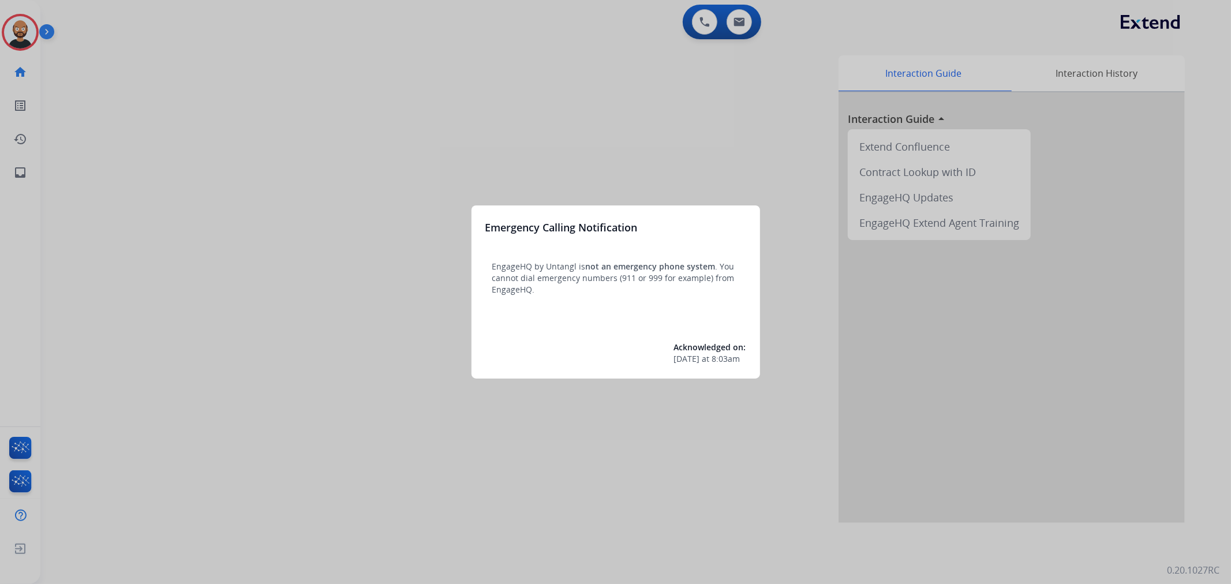
click at [643, 123] on div at bounding box center [615, 292] width 1231 height 584
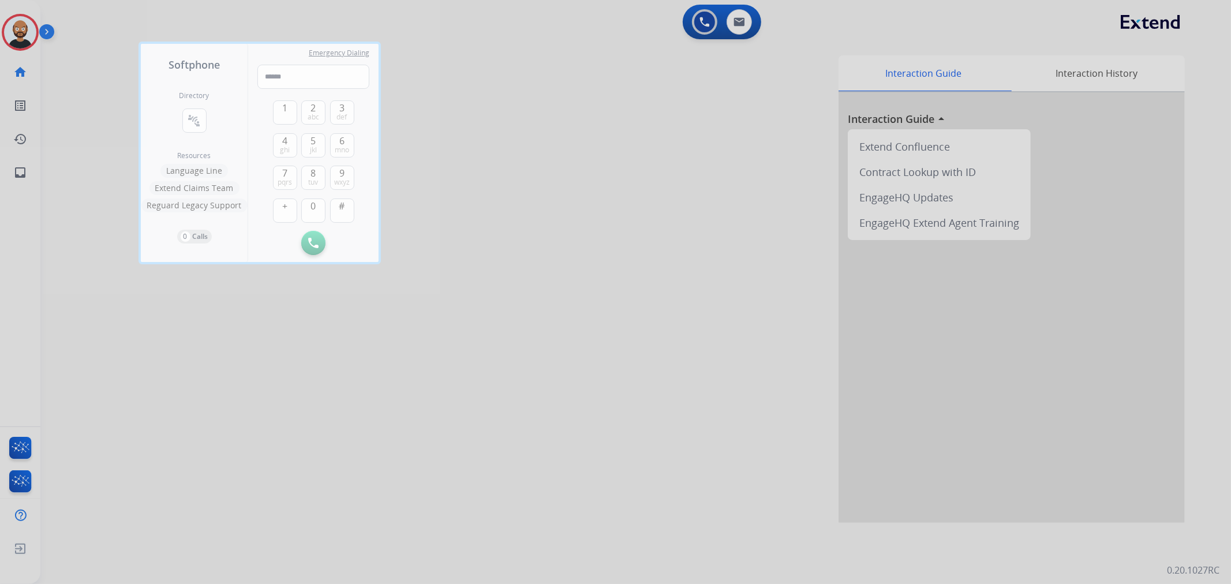
click at [95, 123] on div at bounding box center [615, 292] width 1231 height 584
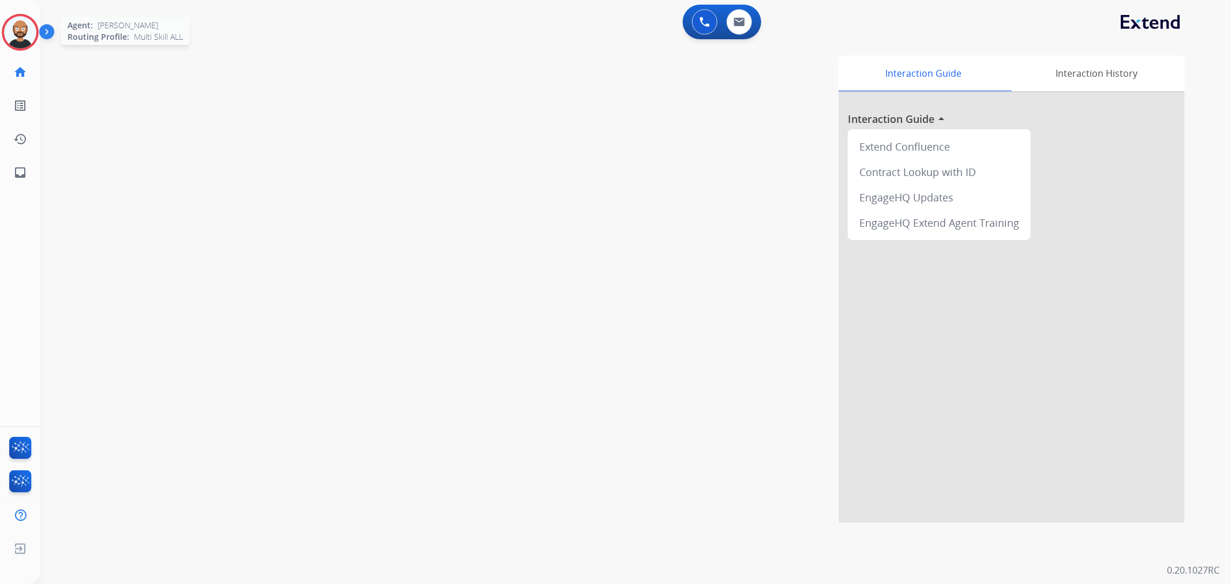
click at [12, 45] on img at bounding box center [20, 32] width 32 height 32
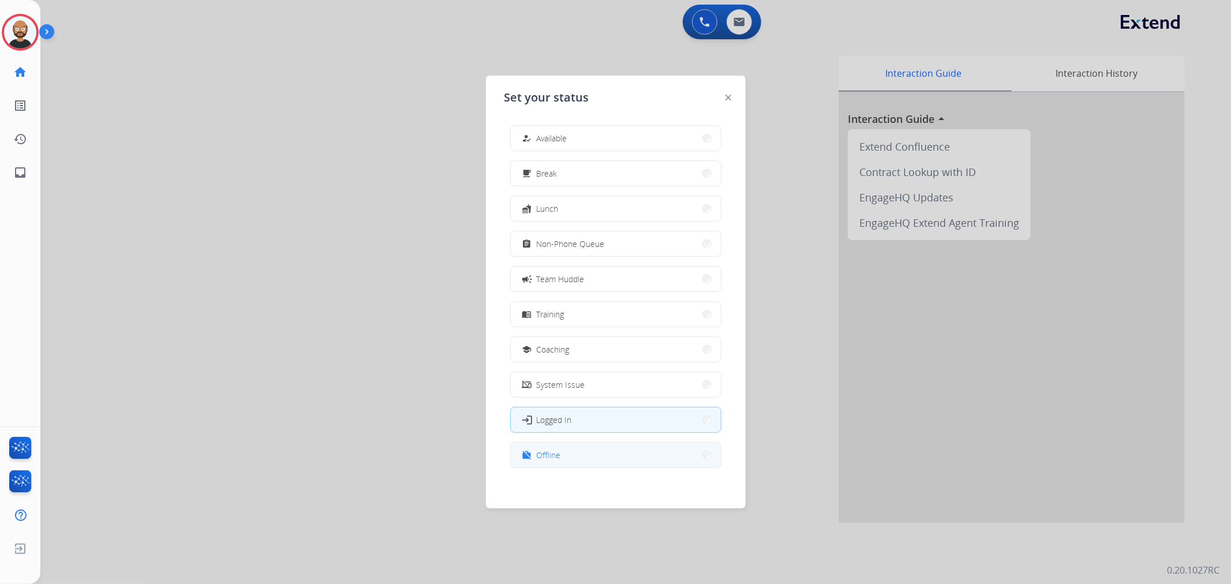
click at [619, 453] on button "work_off Offline" at bounding box center [616, 455] width 210 height 25
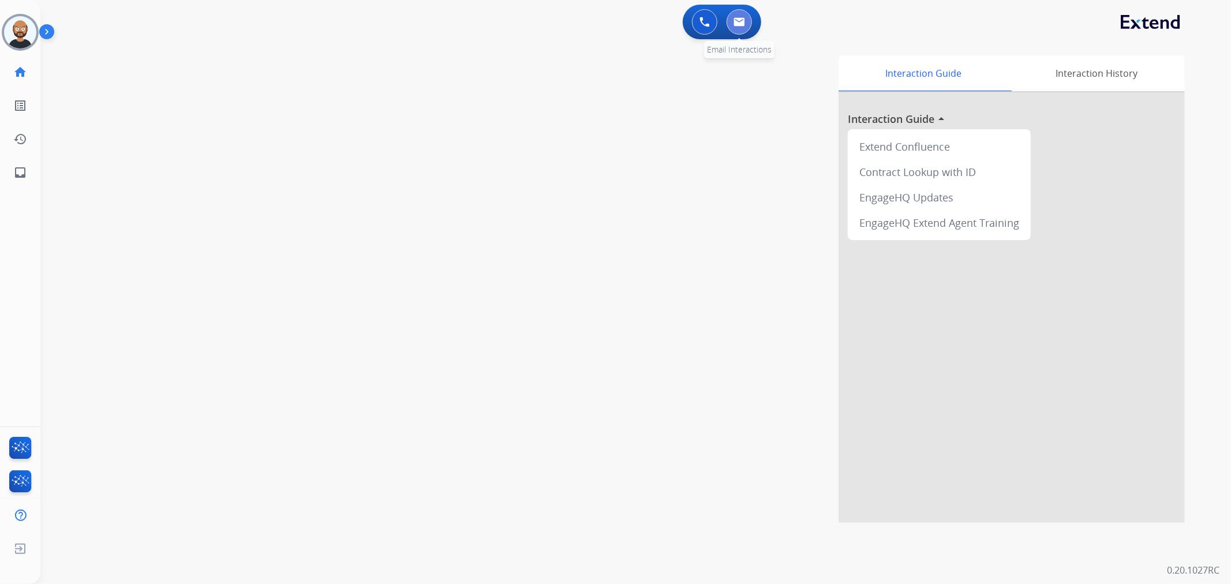
click at [739, 32] on button at bounding box center [739, 21] width 25 height 25
select select "**********"
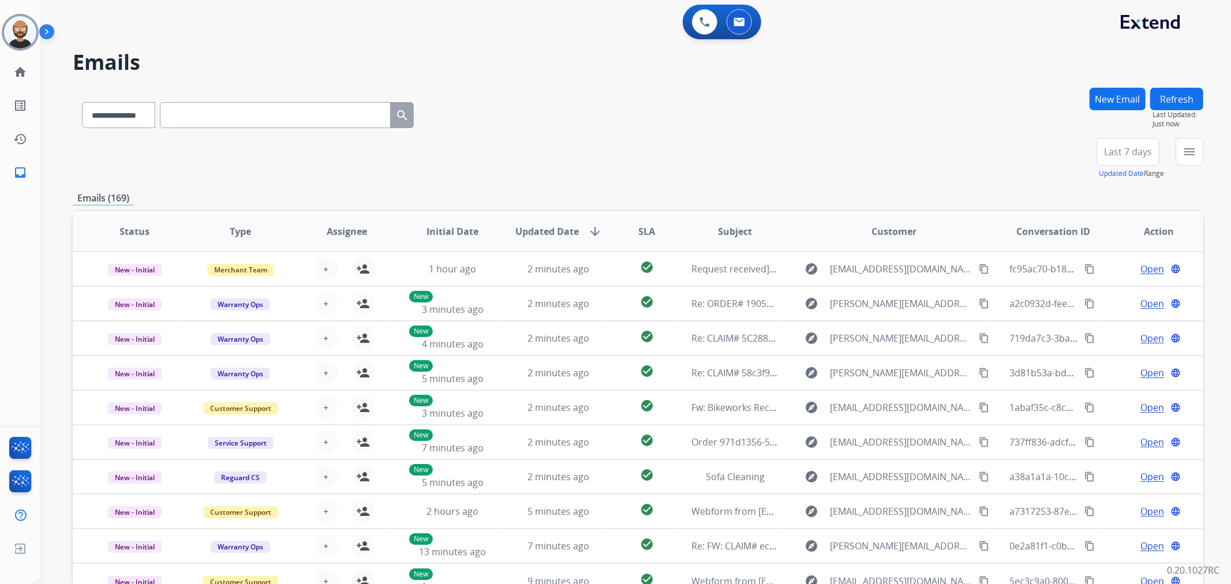
click at [199, 118] on input "text" at bounding box center [275, 115] width 231 height 26
paste input "**********"
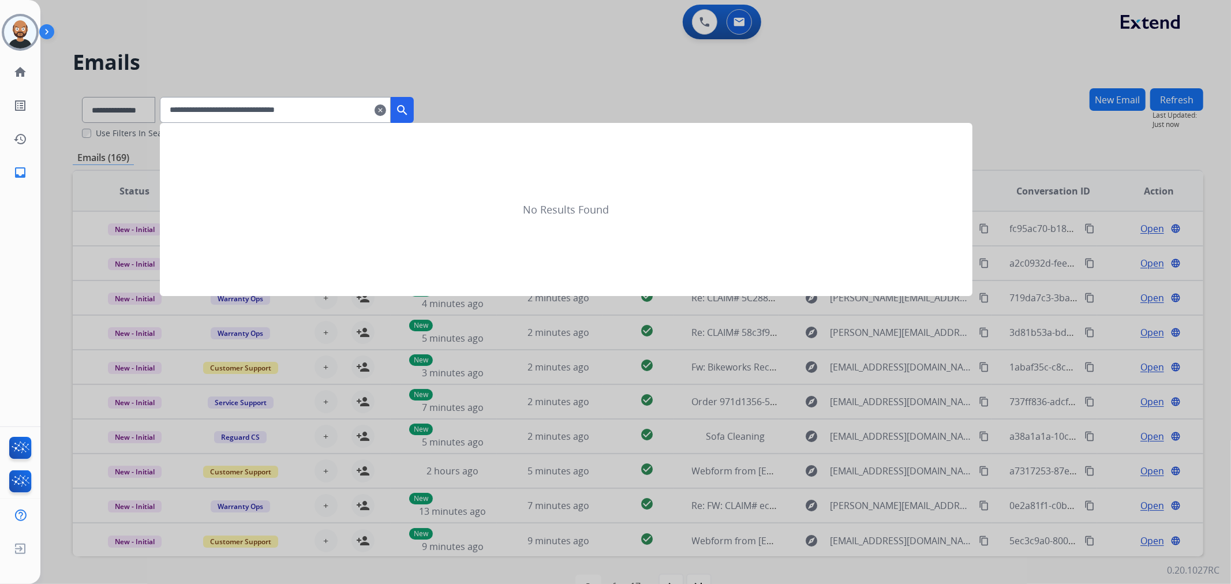
click at [409, 111] on mat-icon "search" at bounding box center [402, 110] width 14 height 14
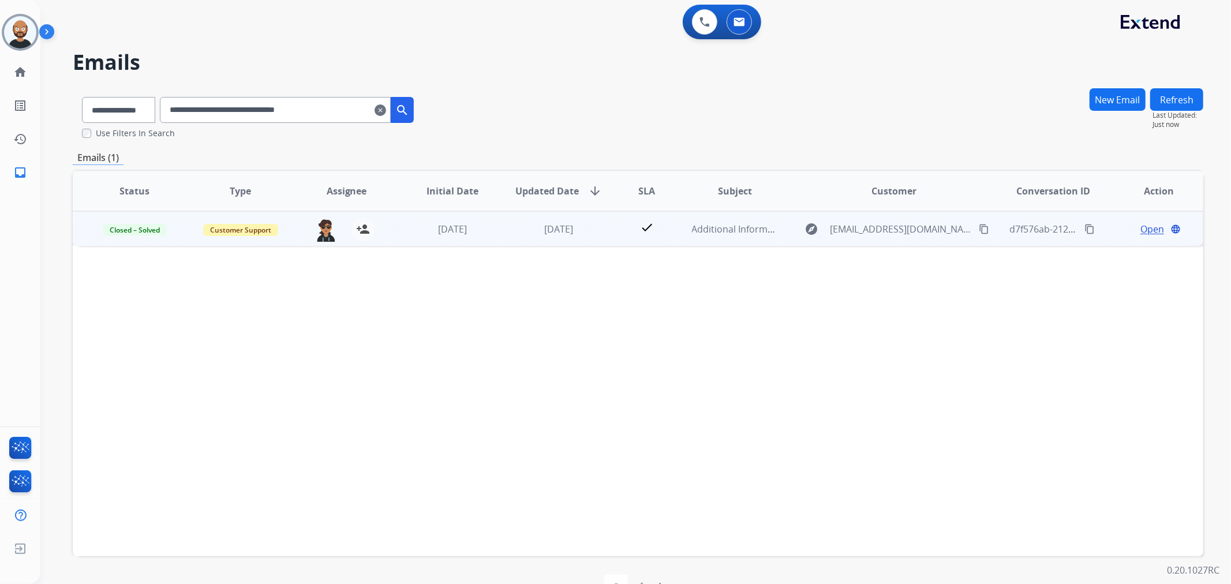
click at [1149, 226] on span "Open" at bounding box center [1153, 229] width 24 height 14
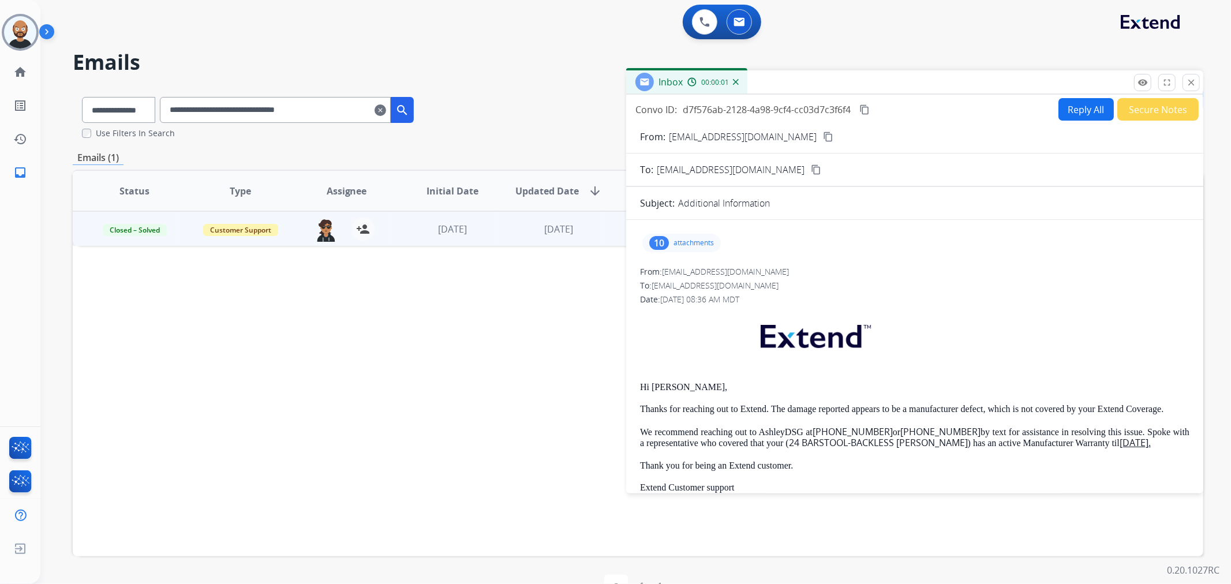
click at [1125, 114] on button "Secure Notes" at bounding box center [1158, 109] width 81 height 23
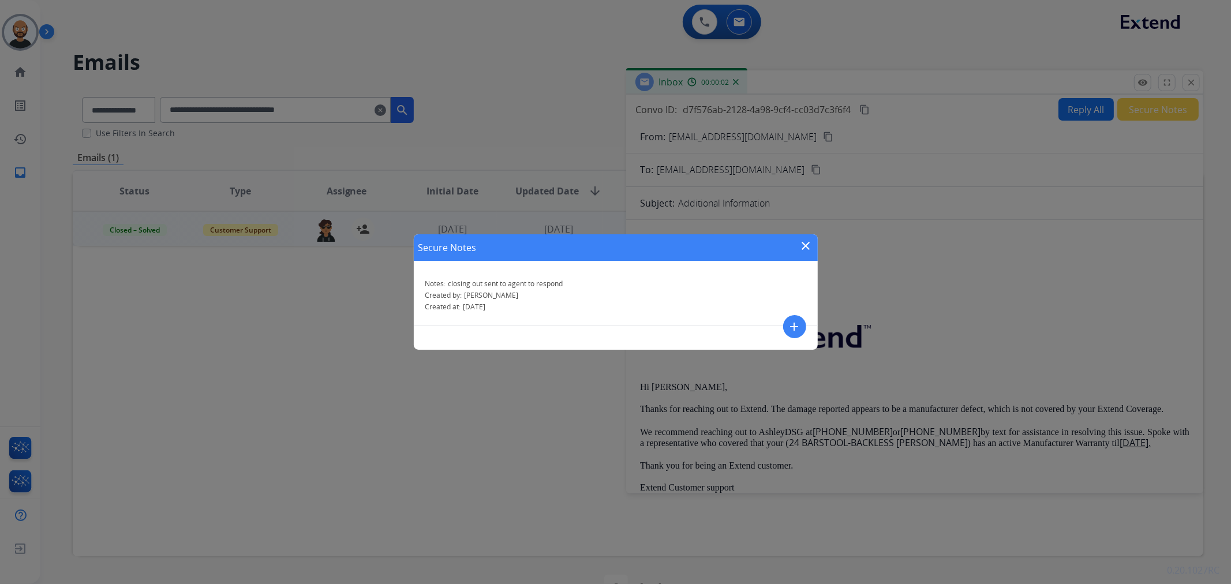
click at [811, 240] on mat-icon "close" at bounding box center [807, 246] width 14 height 14
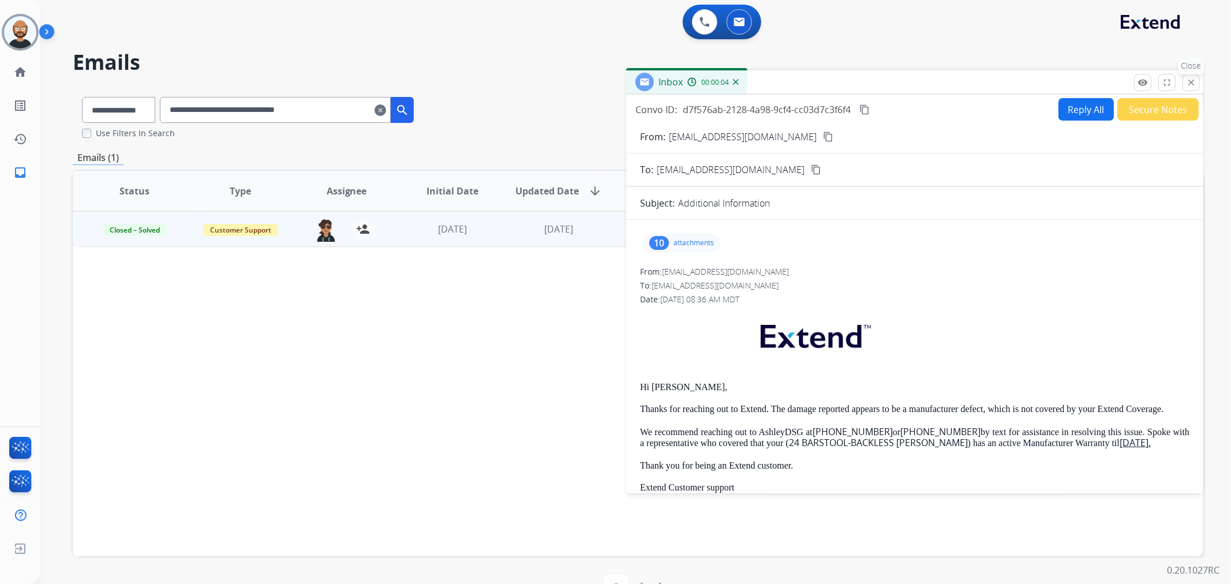
click at [1193, 83] on mat-icon "close" at bounding box center [1191, 82] width 10 height 10
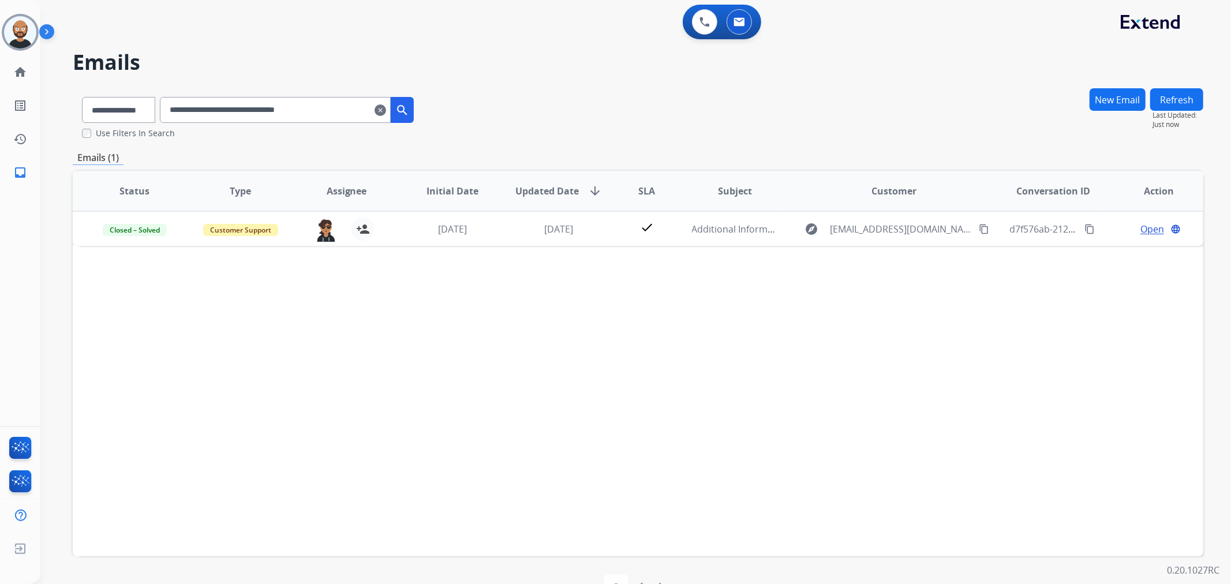
click at [266, 118] on input "**********" at bounding box center [275, 110] width 231 height 26
paste input "text"
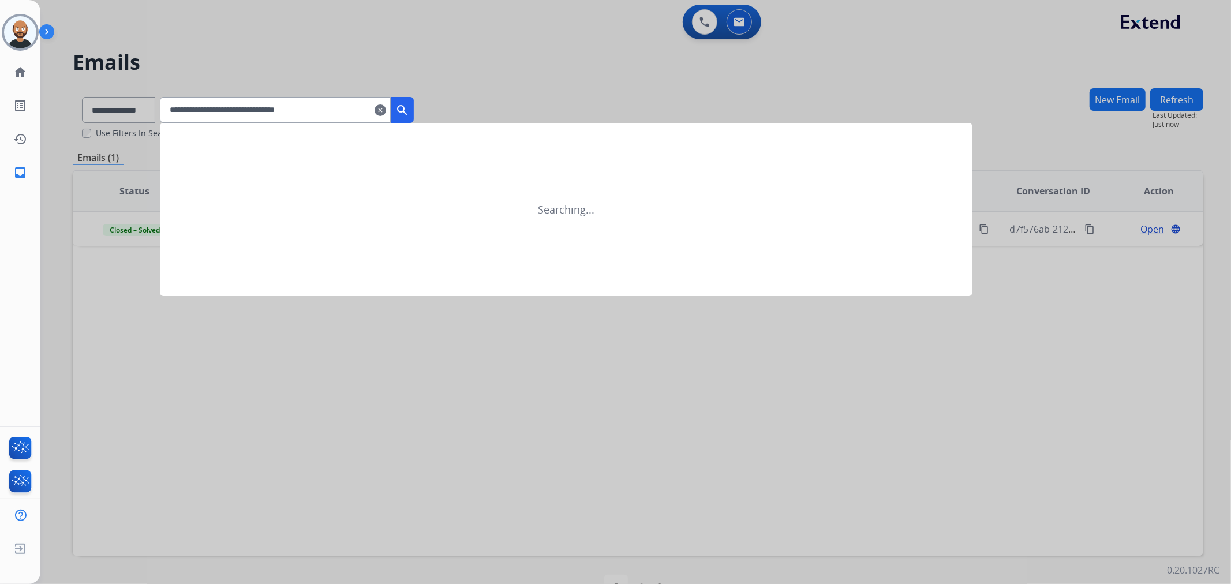
click at [409, 109] on mat-icon "search" at bounding box center [402, 110] width 14 height 14
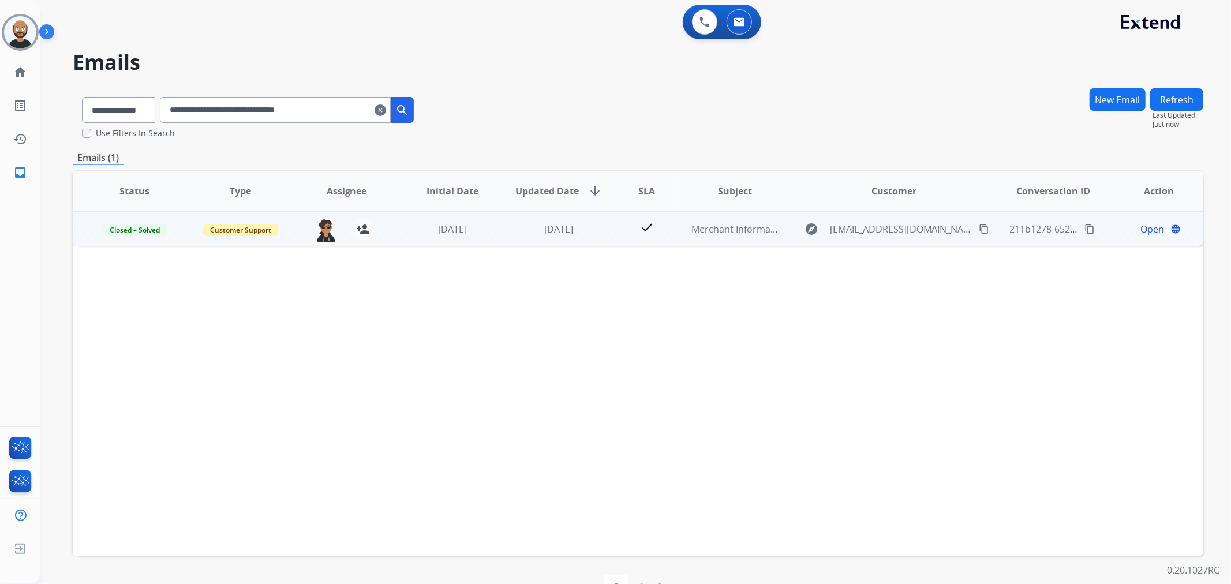
click at [1147, 227] on span "Open" at bounding box center [1153, 229] width 24 height 14
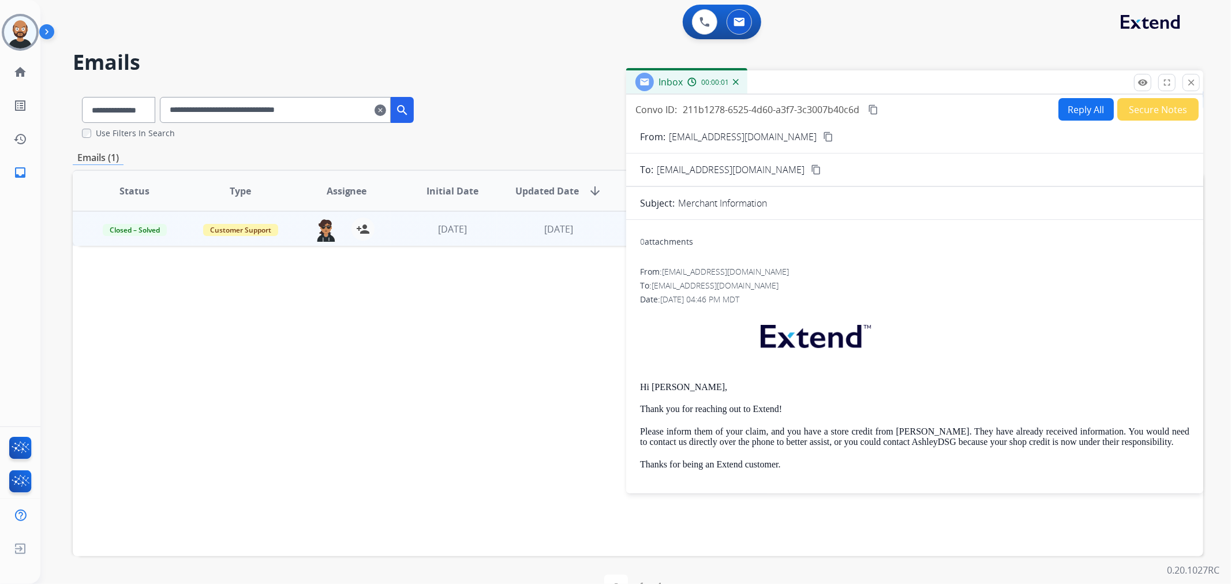
click at [1155, 106] on button "Secure Notes" at bounding box center [1158, 109] width 81 height 23
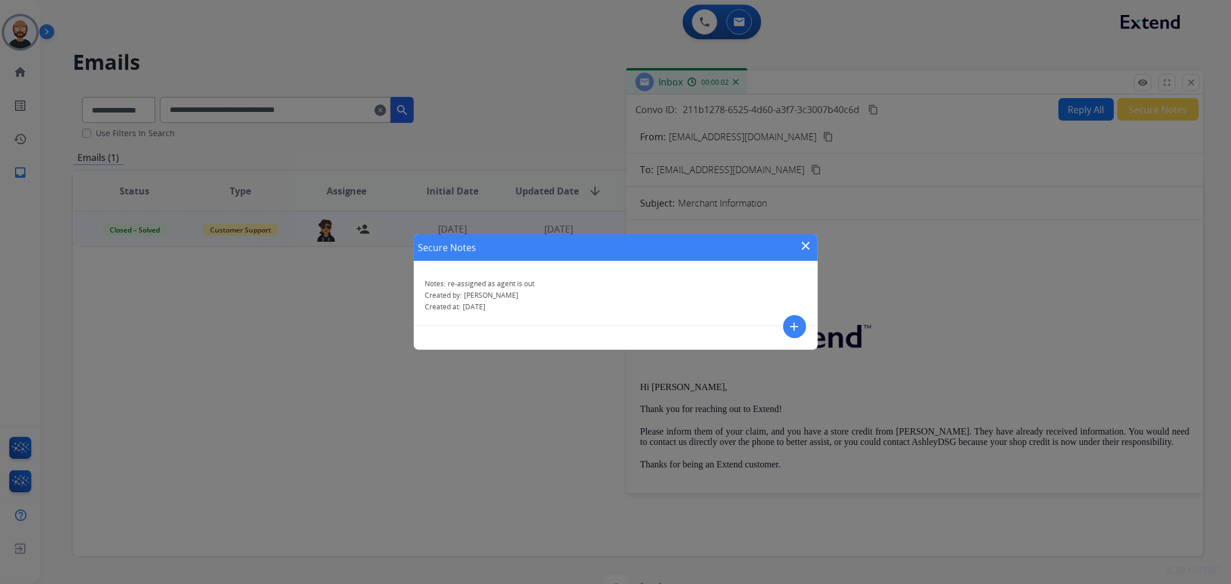
click at [807, 243] on mat-icon "close" at bounding box center [807, 246] width 14 height 14
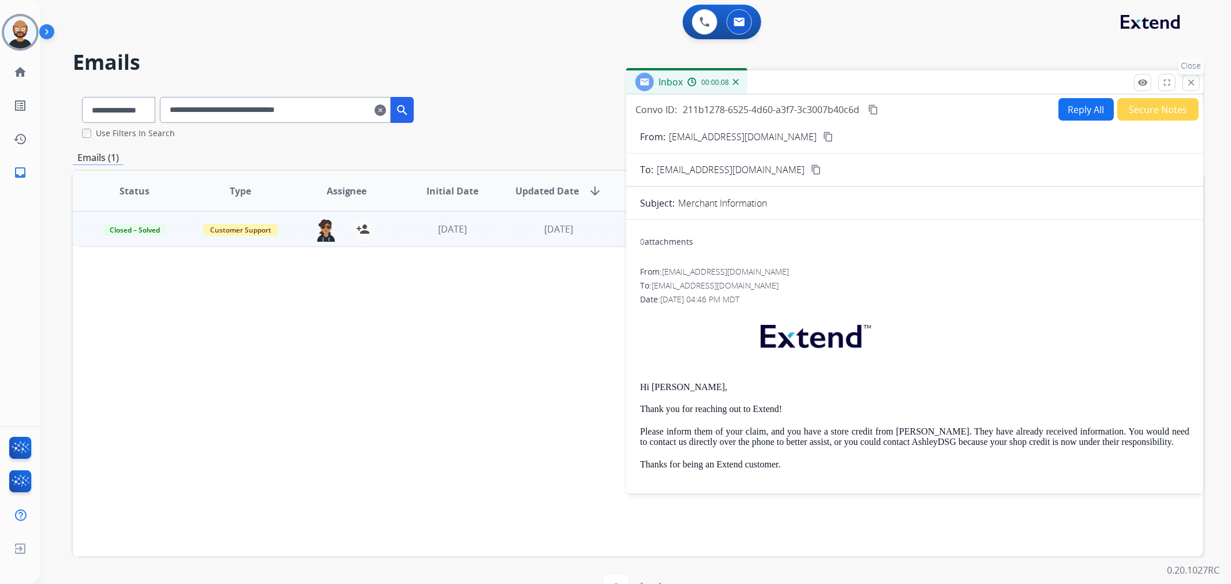
click at [1193, 87] on mat-icon "close" at bounding box center [1191, 82] width 10 height 10
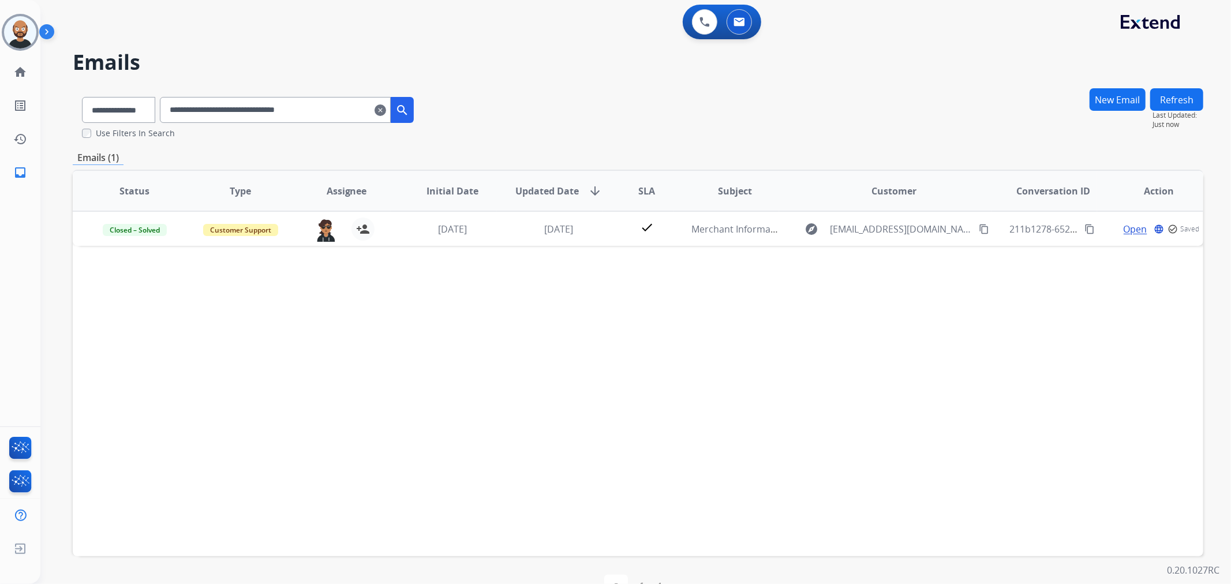
click at [264, 105] on input "**********" at bounding box center [275, 110] width 231 height 26
paste input "text"
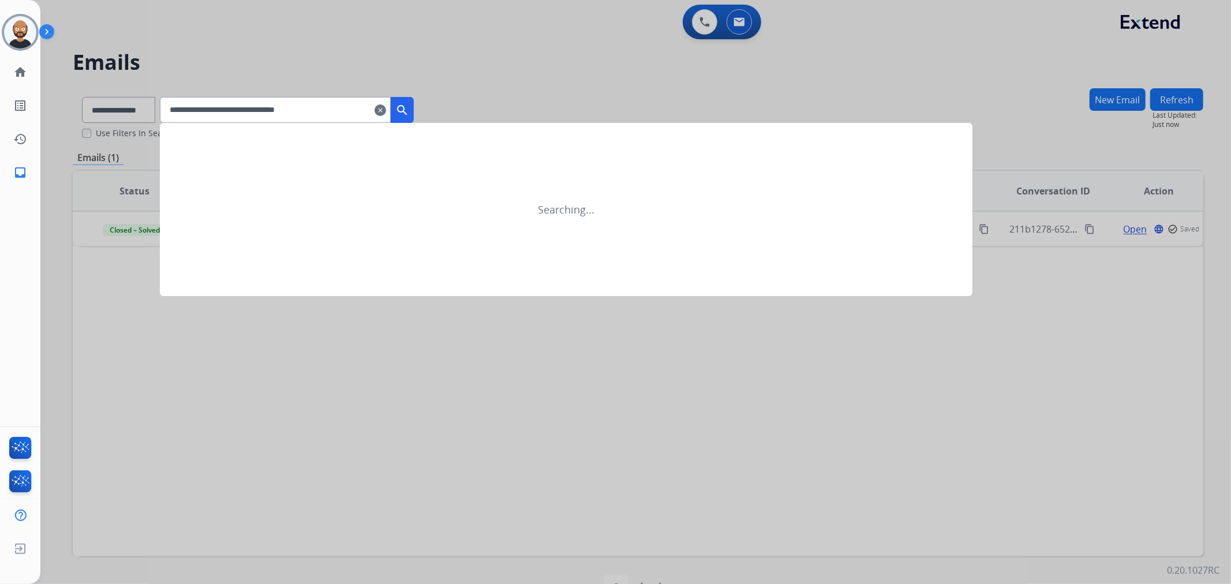
click at [409, 106] on mat-icon "search" at bounding box center [402, 110] width 14 height 14
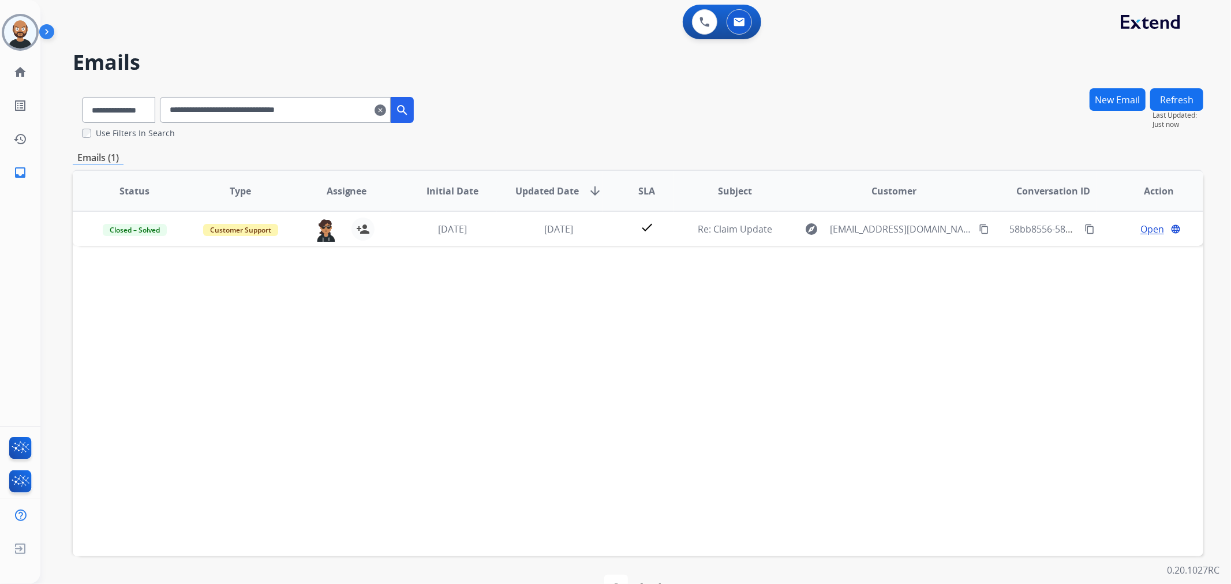
click at [321, 116] on input "**********" at bounding box center [275, 110] width 231 height 26
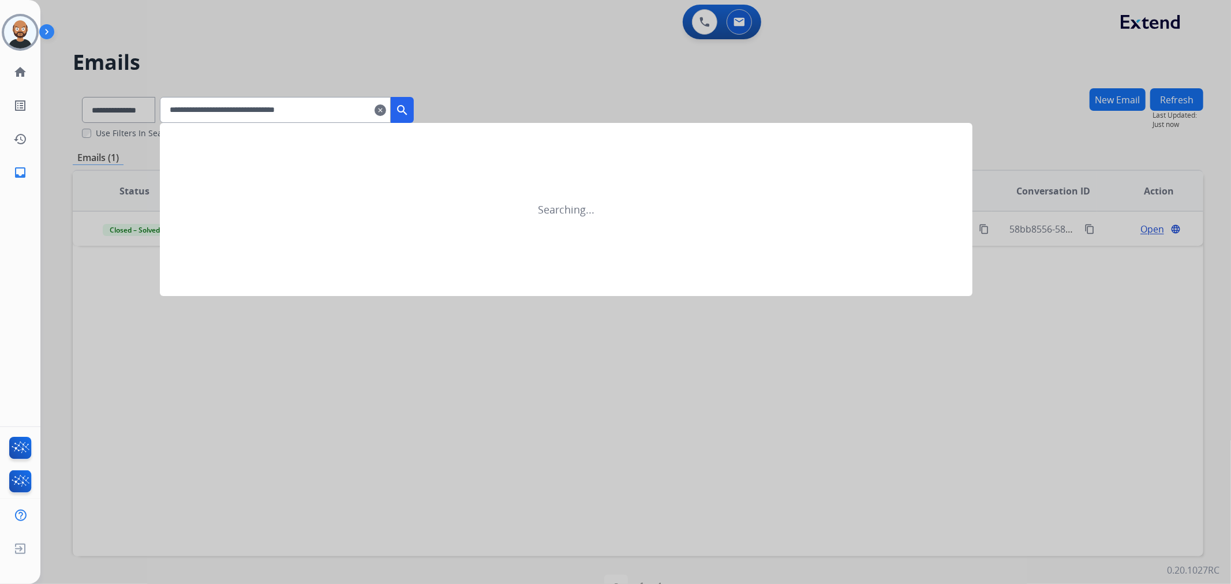
click at [409, 110] on mat-icon "search" at bounding box center [402, 110] width 14 height 14
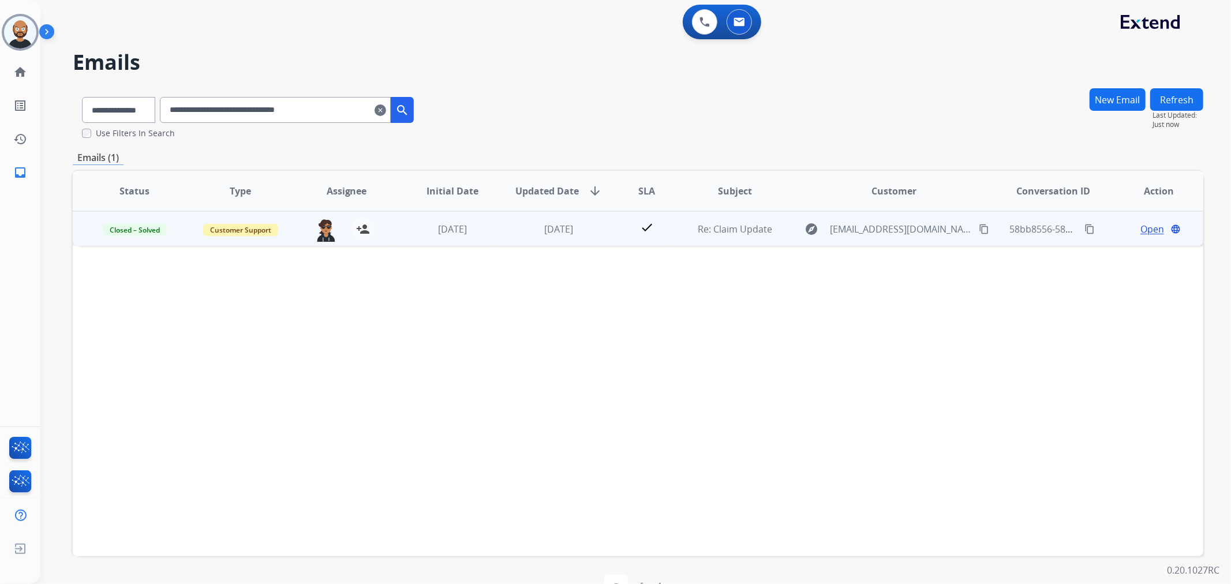
click at [1142, 229] on span "Open" at bounding box center [1153, 229] width 24 height 14
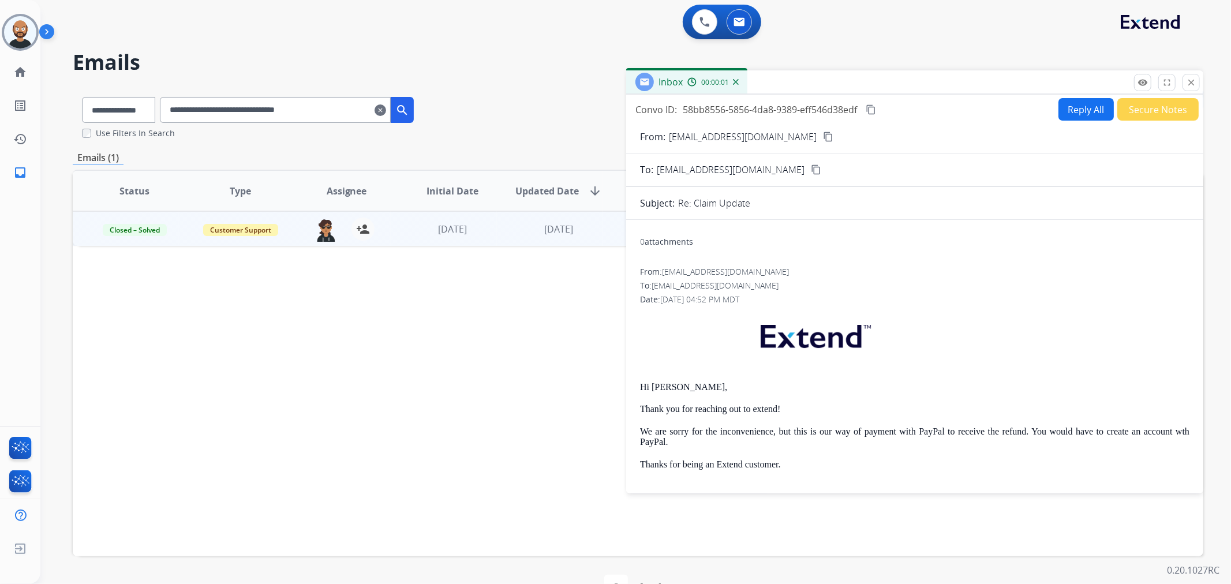
click at [1144, 110] on button "Secure Notes" at bounding box center [1158, 109] width 81 height 23
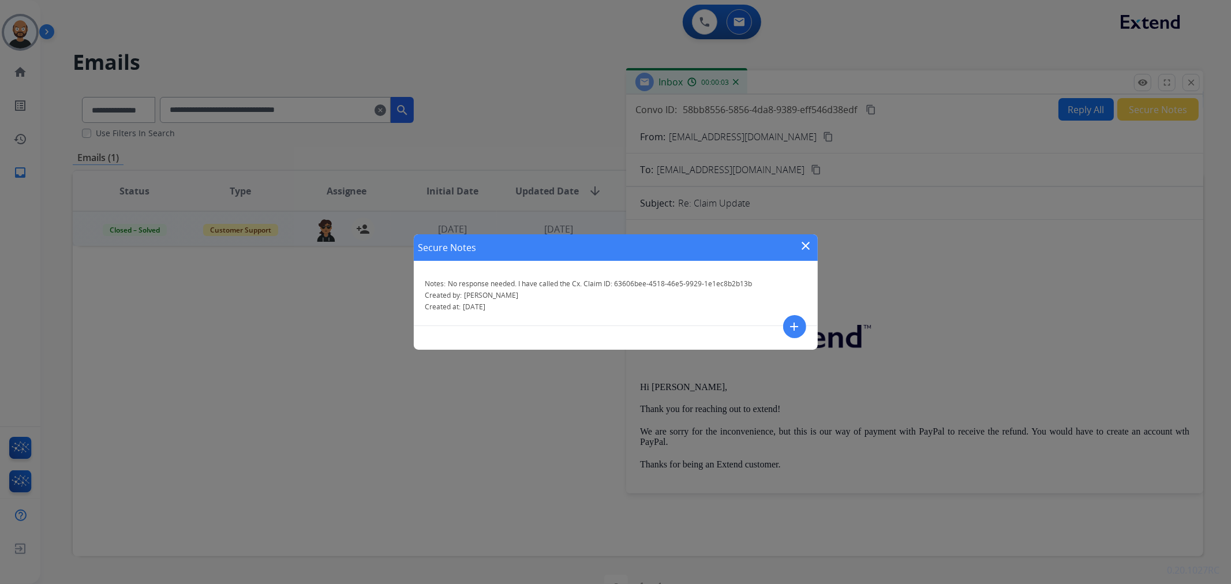
click at [805, 244] on mat-icon "close" at bounding box center [807, 246] width 14 height 14
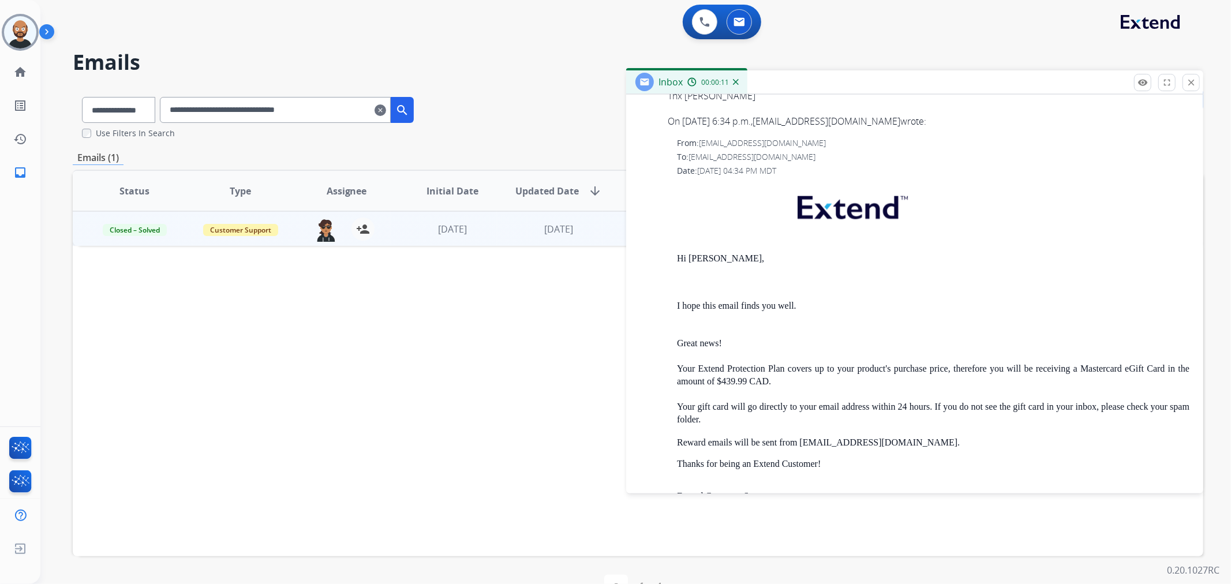
scroll to position [1411, 0]
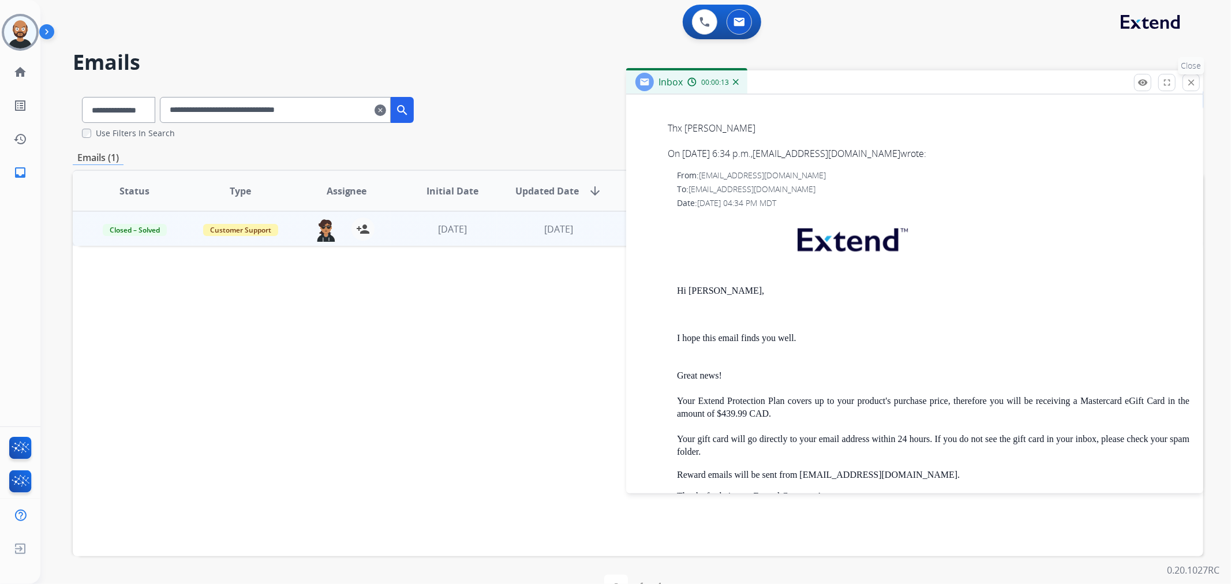
click at [1186, 80] on button "close Close" at bounding box center [1191, 82] width 17 height 17
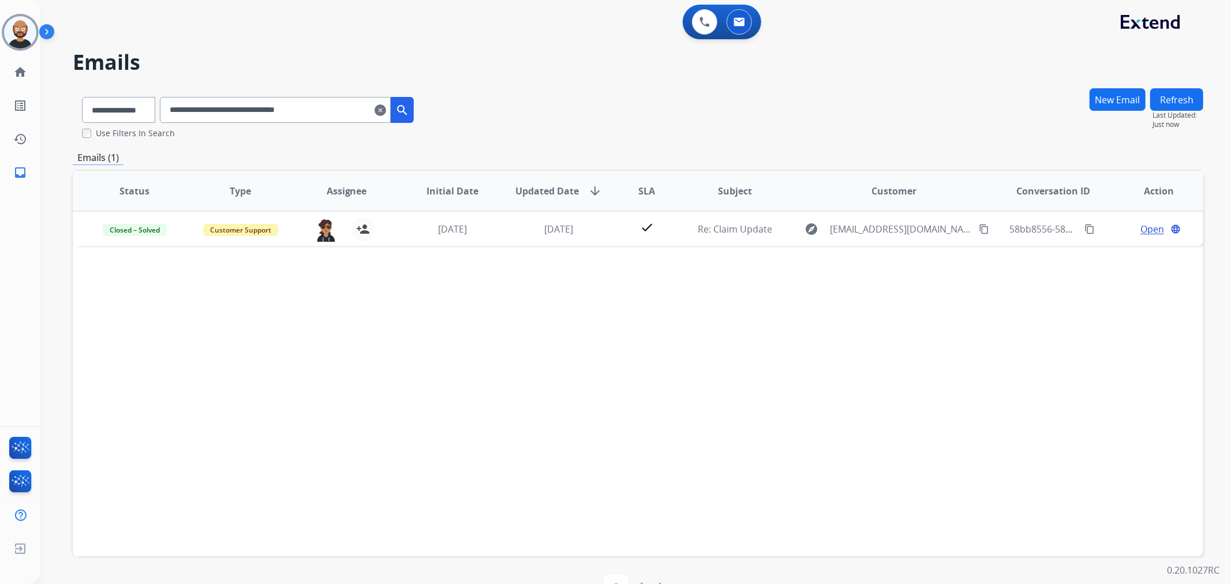
click at [283, 109] on input "**********" at bounding box center [275, 110] width 231 height 26
paste input "text"
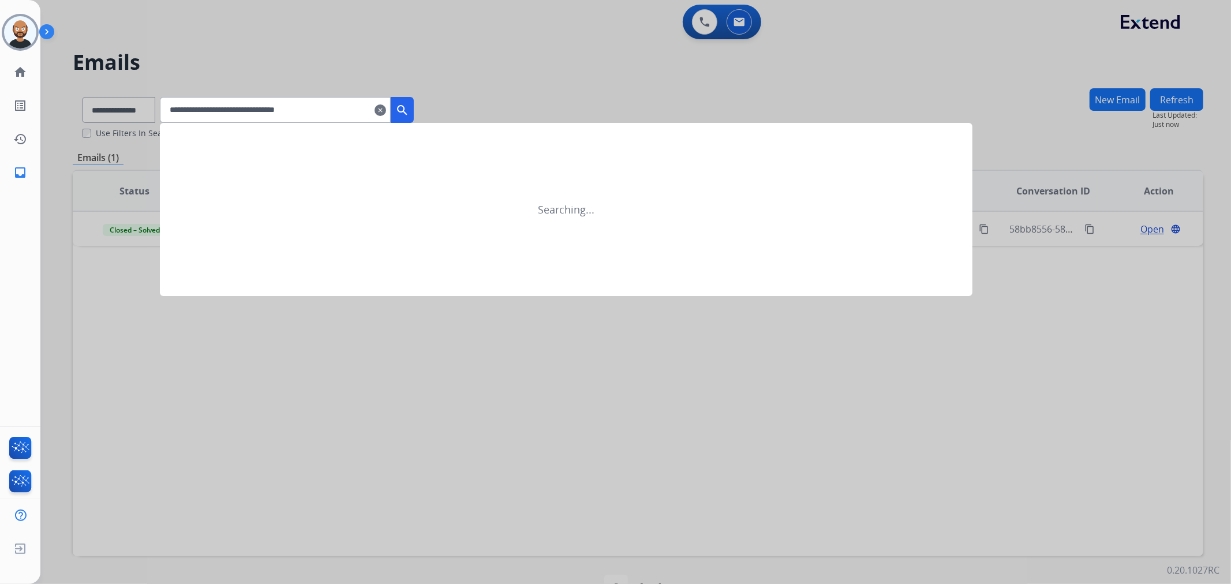
click at [414, 106] on button "search" at bounding box center [402, 110] width 23 height 26
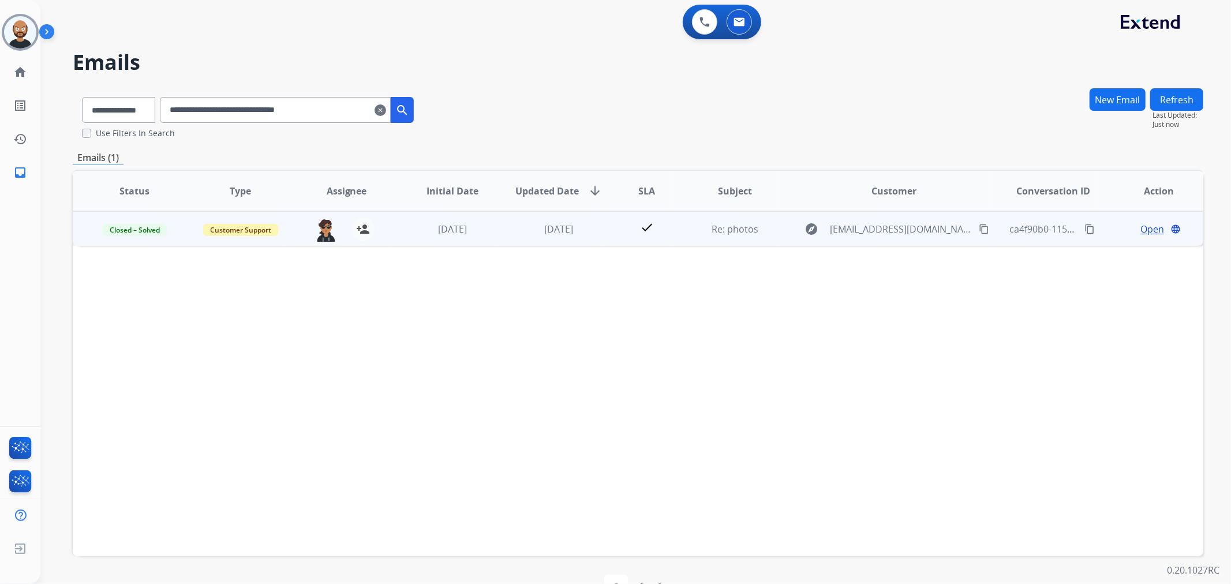
click at [1144, 228] on span "Open" at bounding box center [1153, 229] width 24 height 14
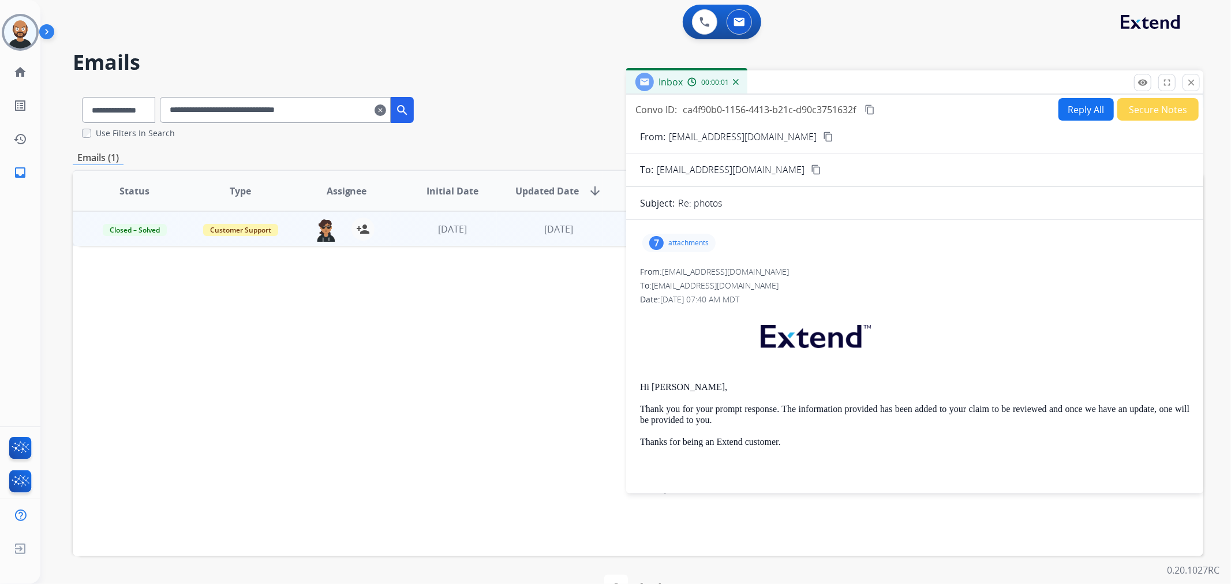
click at [1158, 108] on button "Secure Notes" at bounding box center [1158, 109] width 81 height 23
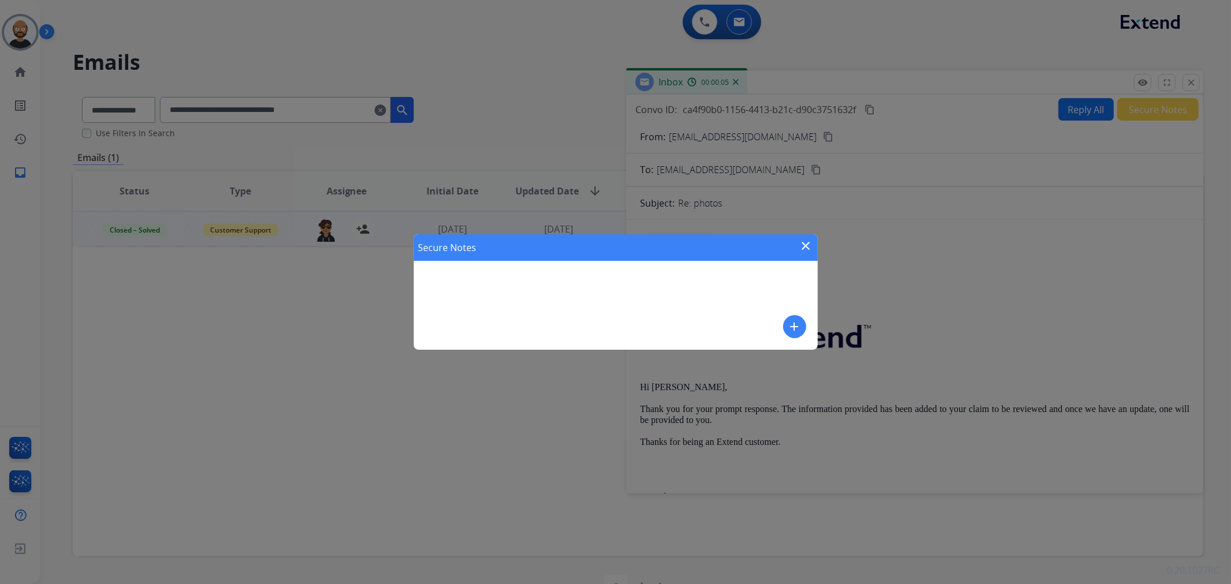
click at [804, 244] on mat-icon "close" at bounding box center [807, 246] width 14 height 14
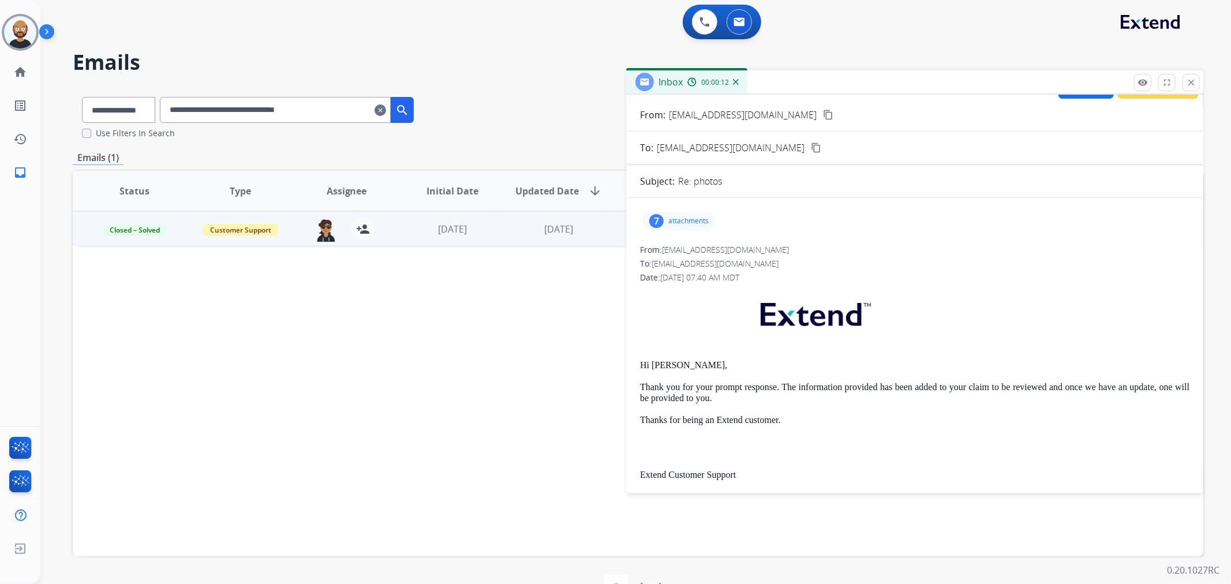
scroll to position [0, 0]
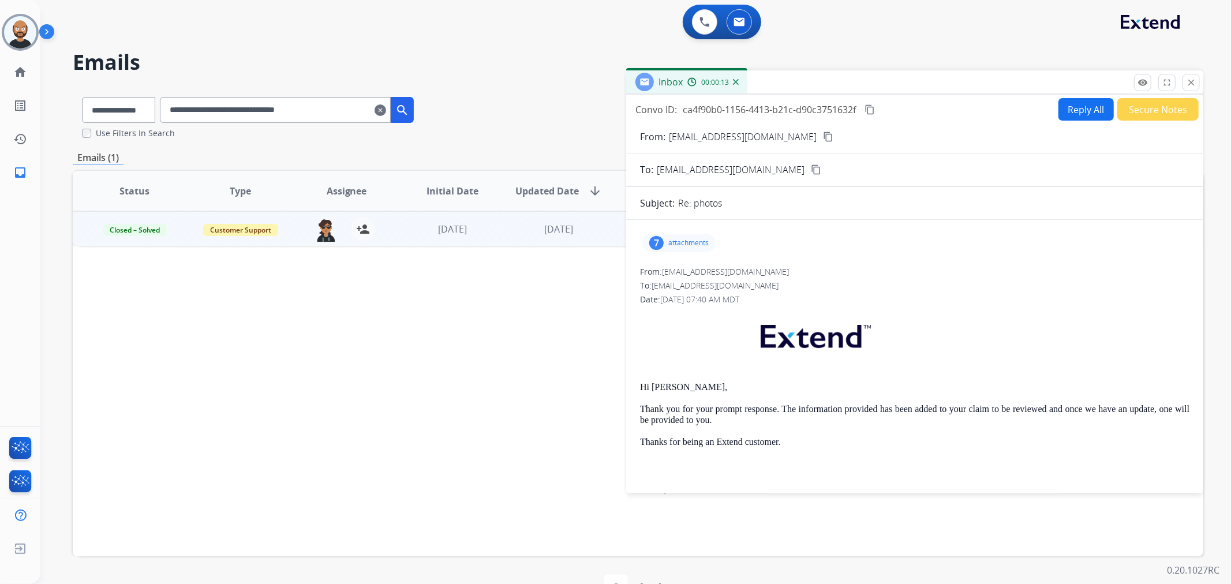
click at [1145, 114] on button "Secure Notes" at bounding box center [1158, 109] width 81 height 23
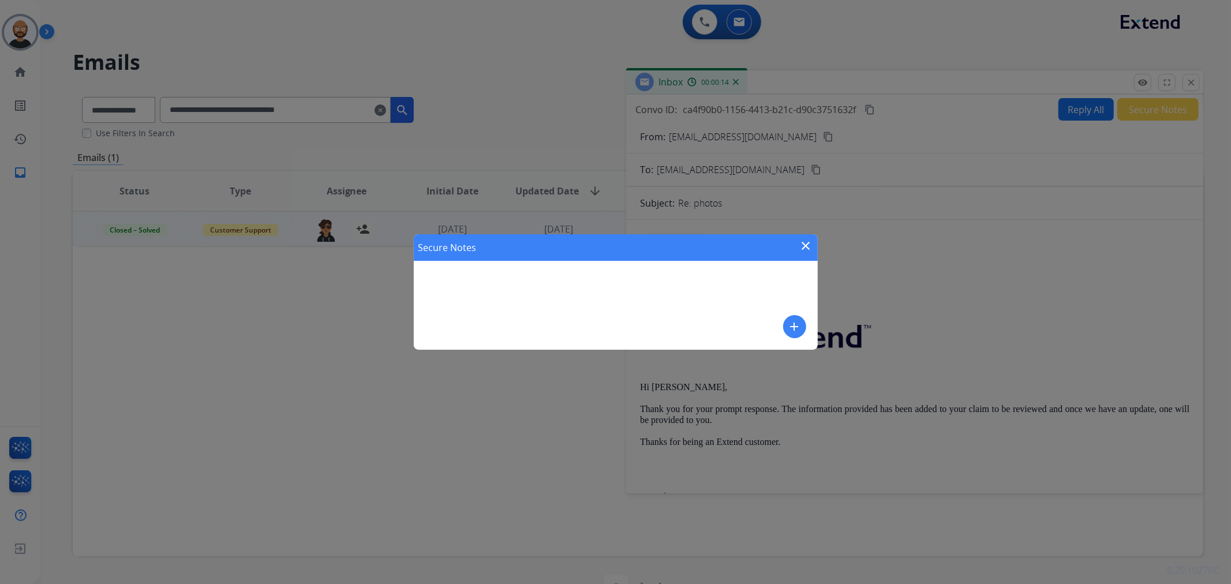
click at [805, 247] on mat-icon "close" at bounding box center [807, 246] width 14 height 14
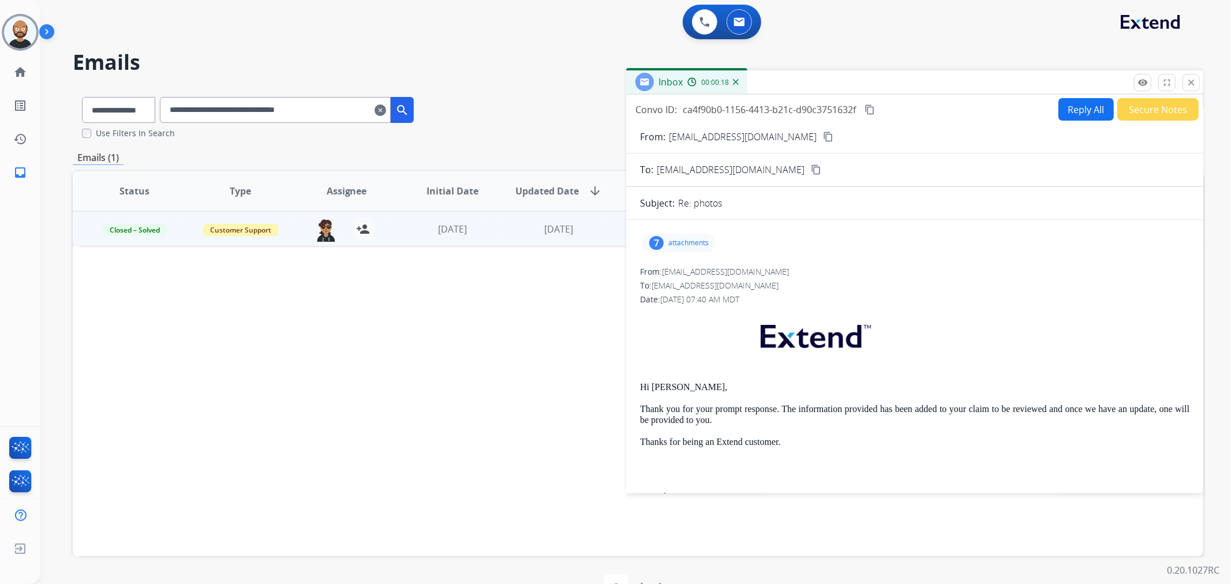
click at [1191, 80] on mat-icon "close" at bounding box center [1191, 82] width 10 height 10
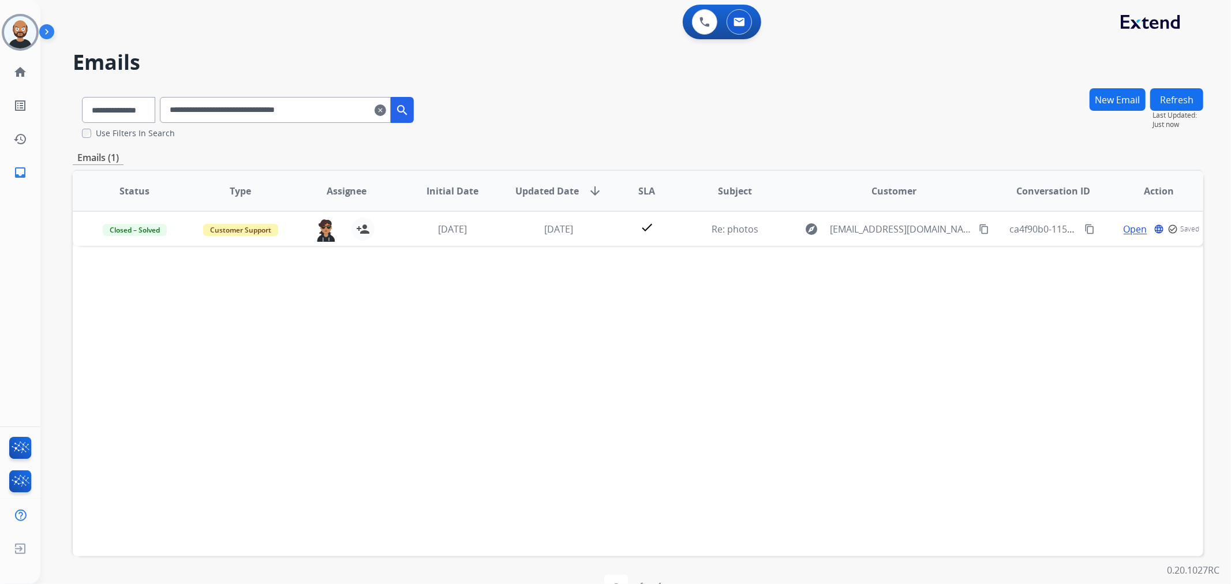
click at [304, 104] on input "**********" at bounding box center [275, 110] width 231 height 26
paste input "text"
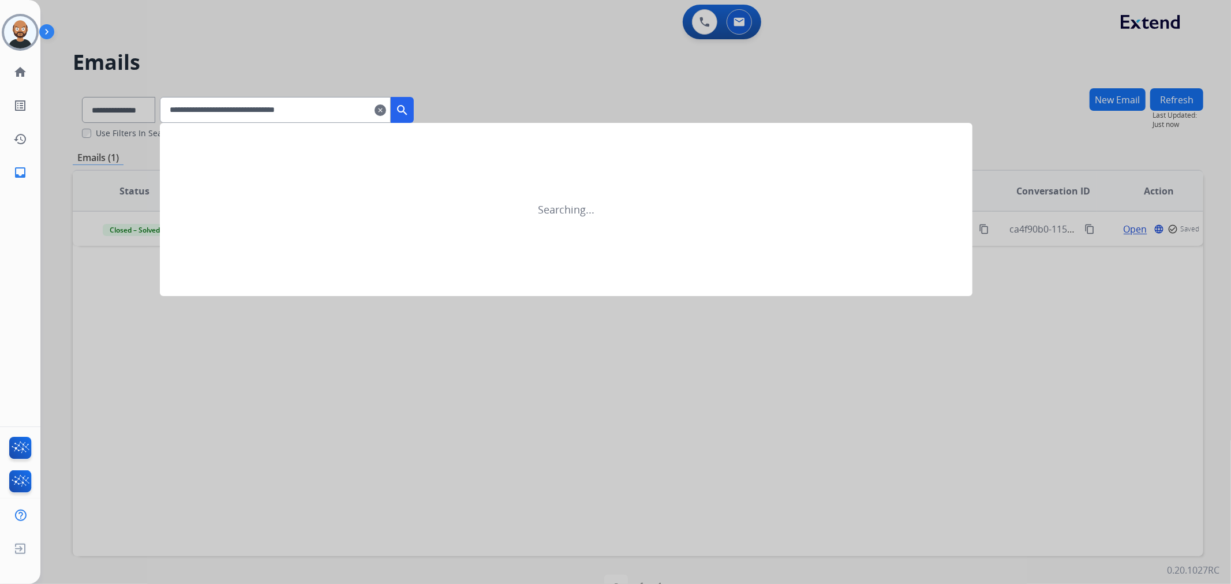
click at [409, 107] on mat-icon "search" at bounding box center [402, 110] width 14 height 14
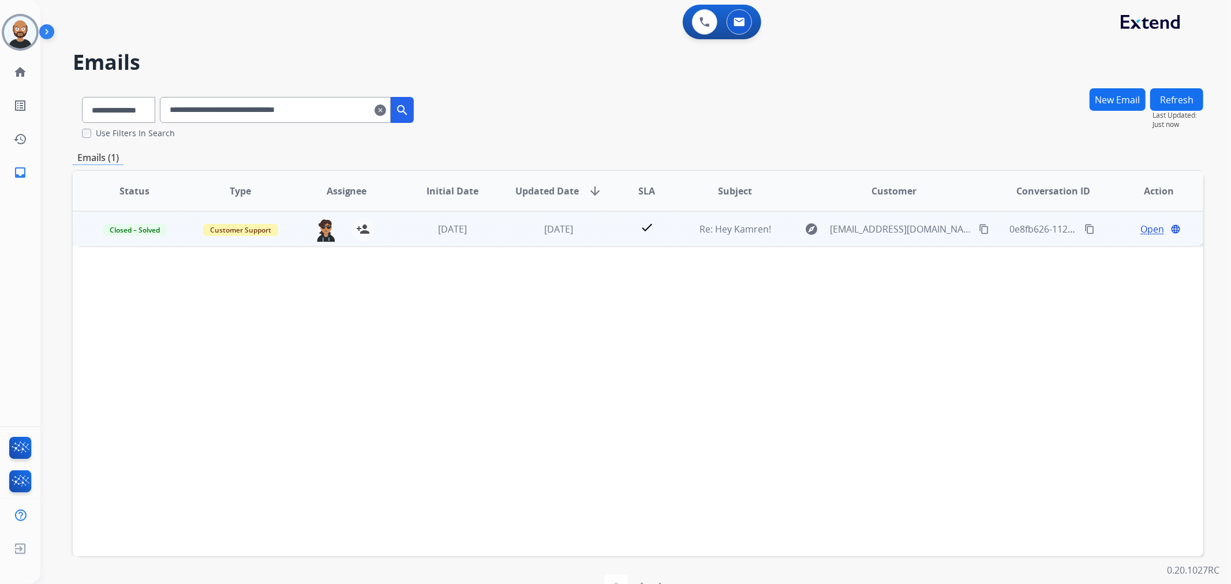
click at [1145, 227] on span "Open" at bounding box center [1153, 229] width 24 height 14
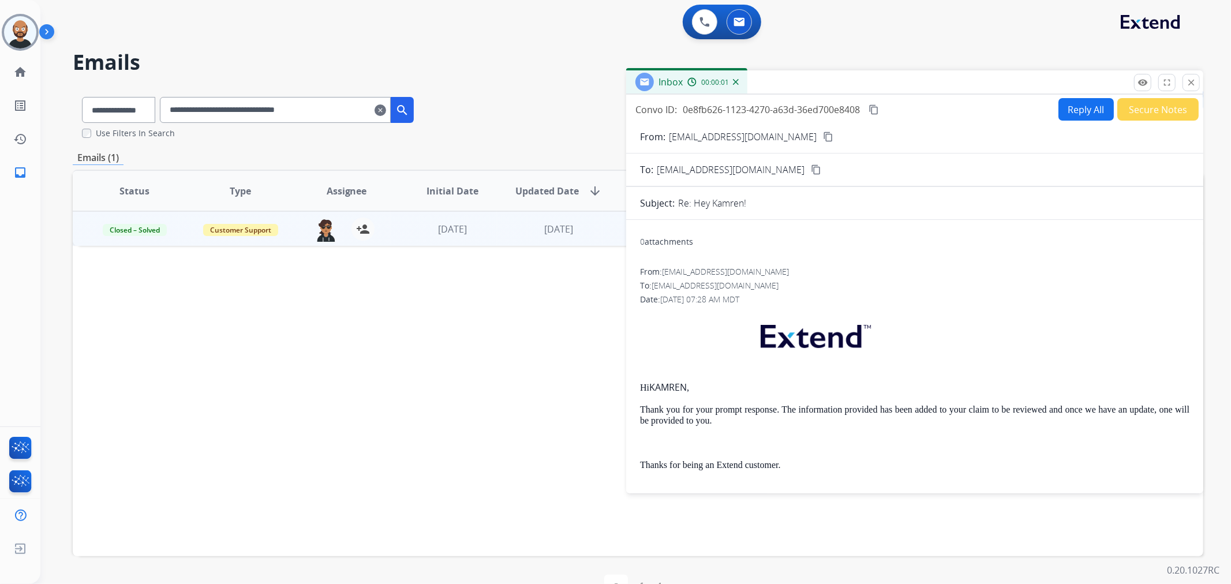
click at [1144, 111] on button "Secure Notes" at bounding box center [1158, 109] width 81 height 23
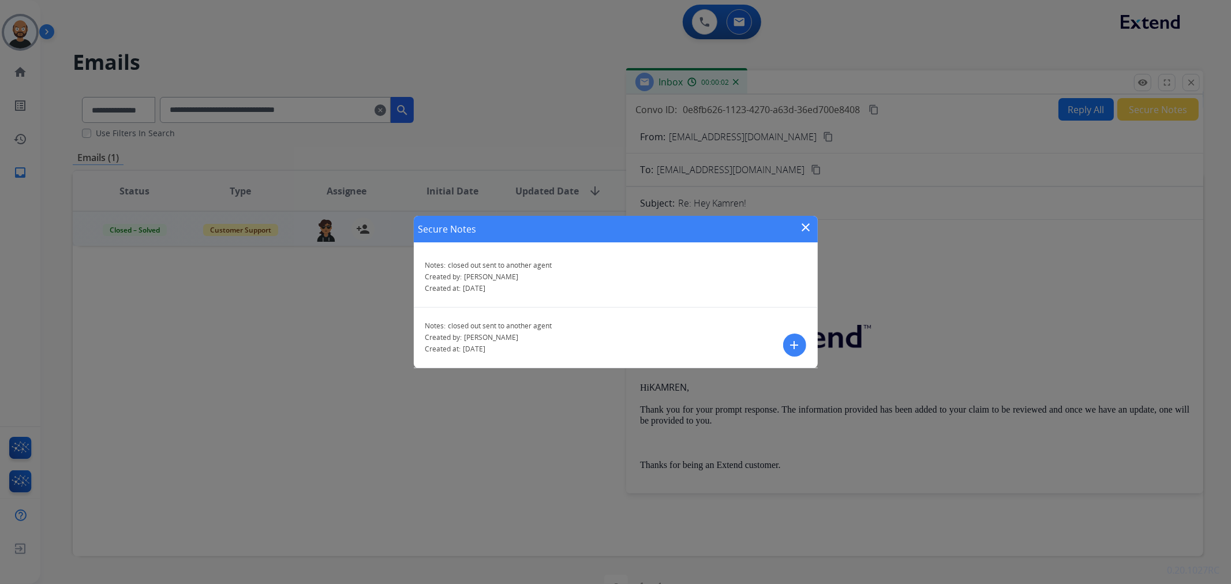
click at [804, 227] on mat-icon "close" at bounding box center [807, 228] width 14 height 14
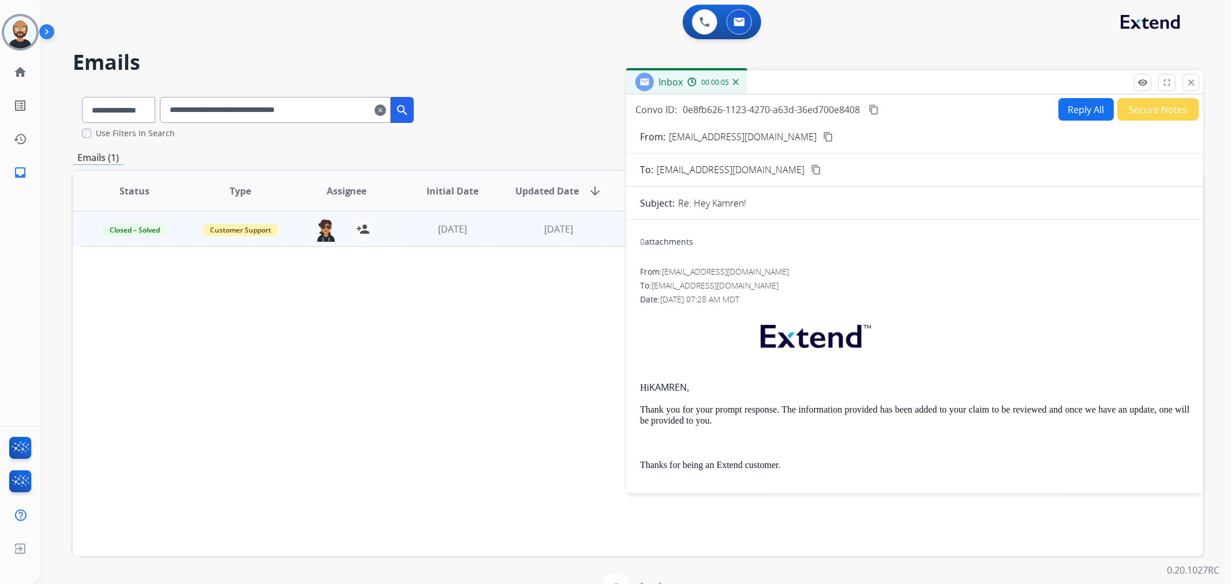
drag, startPoint x: 1185, startPoint y: 84, endPoint x: 1101, endPoint y: 99, distance: 85.5
click at [1185, 84] on button "close Close" at bounding box center [1191, 82] width 17 height 17
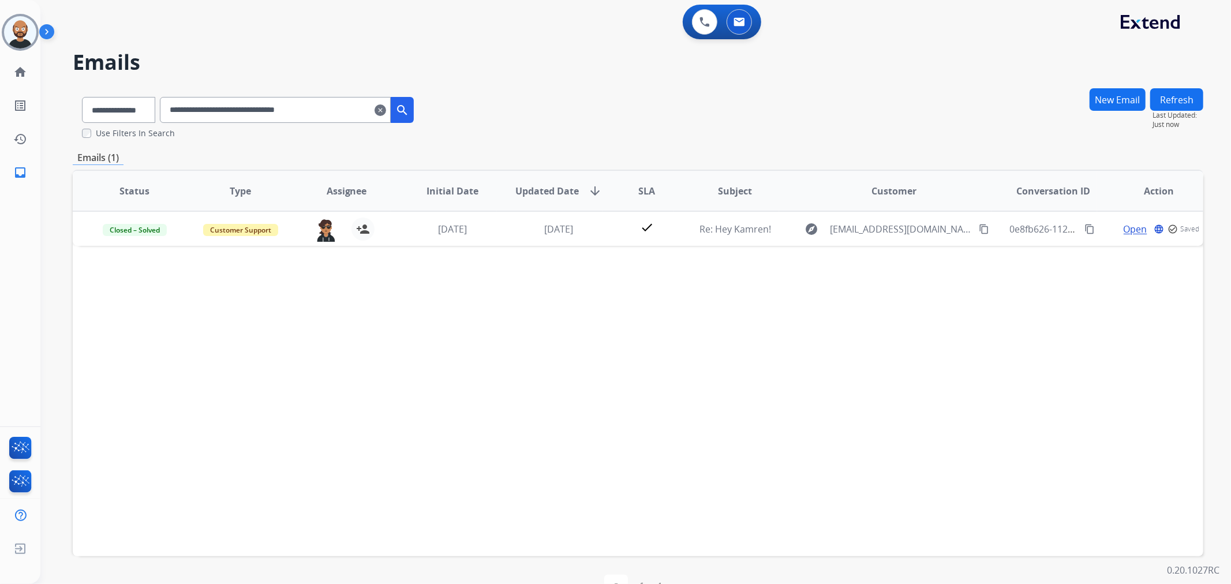
click at [266, 110] on input "**********" at bounding box center [275, 110] width 231 height 26
paste input "text"
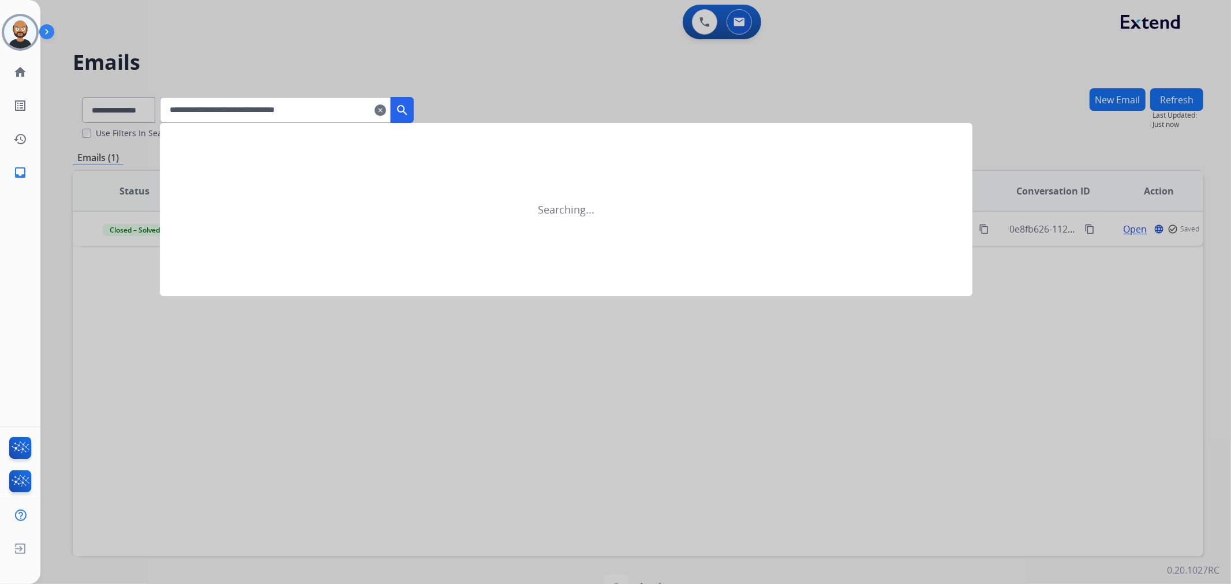
click at [409, 108] on mat-icon "search" at bounding box center [402, 110] width 14 height 14
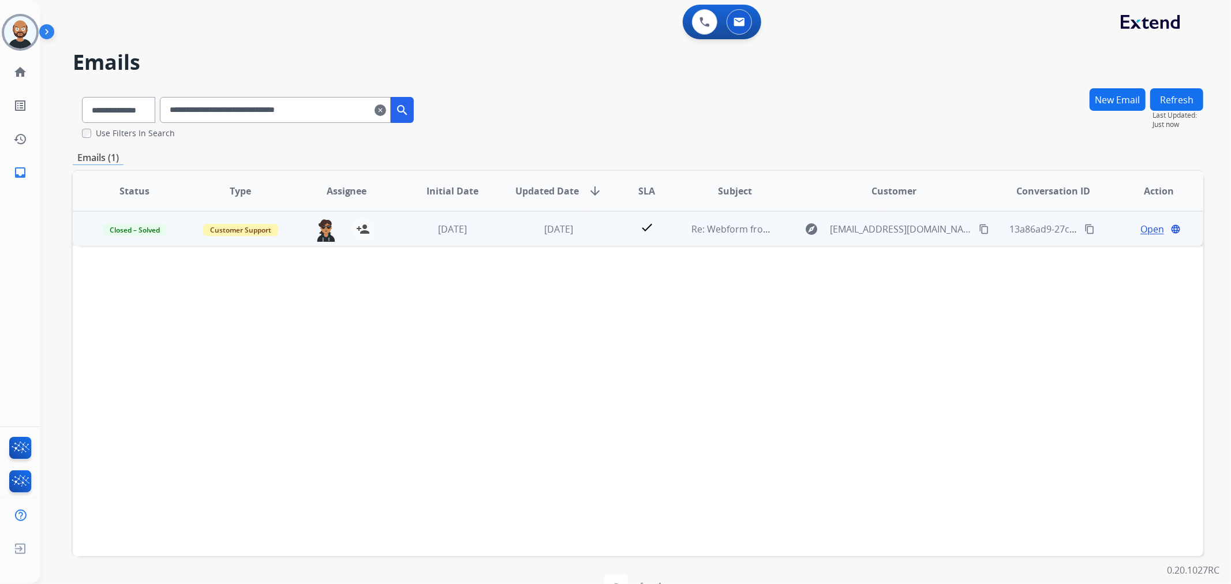
click at [1144, 228] on span "Open" at bounding box center [1153, 229] width 24 height 14
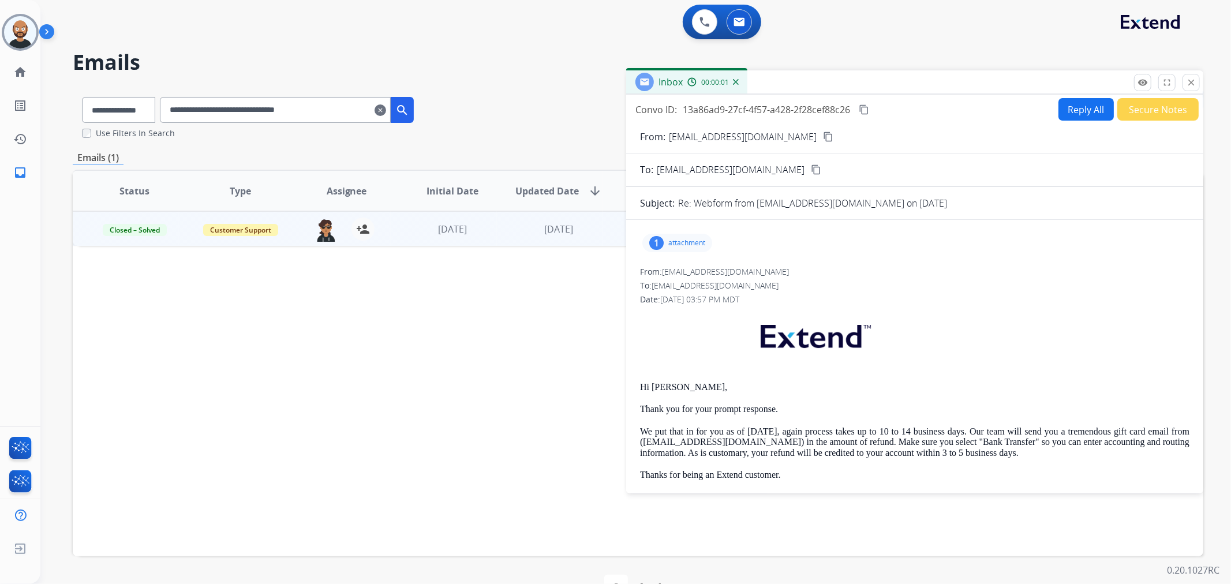
click at [1141, 108] on button "Secure Notes" at bounding box center [1158, 109] width 81 height 23
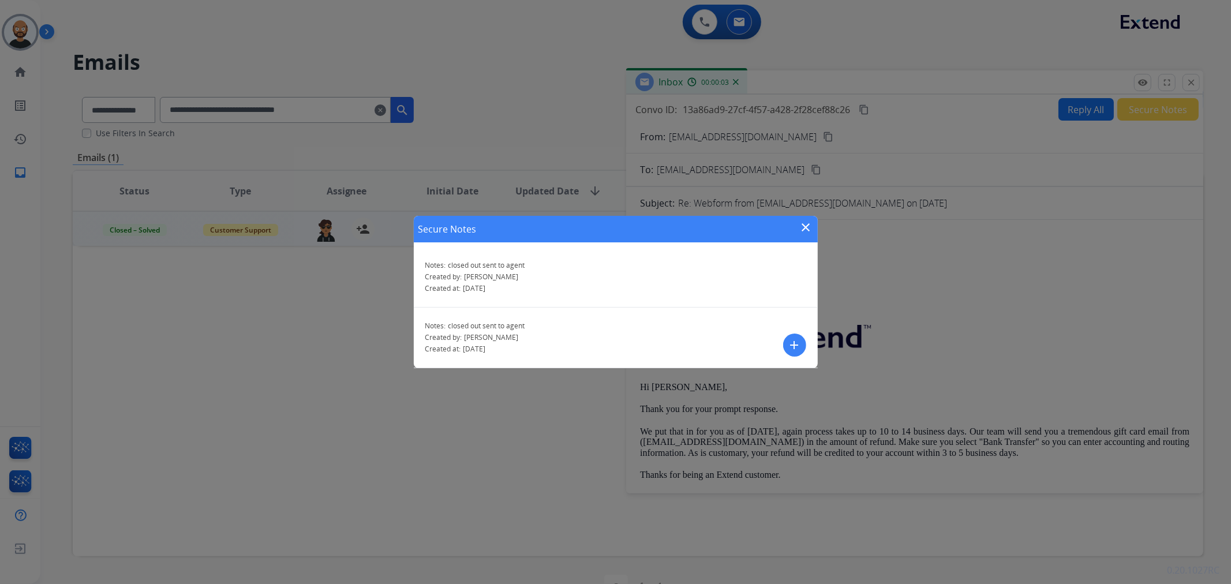
click at [809, 224] on mat-icon "close" at bounding box center [807, 228] width 14 height 14
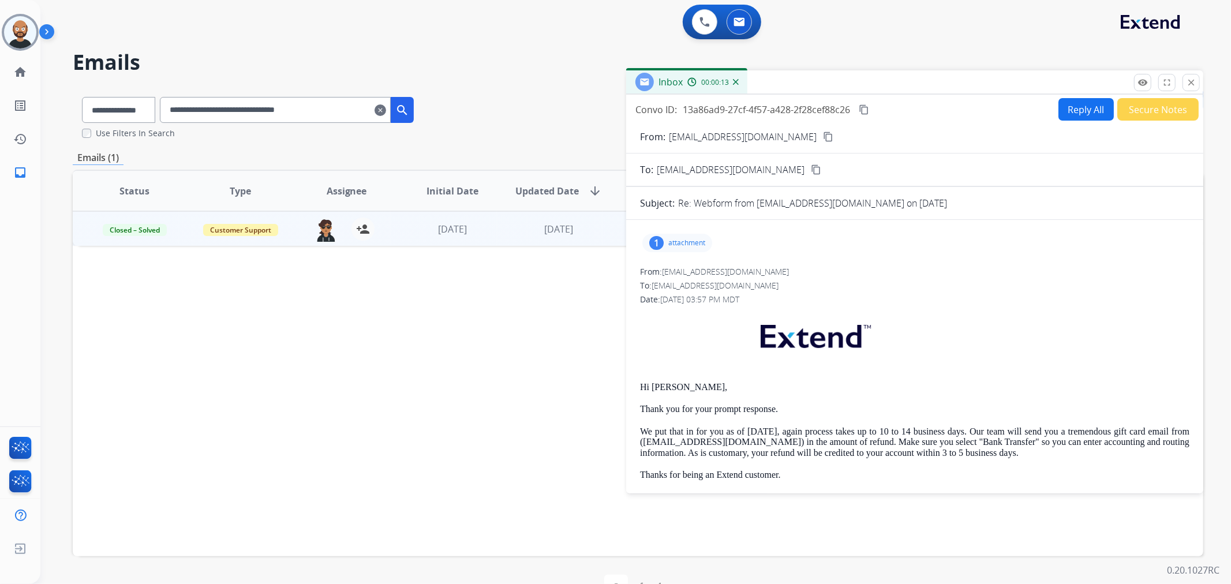
drag, startPoint x: 1188, startPoint y: 83, endPoint x: 700, endPoint y: 174, distance: 496.2
click at [1188, 83] on mat-icon "close" at bounding box center [1191, 82] width 10 height 10
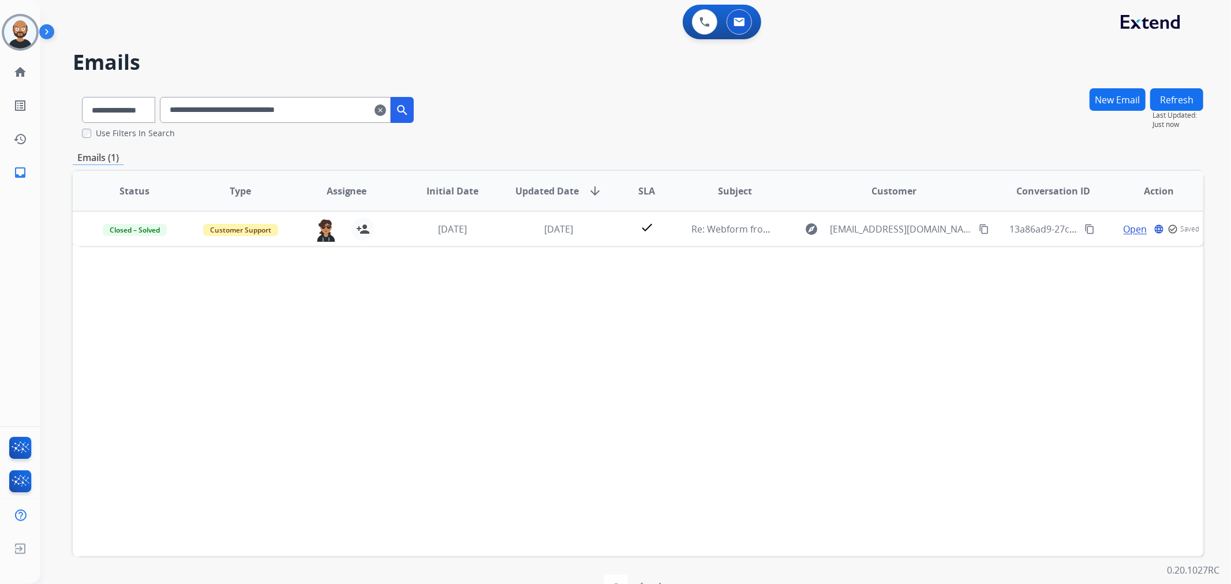
click at [274, 100] on input "**********" at bounding box center [275, 110] width 231 height 26
paste input "text"
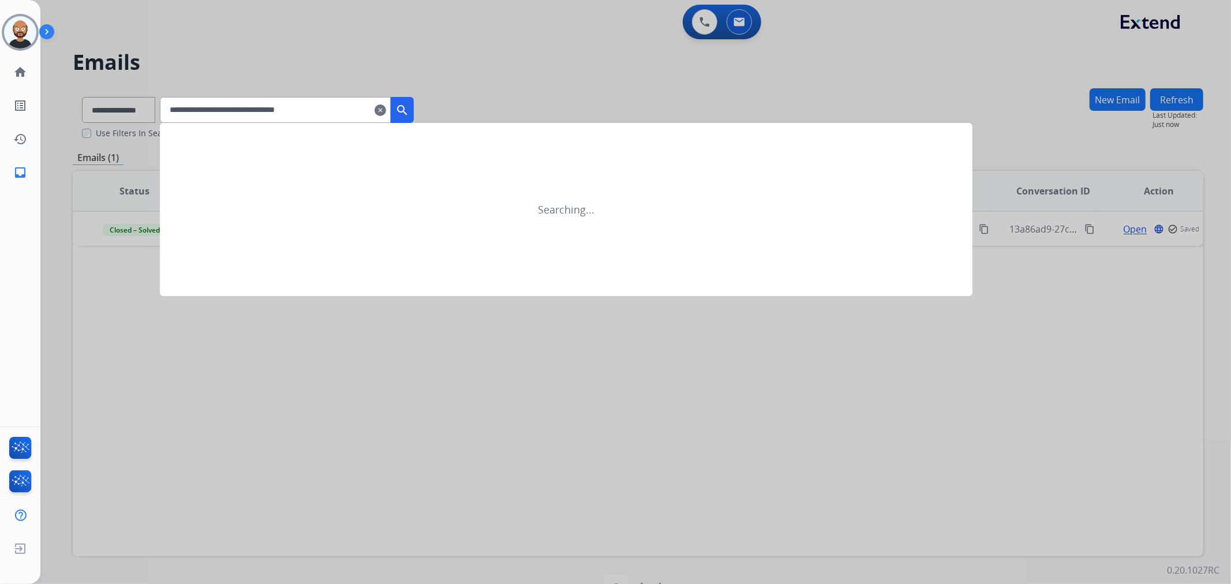
click at [409, 105] on mat-icon "search" at bounding box center [402, 110] width 14 height 14
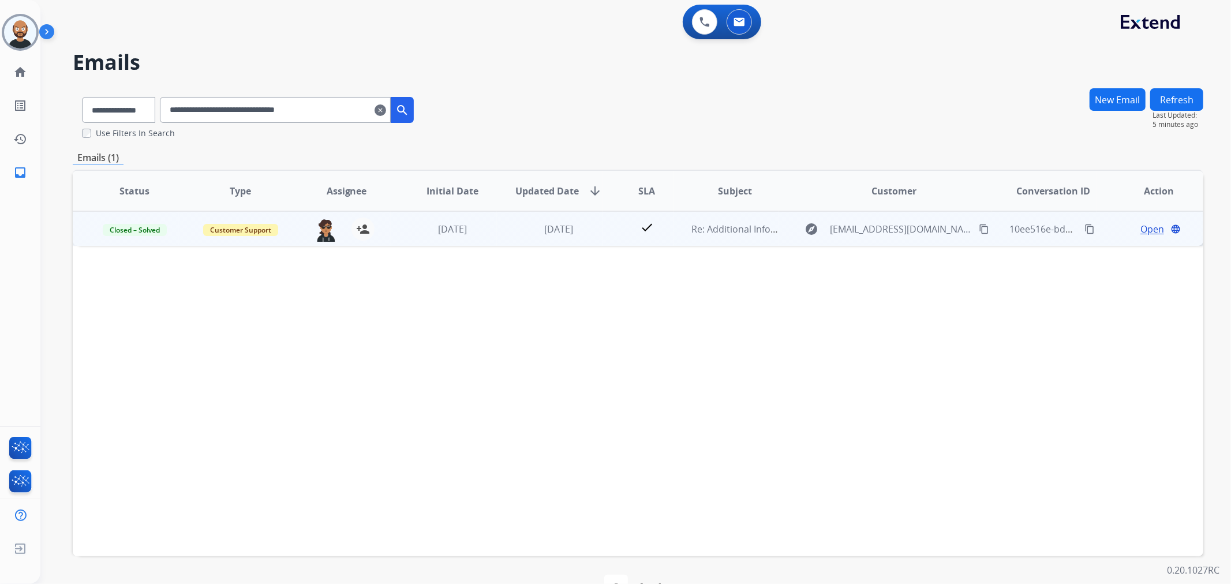
click at [1152, 225] on span "Open" at bounding box center [1153, 229] width 24 height 14
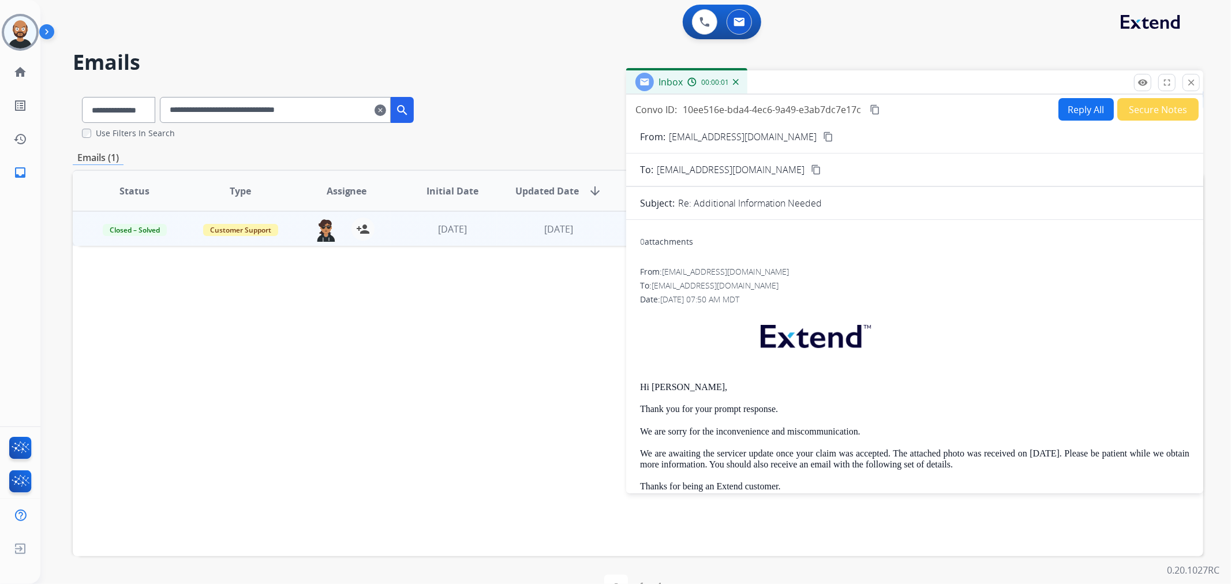
click at [1130, 114] on button "Secure Notes" at bounding box center [1158, 109] width 81 height 23
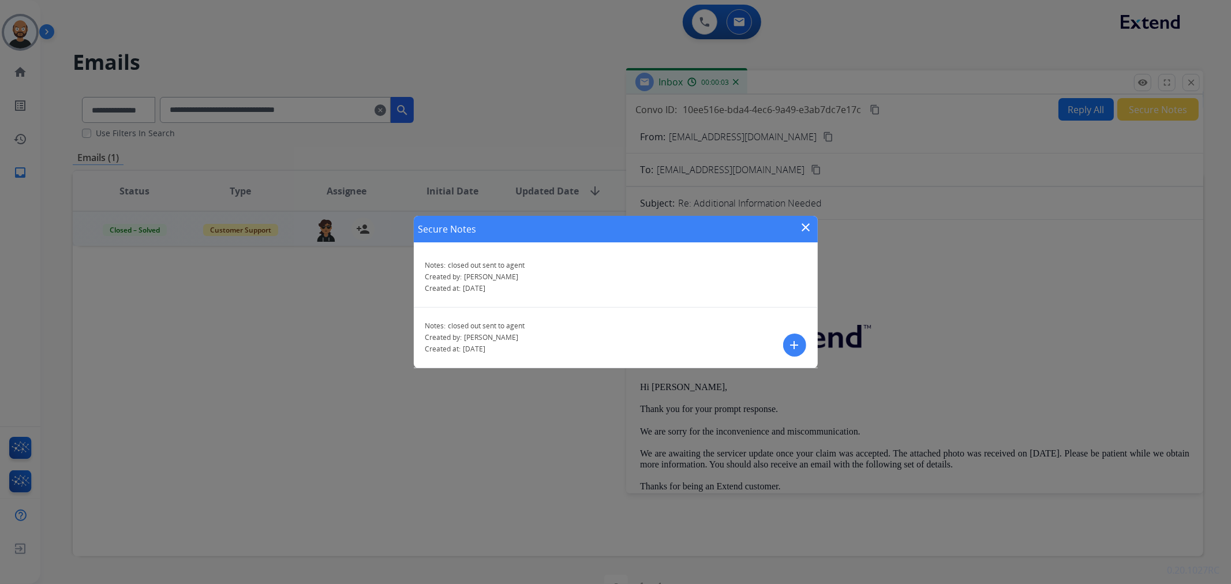
click at [804, 222] on mat-icon "close" at bounding box center [807, 228] width 14 height 14
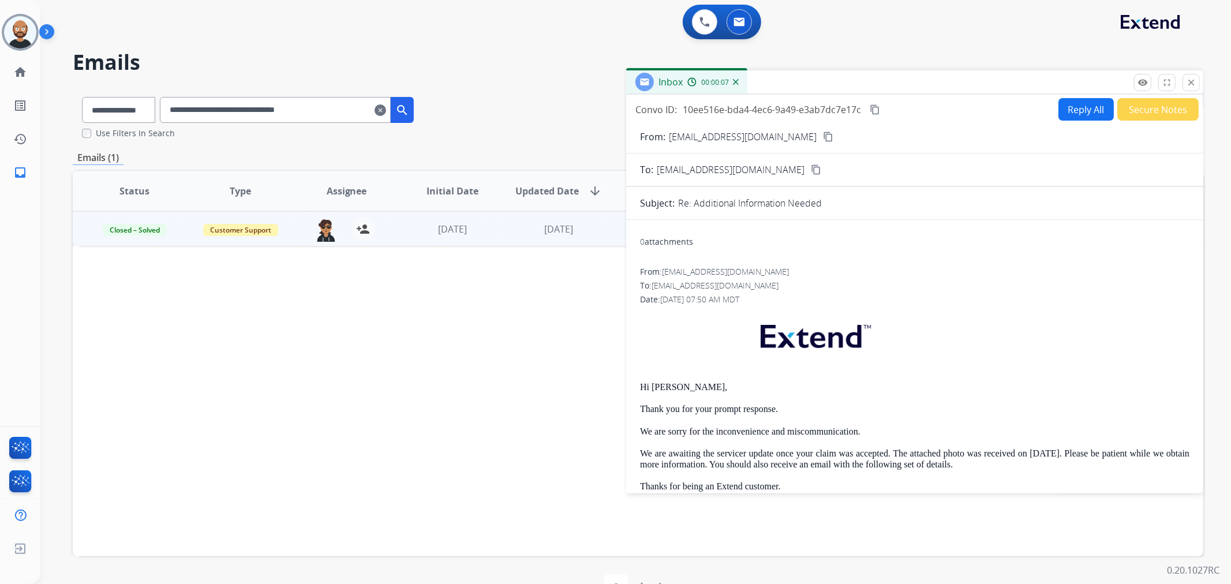
drag, startPoint x: 1190, startPoint y: 85, endPoint x: 1173, endPoint y: 88, distance: 17.6
click at [1190, 85] on mat-icon "close" at bounding box center [1191, 82] width 10 height 10
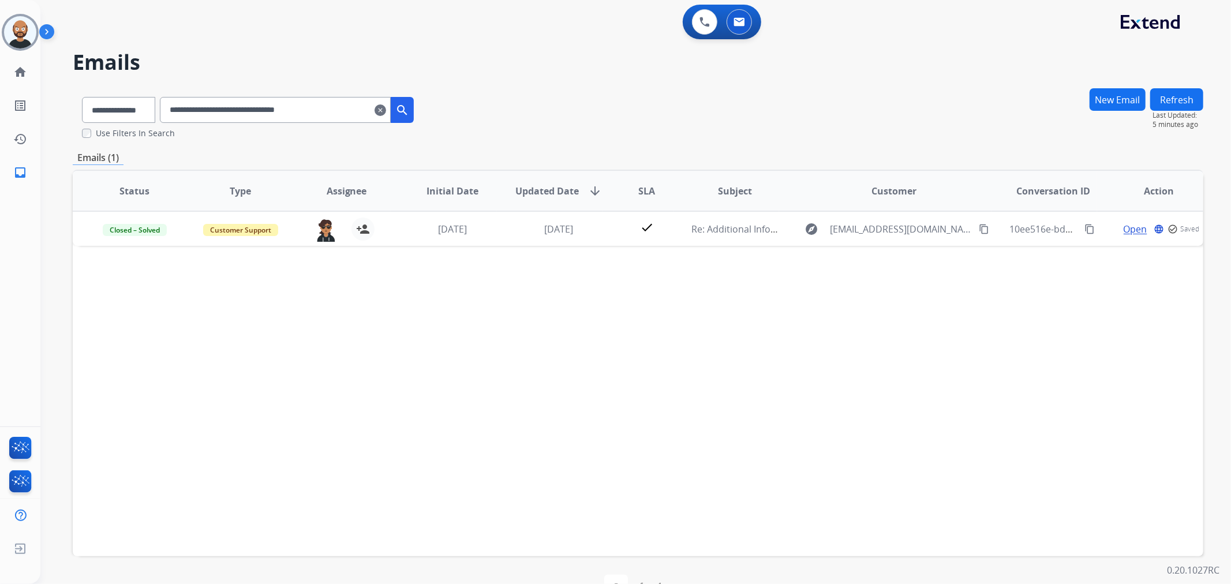
click at [356, 116] on input "**********" at bounding box center [275, 110] width 231 height 26
paste input "text"
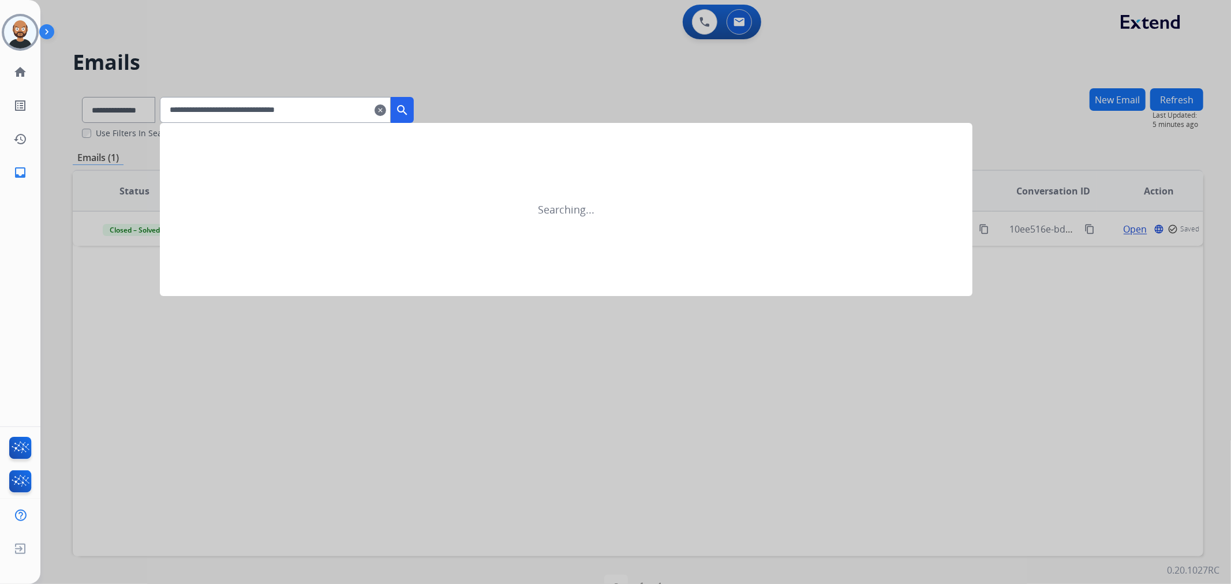
click at [409, 106] on mat-icon "search" at bounding box center [402, 110] width 14 height 14
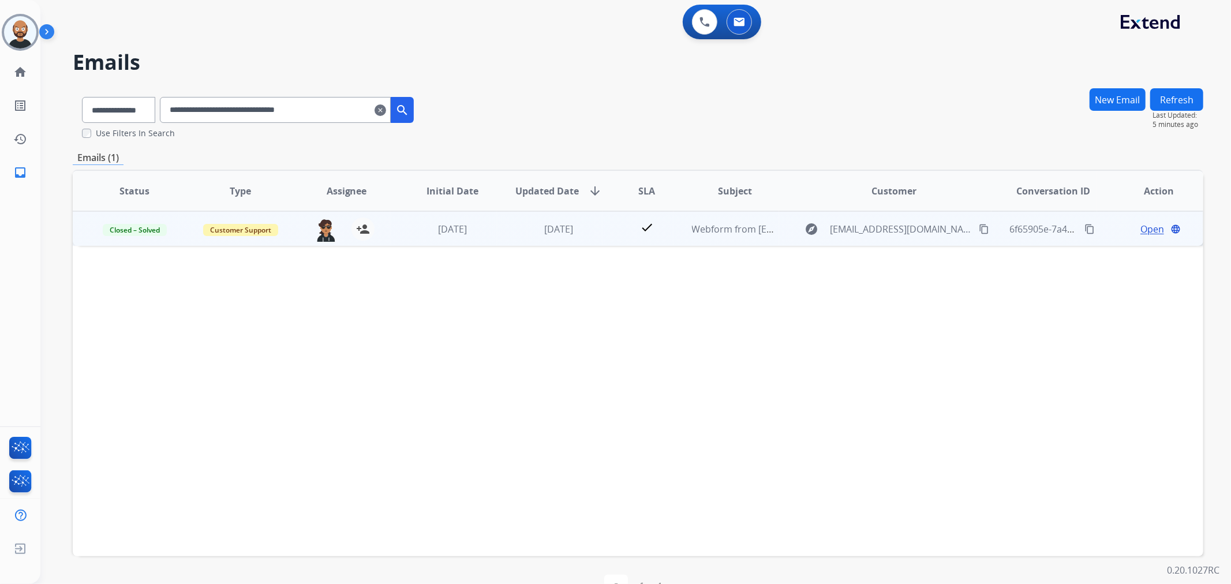
click at [1149, 231] on span "Open" at bounding box center [1153, 229] width 24 height 14
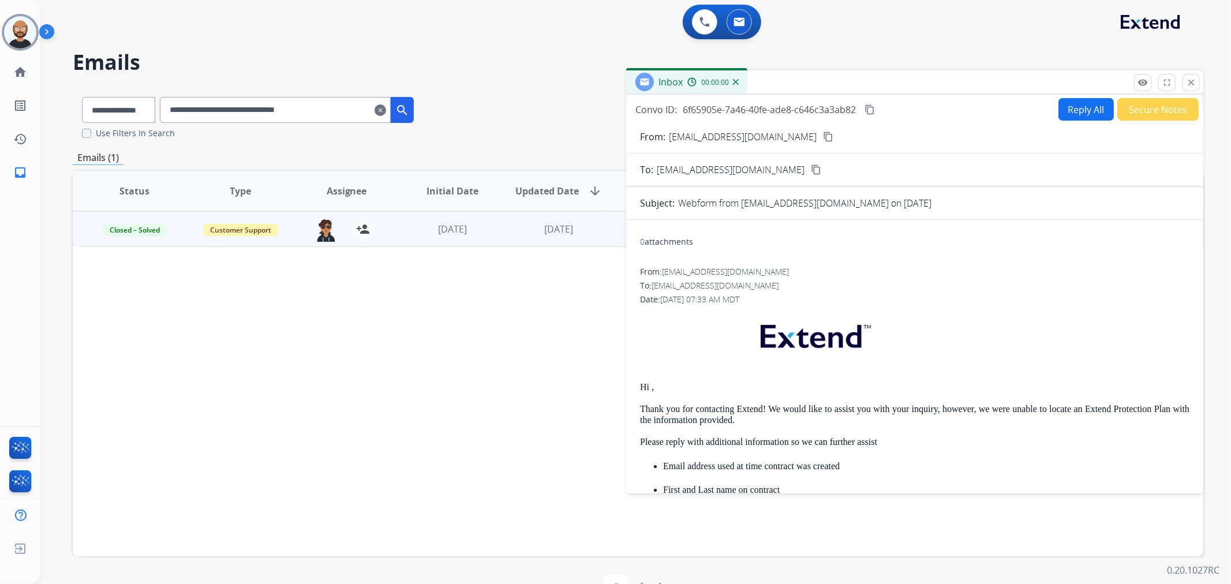
click at [1144, 106] on button "Secure Notes" at bounding box center [1158, 109] width 81 height 23
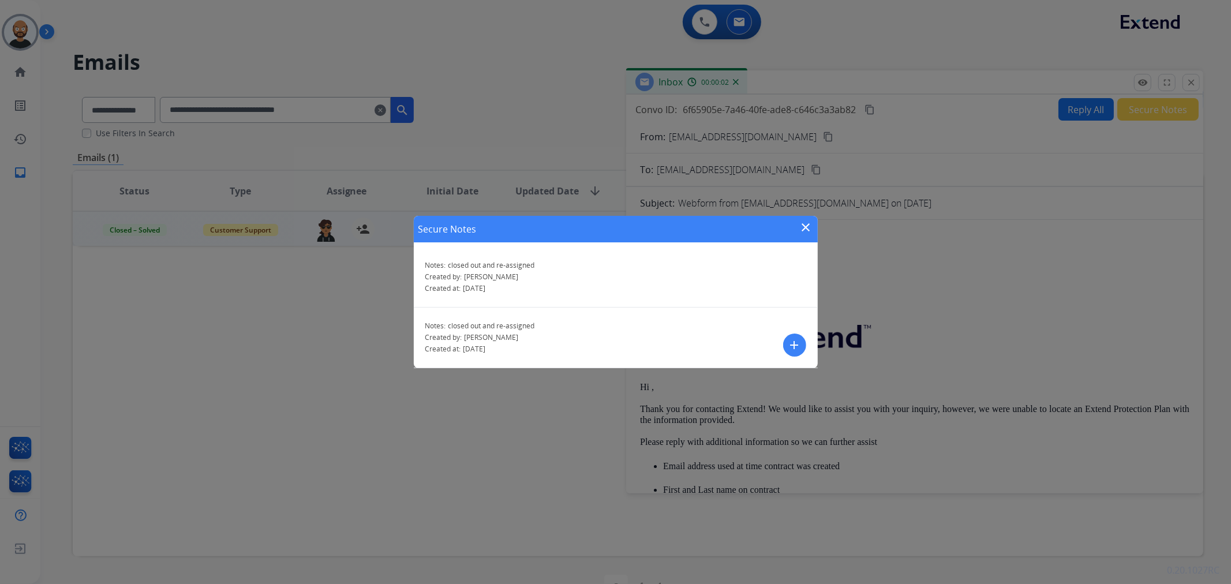
click at [807, 232] on mat-icon "close" at bounding box center [807, 228] width 14 height 14
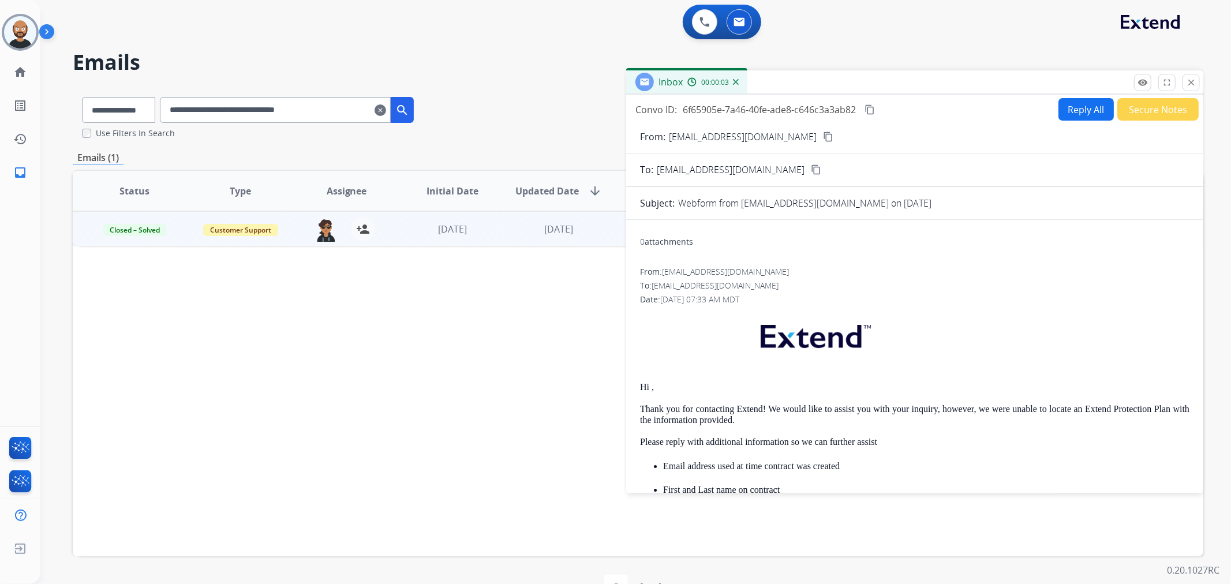
drag, startPoint x: 1199, startPoint y: 81, endPoint x: 1230, endPoint y: 123, distance: 52.0
click at [1199, 82] on button "close Close" at bounding box center [1191, 82] width 17 height 17
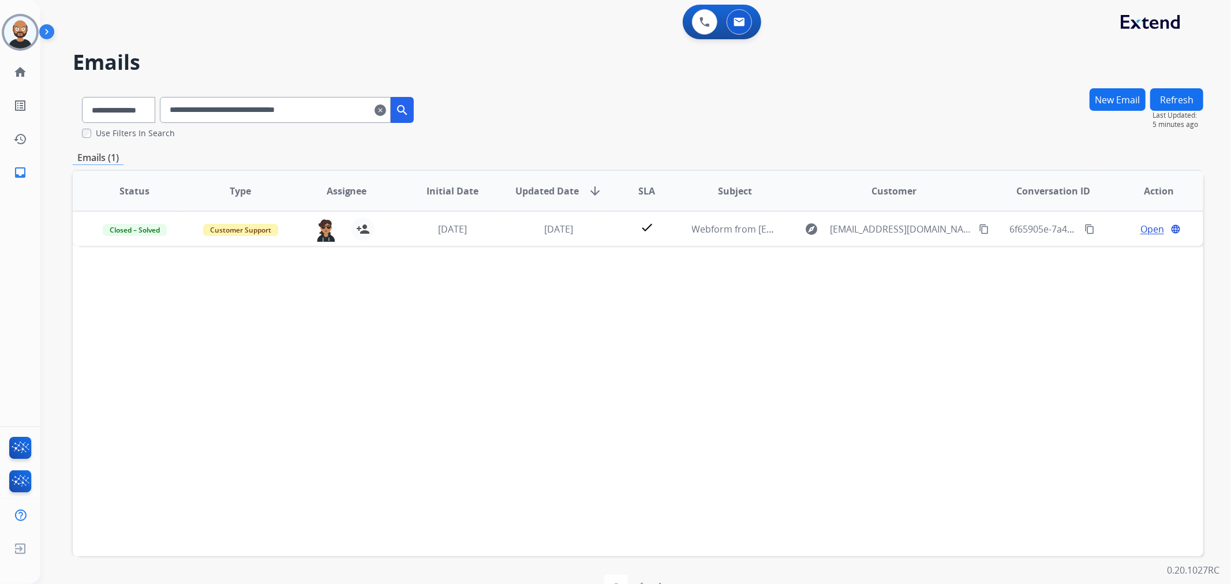
click at [301, 113] on input "**********" at bounding box center [275, 110] width 231 height 26
paste input "text"
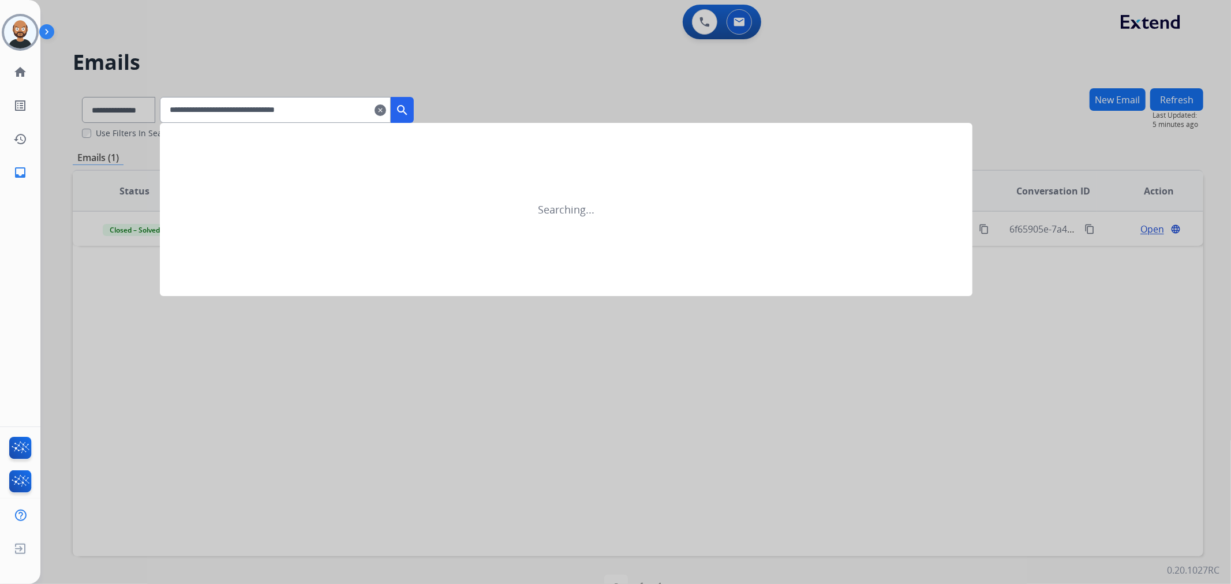
click at [414, 101] on button "search" at bounding box center [402, 110] width 23 height 26
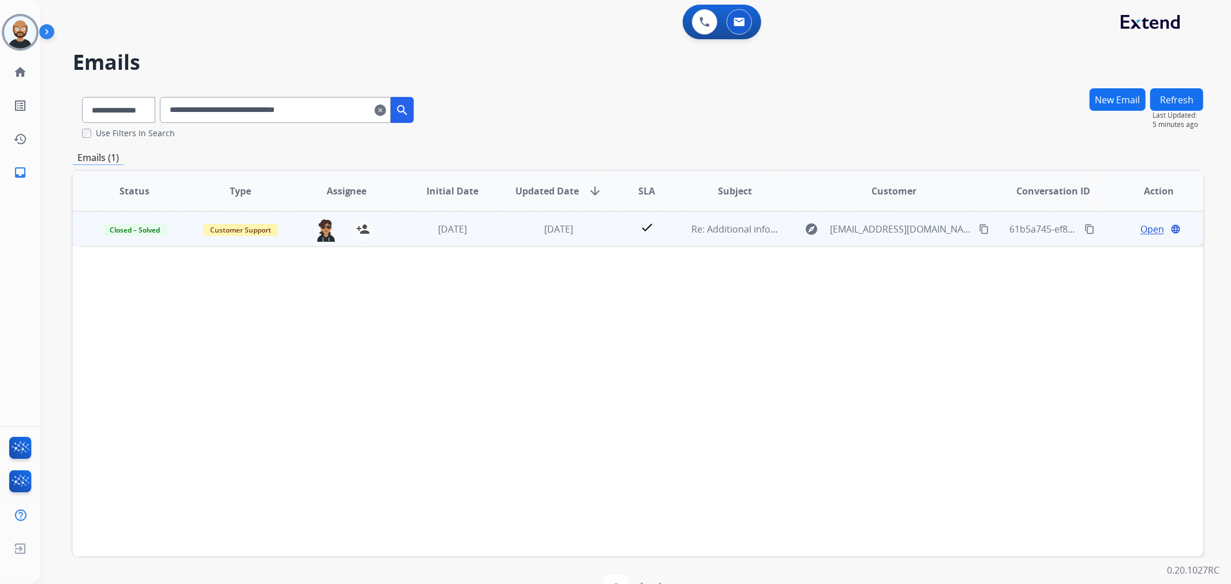
click at [1147, 225] on span "Open" at bounding box center [1153, 229] width 24 height 14
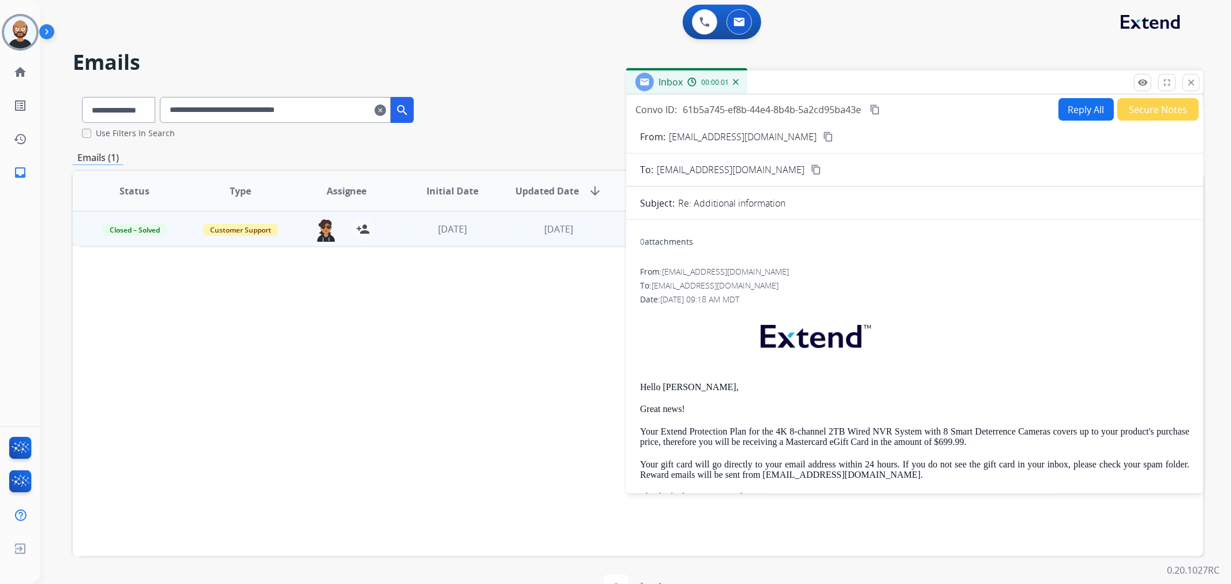
click at [1158, 101] on button "Secure Notes" at bounding box center [1158, 109] width 81 height 23
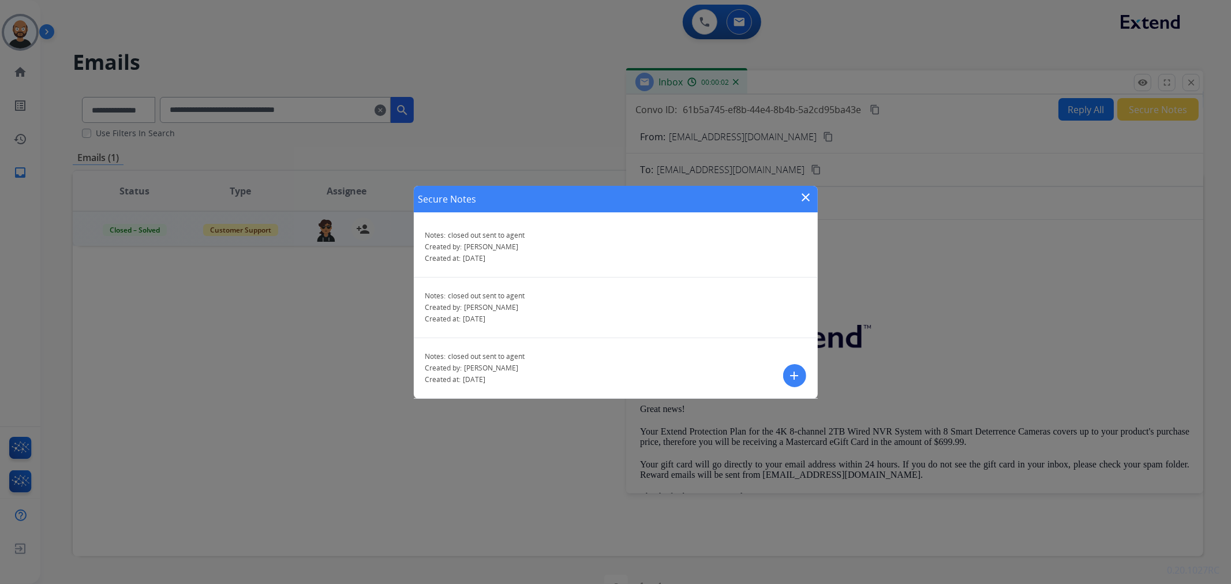
click at [809, 196] on mat-icon "close" at bounding box center [807, 198] width 14 height 14
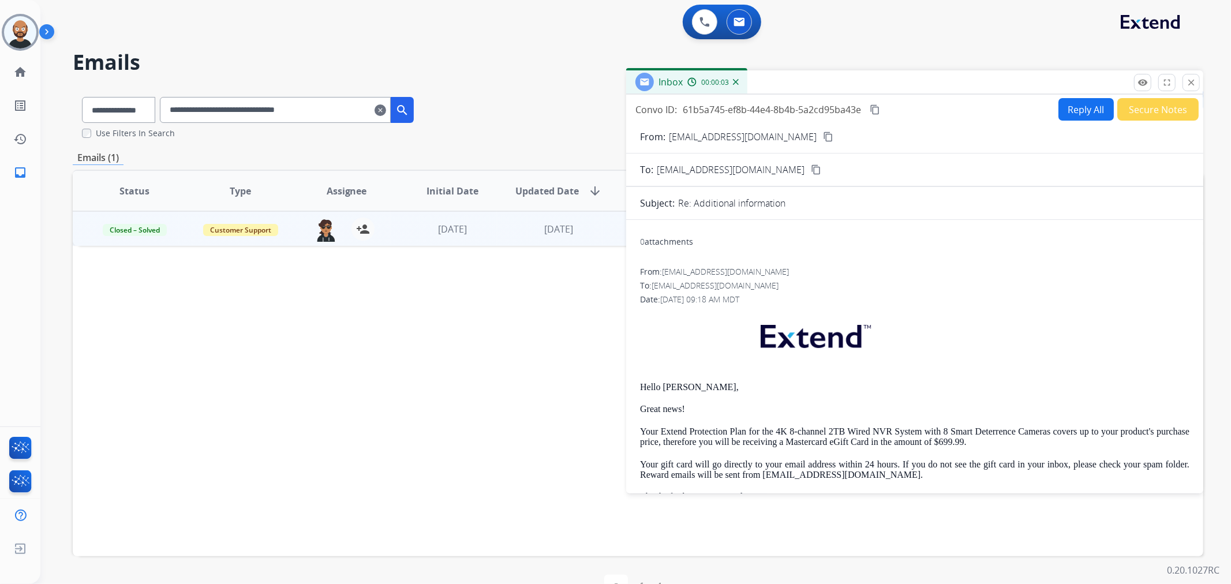
click at [1134, 112] on button "Secure Notes" at bounding box center [1158, 109] width 81 height 23
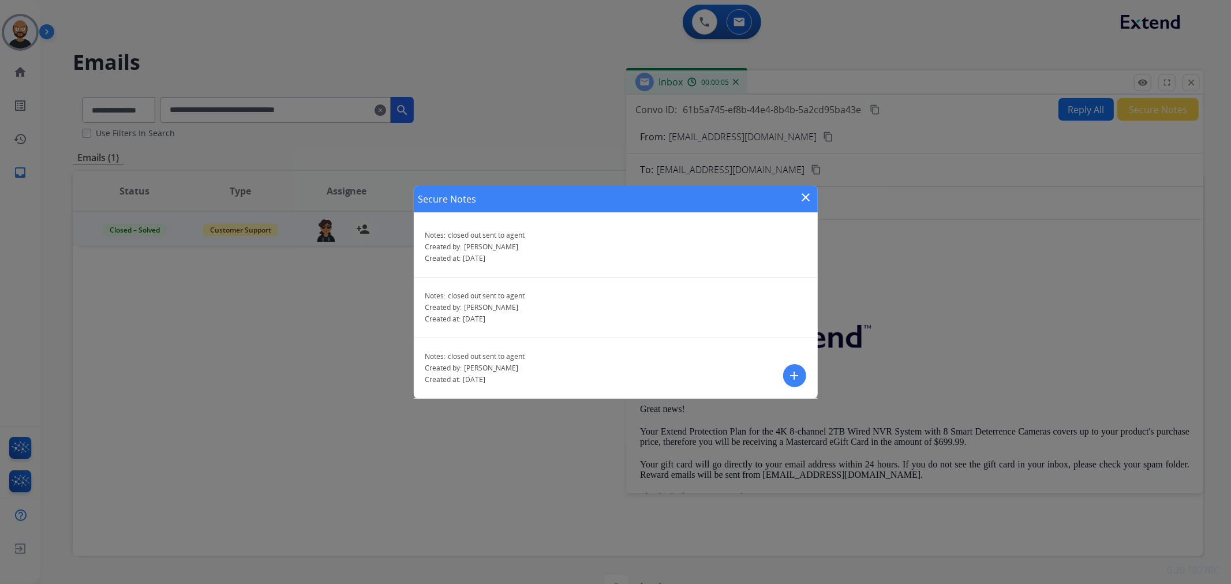
click at [811, 194] on mat-icon "close" at bounding box center [807, 198] width 14 height 14
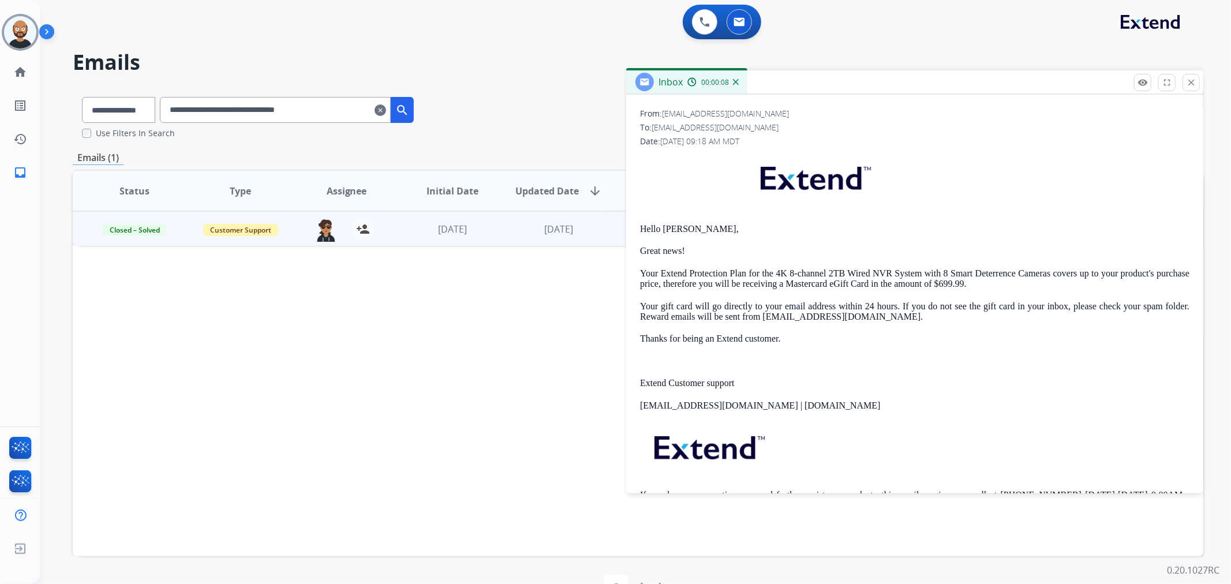
scroll to position [449, 0]
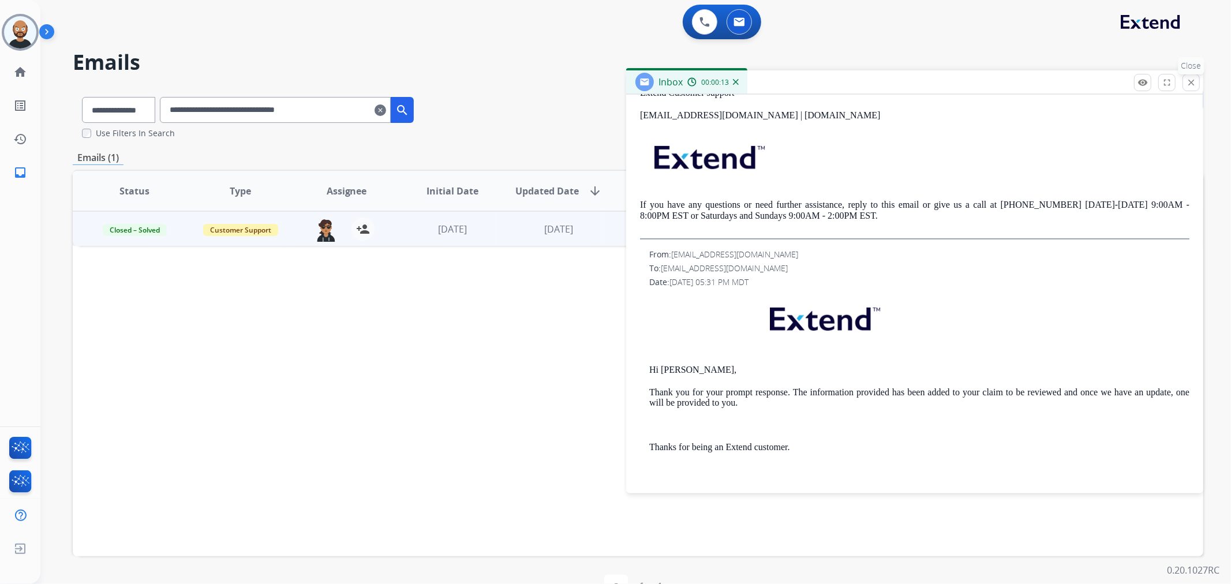
click at [1193, 84] on mat-icon "close" at bounding box center [1191, 82] width 10 height 10
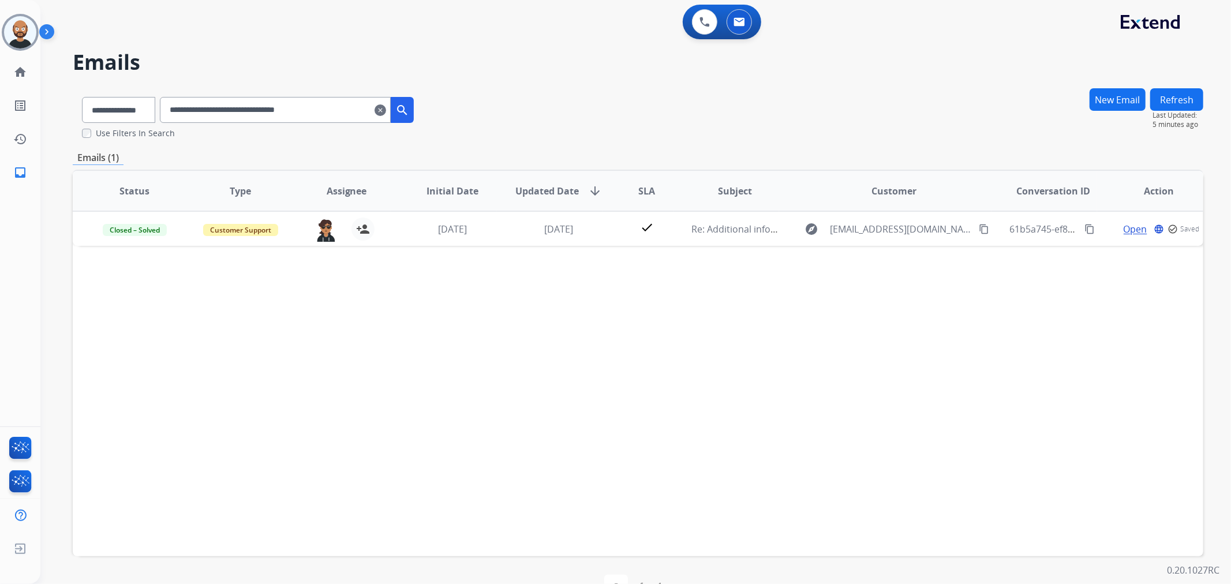
click at [320, 109] on input "**********" at bounding box center [275, 110] width 231 height 26
paste input "text"
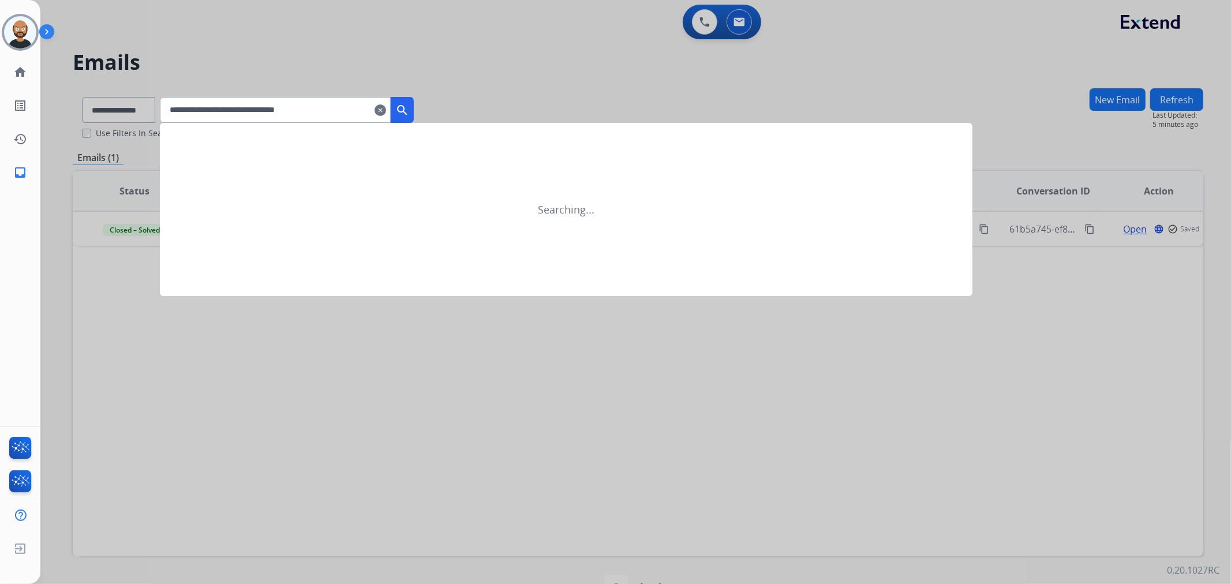
click at [409, 106] on mat-icon "search" at bounding box center [402, 110] width 14 height 14
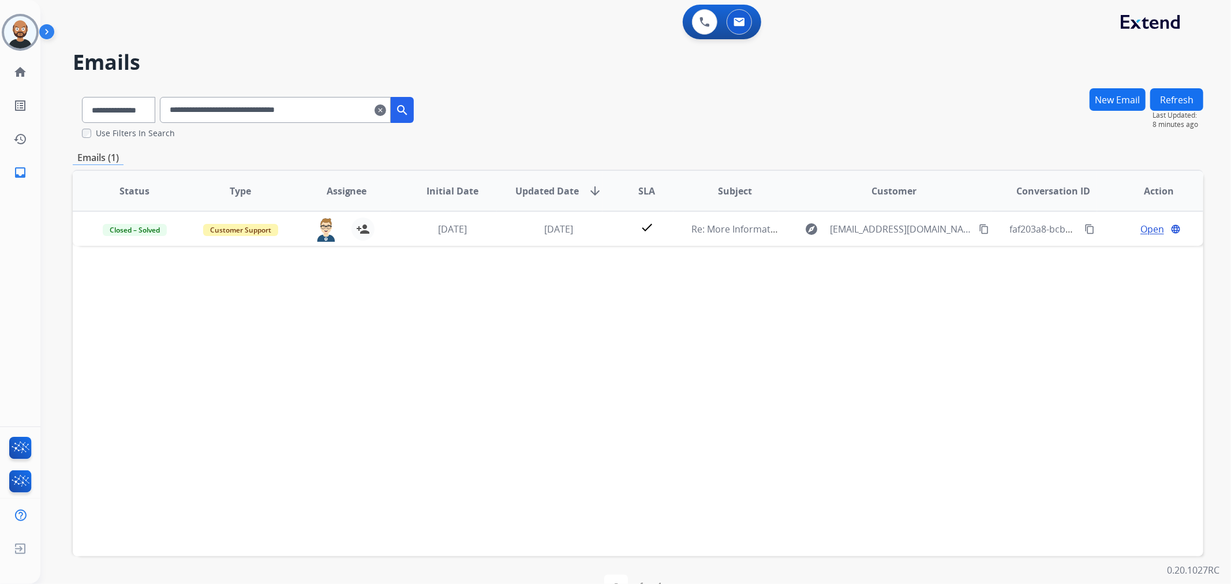
click at [255, 108] on input "**********" at bounding box center [275, 110] width 231 height 26
paste input "text"
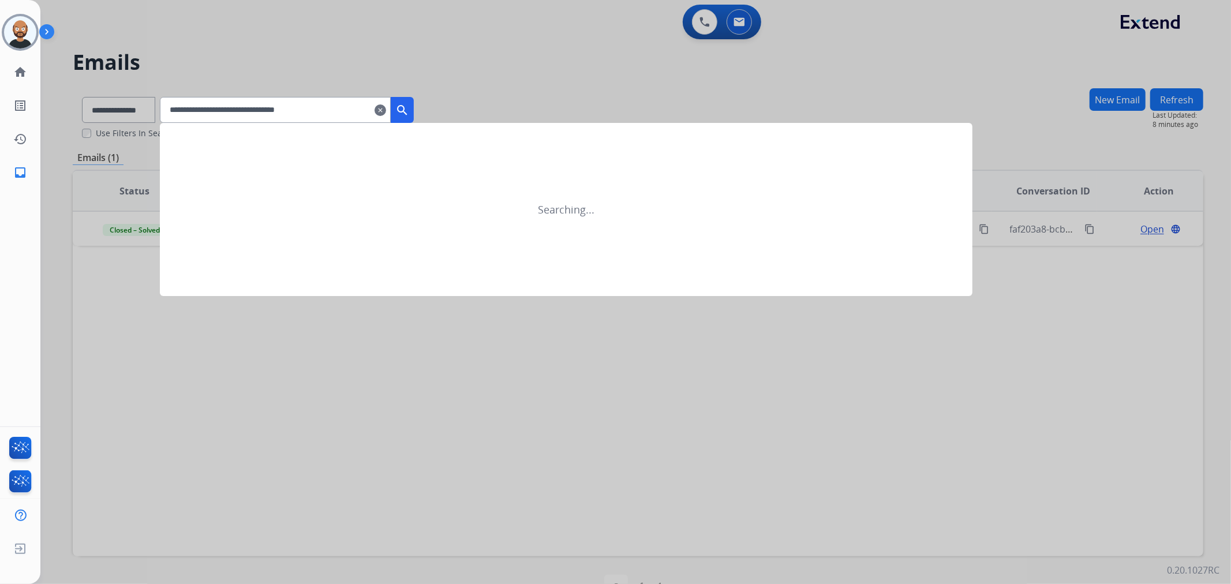
click at [409, 109] on mat-icon "search" at bounding box center [402, 110] width 14 height 14
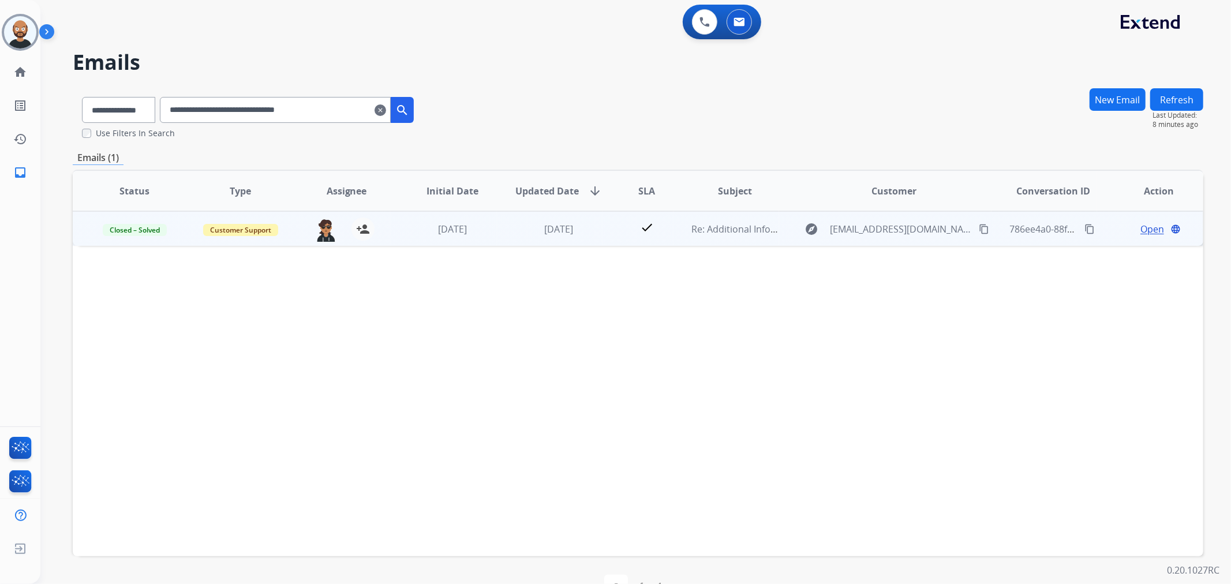
click at [1151, 226] on span "Open" at bounding box center [1153, 229] width 24 height 14
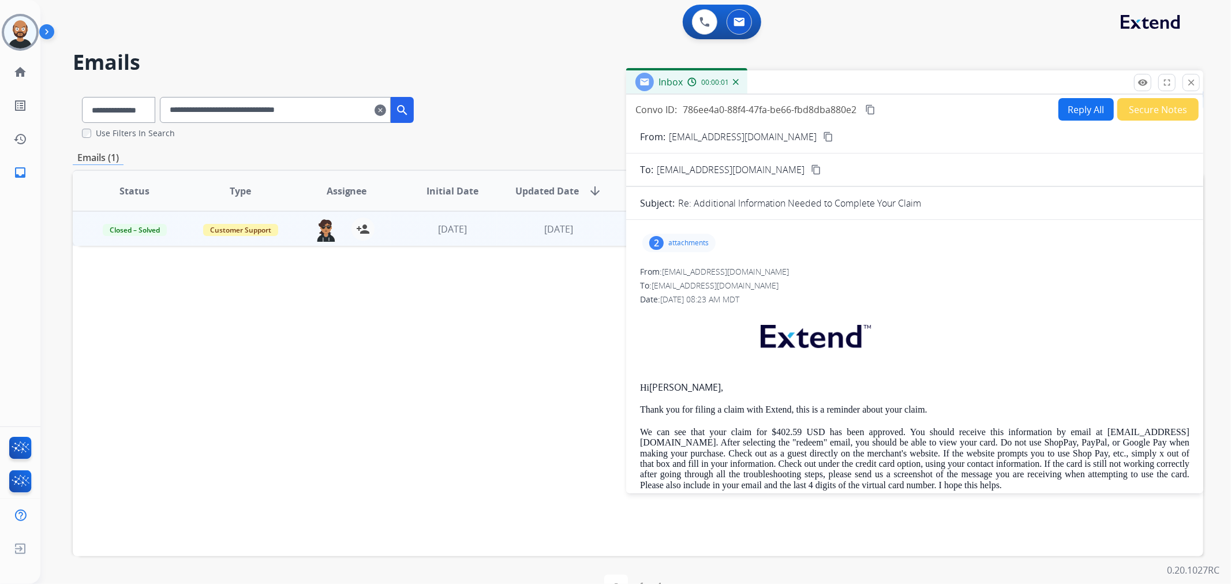
click at [1141, 107] on button "Secure Notes" at bounding box center [1158, 109] width 81 height 23
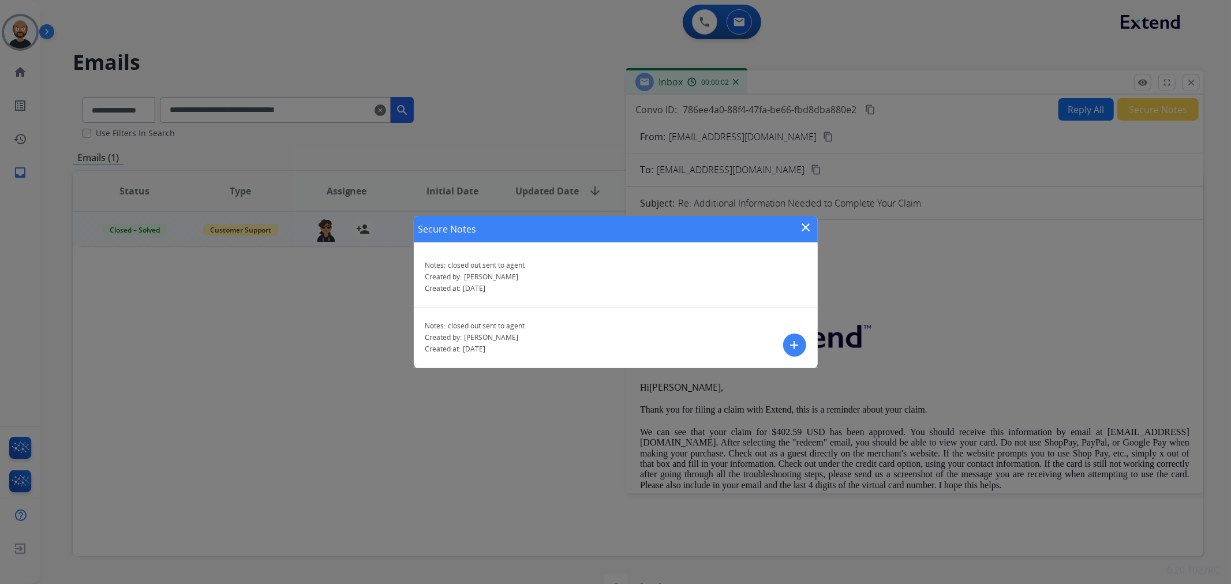
click at [809, 223] on mat-icon "close" at bounding box center [807, 228] width 14 height 14
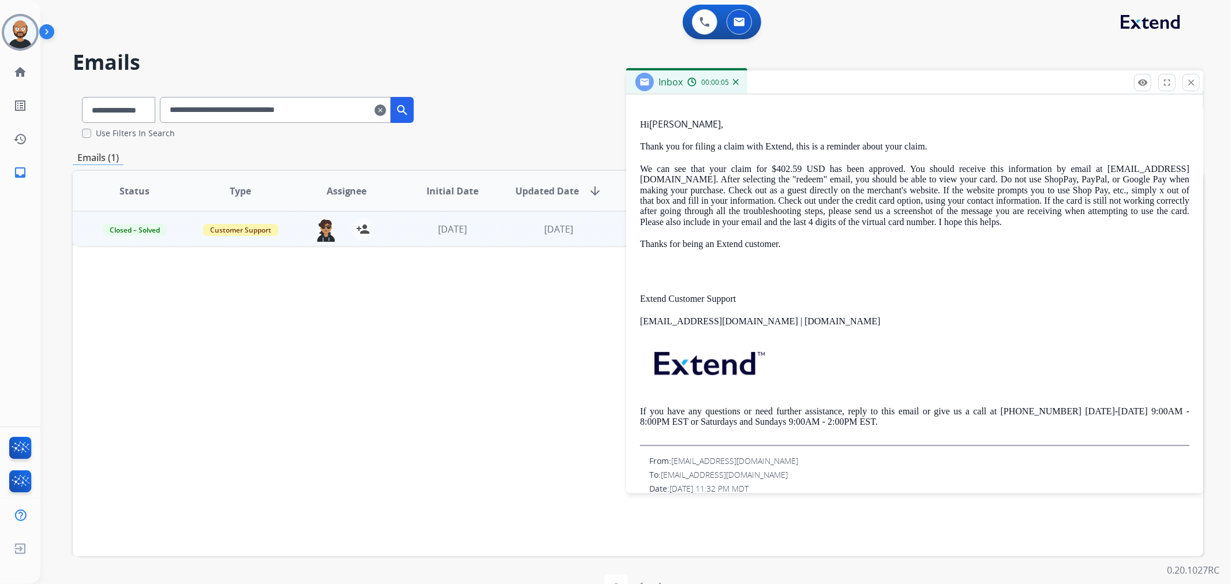
scroll to position [0, 0]
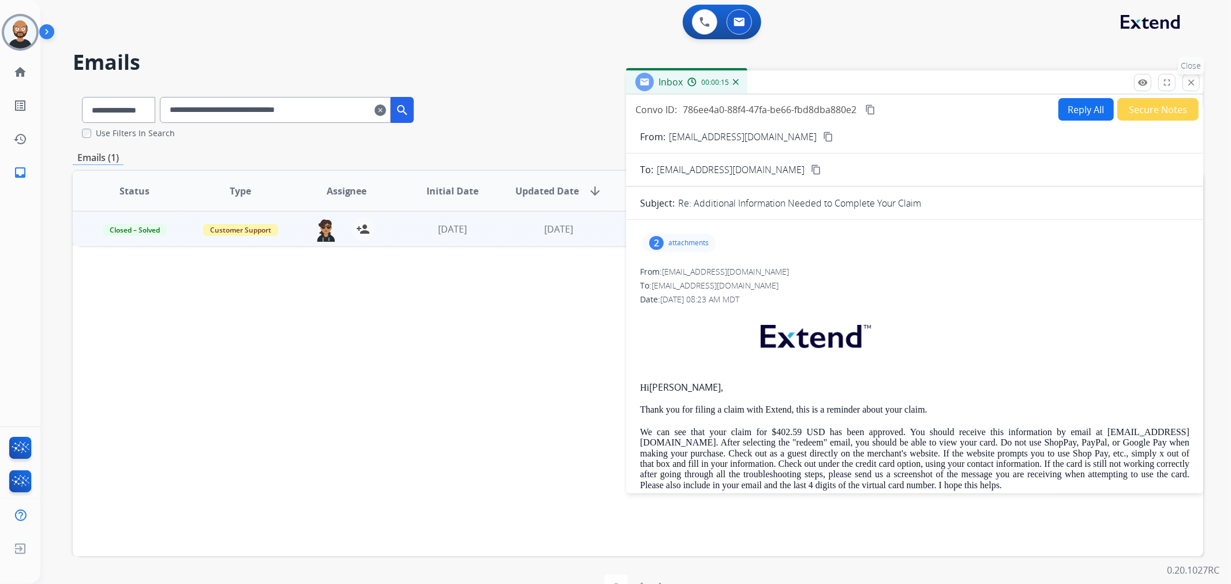
click at [1189, 79] on mat-icon "close" at bounding box center [1191, 82] width 10 height 10
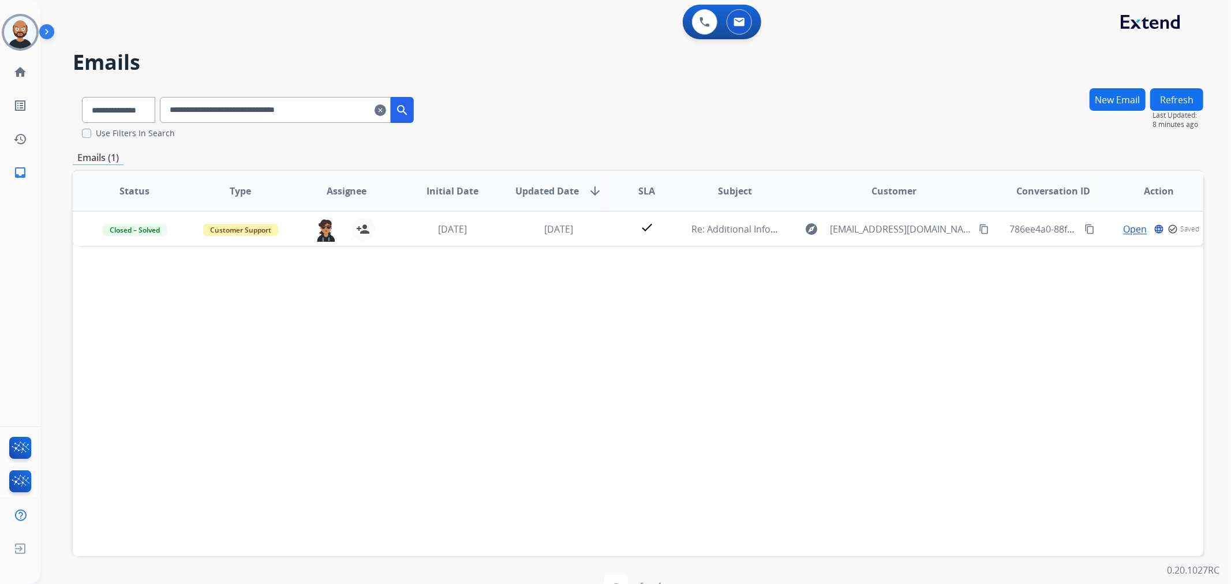
click at [293, 111] on input "**********" at bounding box center [275, 110] width 231 height 26
paste input "text"
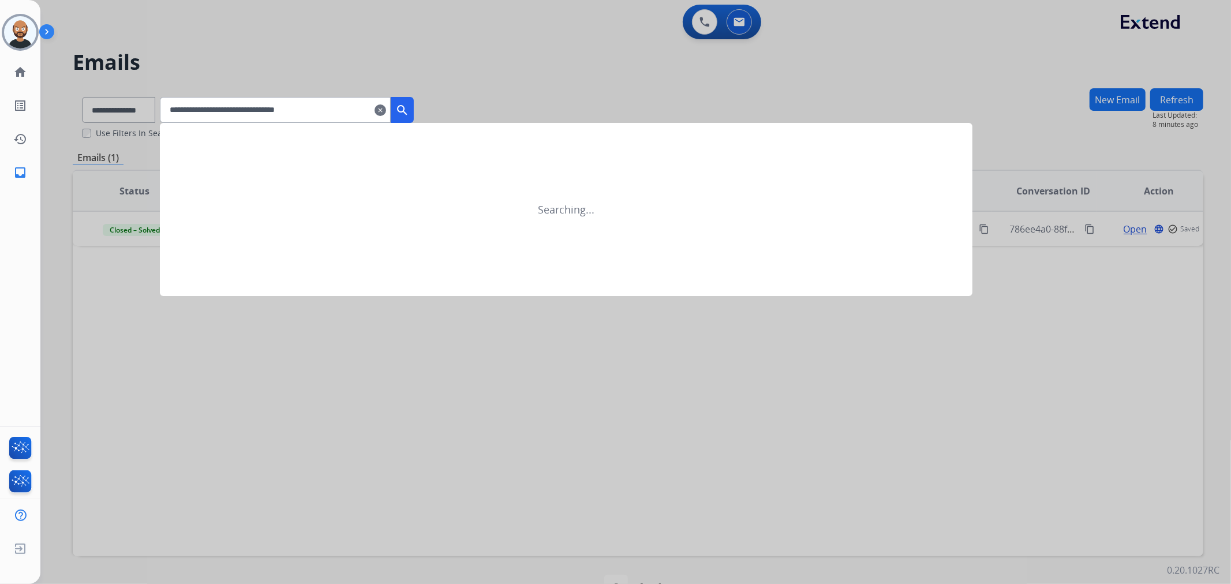
click at [409, 113] on mat-icon "search" at bounding box center [402, 110] width 14 height 14
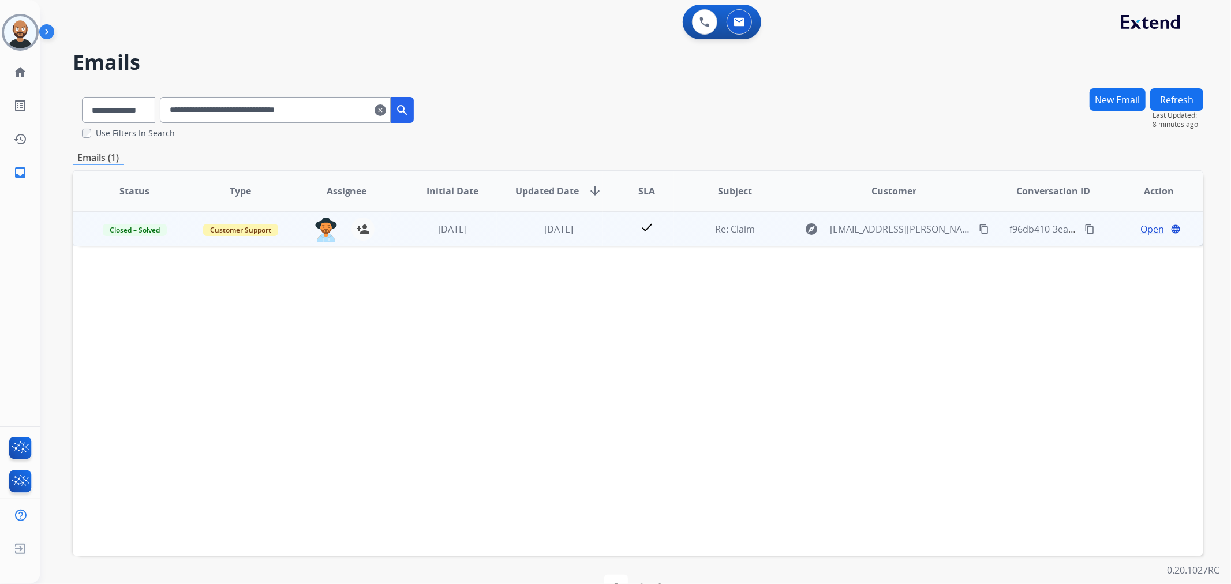
click at [1141, 227] on span "Open" at bounding box center [1153, 229] width 24 height 14
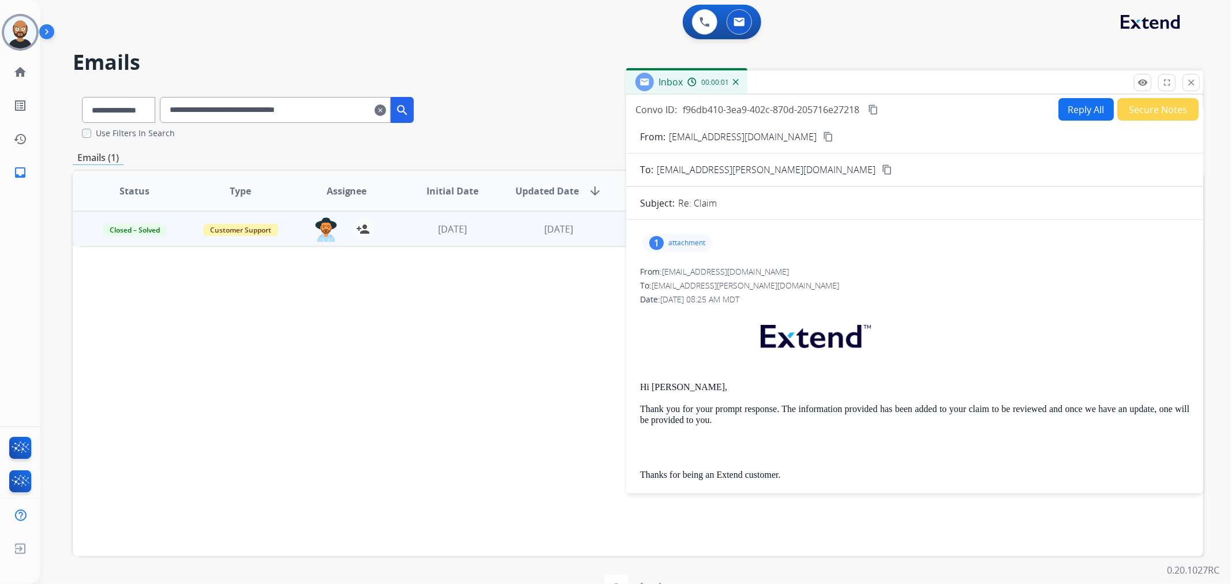
click at [1156, 111] on button "Secure Notes" at bounding box center [1158, 109] width 81 height 23
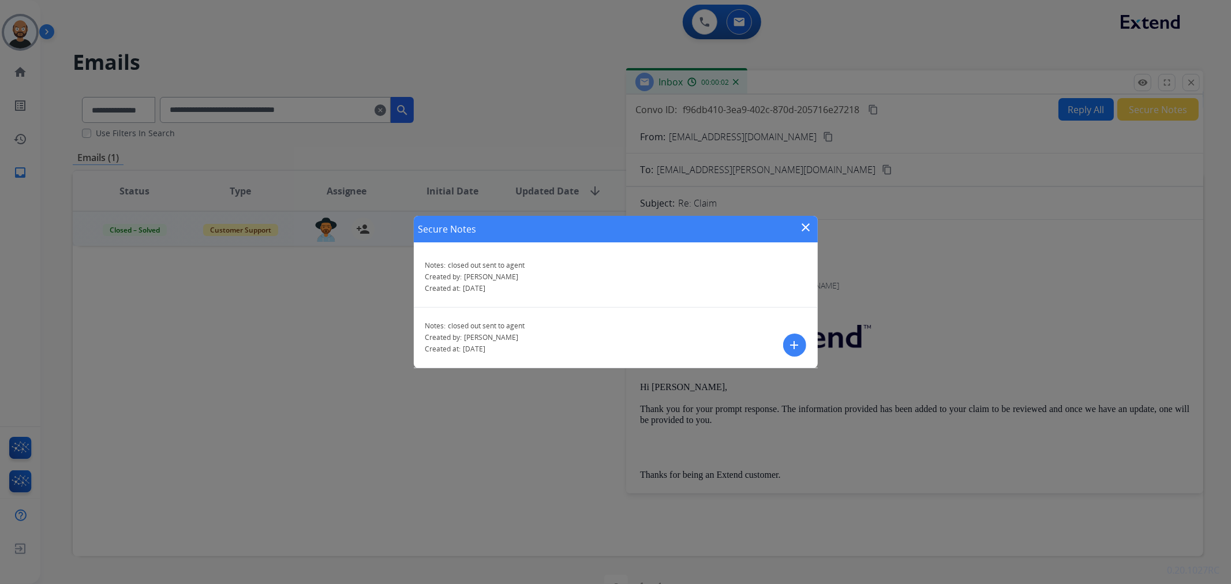
click at [805, 224] on mat-icon "close" at bounding box center [807, 228] width 14 height 14
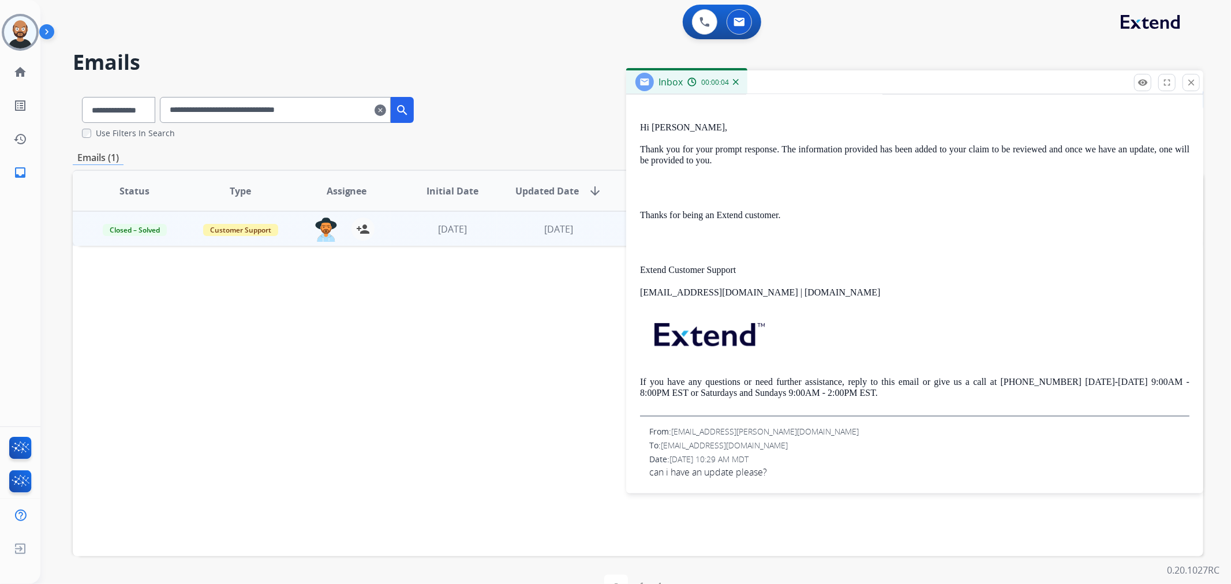
scroll to position [64, 0]
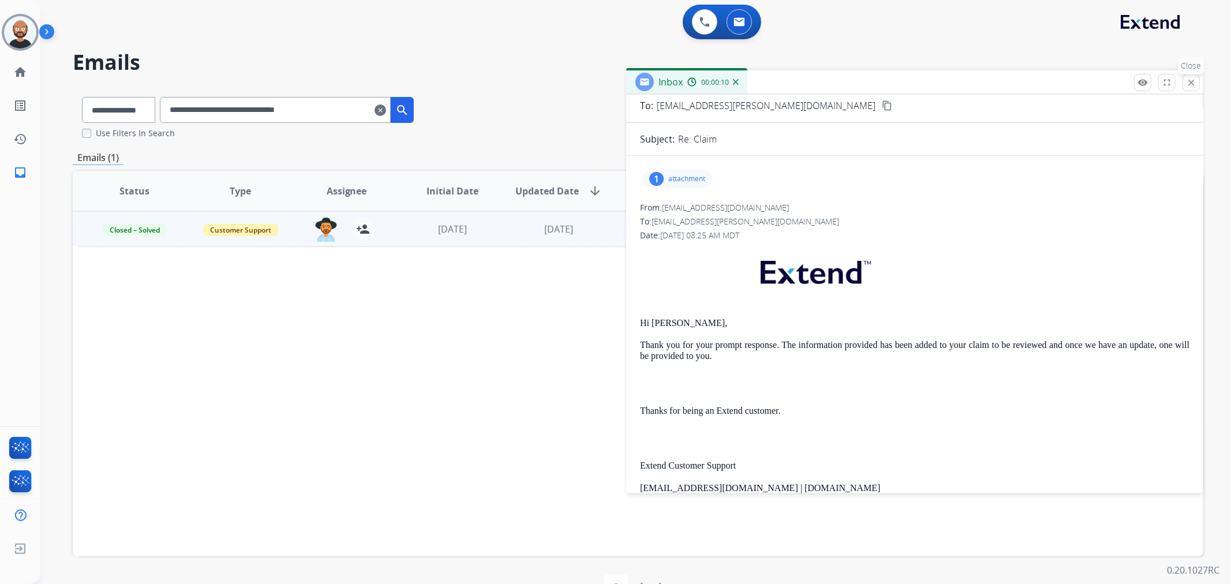
click at [1190, 81] on mat-icon "close" at bounding box center [1191, 82] width 10 height 10
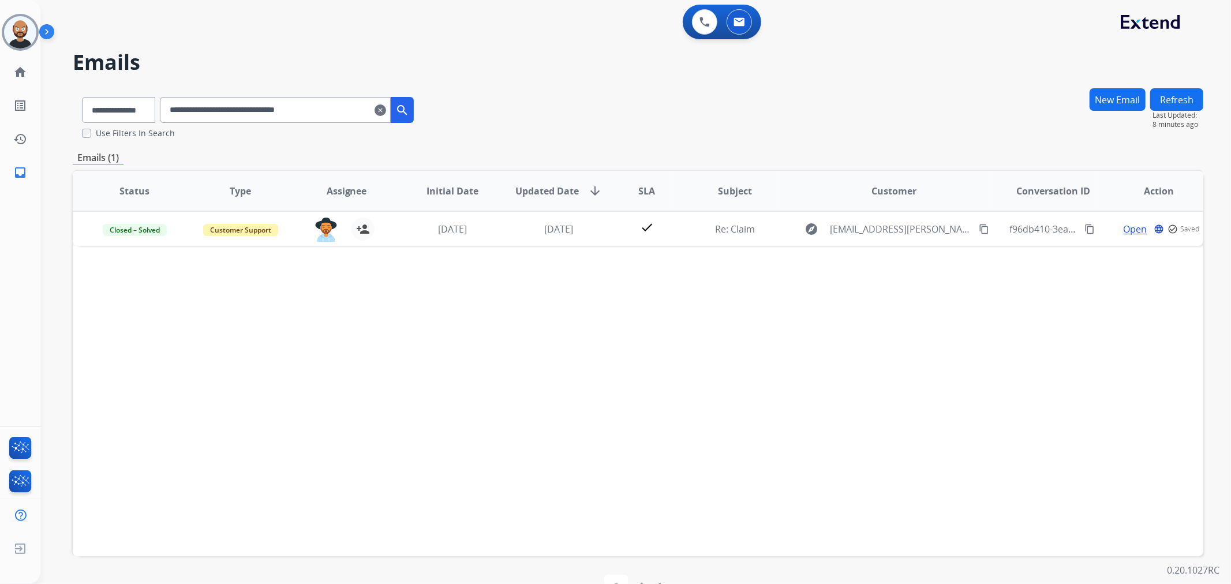
click at [320, 109] on input "**********" at bounding box center [275, 110] width 231 height 26
paste input "text"
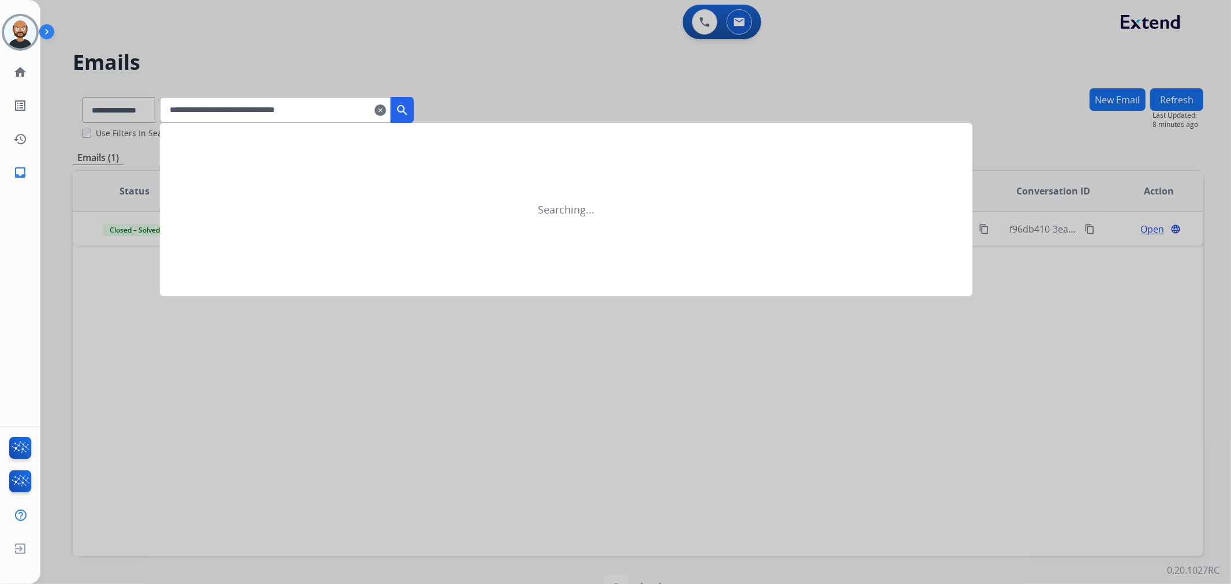
click at [409, 106] on mat-icon "search" at bounding box center [402, 110] width 14 height 14
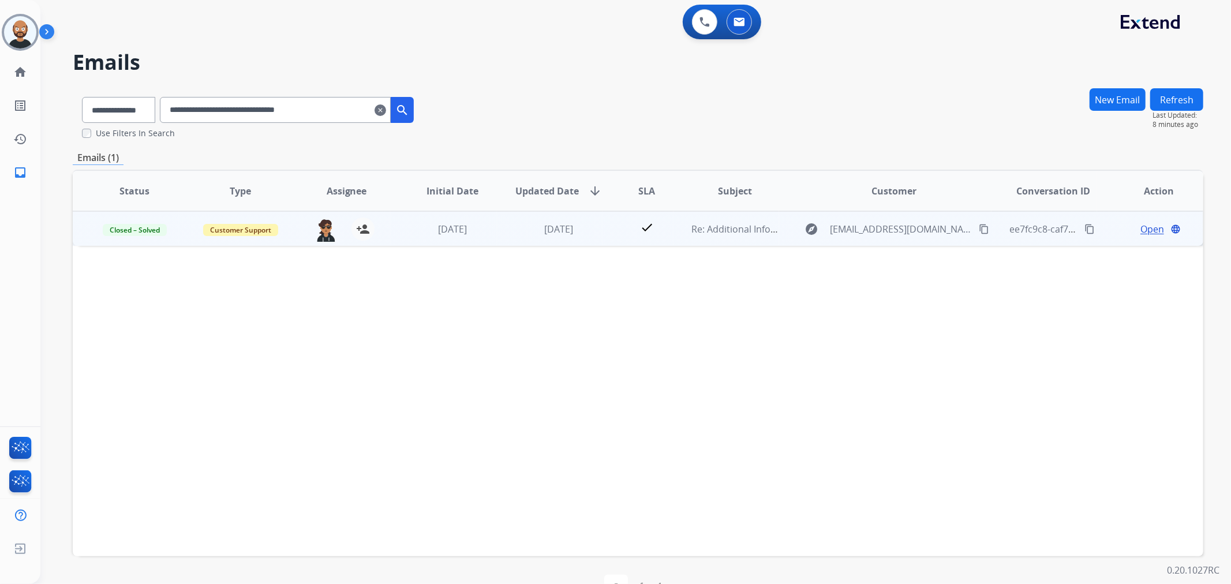
click at [1147, 226] on span "Open" at bounding box center [1153, 229] width 24 height 14
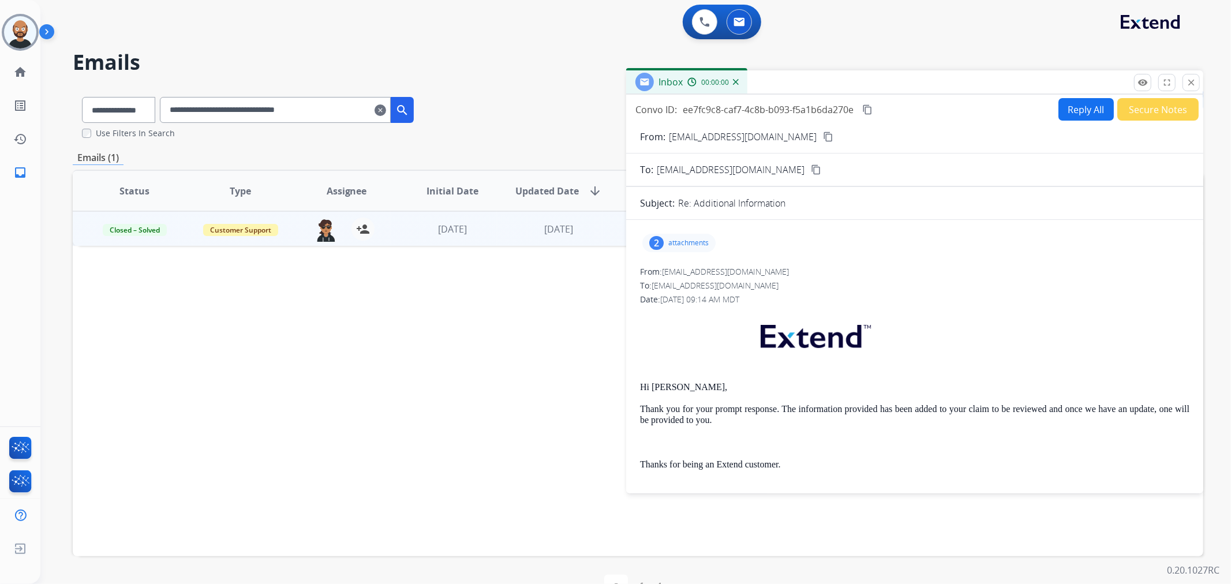
click at [1155, 106] on button "Secure Notes" at bounding box center [1158, 109] width 81 height 23
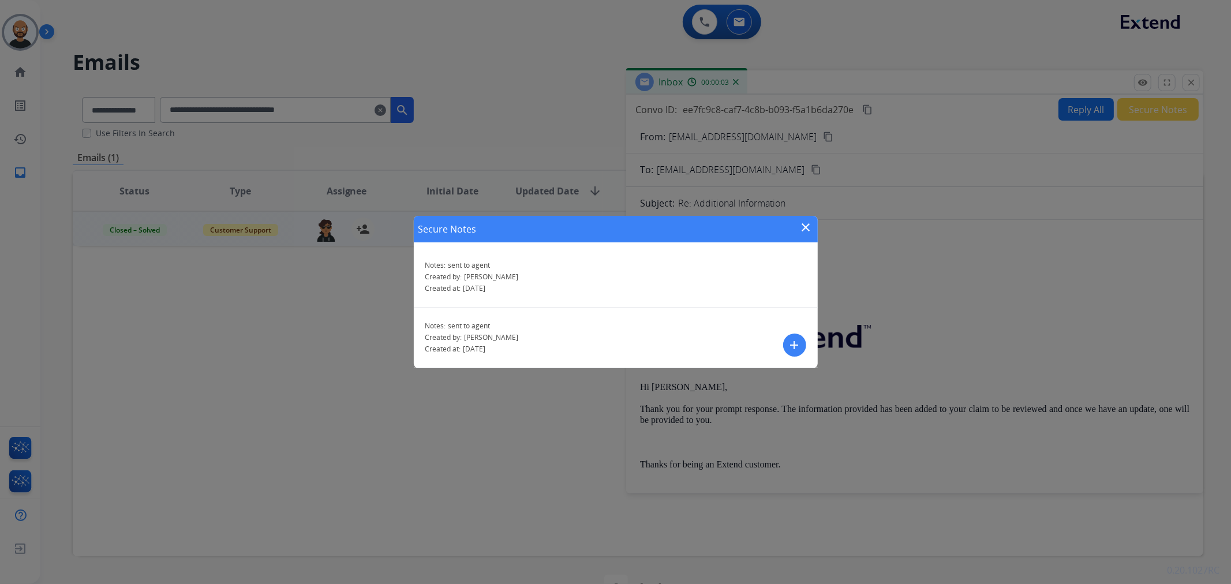
click at [805, 227] on mat-icon "close" at bounding box center [807, 228] width 14 height 14
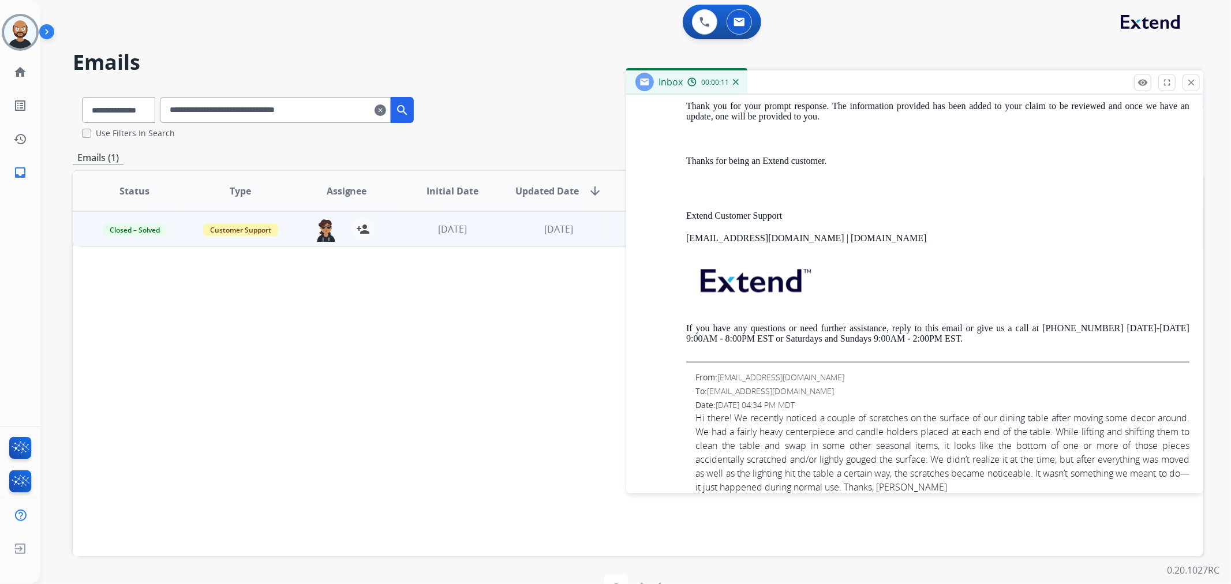
scroll to position [1796, 0]
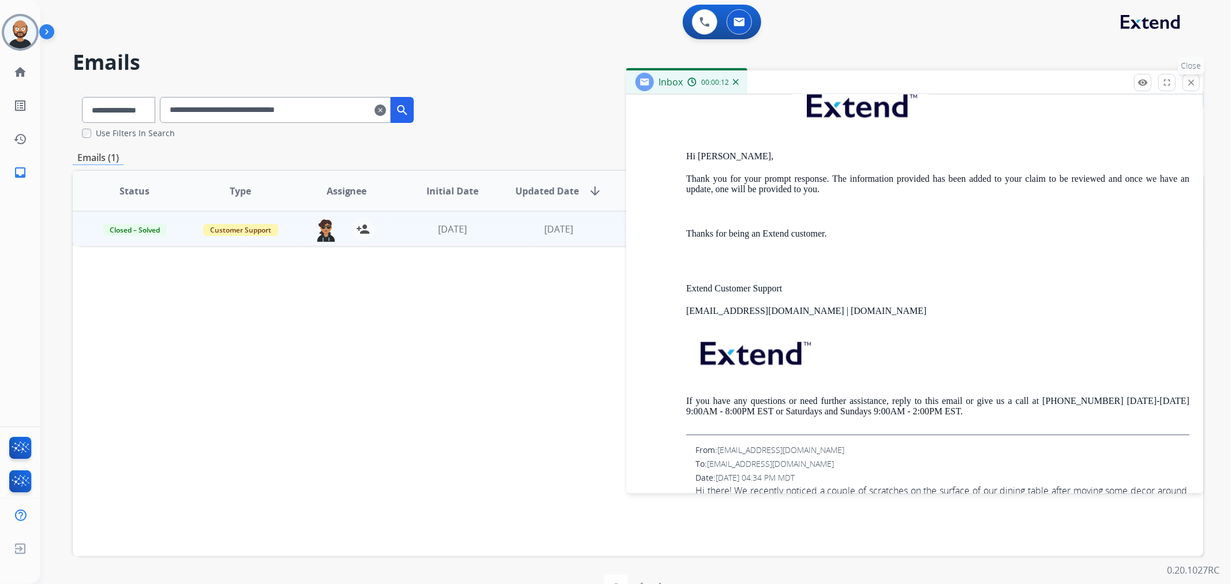
click at [1191, 90] on button "close Close" at bounding box center [1191, 82] width 17 height 17
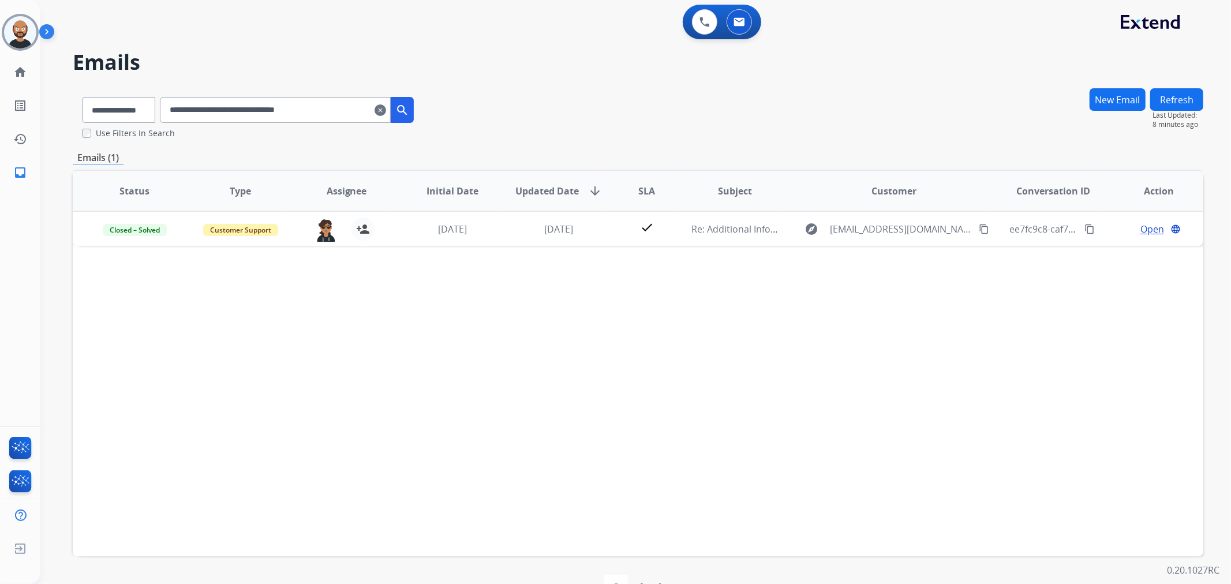
click at [308, 112] on input "**********" at bounding box center [275, 110] width 231 height 26
paste input "text"
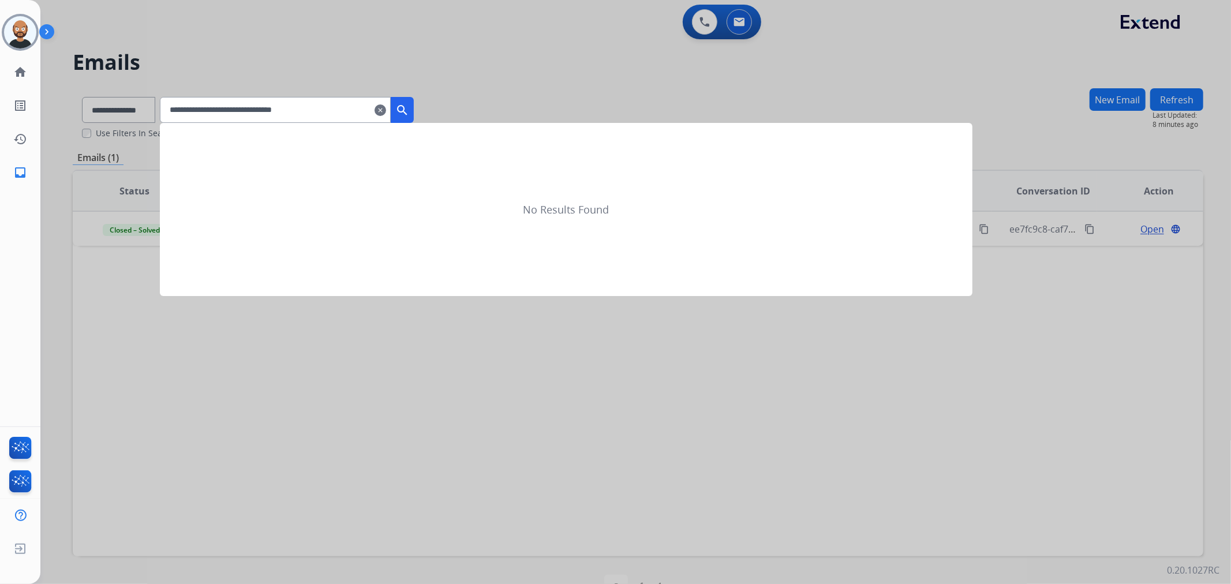
click at [409, 107] on mat-icon "search" at bounding box center [402, 110] width 14 height 14
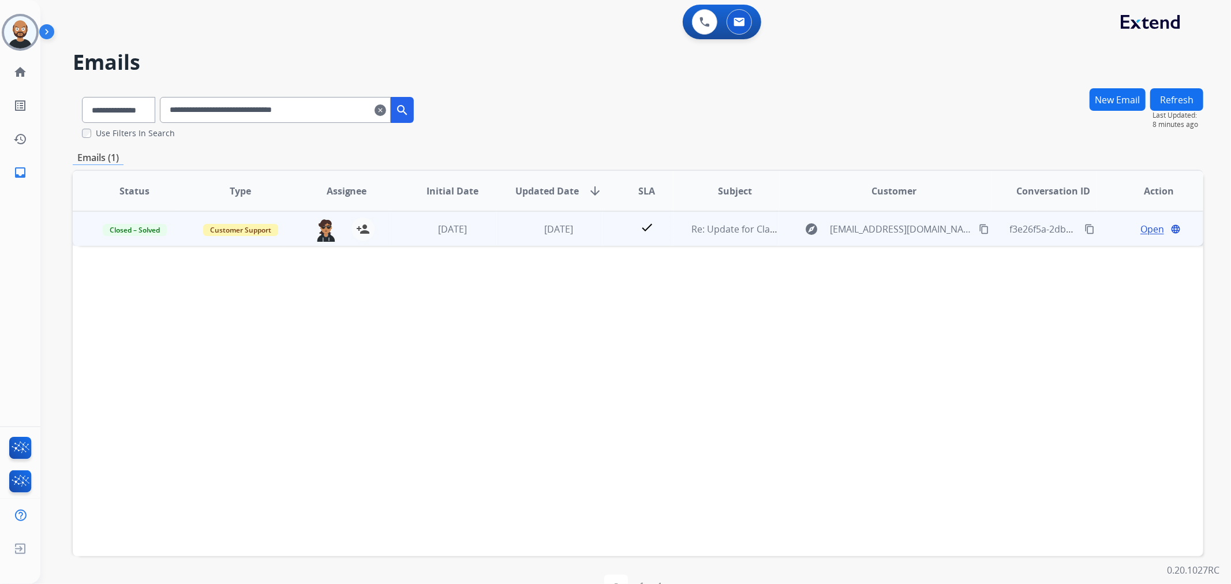
click at [1149, 227] on span "Open" at bounding box center [1153, 229] width 24 height 14
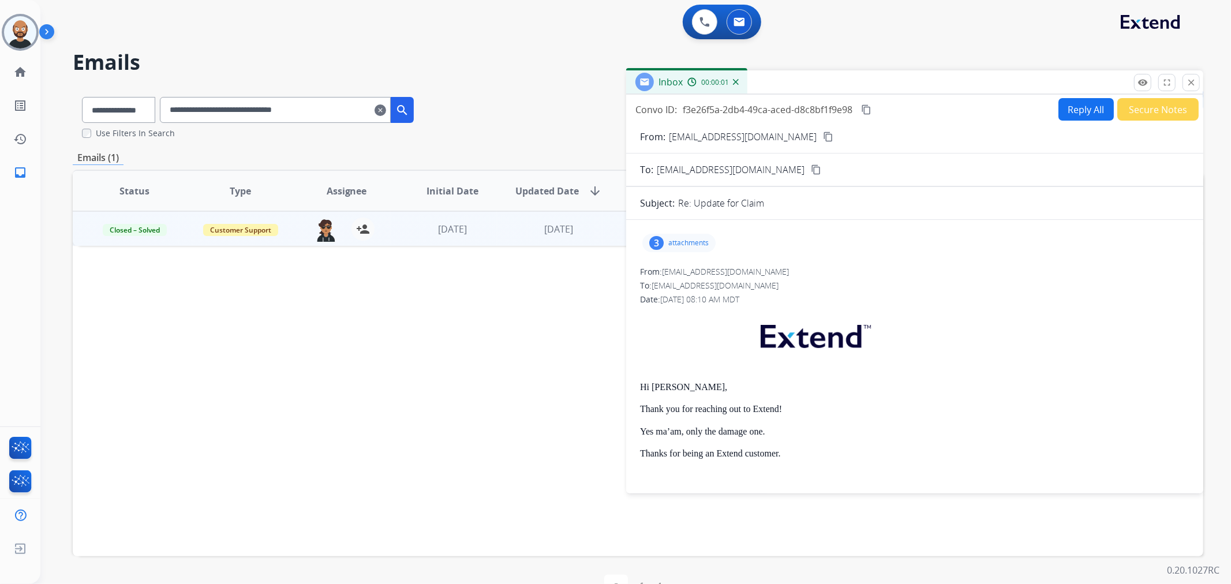
click at [1149, 108] on button "Secure Notes" at bounding box center [1158, 109] width 81 height 23
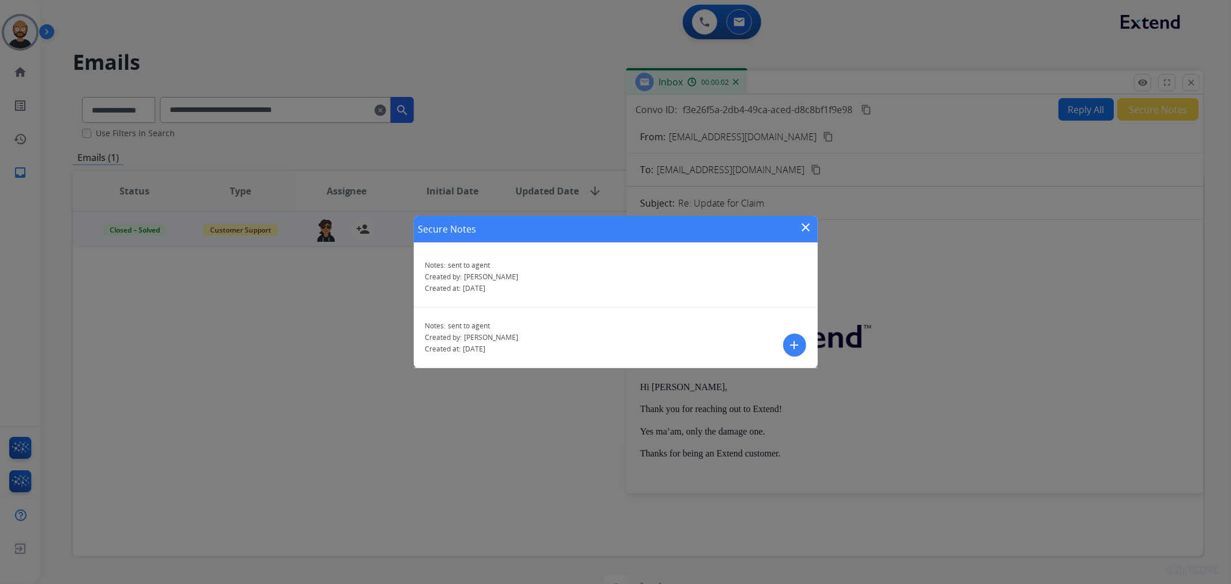
click at [805, 225] on mat-icon "close" at bounding box center [807, 228] width 14 height 14
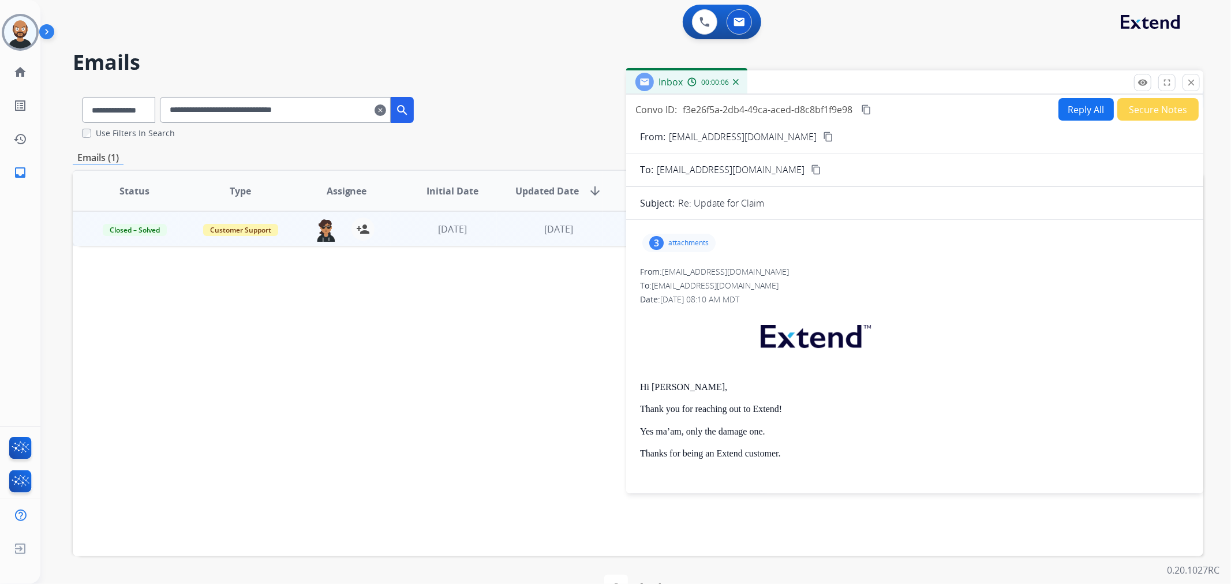
drag, startPoint x: 1196, startPoint y: 85, endPoint x: 951, endPoint y: 95, distance: 244.4
click at [1196, 85] on mat-icon "close" at bounding box center [1191, 82] width 10 height 10
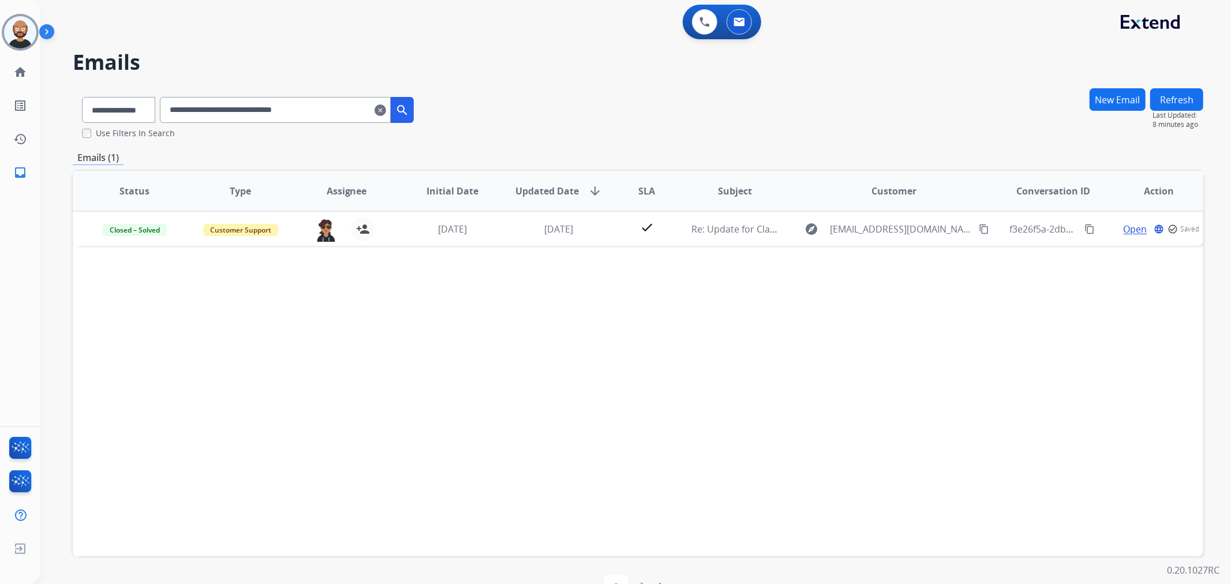
click at [303, 107] on input "**********" at bounding box center [275, 110] width 231 height 26
drag, startPoint x: 303, startPoint y: 107, endPoint x: 315, endPoint y: 104, distance: 12.3
click at [303, 106] on input "**********" at bounding box center [275, 110] width 231 height 26
paste input "*"
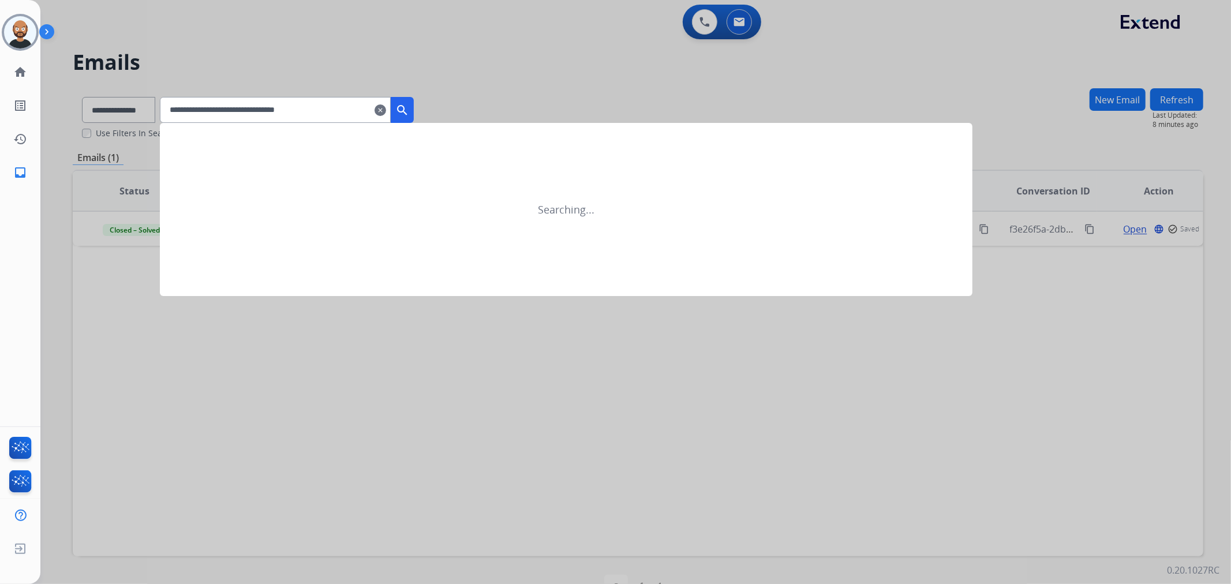
click at [409, 103] on mat-icon "search" at bounding box center [402, 110] width 14 height 14
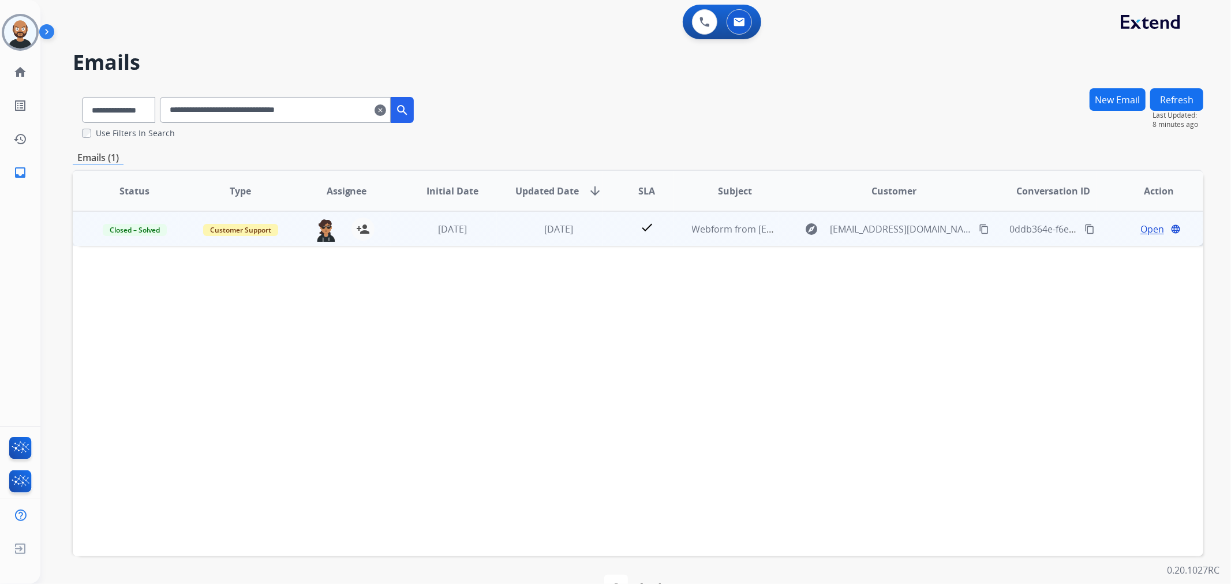
click at [1141, 223] on span "Open" at bounding box center [1153, 229] width 24 height 14
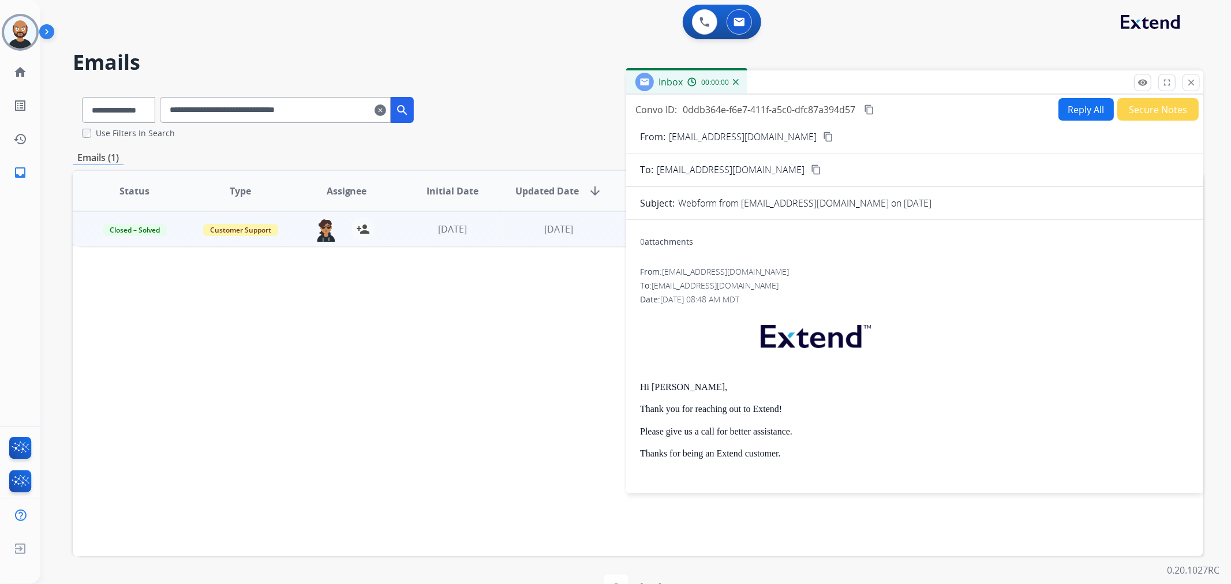
click at [1145, 107] on button "Secure Notes" at bounding box center [1158, 109] width 81 height 23
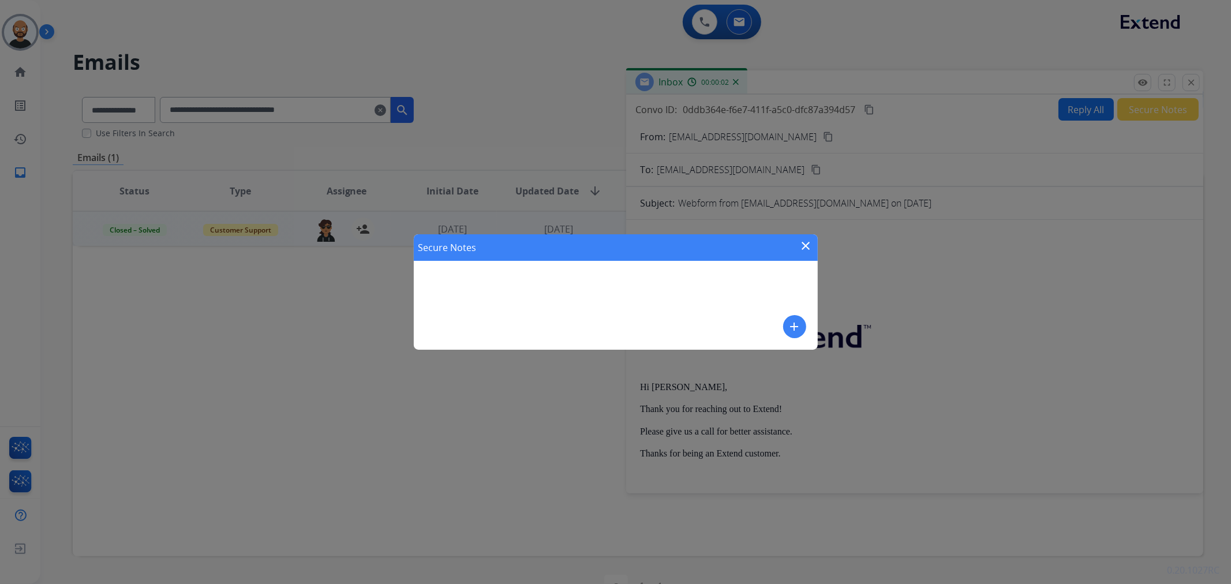
click at [805, 251] on mat-icon "close" at bounding box center [807, 246] width 14 height 14
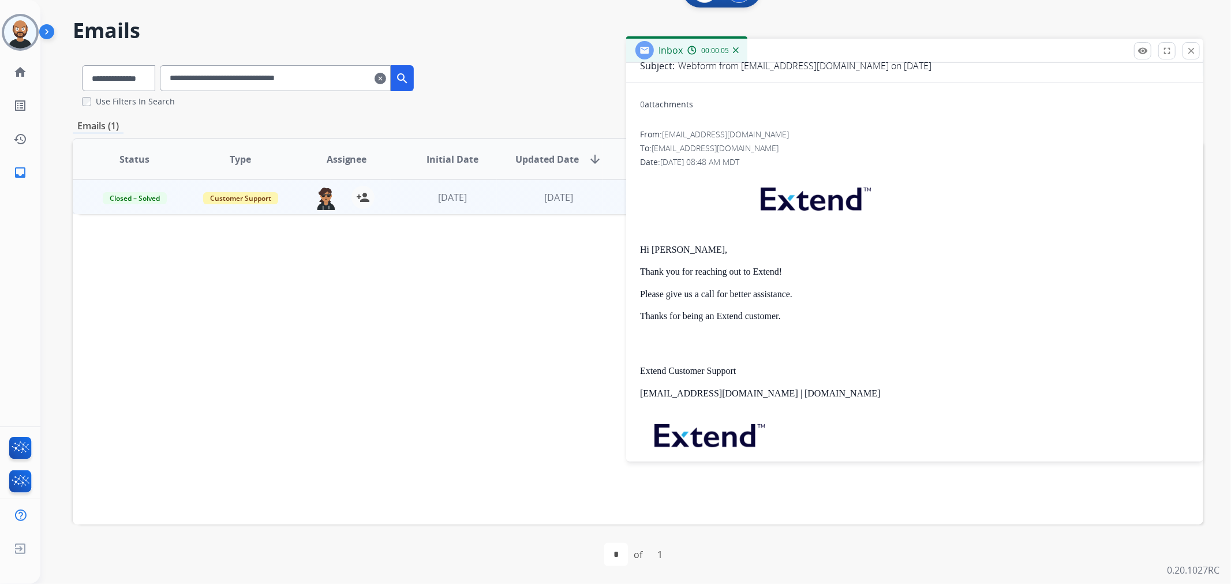
scroll to position [0, 0]
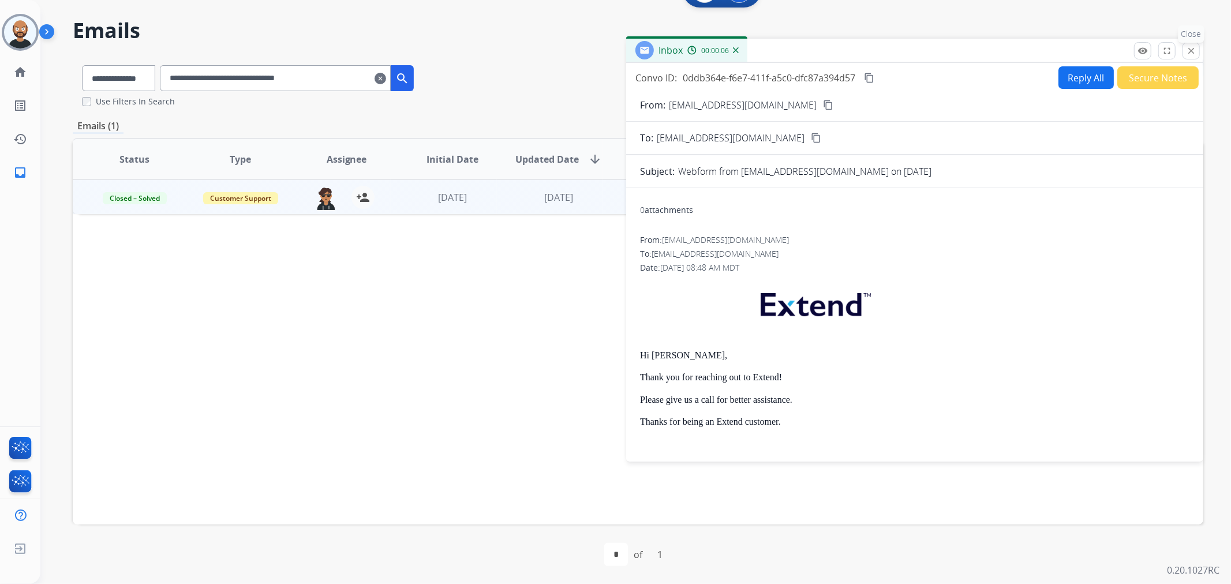
click at [1192, 46] on mat-icon "close" at bounding box center [1191, 51] width 10 height 10
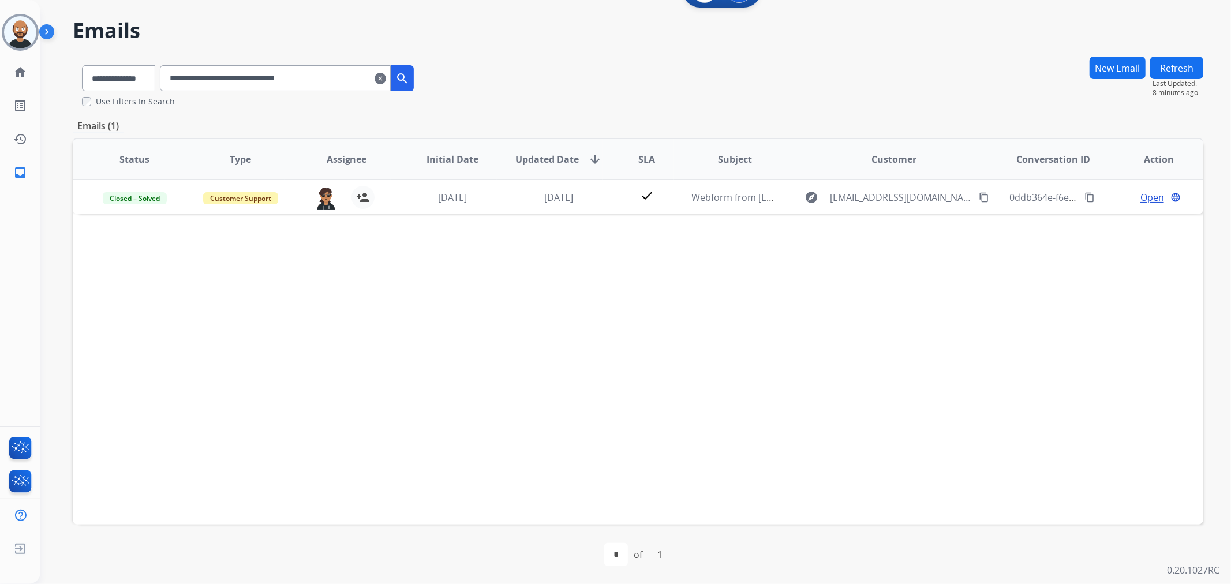
click at [330, 72] on input "**********" at bounding box center [275, 78] width 231 height 26
paste input "text"
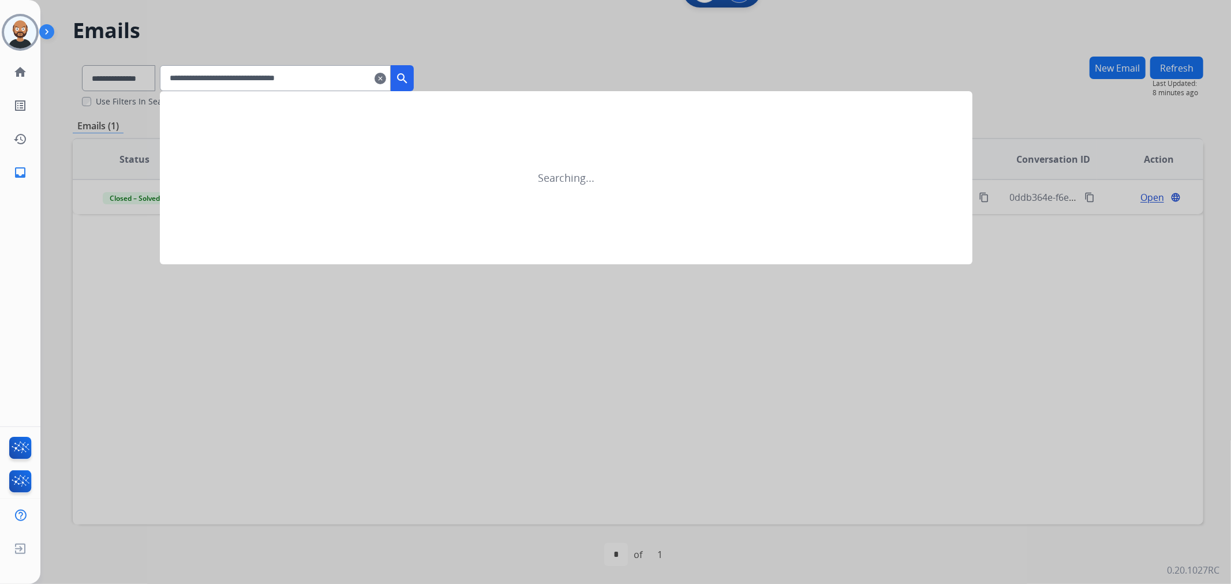
click at [409, 76] on mat-icon "search" at bounding box center [402, 79] width 14 height 14
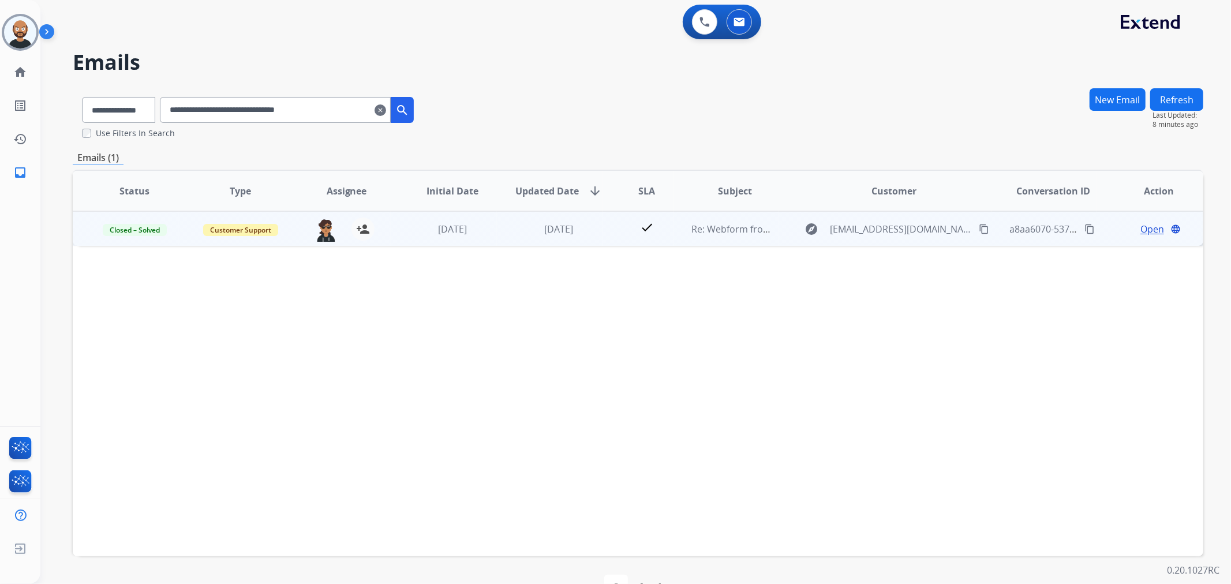
click at [1141, 228] on span "Open" at bounding box center [1153, 229] width 24 height 14
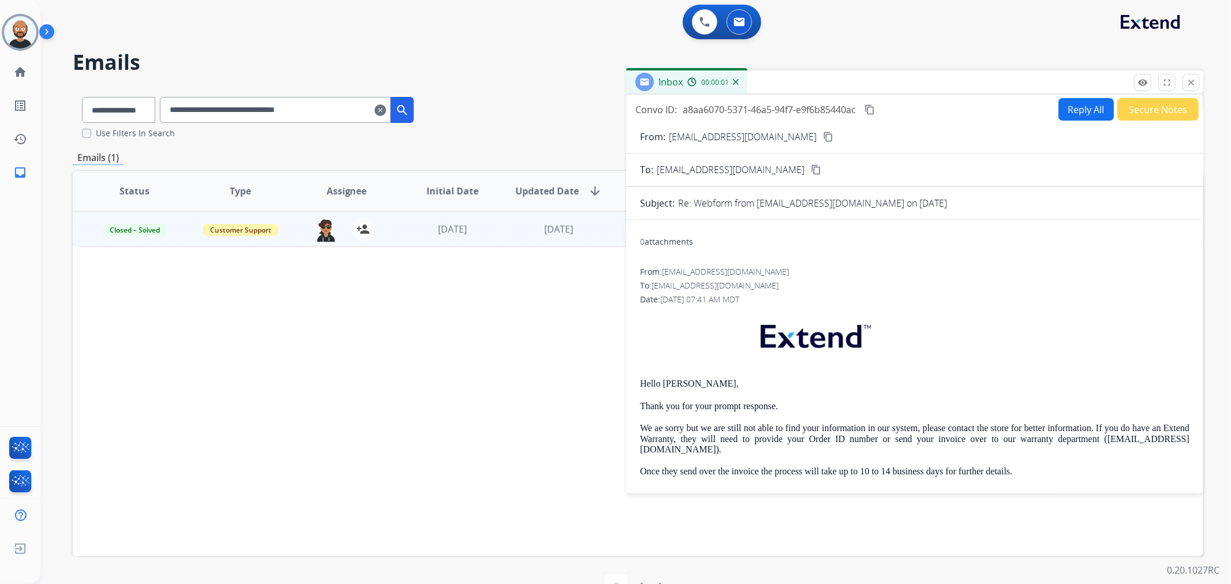
click at [1140, 108] on button "Secure Notes" at bounding box center [1158, 109] width 81 height 23
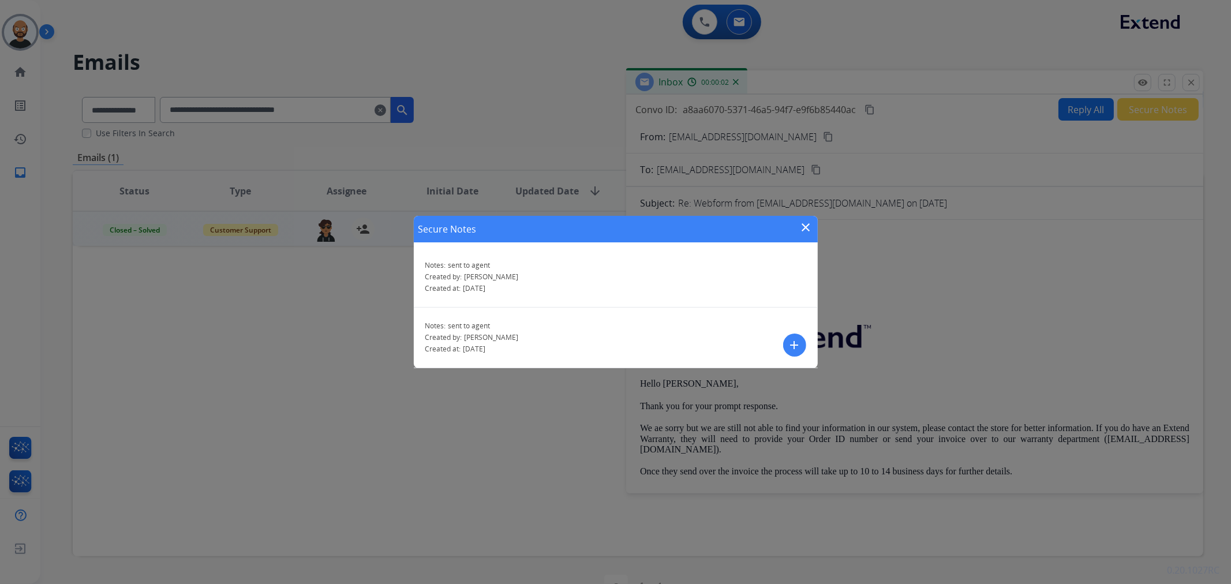
click at [807, 226] on mat-icon "close" at bounding box center [807, 228] width 14 height 14
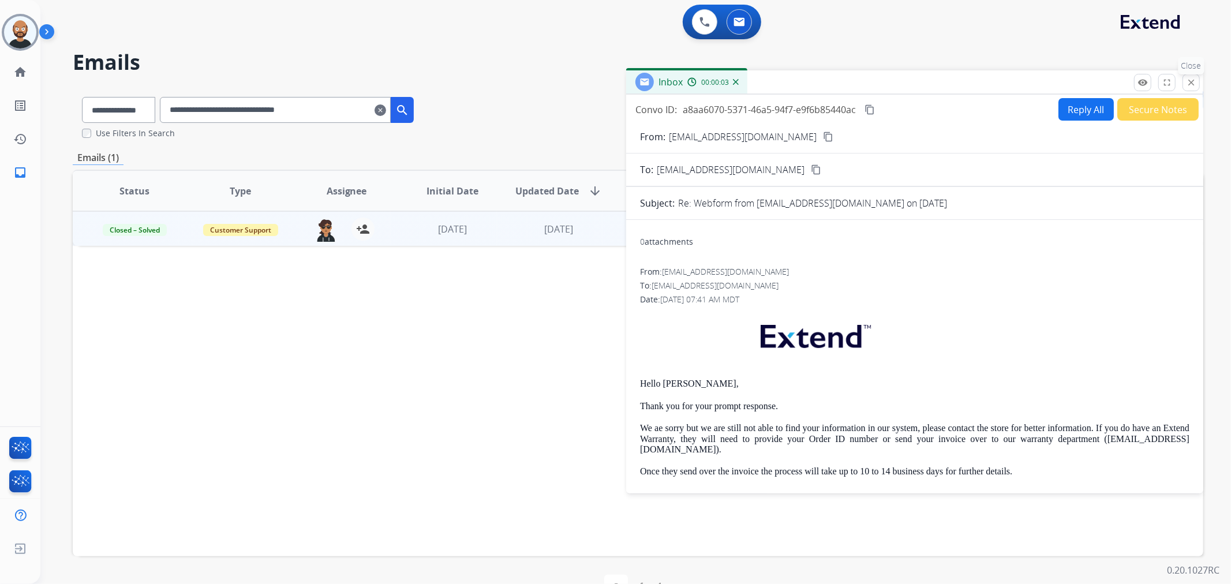
click at [1186, 78] on mat-icon "close" at bounding box center [1191, 82] width 10 height 10
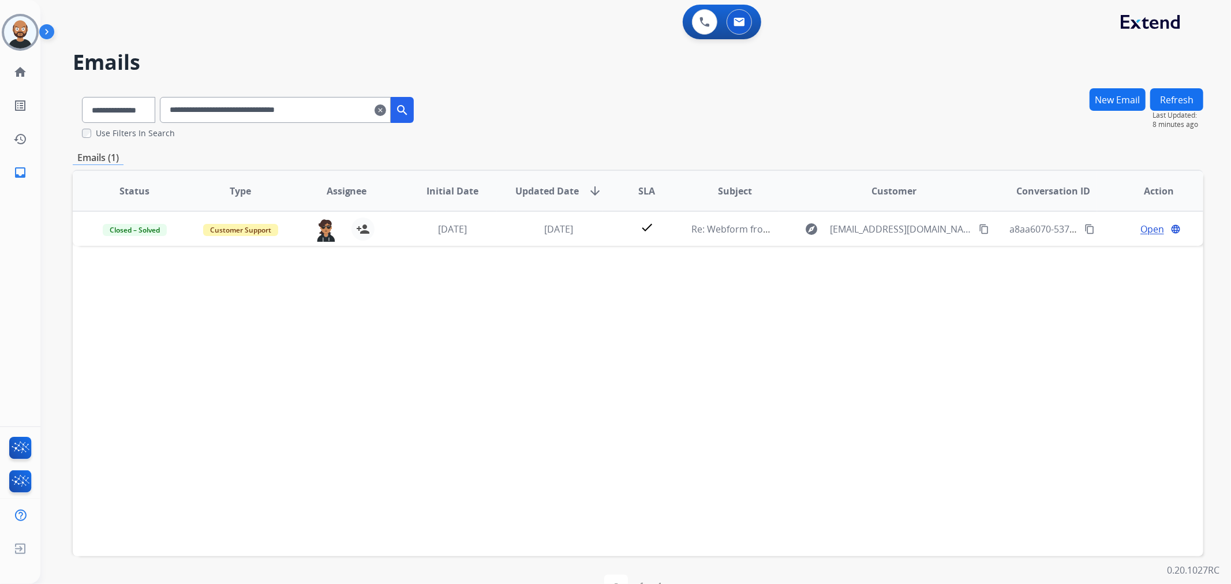
click at [304, 114] on input "**********" at bounding box center [275, 110] width 231 height 26
paste input "text"
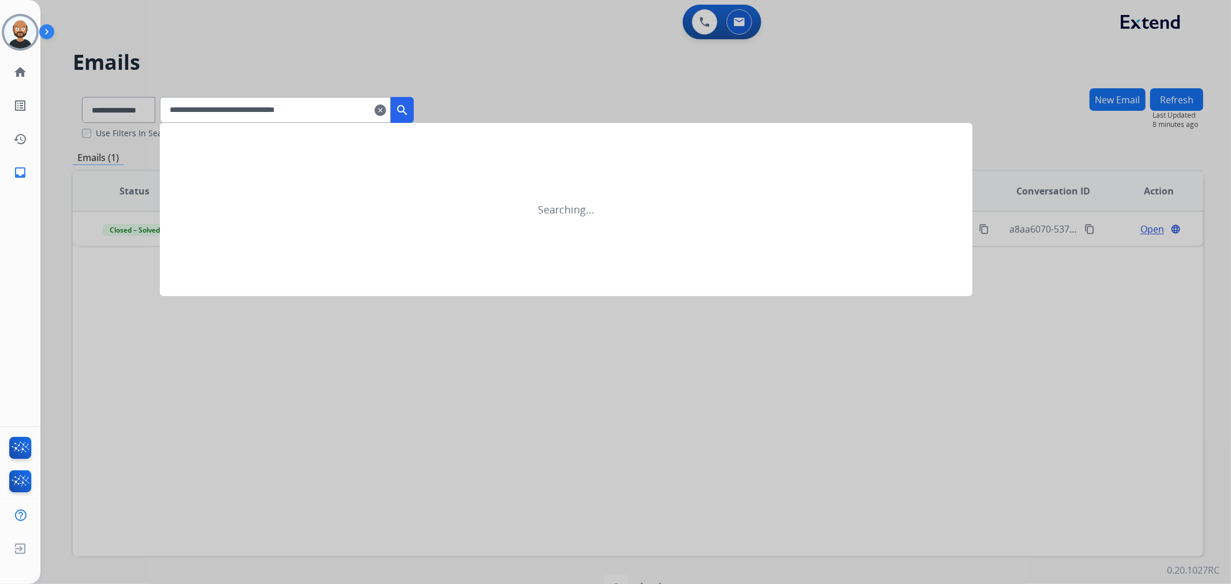
click at [409, 110] on mat-icon "search" at bounding box center [402, 110] width 14 height 14
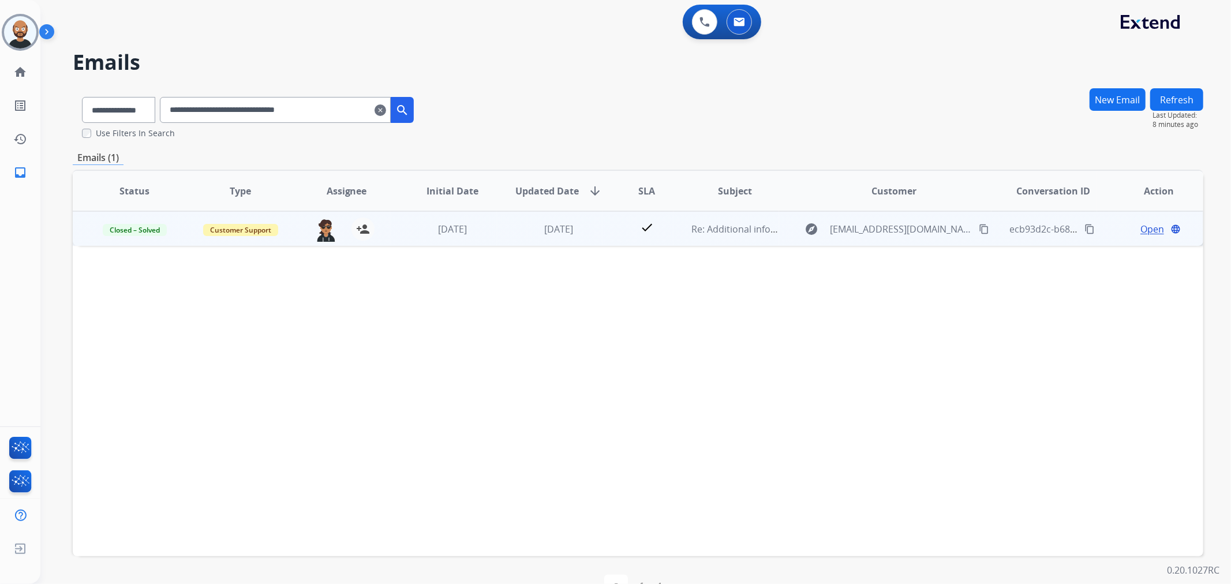
click at [1142, 227] on span "Open" at bounding box center [1153, 229] width 24 height 14
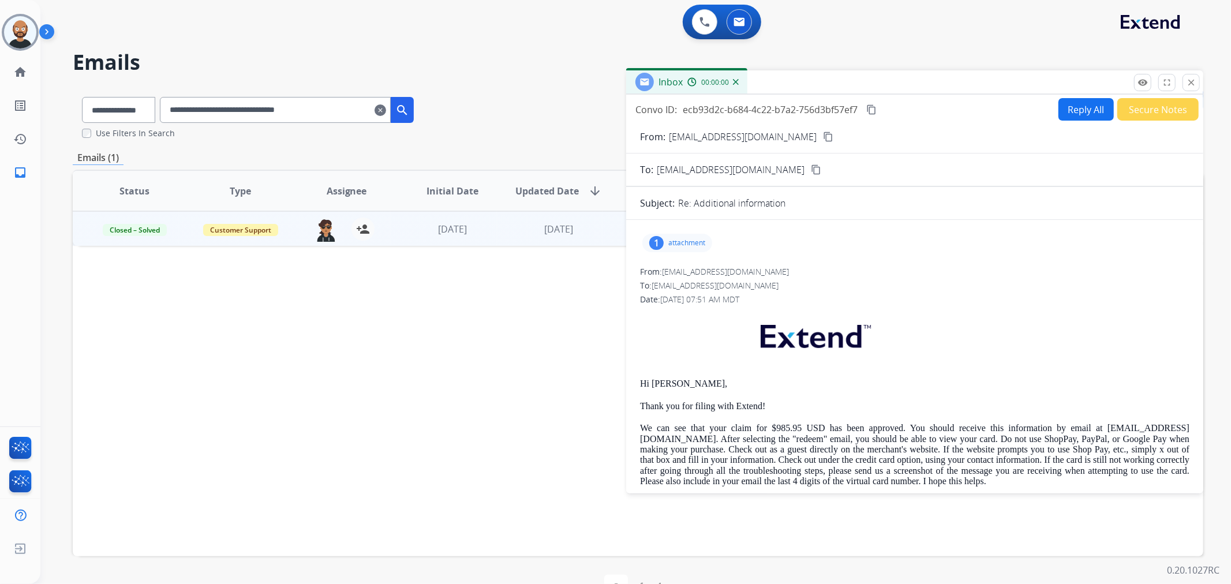
click at [1139, 103] on button "Secure Notes" at bounding box center [1158, 109] width 81 height 23
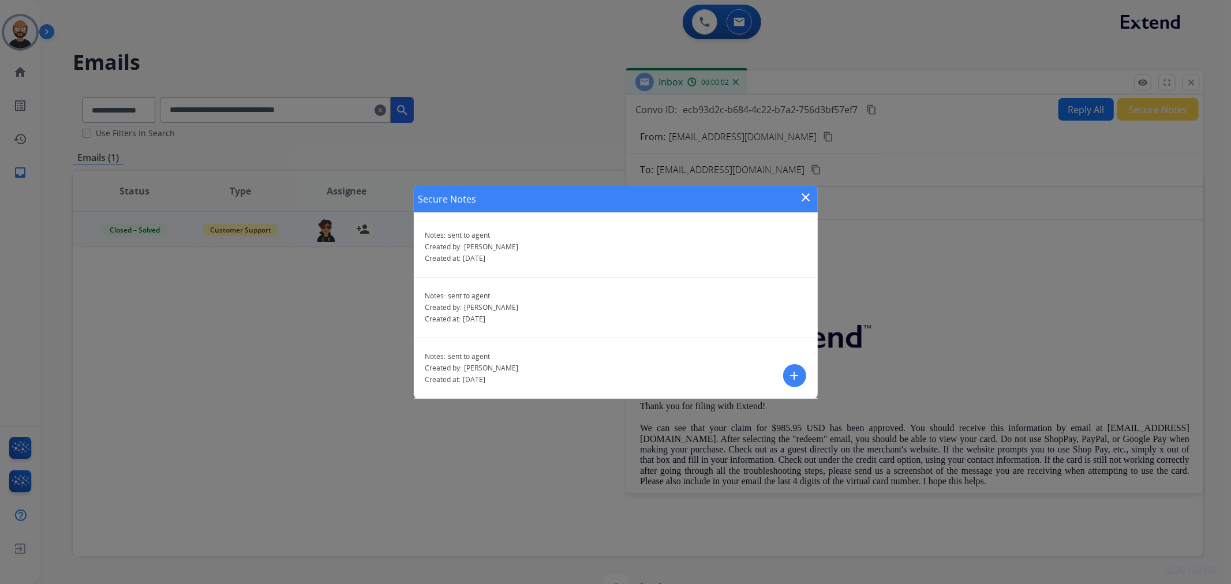
click at [807, 199] on mat-icon "close" at bounding box center [807, 198] width 14 height 14
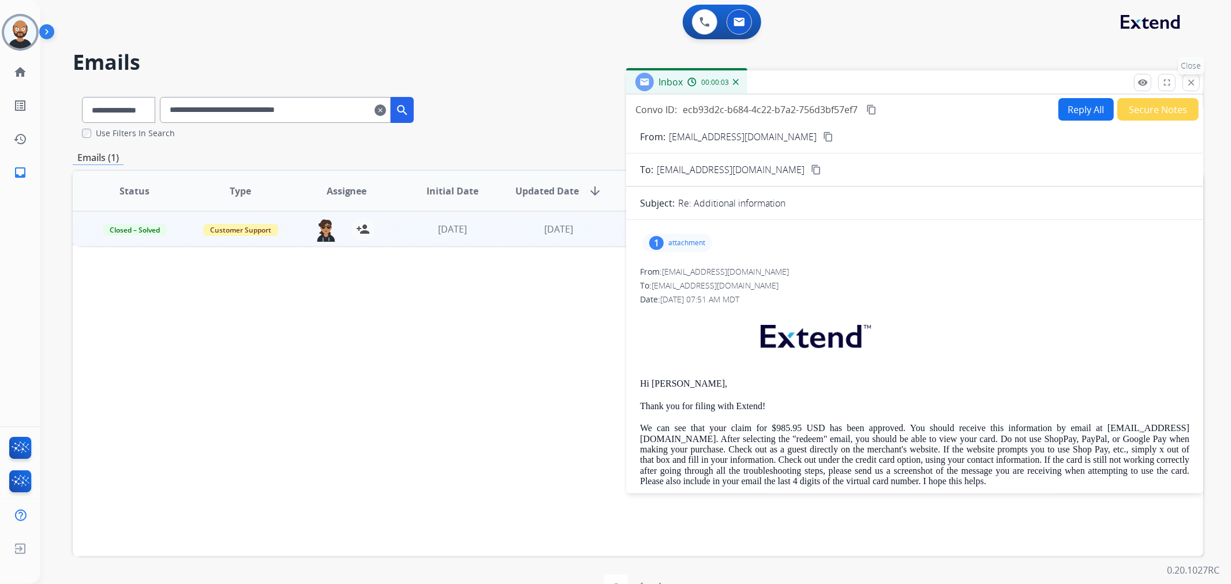
click at [1193, 84] on mat-icon "close" at bounding box center [1191, 82] width 10 height 10
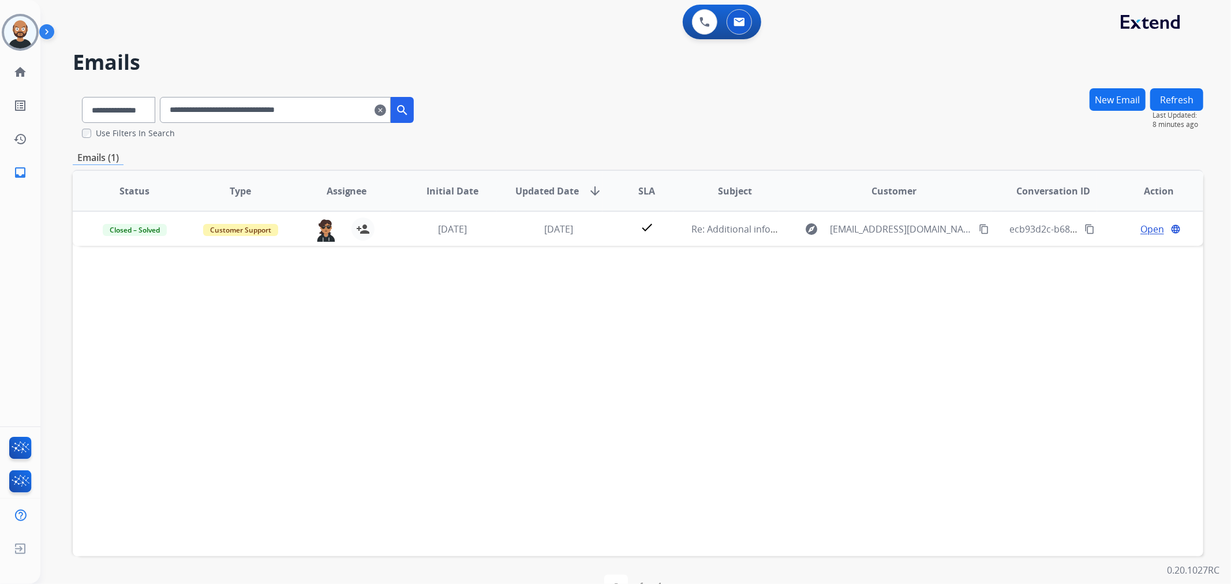
click at [315, 114] on input "**********" at bounding box center [275, 110] width 231 height 26
paste input "text"
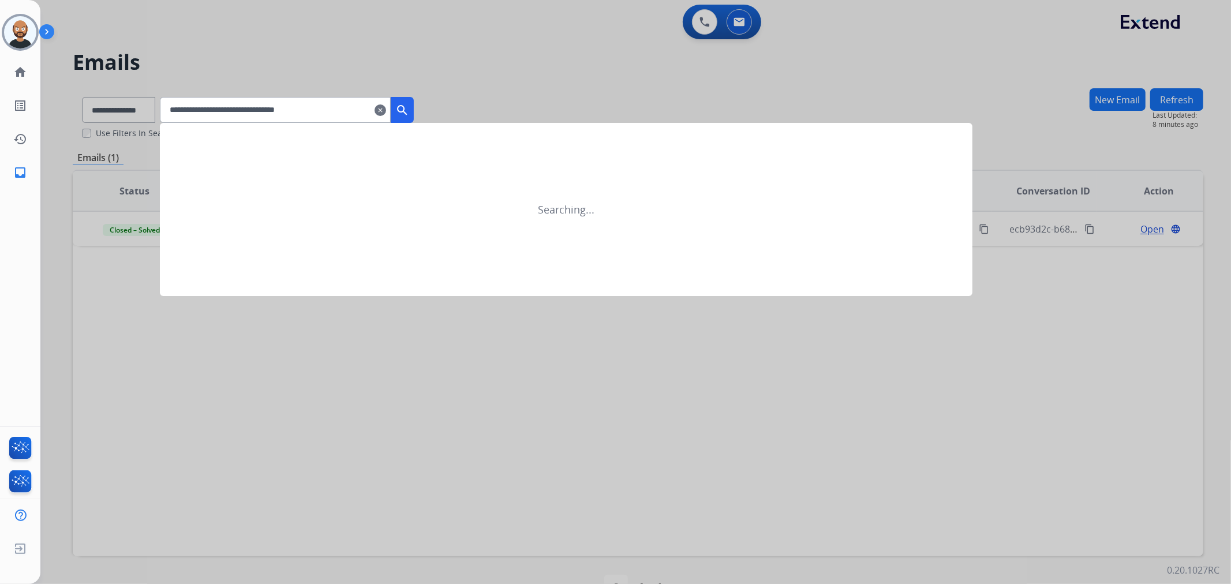
click at [414, 102] on button "search" at bounding box center [402, 110] width 23 height 26
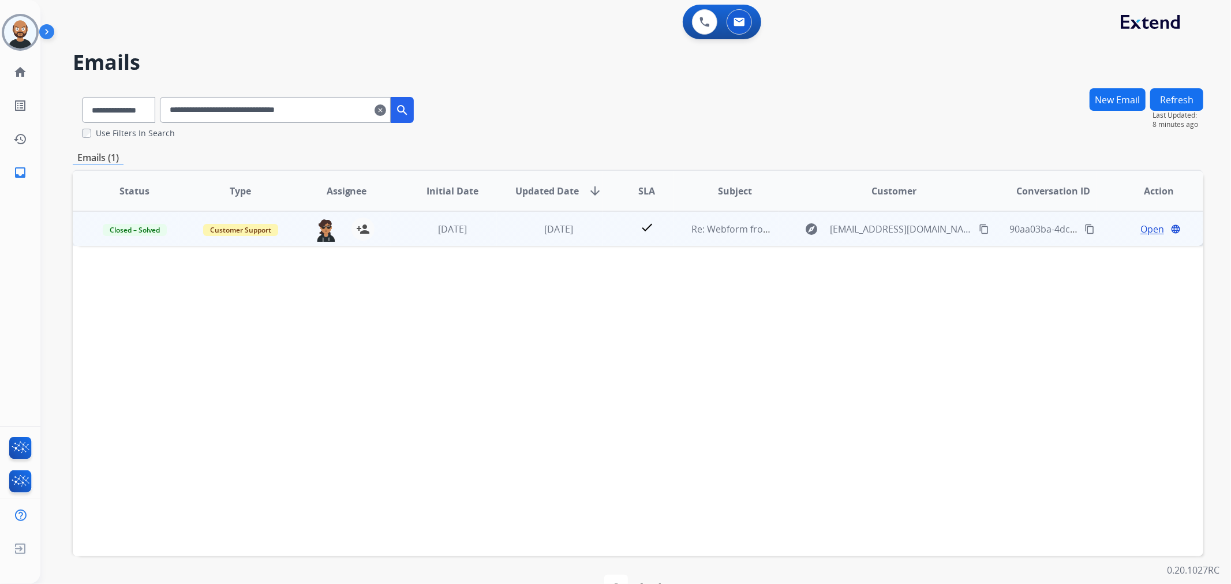
click at [1141, 225] on span "Open" at bounding box center [1153, 229] width 24 height 14
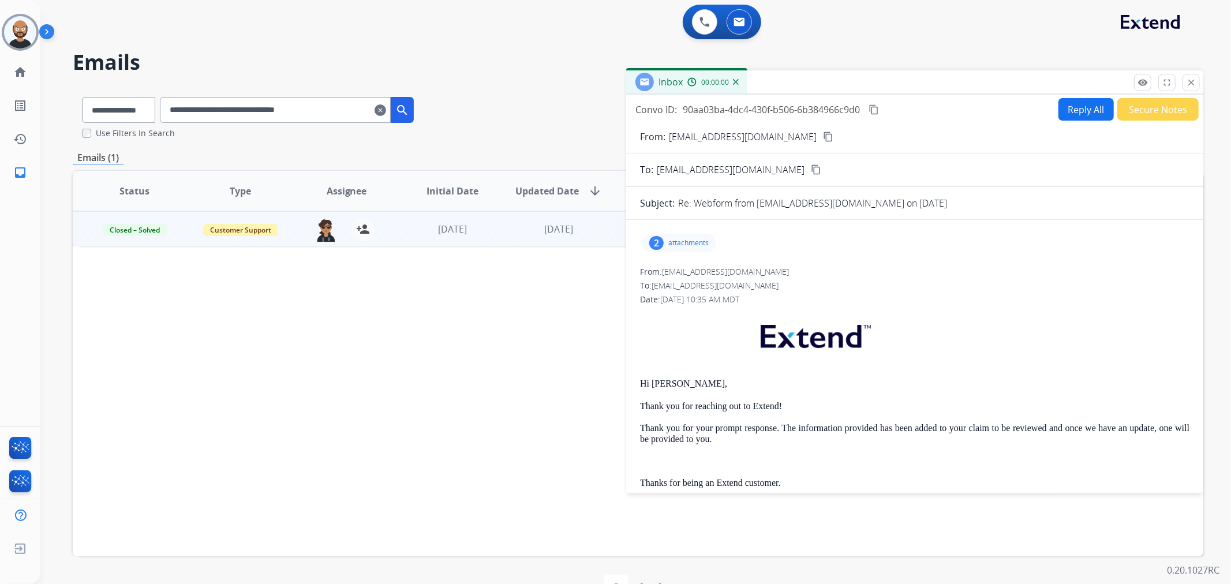
click at [1143, 110] on button "Secure Notes" at bounding box center [1158, 109] width 81 height 23
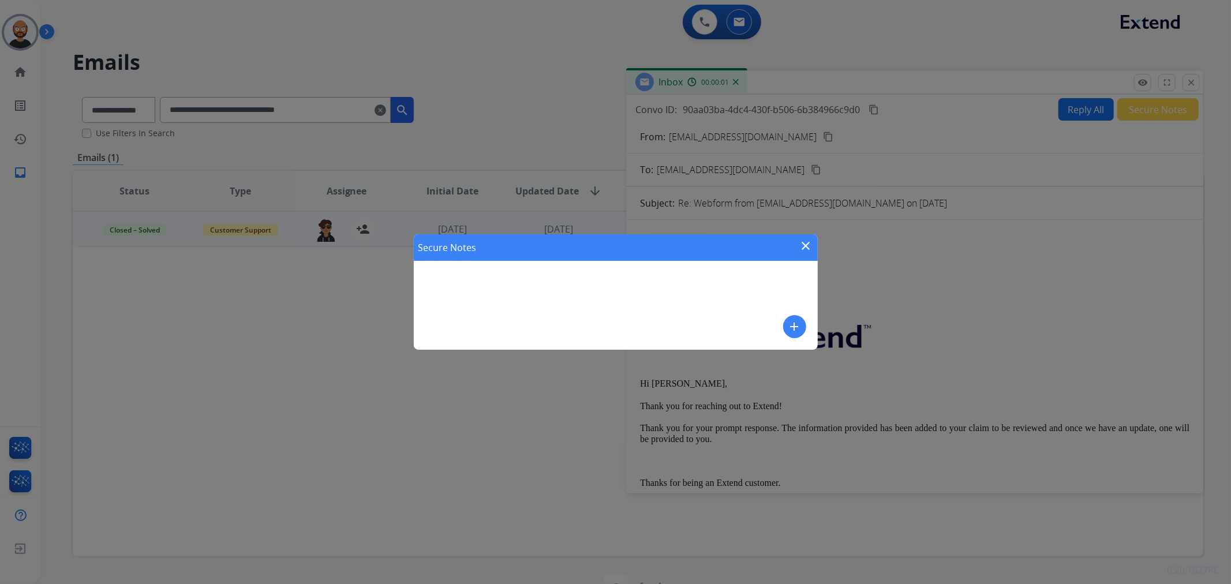
click at [805, 240] on mat-icon "close" at bounding box center [807, 246] width 14 height 14
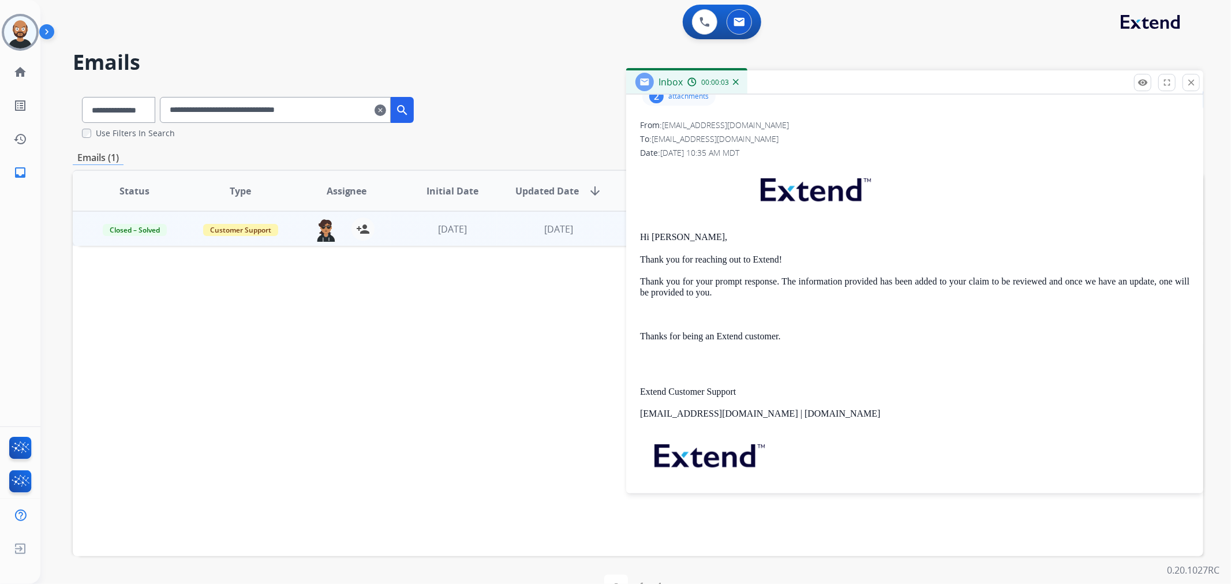
scroll to position [64, 0]
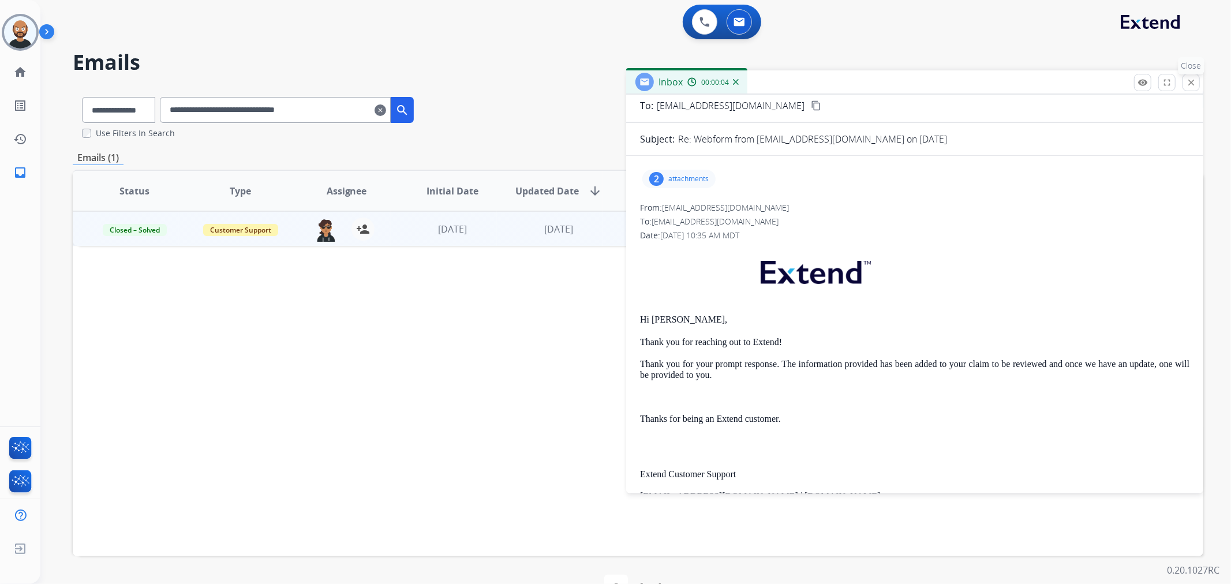
click at [1197, 83] on button "close Close" at bounding box center [1191, 82] width 17 height 17
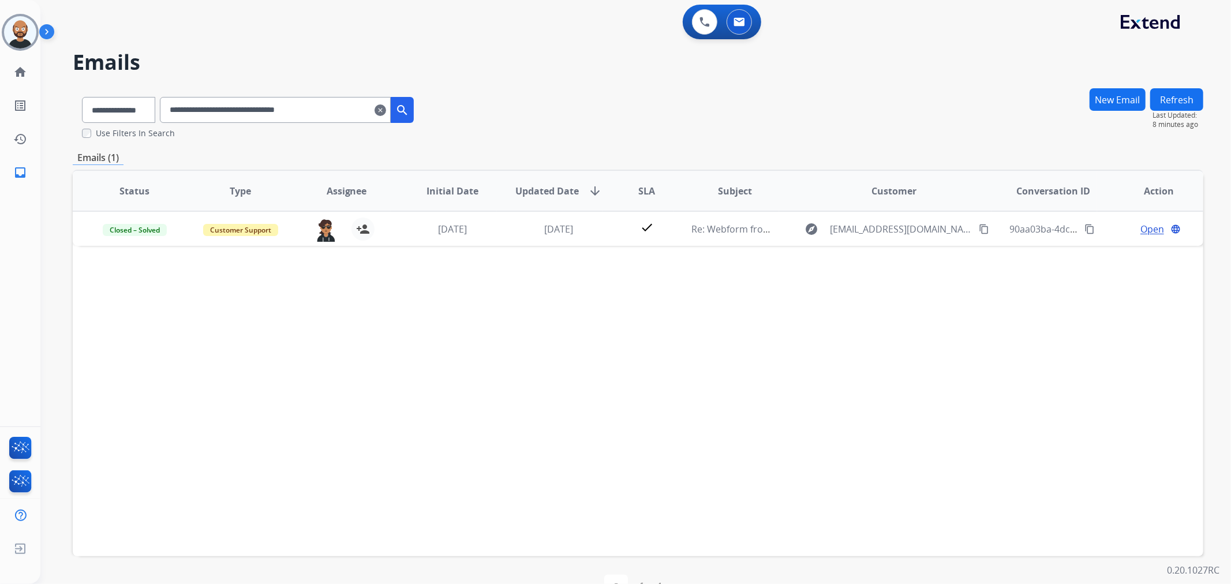
click at [307, 119] on input "**********" at bounding box center [275, 110] width 231 height 26
paste input "text"
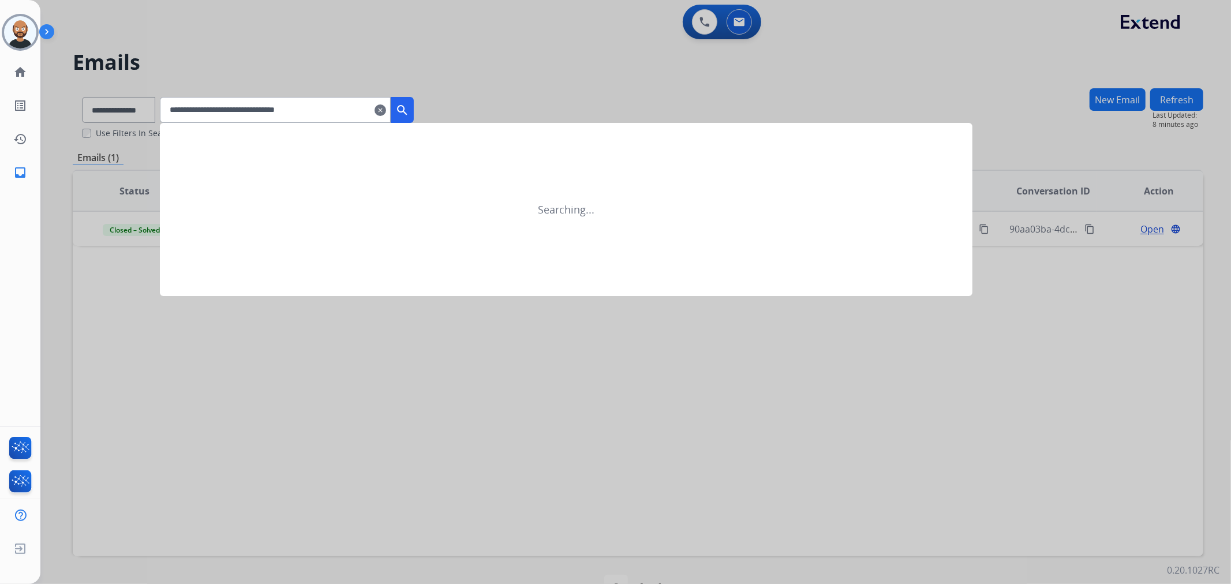
click at [409, 111] on mat-icon "search" at bounding box center [402, 110] width 14 height 14
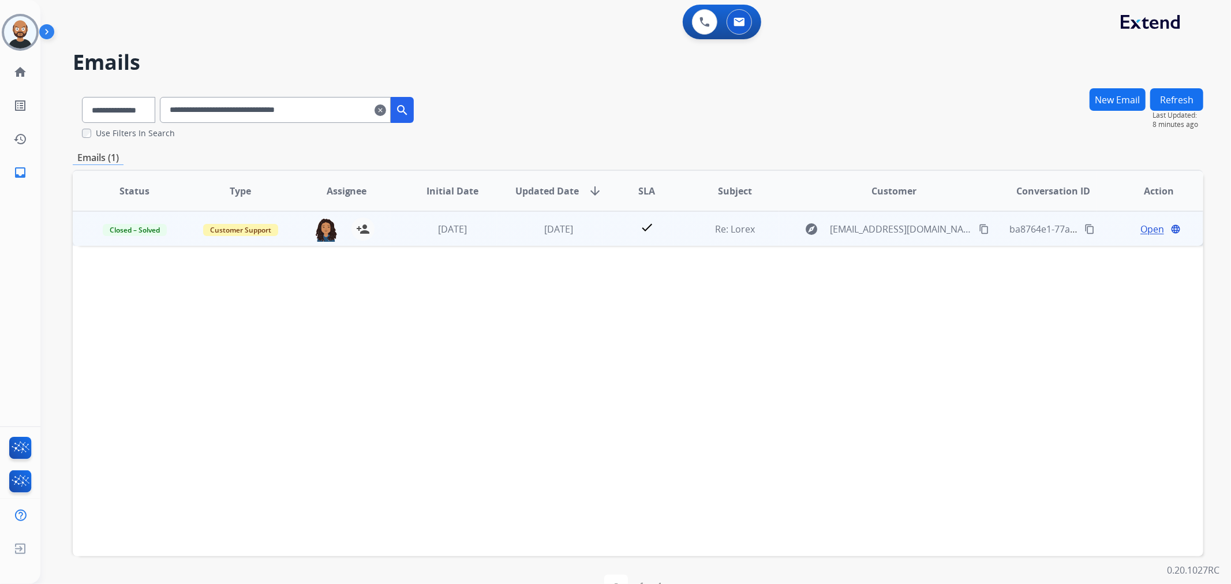
click at [1141, 224] on span "Open" at bounding box center [1153, 229] width 24 height 14
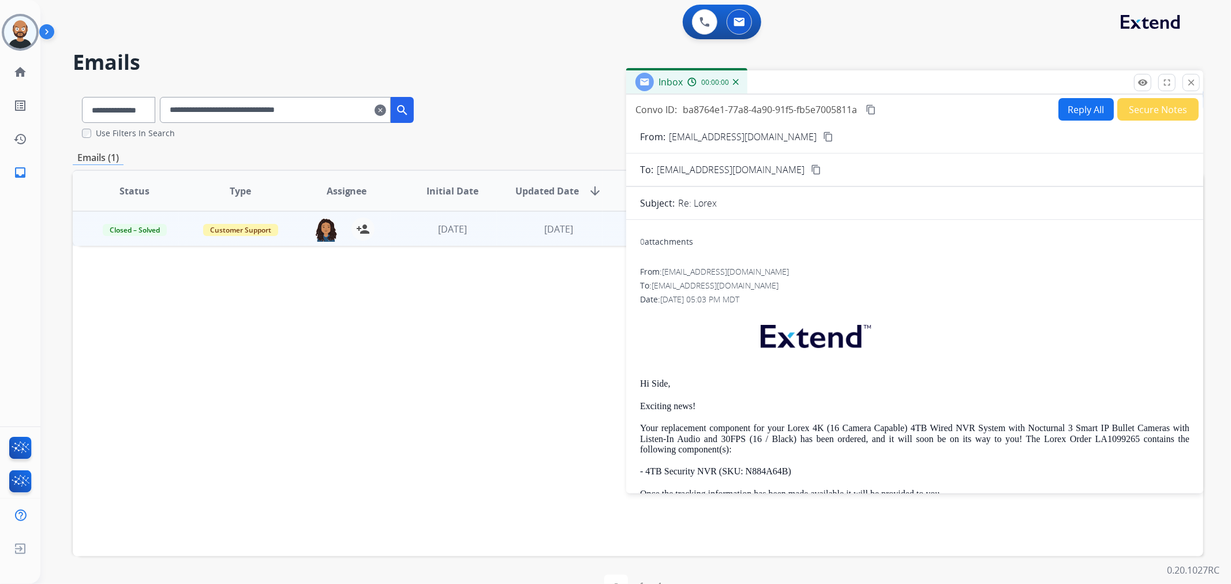
click at [1142, 115] on button "Secure Notes" at bounding box center [1158, 109] width 81 height 23
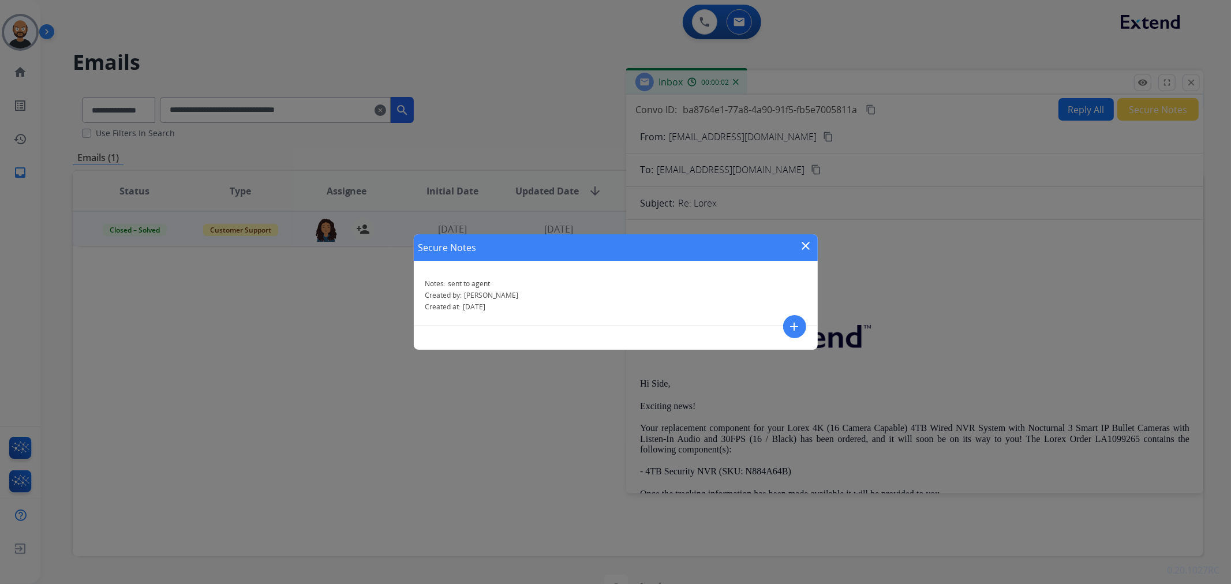
click at [800, 244] on mat-icon "close" at bounding box center [807, 246] width 14 height 14
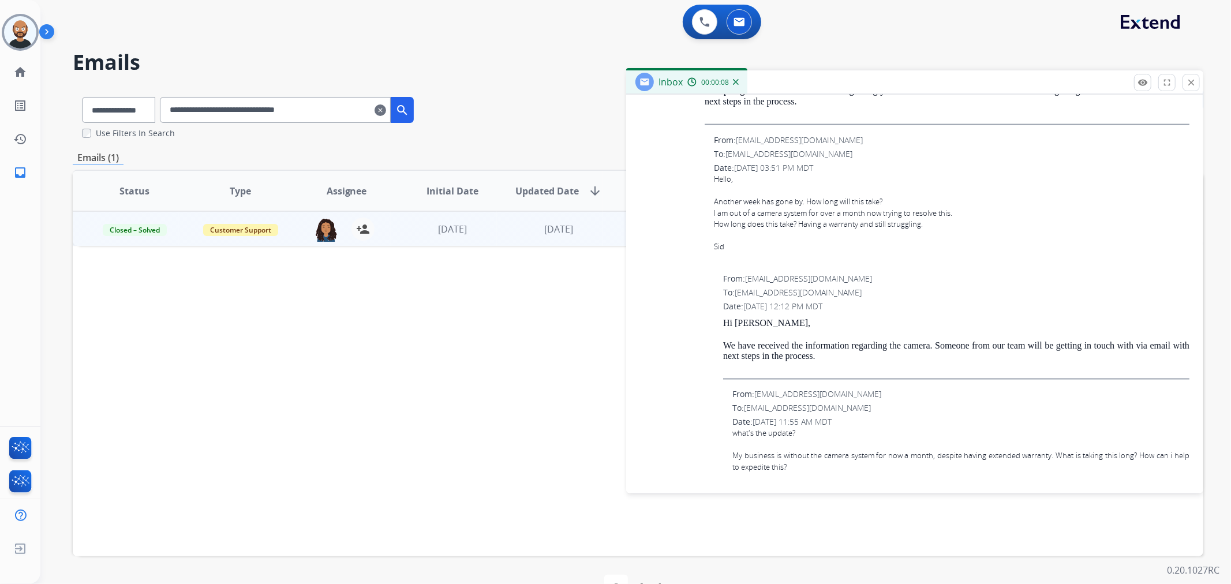
scroll to position [1539, 0]
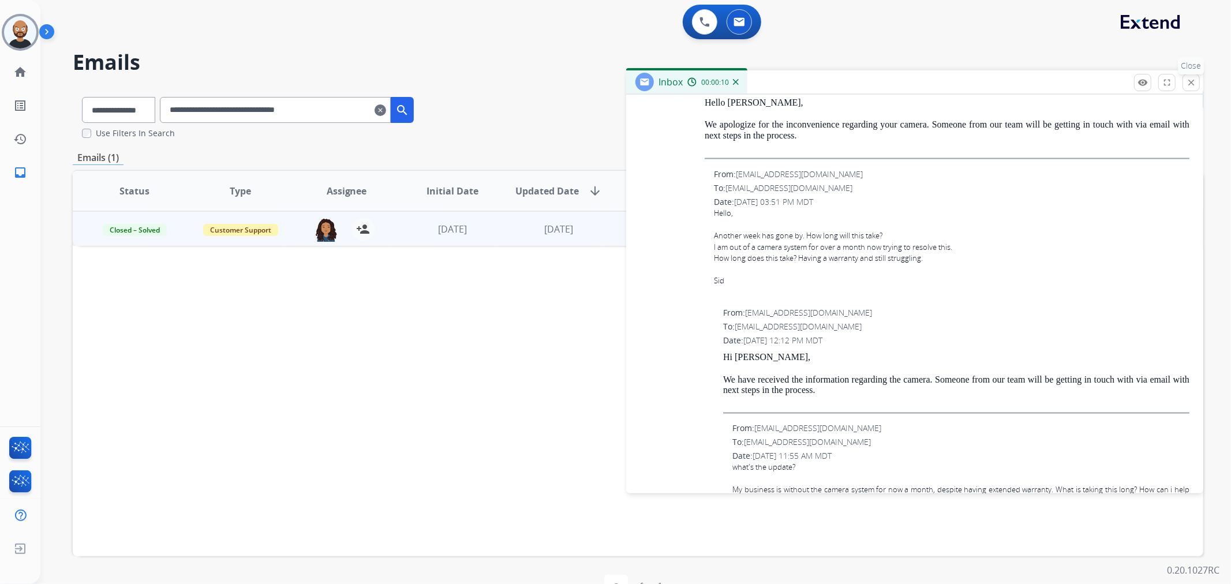
click at [1192, 79] on mat-icon "close" at bounding box center [1191, 82] width 10 height 10
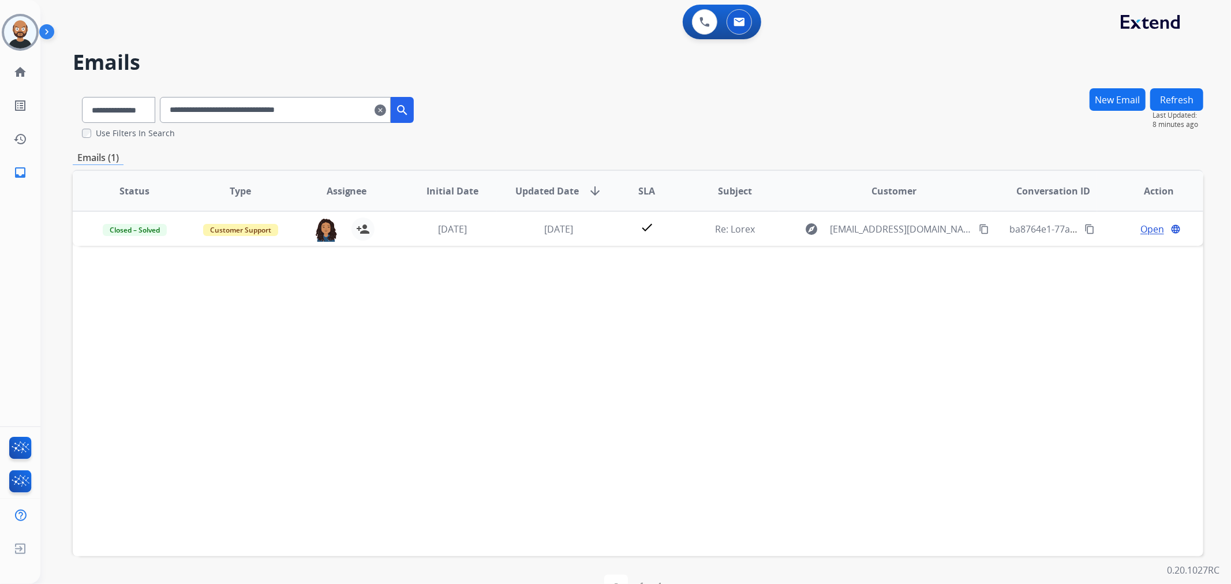
click at [298, 111] on input "**********" at bounding box center [275, 110] width 231 height 26
drag, startPoint x: 298, startPoint y: 111, endPoint x: 356, endPoint y: 113, distance: 58.3
click at [297, 111] on input "**********" at bounding box center [275, 110] width 231 height 26
paste input "text"
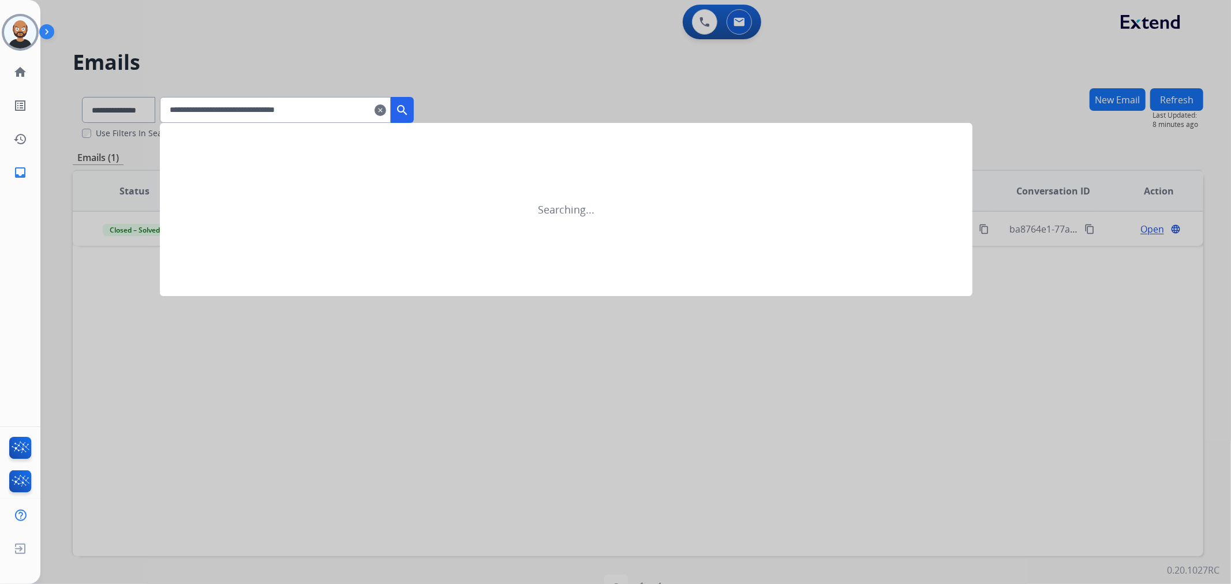
click at [409, 106] on mat-icon "search" at bounding box center [402, 110] width 14 height 14
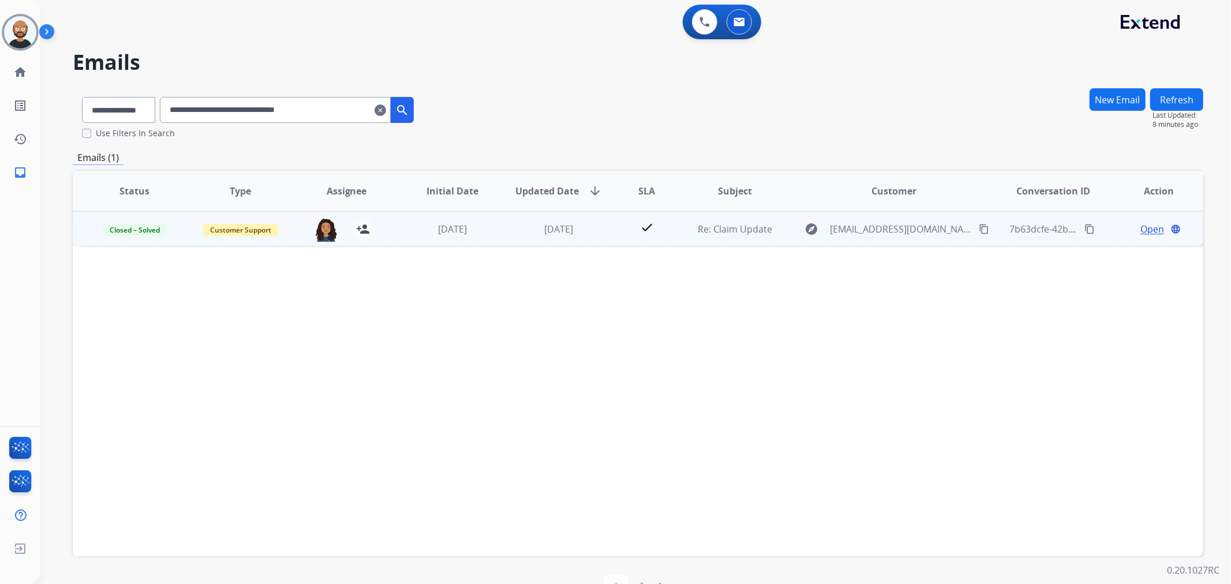
click at [1141, 227] on span "Open" at bounding box center [1153, 229] width 24 height 14
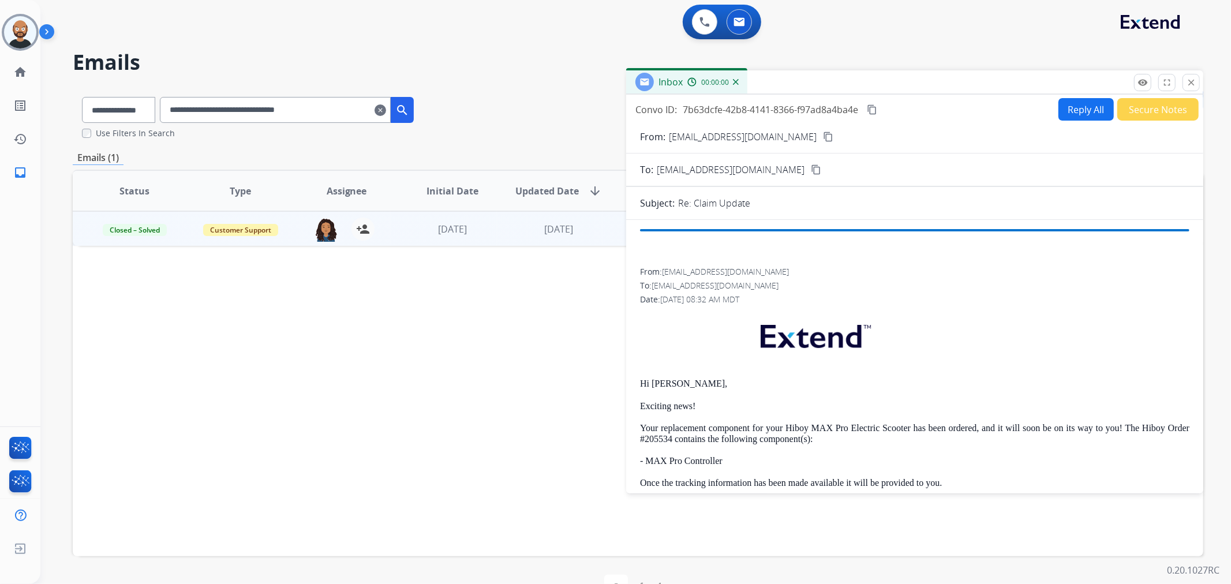
click at [1134, 112] on button "Secure Notes" at bounding box center [1158, 109] width 81 height 23
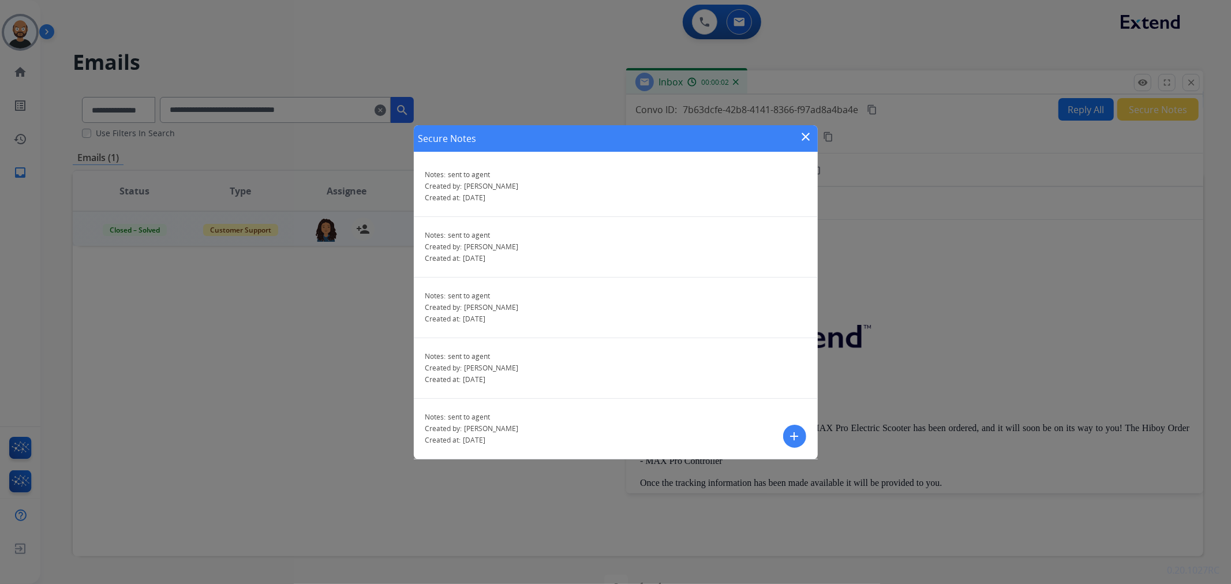
click at [803, 147] on div "Secure Notes close" at bounding box center [616, 138] width 404 height 27
click at [806, 135] on mat-icon "close" at bounding box center [807, 137] width 14 height 14
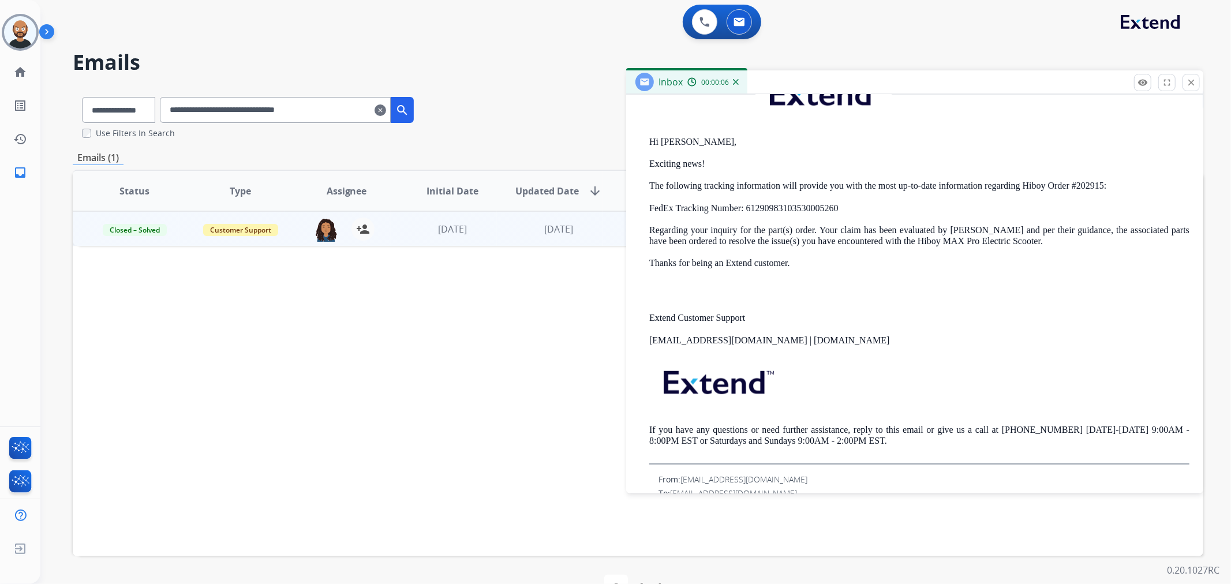
scroll to position [641, 0]
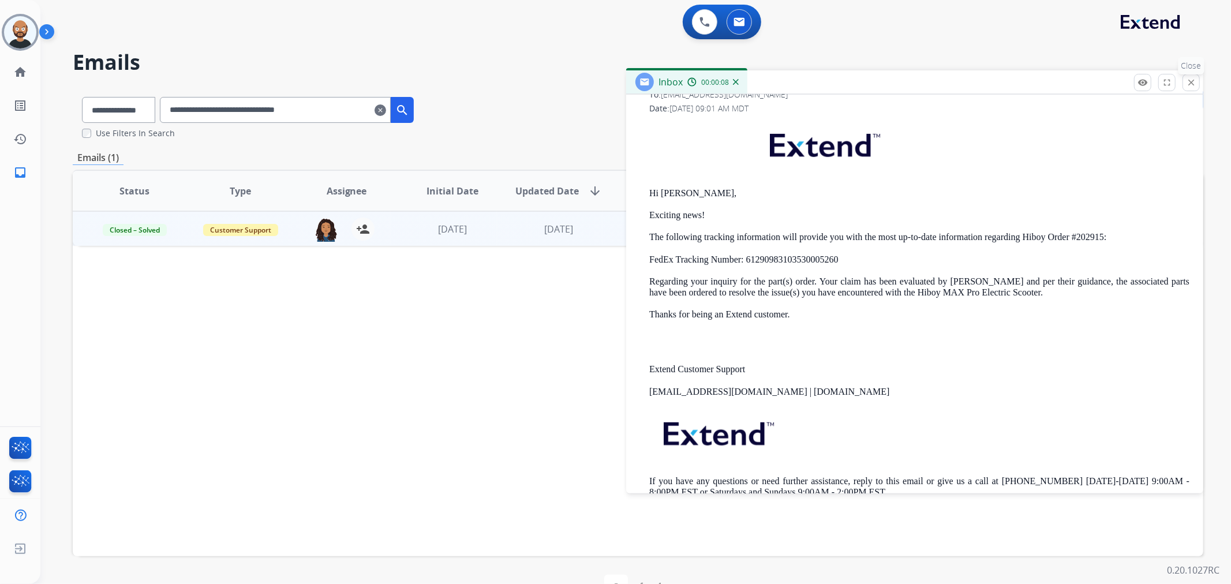
click at [1187, 81] on mat-icon "close" at bounding box center [1191, 82] width 10 height 10
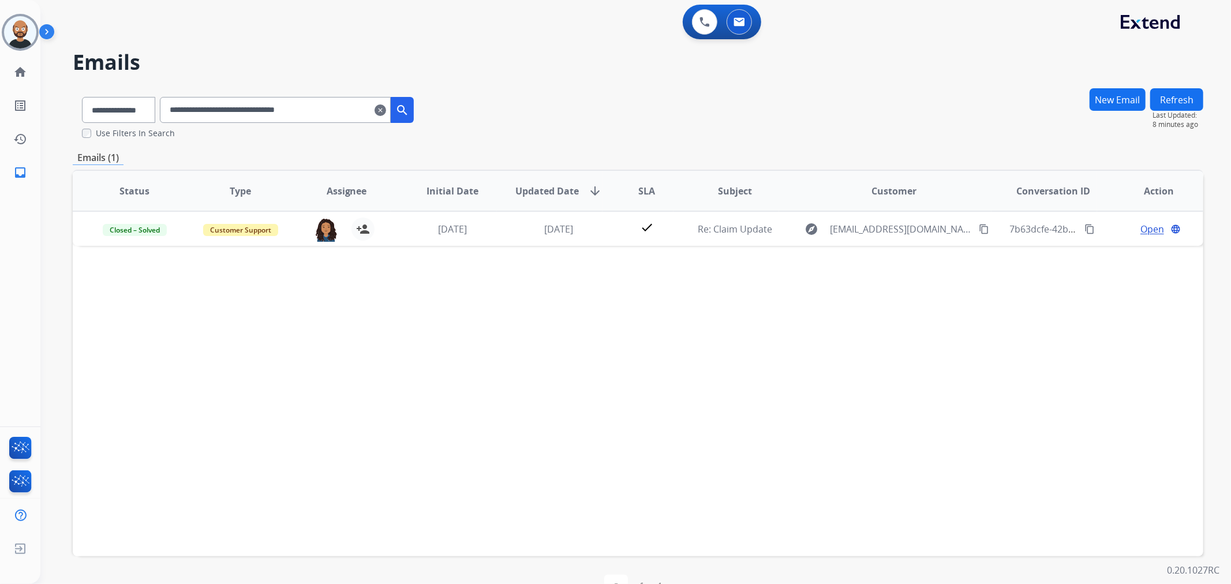
click at [314, 111] on input "**********" at bounding box center [275, 110] width 231 height 26
paste input "text"
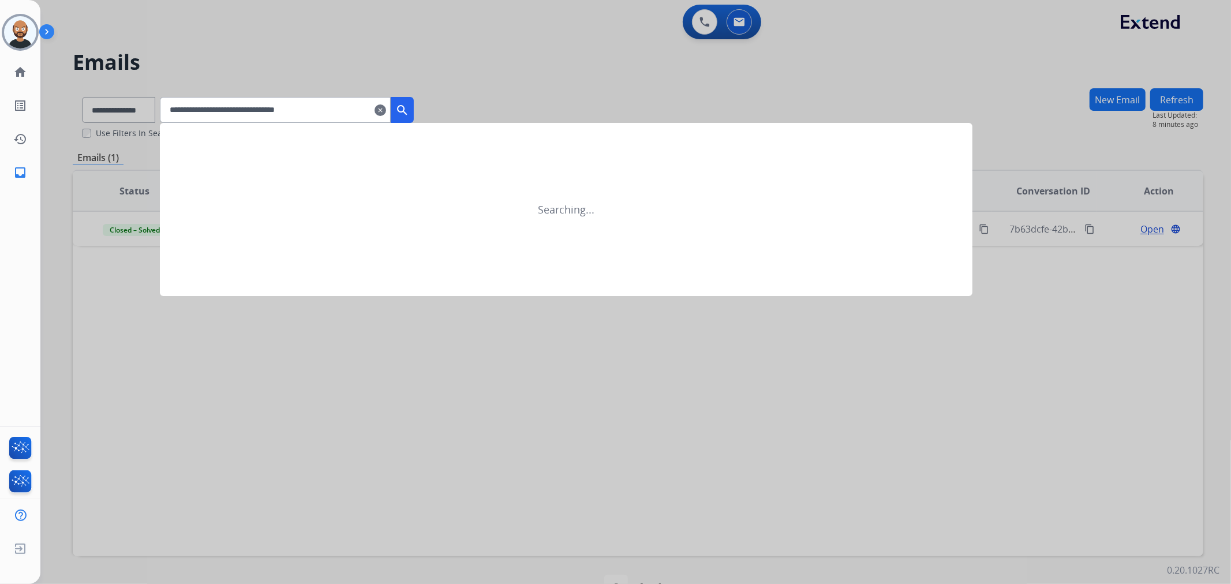
click at [409, 105] on mat-icon "search" at bounding box center [402, 110] width 14 height 14
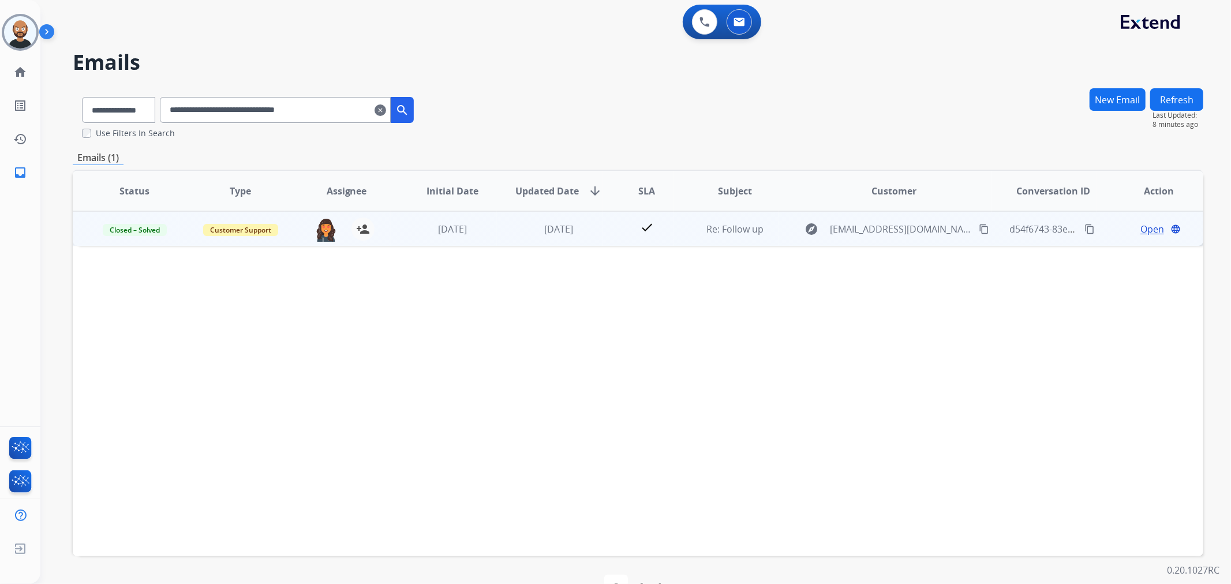
click at [1147, 227] on span "Open" at bounding box center [1153, 229] width 24 height 14
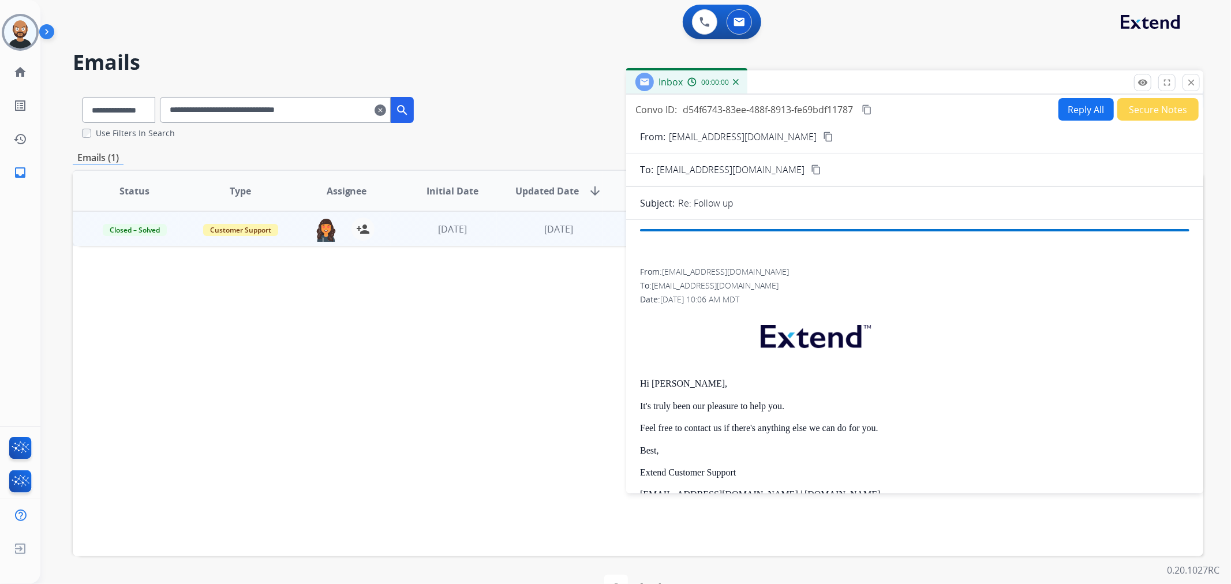
click at [1144, 112] on button "Secure Notes" at bounding box center [1158, 109] width 81 height 23
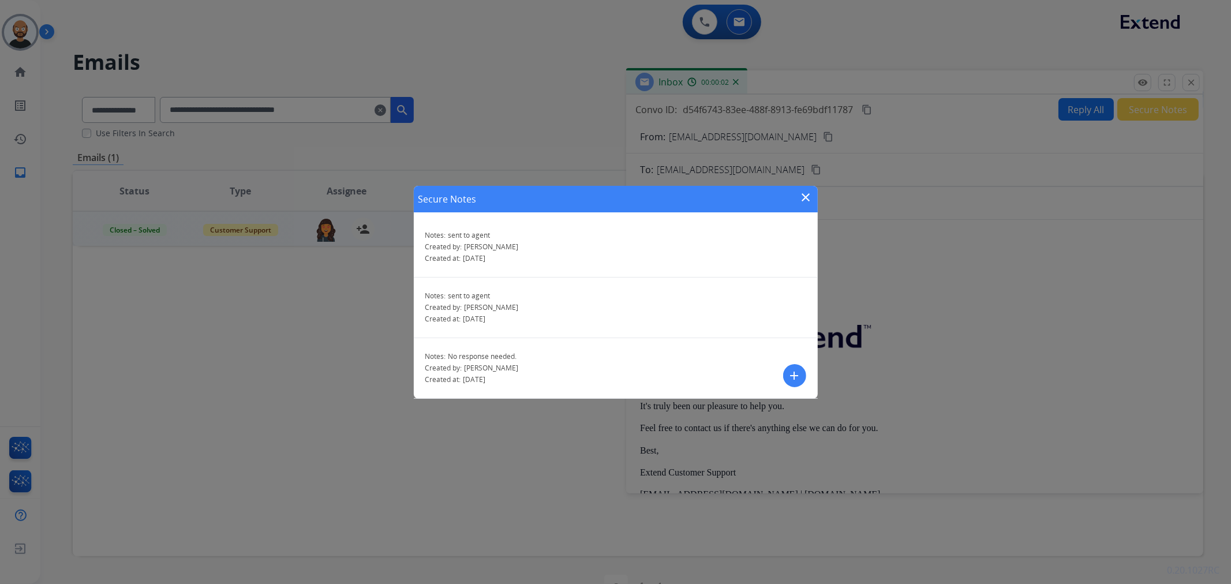
click at [805, 194] on mat-icon "close" at bounding box center [807, 198] width 14 height 14
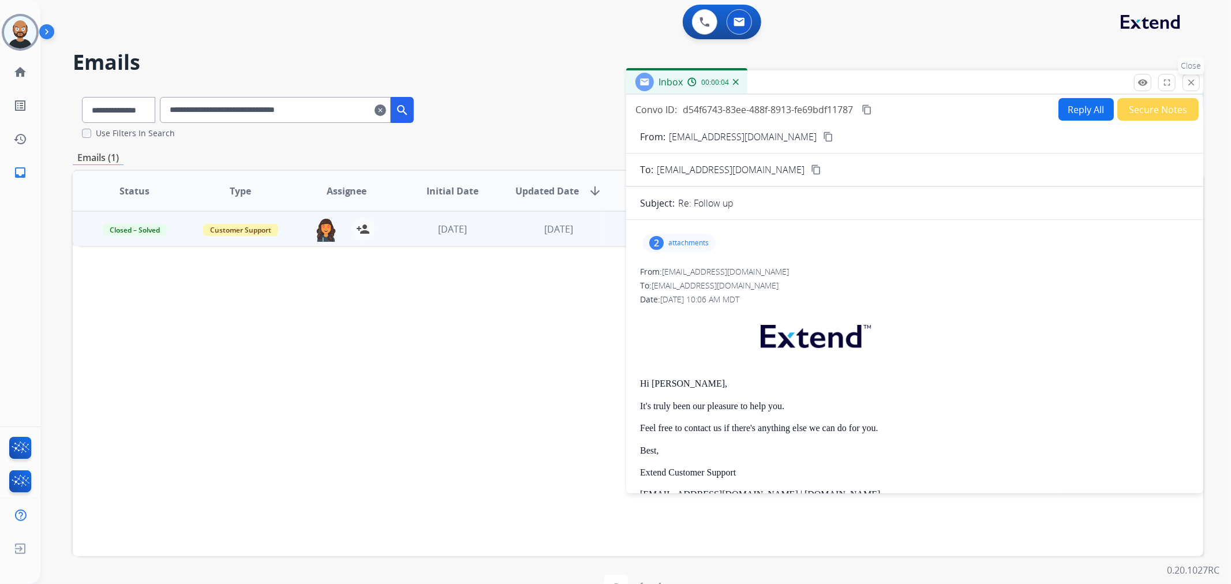
click at [1186, 80] on mat-icon "close" at bounding box center [1191, 82] width 10 height 10
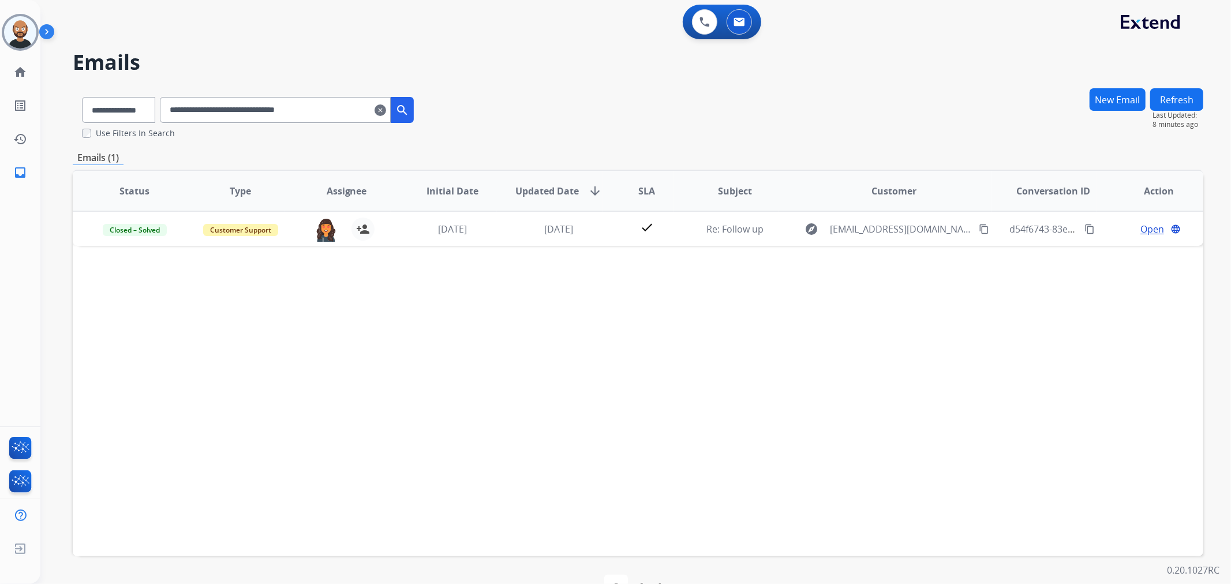
click at [312, 107] on input "**********" at bounding box center [275, 110] width 231 height 26
paste input "text"
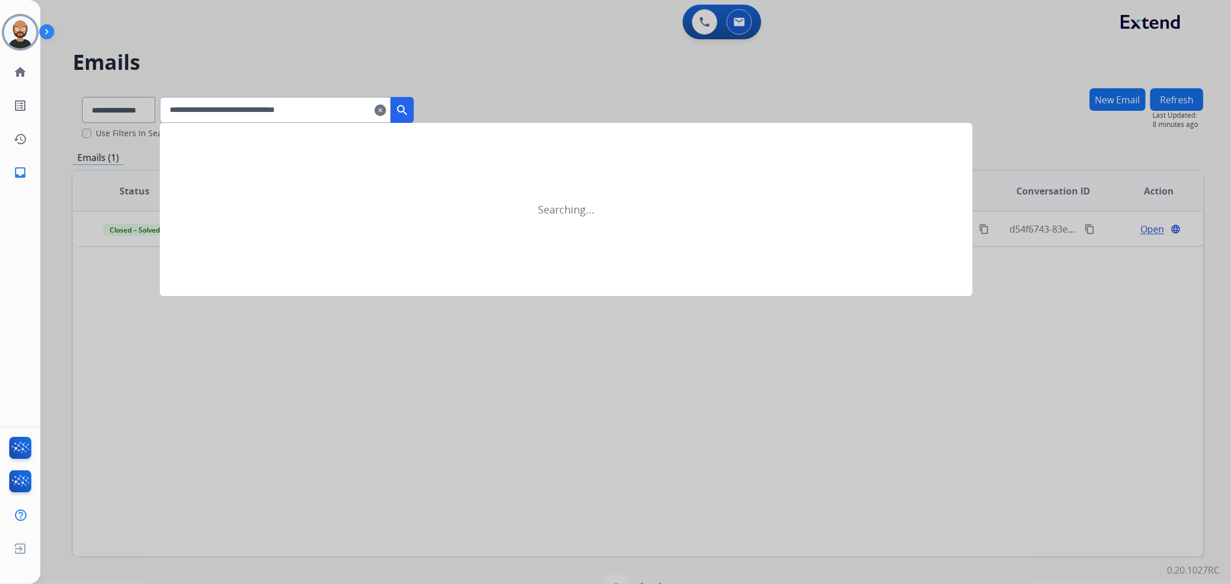
type input "**********"
click at [409, 109] on mat-icon "search" at bounding box center [402, 110] width 14 height 14
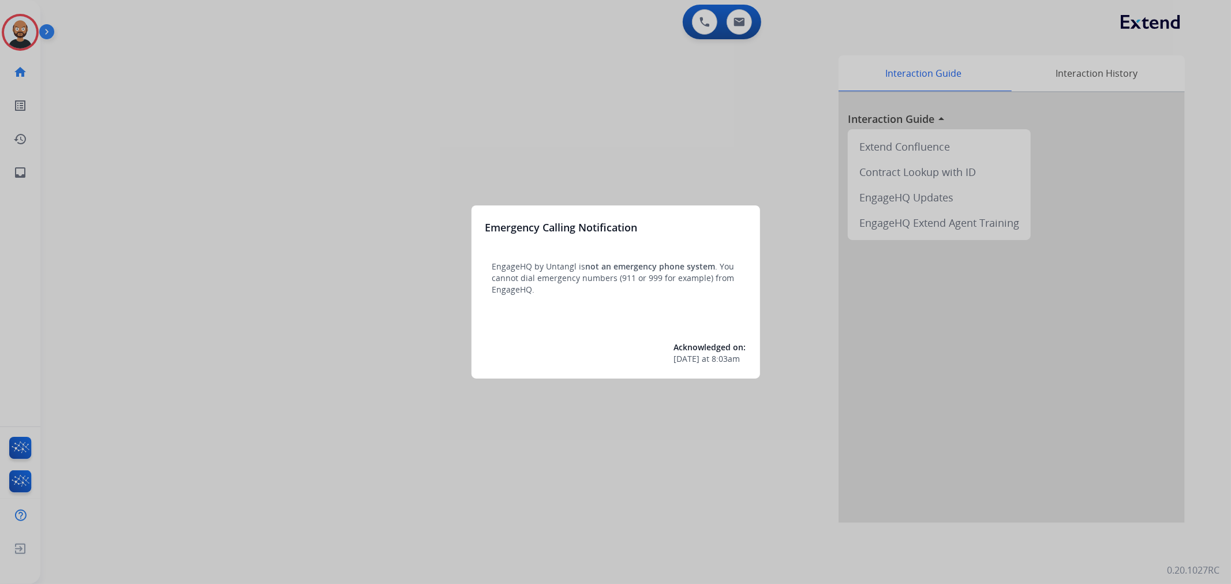
click at [233, 160] on div at bounding box center [615, 292] width 1231 height 584
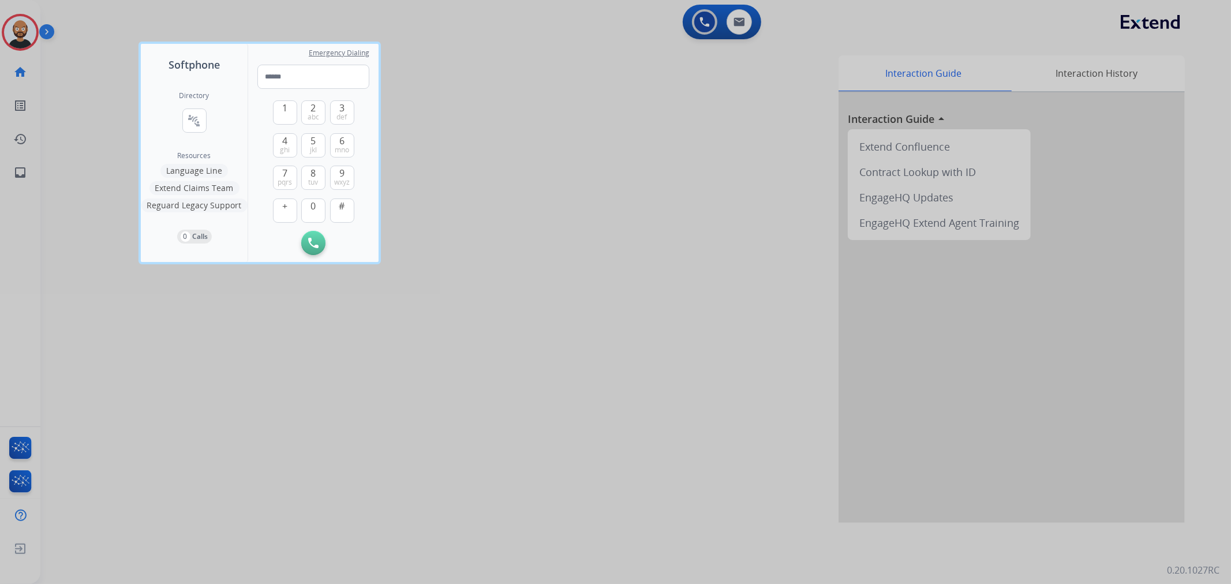
click at [114, 142] on div at bounding box center [615, 292] width 1231 height 584
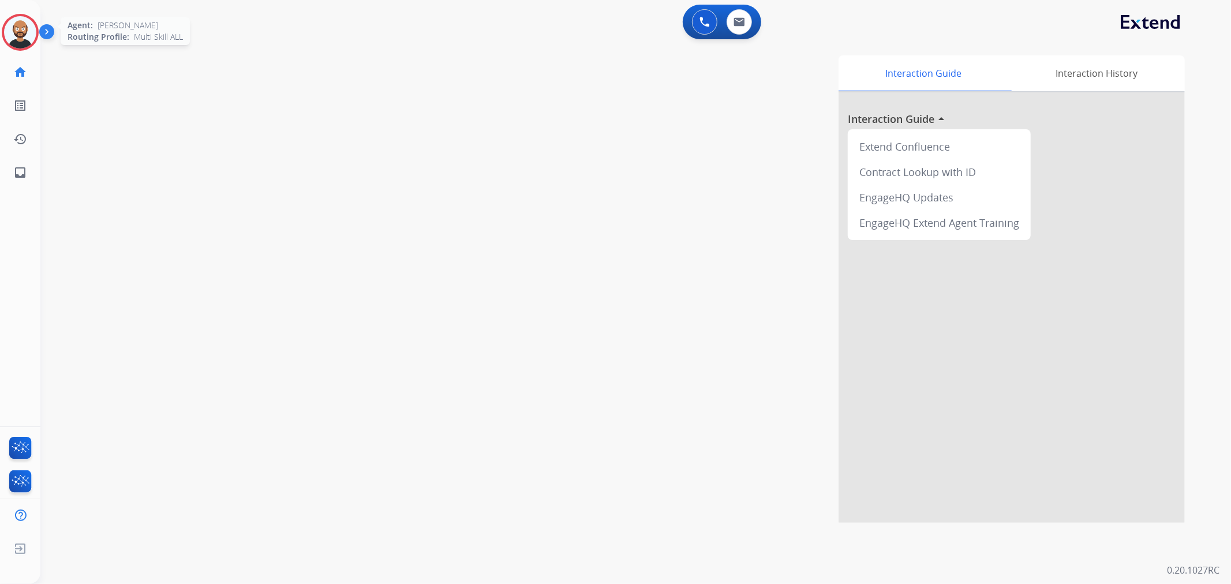
click at [20, 32] on img at bounding box center [20, 32] width 32 height 32
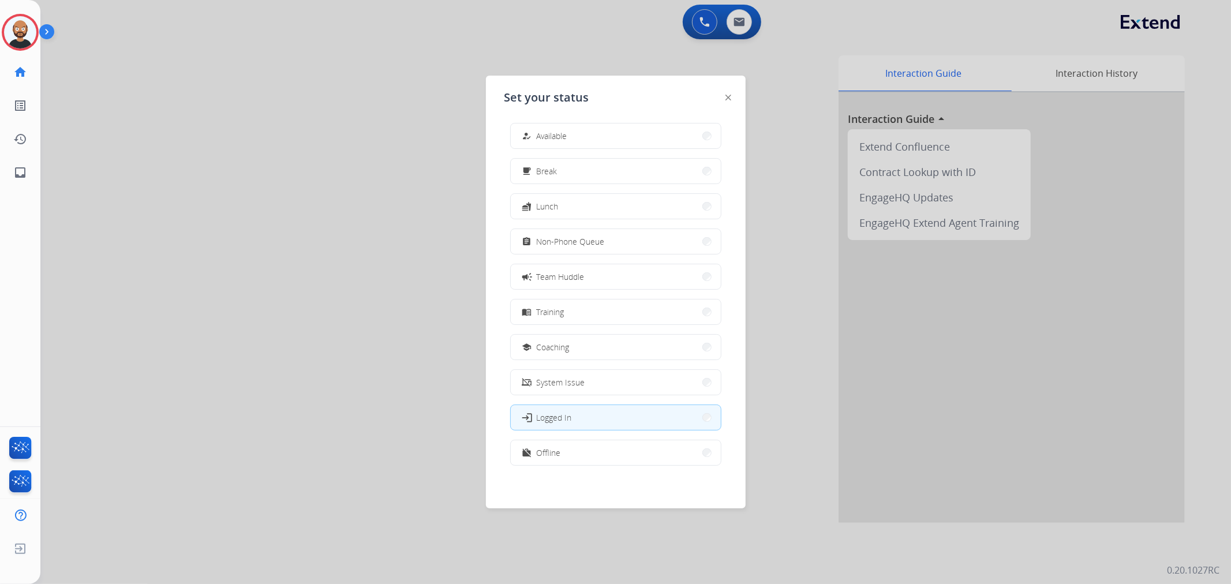
scroll to position [3, 0]
click at [572, 451] on button "work_off Offline" at bounding box center [616, 452] width 210 height 25
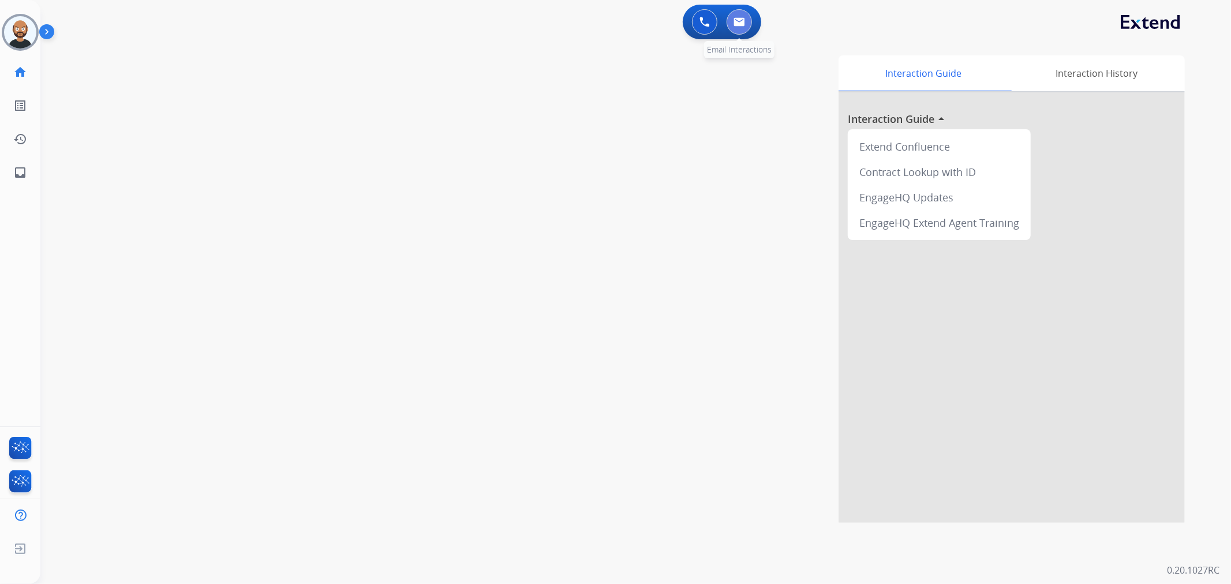
click at [733, 24] on button at bounding box center [739, 21] width 25 height 25
select select "**********"
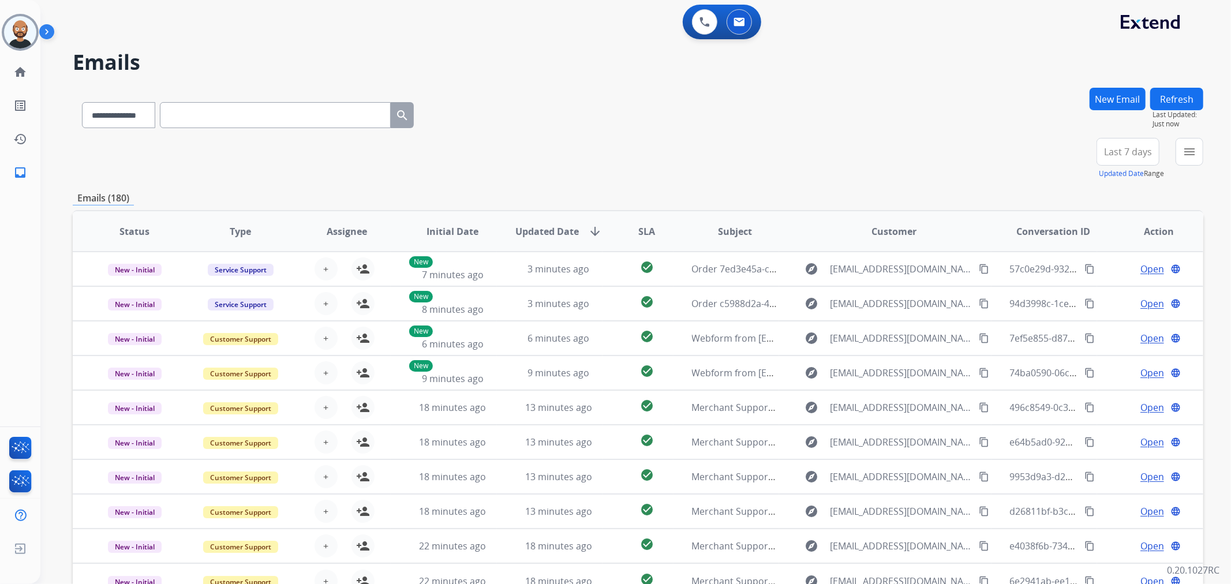
click at [215, 114] on input "text" at bounding box center [275, 115] width 231 height 26
paste input "**********"
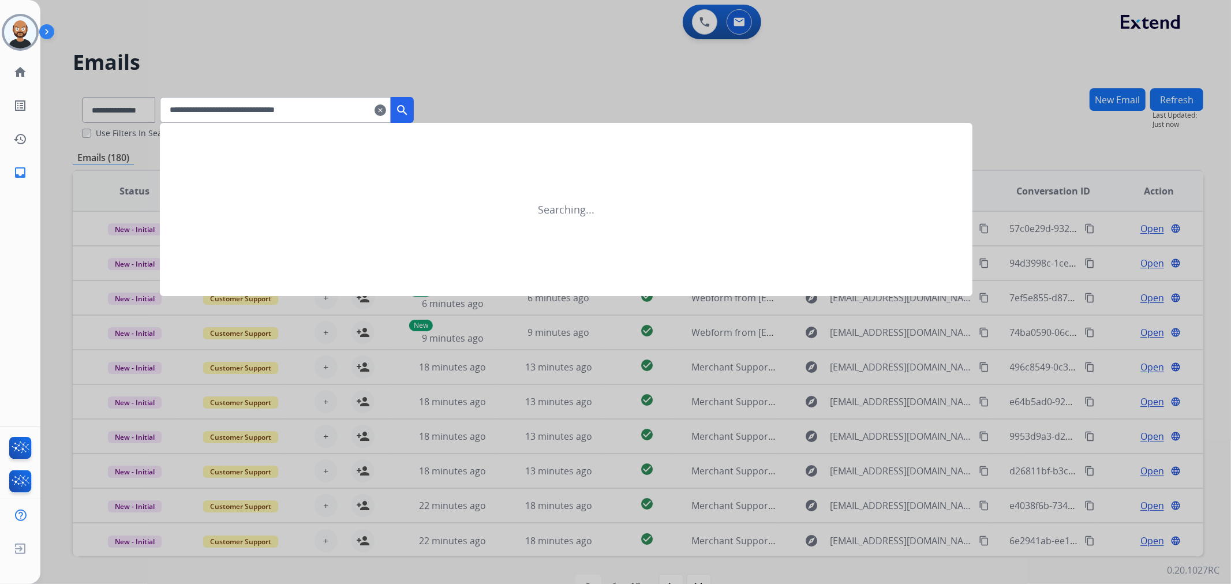
click at [409, 107] on mat-icon "search" at bounding box center [402, 110] width 14 height 14
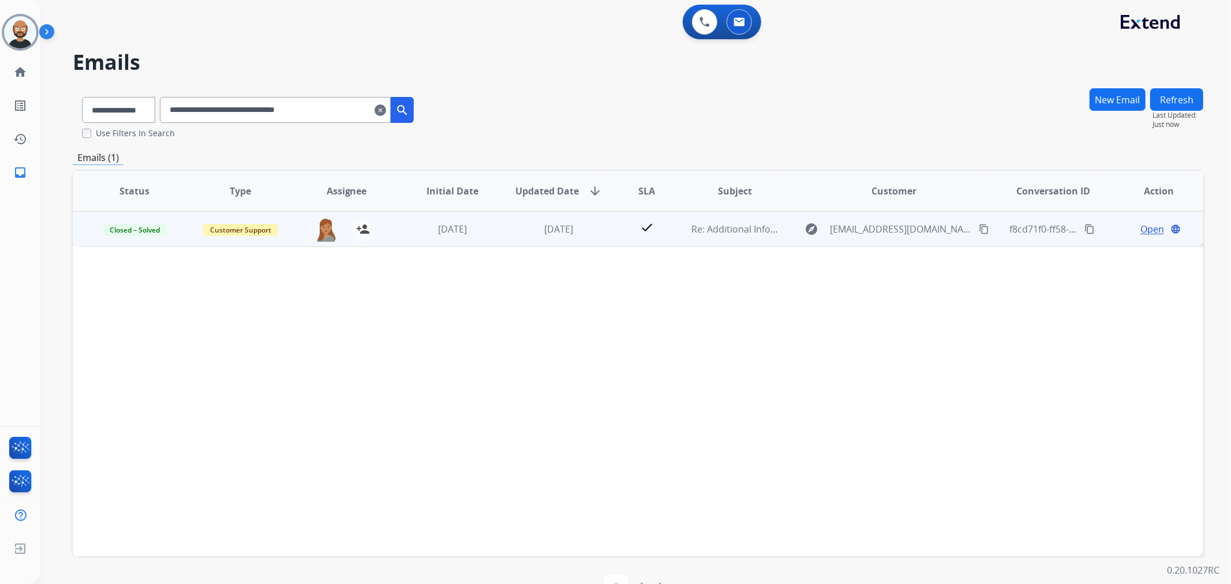
click at [1145, 227] on span "Open" at bounding box center [1153, 229] width 24 height 14
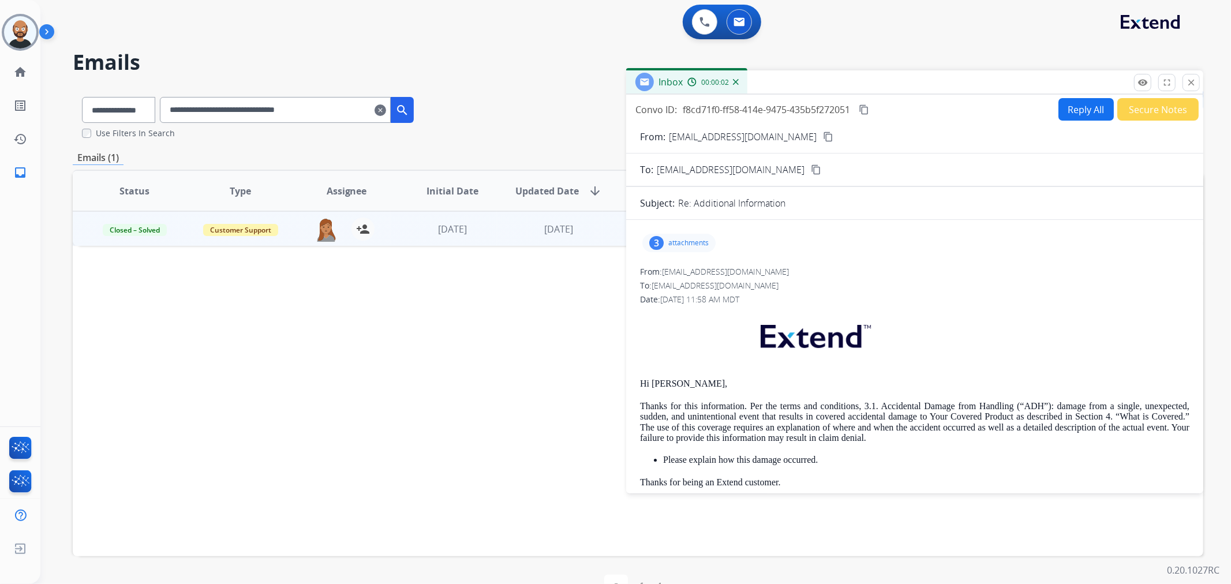
click at [1152, 109] on button "Secure Notes" at bounding box center [1158, 109] width 81 height 23
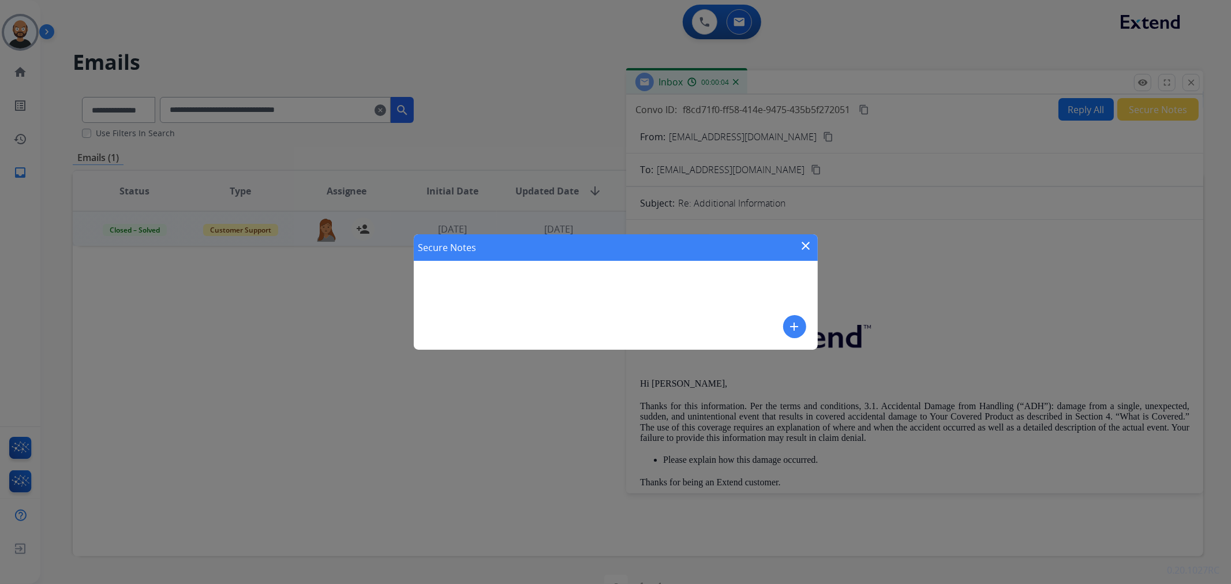
click at [804, 242] on mat-icon "close" at bounding box center [807, 246] width 14 height 14
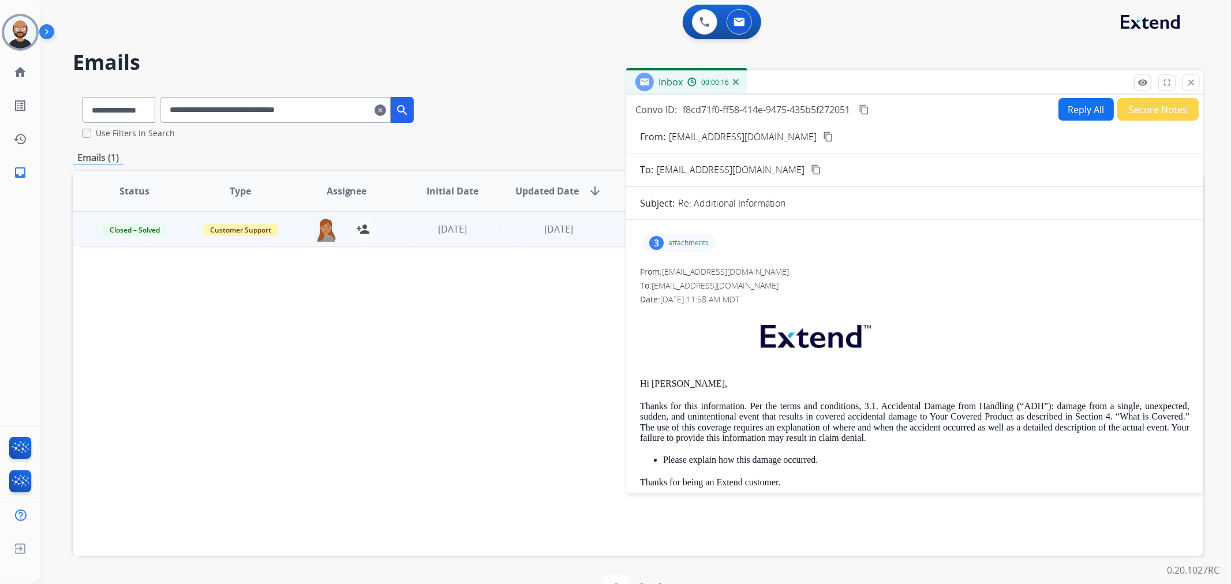
click at [1150, 116] on button "Secure Notes" at bounding box center [1158, 109] width 81 height 23
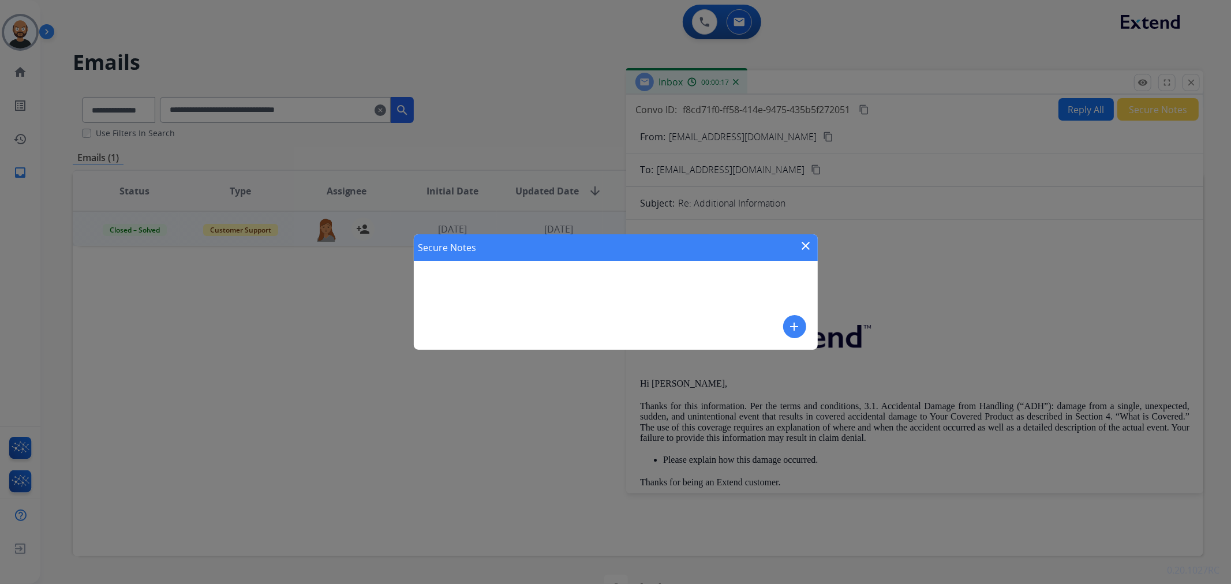
click at [804, 244] on mat-icon "close" at bounding box center [807, 246] width 14 height 14
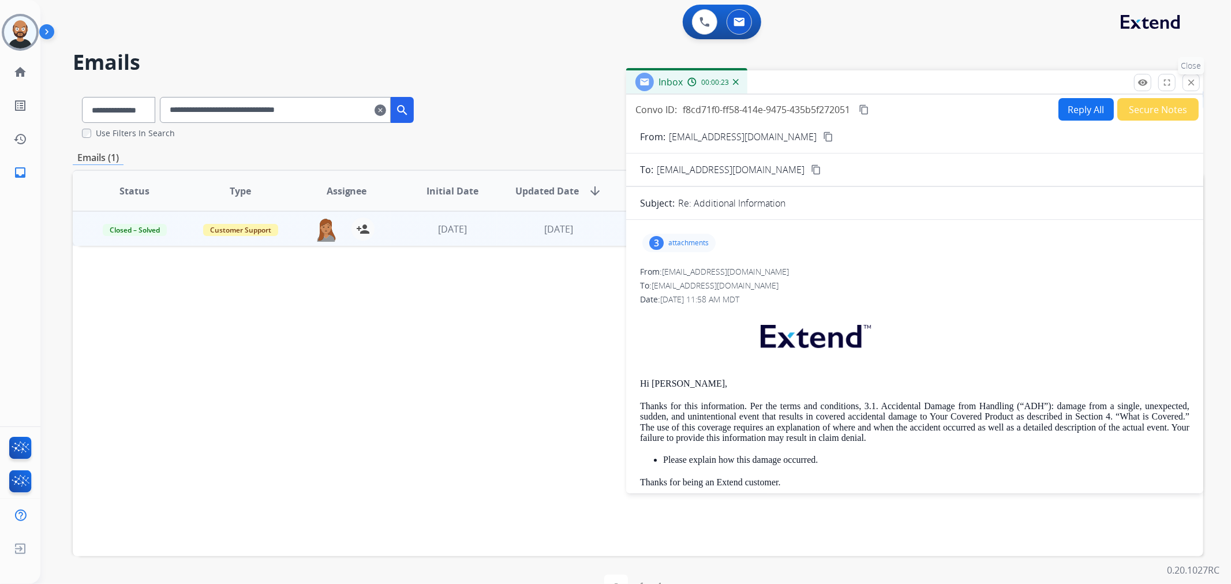
click at [1183, 84] on button "close Close" at bounding box center [1191, 82] width 17 height 17
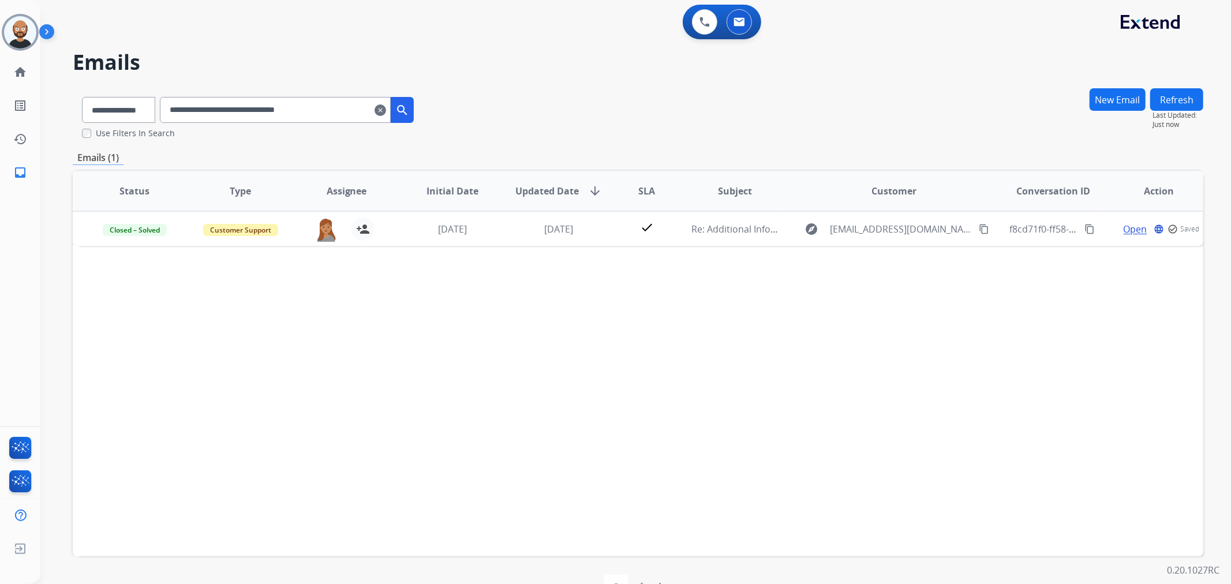
click at [324, 113] on input "**********" at bounding box center [275, 110] width 231 height 26
paste input "text"
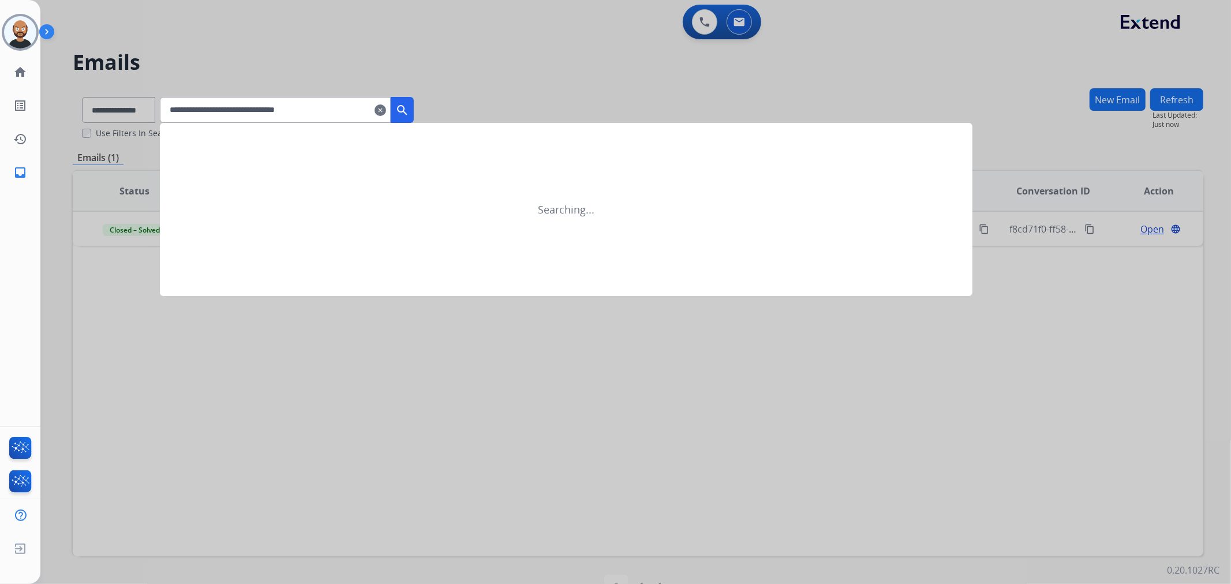
click at [409, 106] on mat-icon "search" at bounding box center [402, 110] width 14 height 14
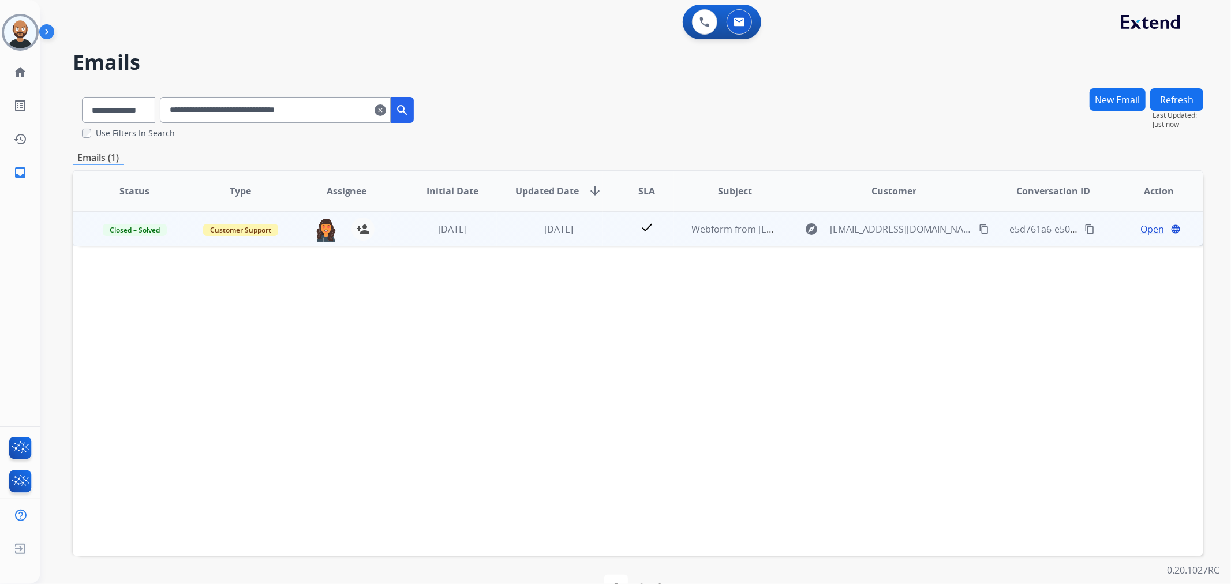
click at [1141, 223] on span "Open" at bounding box center [1153, 229] width 24 height 14
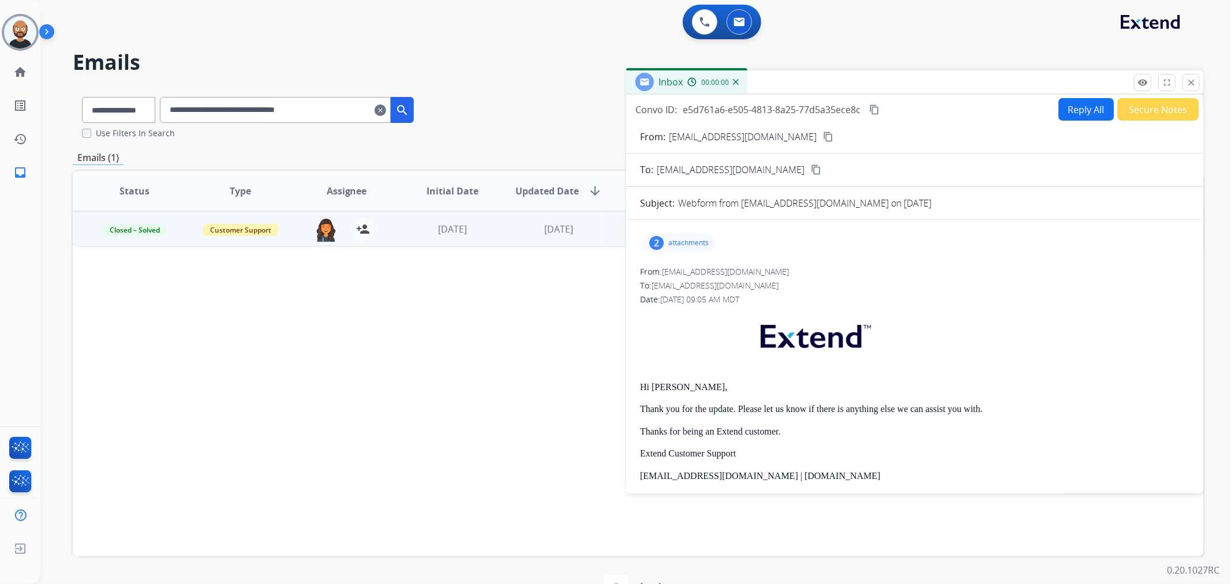
click at [1129, 107] on button "Secure Notes" at bounding box center [1158, 109] width 81 height 23
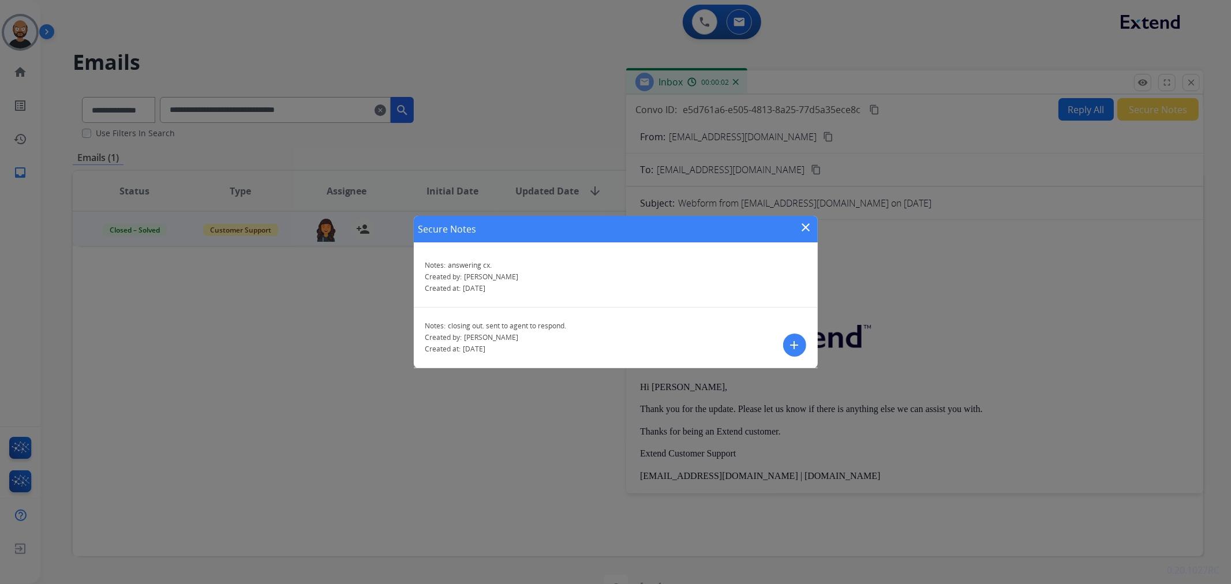
click at [807, 222] on mat-icon "close" at bounding box center [807, 228] width 14 height 14
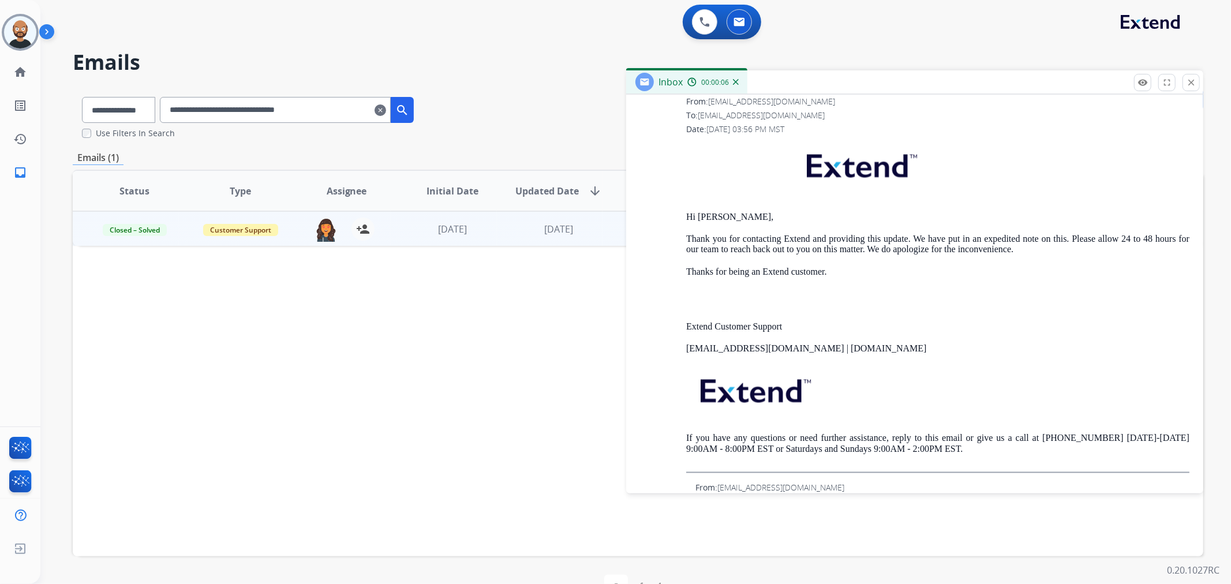
scroll to position [1603, 0]
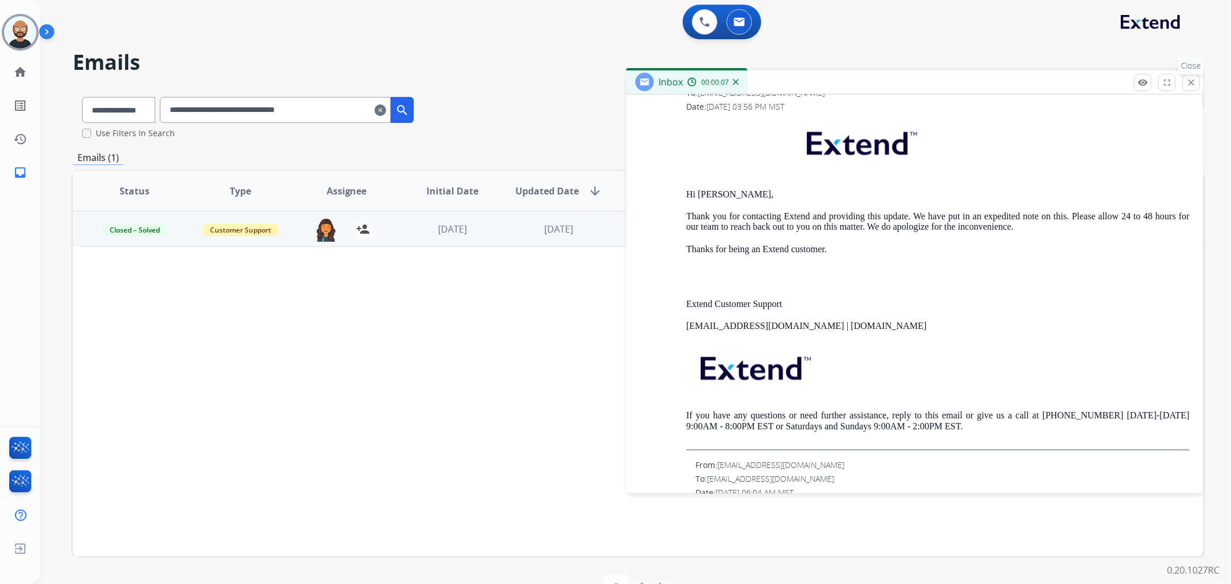
click at [1188, 80] on mat-icon "close" at bounding box center [1191, 82] width 10 height 10
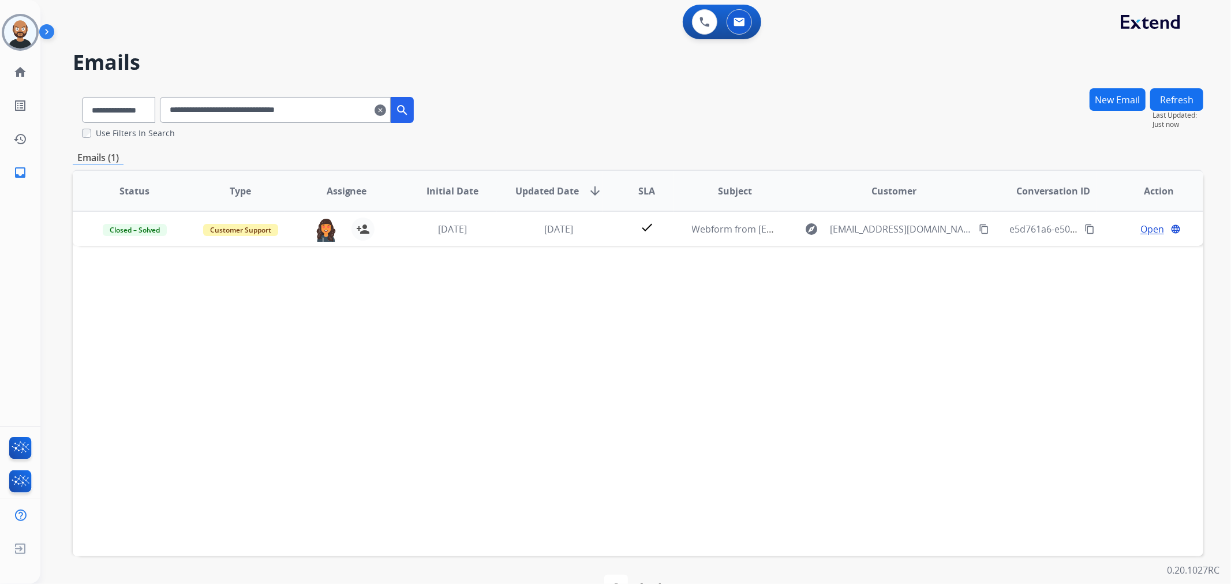
click at [324, 106] on input "**********" at bounding box center [275, 110] width 231 height 26
click at [321, 106] on input "**********" at bounding box center [275, 110] width 231 height 26
click at [322, 106] on input "**********" at bounding box center [275, 110] width 231 height 26
paste input "**********"
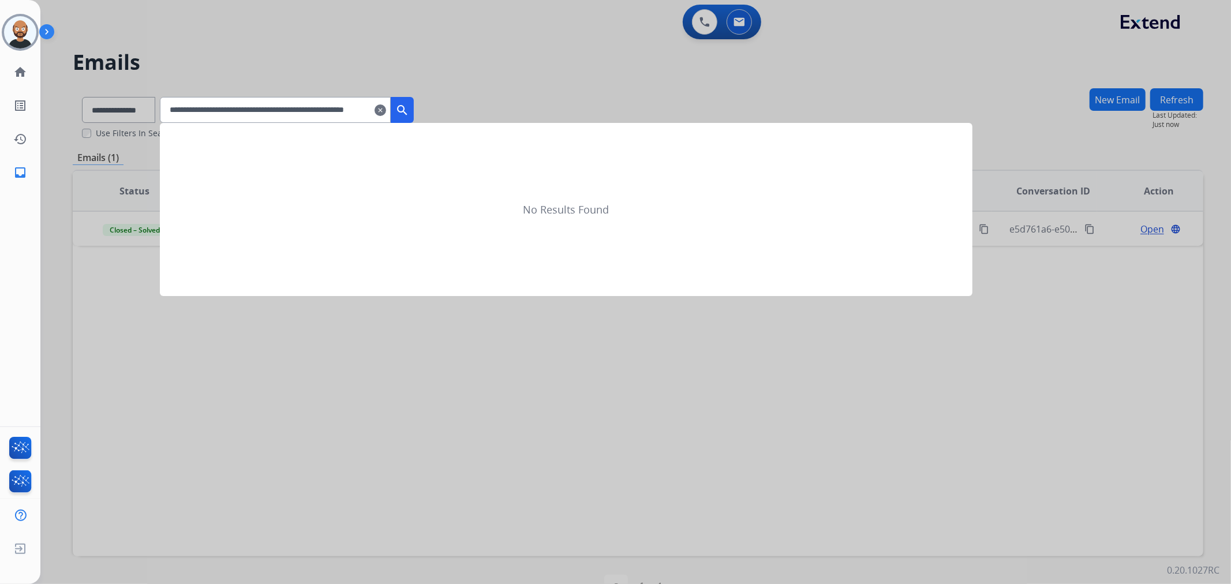
scroll to position [0, 56]
click at [323, 107] on input "**********" at bounding box center [275, 110] width 231 height 26
paste input "text"
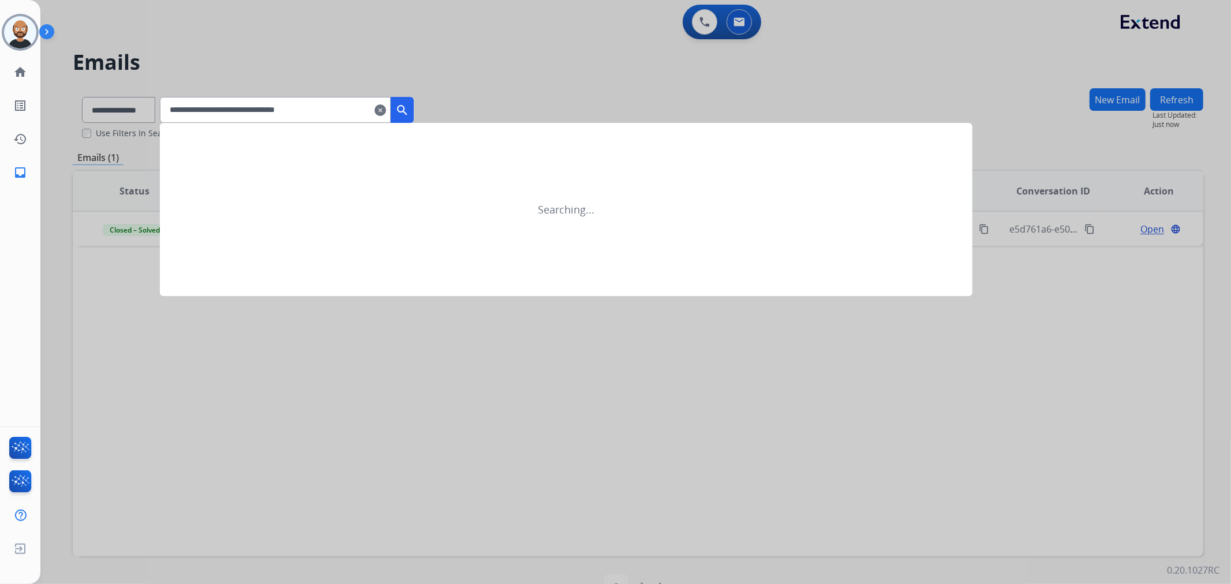
scroll to position [0, 0]
click at [409, 104] on mat-icon "search" at bounding box center [402, 110] width 14 height 14
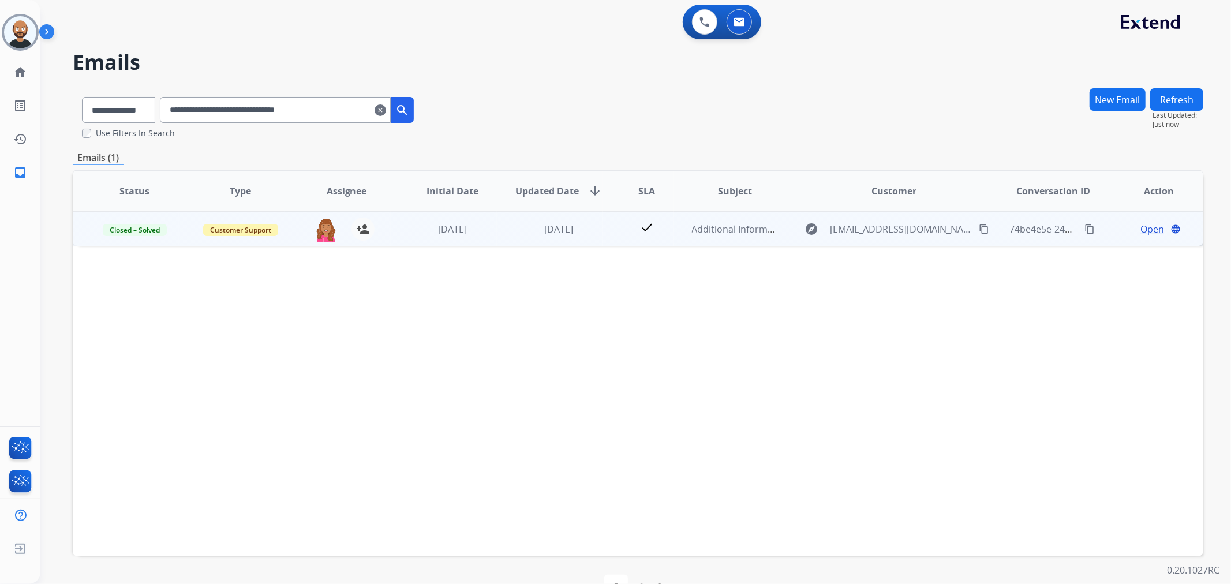
click at [1144, 229] on span "Open" at bounding box center [1153, 229] width 24 height 14
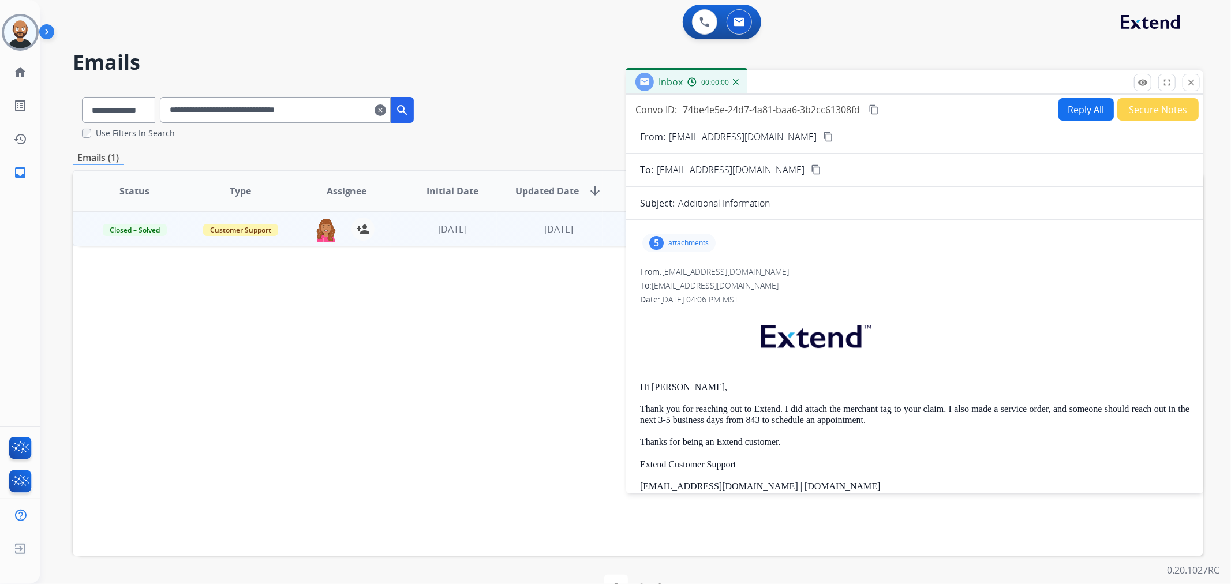
click at [1144, 114] on button "Secure Notes" at bounding box center [1158, 109] width 81 height 23
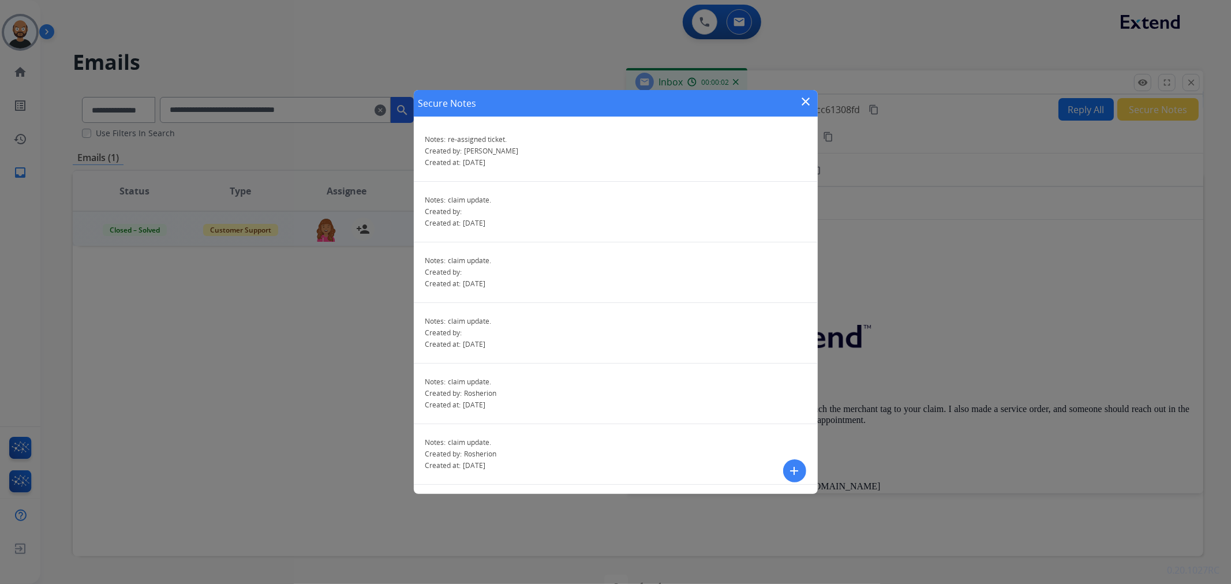
click at [805, 102] on mat-icon "close" at bounding box center [807, 102] width 14 height 14
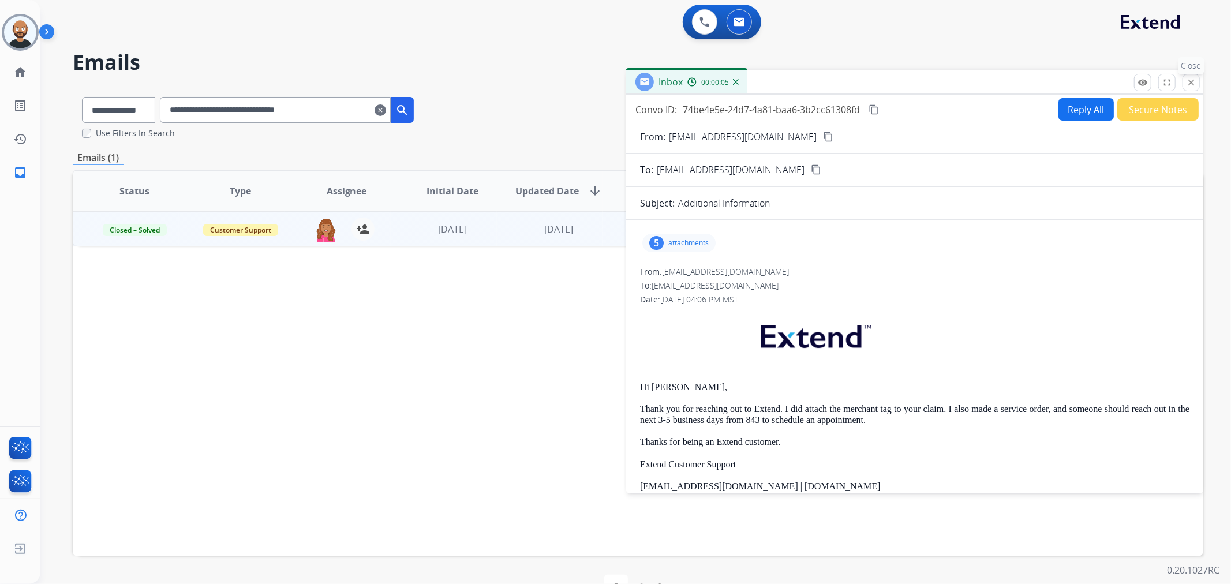
click at [1192, 83] on mat-icon "close" at bounding box center [1191, 82] width 10 height 10
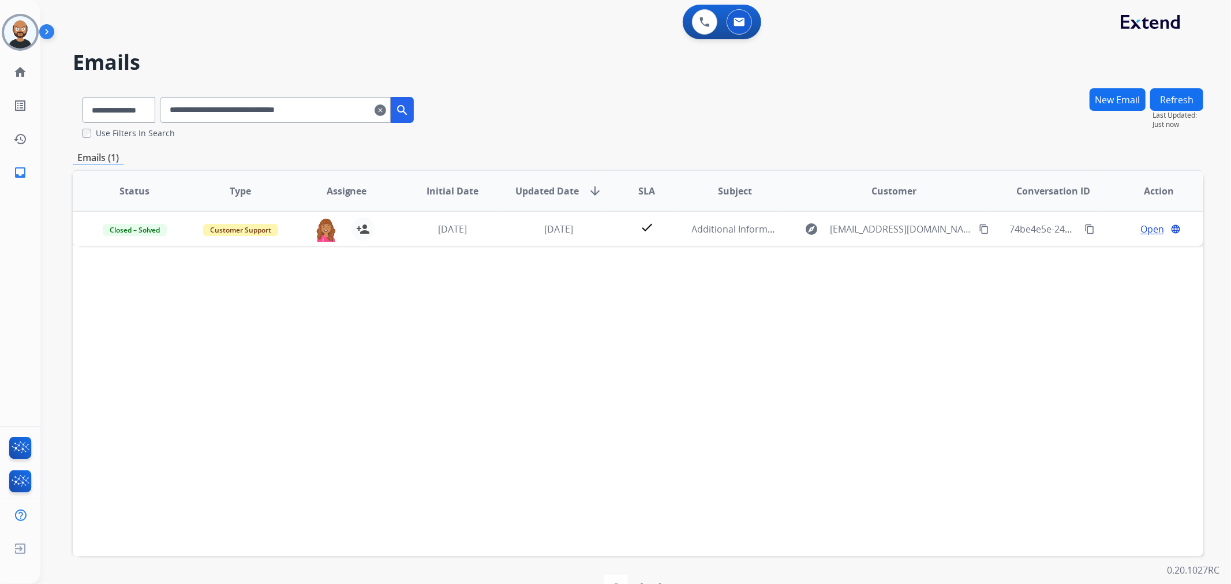
click at [308, 111] on input "**********" at bounding box center [275, 110] width 231 height 26
paste input "text"
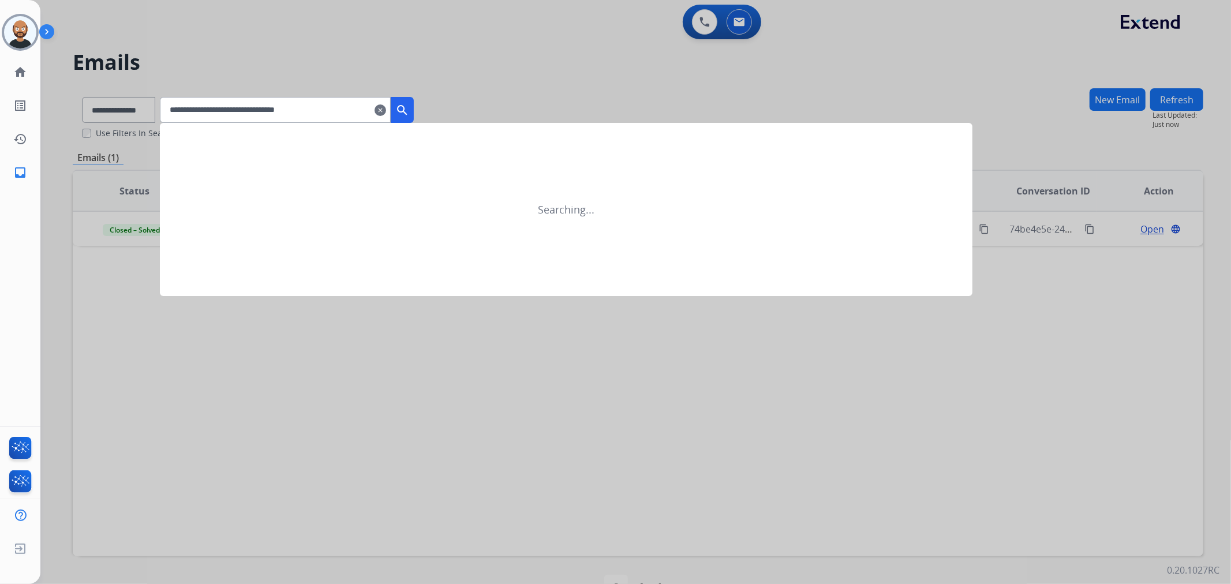
click at [409, 103] on mat-icon "search" at bounding box center [402, 110] width 14 height 14
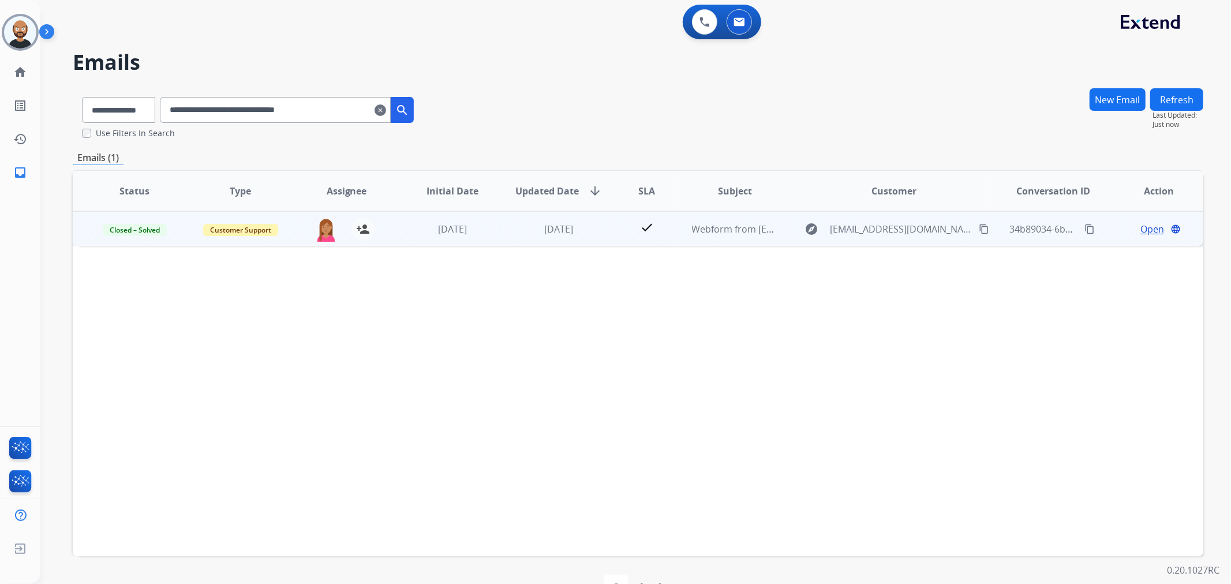
click at [1141, 227] on span "Open" at bounding box center [1153, 229] width 24 height 14
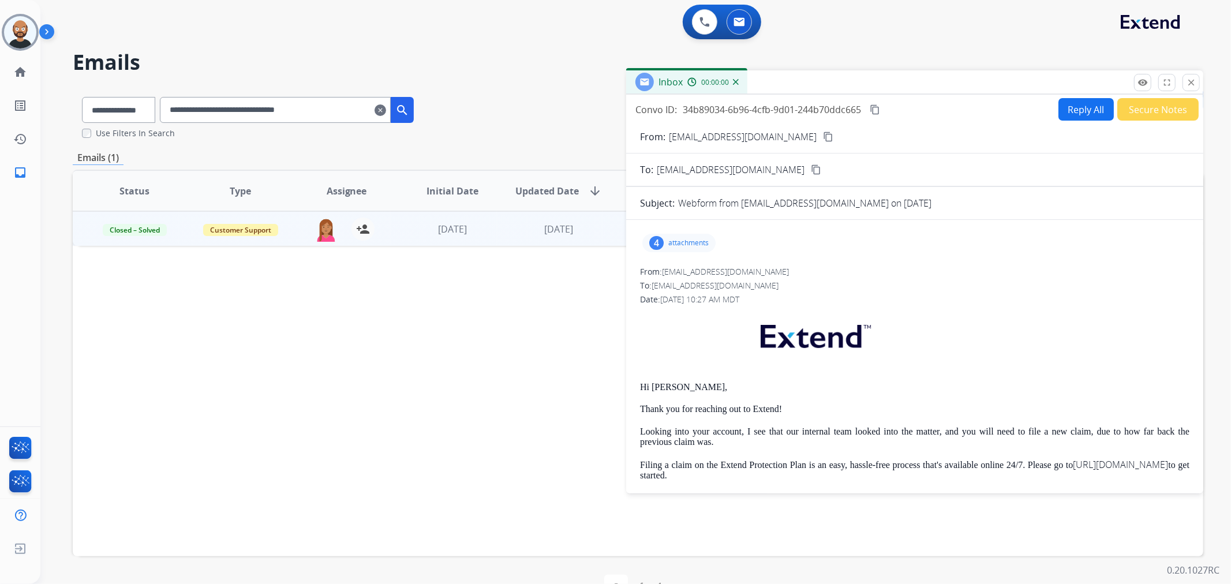
click at [1130, 114] on button "Secure Notes" at bounding box center [1158, 109] width 81 height 23
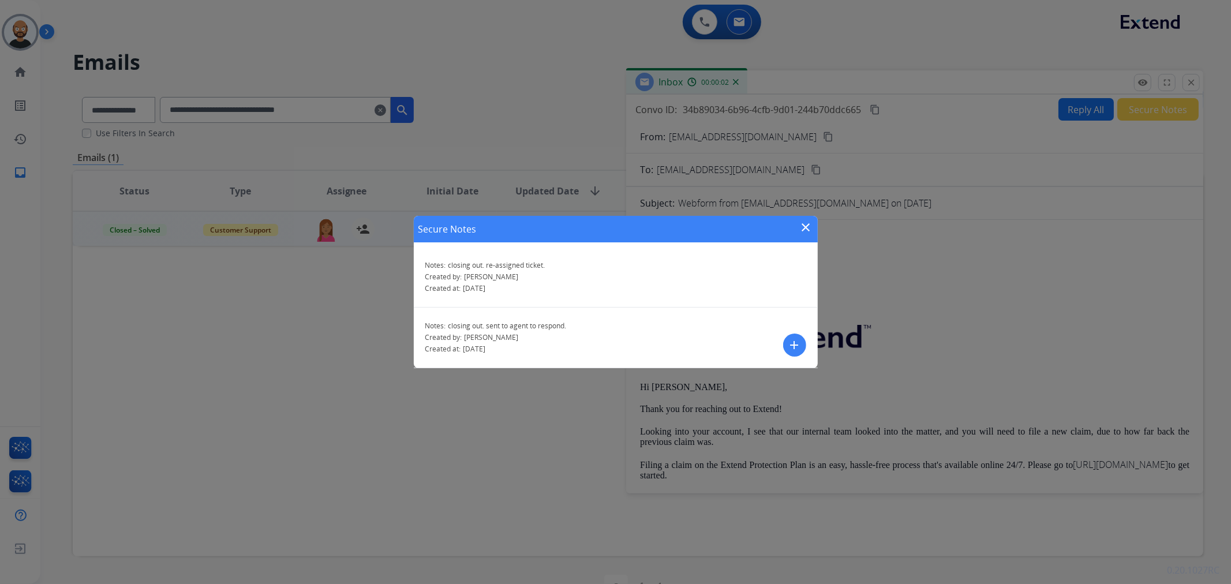
click at [809, 223] on mat-icon "close" at bounding box center [807, 228] width 14 height 14
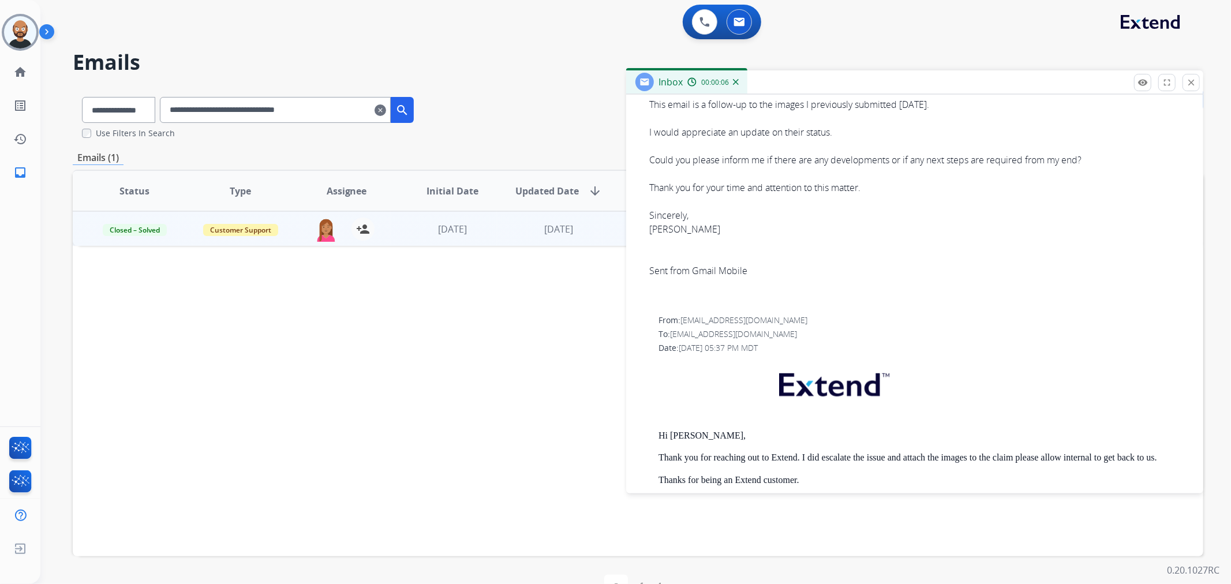
scroll to position [577, 0]
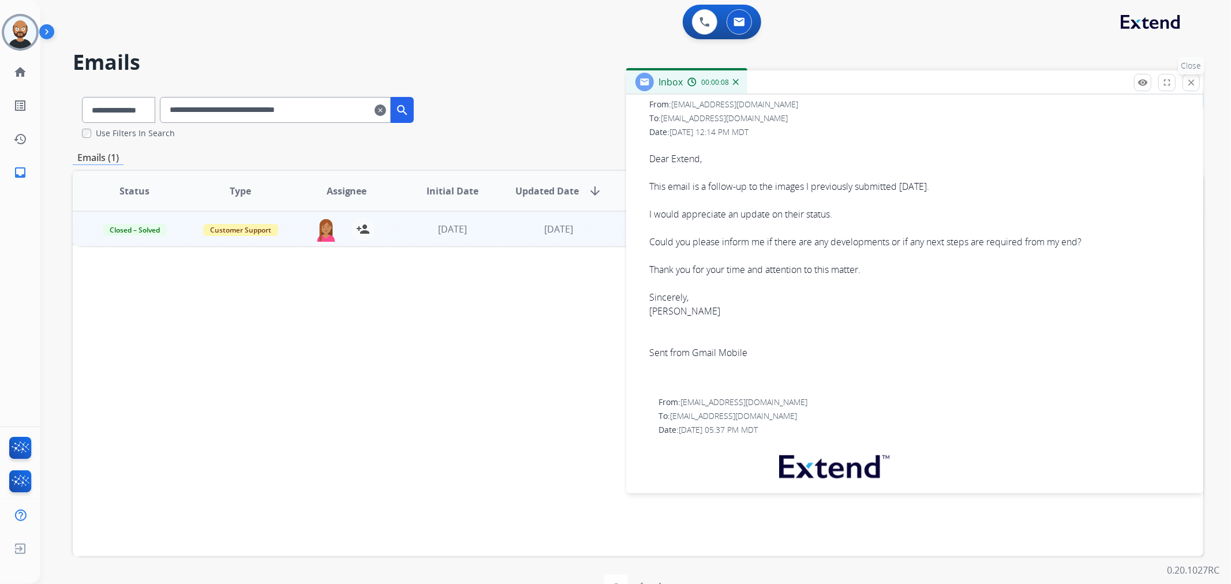
click at [1186, 84] on mat-icon "close" at bounding box center [1191, 82] width 10 height 10
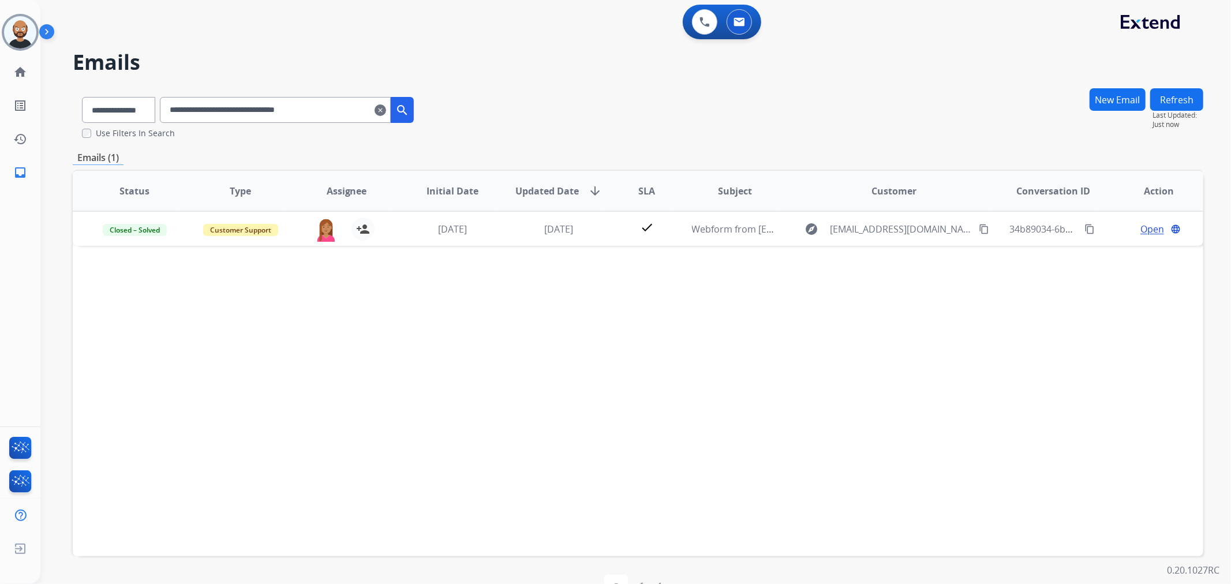
click at [307, 114] on input "**********" at bounding box center [275, 110] width 231 height 26
paste input "text"
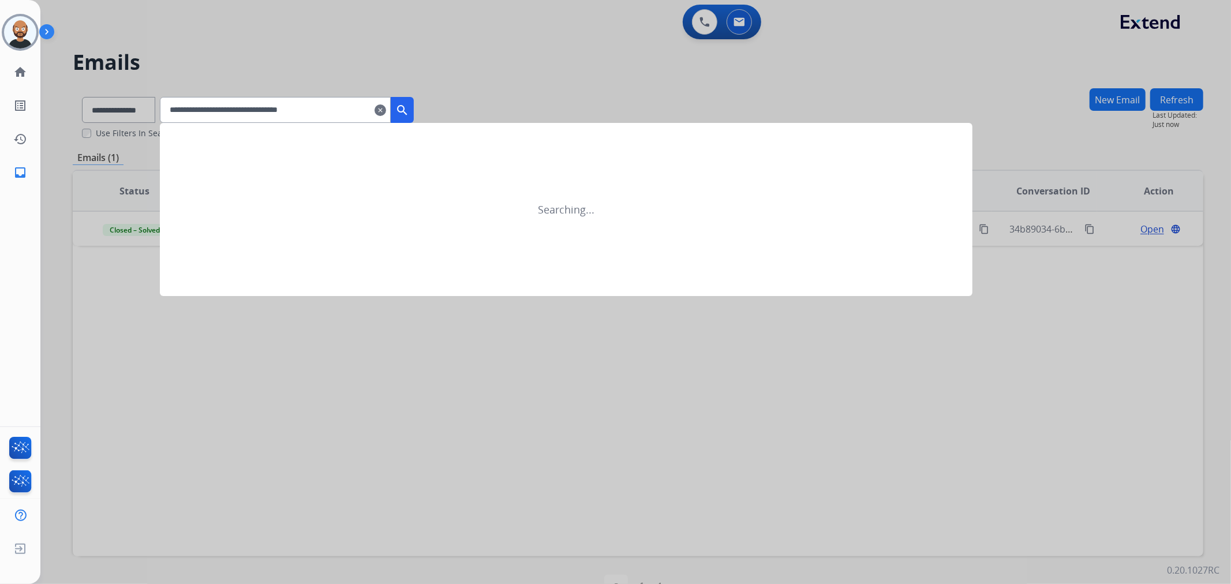
click at [409, 111] on mat-icon "search" at bounding box center [402, 110] width 14 height 14
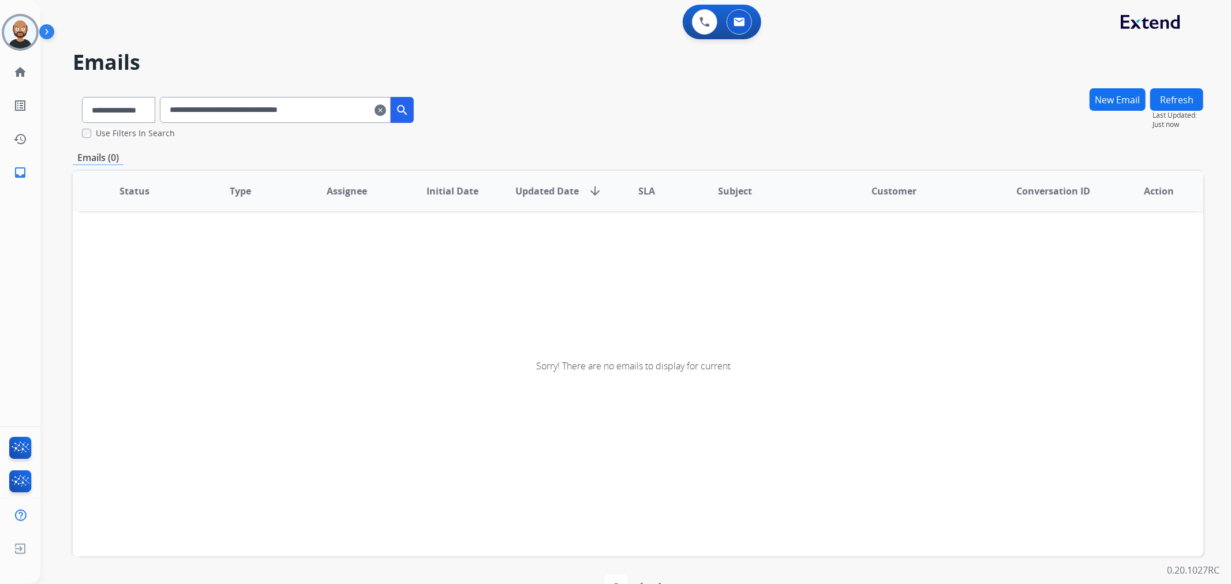
click at [345, 101] on input "**********" at bounding box center [275, 110] width 231 height 26
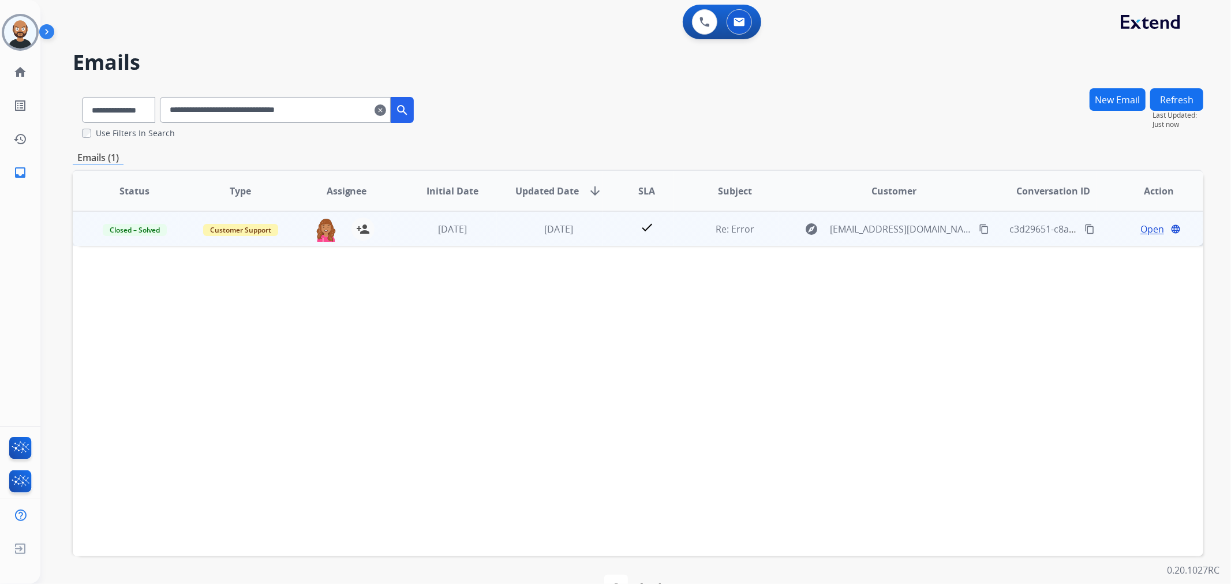
click at [1142, 230] on span "Open" at bounding box center [1153, 229] width 24 height 14
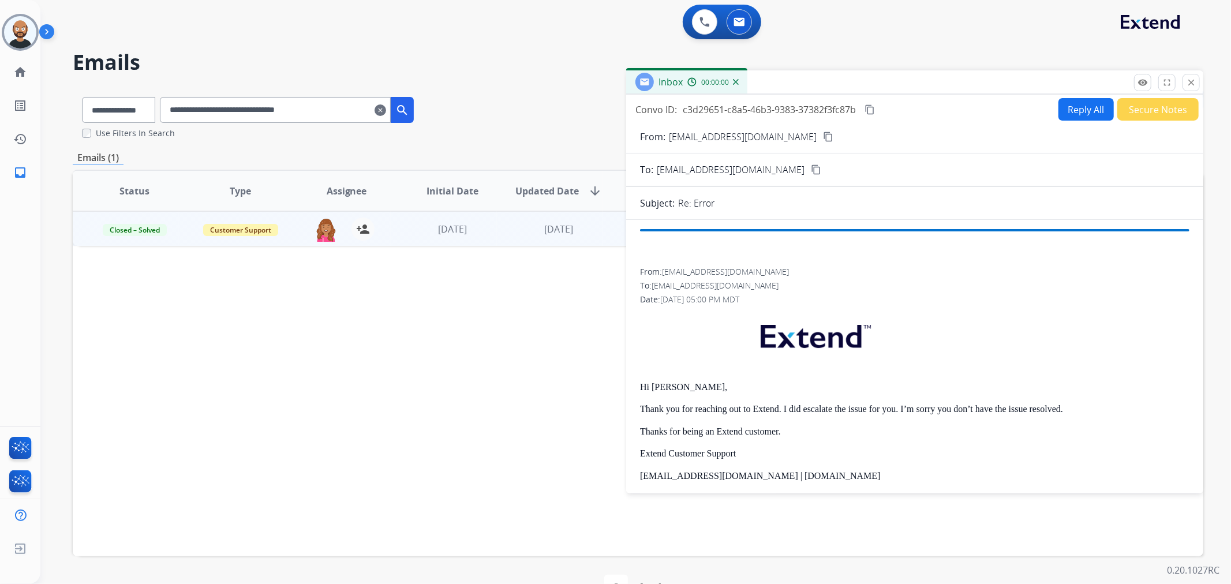
click at [1139, 113] on button "Secure Notes" at bounding box center [1158, 109] width 81 height 23
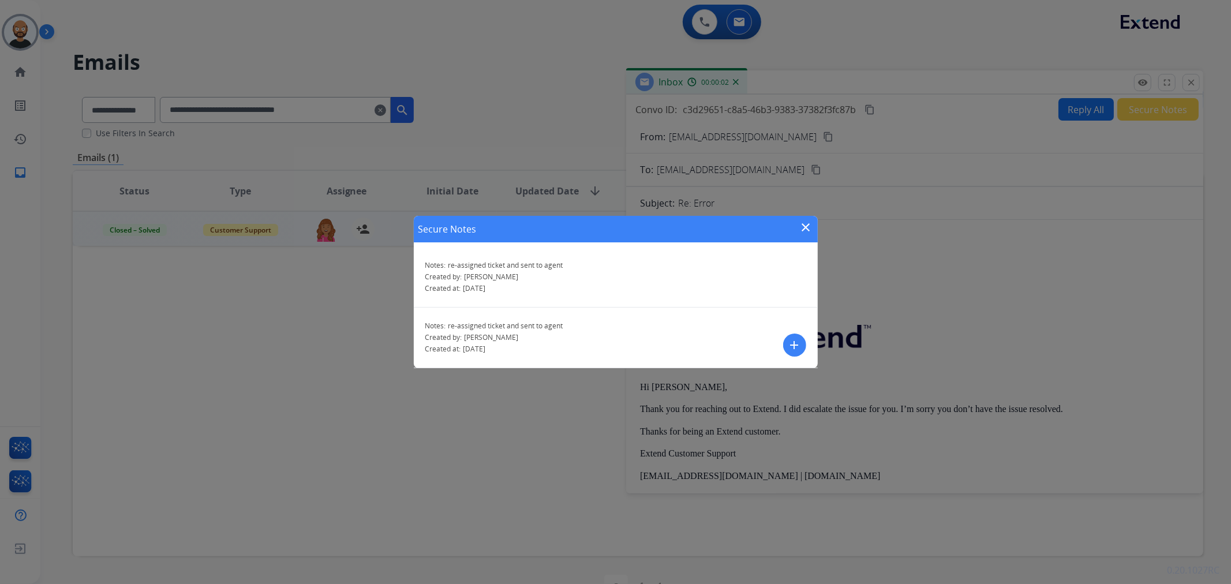
click at [803, 229] on mat-icon "close" at bounding box center [807, 228] width 14 height 14
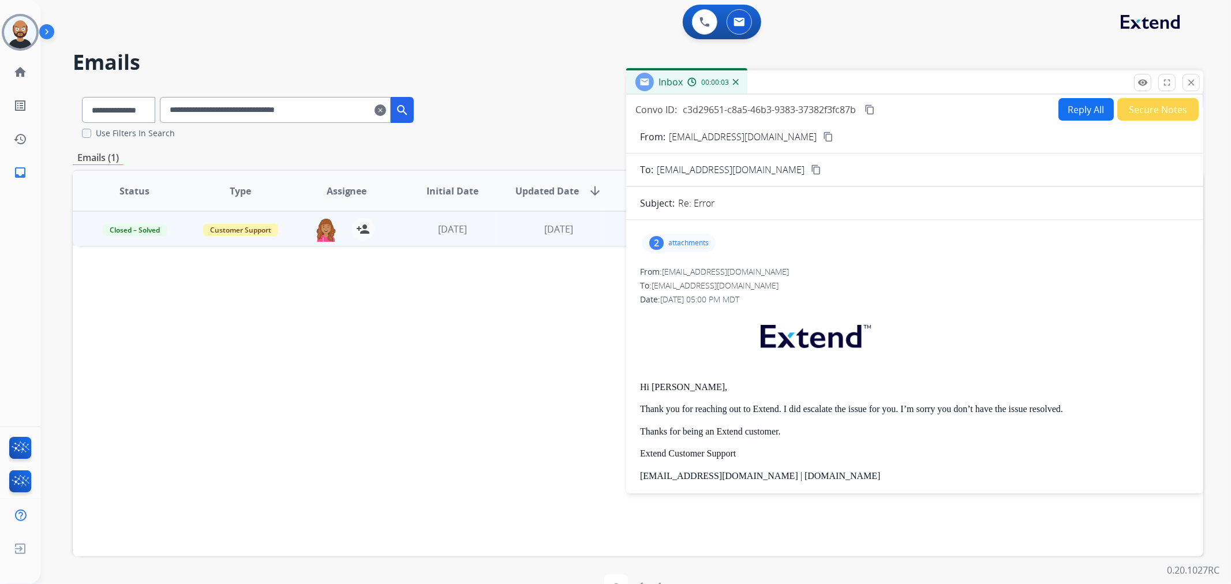
click at [1190, 80] on mat-icon "close" at bounding box center [1191, 82] width 10 height 10
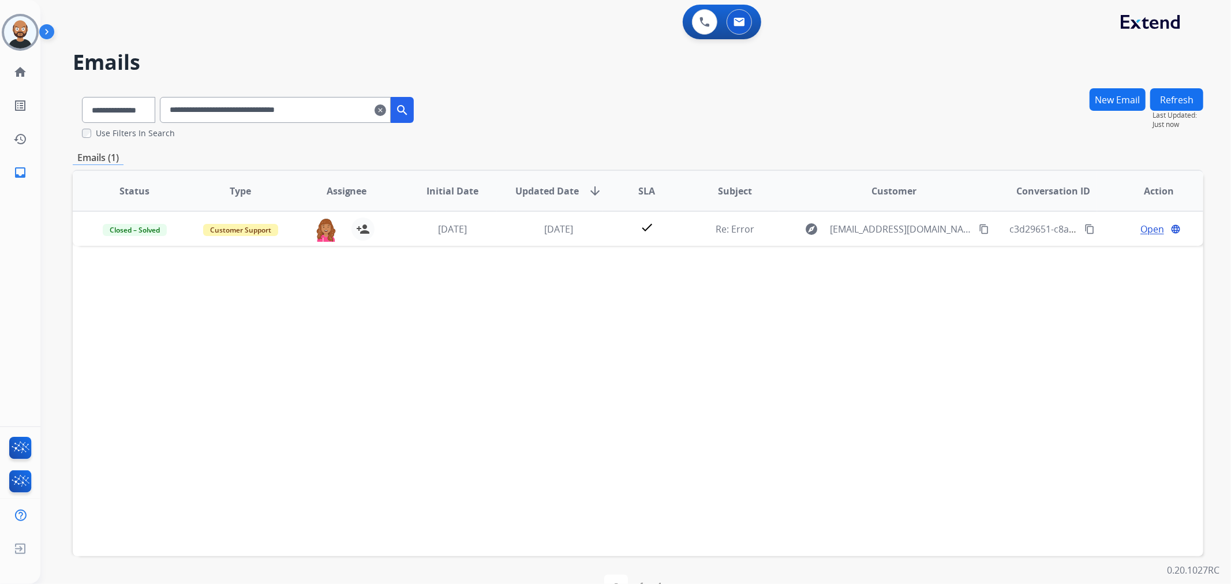
click at [283, 101] on input "**********" at bounding box center [275, 110] width 231 height 26
paste input "text"
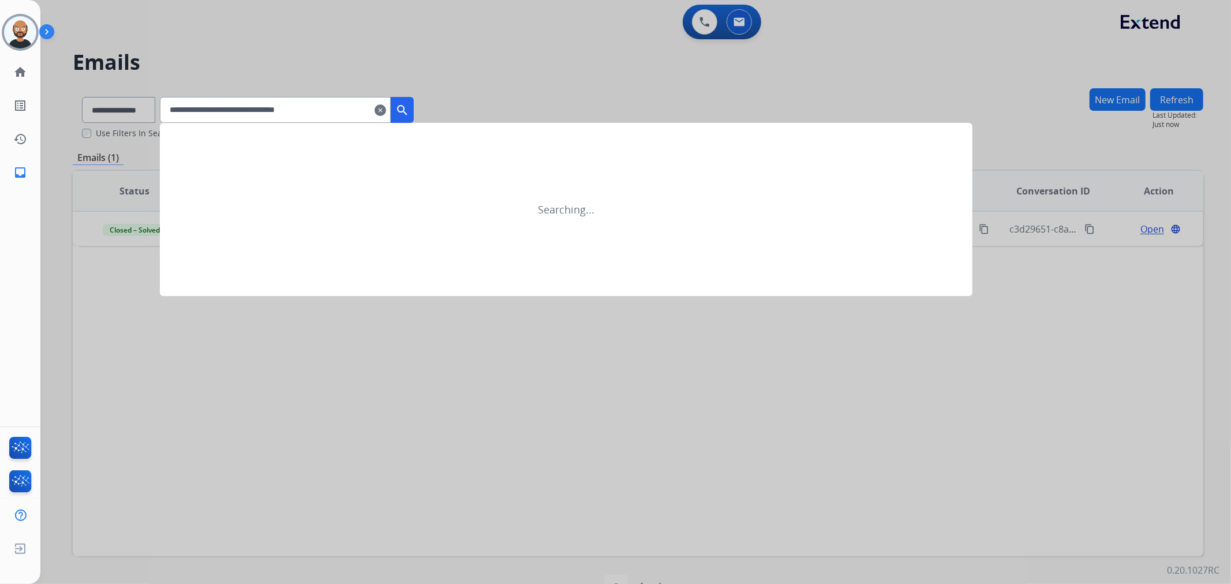
click at [409, 113] on mat-icon "search" at bounding box center [402, 110] width 14 height 14
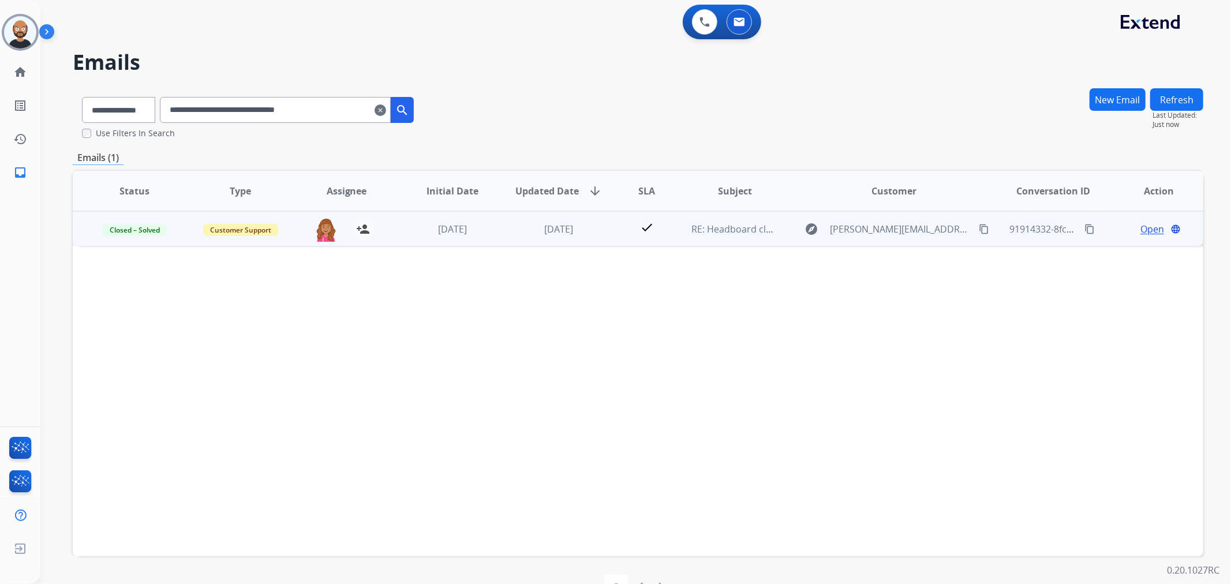
click at [1141, 227] on span "Open" at bounding box center [1153, 229] width 24 height 14
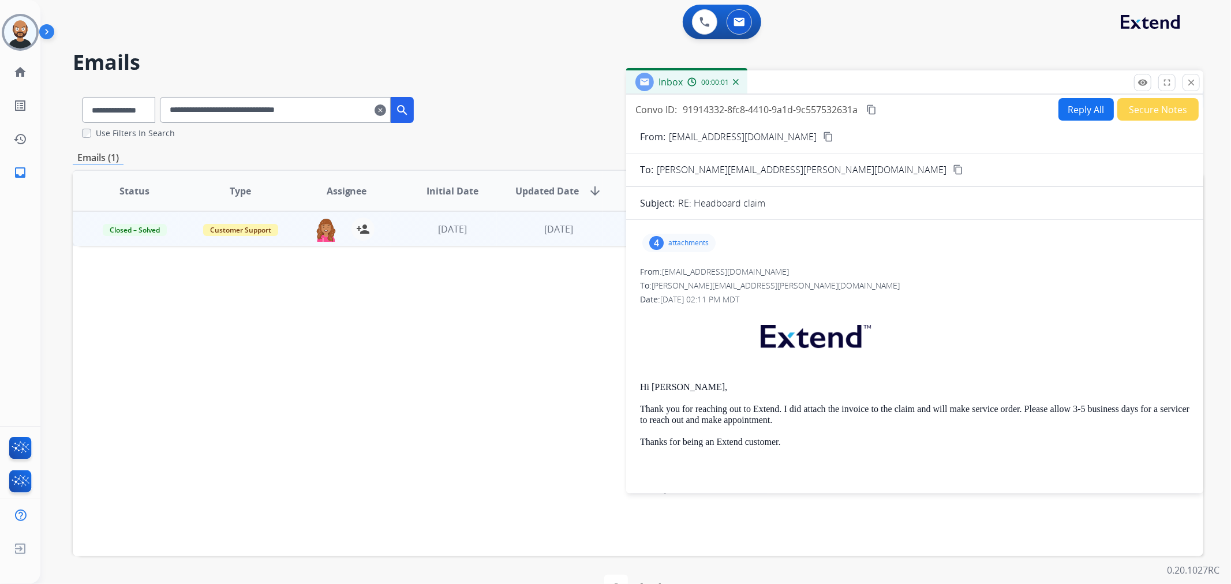
click at [1140, 112] on button "Secure Notes" at bounding box center [1158, 109] width 81 height 23
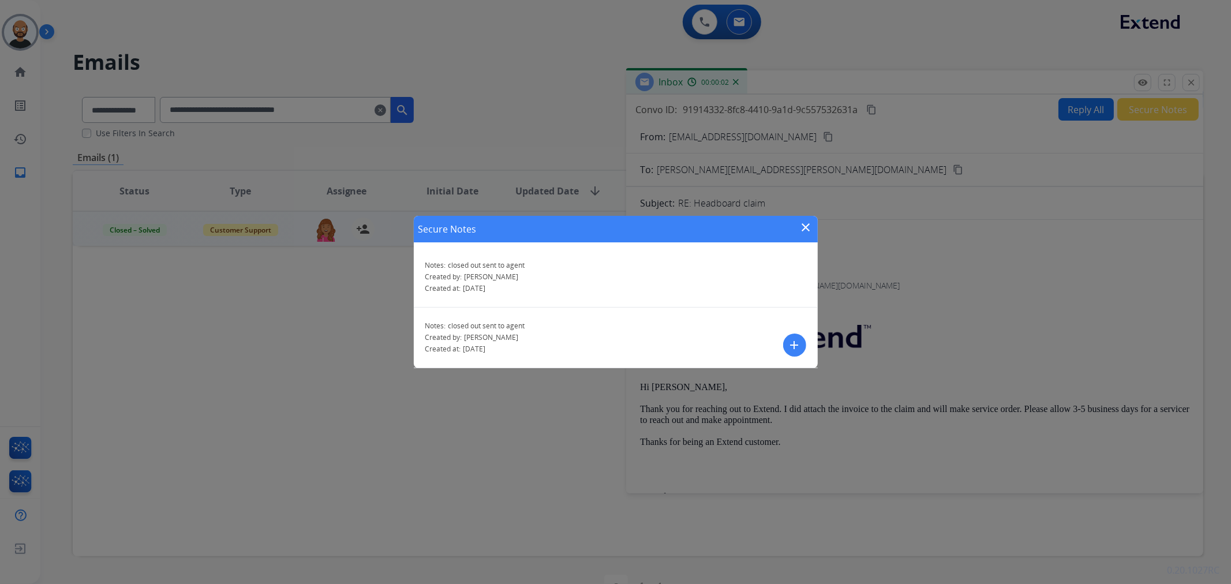
click at [805, 222] on mat-icon "close" at bounding box center [807, 228] width 14 height 14
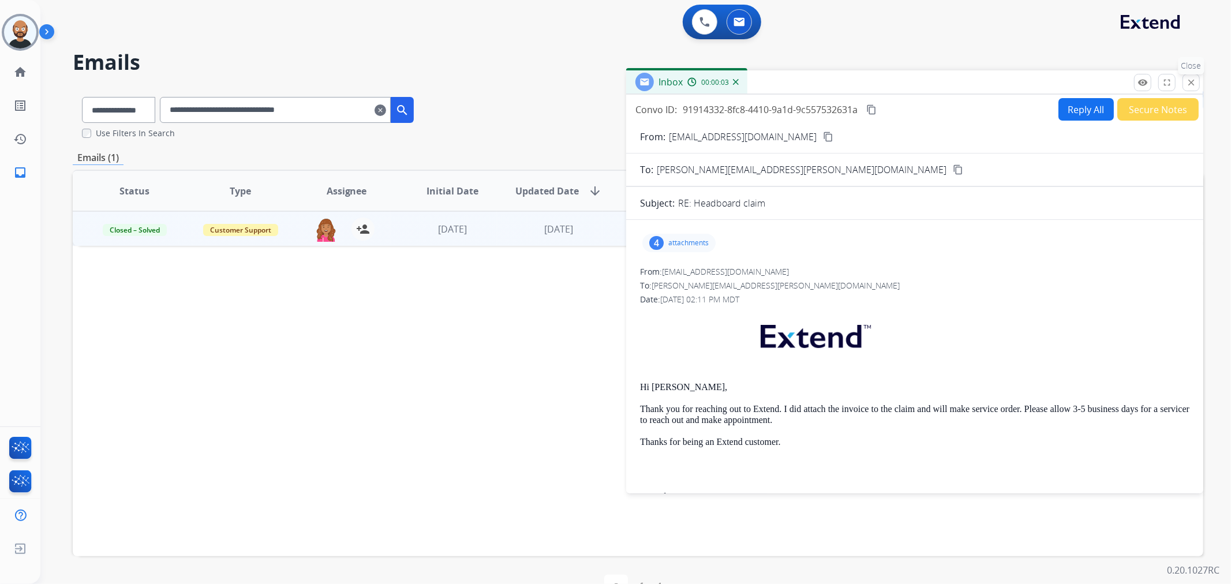
click at [1190, 77] on mat-icon "close" at bounding box center [1191, 82] width 10 height 10
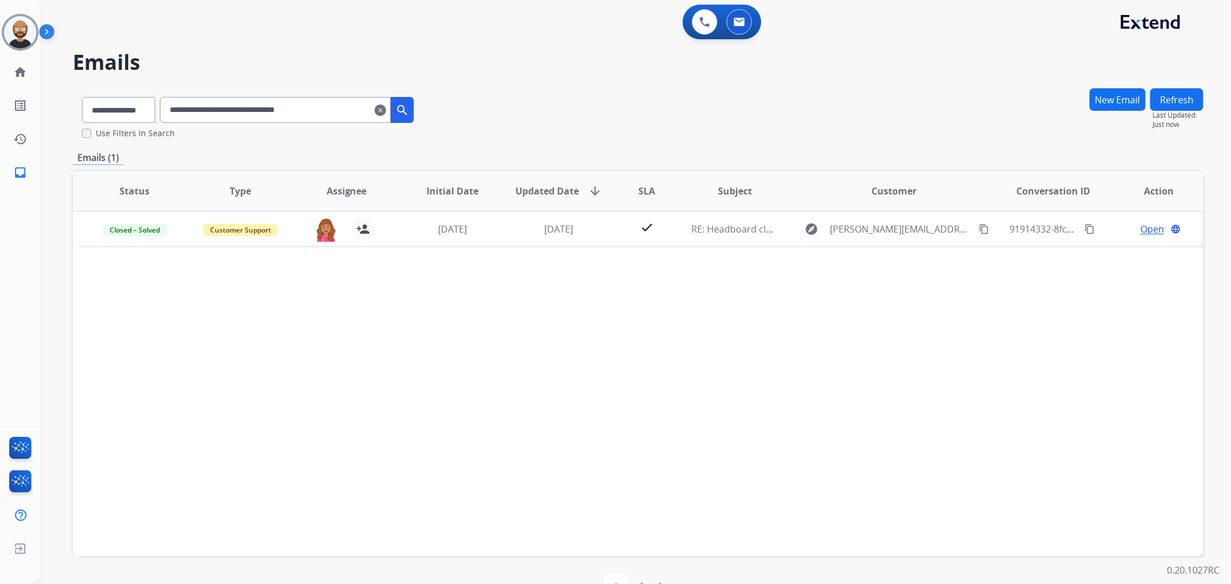
drag, startPoint x: 269, startPoint y: 127, endPoint x: 269, endPoint y: 120, distance: 6.9
click at [269, 125] on div "**********" at bounding box center [248, 108] width 350 height 40
click at [270, 114] on input "**********" at bounding box center [275, 110] width 231 height 26
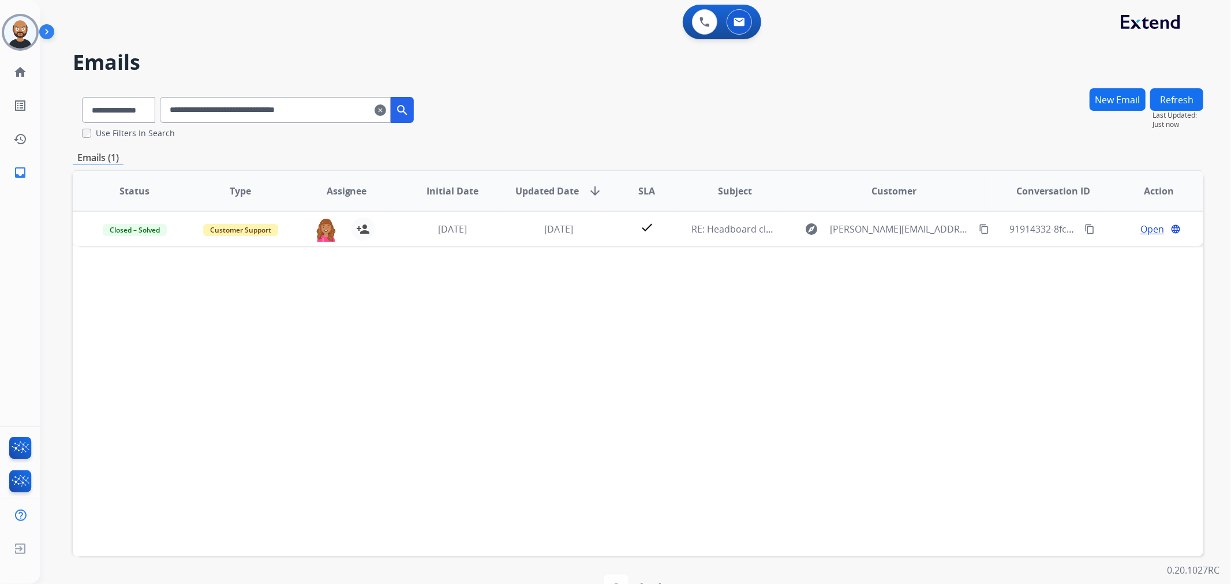
paste input "text"
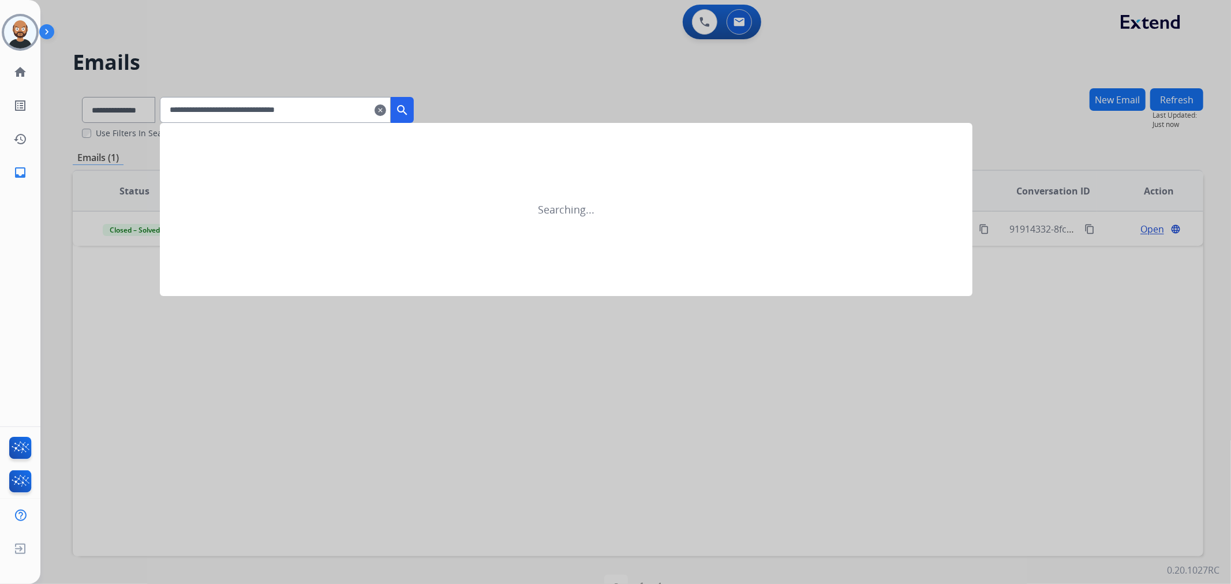
click at [409, 111] on mat-icon "search" at bounding box center [402, 110] width 14 height 14
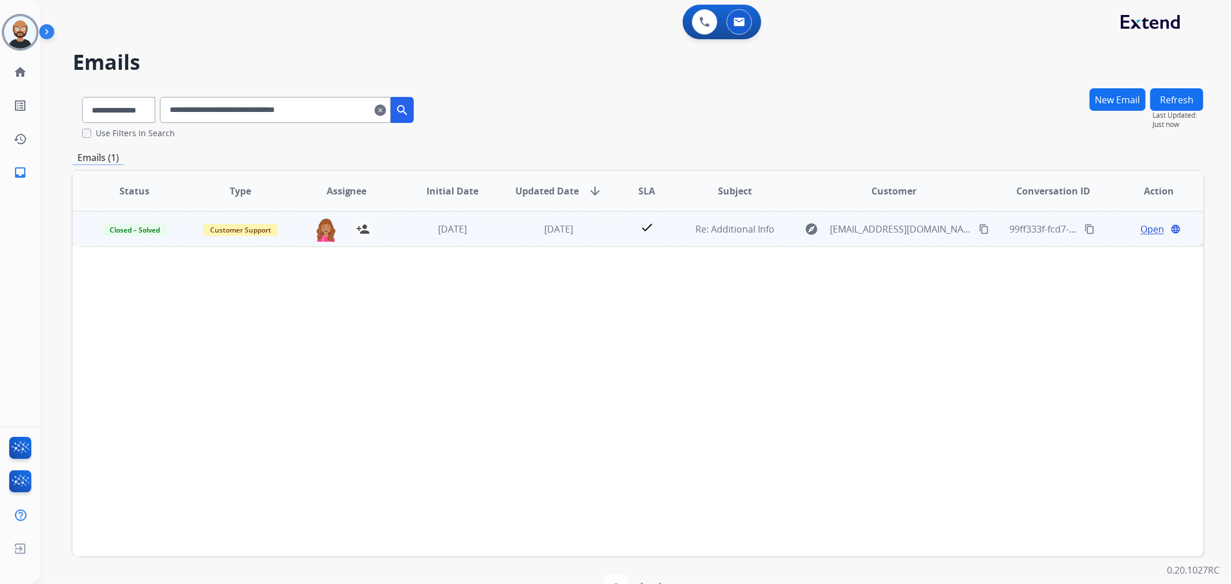
click at [1141, 225] on span "Open" at bounding box center [1153, 229] width 24 height 14
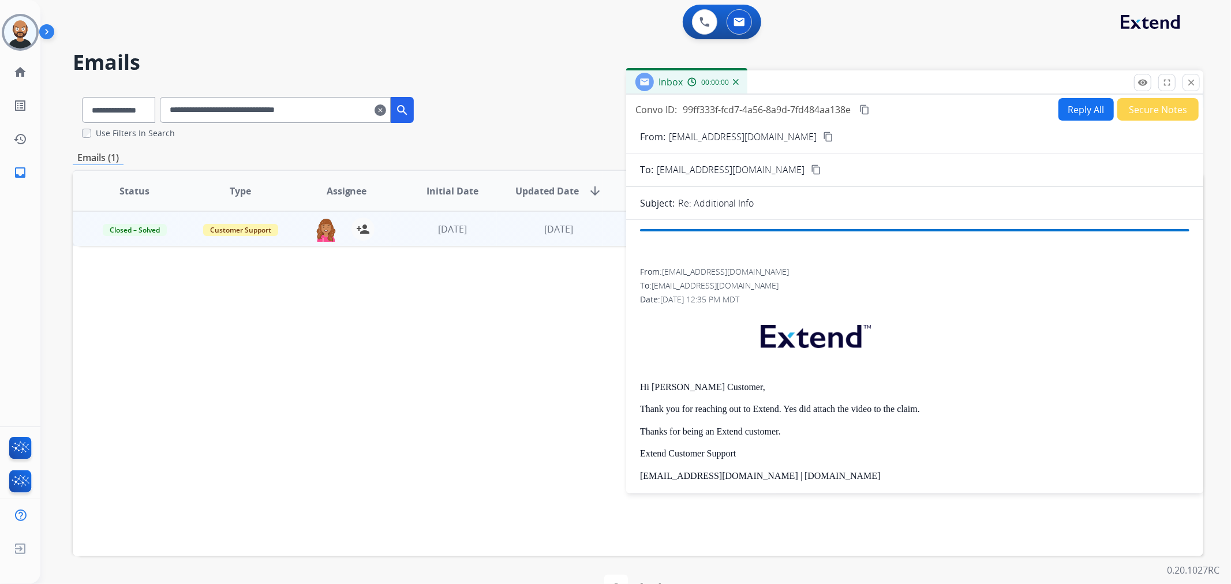
click at [1134, 110] on button "Secure Notes" at bounding box center [1158, 109] width 81 height 23
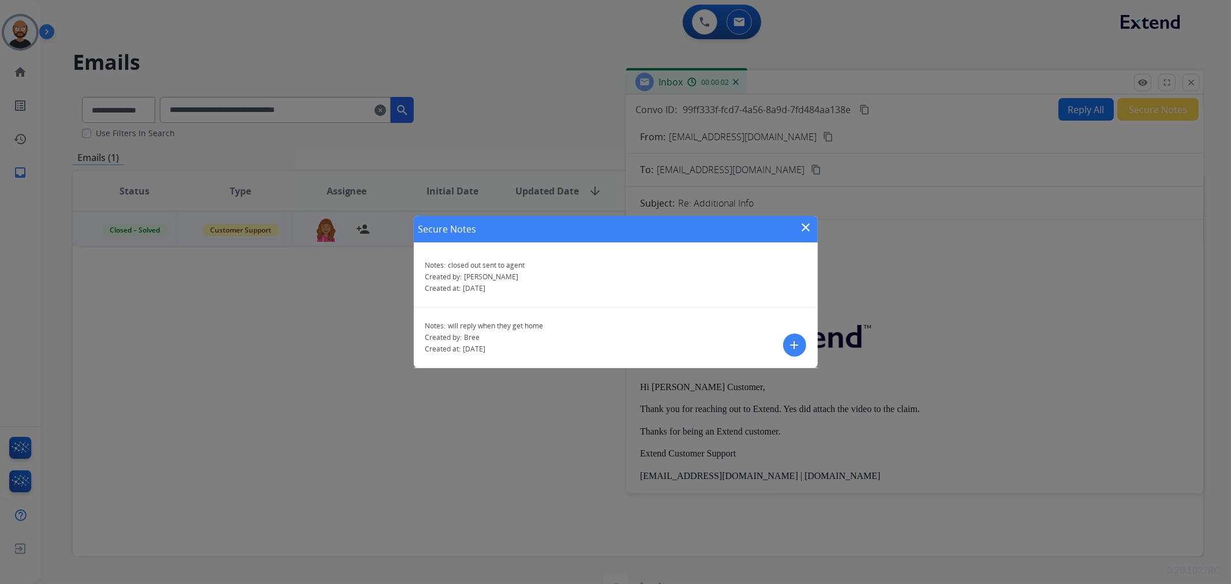
click at [807, 222] on mat-icon "close" at bounding box center [807, 228] width 14 height 14
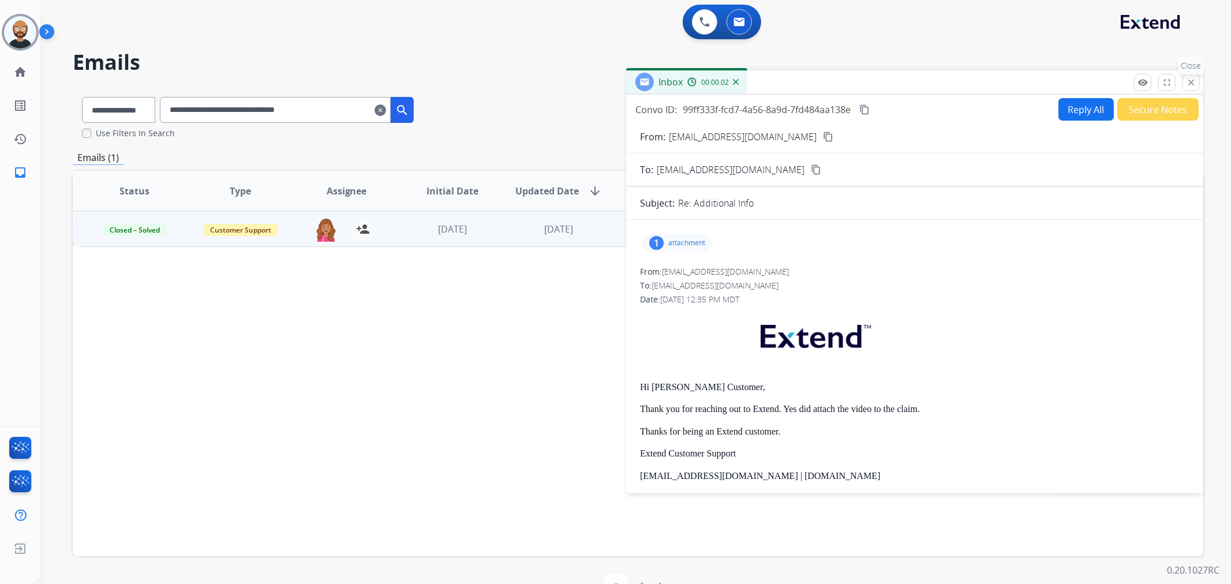
click at [1193, 87] on mat-icon "close" at bounding box center [1191, 82] width 10 height 10
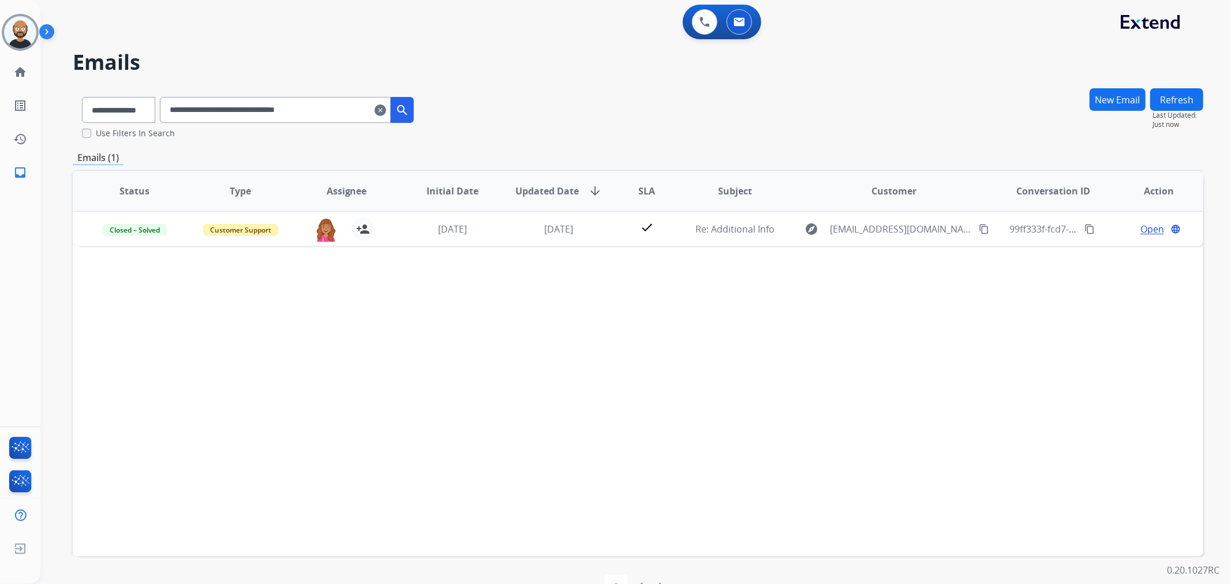
click at [298, 114] on input "**********" at bounding box center [275, 110] width 231 height 26
paste input "text"
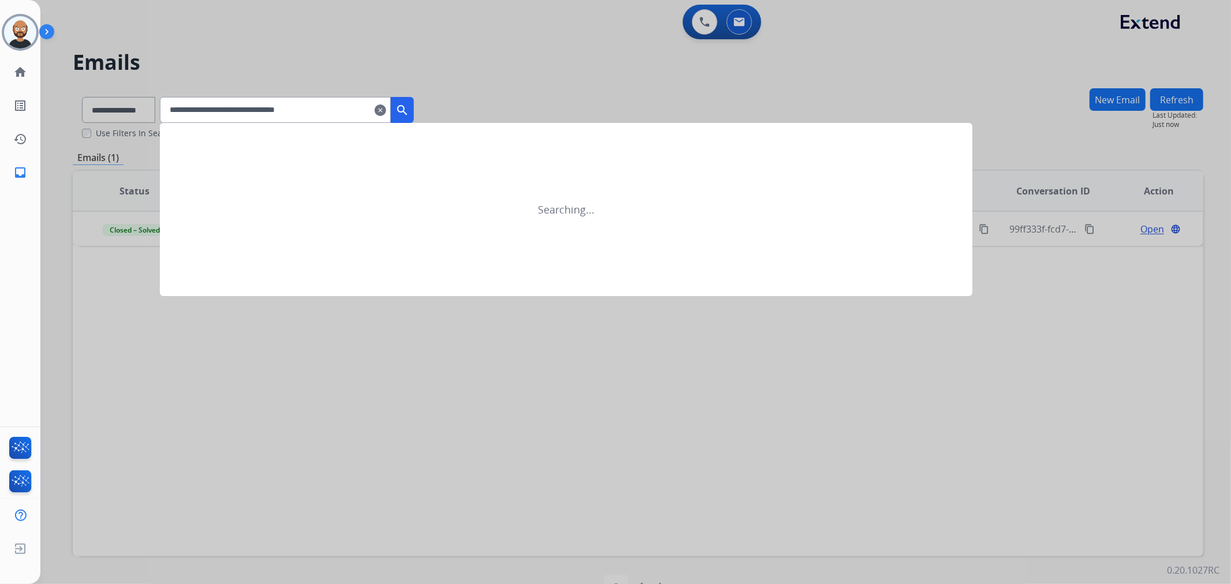
click at [414, 99] on button "search" at bounding box center [402, 110] width 23 height 26
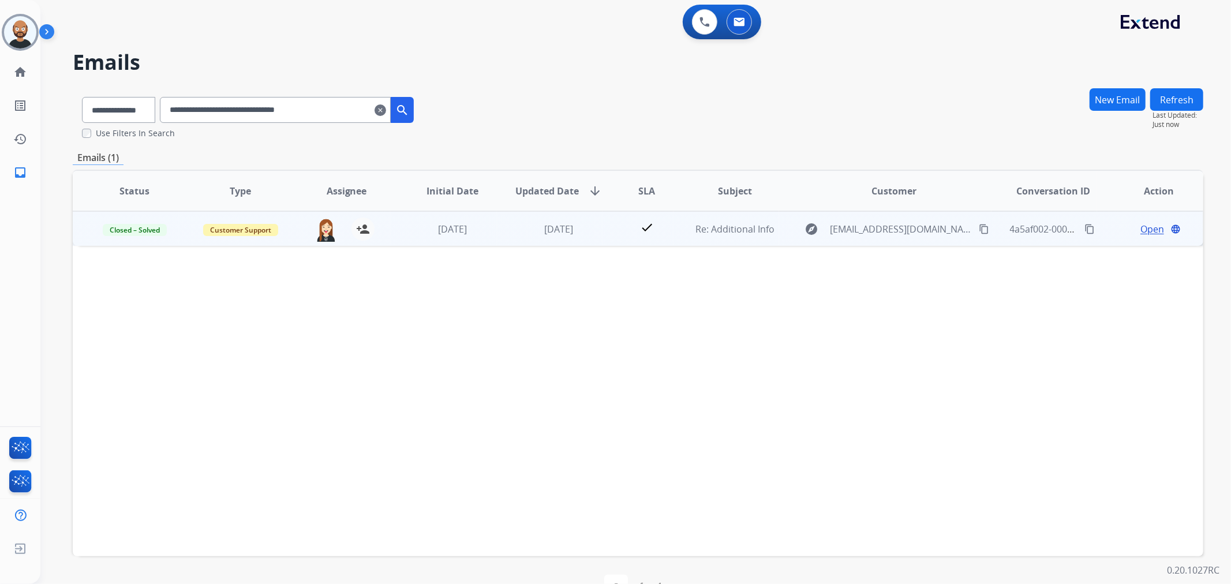
click at [1141, 224] on span "Open" at bounding box center [1153, 229] width 24 height 14
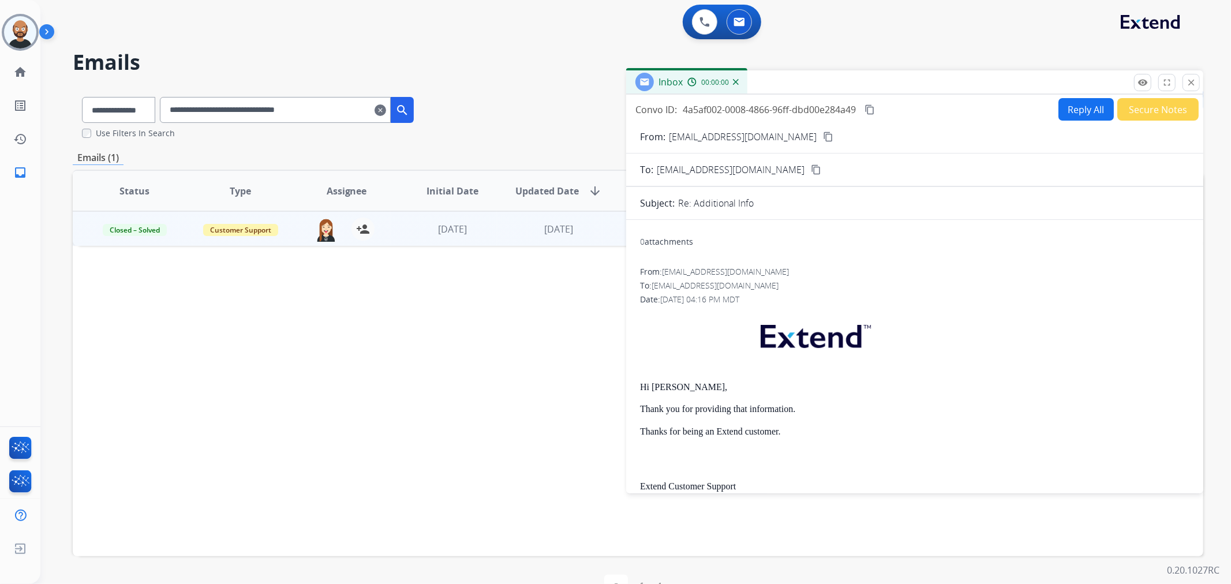
click at [1136, 111] on button "Secure Notes" at bounding box center [1158, 109] width 81 height 23
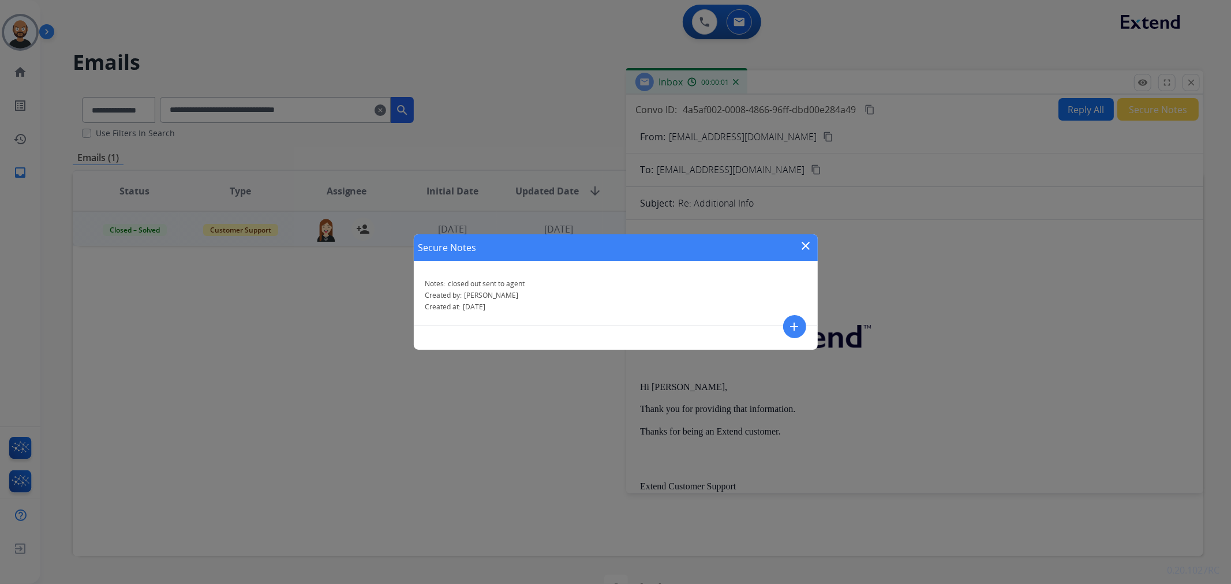
click at [809, 249] on mat-icon "close" at bounding box center [807, 246] width 14 height 14
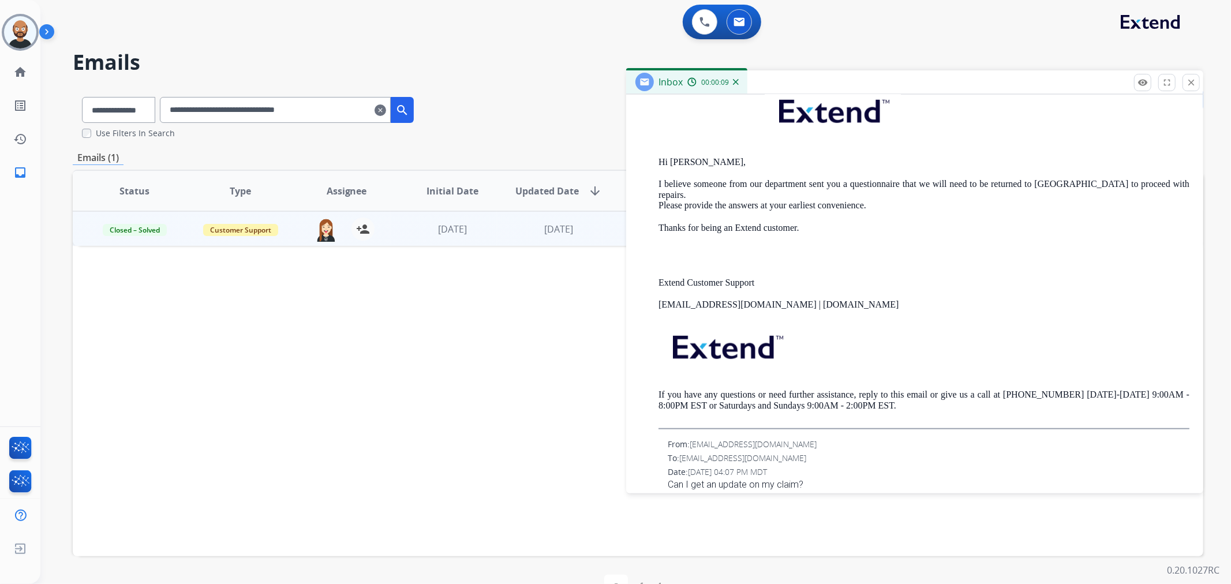
scroll to position [641, 0]
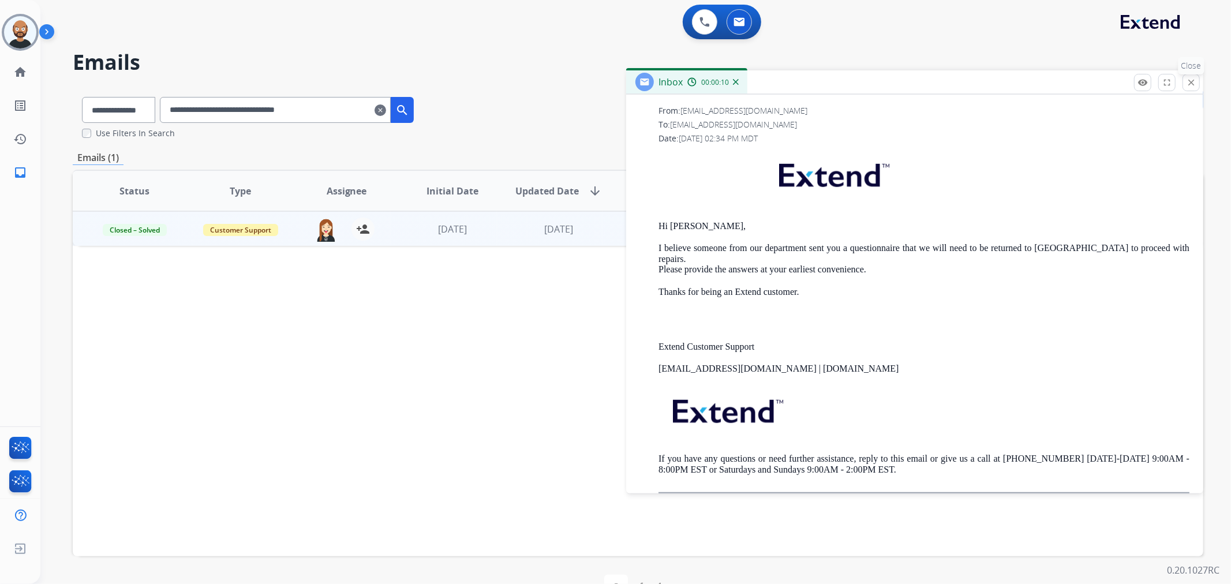
click at [1188, 84] on mat-icon "close" at bounding box center [1191, 82] width 10 height 10
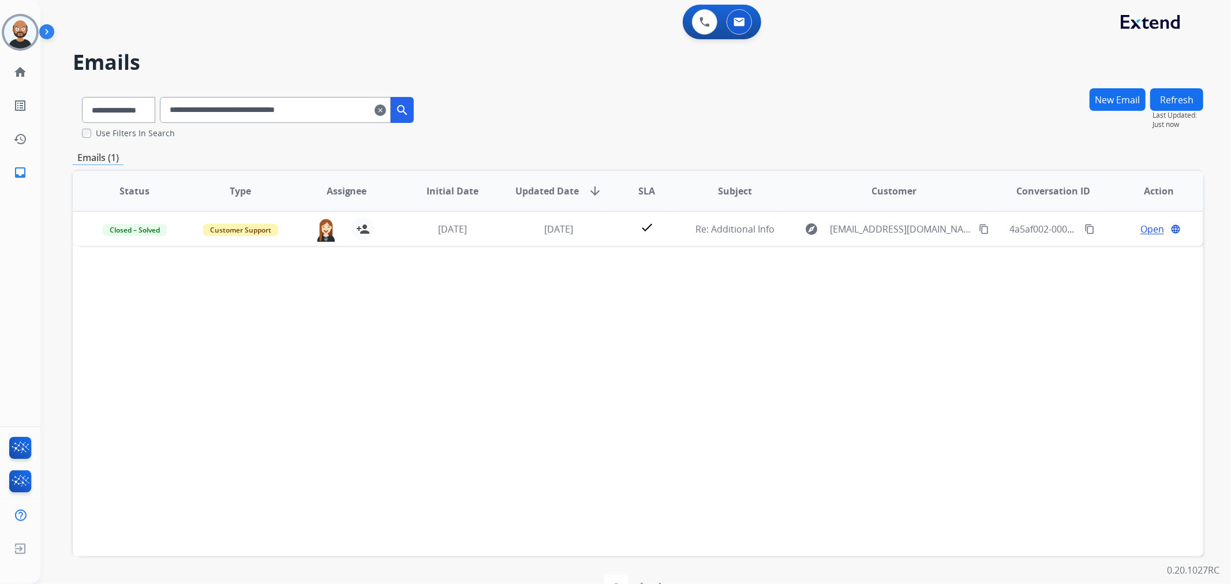
click at [301, 113] on input "**********" at bounding box center [275, 110] width 231 height 26
paste input "text"
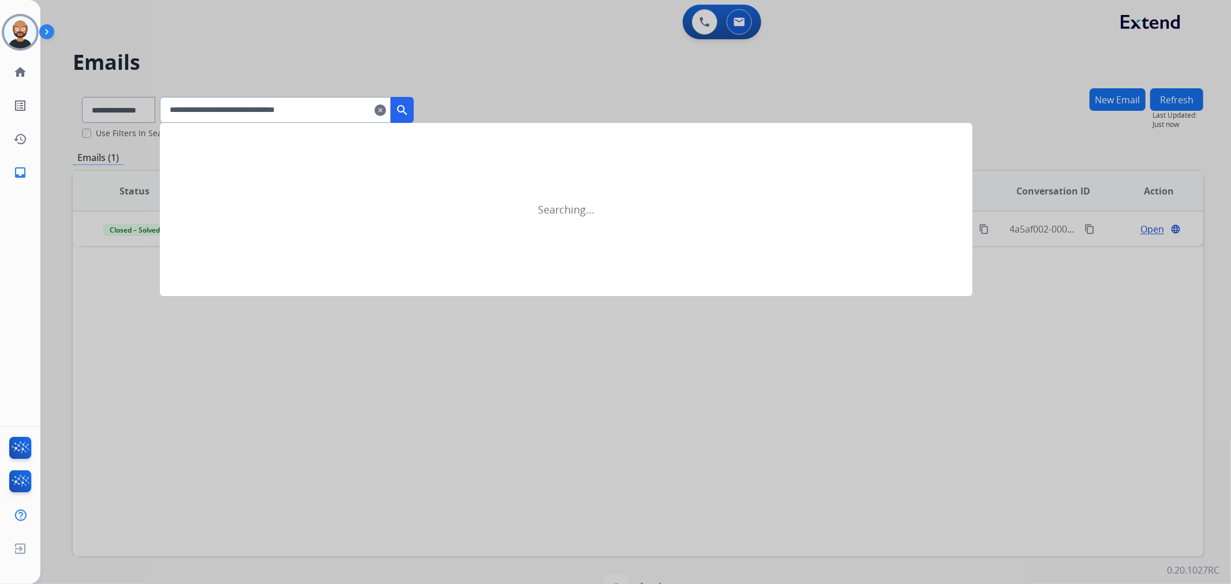
click at [409, 105] on mat-icon "search" at bounding box center [402, 110] width 14 height 14
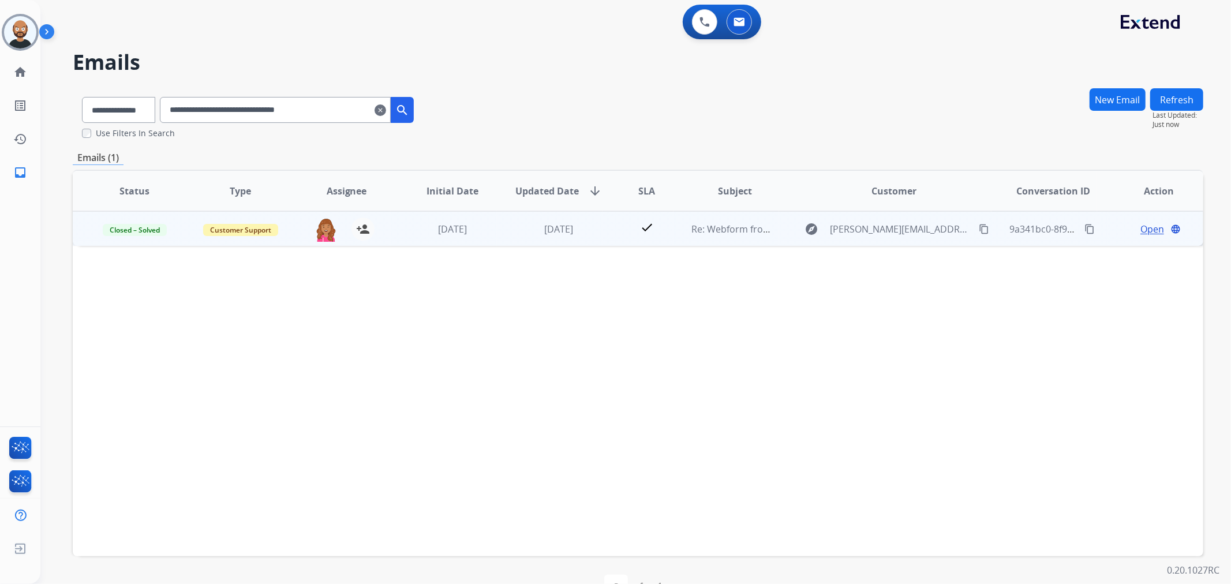
click at [1144, 223] on span "Open" at bounding box center [1153, 229] width 24 height 14
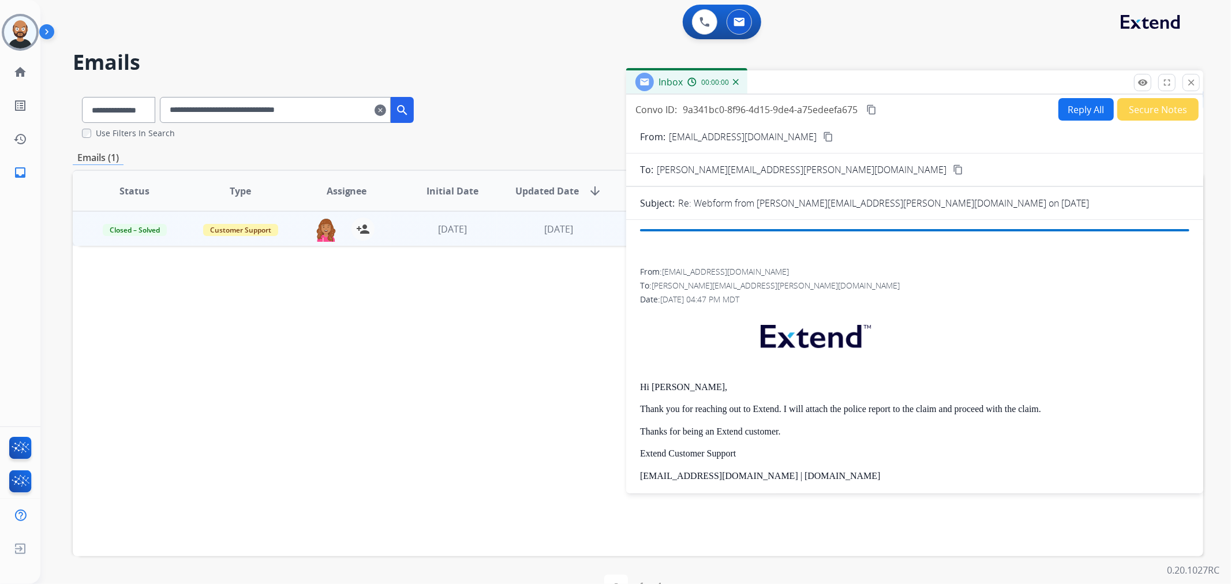
click at [1149, 111] on button "Secure Notes" at bounding box center [1158, 109] width 81 height 23
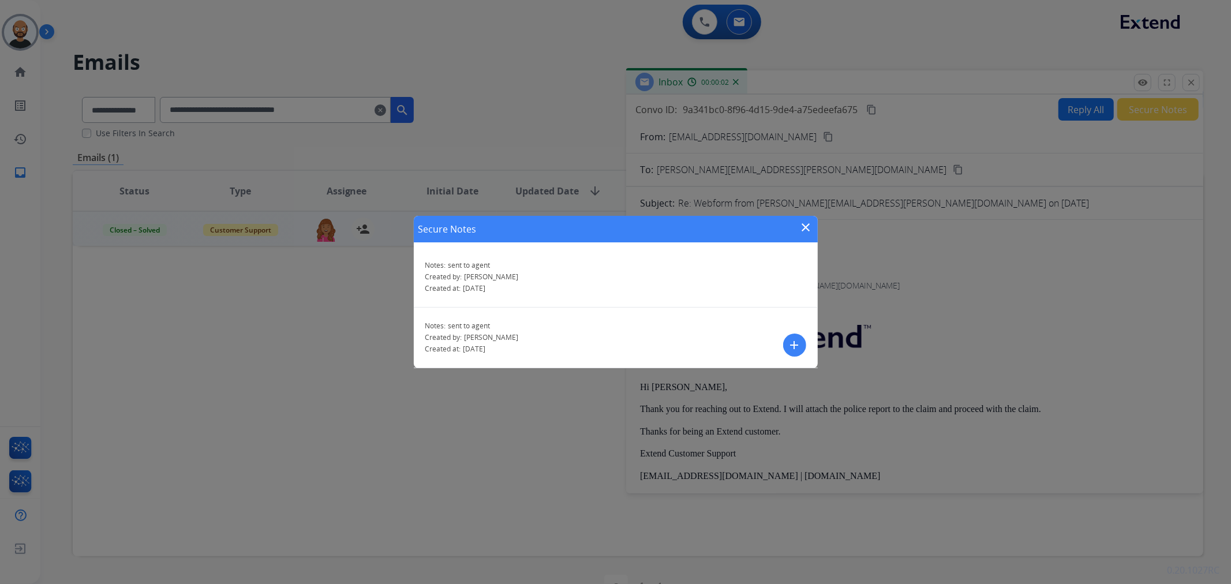
click at [805, 224] on mat-icon "close" at bounding box center [807, 228] width 14 height 14
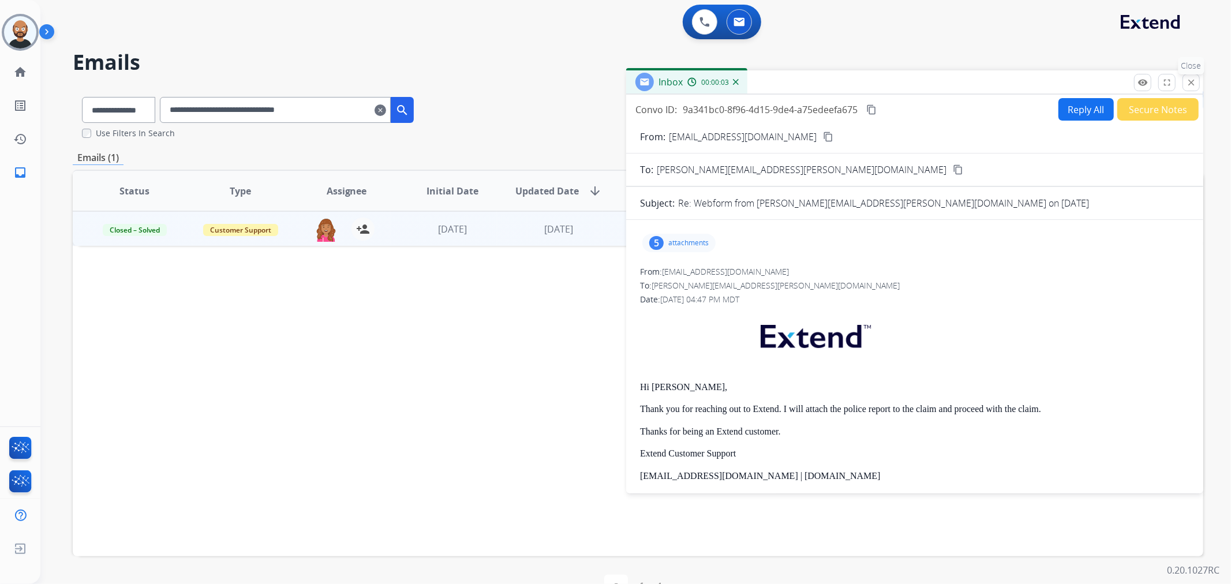
click at [1191, 79] on mat-icon "close" at bounding box center [1191, 82] width 10 height 10
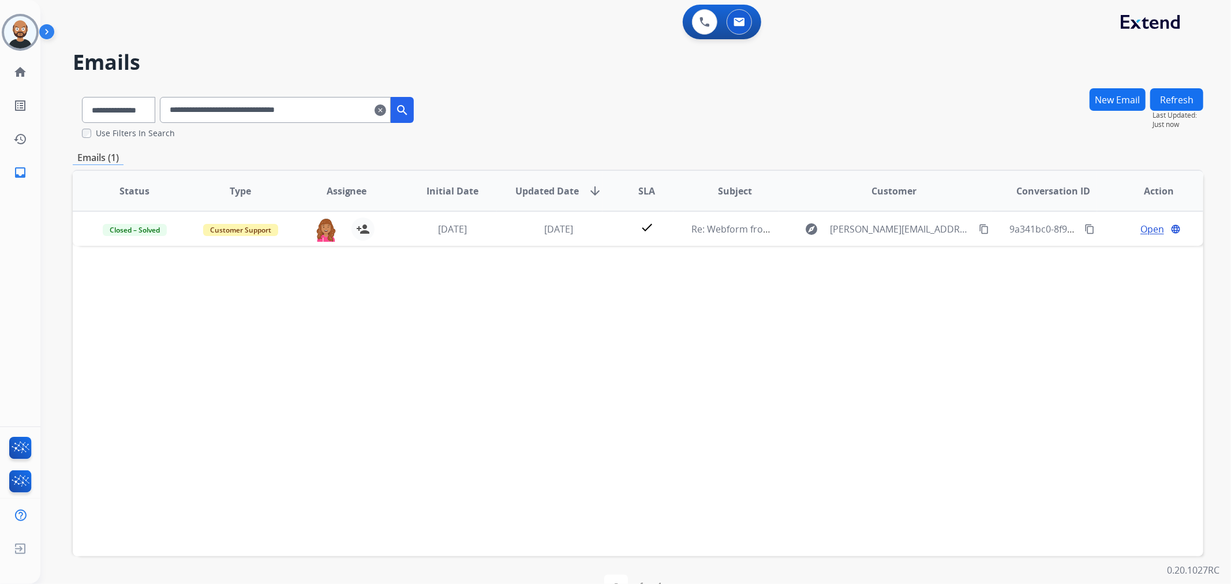
click at [299, 117] on input "**********" at bounding box center [275, 110] width 231 height 26
paste input "text"
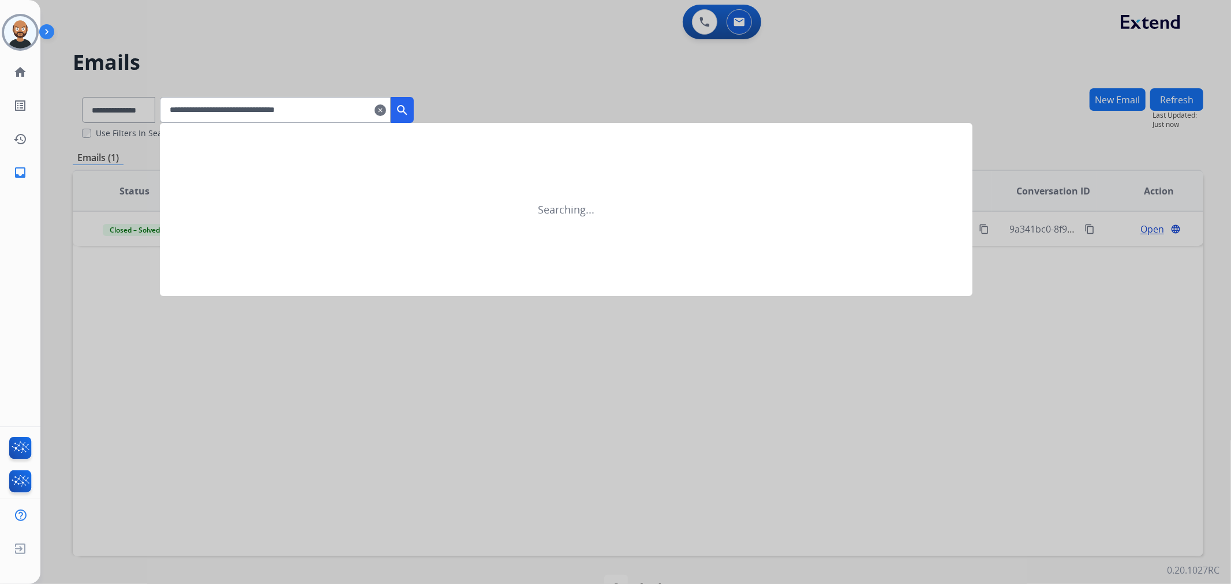
click at [409, 104] on mat-icon "search" at bounding box center [402, 110] width 14 height 14
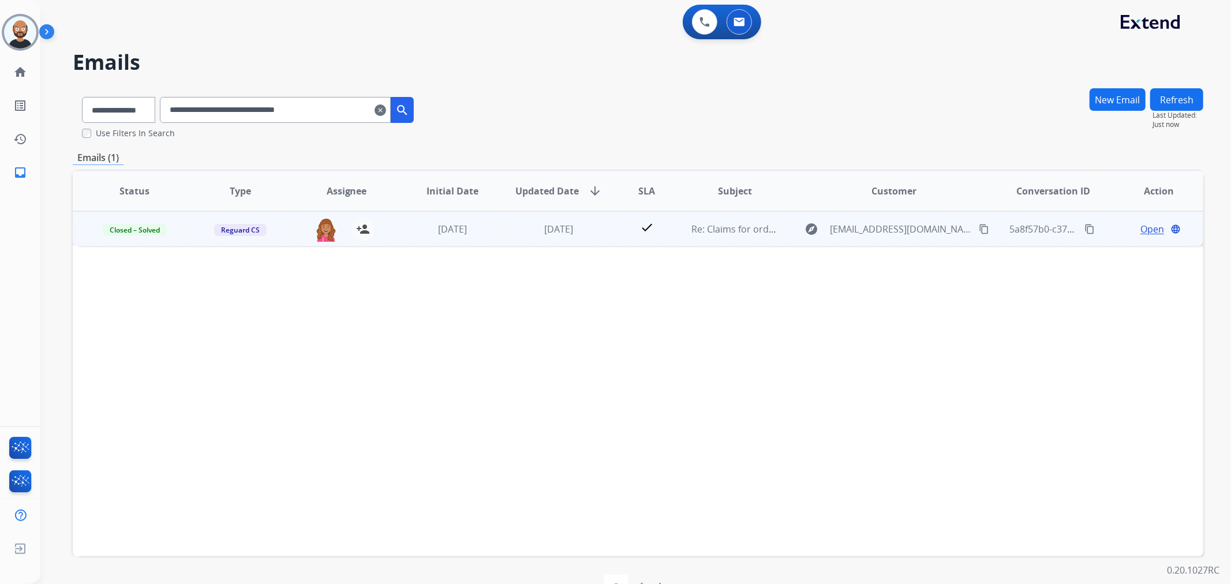
click at [1141, 227] on span "Open" at bounding box center [1153, 229] width 24 height 14
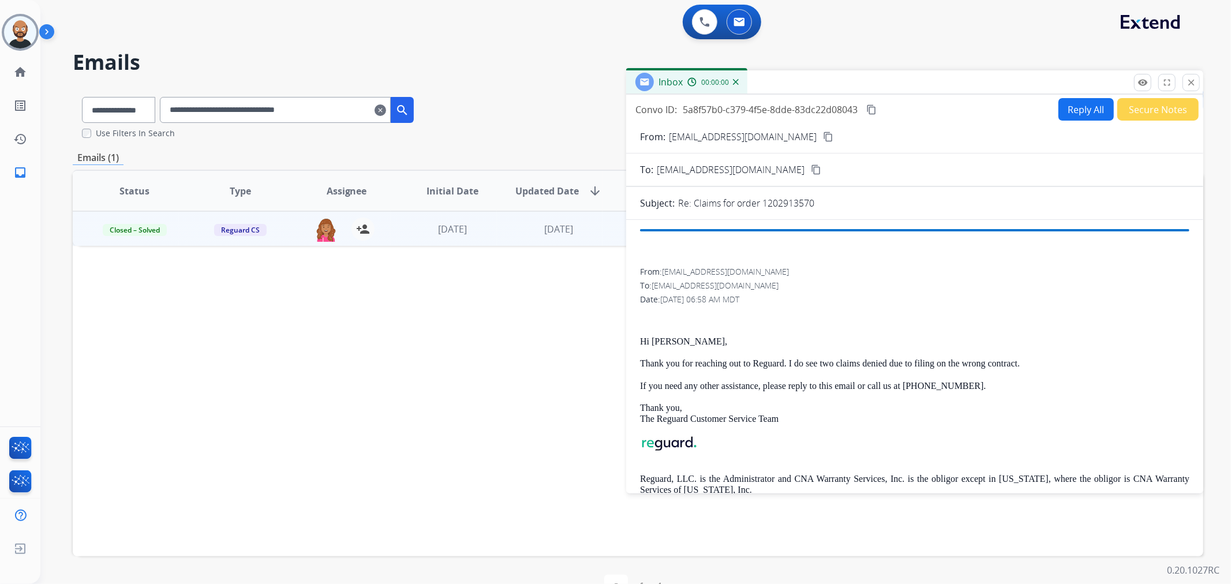
click at [1133, 111] on button "Secure Notes" at bounding box center [1158, 109] width 81 height 23
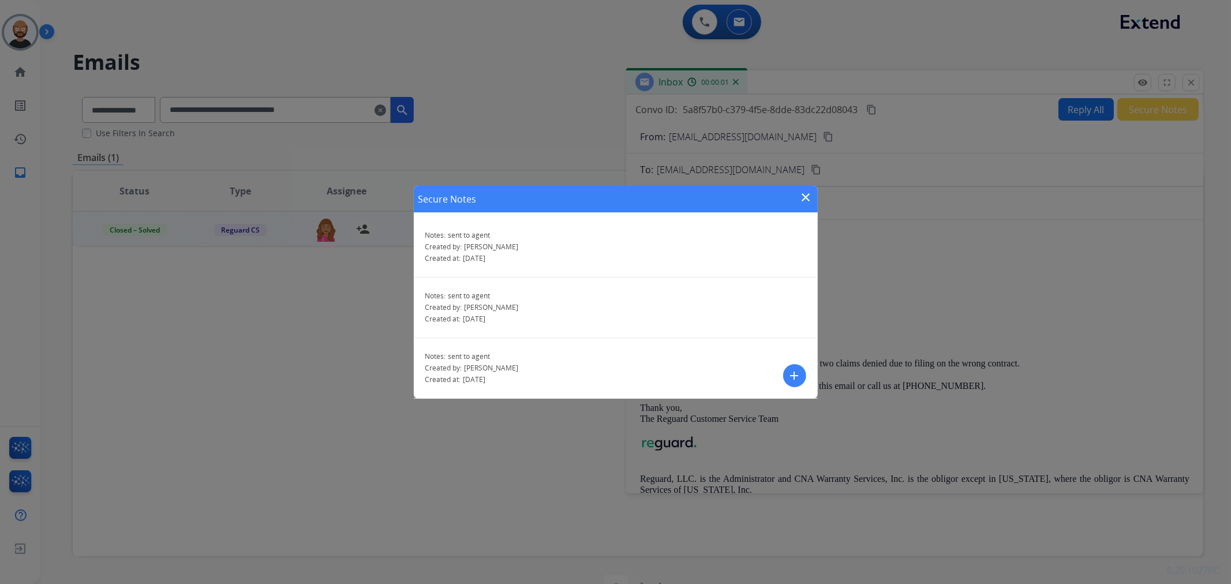
click at [800, 192] on mat-icon "close" at bounding box center [807, 198] width 14 height 14
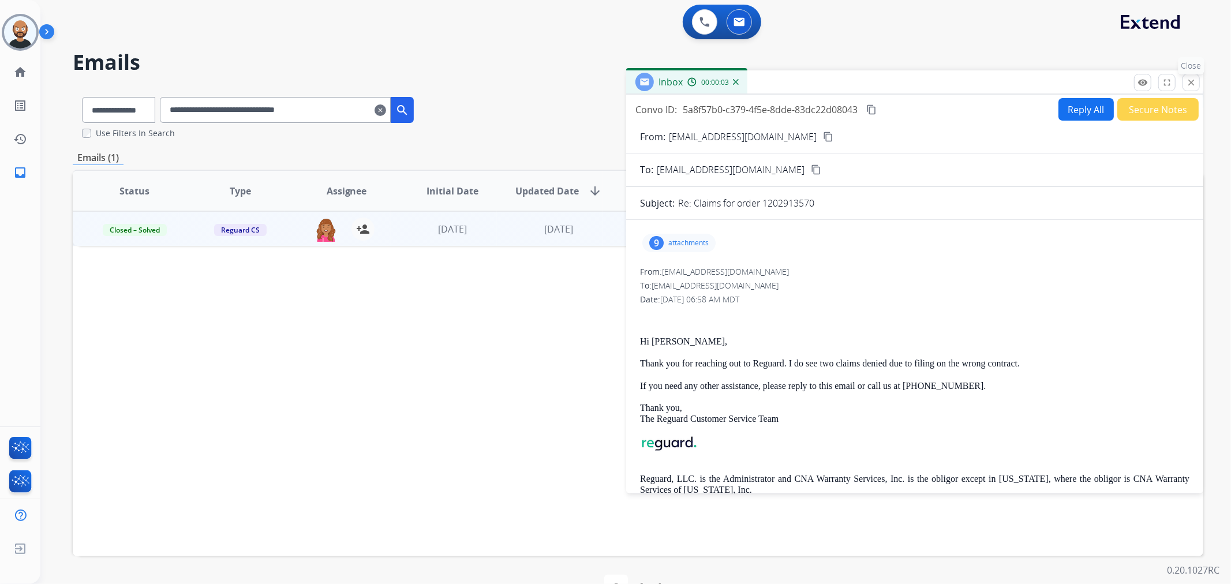
click at [1194, 78] on mat-icon "close" at bounding box center [1191, 82] width 10 height 10
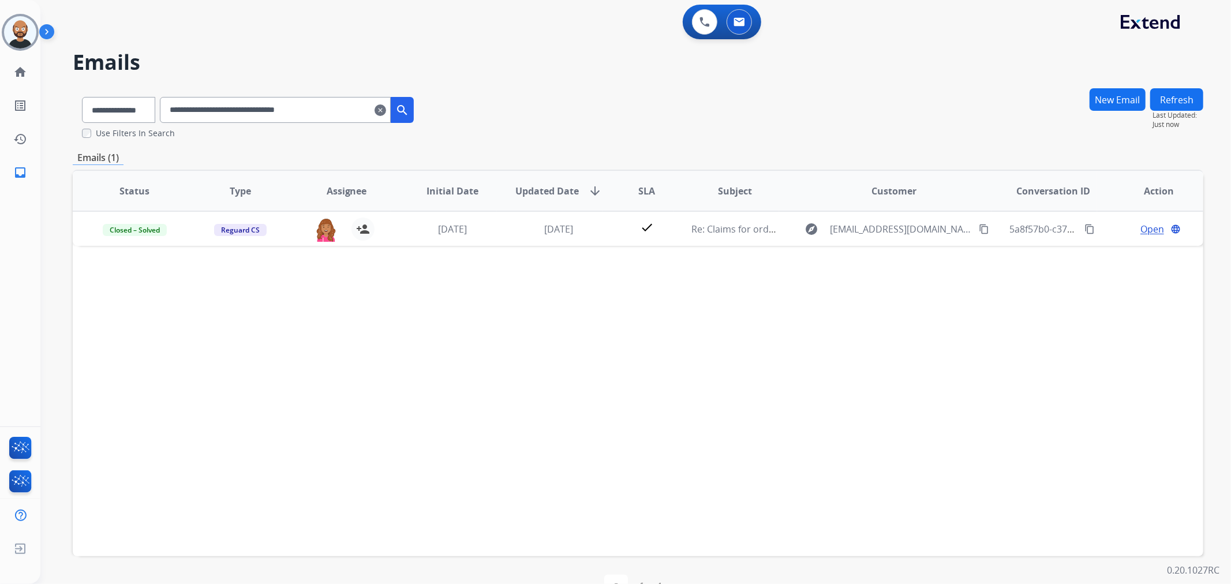
click at [259, 113] on input "**********" at bounding box center [275, 110] width 231 height 26
paste input "text"
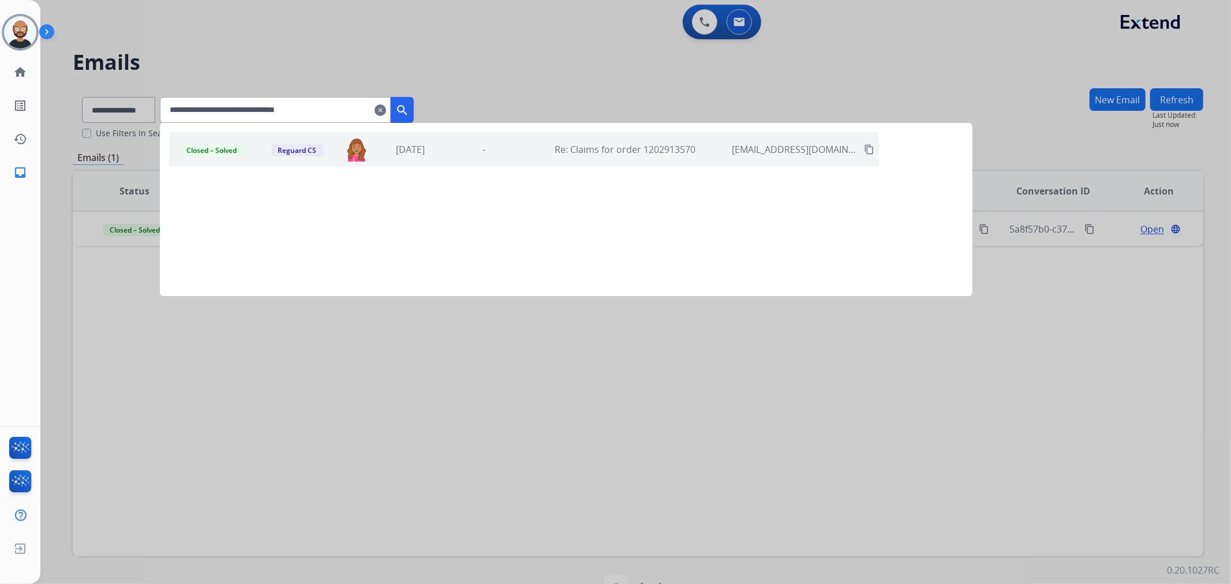
click at [409, 114] on mat-icon "search" at bounding box center [402, 110] width 14 height 14
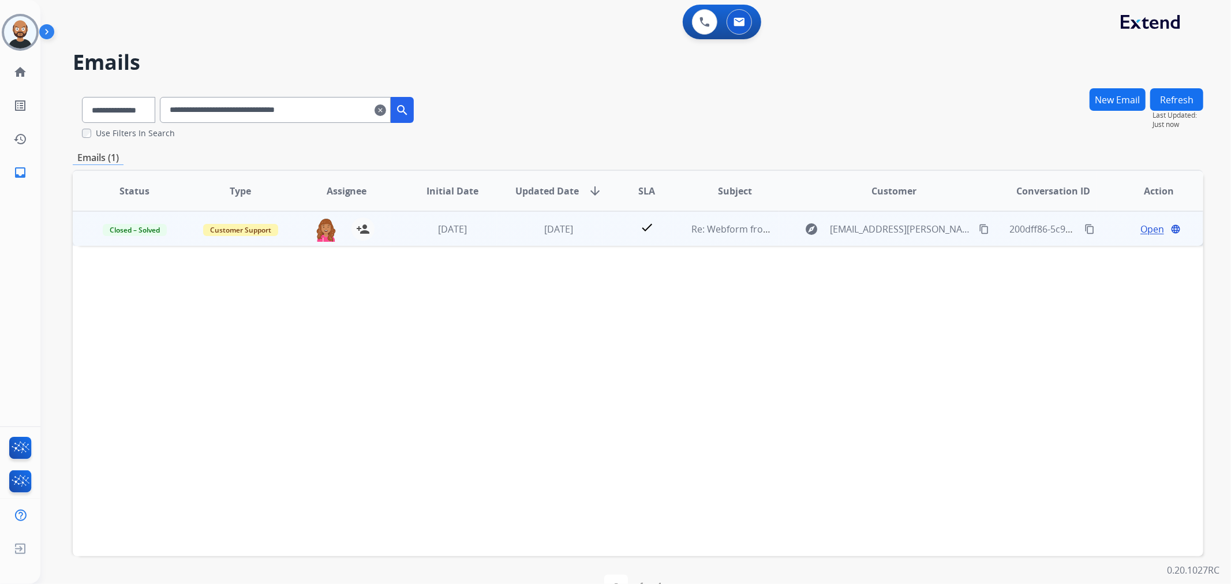
click at [1146, 231] on span "Open" at bounding box center [1153, 229] width 24 height 14
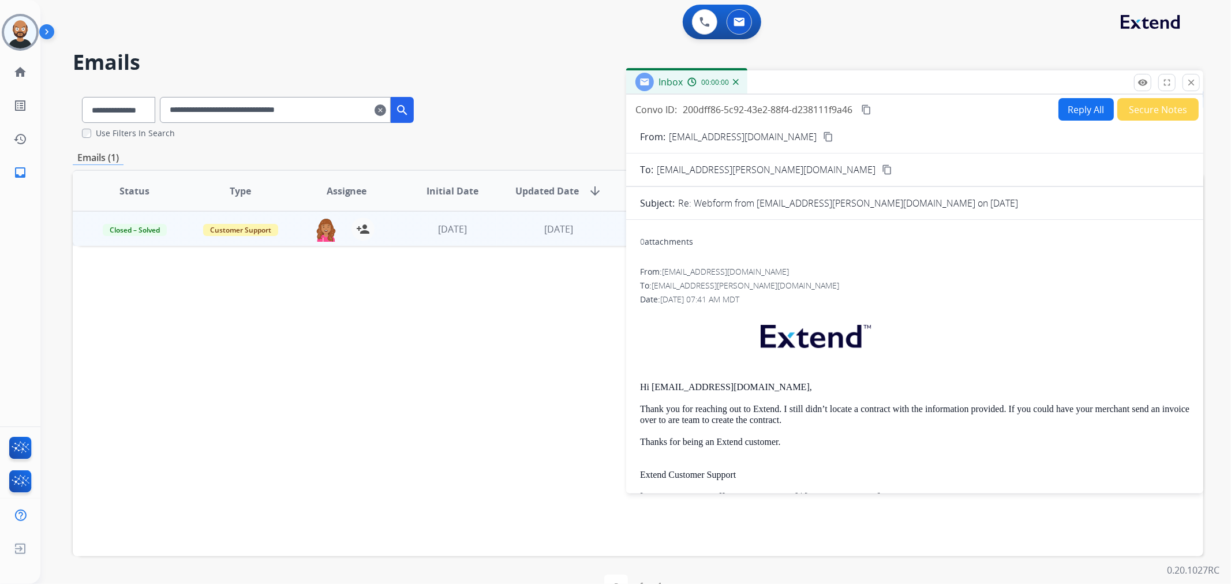
click at [1155, 107] on button "Secure Notes" at bounding box center [1158, 109] width 81 height 23
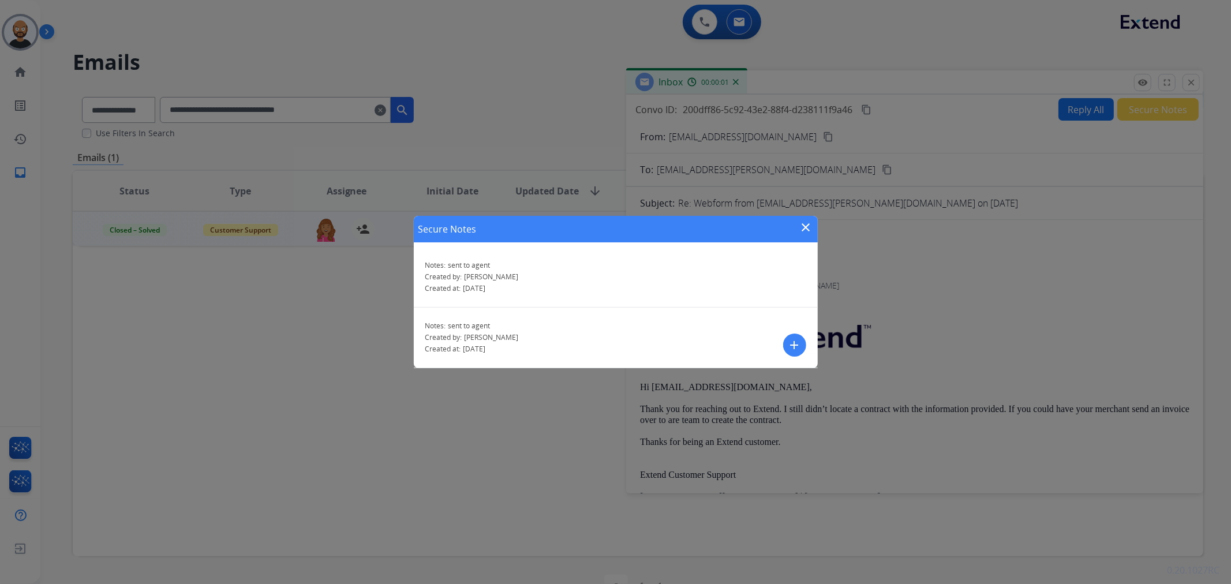
click at [804, 222] on mat-icon "close" at bounding box center [807, 228] width 14 height 14
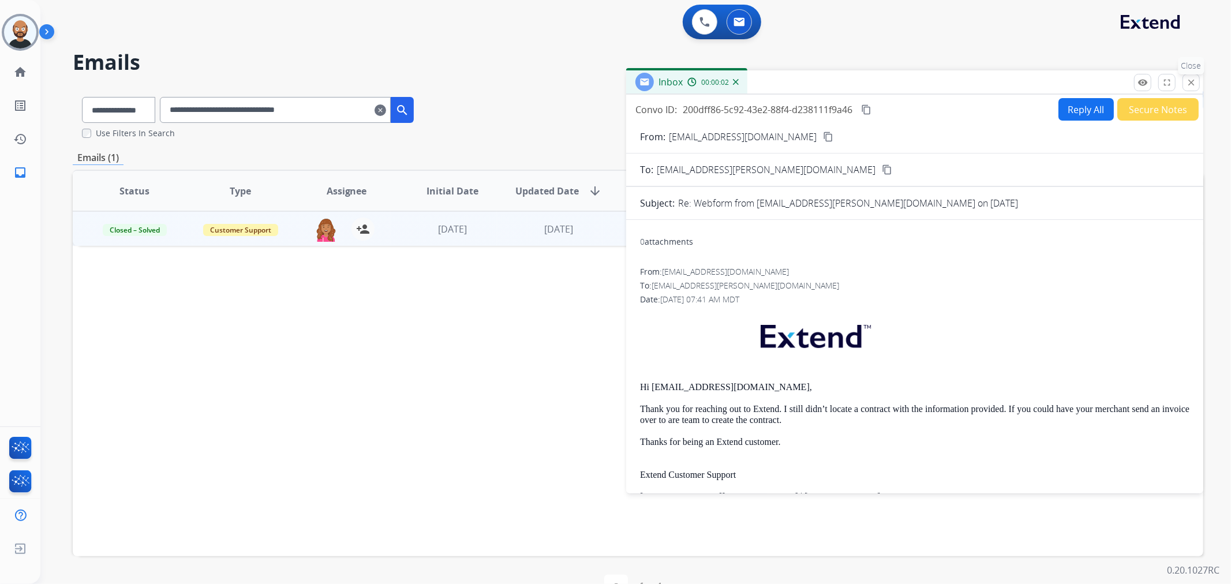
click at [1186, 77] on button "close Close" at bounding box center [1191, 82] width 17 height 17
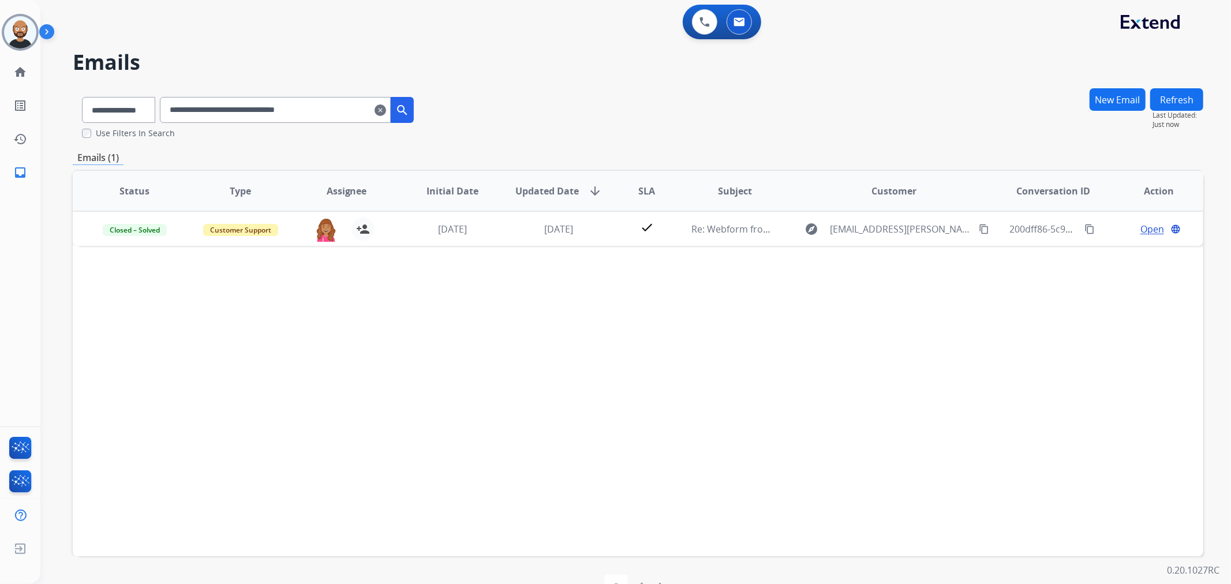
click at [293, 107] on input "**********" at bounding box center [275, 110] width 231 height 26
paste input "text"
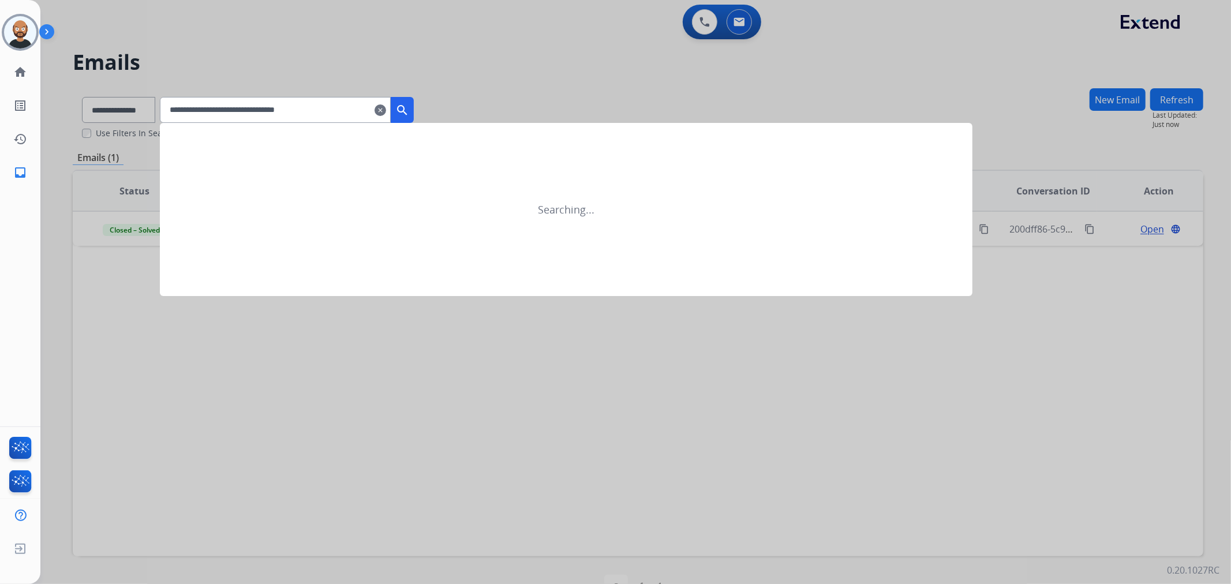
click at [409, 111] on mat-icon "search" at bounding box center [402, 110] width 14 height 14
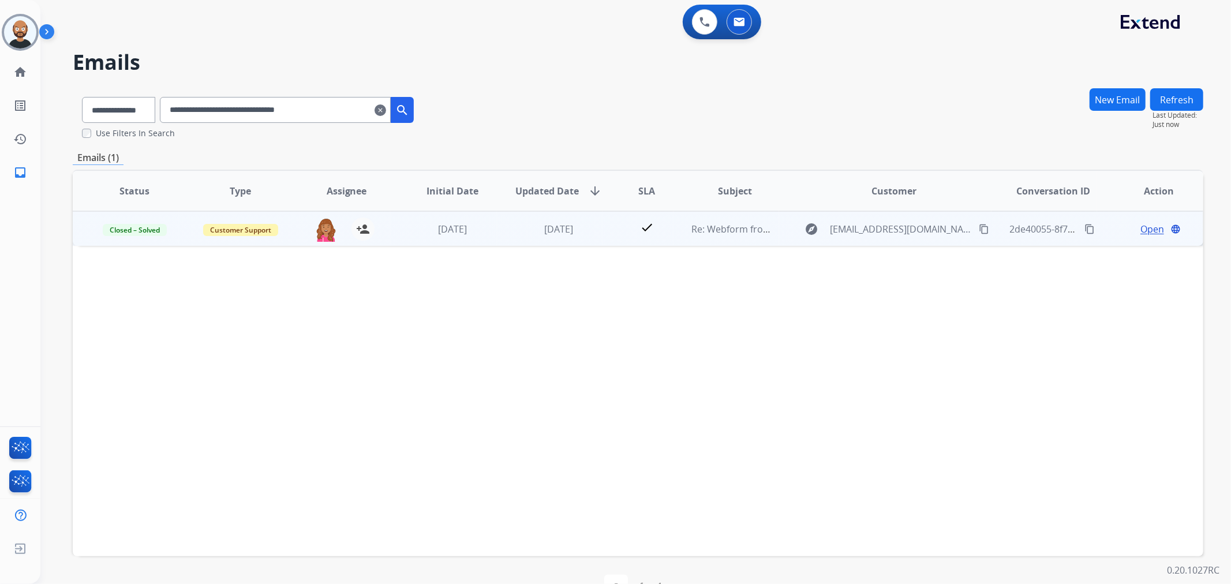
click at [1141, 229] on span "Open" at bounding box center [1153, 229] width 24 height 14
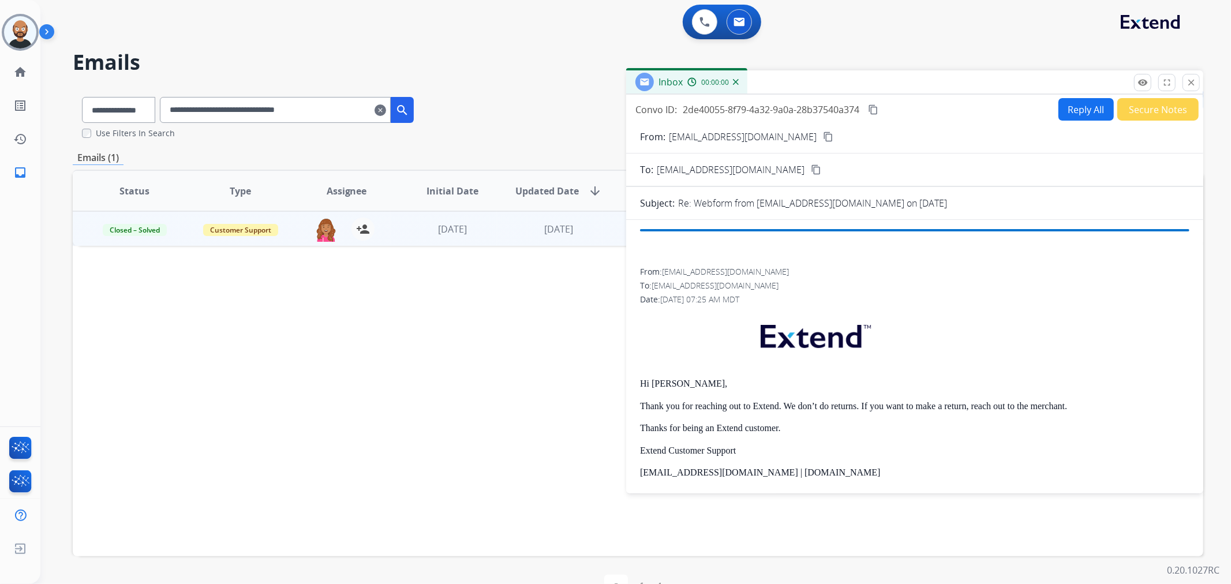
click at [1154, 112] on button "Secure Notes" at bounding box center [1158, 109] width 81 height 23
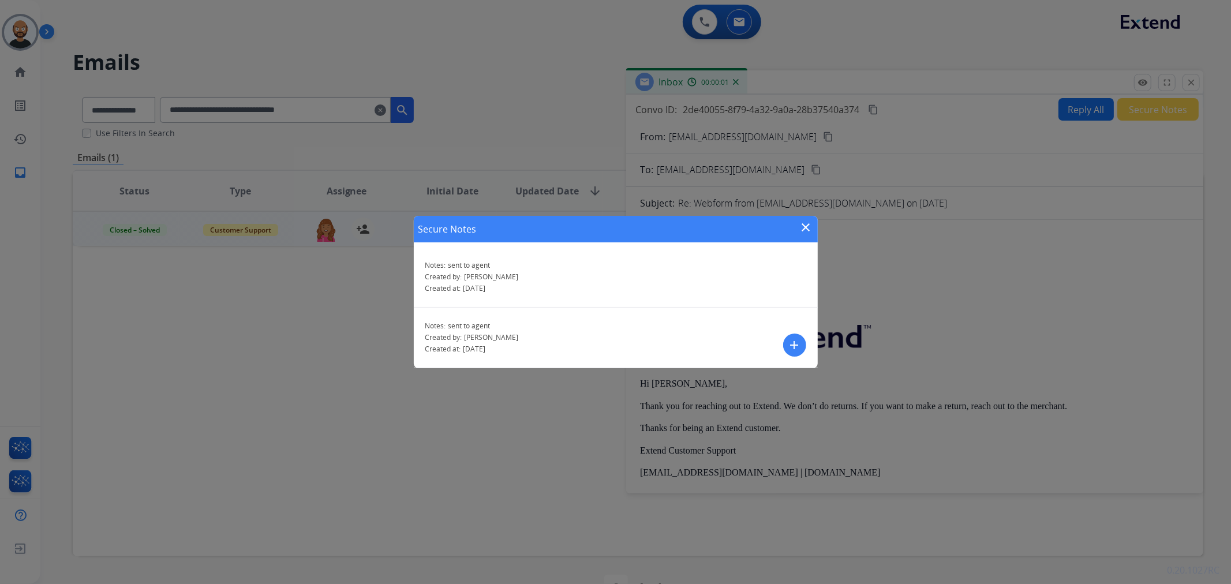
click at [807, 227] on mat-icon "close" at bounding box center [807, 228] width 14 height 14
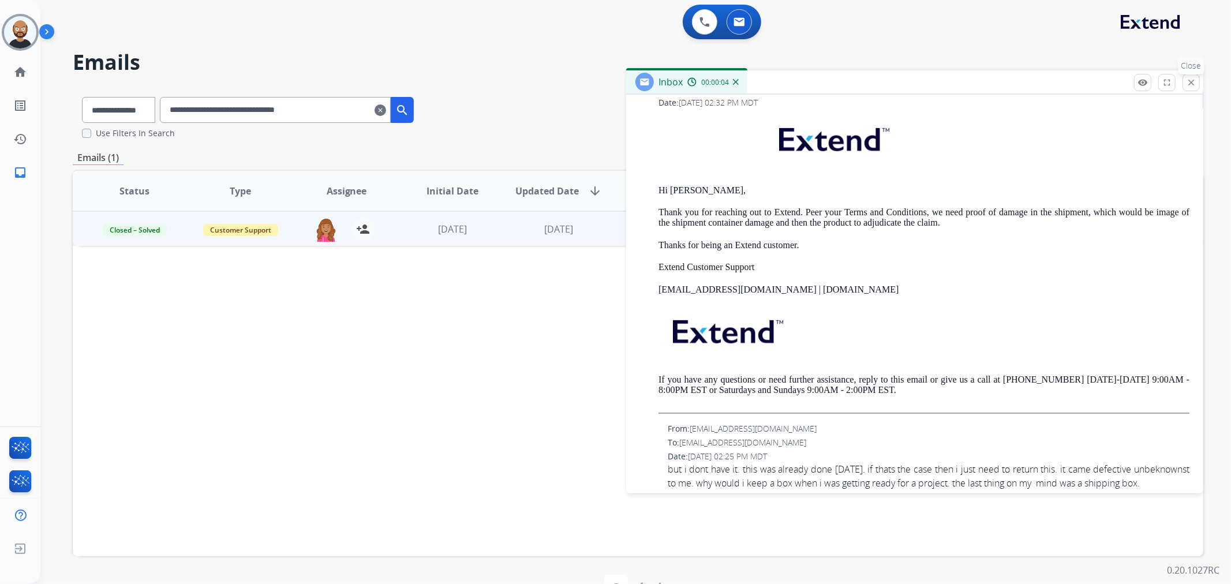
click at [1189, 83] on mat-icon "close" at bounding box center [1191, 82] width 10 height 10
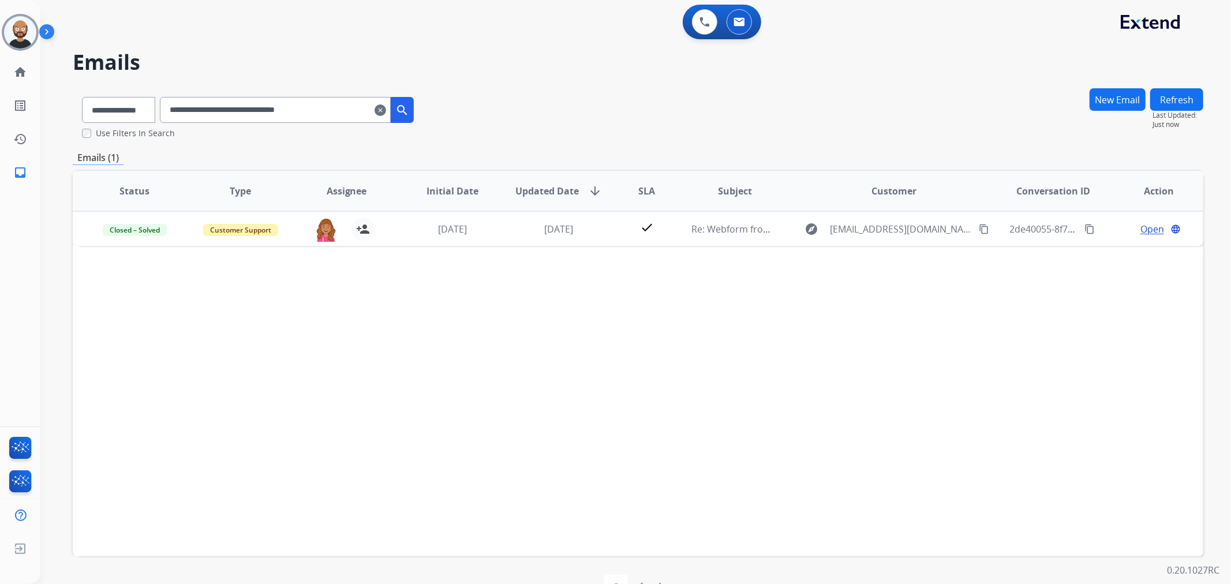
click at [303, 115] on input "**********" at bounding box center [275, 110] width 231 height 26
paste input "text"
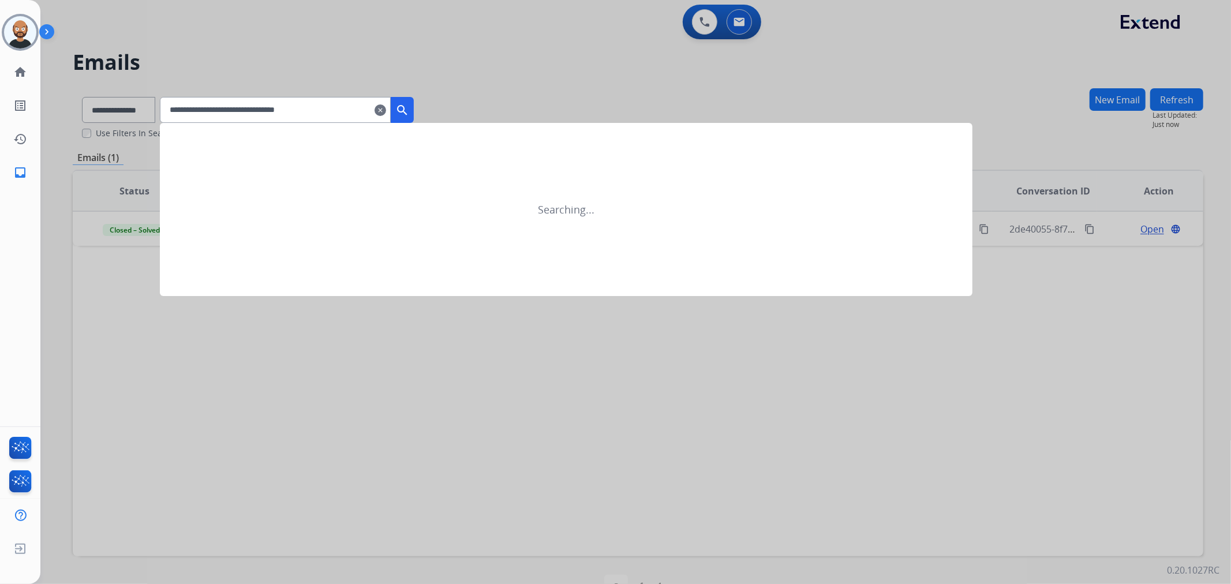
click at [409, 110] on mat-icon "search" at bounding box center [402, 110] width 14 height 14
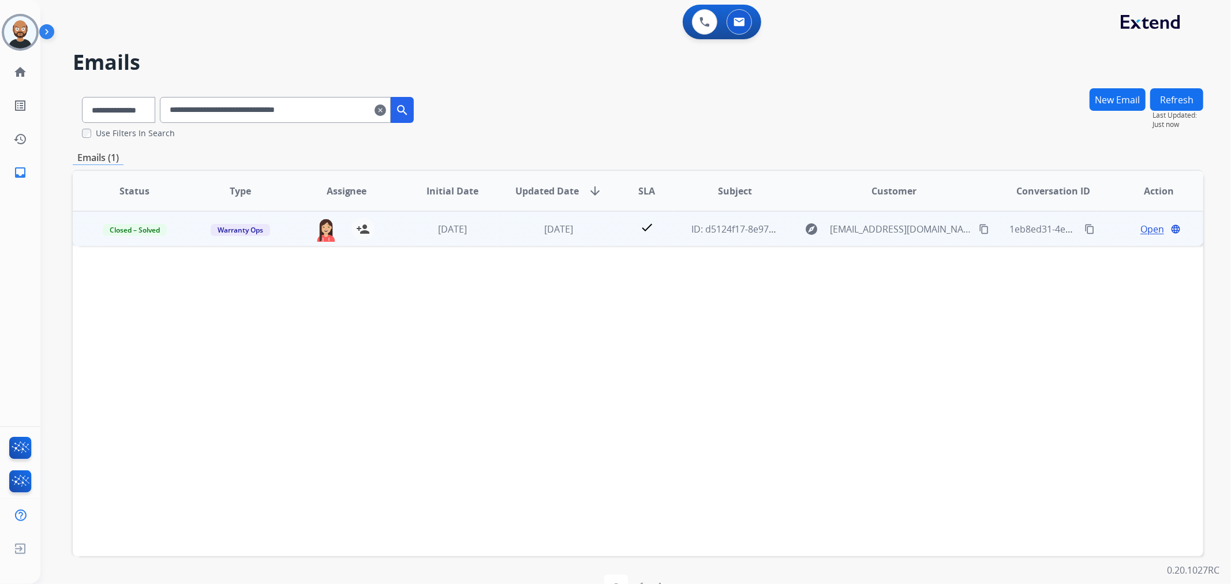
click at [1141, 226] on span "Open" at bounding box center [1153, 229] width 24 height 14
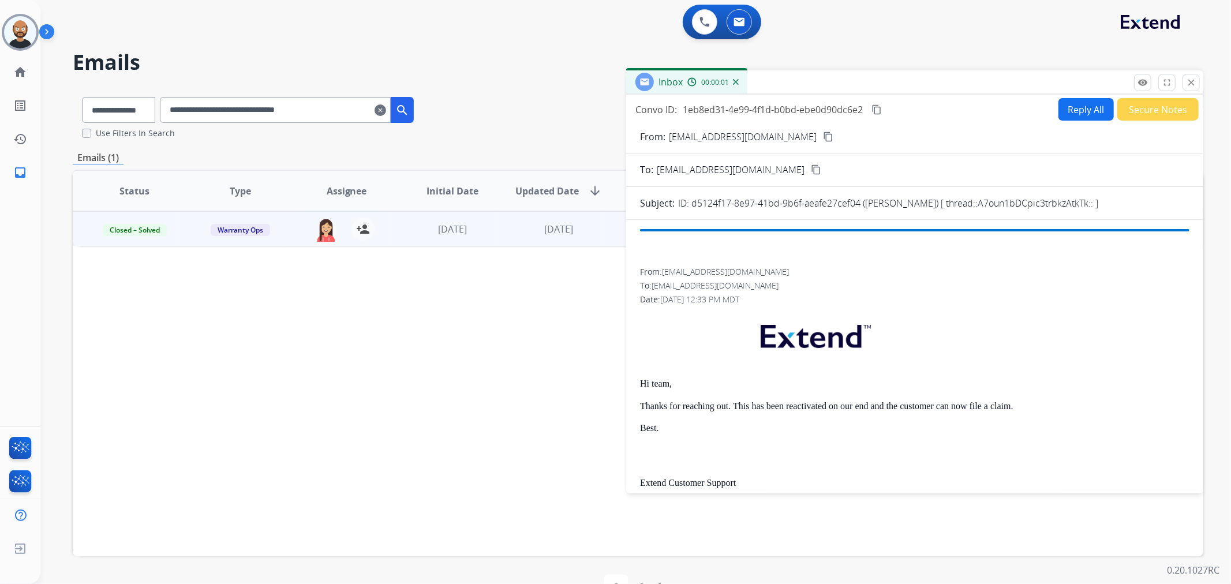
click at [1151, 105] on button "Secure Notes" at bounding box center [1158, 109] width 81 height 23
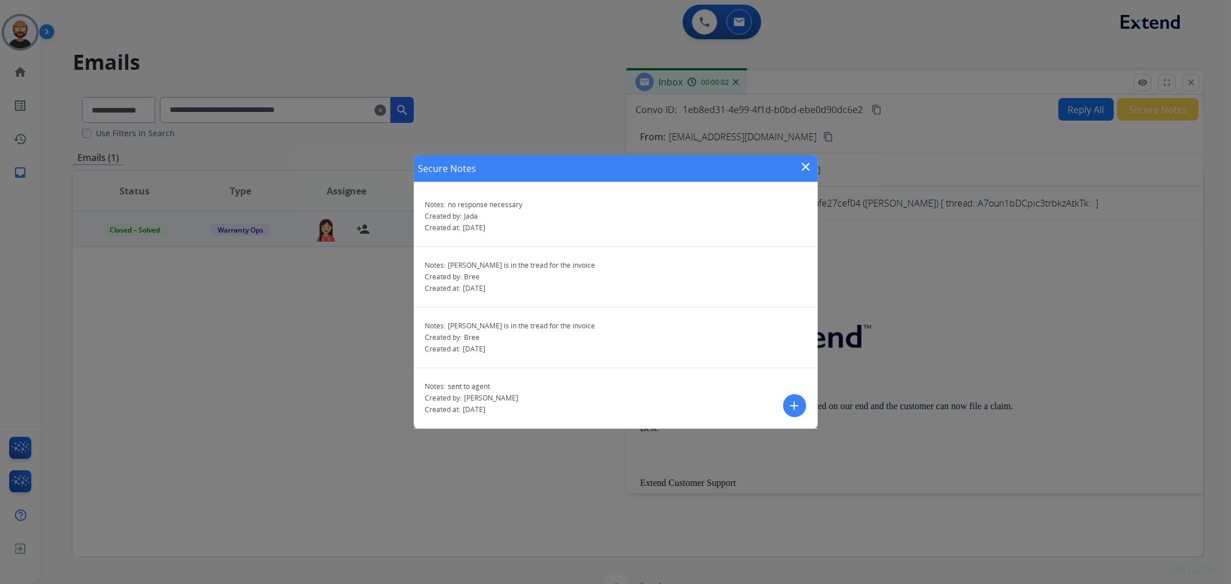
click at [803, 165] on mat-icon "close" at bounding box center [807, 167] width 14 height 14
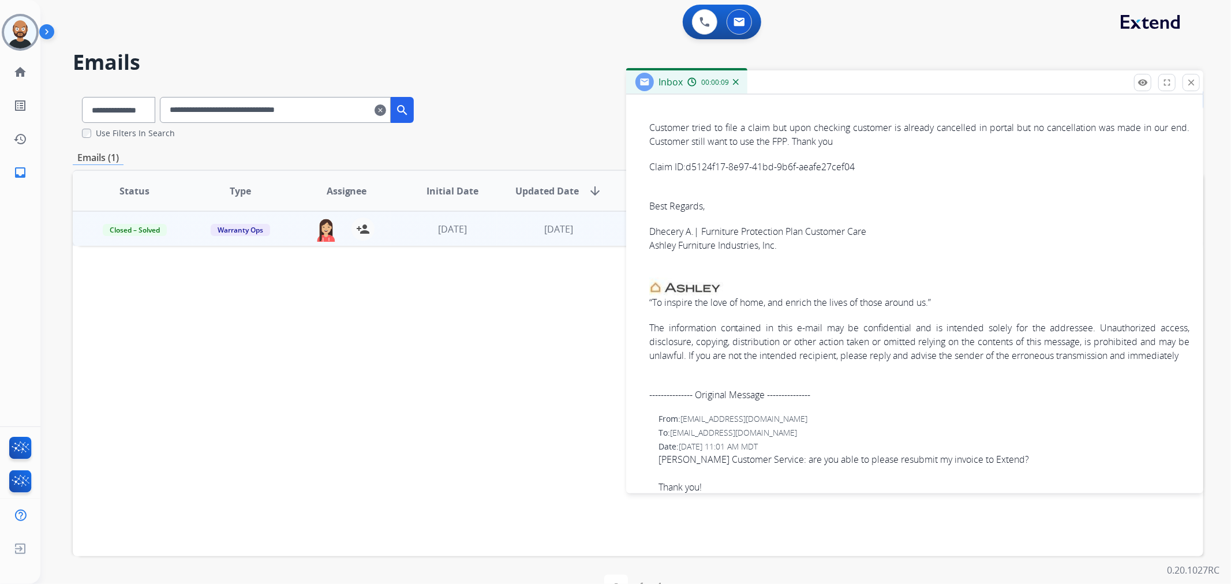
scroll to position [449, 0]
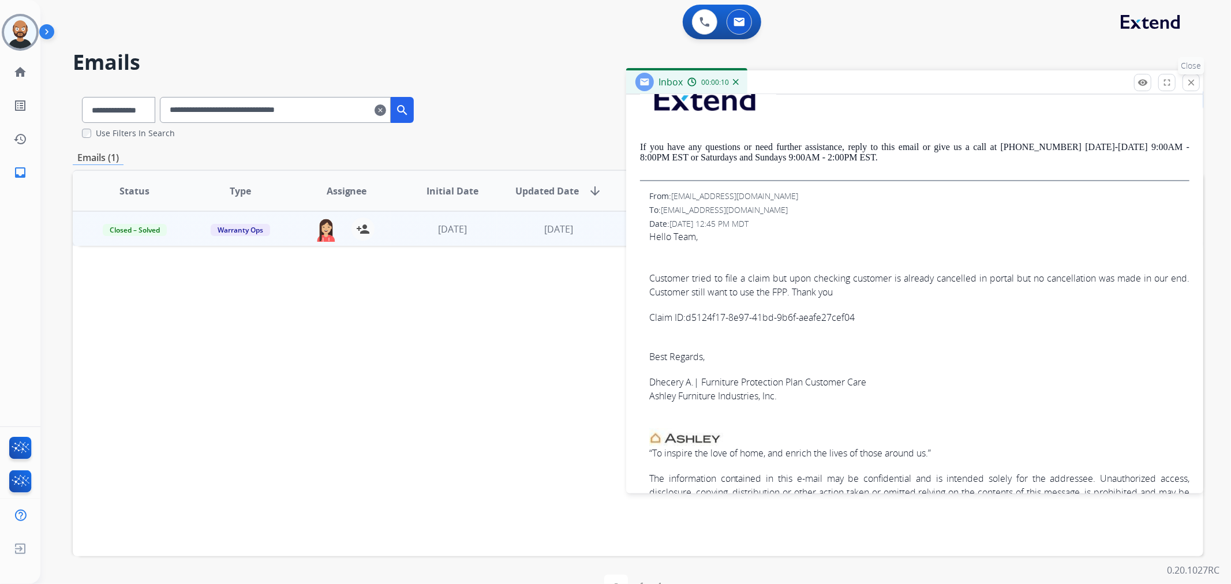
click at [1192, 80] on mat-icon "close" at bounding box center [1191, 82] width 10 height 10
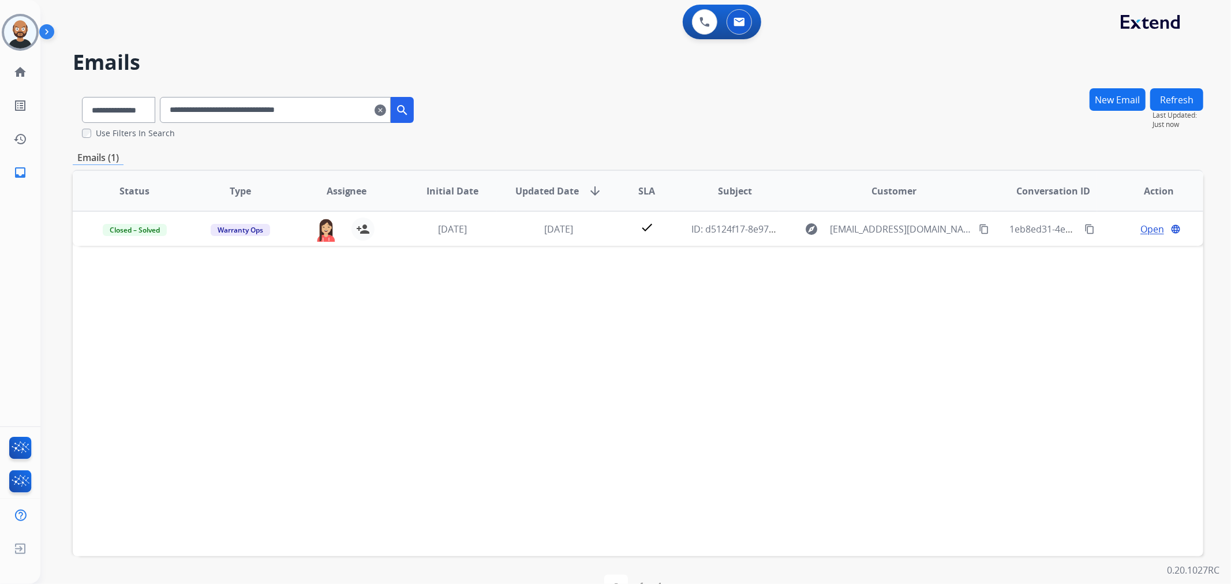
click at [329, 116] on input "**********" at bounding box center [275, 110] width 231 height 26
paste input "text"
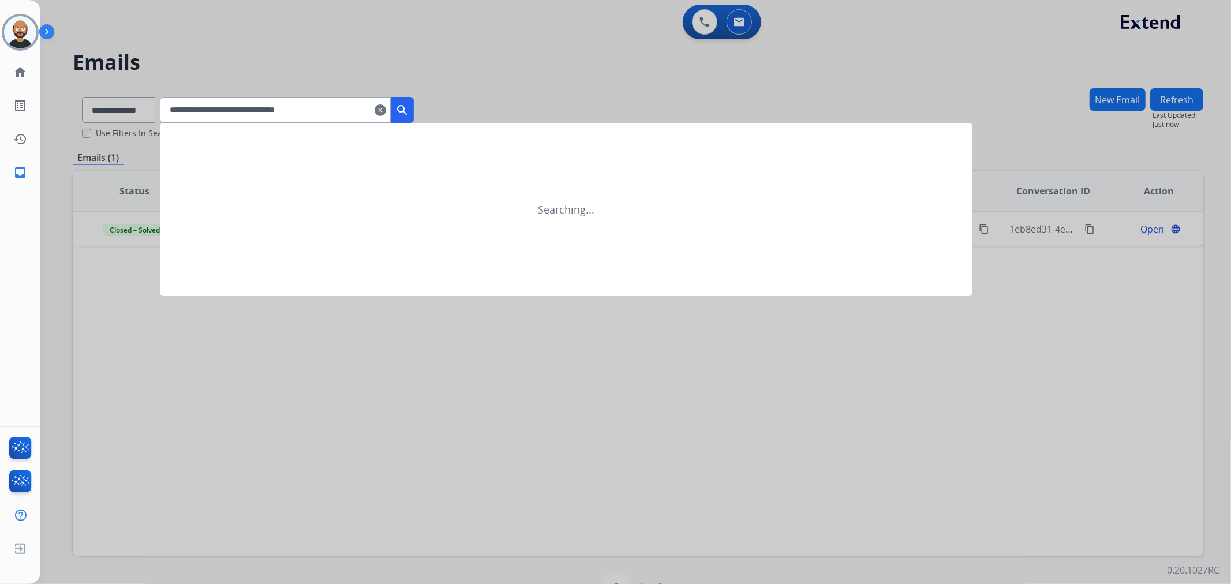
click at [409, 106] on mat-icon "search" at bounding box center [402, 110] width 14 height 14
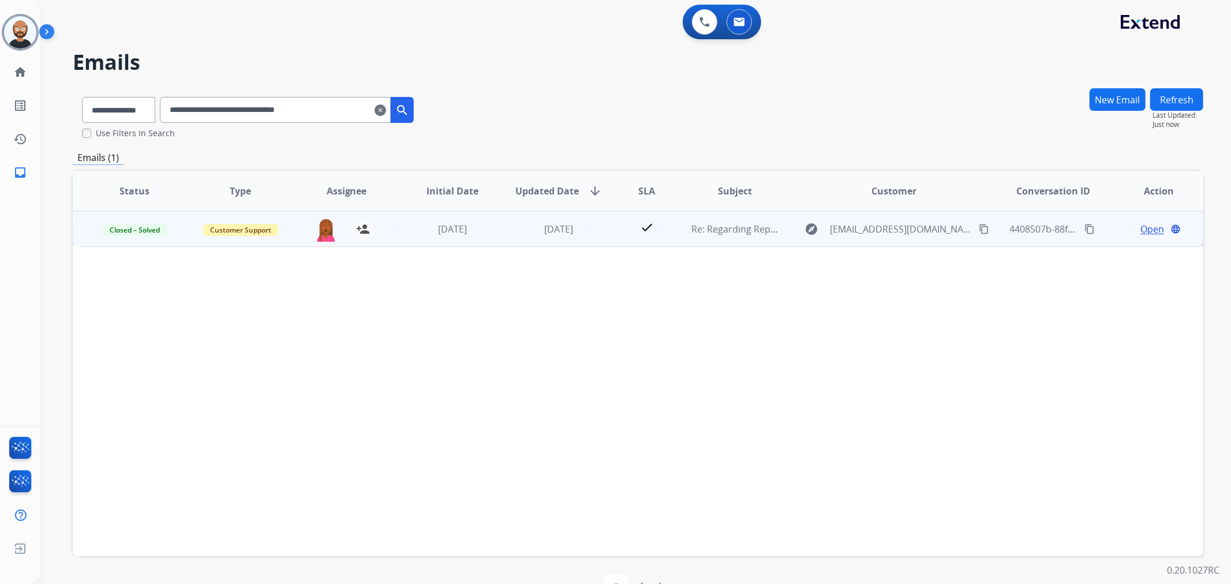
click at [1141, 229] on span "Open" at bounding box center [1153, 229] width 24 height 14
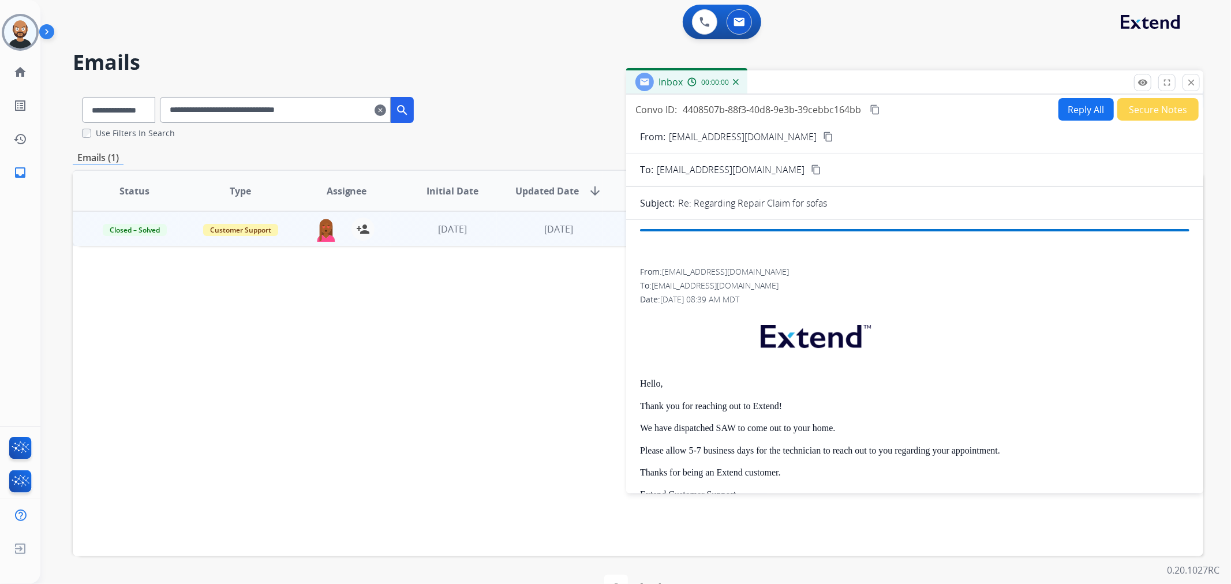
click at [1151, 110] on button "Secure Notes" at bounding box center [1158, 109] width 81 height 23
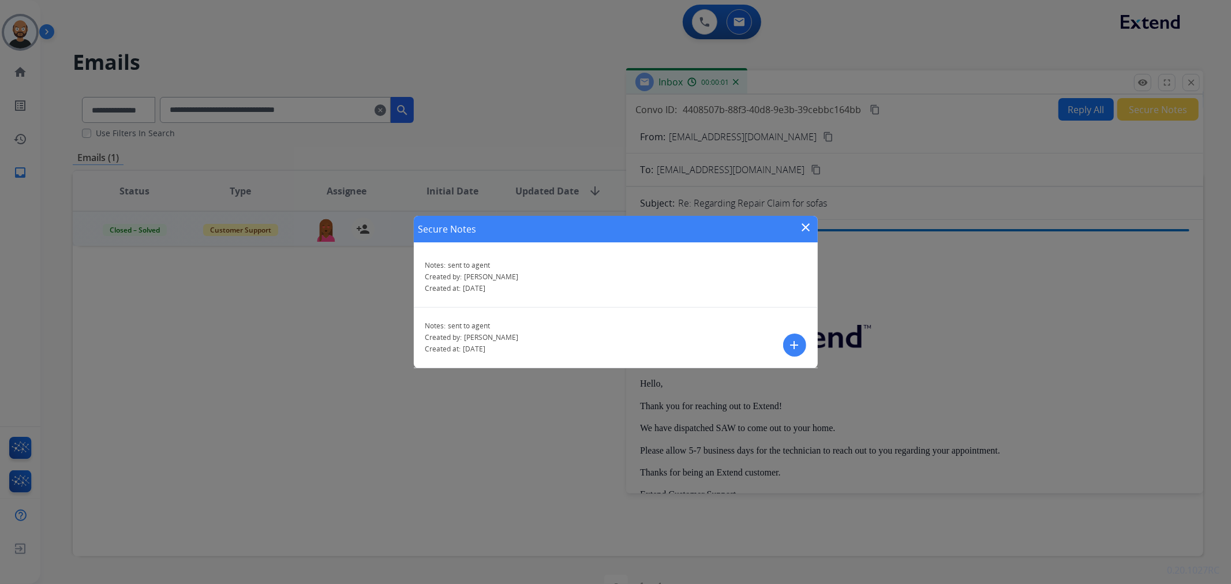
click at [807, 223] on mat-icon "close" at bounding box center [807, 228] width 14 height 14
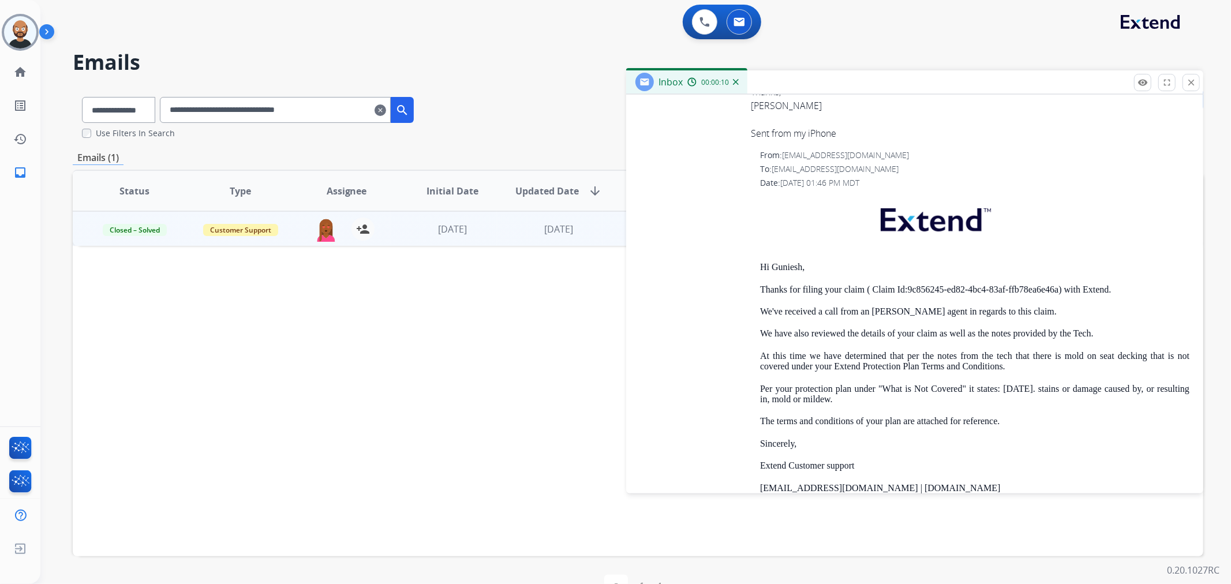
scroll to position [3785, 0]
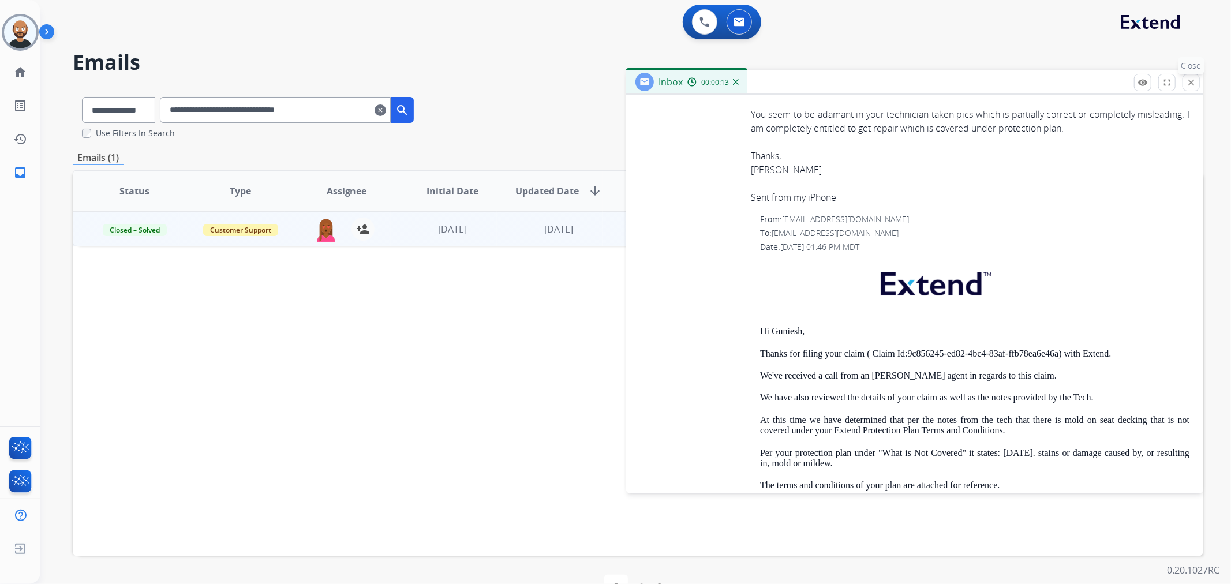
click at [1196, 85] on mat-icon "close" at bounding box center [1191, 82] width 10 height 10
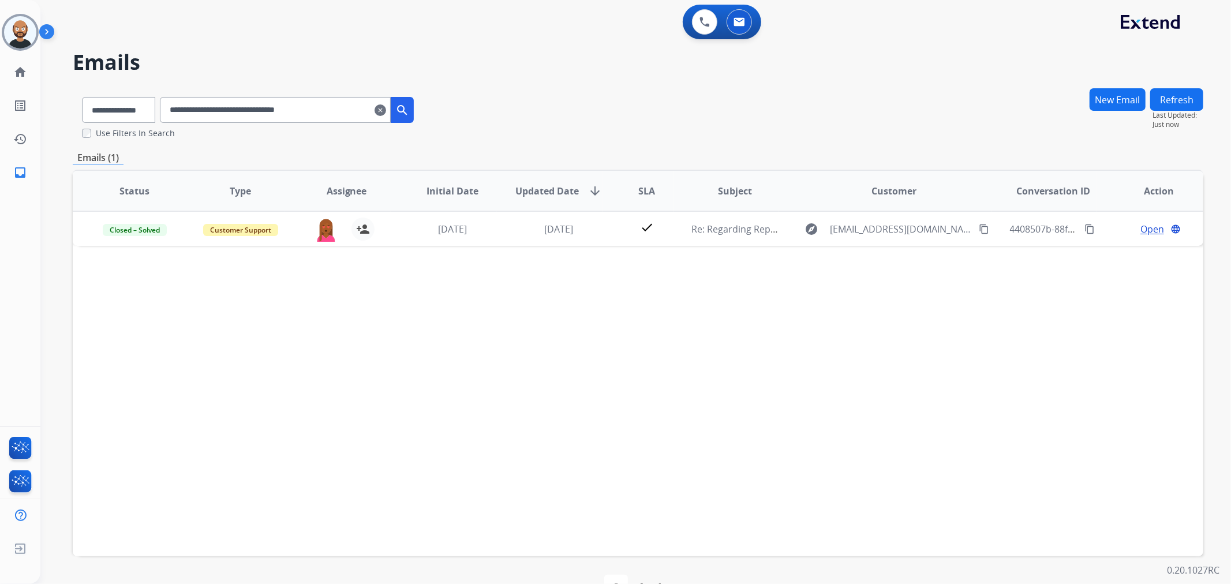
click at [306, 113] on input "**********" at bounding box center [275, 110] width 231 height 26
paste input "text"
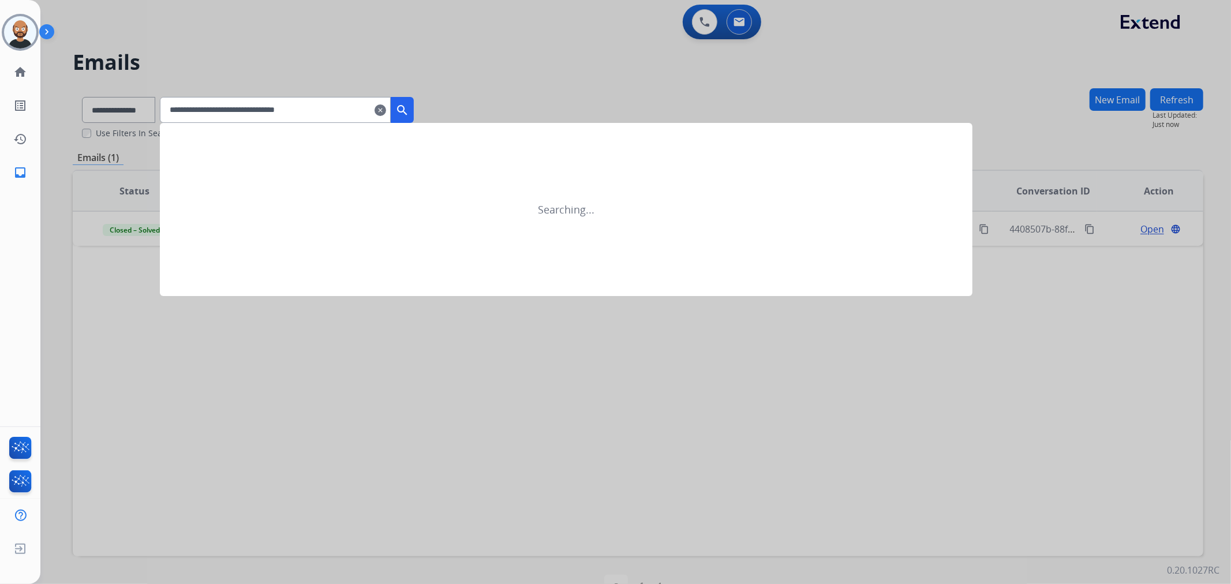
click at [408, 116] on button "search" at bounding box center [402, 110] width 23 height 26
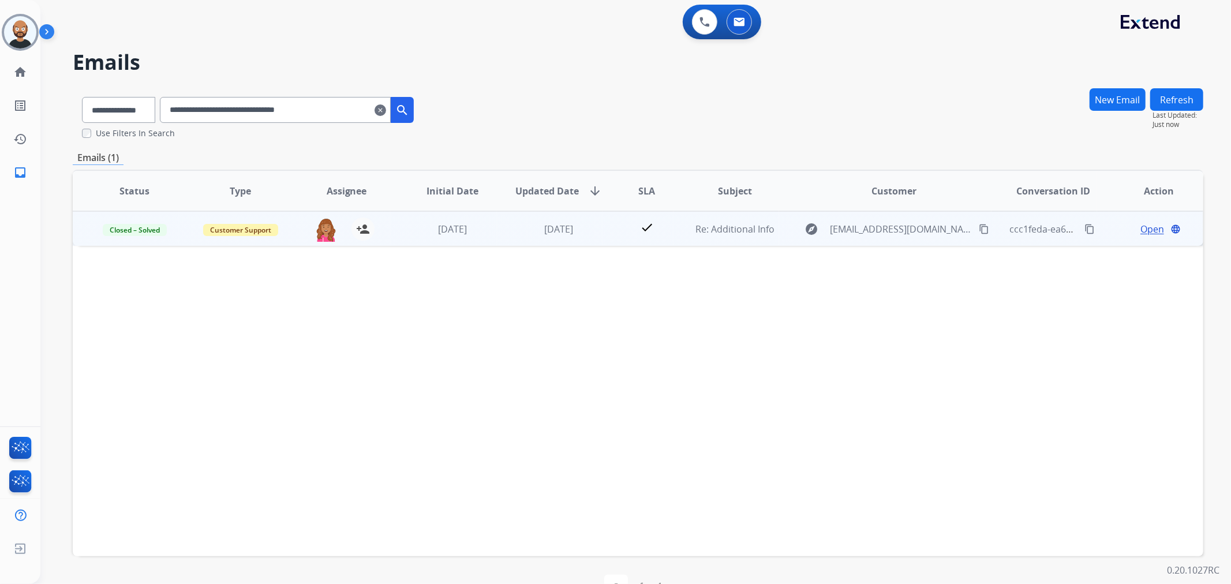
click at [1141, 227] on span "Open" at bounding box center [1153, 229] width 24 height 14
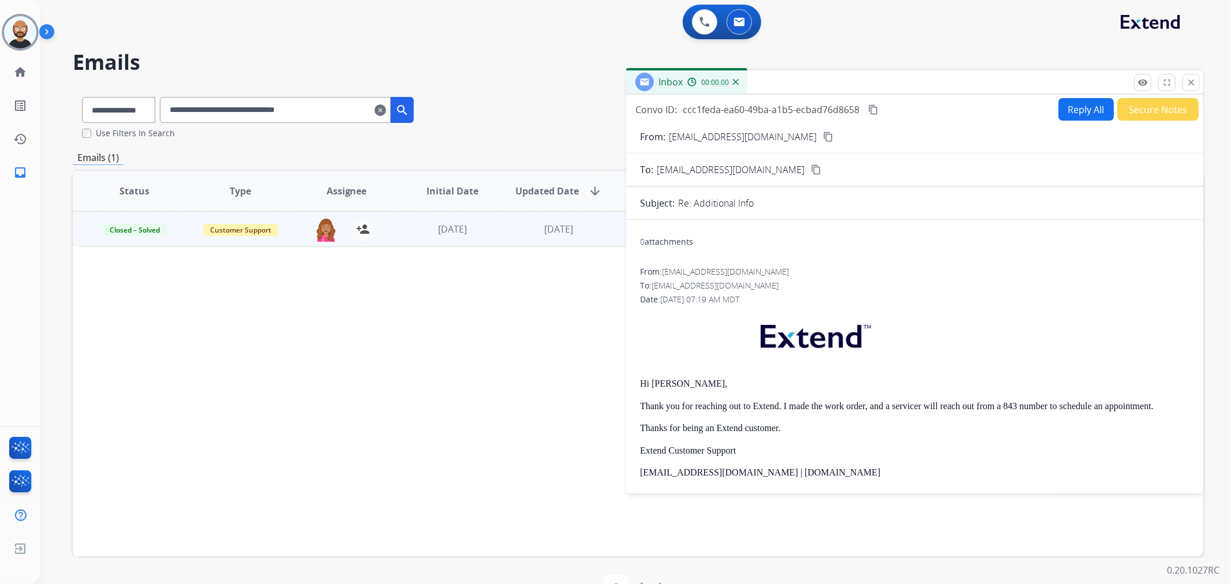
click at [1133, 107] on button "Secure Notes" at bounding box center [1158, 109] width 81 height 23
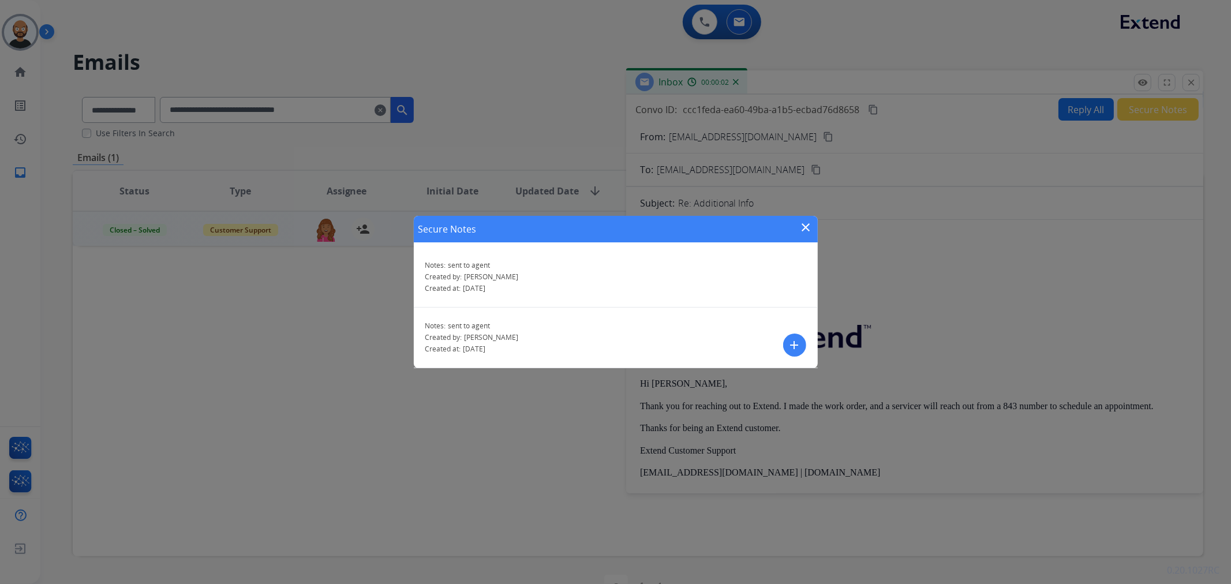
click at [805, 226] on mat-icon "close" at bounding box center [807, 228] width 14 height 14
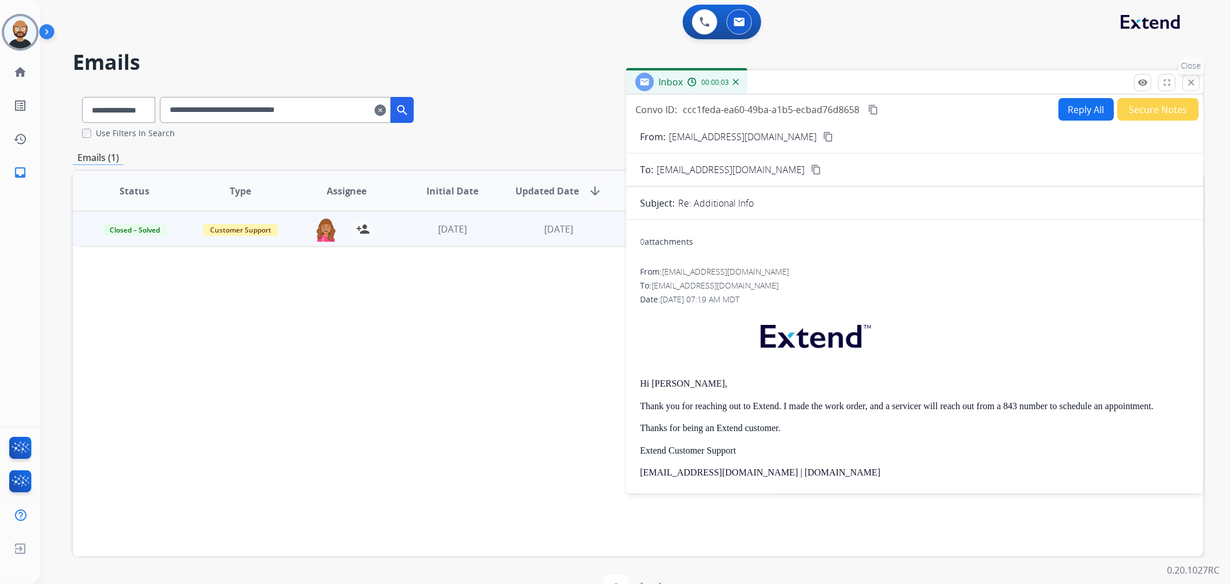
click at [1189, 79] on mat-icon "close" at bounding box center [1191, 82] width 10 height 10
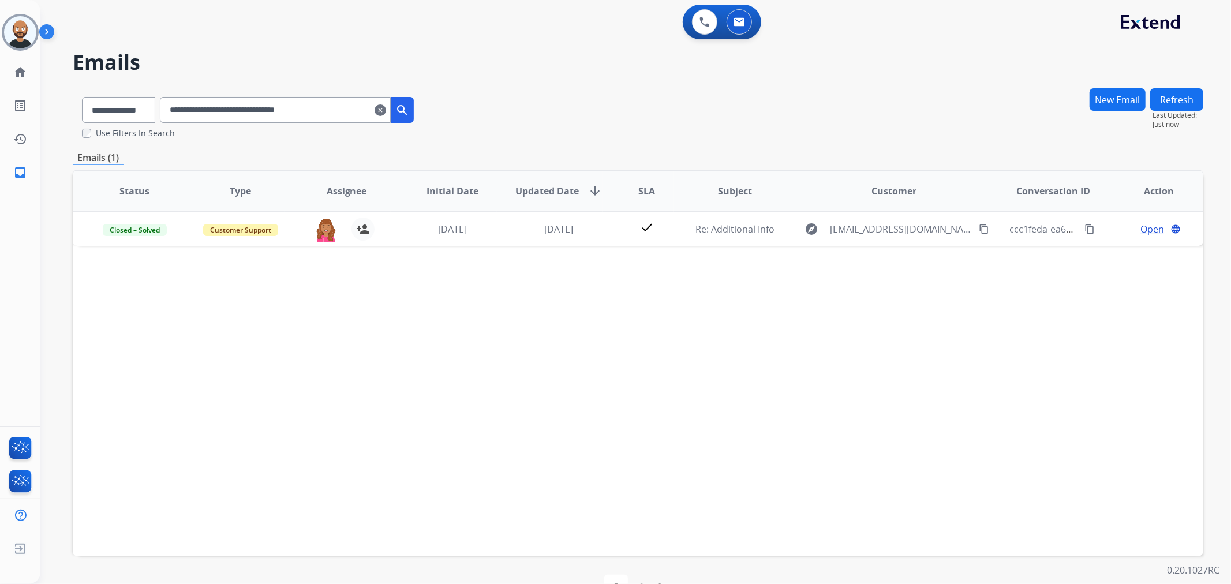
click at [289, 113] on input "**********" at bounding box center [275, 110] width 231 height 26
paste input "text"
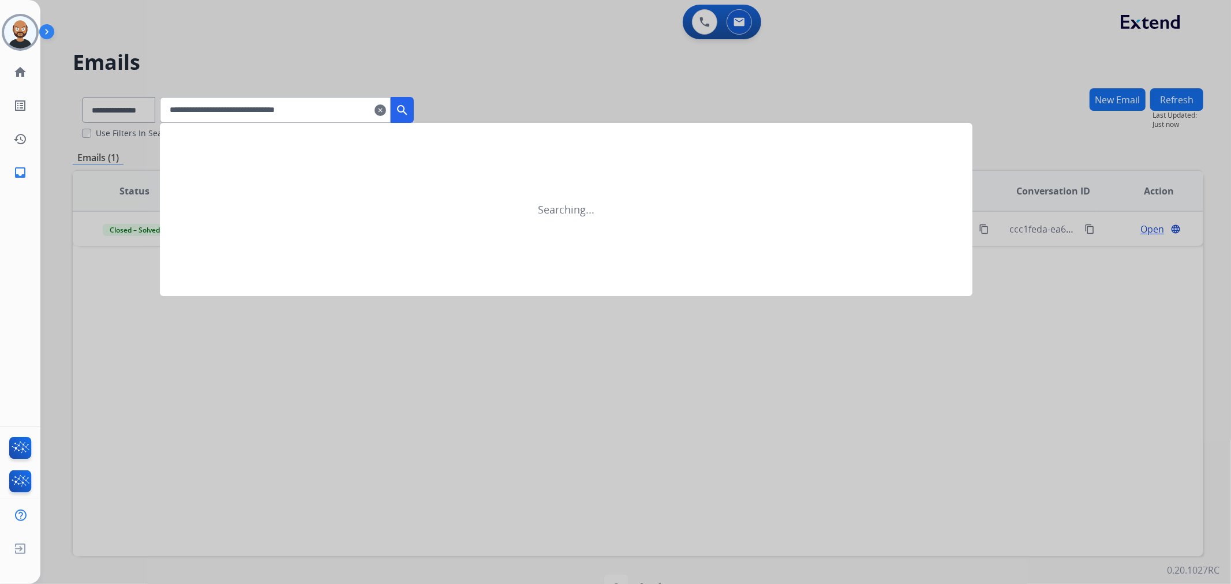
click at [409, 104] on mat-icon "search" at bounding box center [402, 110] width 14 height 14
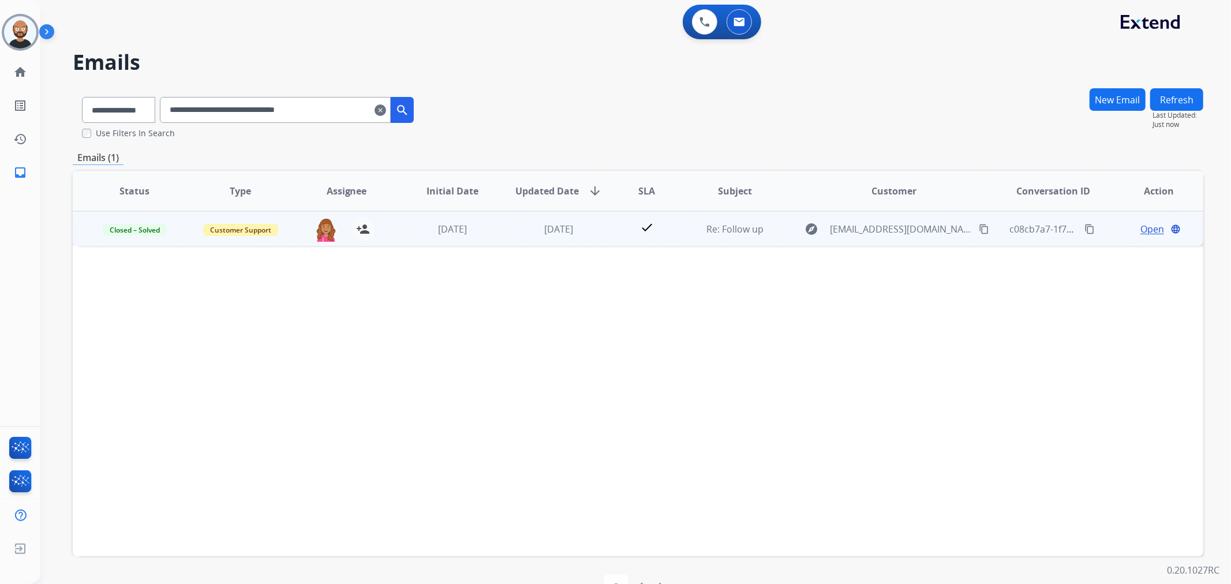
click at [1141, 231] on span "Open" at bounding box center [1153, 229] width 24 height 14
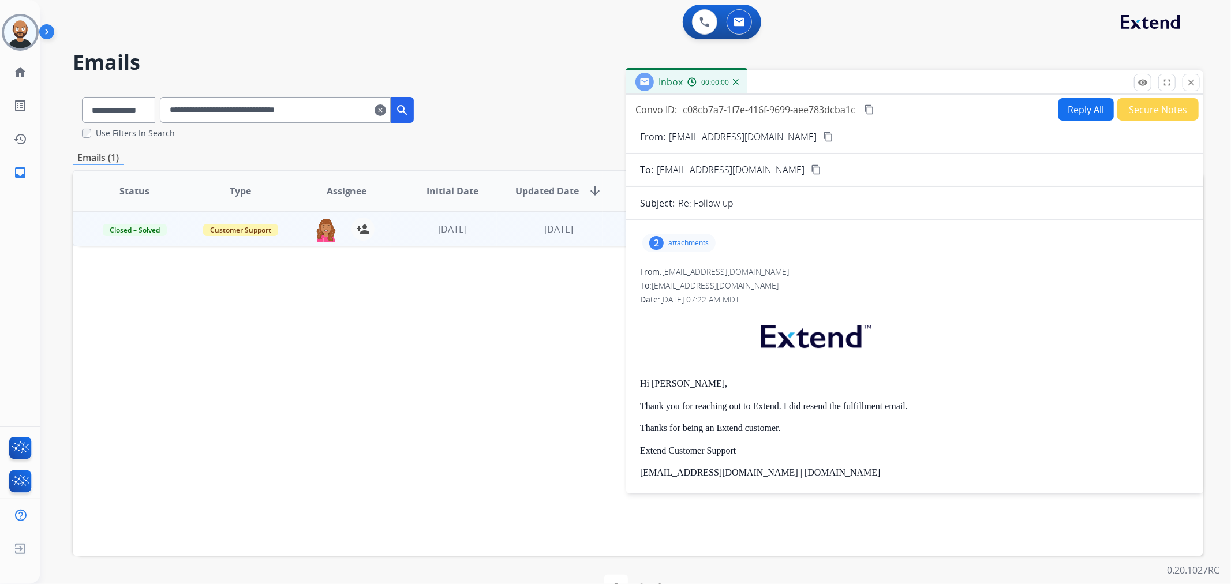
click at [1153, 108] on button "Secure Notes" at bounding box center [1158, 109] width 81 height 23
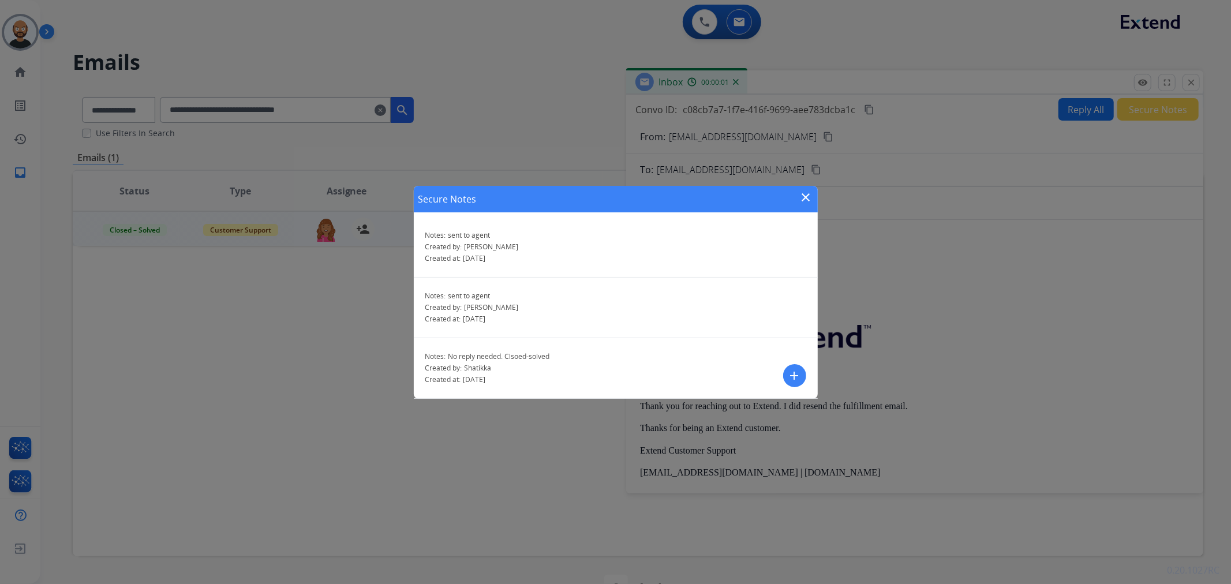
click at [806, 191] on mat-icon "close" at bounding box center [807, 198] width 14 height 14
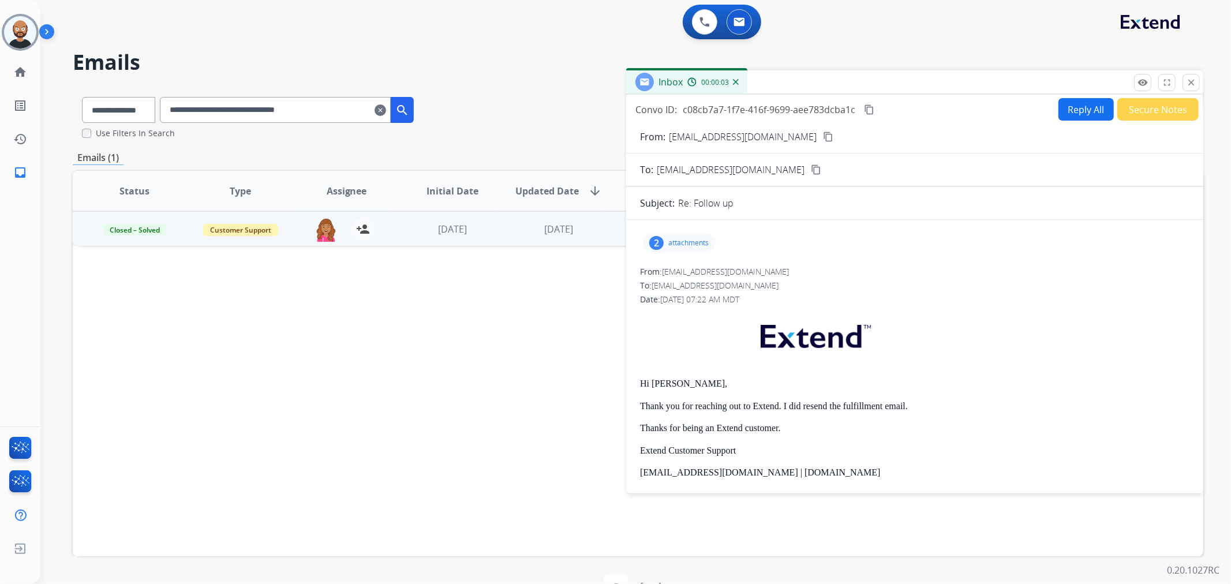
drag, startPoint x: 1194, startPoint y: 83, endPoint x: 1219, endPoint y: 111, distance: 38.0
click at [1194, 82] on mat-icon "close" at bounding box center [1191, 82] width 10 height 10
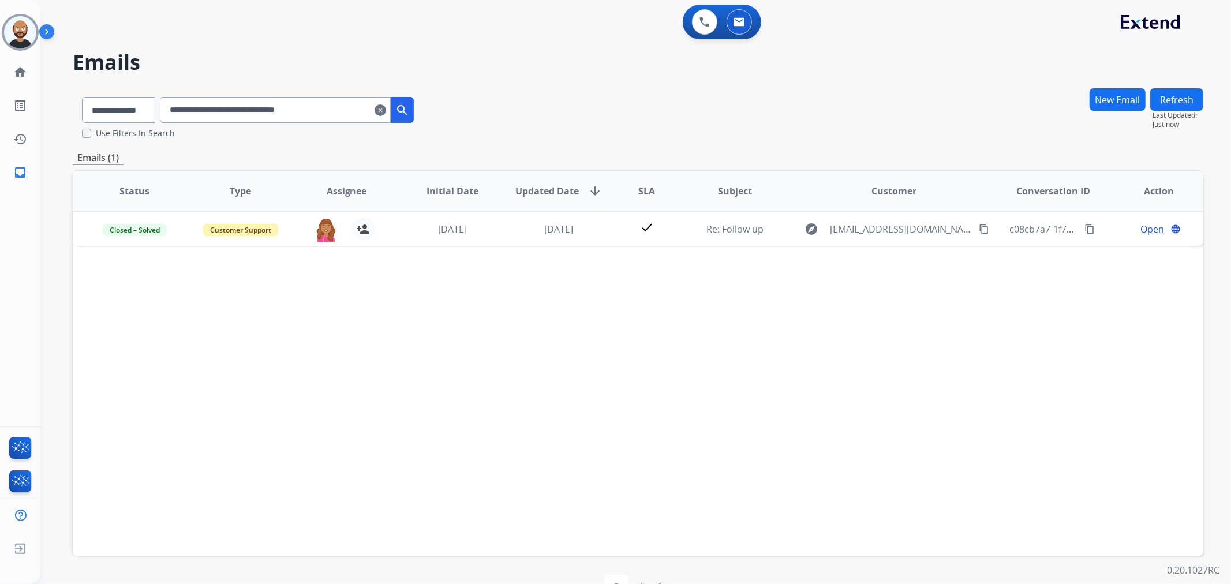
click at [319, 112] on input "**********" at bounding box center [275, 110] width 231 height 26
paste input "text"
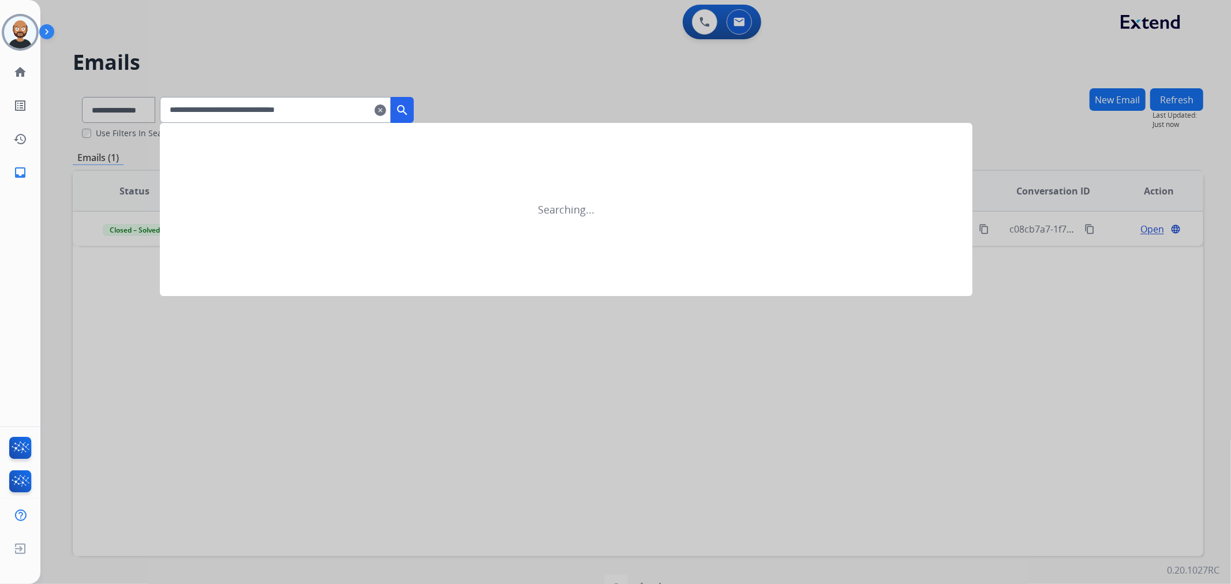
click at [409, 104] on mat-icon "search" at bounding box center [402, 110] width 14 height 14
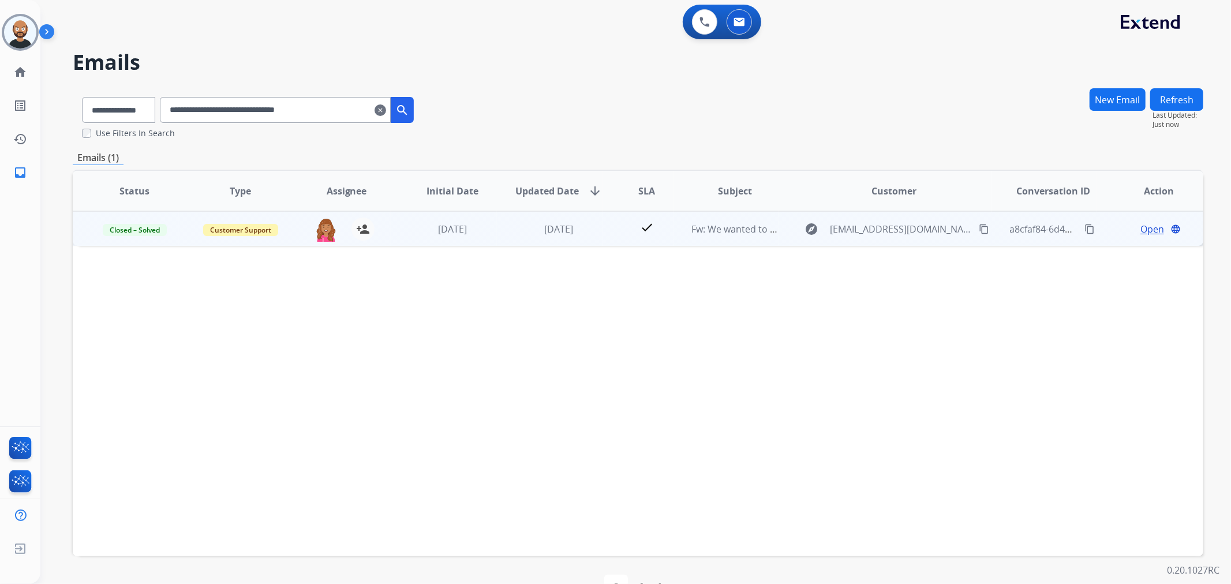
click at [1143, 228] on span "Open" at bounding box center [1153, 229] width 24 height 14
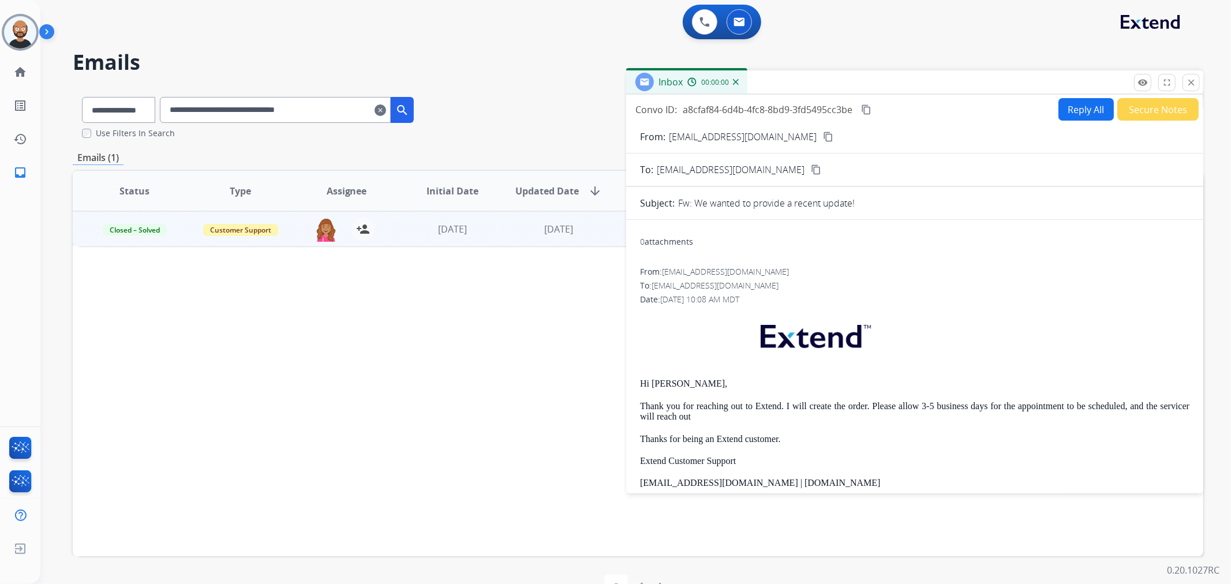
click at [1140, 111] on button "Secure Notes" at bounding box center [1158, 109] width 81 height 23
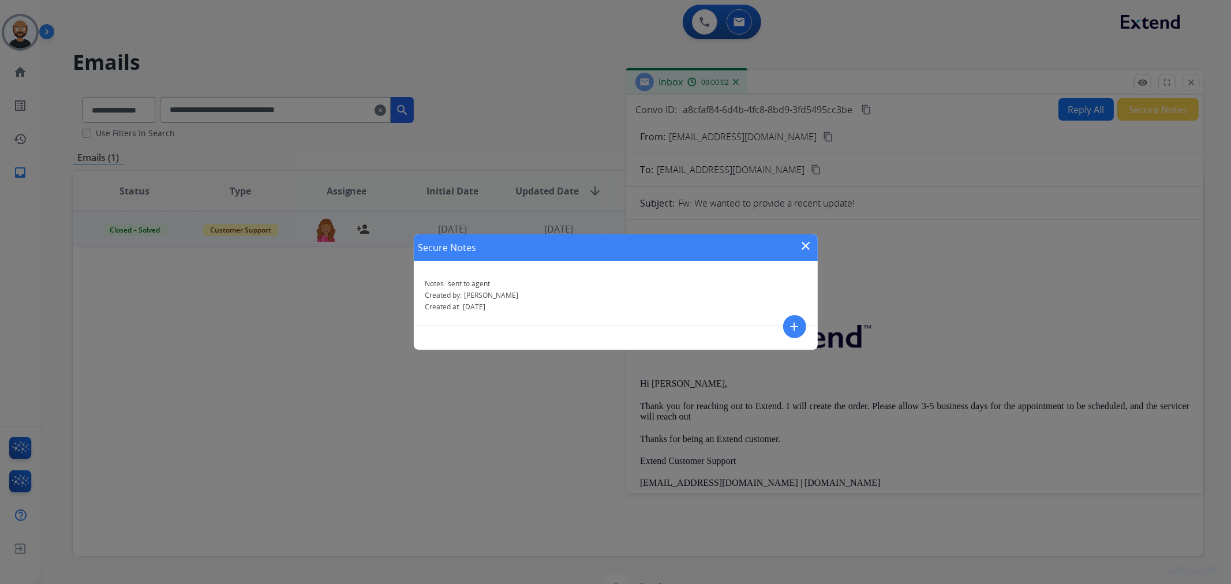
click at [809, 245] on mat-icon "close" at bounding box center [807, 246] width 14 height 14
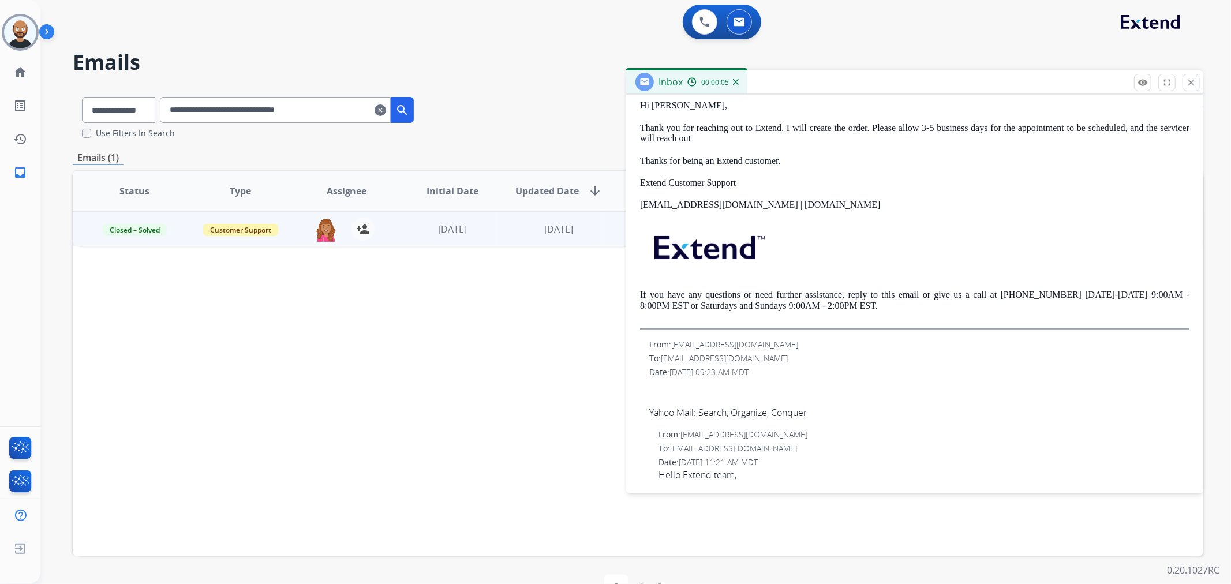
scroll to position [192, 0]
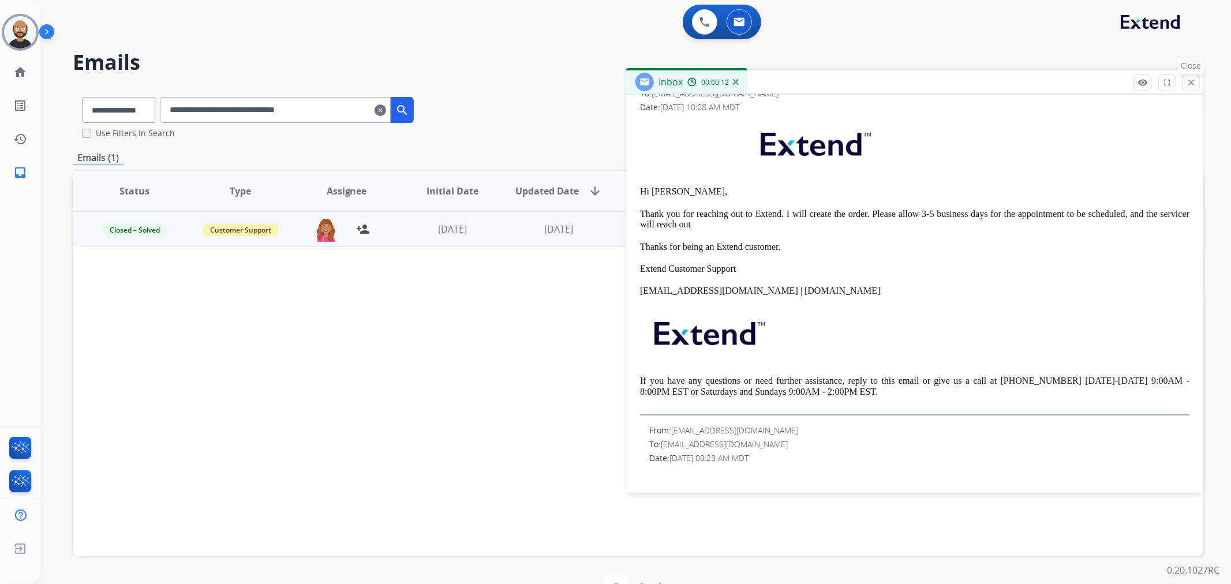
click at [1196, 84] on mat-icon "close" at bounding box center [1191, 82] width 10 height 10
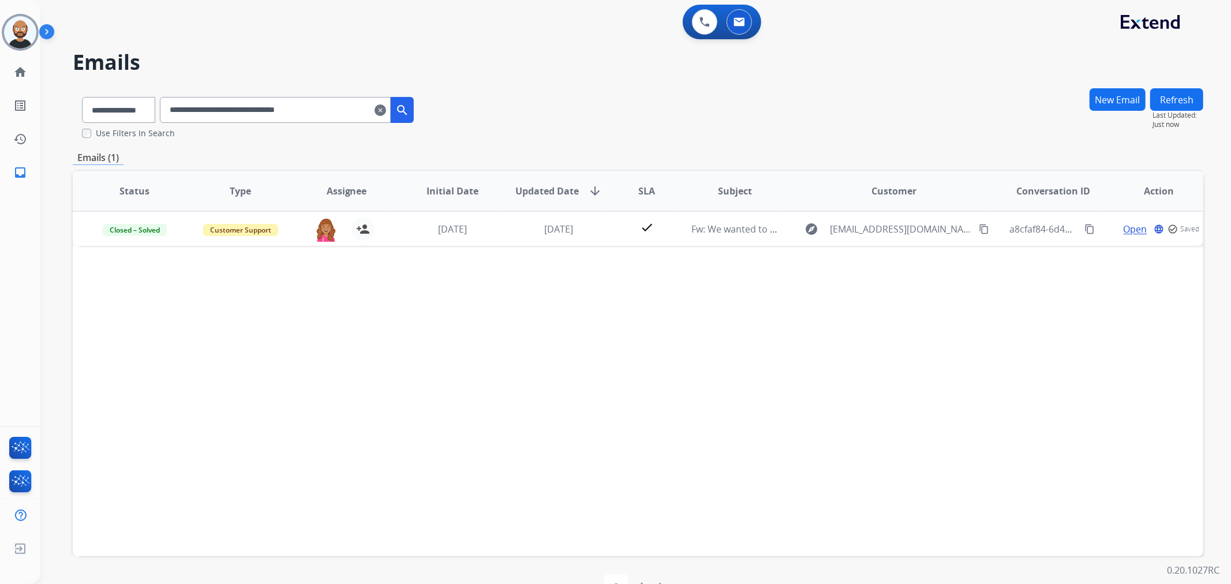
click at [318, 114] on input "**********" at bounding box center [275, 110] width 231 height 26
paste input "text"
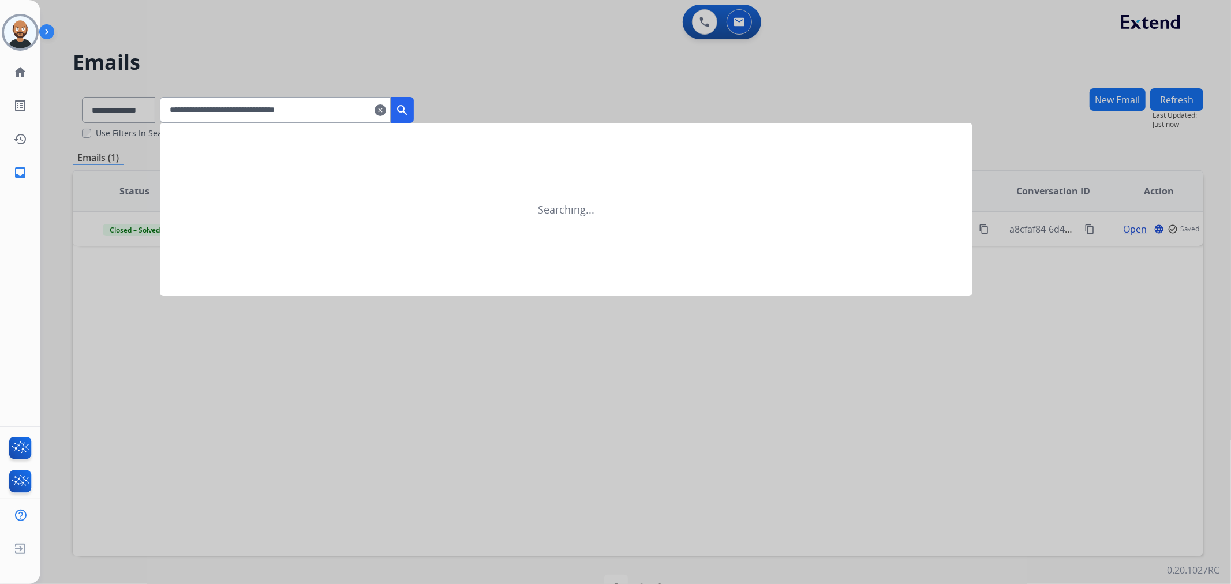
click at [409, 104] on mat-icon "search" at bounding box center [402, 110] width 14 height 14
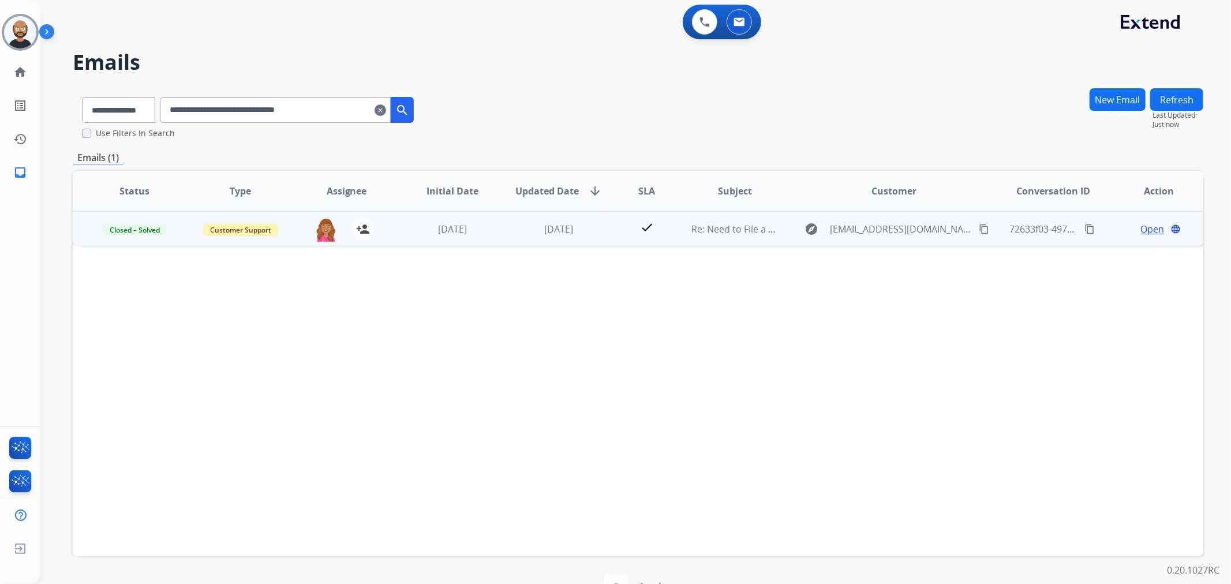
click at [1145, 228] on span "Open" at bounding box center [1153, 229] width 24 height 14
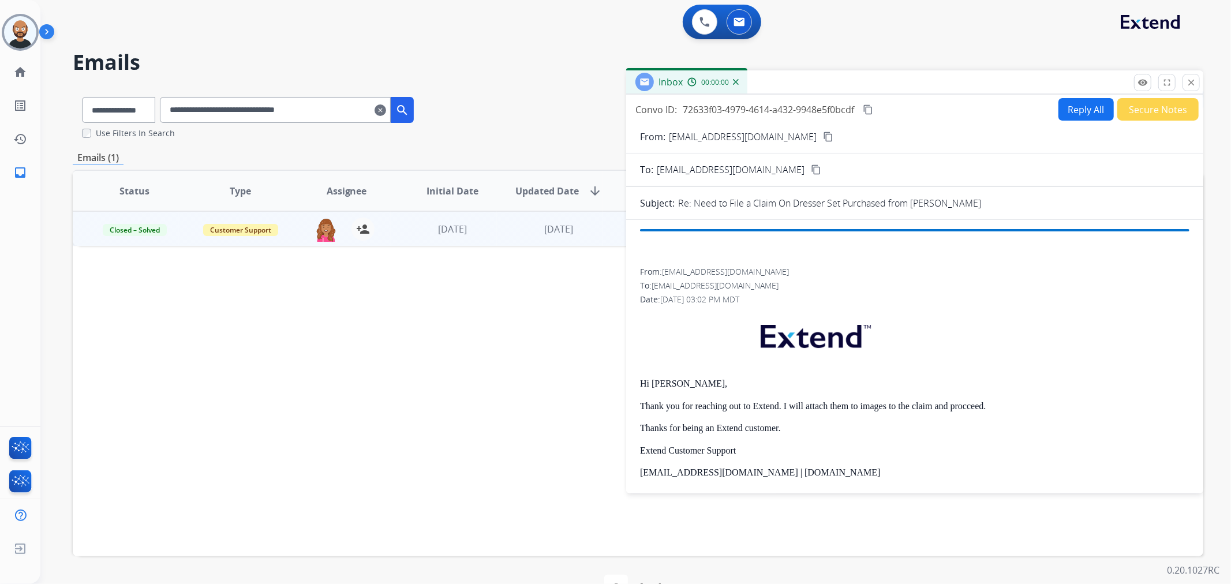
click at [1140, 115] on button "Secure Notes" at bounding box center [1158, 109] width 81 height 23
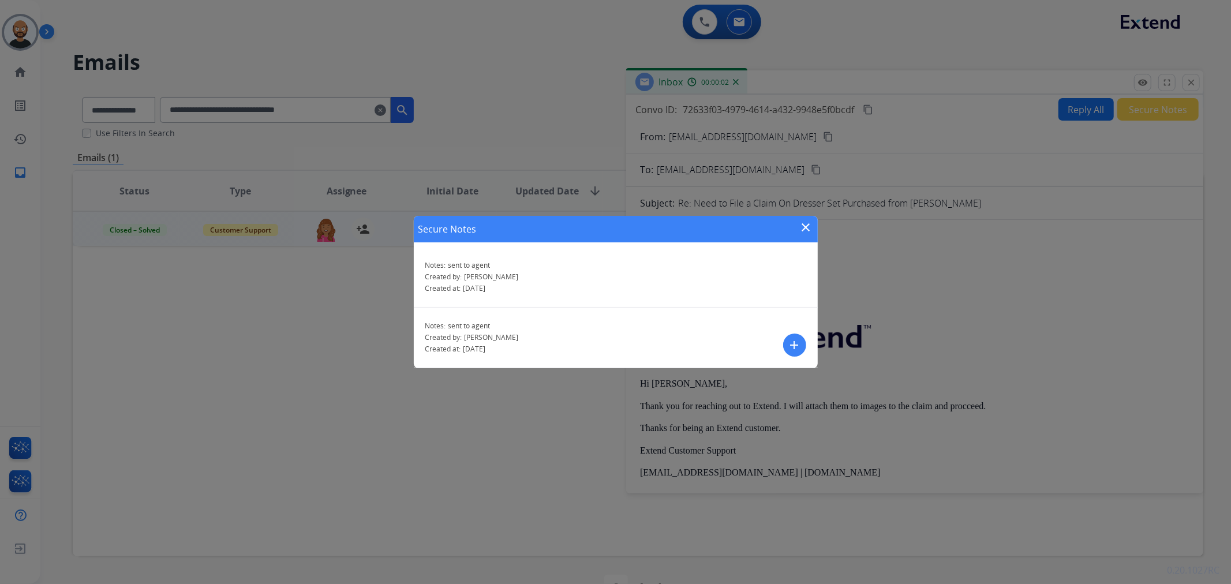
click at [805, 227] on mat-icon "close" at bounding box center [807, 228] width 14 height 14
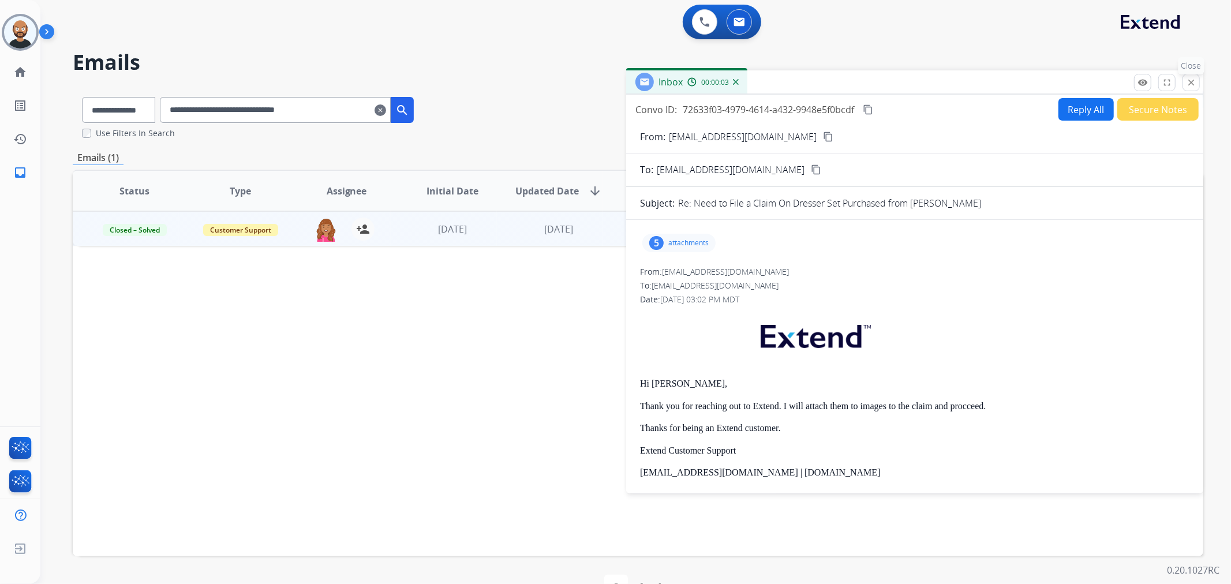
click at [1188, 81] on mat-icon "close" at bounding box center [1191, 82] width 10 height 10
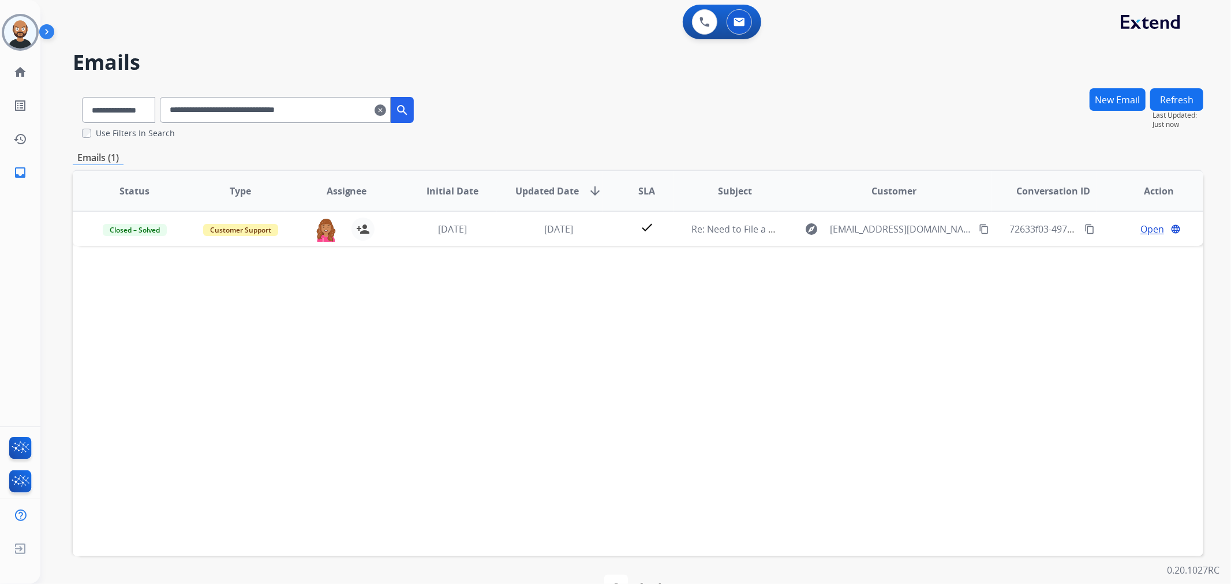
click at [290, 111] on input "**********" at bounding box center [275, 110] width 231 height 26
paste input "text"
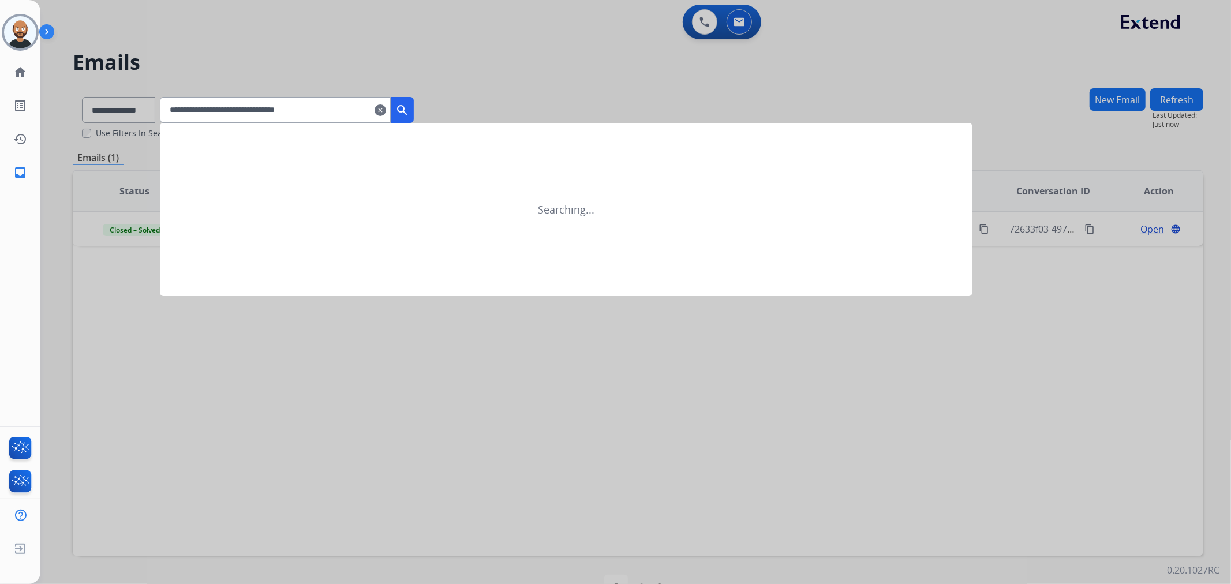
click at [409, 106] on mat-icon "search" at bounding box center [402, 110] width 14 height 14
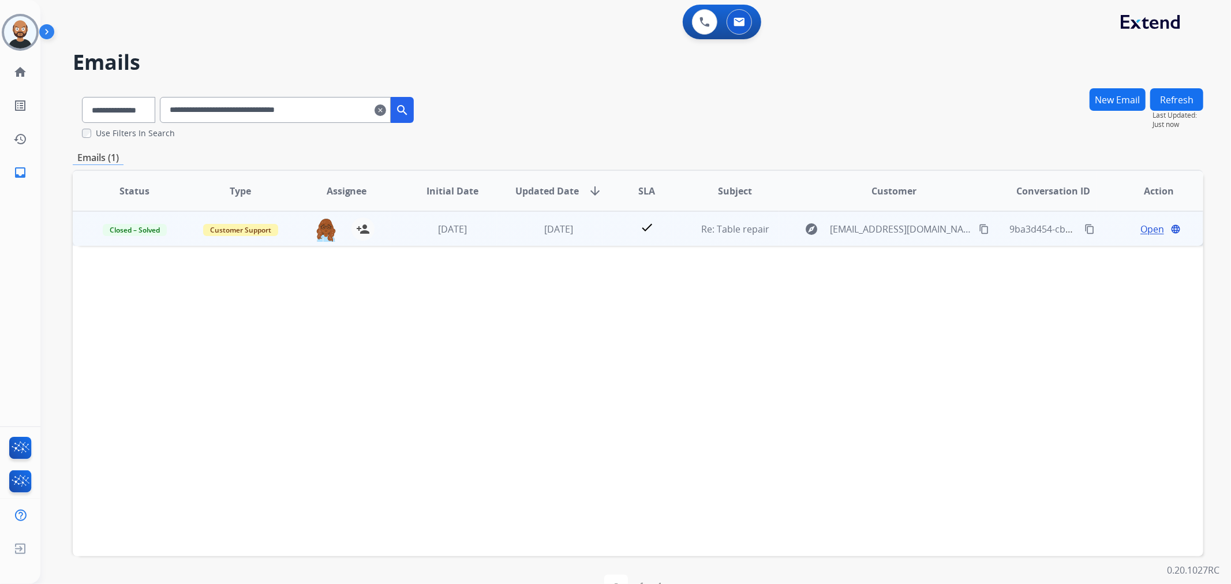
click at [1144, 226] on span "Open" at bounding box center [1153, 229] width 24 height 14
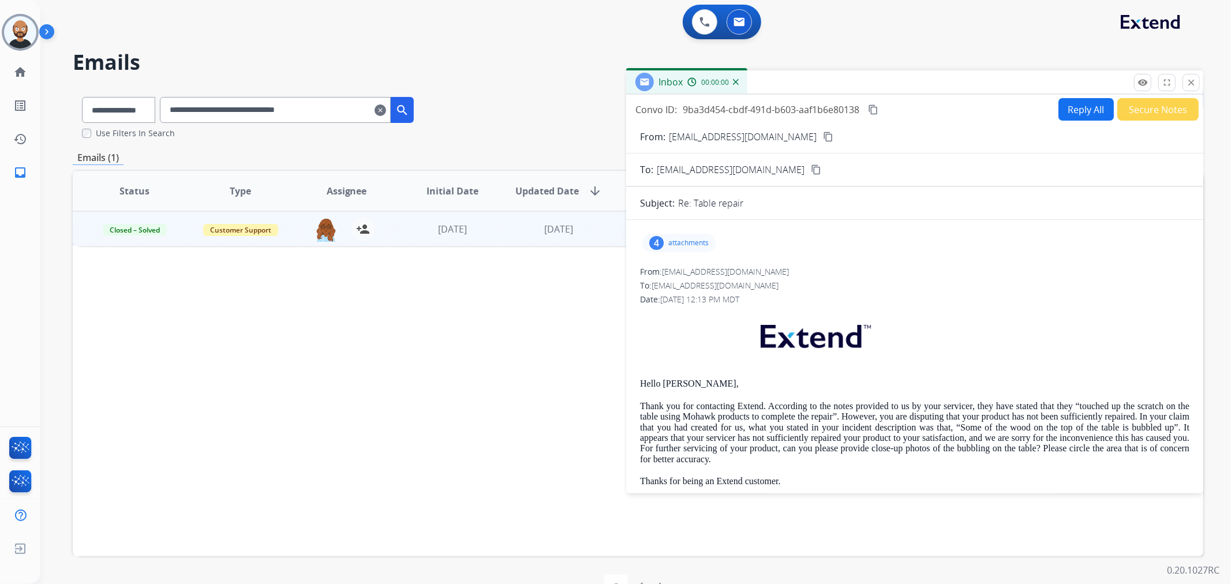
click at [1130, 113] on button "Secure Notes" at bounding box center [1158, 109] width 81 height 23
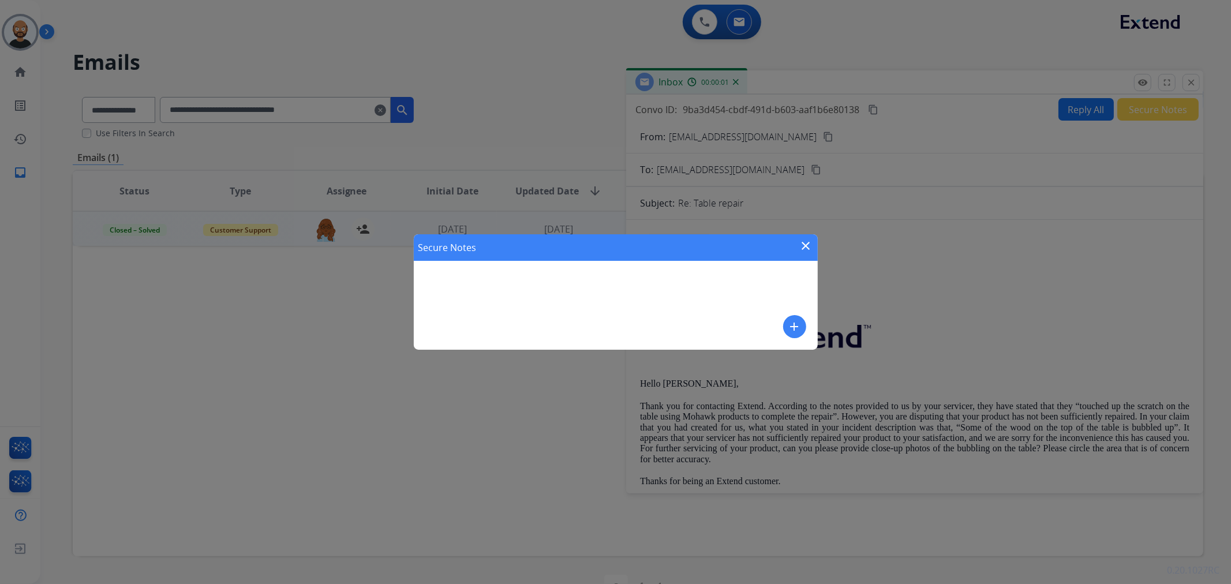
click at [804, 244] on mat-icon "close" at bounding box center [807, 246] width 14 height 14
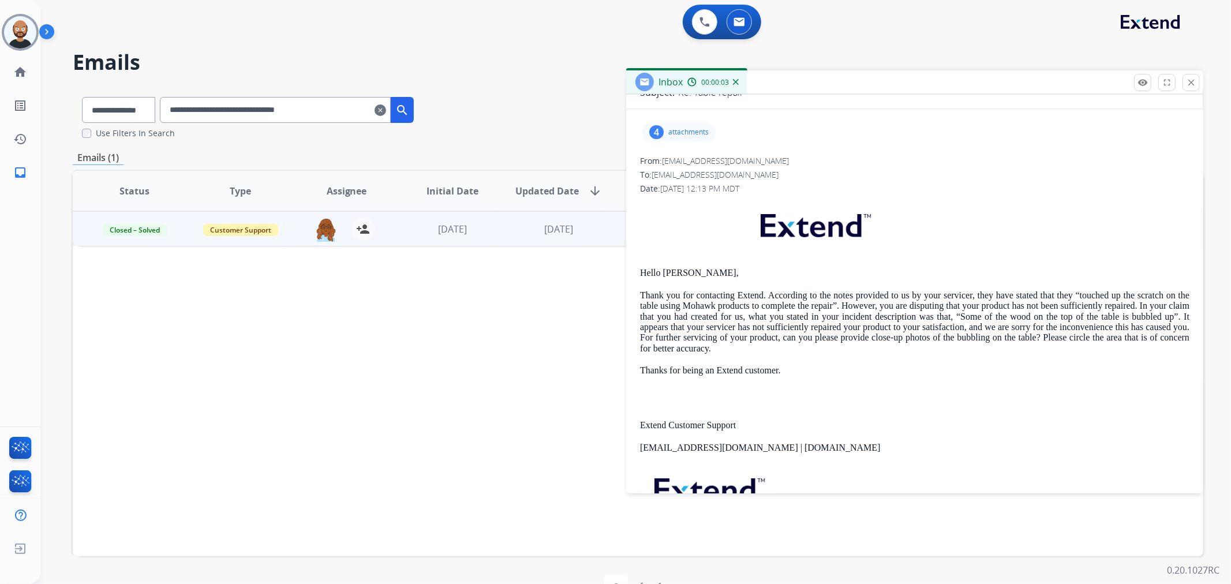
scroll to position [64, 0]
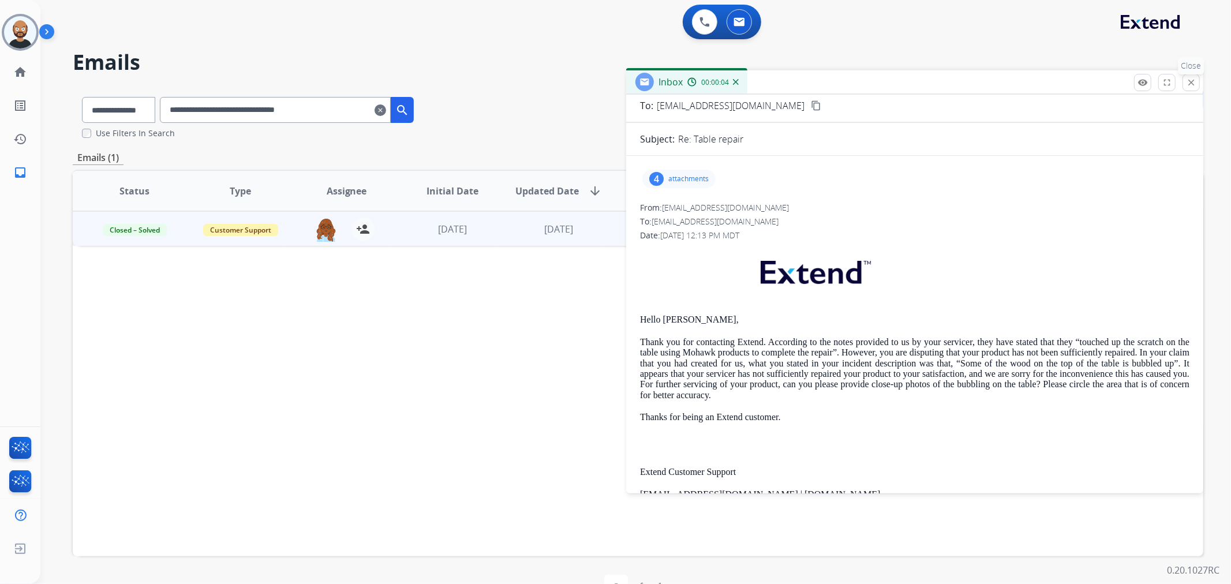
click at [1196, 83] on mat-icon "close" at bounding box center [1191, 82] width 10 height 10
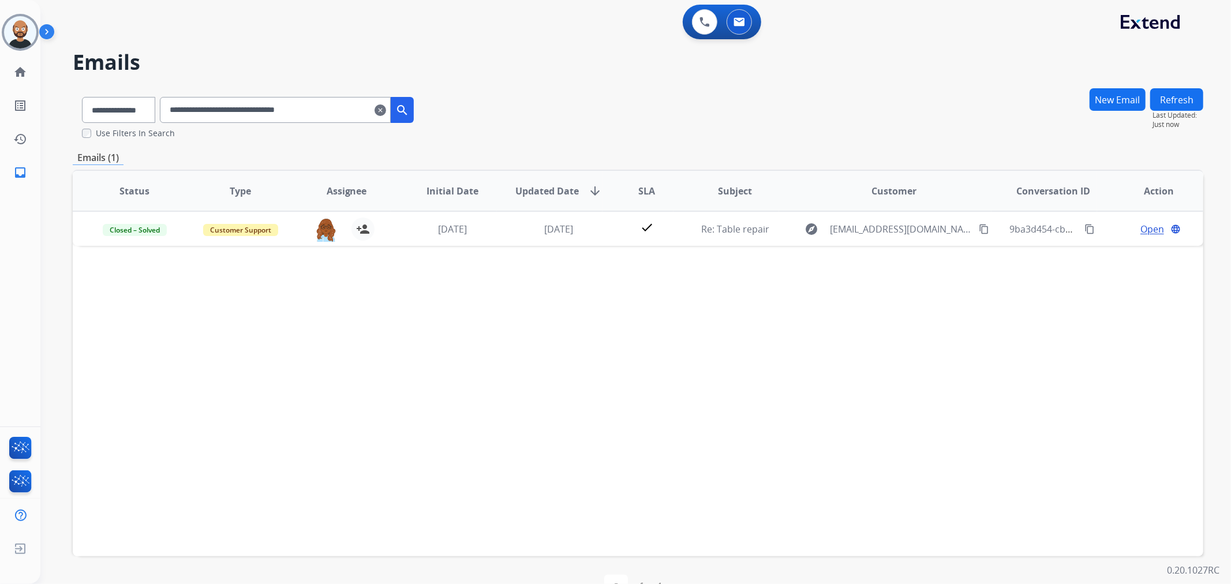
click at [314, 114] on input "**********" at bounding box center [275, 110] width 231 height 26
paste input "text"
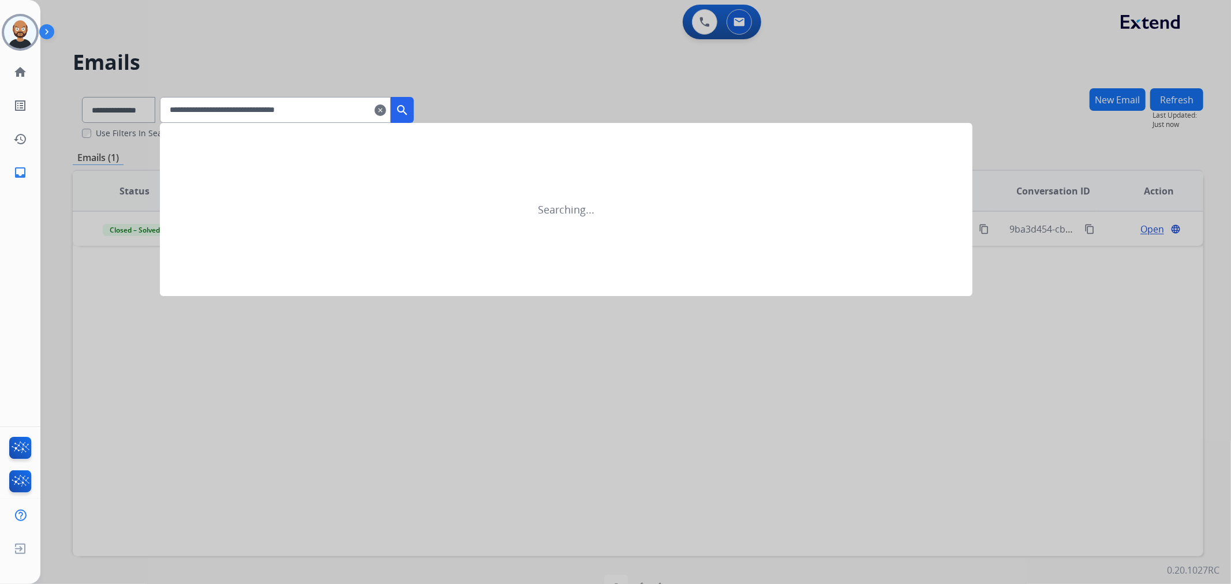
click at [409, 106] on mat-icon "search" at bounding box center [402, 110] width 14 height 14
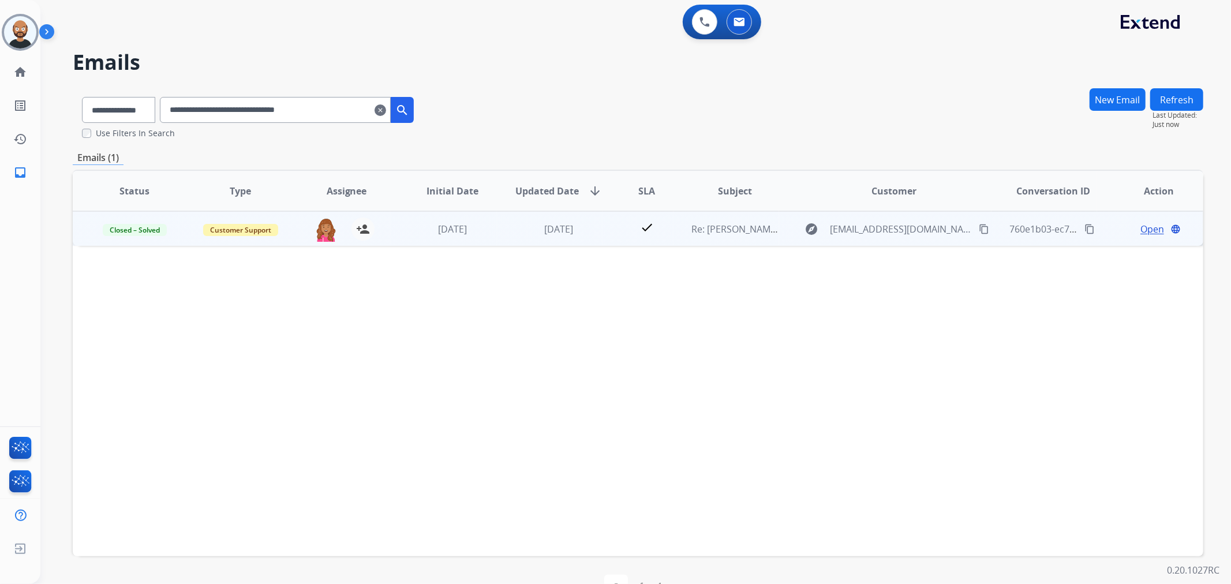
click at [1147, 229] on span "Open" at bounding box center [1153, 229] width 24 height 14
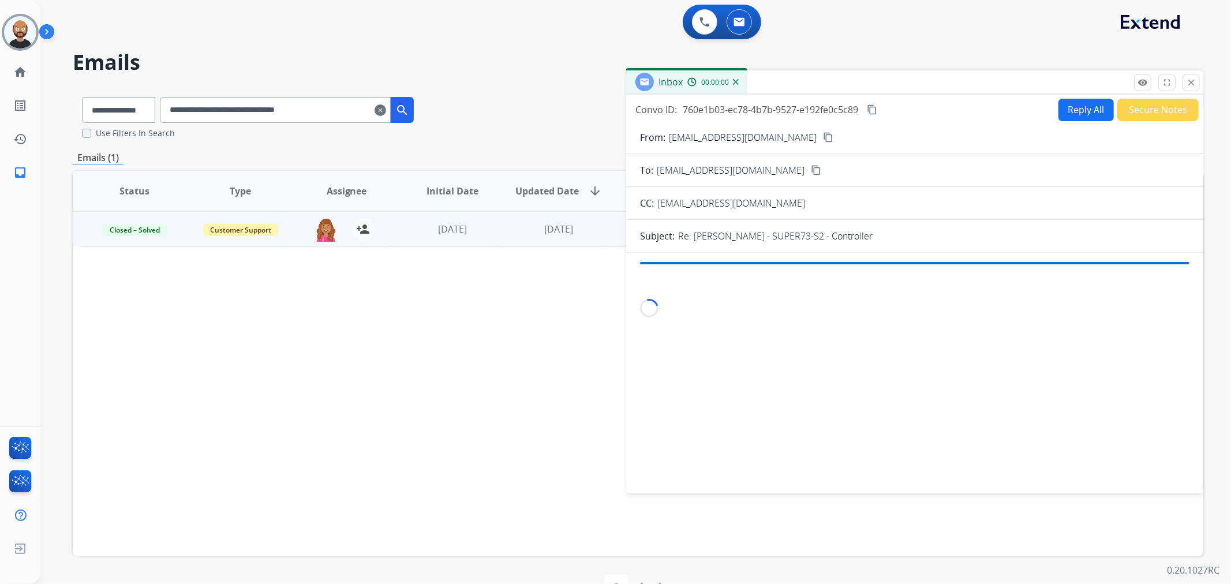
click at [1144, 106] on button "Secure Notes" at bounding box center [1158, 110] width 81 height 23
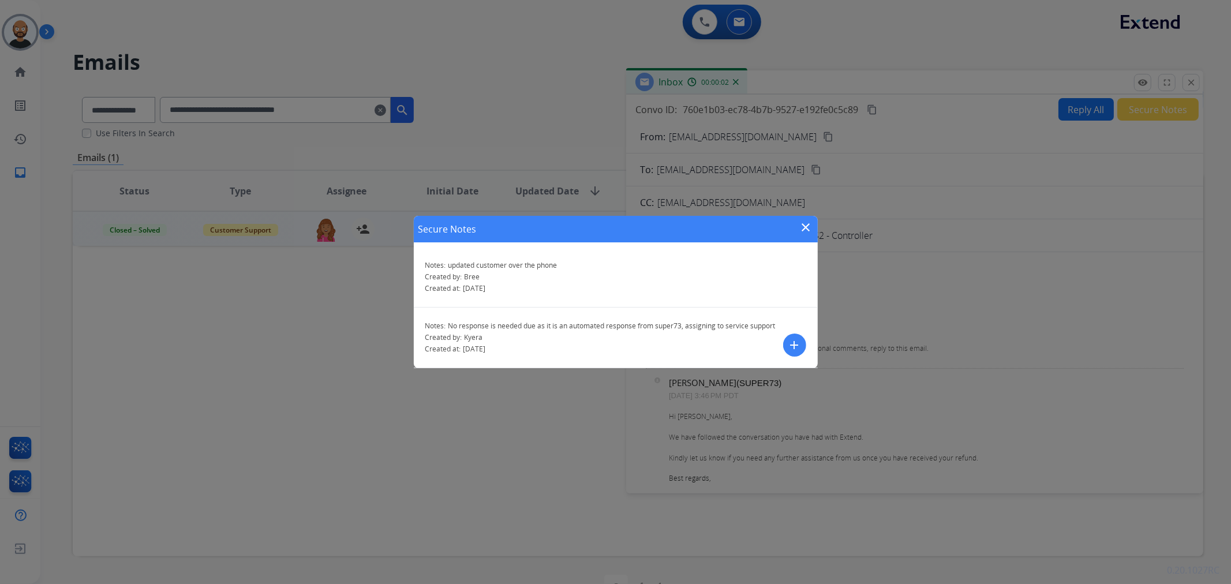
click at [803, 226] on mat-icon "close" at bounding box center [807, 228] width 14 height 14
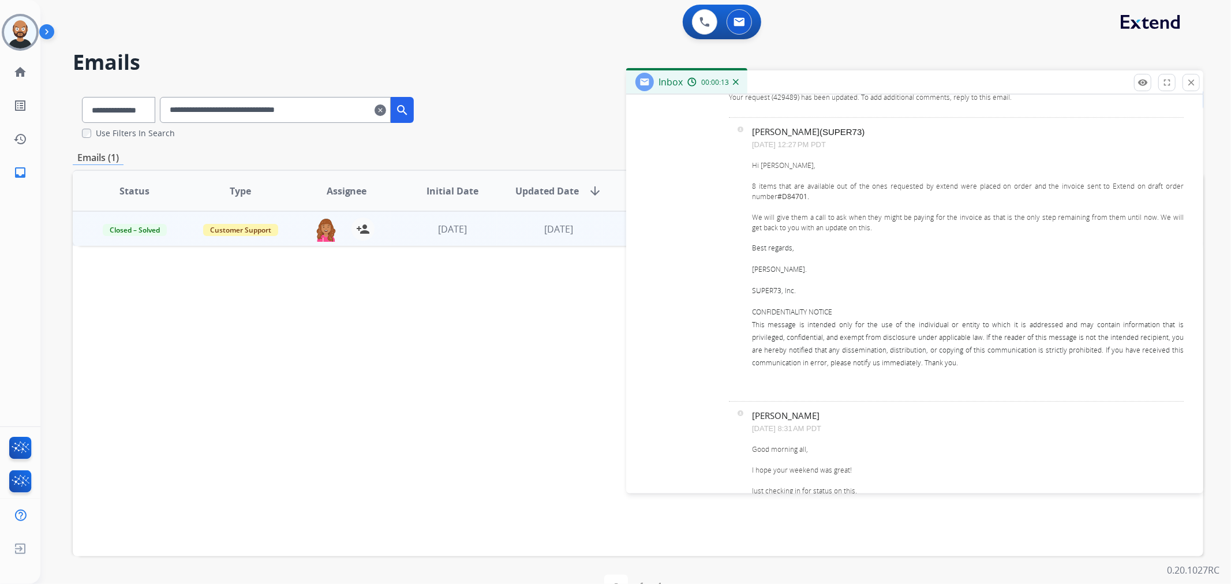
scroll to position [3015, 0]
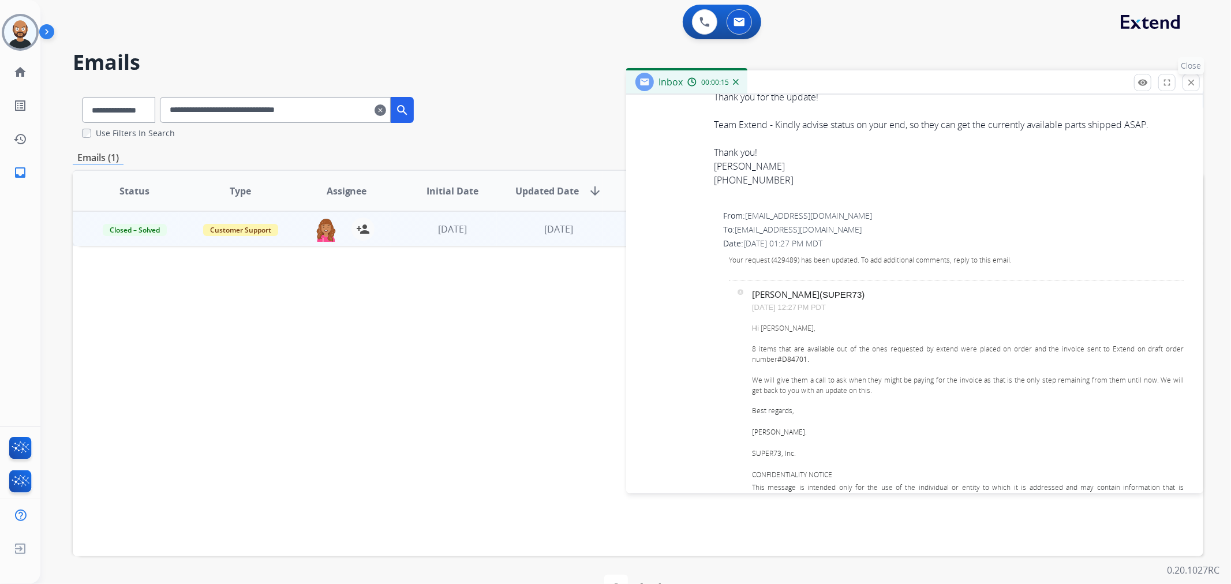
click at [1187, 79] on mat-icon "close" at bounding box center [1191, 82] width 10 height 10
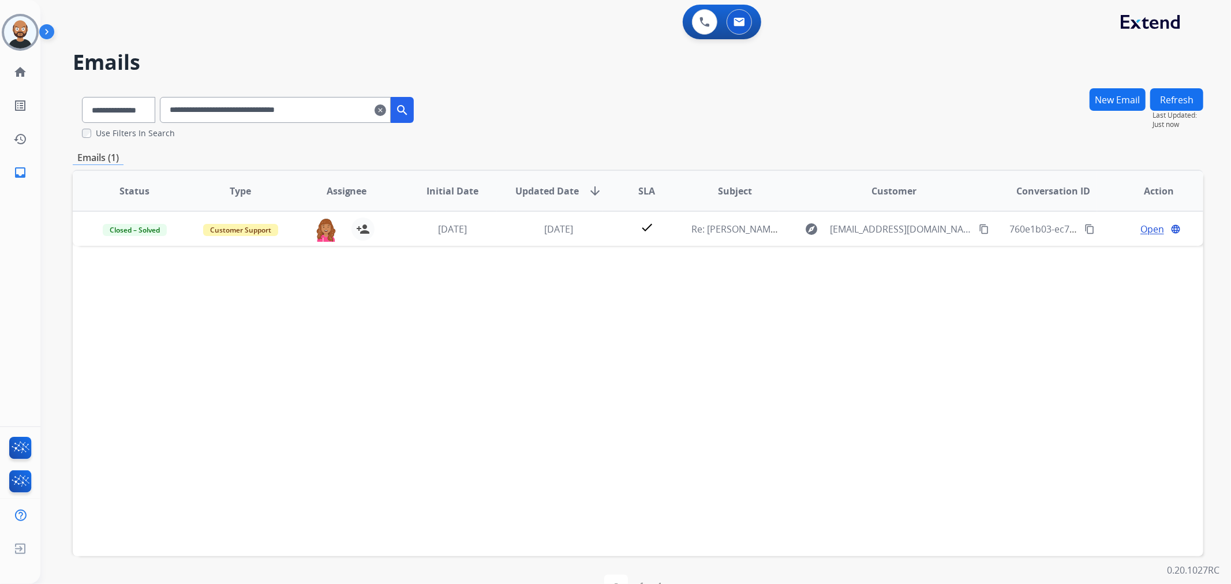
click at [323, 102] on input "**********" at bounding box center [275, 110] width 231 height 26
paste input "text"
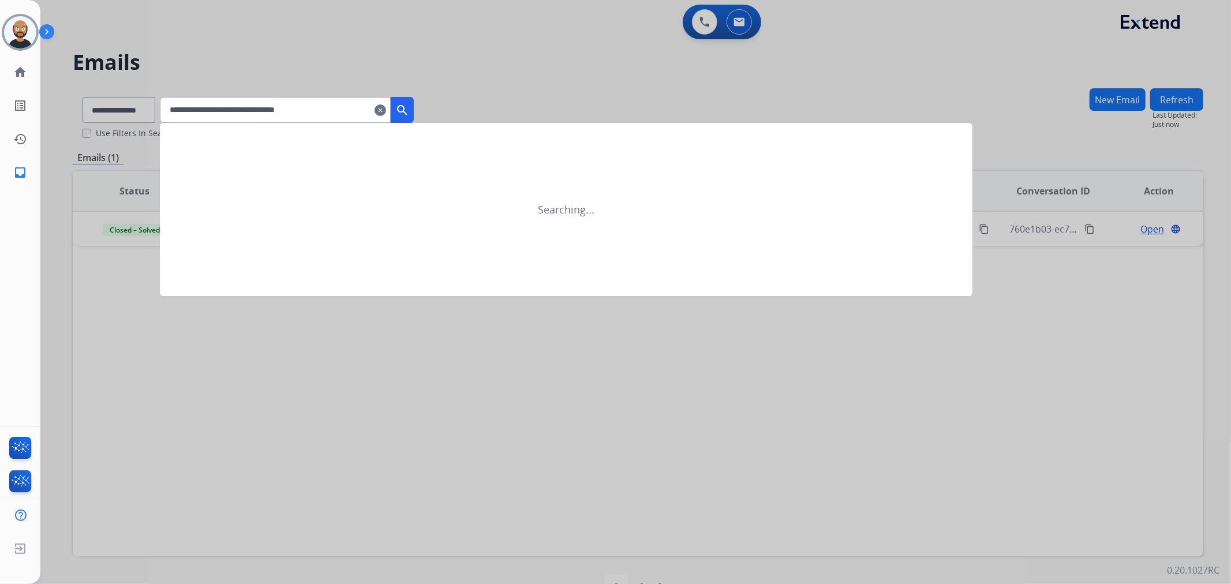
click at [408, 103] on button "search" at bounding box center [402, 110] width 23 height 26
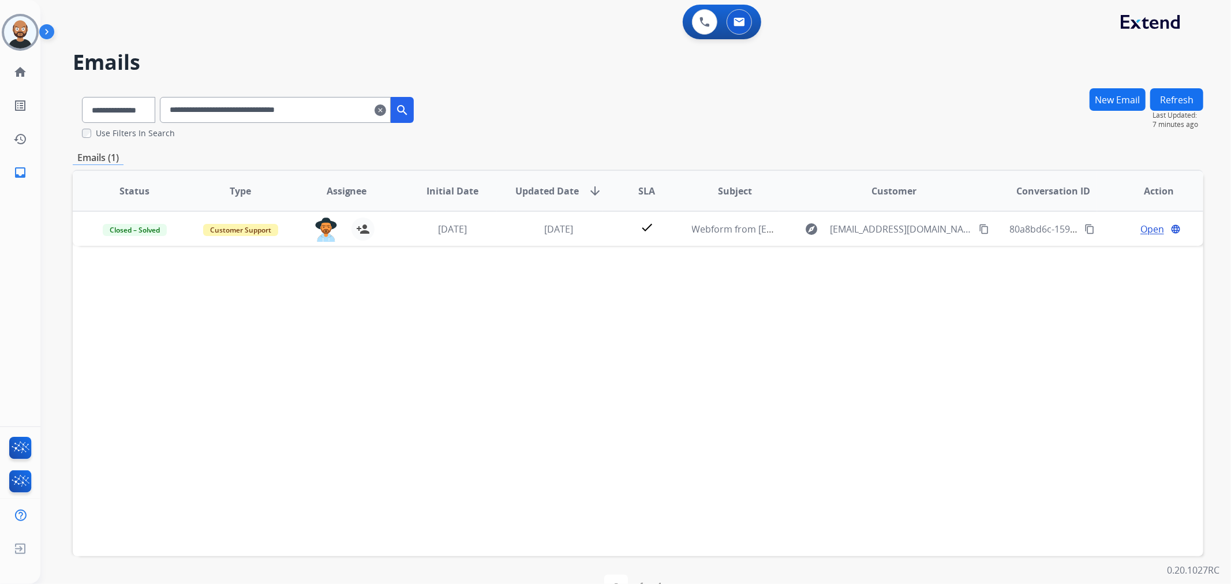
click at [312, 109] on input "**********" at bounding box center [275, 110] width 231 height 26
paste input "text"
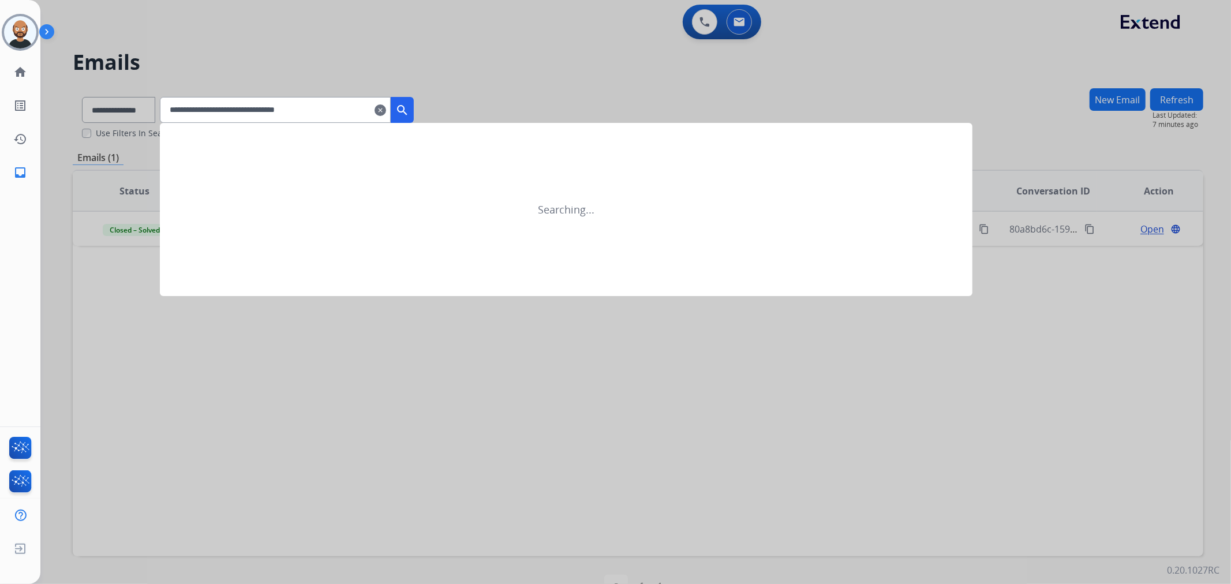
click at [409, 106] on mat-icon "search" at bounding box center [402, 110] width 14 height 14
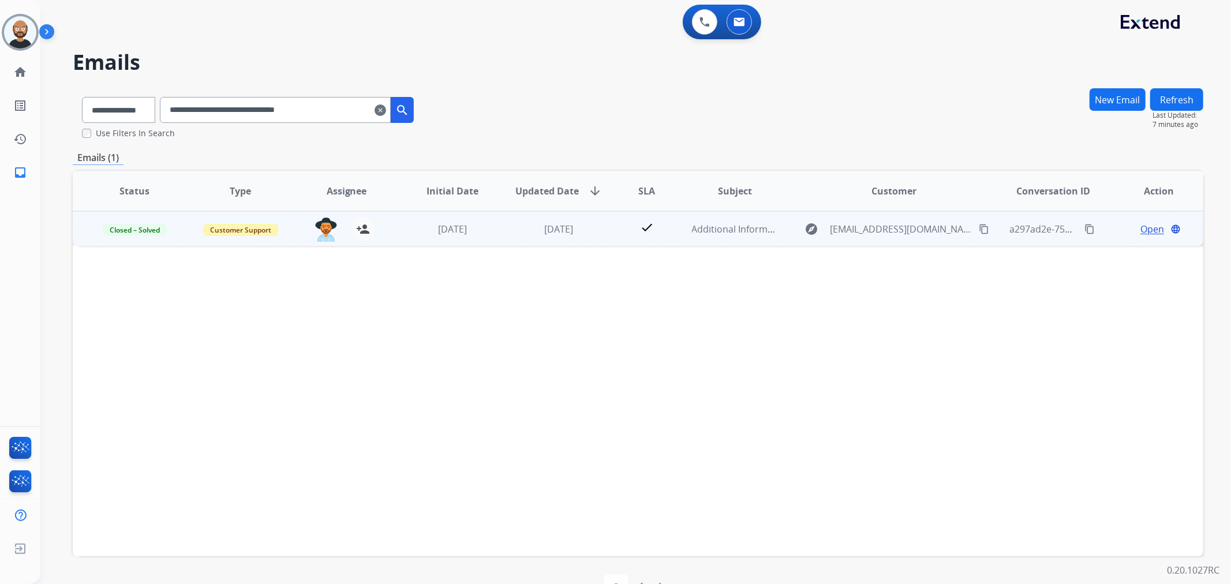
click at [1150, 225] on span "Open" at bounding box center [1153, 229] width 24 height 14
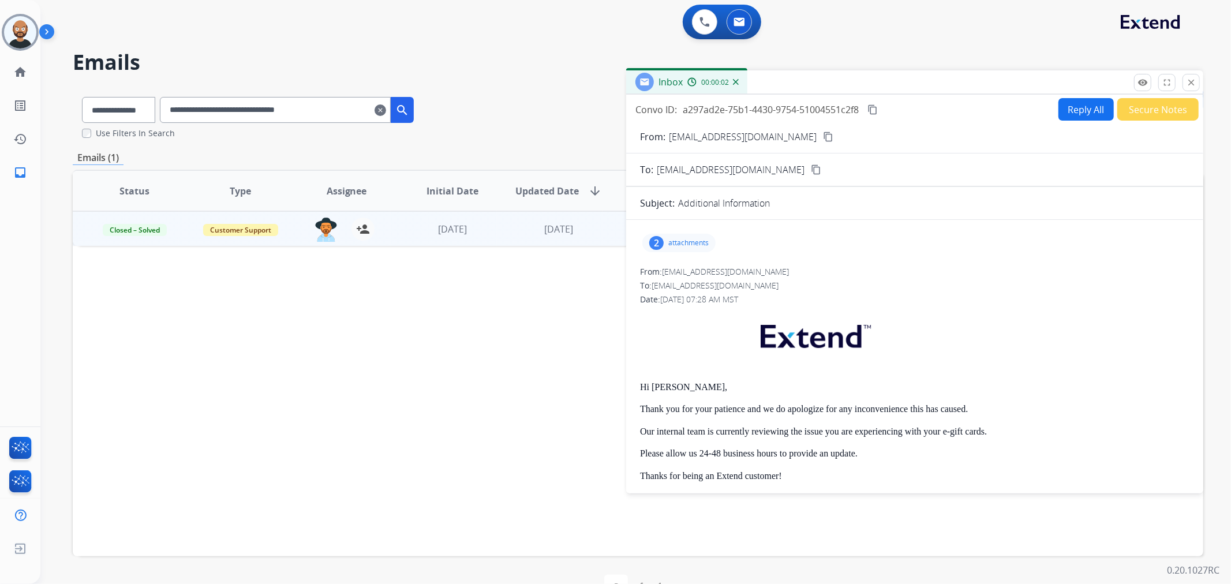
click at [1132, 113] on button "Secure Notes" at bounding box center [1158, 109] width 81 height 23
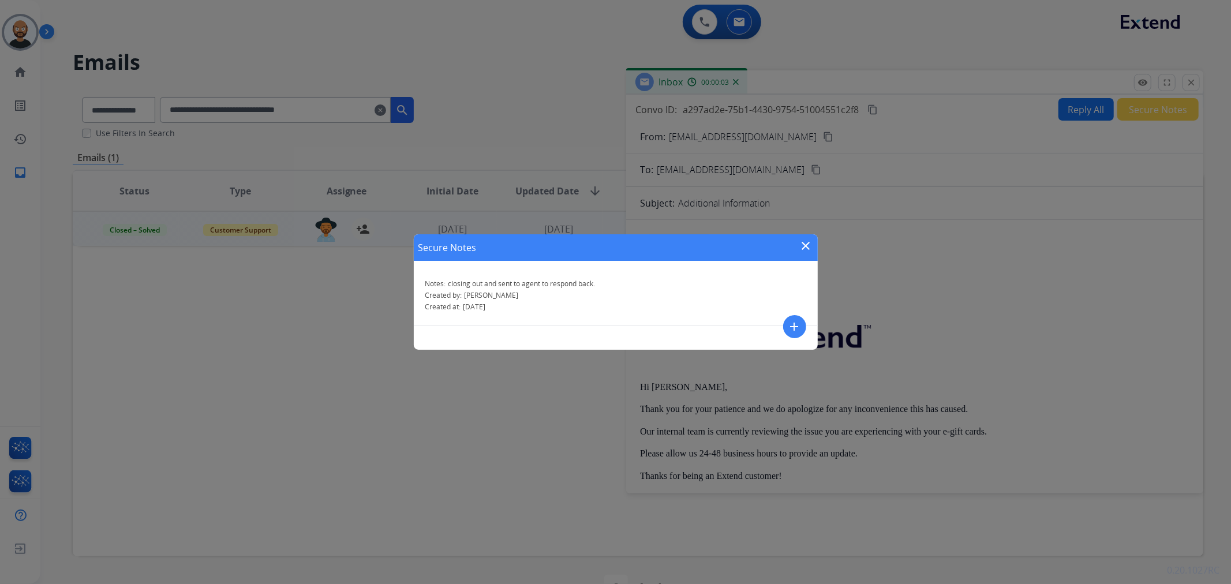
click at [805, 246] on mat-icon "close" at bounding box center [807, 246] width 14 height 14
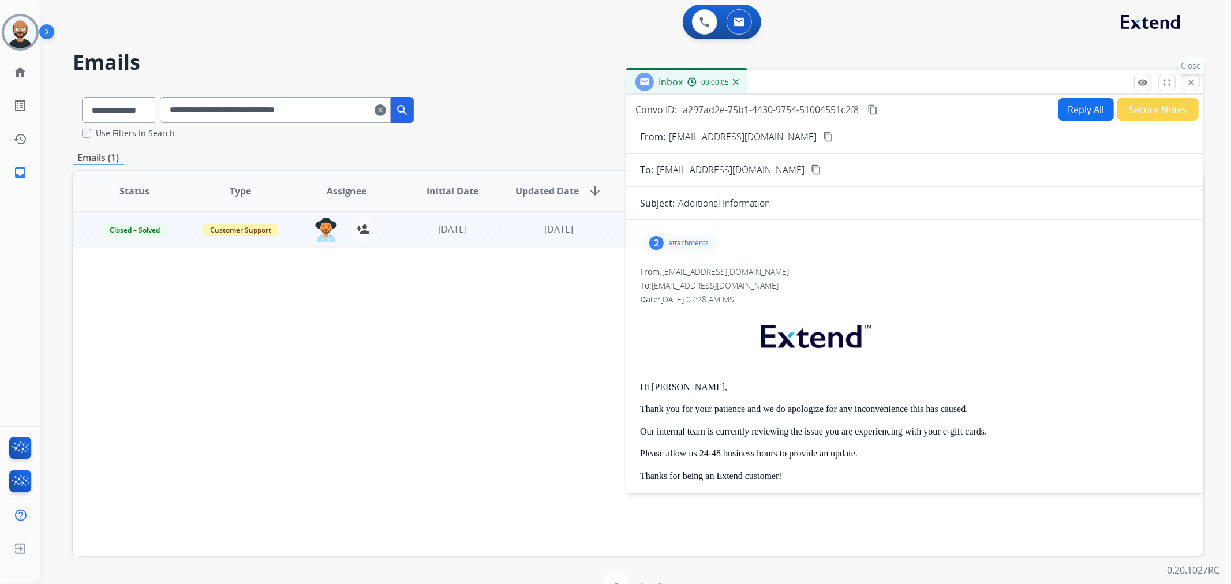
click at [1192, 80] on mat-icon "close" at bounding box center [1191, 82] width 10 height 10
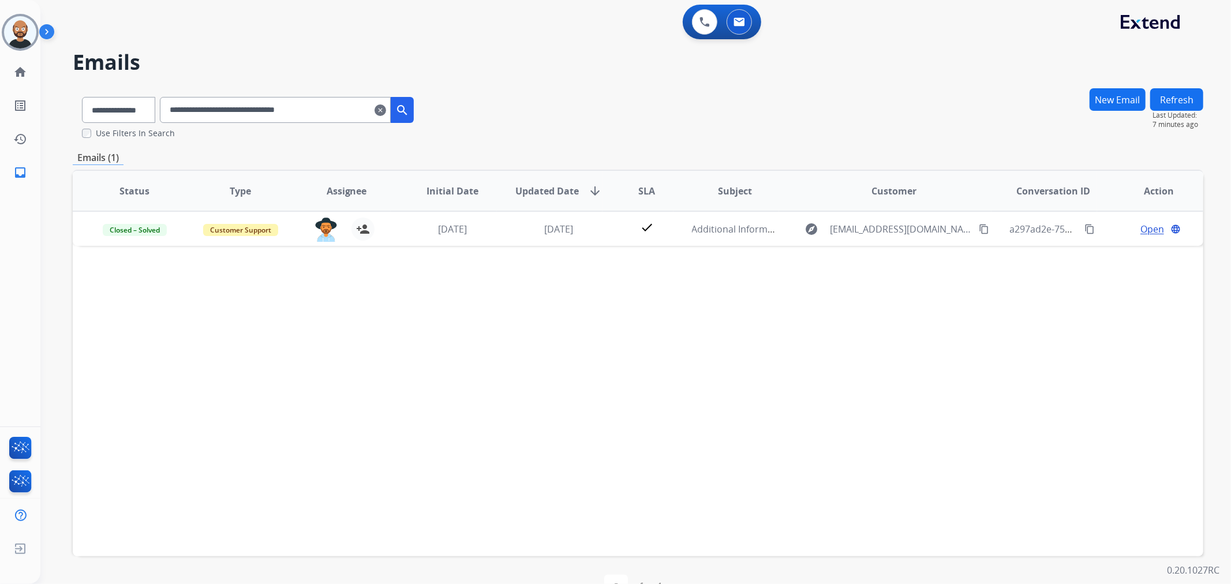
click at [278, 109] on input "**********" at bounding box center [275, 110] width 231 height 26
paste input "text"
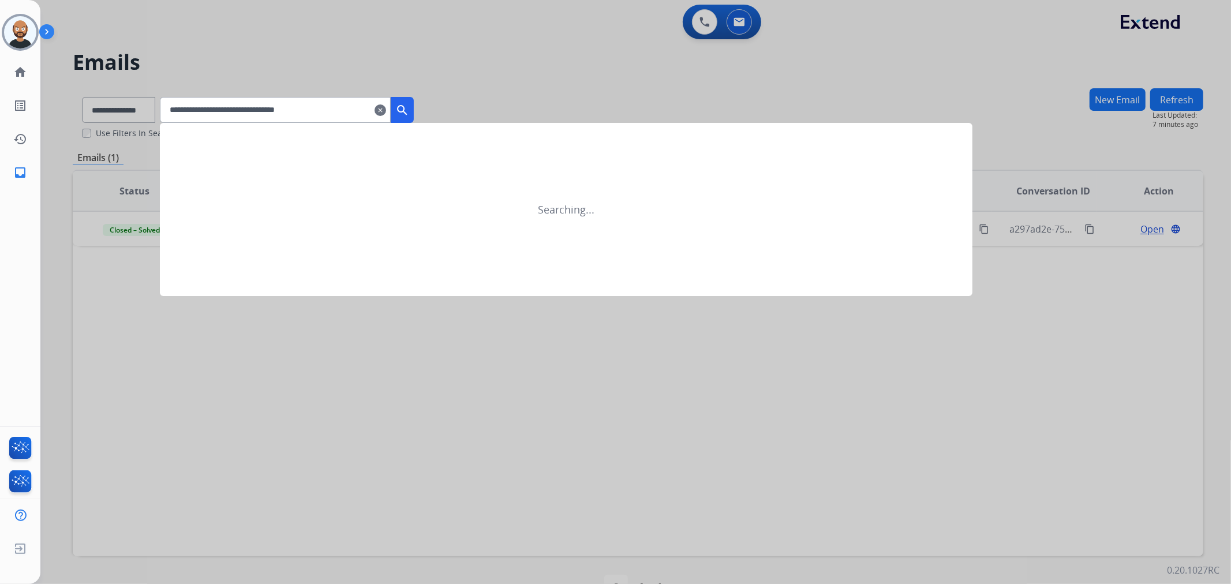
click at [409, 109] on mat-icon "search" at bounding box center [402, 110] width 14 height 14
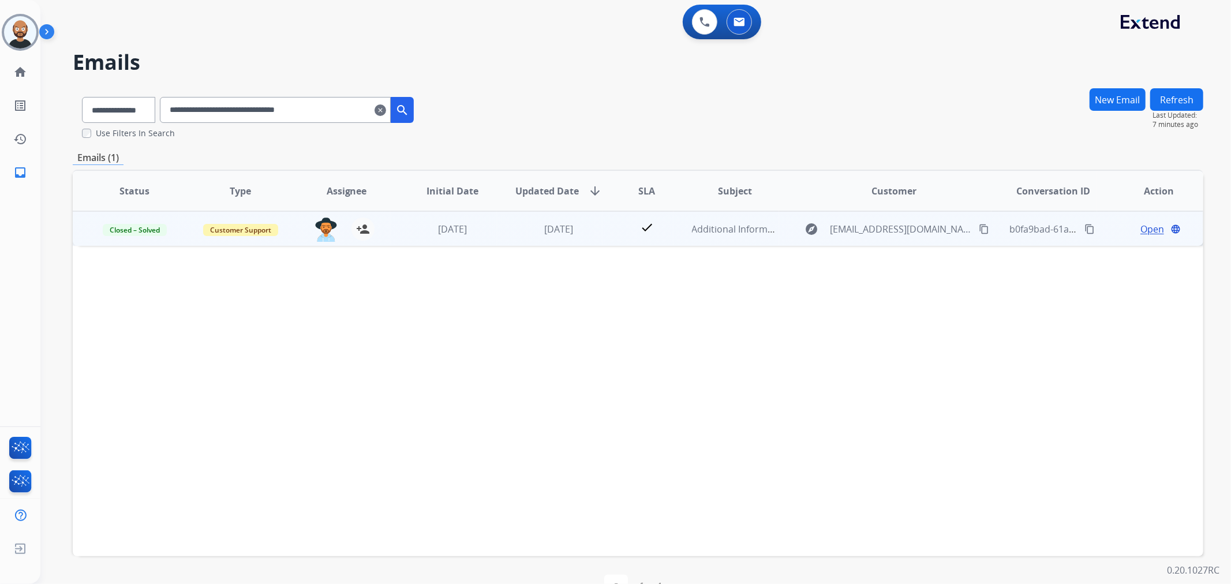
click at [1144, 227] on span "Open" at bounding box center [1153, 229] width 24 height 14
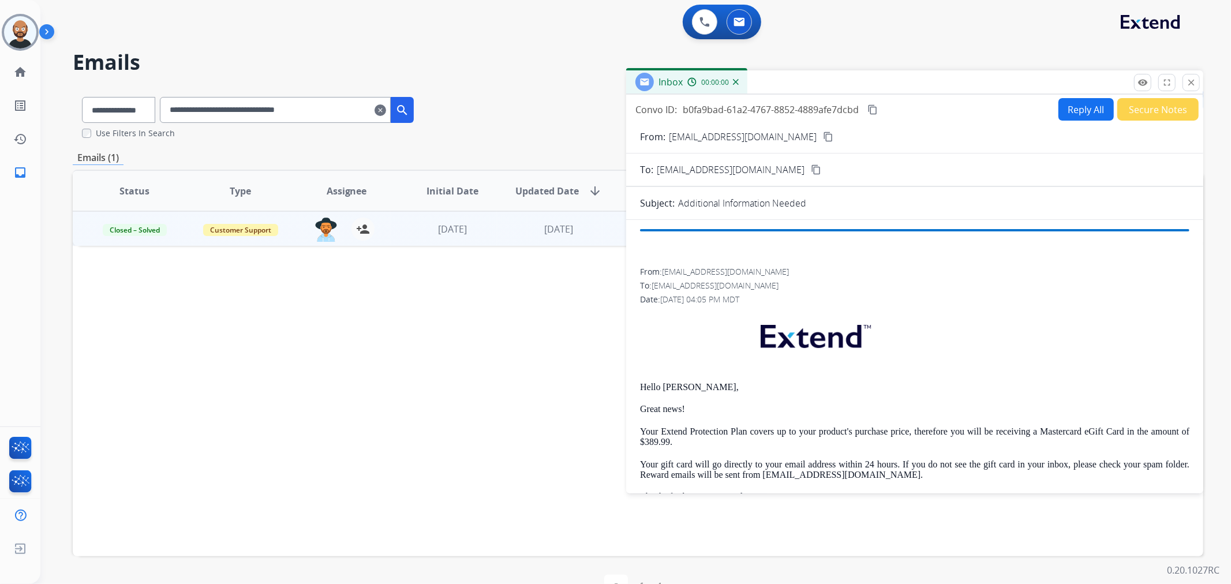
click at [1149, 110] on button "Secure Notes" at bounding box center [1158, 109] width 81 height 23
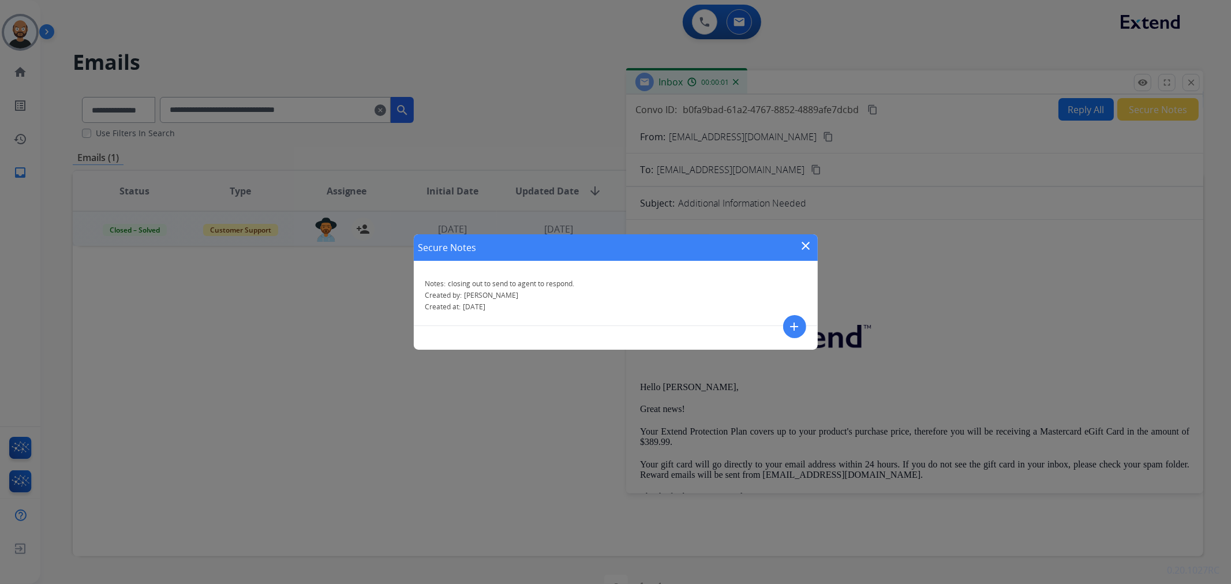
click at [801, 241] on mat-icon "close" at bounding box center [807, 246] width 14 height 14
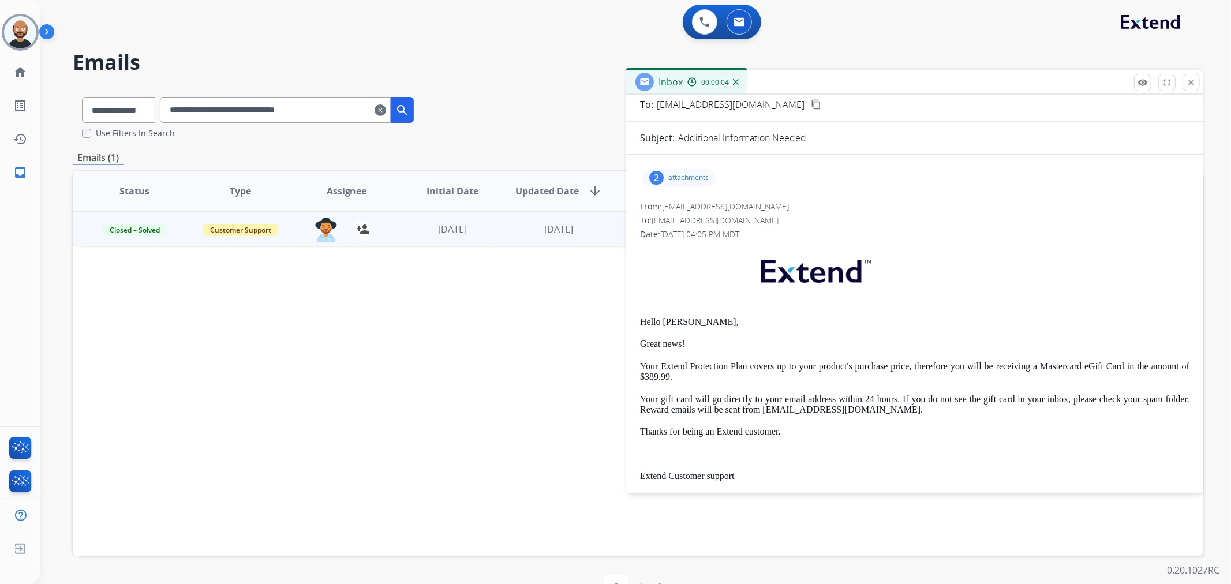
scroll to position [64, 0]
drag, startPoint x: 1192, startPoint y: 81, endPoint x: 719, endPoint y: 130, distance: 475.4
click at [1192, 81] on mat-icon "close" at bounding box center [1191, 82] width 10 height 10
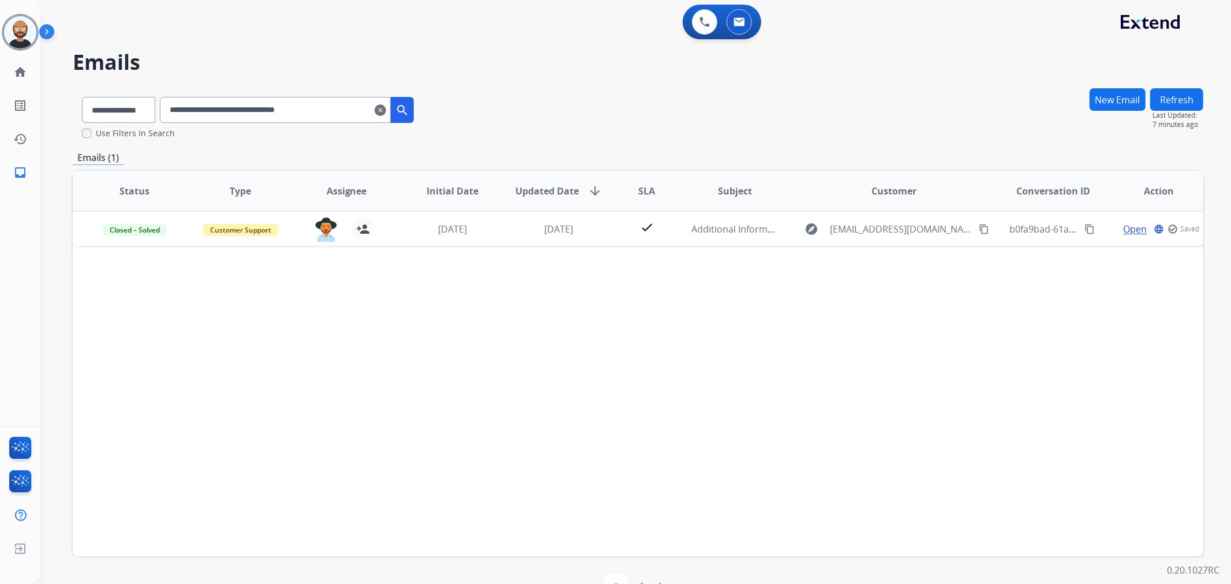
click at [298, 106] on input "**********" at bounding box center [275, 110] width 231 height 26
paste input "text"
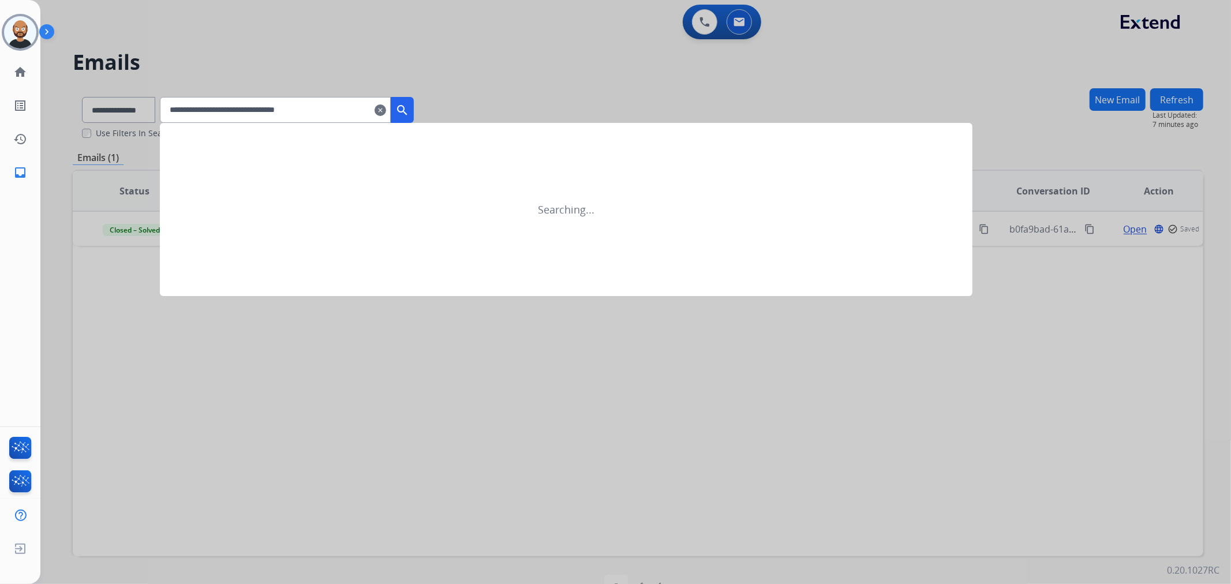
click at [414, 100] on button "search" at bounding box center [402, 110] width 23 height 26
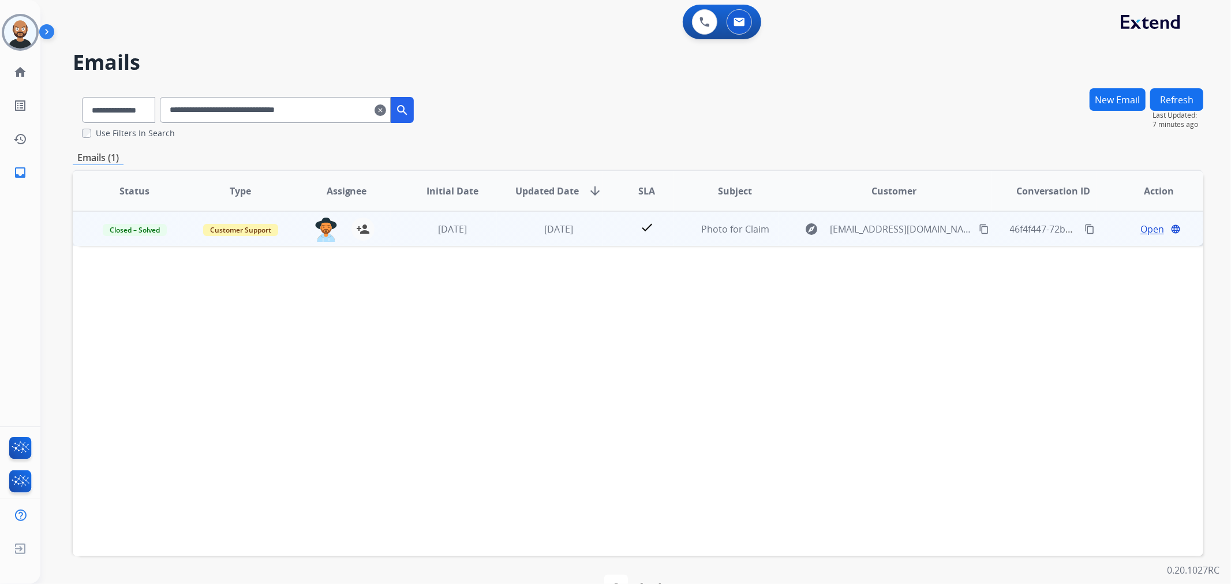
click at [1141, 223] on span "Open" at bounding box center [1153, 229] width 24 height 14
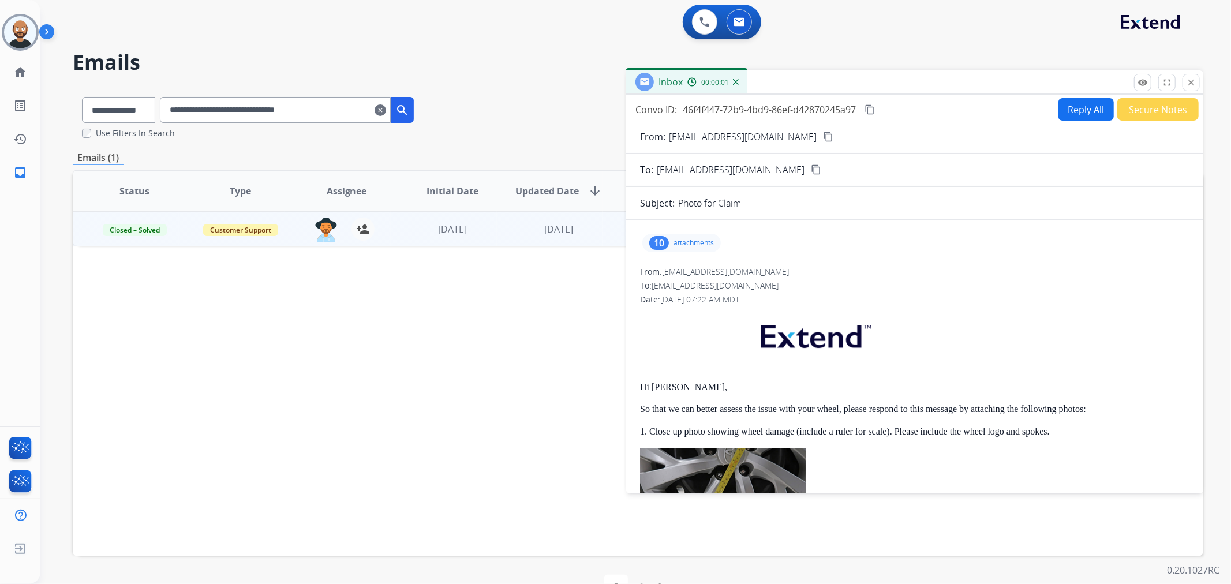
click at [1132, 104] on button "Secure Notes" at bounding box center [1158, 109] width 81 height 23
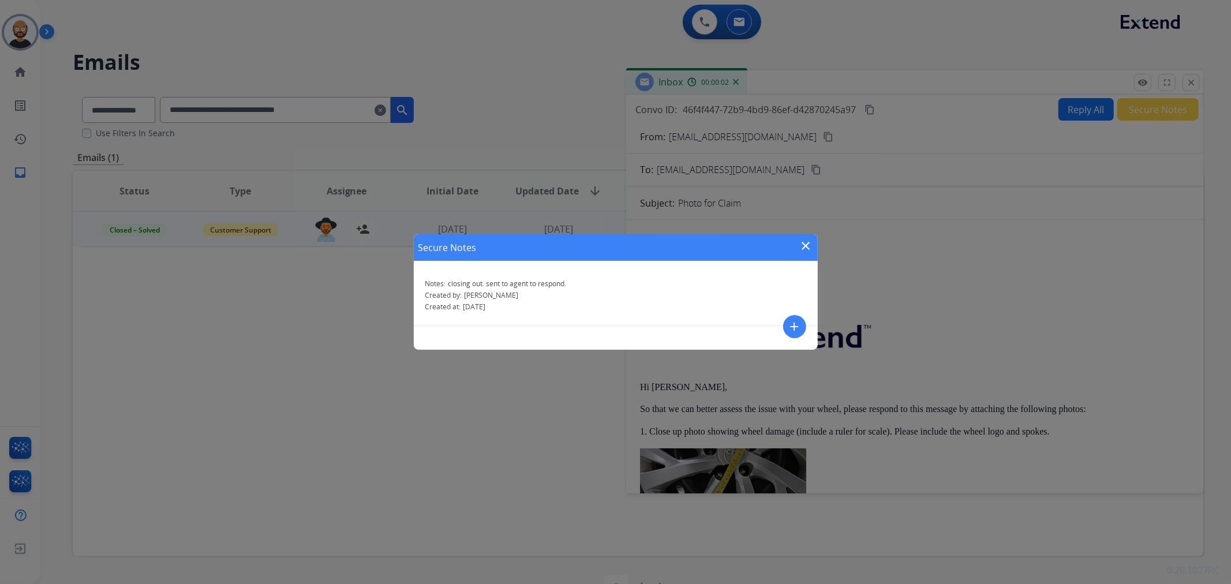
click at [804, 244] on mat-icon "close" at bounding box center [807, 246] width 14 height 14
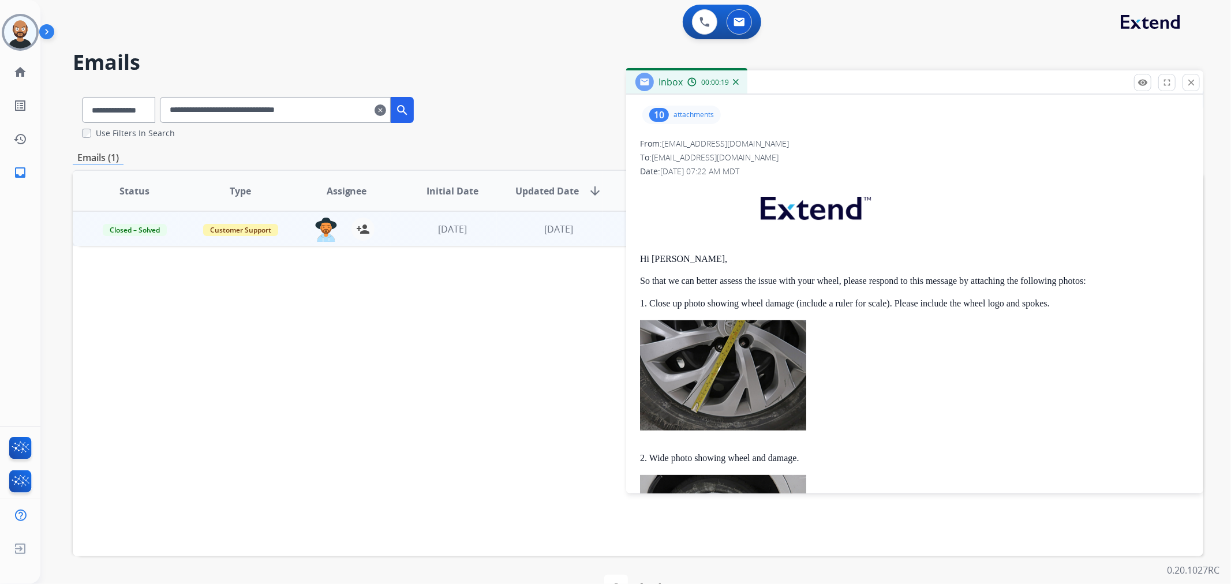
scroll to position [0, 0]
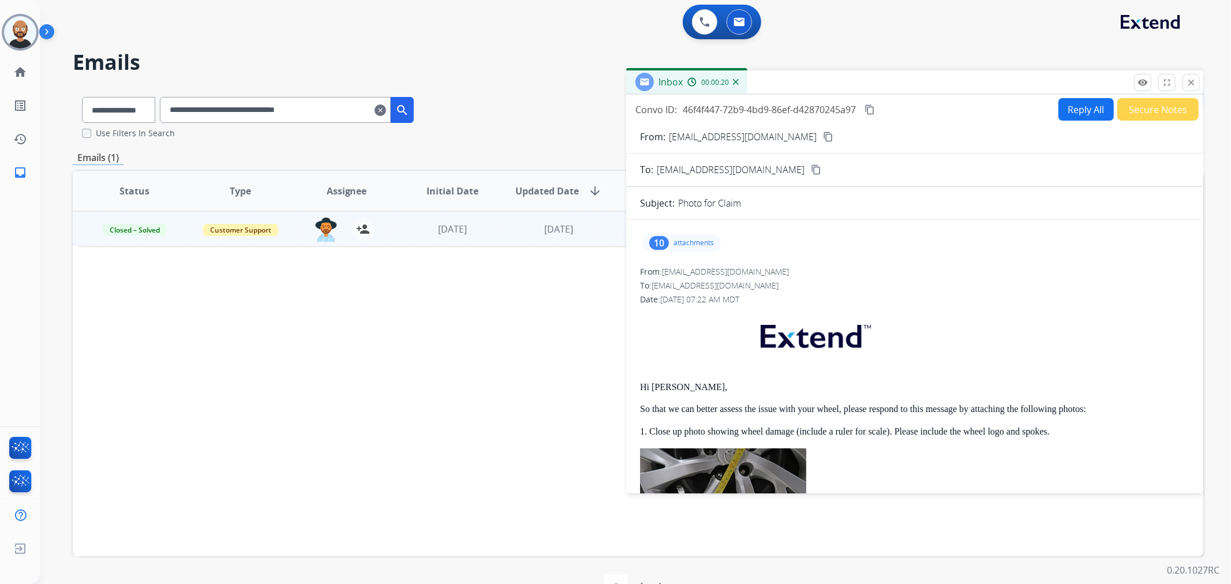
click at [1134, 112] on button "Secure Notes" at bounding box center [1158, 109] width 81 height 23
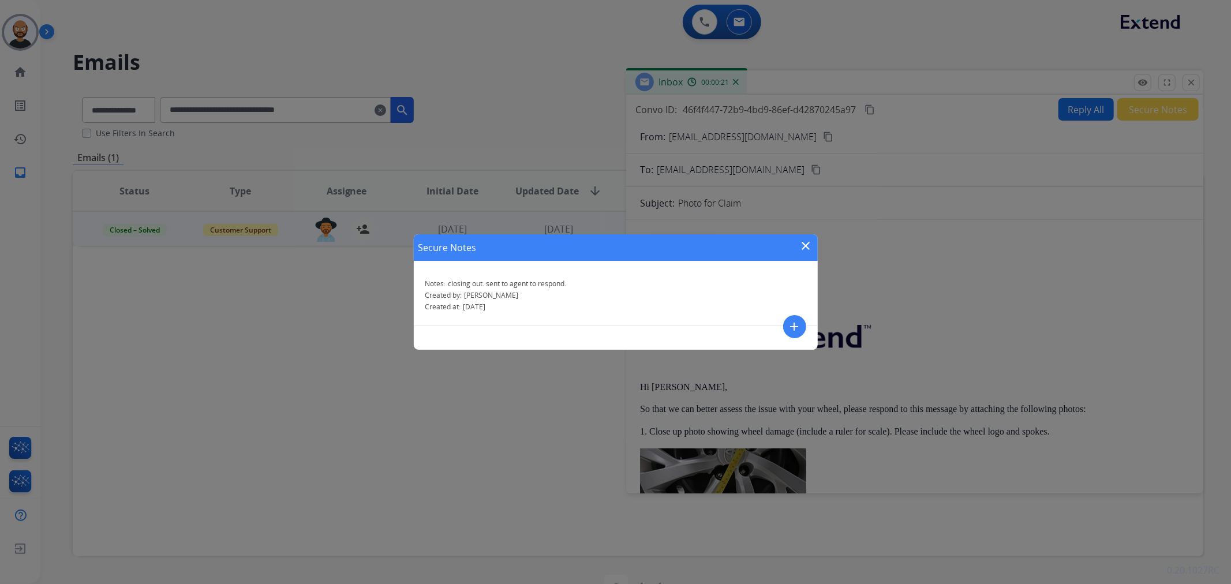
click at [806, 245] on mat-icon "close" at bounding box center [807, 246] width 14 height 14
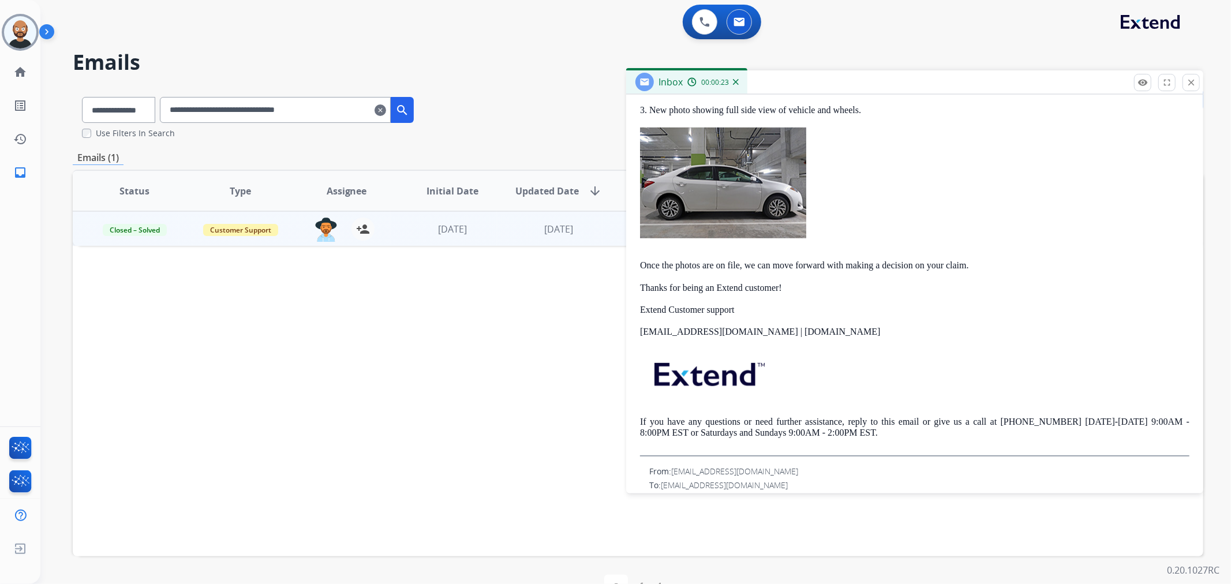
scroll to position [706, 0]
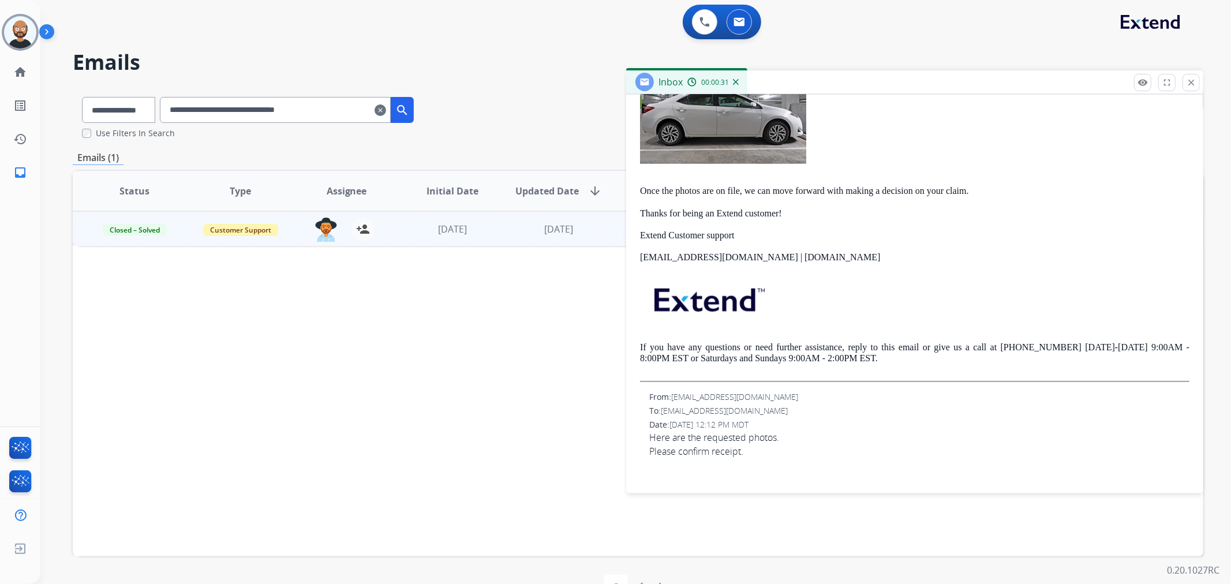
click at [1193, 83] on mat-icon "close" at bounding box center [1191, 82] width 10 height 10
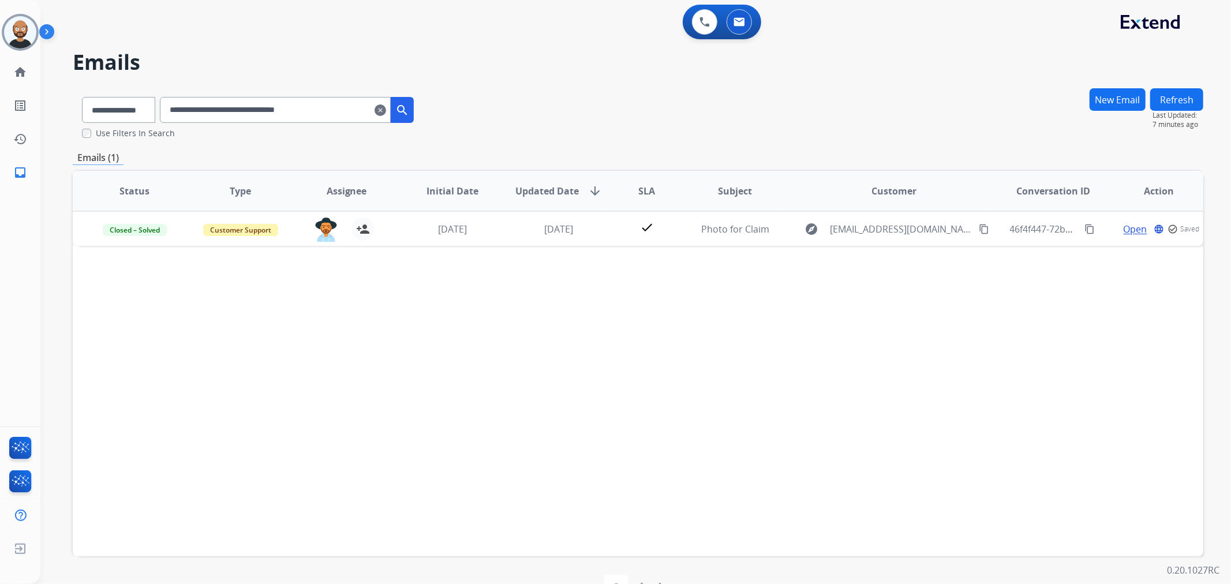
click at [326, 106] on input "**********" at bounding box center [275, 110] width 231 height 26
paste input "text"
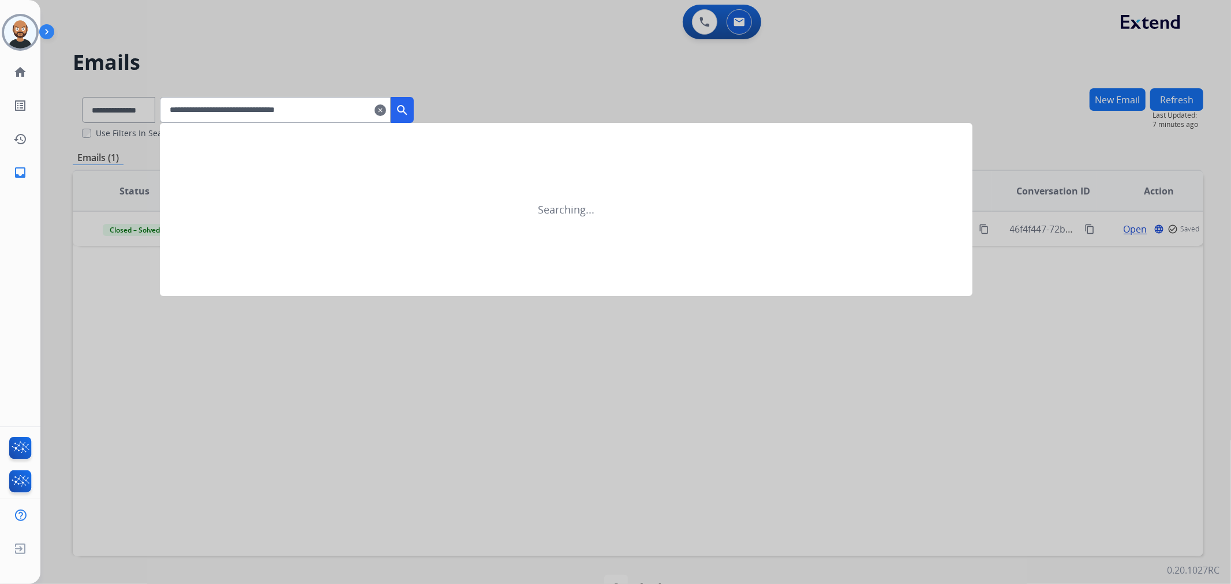
click at [409, 106] on mat-icon "search" at bounding box center [402, 110] width 14 height 14
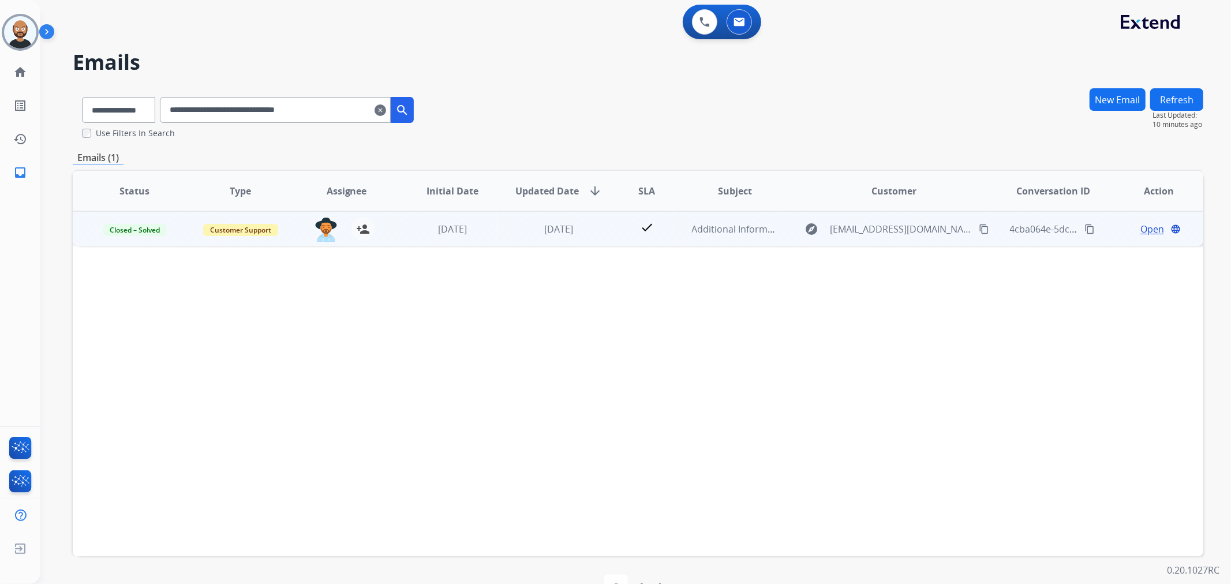
click at [1141, 226] on span "Open" at bounding box center [1153, 229] width 24 height 14
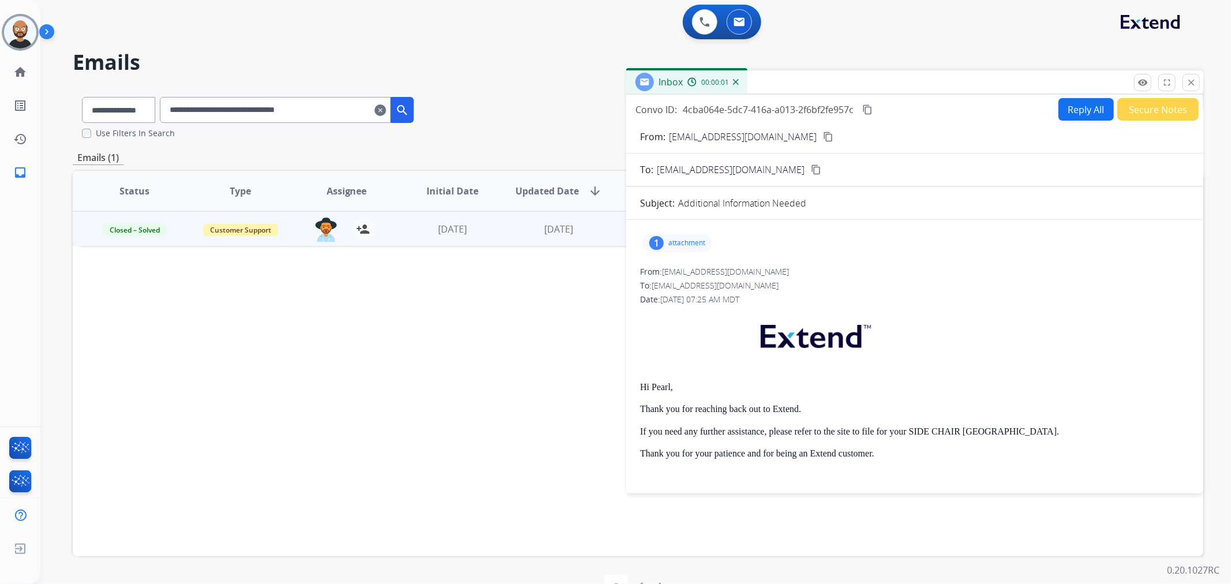
click at [1134, 107] on button "Secure Notes" at bounding box center [1158, 109] width 81 height 23
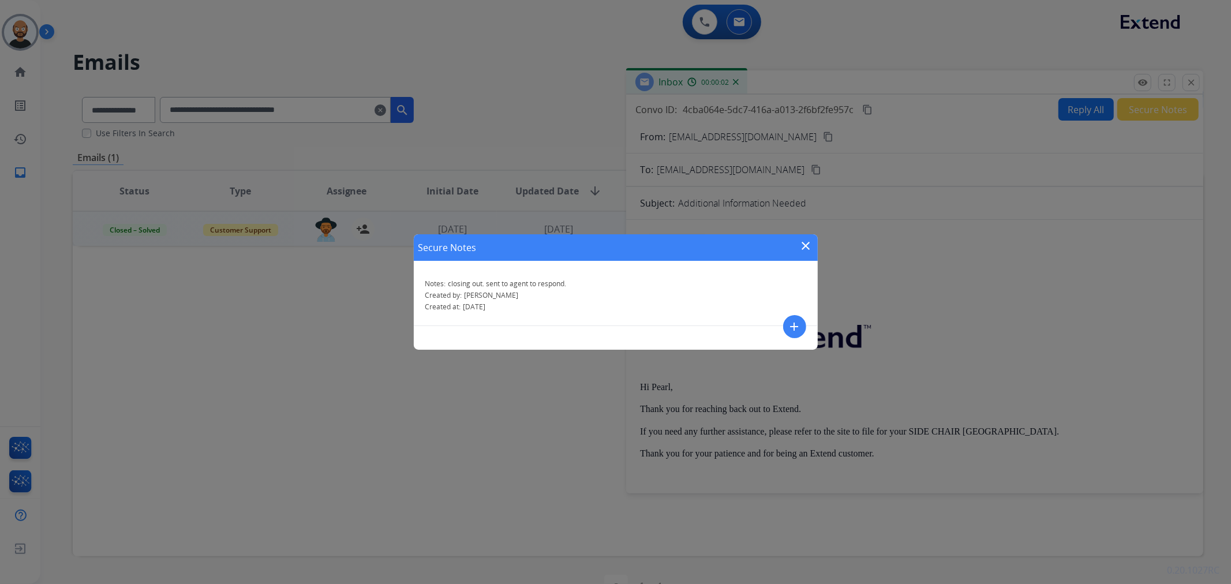
click at [805, 245] on mat-icon "close" at bounding box center [807, 246] width 14 height 14
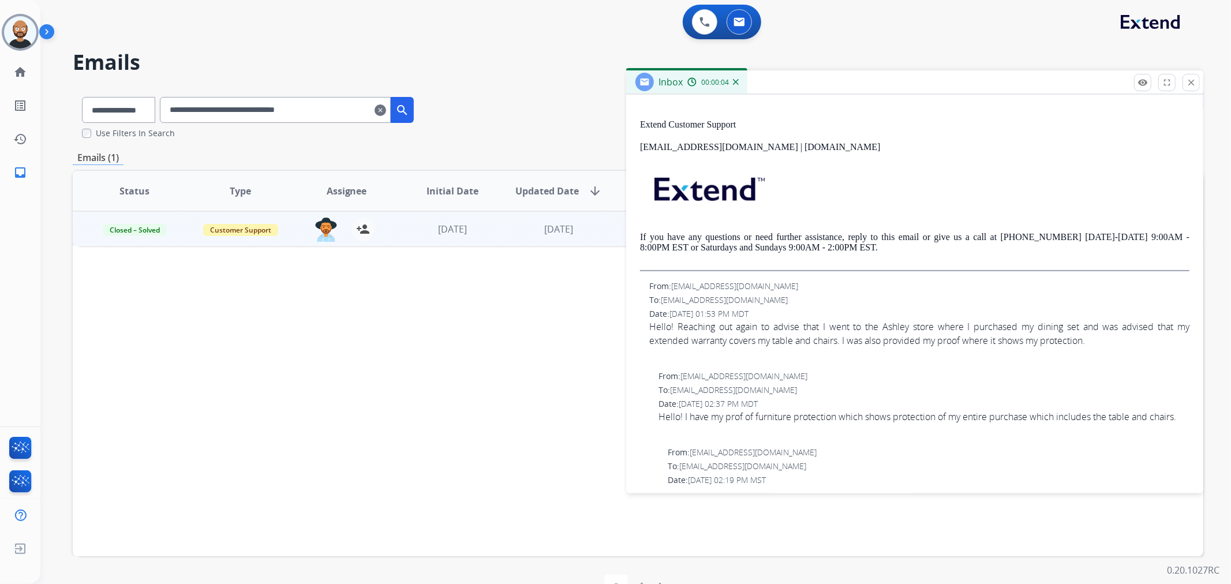
scroll to position [192, 0]
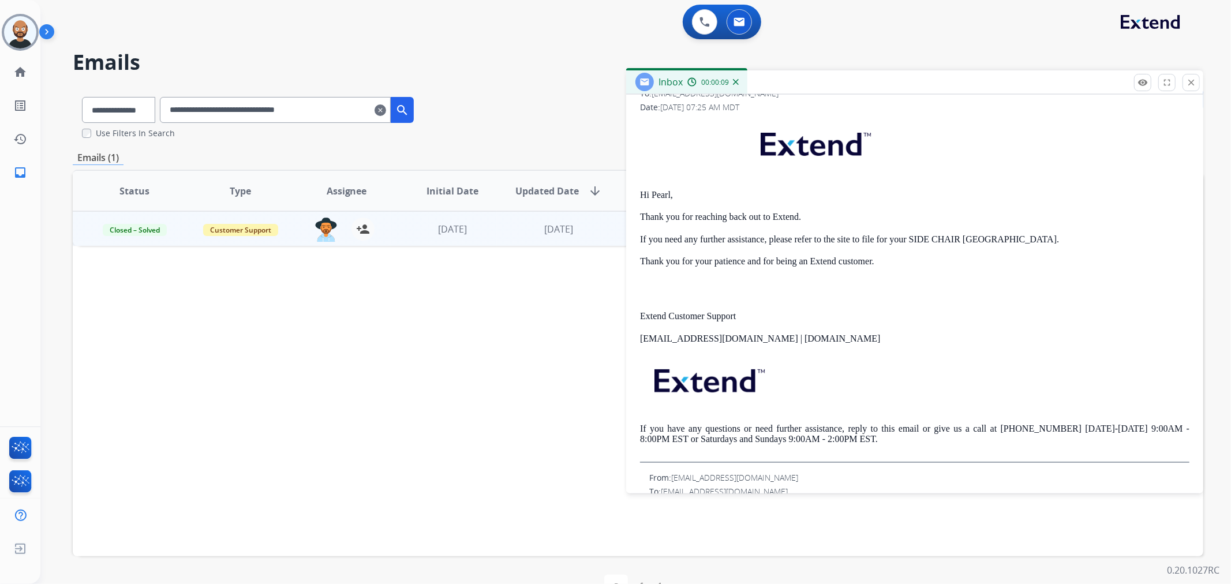
drag, startPoint x: 1190, startPoint y: 82, endPoint x: 591, endPoint y: 122, distance: 601.2
click at [1188, 83] on mat-icon "close" at bounding box center [1191, 82] width 10 height 10
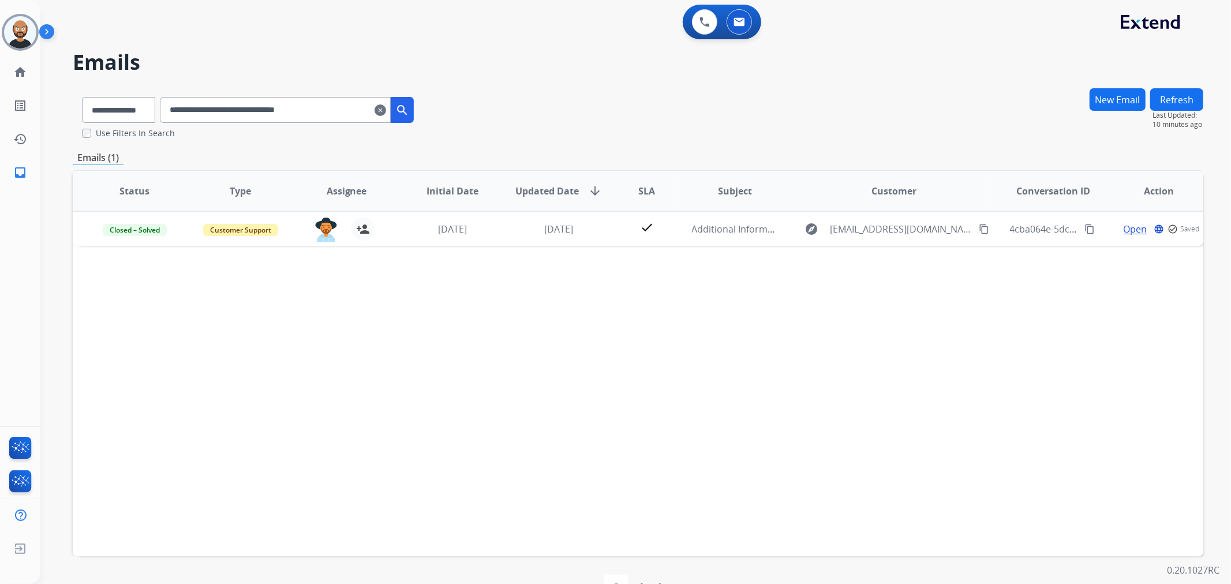
click at [316, 113] on input "**********" at bounding box center [275, 110] width 231 height 26
paste input "text"
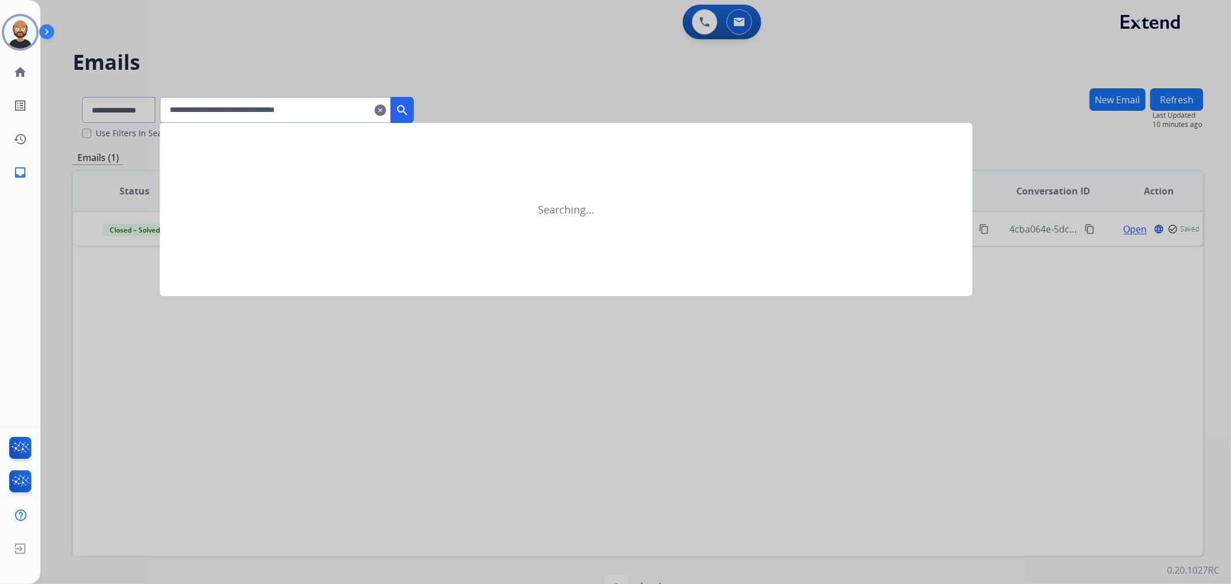
click at [409, 106] on mat-icon "search" at bounding box center [402, 110] width 14 height 14
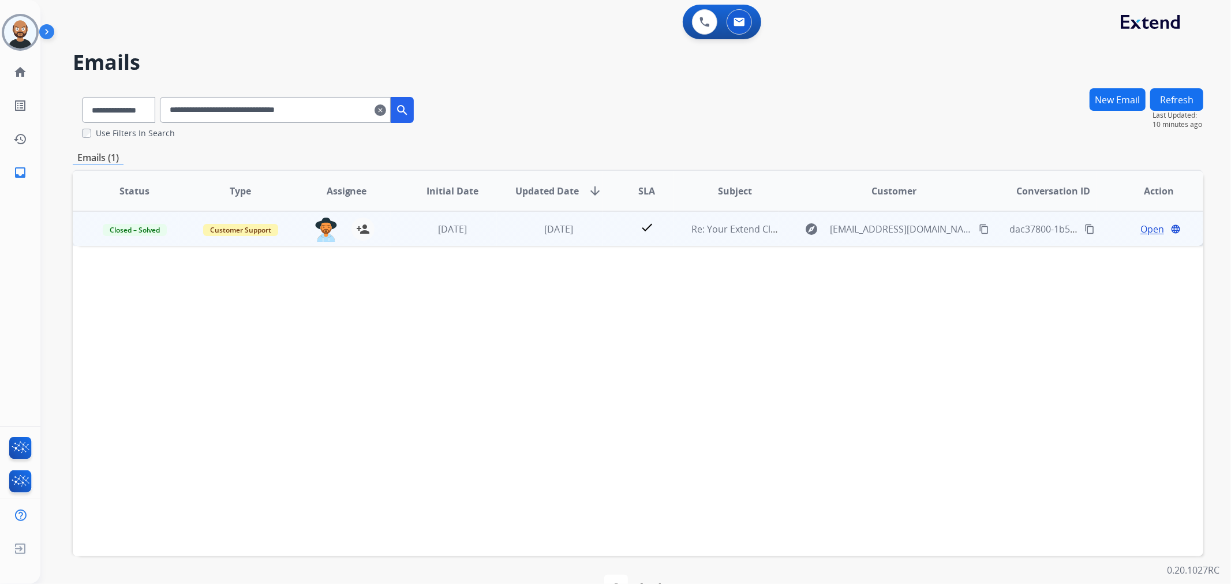
click at [1141, 229] on span "Open" at bounding box center [1153, 229] width 24 height 14
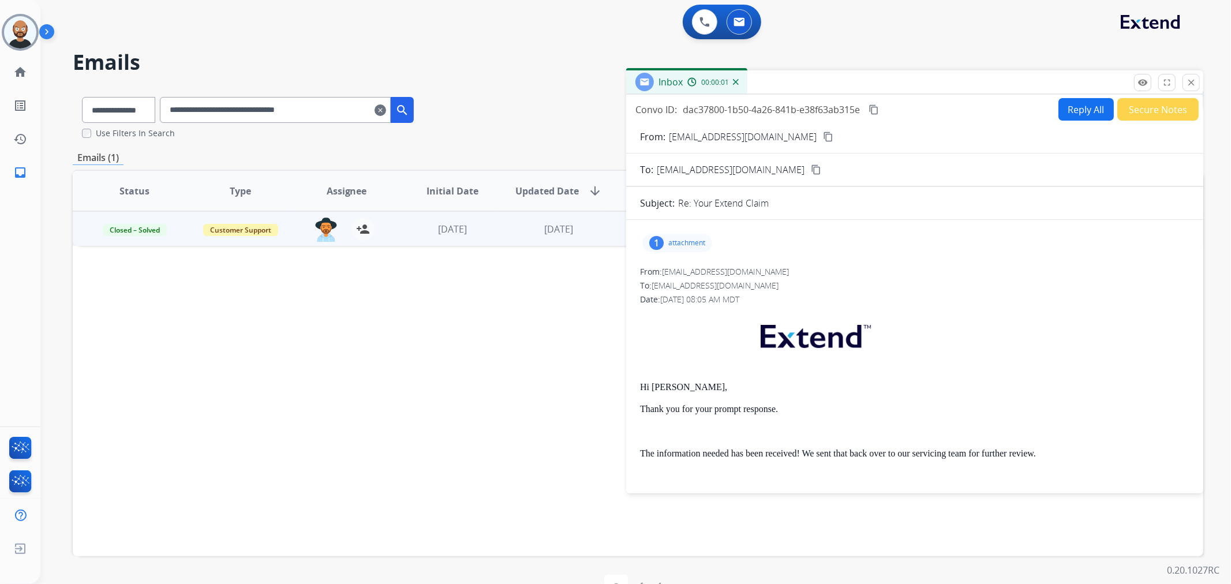
click at [1132, 110] on button "Secure Notes" at bounding box center [1158, 109] width 81 height 23
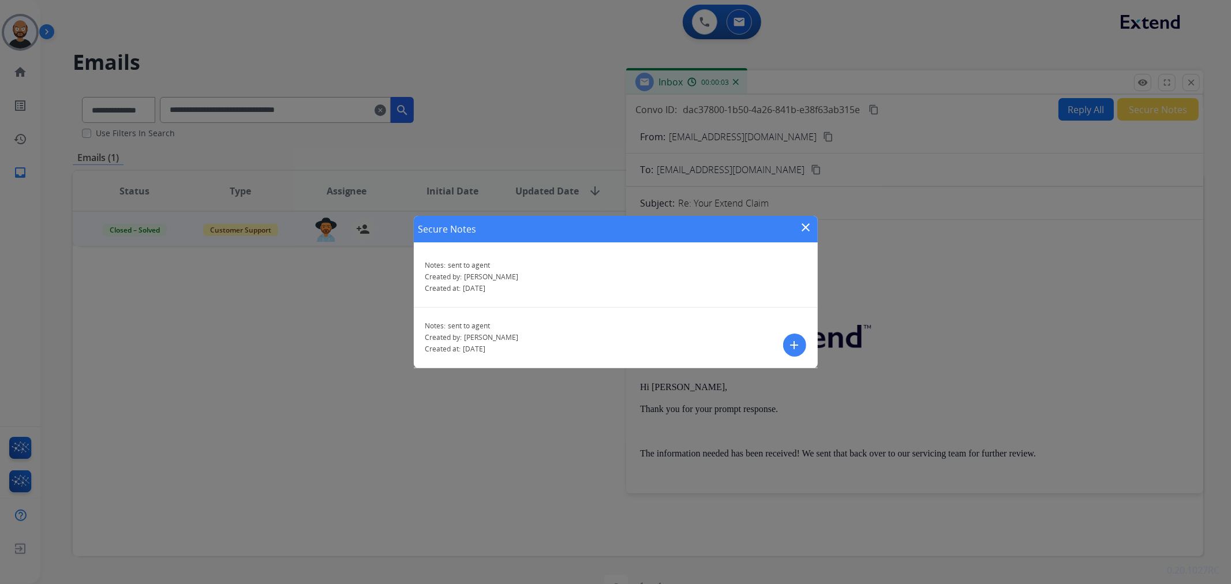
click at [806, 226] on mat-icon "close" at bounding box center [807, 228] width 14 height 14
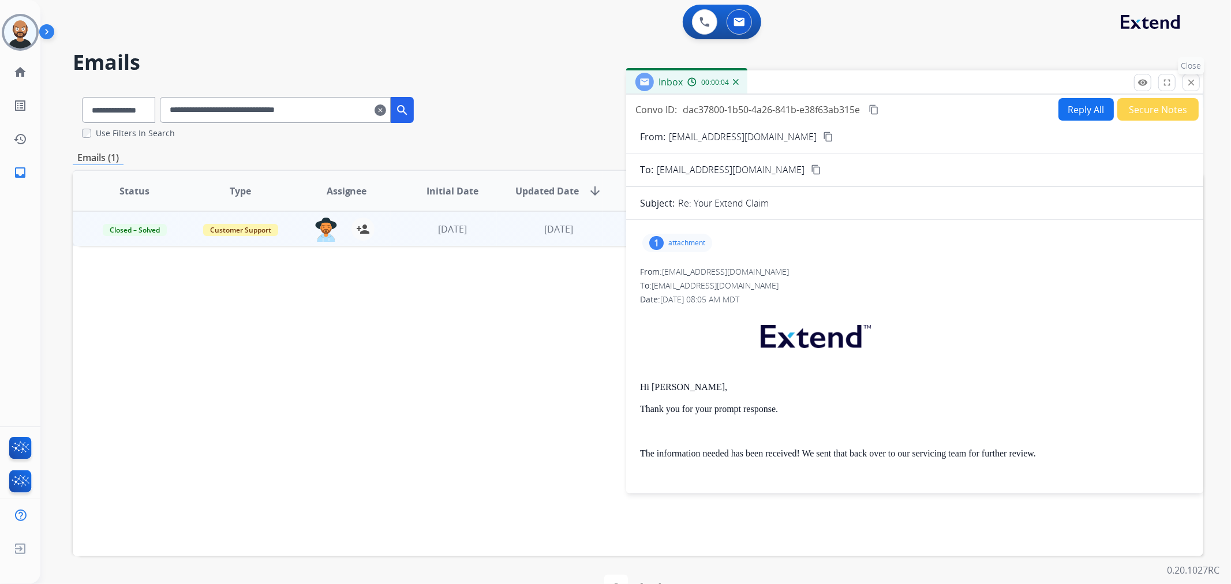
click at [1196, 74] on p "Close" at bounding box center [1192, 65] width 26 height 17
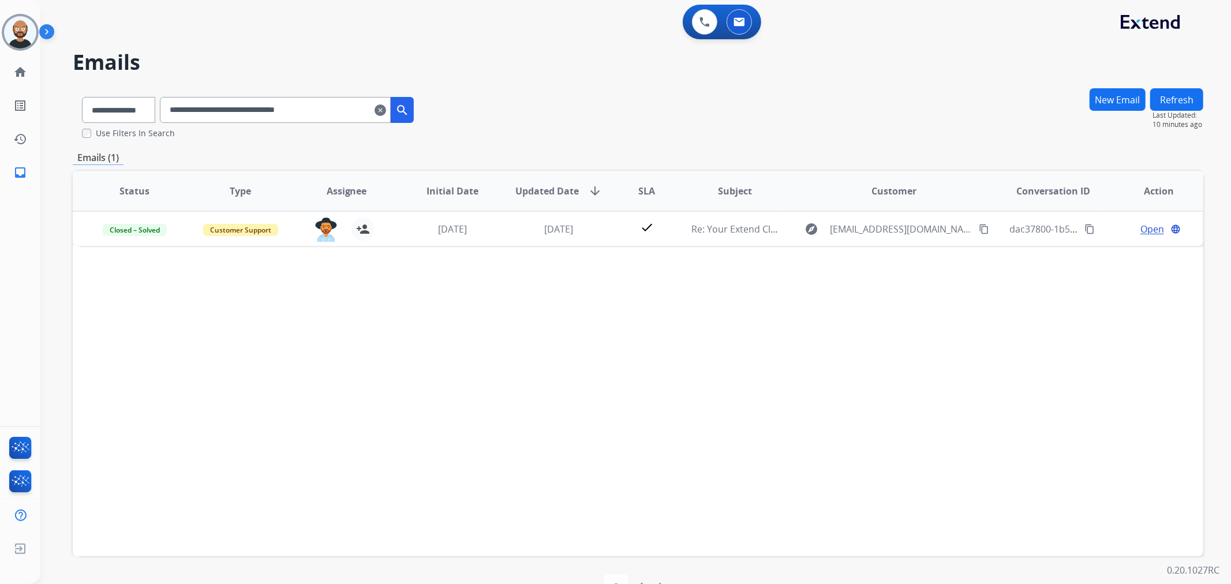
click at [297, 119] on input "**********" at bounding box center [275, 110] width 231 height 26
paste input "text"
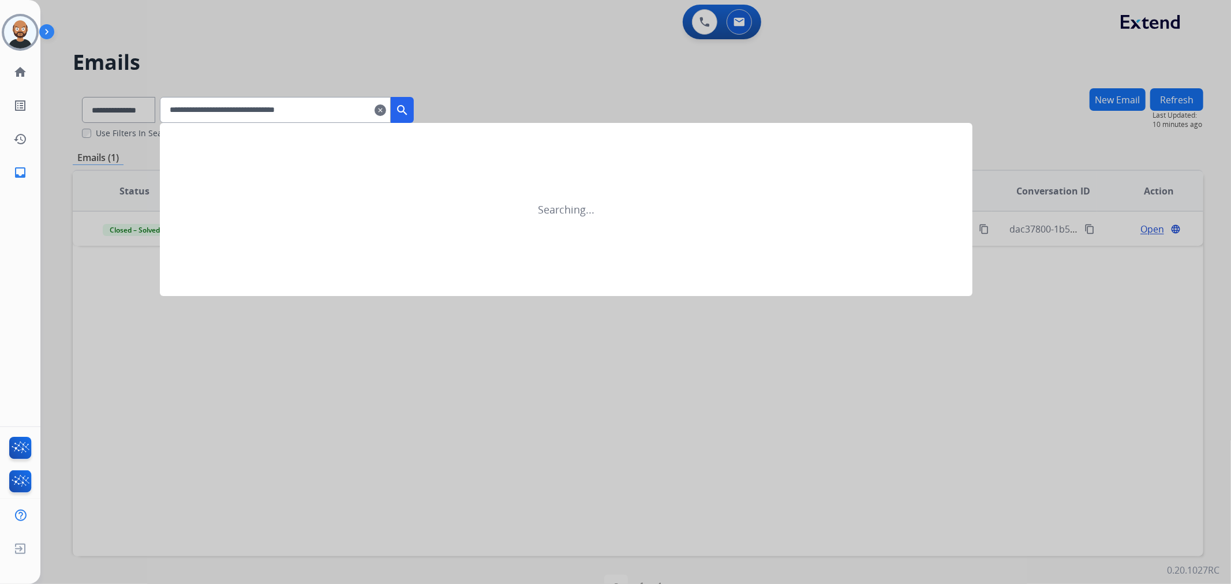
click at [414, 101] on button "search" at bounding box center [402, 110] width 23 height 26
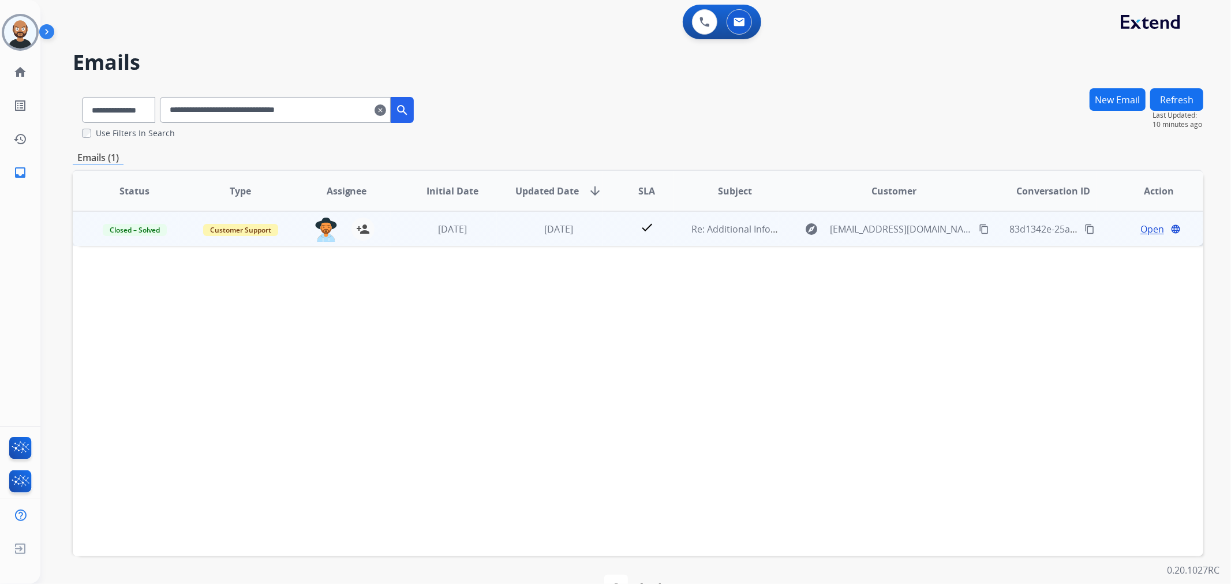
click at [1141, 231] on span "Open" at bounding box center [1153, 229] width 24 height 14
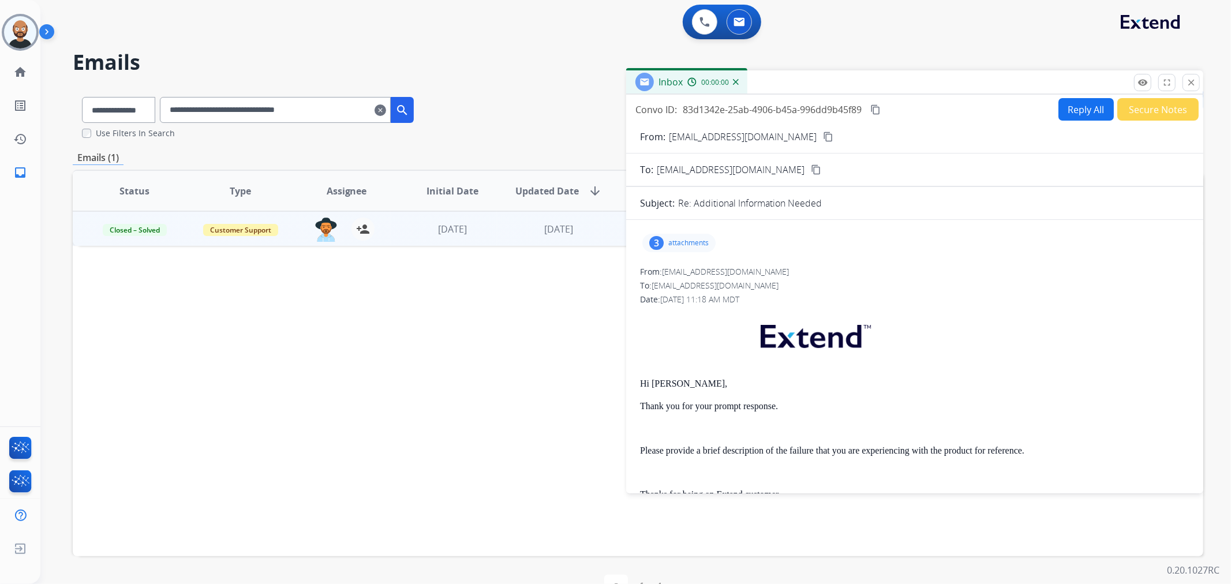
click at [1121, 113] on button "Secure Notes" at bounding box center [1158, 109] width 81 height 23
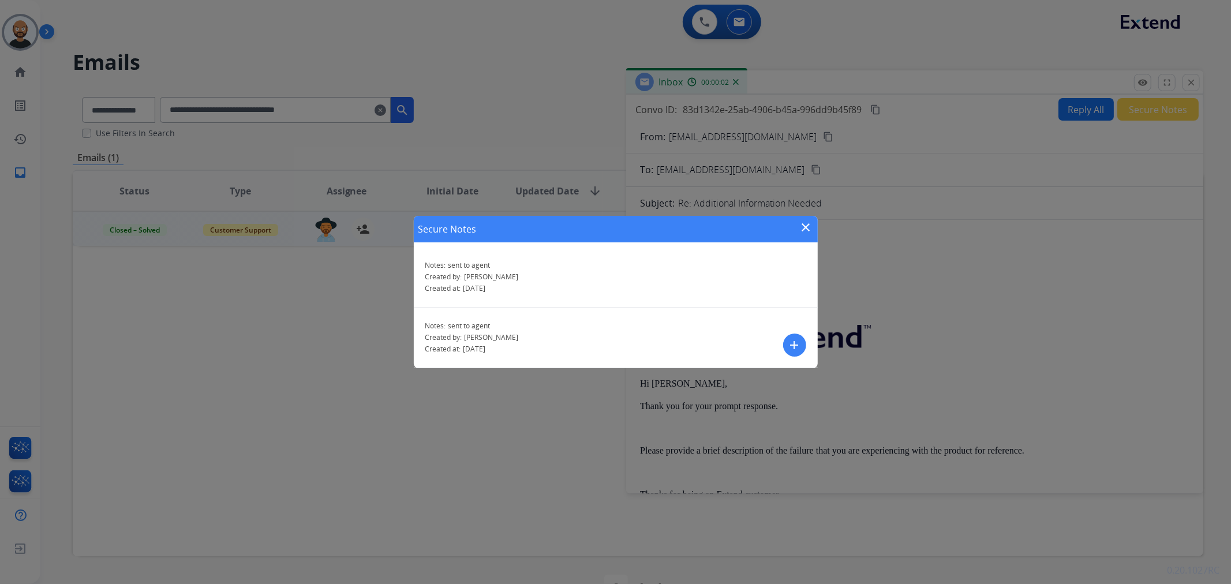
click at [805, 221] on mat-icon "close" at bounding box center [807, 228] width 14 height 14
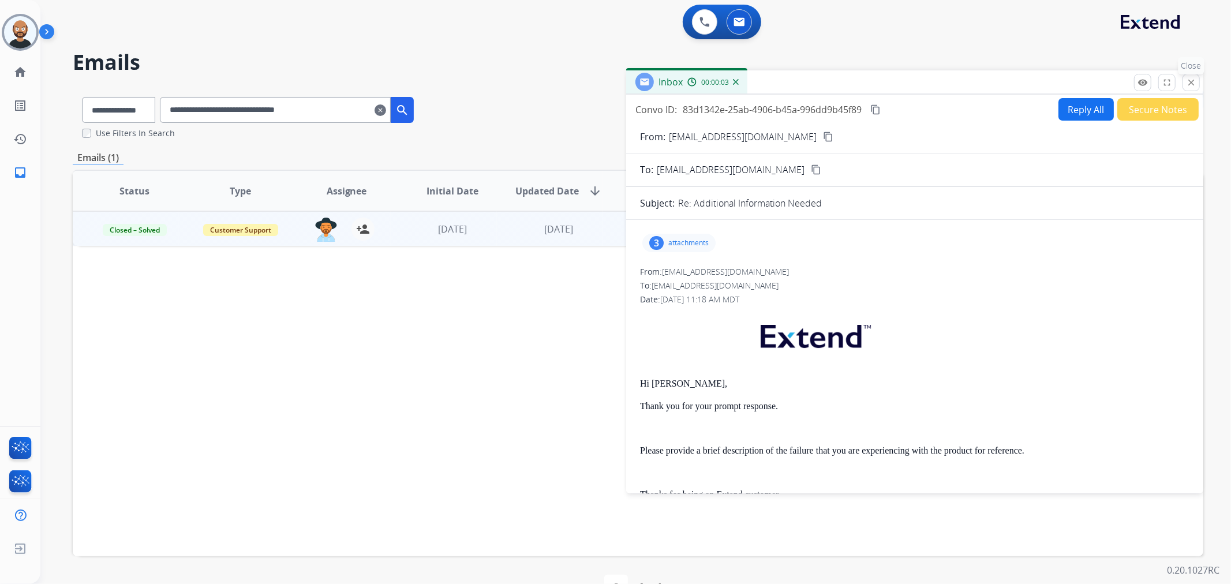
click at [1197, 75] on button "close Close" at bounding box center [1191, 82] width 17 height 17
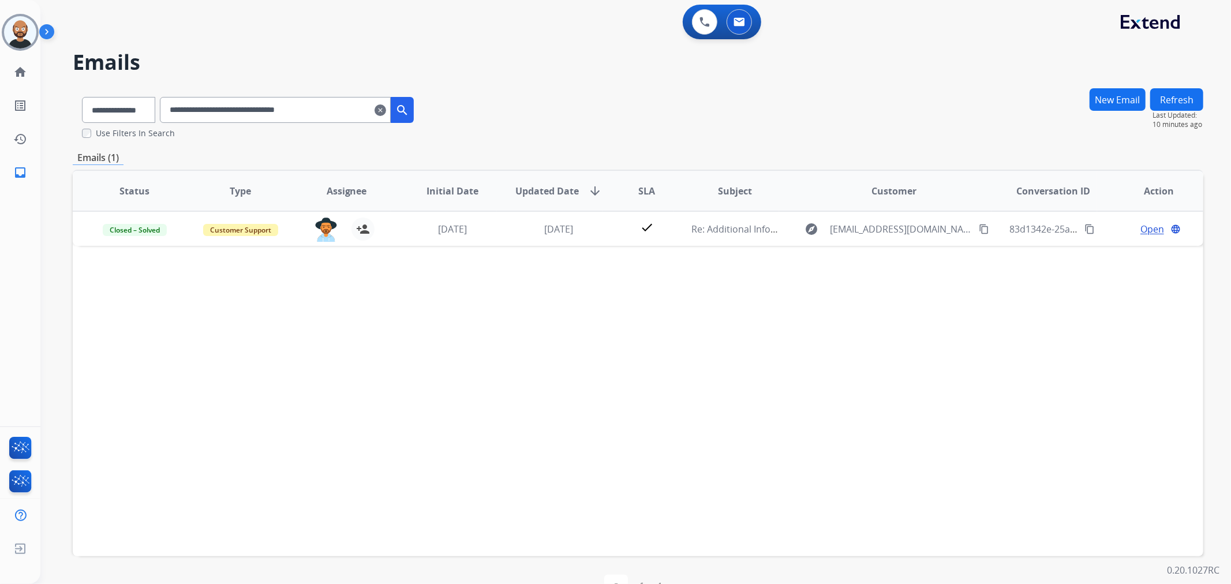
click at [267, 107] on input "**********" at bounding box center [275, 110] width 231 height 26
paste input "text"
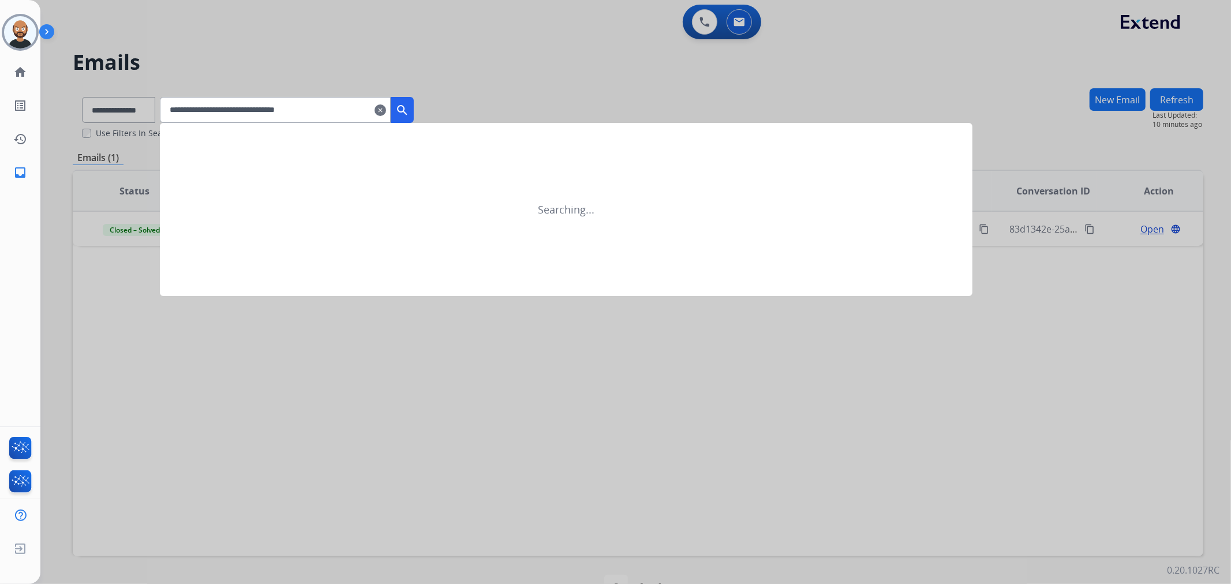
click at [409, 105] on mat-icon "search" at bounding box center [402, 110] width 14 height 14
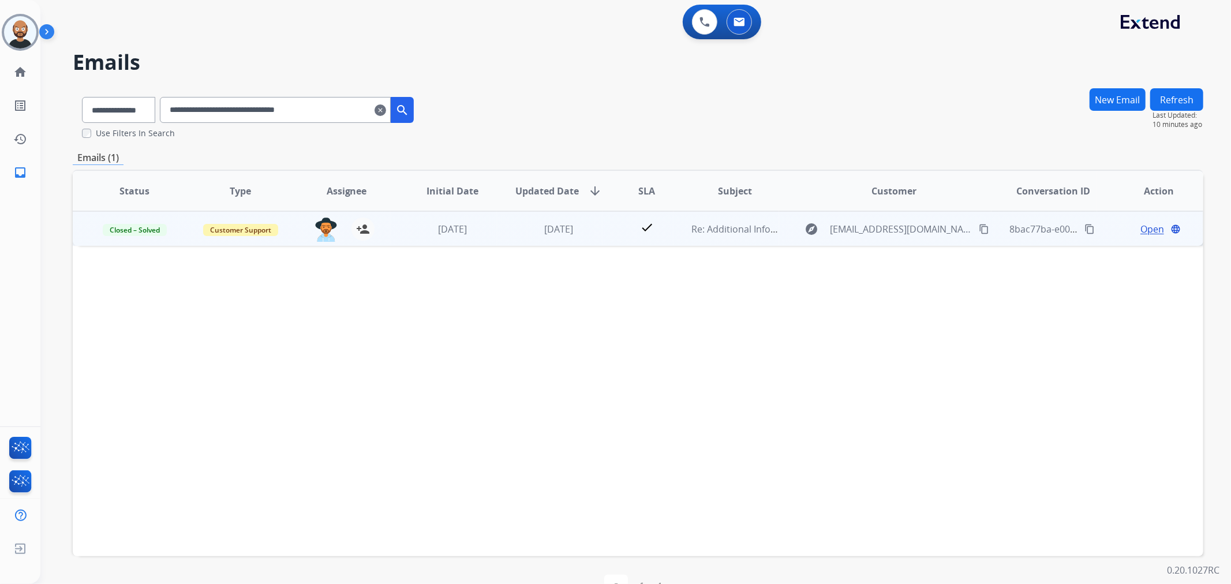
click at [1141, 228] on span "Open" at bounding box center [1153, 229] width 24 height 14
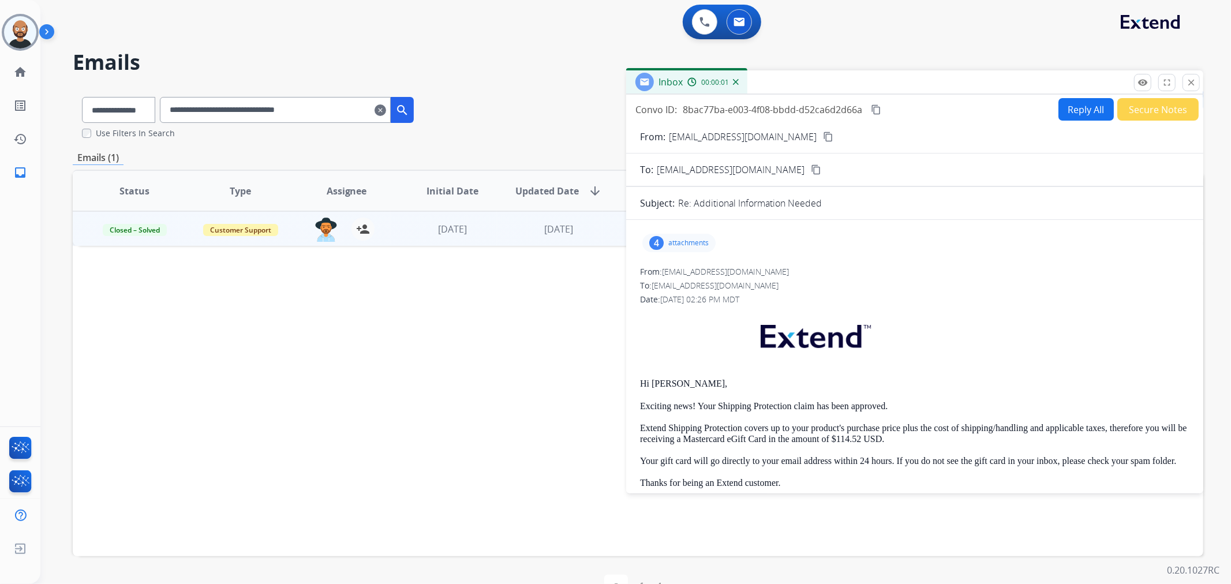
click at [1132, 110] on button "Secure Notes" at bounding box center [1158, 109] width 81 height 23
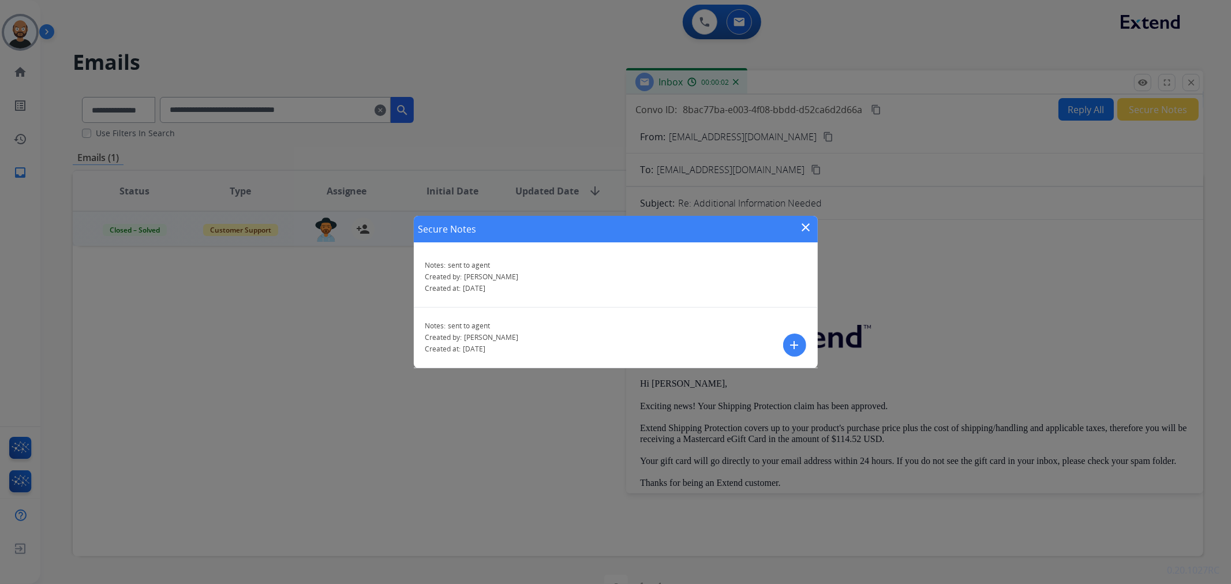
click at [808, 221] on mat-icon "close" at bounding box center [807, 228] width 14 height 14
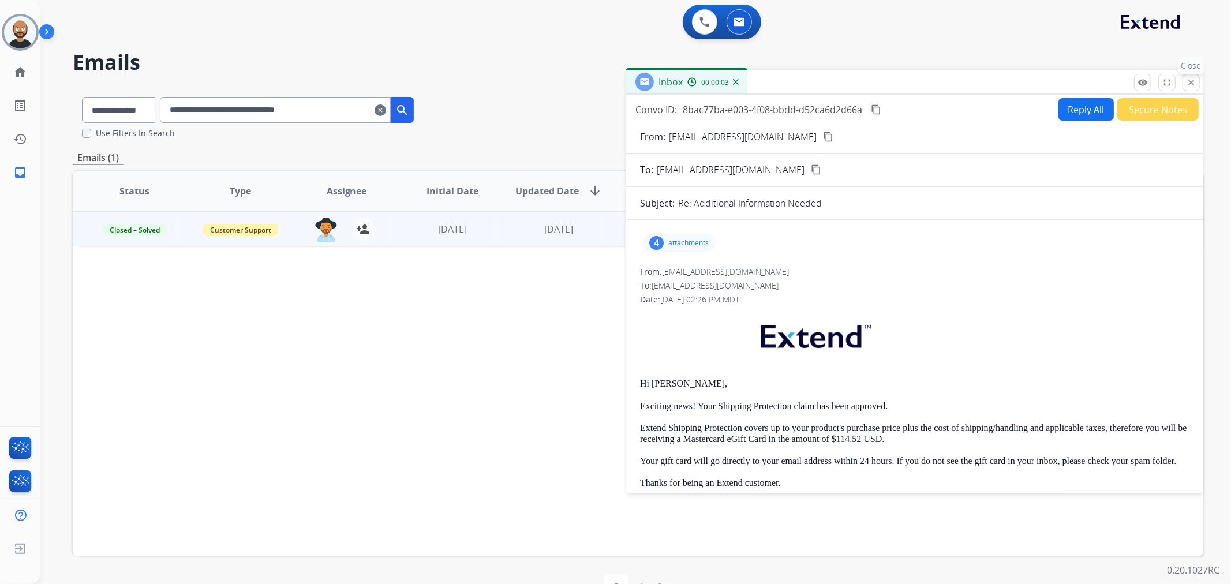
click at [1193, 81] on mat-icon "close" at bounding box center [1191, 82] width 10 height 10
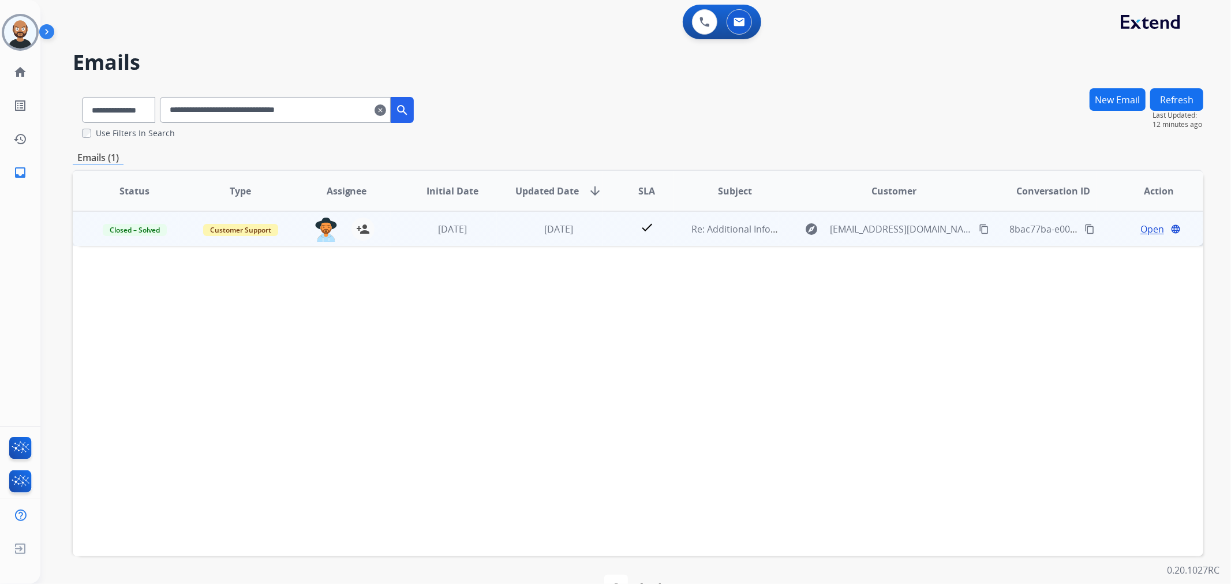
click at [1141, 228] on span "Open" at bounding box center [1153, 229] width 24 height 14
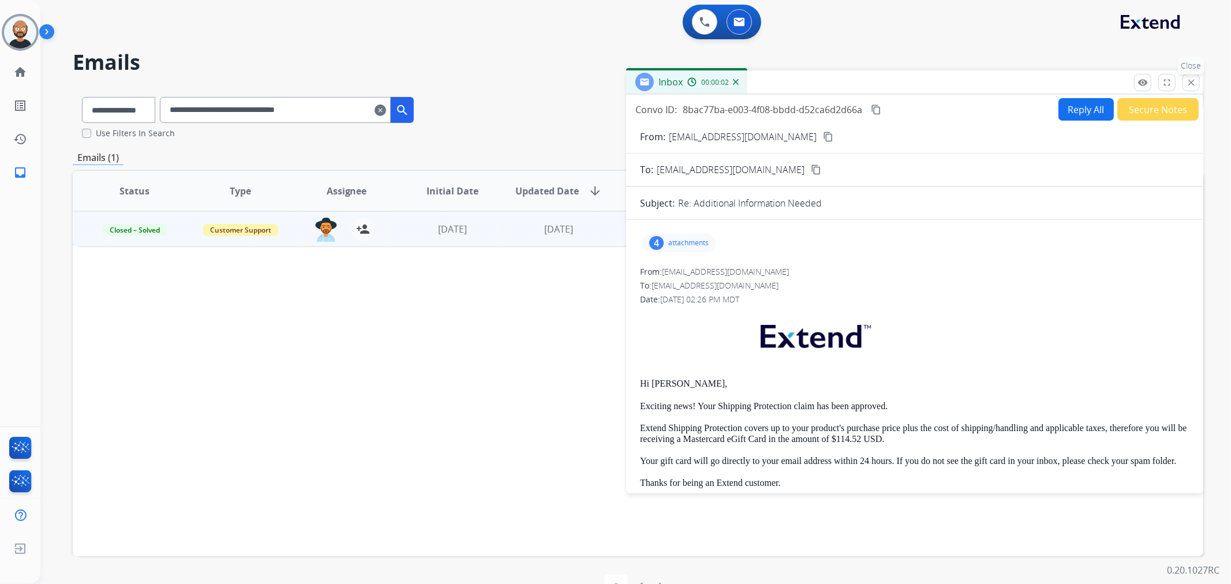
click at [1189, 83] on mat-icon "close" at bounding box center [1191, 82] width 10 height 10
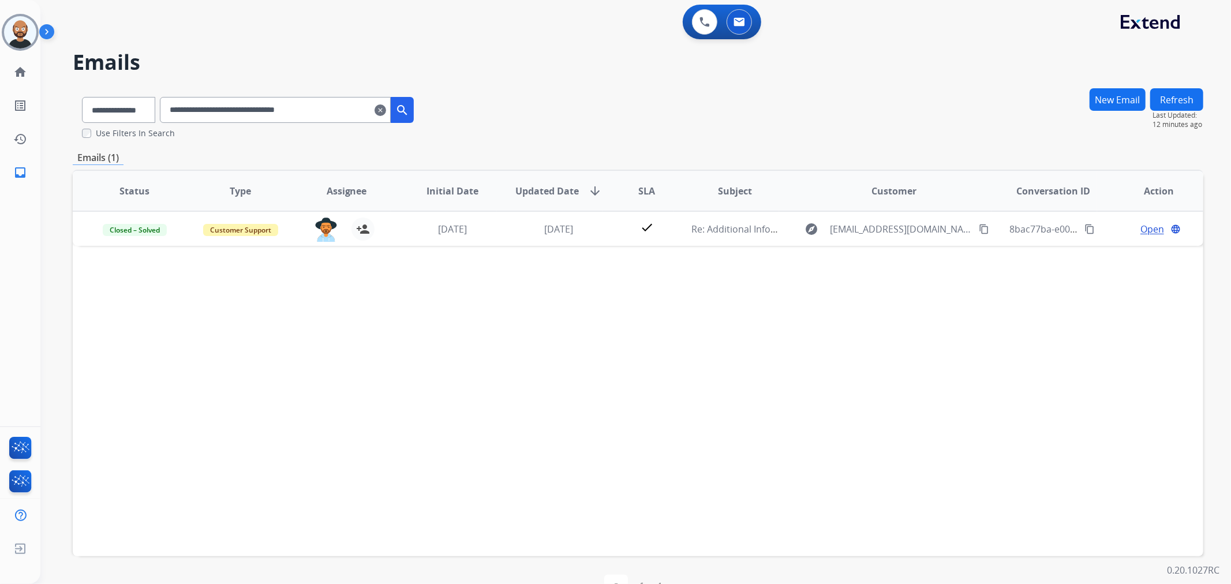
click at [337, 103] on input "**********" at bounding box center [275, 110] width 231 height 26
paste input "text"
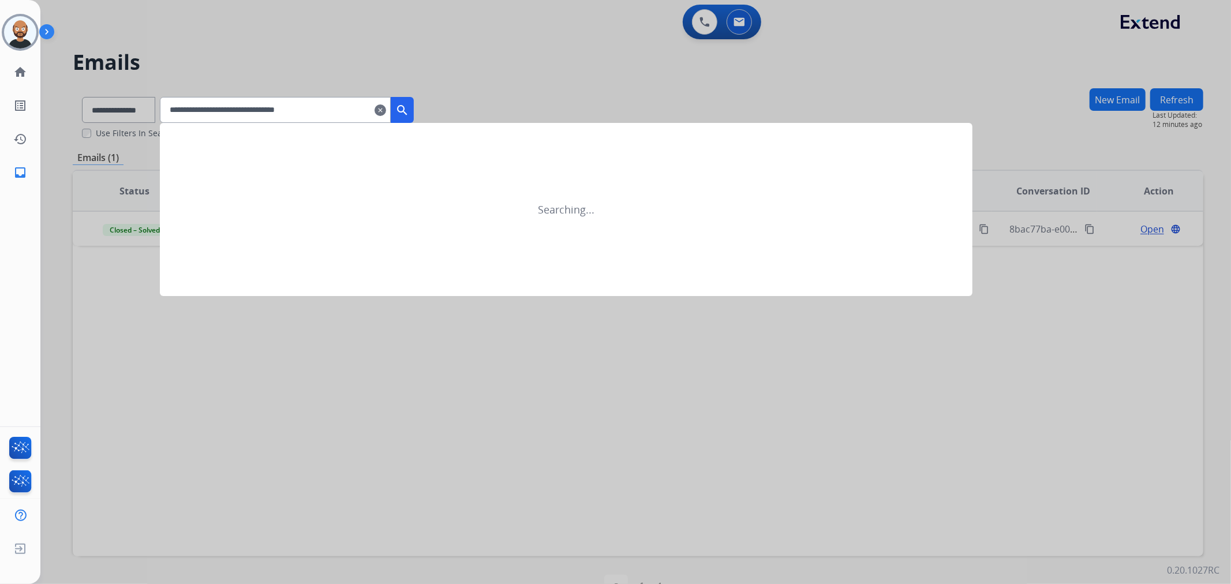
click at [409, 111] on mat-icon "search" at bounding box center [402, 110] width 14 height 14
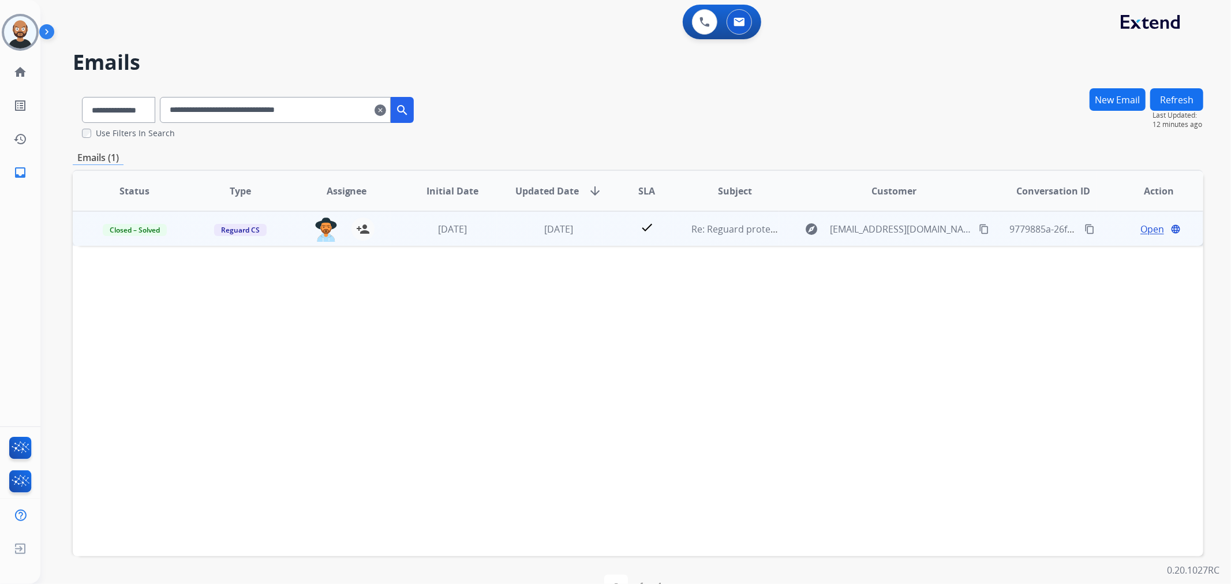
click at [1144, 228] on span "Open" at bounding box center [1153, 229] width 24 height 14
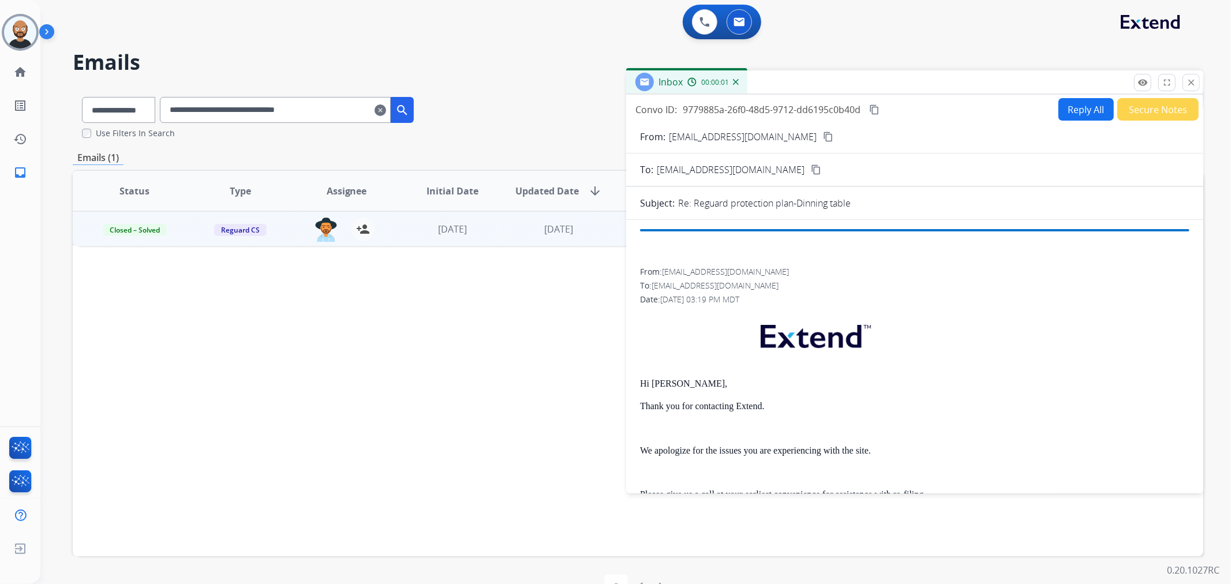
click at [1151, 106] on button "Secure Notes" at bounding box center [1158, 109] width 81 height 23
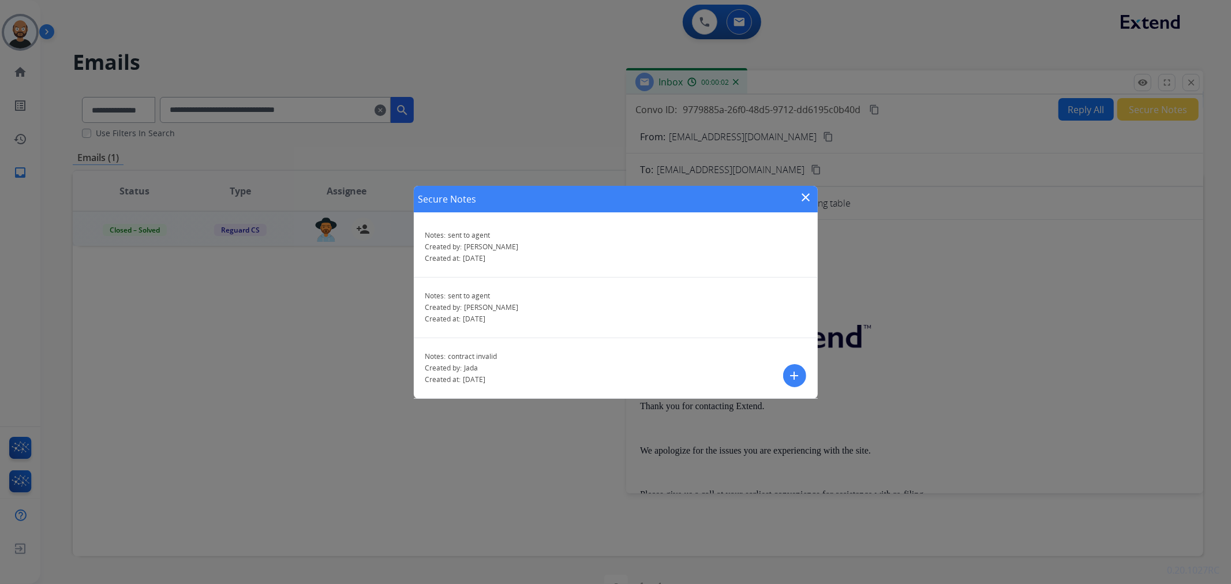
click at [807, 197] on mat-icon "close" at bounding box center [807, 198] width 14 height 14
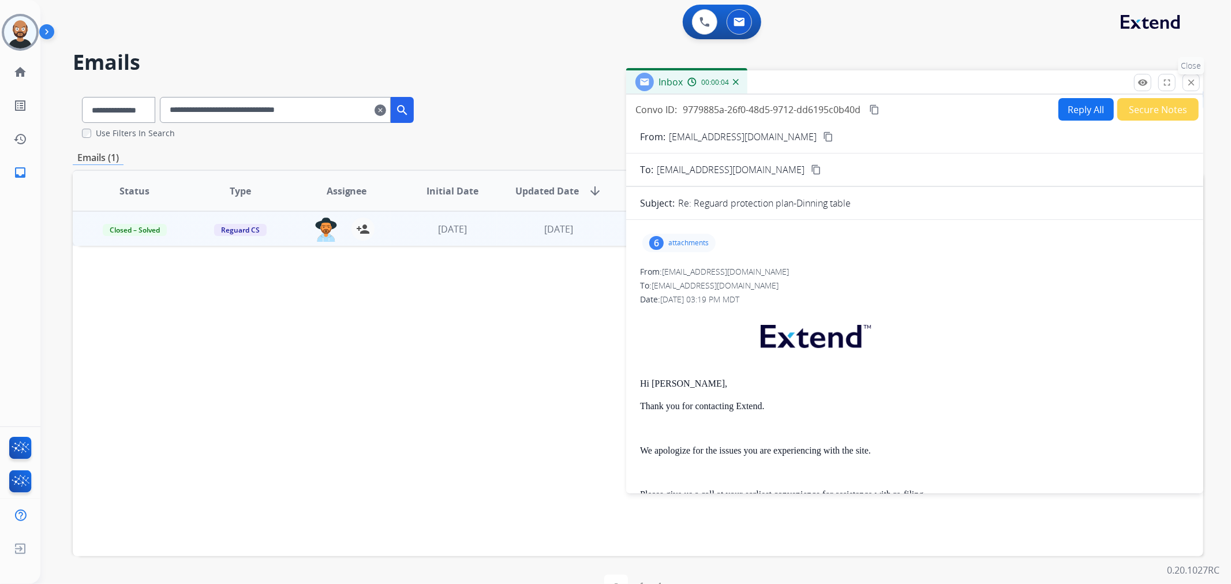
click at [1188, 80] on mat-icon "close" at bounding box center [1191, 82] width 10 height 10
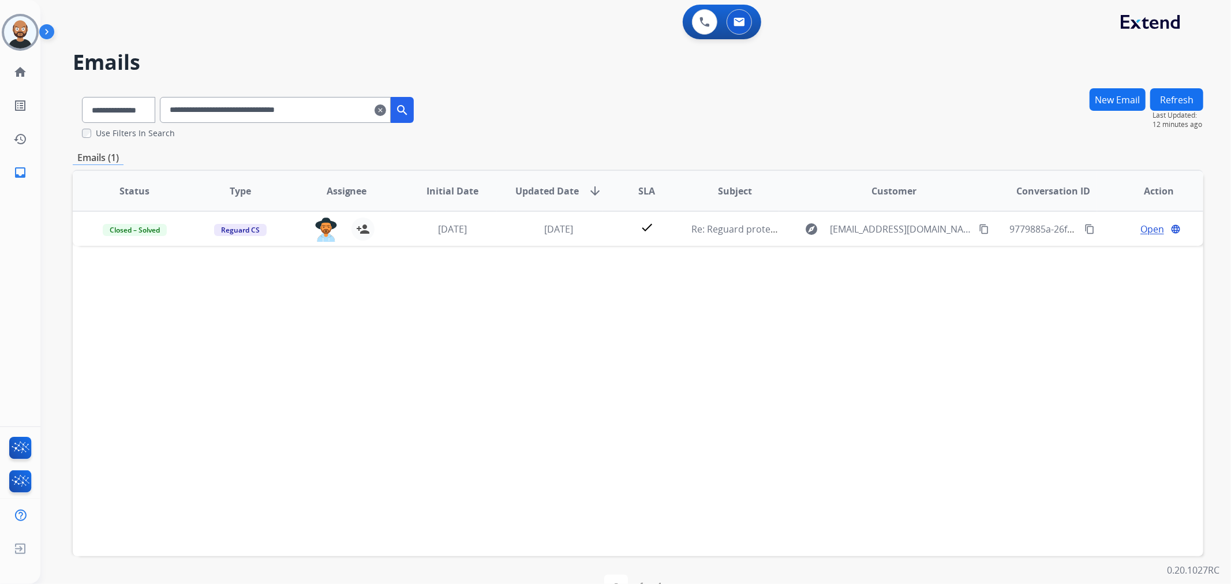
click at [324, 117] on input "**********" at bounding box center [275, 110] width 231 height 26
paste input "text"
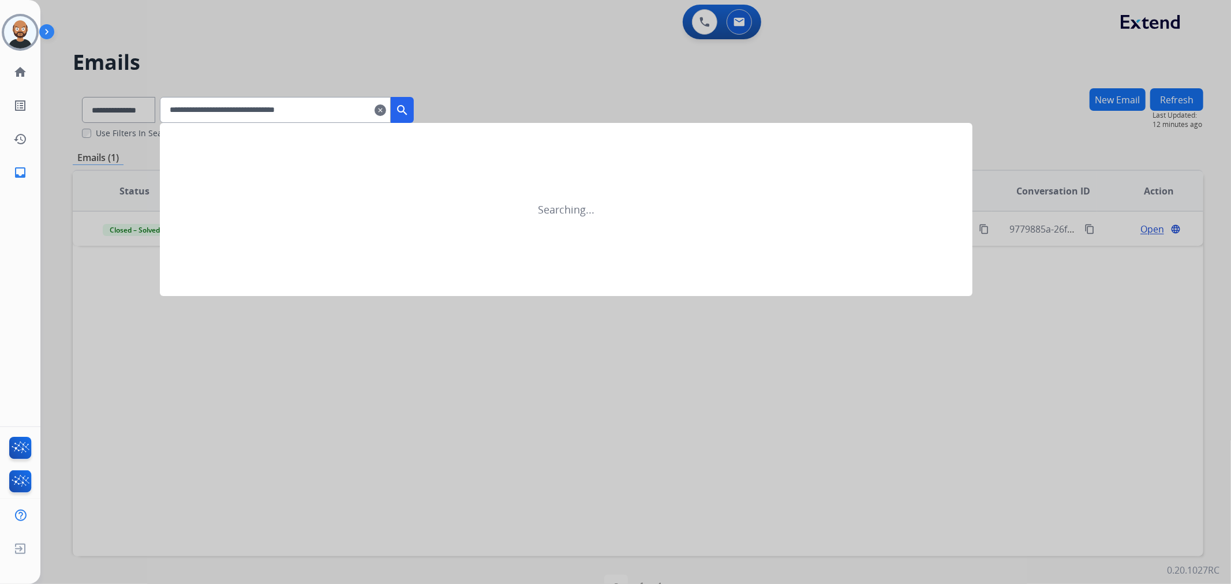
click at [409, 109] on mat-icon "search" at bounding box center [402, 110] width 14 height 14
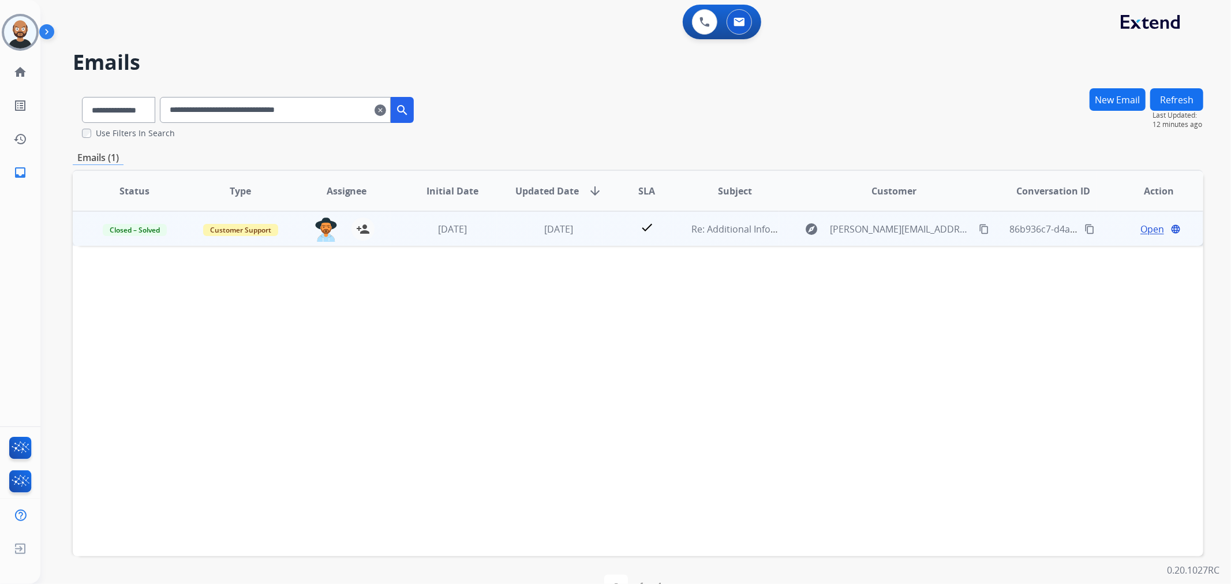
click at [1141, 227] on span "Open" at bounding box center [1153, 229] width 24 height 14
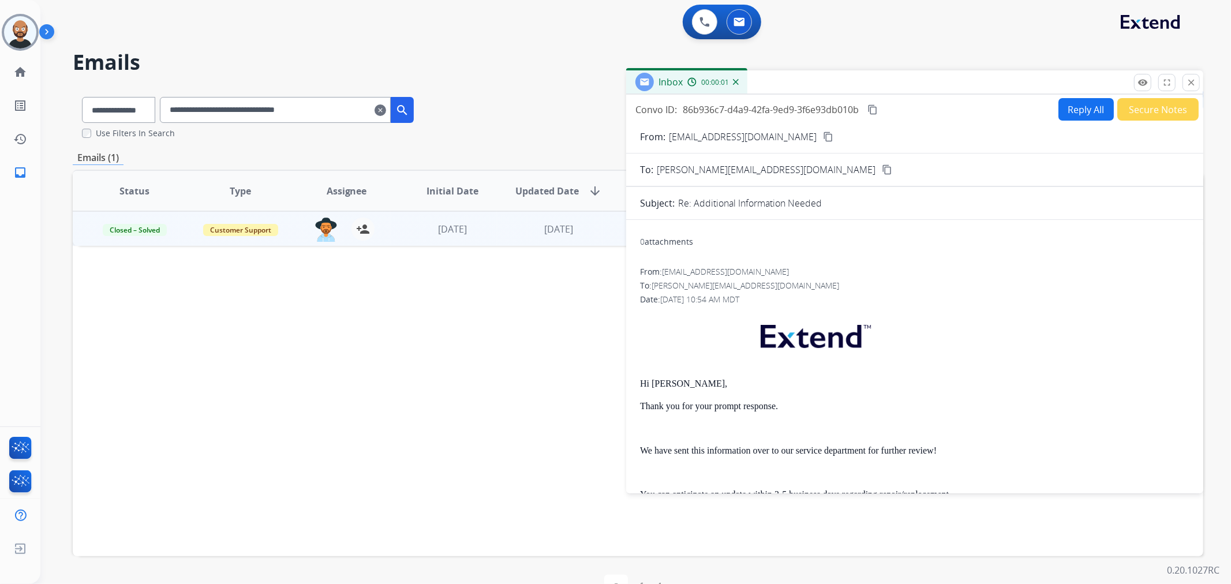
click at [1157, 110] on button "Secure Notes" at bounding box center [1158, 109] width 81 height 23
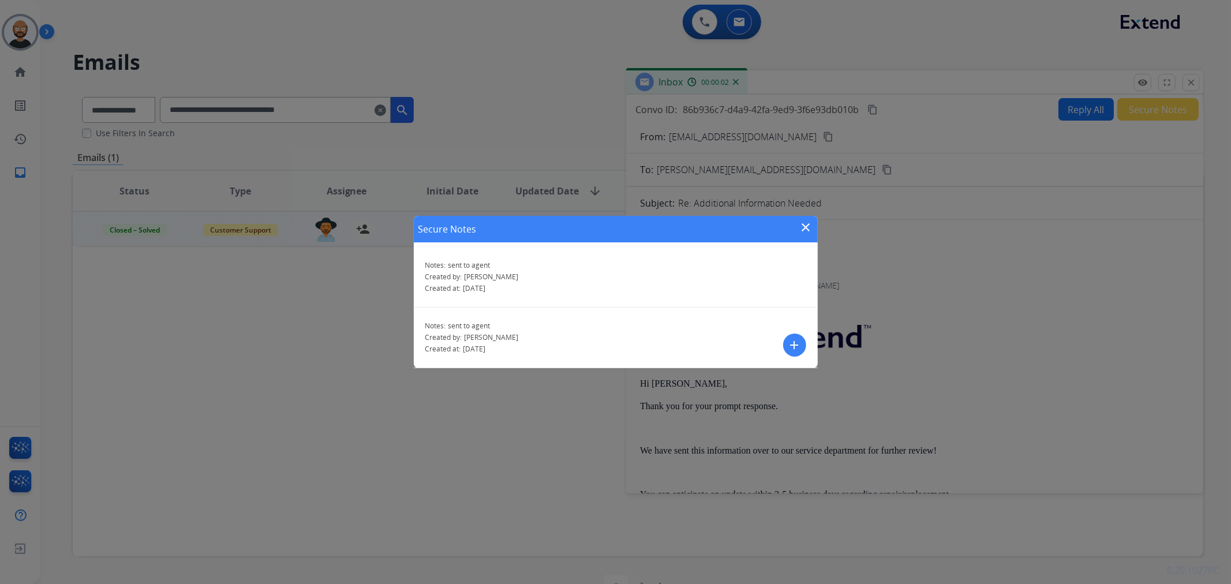
click at [811, 226] on mat-icon "close" at bounding box center [807, 228] width 14 height 14
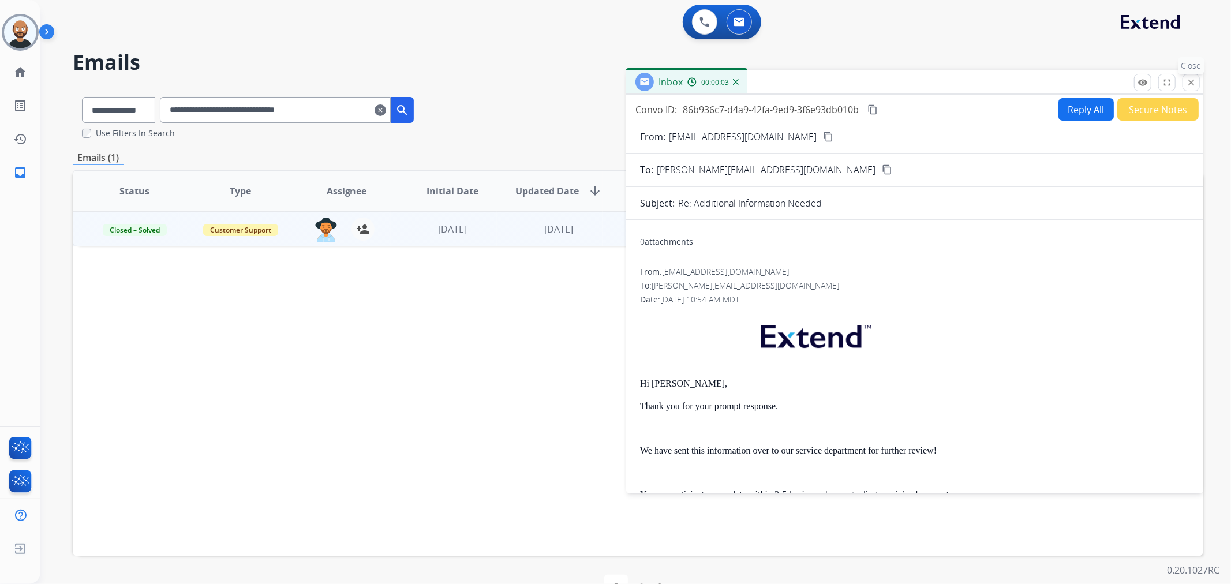
click at [1191, 81] on mat-icon "close" at bounding box center [1191, 82] width 10 height 10
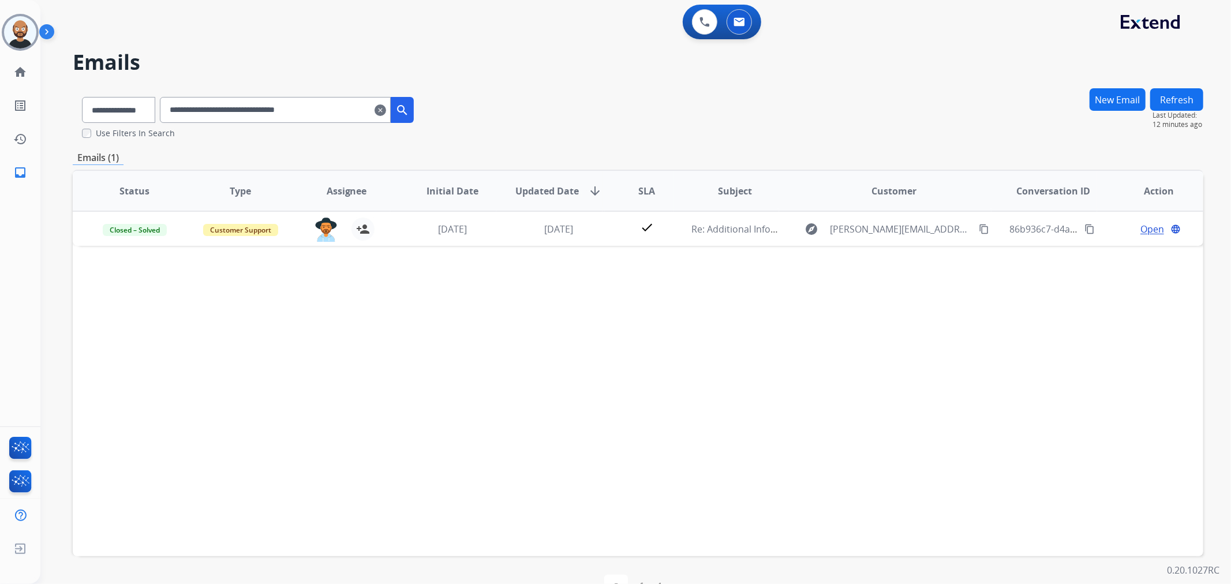
click at [278, 104] on input "**********" at bounding box center [275, 110] width 231 height 26
paste input "text"
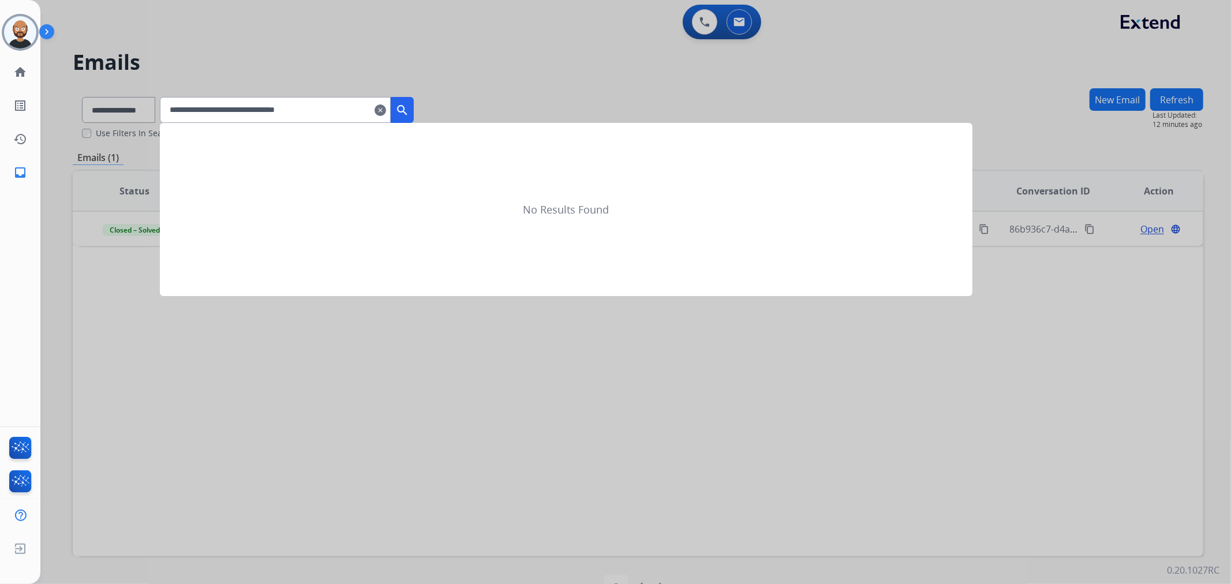
click at [409, 107] on mat-icon "search" at bounding box center [402, 110] width 14 height 14
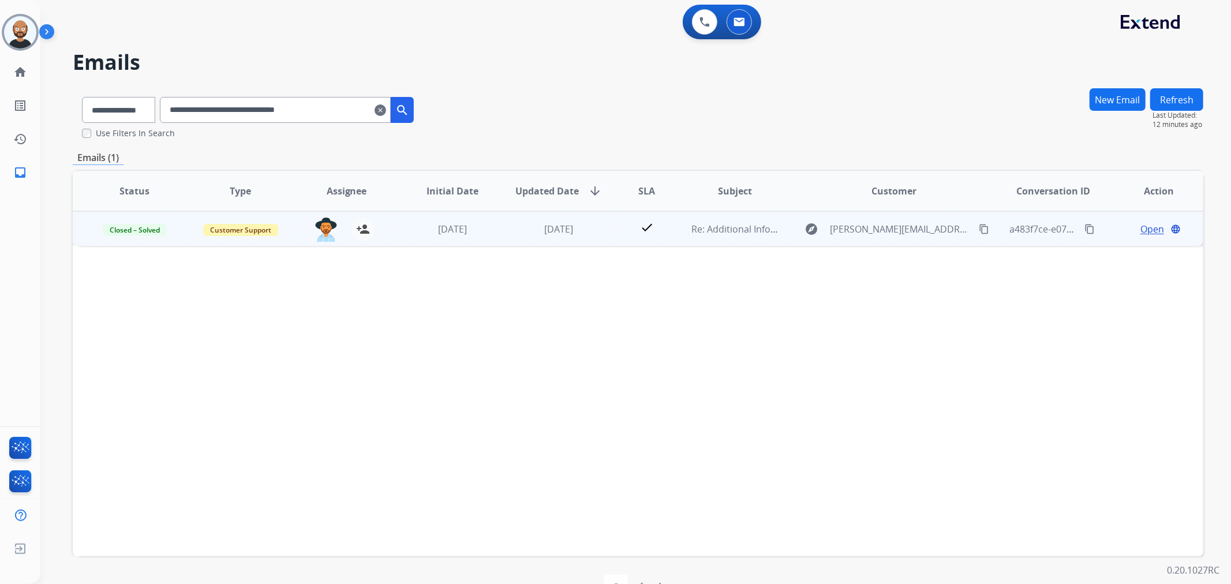
click at [1141, 231] on span "Open" at bounding box center [1153, 229] width 24 height 14
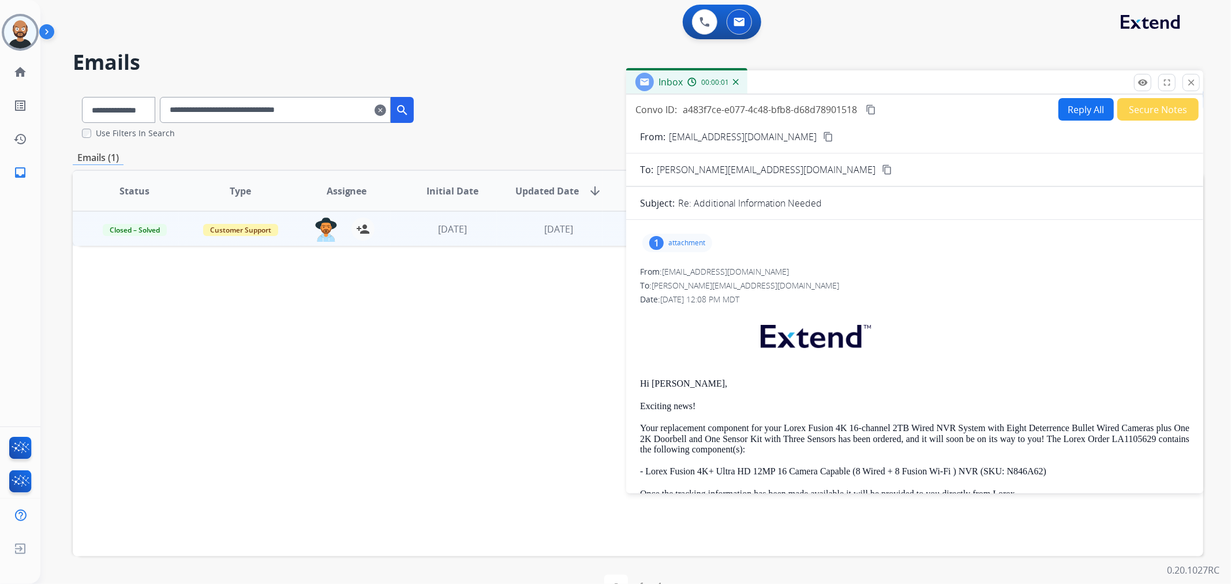
click at [1141, 111] on button "Secure Notes" at bounding box center [1158, 109] width 81 height 23
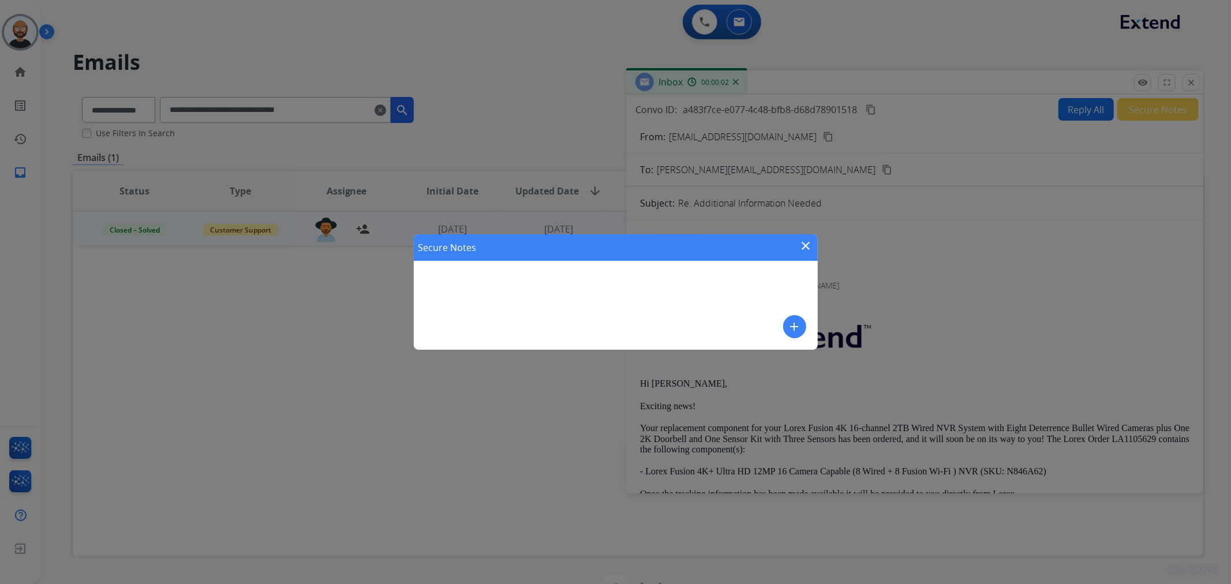
click at [803, 245] on mat-icon "close" at bounding box center [807, 246] width 14 height 14
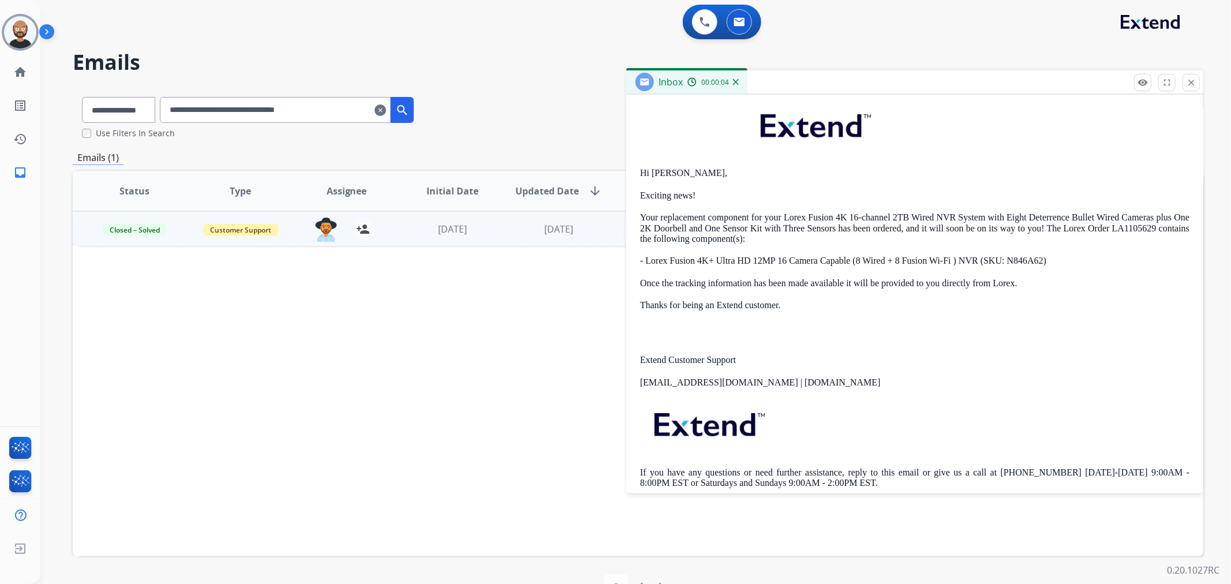
scroll to position [0, 0]
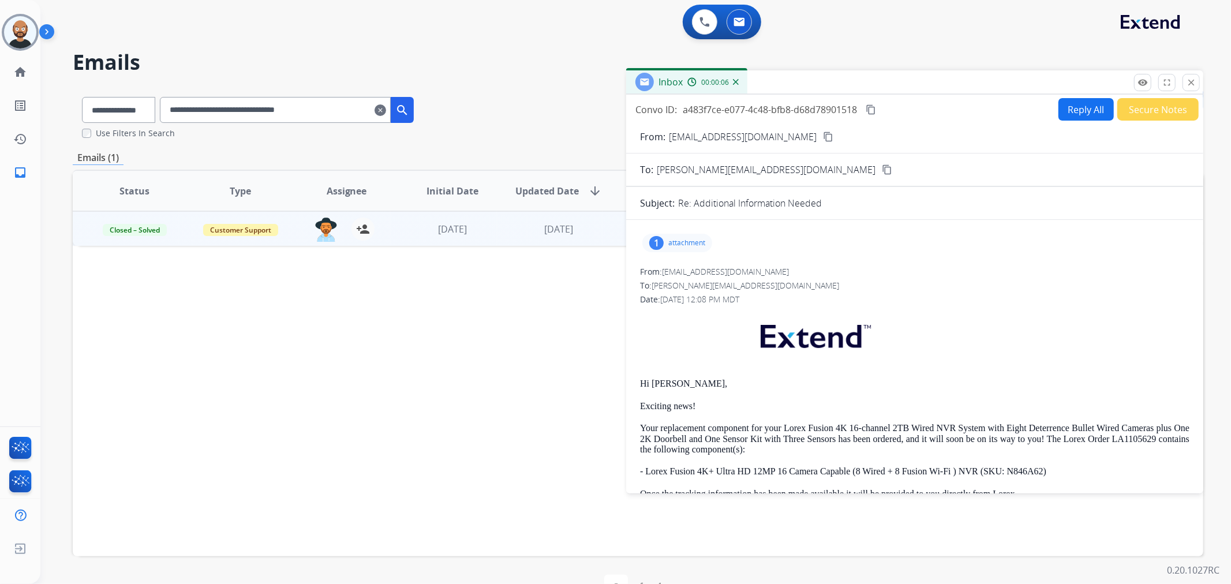
drag, startPoint x: 1189, startPoint y: 83, endPoint x: 1210, endPoint y: 98, distance: 26.0
click at [1189, 82] on mat-icon "close" at bounding box center [1191, 82] width 10 height 10
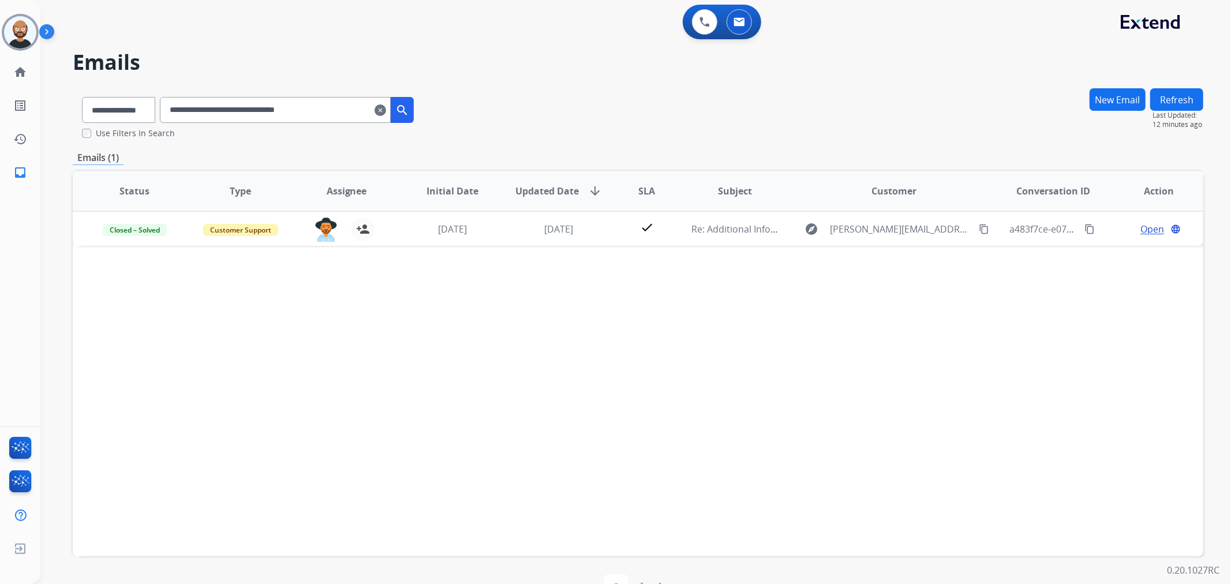
click at [308, 117] on input "**********" at bounding box center [275, 110] width 231 height 26
paste input "text"
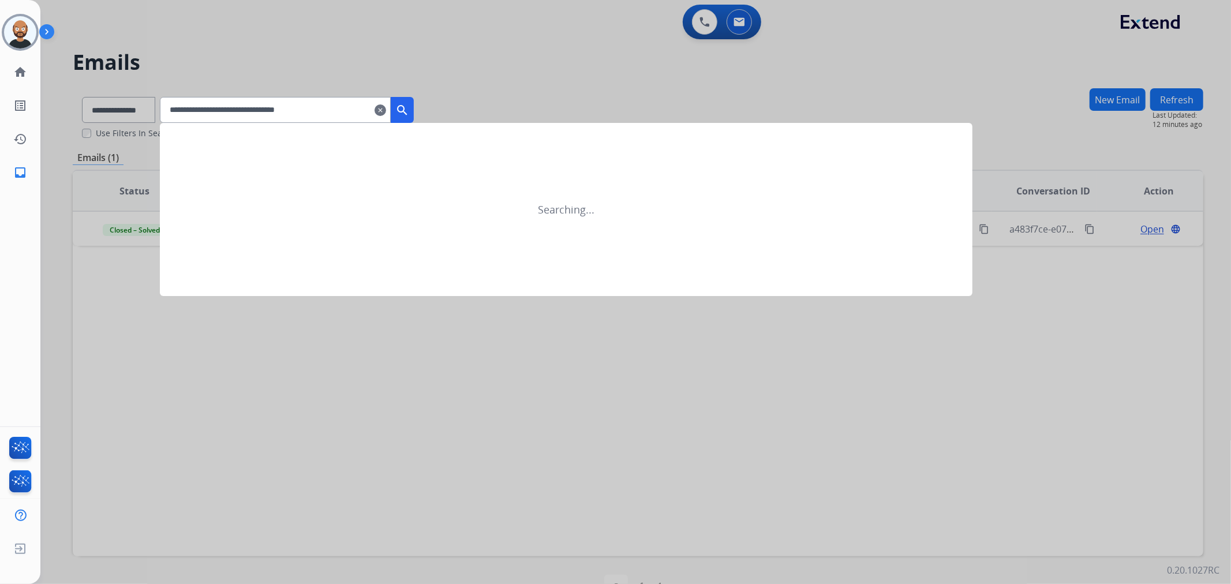
click at [409, 106] on mat-icon "search" at bounding box center [402, 110] width 14 height 14
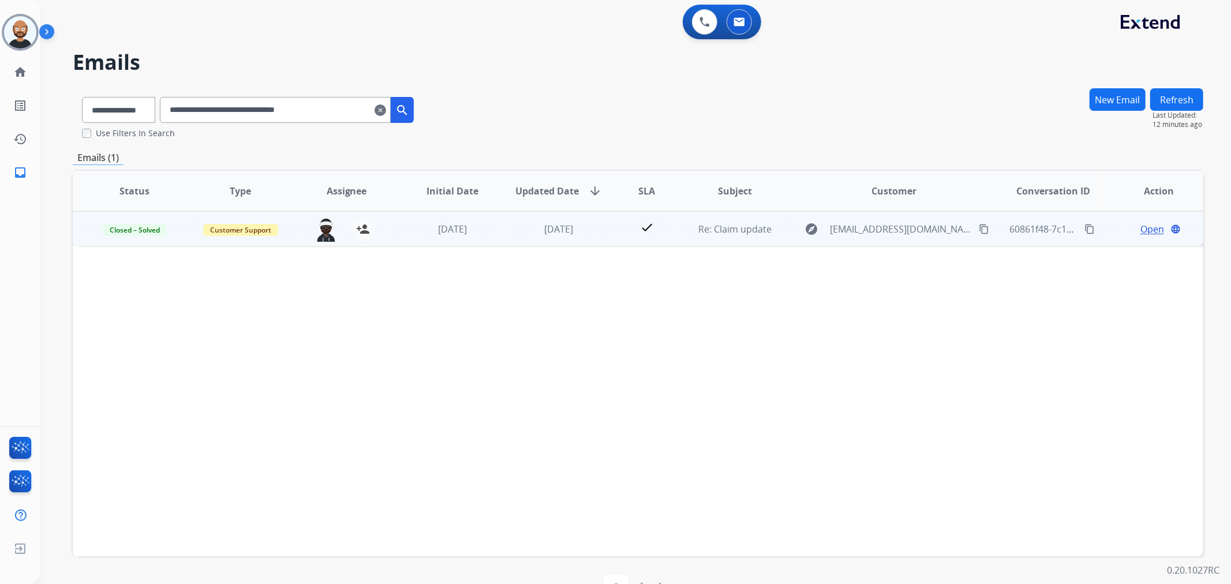
click at [1142, 224] on span "Open" at bounding box center [1153, 229] width 24 height 14
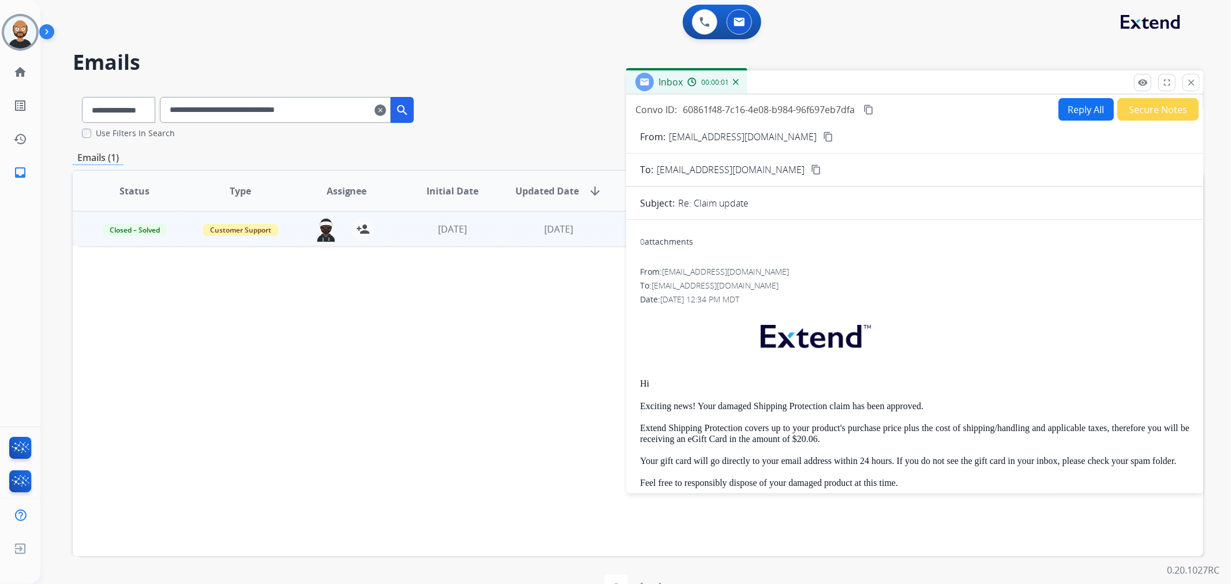
click at [1158, 112] on button "Secure Notes" at bounding box center [1158, 109] width 81 height 23
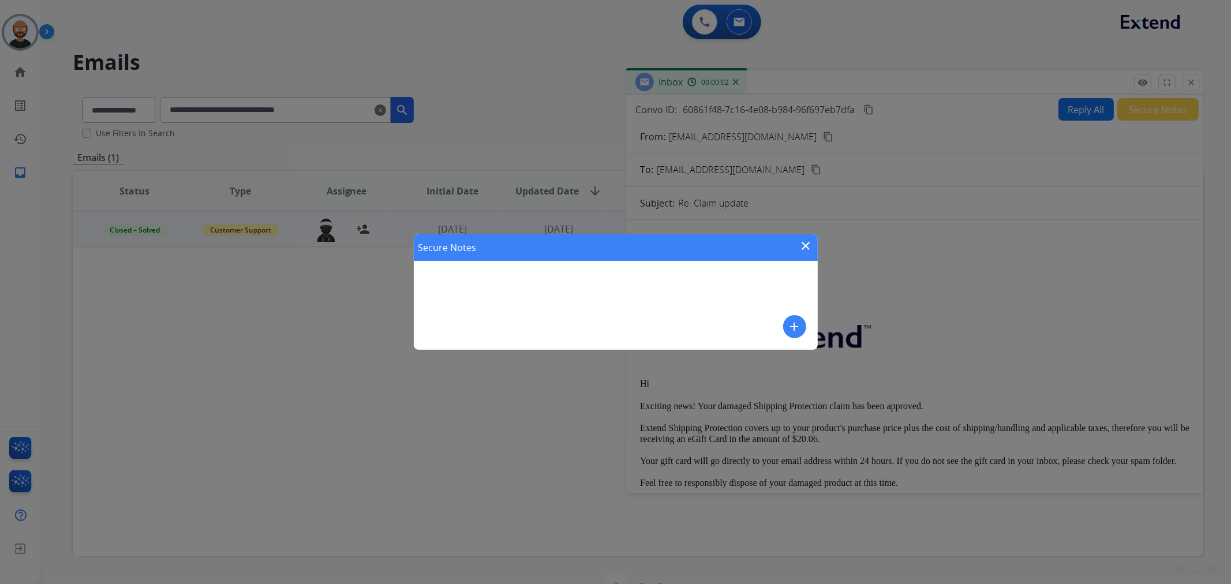
click at [803, 243] on mat-icon "close" at bounding box center [807, 246] width 14 height 14
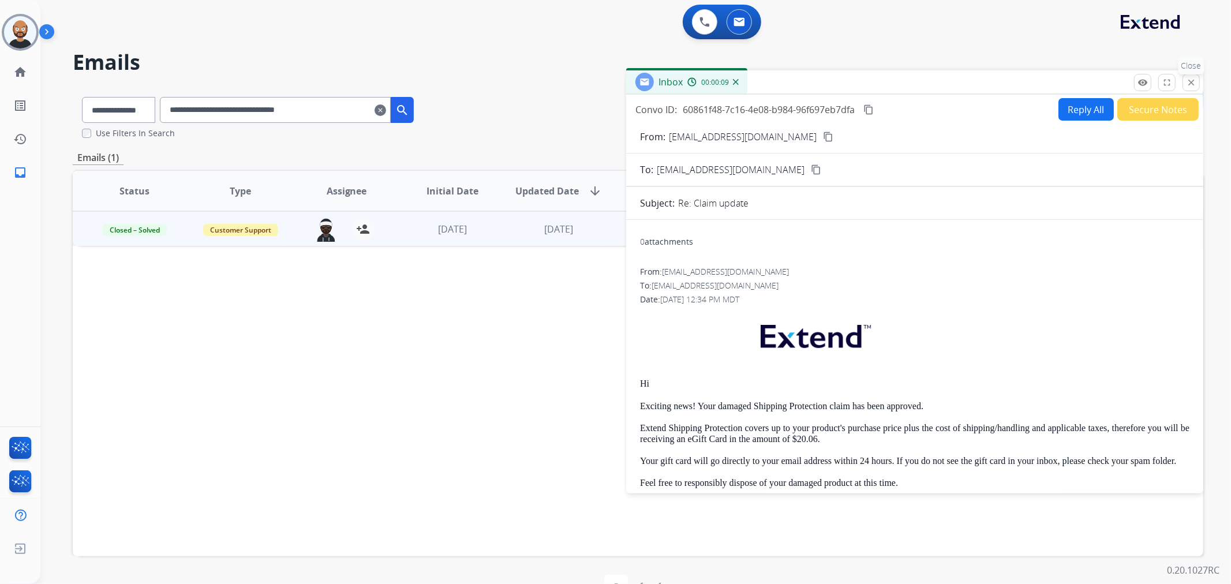
click at [1186, 82] on mat-icon "close" at bounding box center [1191, 82] width 10 height 10
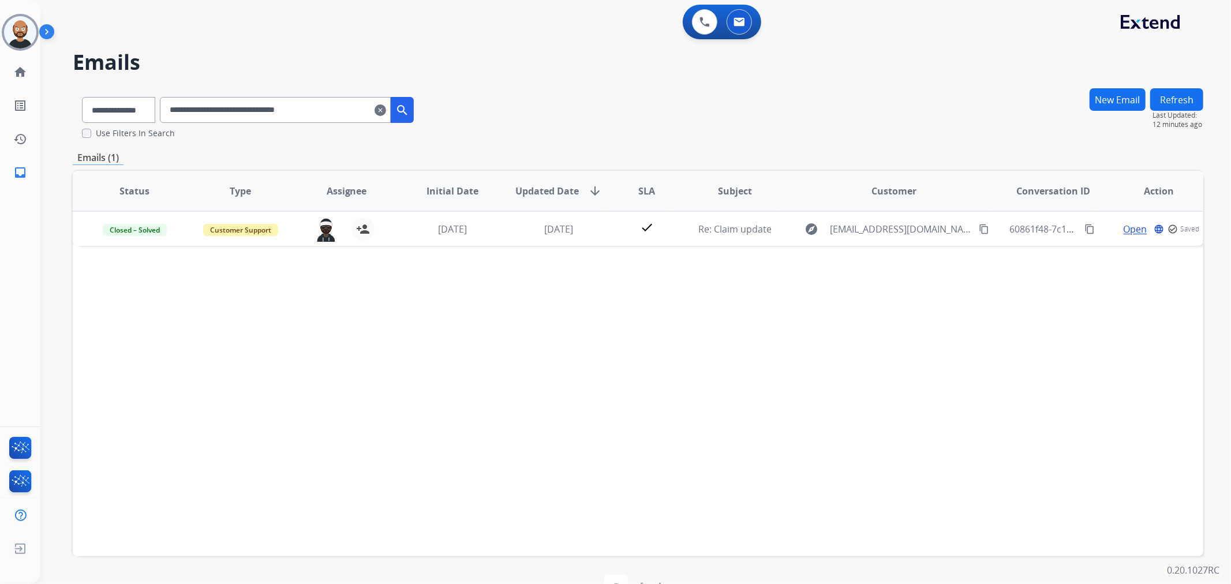
click at [352, 105] on input "**********" at bounding box center [275, 110] width 231 height 26
paste input "text"
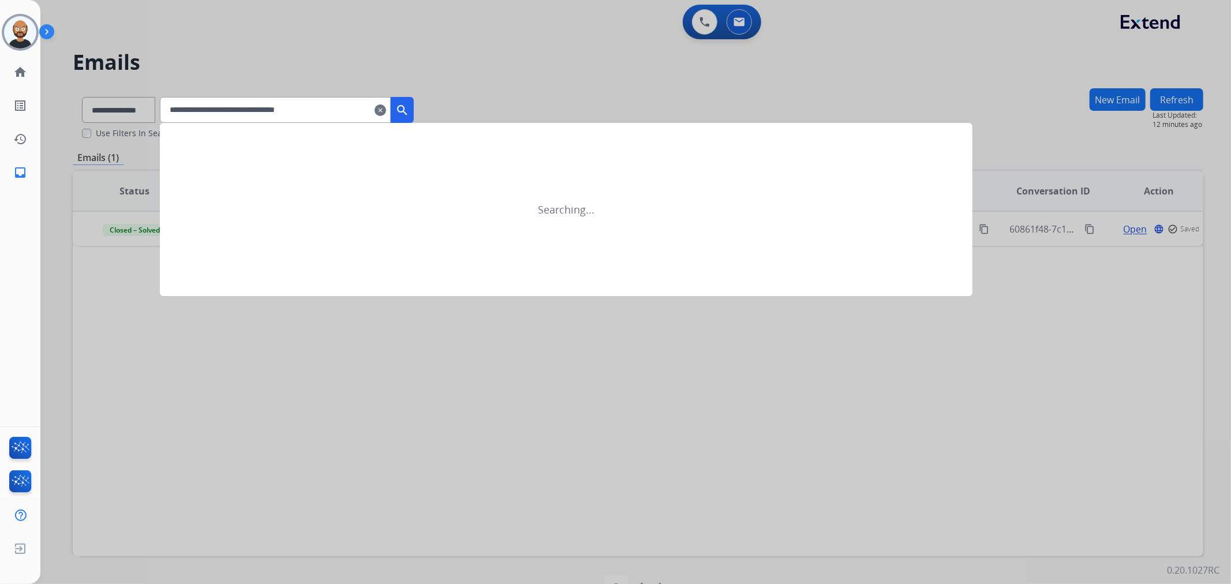
click at [409, 106] on mat-icon "search" at bounding box center [402, 110] width 14 height 14
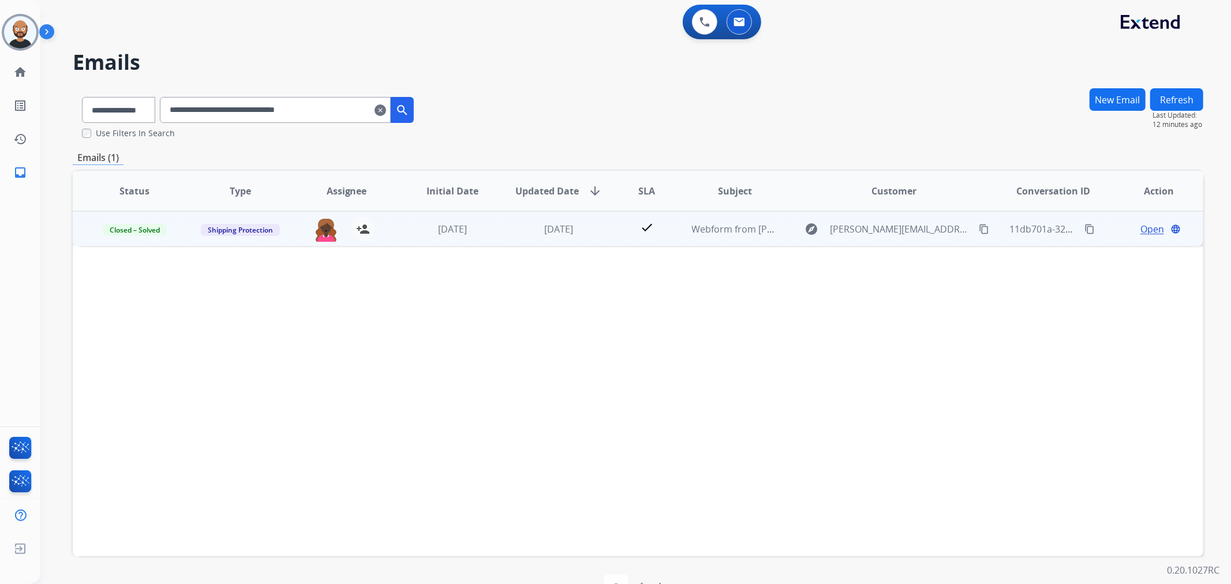
click at [1141, 230] on span "Open" at bounding box center [1153, 229] width 24 height 14
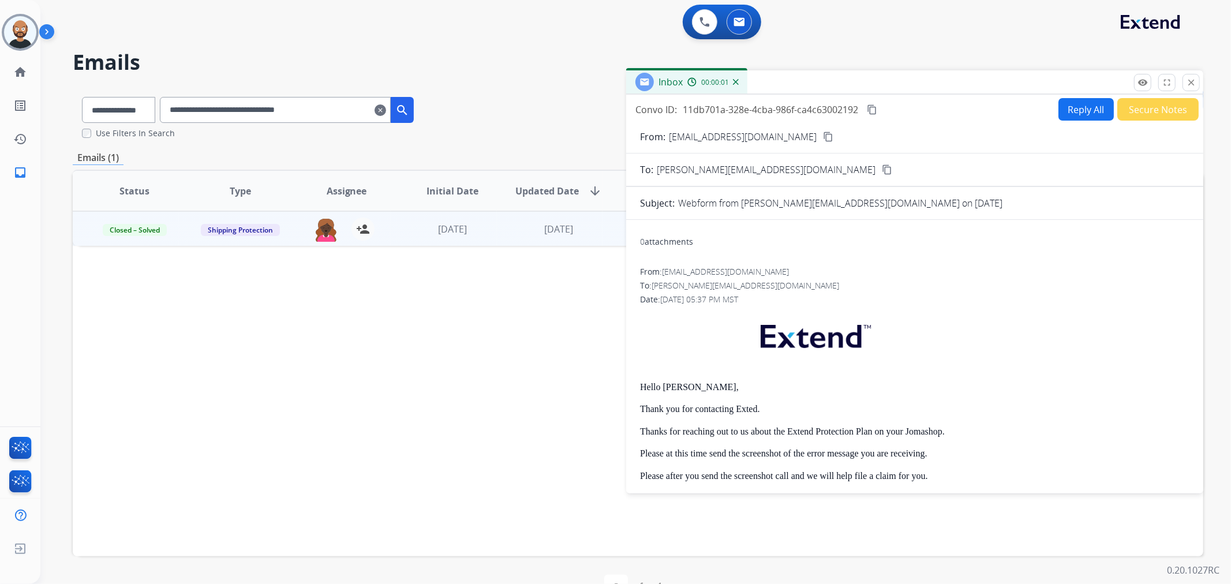
click at [1149, 114] on button "Secure Notes" at bounding box center [1158, 109] width 81 height 23
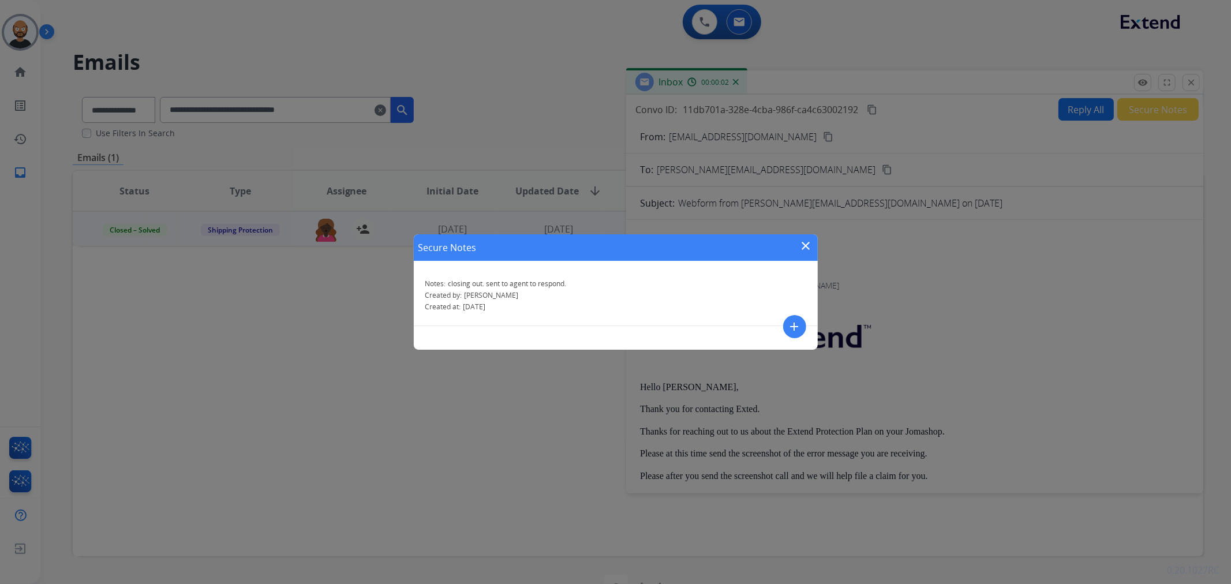
click at [803, 241] on mat-icon "close" at bounding box center [807, 246] width 14 height 14
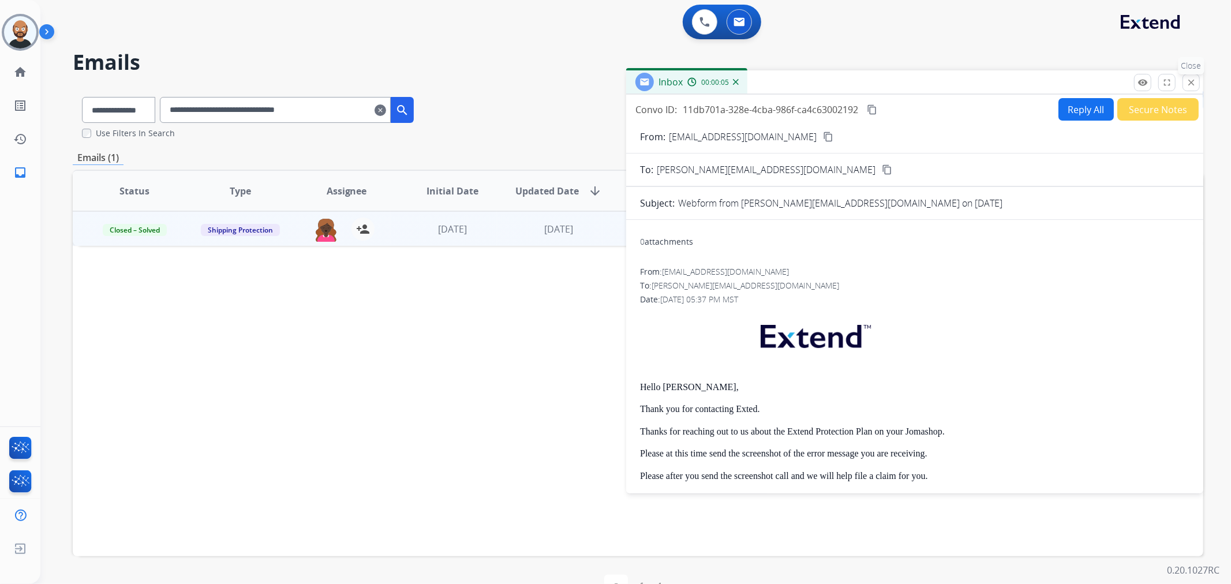
click at [1184, 81] on button "close Close" at bounding box center [1191, 82] width 17 height 17
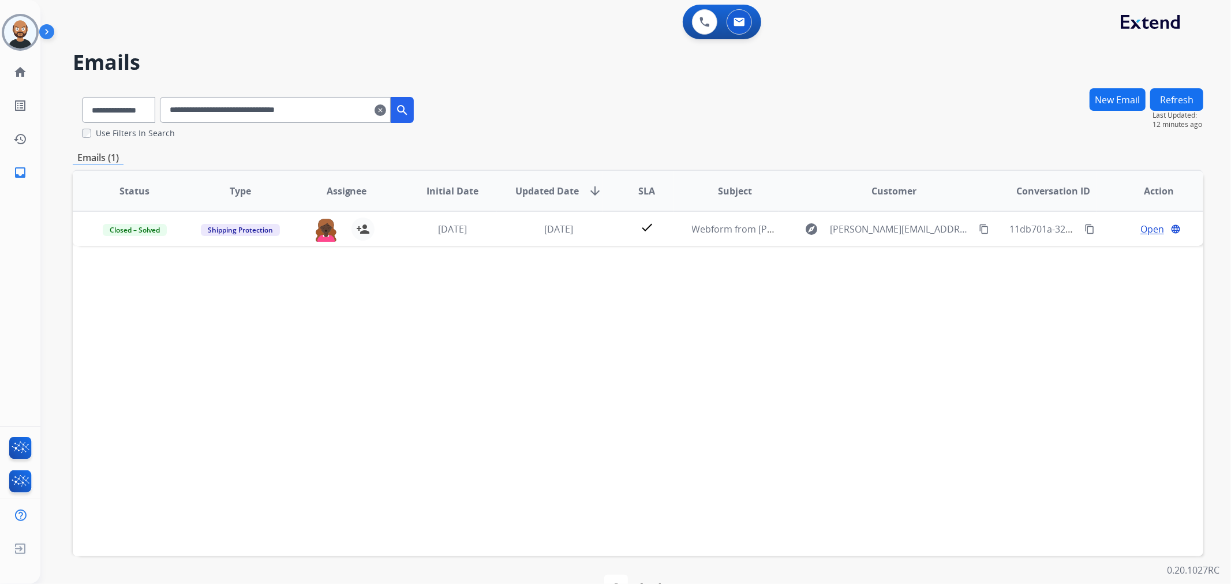
click at [319, 108] on input "**********" at bounding box center [275, 110] width 231 height 26
click at [319, 107] on input "**********" at bounding box center [275, 110] width 231 height 26
paste input "text"
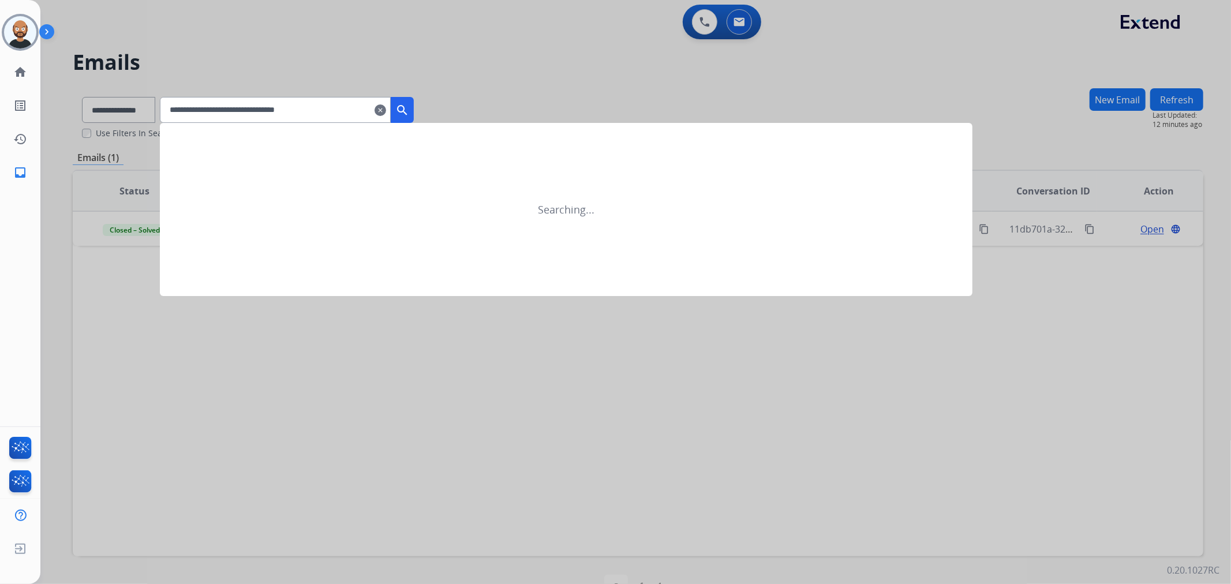
click at [391, 110] on input "**********" at bounding box center [275, 110] width 231 height 26
click at [408, 110] on button "search" at bounding box center [402, 110] width 23 height 26
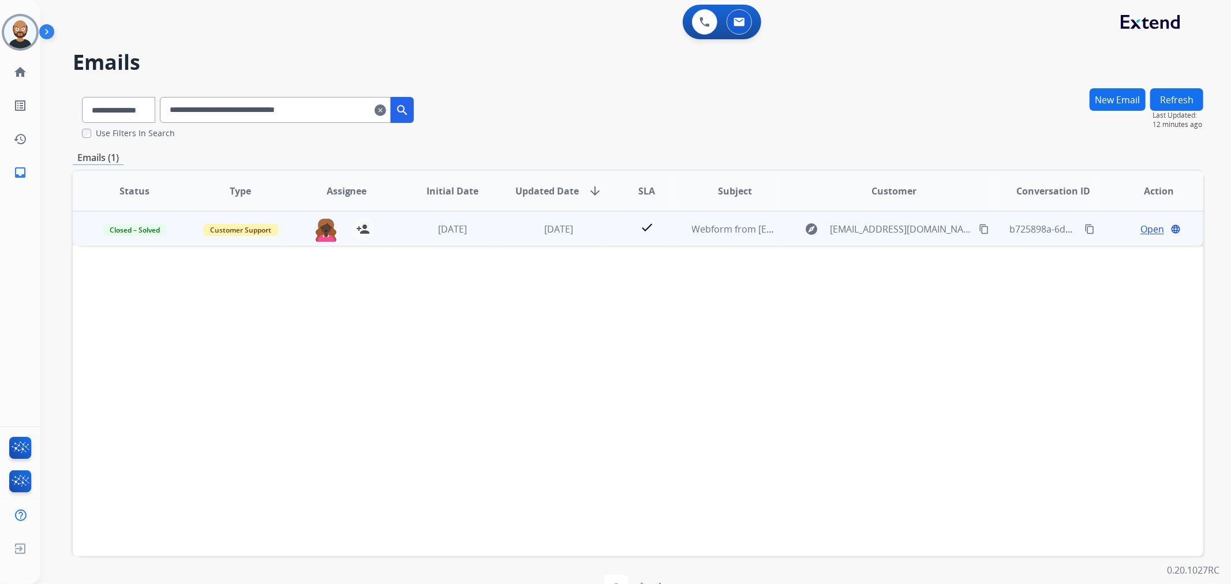
click at [1143, 229] on span "Open" at bounding box center [1153, 229] width 24 height 14
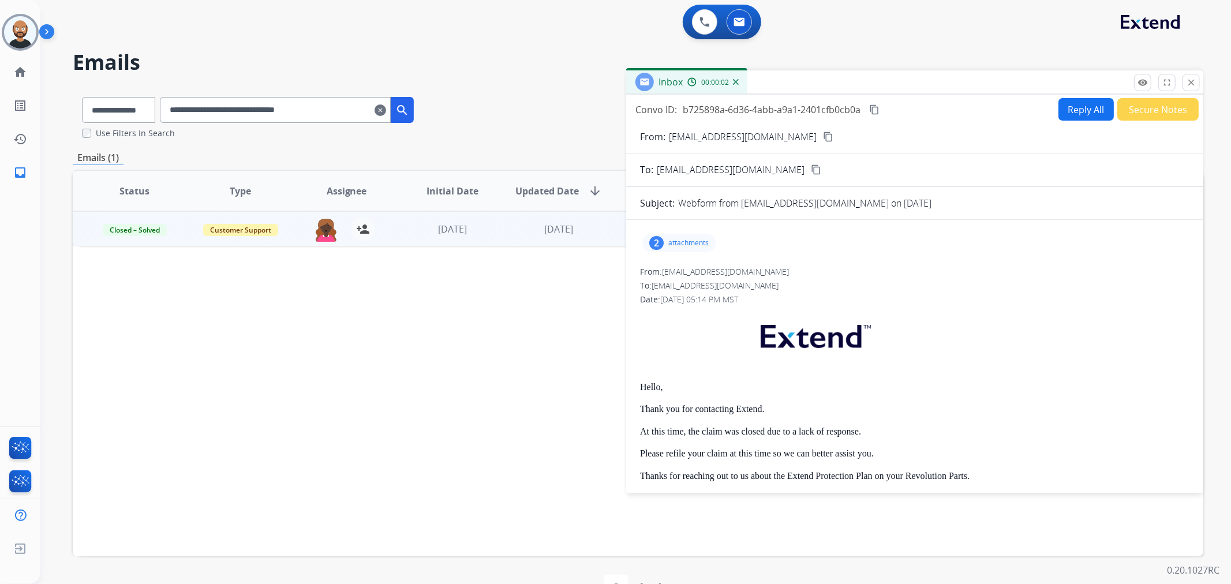
click at [1134, 104] on button "Secure Notes" at bounding box center [1158, 109] width 81 height 23
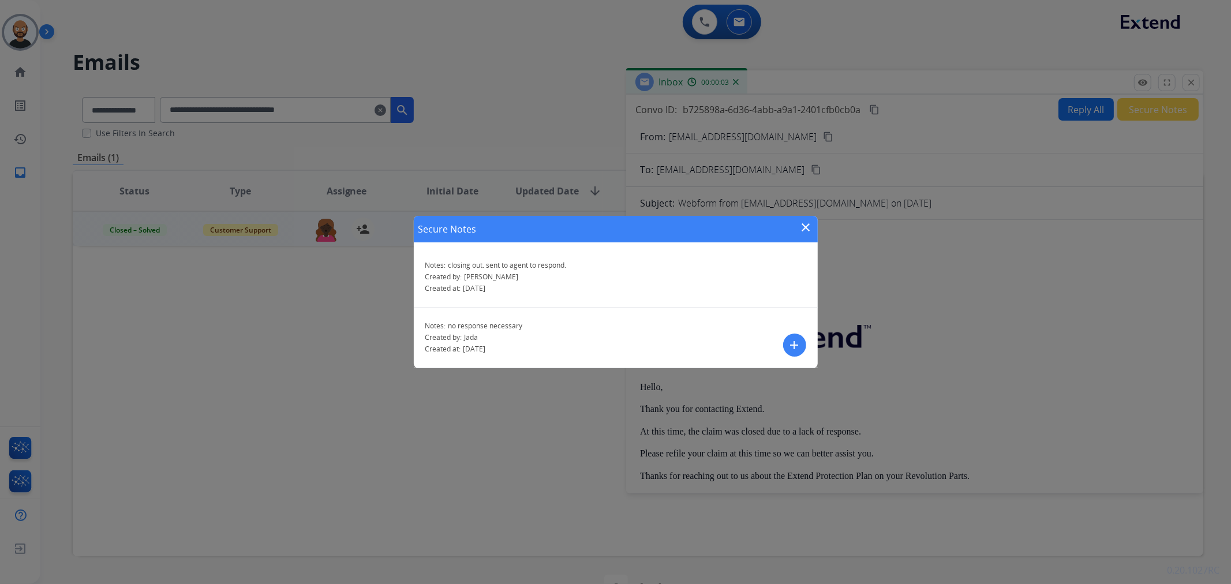
click at [810, 222] on mat-icon "close" at bounding box center [807, 228] width 14 height 14
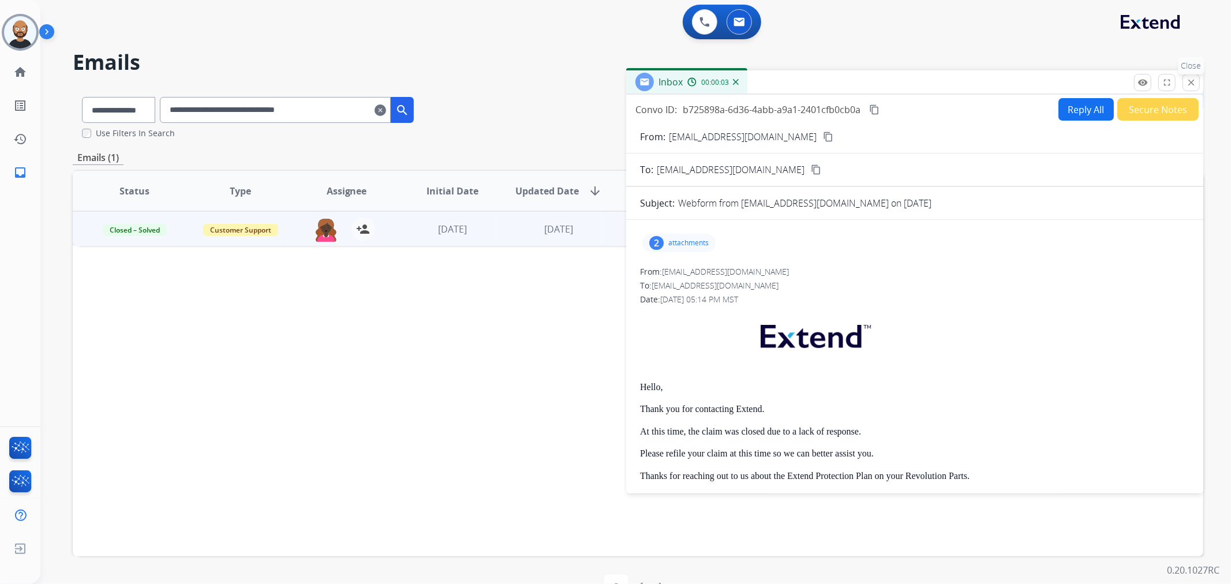
click at [1190, 81] on mat-icon "close" at bounding box center [1191, 82] width 10 height 10
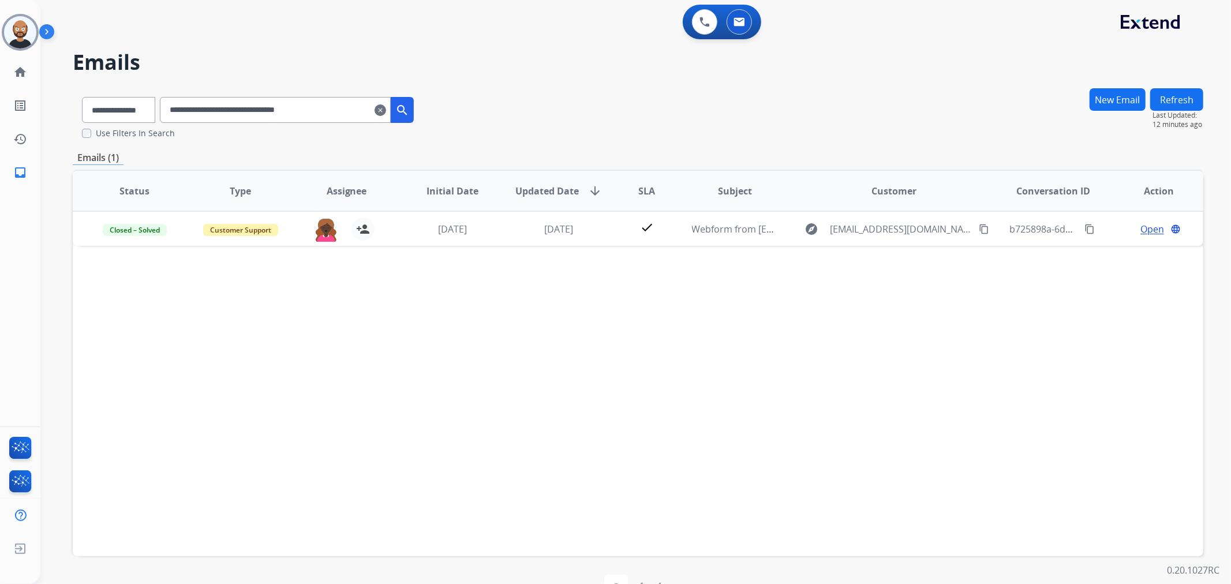
click at [307, 108] on input "**********" at bounding box center [275, 110] width 231 height 26
paste input "text"
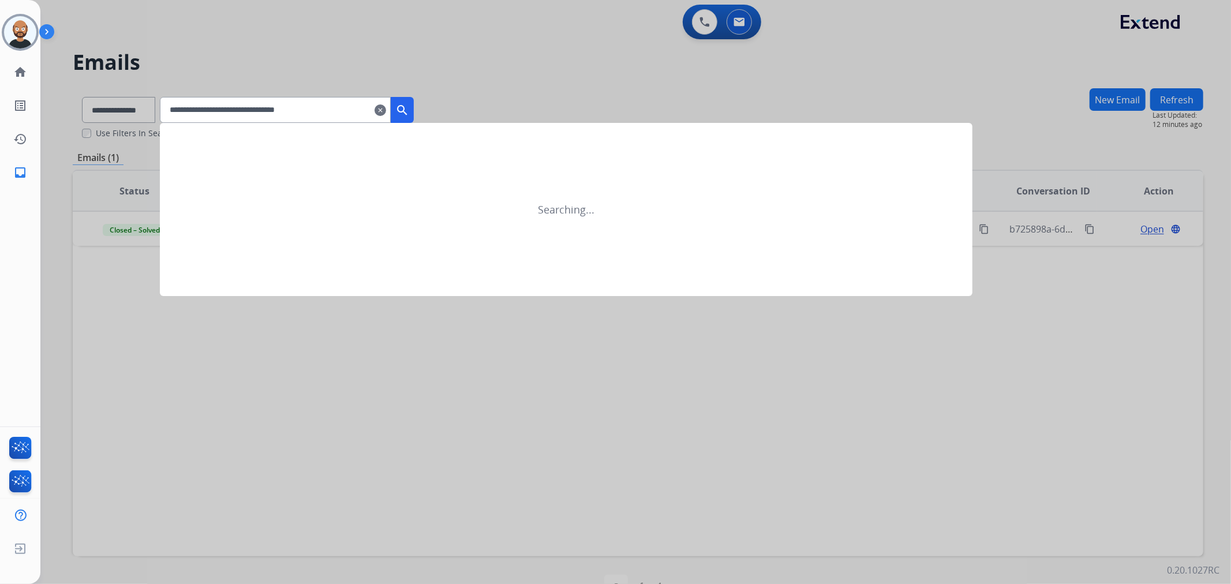
click at [409, 107] on mat-icon "search" at bounding box center [402, 110] width 14 height 14
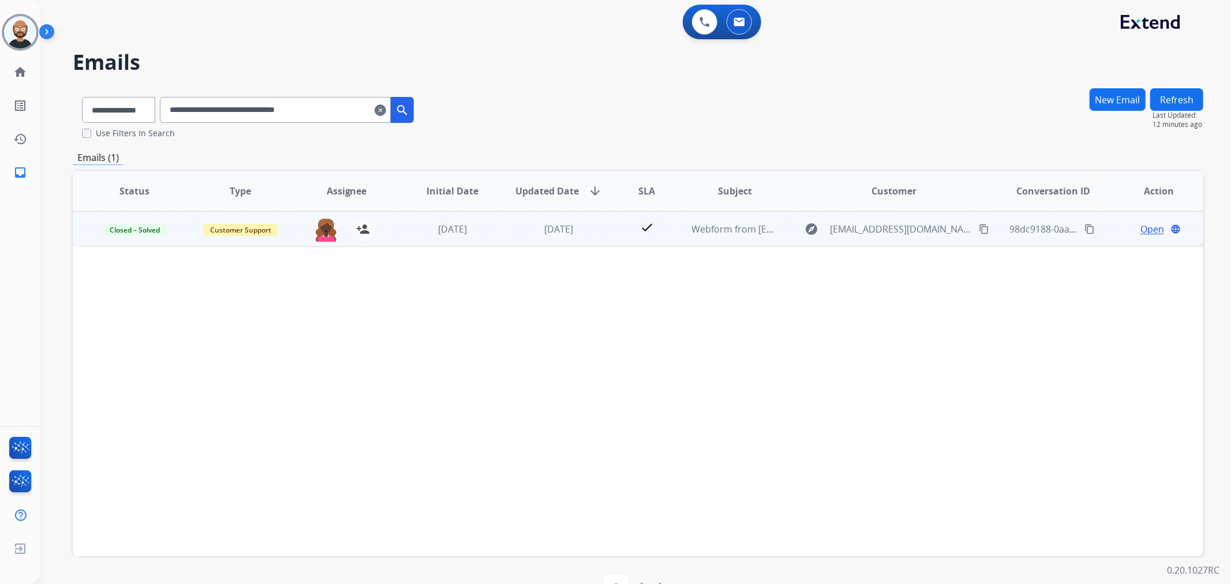
click at [1141, 229] on span "Open" at bounding box center [1153, 229] width 24 height 14
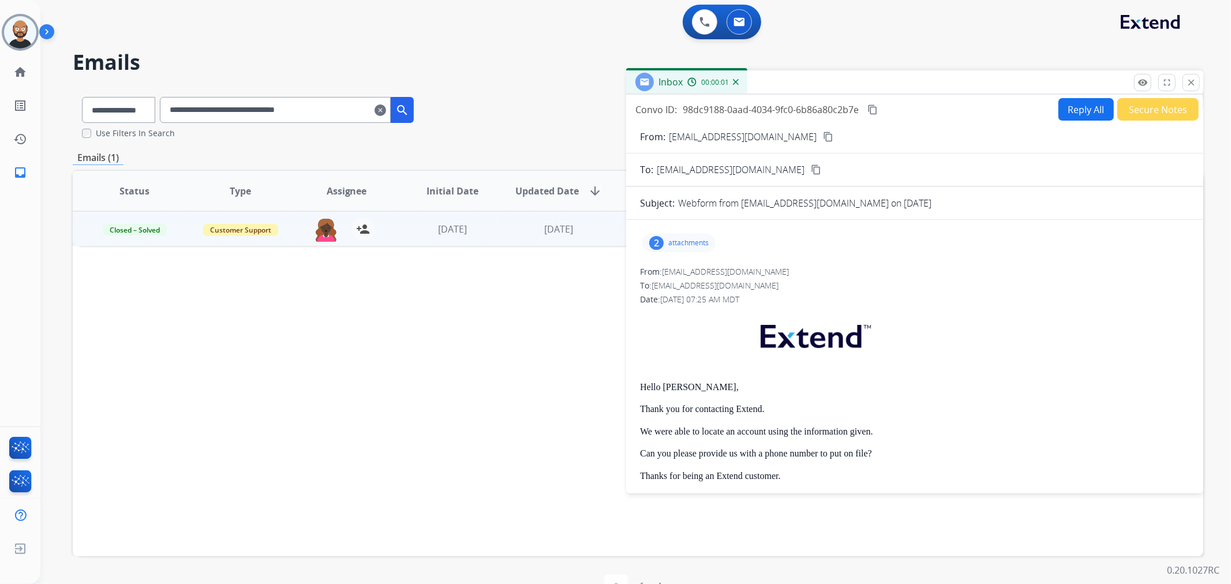
click at [1124, 110] on button "Secure Notes" at bounding box center [1158, 109] width 81 height 23
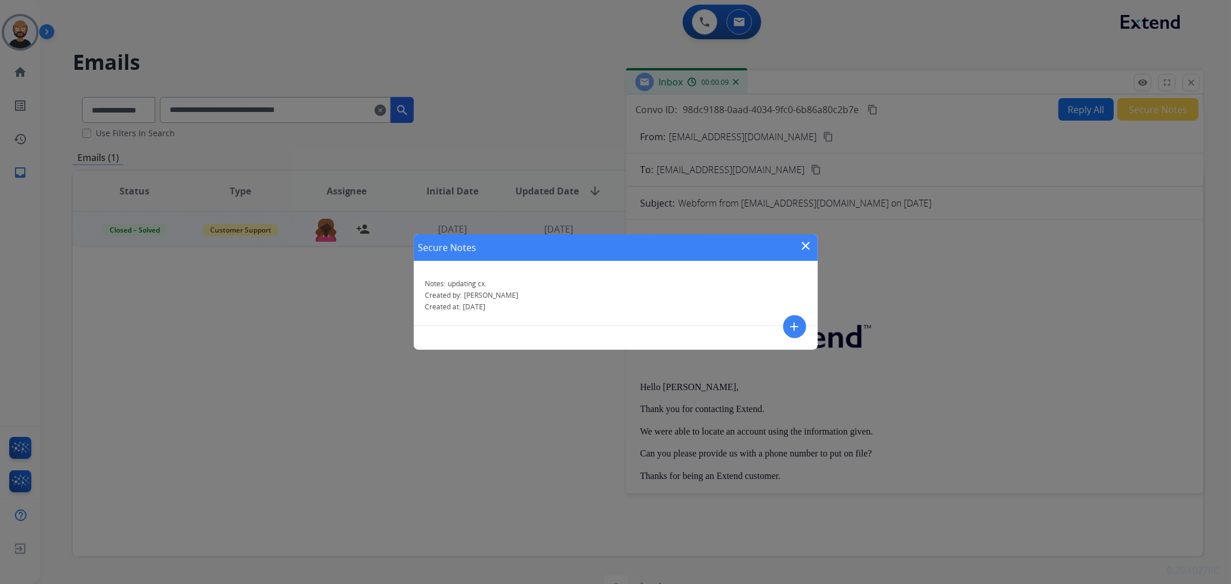
click at [804, 240] on mat-icon "close" at bounding box center [807, 246] width 14 height 14
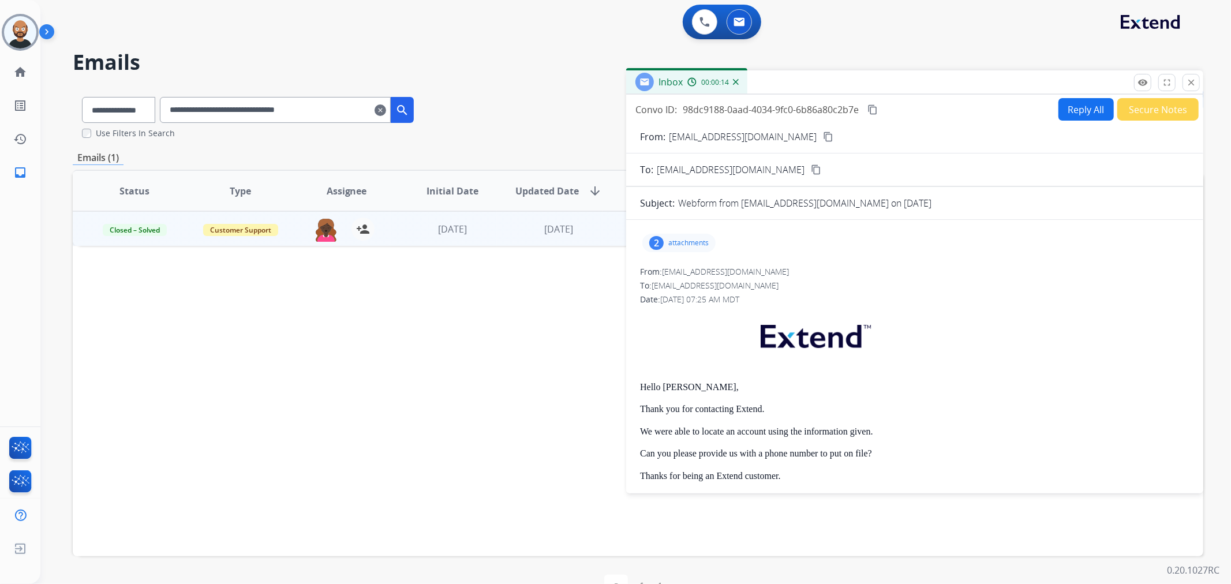
click at [1192, 81] on mat-icon "close" at bounding box center [1191, 82] width 10 height 10
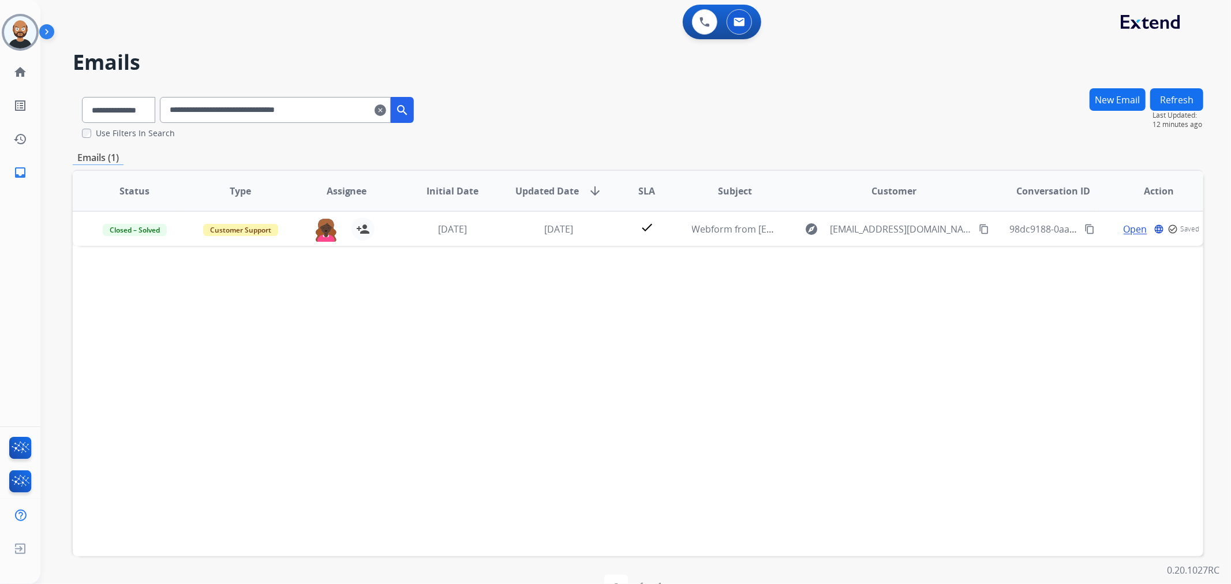
click at [318, 106] on input "**********" at bounding box center [275, 110] width 231 height 26
click at [320, 104] on input "**********" at bounding box center [275, 110] width 231 height 26
paste input "text"
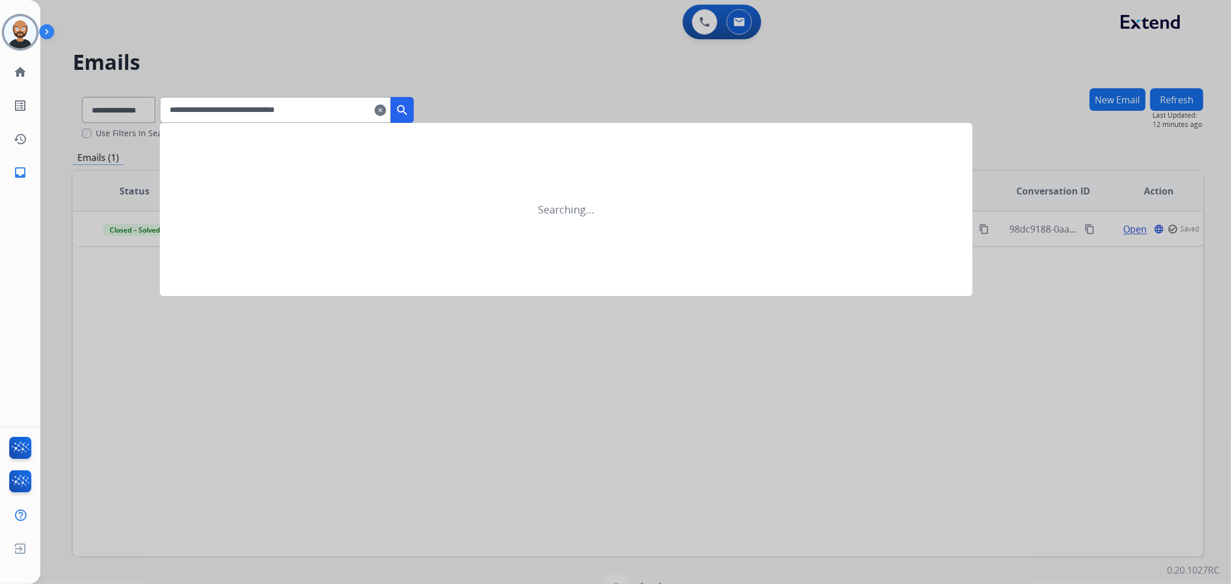
click at [409, 113] on mat-icon "search" at bounding box center [402, 110] width 14 height 14
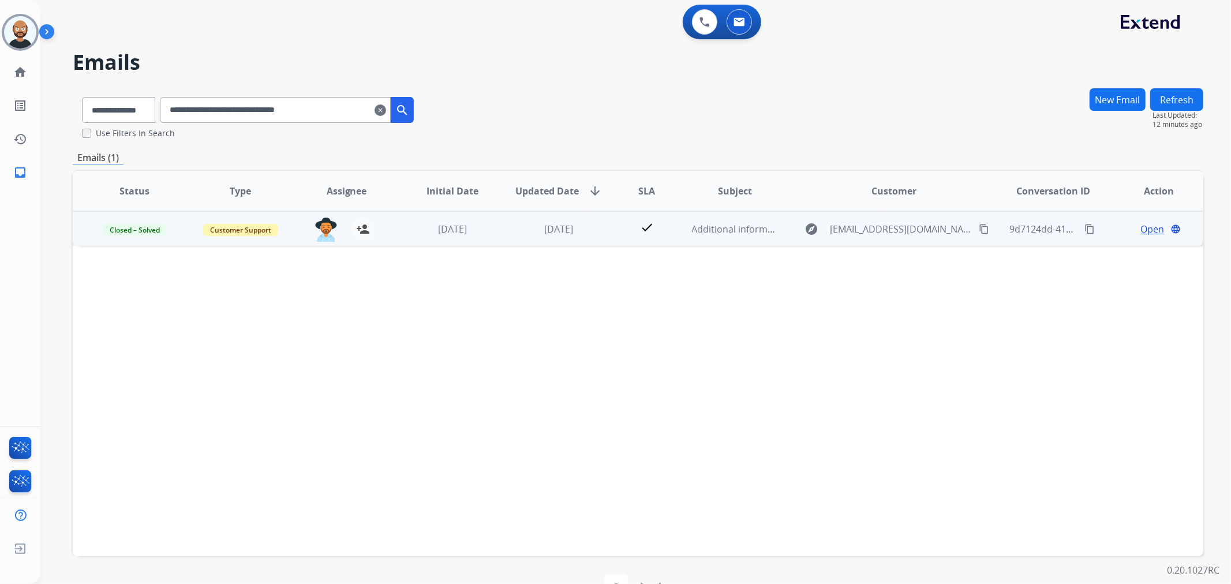
click at [1141, 228] on span "Open" at bounding box center [1153, 229] width 24 height 14
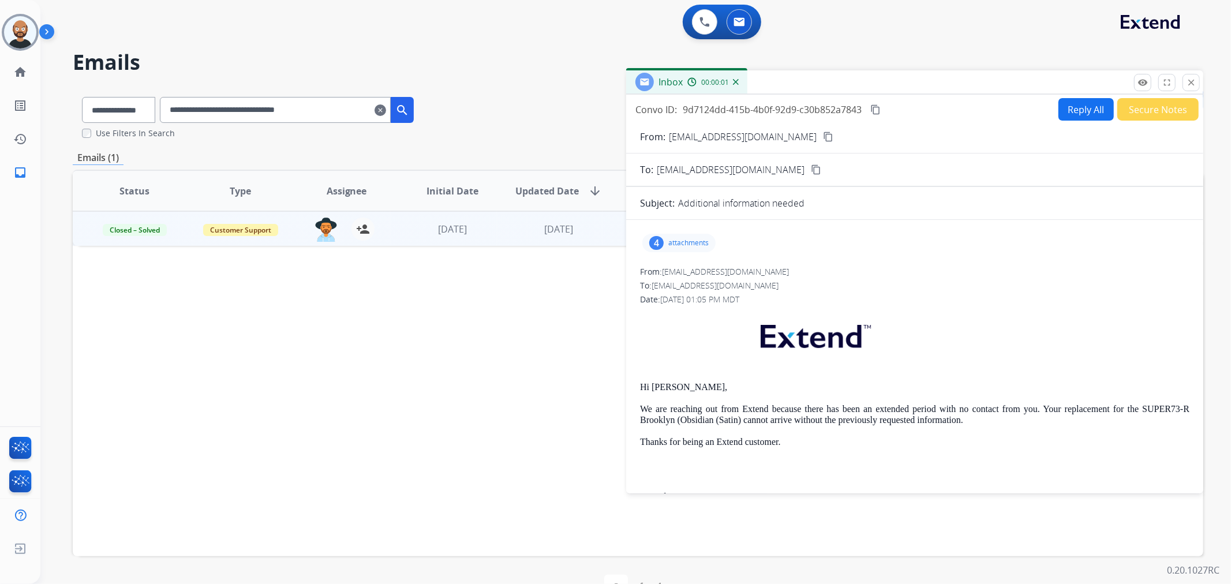
click at [1129, 110] on button "Secure Notes" at bounding box center [1158, 109] width 81 height 23
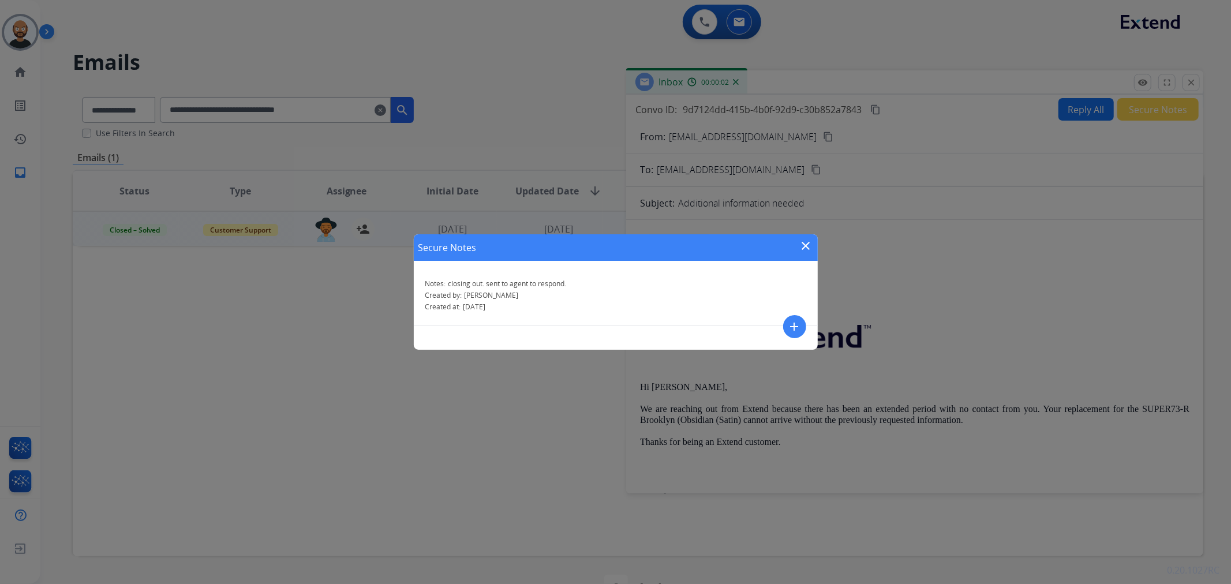
click at [810, 243] on mat-icon "close" at bounding box center [807, 246] width 14 height 14
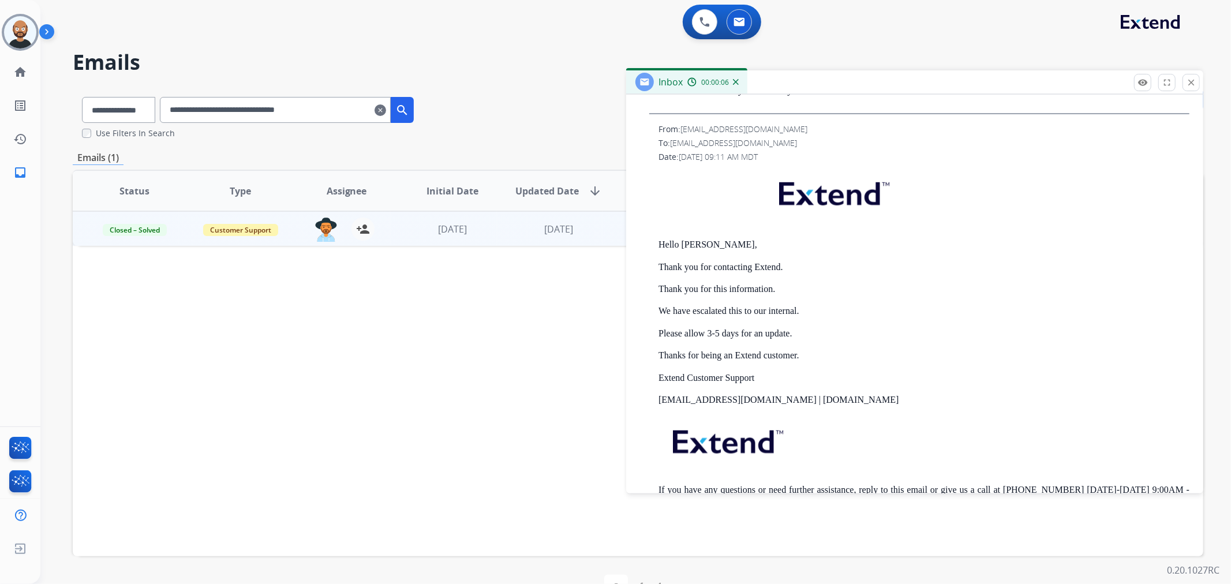
scroll to position [1026, 0]
click at [1195, 85] on mat-icon "close" at bounding box center [1191, 82] width 10 height 10
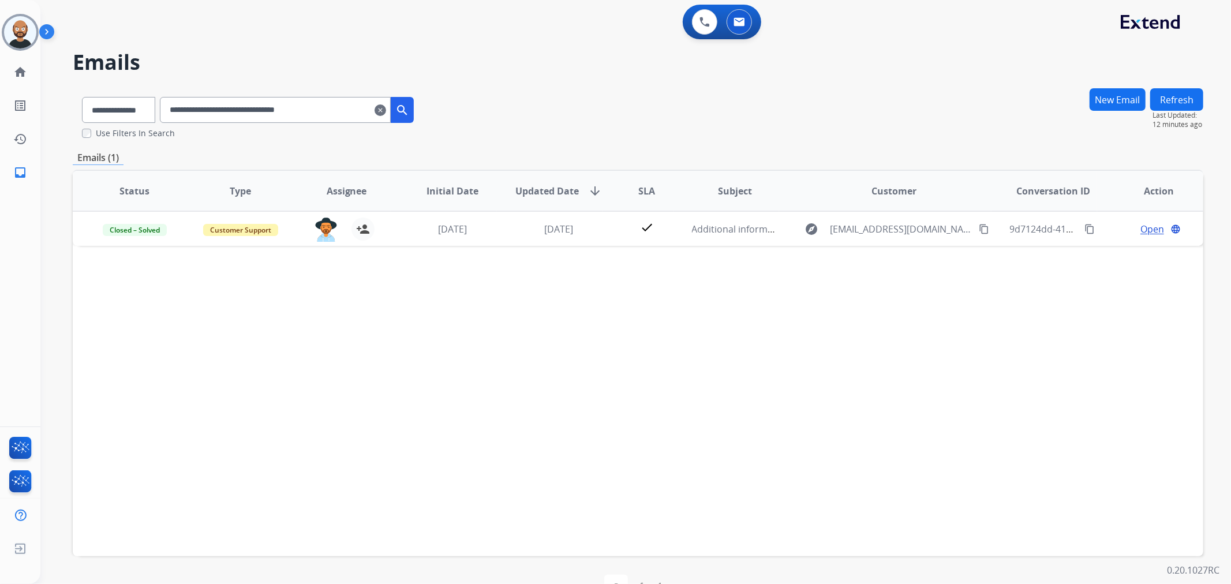
click at [337, 118] on input "**********" at bounding box center [275, 110] width 231 height 26
paste input "text"
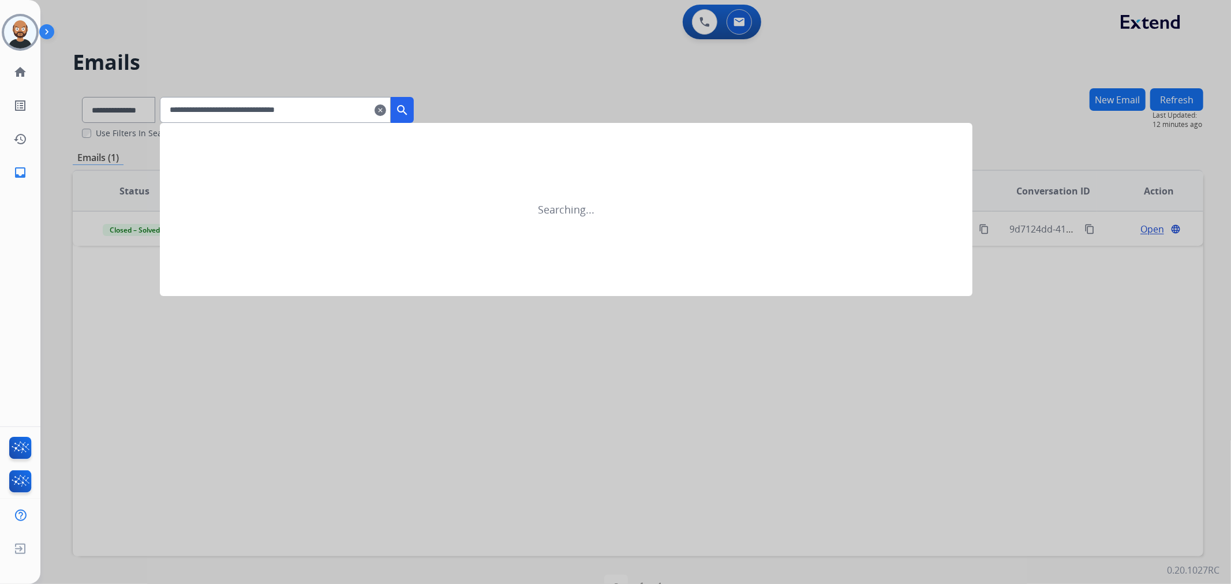
click at [409, 111] on mat-icon "search" at bounding box center [402, 110] width 14 height 14
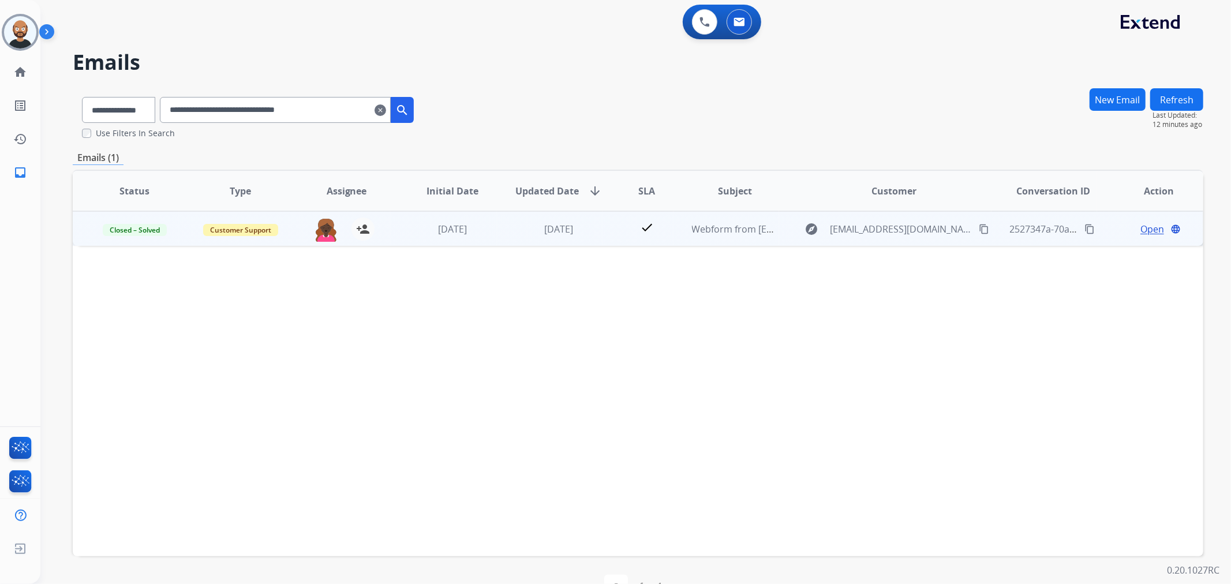
click at [1141, 228] on span "Open" at bounding box center [1153, 229] width 24 height 14
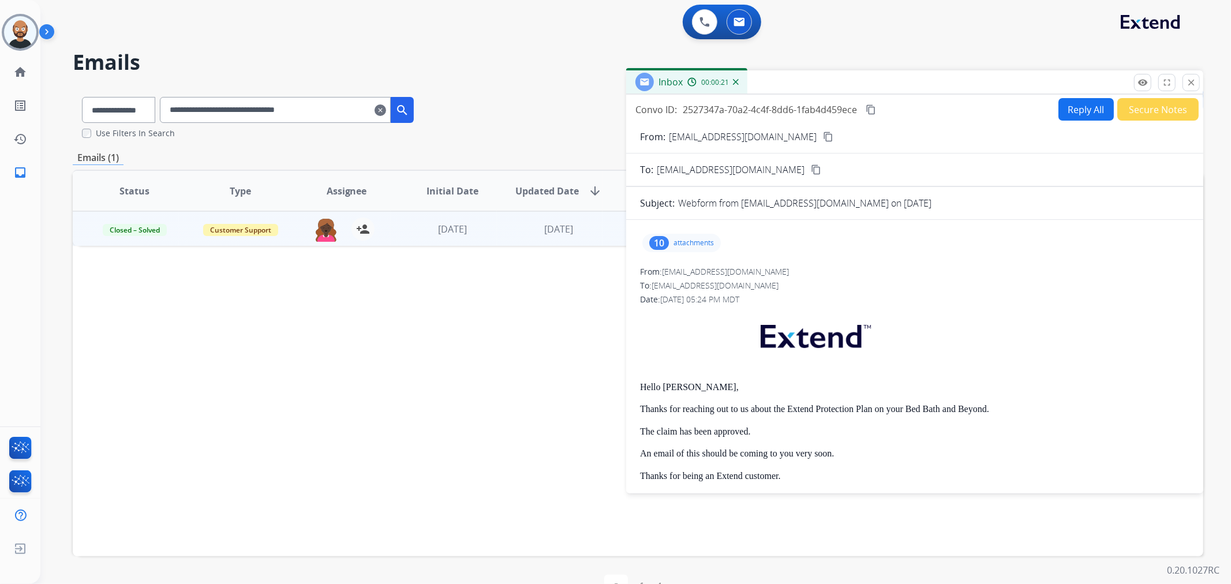
click at [1121, 114] on button "Secure Notes" at bounding box center [1158, 109] width 81 height 23
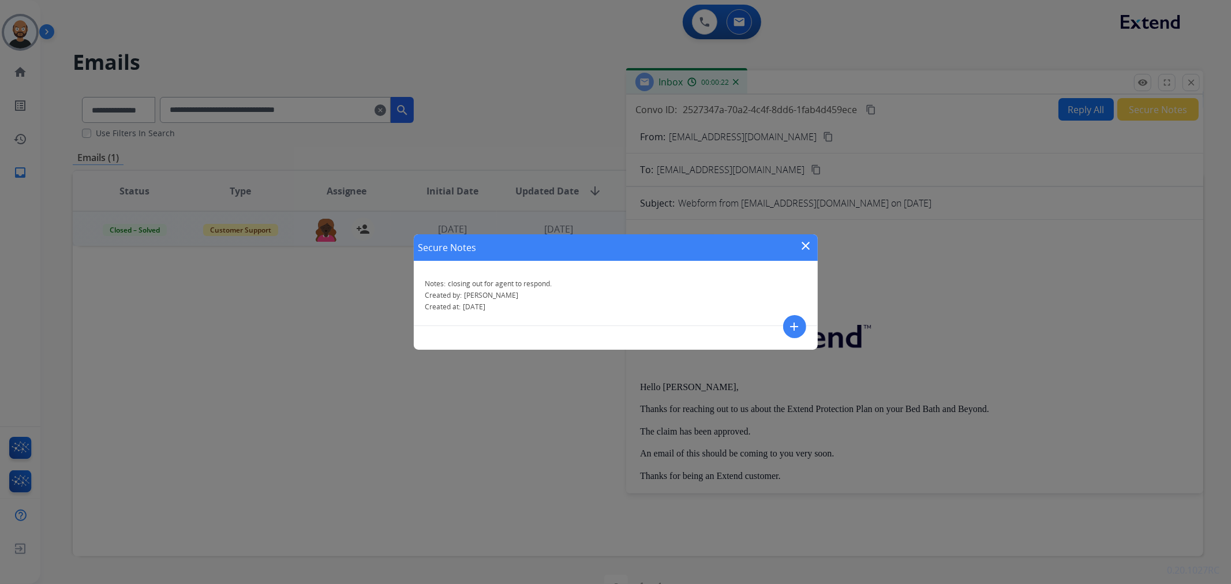
click at [804, 251] on mat-icon "close" at bounding box center [807, 246] width 14 height 14
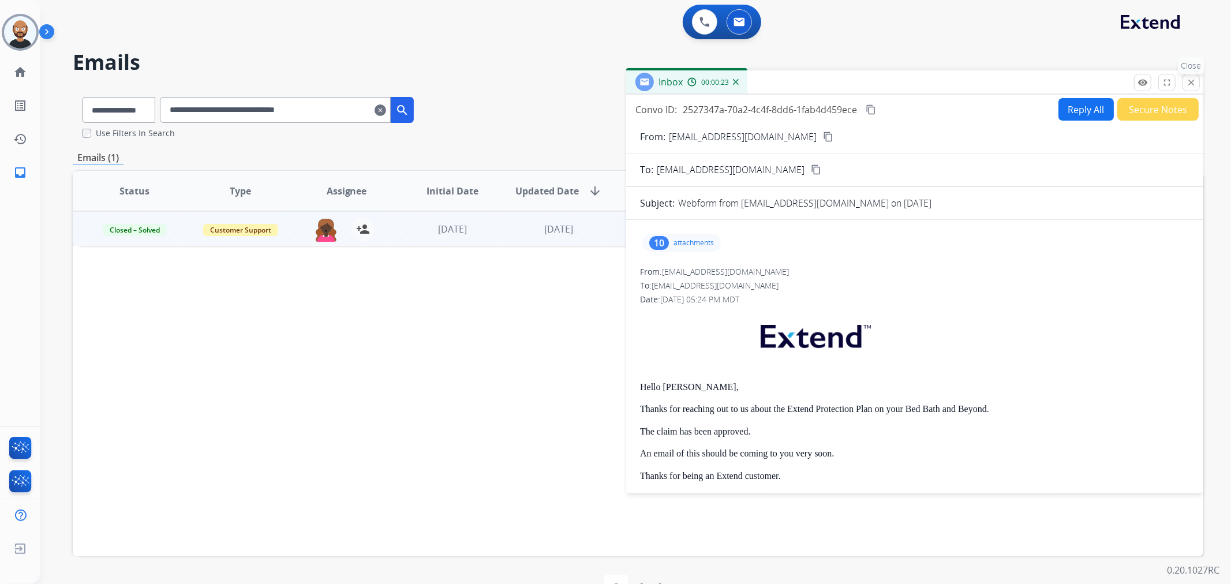
click at [1193, 88] on button "close Close" at bounding box center [1191, 82] width 17 height 17
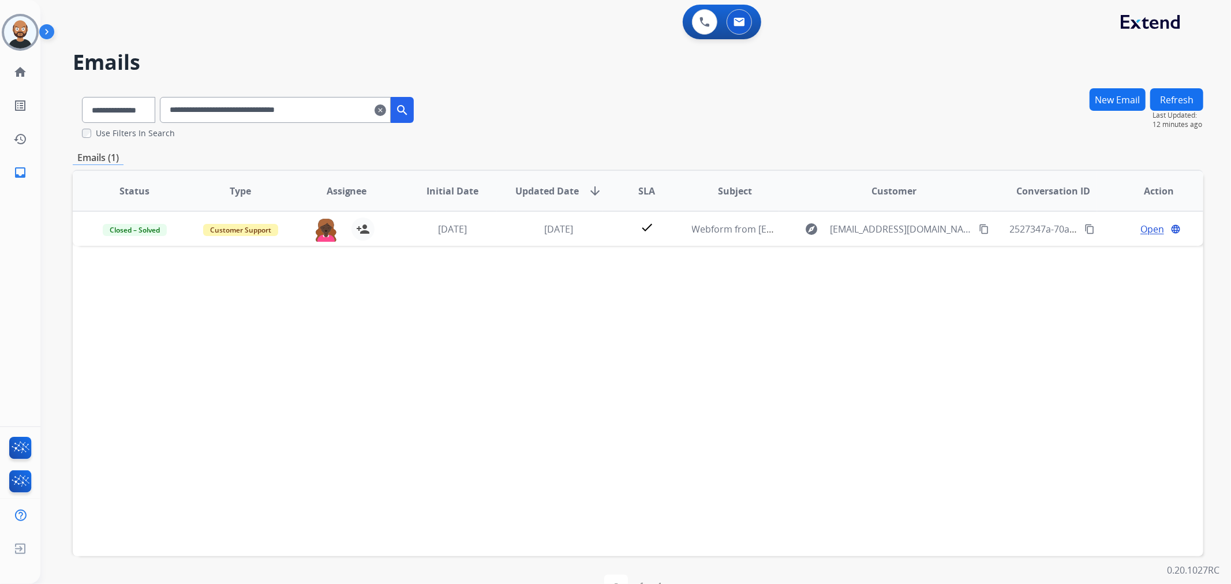
click at [320, 111] on input "**********" at bounding box center [275, 110] width 231 height 26
paste input "text"
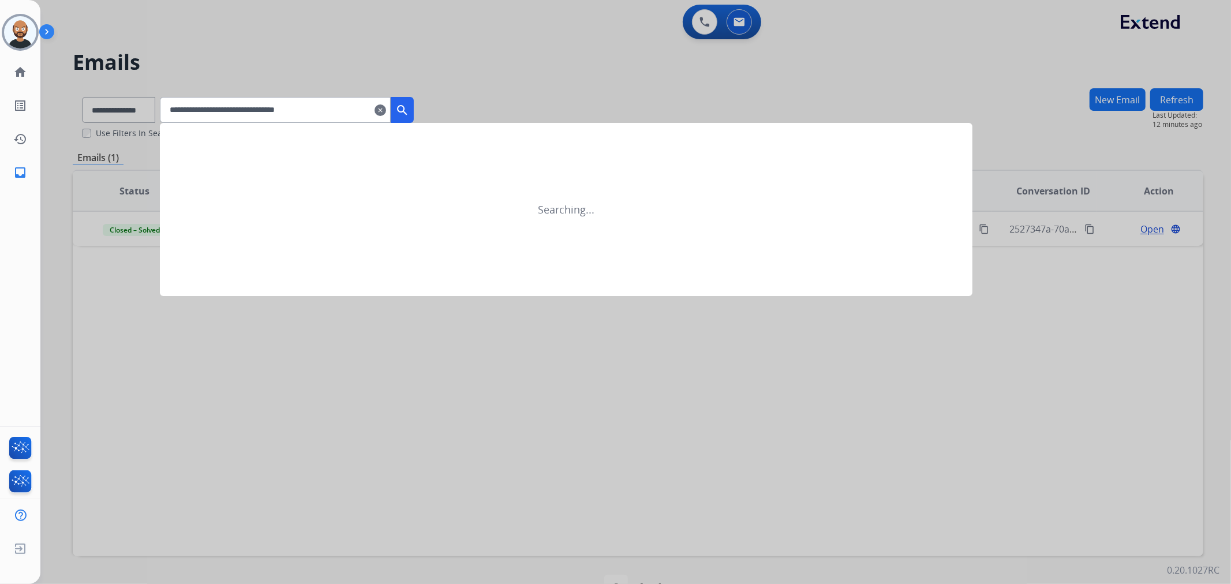
click at [409, 108] on mat-icon "search" at bounding box center [402, 110] width 14 height 14
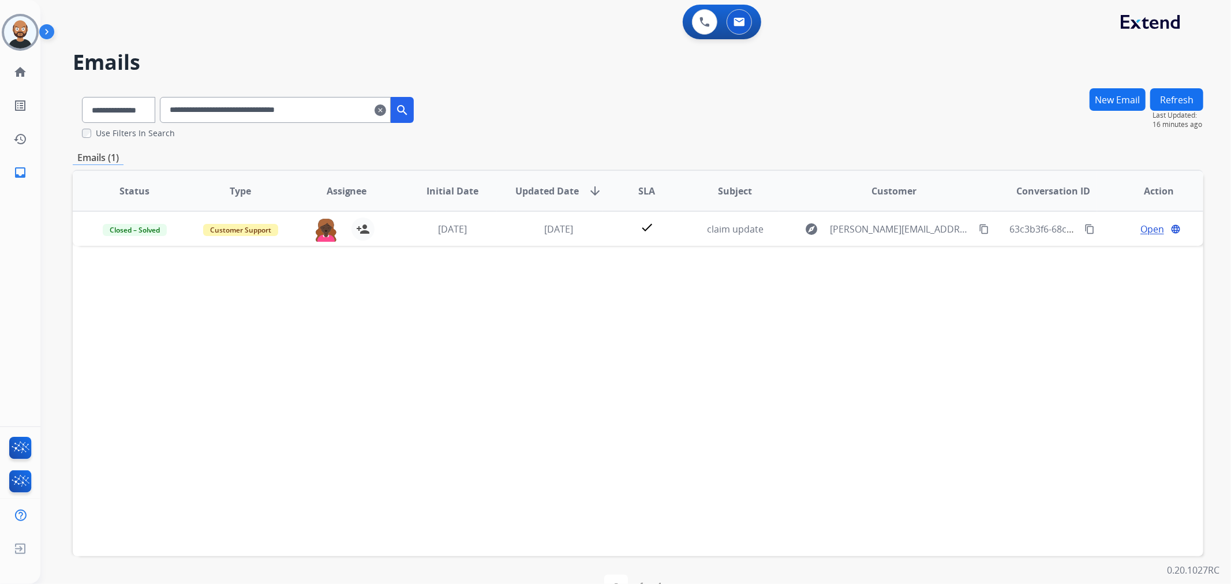
click at [331, 119] on input "**********" at bounding box center [275, 110] width 231 height 26
paste input "text"
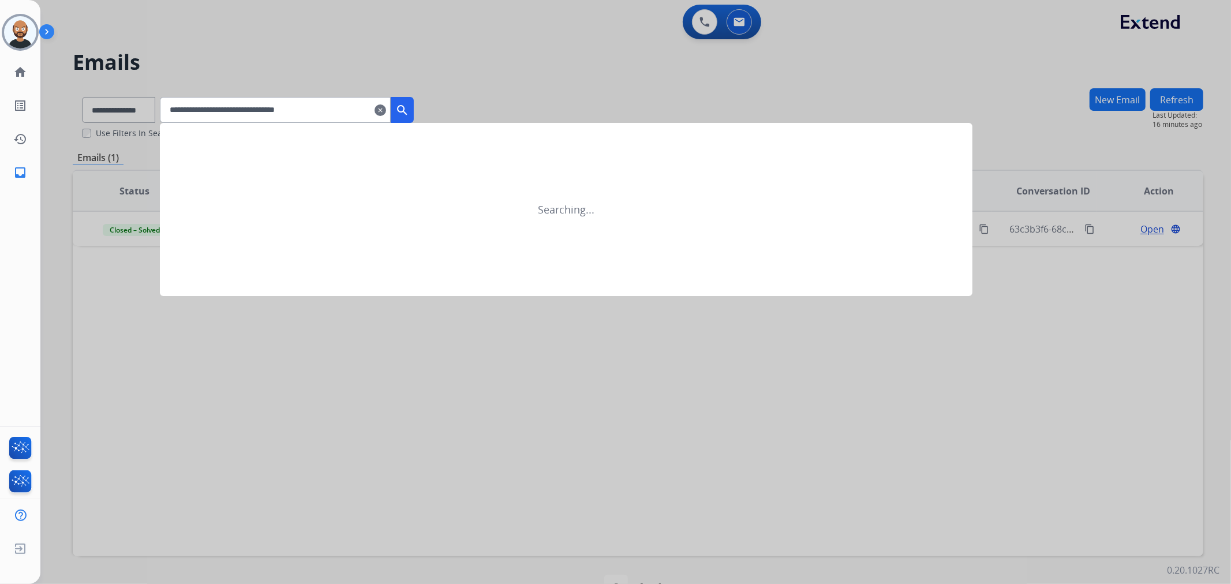
click at [409, 108] on mat-icon "search" at bounding box center [402, 110] width 14 height 14
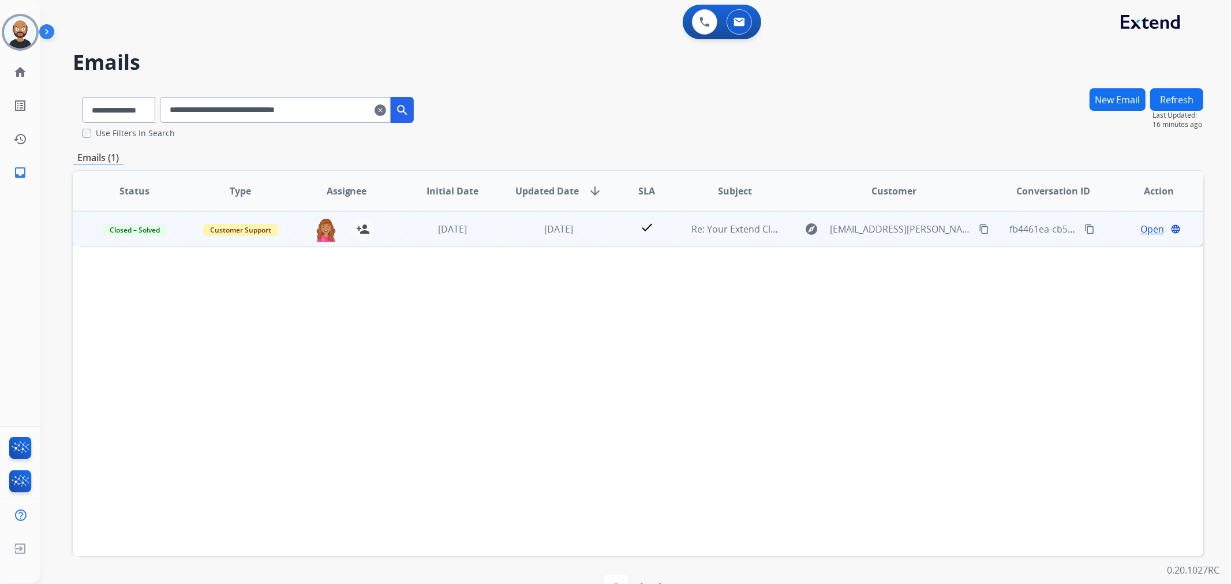
click at [1143, 227] on span "Open" at bounding box center [1153, 229] width 24 height 14
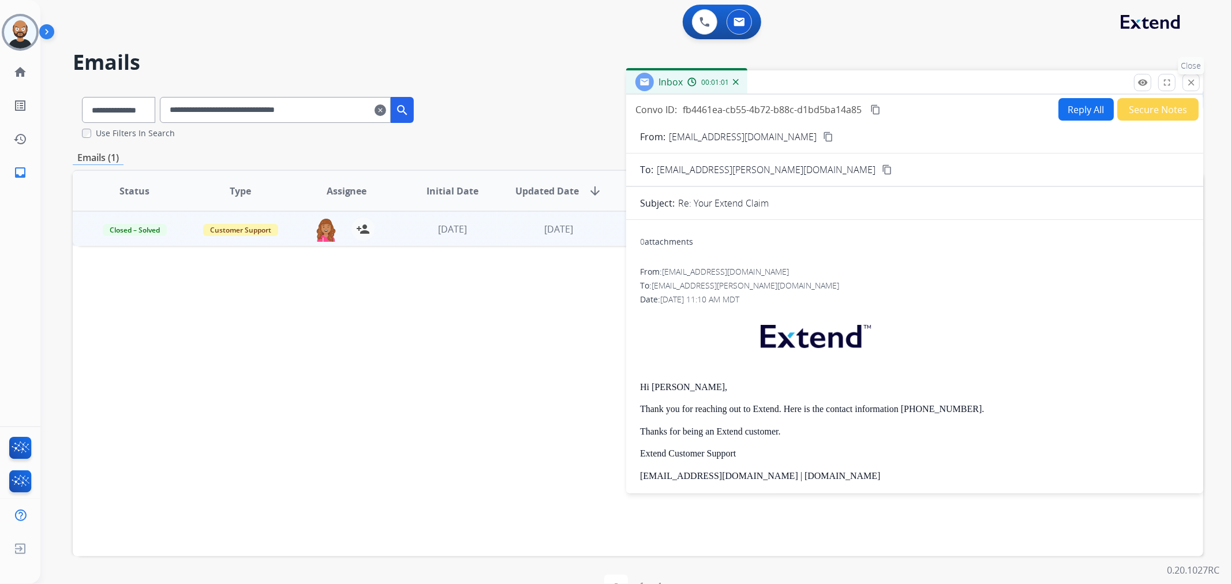
click at [1189, 83] on mat-icon "close" at bounding box center [1191, 82] width 10 height 10
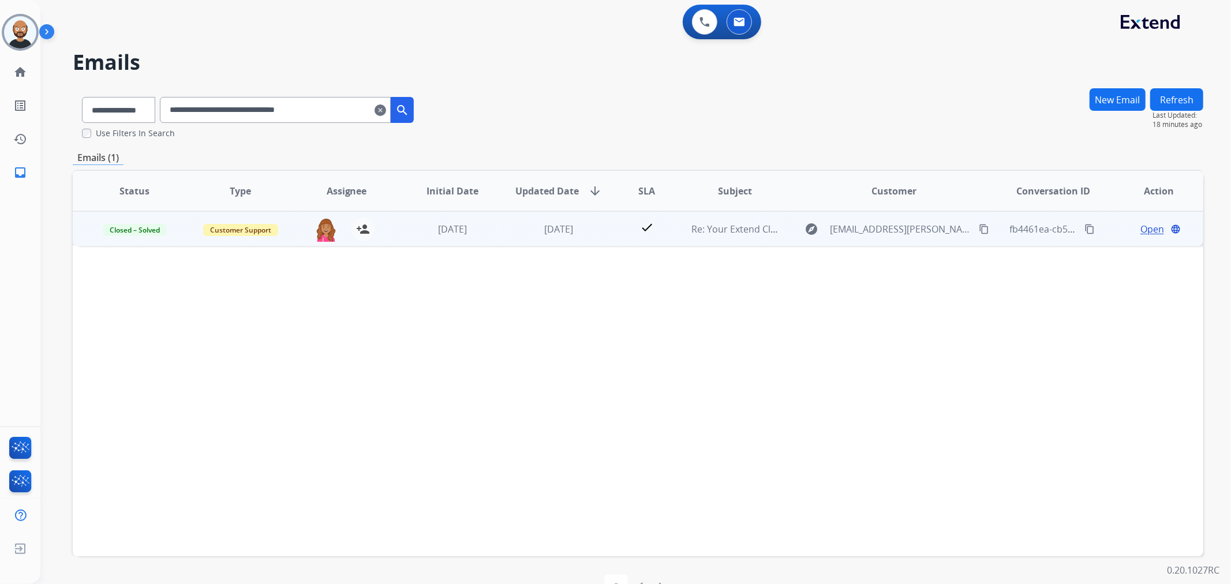
click at [1143, 225] on span "Open" at bounding box center [1153, 229] width 24 height 14
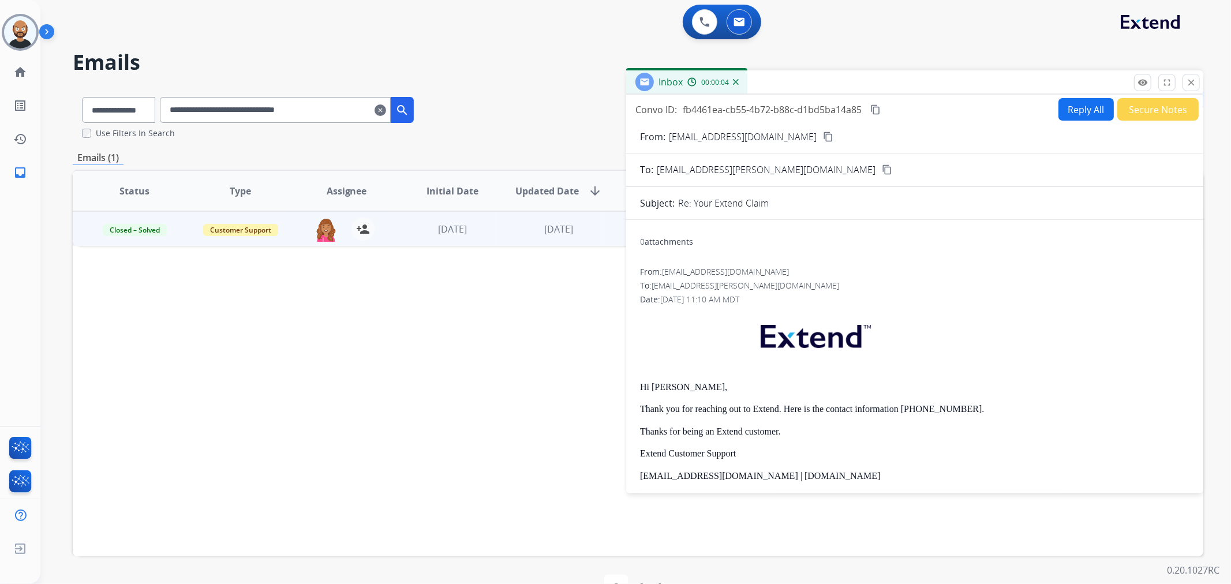
click at [751, 407] on p "Thank you for reaching out to Extend. Here is the contact information 866-787-7…" at bounding box center [915, 409] width 550 height 10
click at [742, 409] on p "Thank you for reaching out to Extend. Here is the contact information 866-787-7…" at bounding box center [915, 409] width 550 height 10
click at [741, 409] on p "Thank you for reaching out to Extend. Here is the contact information 866-787-7…" at bounding box center [915, 409] width 550 height 10
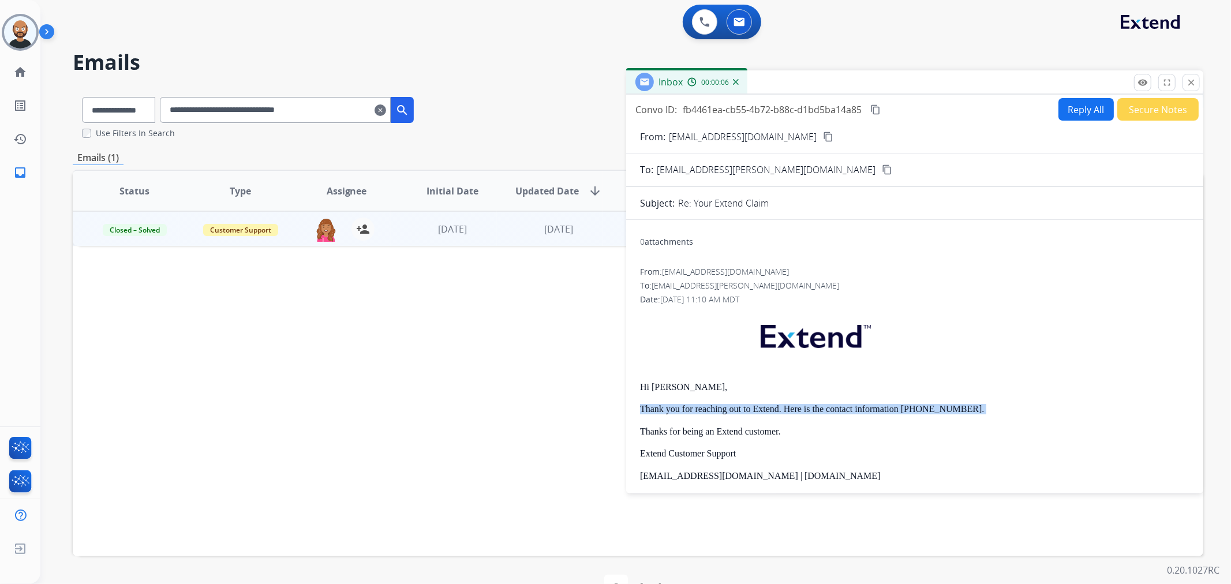
click at [741, 409] on p "Thank you for reaching out to Extend. Here is the contact information 866-787-7…" at bounding box center [915, 409] width 550 height 10
click at [737, 409] on p "Thank you for reaching out to Extend. Here is the contact information 866-787-7…" at bounding box center [915, 409] width 550 height 10
drag, startPoint x: 824, startPoint y: 342, endPoint x: 903, endPoint y: 331, distance: 79.8
drag, startPoint x: 903, startPoint y: 331, endPoint x: 893, endPoint y: 341, distance: 14.3
click at [893, 341] on div "Hi Melissa, Thank you for reaching out to Extend. Here is the contact informati…" at bounding box center [915, 455] width 550 height 289
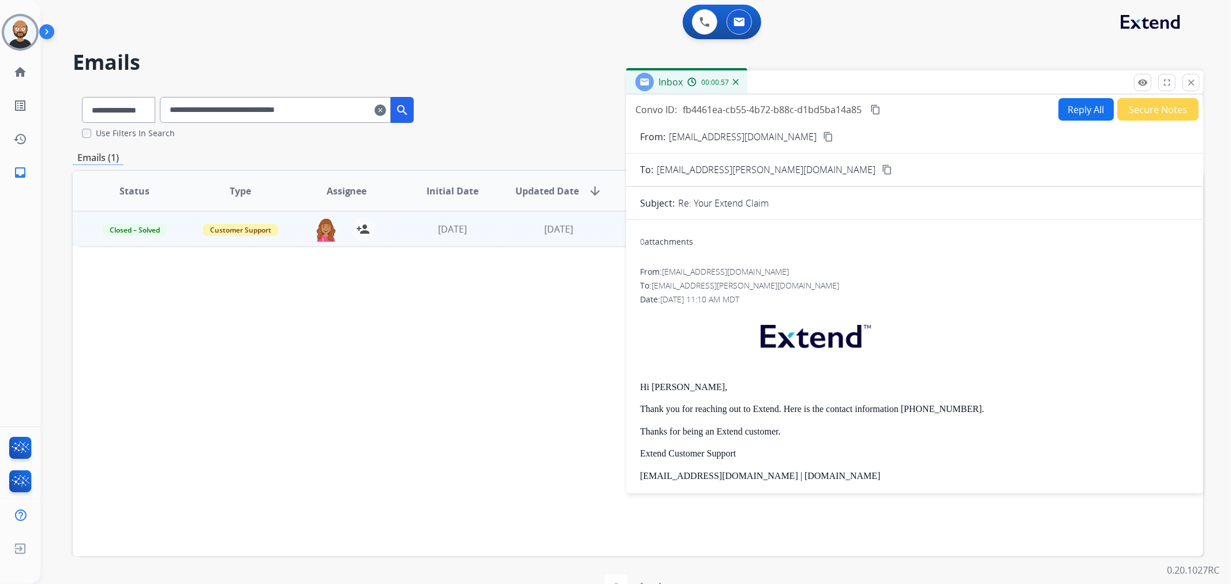
click at [1128, 108] on button "Secure Notes" at bounding box center [1158, 109] width 81 height 23
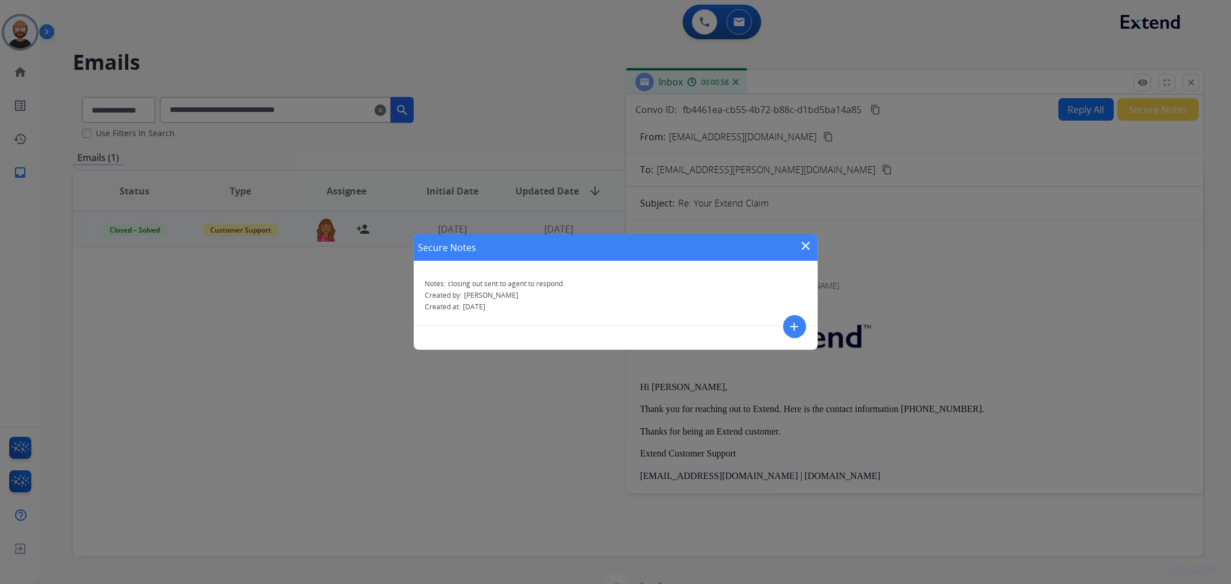
click at [804, 245] on mat-icon "close" at bounding box center [807, 246] width 14 height 14
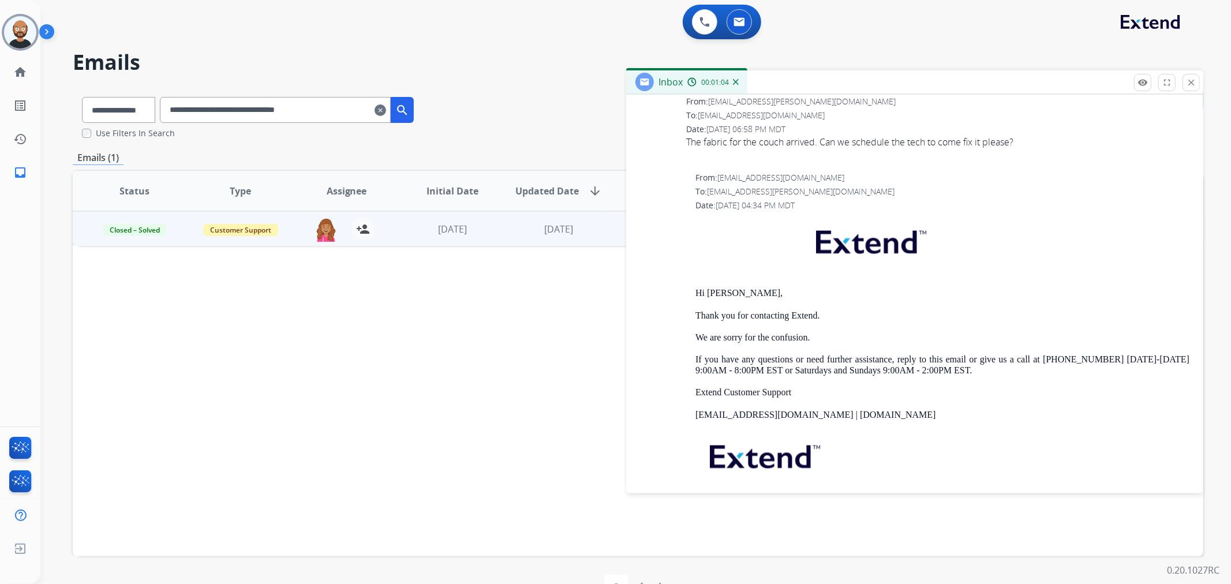
scroll to position [1411, 0]
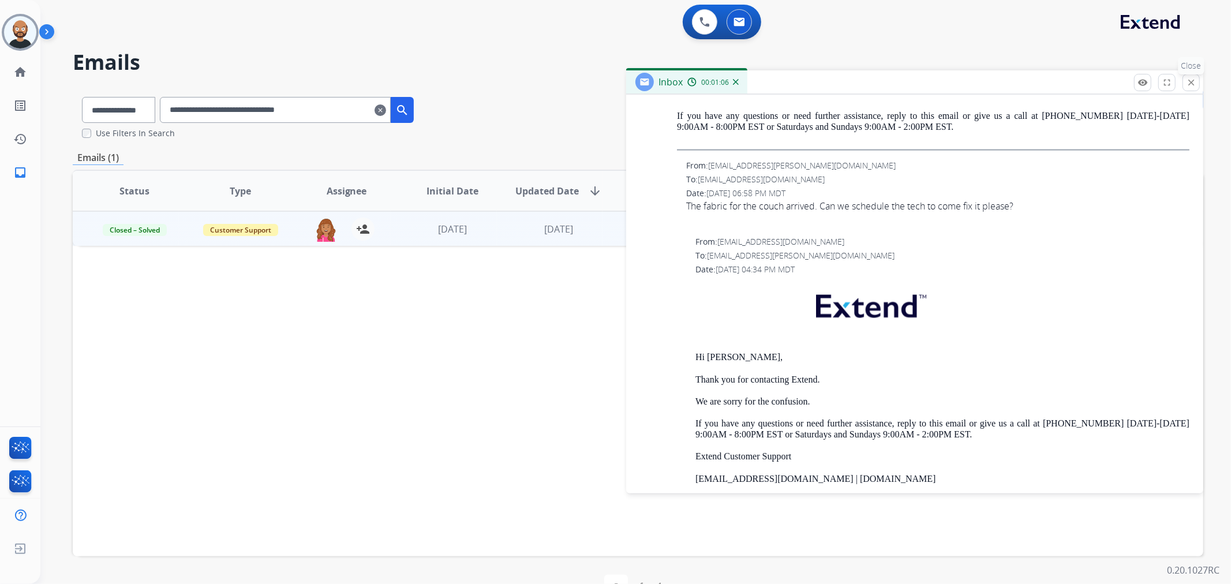
click at [1187, 85] on mat-icon "close" at bounding box center [1191, 82] width 10 height 10
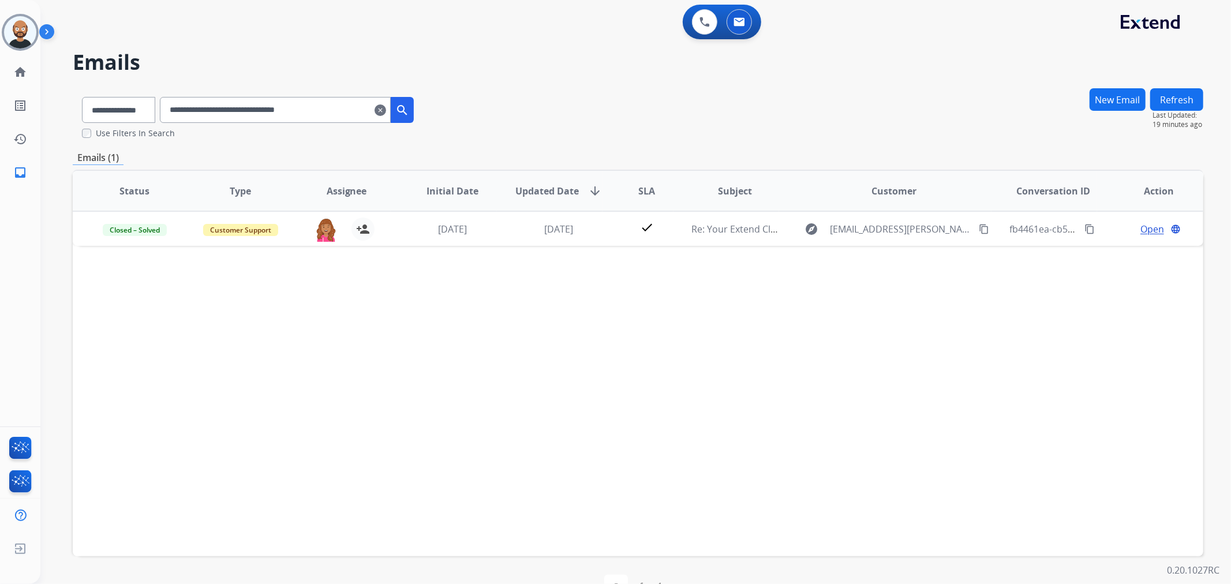
click at [304, 106] on input "**********" at bounding box center [275, 110] width 231 height 26
paste input "text"
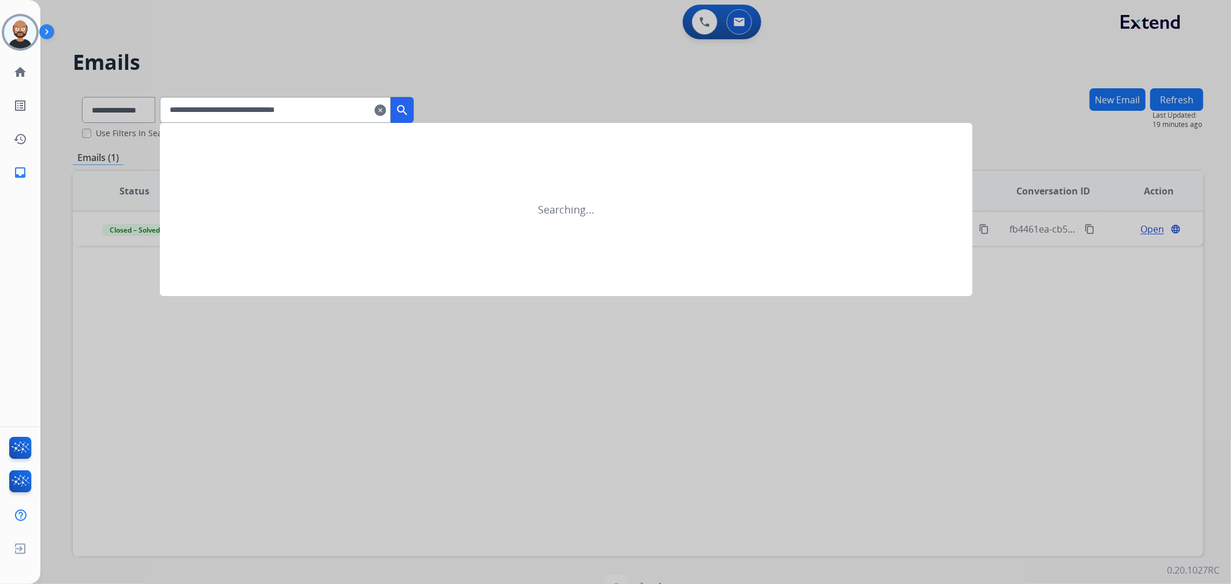
click at [409, 108] on mat-icon "search" at bounding box center [402, 110] width 14 height 14
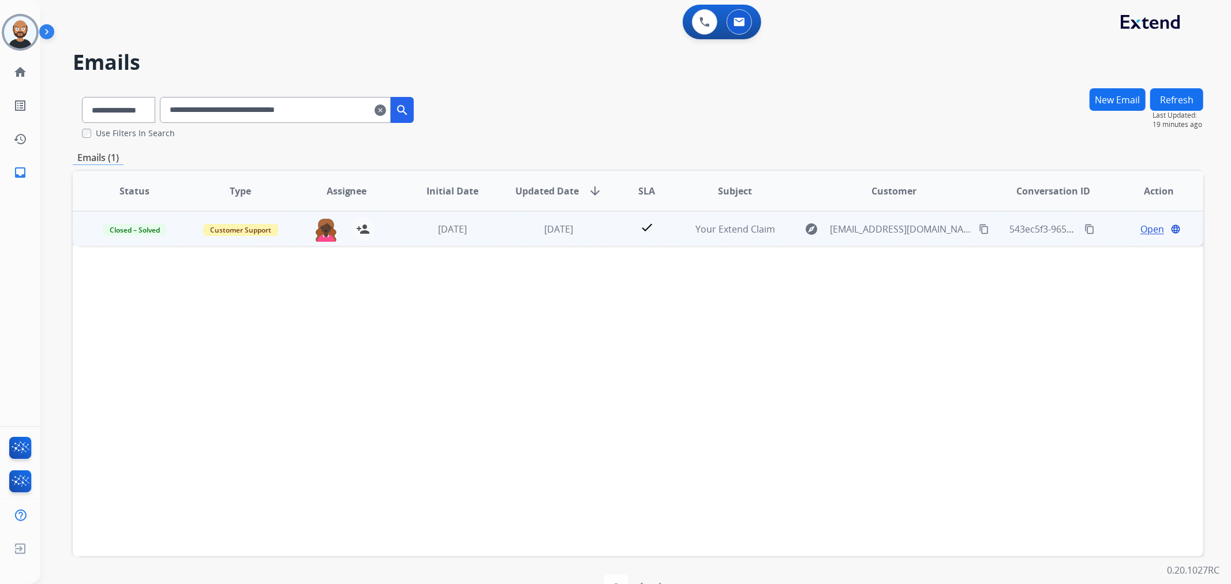
click at [1145, 229] on span "Open" at bounding box center [1153, 229] width 24 height 14
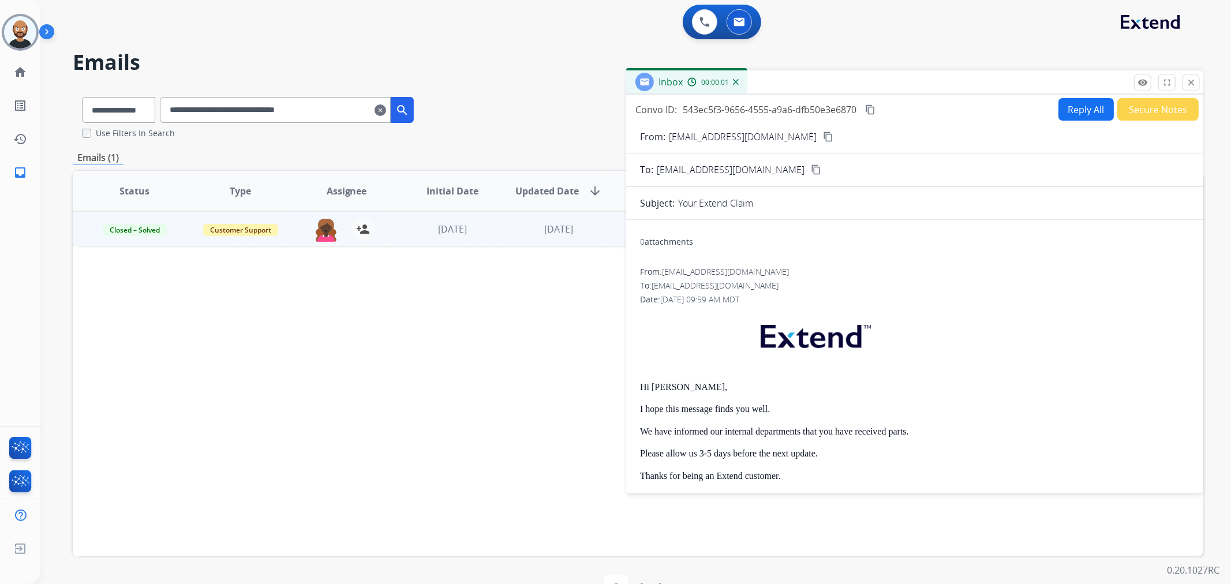
click at [1134, 114] on button "Secure Notes" at bounding box center [1158, 109] width 81 height 23
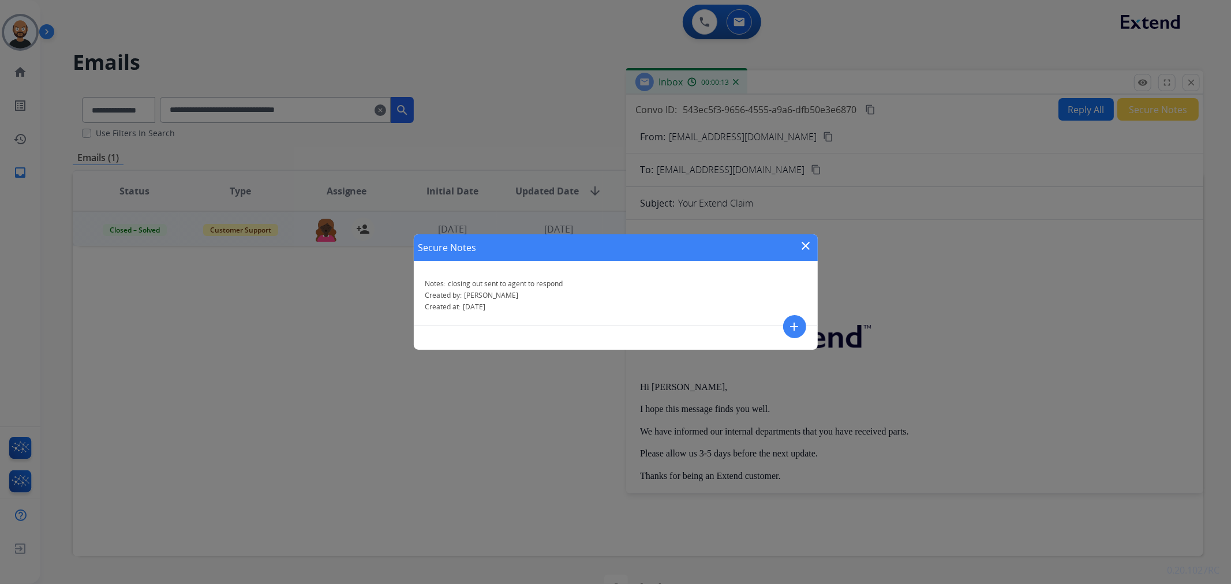
click at [805, 244] on mat-icon "close" at bounding box center [807, 246] width 14 height 14
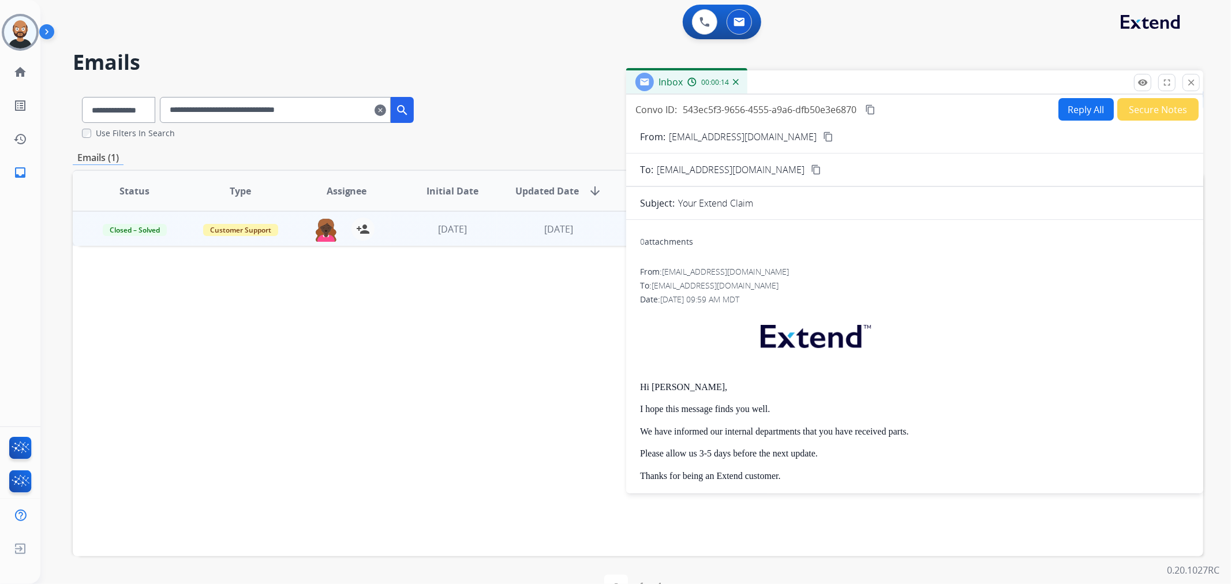
click at [1149, 102] on button "Secure Notes" at bounding box center [1158, 109] width 81 height 23
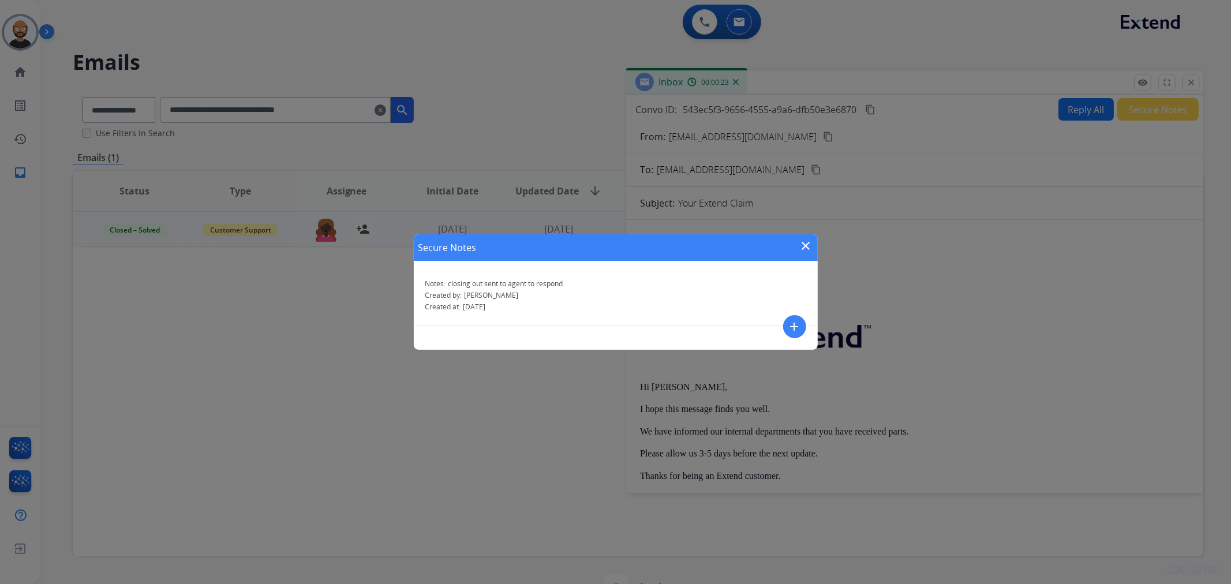
click at [805, 248] on mat-icon "close" at bounding box center [807, 246] width 14 height 14
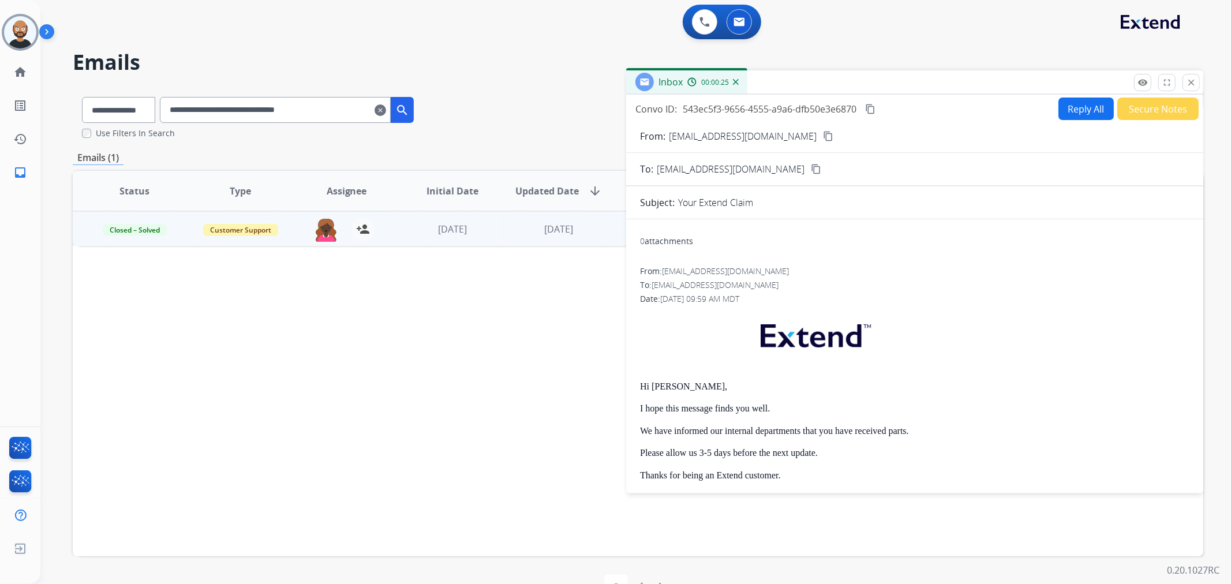
scroll to position [0, 0]
drag, startPoint x: 1193, startPoint y: 83, endPoint x: 813, endPoint y: 124, distance: 382.1
click at [1193, 83] on mat-icon "close" at bounding box center [1191, 82] width 10 height 10
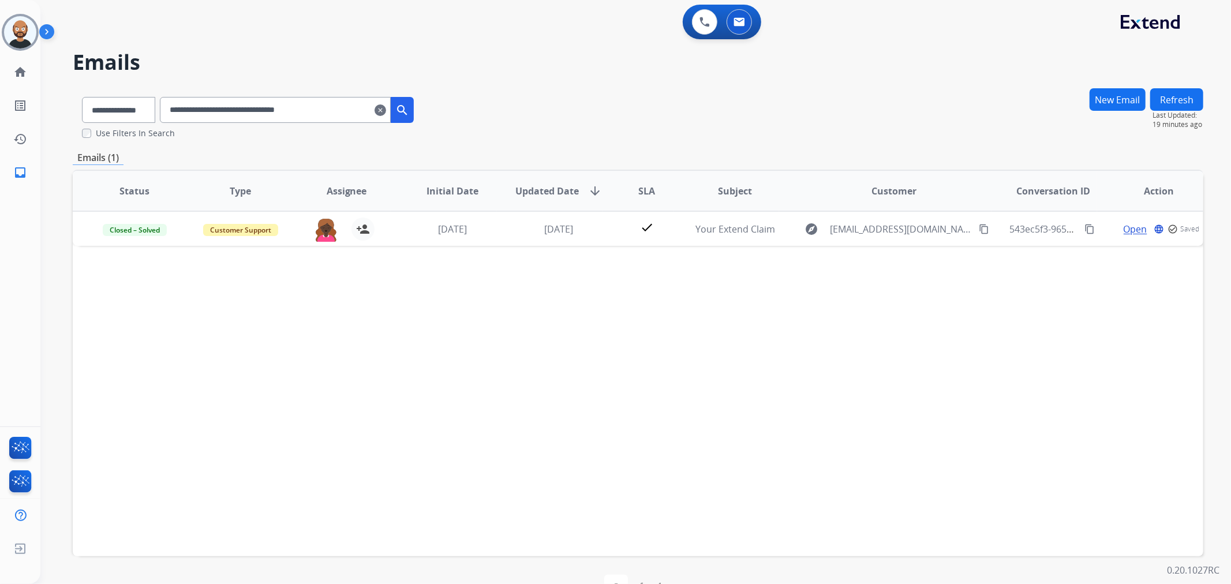
click at [305, 115] on input "**********" at bounding box center [275, 110] width 231 height 26
paste input "text"
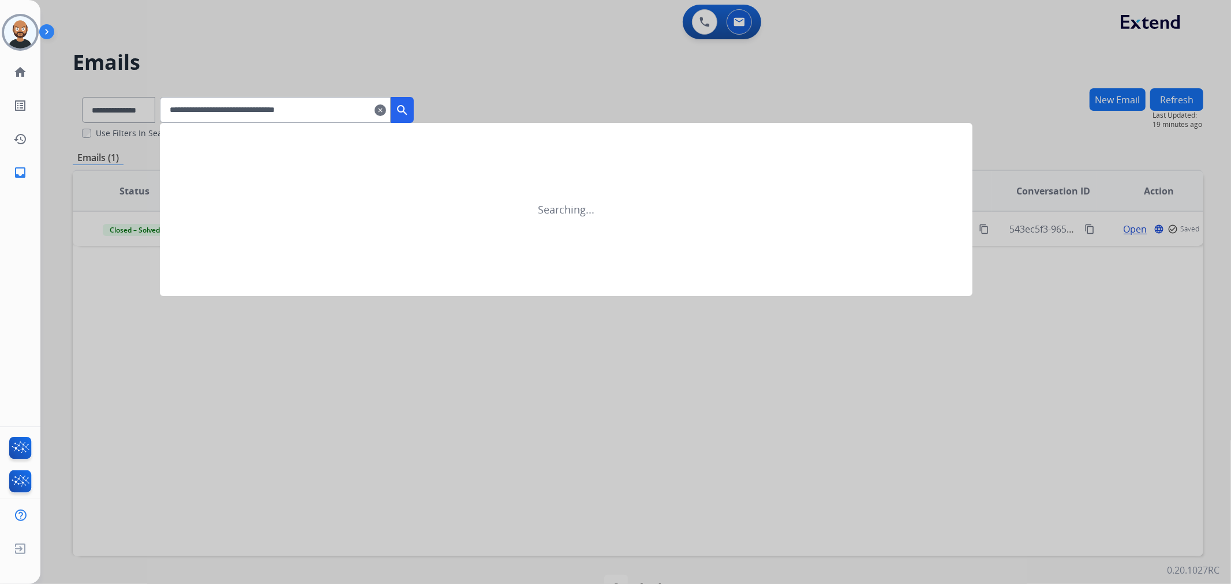
type input "**********"
click at [409, 106] on mat-icon "search" at bounding box center [402, 110] width 14 height 14
